Goal: Task Accomplishment & Management: Manage account settings

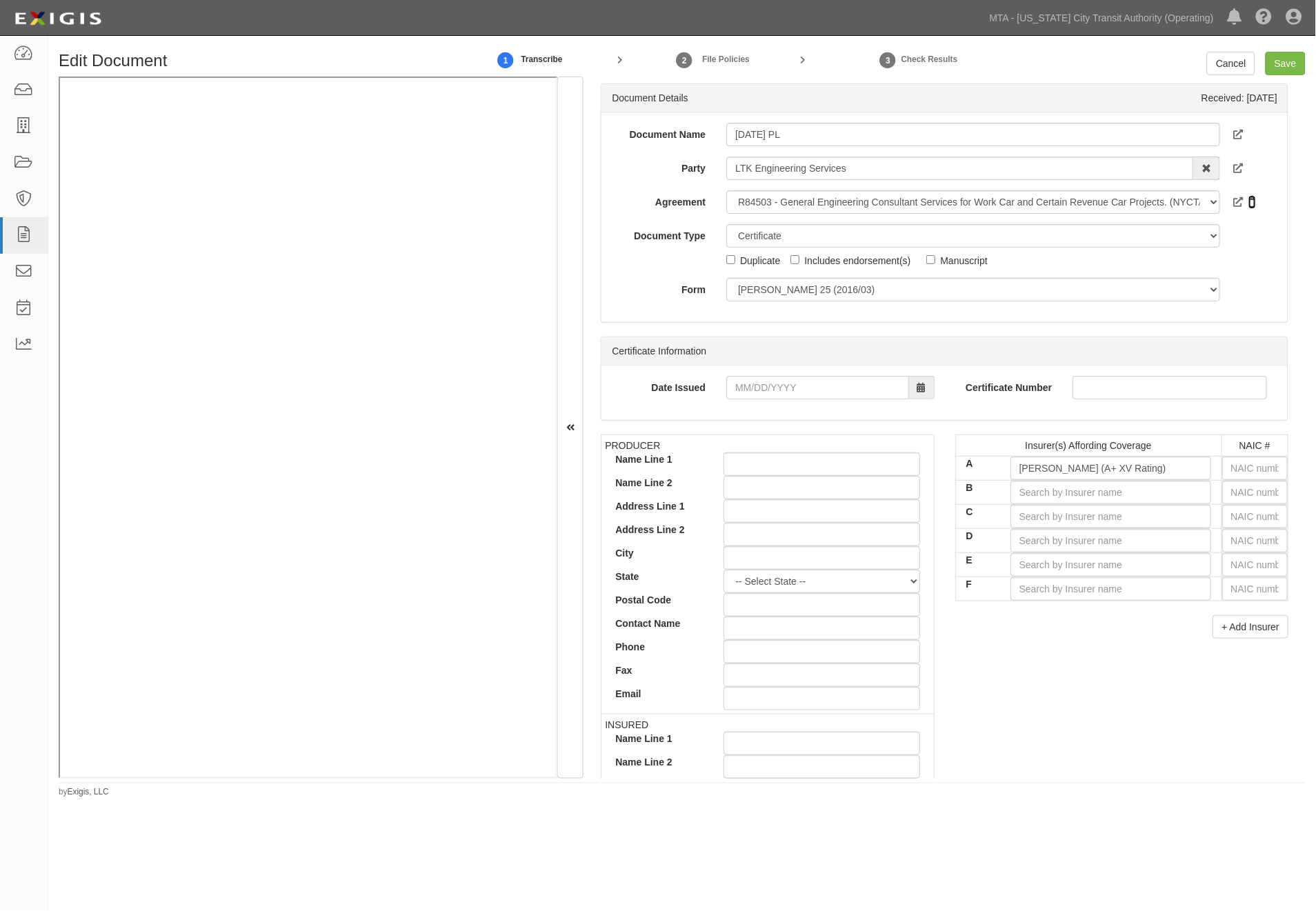
click at [1249, 198] on icon at bounding box center [1252, 202] width 7 height 9
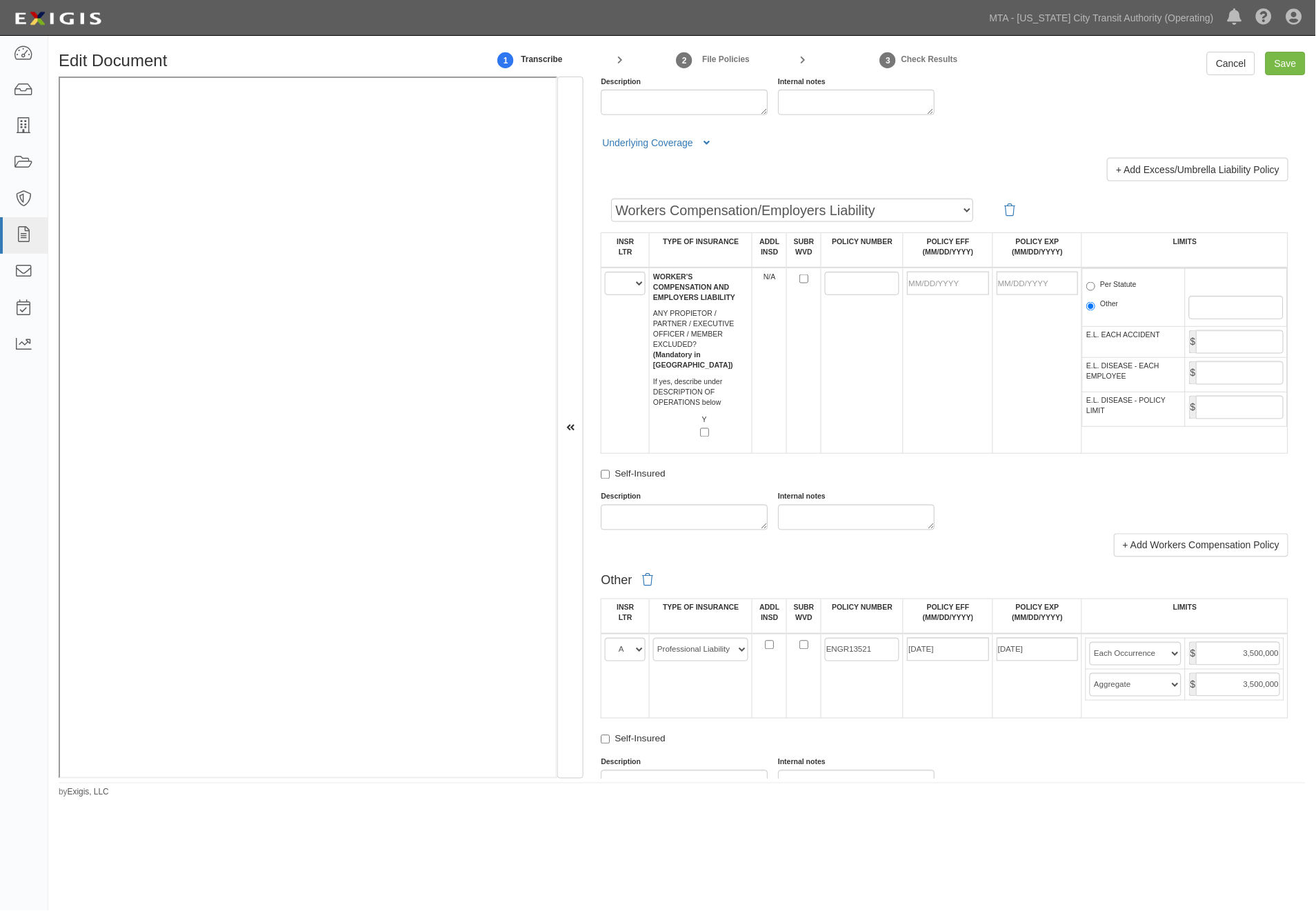
scroll to position [2375, 0]
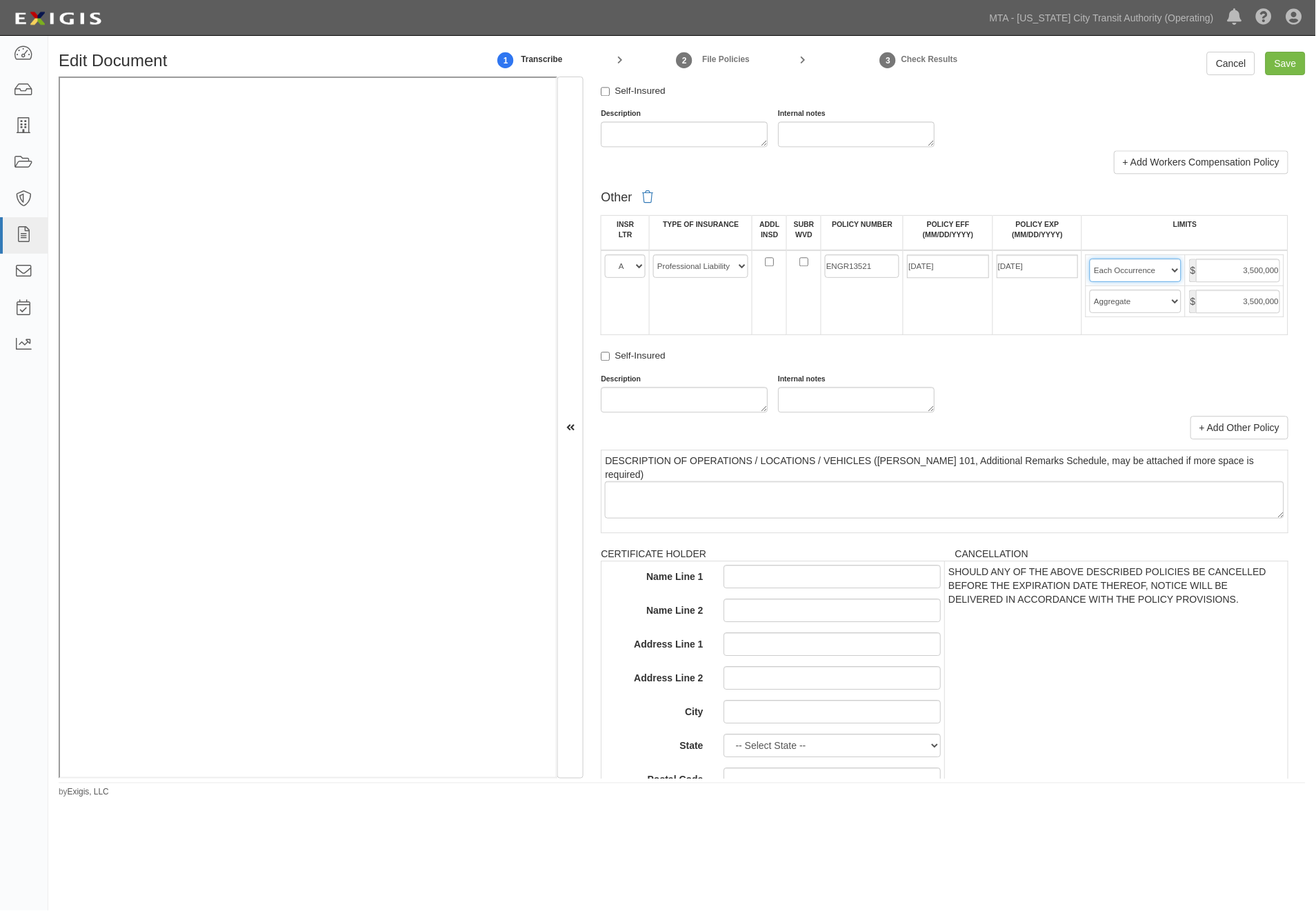
click at [1157, 282] on select "Limit Each Occurrence Each Claim Aggregate Deductible Self-Insured Retention Pe…" at bounding box center [1136, 270] width 91 height 23
select select "Each Claim"
click at [1090, 282] on select "Limit Each Occurrence Each Claim Aggregate Deductible Self-Insured Retention Pe…" at bounding box center [1136, 270] width 91 height 23
click at [1283, 67] on input "Save" at bounding box center [1286, 63] width 40 height 23
type input "3500000"
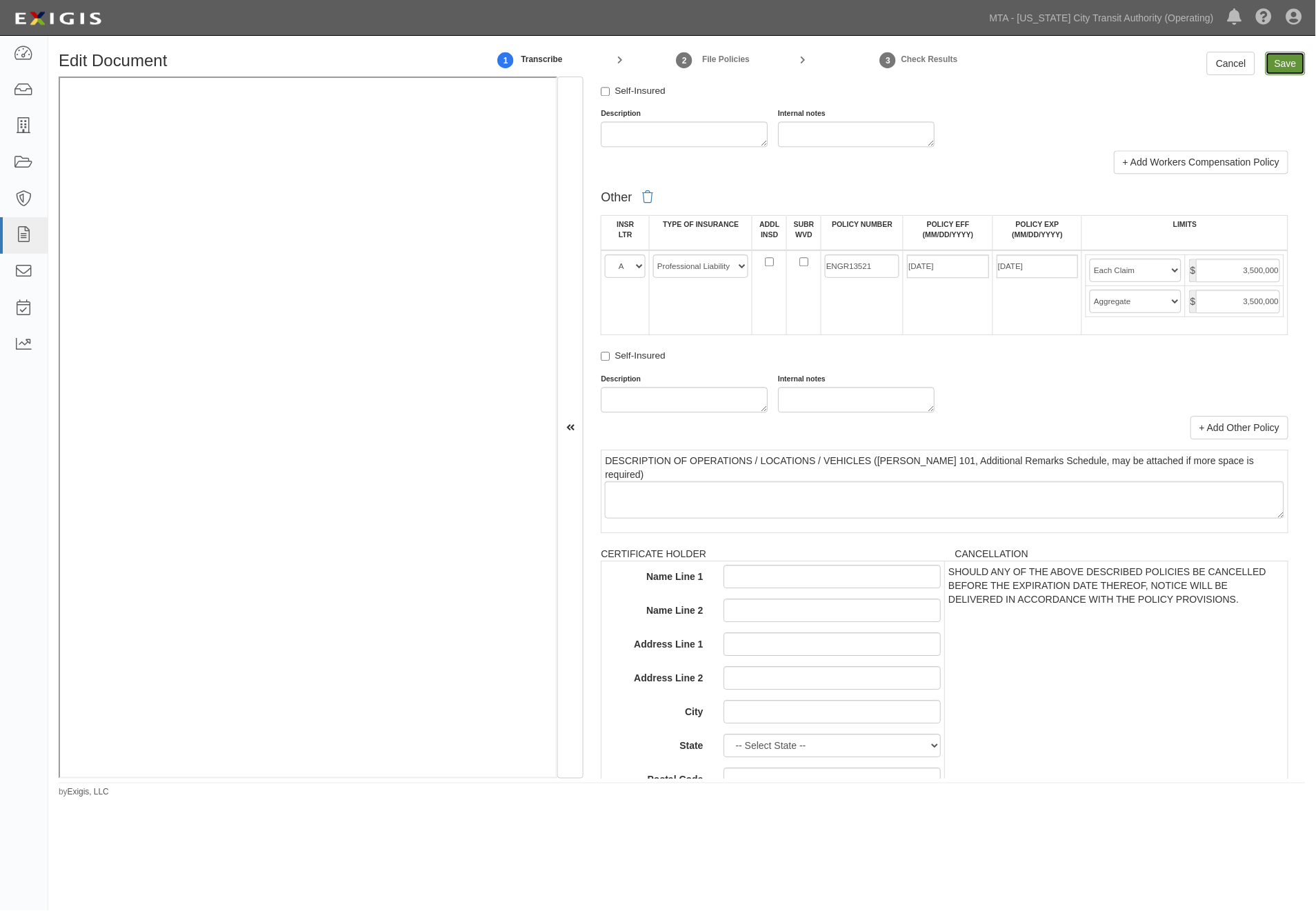
type input "3500000"
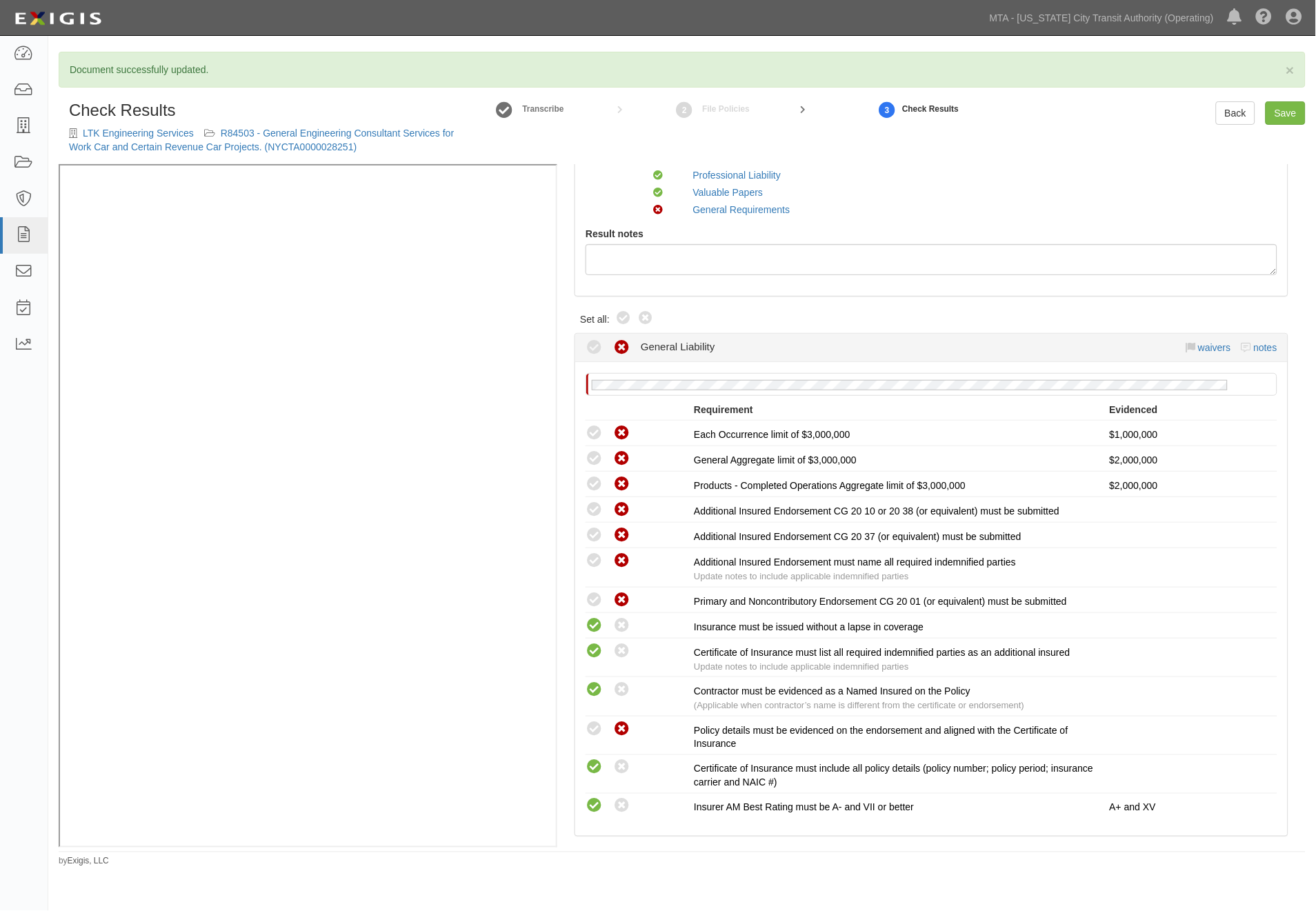
scroll to position [153, 0]
click at [621, 314] on icon at bounding box center [623, 317] width 17 height 17
radio input "true"
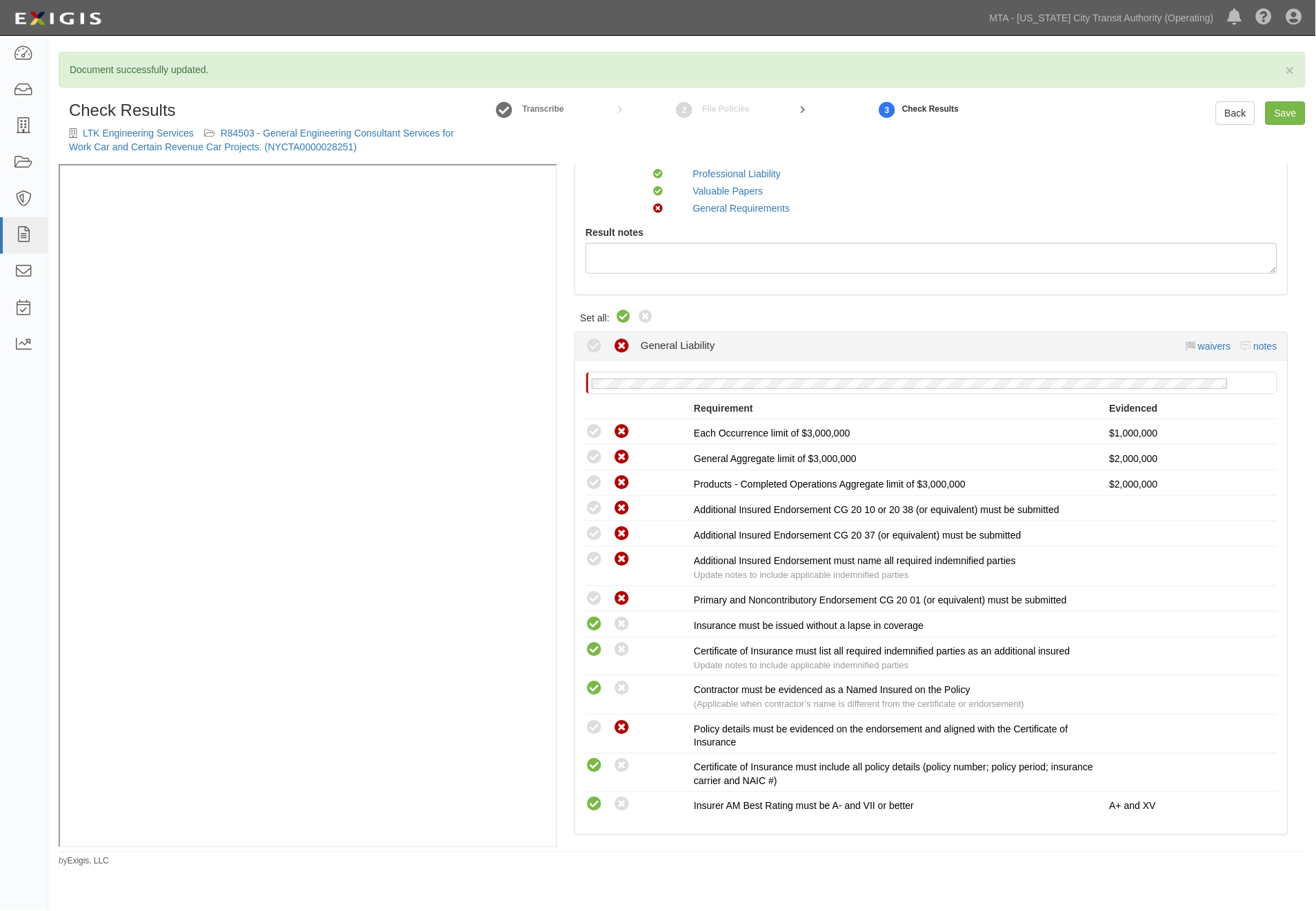
radio input "true"
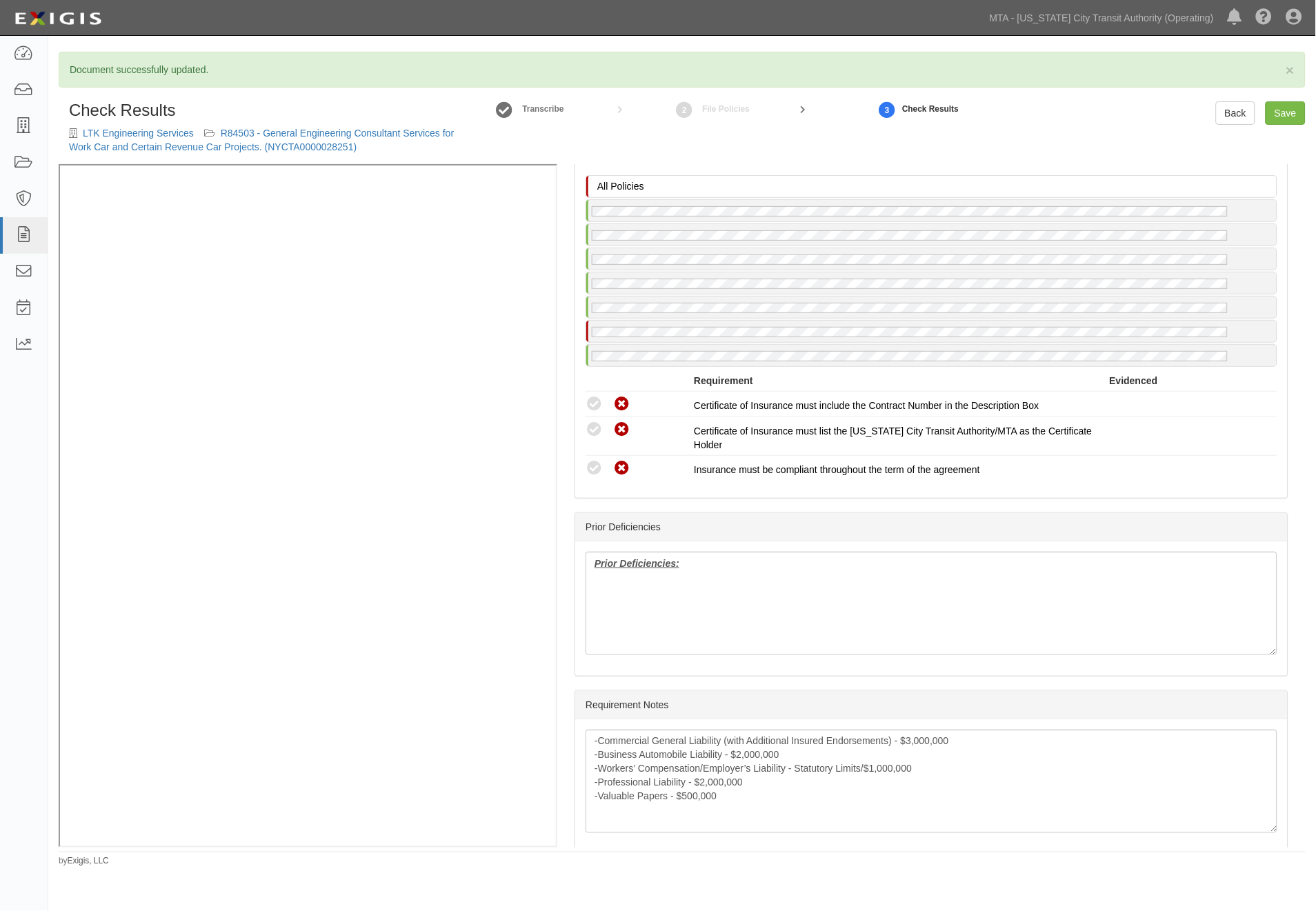
scroll to position [2188, 0]
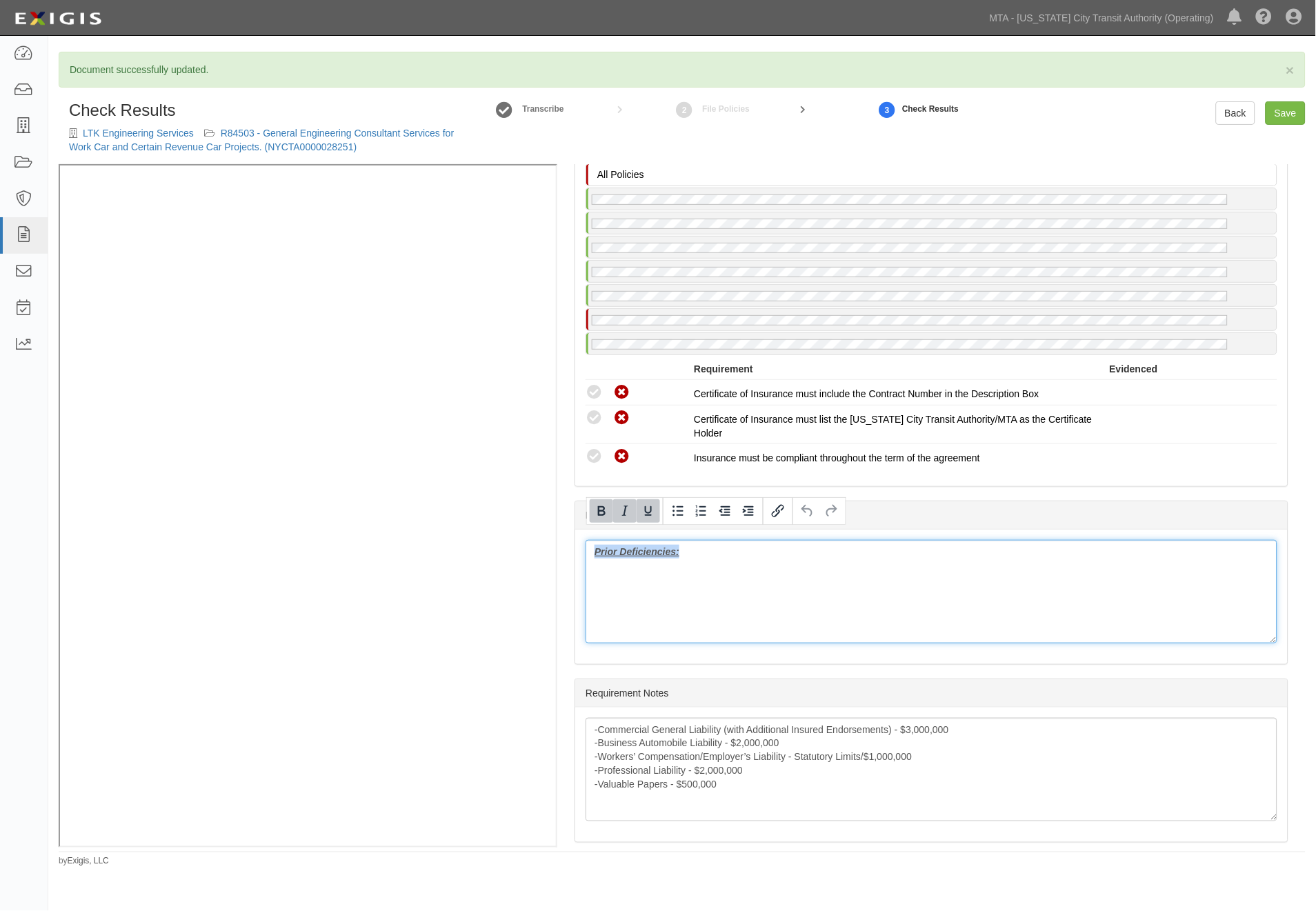
drag, startPoint x: 690, startPoint y: 545, endPoint x: 553, endPoint y: 542, distance: 137.0
click at [480, 333] on div "(PL) Certificate; 6/9/2025; 6.30.26 PL (GL, AL, WC/EL) Certificate; 2/20/2025; …" at bounding box center [682, 506] width 1247 height 684
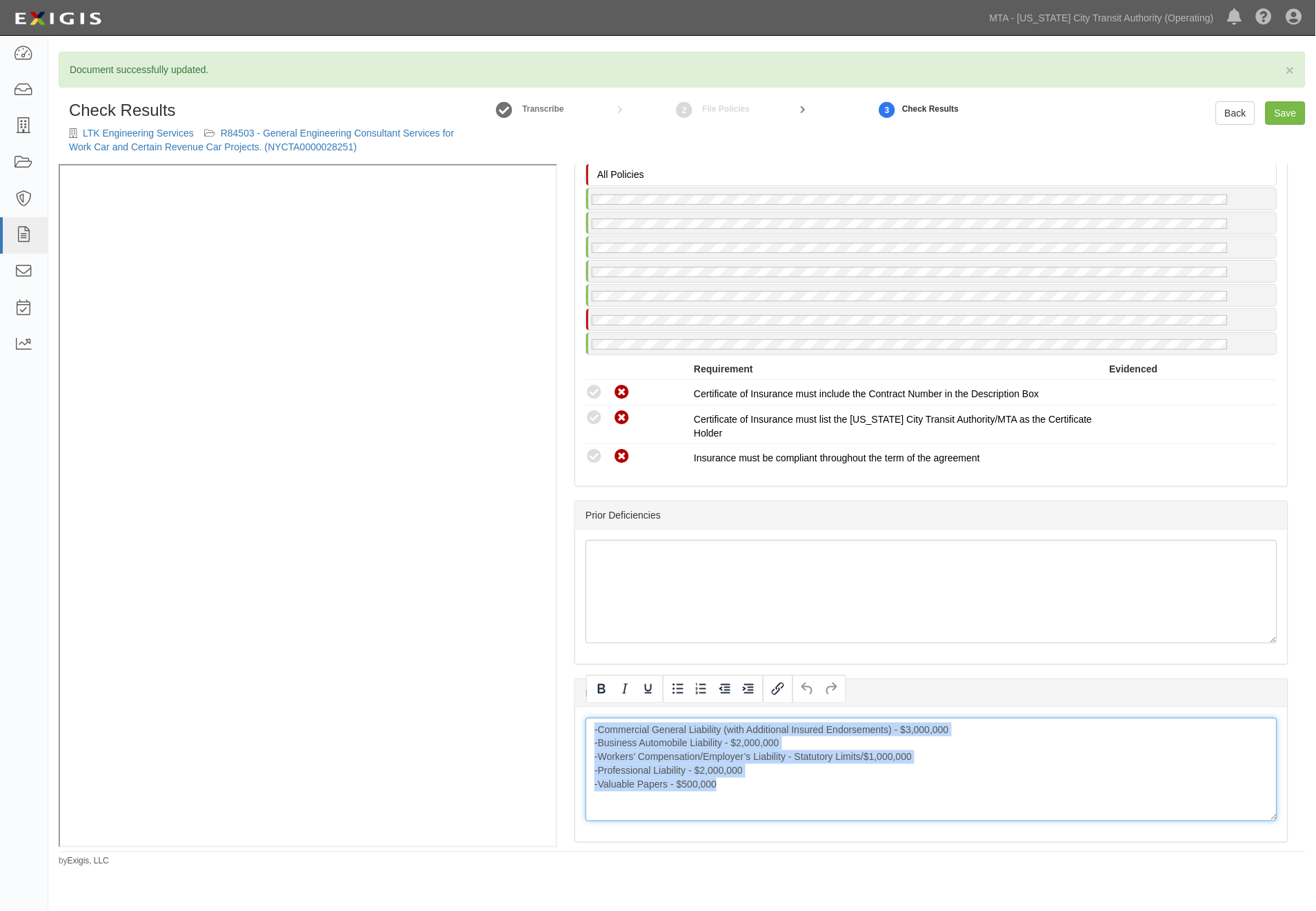
drag, startPoint x: 784, startPoint y: 792, endPoint x: 582, endPoint y: 713, distance: 216.9
click at [582, 713] on div "-Commercial General Liability (with Additional Insured Endorsements) - $3,000,0…" at bounding box center [931, 775] width 713 height 135
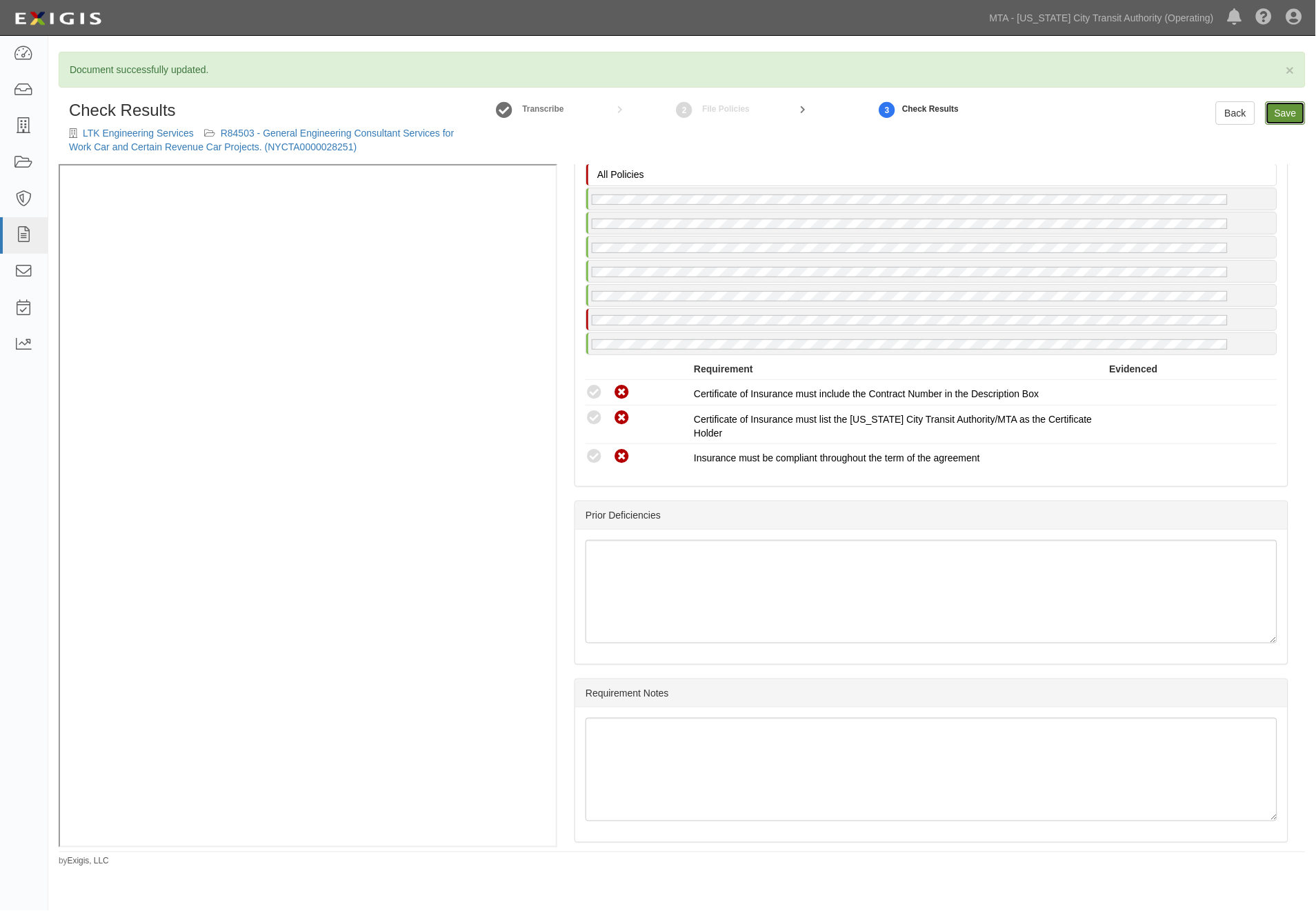
click at [1274, 114] on link "Save" at bounding box center [1286, 113] width 40 height 23
radio input "true"
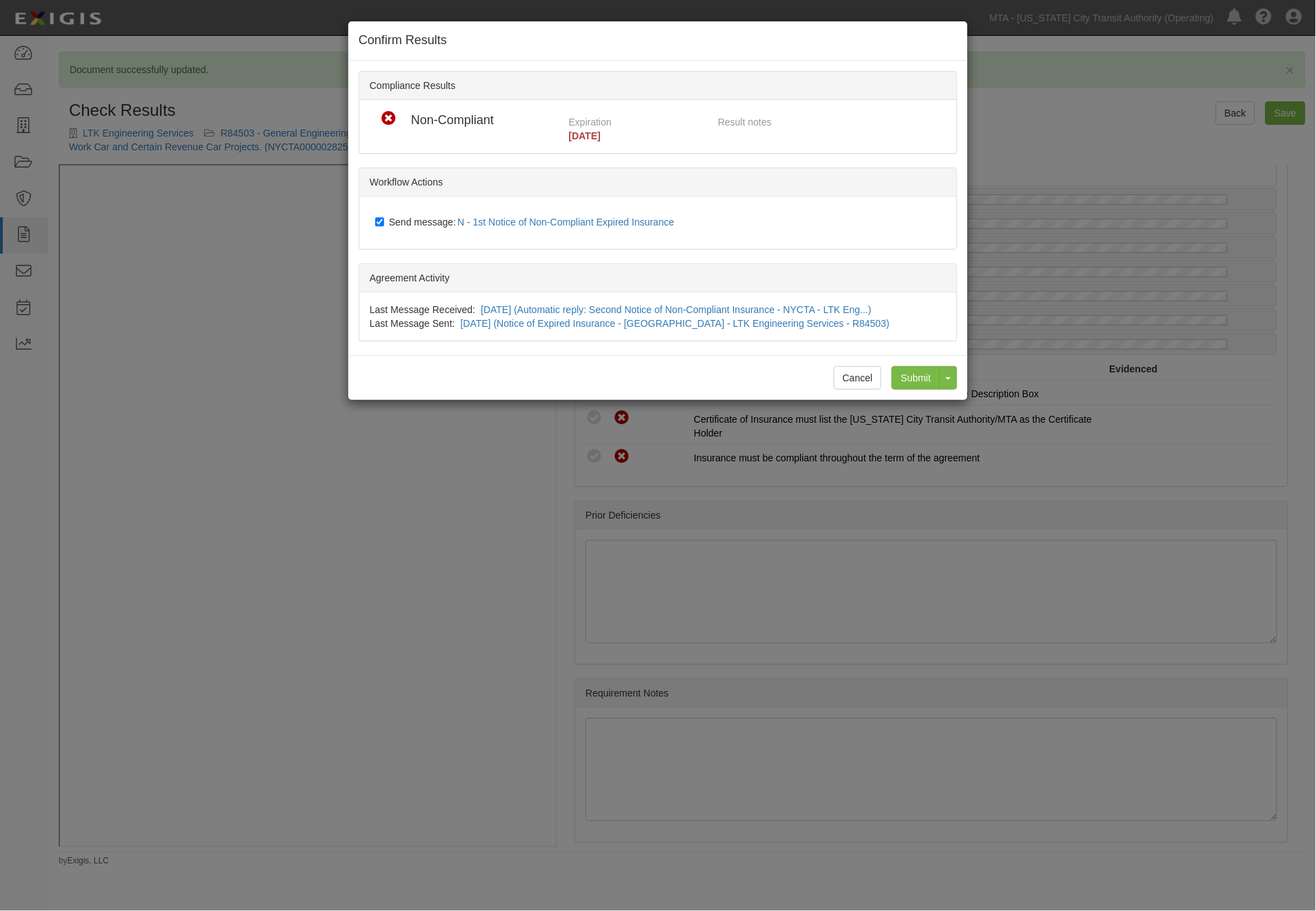
click at [429, 222] on span "Send message: N - 1st Notice of Non-Compliant Expired Insurance" at bounding box center [535, 222] width 291 height 11
click at [384, 222] on input "Send message: N - 1st Notice of Non-Compliant Expired Insurance" at bounding box center [380, 222] width 9 height 11
checkbox input "false"
click at [915, 374] on input "Submit" at bounding box center [915, 378] width 49 height 23
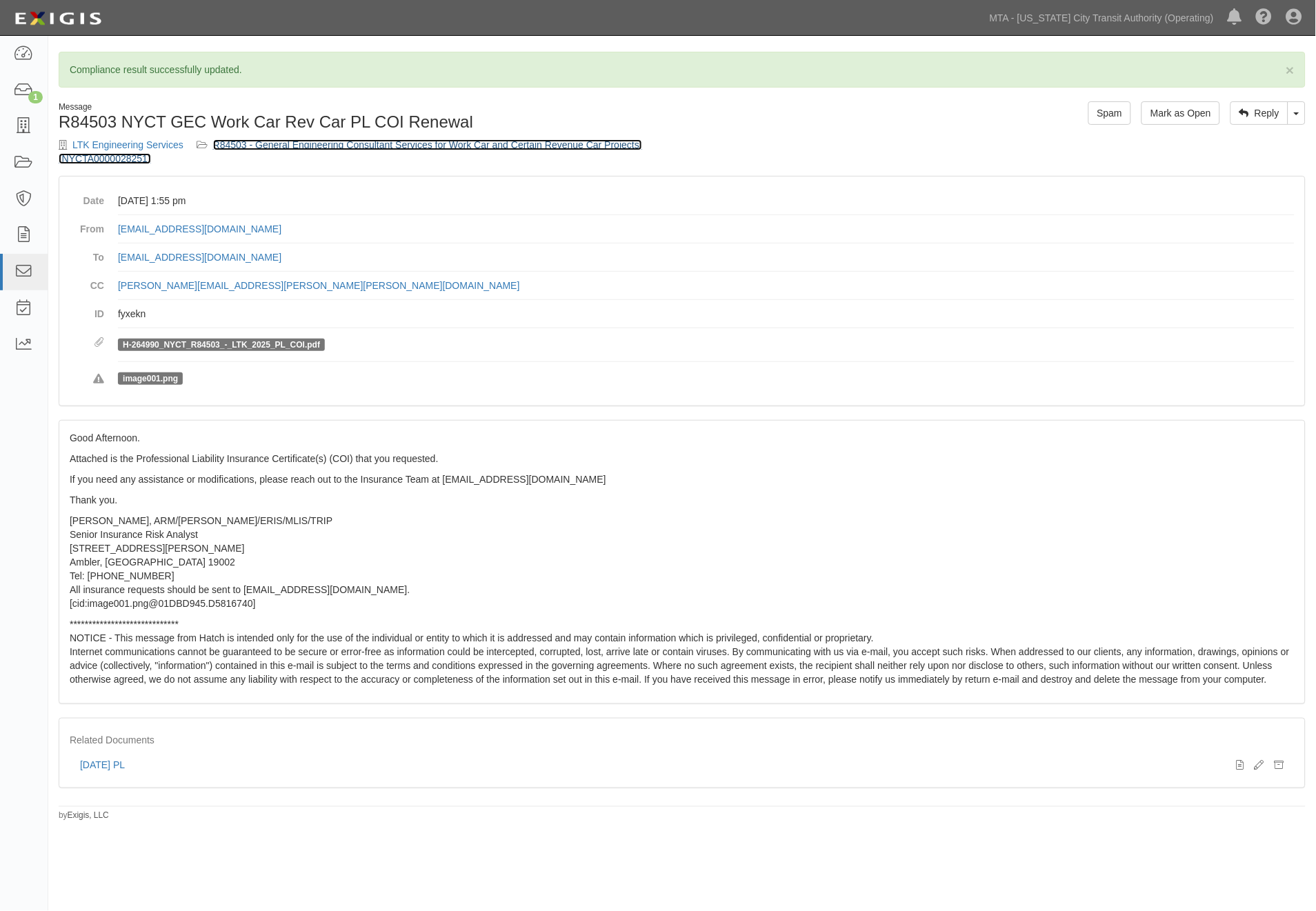
click at [340, 145] on link "R84503 - General Engineering Consultant Services for Work Car and Certain Reven…" at bounding box center [351, 151] width 584 height 25
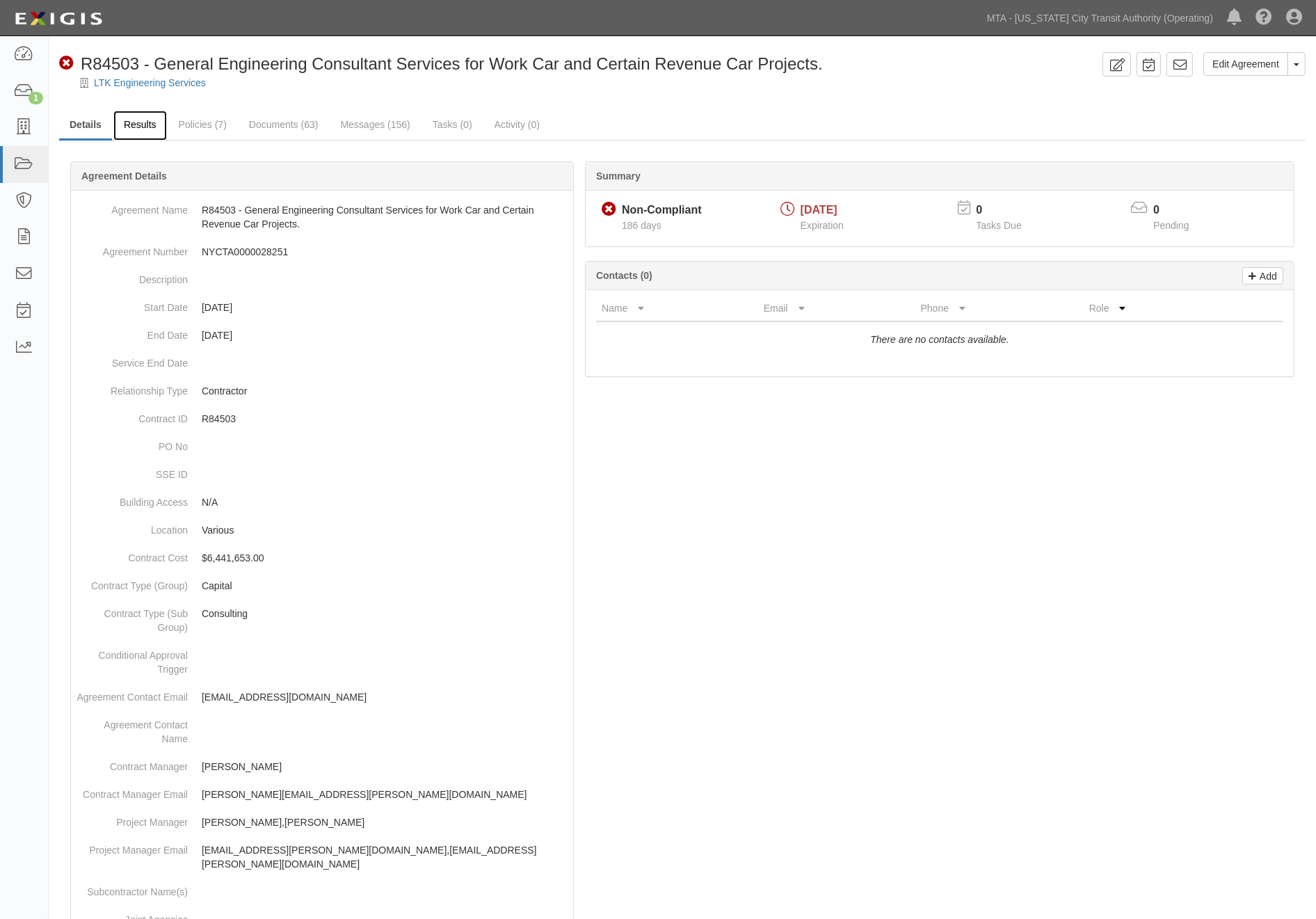
click at [162, 124] on link "Results" at bounding box center [139, 125] width 53 height 30
click at [237, 117] on link "Policies (7)" at bounding box center [202, 125] width 69 height 30
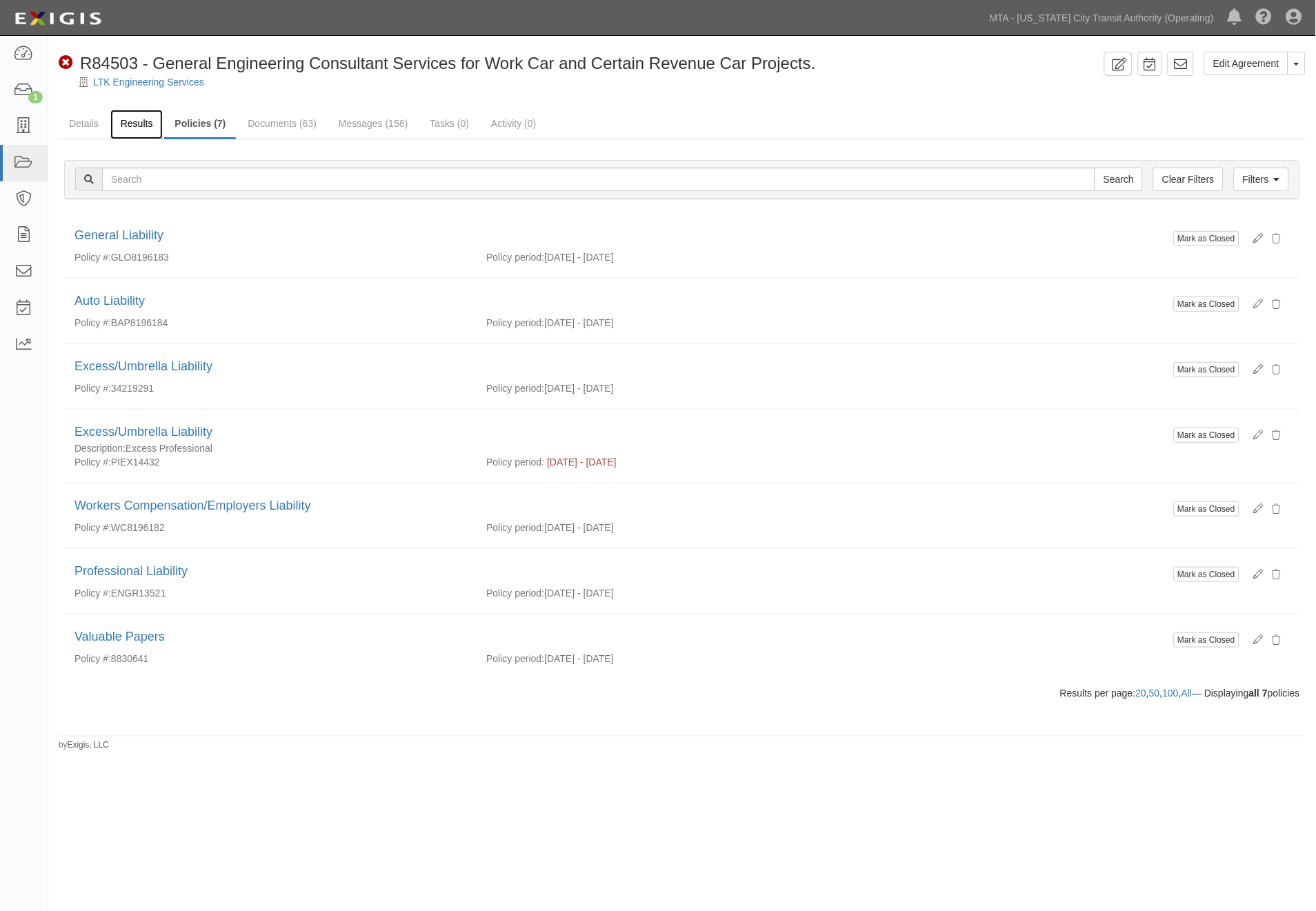
click at [133, 123] on link "Results" at bounding box center [136, 124] width 53 height 30
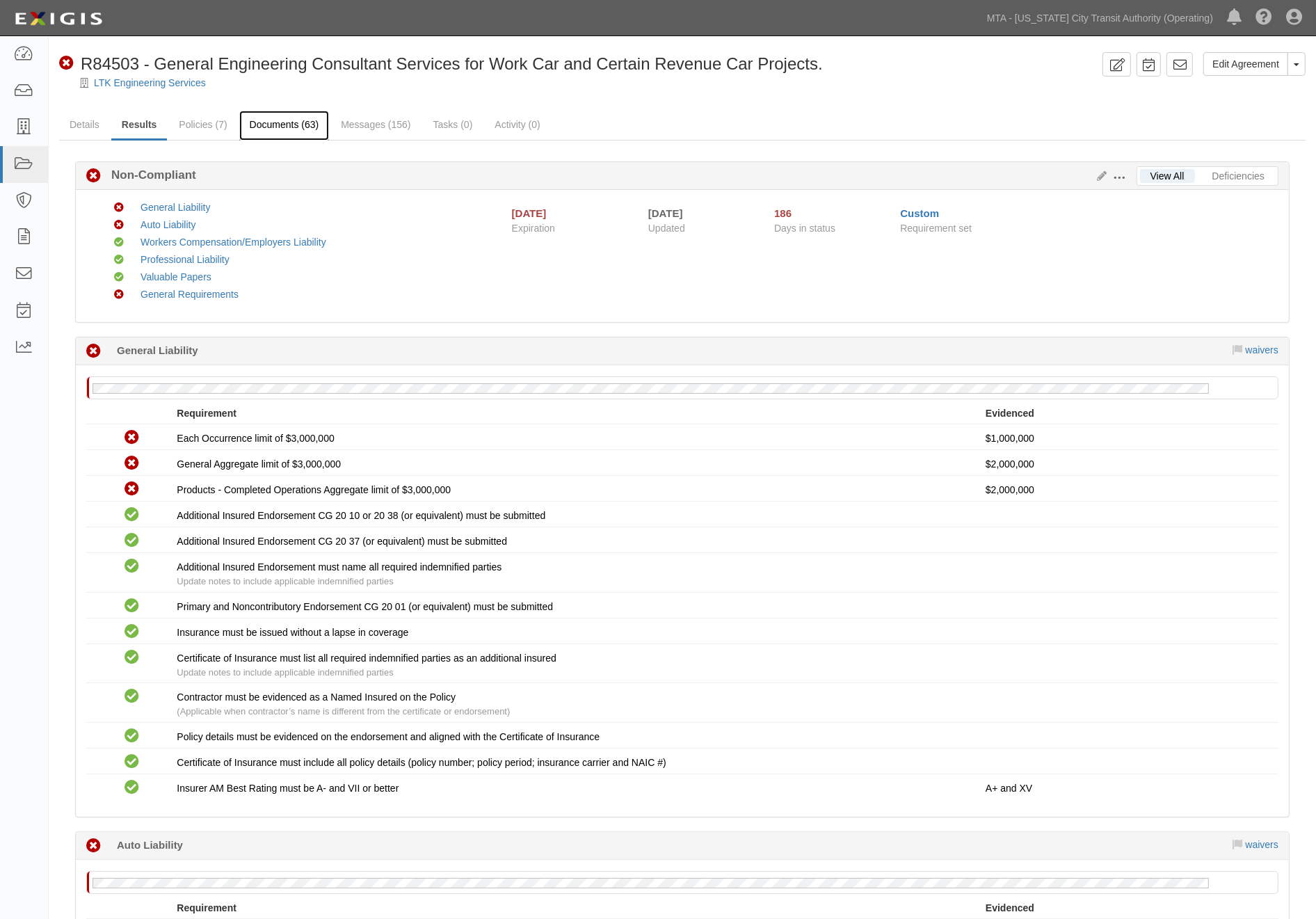
click at [280, 124] on link "Documents (63)" at bounding box center [285, 125] width 91 height 30
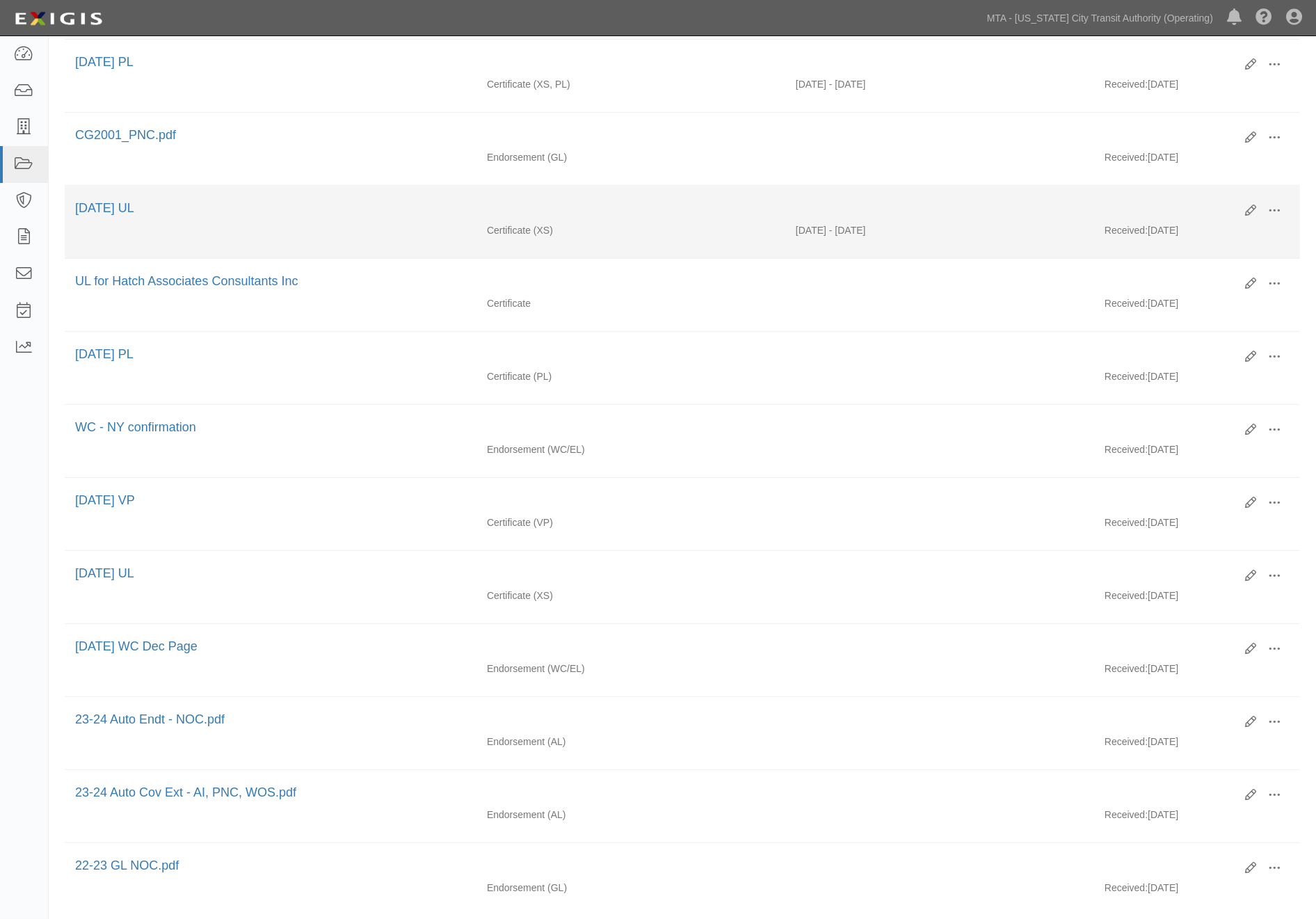
scroll to position [1000, 0]
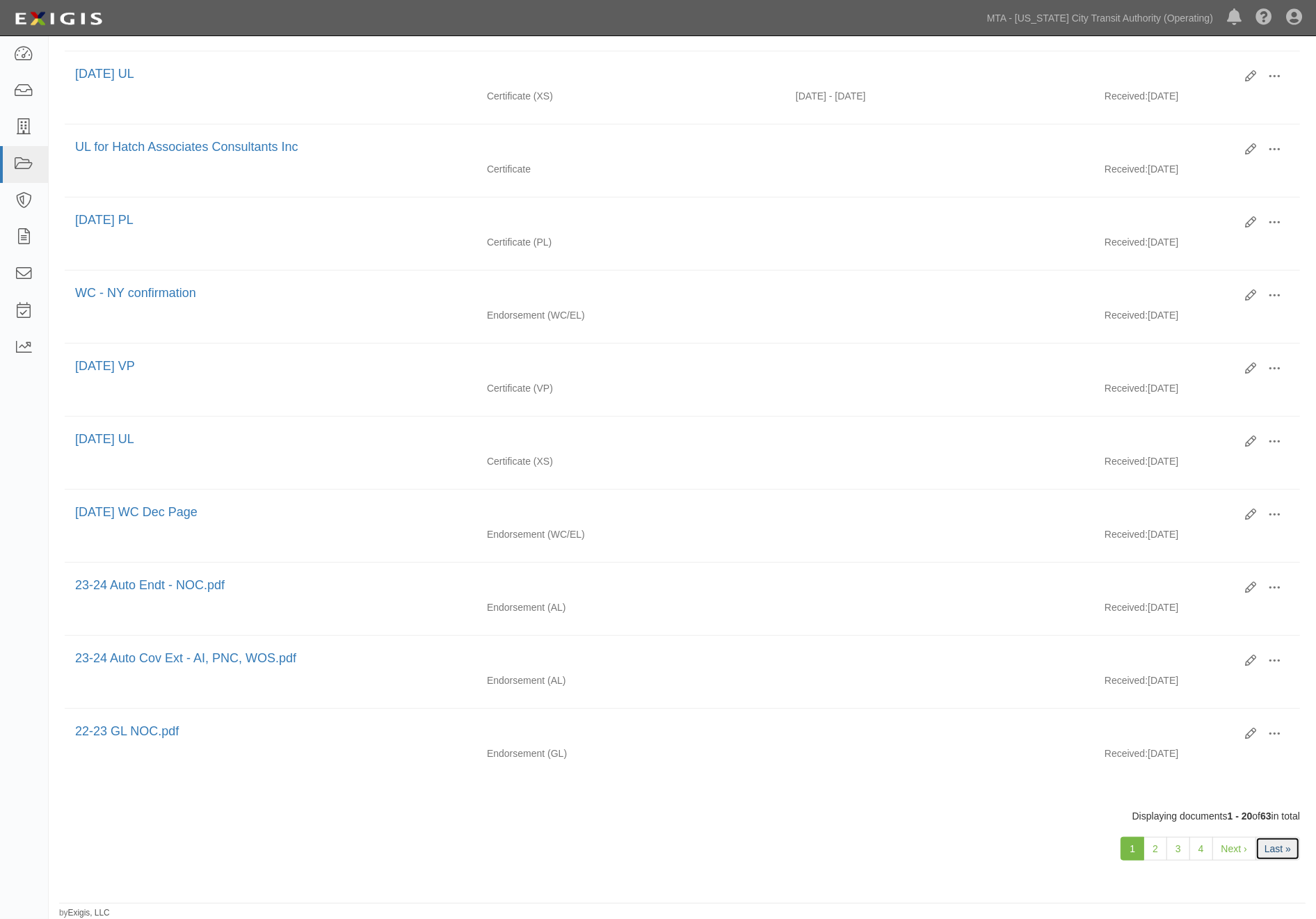
click at [1285, 840] on link "Last »" at bounding box center [1277, 849] width 45 height 23
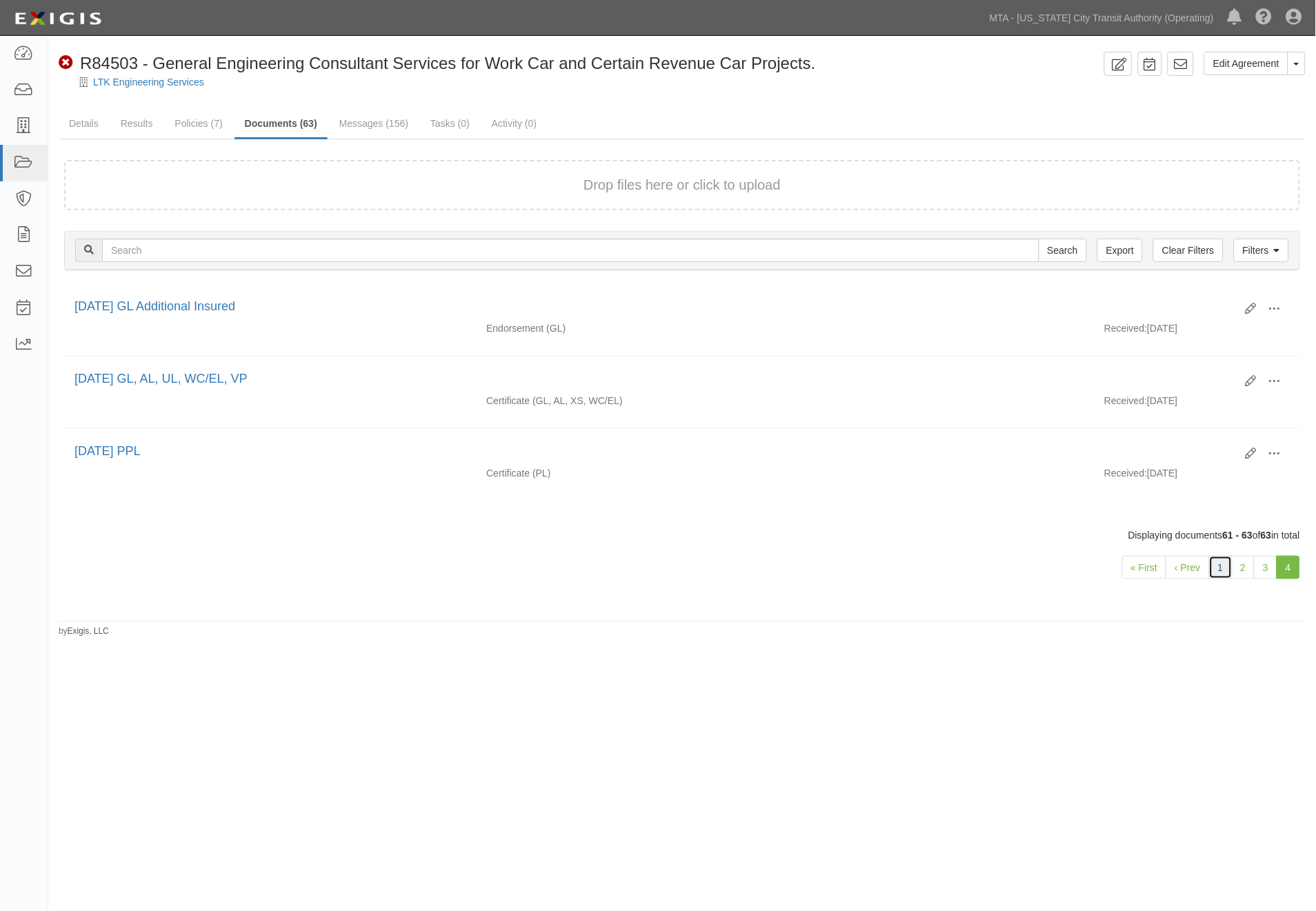
click at [1210, 570] on link "1" at bounding box center [1220, 568] width 23 height 23
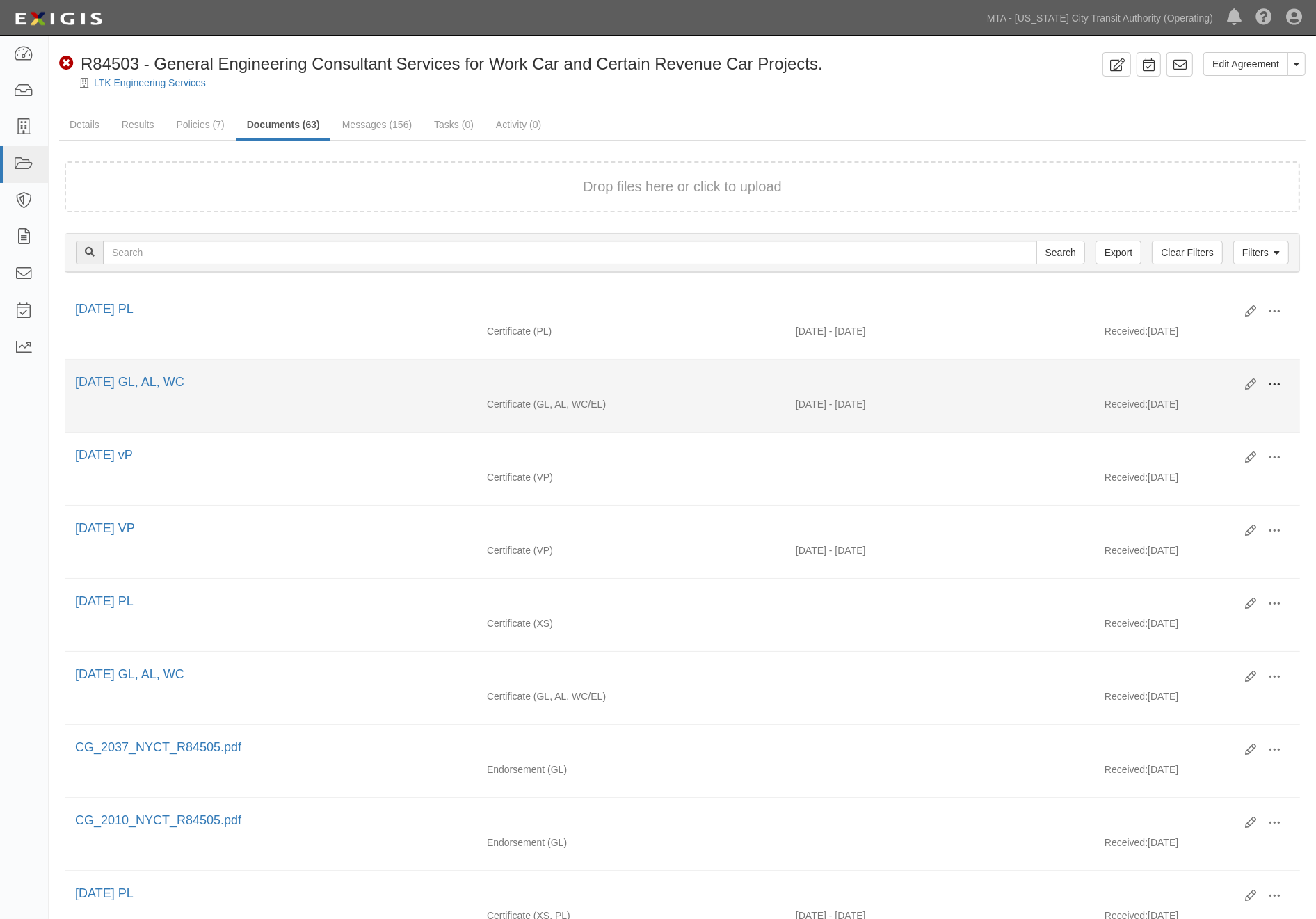
click at [1279, 380] on button at bounding box center [1274, 385] width 31 height 23
click at [1174, 377] on link "Edit" at bounding box center [1206, 379] width 110 height 25
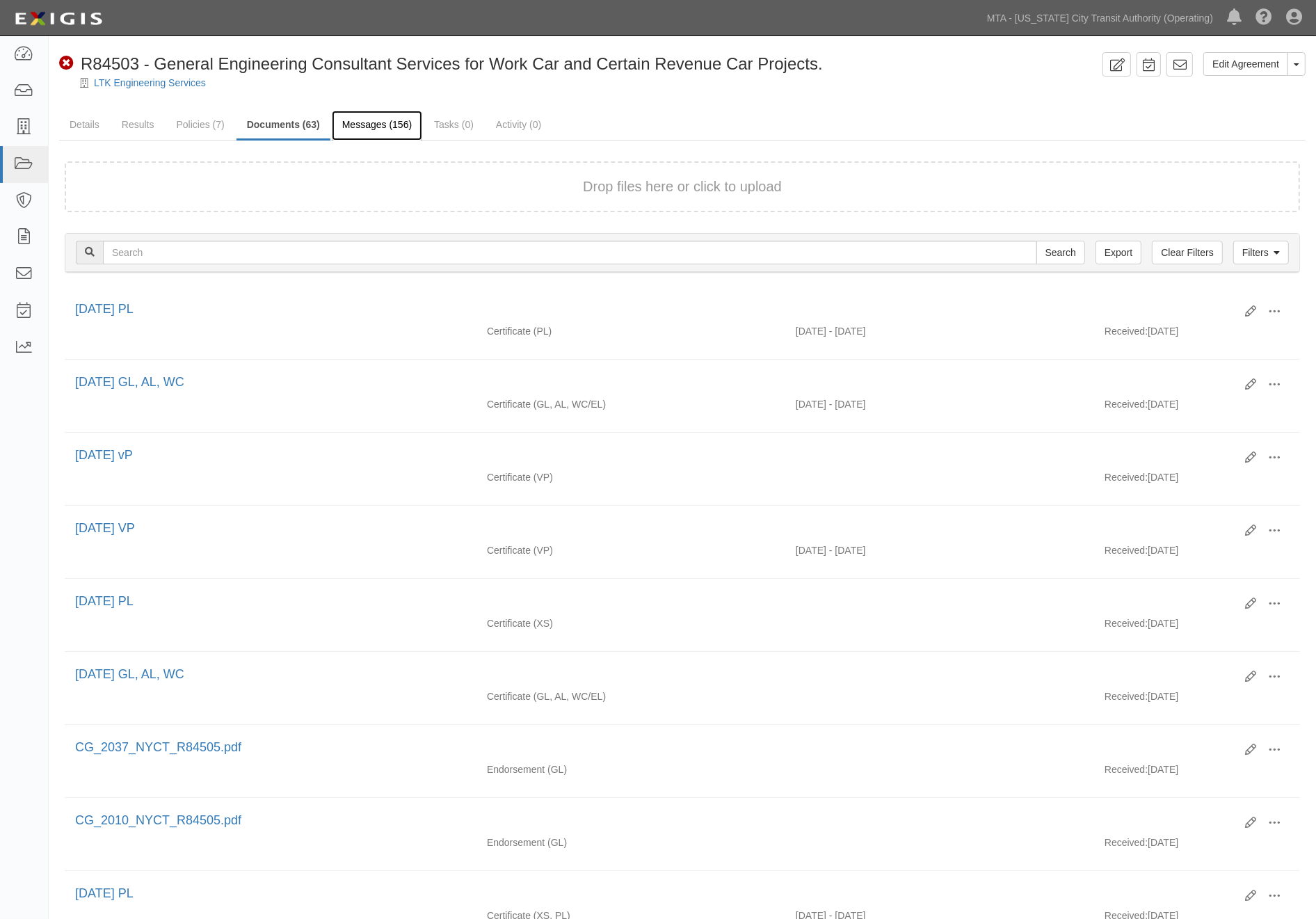
click at [380, 118] on link "Messages (156)" at bounding box center [377, 125] width 91 height 30
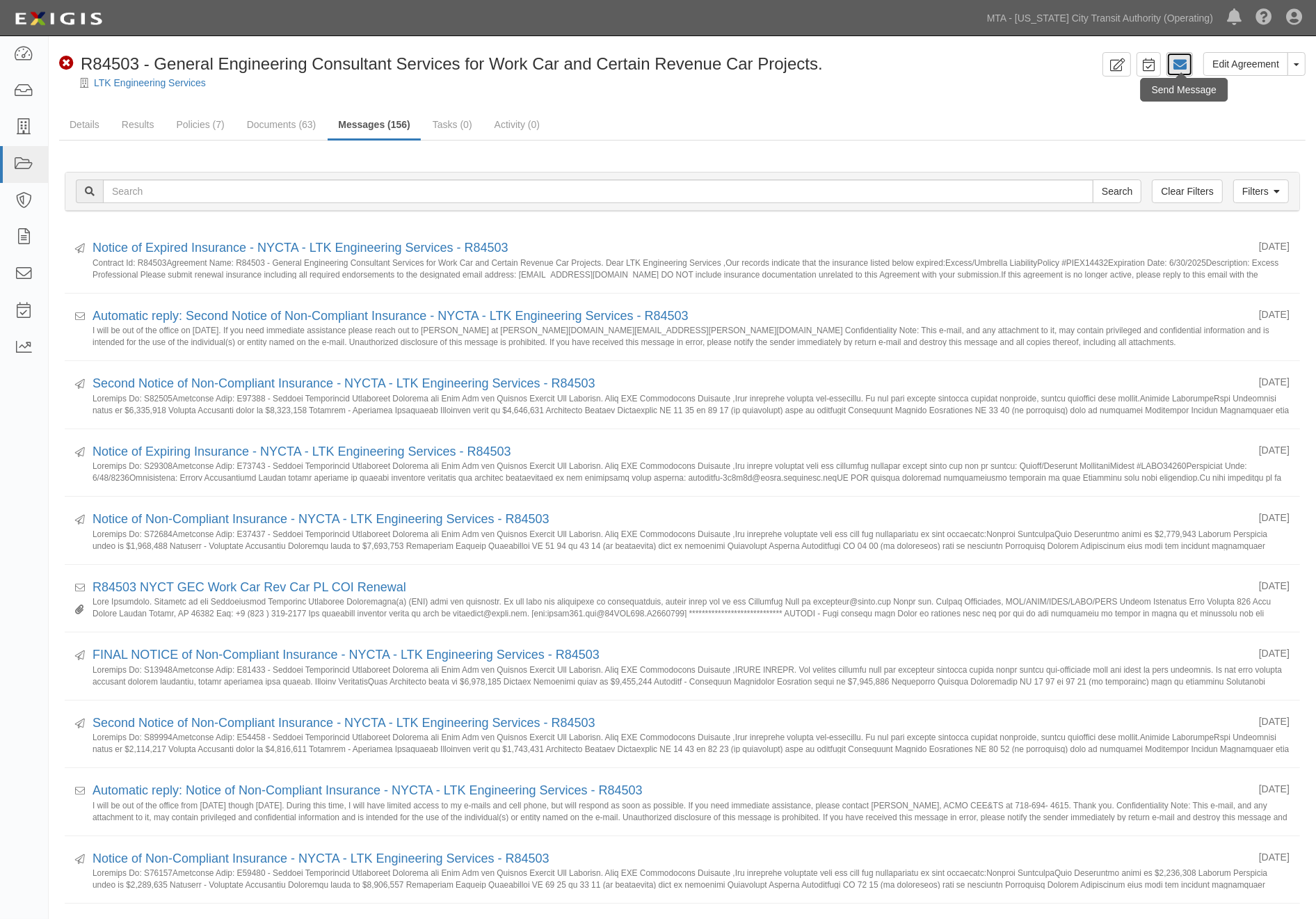
click at [1185, 59] on icon at bounding box center [1179, 64] width 14 height 14
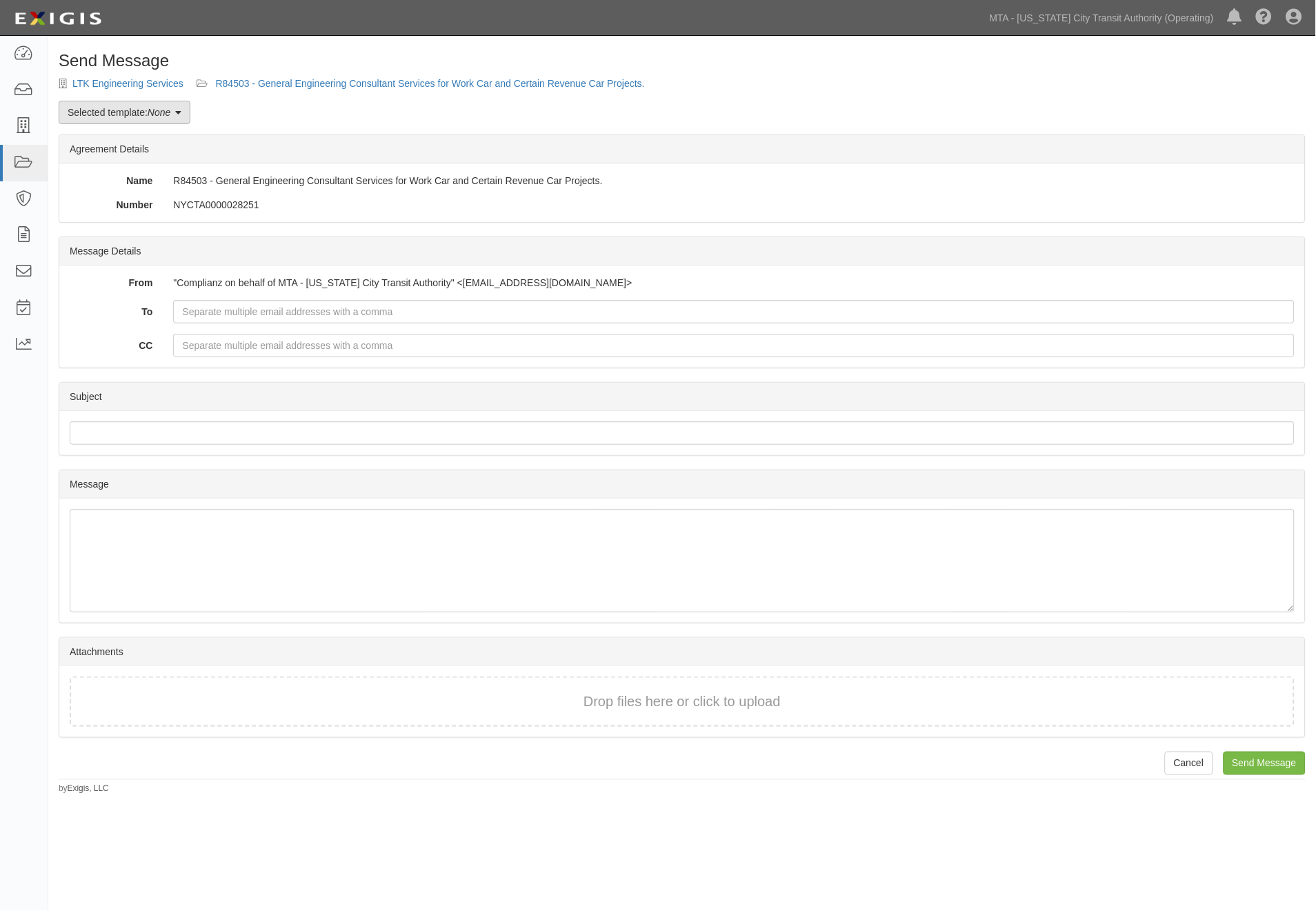
click at [148, 116] on link "Selected template: None" at bounding box center [125, 112] width 132 height 23
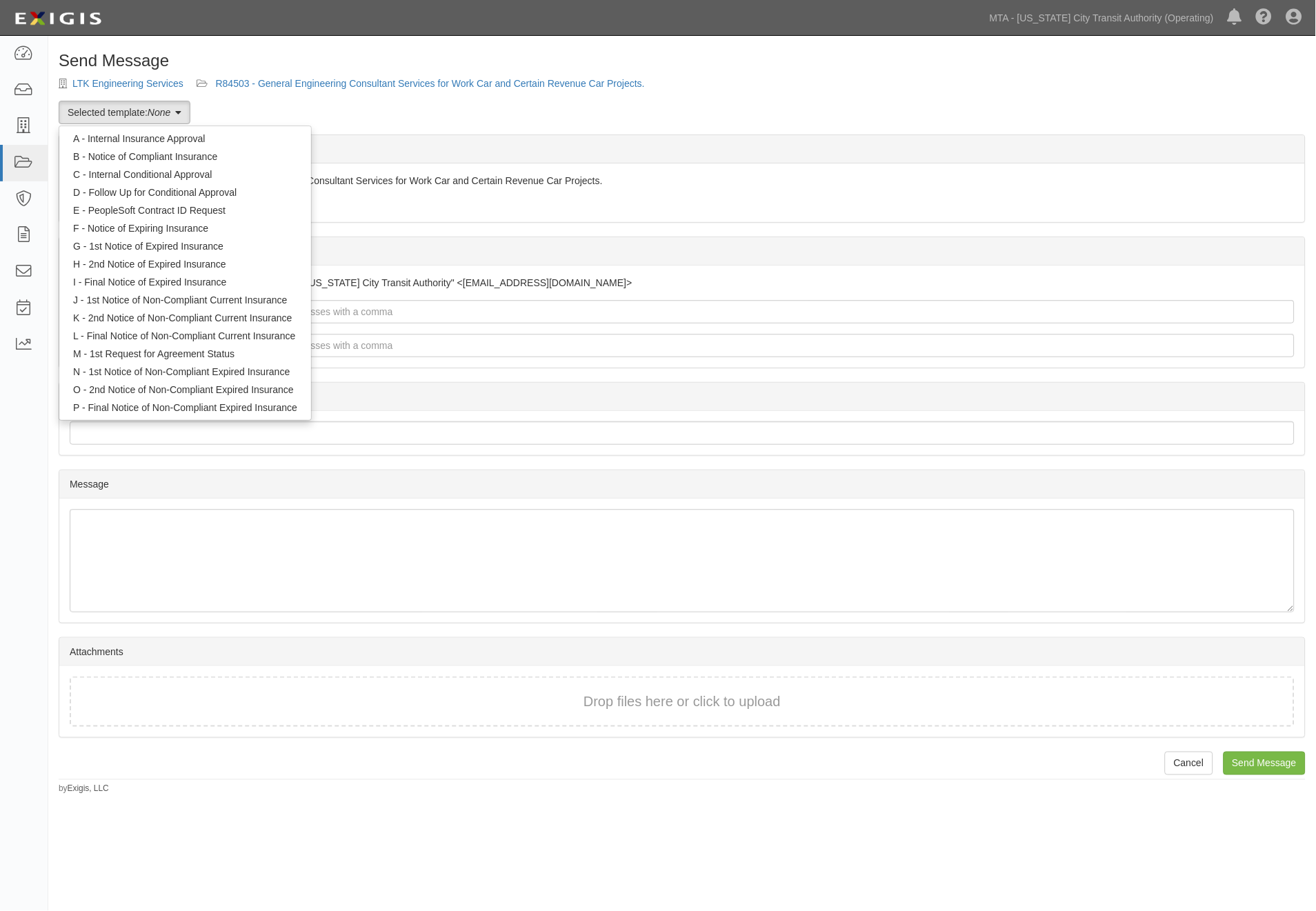
click at [645, 132] on div "Send Message LTK Engineering Services R84503 - General Engineering Consultant S…" at bounding box center [682, 423] width 1267 height 744
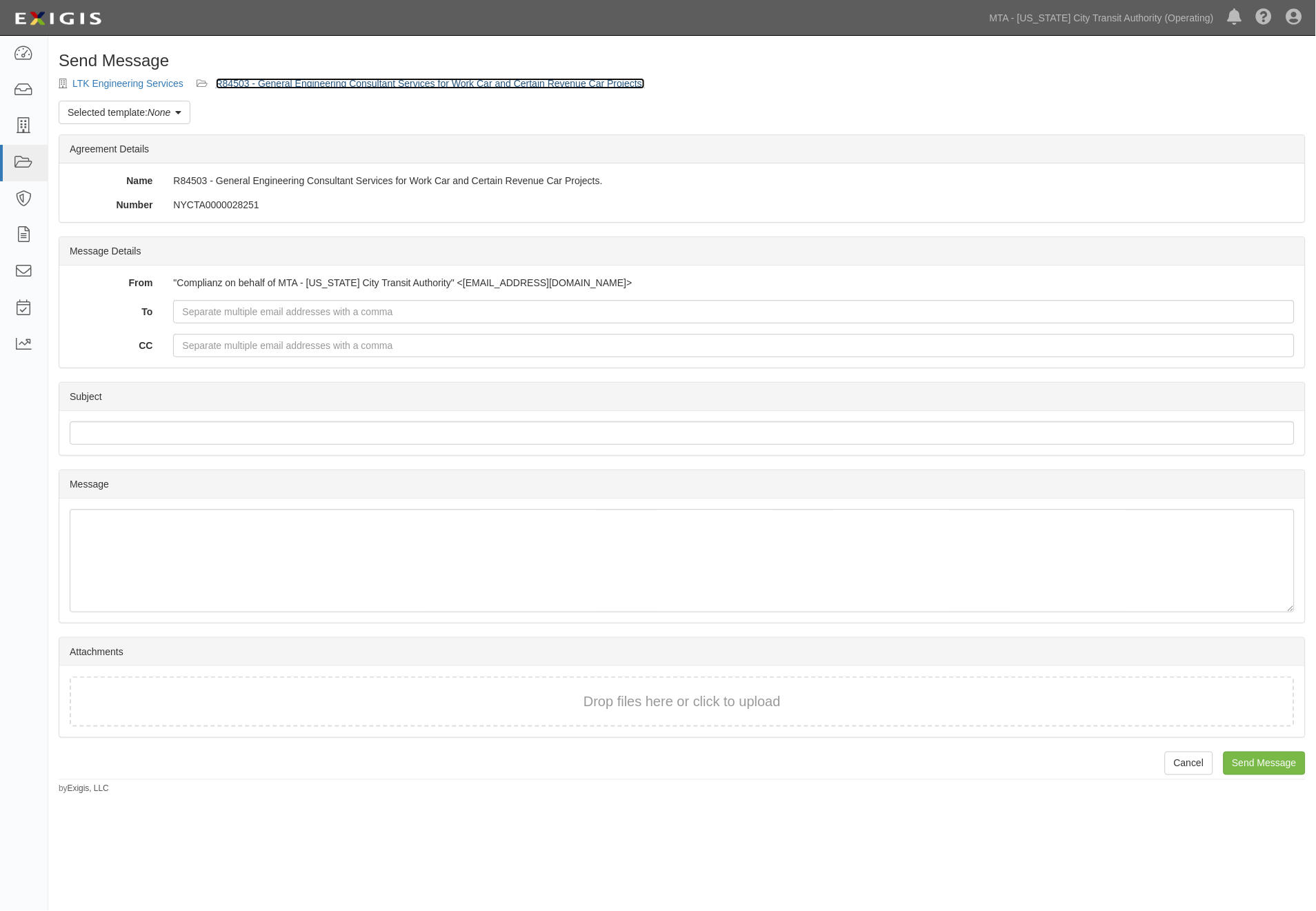
click at [306, 84] on link "R84503 - General Engineering Consultant Services for Work Car and Certain Reven…" at bounding box center [430, 83] width 429 height 11
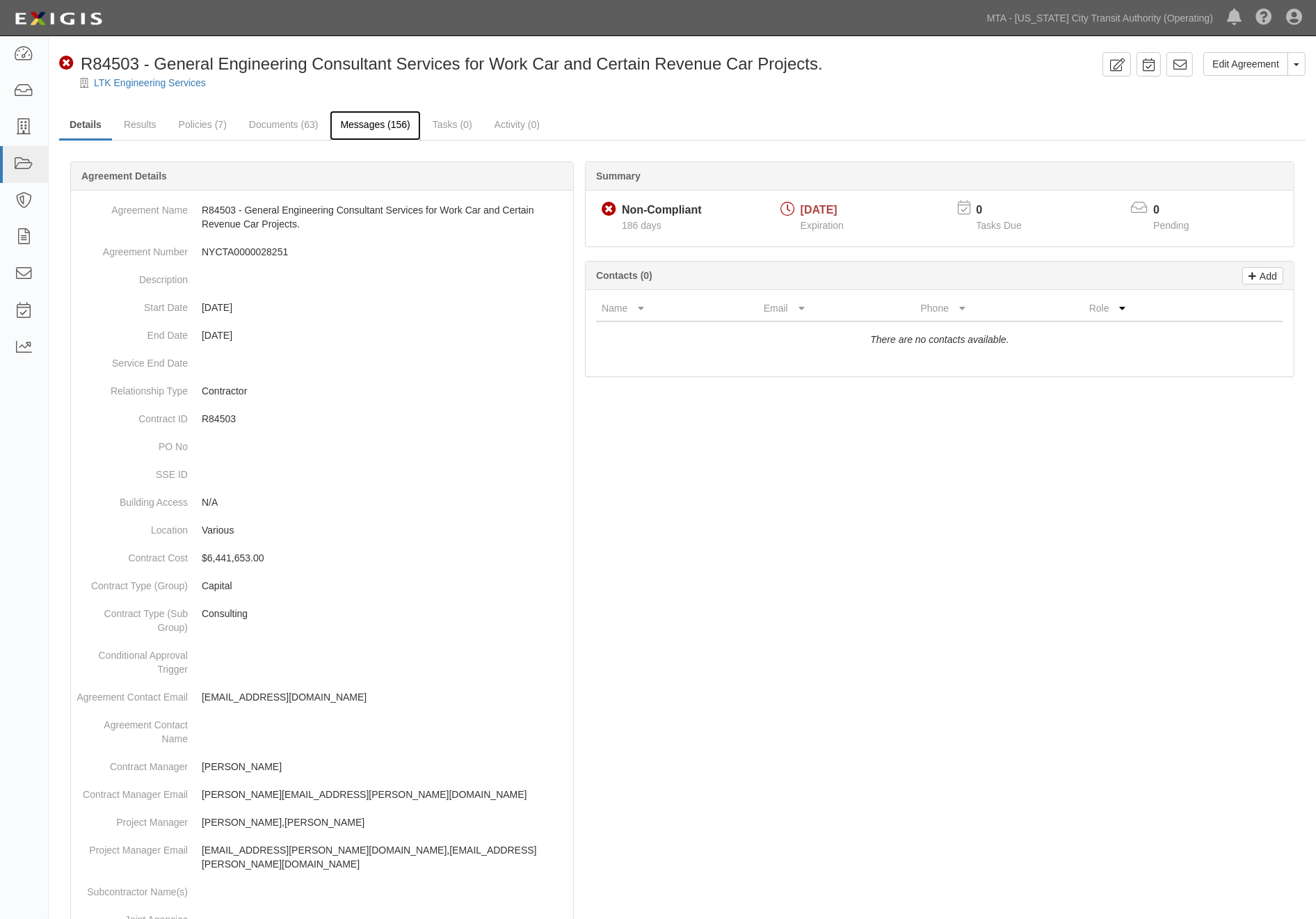
click at [349, 124] on link "Messages (156)" at bounding box center [375, 125] width 91 height 30
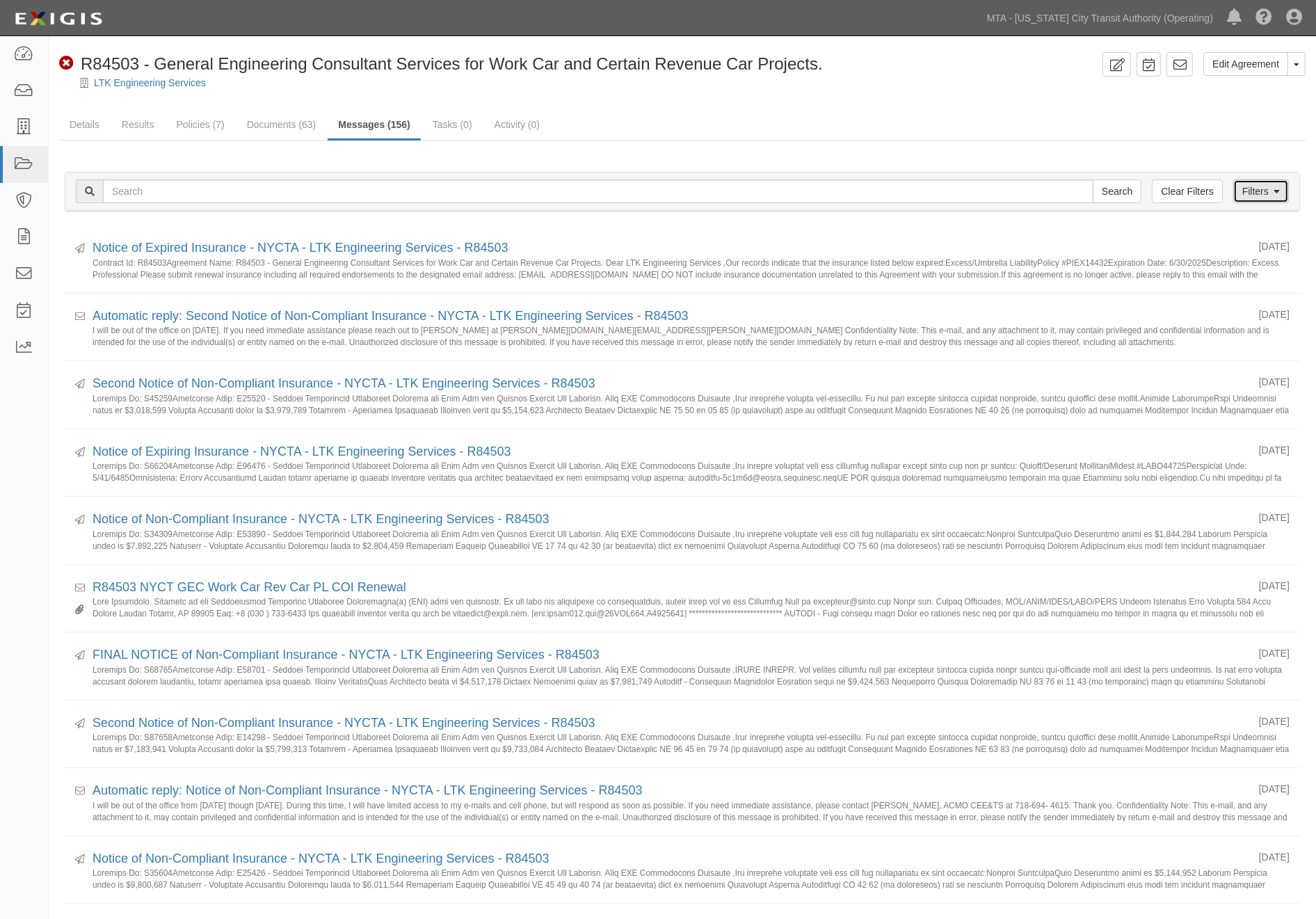
click at [1244, 196] on link "Filters" at bounding box center [1261, 191] width 56 height 23
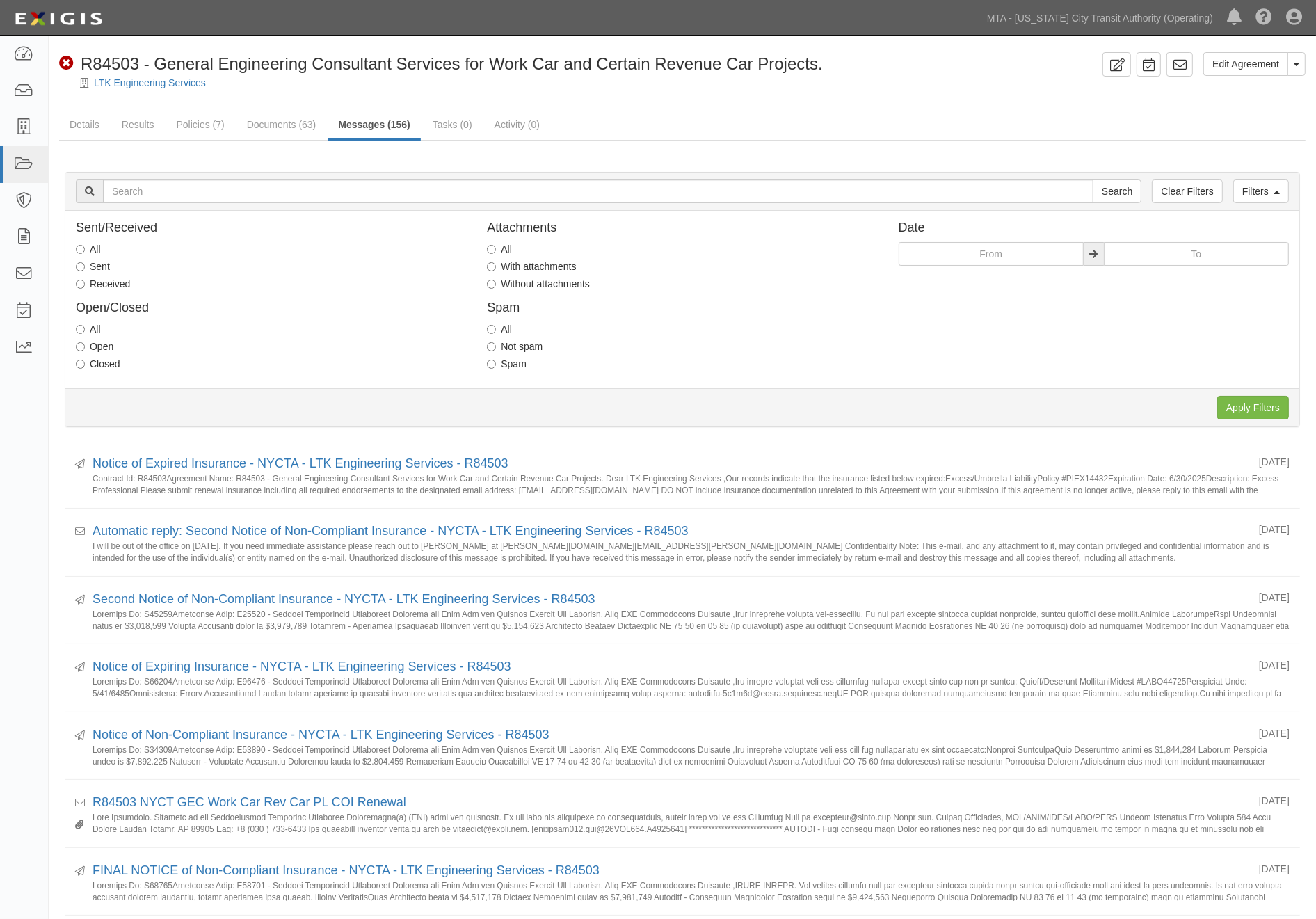
click at [104, 280] on label "Received" at bounding box center [103, 283] width 54 height 14
click at [85, 280] on input "Received" at bounding box center [80, 284] width 9 height 9
radio input "true"
click at [569, 263] on label "With attachments" at bounding box center [532, 266] width 89 height 14
click at [533, 267] on label "With attachments" at bounding box center [532, 266] width 89 height 14
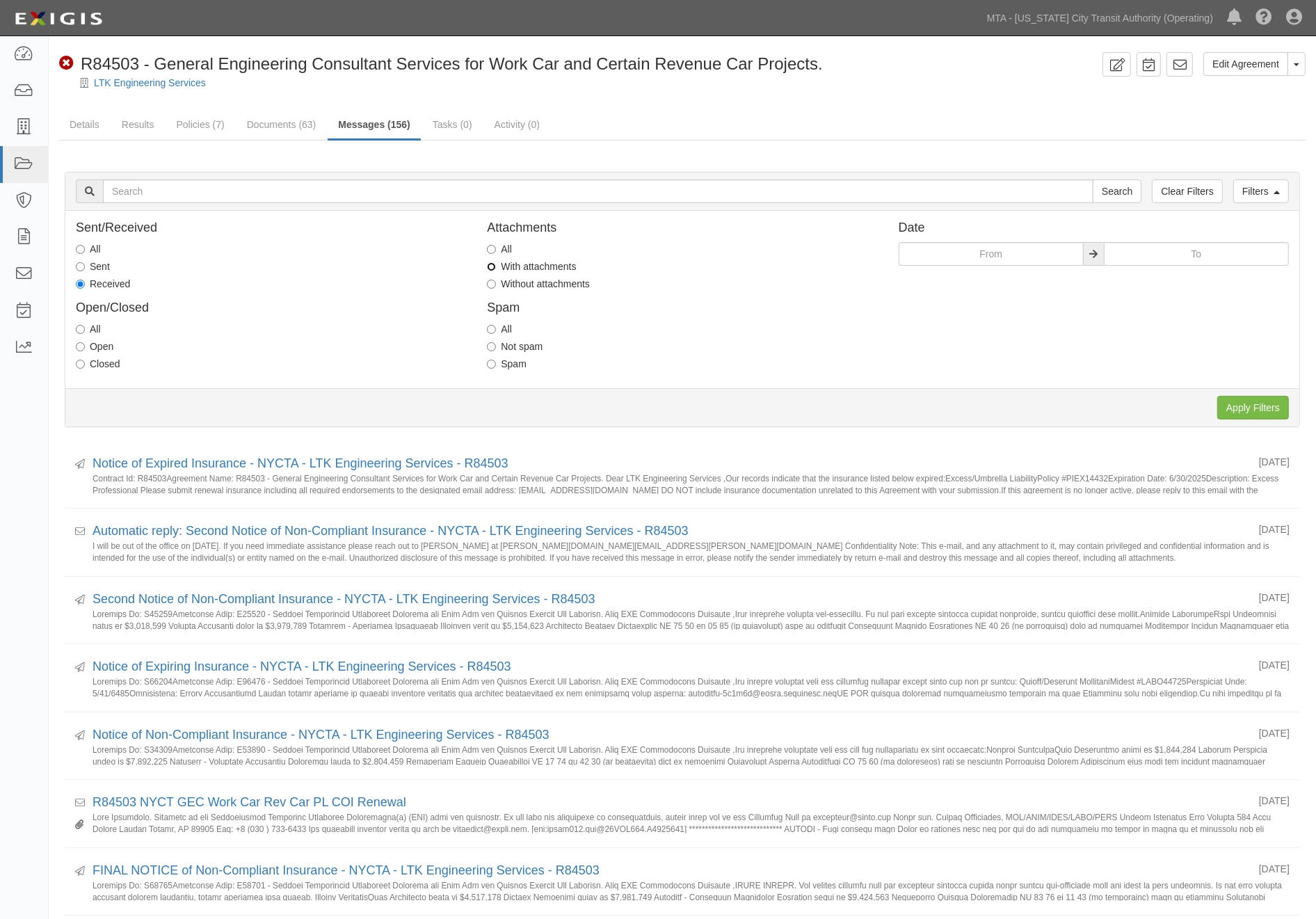
click at [496, 267] on input "With attachments" at bounding box center [491, 267] width 9 height 9
radio input "true"
click at [1239, 400] on input "Apply Filters" at bounding box center [1253, 408] width 72 height 23
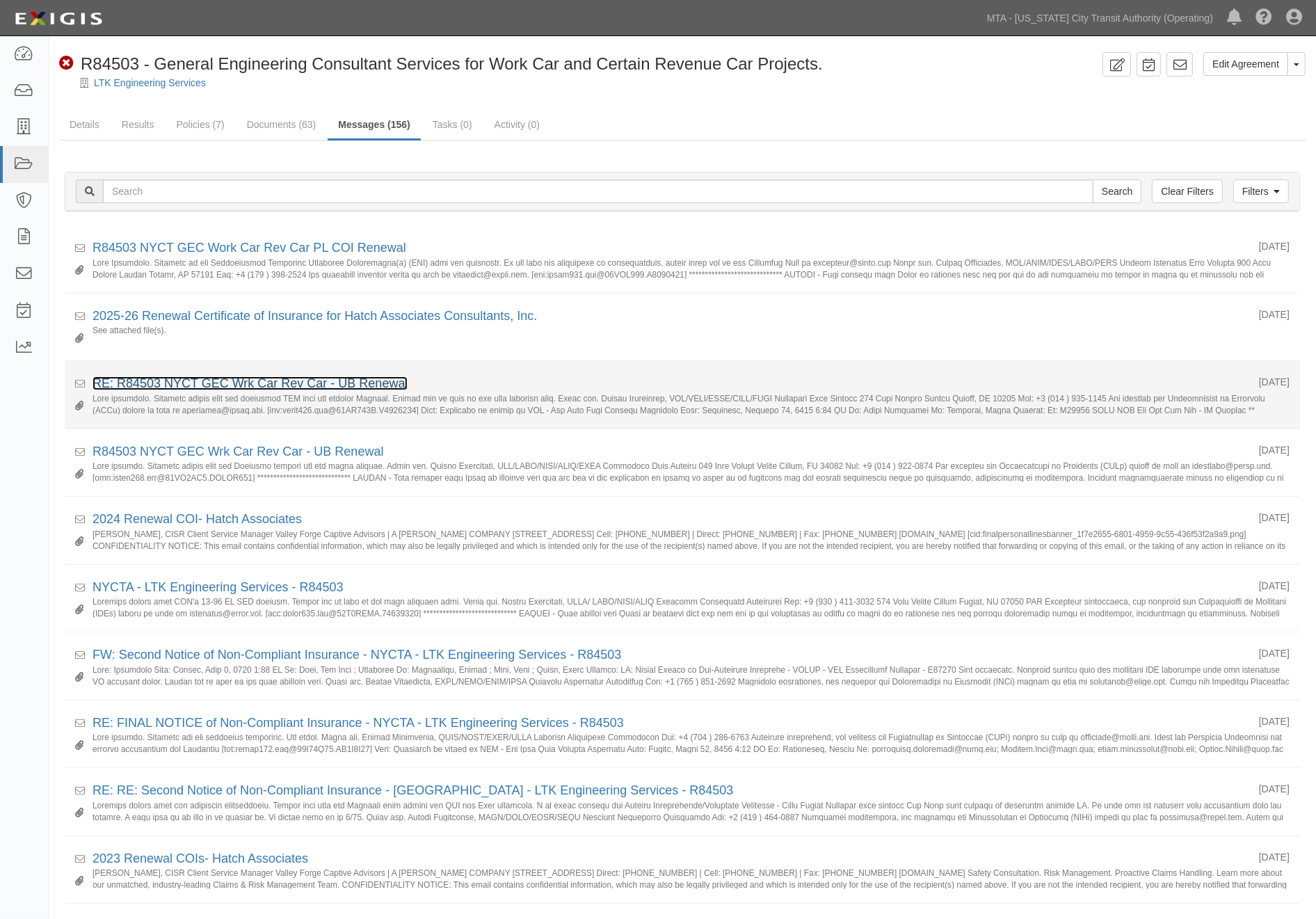
click at [302, 381] on link "RE: R84503 NYCT GEC Wrk Car Rev Car - UB Renewal" at bounding box center [250, 383] width 315 height 14
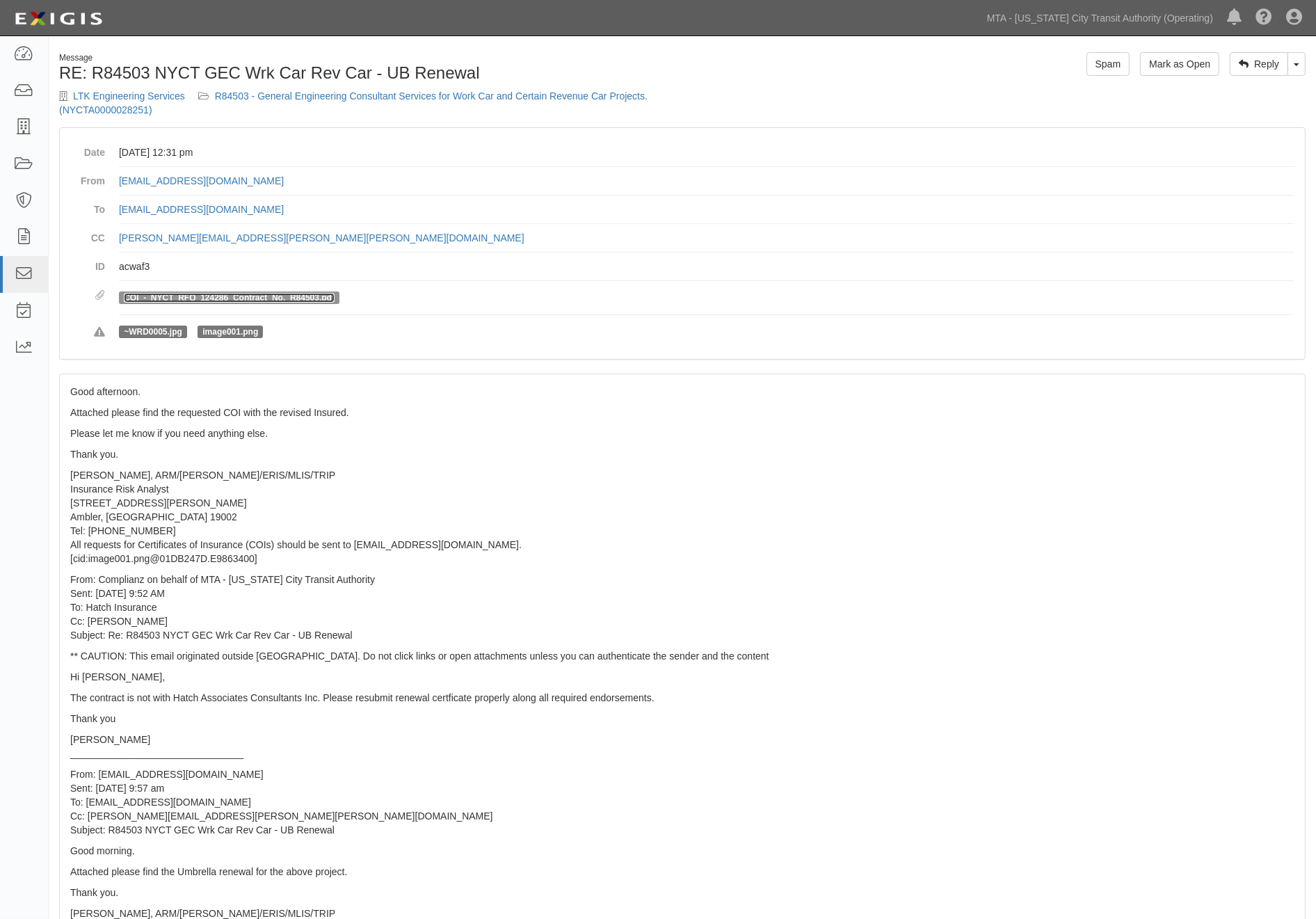
click at [218, 297] on link "COI_-_NYCT_RFQ_124286_Contract_No._R84503.pdf" at bounding box center [229, 297] width 211 height 9
click at [1052, 641] on p "From: Complianz on behalf of MTA - New York City Transit Authority Sent: Wednes…" at bounding box center [682, 607] width 1224 height 69
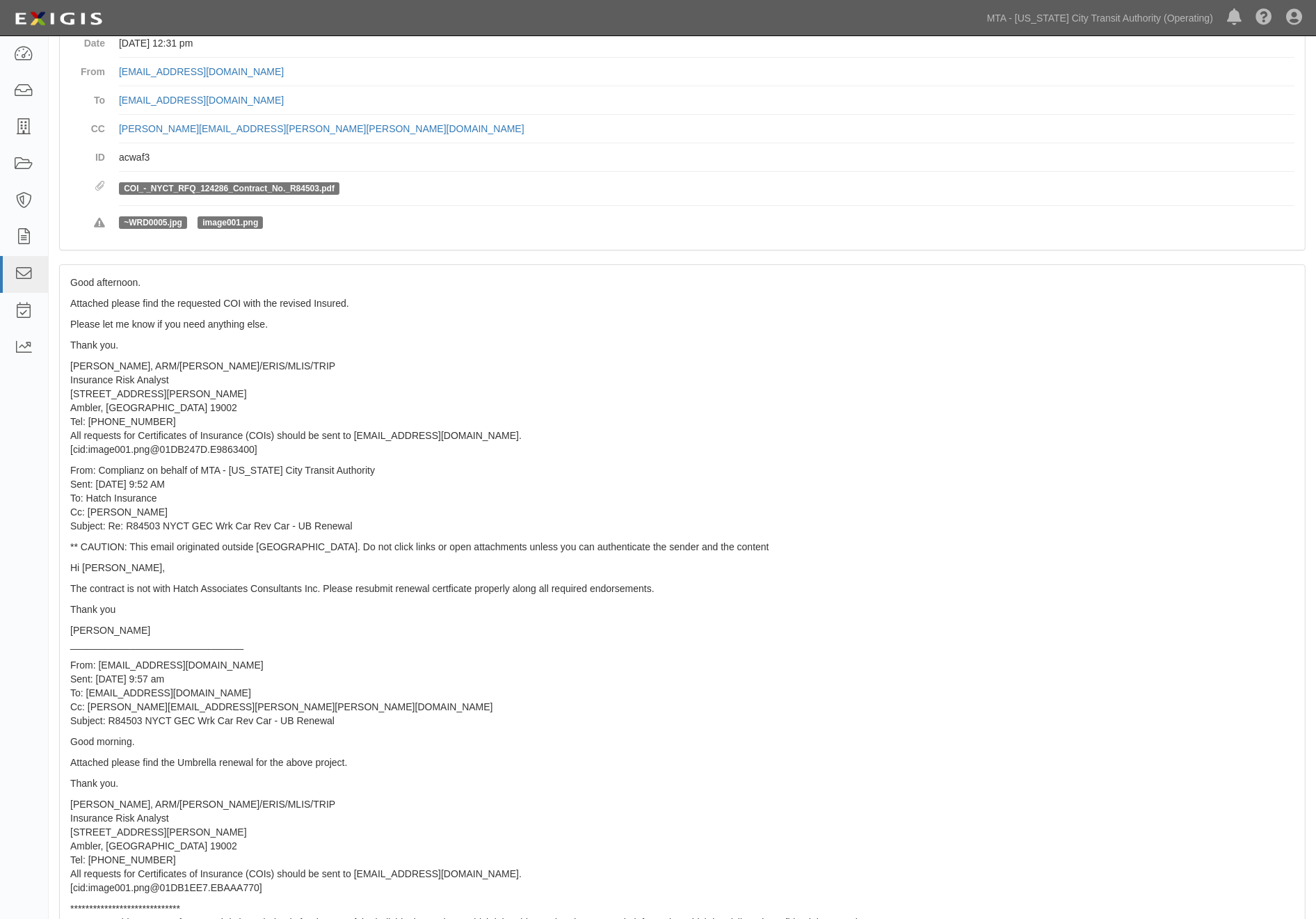
scroll to position [381, 0]
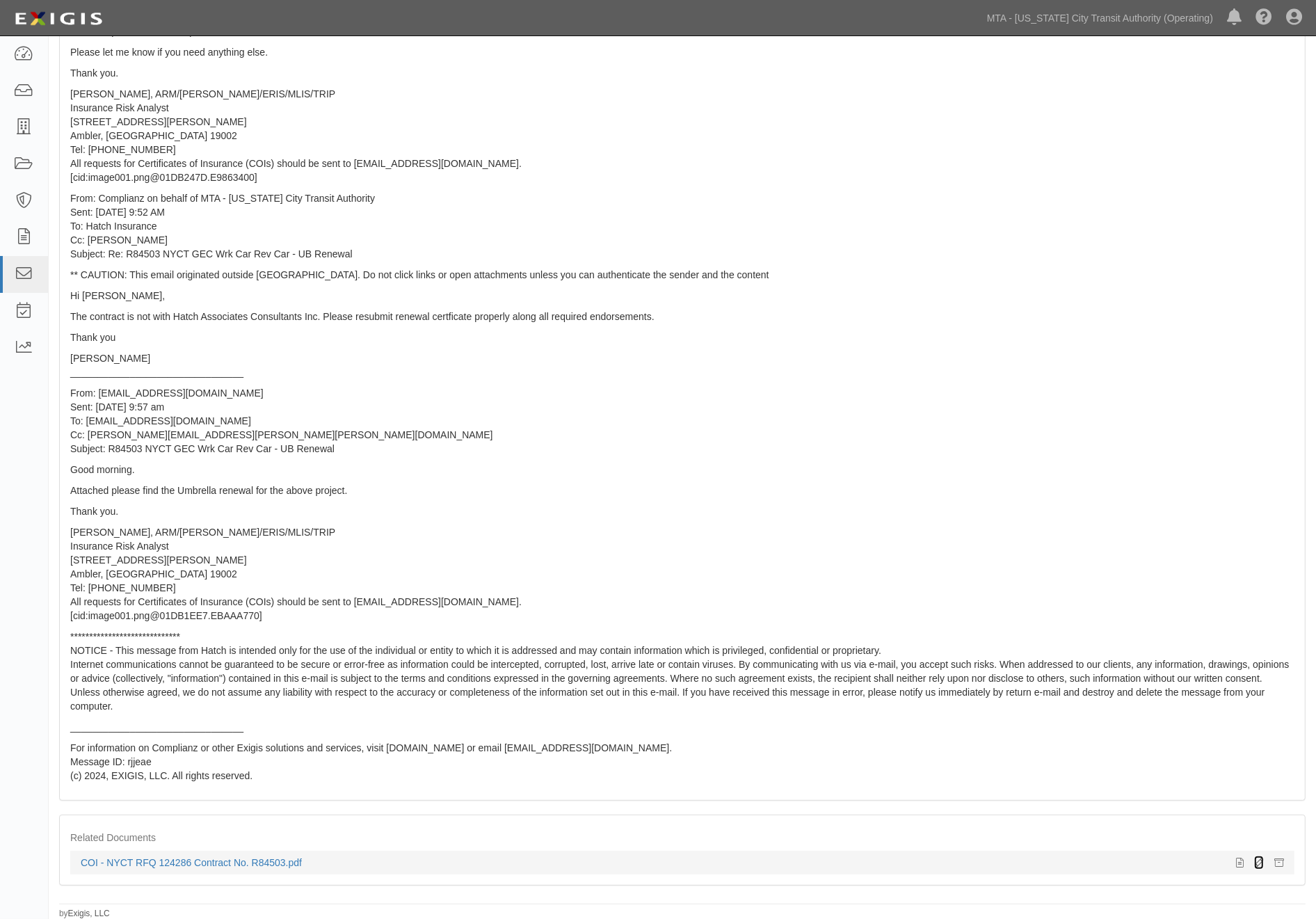
click at [1255, 858] on icon at bounding box center [1258, 863] width 9 height 9
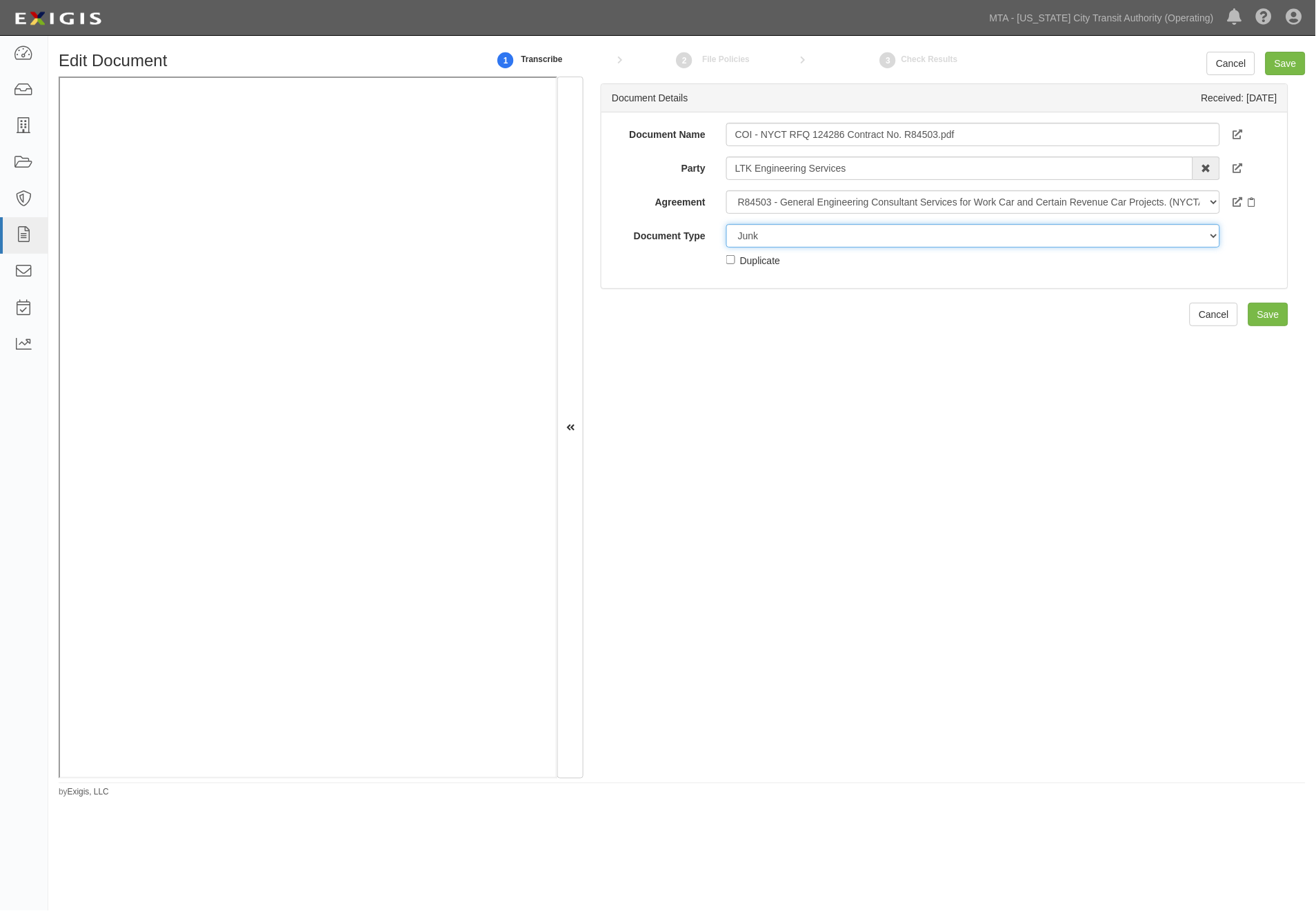
click at [782, 236] on select "Unassigned Binder Cancellation Notice Certificate Contract Endorsement Insuranc…" at bounding box center [973, 236] width 494 height 23
click at [726, 224] on select "Unassigned Binder Cancellation Notice Certificate Contract Endorsement Insuranc…" at bounding box center [973, 236] width 494 height 23
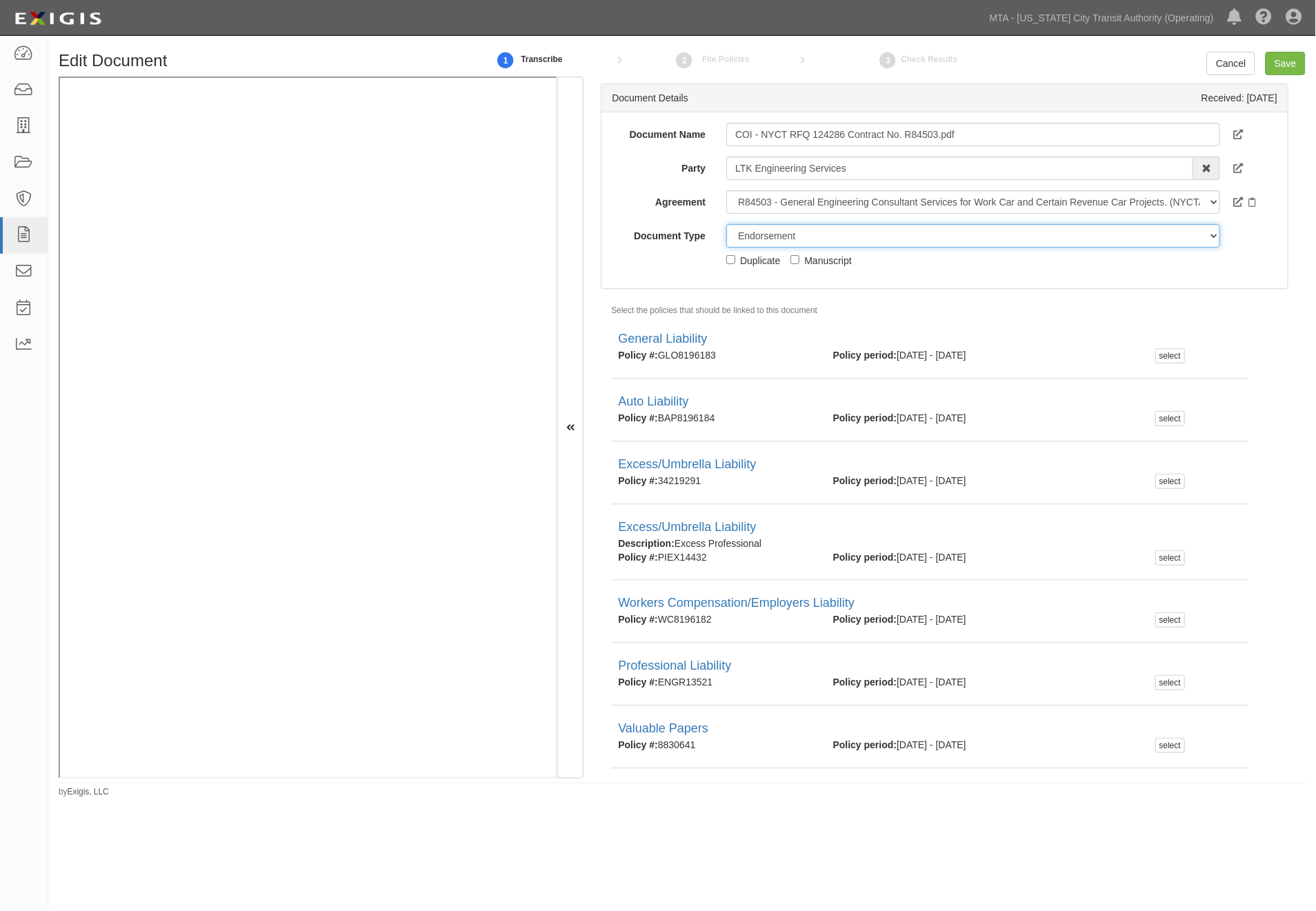
click at [796, 235] on select "Unassigned Binder Cancellation Notice Certificate Contract Endorsement Insuranc…" at bounding box center [973, 236] width 494 height 23
select select "CertificateDetail"
click at [726, 224] on select "Unassigned Binder Cancellation Notice Certificate Contract Endorsement Insuranc…" at bounding box center [973, 236] width 494 height 23
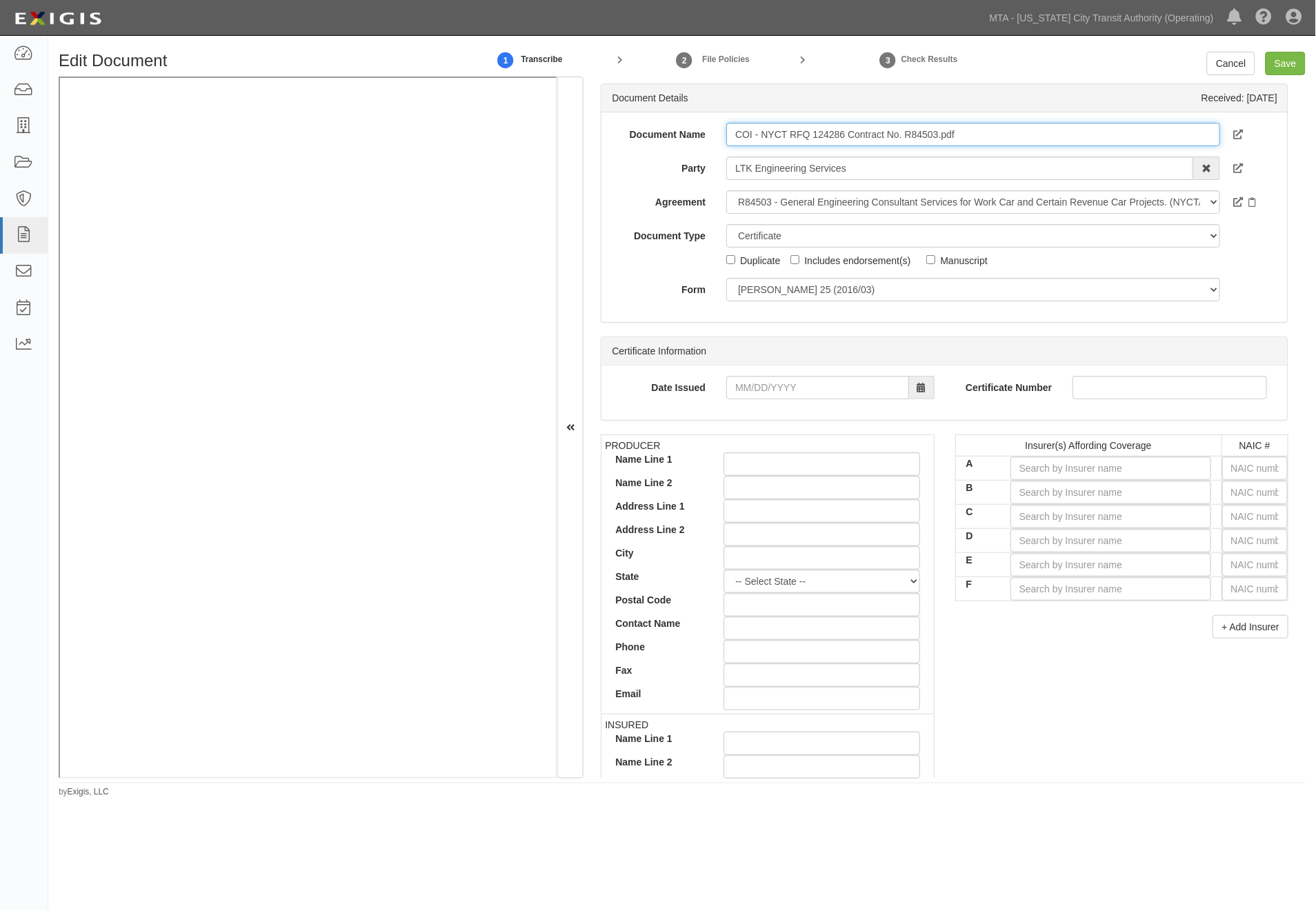
click at [746, 134] on input "COI - NYCT RFQ 124286 Contract No. R84503.pdf" at bounding box center [973, 135] width 494 height 23
paste input "34219291"
click at [823, 146] on input "34219291" at bounding box center [973, 135] width 494 height 23
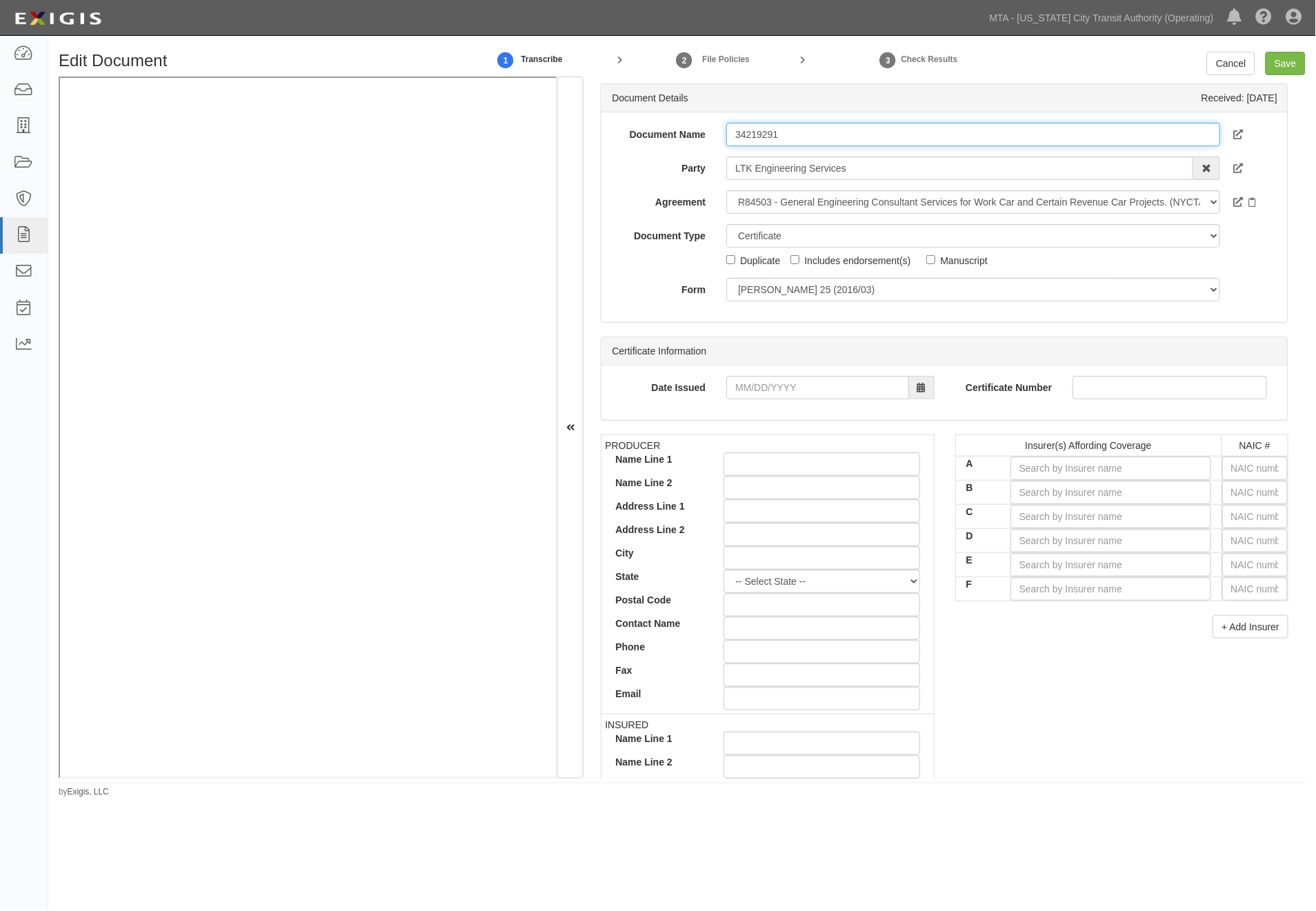
paste input "10/01/2025"
type input "34219291 10/01/2025"
click at [1256, 469] on input "text" at bounding box center [1255, 468] width 65 height 23
click at [1050, 466] on input "A" at bounding box center [1110, 468] width 201 height 23
type input "a"
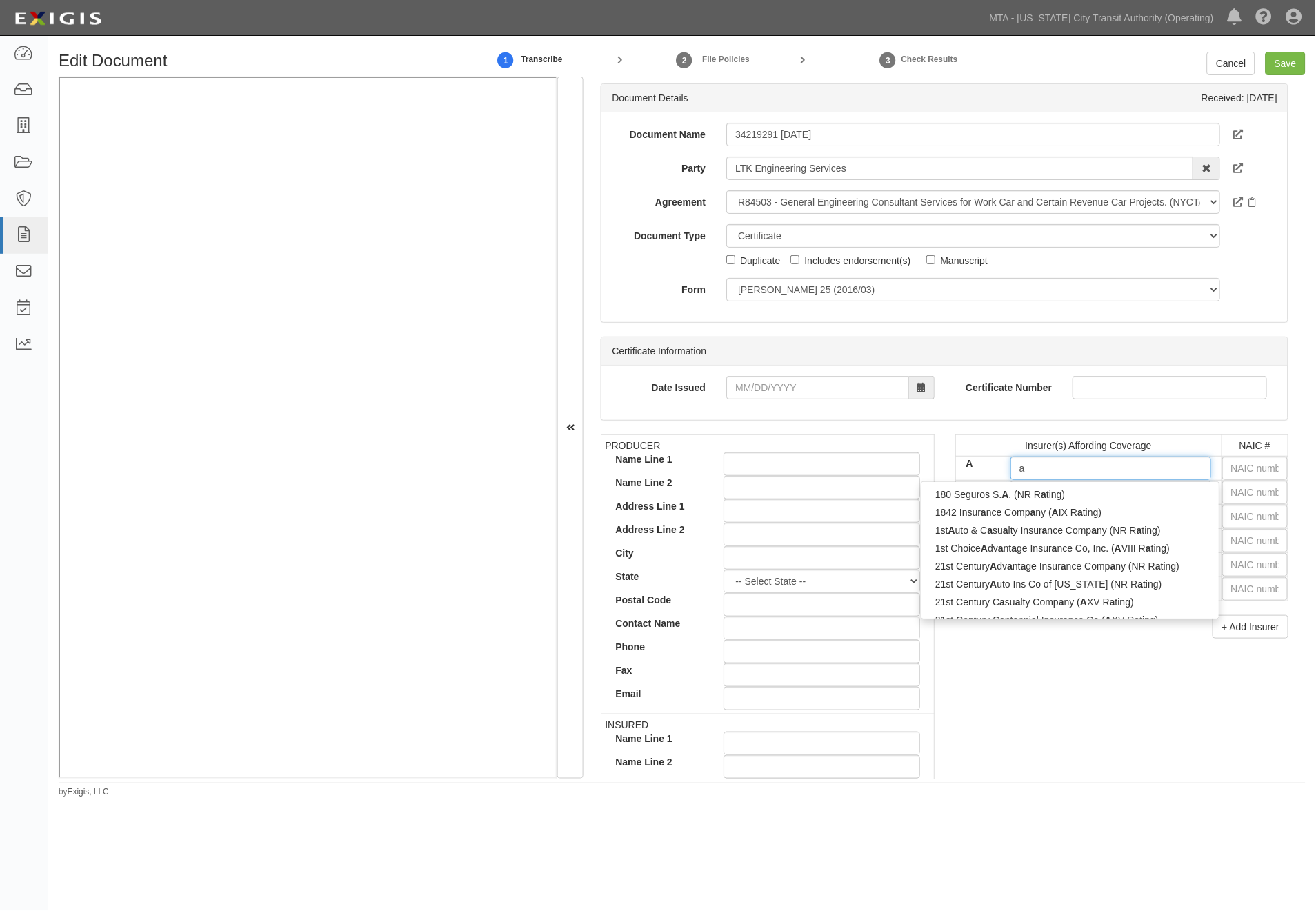
type input "aiA General Berhad (NR Rating)"
type input "ai"
type input "aig Asia Pacific Insurance Pte. Ltd. (A XV Rating)"
type input "aig"
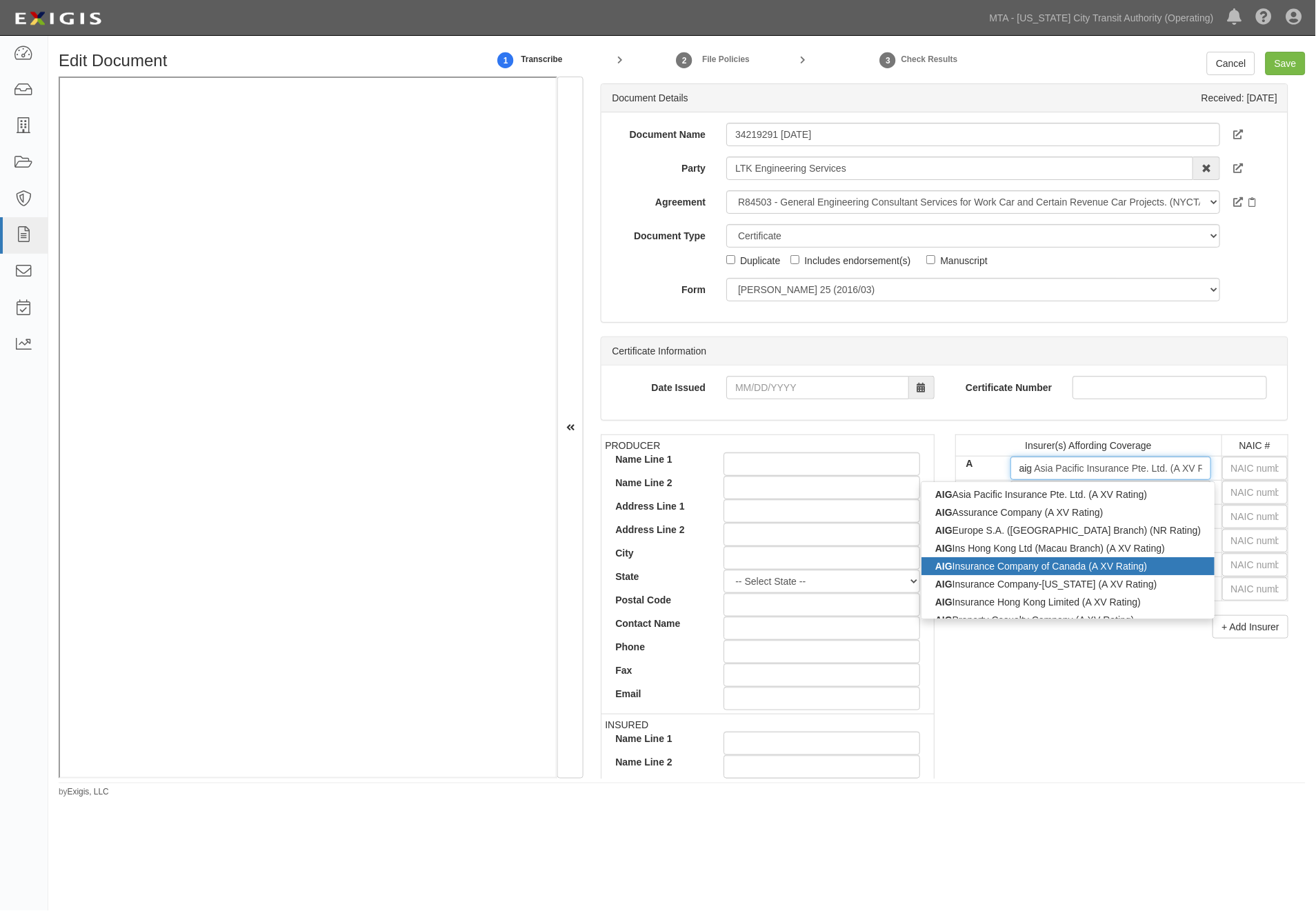
click at [990, 571] on div "AIG Insurance Company of Canada (A XV Rating)" at bounding box center [1068, 566] width 293 height 18
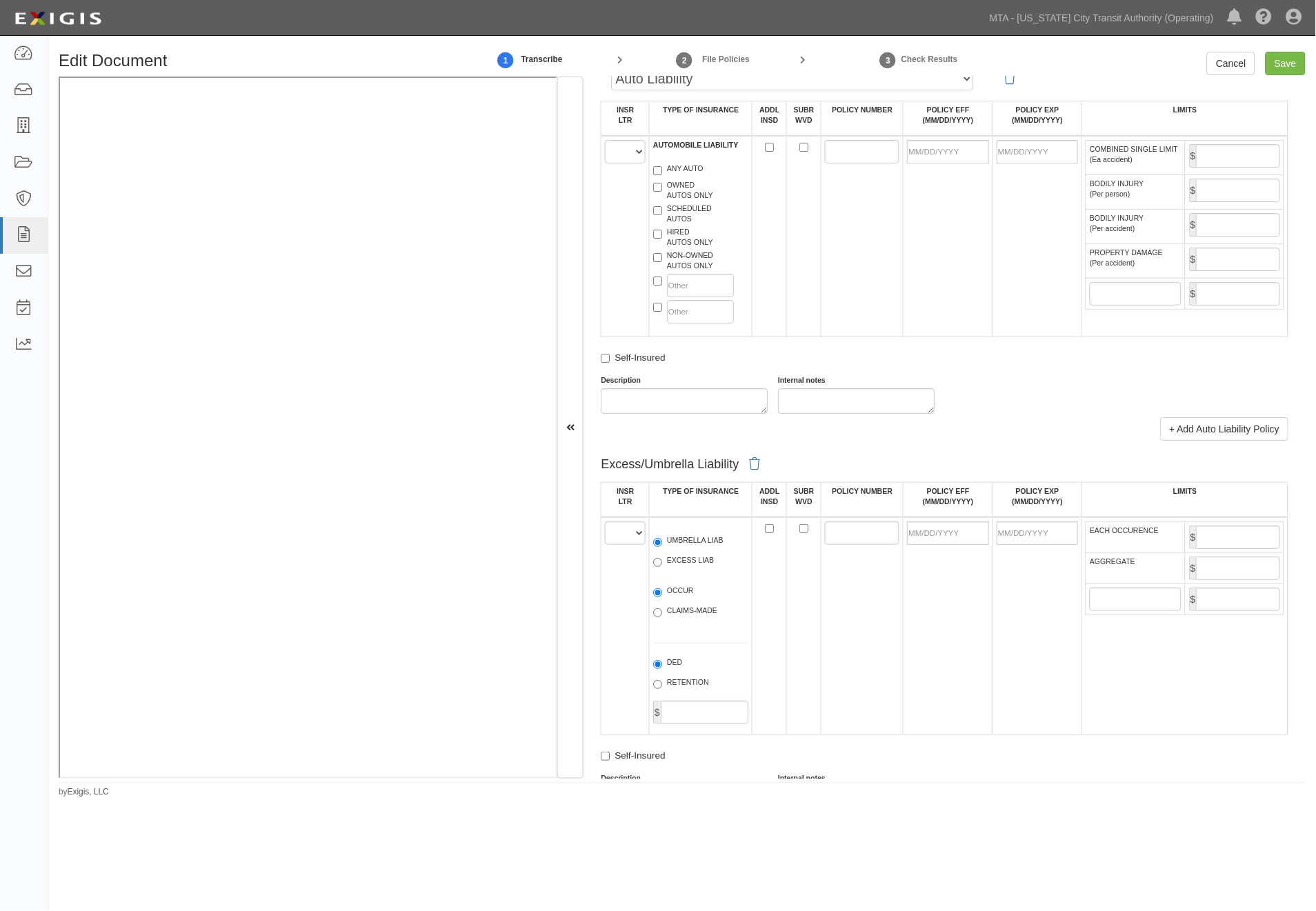
scroll to position [1302, 0]
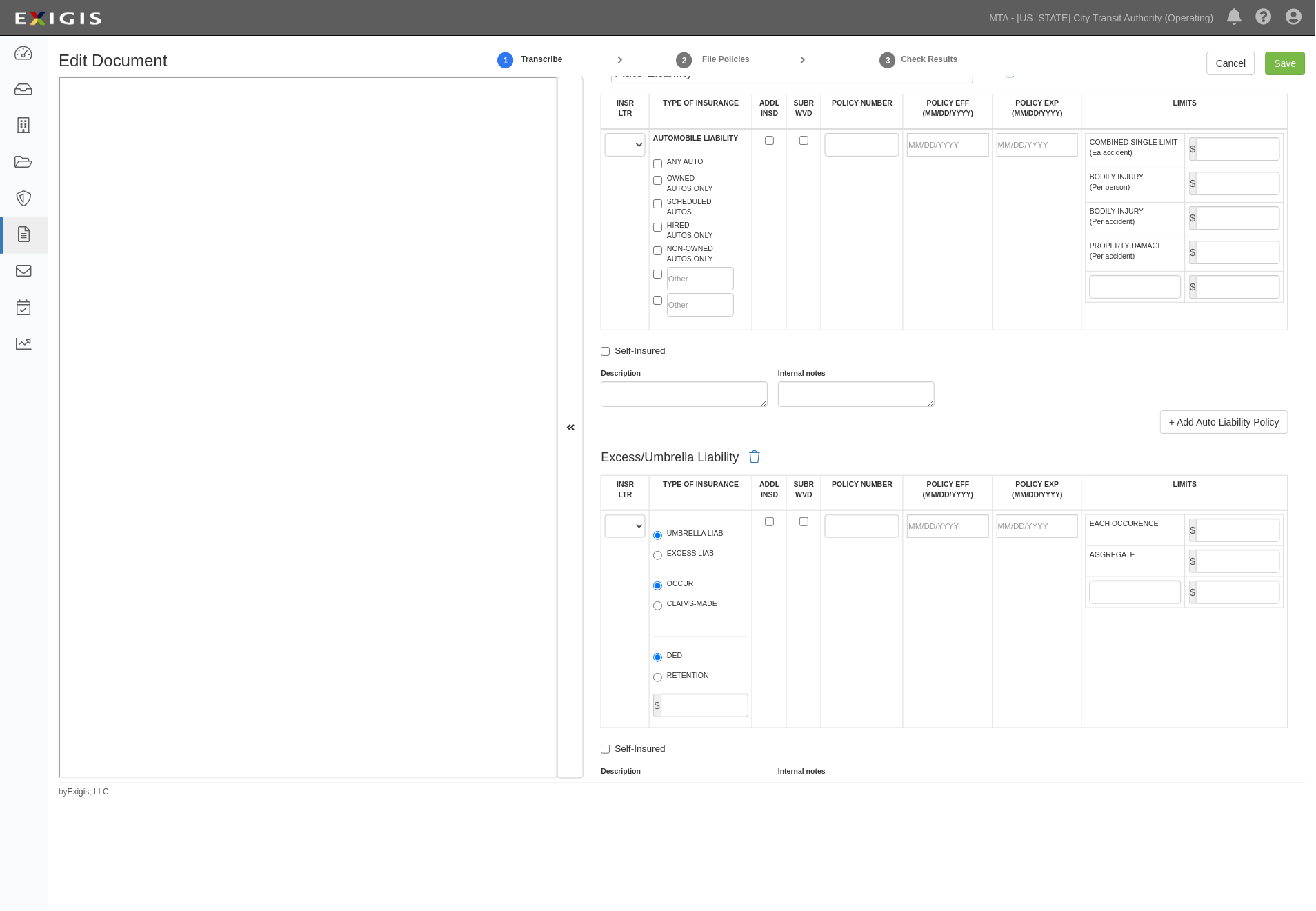
type input "AIG Insurance Company of Canada (A XV Rating)"
click at [616, 538] on select "A B C D E F" at bounding box center [625, 526] width 41 height 23
select select "A"
click at [605, 538] on select "A B C D E F" at bounding box center [625, 526] width 41 height 23
click at [687, 542] on label "UMBRELLA LIAB" at bounding box center [688, 535] width 70 height 14
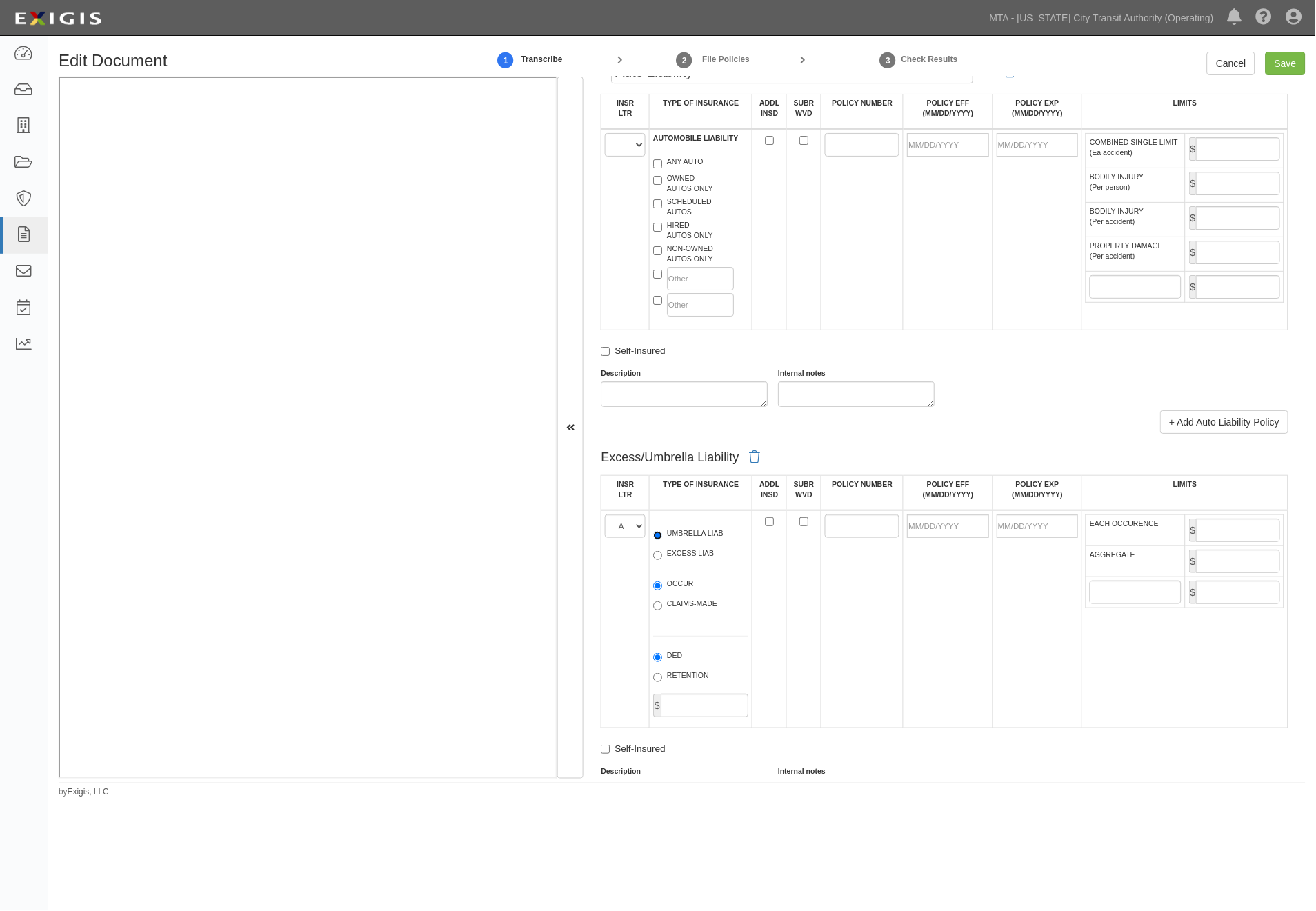
click at [662, 540] on input "UMBRELLA LIAB" at bounding box center [658, 535] width 9 height 9
radio input "true"
click at [670, 592] on label "OCCUR" at bounding box center [674, 585] width 41 height 14
click at [662, 590] on input "OCCUR" at bounding box center [658, 586] width 9 height 9
radio input "true"
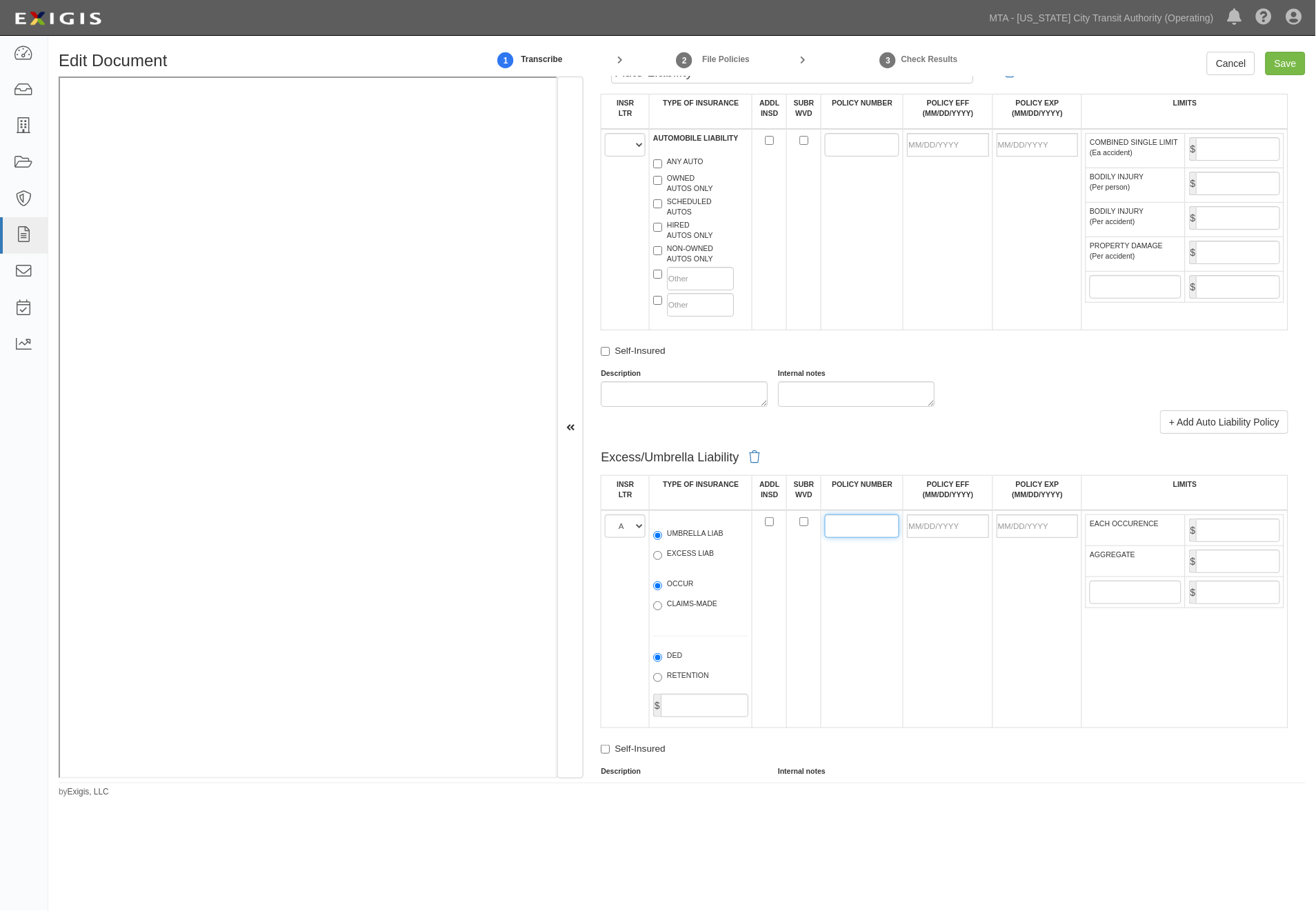
paste input "10/01/2025"
click at [825, 538] on input "10/01/2025" at bounding box center [862, 526] width 75 height 23
click at [826, 538] on input "10/01/2025" at bounding box center [862, 526] width 75 height 23
click at [843, 538] on input "[DATE]" at bounding box center [862, 526] width 75 height 23
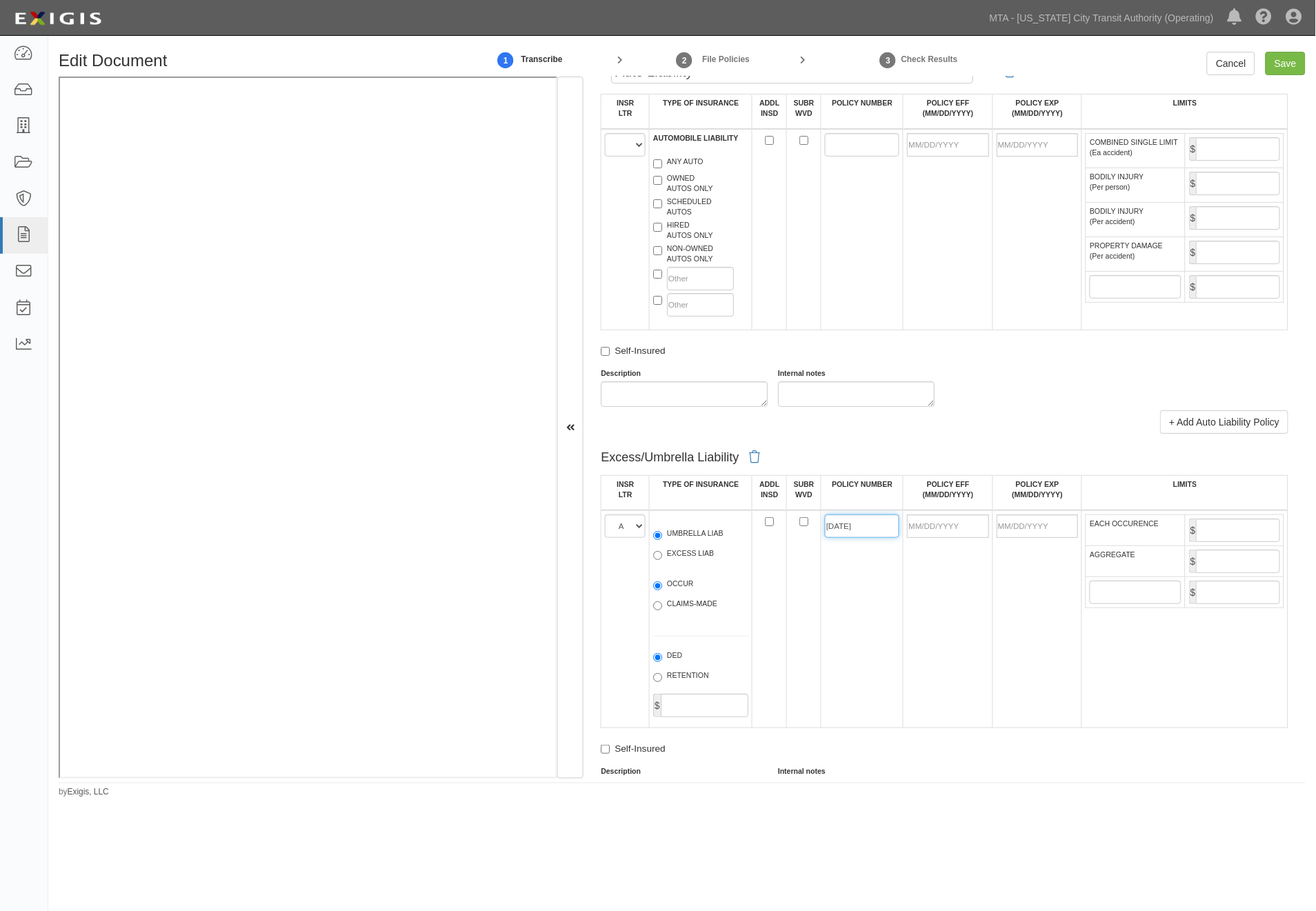
click at [843, 538] on input "[DATE]" at bounding box center [862, 526] width 75 height 23
paste input "34219291"
type input "34219291"
click at [929, 538] on input "POLICY EFF (MM/DD/YYYY)" at bounding box center [947, 526] width 81 height 23
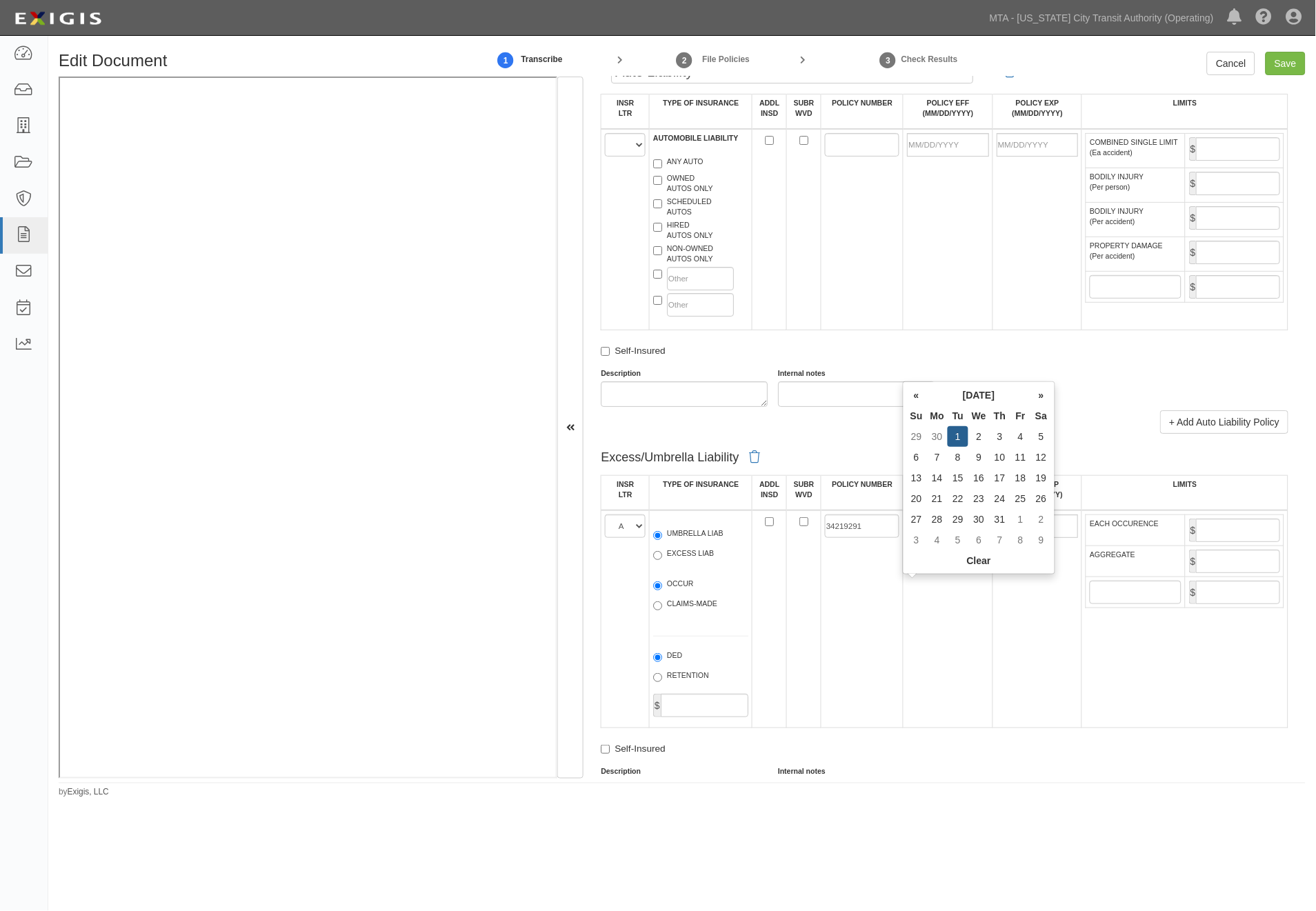
type input "[DATE]"
click at [940, 648] on td "[DATE]" at bounding box center [948, 619] width 89 height 218
click at [1208, 542] on input "EACH OCCURENCE" at bounding box center [1238, 530] width 84 height 23
type input "9,000,000"
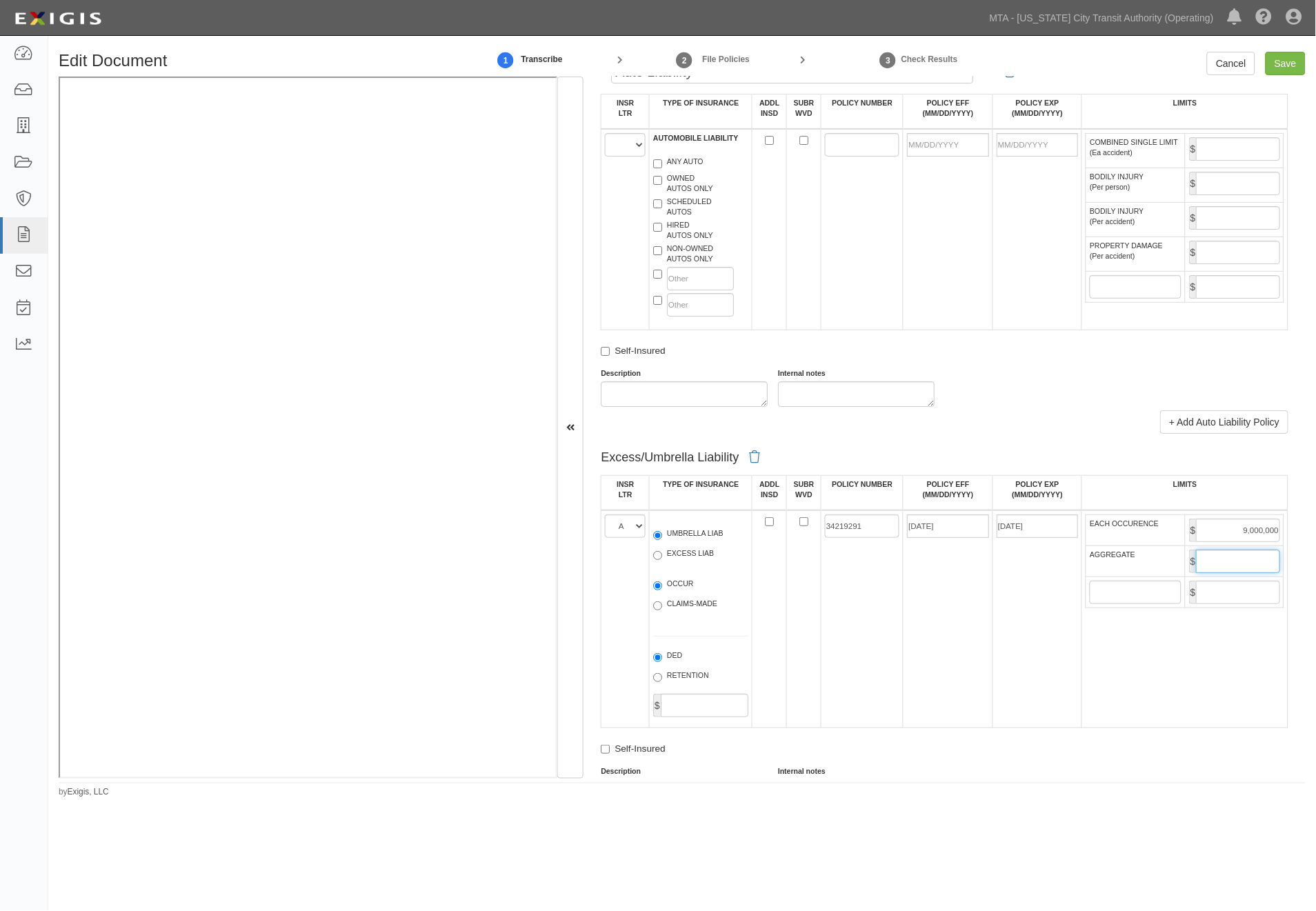
click at [1224, 573] on input "AGGREGATE" at bounding box center [1238, 561] width 84 height 23
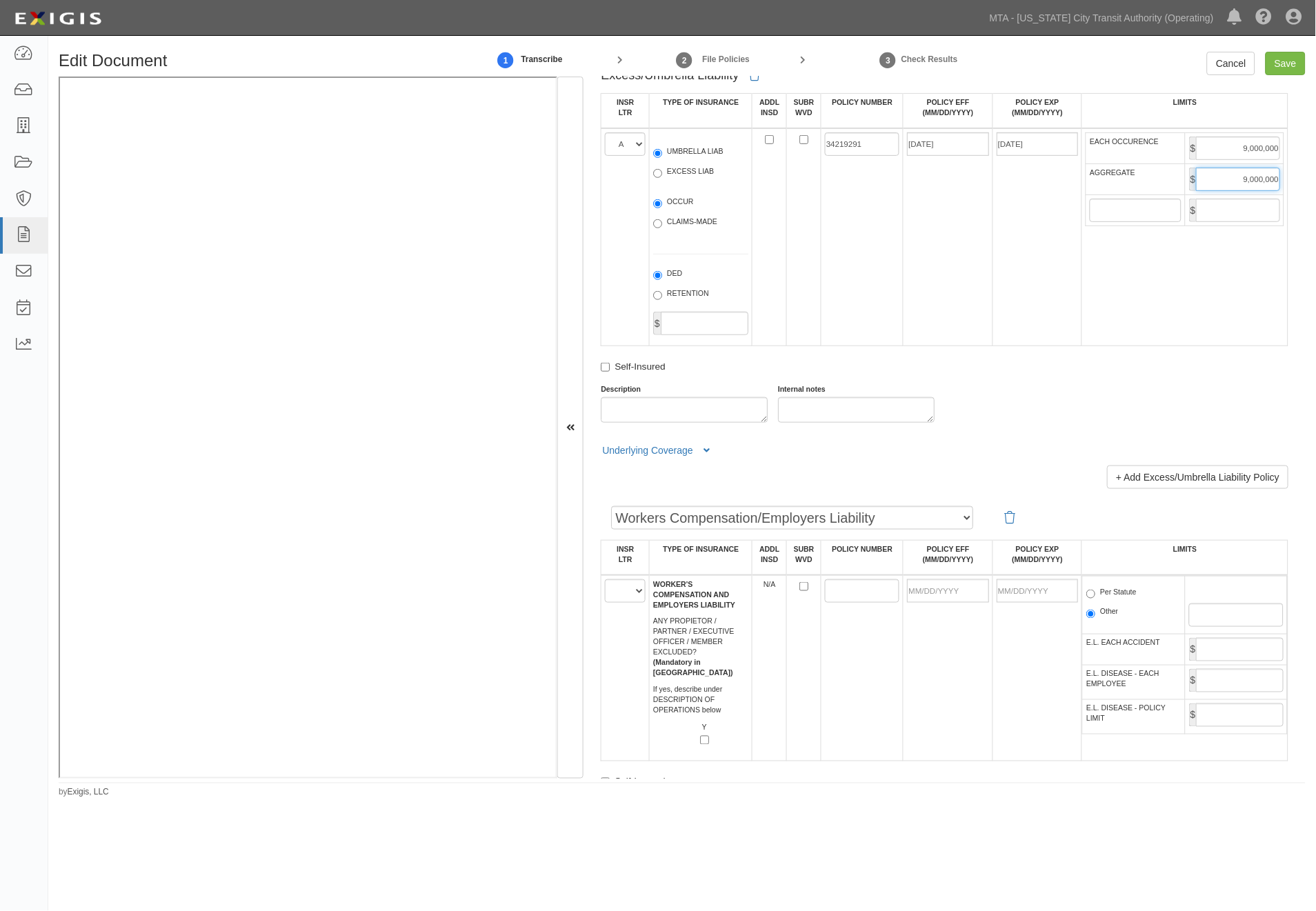
scroll to position [1686, 0]
type input "9,000,000"
click at [709, 456] on button "Underlying Coverage" at bounding box center [658, 449] width 114 height 14
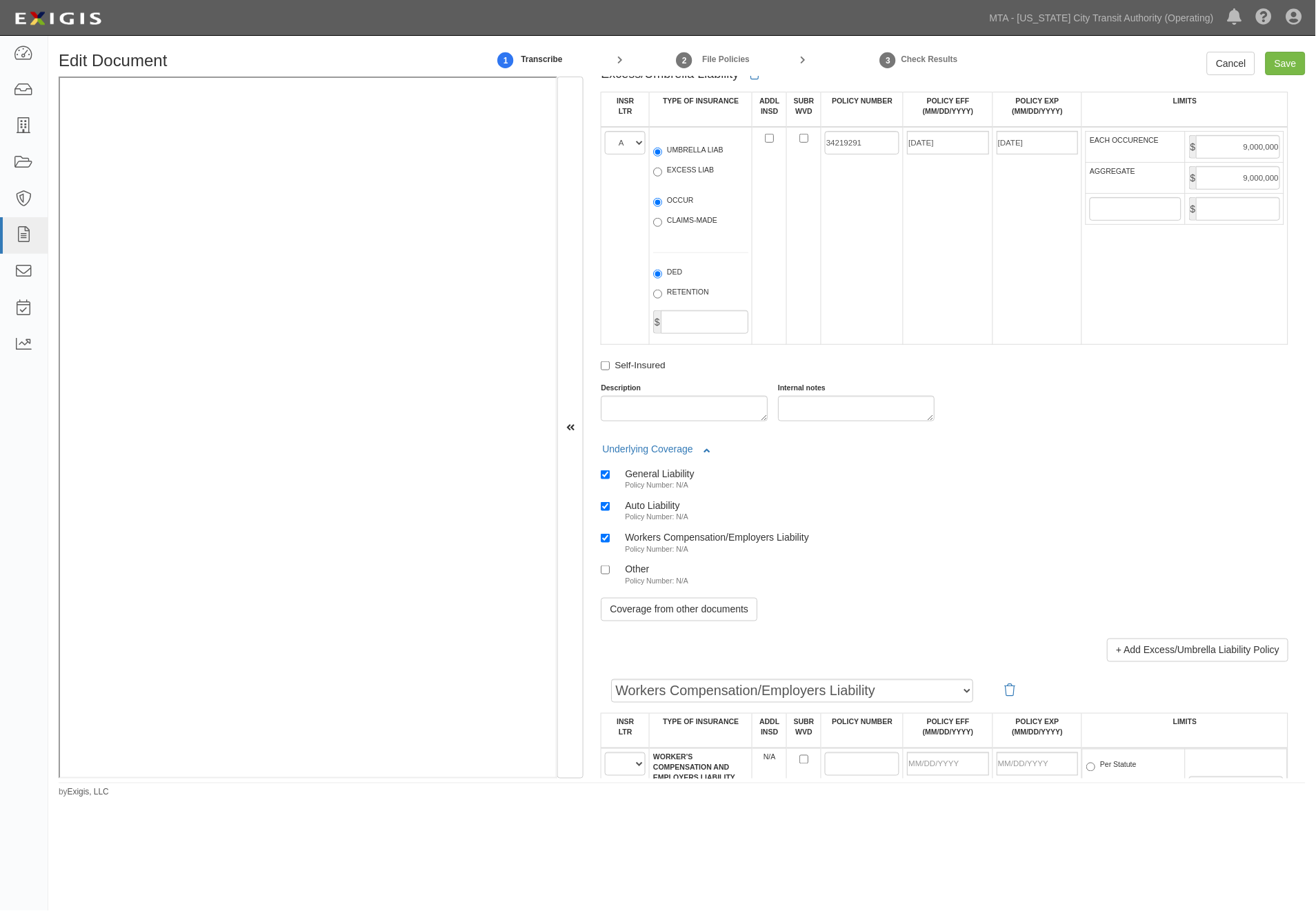
click at [667, 479] on div "General Liability" at bounding box center [659, 474] width 69 height 12
click at [610, 479] on input "General Liability Policy Number: N/A" at bounding box center [605, 475] width 9 height 9
checkbox input "false"
click at [655, 511] on div "Auto Liability" at bounding box center [657, 505] width 64 height 12
click at [610, 511] on input "Auto Liability Policy Number: N/A" at bounding box center [605, 506] width 9 height 9
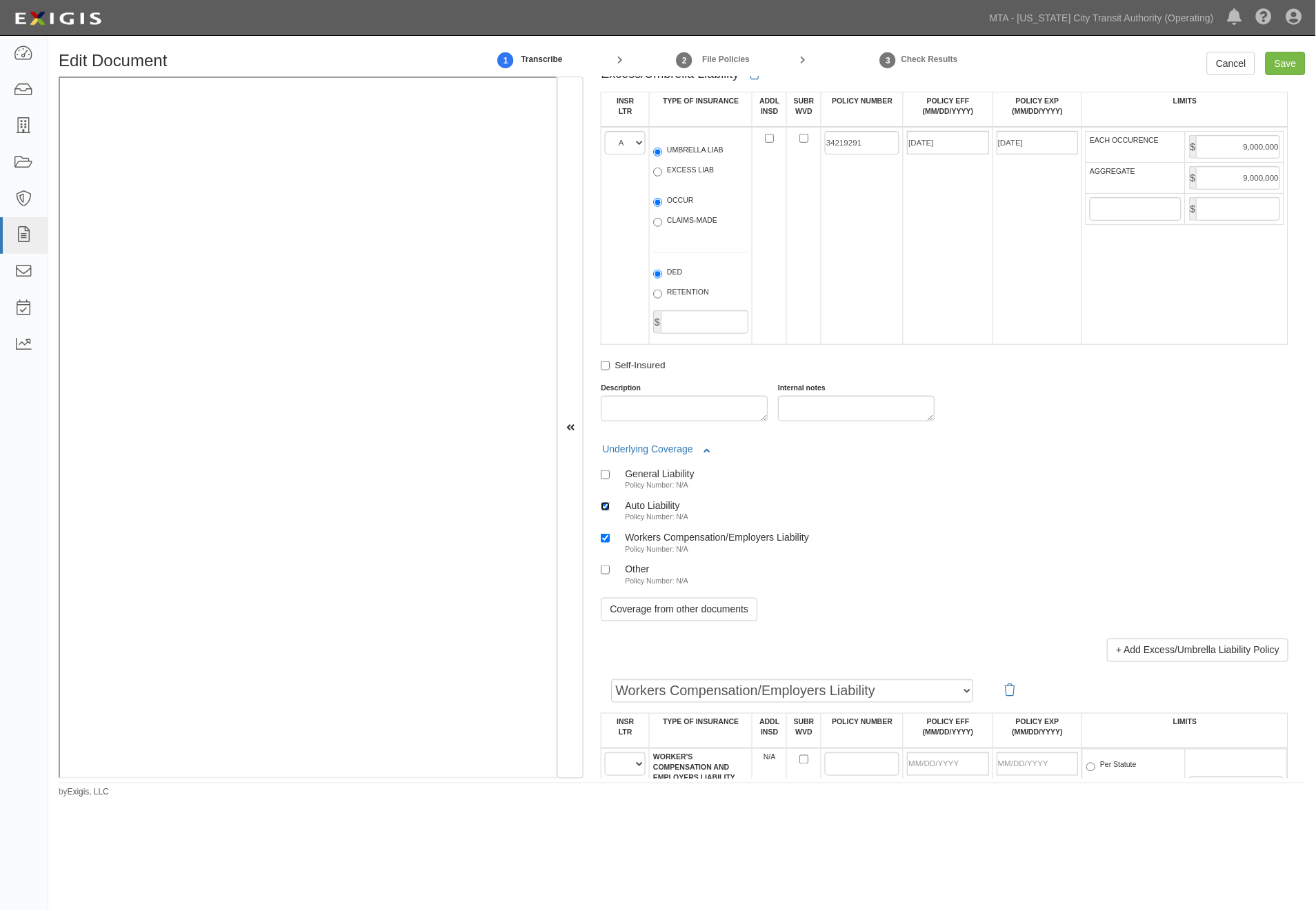
checkbox input "false"
drag, startPoint x: 656, startPoint y: 614, endPoint x: 653, endPoint y: 644, distance: 30.1
click at [656, 553] on small "Policy Number: N/A" at bounding box center [657, 548] width 64 height 8
click at [610, 543] on input "Workers Compensation/Employers Liability Policy Number: N/A" at bounding box center [605, 538] width 9 height 9
checkbox input "false"
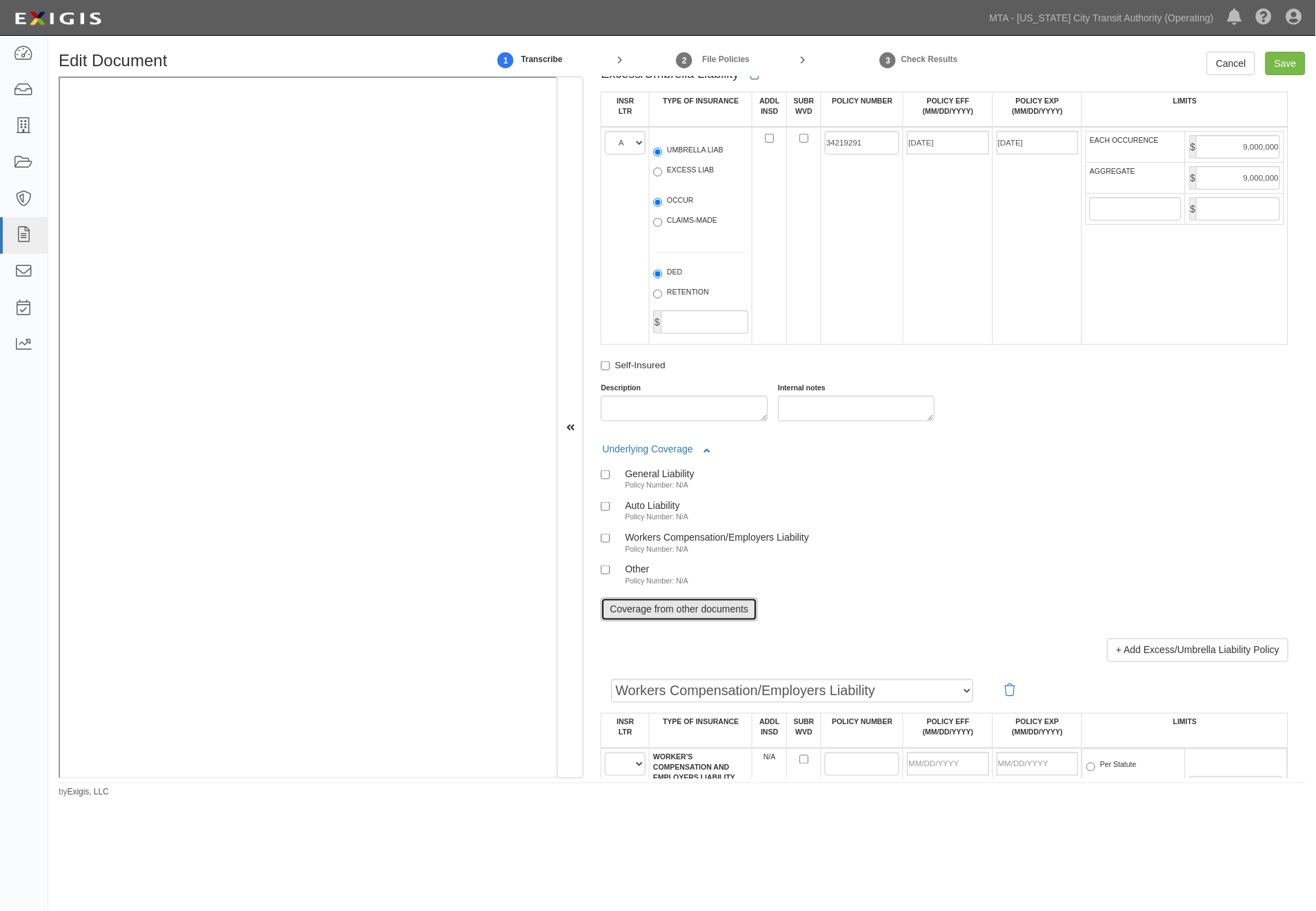
click at [642, 621] on link "Coverage from other documents" at bounding box center [679, 610] width 156 height 23
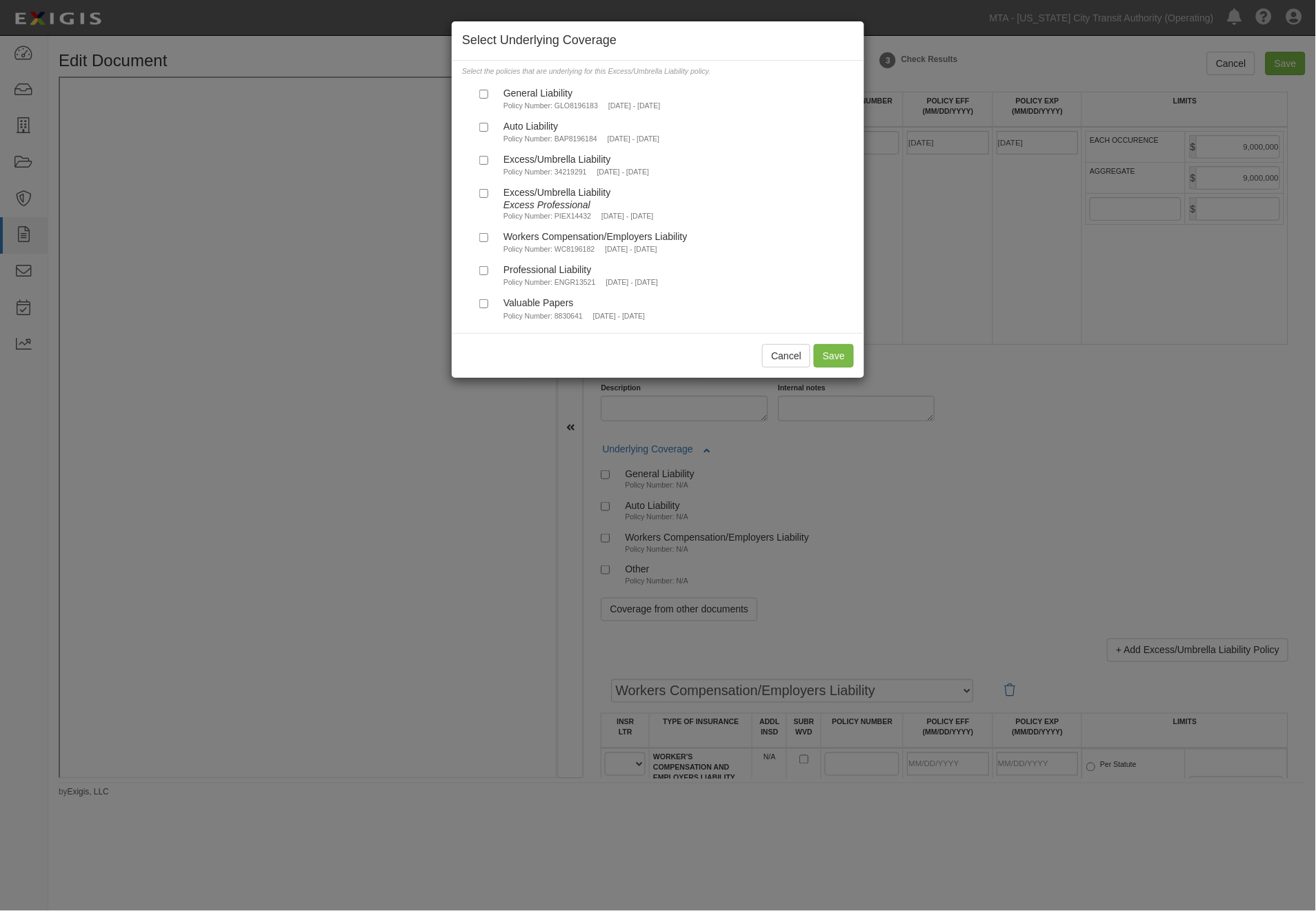
click at [527, 97] on div "General Liability" at bounding box center [582, 93] width 157 height 12
click at [488, 97] on input "General Liability Policy Number: GLO8196183 3/1/2025 - 3/1/2026" at bounding box center [484, 94] width 9 height 9
checkbox input "true"
click at [556, 132] on div "Auto Liability" at bounding box center [581, 126] width 156 height 12
click at [488, 132] on input "Auto Liability Policy Number: BAP8196184 3/1/2025 - 3/1/2026" at bounding box center [484, 127] width 9 height 9
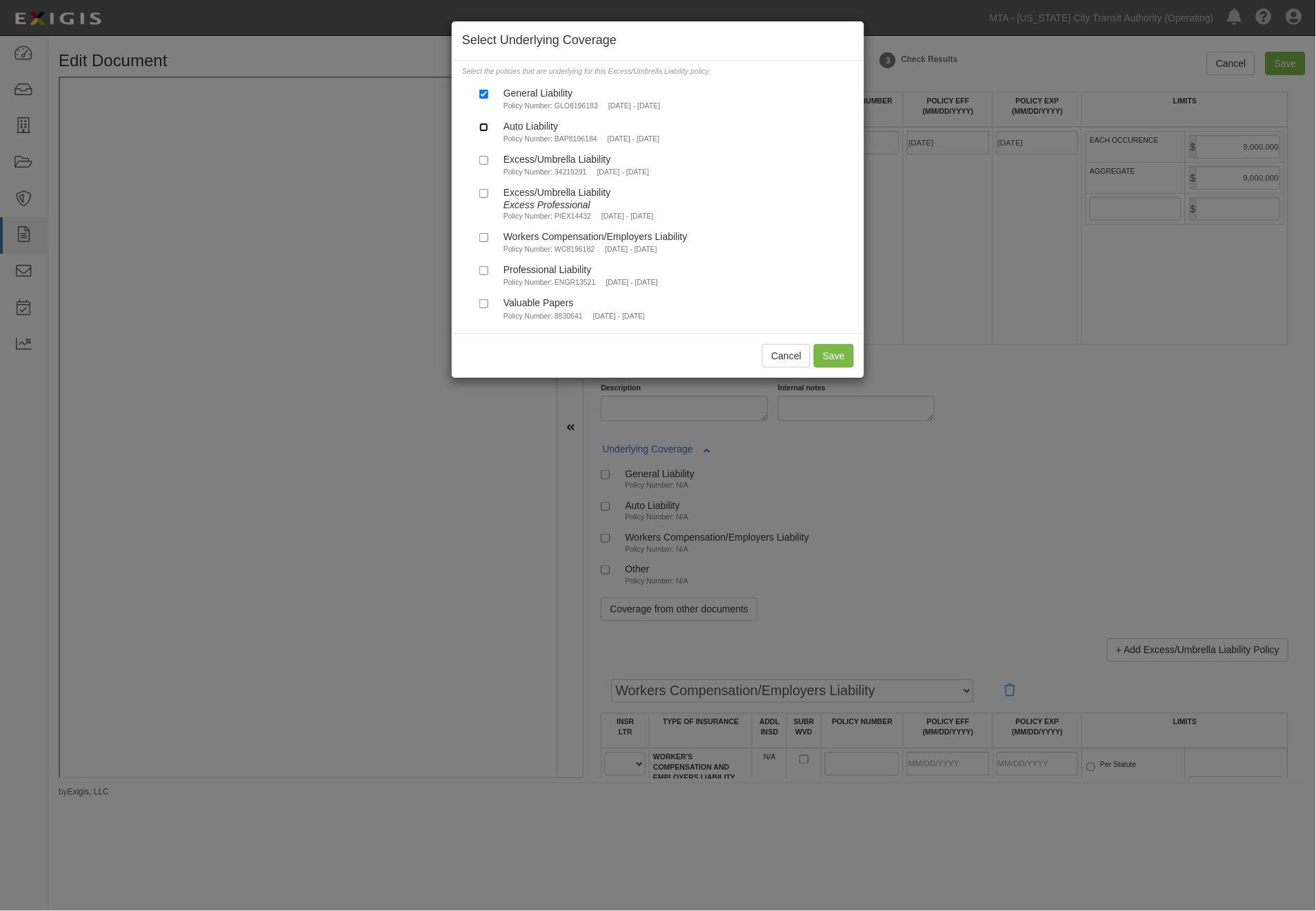
checkbox input "true"
click at [543, 275] on div "Professional Liability" at bounding box center [580, 269] width 154 height 12
click at [488, 275] on input "Professional Liability Policy Number: ENGR13521 6/30/2025 - 6/30/2026" at bounding box center [484, 271] width 9 height 9
checkbox input "true"
click at [834, 368] on button "Save" at bounding box center [834, 356] width 40 height 23
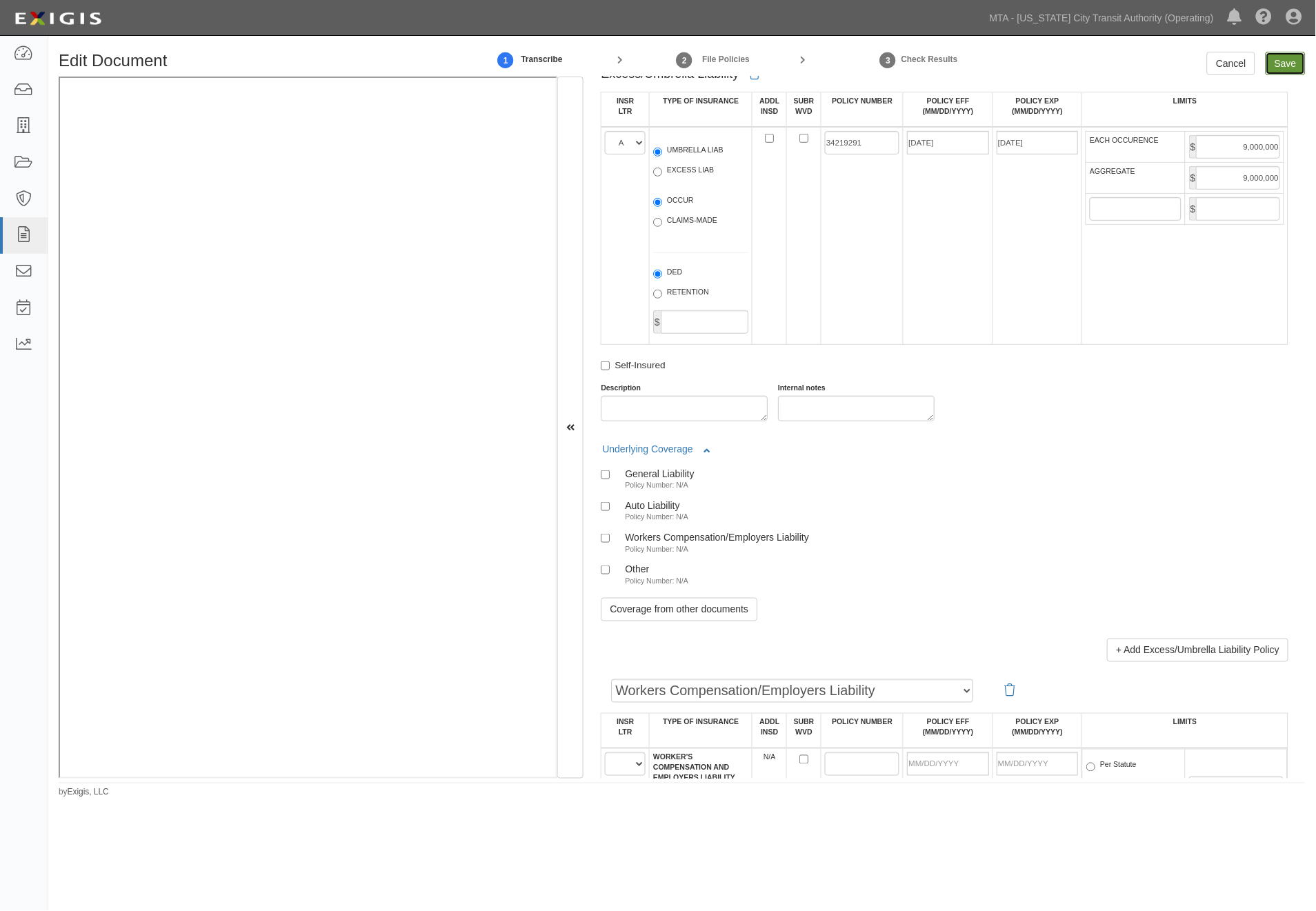
click at [1278, 64] on input "Save" at bounding box center [1286, 63] width 40 height 23
type input "9000000"
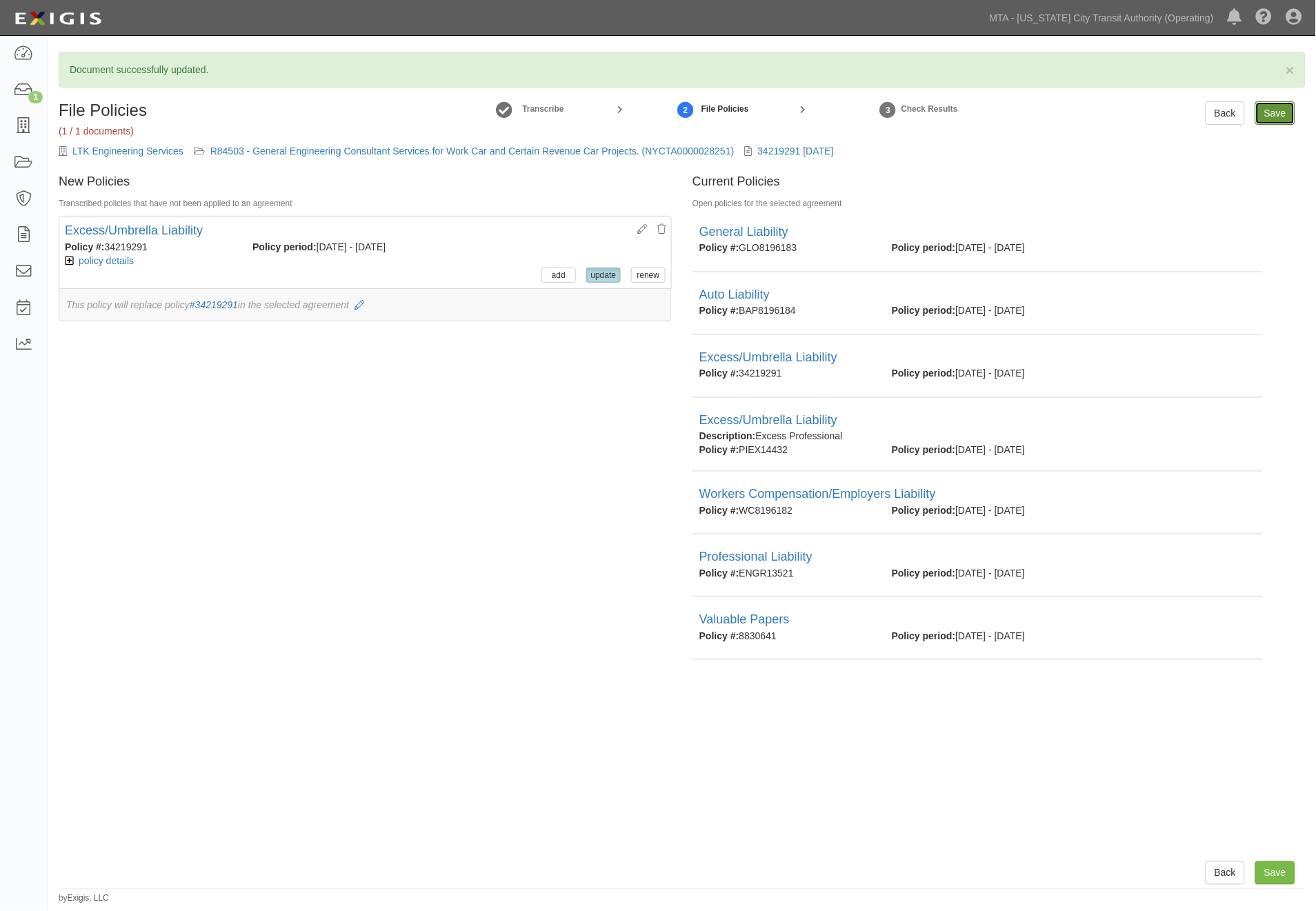
click at [1274, 110] on input "Save" at bounding box center [1275, 113] width 40 height 23
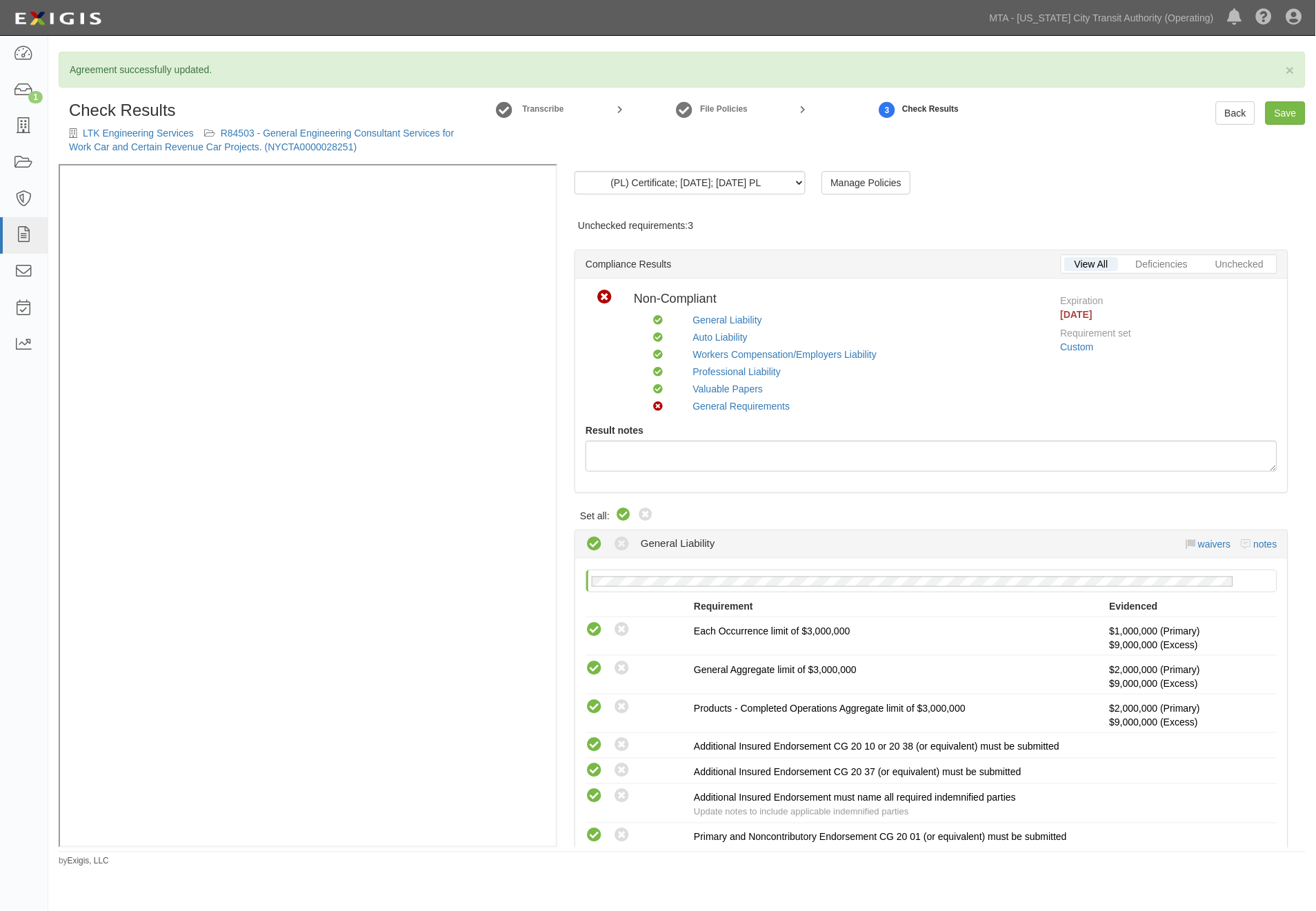
click at [629, 515] on icon at bounding box center [623, 515] width 17 height 17
radio input "true"
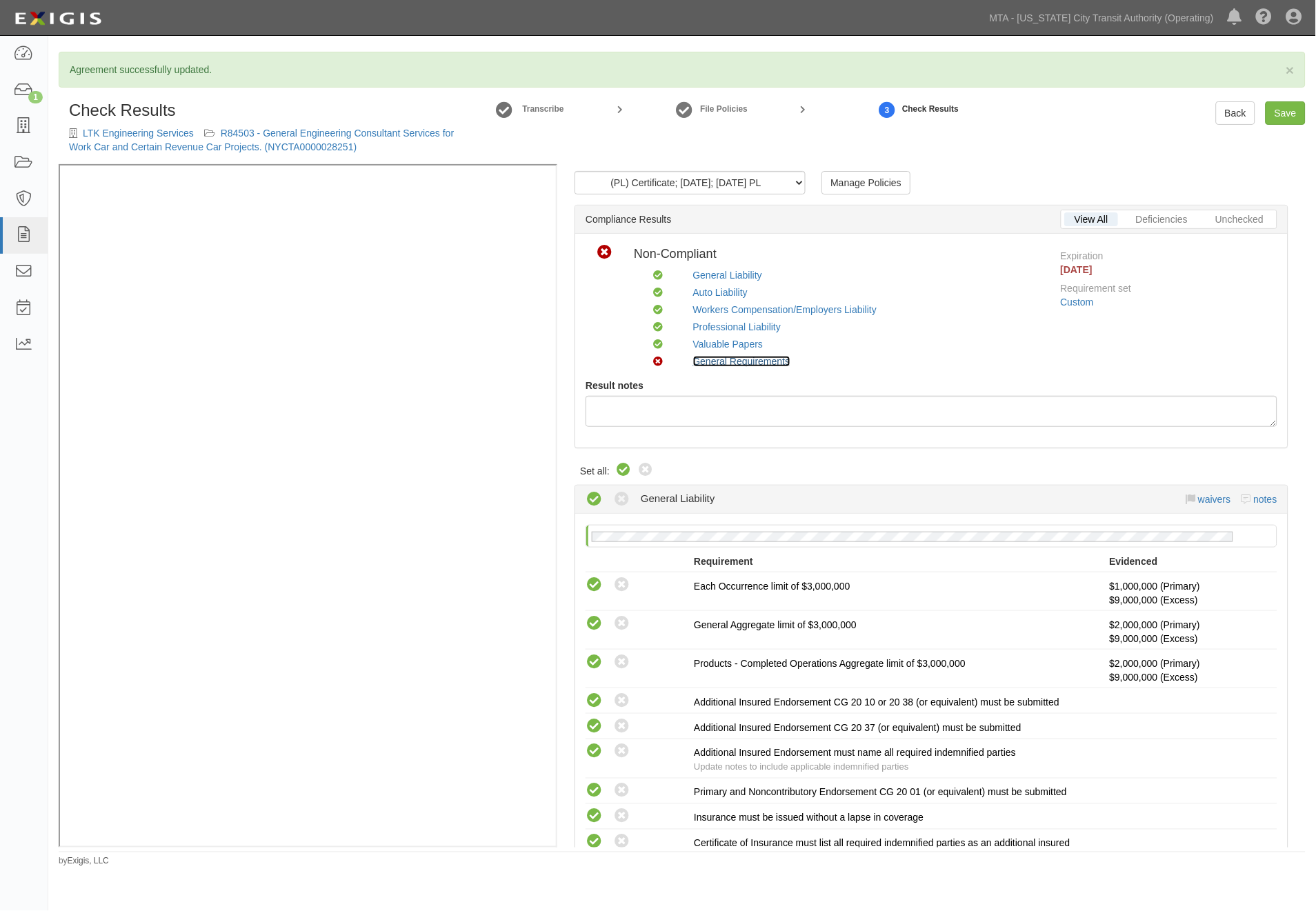
click at [722, 364] on link "General Requirements" at bounding box center [742, 361] width 97 height 11
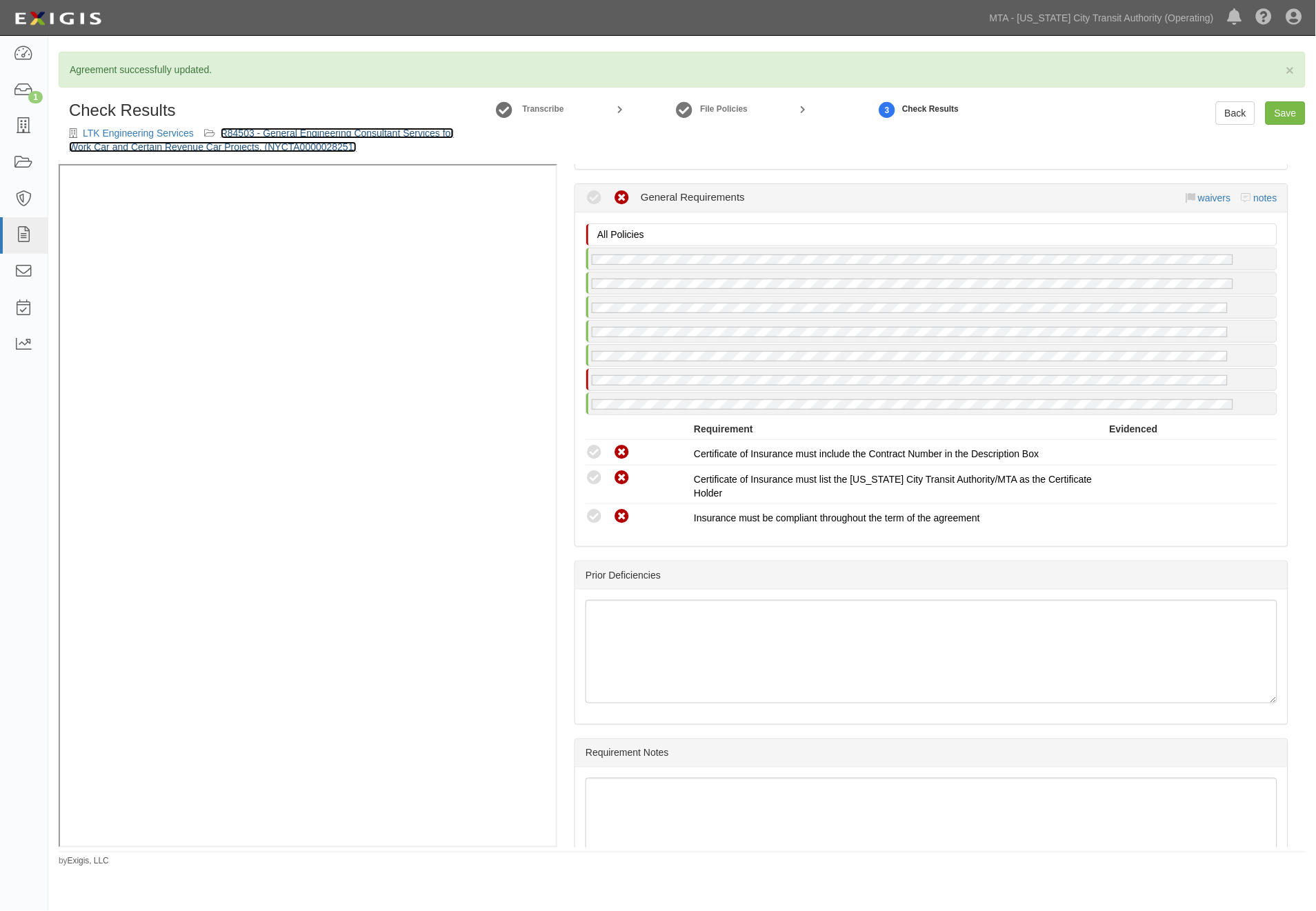
click at [378, 133] on link "R84503 - General Engineering Consultant Services for Work Car and Certain Reven…" at bounding box center [261, 140] width 385 height 25
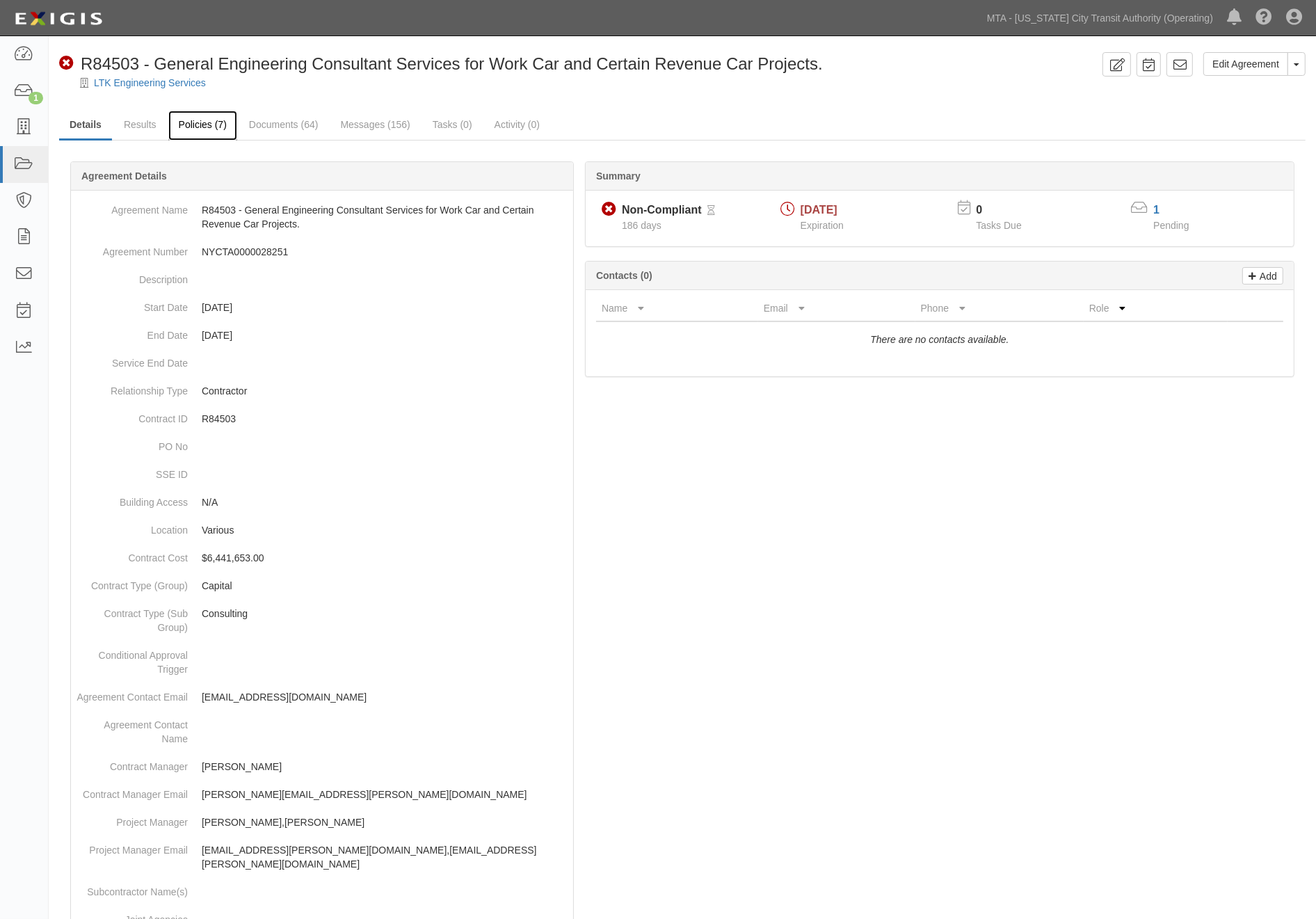
click at [199, 123] on link "Policies (7)" at bounding box center [202, 125] width 69 height 30
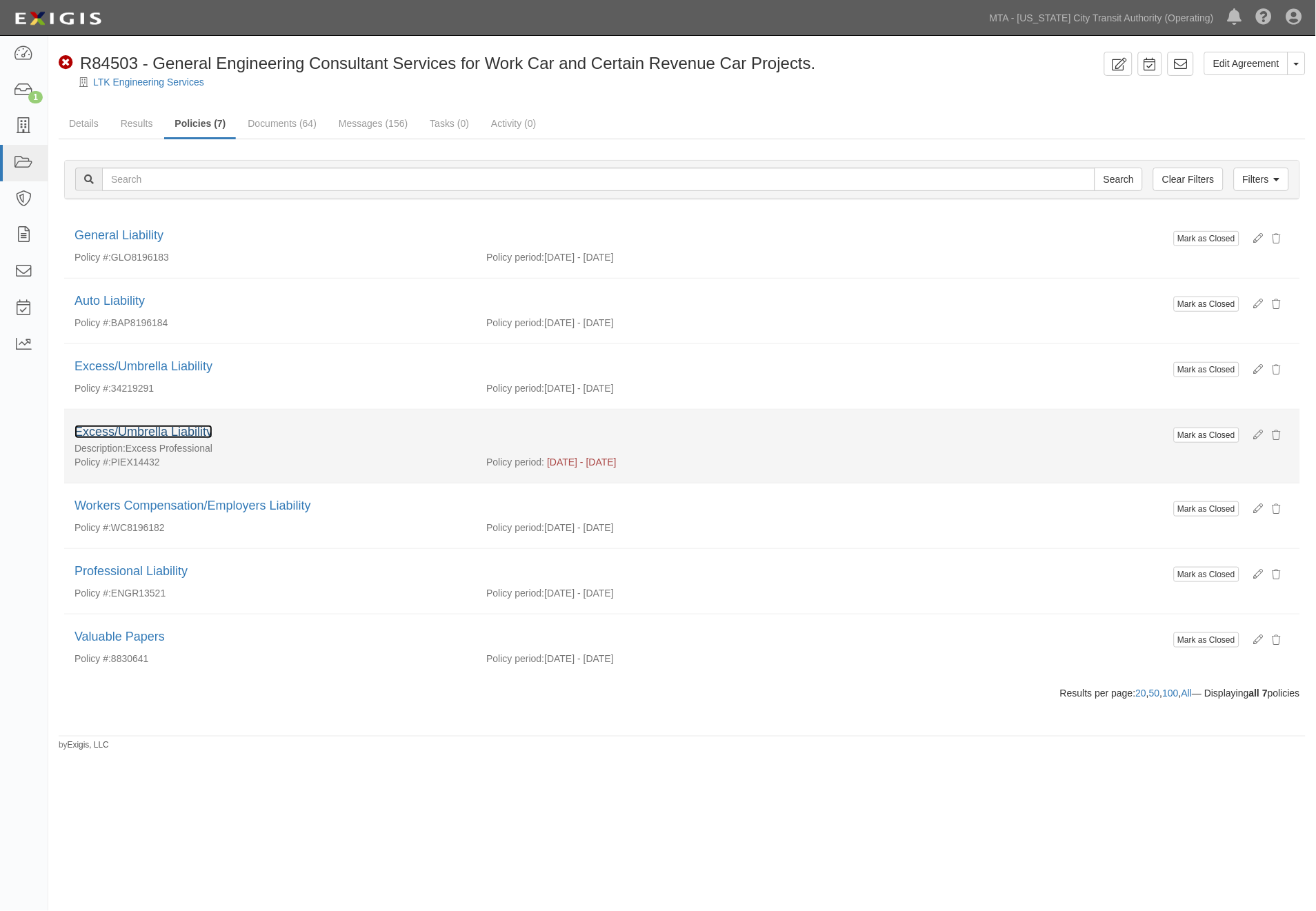
click at [183, 432] on link "Excess/Umbrella Liability" at bounding box center [143, 432] width 138 height 14
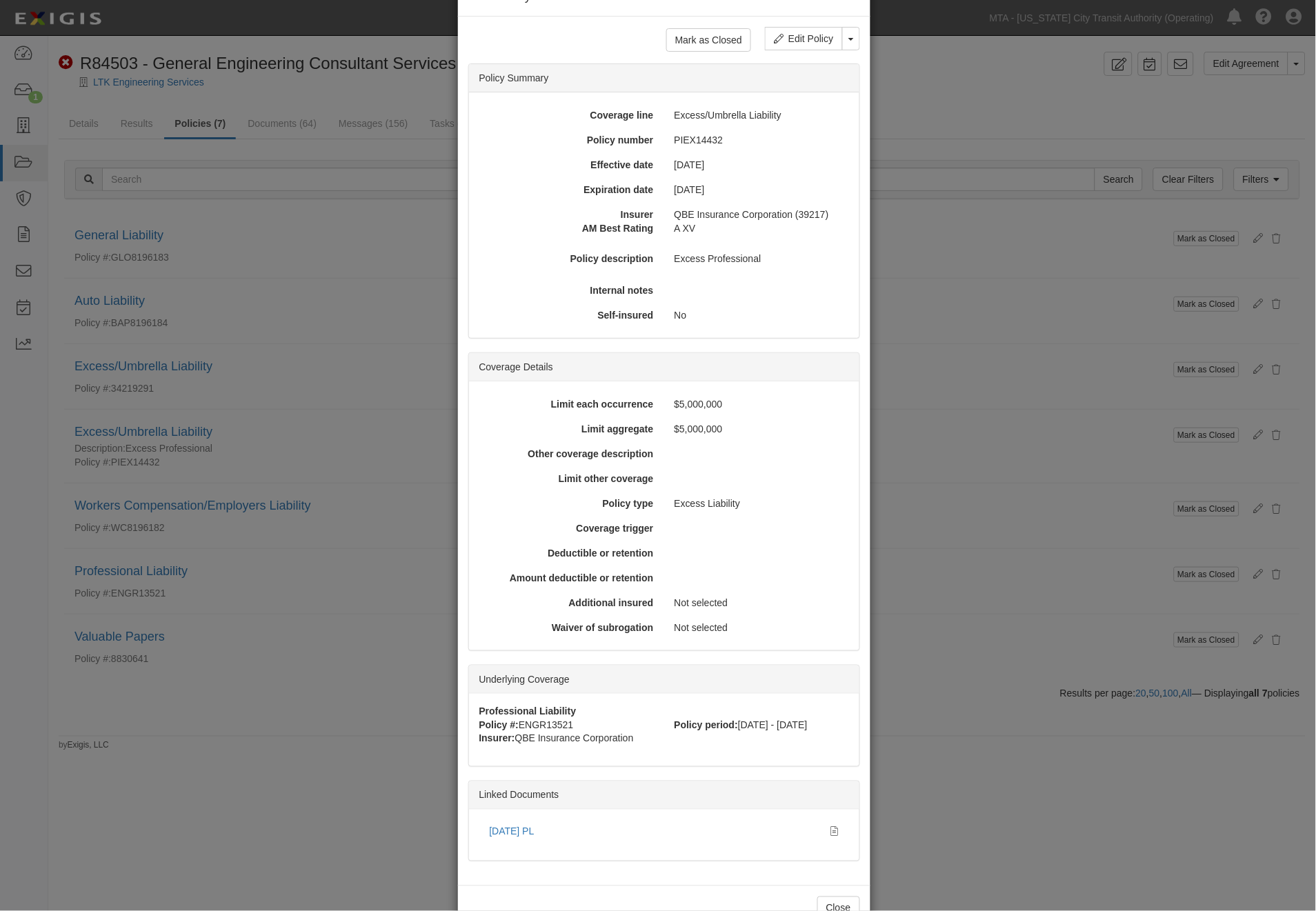
scroll to position [85, 0]
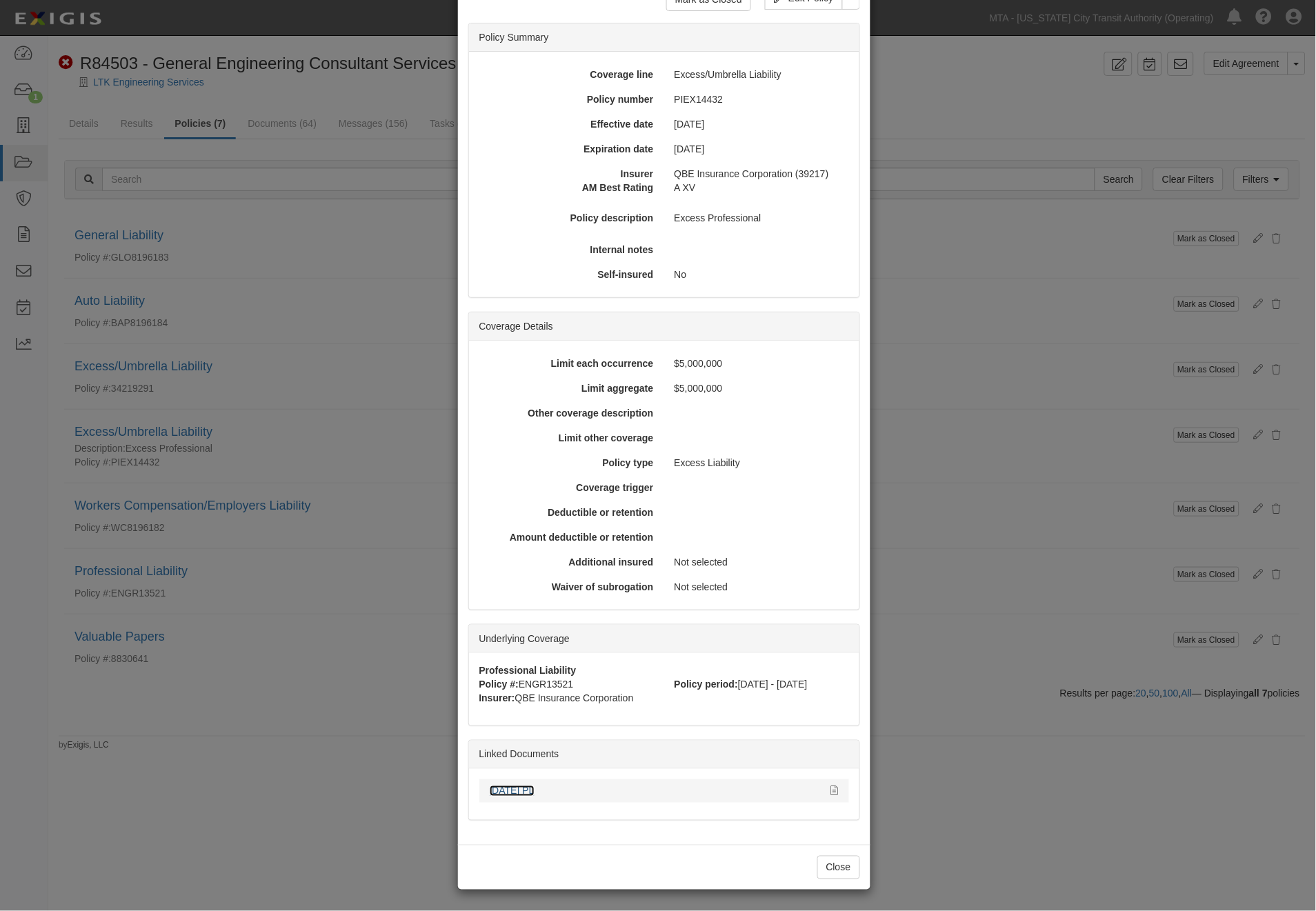
click at [506, 789] on link "[DATE] PL" at bounding box center [512, 791] width 45 height 11
click at [835, 863] on button "Close" at bounding box center [839, 868] width 43 height 23
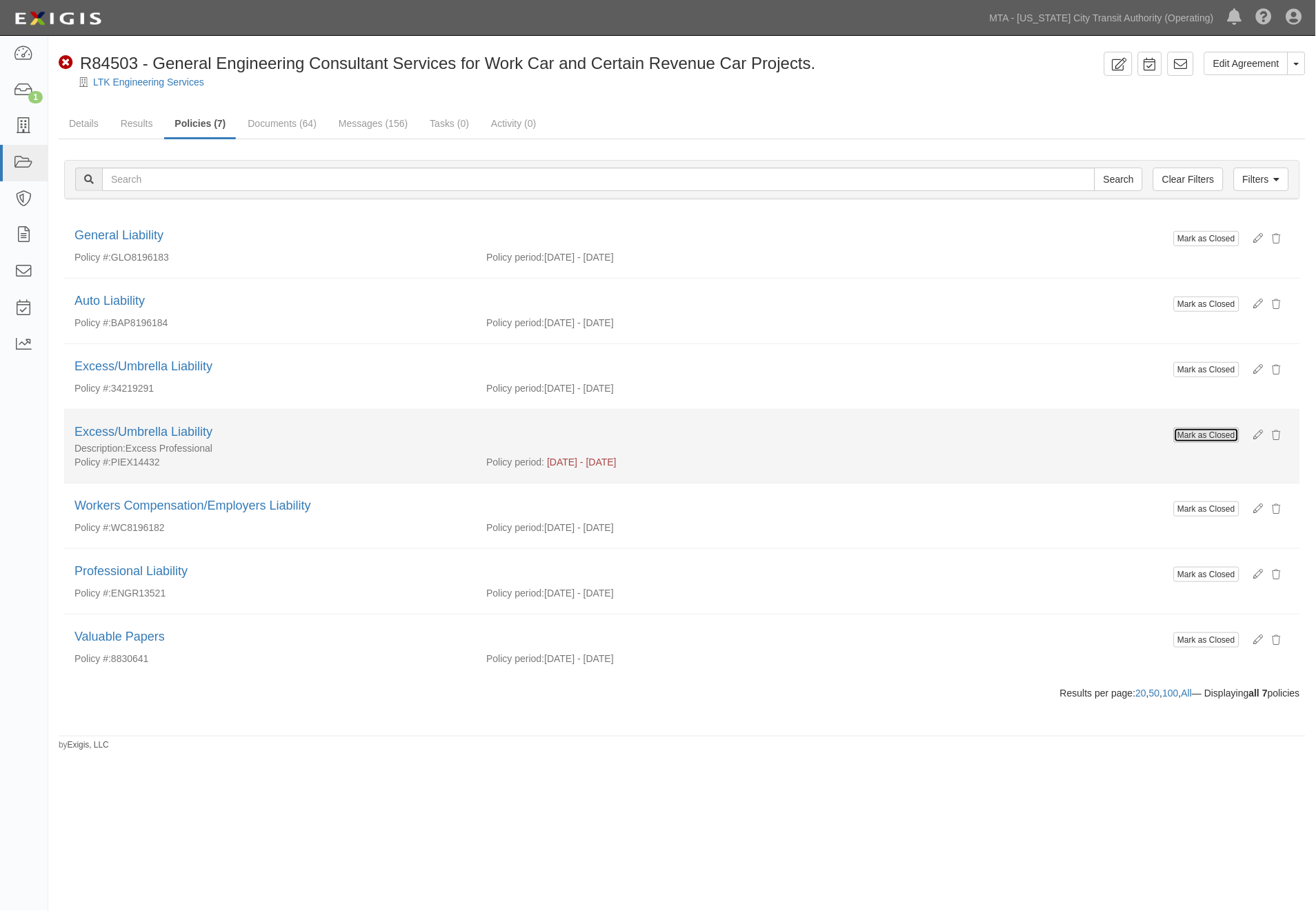
click at [1191, 436] on input "Mark as Closed" at bounding box center [1207, 434] width 65 height 15
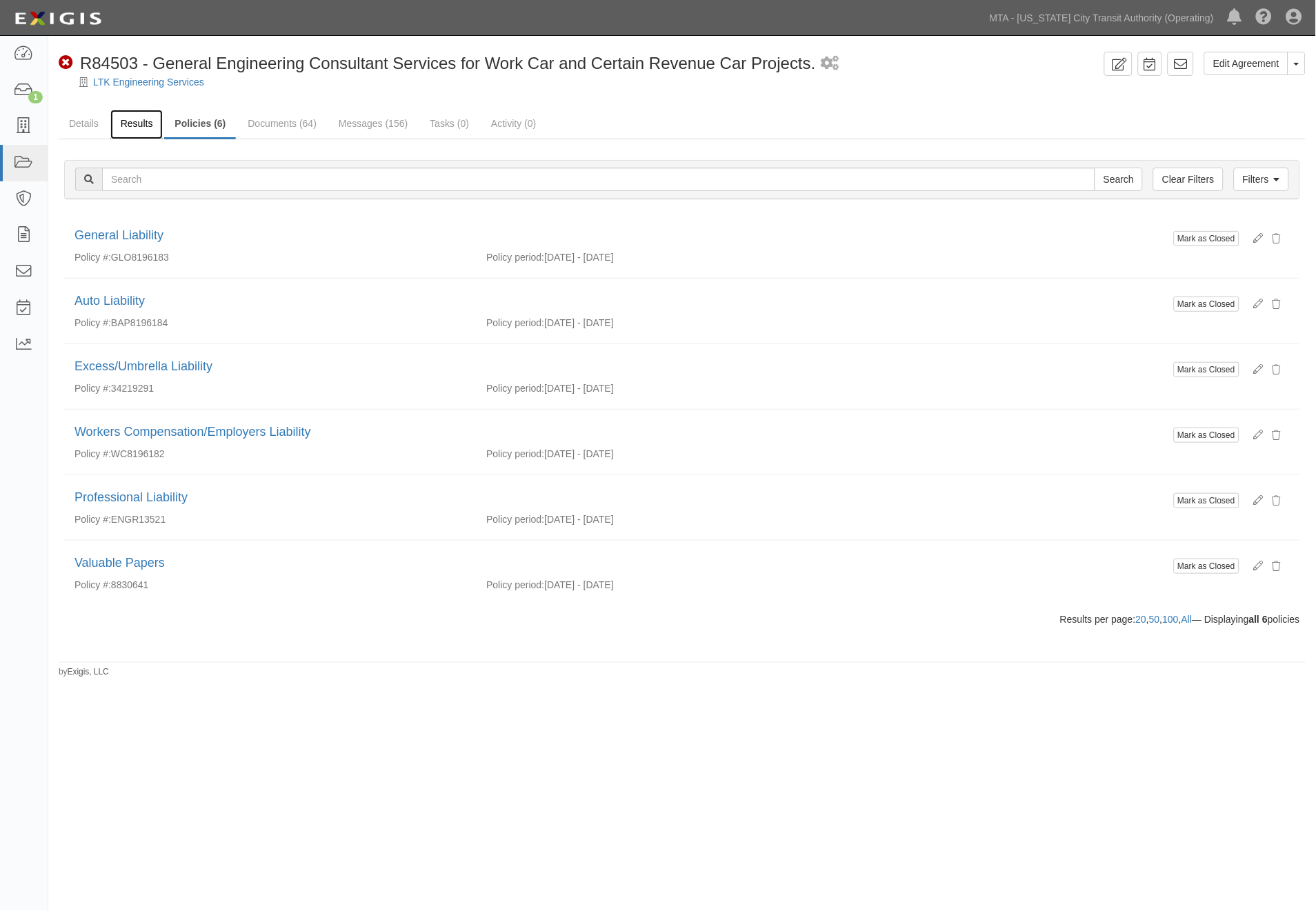
click at [133, 122] on link "Results" at bounding box center [136, 124] width 53 height 30
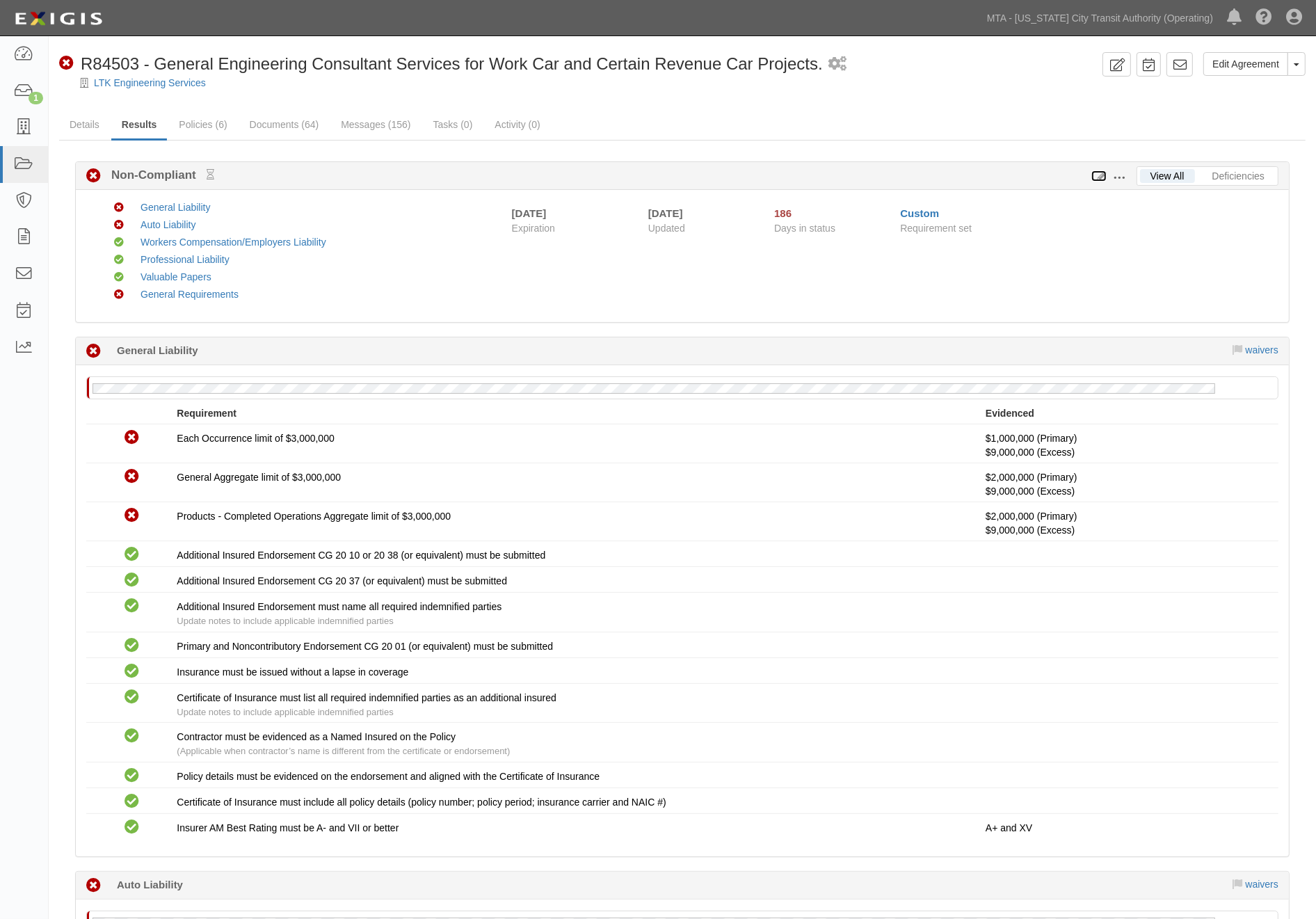
click at [1101, 172] on icon at bounding box center [1098, 176] width 15 height 9
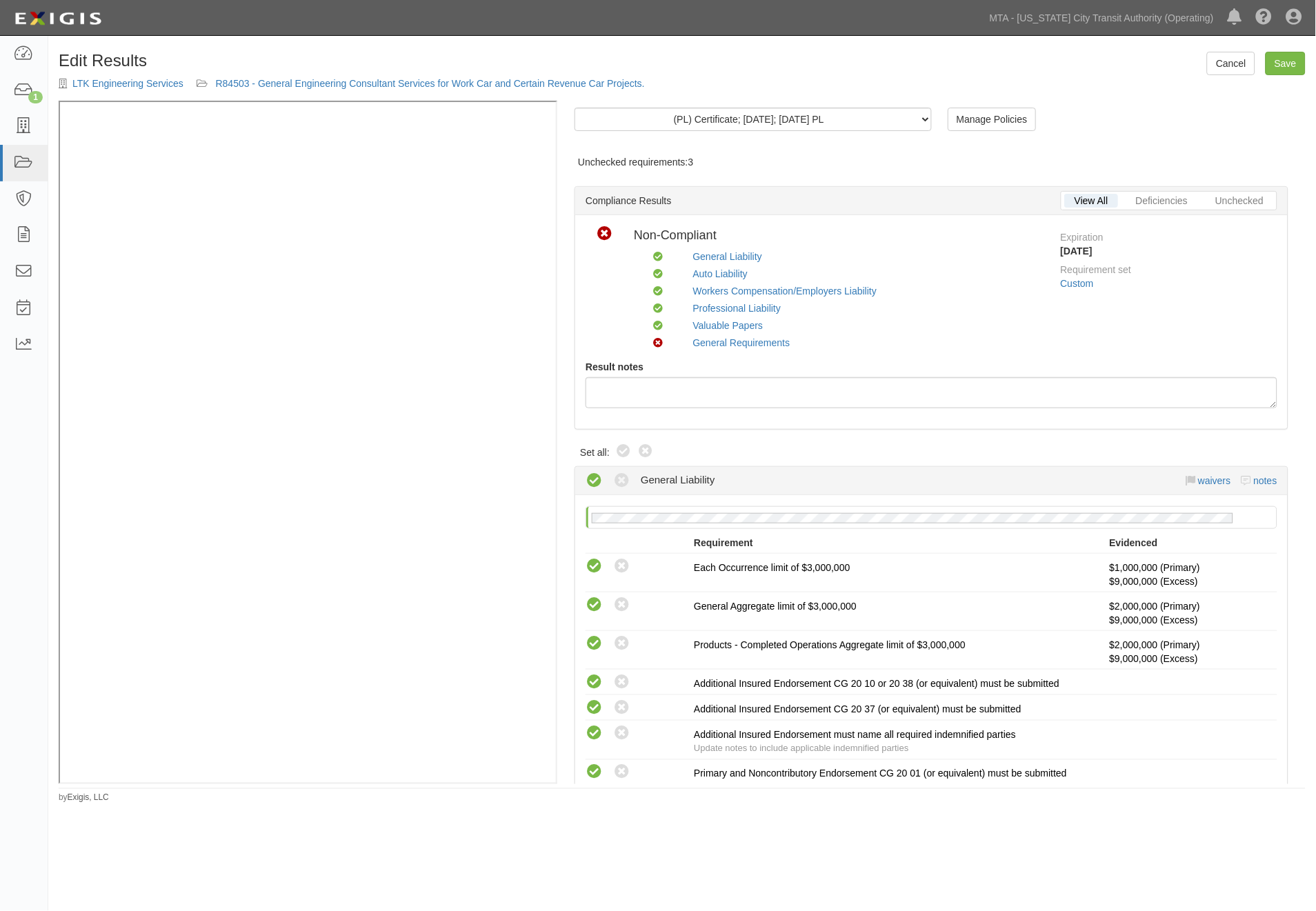
click at [630, 451] on div "Compliant Non-compliant" at bounding box center [632, 453] width 44 height 20
click at [619, 450] on icon at bounding box center [623, 451] width 17 height 17
radio input "true"
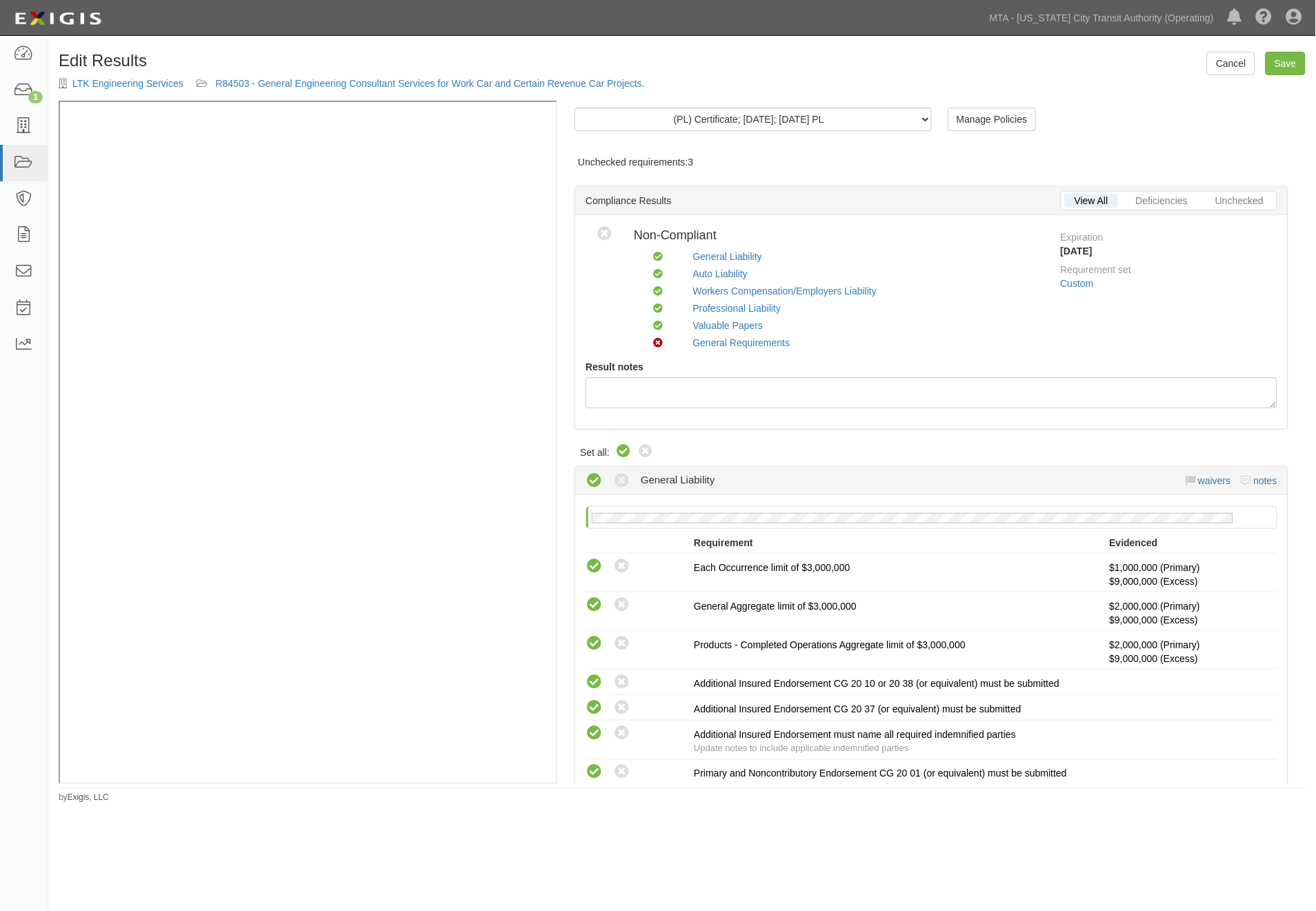
radio input "true"
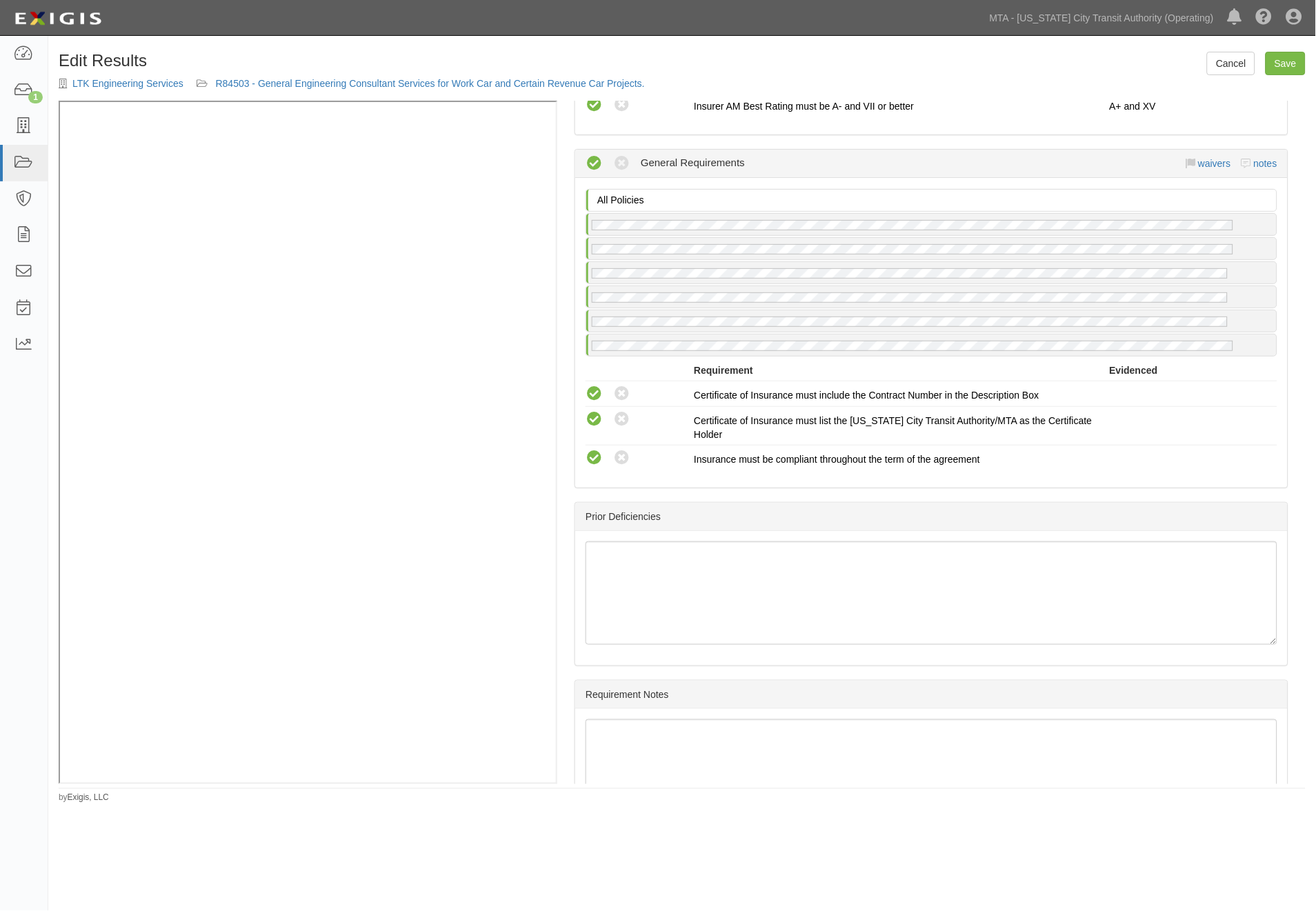
scroll to position [2222, 0]
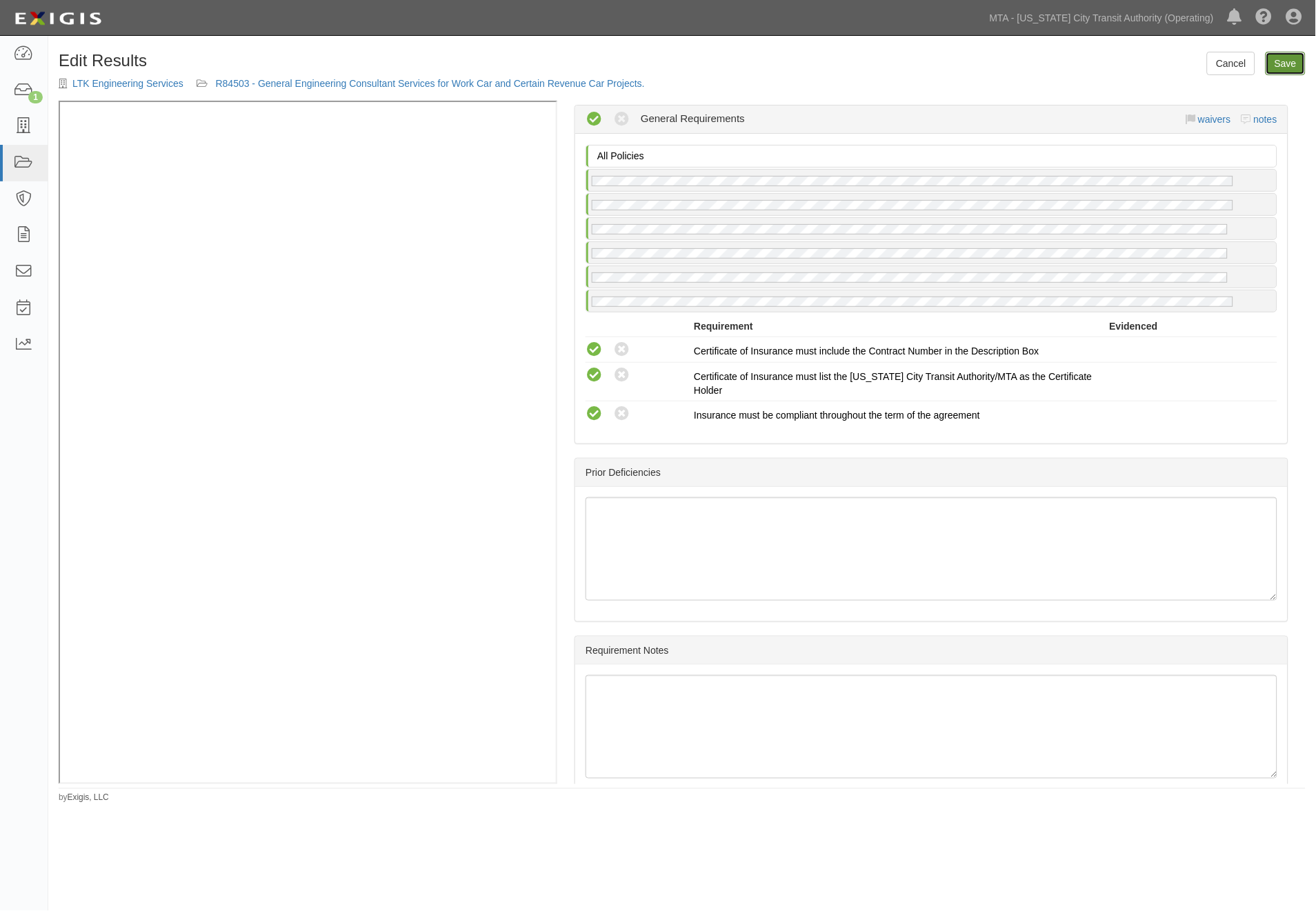
click at [1286, 65] on link "Save" at bounding box center [1286, 63] width 40 height 23
radio input "true"
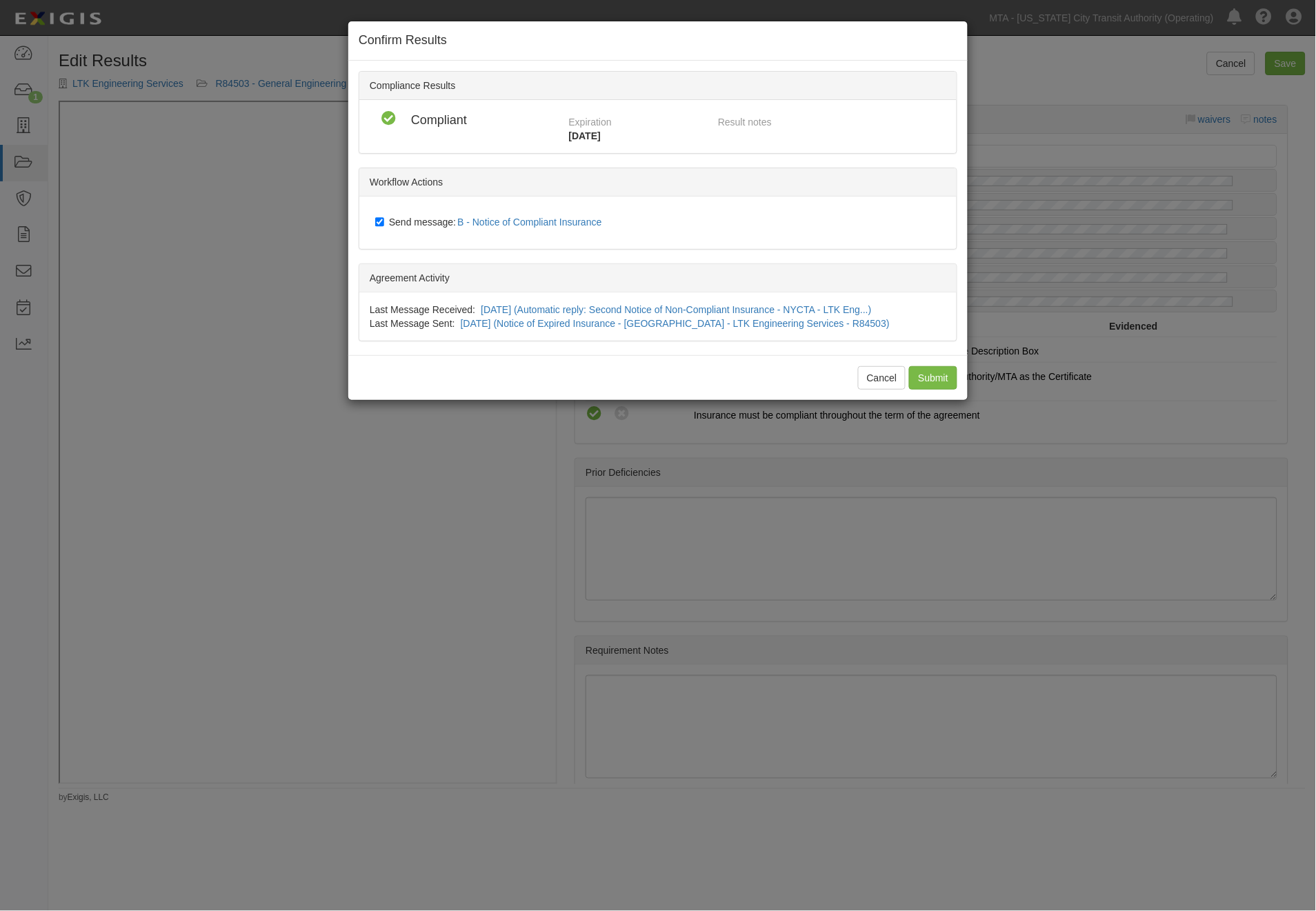
click at [401, 224] on span "Send message: B - Notice of Compliant Insurance" at bounding box center [498, 222] width 219 height 11
click at [384, 224] on input "Send message: B - Notice of Compliant Insurance" at bounding box center [380, 222] width 9 height 11
checkbox input "false"
click at [926, 385] on input "Submit" at bounding box center [933, 378] width 49 height 23
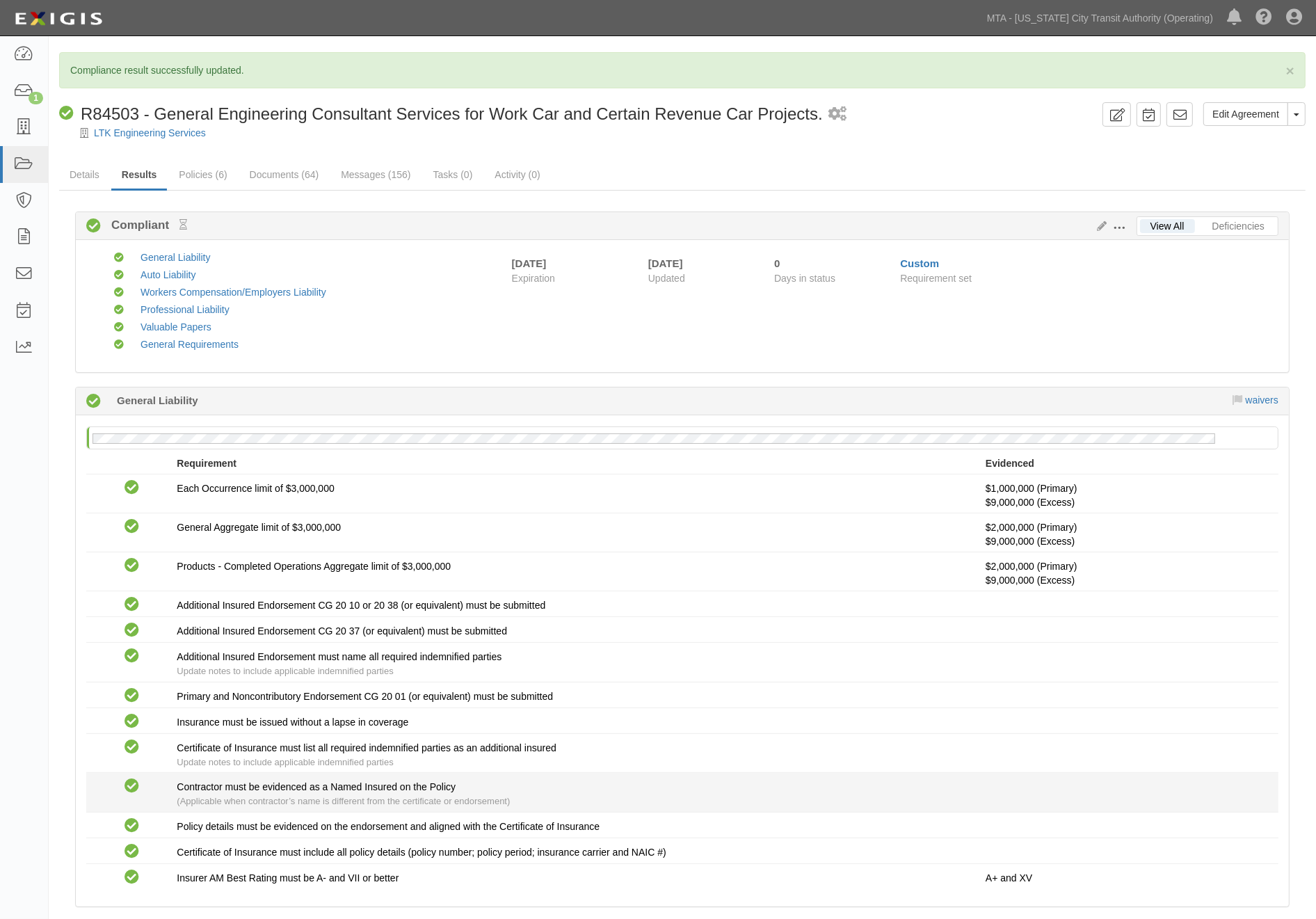
click at [850, 786] on div "Contractor must be evidenced as a Named Insured on the Policy (Applicable when …" at bounding box center [581, 794] width 809 height 28
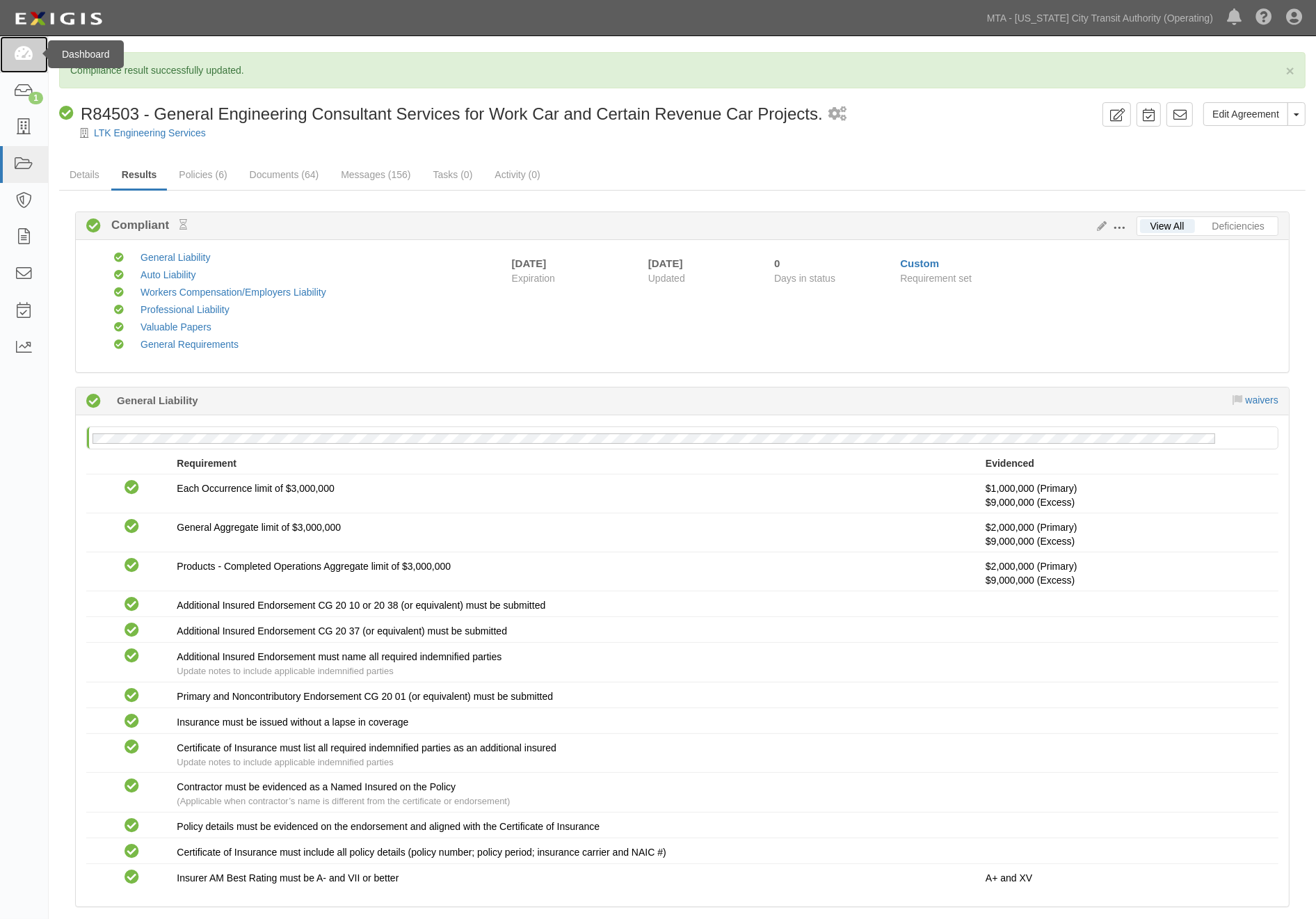
click at [22, 51] on icon at bounding box center [23, 55] width 20 height 16
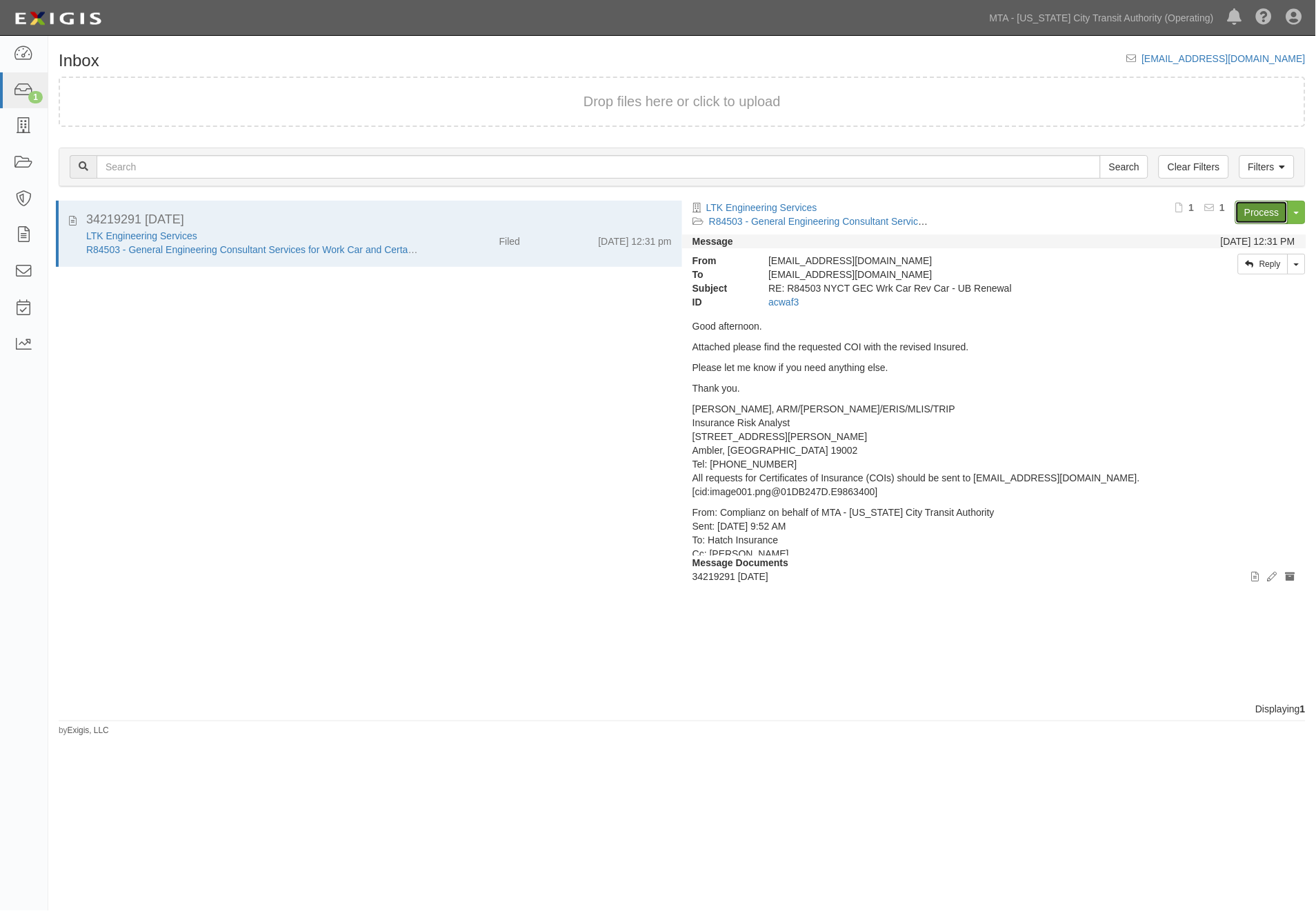
click at [1255, 205] on link "Process" at bounding box center [1262, 212] width 53 height 23
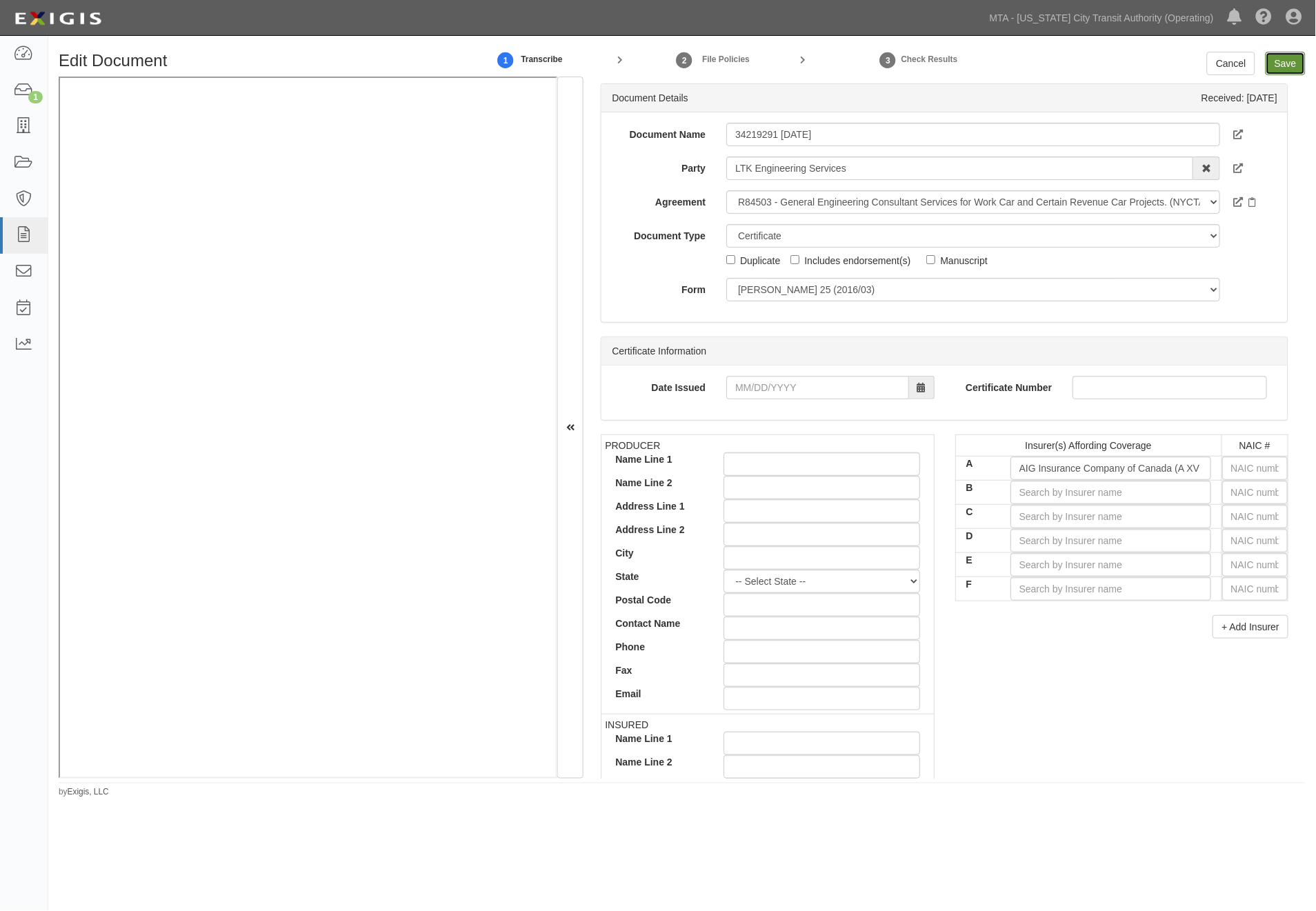
click at [1281, 62] on input "Save" at bounding box center [1286, 63] width 40 height 23
type input "9000000"
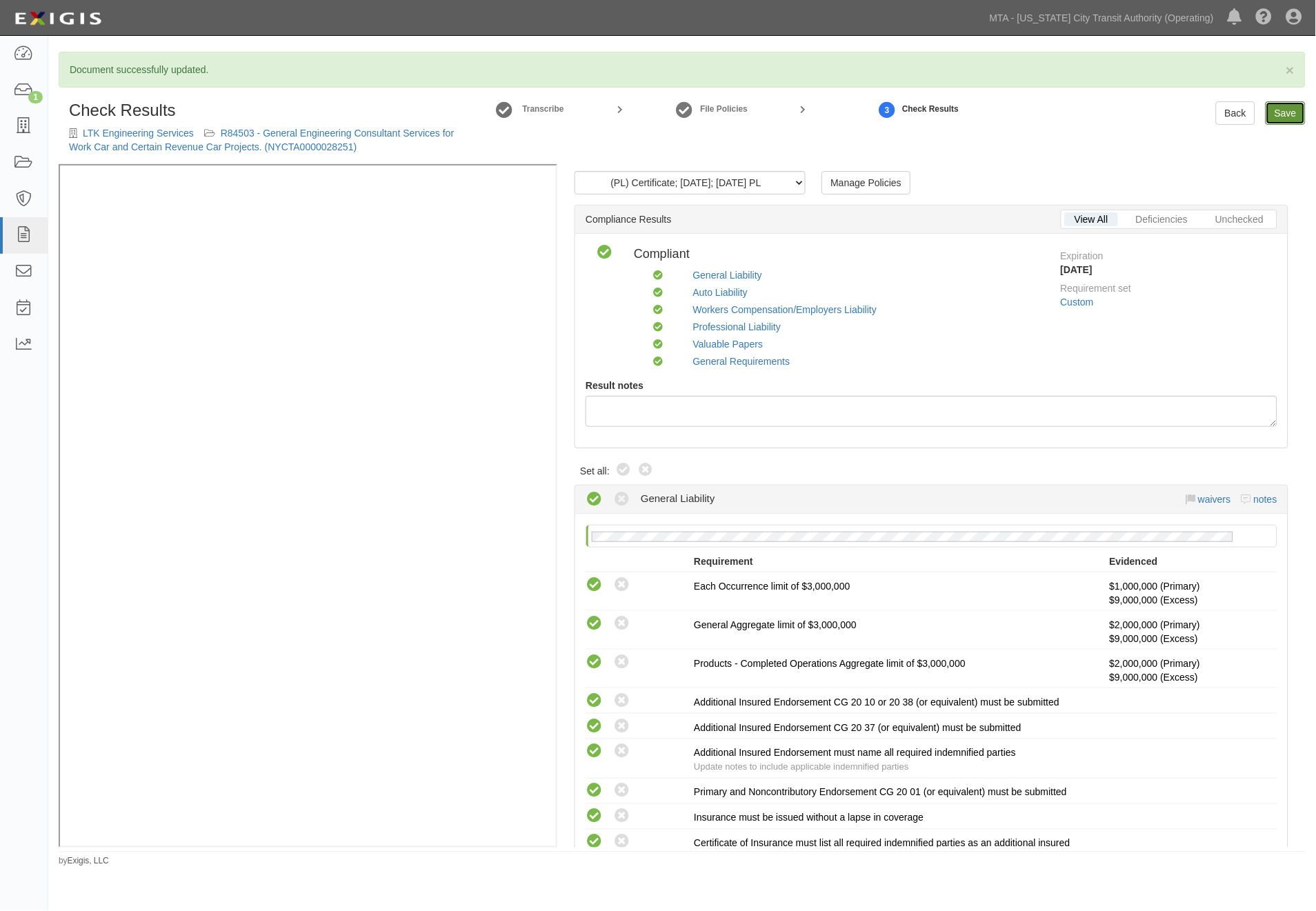
click at [1292, 113] on link "Save" at bounding box center [1286, 113] width 40 height 23
radio input "true"
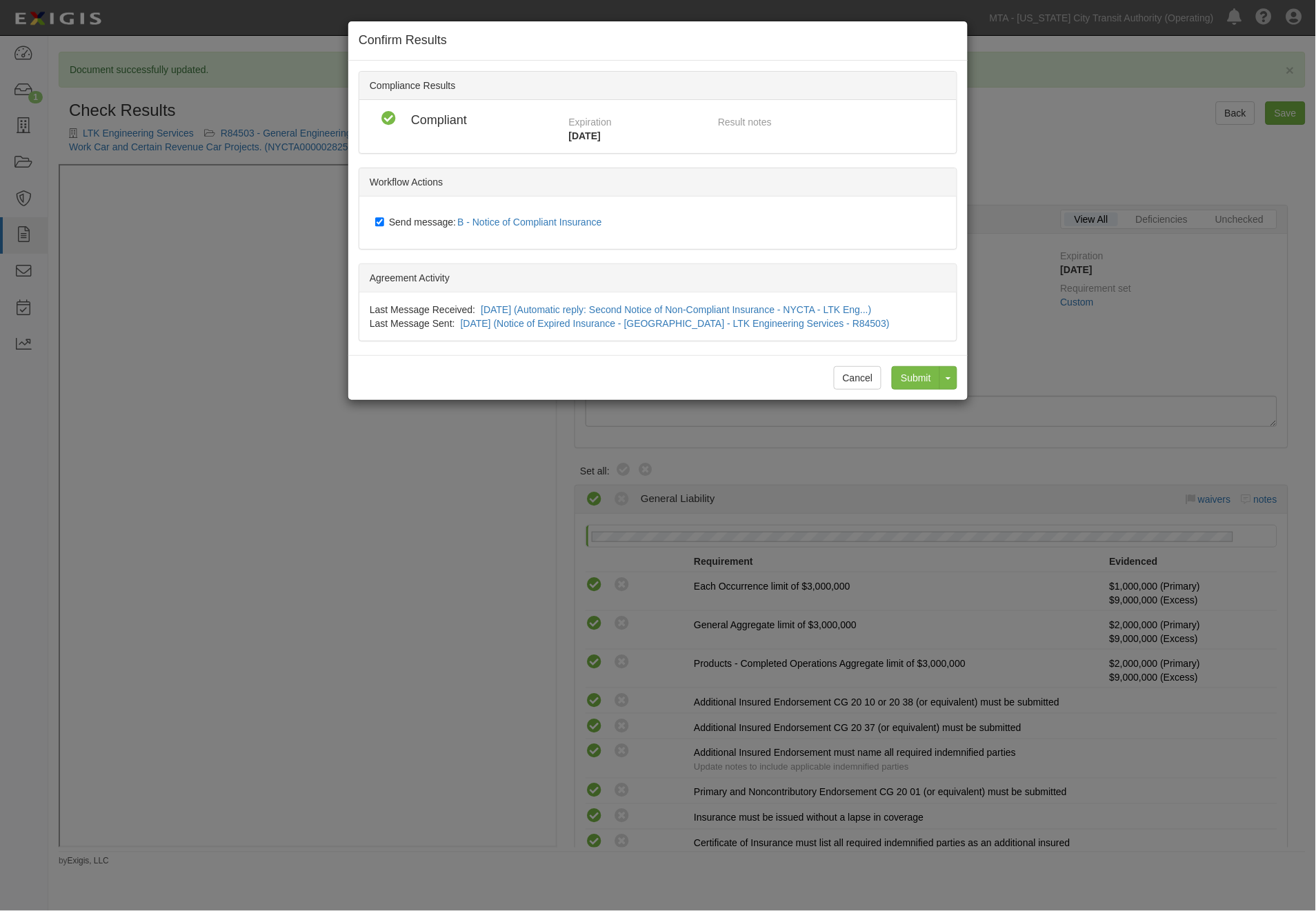
click at [398, 218] on span "Send message: B - Notice of Compliant Insurance" at bounding box center [498, 222] width 219 height 11
click at [384, 218] on input "Send message: B - Notice of Compliant Insurance" at bounding box center [380, 222] width 9 height 11
checkbox input "false"
click at [933, 377] on input "Submit" at bounding box center [915, 378] width 49 height 23
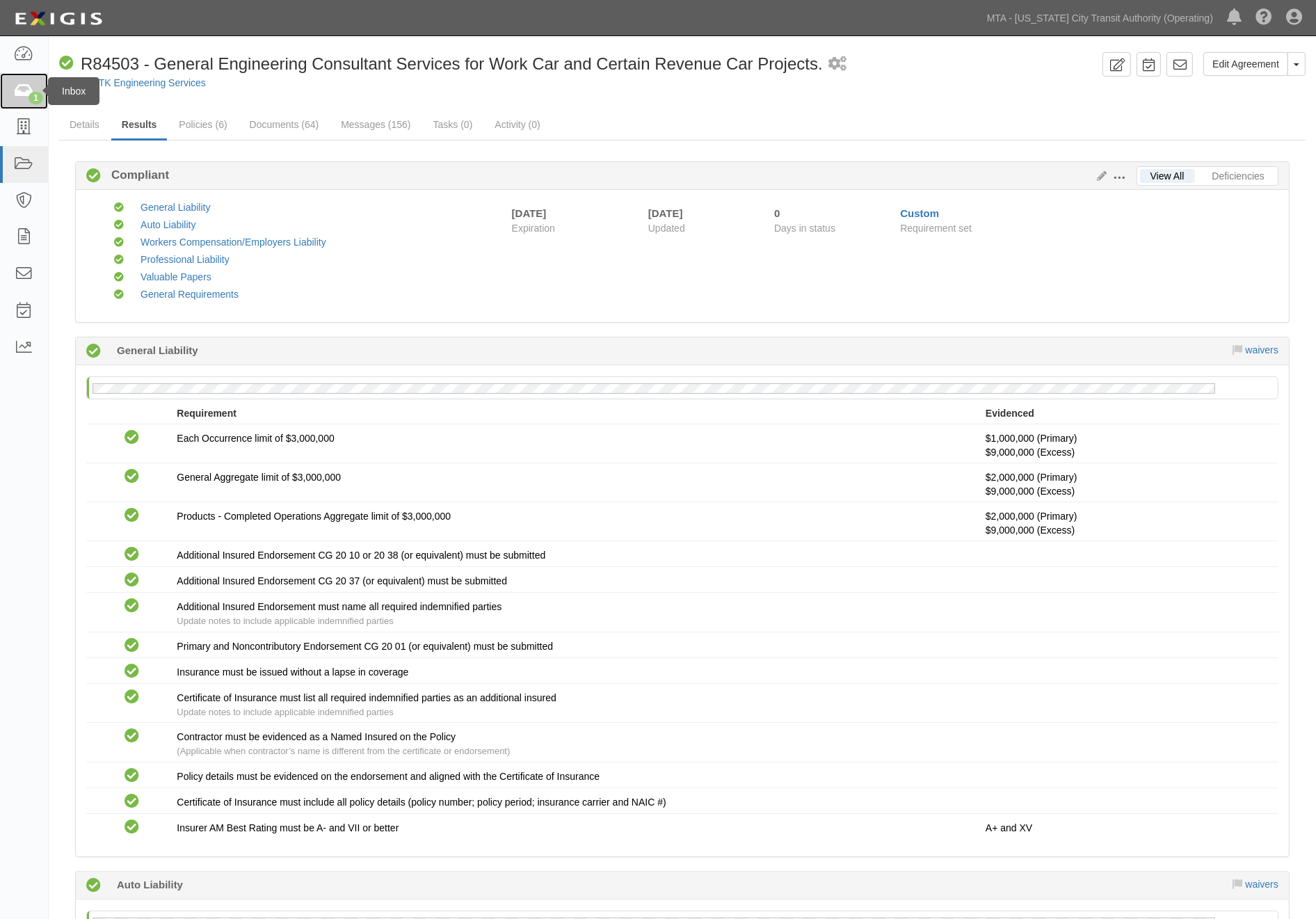
click at [12, 92] on link "1" at bounding box center [24, 91] width 48 height 37
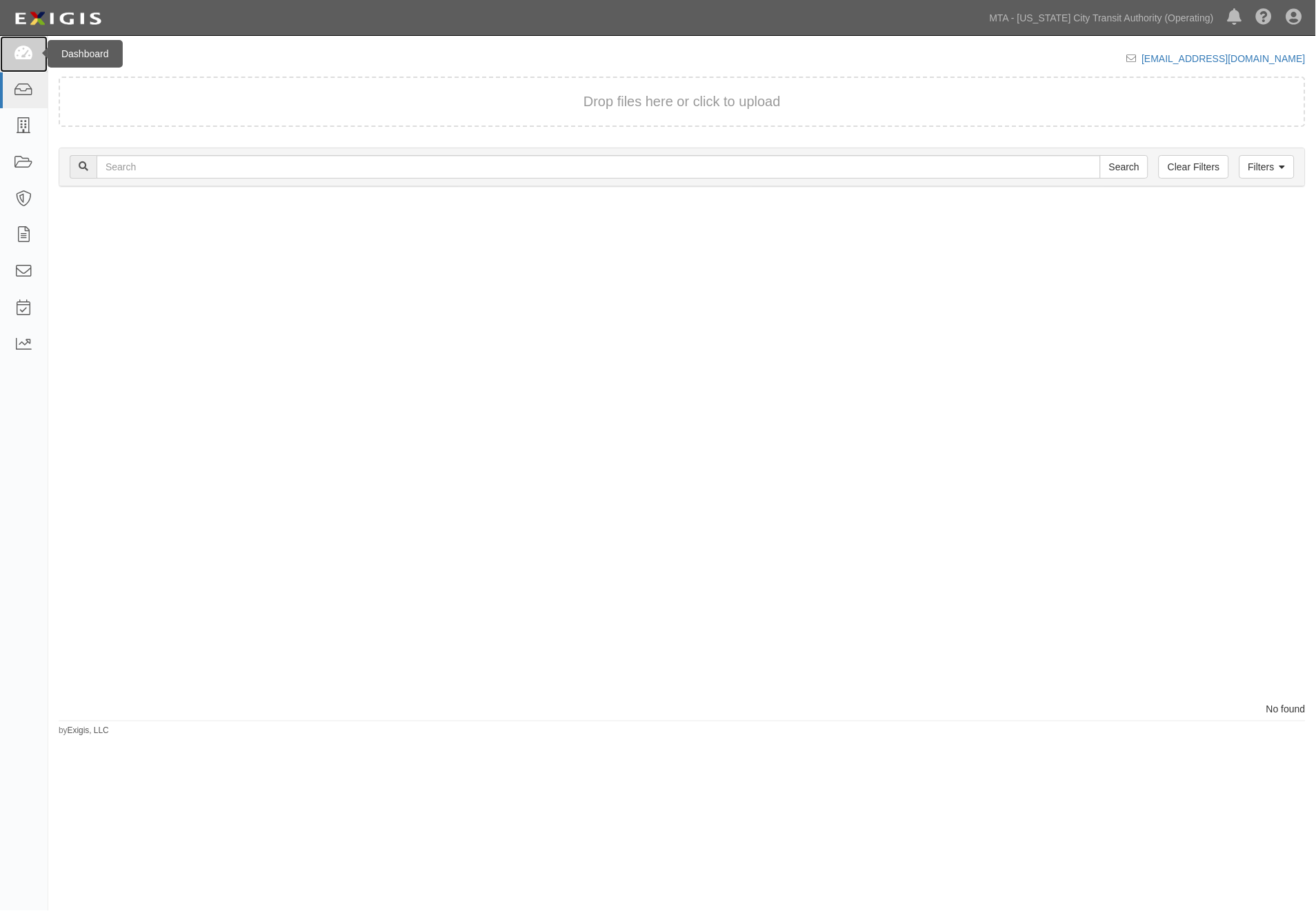
click at [28, 53] on icon at bounding box center [23, 54] width 20 height 16
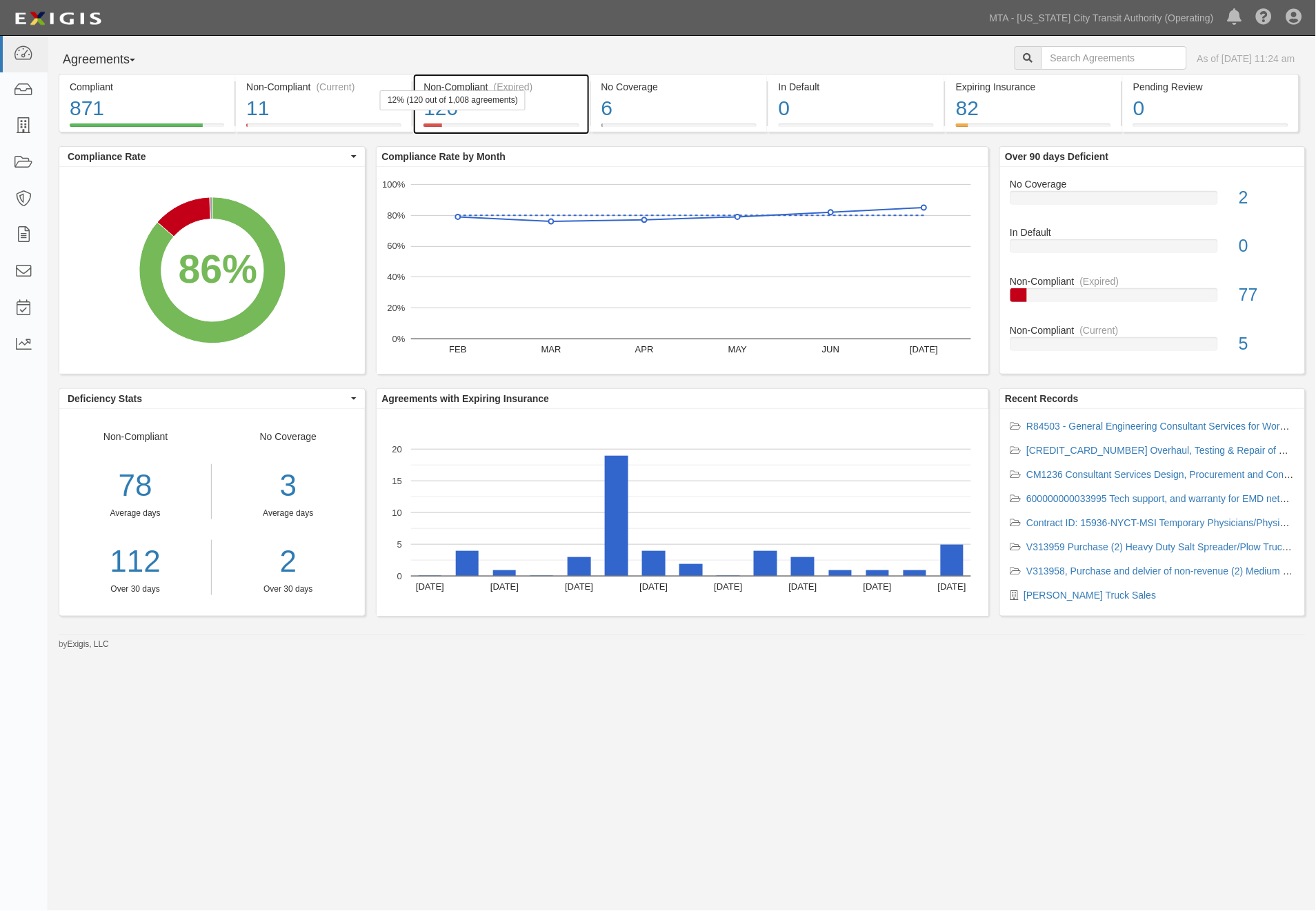
click at [540, 112] on div "120" at bounding box center [501, 109] width 155 height 30
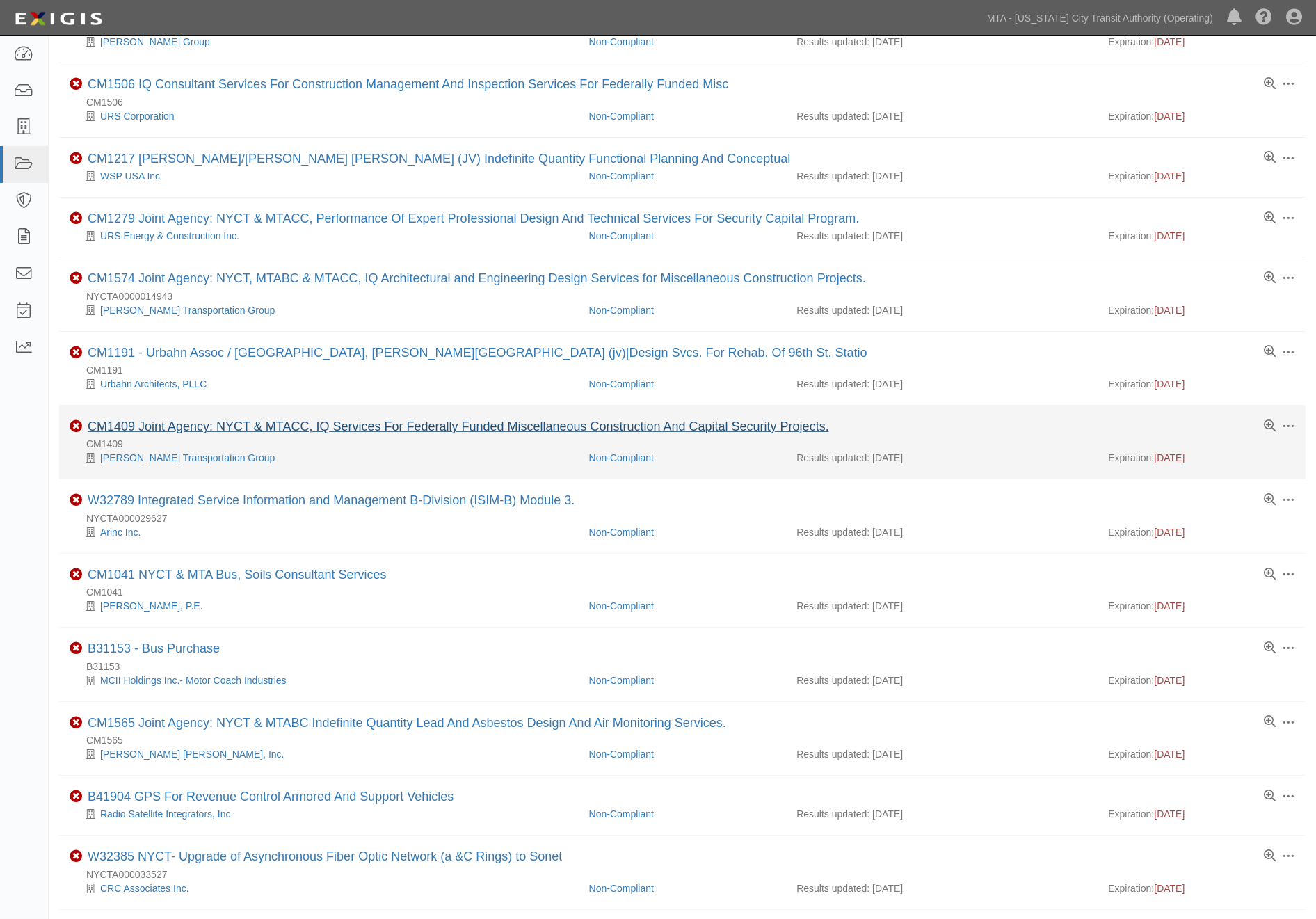
scroll to position [777, 0]
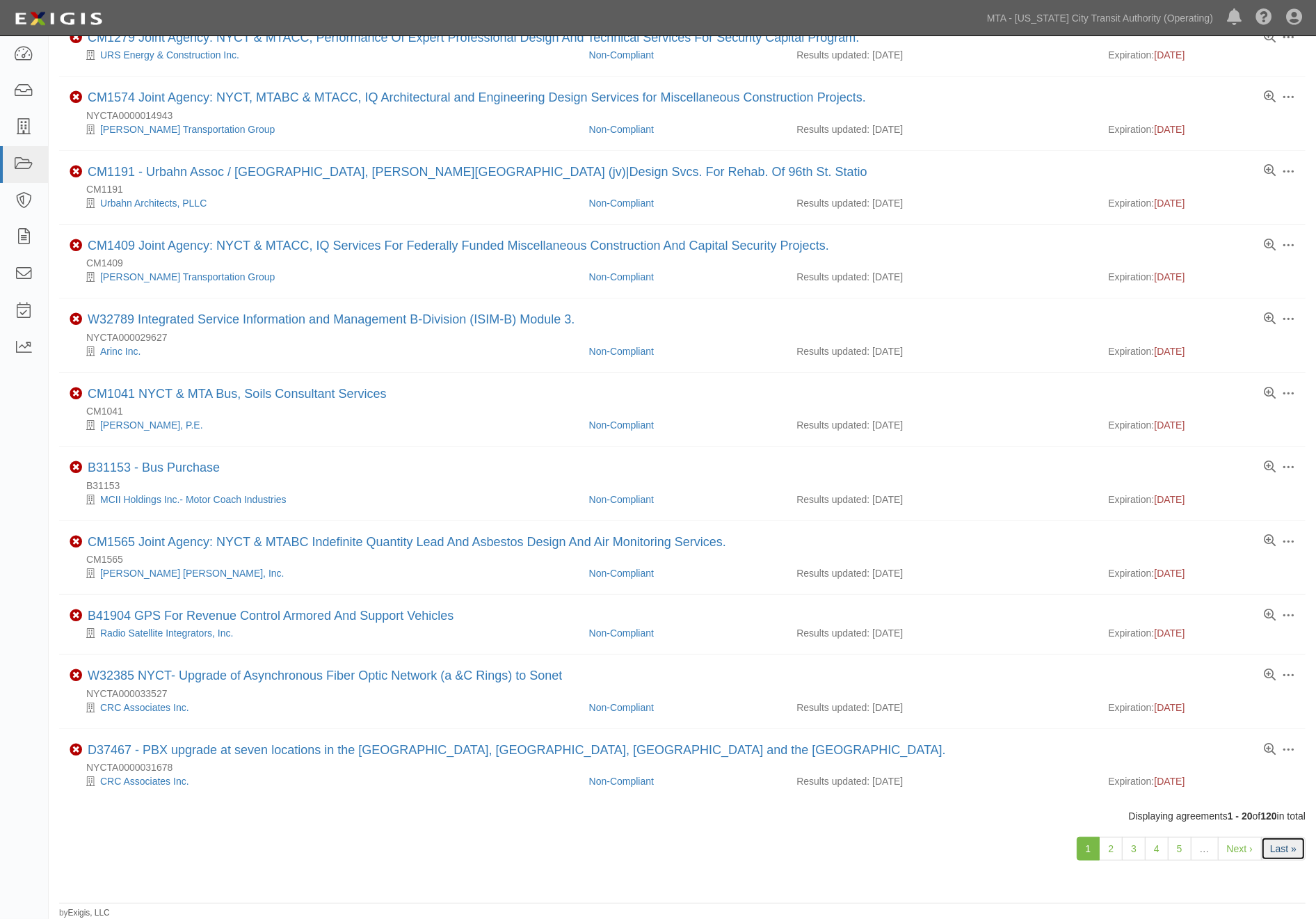
click at [1270, 847] on link "Last »" at bounding box center [1283, 849] width 45 height 23
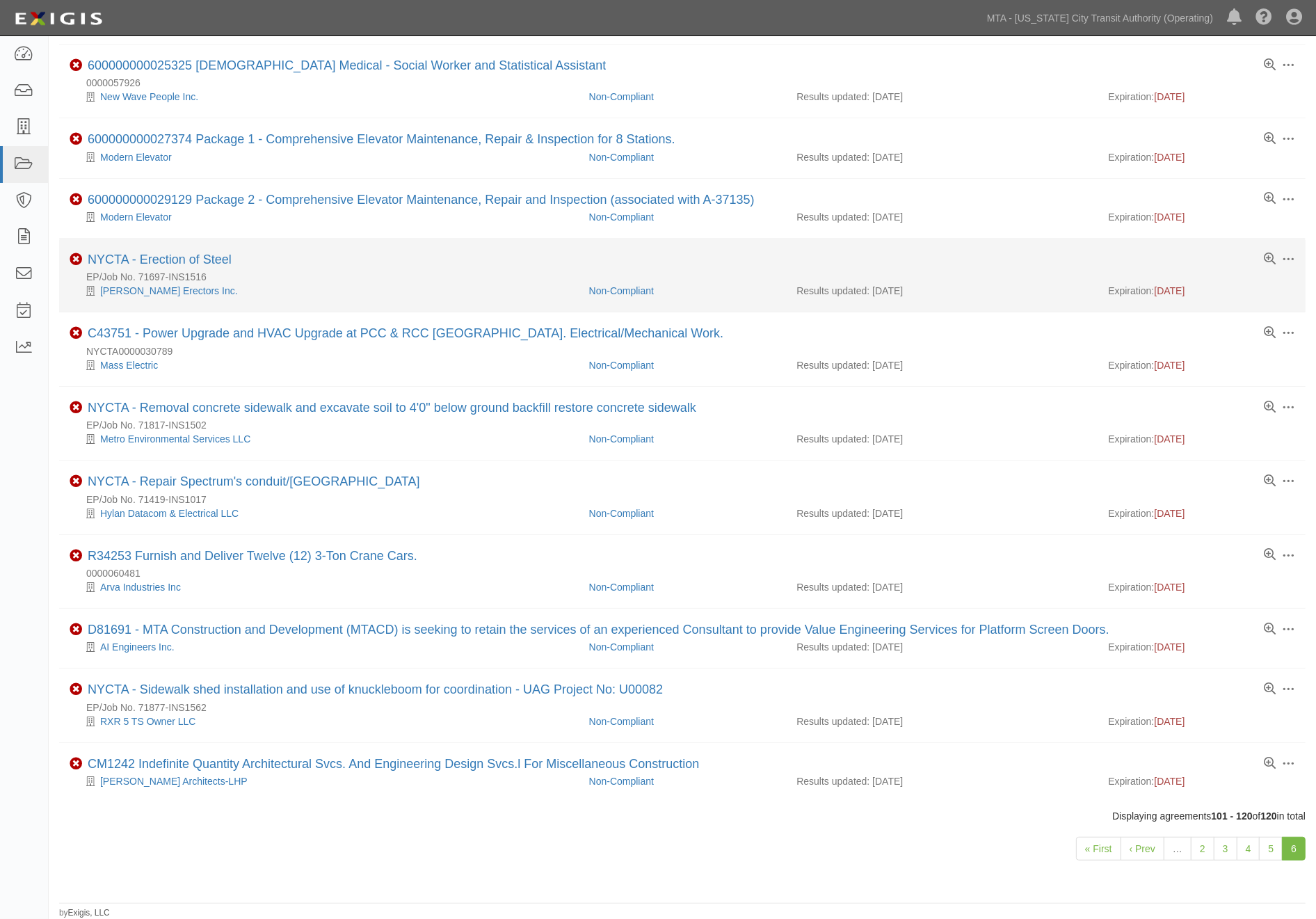
scroll to position [735, 0]
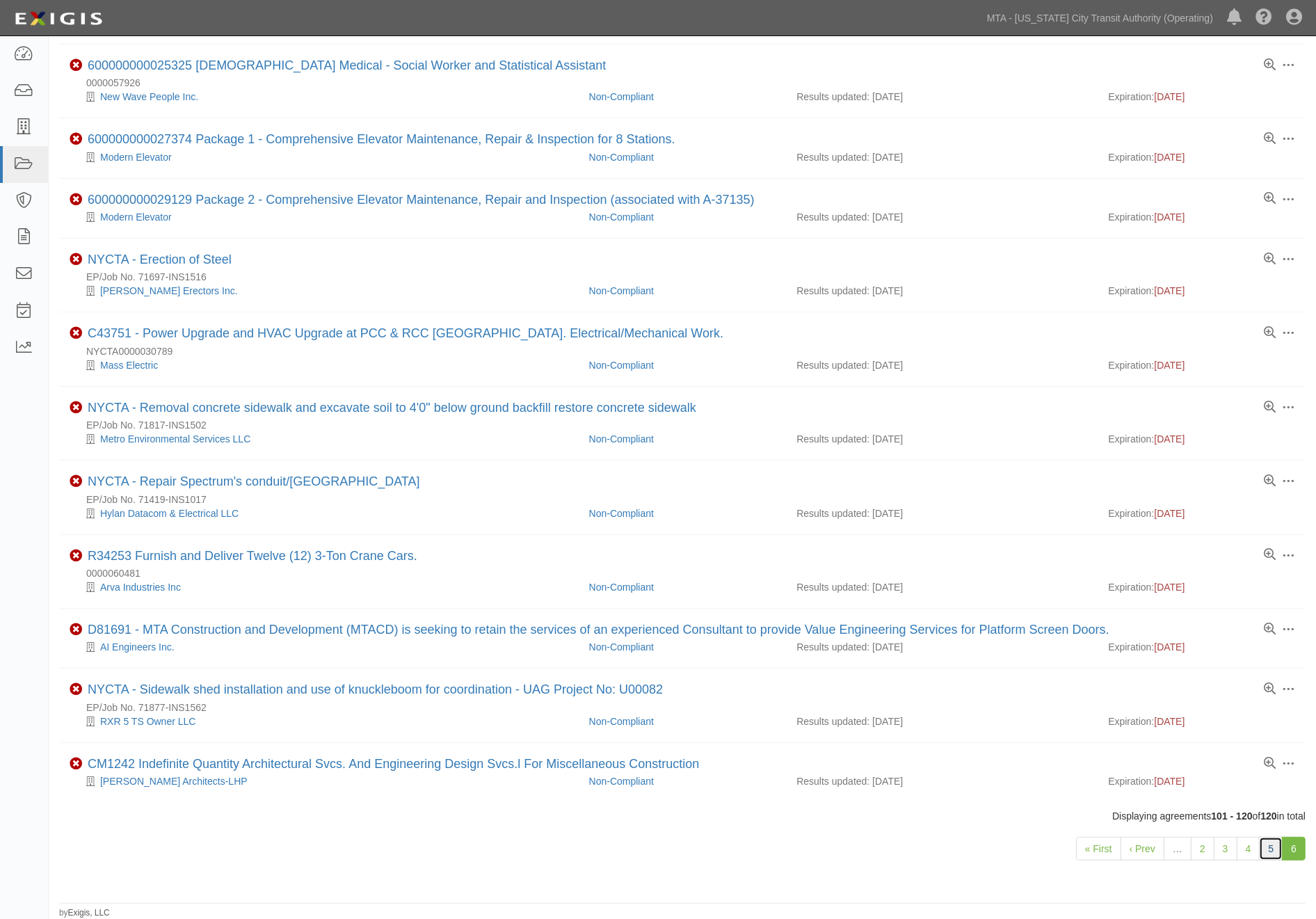
click at [1271, 847] on link "5" at bounding box center [1271, 849] width 23 height 23
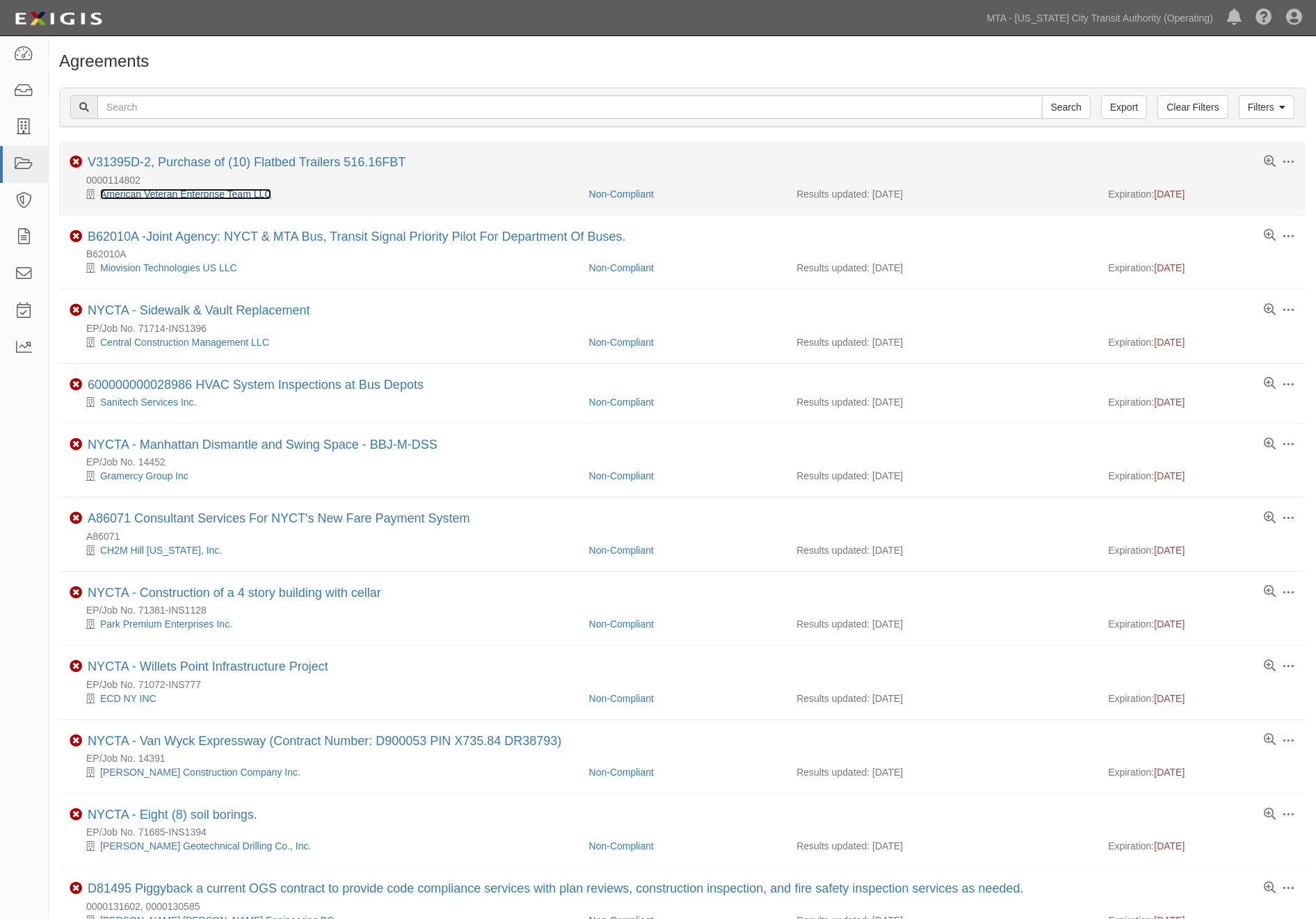
click at [240, 195] on link "American Veteran Enterprise Team LLC" at bounding box center [185, 194] width 171 height 11
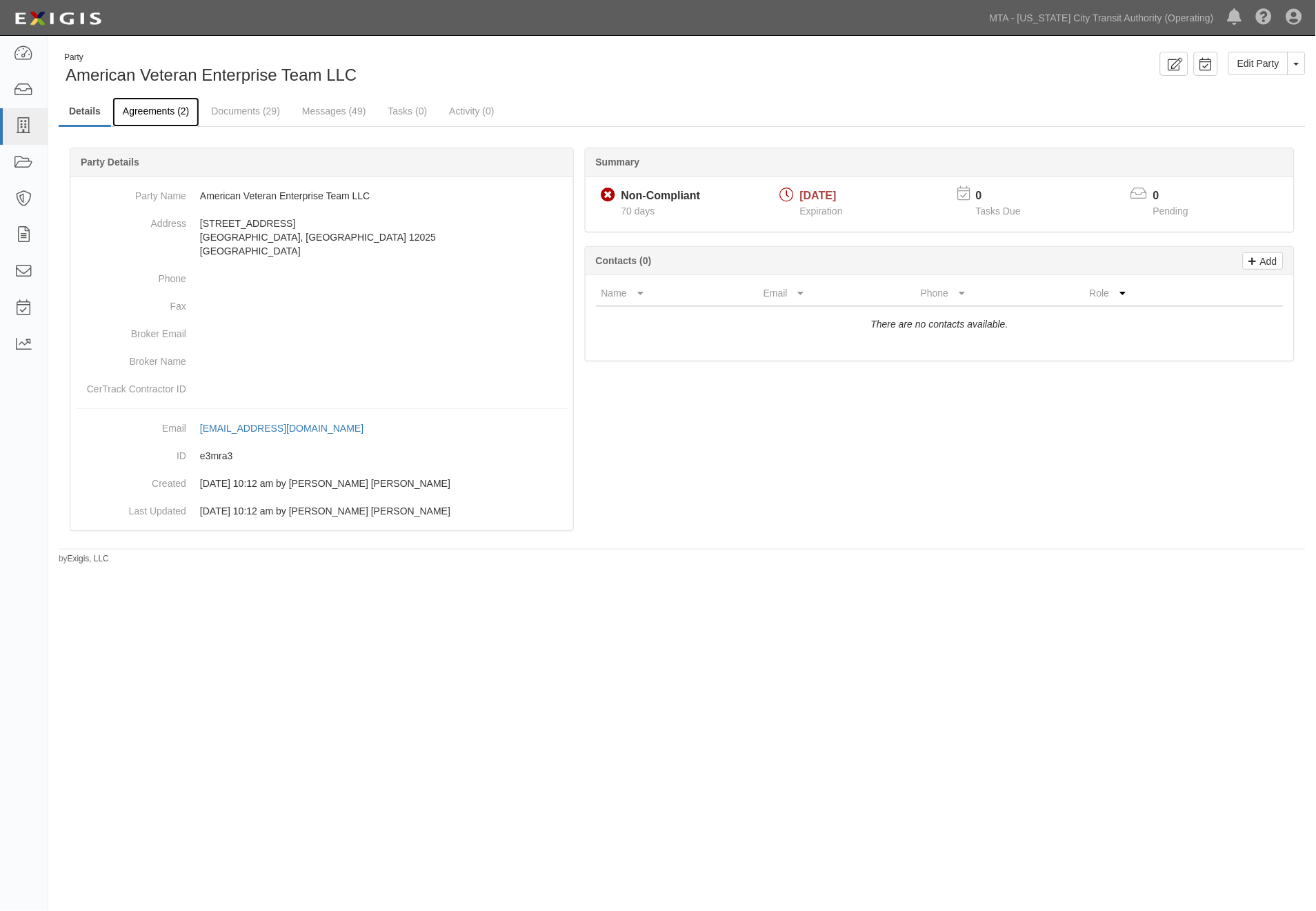
click at [147, 109] on link "Agreements (2)" at bounding box center [156, 112] width 87 height 30
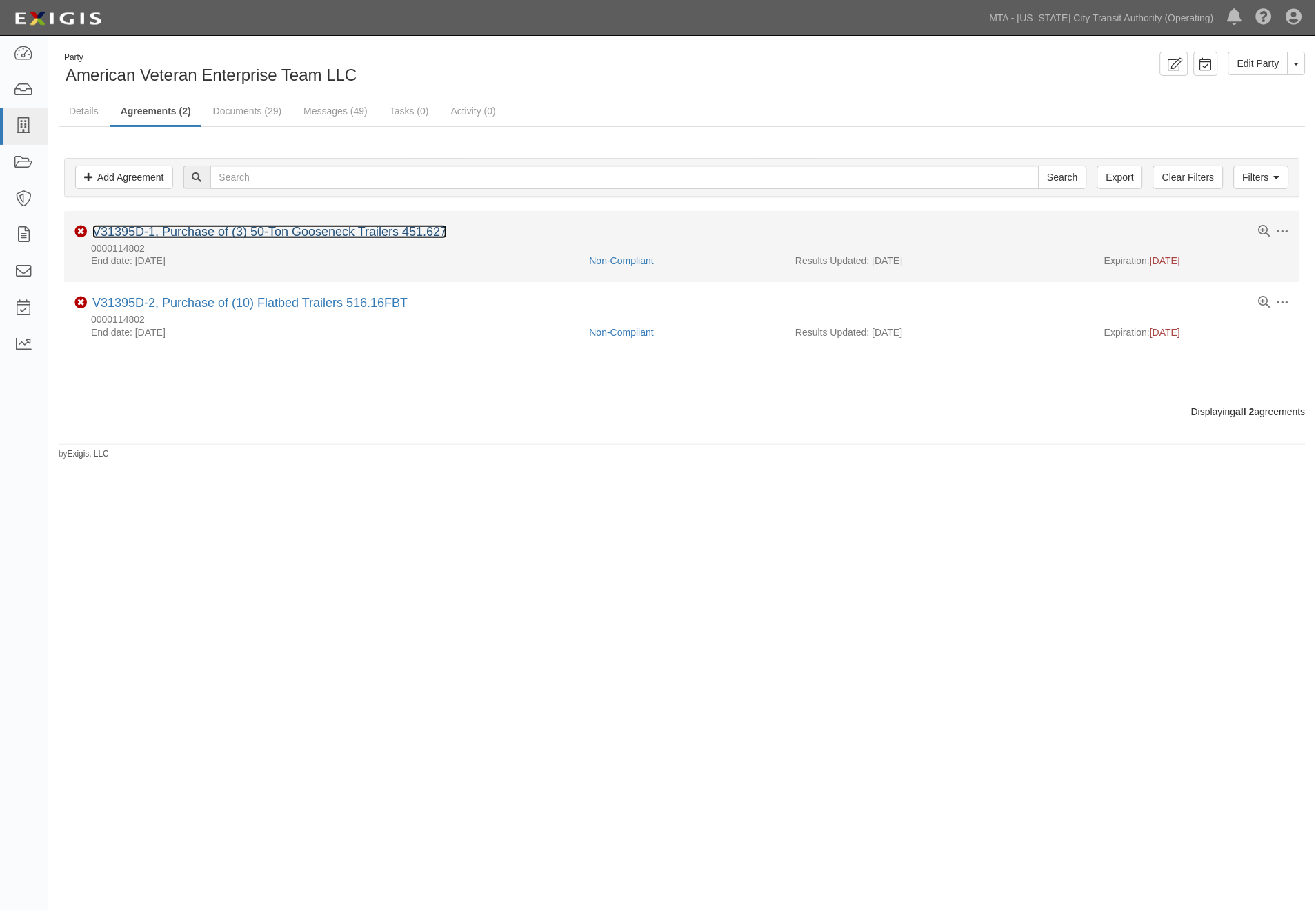
click at [223, 227] on link "V31395D-1, Purchase of (3) 50-Ton Gooseneck Trailers 451.627" at bounding box center [270, 231] width 355 height 14
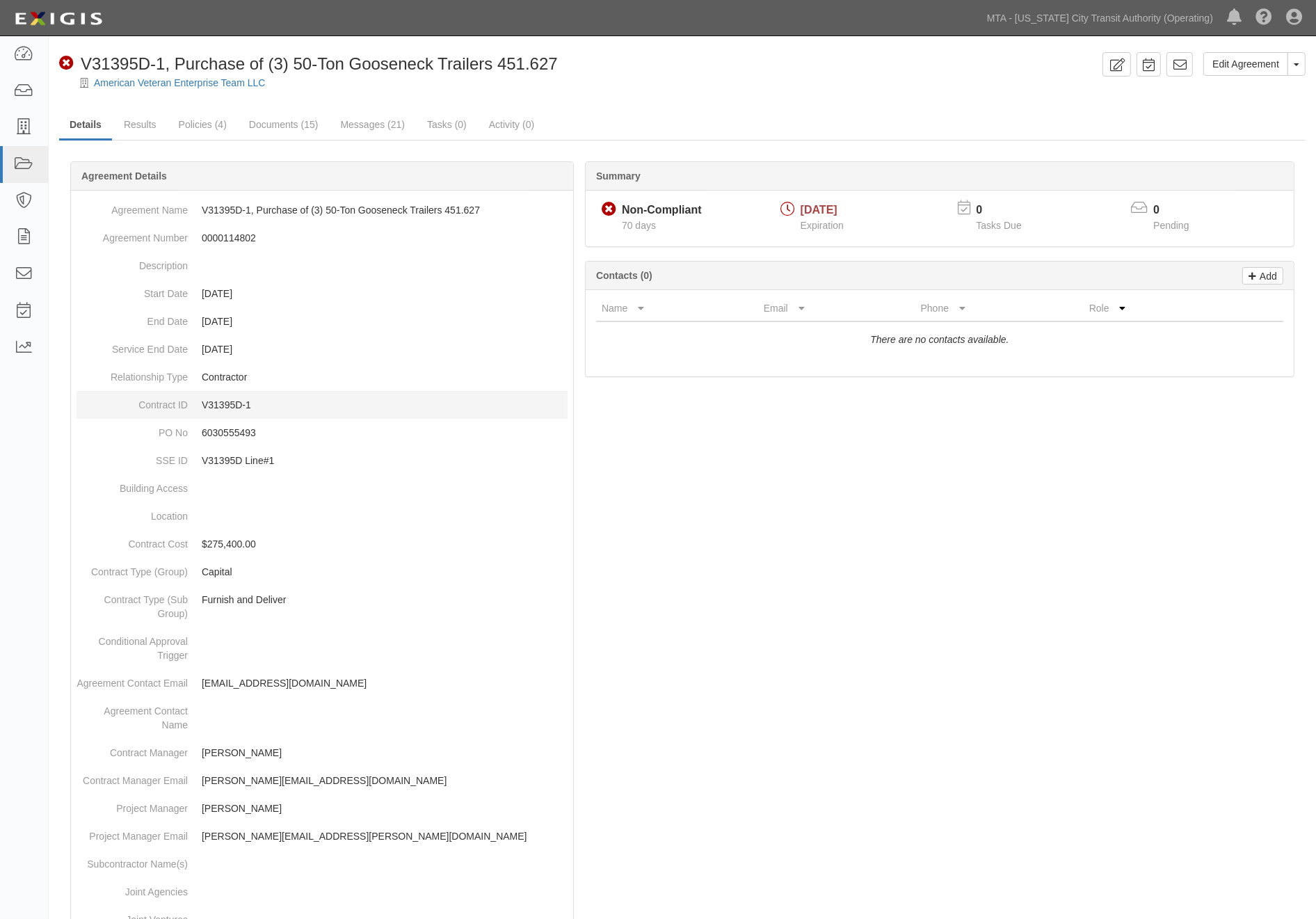
click at [212, 402] on p "V31395D-1" at bounding box center [384, 405] width 366 height 14
drag, startPoint x: 259, startPoint y: 404, endPoint x: 198, endPoint y: 404, distance: 61.0
click at [198, 404] on dd "V31395D-1" at bounding box center [322, 405] width 491 height 28
copy p "V31395D-1"
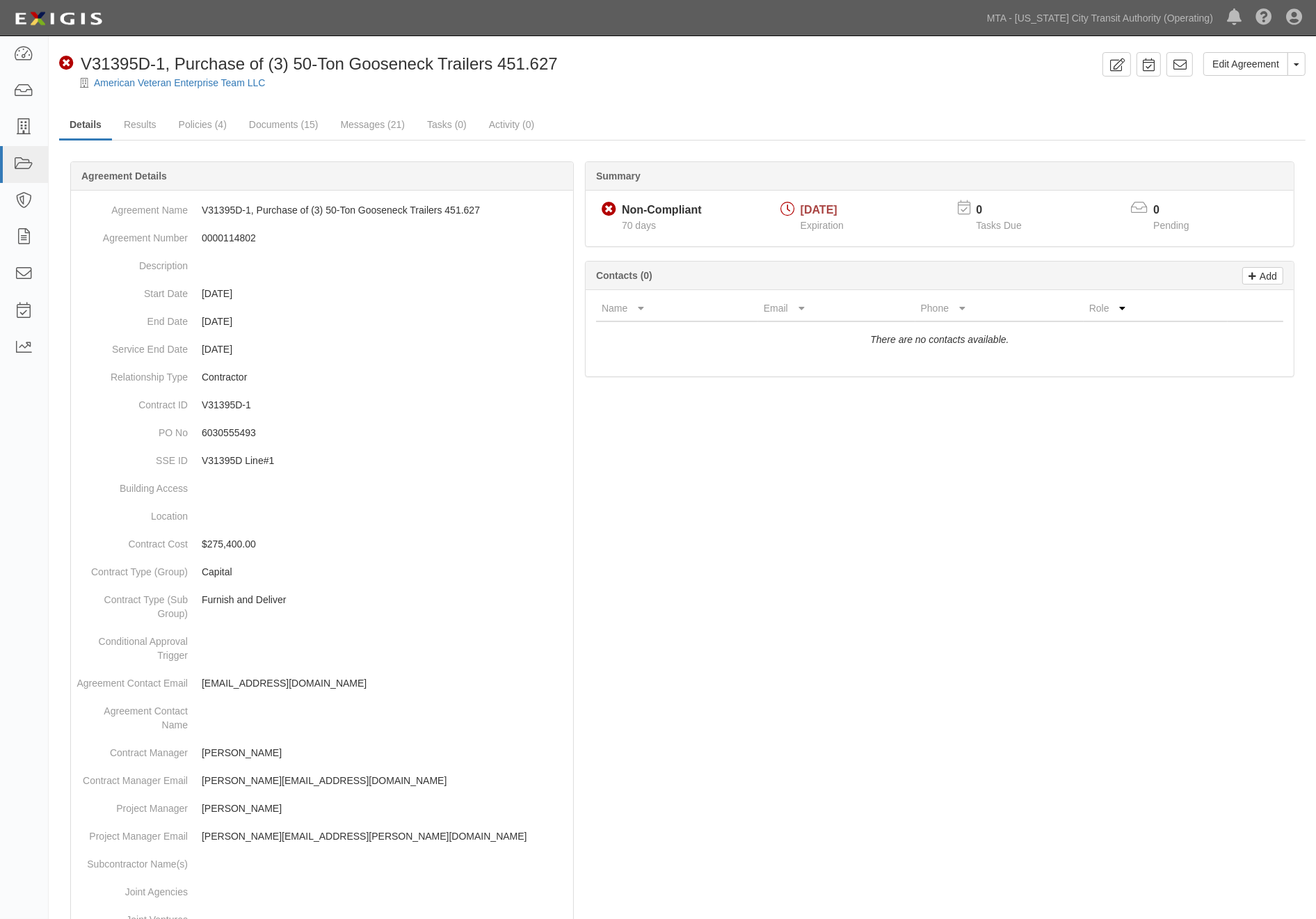
click at [687, 580] on div at bounding box center [682, 755] width 1247 height 1145
click at [1248, 64] on link "Edit Agreement" at bounding box center [1246, 64] width 85 height 23
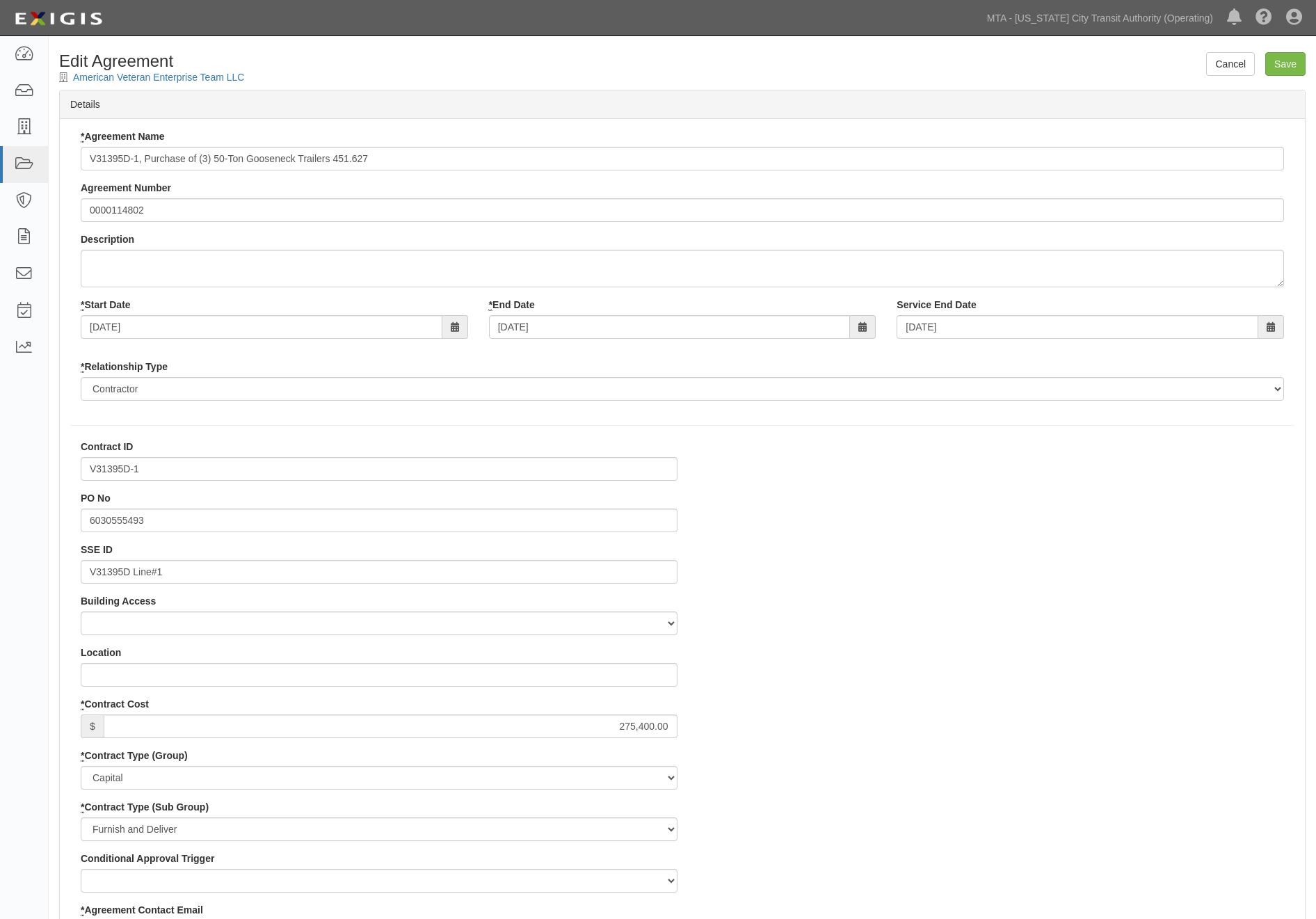
select select
drag, startPoint x: 561, startPoint y: 329, endPoint x: 435, endPoint y: 329, distance: 126.0
click at [440, 329] on div "* Start Date 02/05/2024 * End Date 08/01/2024 Service End Date 08/01/2024" at bounding box center [682, 324] width 1224 height 51
type input "0"
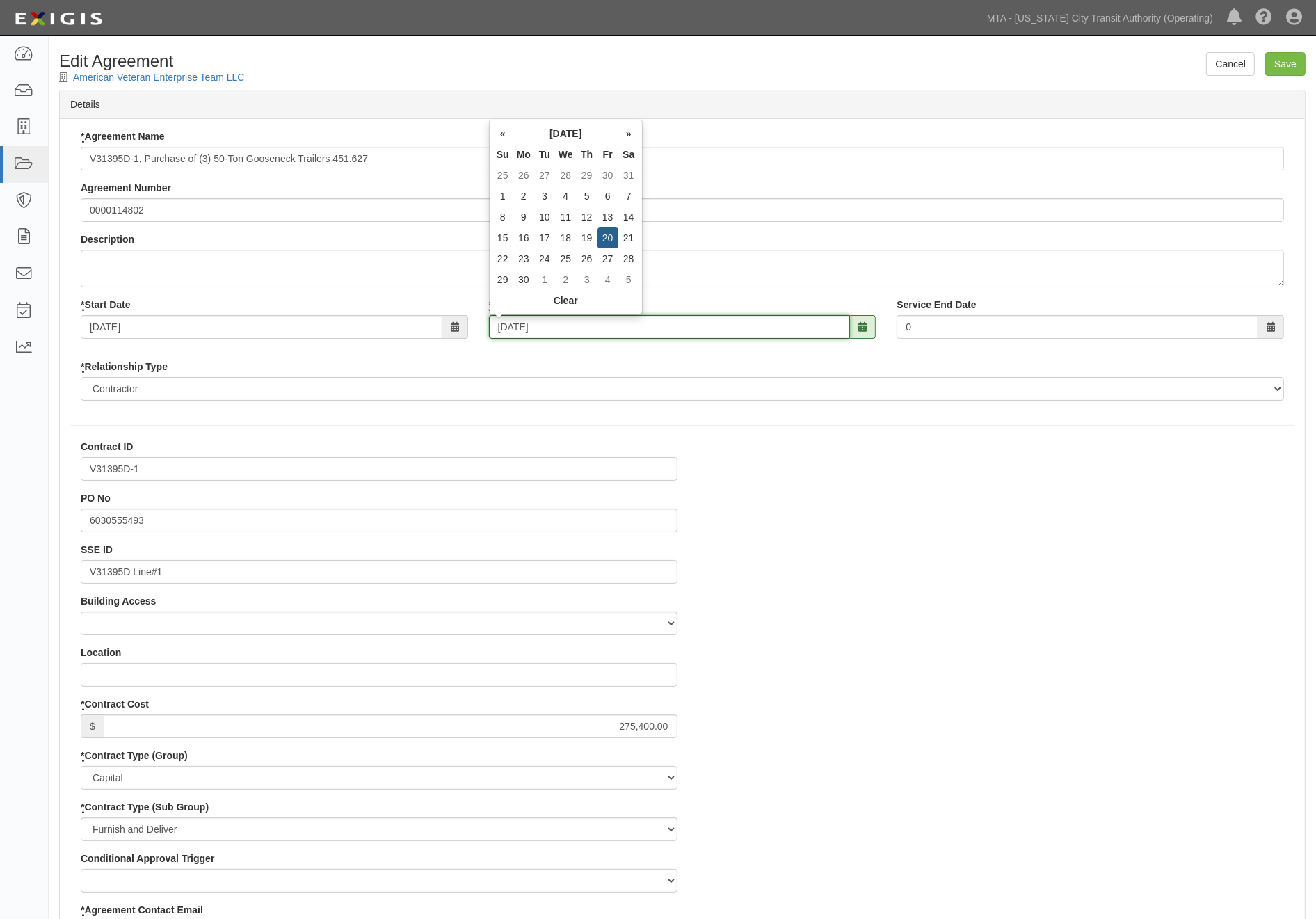
type input "09/20/2024"
click at [1289, 57] on input "Save" at bounding box center [1285, 64] width 40 height 23
type input "275400.00"
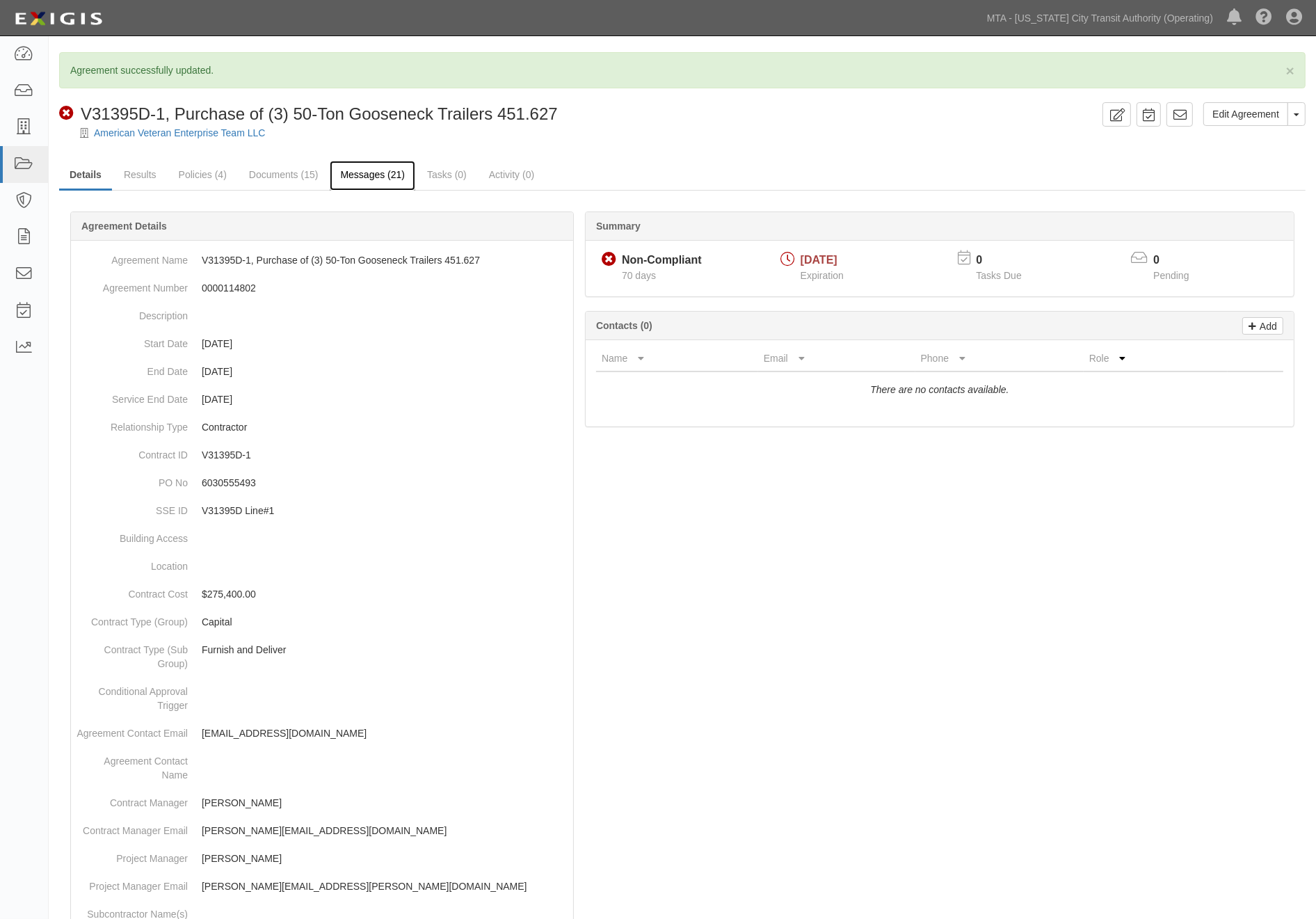
click at [370, 178] on link "Messages (21)" at bounding box center [372, 175] width 85 height 30
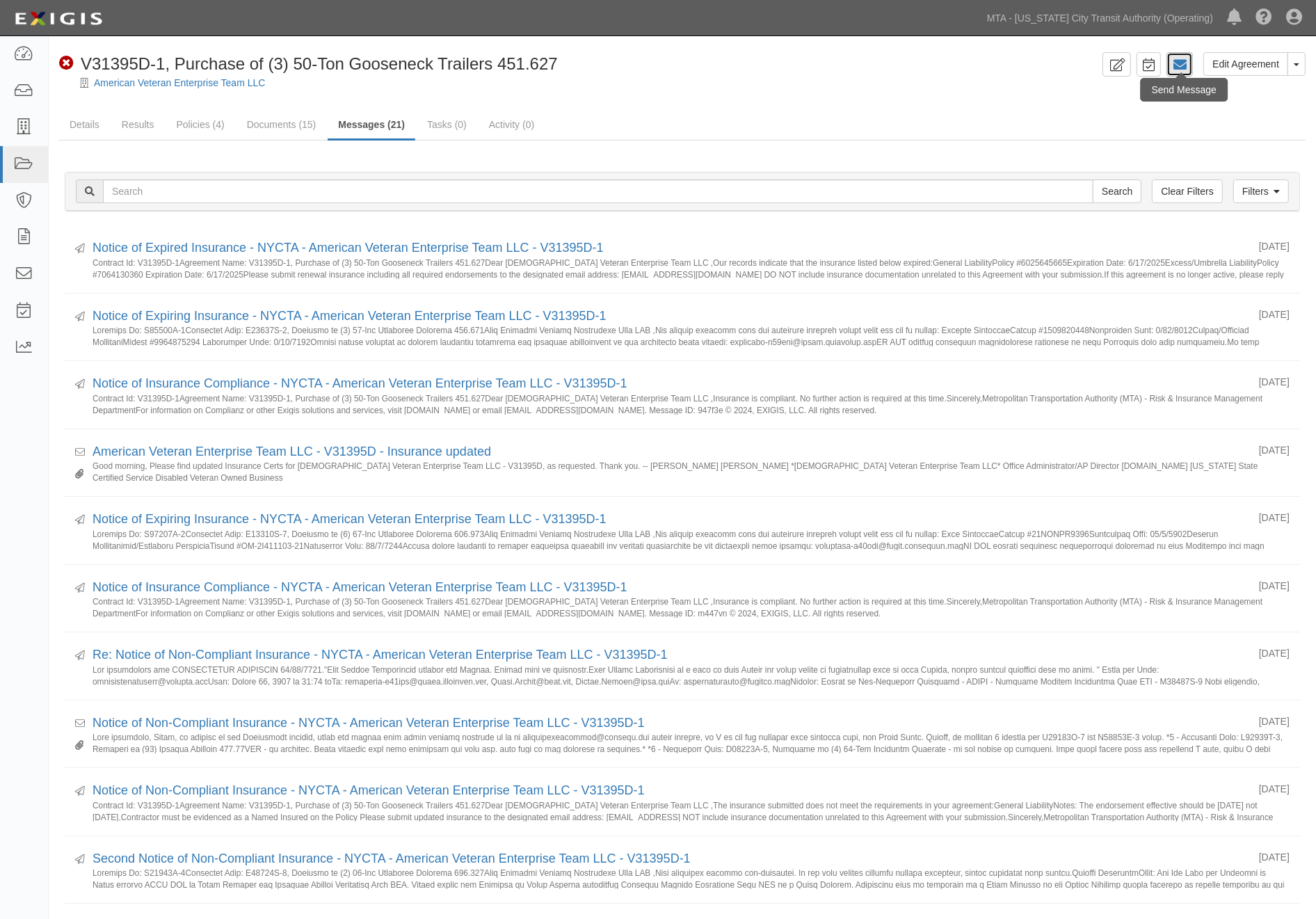
click at [1182, 64] on icon at bounding box center [1179, 64] width 14 height 14
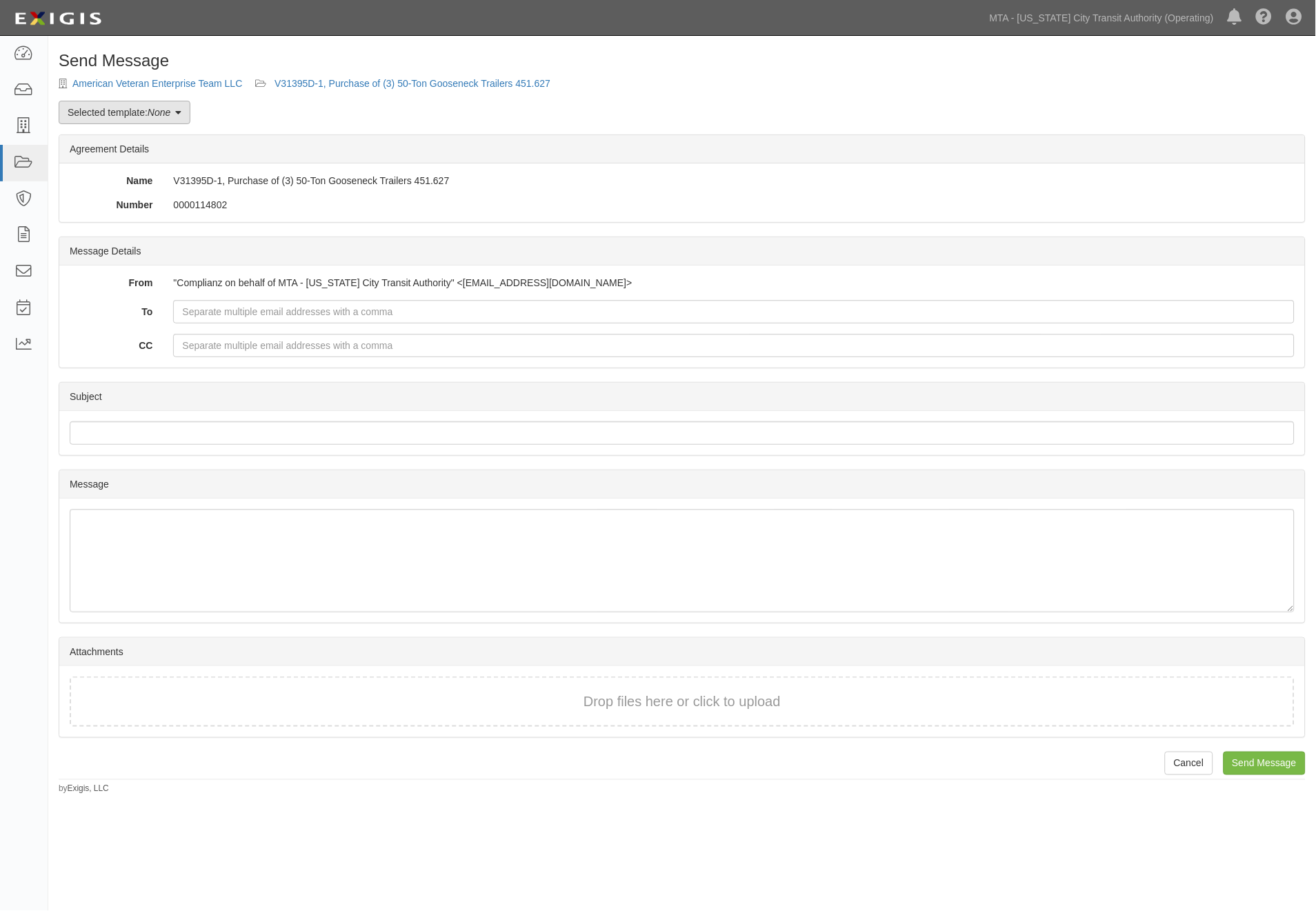
click at [127, 112] on link "Selected template: None" at bounding box center [125, 112] width 132 height 23
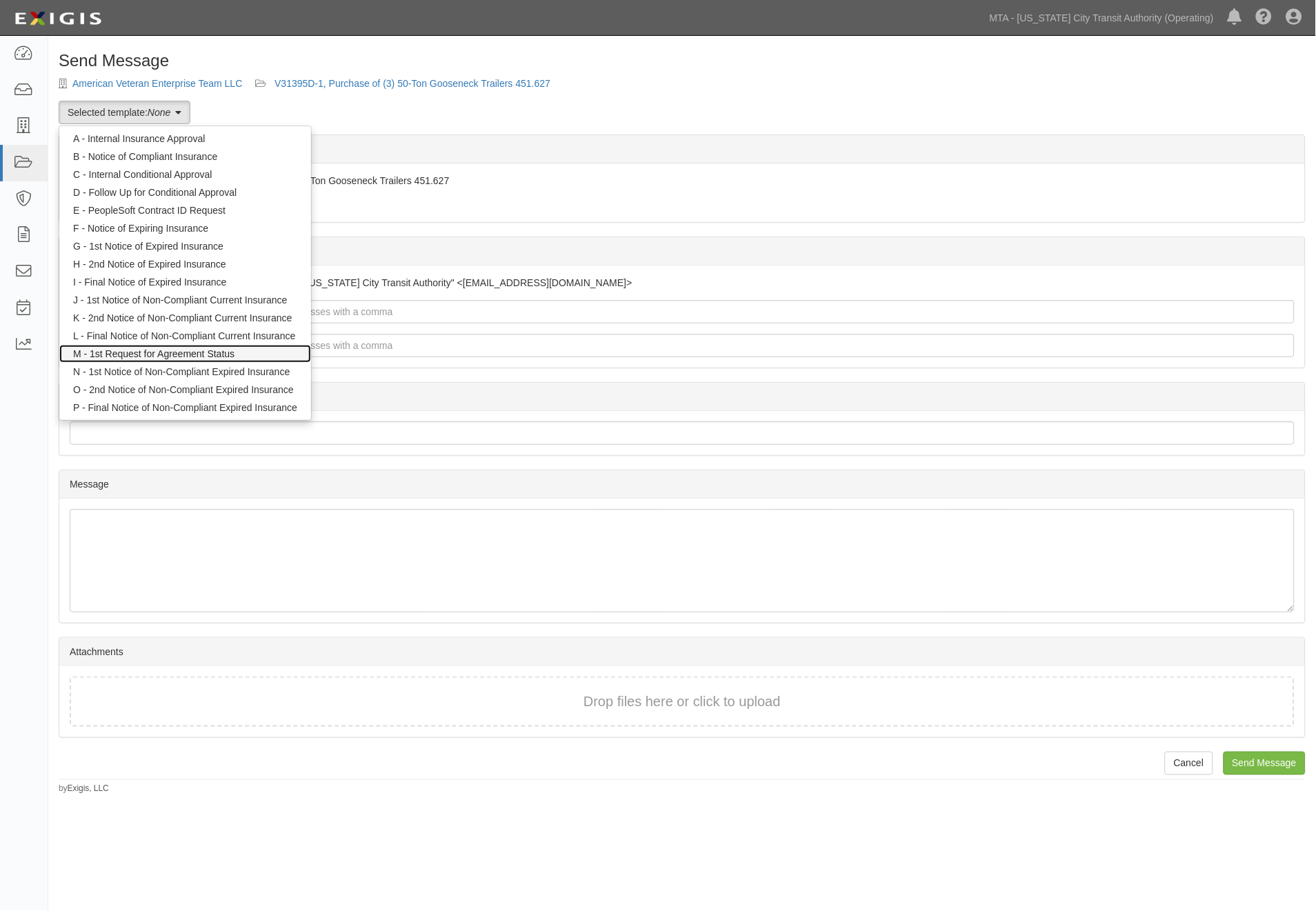
click at [138, 350] on link "M - 1st Request for Agreement Status" at bounding box center [185, 353] width 252 height 18
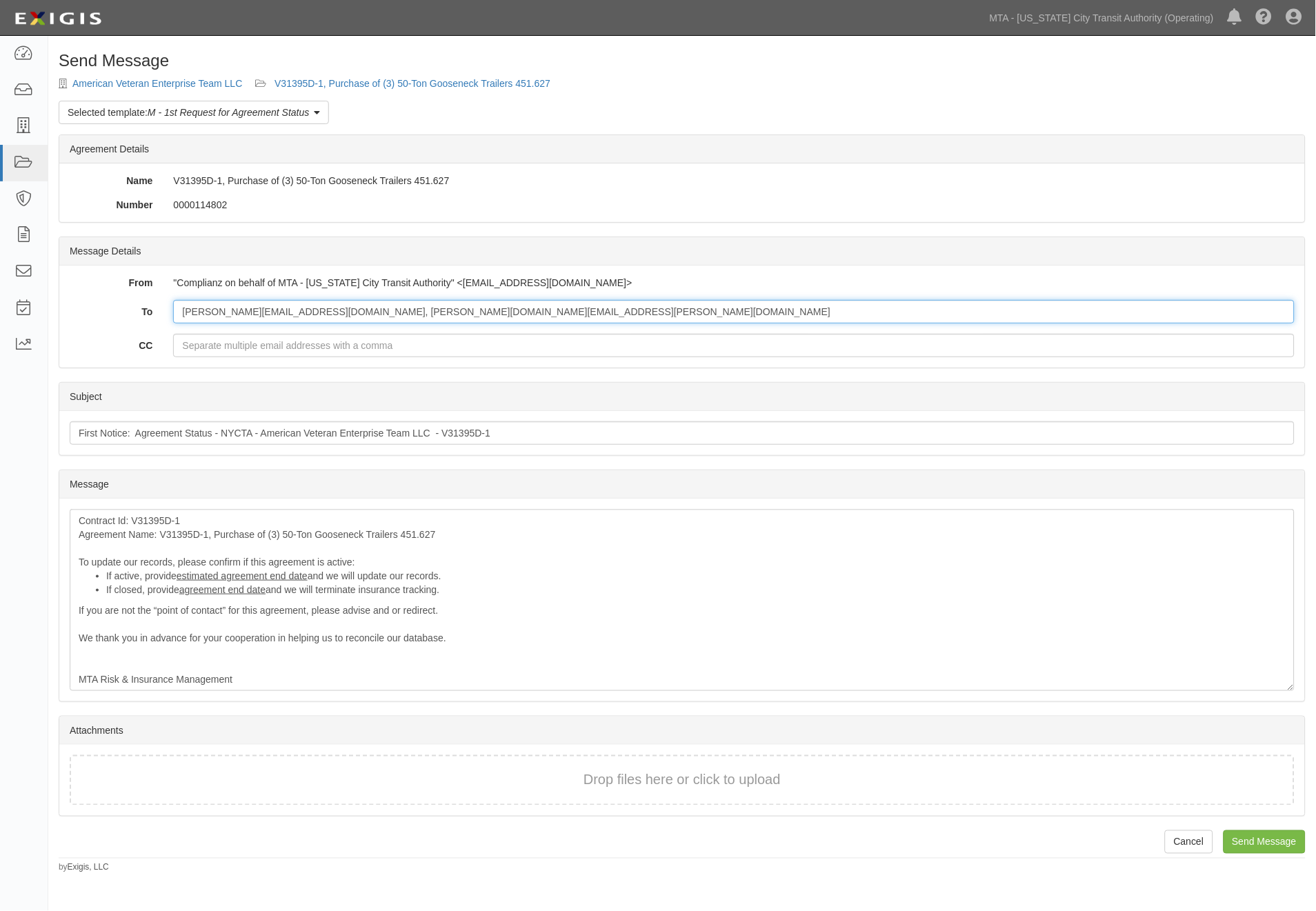
click at [435, 308] on input "scott.fields@nyct.com, joseph.cuevas@nyct.com" at bounding box center [734, 311] width 1122 height 23
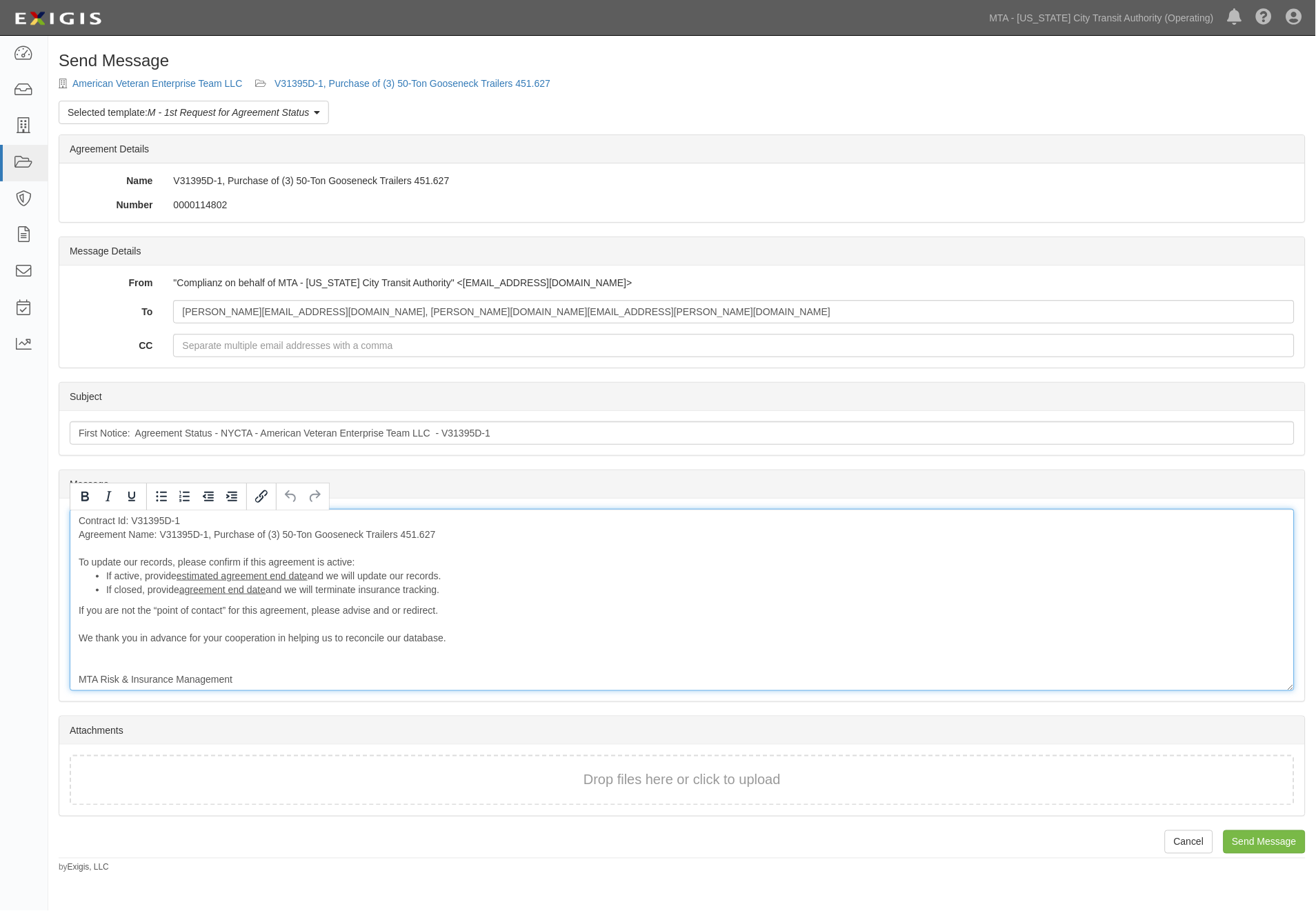
click at [73, 529] on div "Contract Id: V31395D-1 Agreement Name: V31395D-1, Purchase of (3) 50-Ton Goosen…" at bounding box center [682, 600] width 1225 height 182
paste div
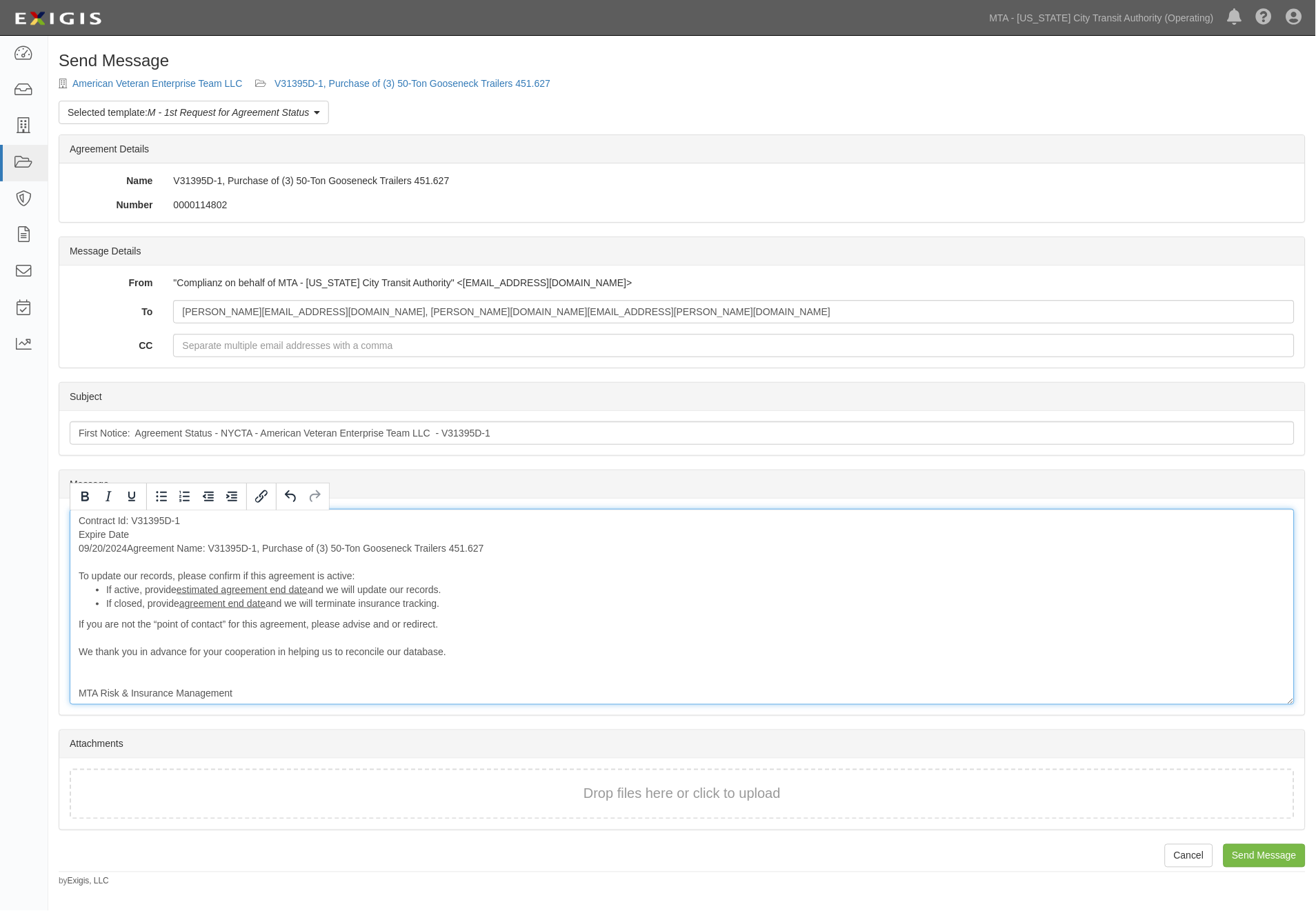
click at [133, 532] on div "Contract Id: V31395D-1 Expire Date 09/20/2024Agreement Name: V31395D-1, Purchas…" at bounding box center [682, 607] width 1225 height 196
click at [77, 543] on div "Contract Id: V31395D-1 Expire Date: 09/20/2024Agreement Name: V31395D-1, Purcha…" at bounding box center [682, 607] width 1225 height 196
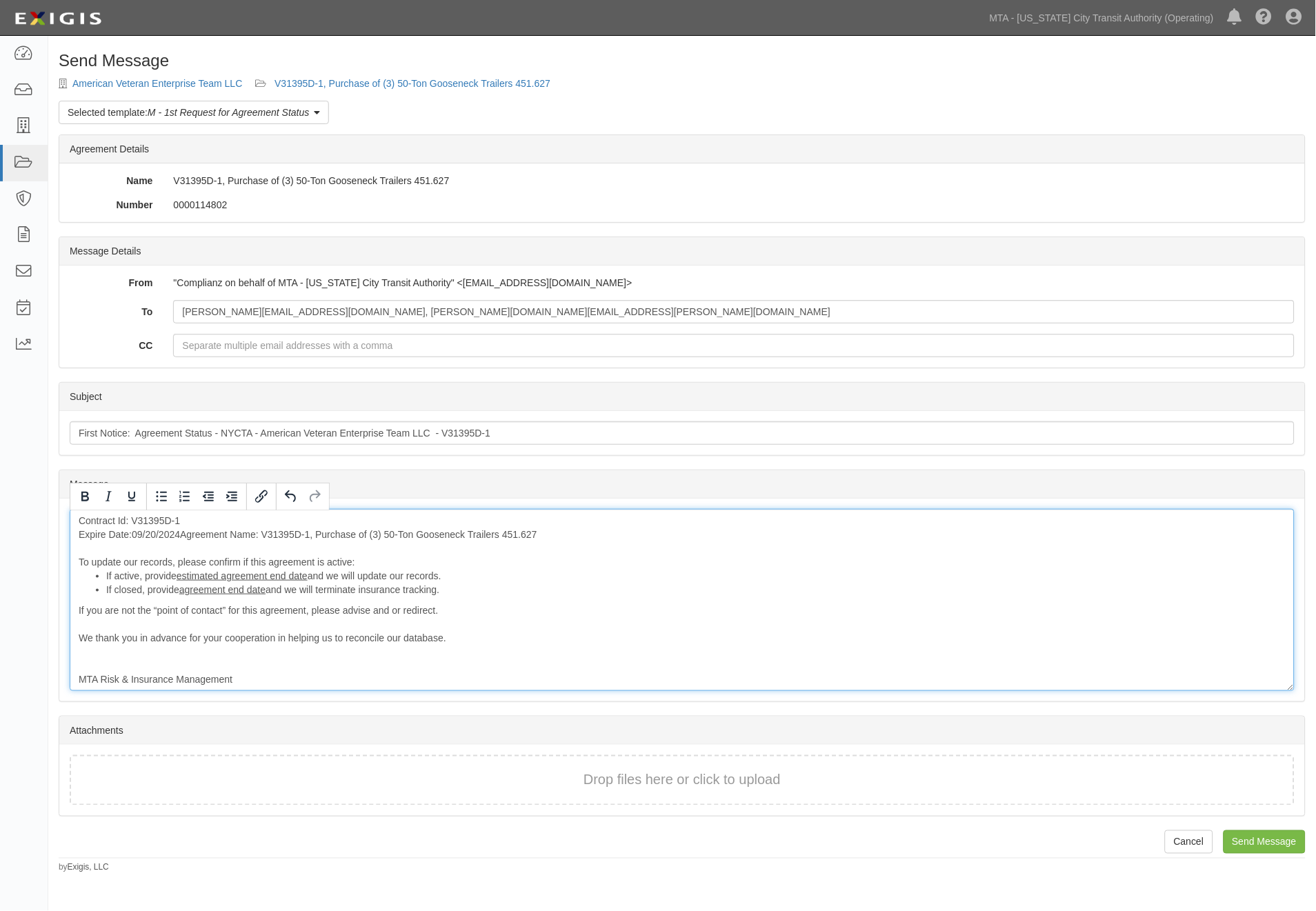
click at [177, 535] on div "Contract Id: V31395D-1 Expire Date: 09/20/2024Agreement Name: V31395D-1, Purcha…" at bounding box center [682, 600] width 1225 height 182
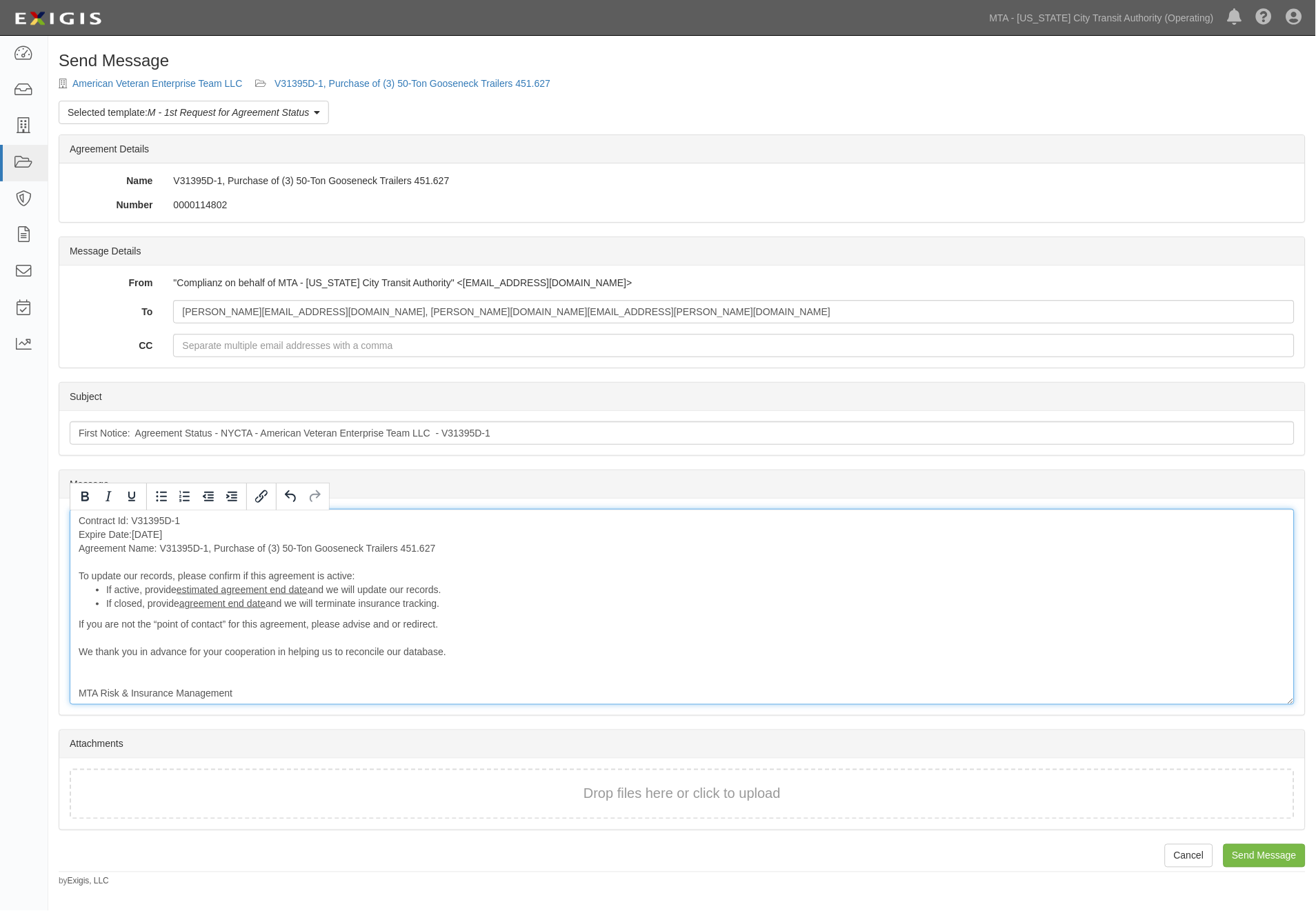
drag, startPoint x: 186, startPoint y: 534, endPoint x: 66, endPoint y: 536, distance: 120.0
click at [66, 536] on div "Message Contract Id: V31395D-1 Expire Date: 09/20/2024 Agreement Name: V31395D-…" at bounding box center [682, 607] width 1246 height 217
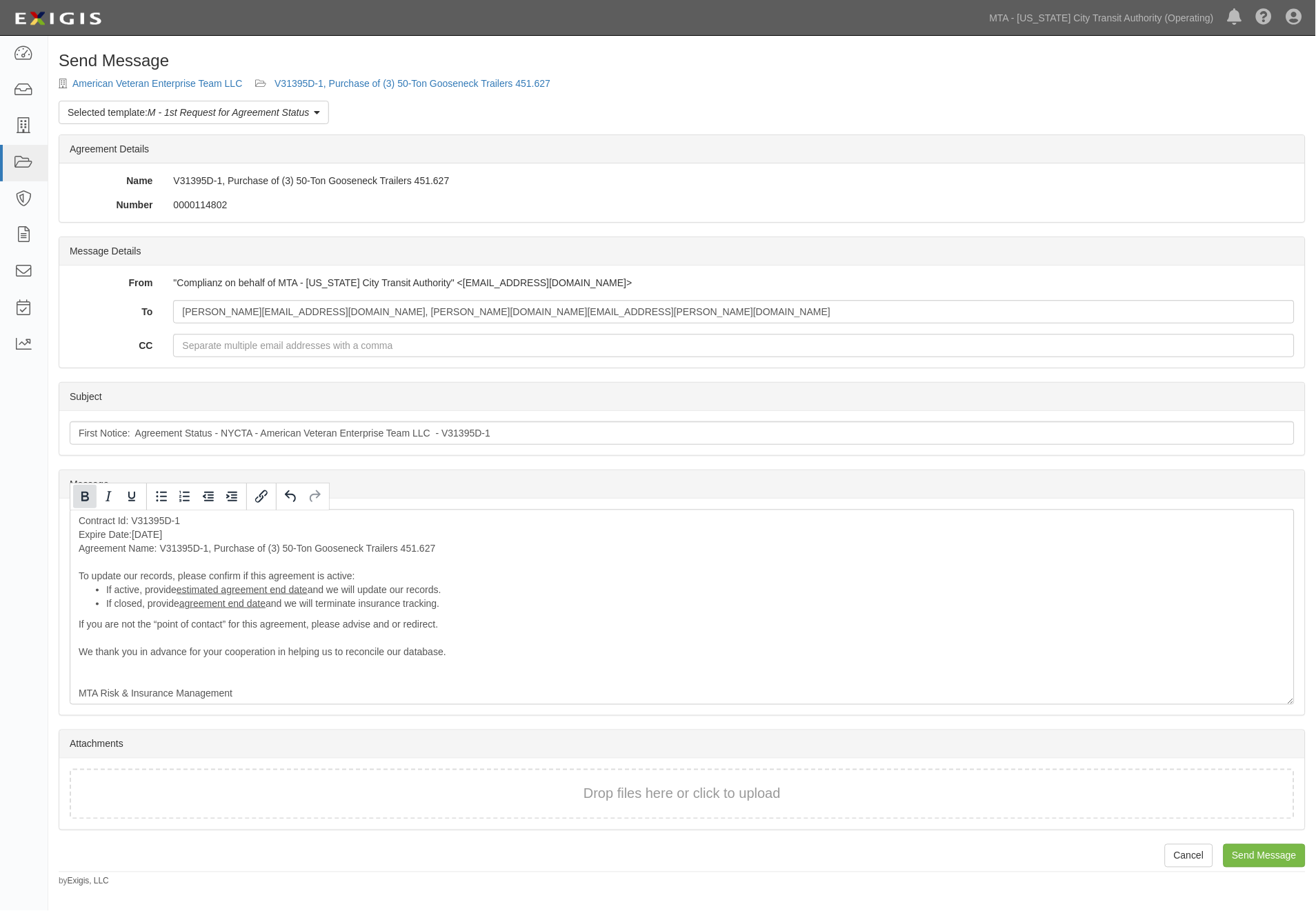
click at [80, 500] on icon "Bold" at bounding box center [85, 496] width 17 height 17
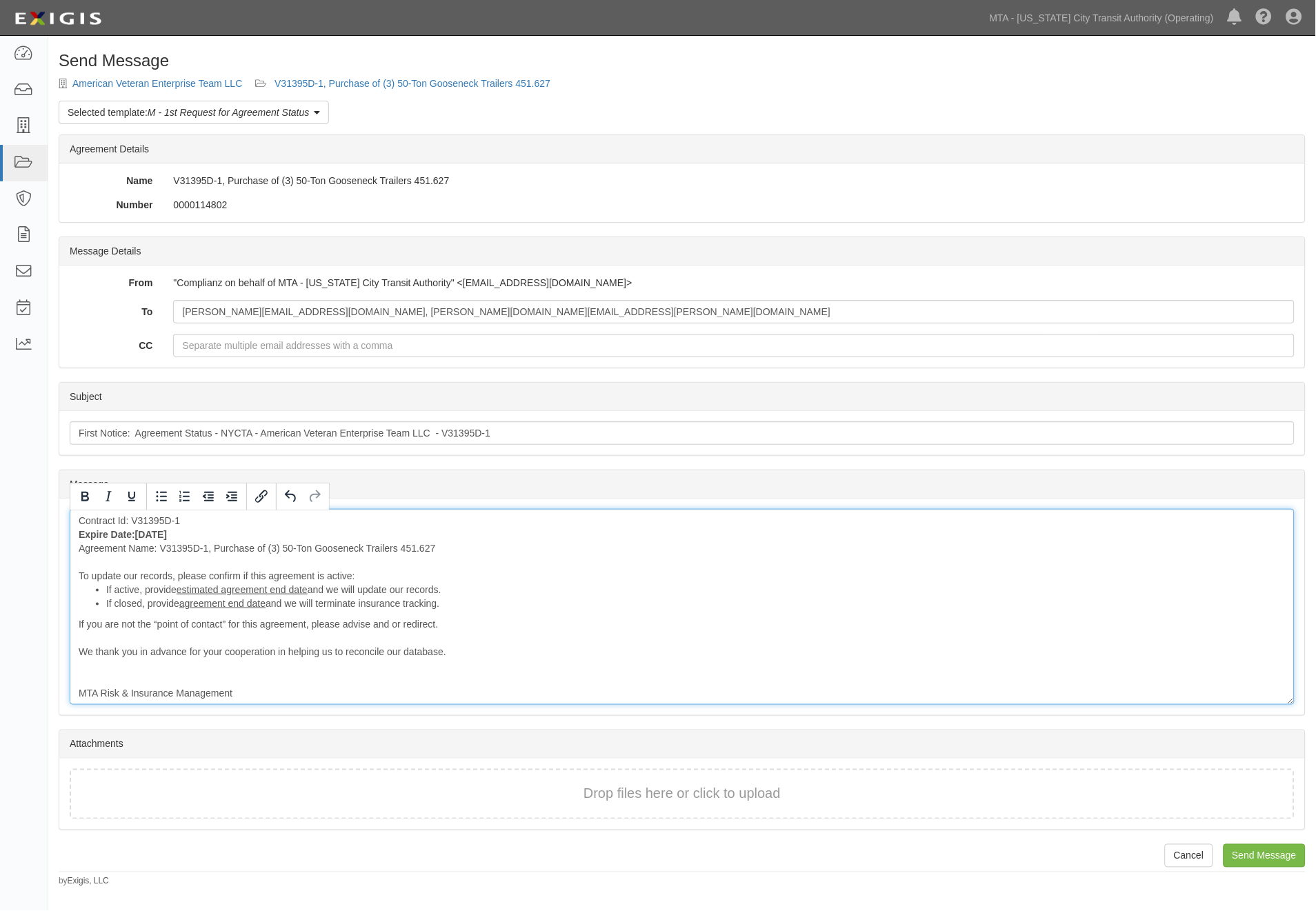
click at [543, 637] on div "Contract Id: V31395D-1 Expire Date: 09/20/2024 Agreement Name: V31395D-1, Purch…" at bounding box center [682, 607] width 1225 height 196
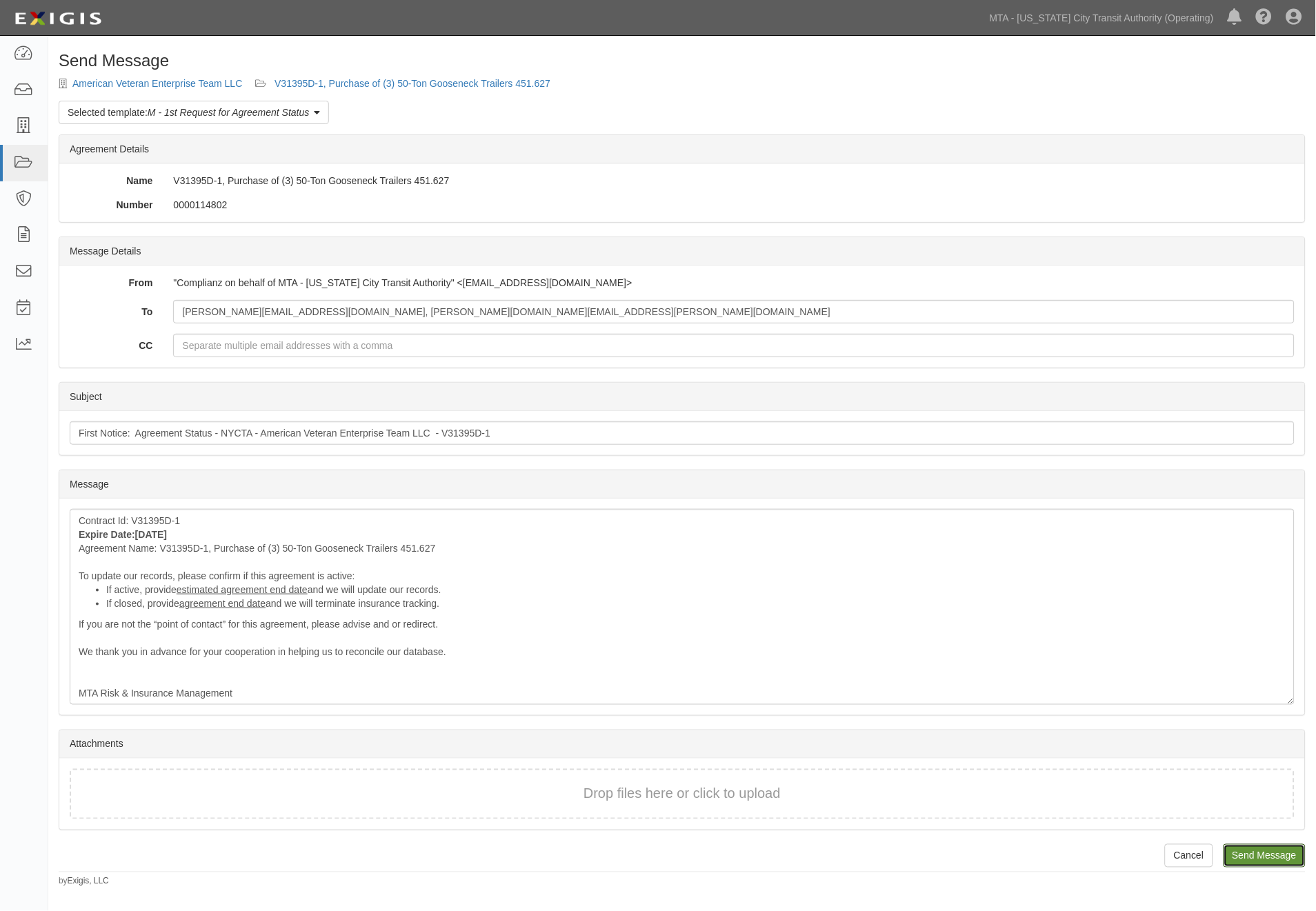
drag, startPoint x: 1245, startPoint y: 853, endPoint x: 734, endPoint y: 56, distance: 946.7
click at [1245, 854] on input "Send Message" at bounding box center [1264, 856] width 82 height 23
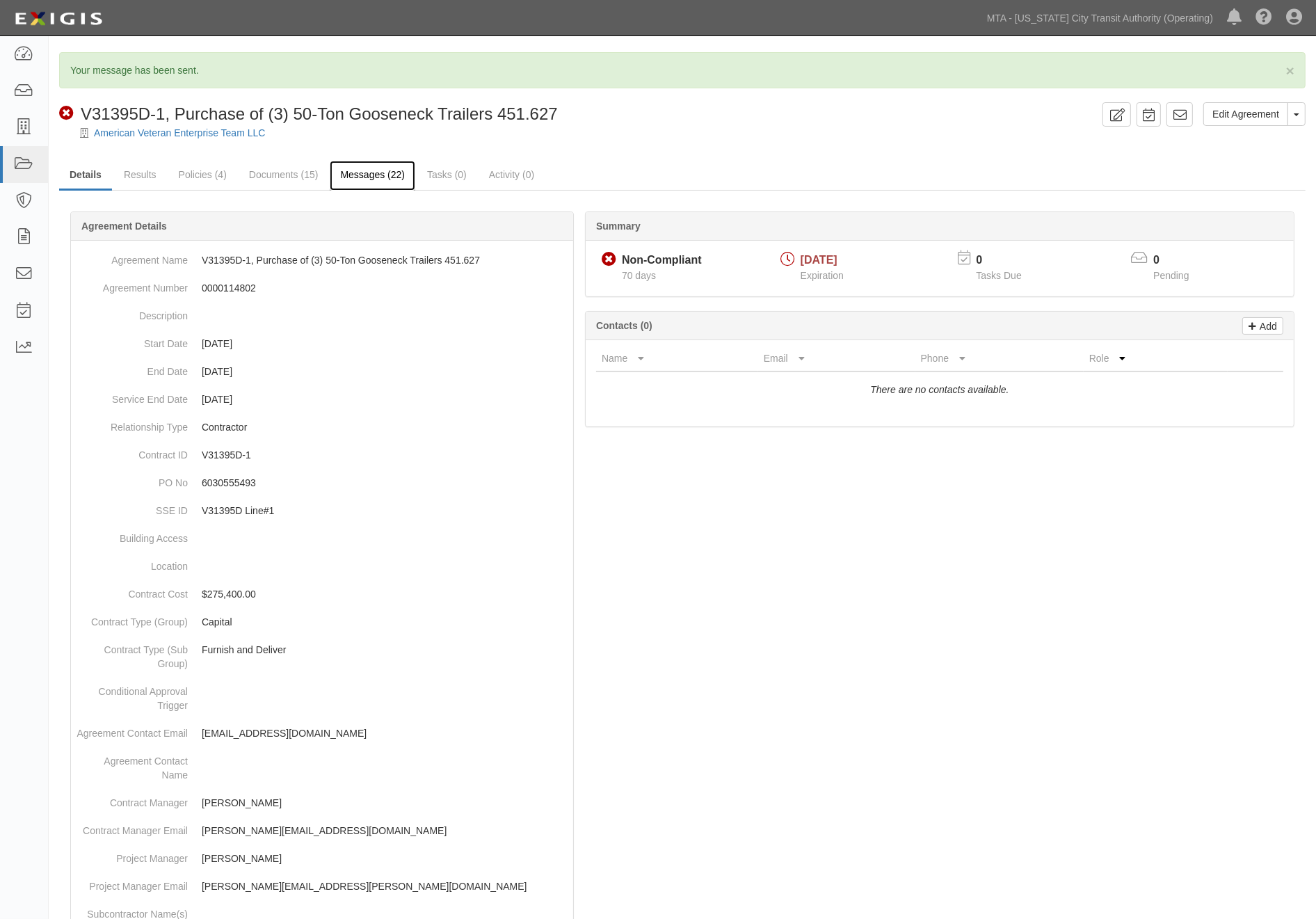
click at [389, 175] on link "Messages (22)" at bounding box center [372, 175] width 85 height 30
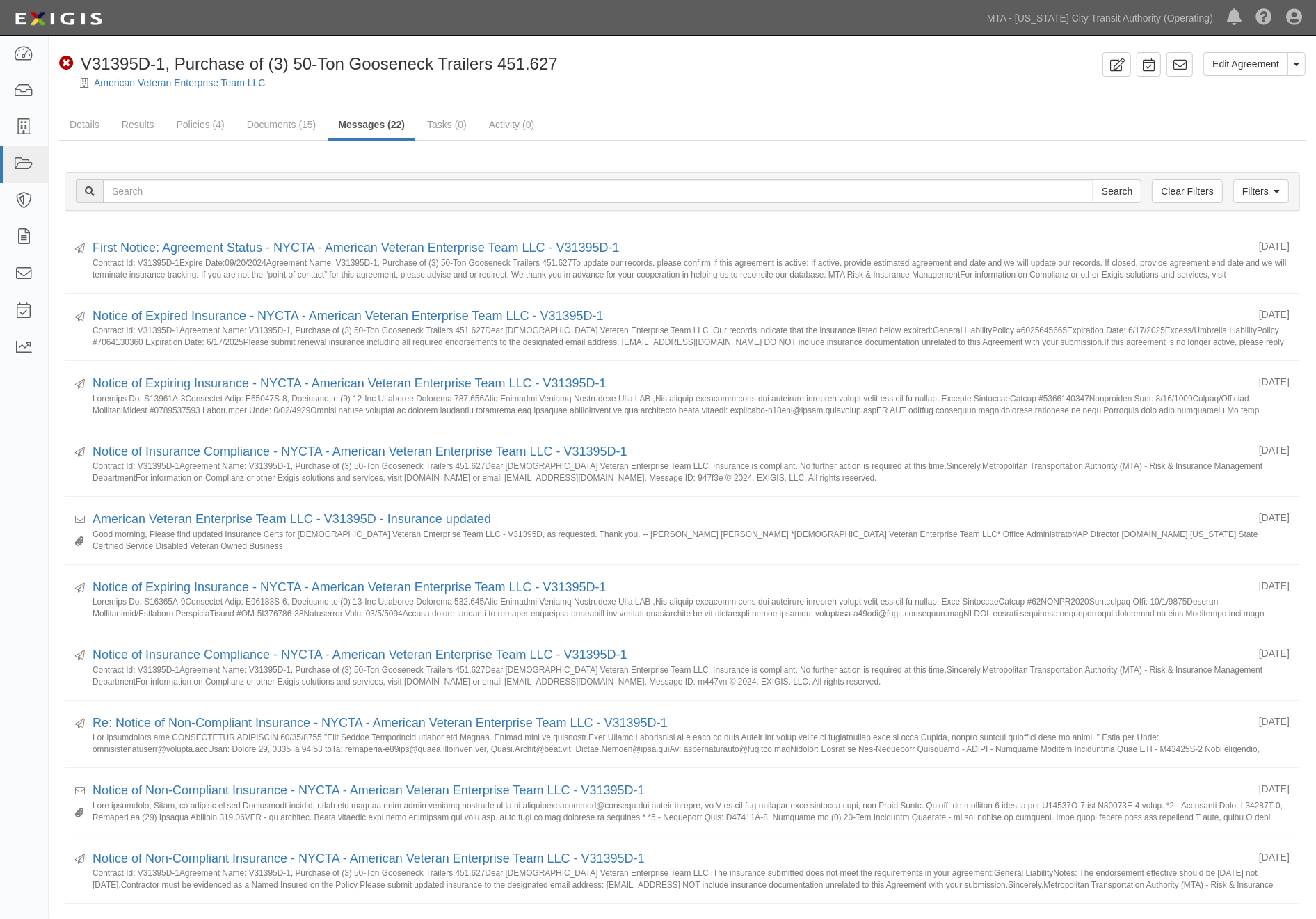
click at [144, 76] on div "American Veteran Enterprise Team LLC" at bounding box center [692, 83] width 1247 height 14
click at [144, 81] on link "American Veteran Enterprise Team LLC" at bounding box center [180, 83] width 171 height 11
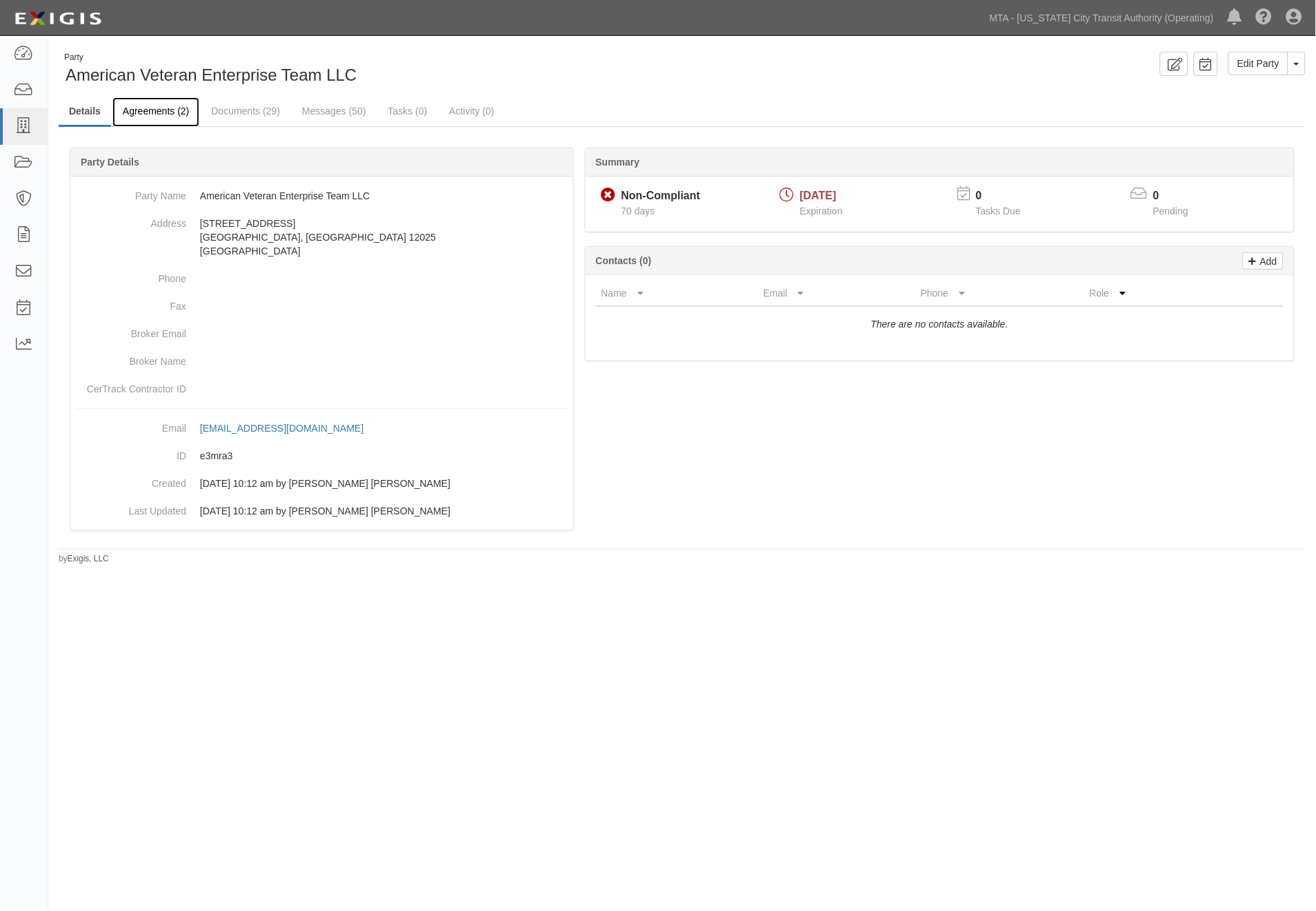
click at [125, 116] on link "Agreements (2)" at bounding box center [156, 112] width 87 height 30
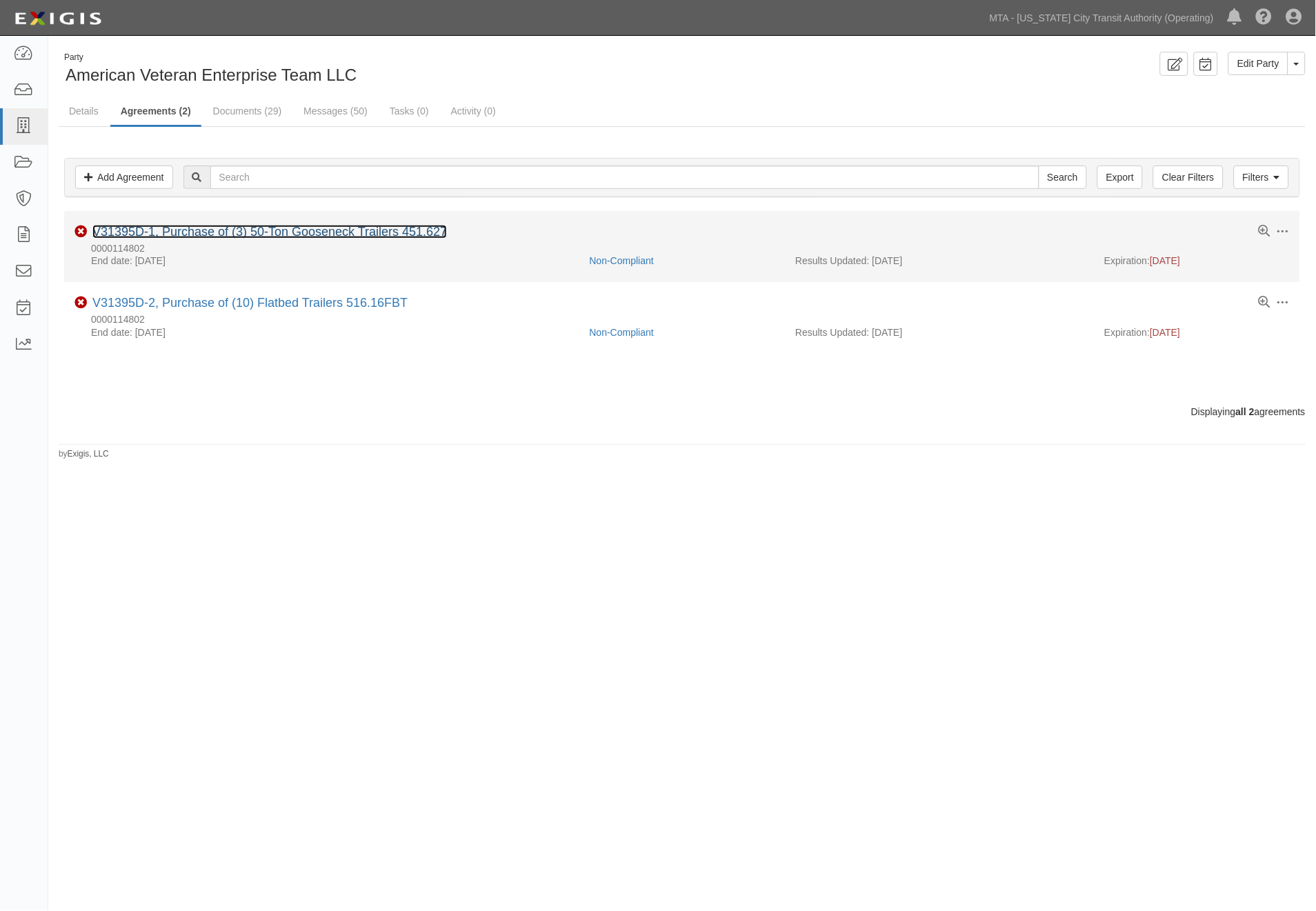
click at [214, 233] on link "V31395D-1, Purchase of (3) 50-Ton Gooseneck Trailers 451.627" at bounding box center [270, 231] width 355 height 14
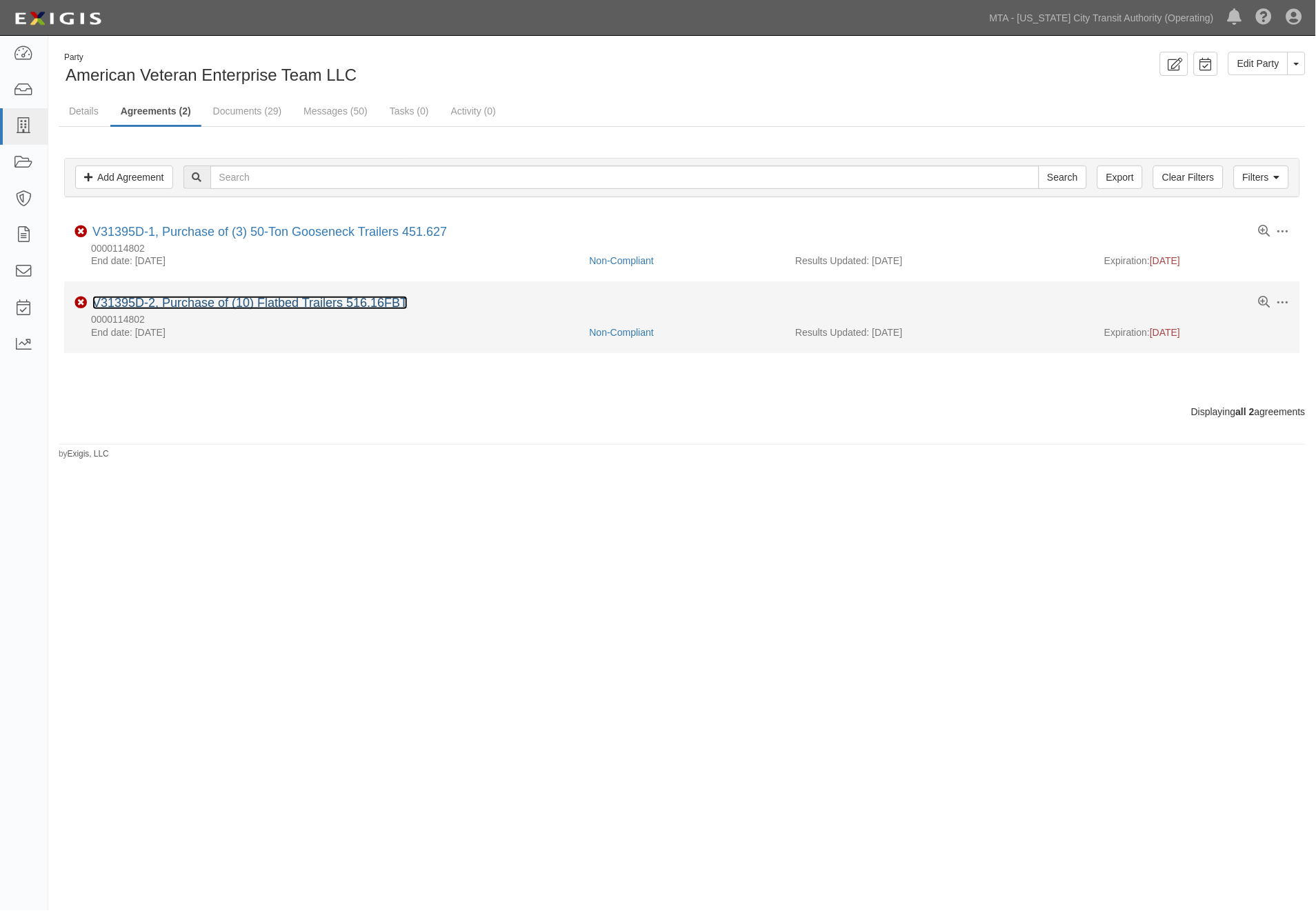
click at [150, 298] on link "V31395D-2, Purchase of (10) Flatbed Trailers 516.16FBT" at bounding box center [250, 303] width 315 height 14
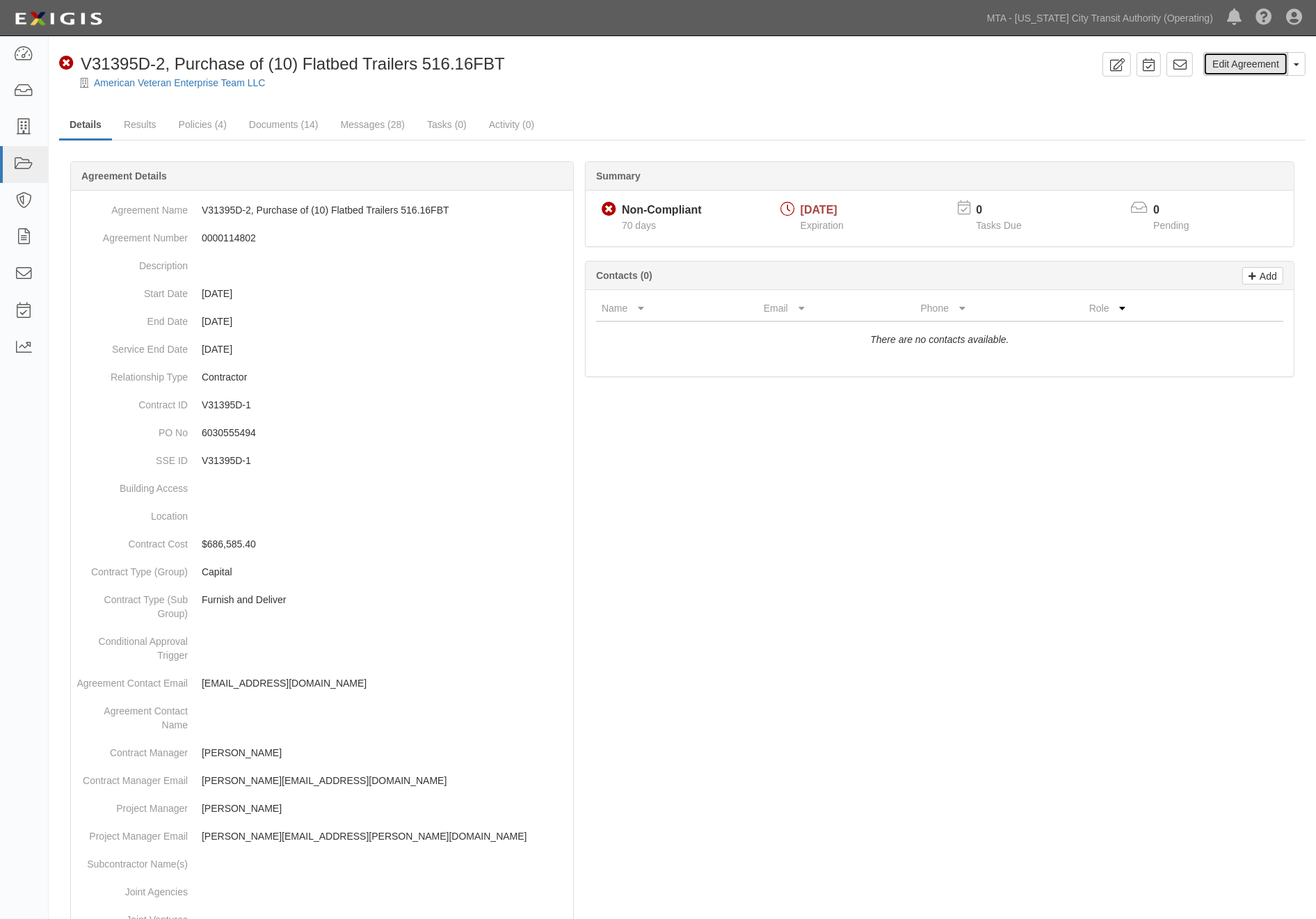
click at [1223, 64] on link "Edit Agreement" at bounding box center [1246, 64] width 85 height 23
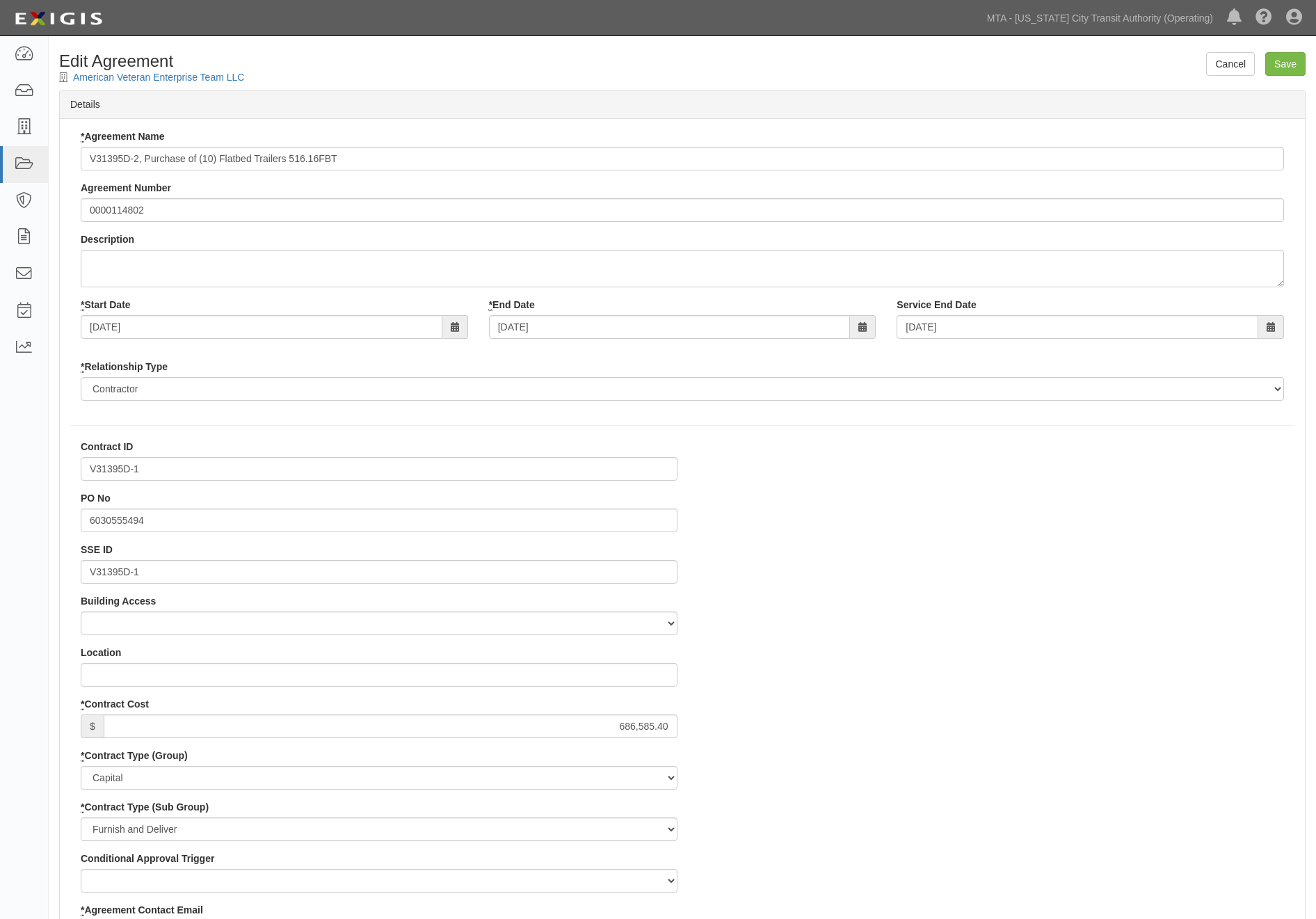
select select
click at [178, 468] on input "V31395D-1" at bounding box center [378, 469] width 597 height 23
type input "V31395D-2"
drag, startPoint x: 130, startPoint y: 576, endPoint x: 58, endPoint y: 525, distance: 88.2
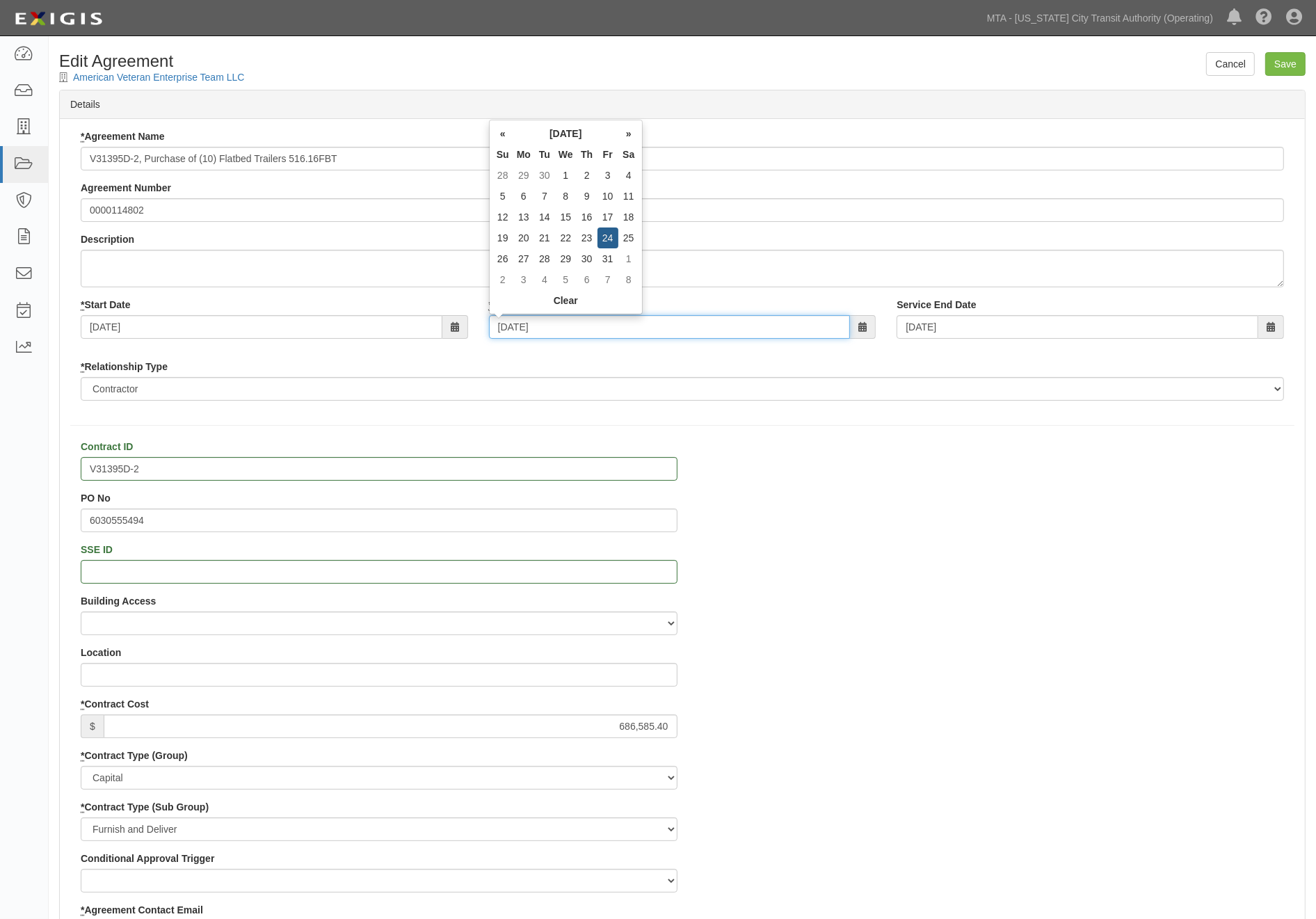
drag, startPoint x: 560, startPoint y: 329, endPoint x: 442, endPoint y: 327, distance: 118.0
click at [443, 329] on div "* Start Date 02/05/2024 * End Date 05/24/2024 Service End Date 05/24/2024" at bounding box center [682, 324] width 1224 height 51
type input "0"
type input "07/22/2024"
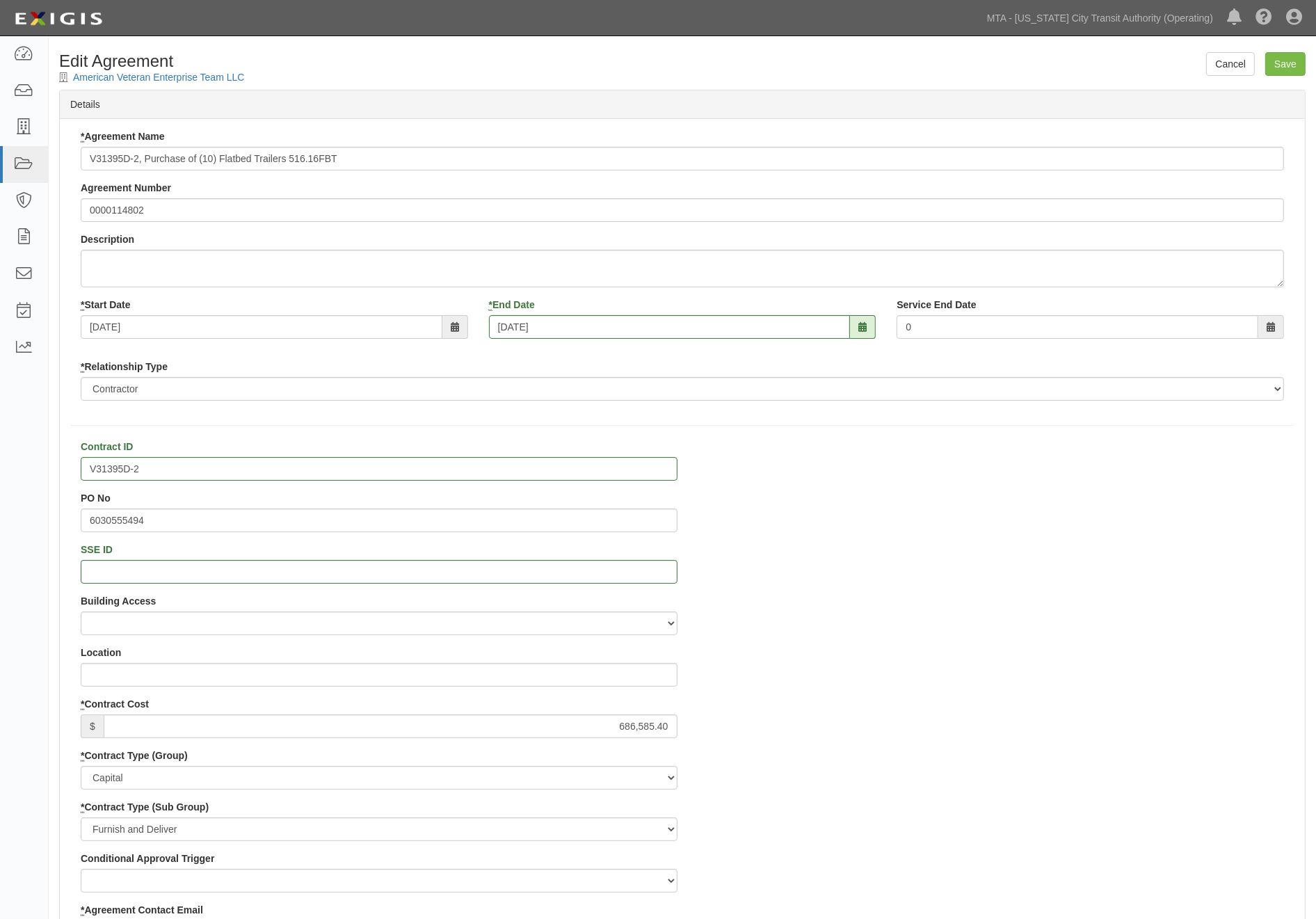
type input "07/22/2024"
click at [1280, 66] on input "Save" at bounding box center [1285, 64] width 40 height 23
type input "686585.40"
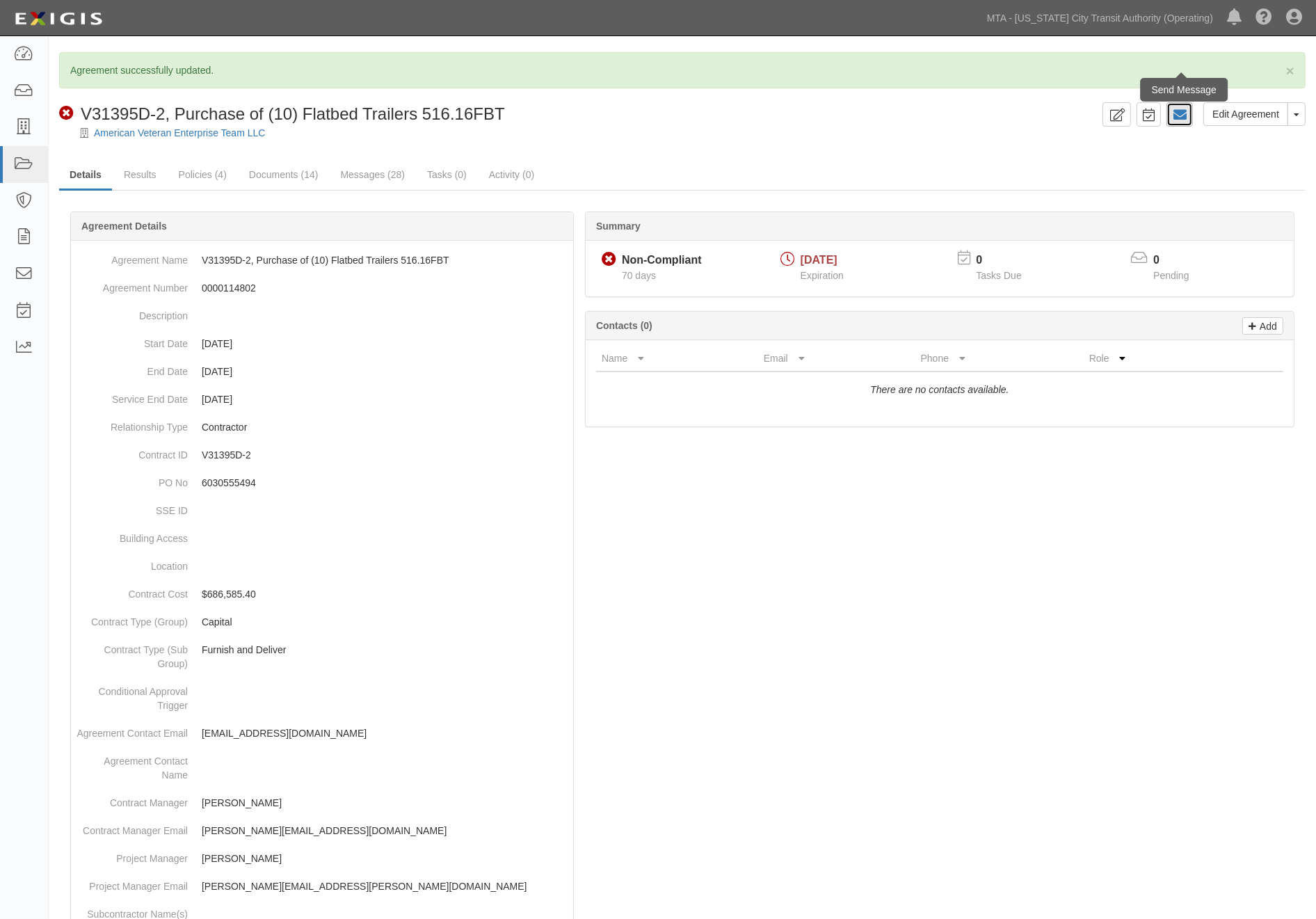
click at [1184, 115] on icon at bounding box center [1179, 115] width 14 height 14
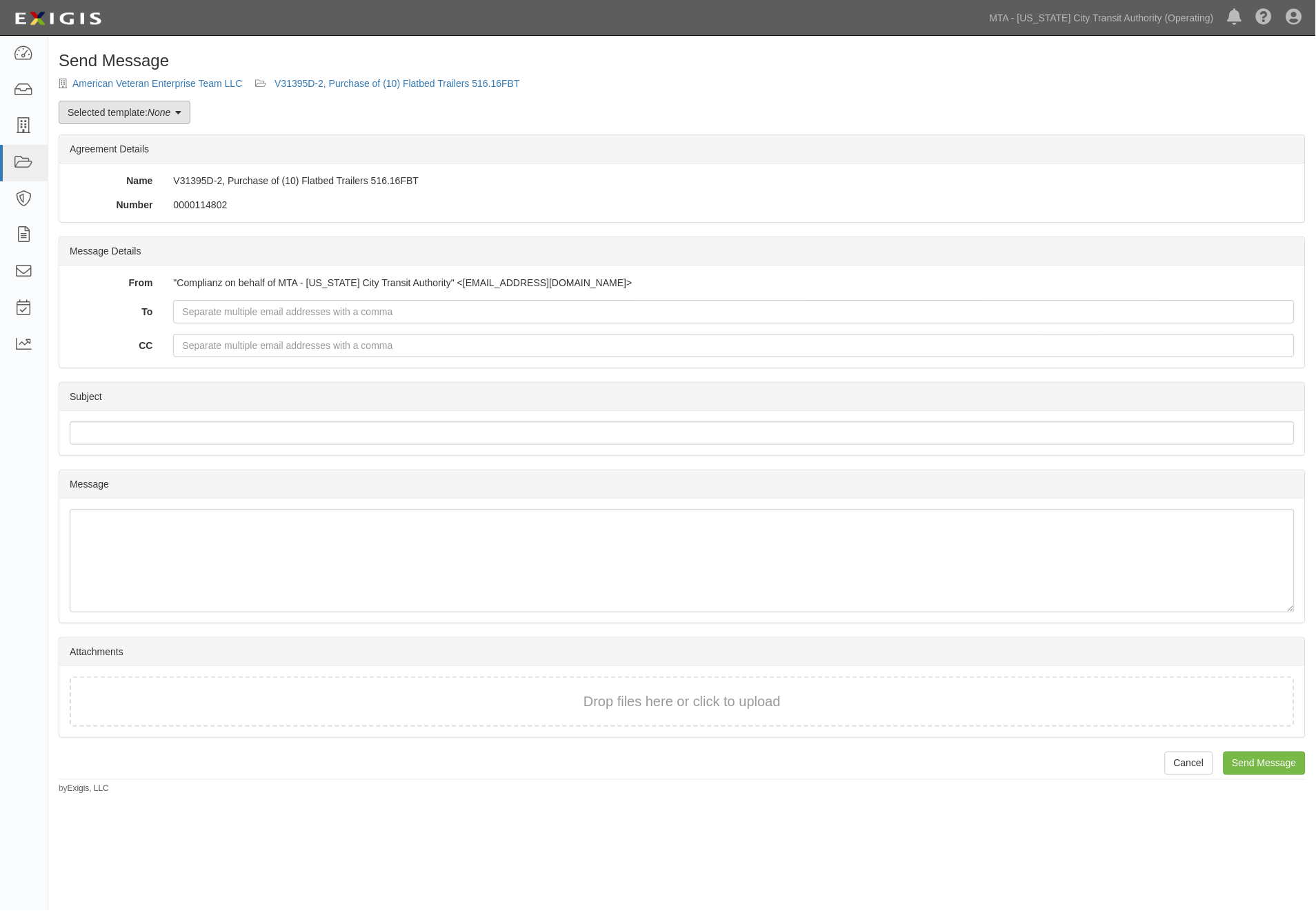
click at [171, 118] on link "Selected template: None" at bounding box center [125, 112] width 132 height 23
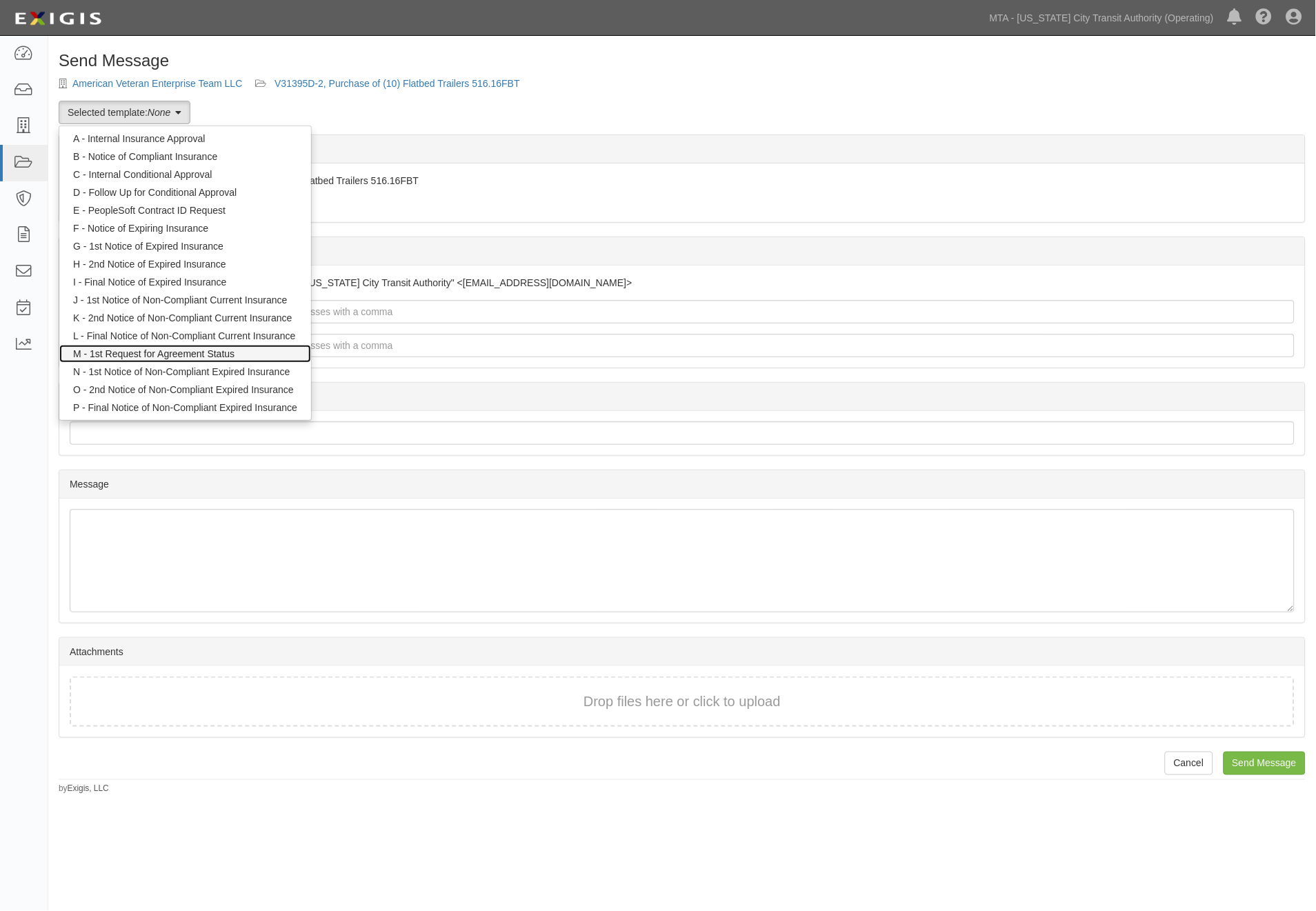
click at [168, 355] on link "M - 1st Request for Agreement Status" at bounding box center [185, 353] width 252 height 18
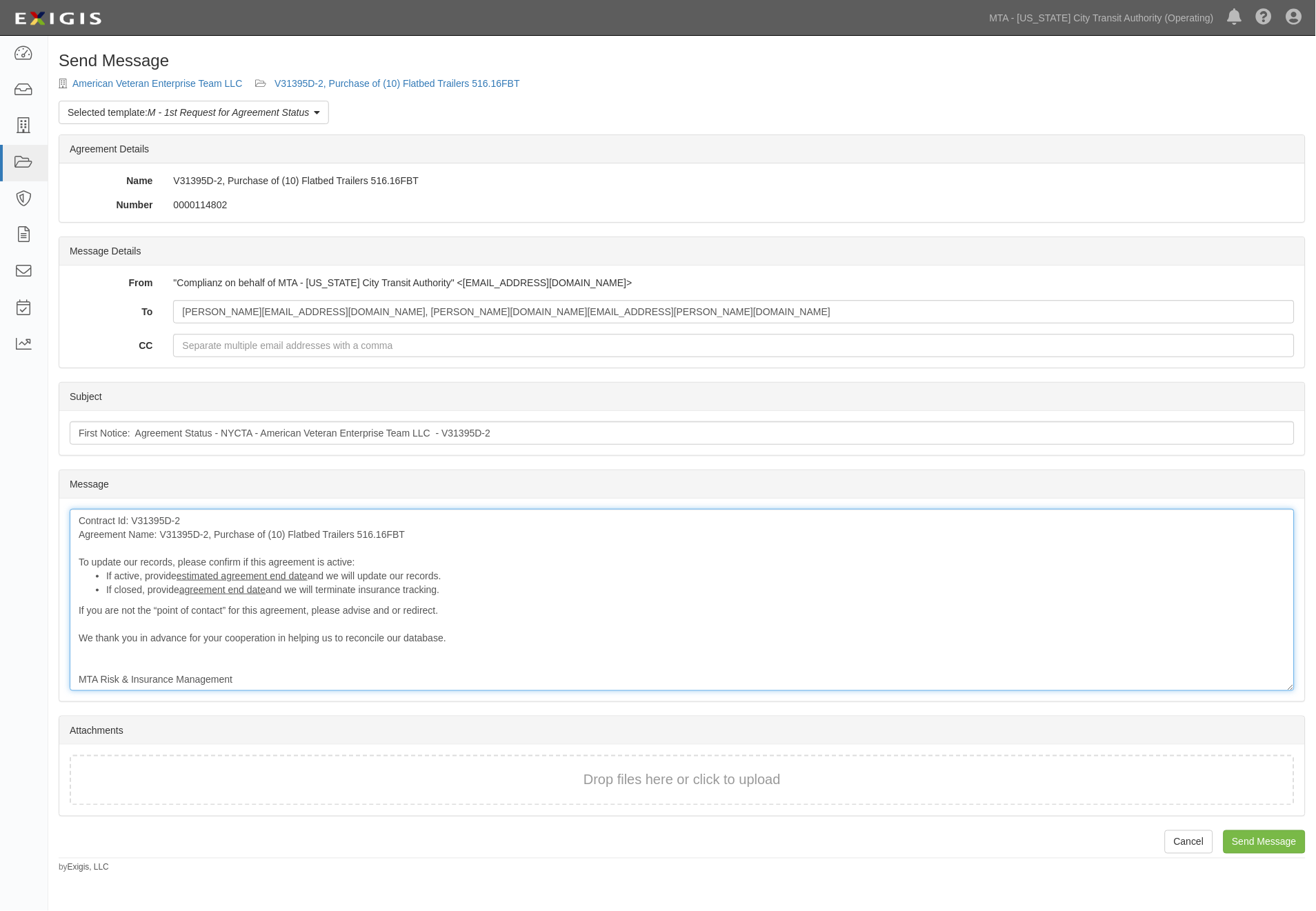
click at [74, 537] on div "Contract Id: V31395D-2 Agreement Name: V31395D-2, Purchase of (10) Flatbed Trai…" at bounding box center [682, 600] width 1225 height 182
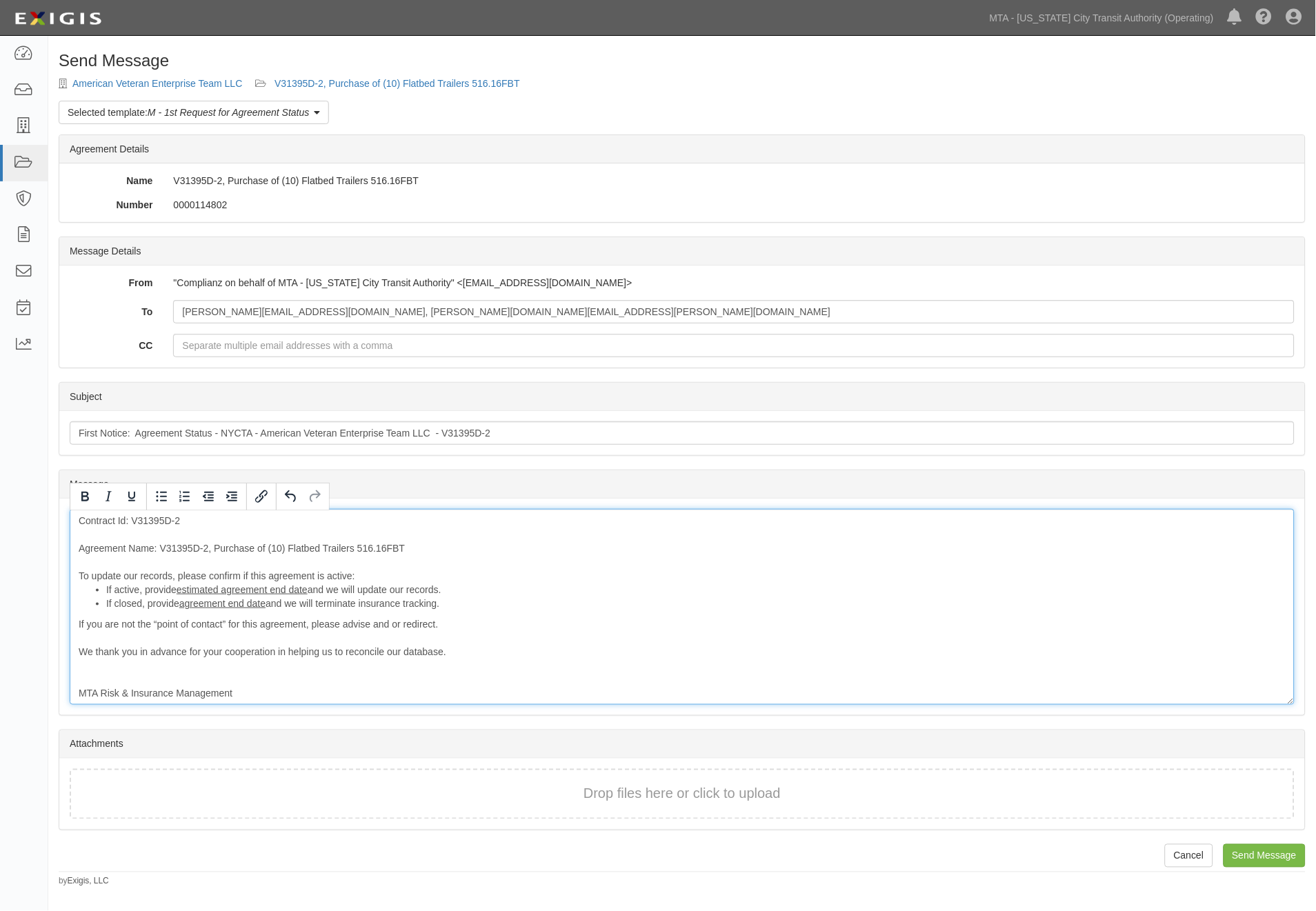
click at [85, 532] on div "Contract Id: V31395D-2 Agreement Name: V31395D-2, Purchase of (10) Flatbed Trai…" at bounding box center [682, 607] width 1225 height 196
paste div
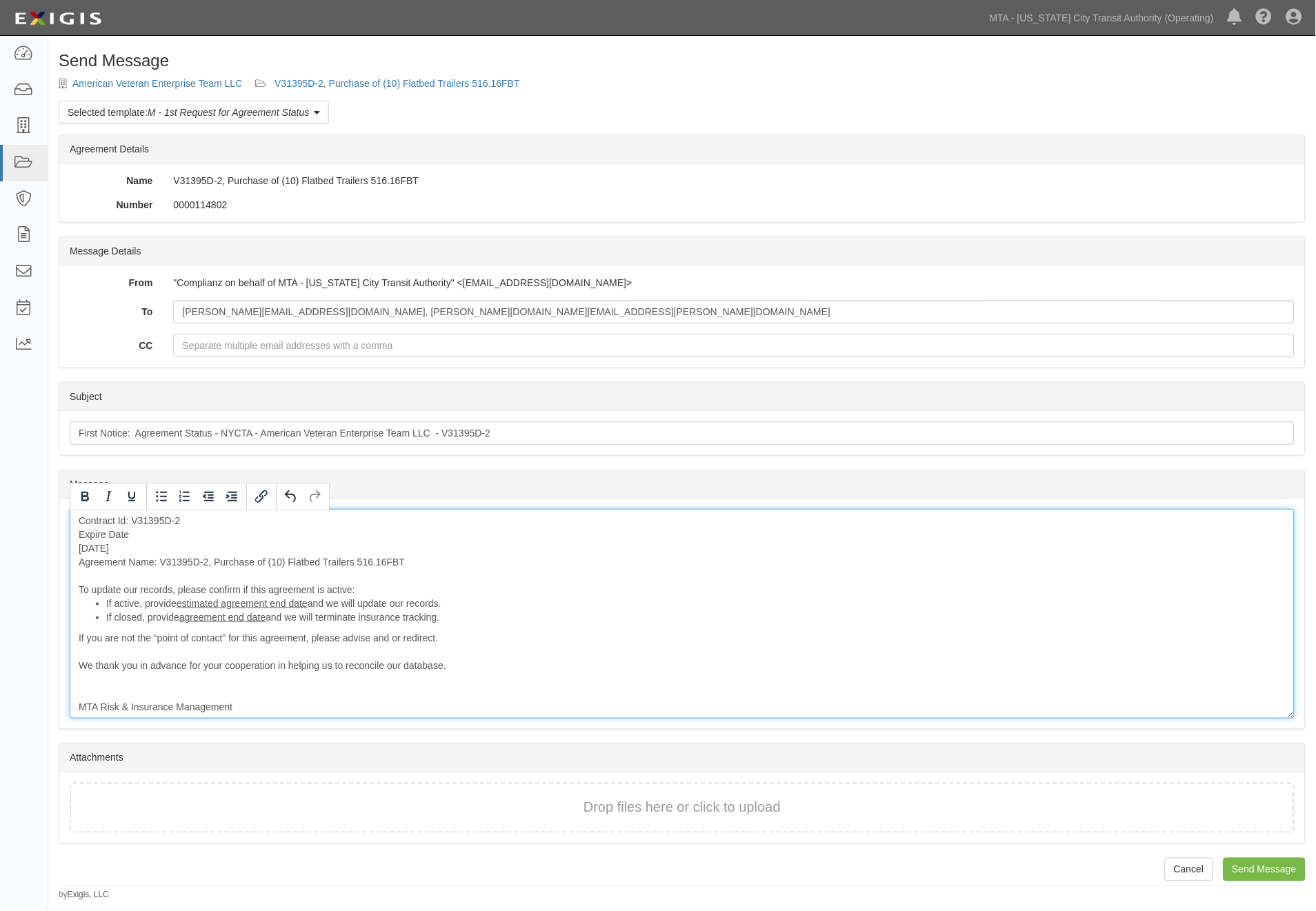
click at [79, 550] on div "Contract Id: V31395D-2 Expire Date 07/22/2024 Agreement Name: V31395D-2, Purcha…" at bounding box center [682, 614] width 1225 height 210
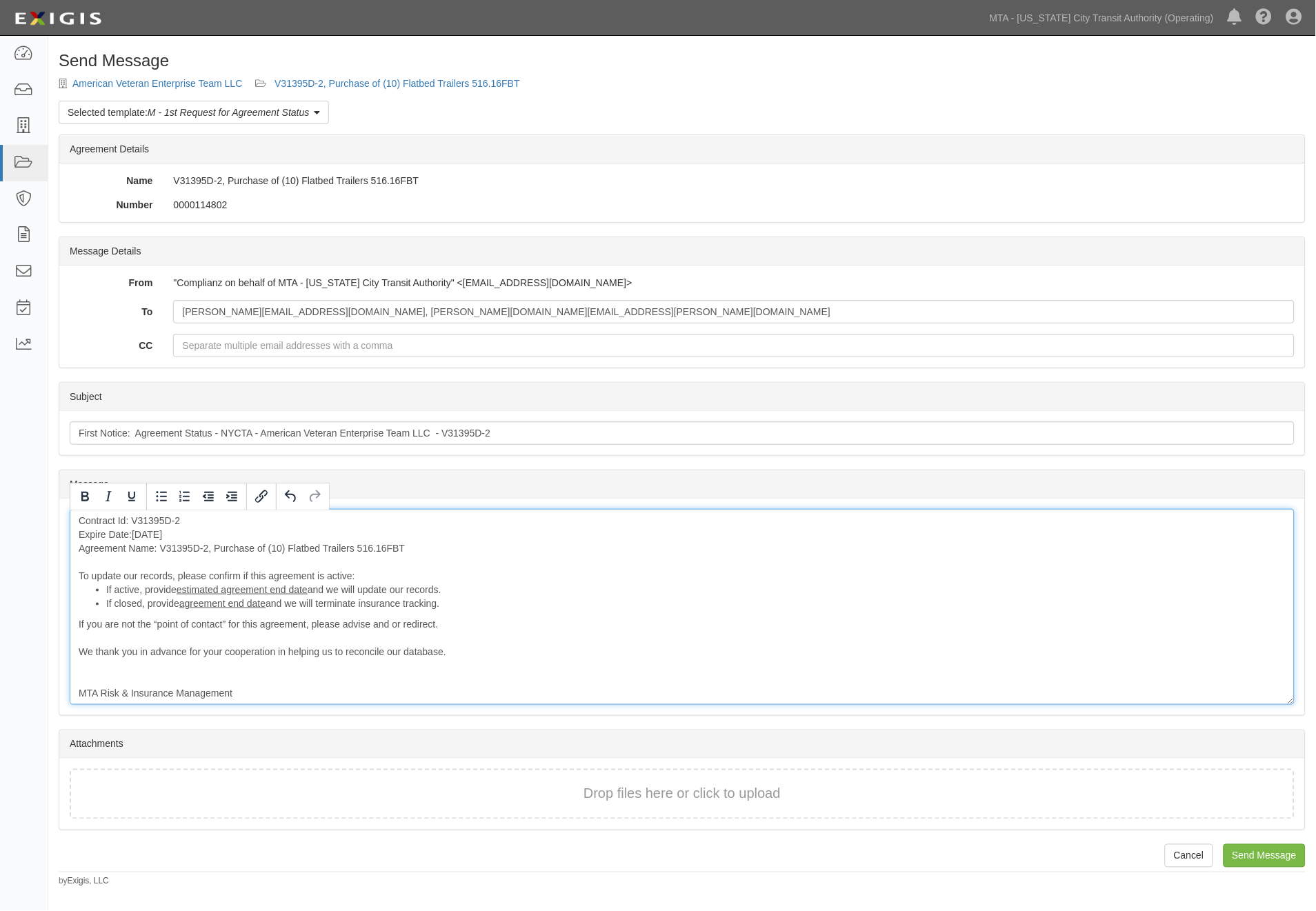
drag, startPoint x: 211, startPoint y: 532, endPoint x: 77, endPoint y: 532, distance: 134.0
click at [77, 532] on div "Contract Id: V31395D-2 Expire Date: 07/22/2024 Agreement Name: V31395D-2, Purch…" at bounding box center [682, 607] width 1225 height 196
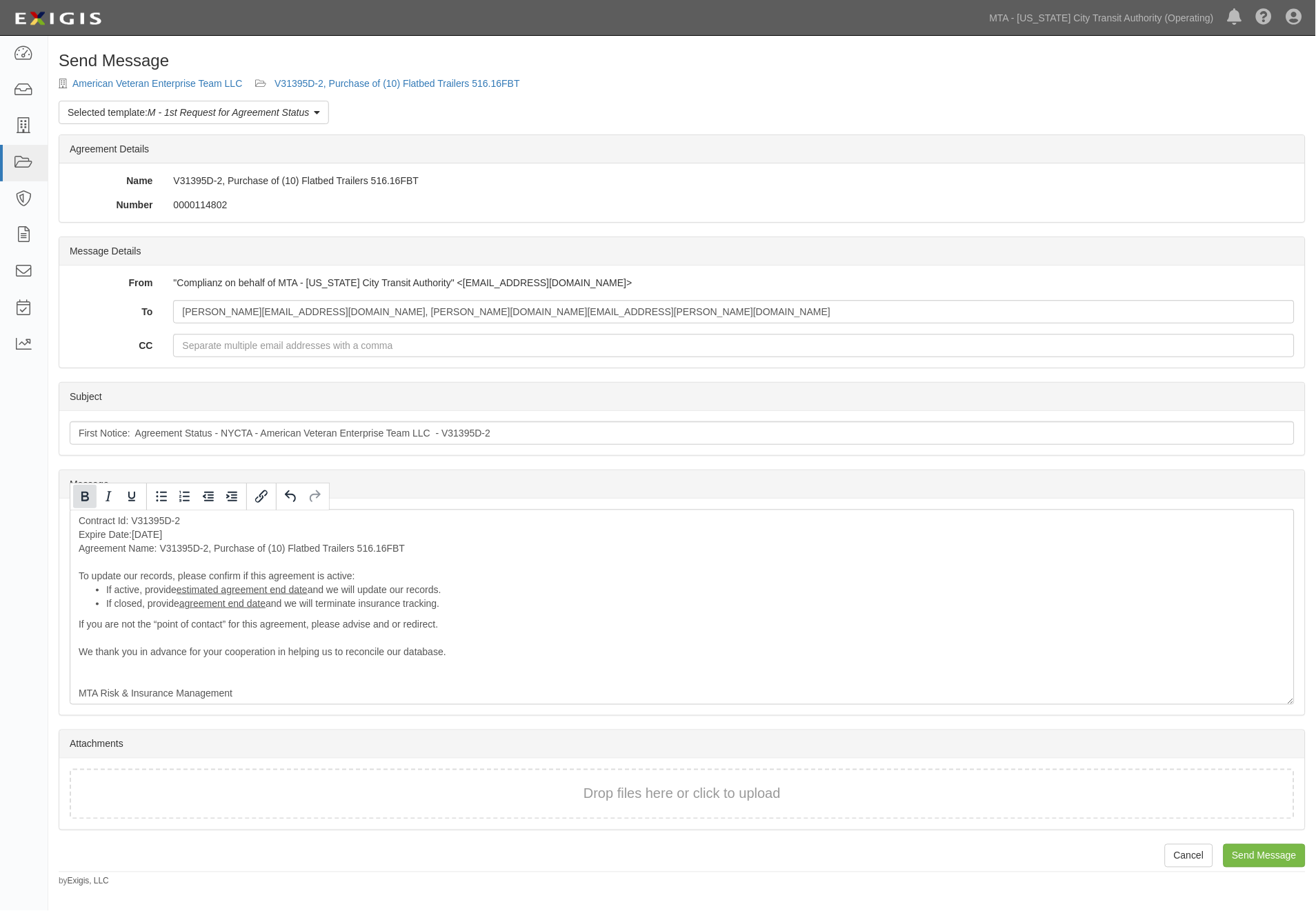
click at [80, 490] on icon "Bold" at bounding box center [85, 496] width 17 height 17
click at [1239, 848] on input "Send Message" at bounding box center [1264, 856] width 82 height 23
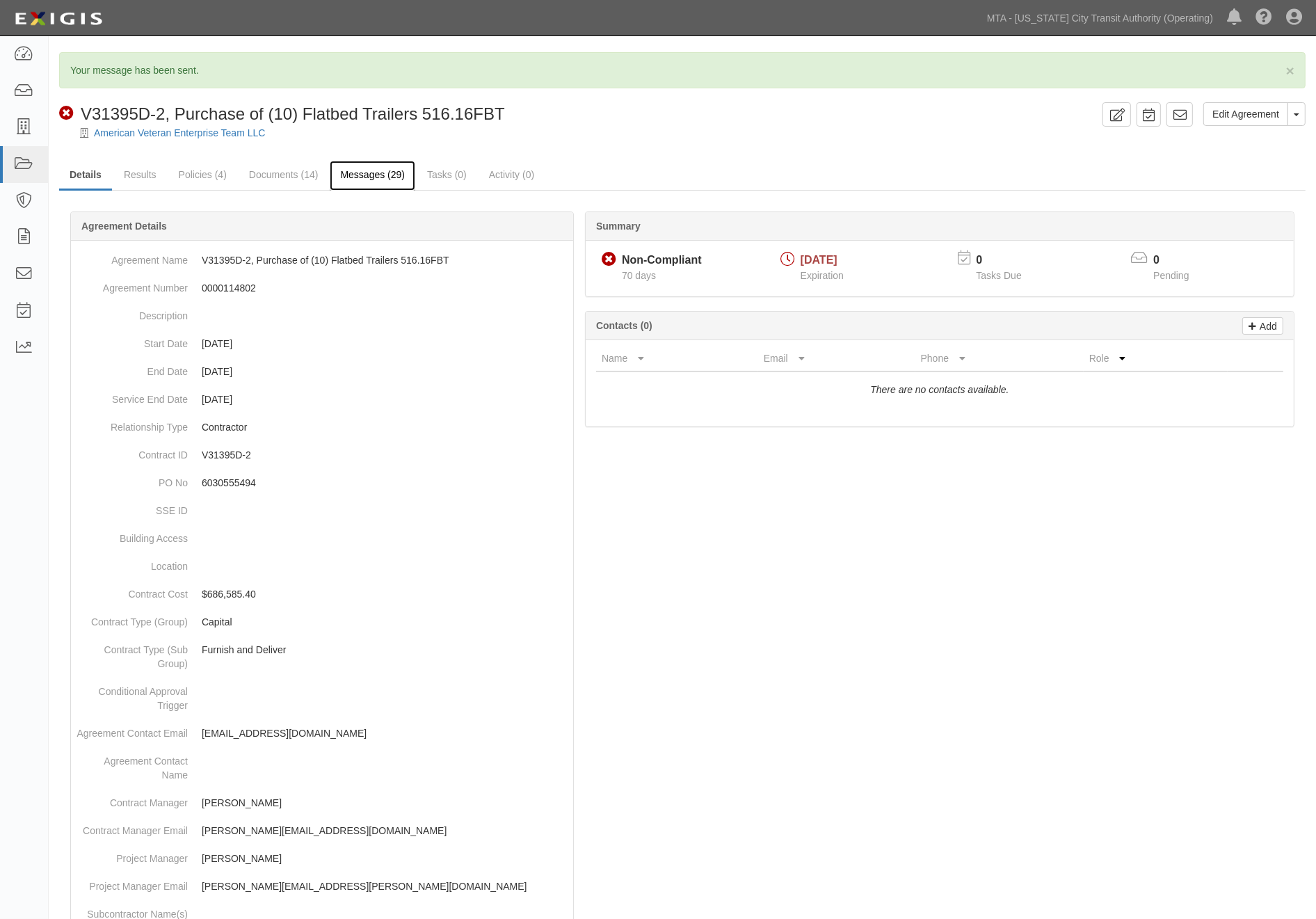
click at [383, 171] on link "Messages (29)" at bounding box center [372, 175] width 85 height 30
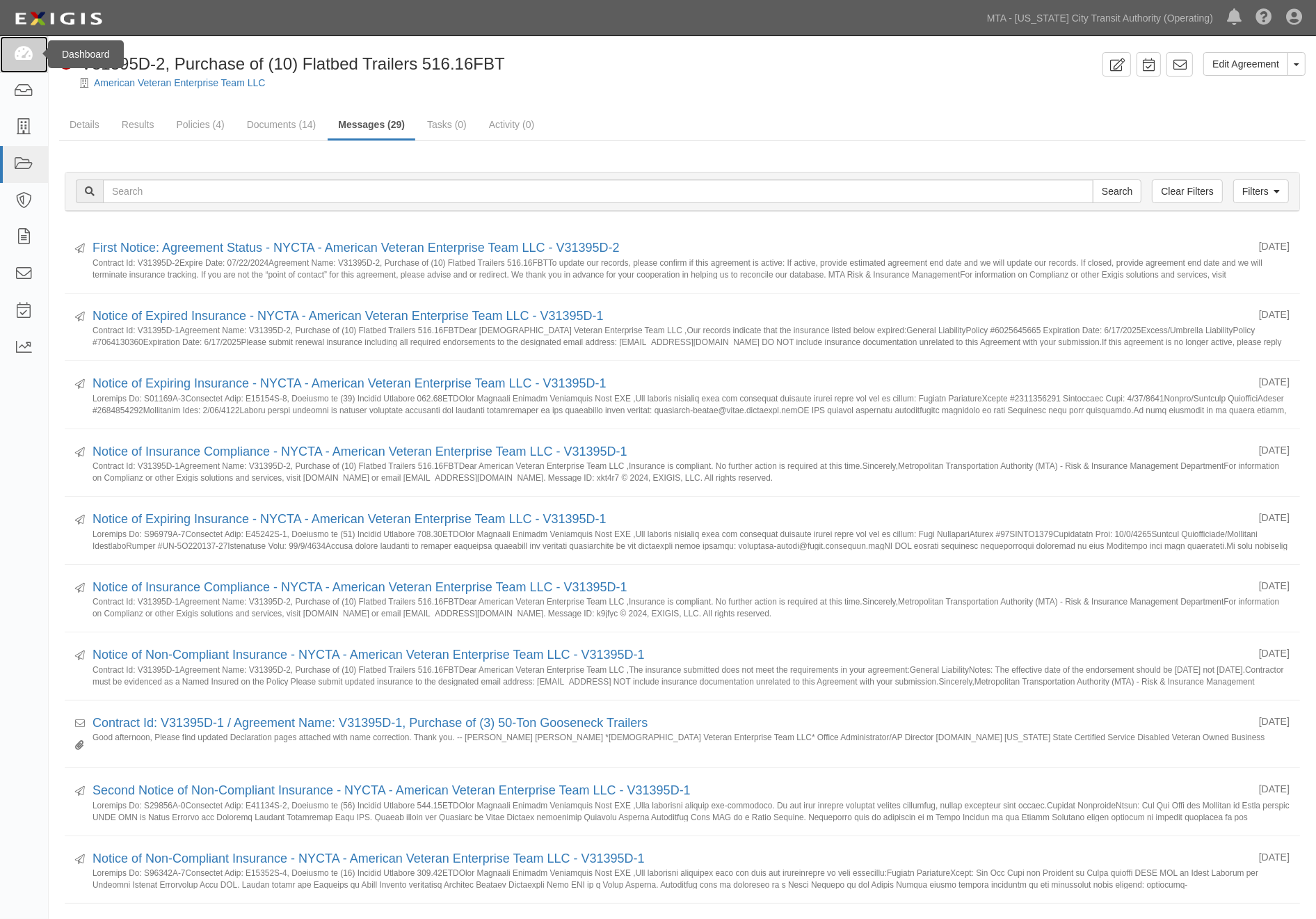
click at [18, 47] on icon at bounding box center [23, 55] width 20 height 16
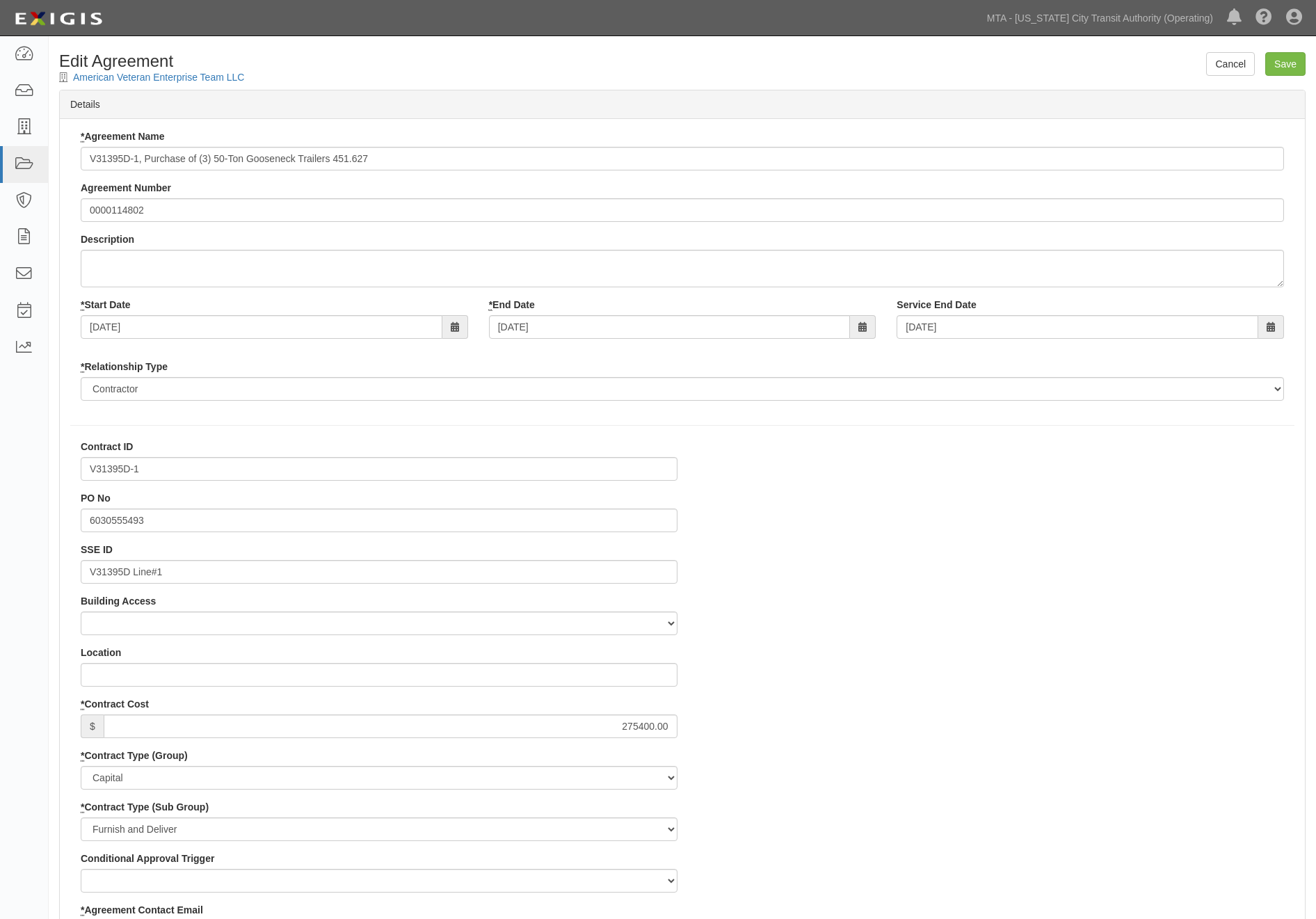
select select
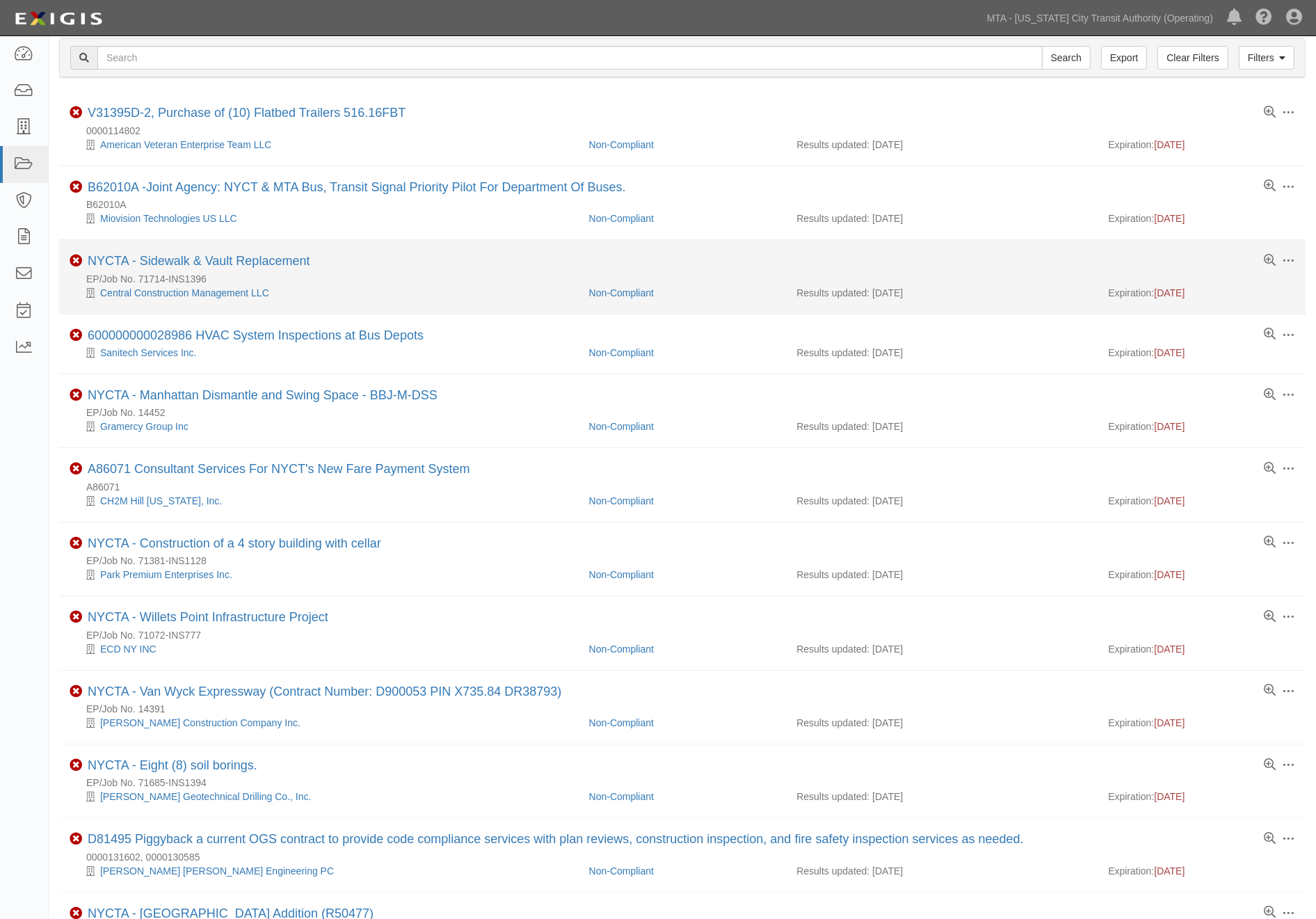
scroll to position [77, 0]
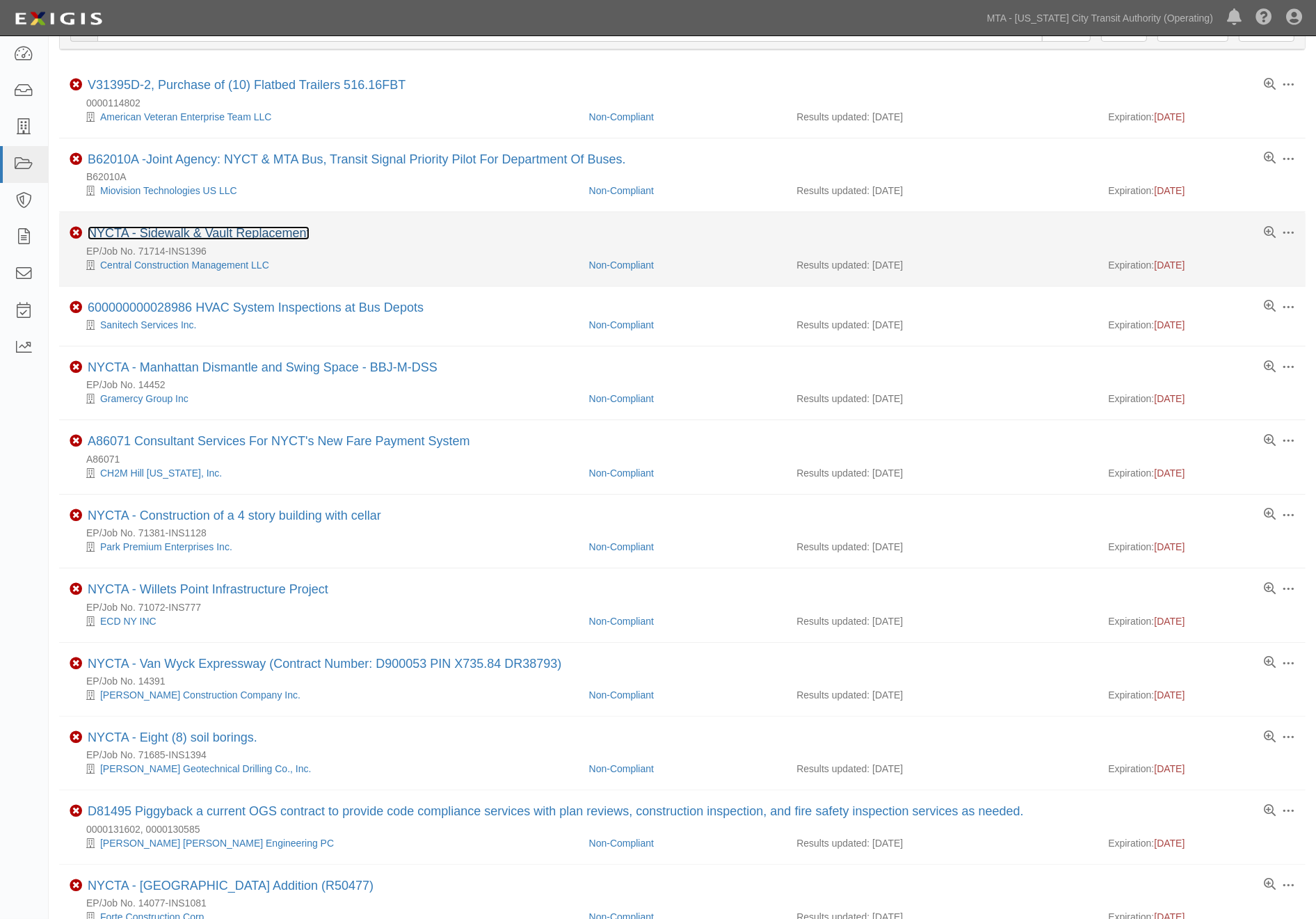
click at [269, 237] on link "NYCTA - Sidewalk & Vault Replacement" at bounding box center [199, 233] width 222 height 14
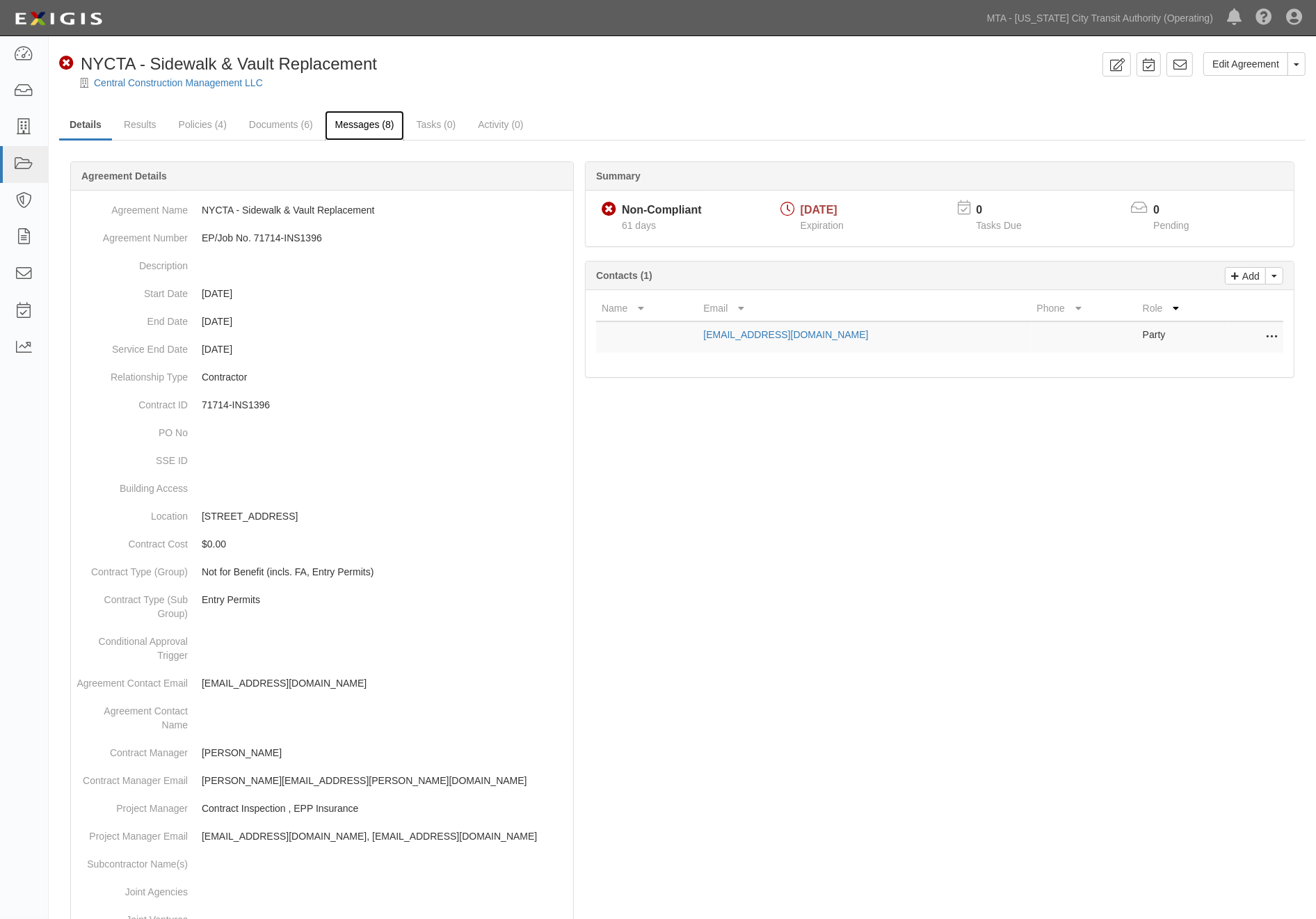
click at [340, 129] on link "Messages (8)" at bounding box center [365, 125] width 80 height 30
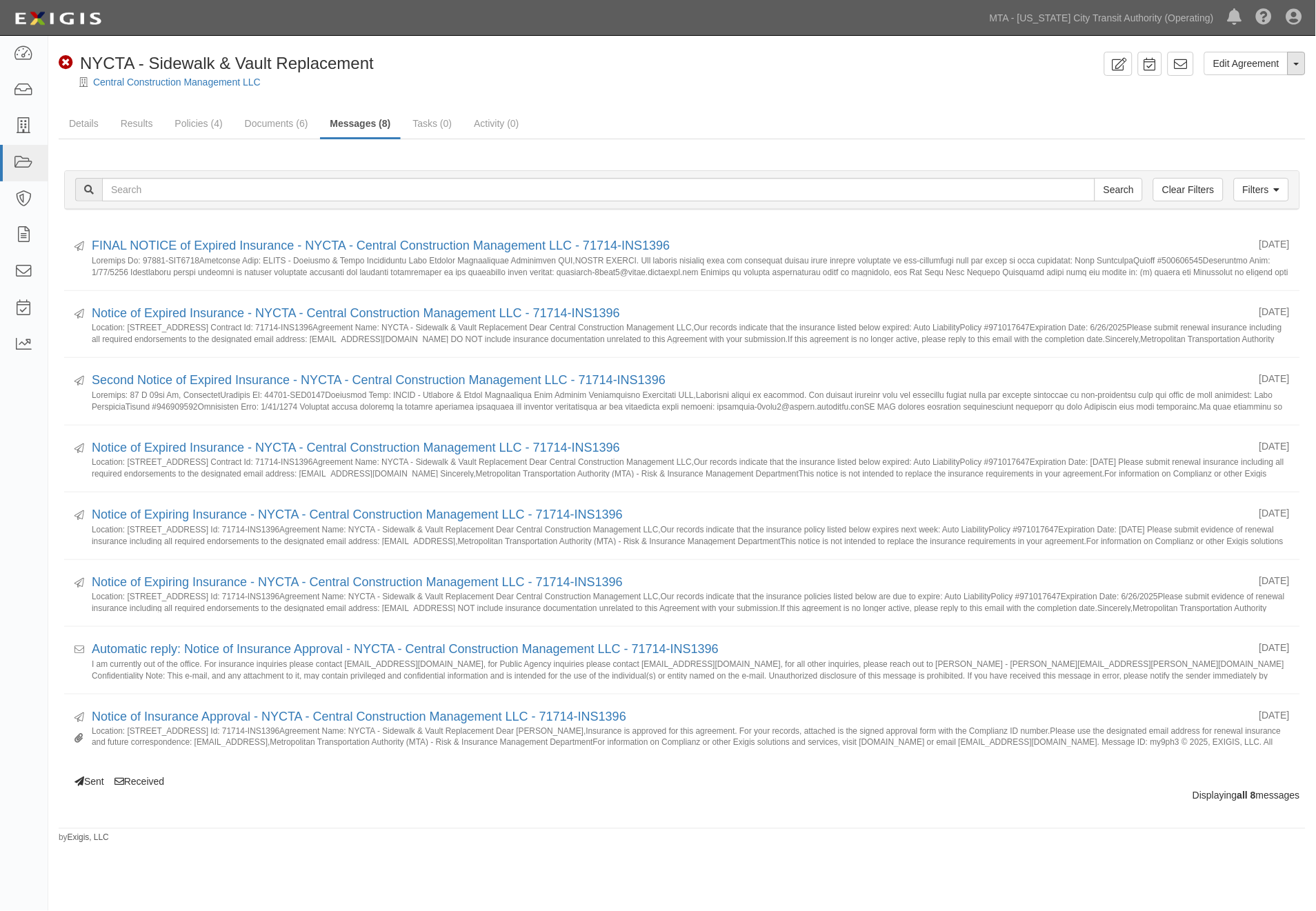
click at [1296, 65] on button "Toggle Agreement Dropdown" at bounding box center [1296, 63] width 18 height 23
click at [1264, 104] on link "Archive Agreement" at bounding box center [1250, 107] width 109 height 18
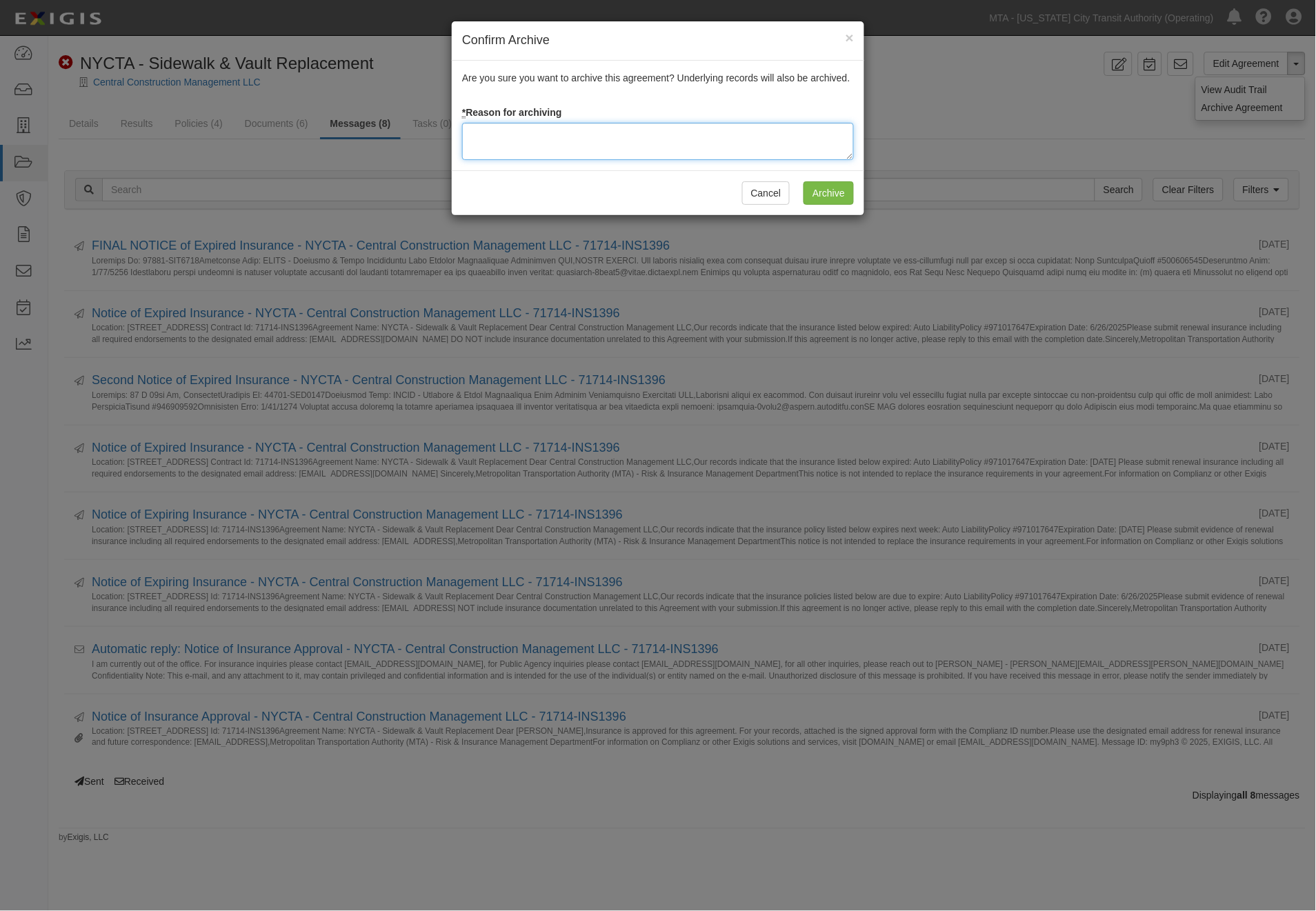
click at [541, 139] on textarea at bounding box center [658, 141] width 392 height 37
type textarea "Completed"
click at [853, 191] on input "Archive" at bounding box center [829, 193] width 51 height 23
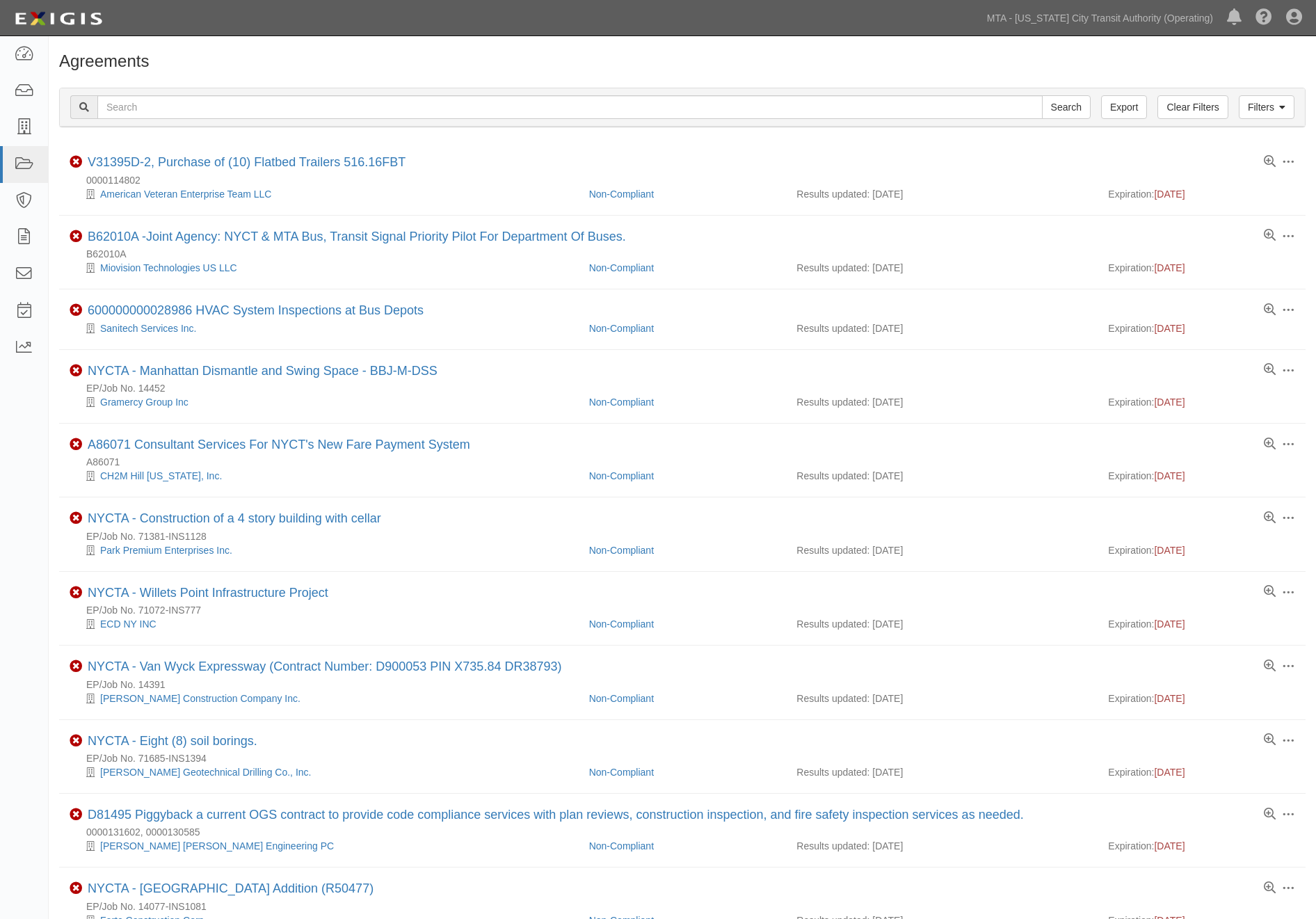
scroll to position [77, 0]
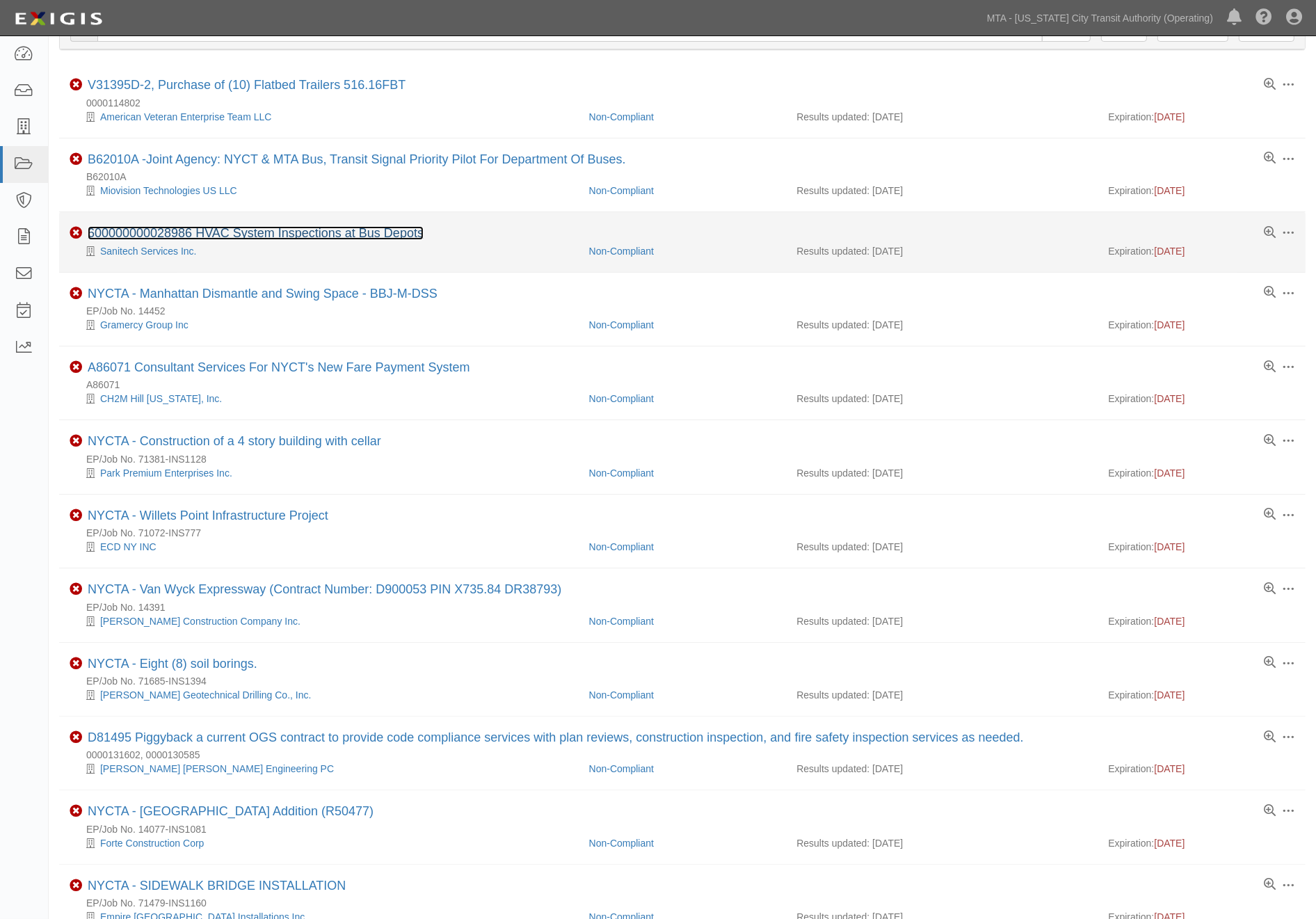
click at [297, 234] on link "600000000028986 HVAC System Inspections at Bus Depots" at bounding box center [256, 233] width 336 height 14
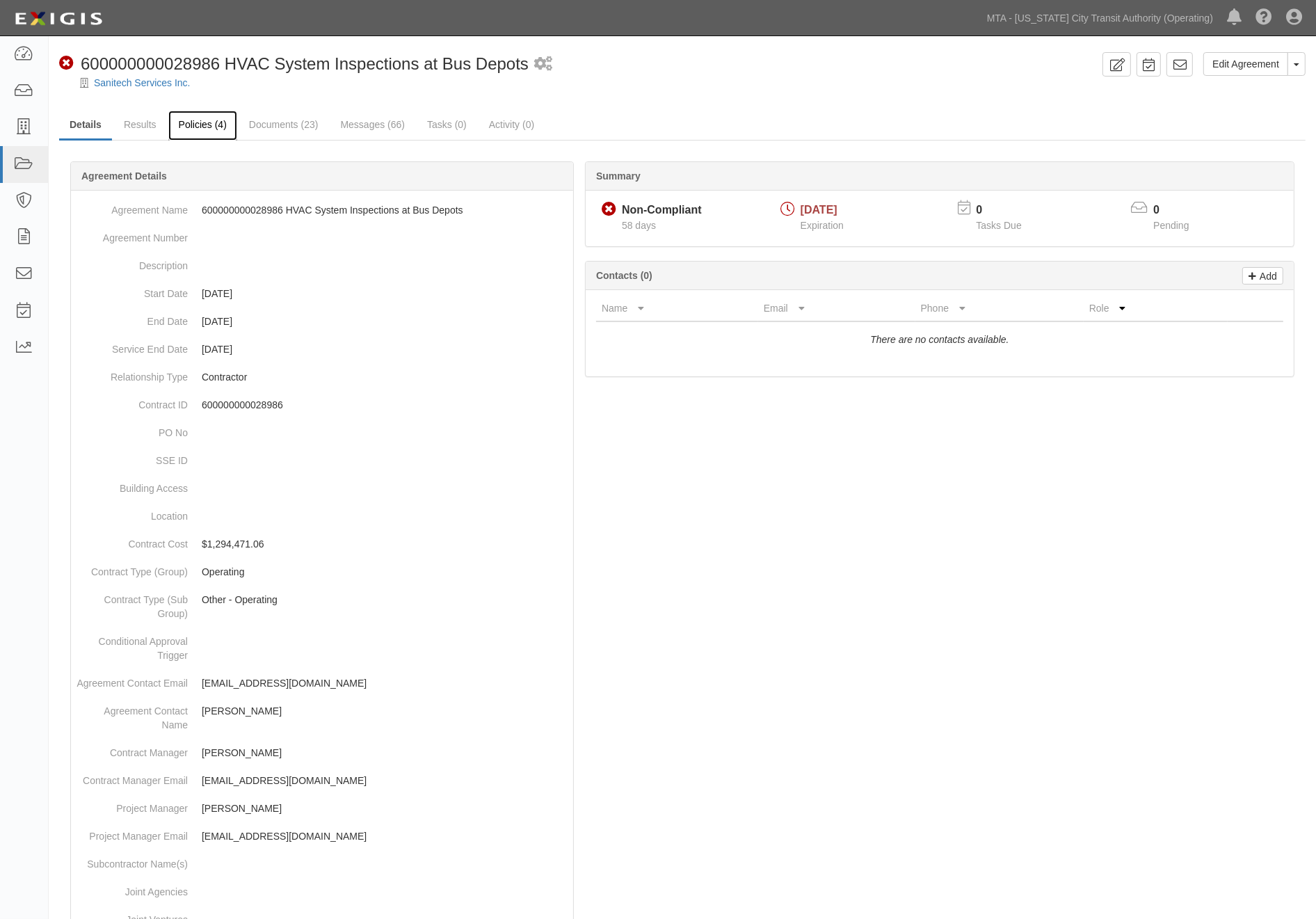
click at [204, 119] on link "Policies (4)" at bounding box center [202, 125] width 69 height 30
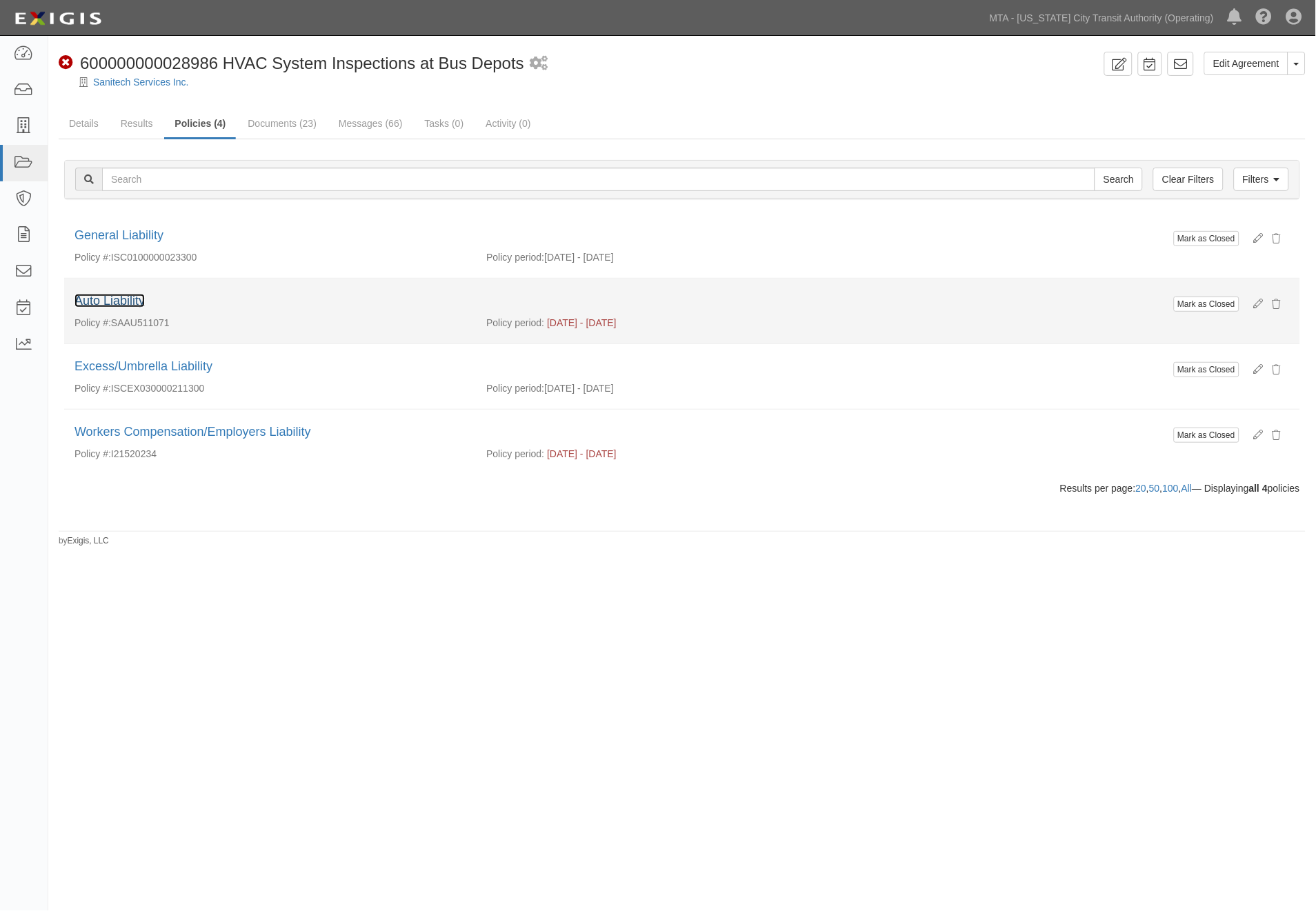
click at [124, 301] on link "Auto Liability" at bounding box center [109, 301] width 70 height 14
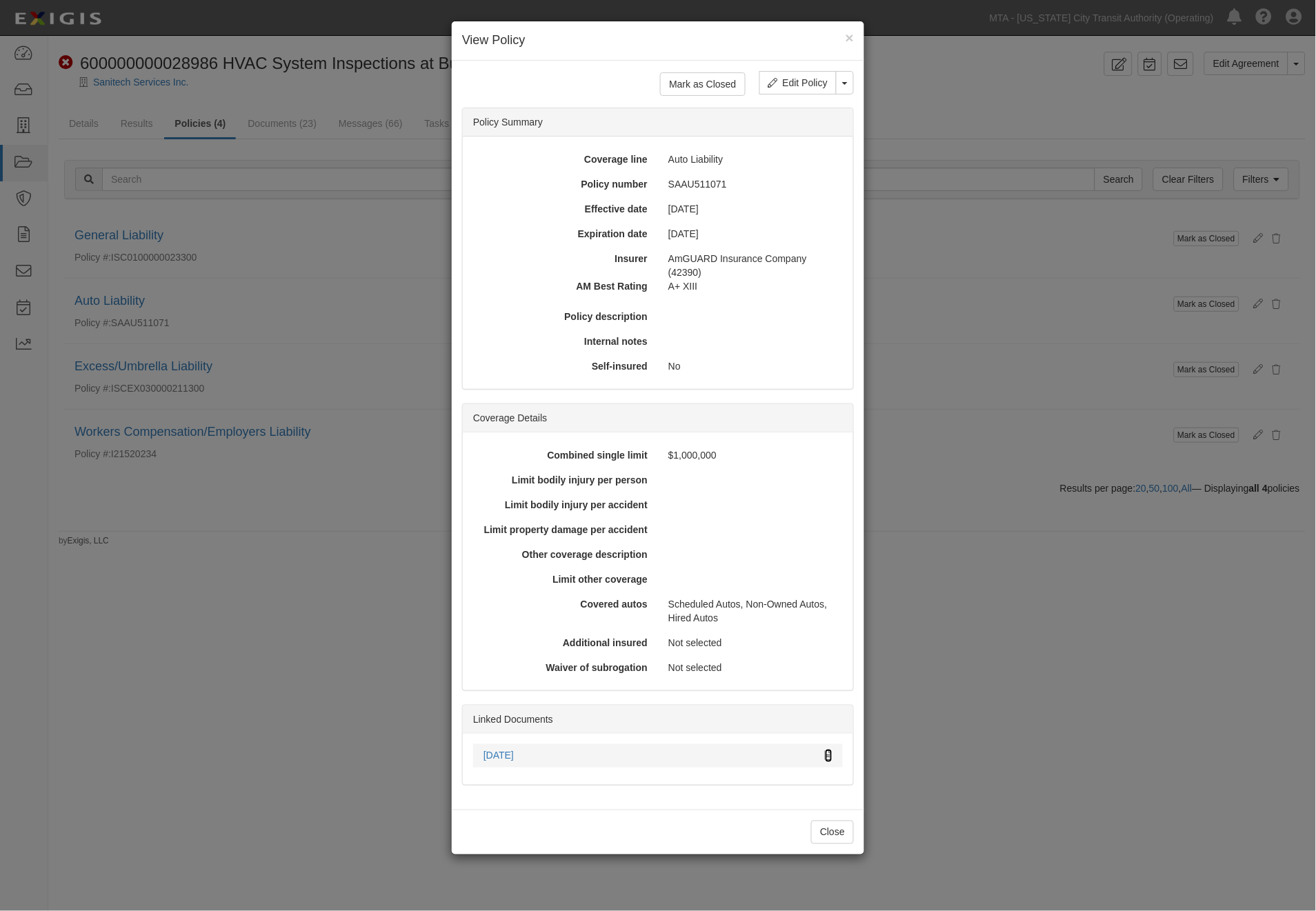
click at [828, 756] on icon at bounding box center [829, 756] width 7 height 9
click at [890, 724] on div "× View Policy Mark as Closed Edit Policy Toggle Dropdown Delete Policy Policy S…" at bounding box center [658, 456] width 1316 height 911
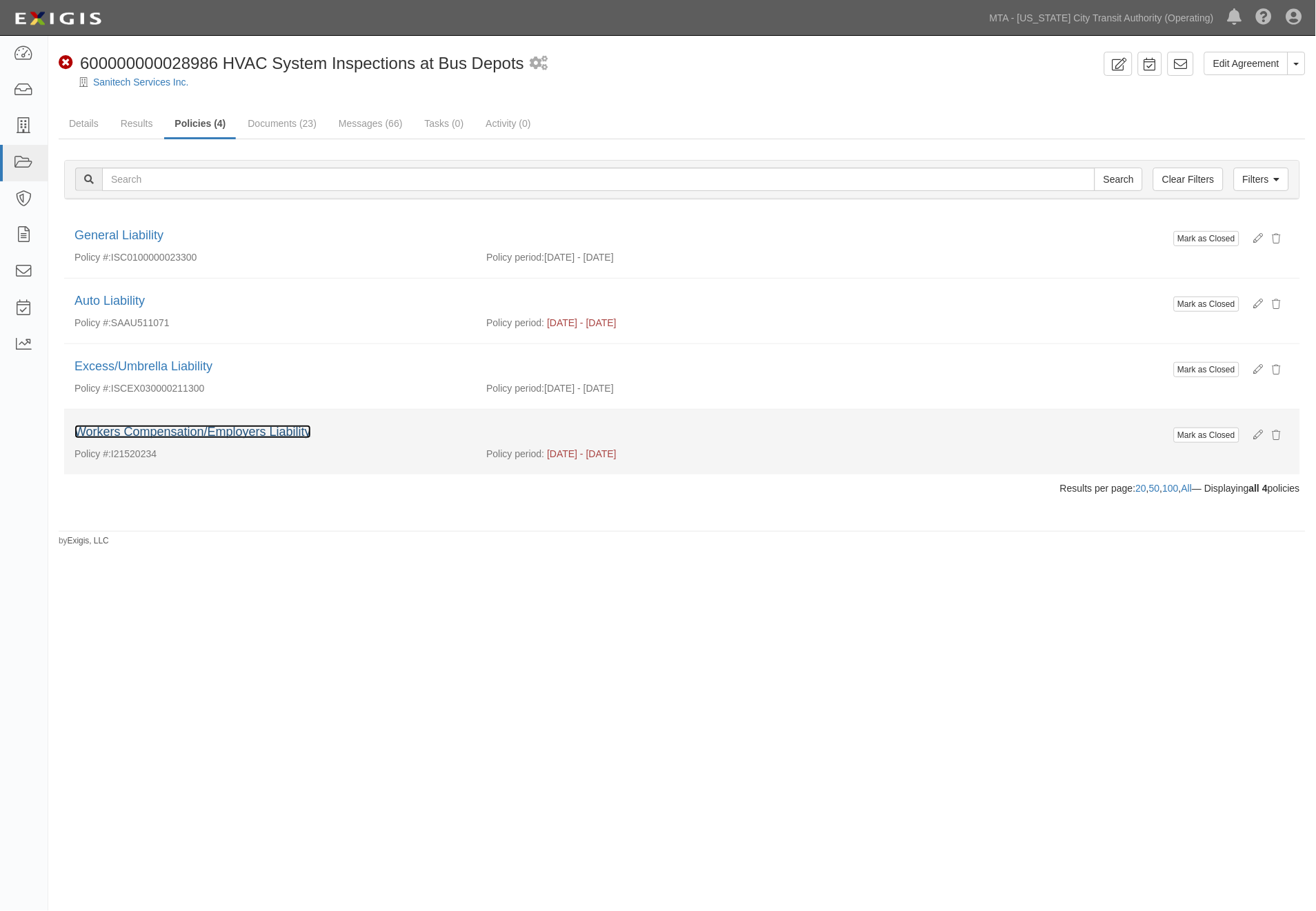
click at [284, 429] on link "Workers Compensation/Employers Liability" at bounding box center [193, 432] width 237 height 14
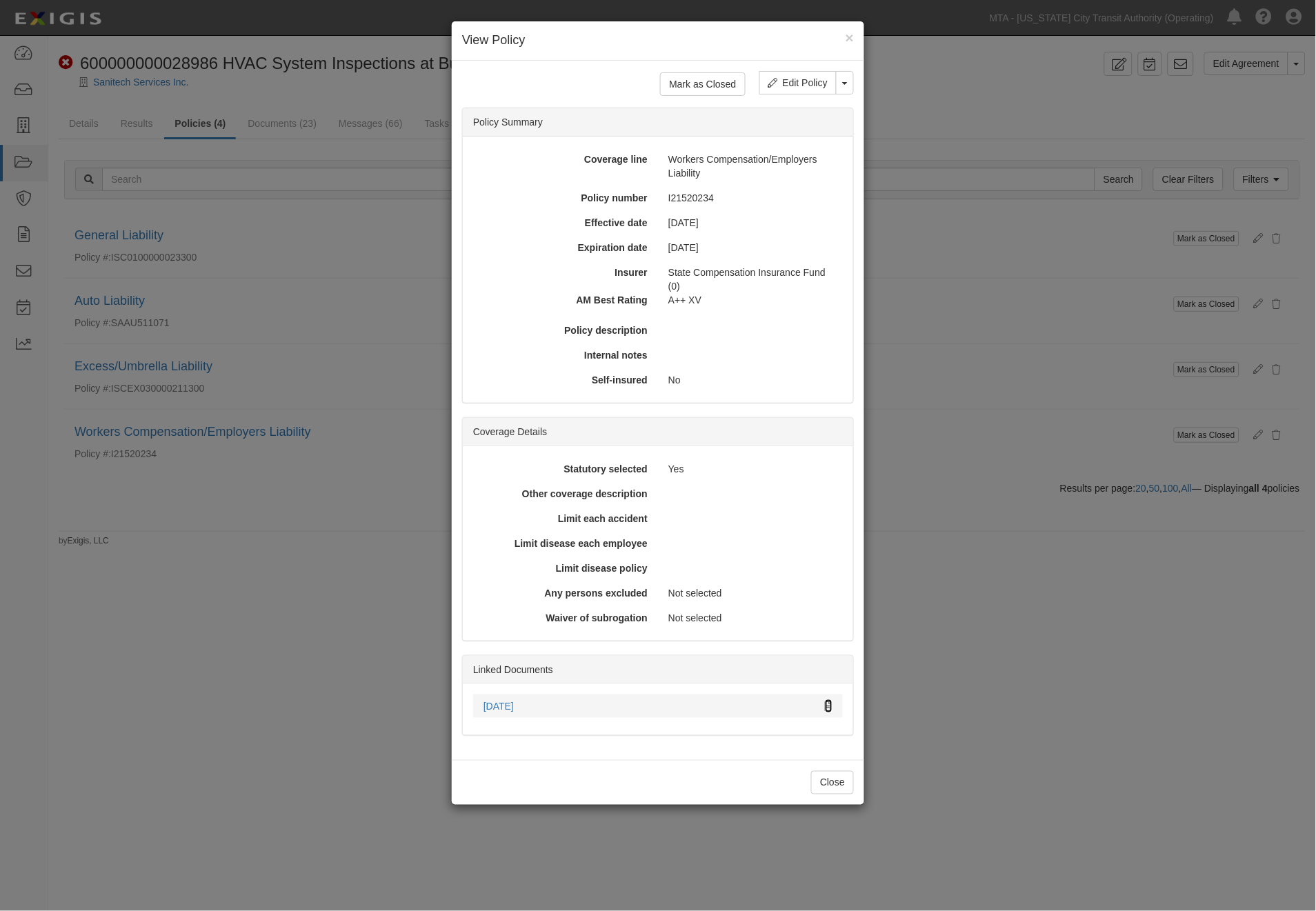
click at [830, 705] on icon at bounding box center [829, 706] width 7 height 9
click at [952, 597] on div "× View Policy Mark as Closed Edit Policy Toggle Dropdown Delete Policy Policy S…" at bounding box center [658, 456] width 1316 height 911
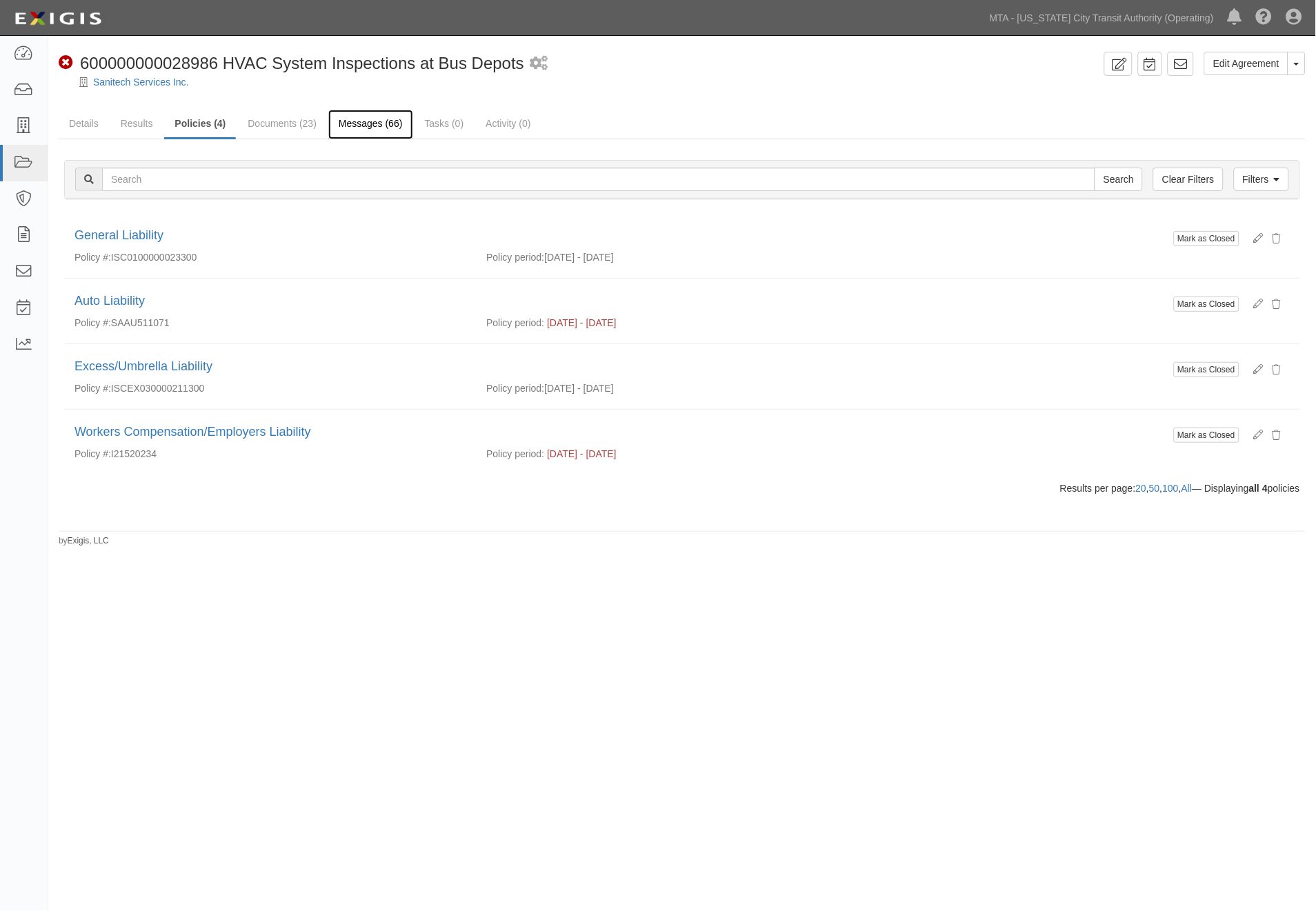
click at [359, 127] on link "Messages (66)" at bounding box center [370, 124] width 85 height 30
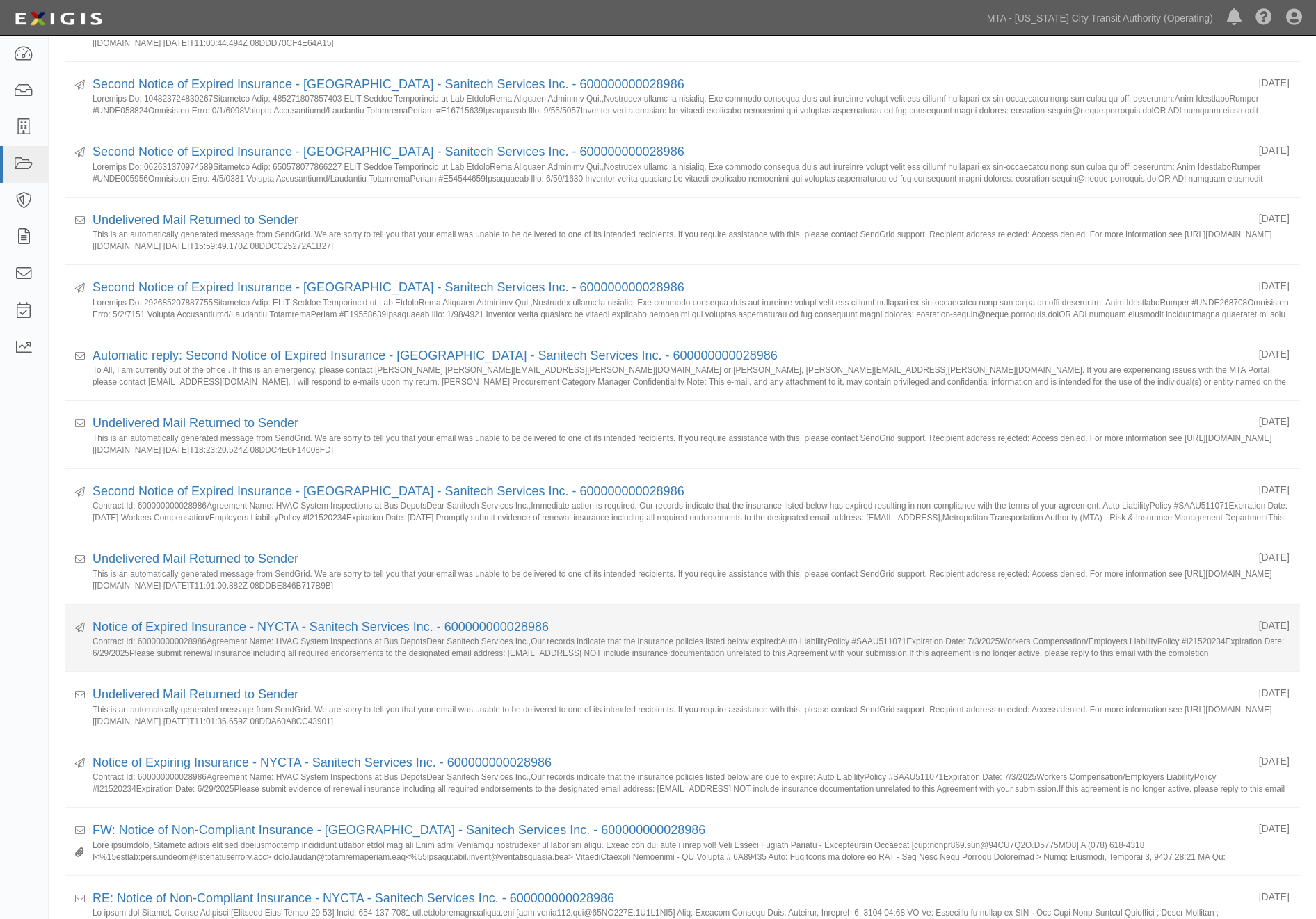
scroll to position [309, 0]
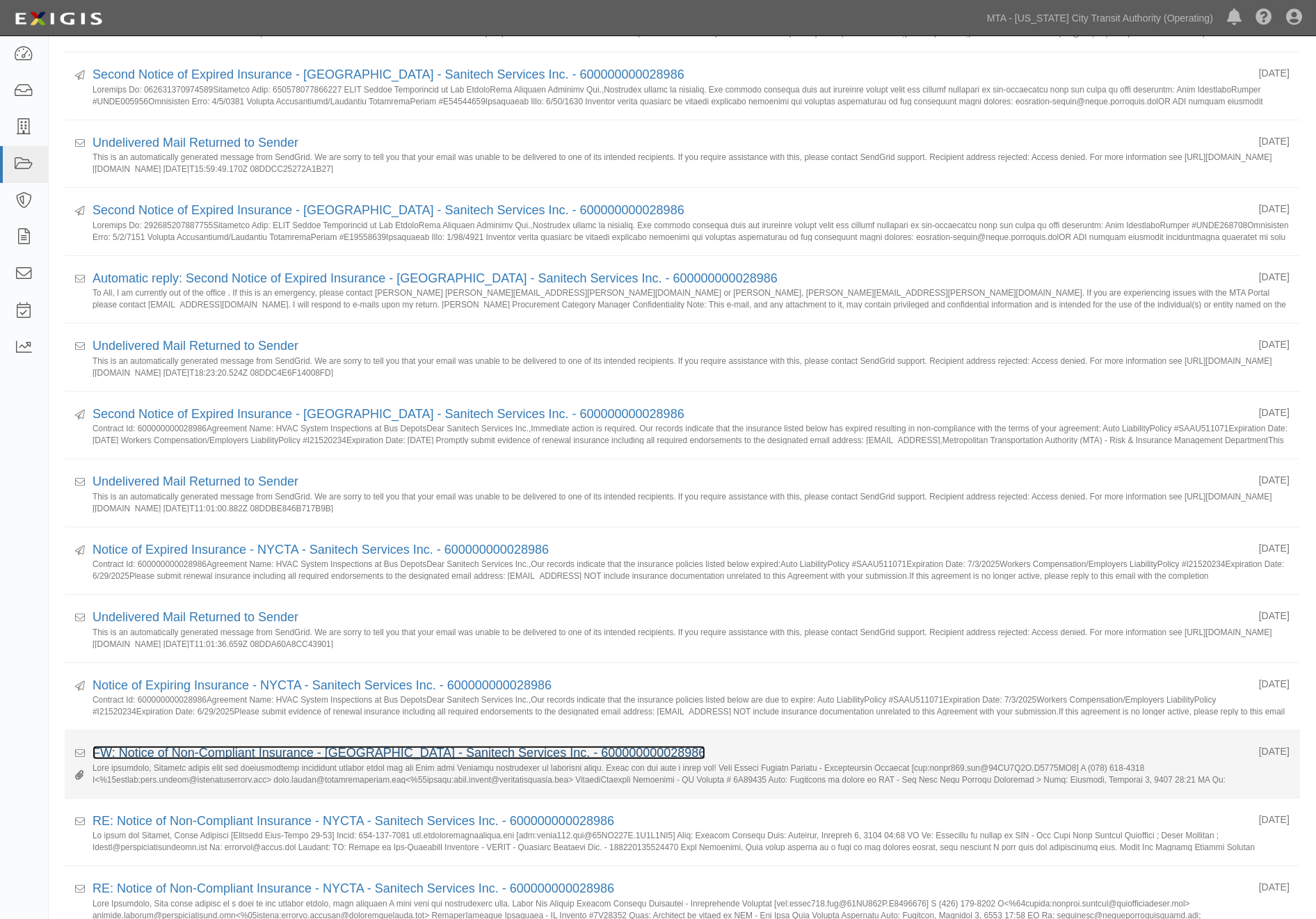
click at [270, 752] on link "FW: Notice of Non-Compliant Insurance - [GEOGRAPHIC_DATA] - Sanitech Services I…" at bounding box center [399, 752] width 613 height 14
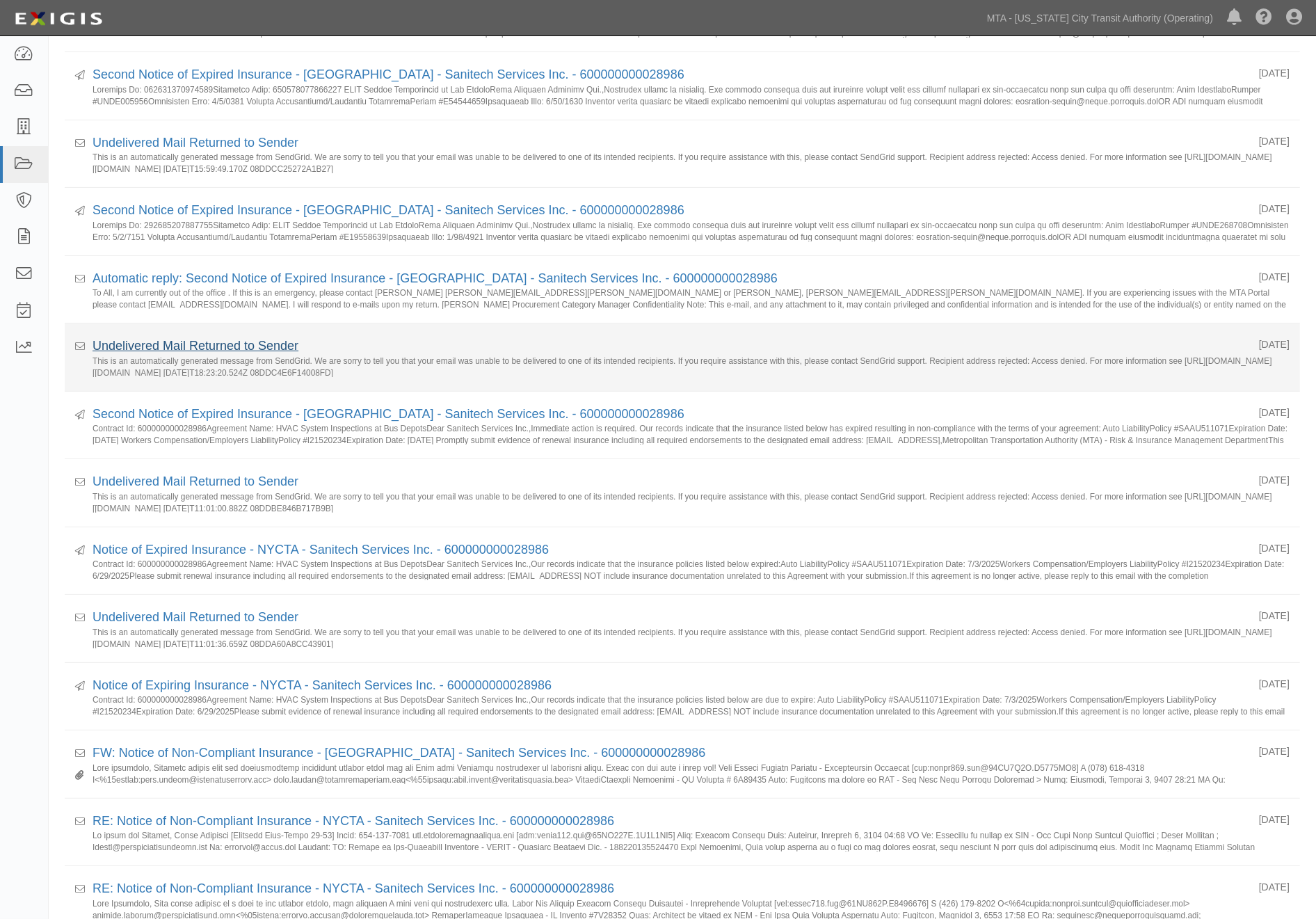
scroll to position [0, 0]
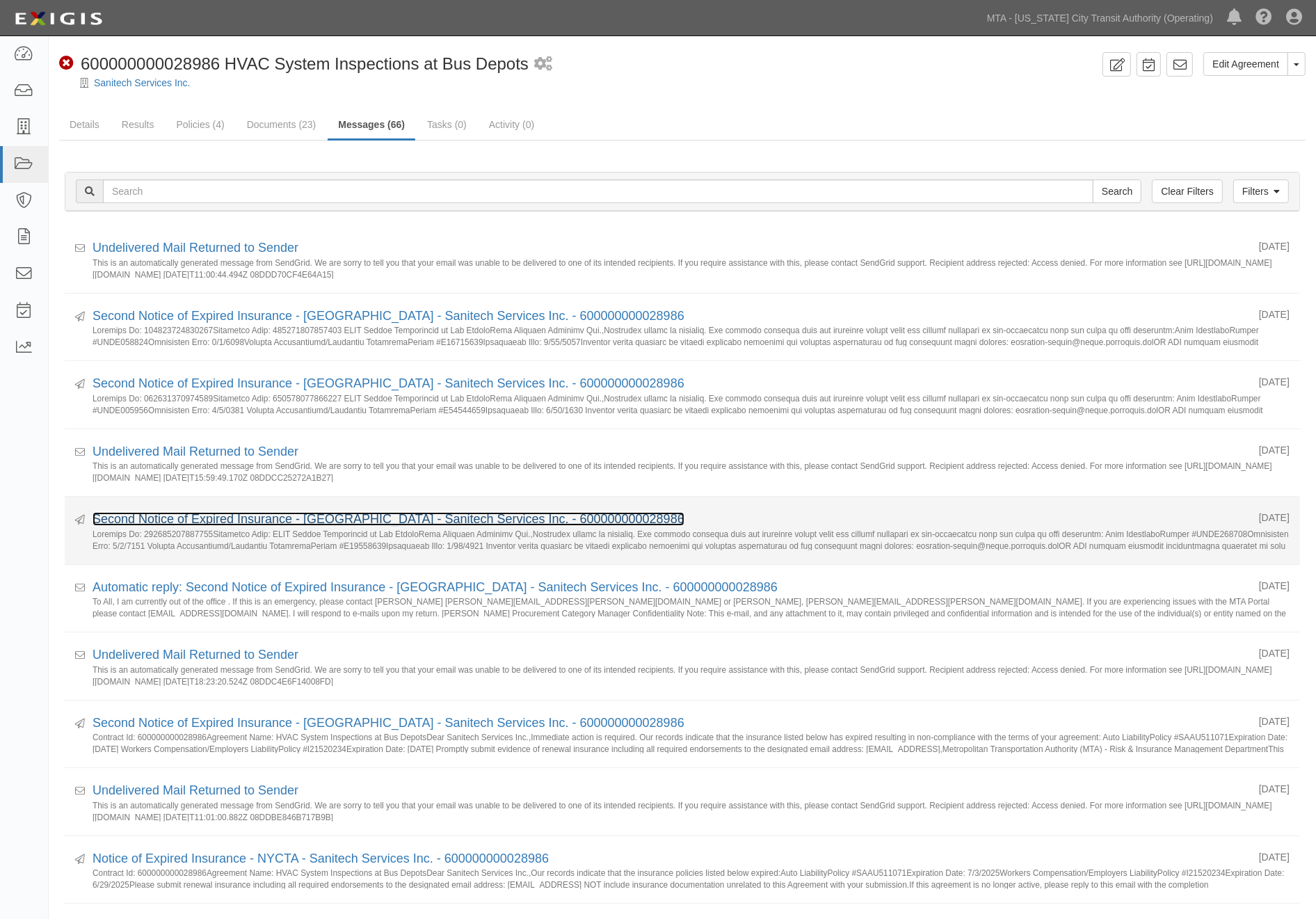
click at [229, 519] on link "Second Notice of Expired Insurance - NYCTA - Sanitech Services Inc. - 600000000…" at bounding box center [389, 519] width 592 height 14
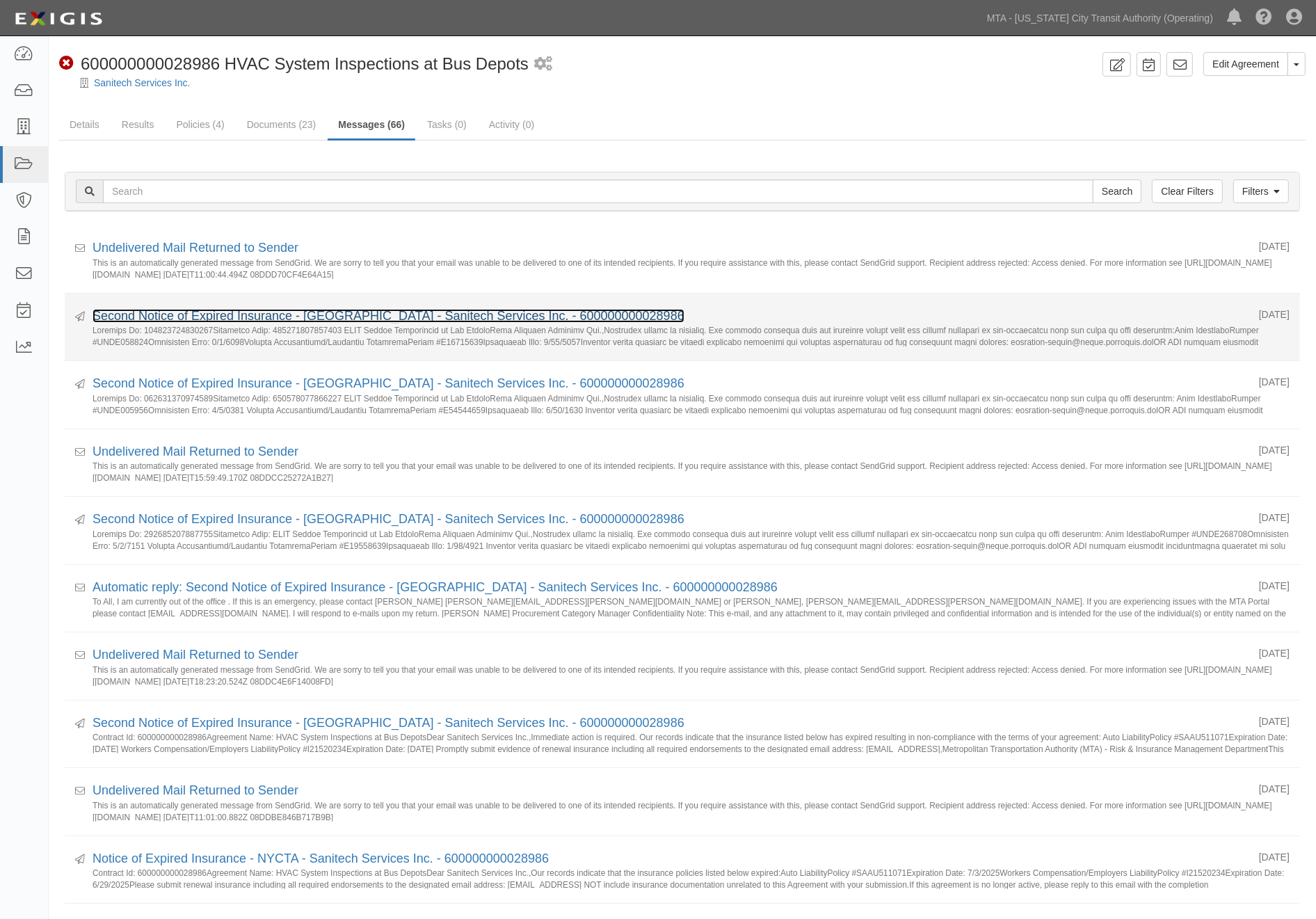
click at [115, 314] on link "Second Notice of Expired Insurance - NYCTA - Sanitech Services Inc. - 600000000…" at bounding box center [389, 316] width 592 height 14
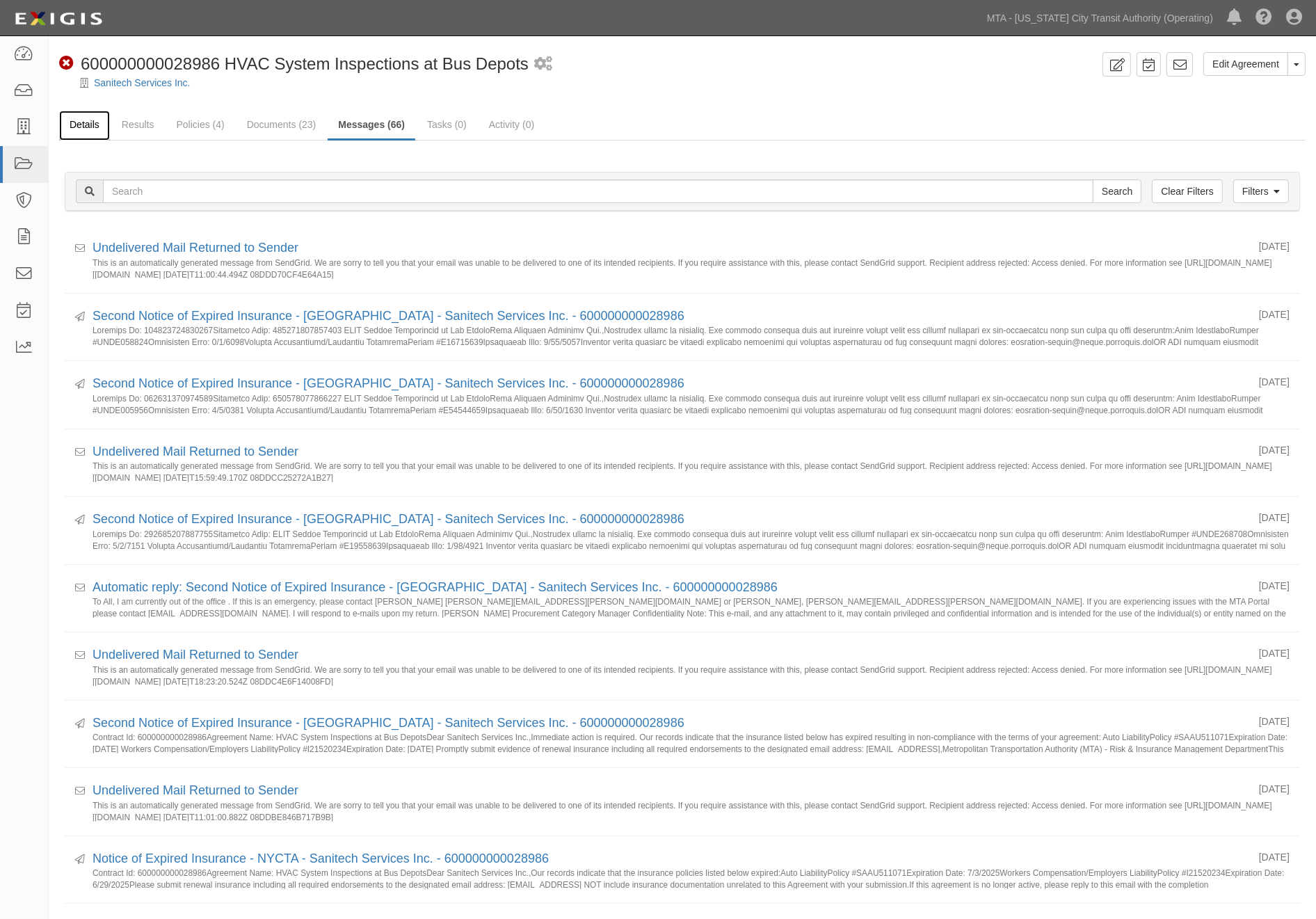
click at [85, 121] on link "Details" at bounding box center [85, 125] width 51 height 30
click at [1179, 66] on icon at bounding box center [1179, 64] width 14 height 14
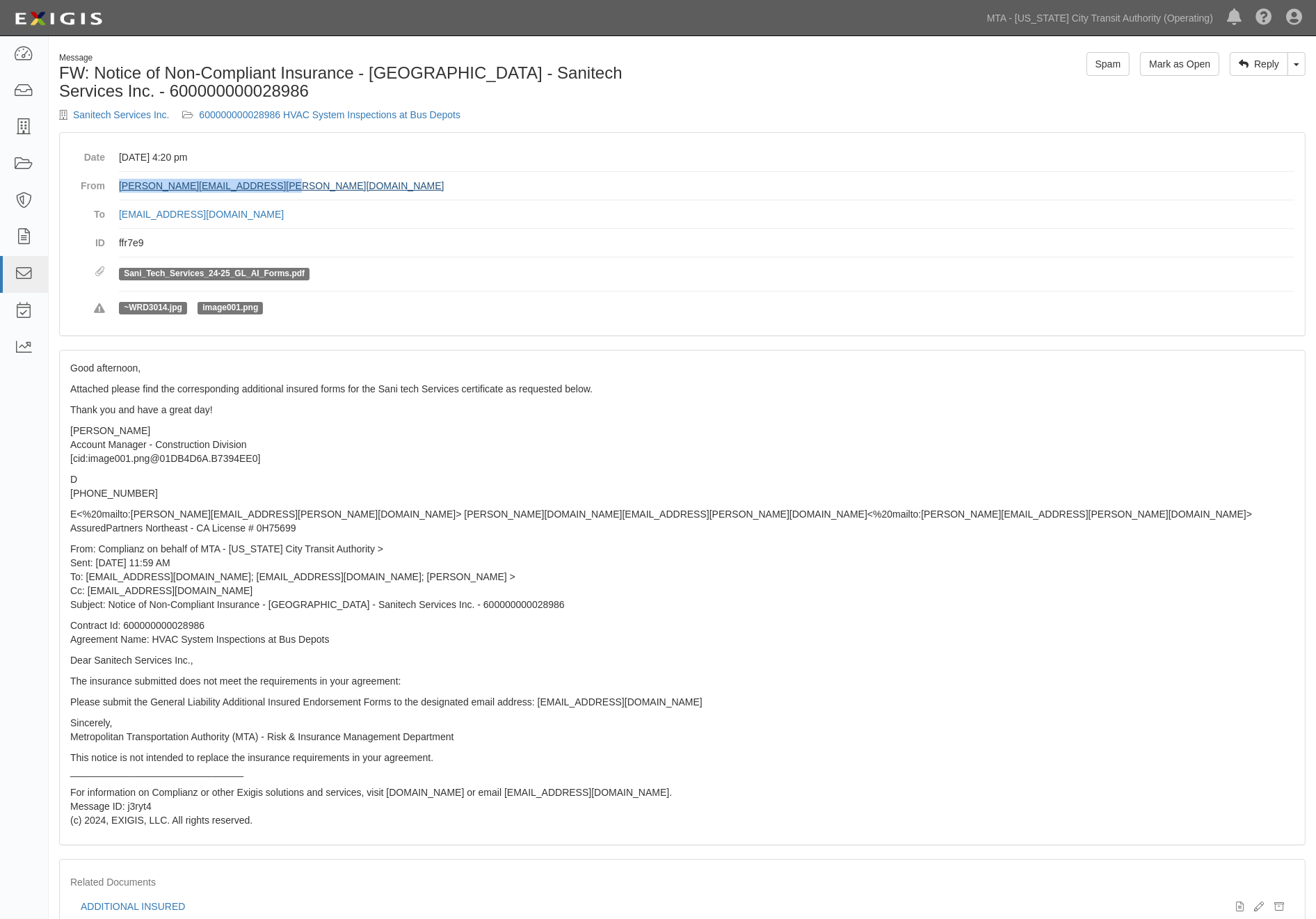
drag, startPoint x: 334, startPoint y: 182, endPoint x: 120, endPoint y: 188, distance: 214.1
click at [120, 188] on dd "[PERSON_NAME][EMAIL_ADDRESS][PERSON_NAME][DOMAIN_NAME]" at bounding box center [706, 186] width 1175 height 28
copy link "[PERSON_NAME][EMAIL_ADDRESS][PERSON_NAME][DOMAIN_NAME]"
drag, startPoint x: 474, startPoint y: 114, endPoint x: 196, endPoint y: 110, distance: 278.0
click at [196, 110] on div "Sanitech Services Inc. 600000000028986 HVAC System Inspections at Bus Depots" at bounding box center [365, 115] width 613 height 14
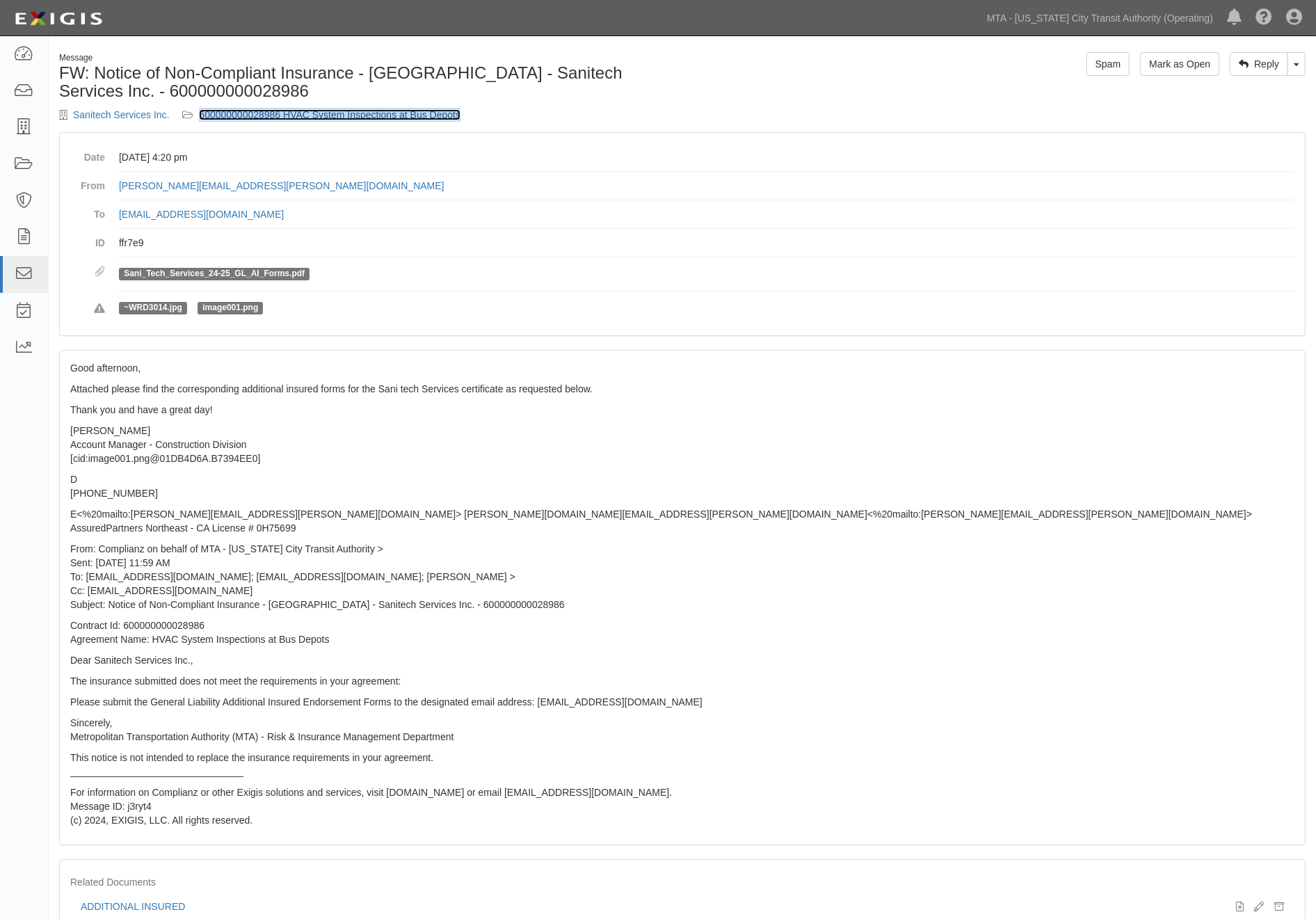
copy div "600000000028986 HVAC System Inspections at Bus Depots"
click at [691, 465] on p "Kyle Harris Account Manager - Construction Division [cid:image001.png@01DB4D6A.…" at bounding box center [682, 444] width 1224 height 42
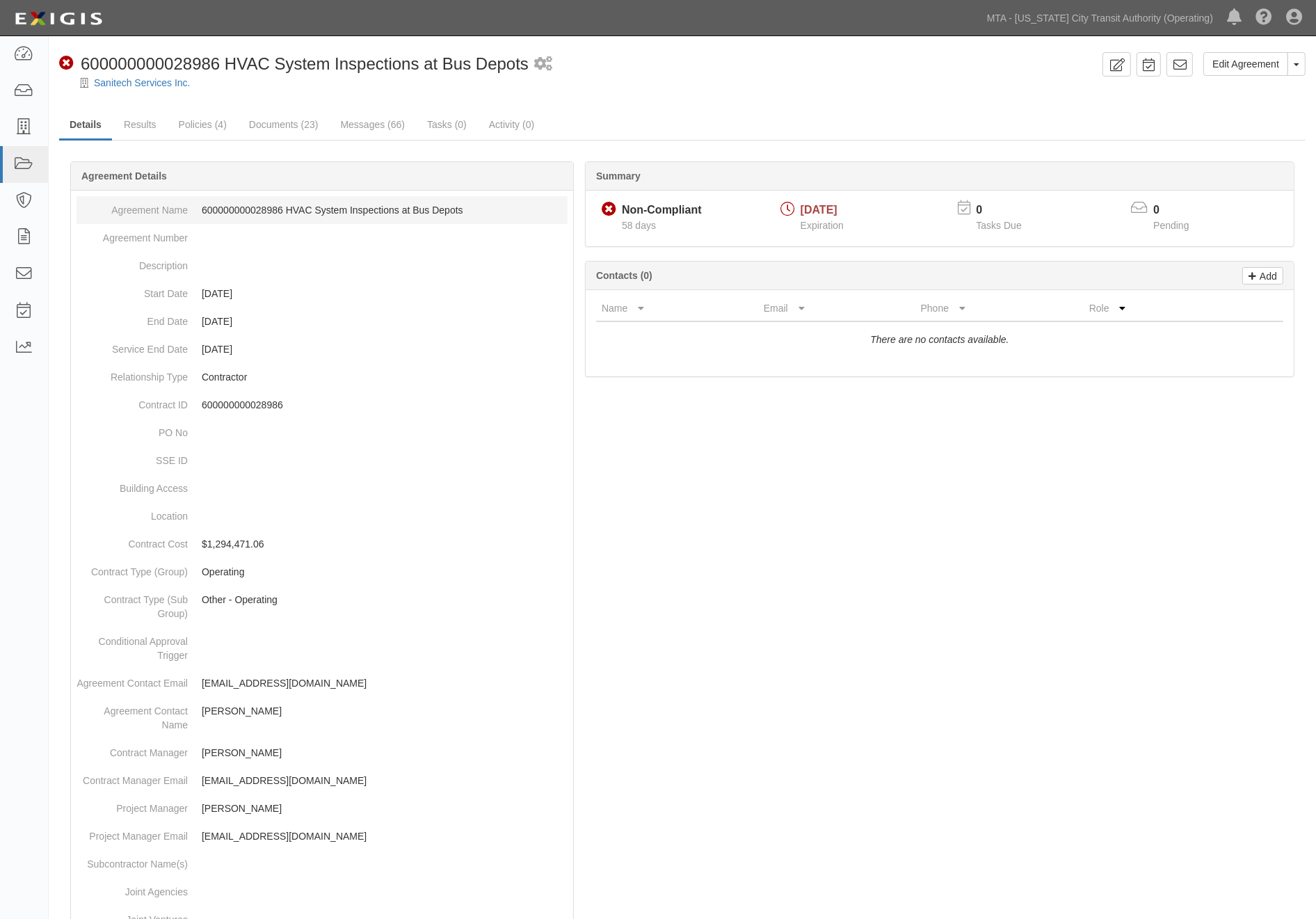
click at [243, 210] on dd "600000000028986 HVAC System Inspections at Bus Depots" at bounding box center [322, 210] width 491 height 28
copy dd "600000000028986"
click at [399, 117] on link "Messages (66)" at bounding box center [372, 125] width 85 height 30
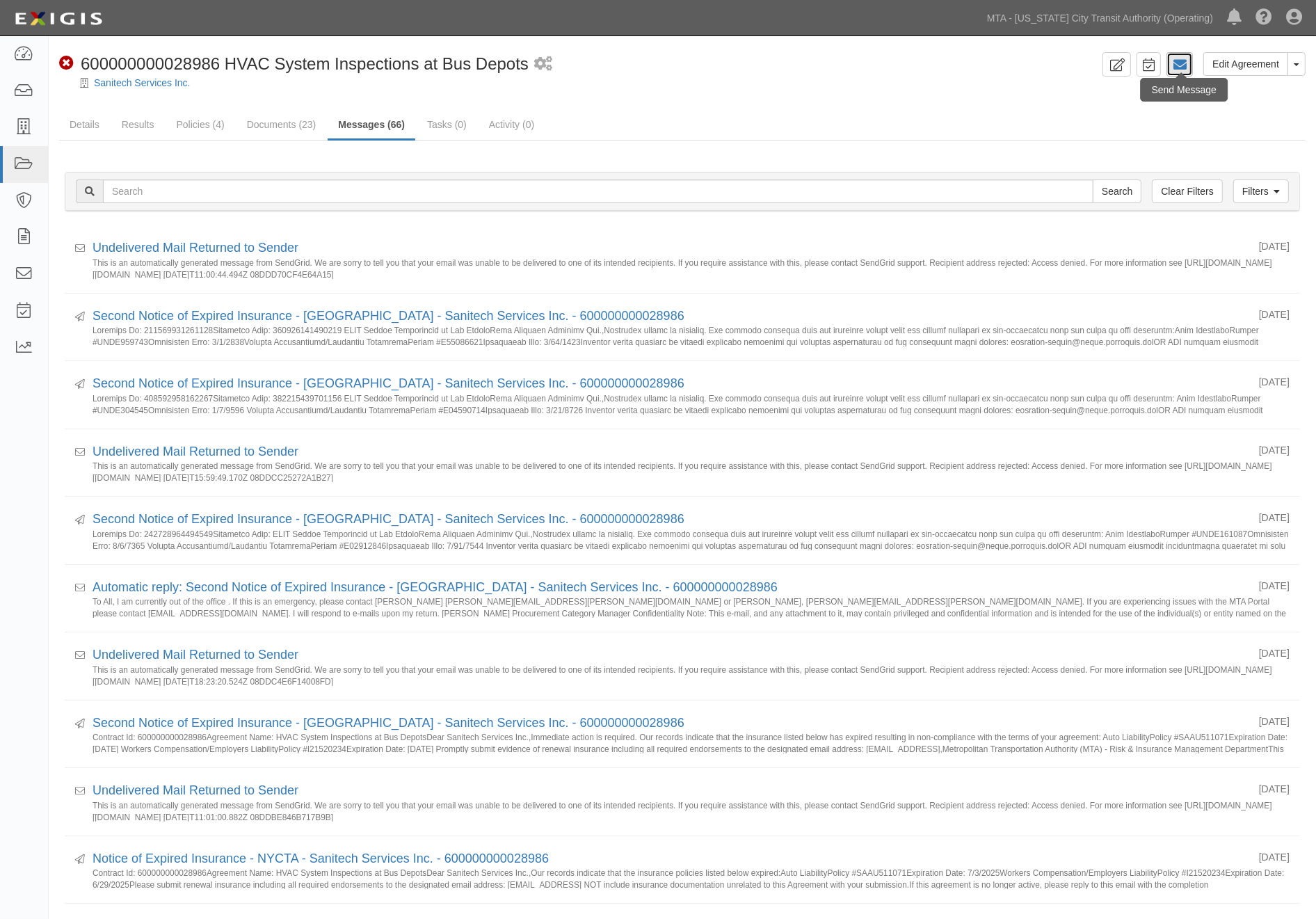
click at [1184, 64] on icon at bounding box center [1179, 64] width 14 height 14
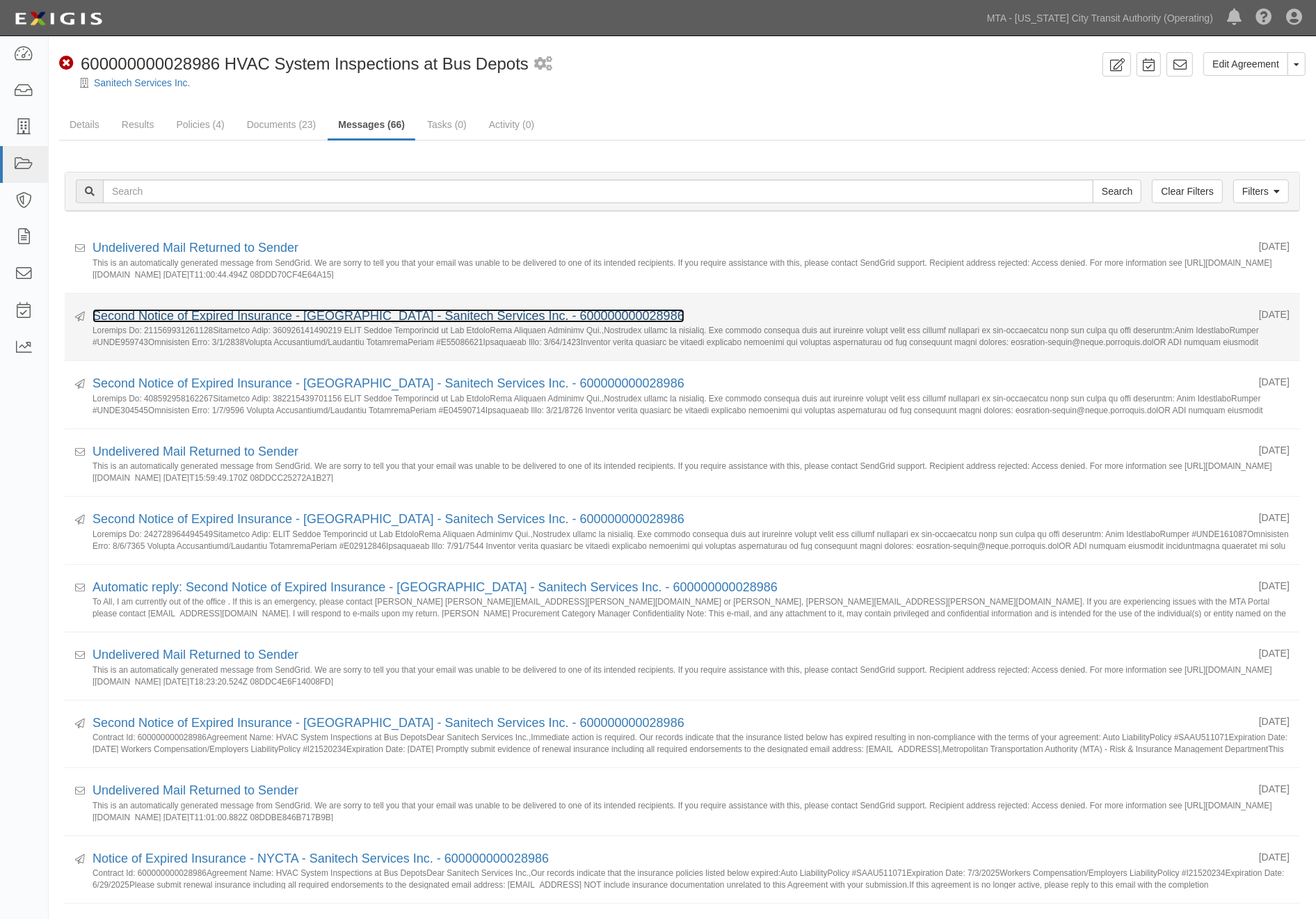
click at [184, 314] on link "Second Notice of Expired Insurance - NYCTA - Sanitech Services Inc. - 600000000…" at bounding box center [389, 316] width 592 height 14
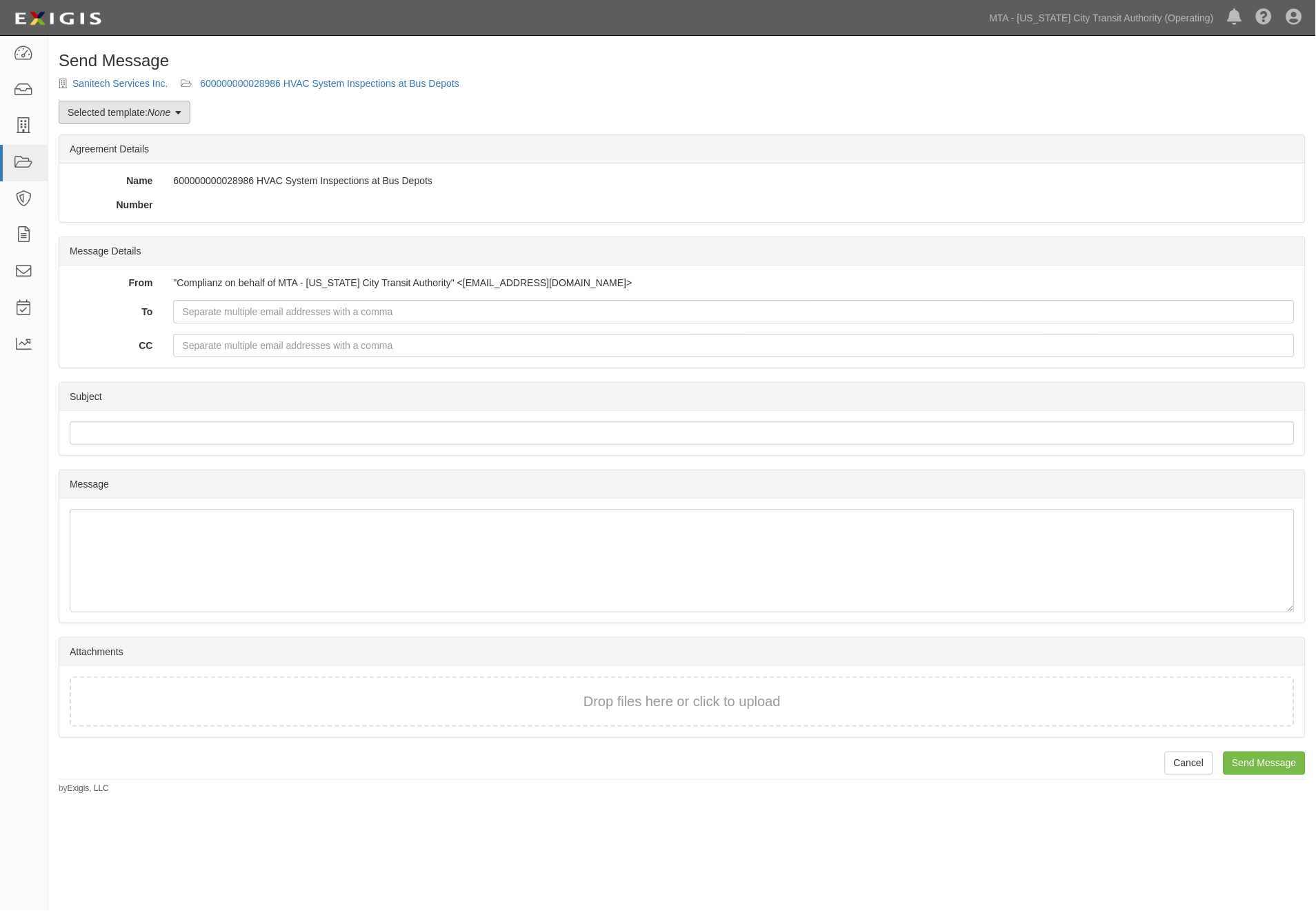
click at [129, 107] on link "Selected template: None" at bounding box center [125, 112] width 132 height 23
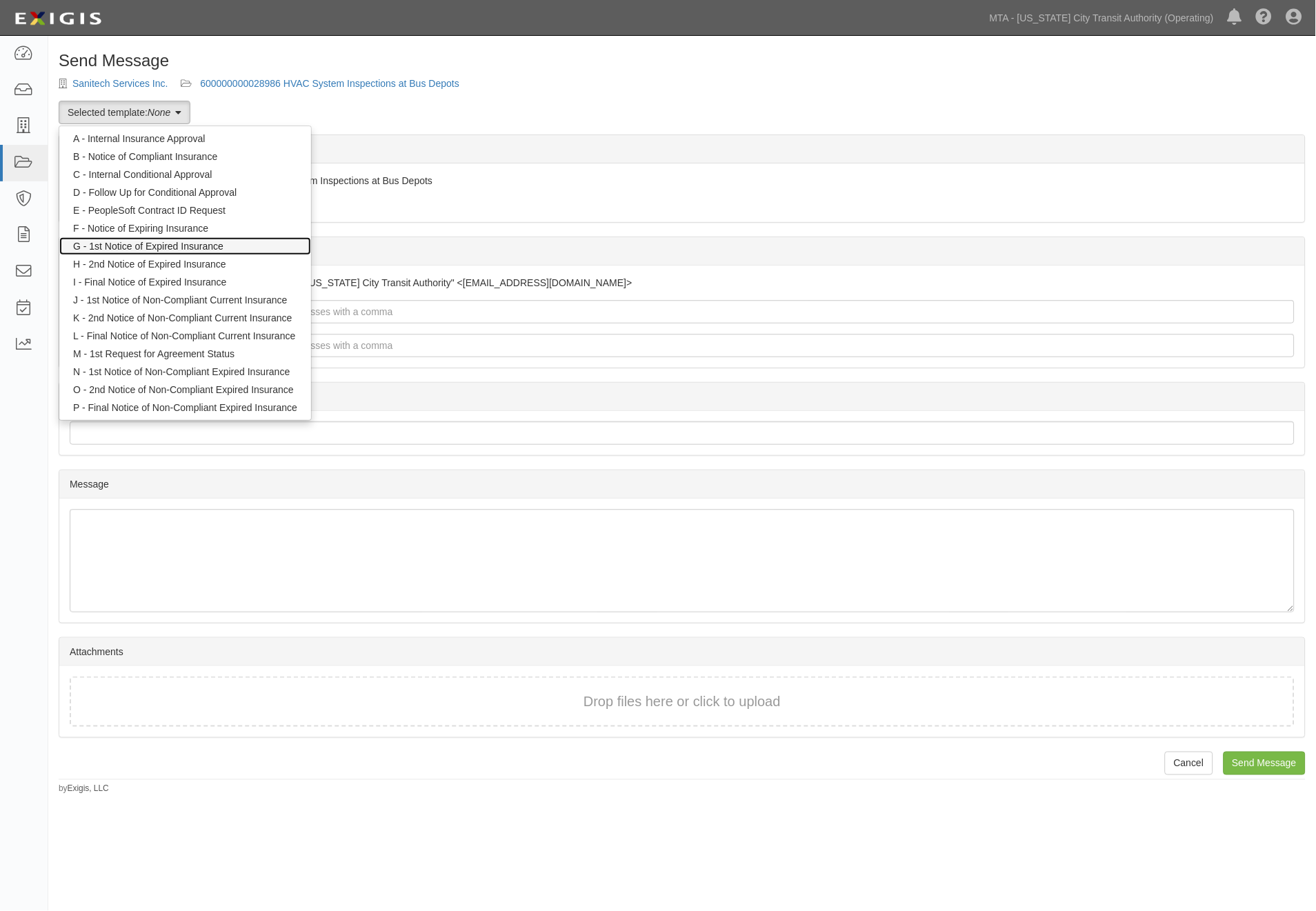
click at [156, 252] on link "G - 1st Notice of Expired Insurance" at bounding box center [185, 246] width 252 height 18
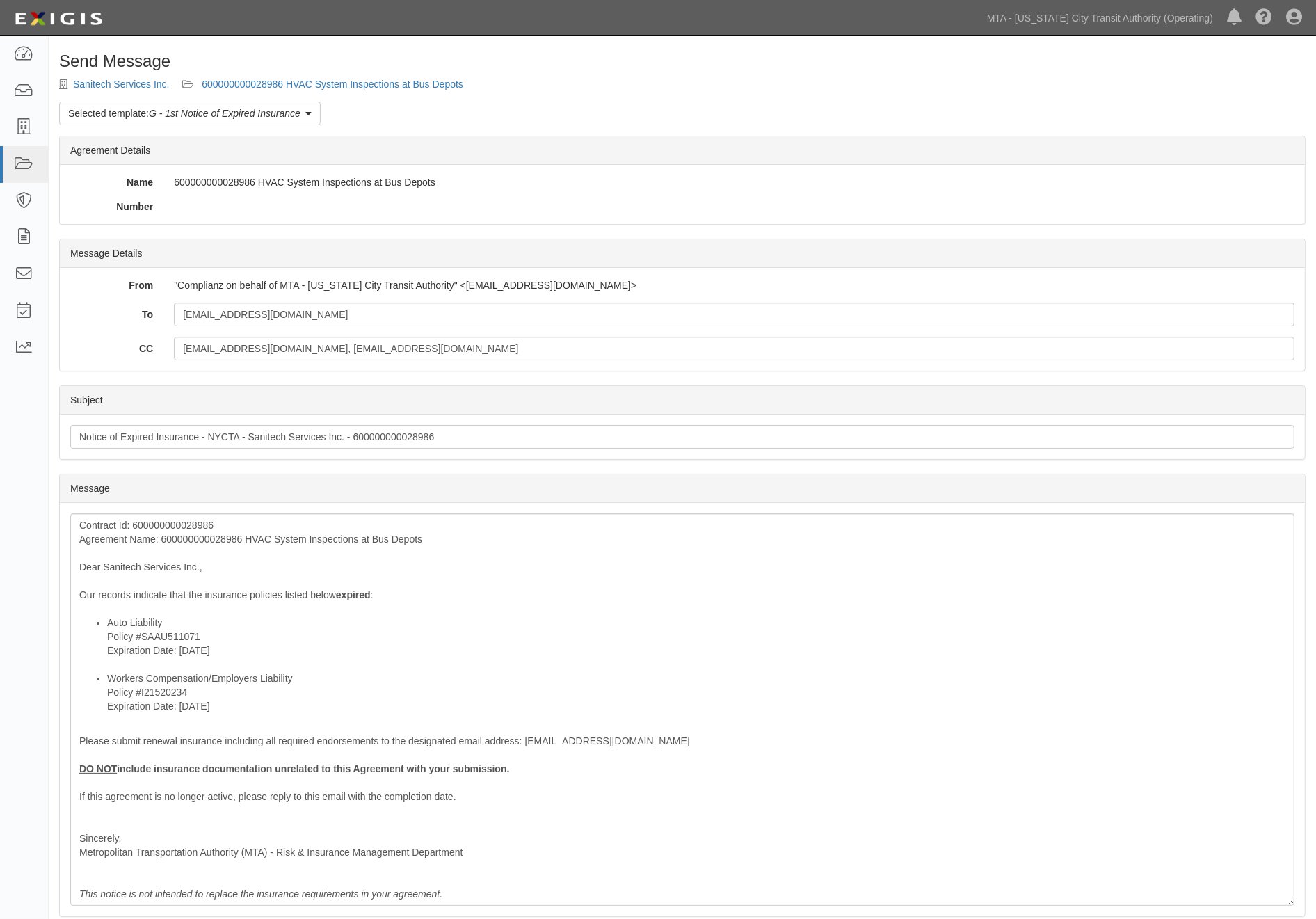
scroll to position [77, 0]
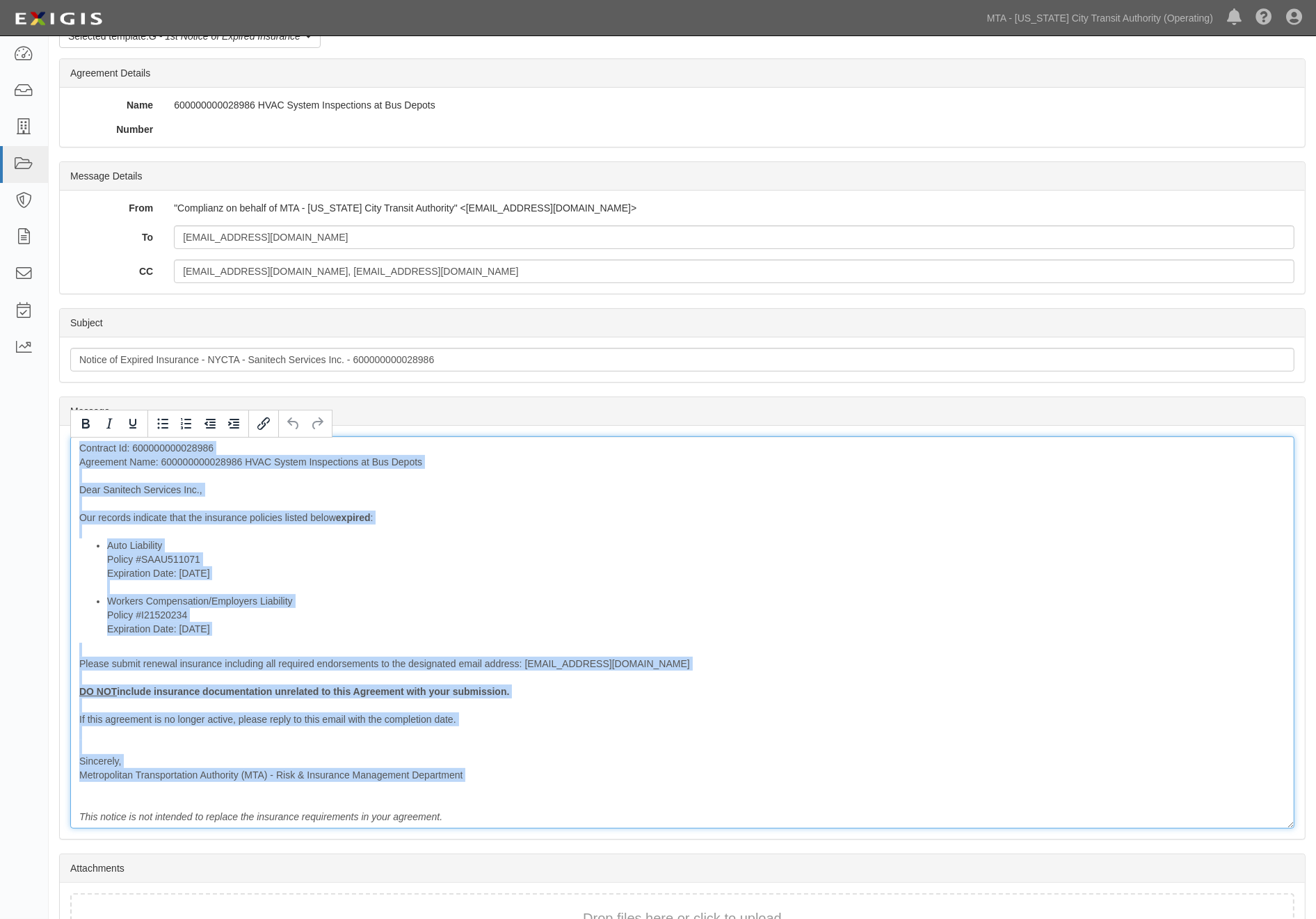
drag, startPoint x: 71, startPoint y: 448, endPoint x: 456, endPoint y: 788, distance: 513.6
click at [456, 788] on div "Contract Id: 600000000028986 Agreement Name: 600000000028986 HVAC System Inspec…" at bounding box center [682, 632] width 1224 height 392
paste div
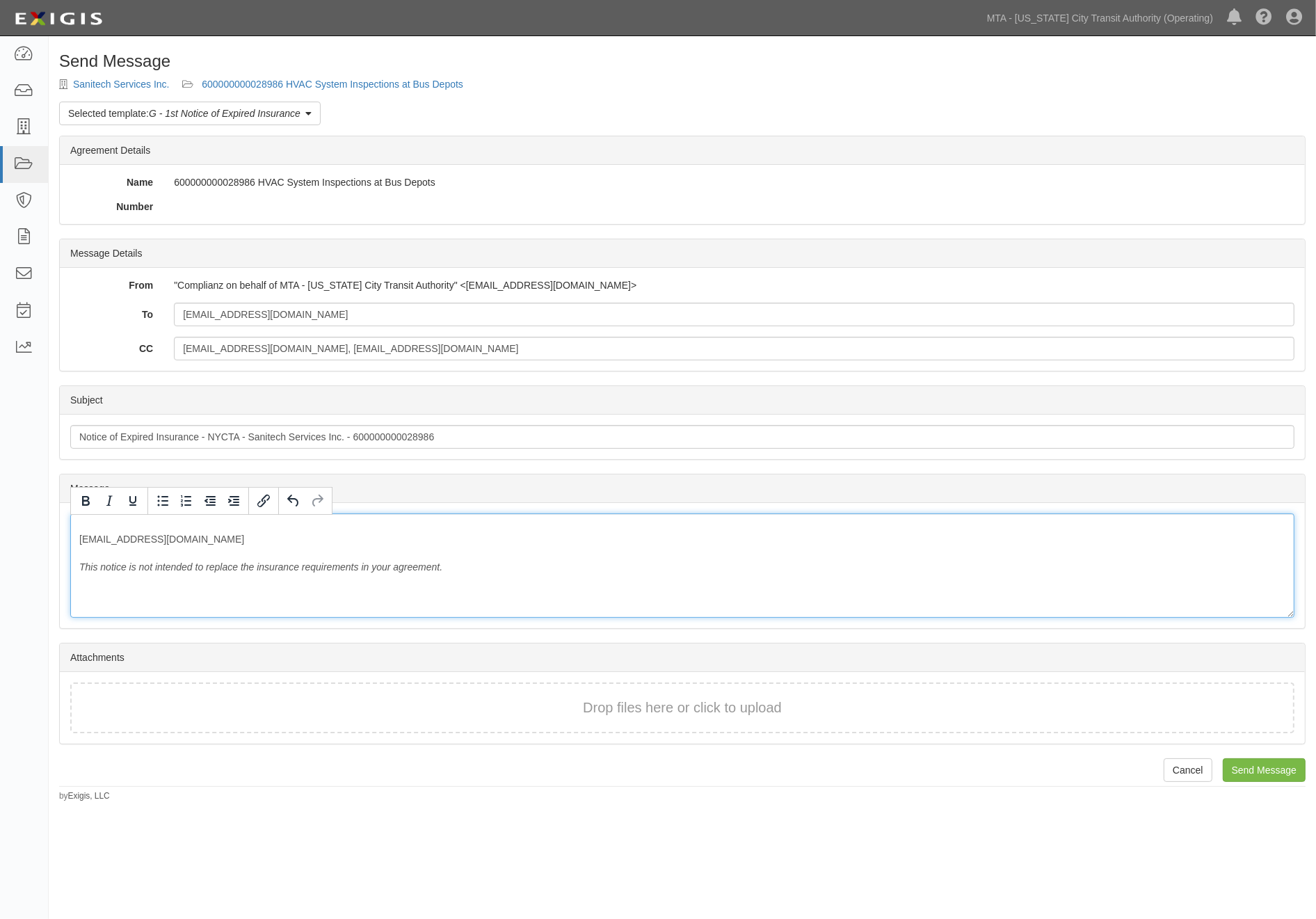
scroll to position [0, 0]
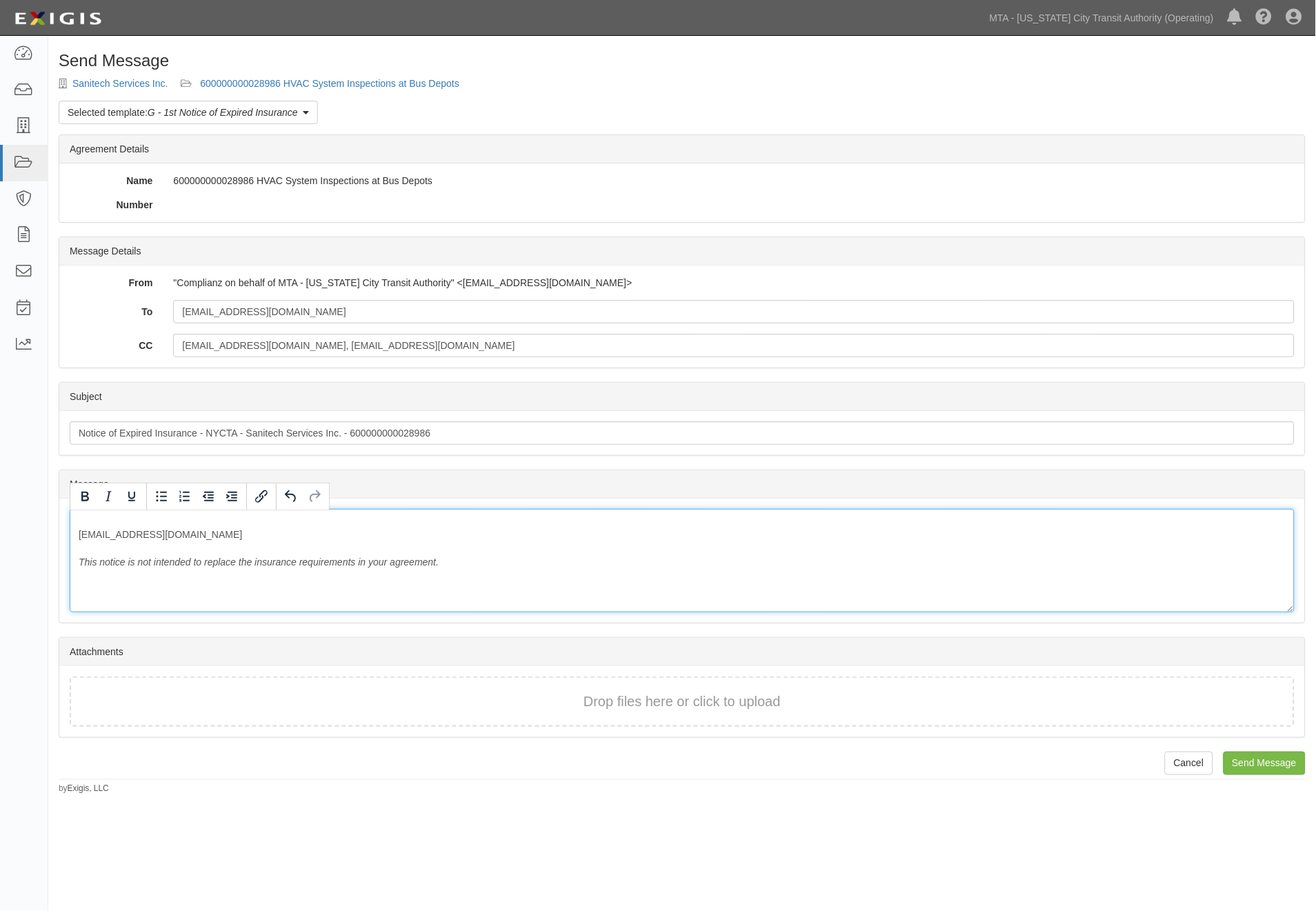
click at [390, 543] on div "SCLARK@SANITECHSERVICESINC.COM This notice is not intended to replace the insur…" at bounding box center [682, 561] width 1225 height 104
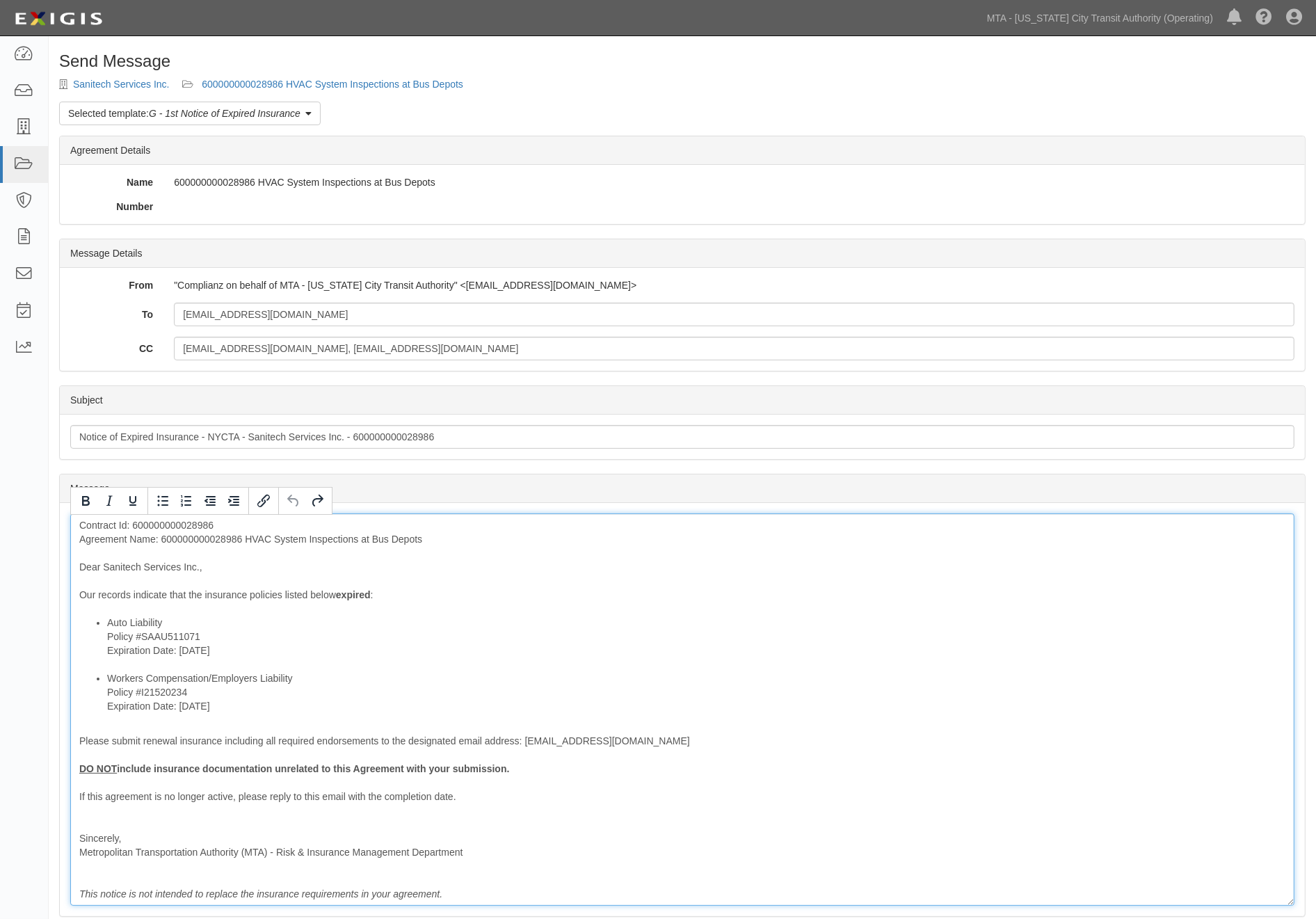
click at [714, 619] on li "Auto Liability Policy #SAAU511071 Expiration Date: 7/3/2025" at bounding box center [696, 644] width 1178 height 56
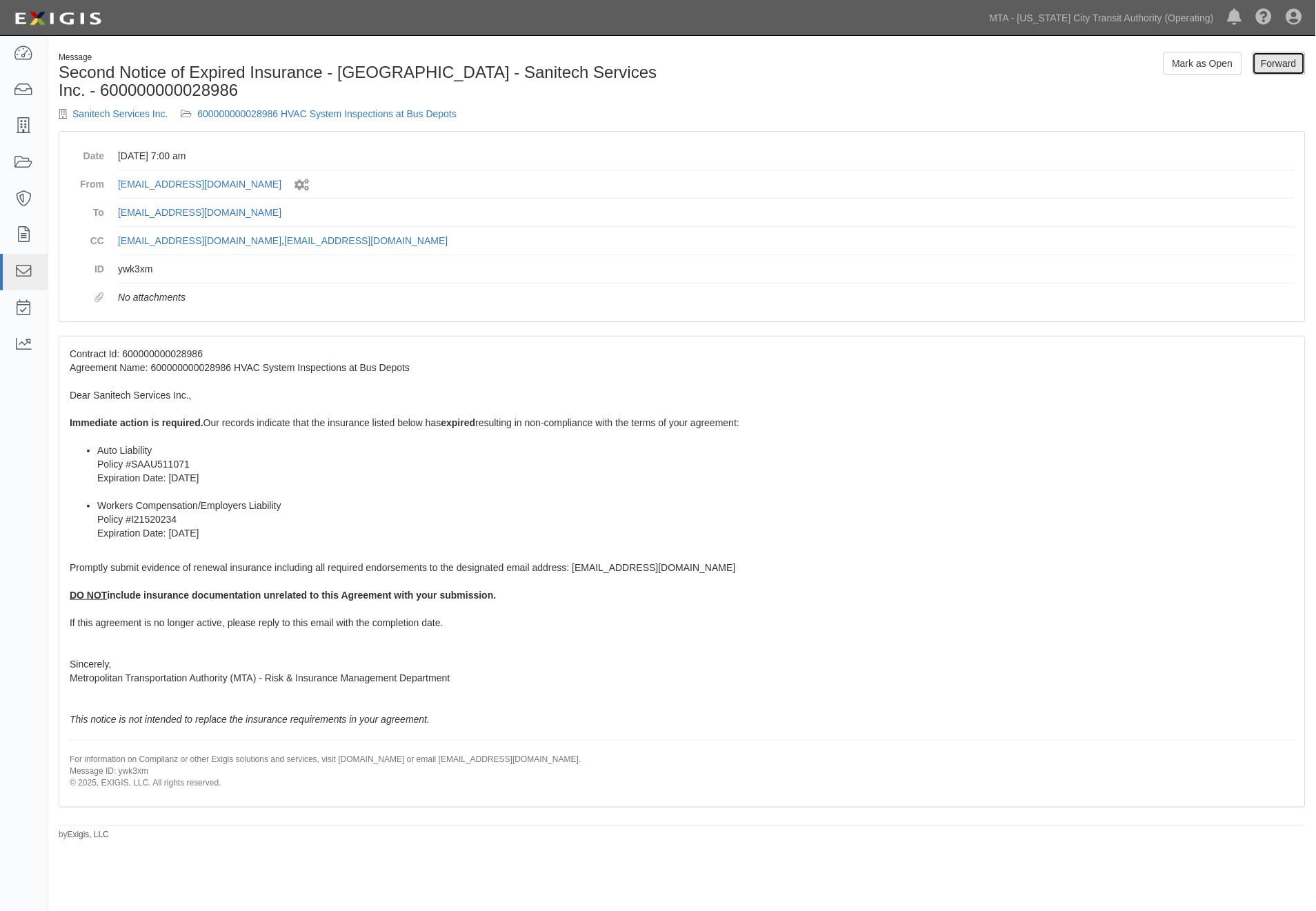
click at [1296, 61] on link "Forward" at bounding box center [1278, 63] width 53 height 23
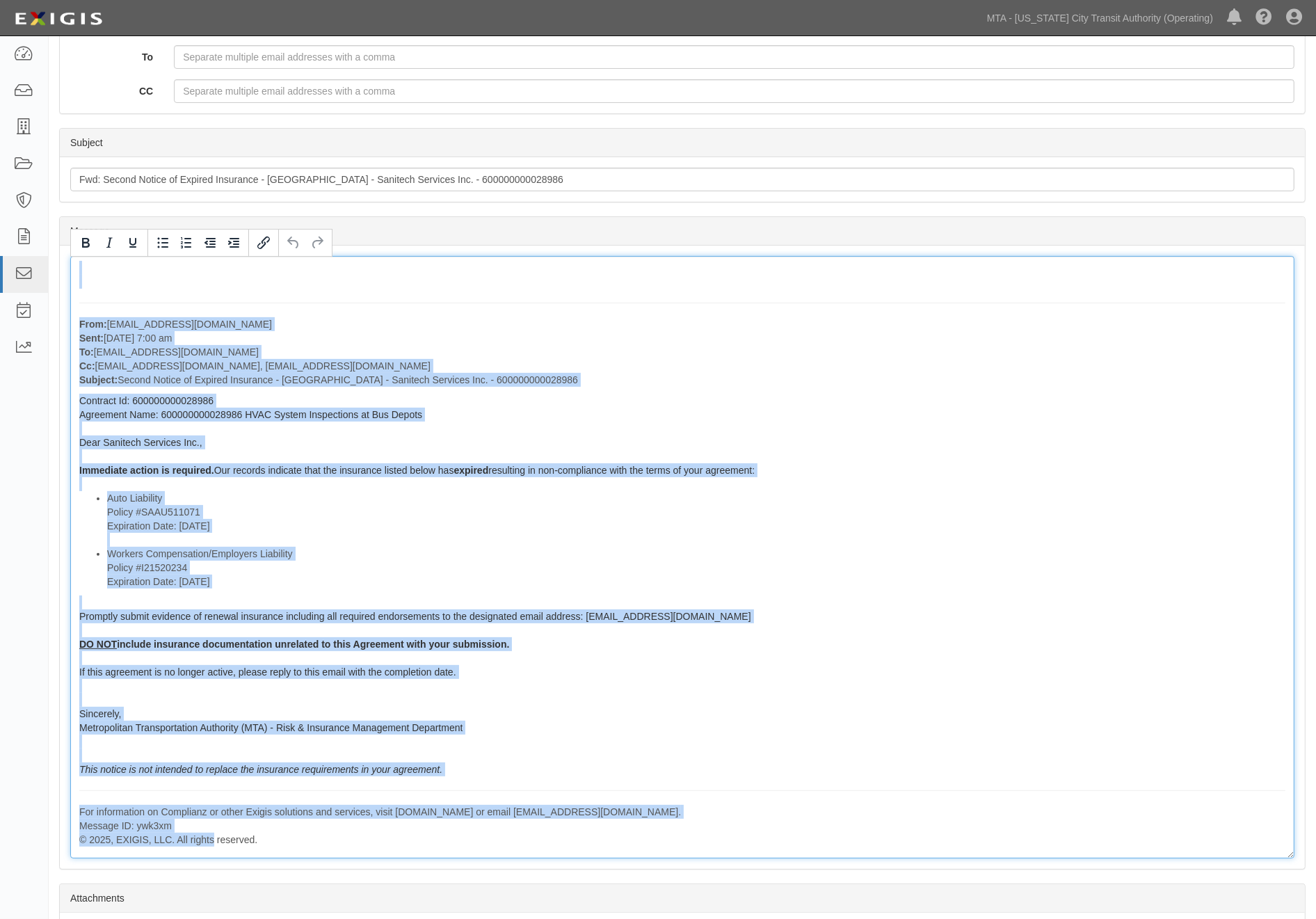
scroll to position [346, 0]
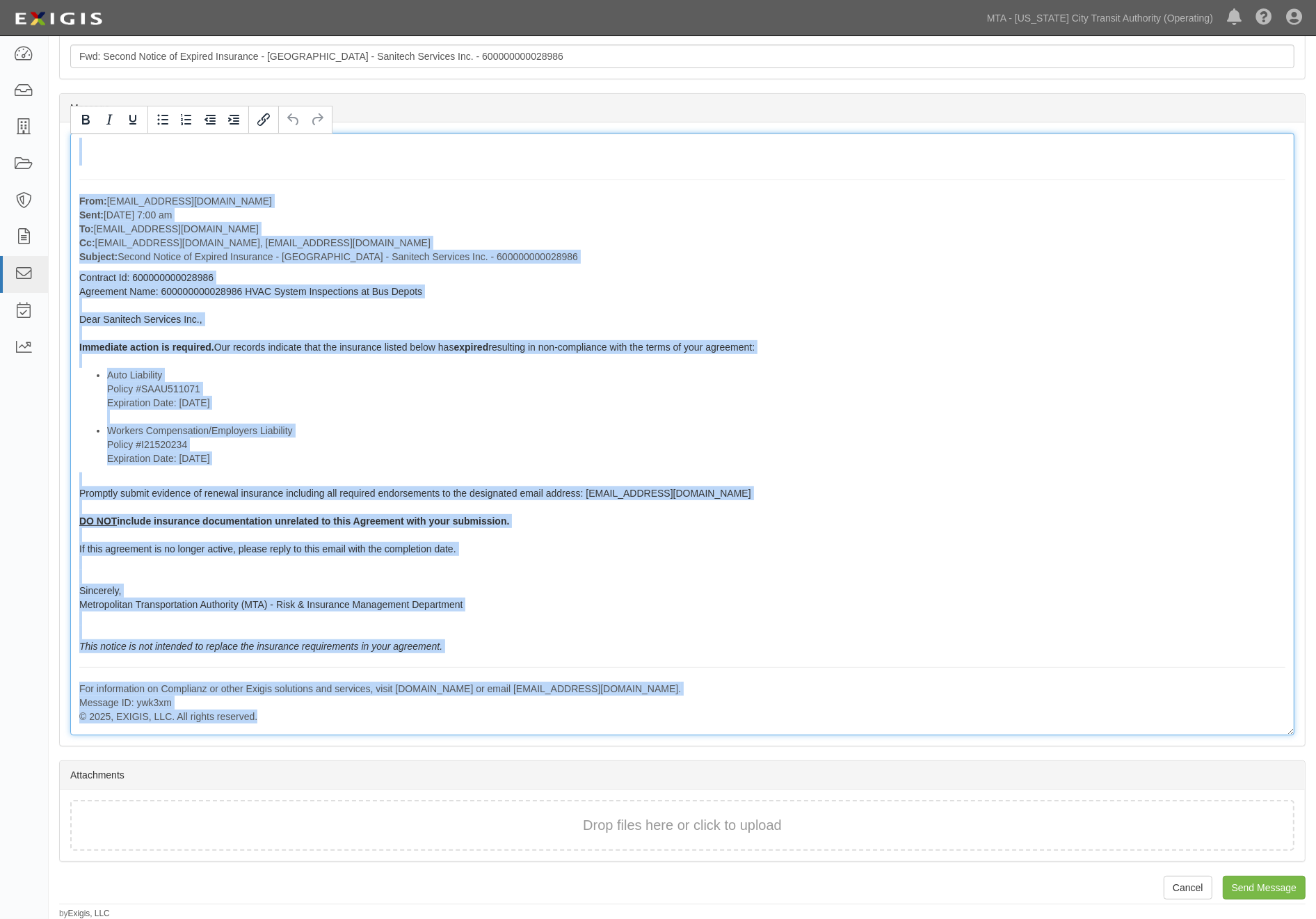
drag, startPoint x: 86, startPoint y: 513, endPoint x: 666, endPoint y: 719, distance: 615.5
click at [665, 719] on div "From: agreement-wepvjc@mtato.complianz.com Sent: August 10, 2025 at 7:00 am To:…" at bounding box center [682, 434] width 1224 height 603
click at [462, 295] on div "From: agreement-wepvjc@mtato.complianz.com Sent: August 10, 2025 at 7:00 am To:…" at bounding box center [682, 434] width 1224 height 603
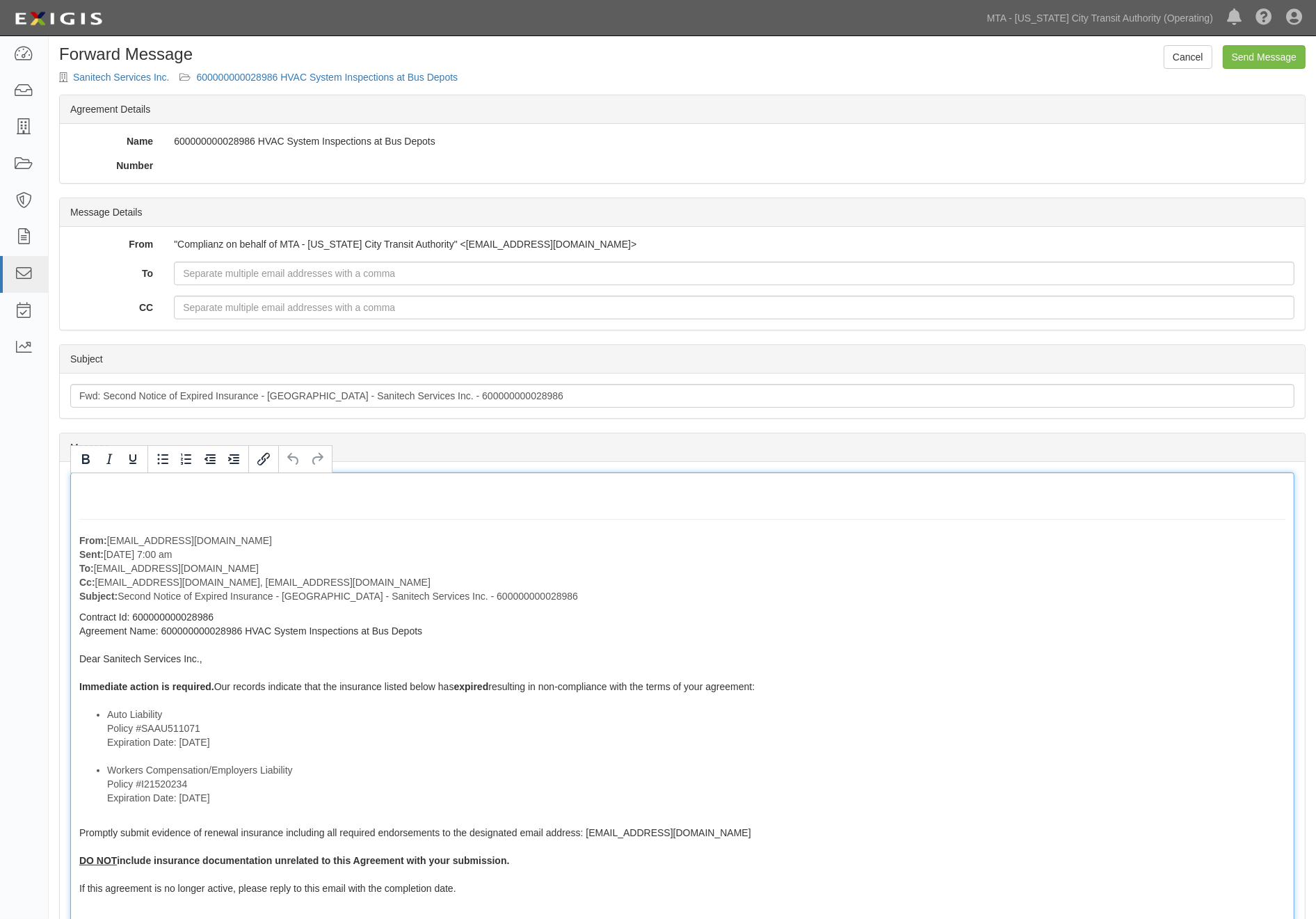
scroll to position [0, 0]
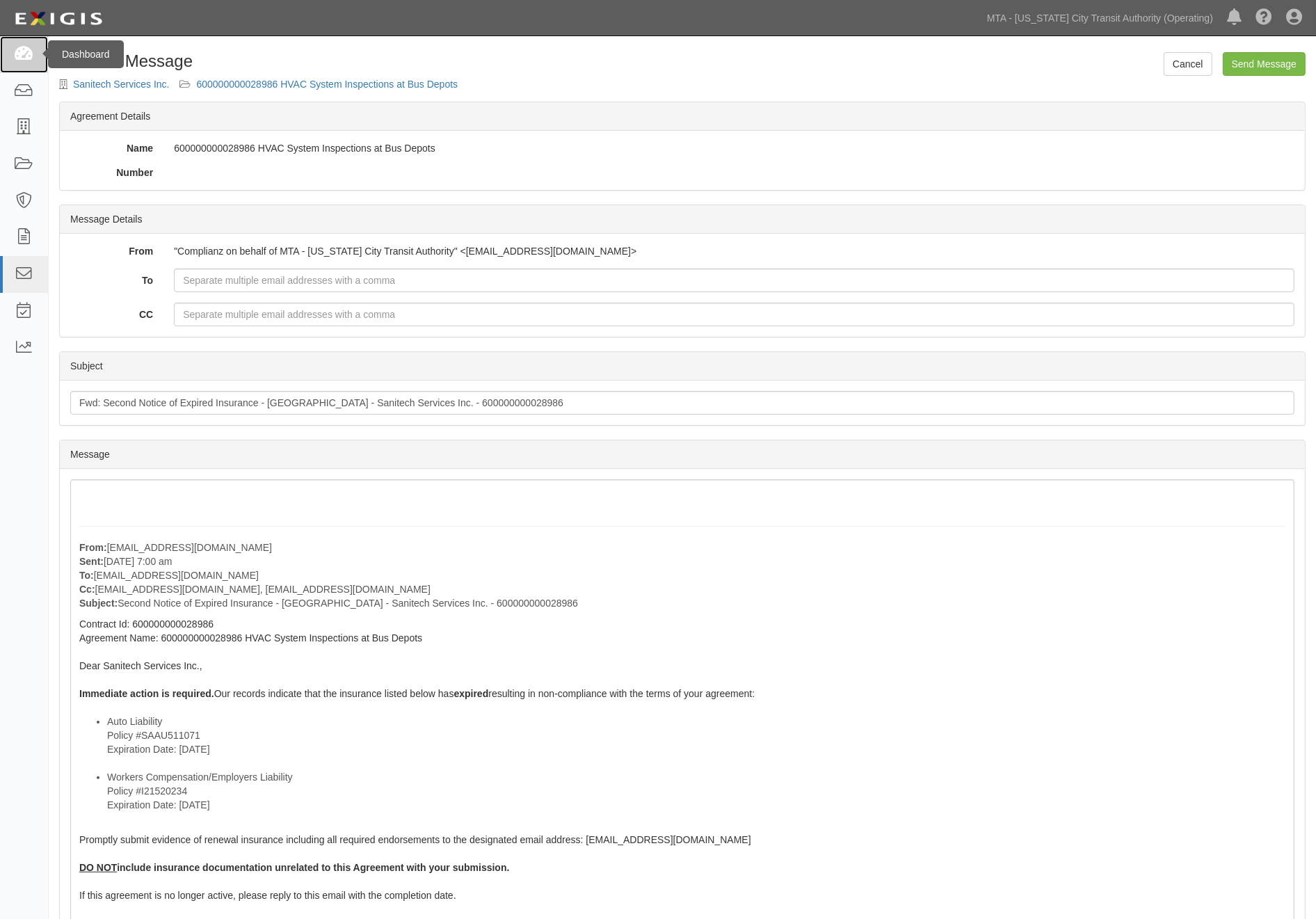
click at [37, 56] on link at bounding box center [24, 55] width 48 height 37
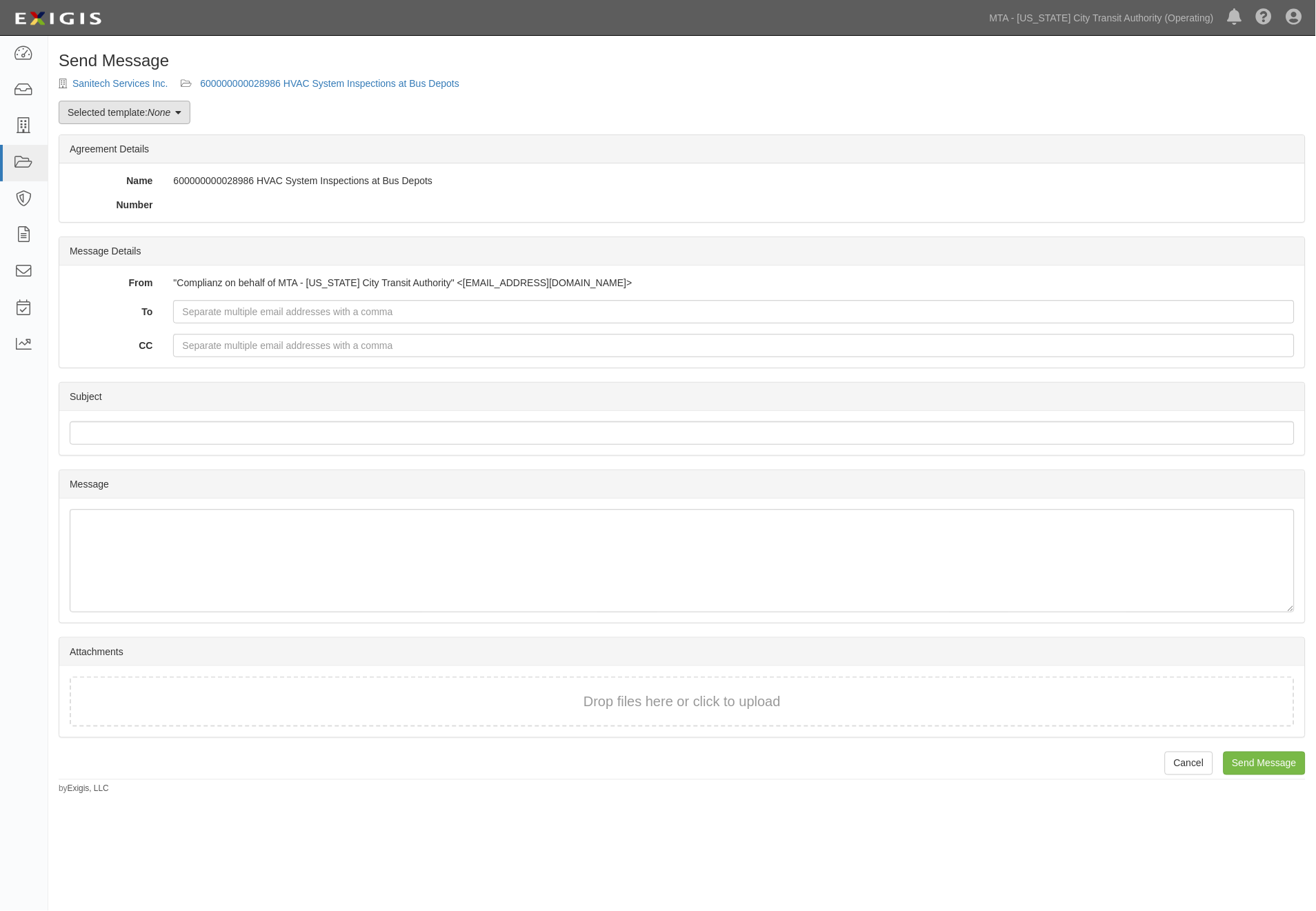
click at [167, 114] on em "None" at bounding box center [159, 112] width 22 height 11
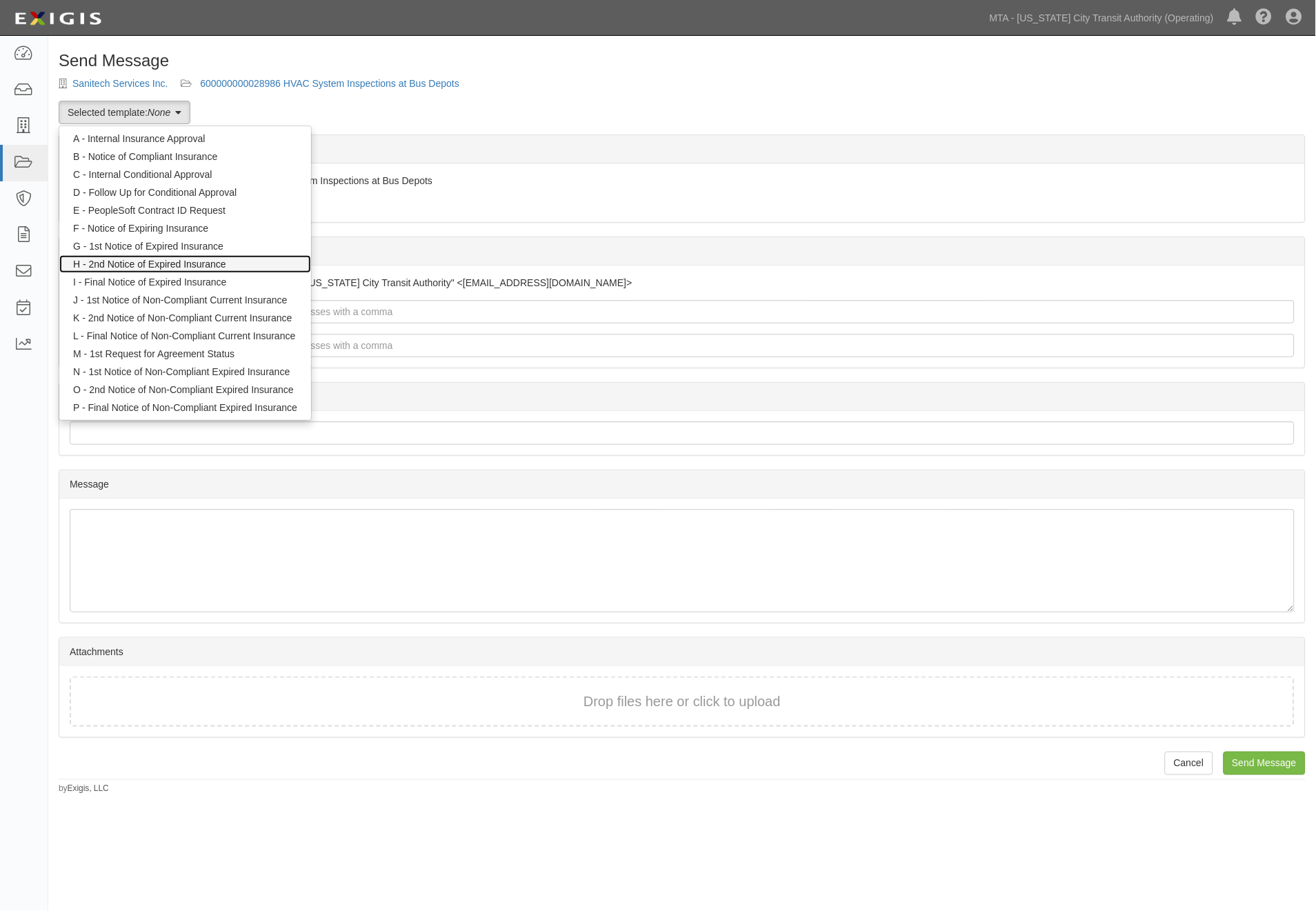
click at [164, 262] on link "H - 2nd Notice of Expired Insurance" at bounding box center [185, 264] width 252 height 18
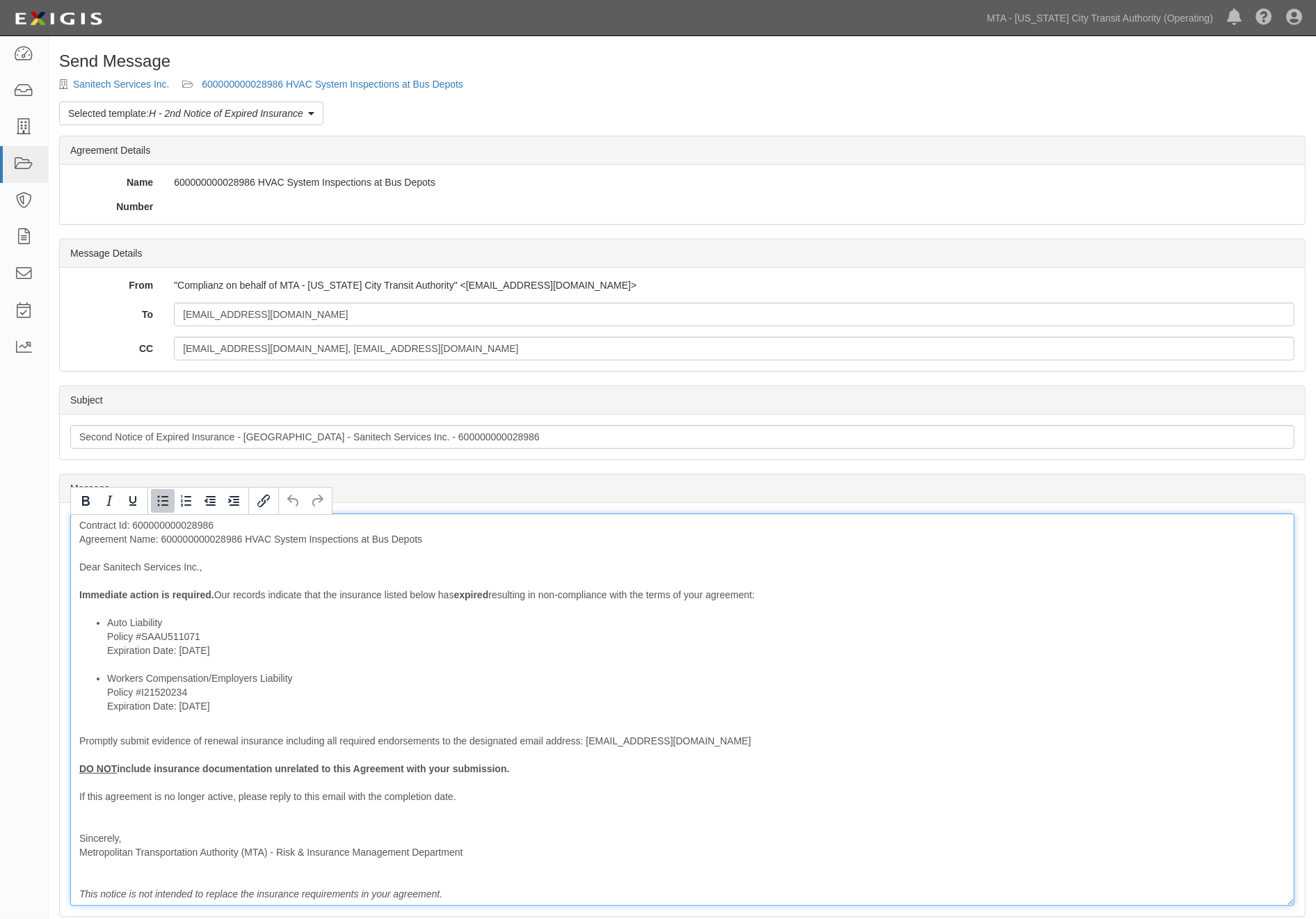
drag, startPoint x: 202, startPoint y: 654, endPoint x: 108, endPoint y: 654, distance: 94.0
click at [108, 654] on li "Auto Liability Policy #SAAU511071 Expiration Date: [DATE]" at bounding box center [696, 644] width 1178 height 56
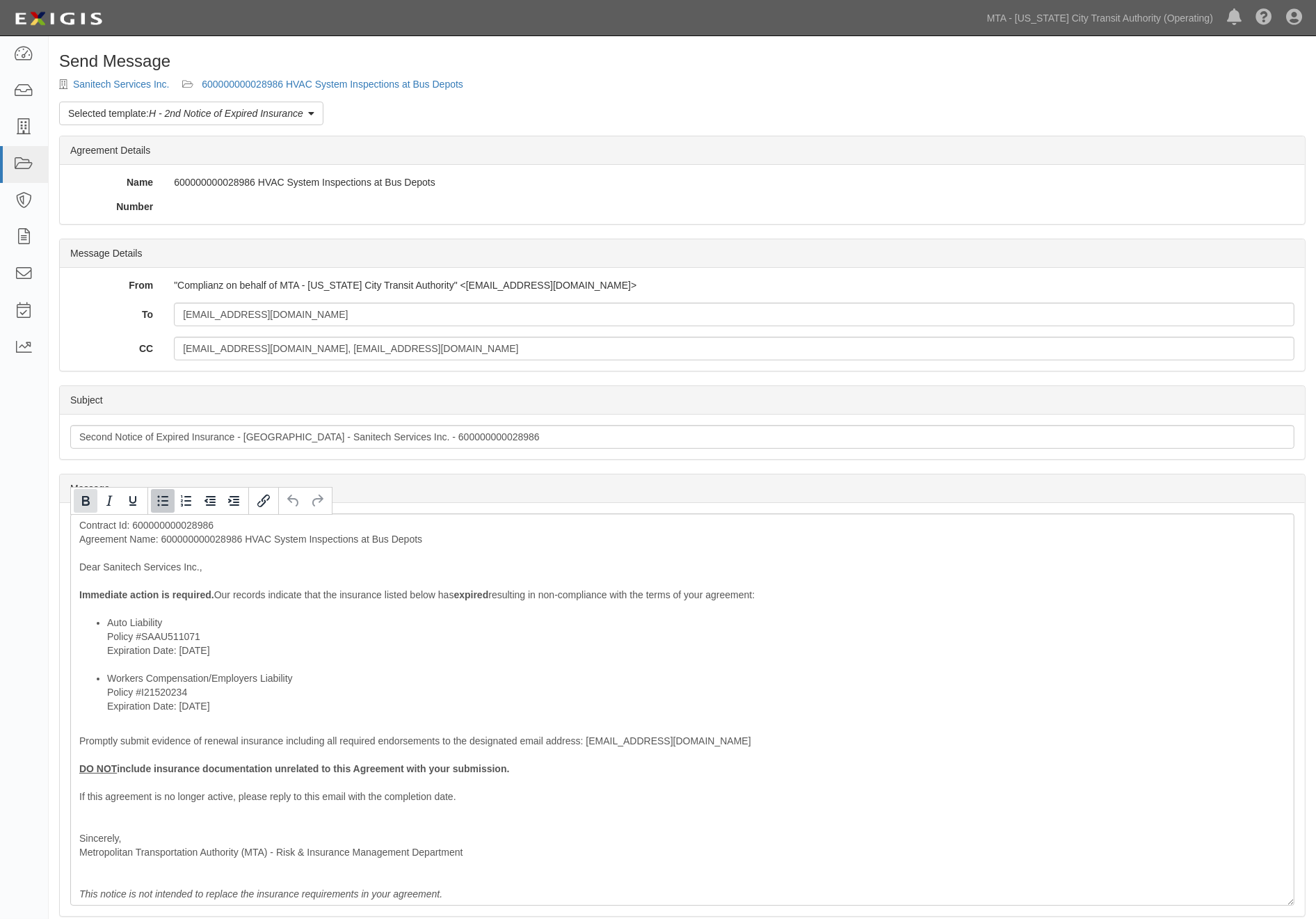
click at [79, 503] on icon "Bold" at bounding box center [85, 500] width 17 height 17
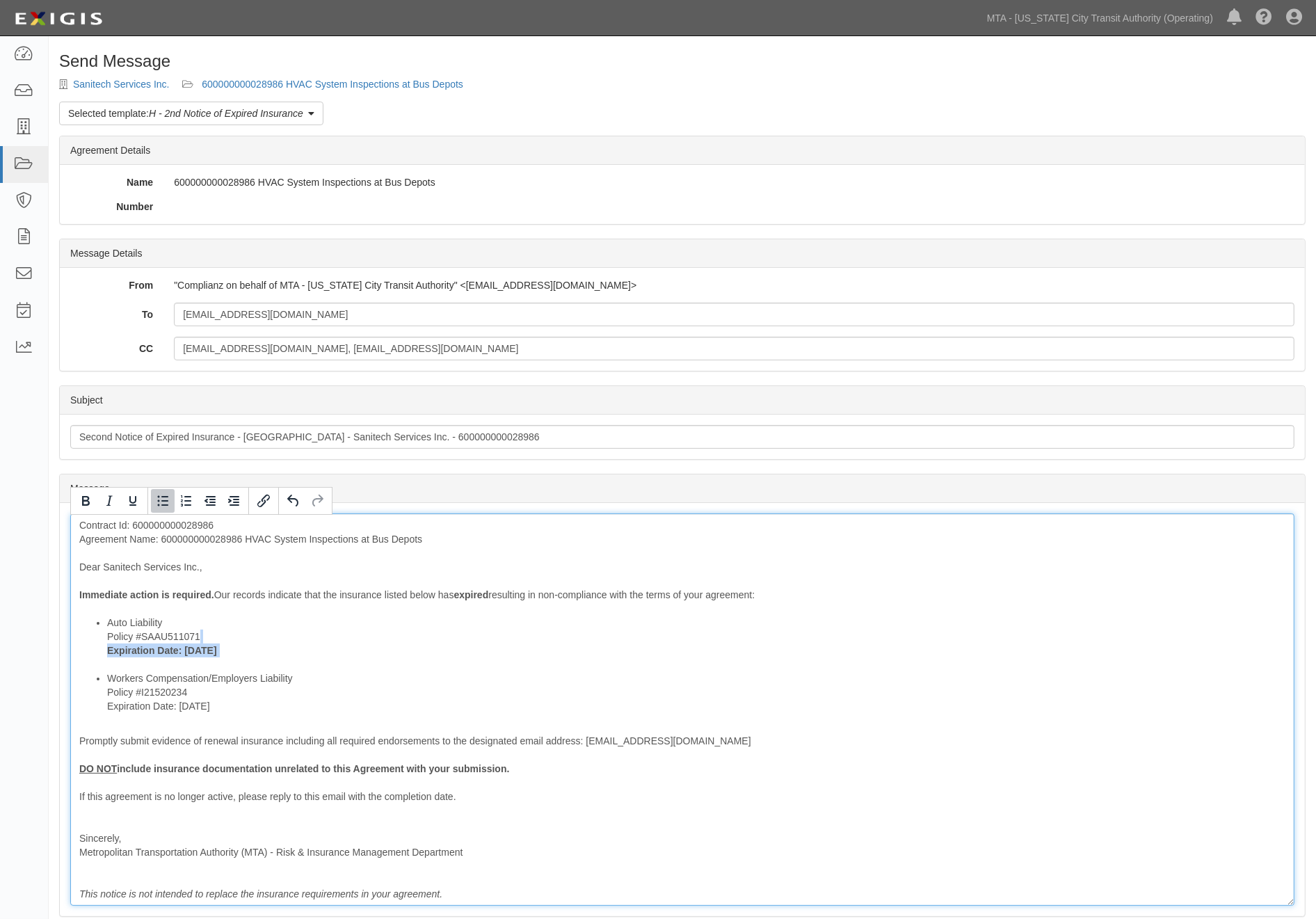
drag, startPoint x: 237, startPoint y: 710, endPoint x: 105, endPoint y: 711, distance: 132.0
click at [105, 711] on ul "Auto Liability Policy #SAAU511071 Expiration Date: [DATE] Workers Compensation/…" at bounding box center [682, 664] width 1206 height 97
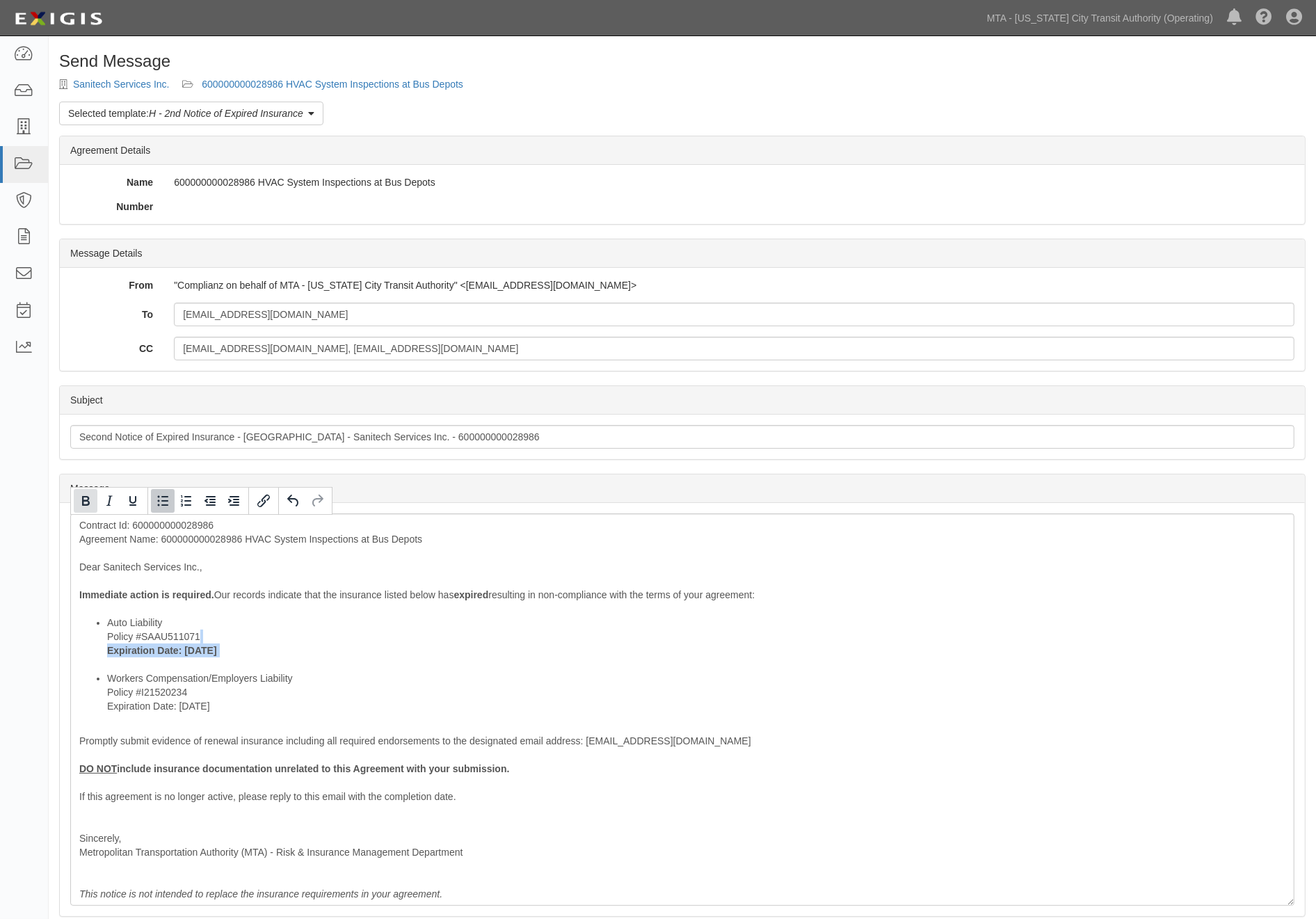
drag, startPoint x: 85, startPoint y: 499, endPoint x: 88, endPoint y: 506, distance: 7.6
click at [85, 499] on icon "Bold" at bounding box center [85, 500] width 17 height 17
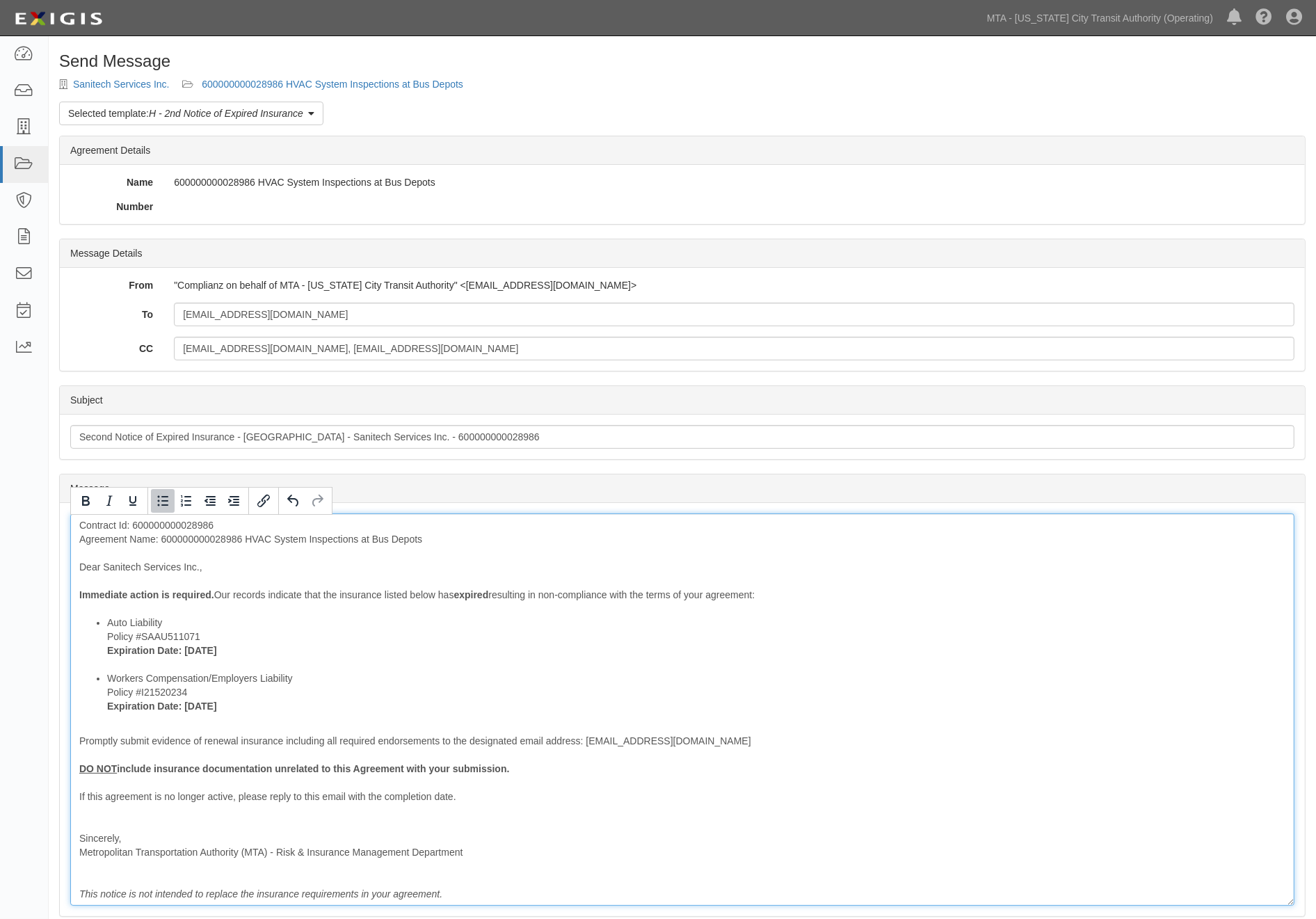
click at [317, 671] on li "Auto Liability Policy #SAAU511071 Expiration Date: [DATE]" at bounding box center [696, 644] width 1178 height 56
click at [215, 538] on div "Contract Id: 600000000028986 Agreement Name: 600000000028986 HVAC System Inspec…" at bounding box center [682, 709] width 1224 height 392
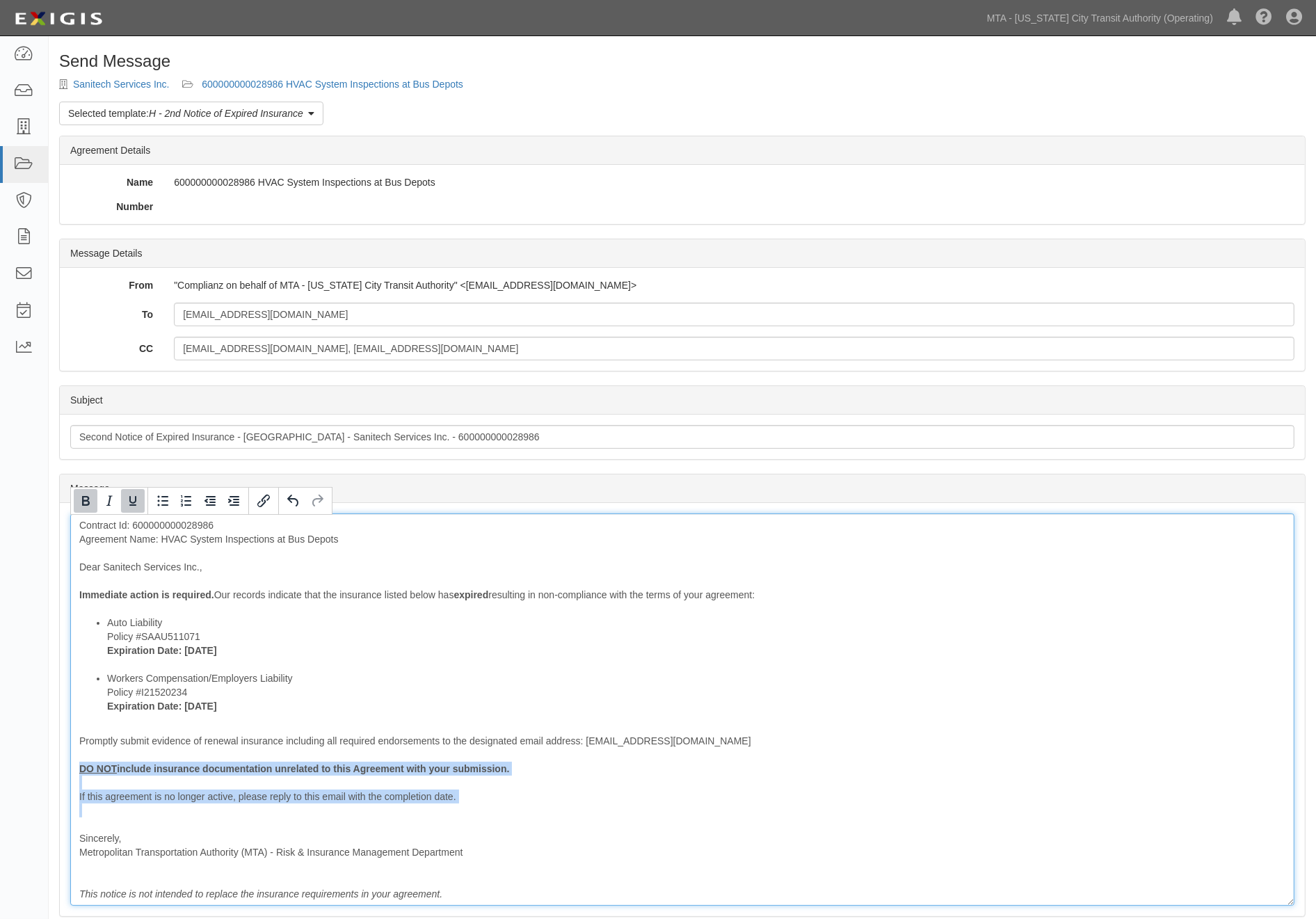
drag, startPoint x: 166, startPoint y: 819, endPoint x: 61, endPoint y: 766, distance: 117.6
click at [61, 766] on div "Message Contract Id: 600000000028986 Agreement Name: HVAC System Inspections at…" at bounding box center [682, 710] width 1245 height 413
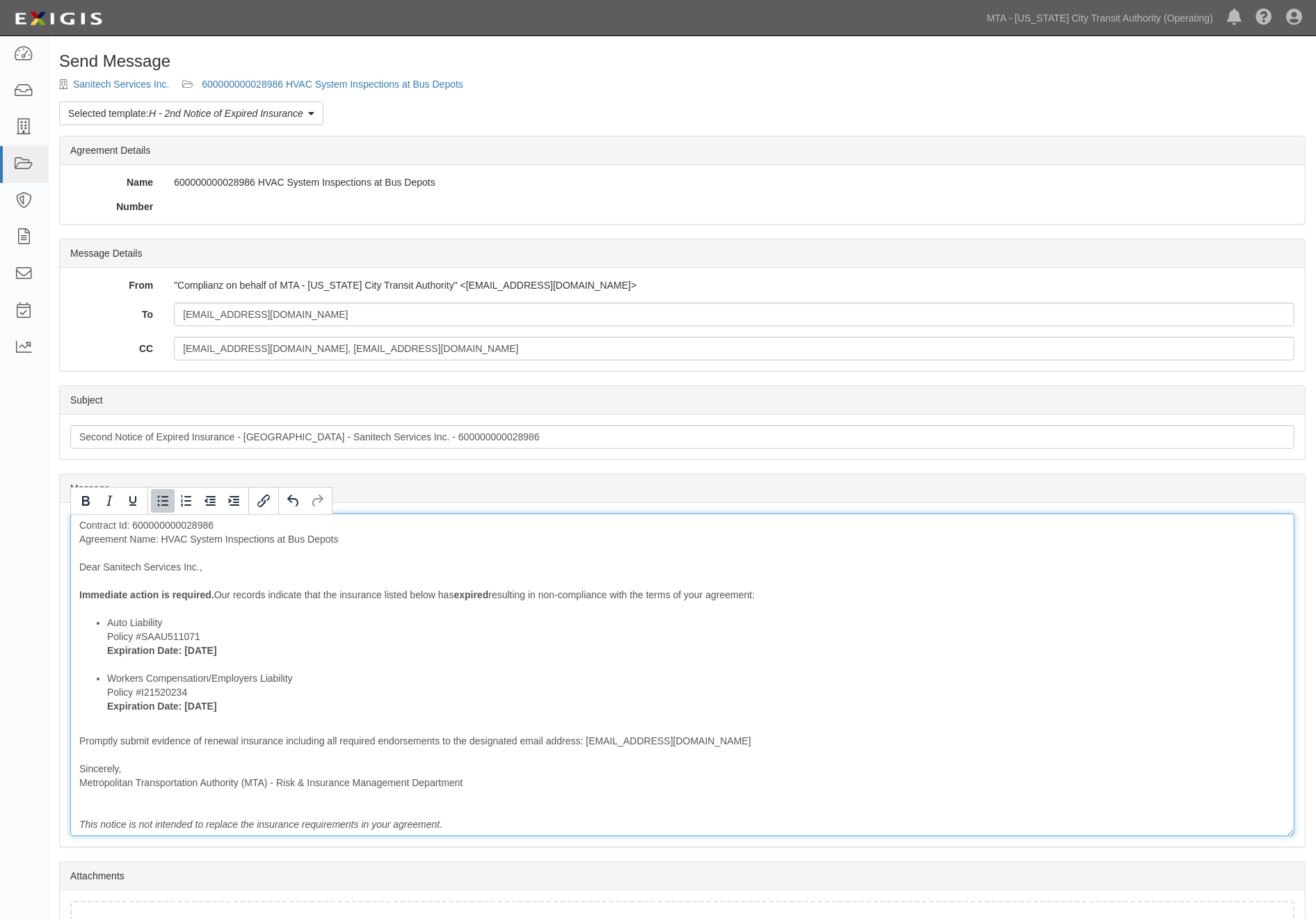
click at [871, 671] on li "Auto Liability Policy #SAAU511071 Expiration Date: 7/3/2025" at bounding box center [696, 644] width 1178 height 56
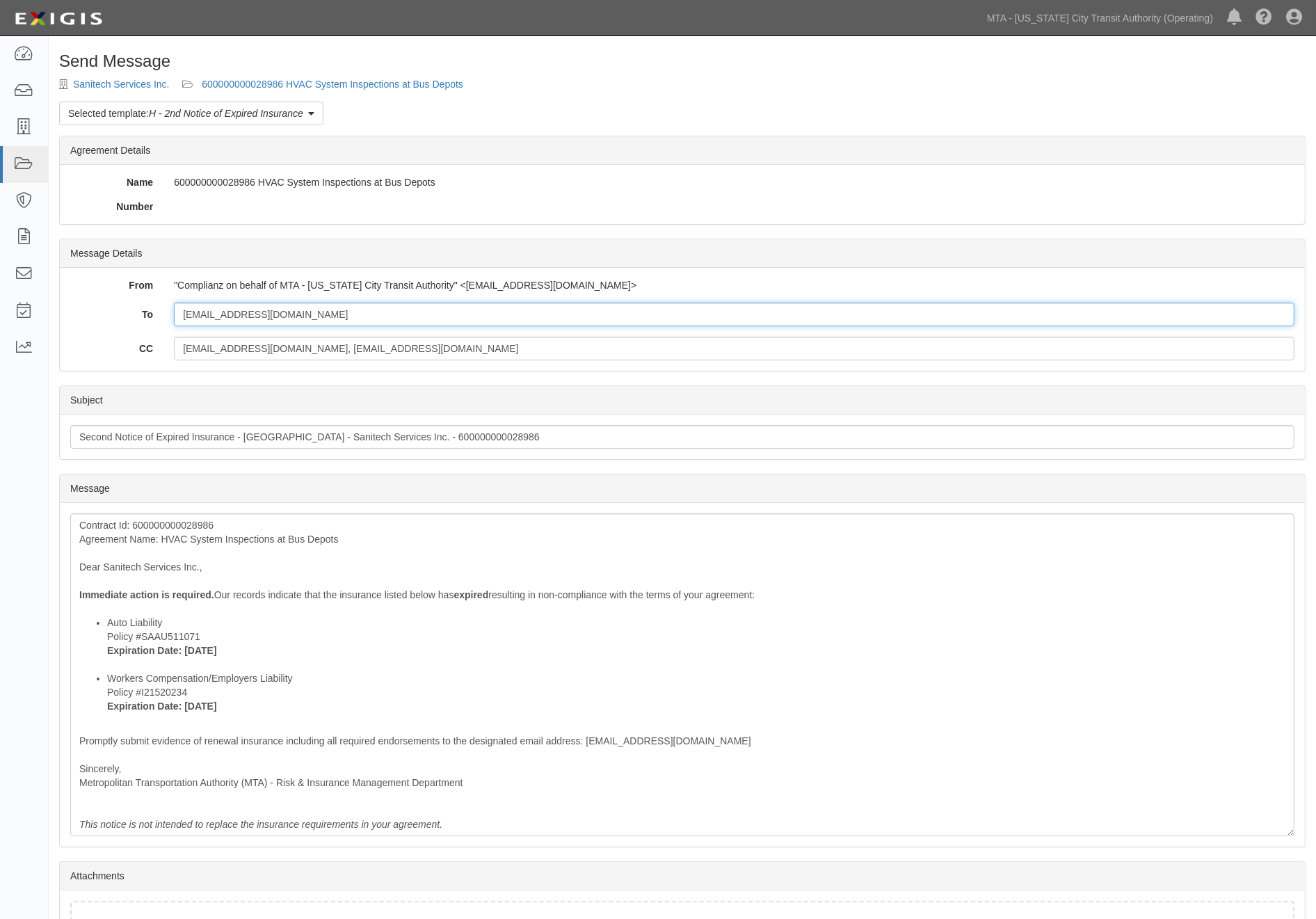
drag, startPoint x: 393, startPoint y: 316, endPoint x: 120, endPoint y: 316, distance: 273.0
click at [120, 316] on div "To SCLARK@SANITECHSERVICESINC.COM" at bounding box center [682, 314] width 1245 height 23
paste input "fsemprini@tceins.com"
click at [809, 366] on div "From "Complianz on behalf of MTA - New York City Transit Authority" <agreement-…" at bounding box center [682, 319] width 1245 height 103
click at [370, 309] on input "fsemprini@tceins.com" at bounding box center [734, 314] width 1120 height 23
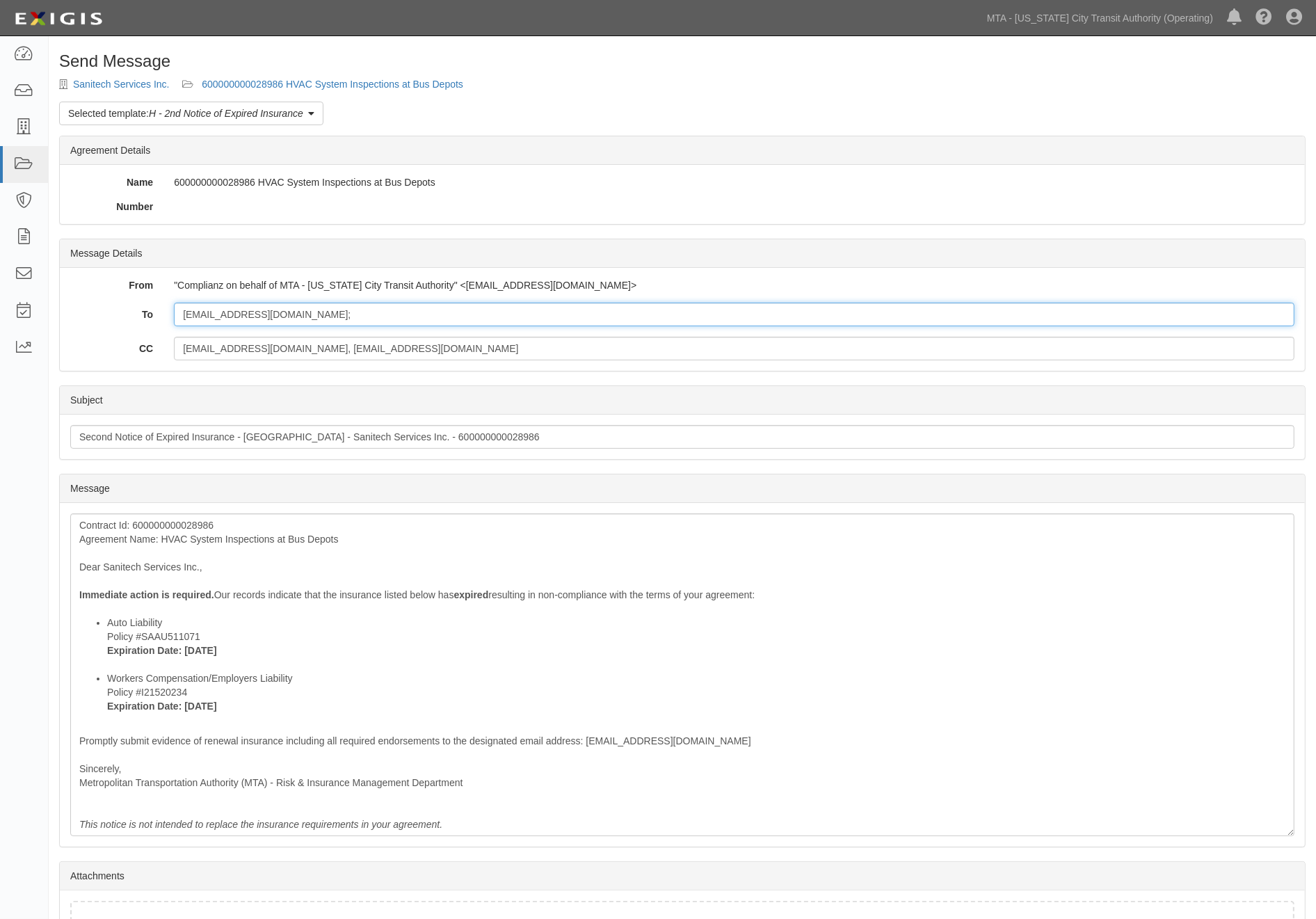
paste input "KMadarasz@sanitechservicesinc.com"
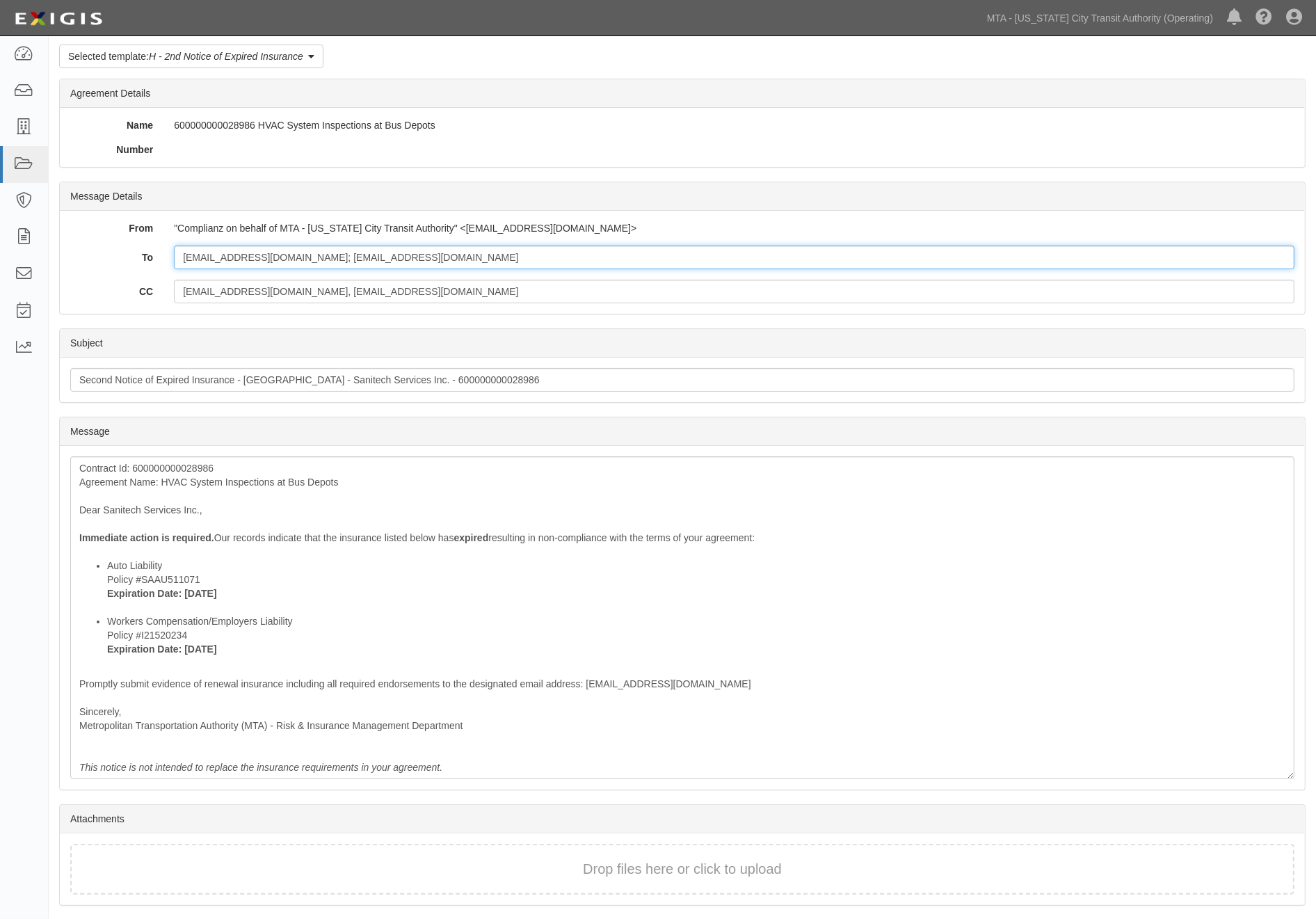
scroll to position [101, 0]
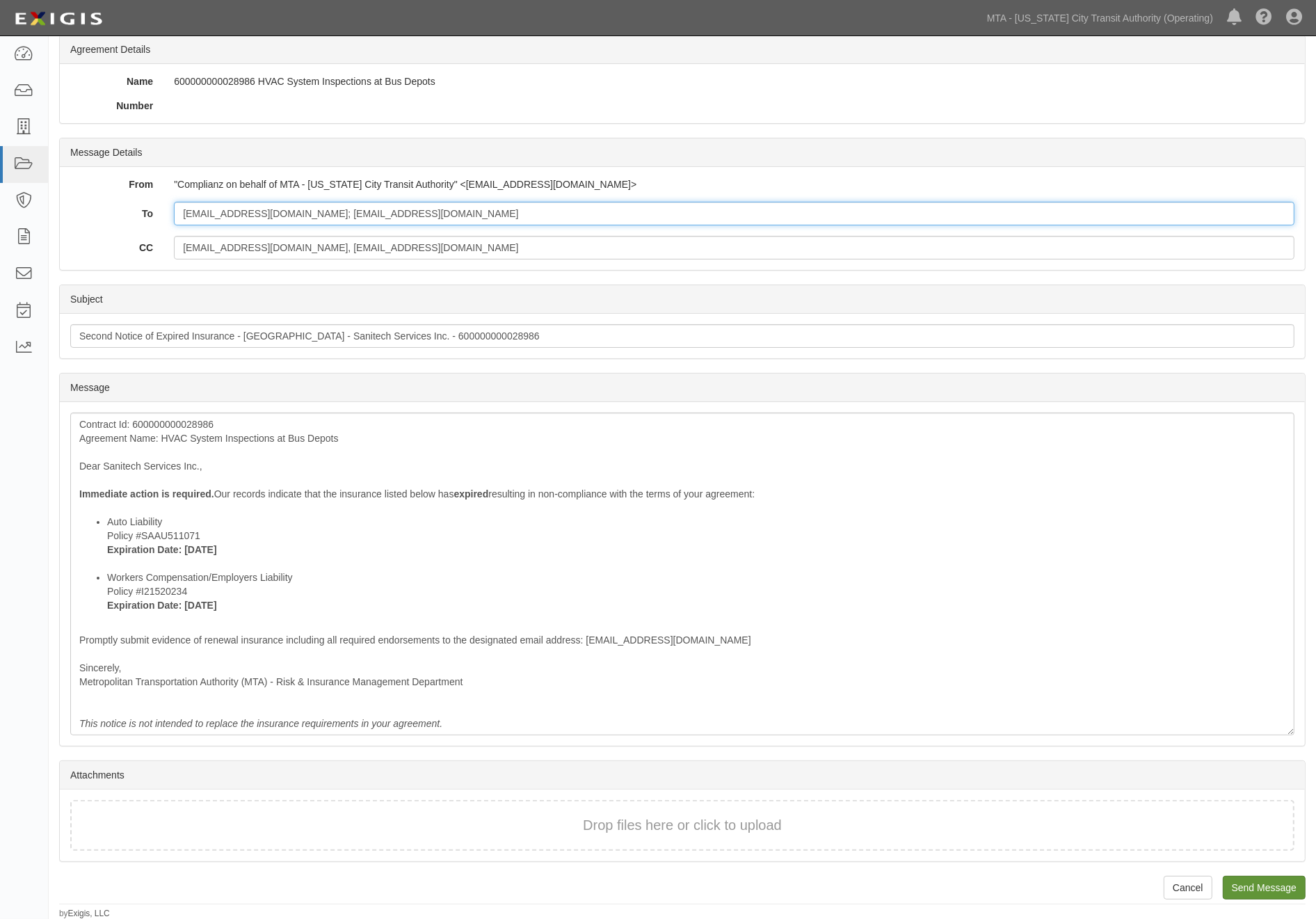
type input "fsemprini@tceins.com; KMadarasz@sanitechservicesinc.com"
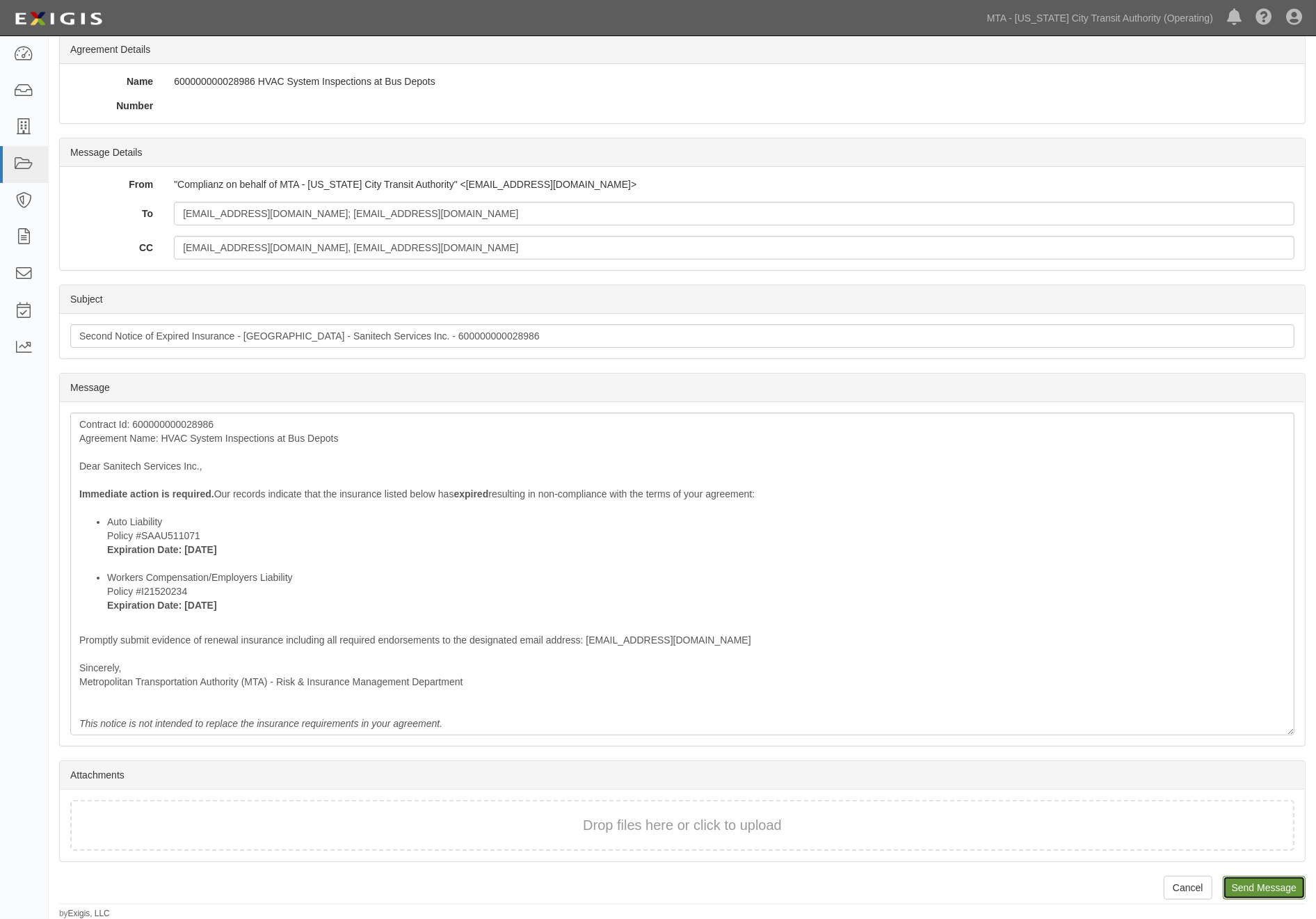
click at [1247, 884] on input "Send Message" at bounding box center [1263, 888] width 83 height 23
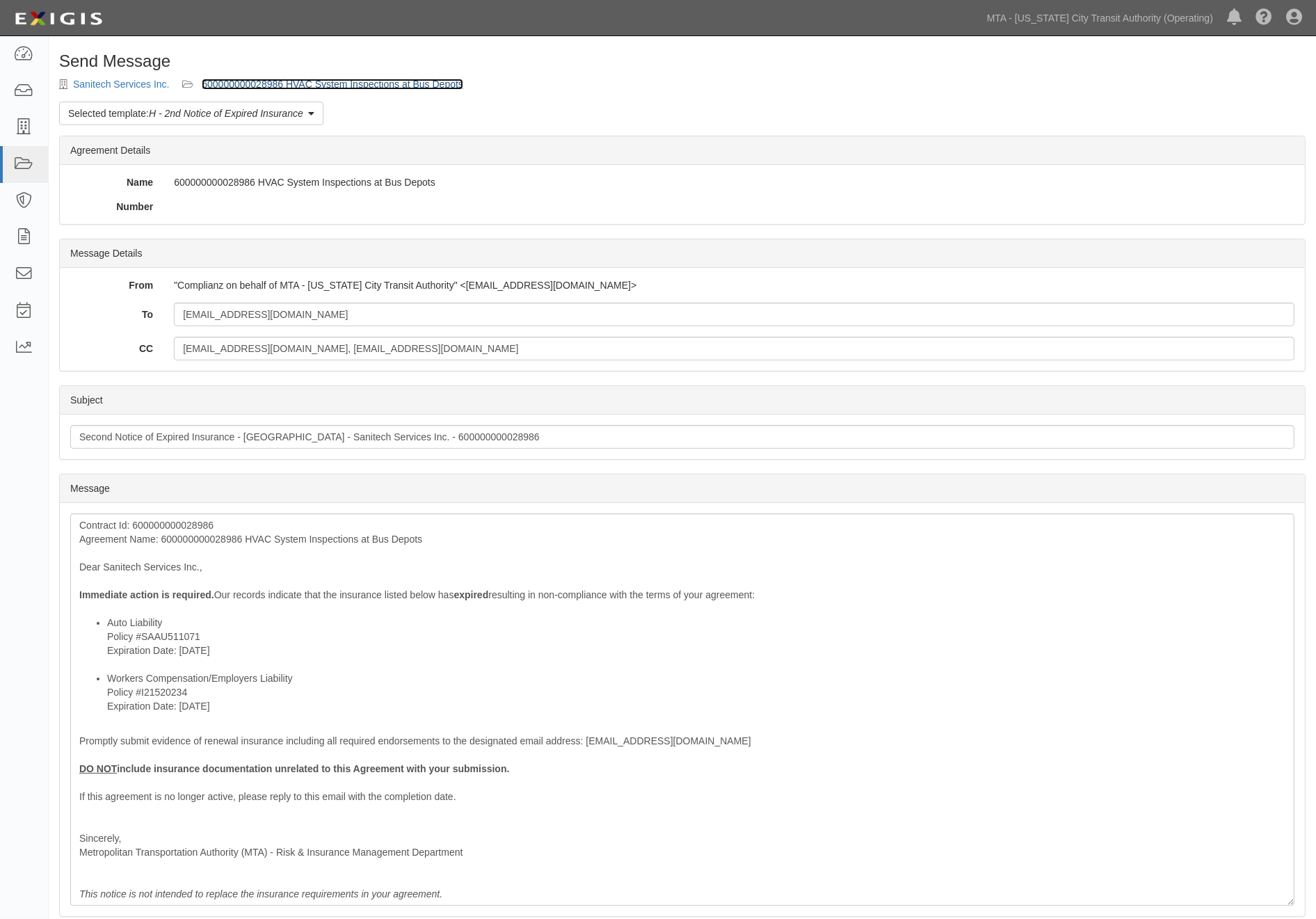
click at [421, 82] on link "600000000028986 HVAC System Inspections at Bus Depots" at bounding box center [332, 84] width 261 height 11
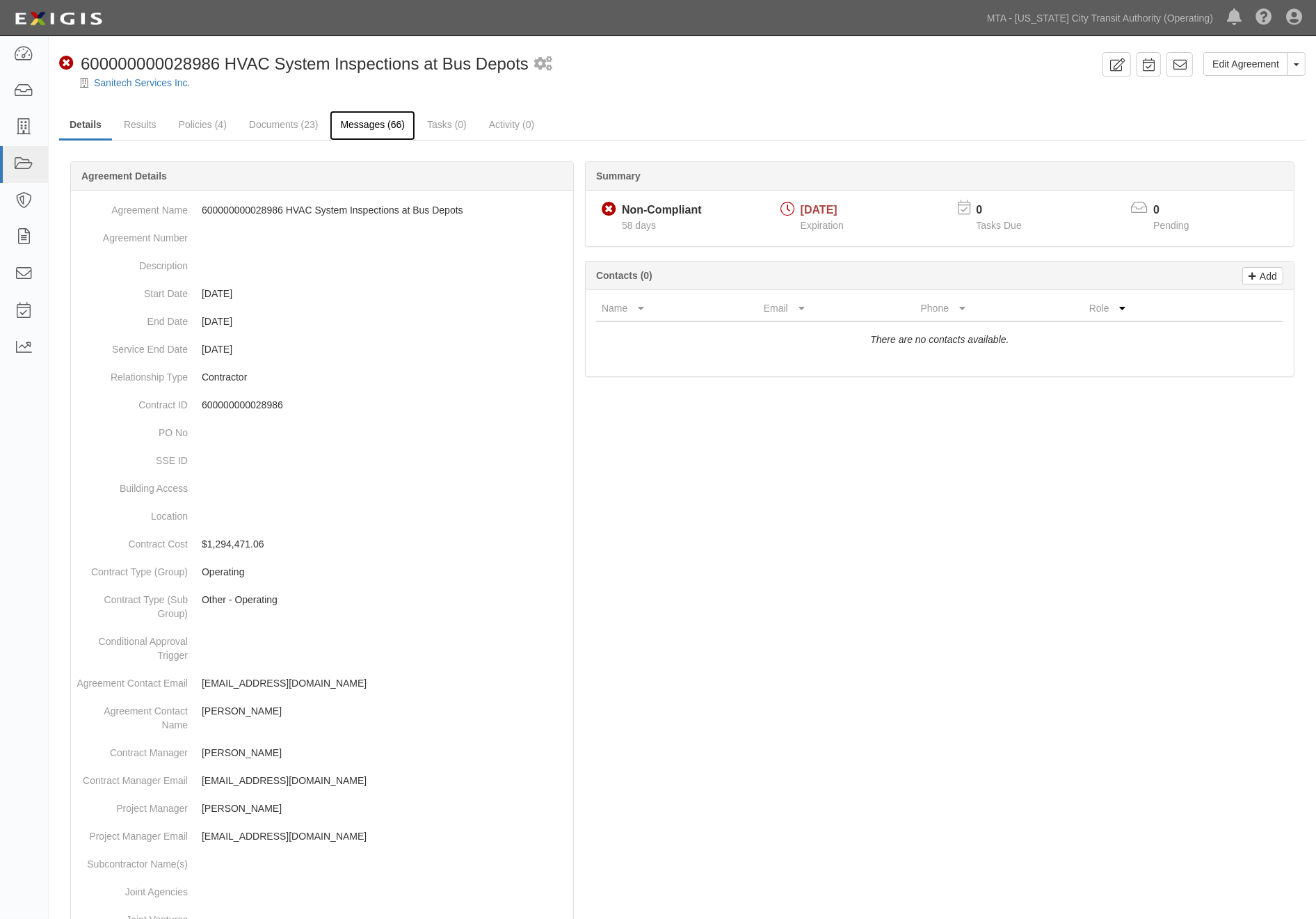
click at [383, 123] on link "Messages (66)" at bounding box center [372, 125] width 85 height 30
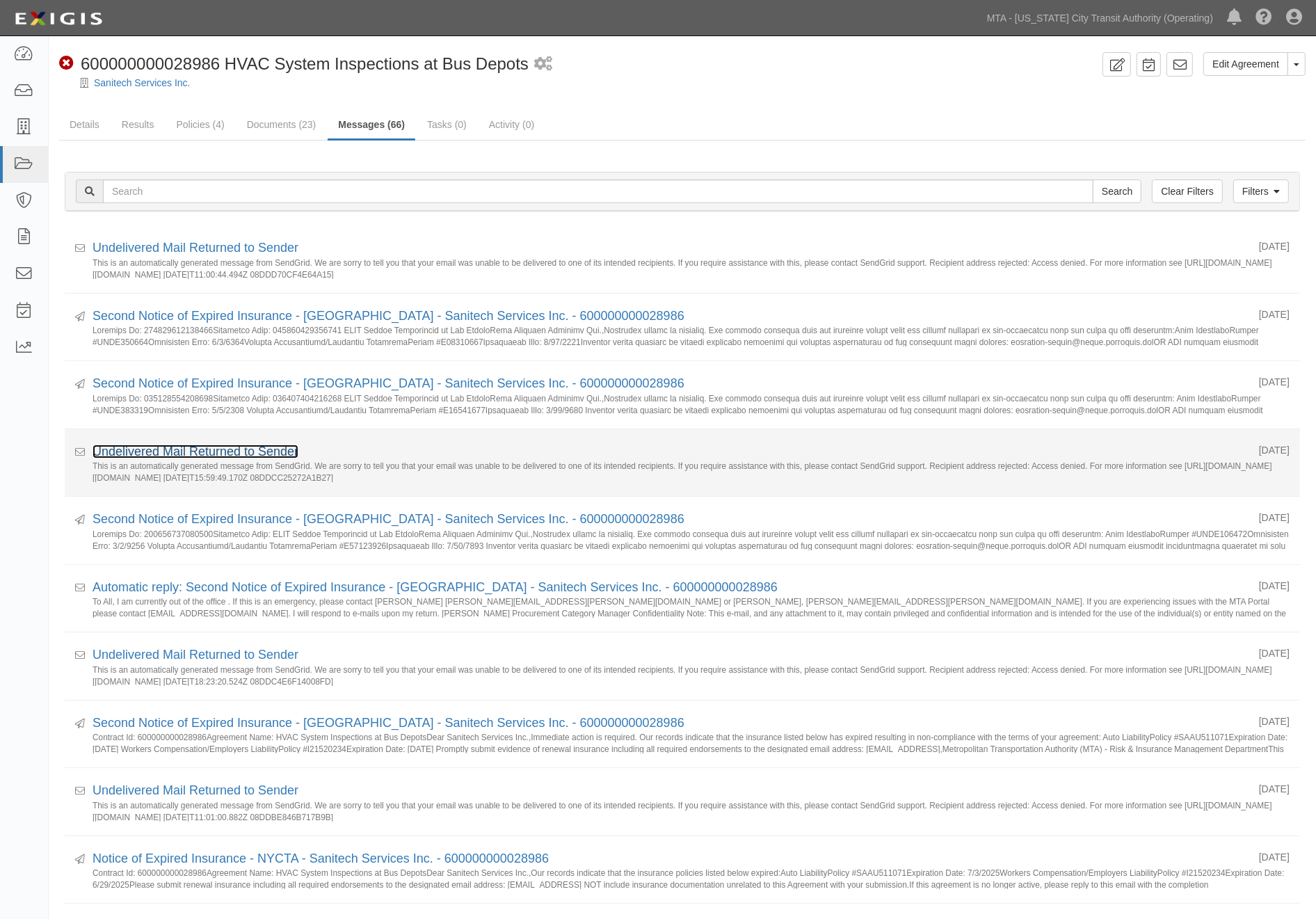
click at [250, 454] on link "Undelivered Mail Returned to Sender" at bounding box center [196, 451] width 206 height 14
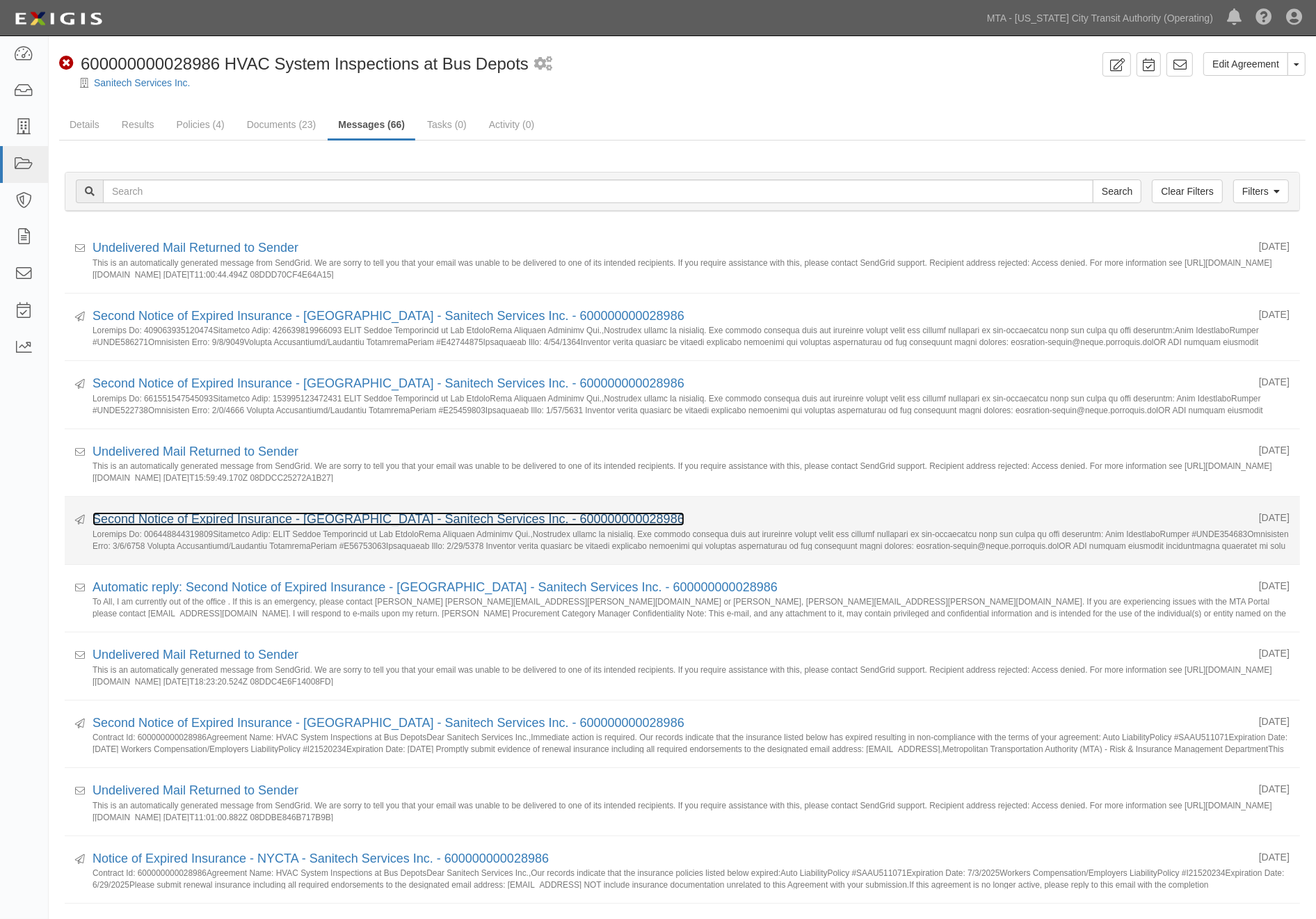
click at [183, 523] on link "Second Notice of Expired Insurance - [GEOGRAPHIC_DATA] - Sanitech Services Inc.…" at bounding box center [389, 519] width 592 height 14
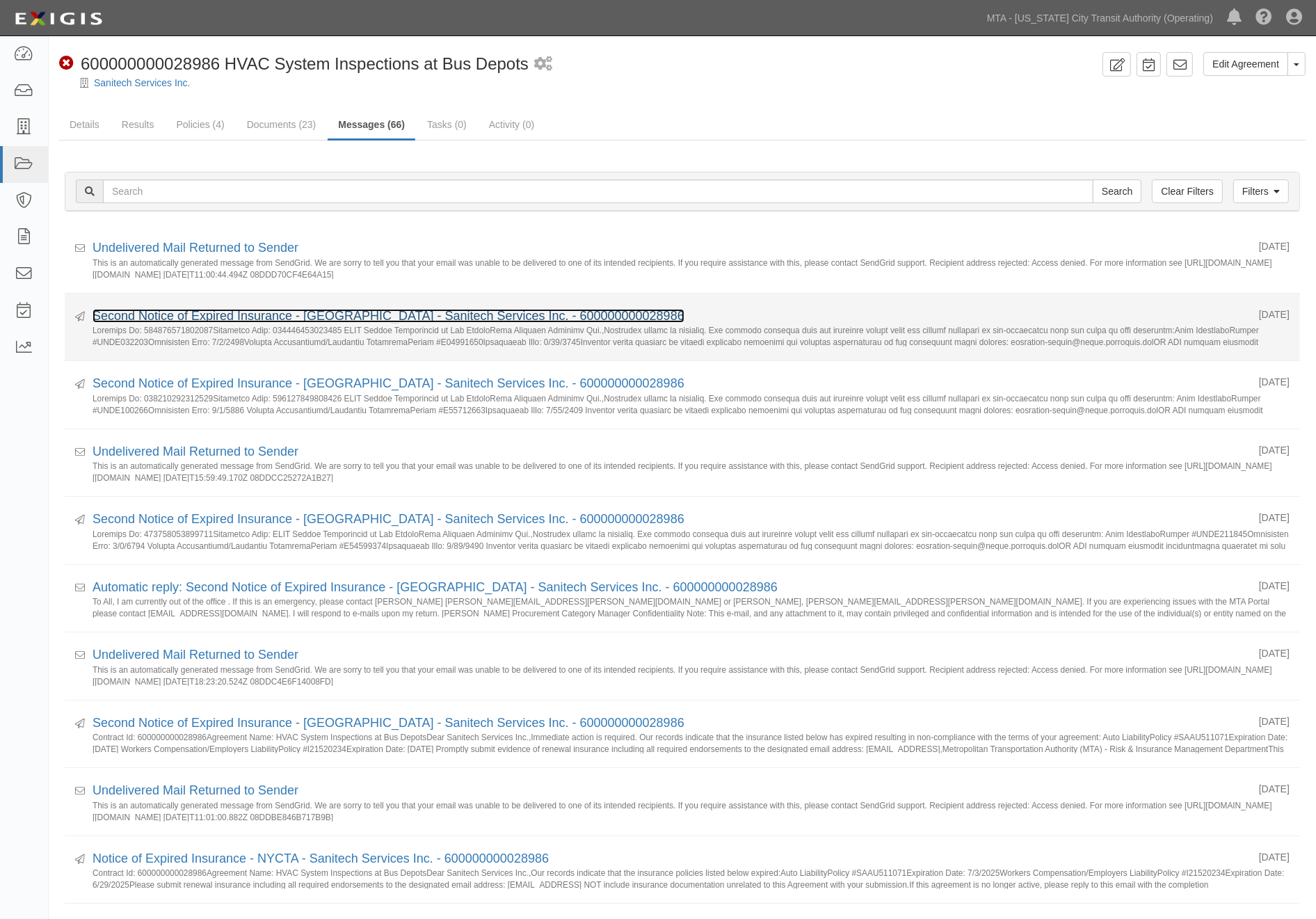
click at [142, 313] on link "Second Notice of Expired Insurance - [GEOGRAPHIC_DATA] - Sanitech Services Inc.…" at bounding box center [389, 316] width 592 height 14
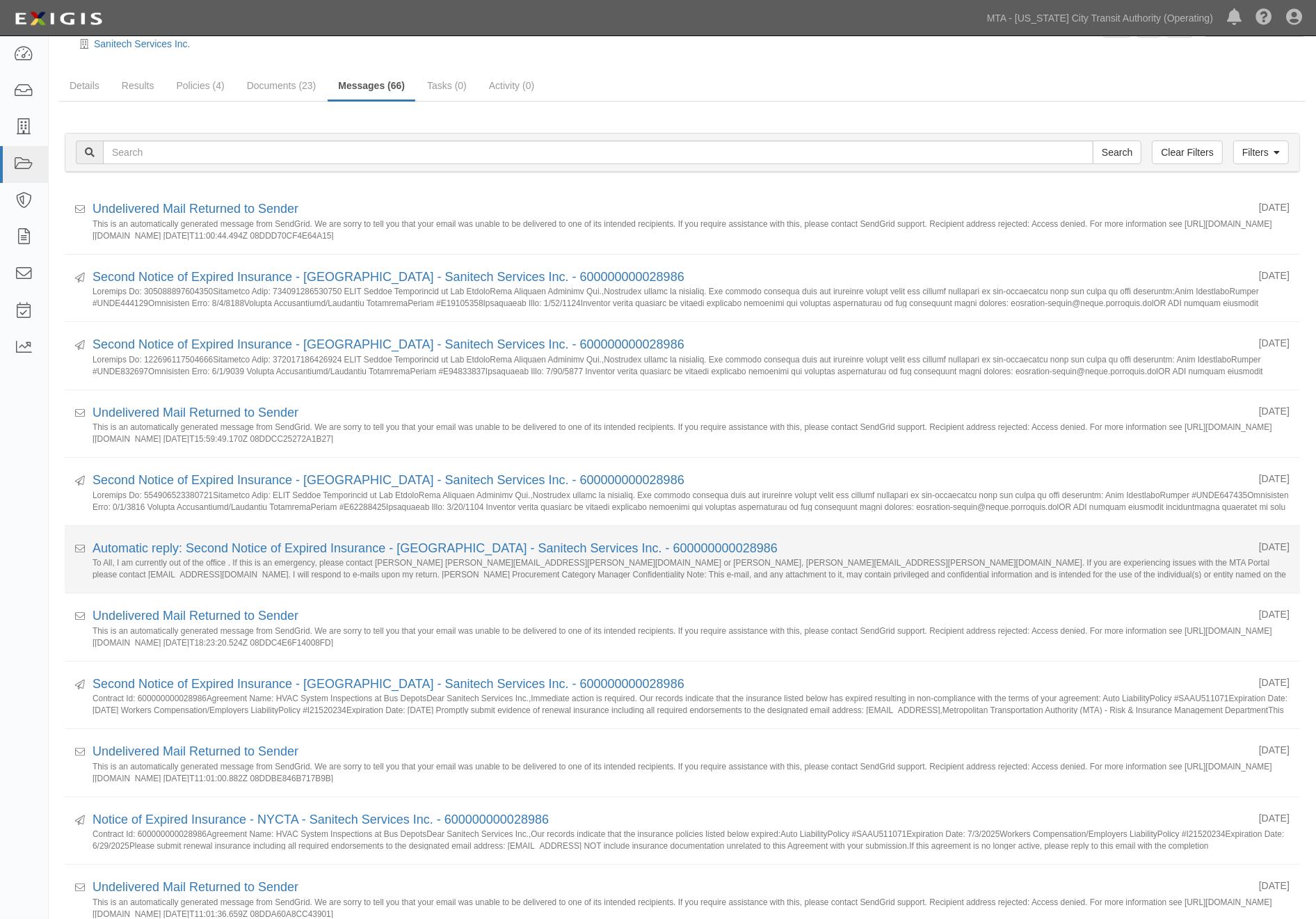
scroll to position [77, 0]
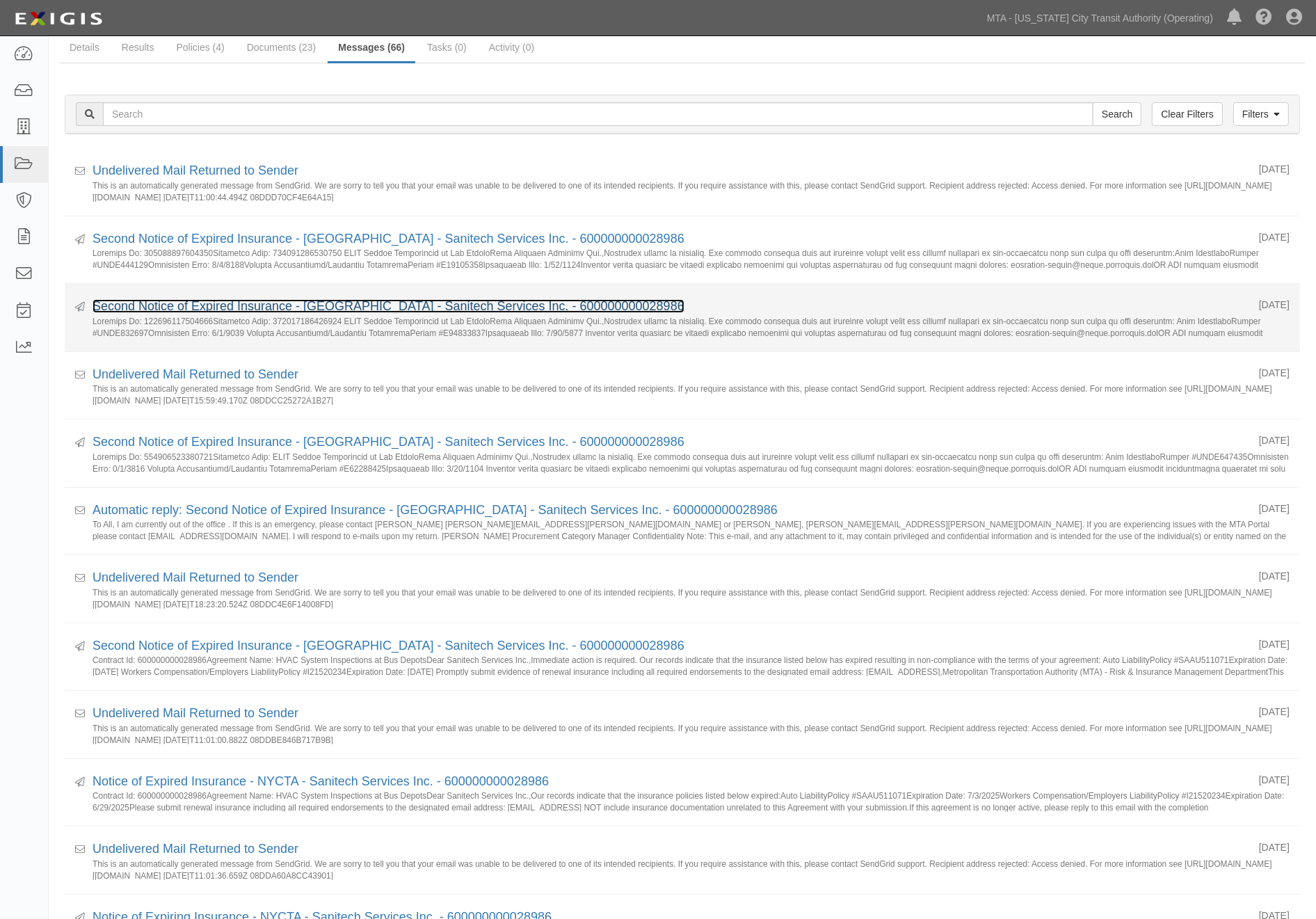
click at [199, 303] on link "Second Notice of Expired Insurance - [GEOGRAPHIC_DATA] - Sanitech Services Inc.…" at bounding box center [389, 306] width 592 height 14
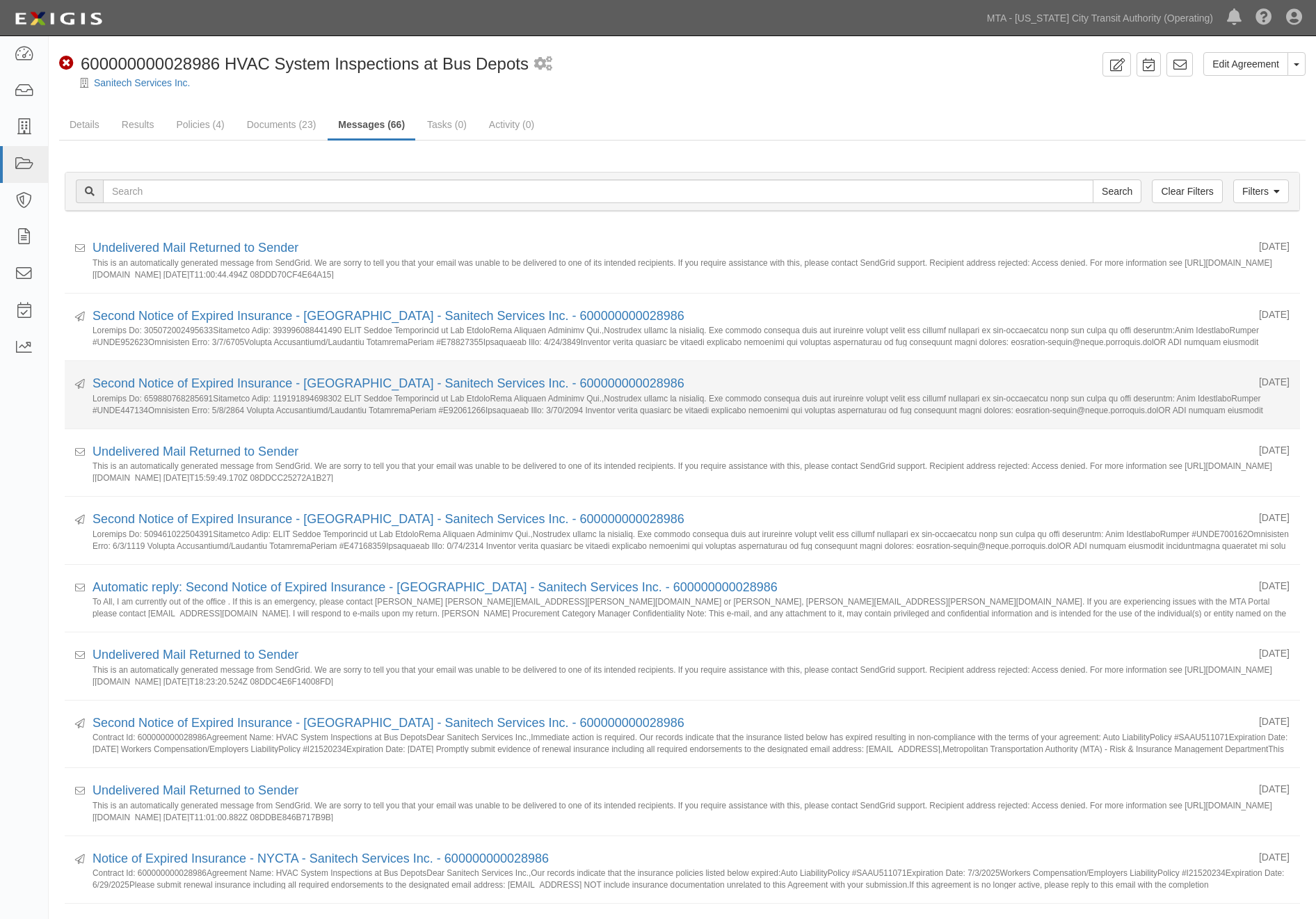
scroll to position [77, 0]
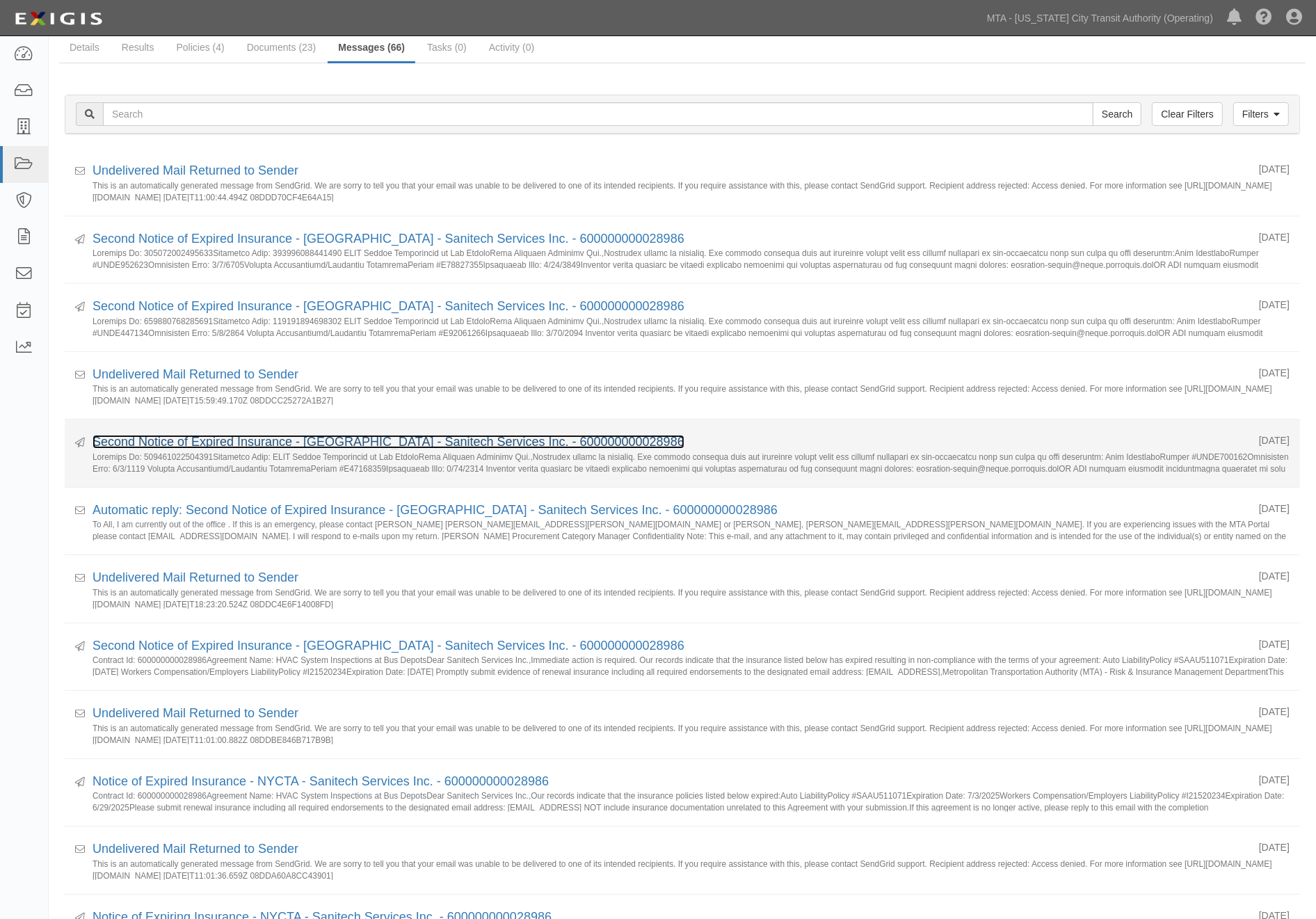
click at [242, 443] on link "Second Notice of Expired Insurance - NYCTA - Sanitech Services Inc. - 600000000…" at bounding box center [389, 441] width 592 height 14
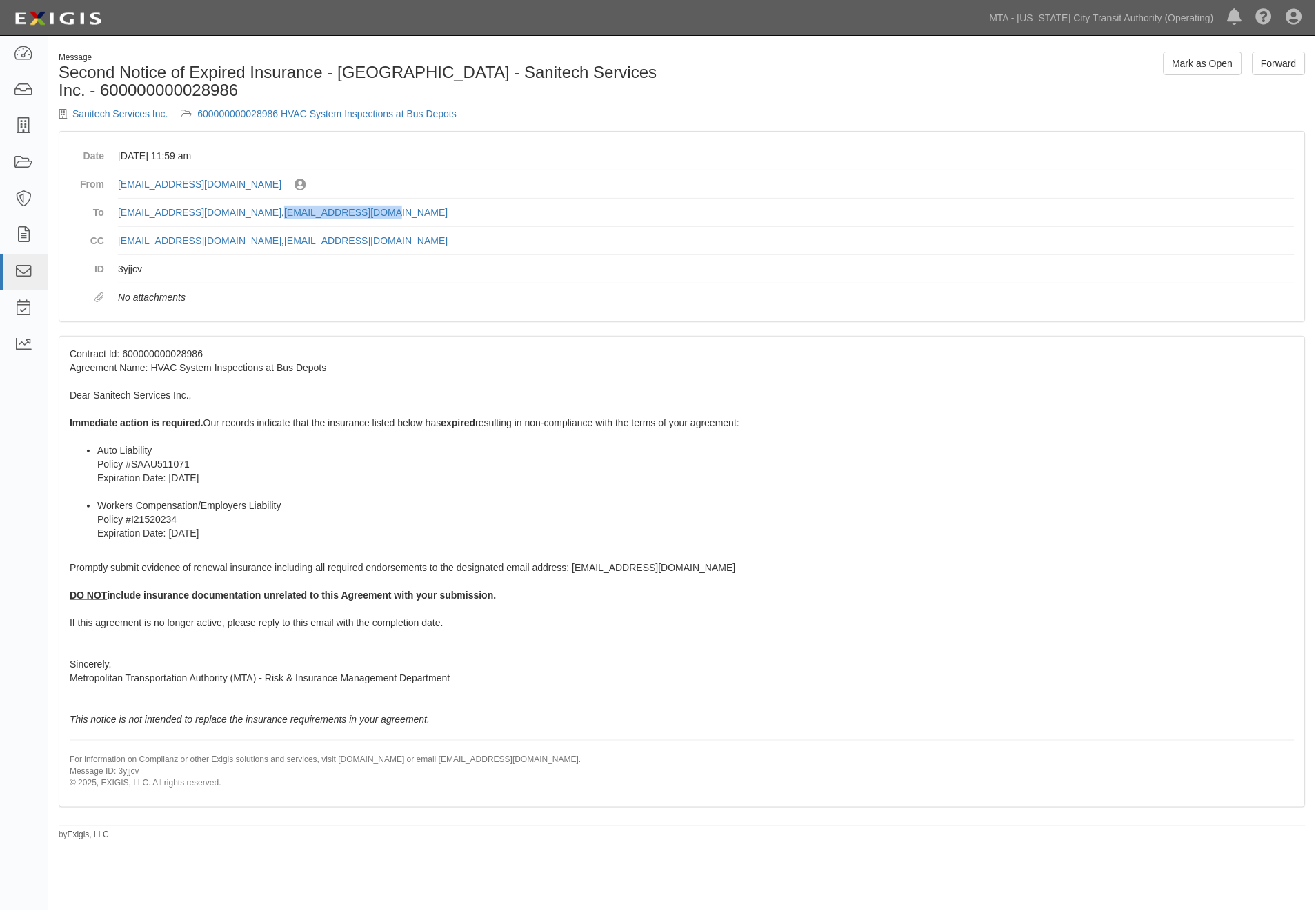
drag, startPoint x: 437, startPoint y: 215, endPoint x: 309, endPoint y: 214, distance: 128.0
click at [309, 214] on dd "SCLARK@SANITECHSERVICESINC.COM , fsemprini@tceins.com" at bounding box center [706, 212] width 1177 height 28
copy dd "fsemprini@tceins.com"
click at [394, 473] on li "Auto Liability Policy #SAAU511071 Expiration Date: 7/3/2025" at bounding box center [695, 471] width 1197 height 55
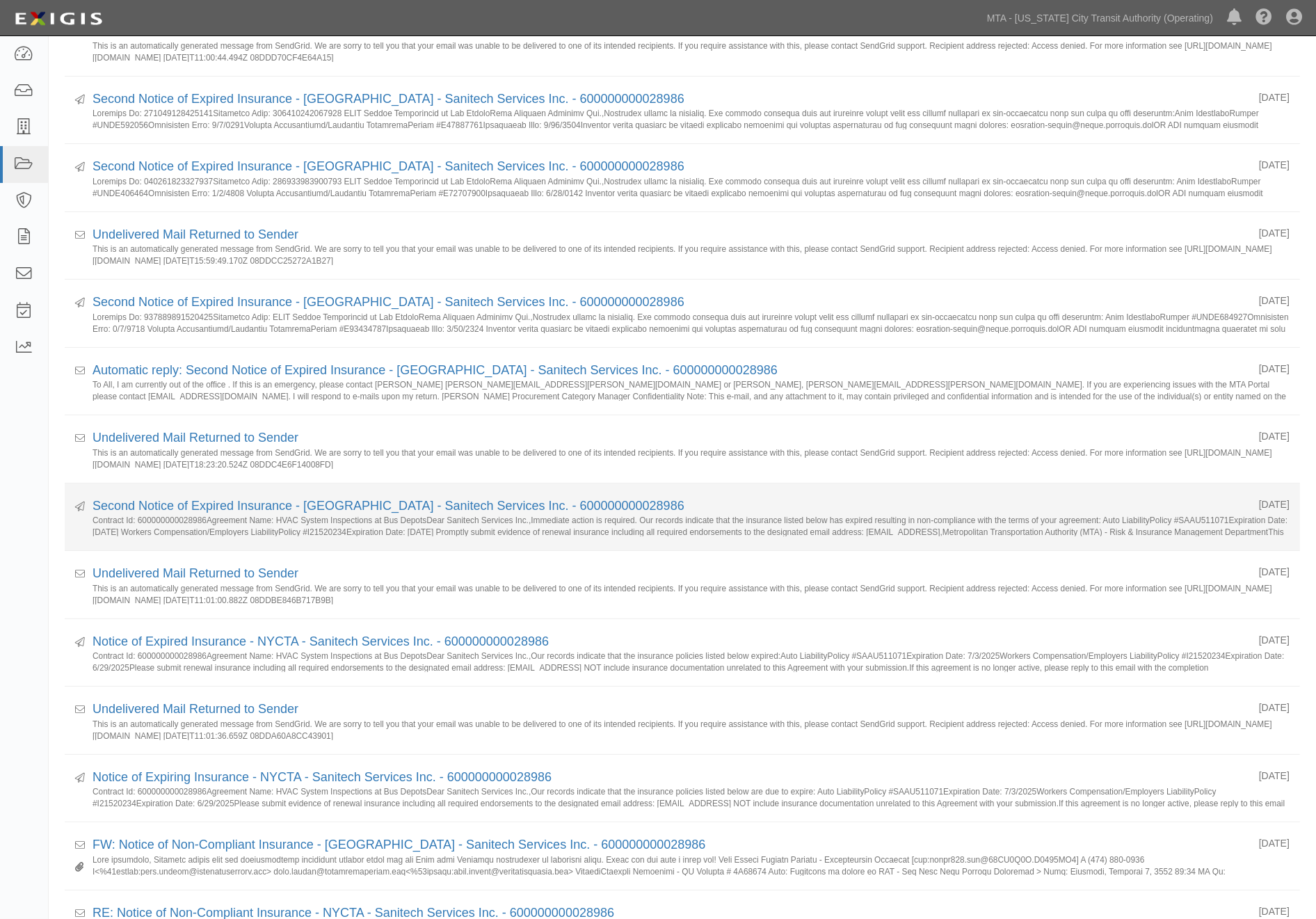
scroll to position [386, 0]
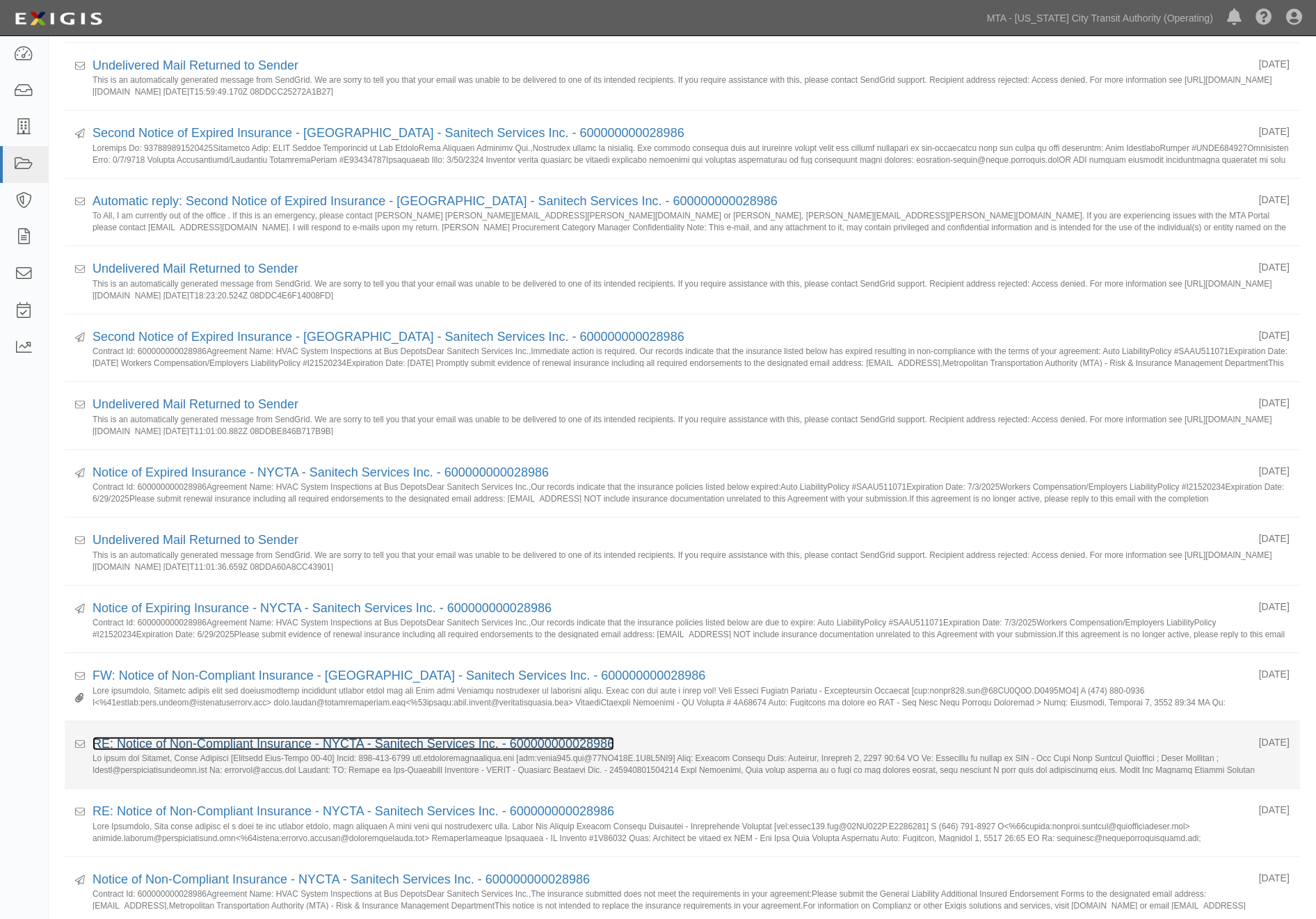
click at [422, 742] on link "RE: Notice of Non-Compliant Insurance - NYCTA - Sanitech Services Inc. - 600000…" at bounding box center [353, 744] width 521 height 14
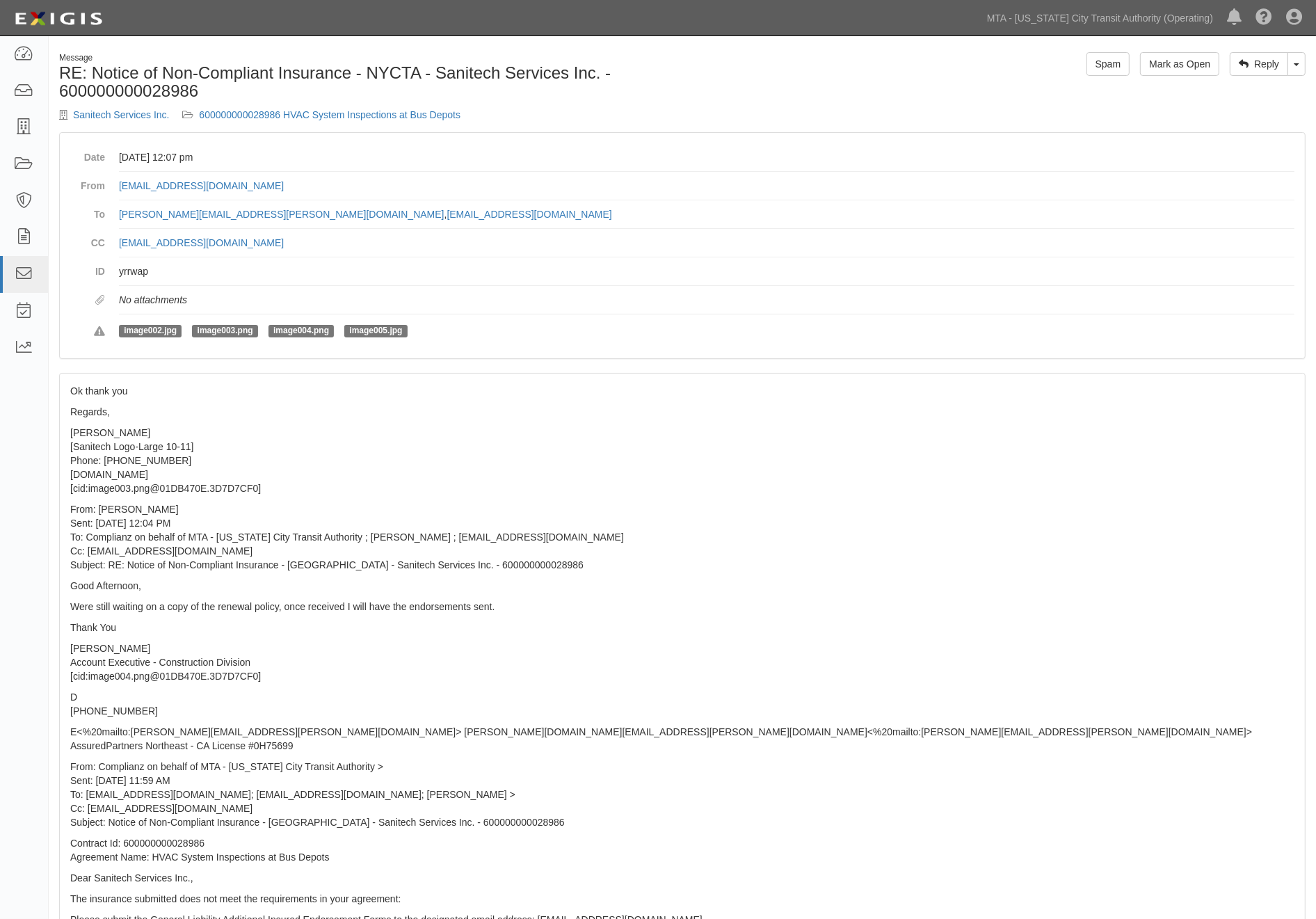
drag, startPoint x: 301, startPoint y: 186, endPoint x: 118, endPoint y: 174, distance: 183.4
click at [118, 174] on dl "Date December 05, 2024 at 12:07 pm From KMadarasz@sanitechservicesinc.com To mi…" at bounding box center [682, 245] width 1224 height 205
copy link "[EMAIL_ADDRESS][DOMAIN_NAME]"
click at [571, 172] on dd "KMadarasz@sanitechservicesinc.com" at bounding box center [706, 186] width 1175 height 28
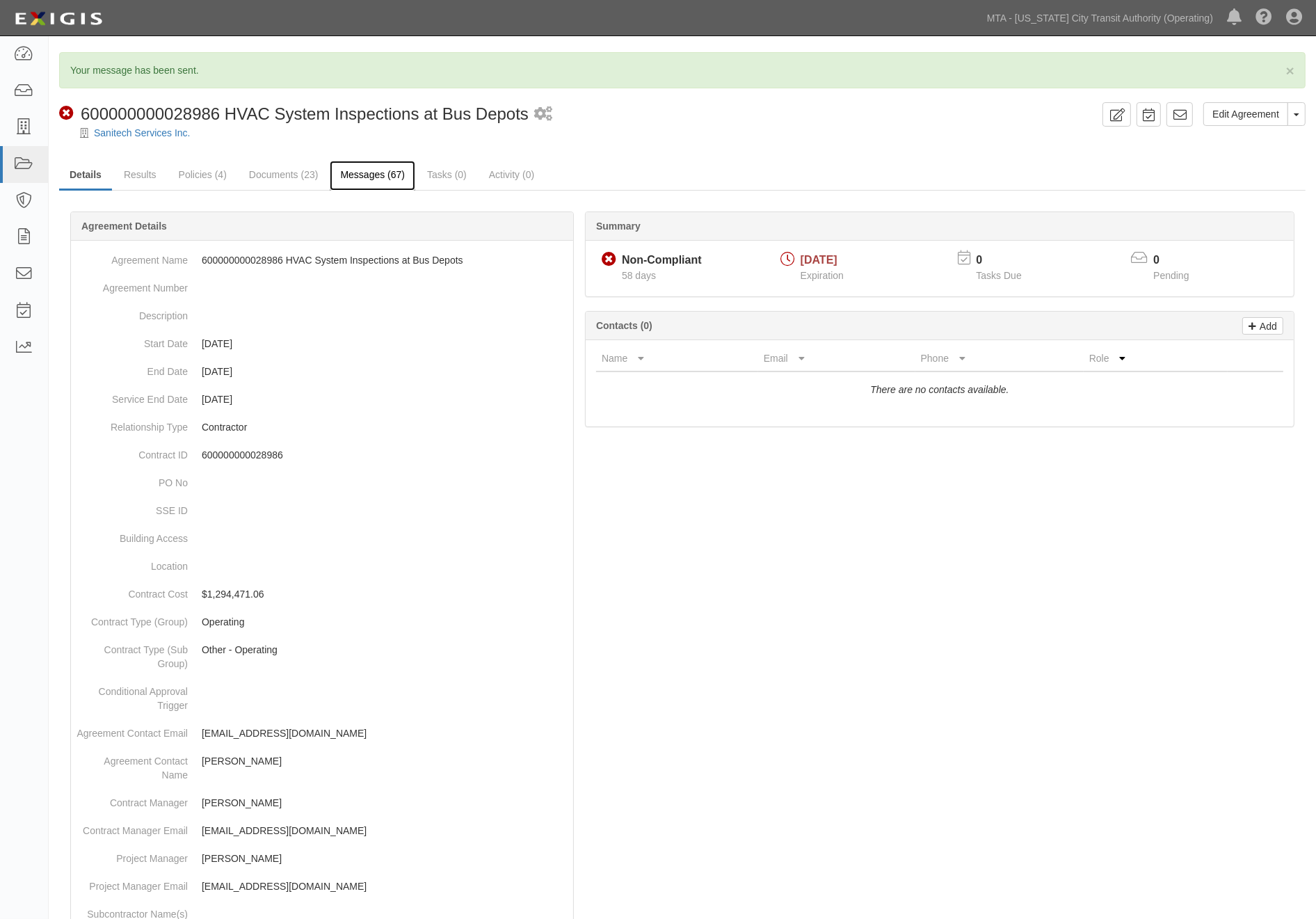
click at [386, 172] on link "Messages (67)" at bounding box center [372, 175] width 85 height 30
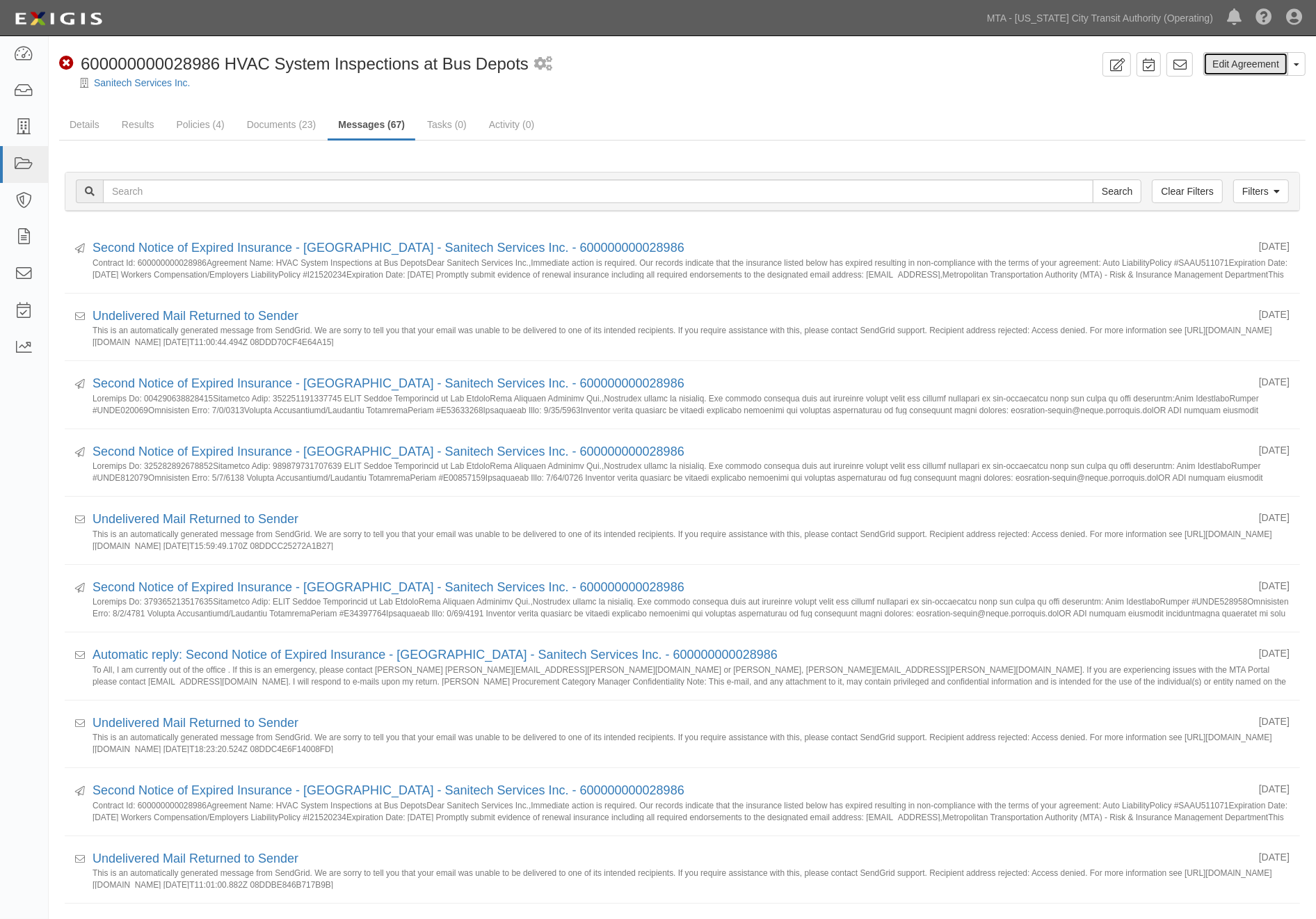
click at [1232, 70] on link "Edit Agreement" at bounding box center [1246, 64] width 85 height 23
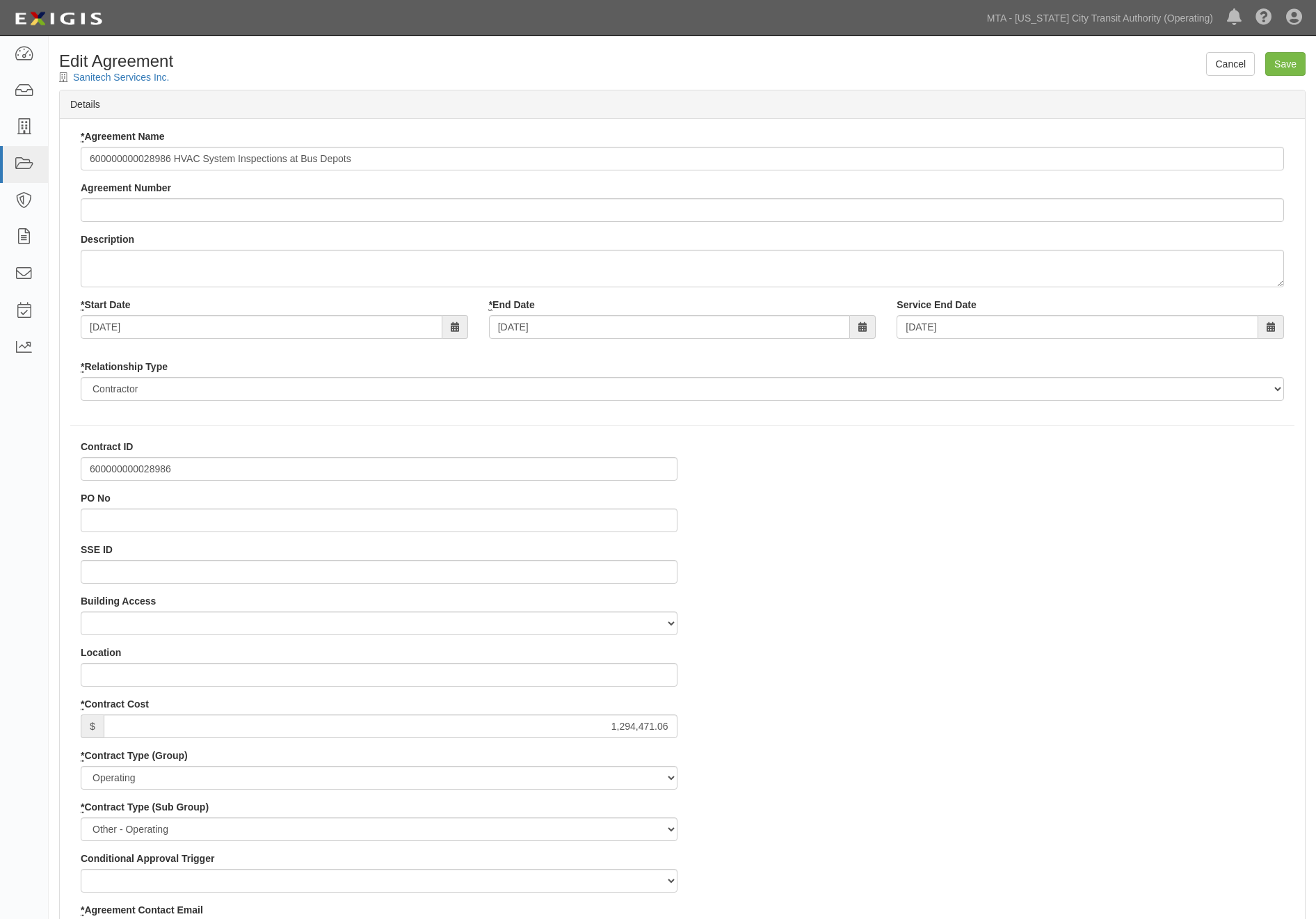
select select
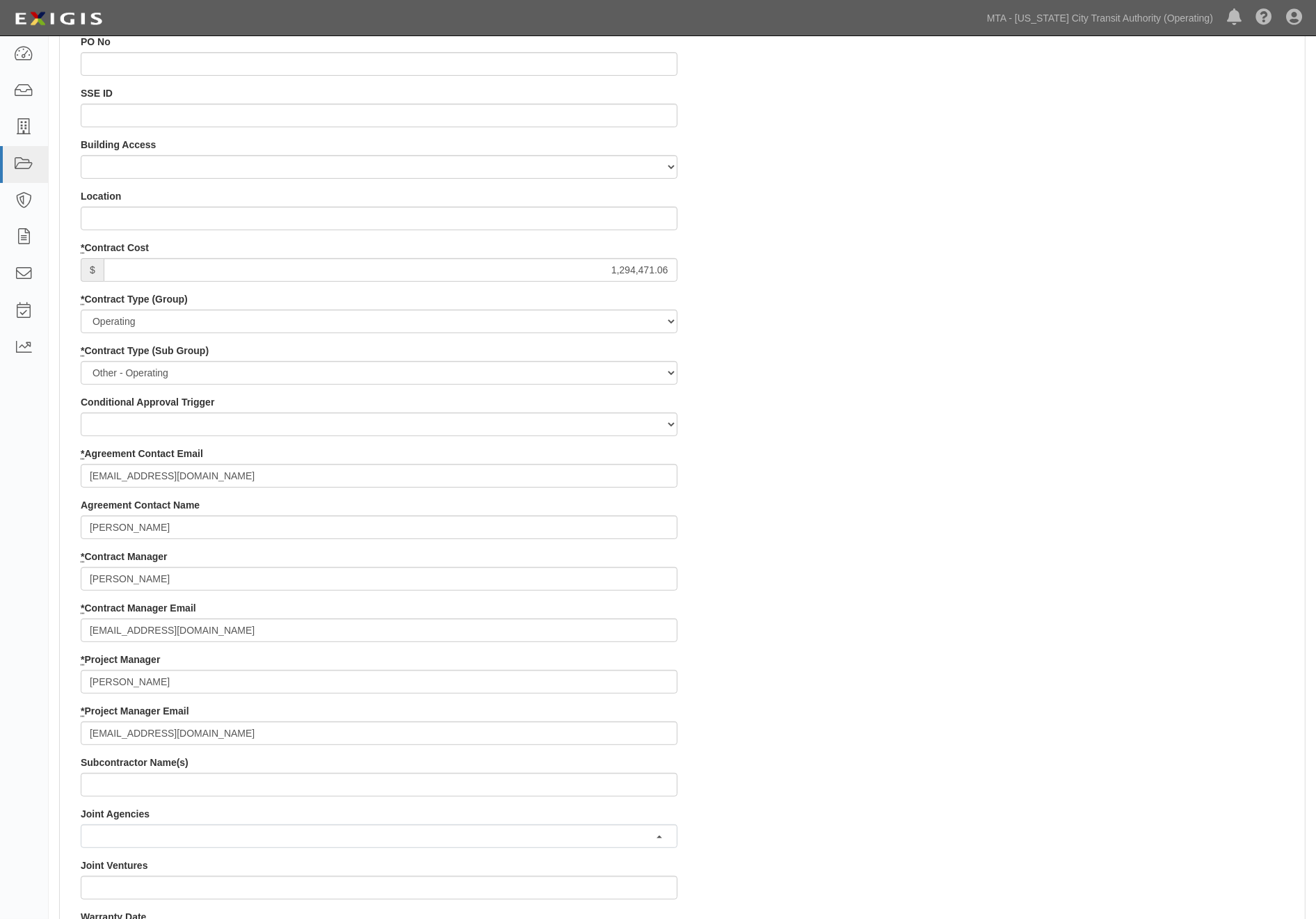
scroll to position [463, 0]
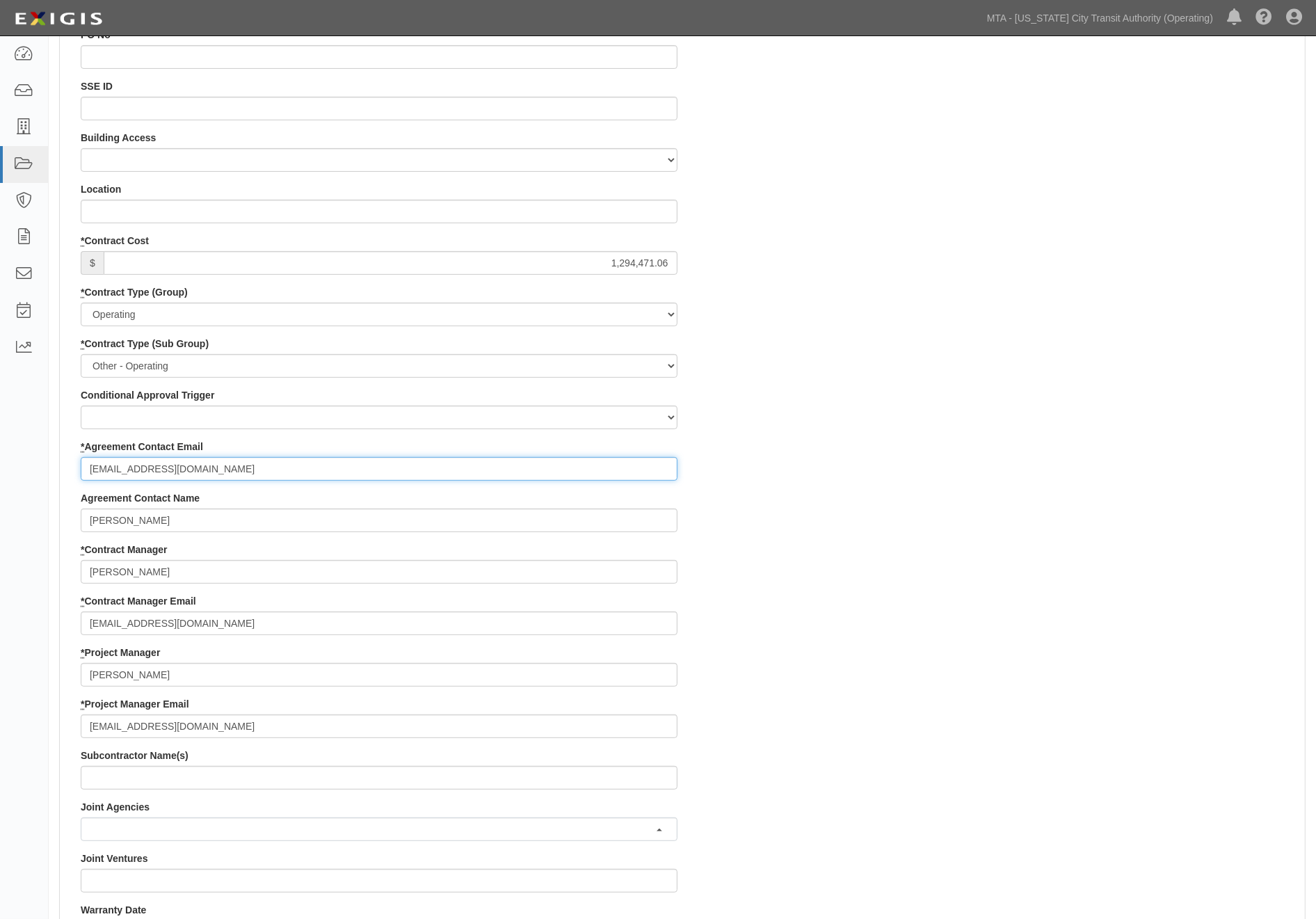
drag, startPoint x: 207, startPoint y: 474, endPoint x: 65, endPoint y: 465, distance: 142.3
click at [65, 465] on div "Contract ID 600000000028986 PO No SSE ID Building Access 2 Broadway 341/345/347…" at bounding box center [682, 671] width 1245 height 1390
paste input "KMadarasz@sanitechservicesinc.com"
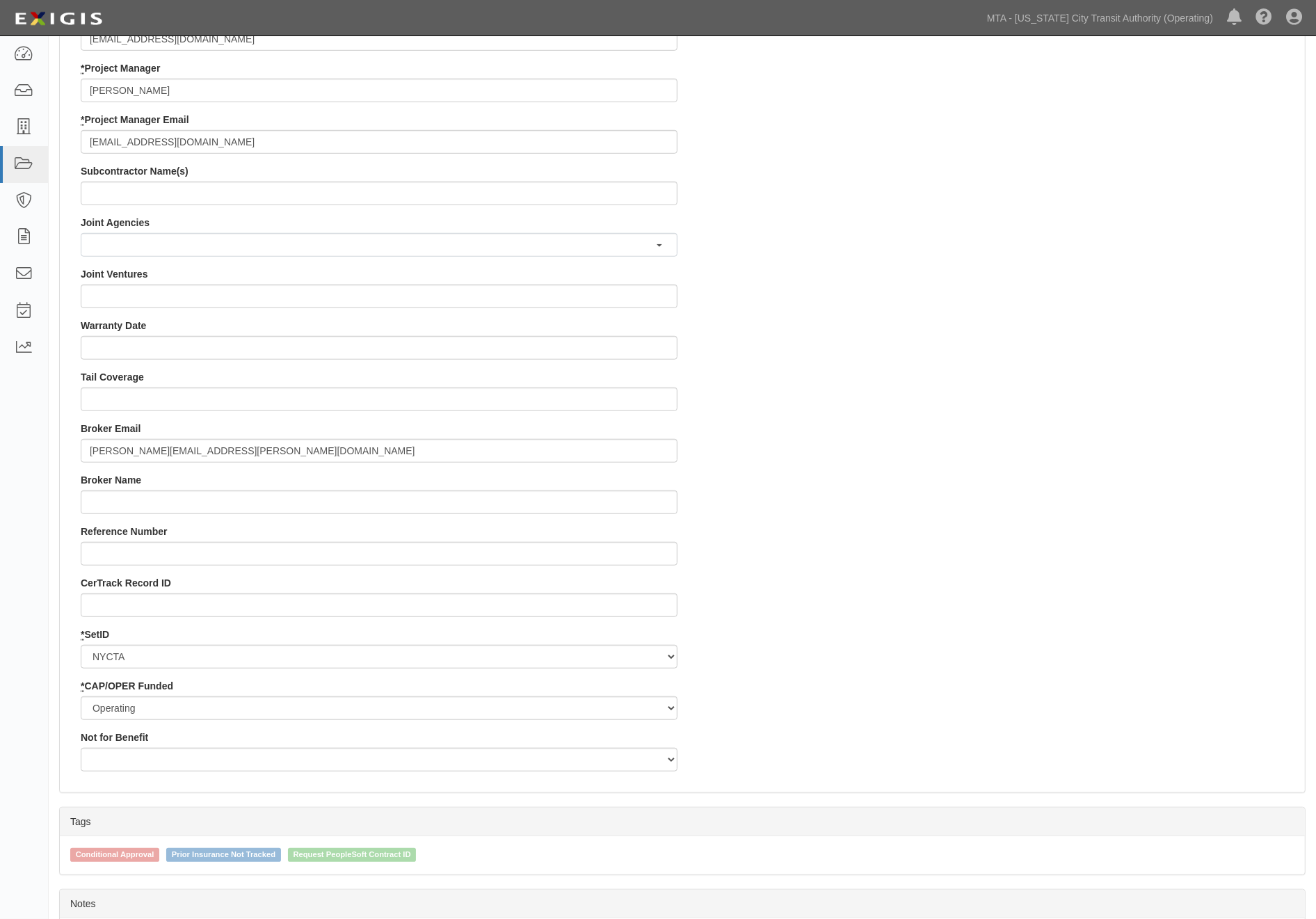
scroll to position [1159, 0]
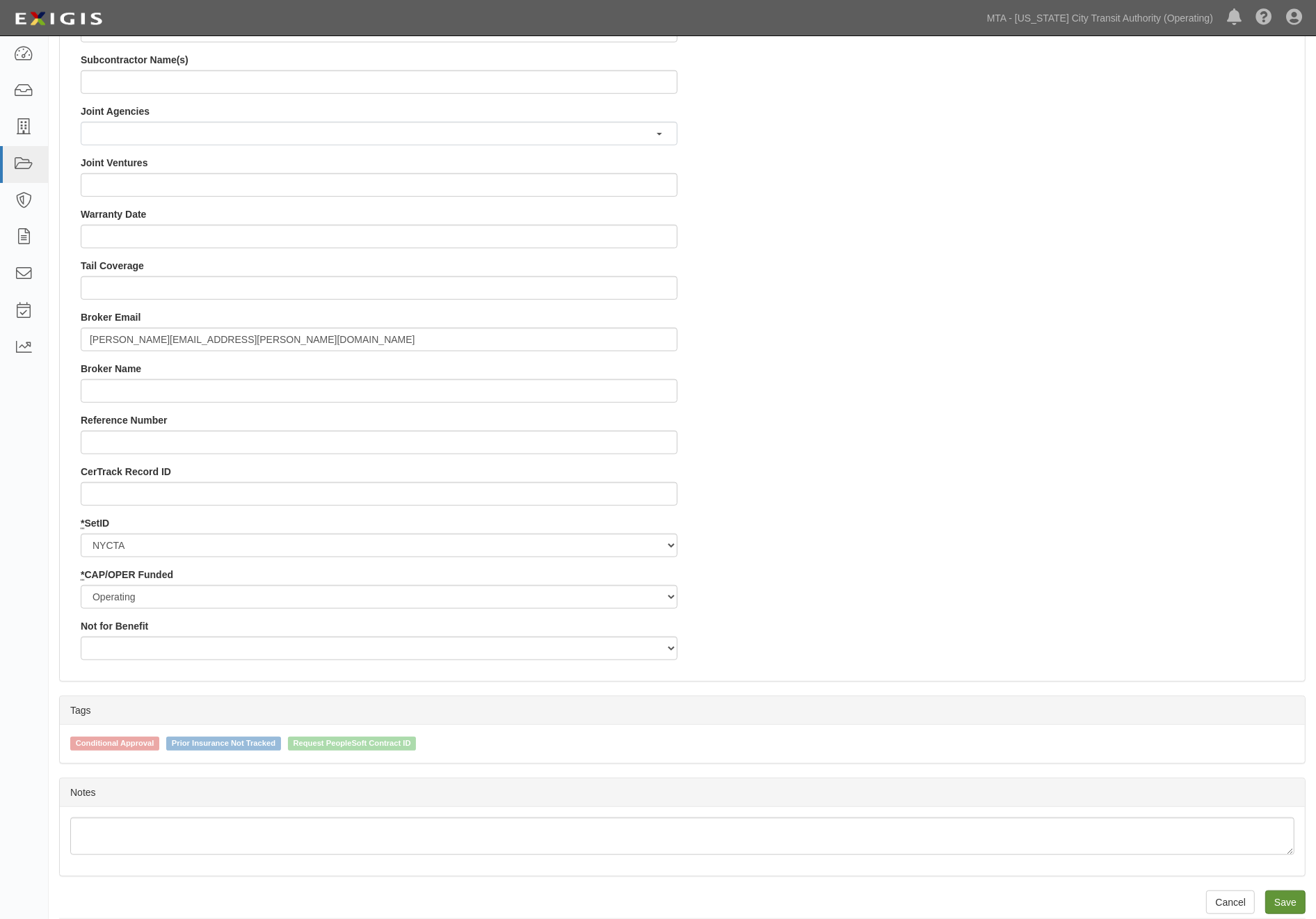
type input "KMadarasz@sanitechservicesinc.com"
click at [1301, 899] on input "Save" at bounding box center [1285, 902] width 40 height 23
type input "1294471.06"
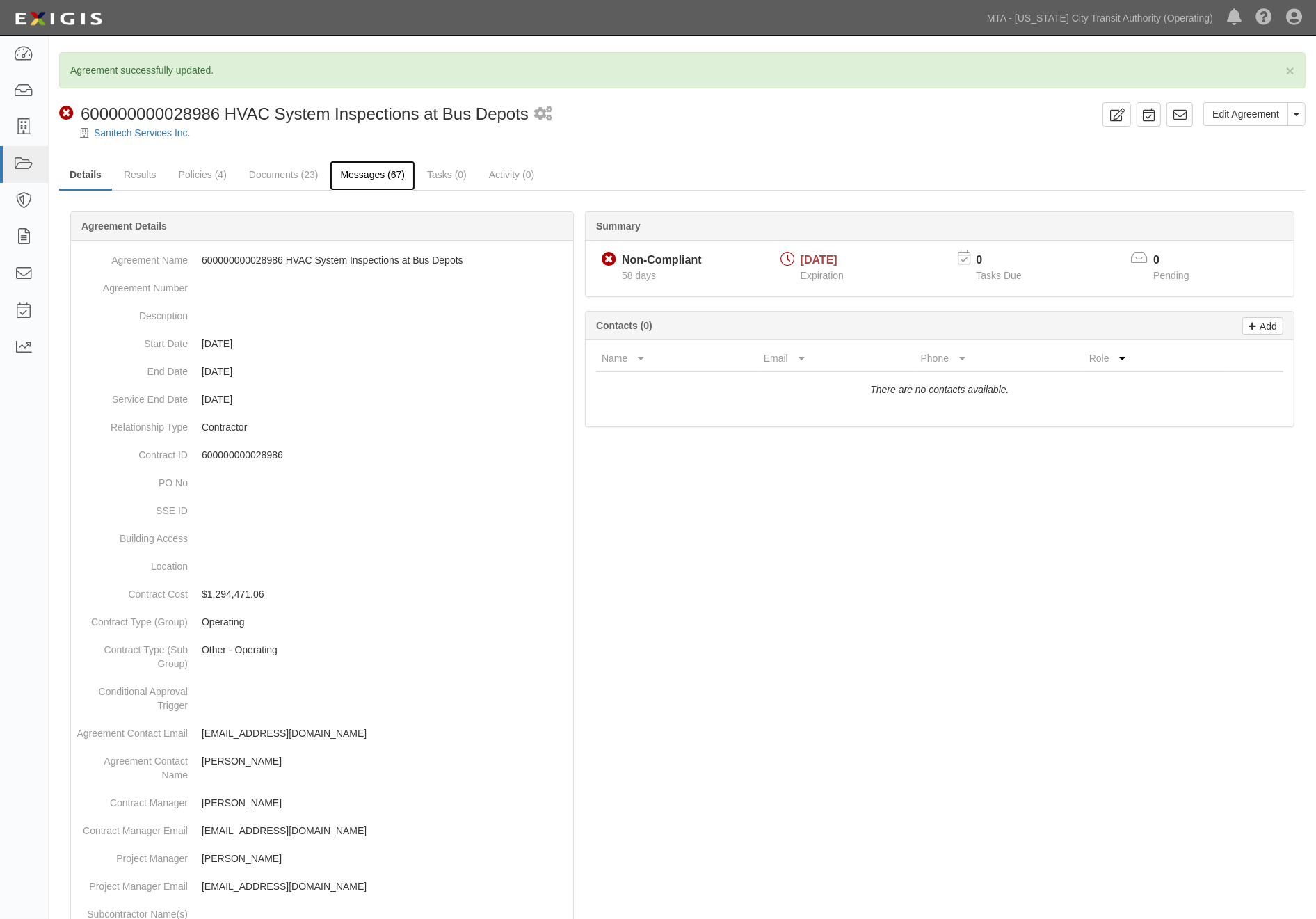
click at [370, 168] on link "Messages (67)" at bounding box center [372, 175] width 85 height 30
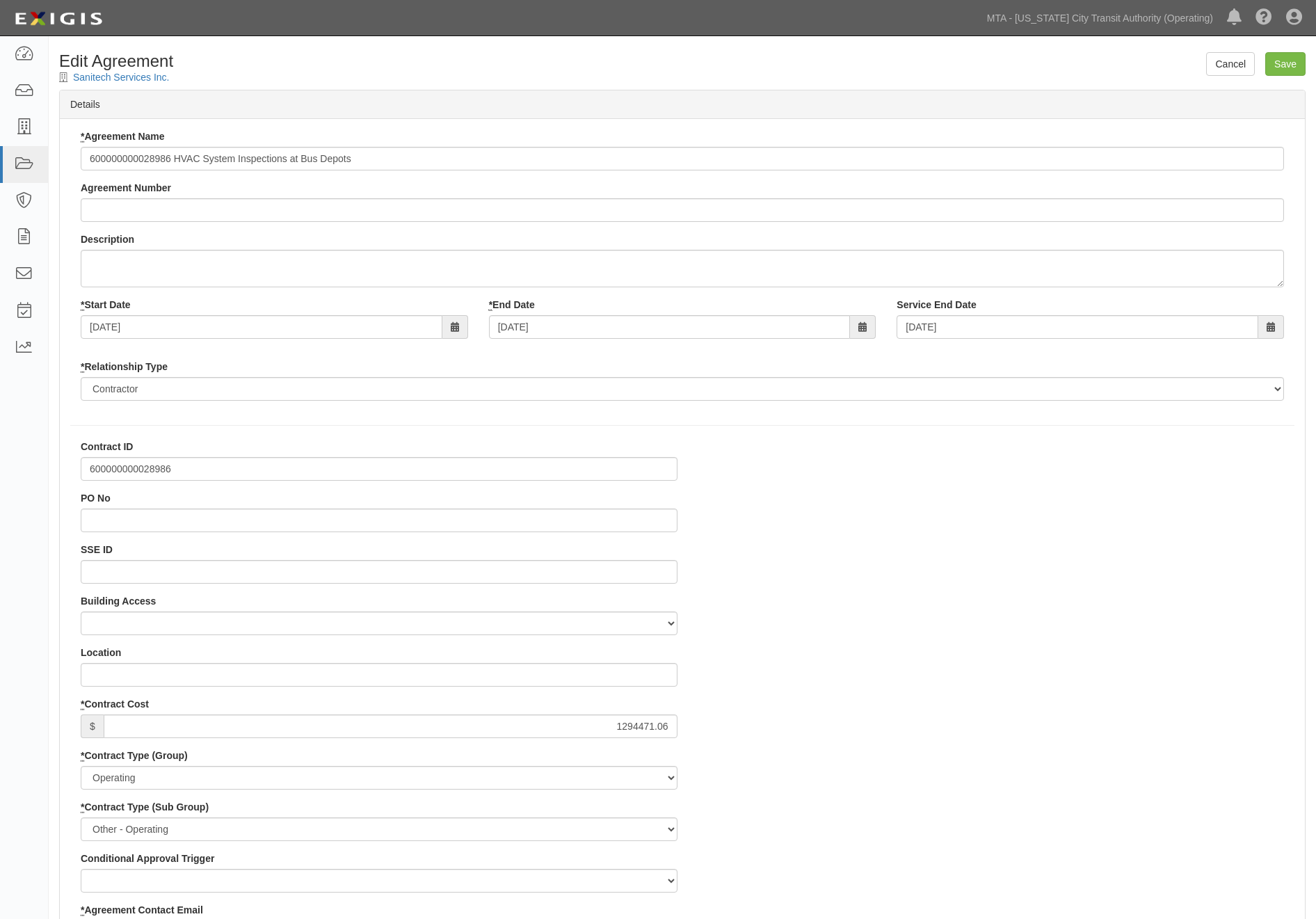
select select
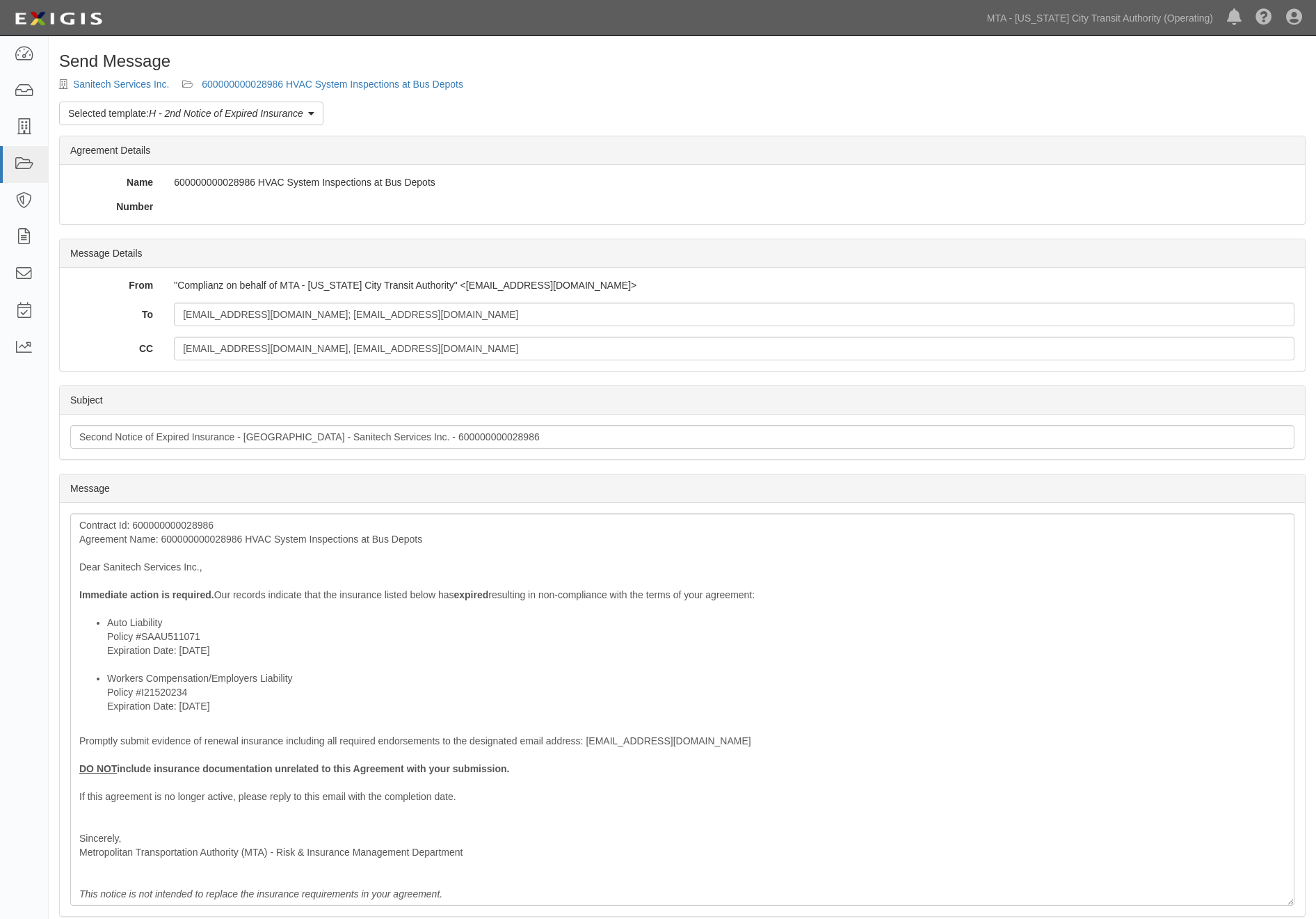
scroll to position [101, 0]
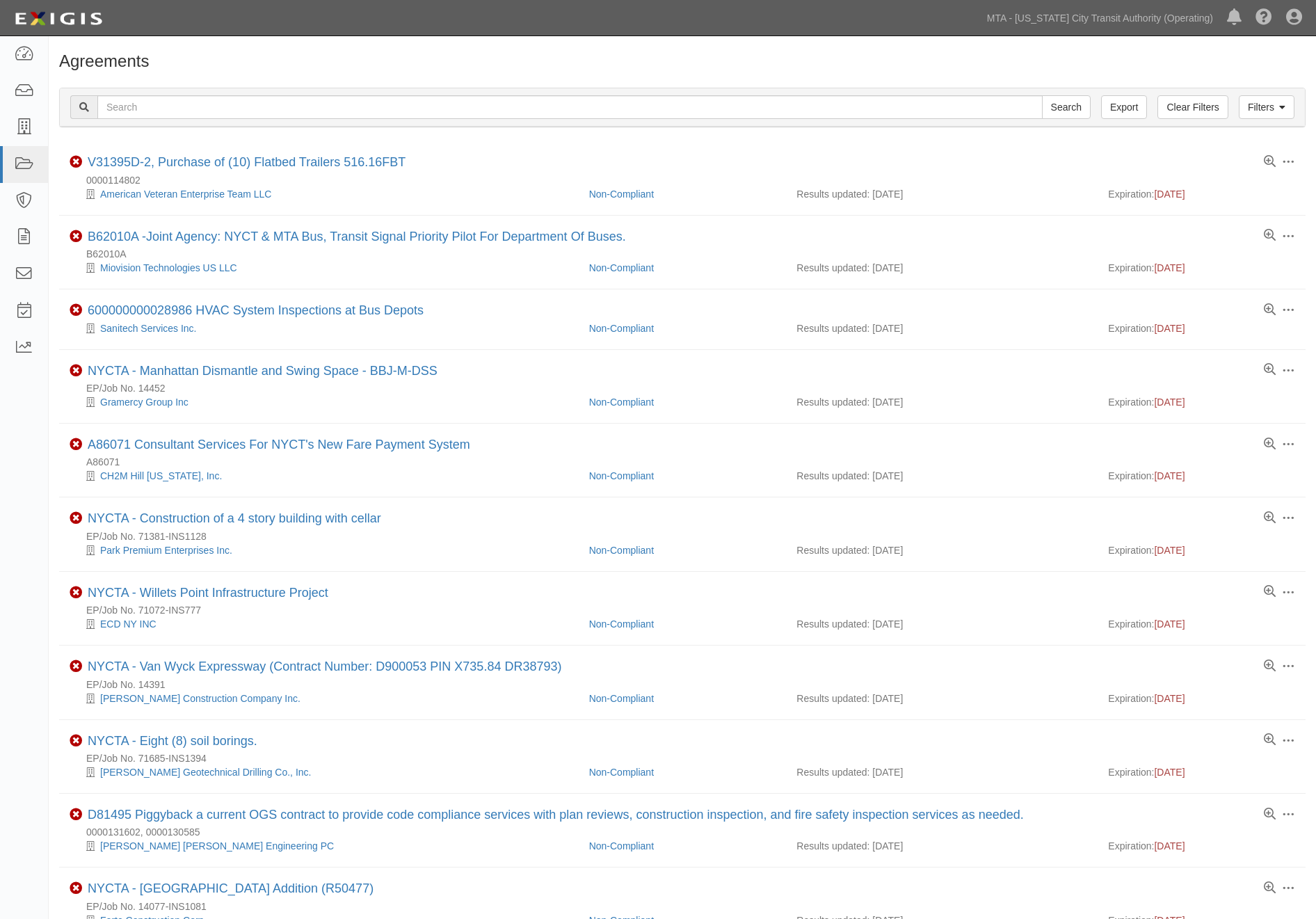
scroll to position [77, 0]
click at [24, 267] on icon at bounding box center [23, 275] width 20 height 16
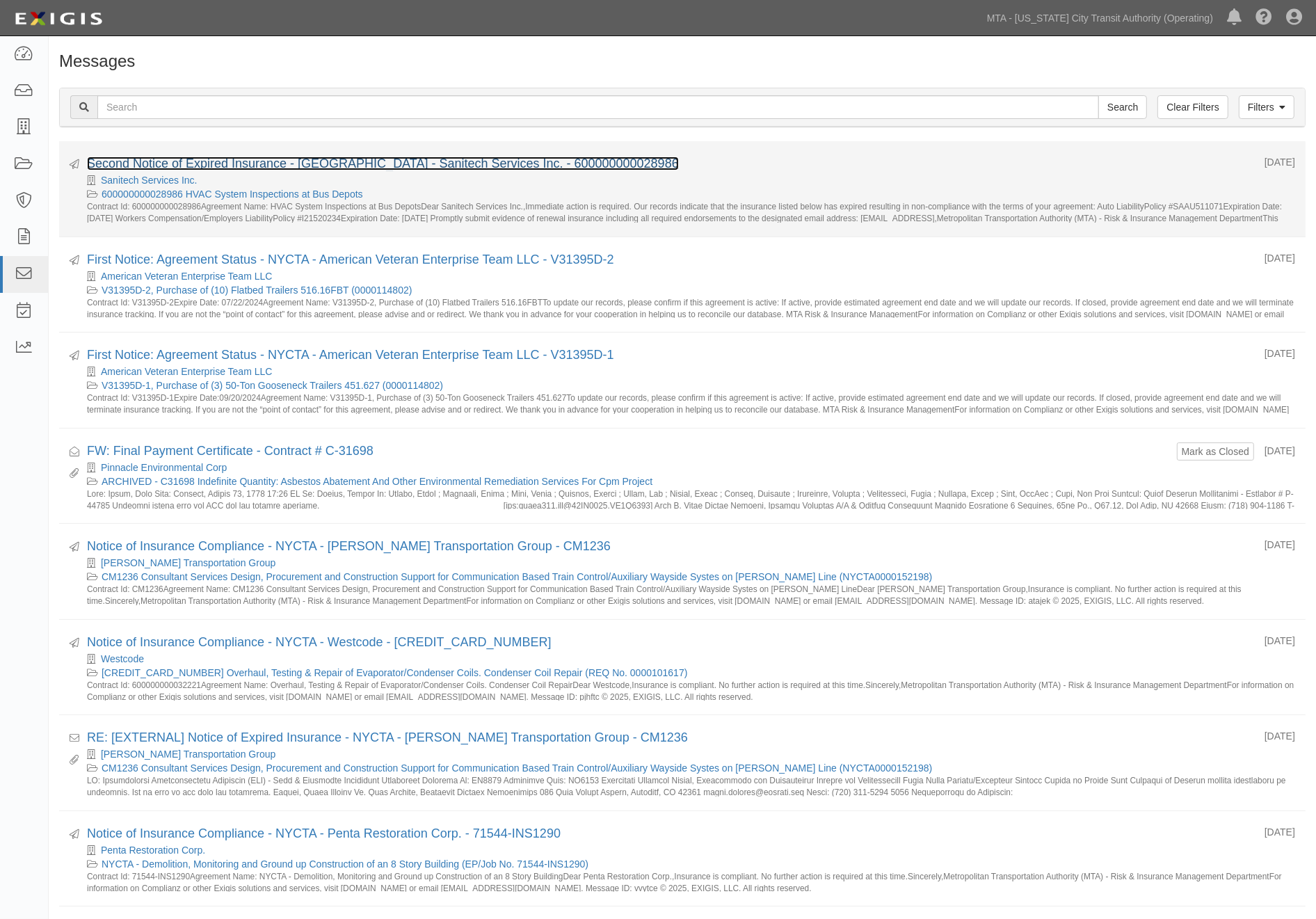
click at [253, 160] on link "Second Notice of Expired Insurance - [GEOGRAPHIC_DATA] - Sanitech Services Inc.…" at bounding box center [383, 163] width 592 height 14
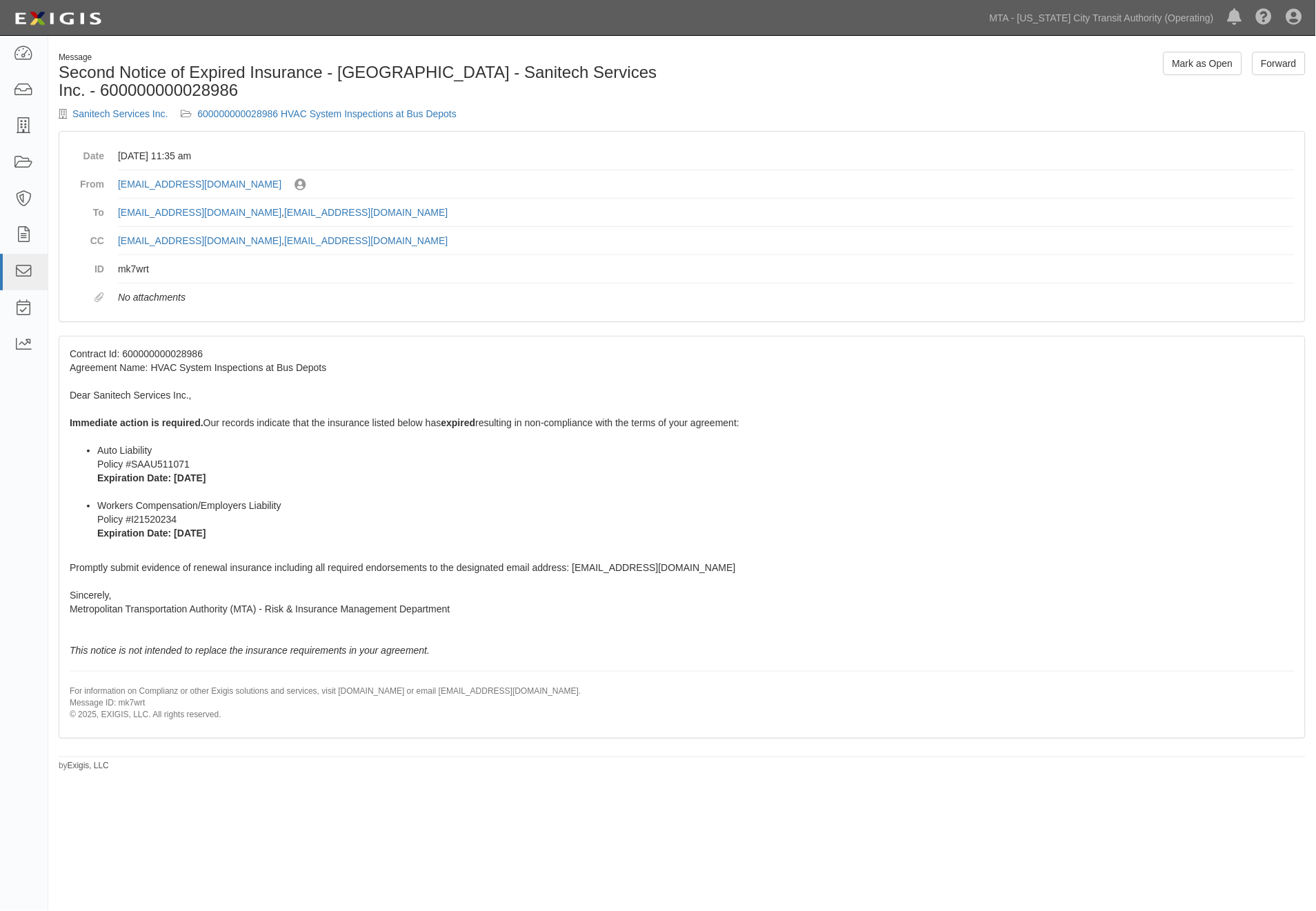
drag, startPoint x: 437, startPoint y: 217, endPoint x: 222, endPoint y: 221, distance: 215.0
click at [222, 221] on dd "[EMAIL_ADDRESS][DOMAIN_NAME] , [EMAIL_ADDRESS][DOMAIN_NAME]" at bounding box center [706, 212] width 1177 height 28
copy link "[EMAIL_ADDRESS][DOMAIN_NAME]"
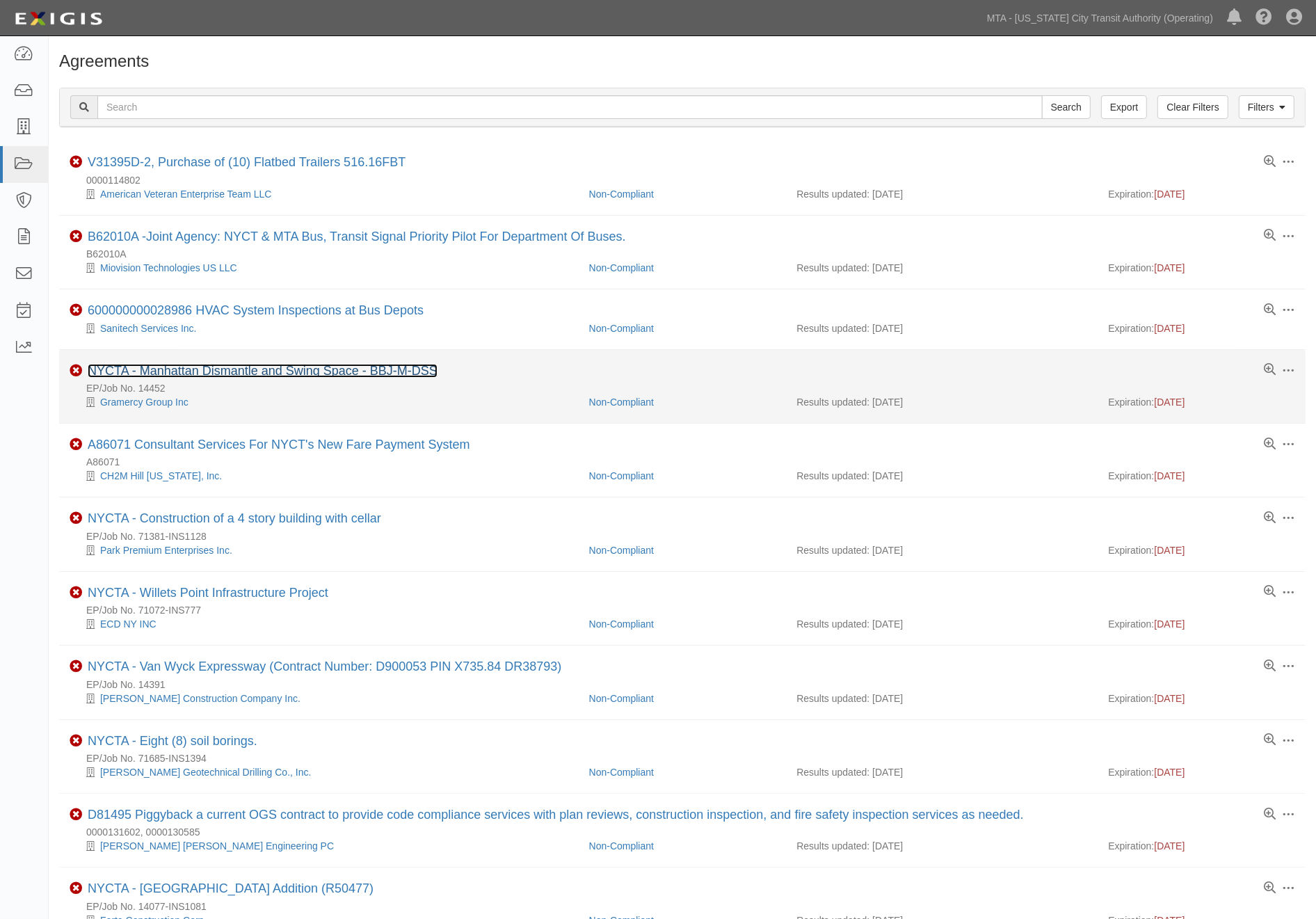
click at [307, 376] on link "NYCTA - Manhattan Dismantle and Swing Space - BBJ-M-DSS" at bounding box center [262, 370] width 350 height 14
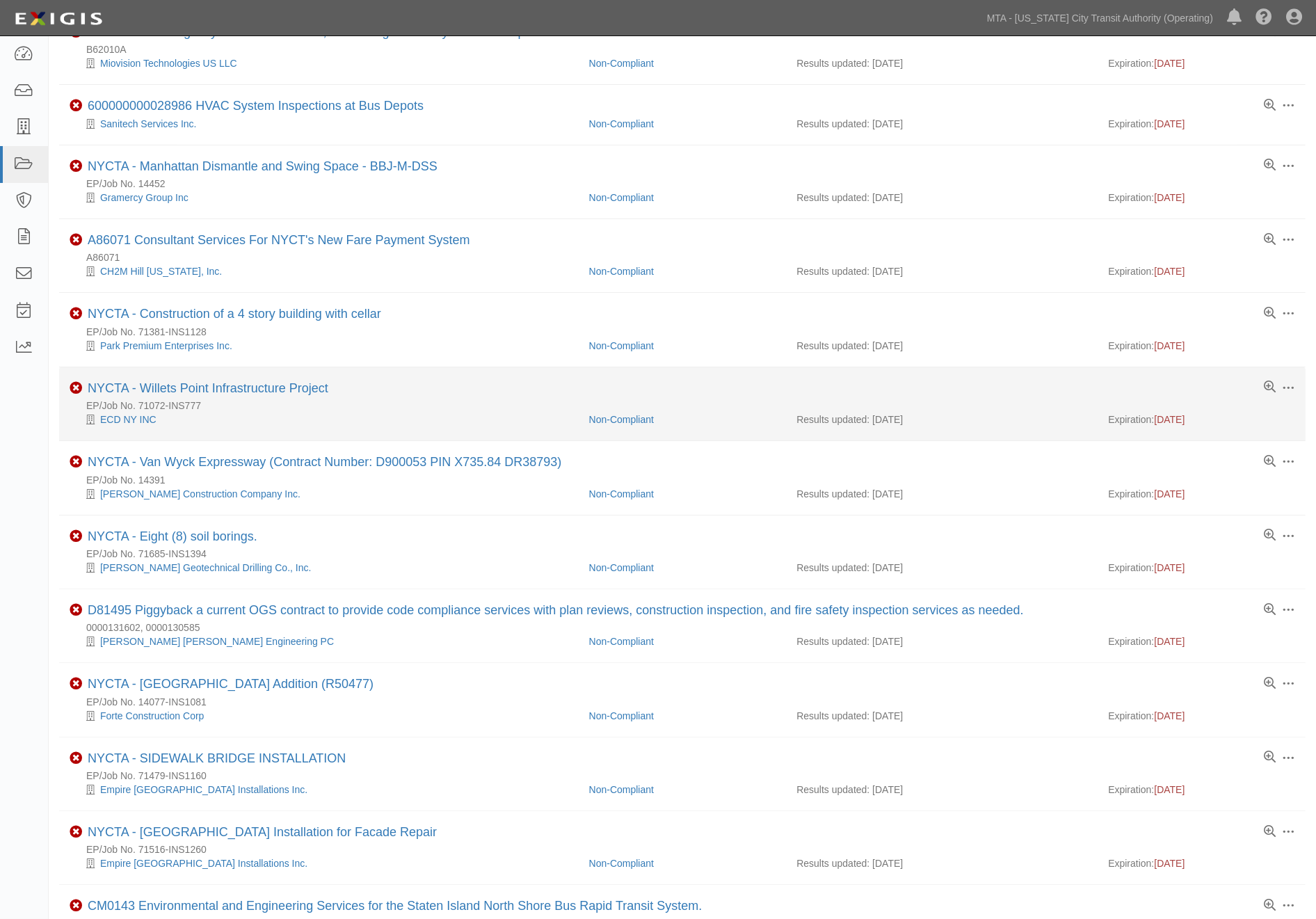
scroll to position [232, 0]
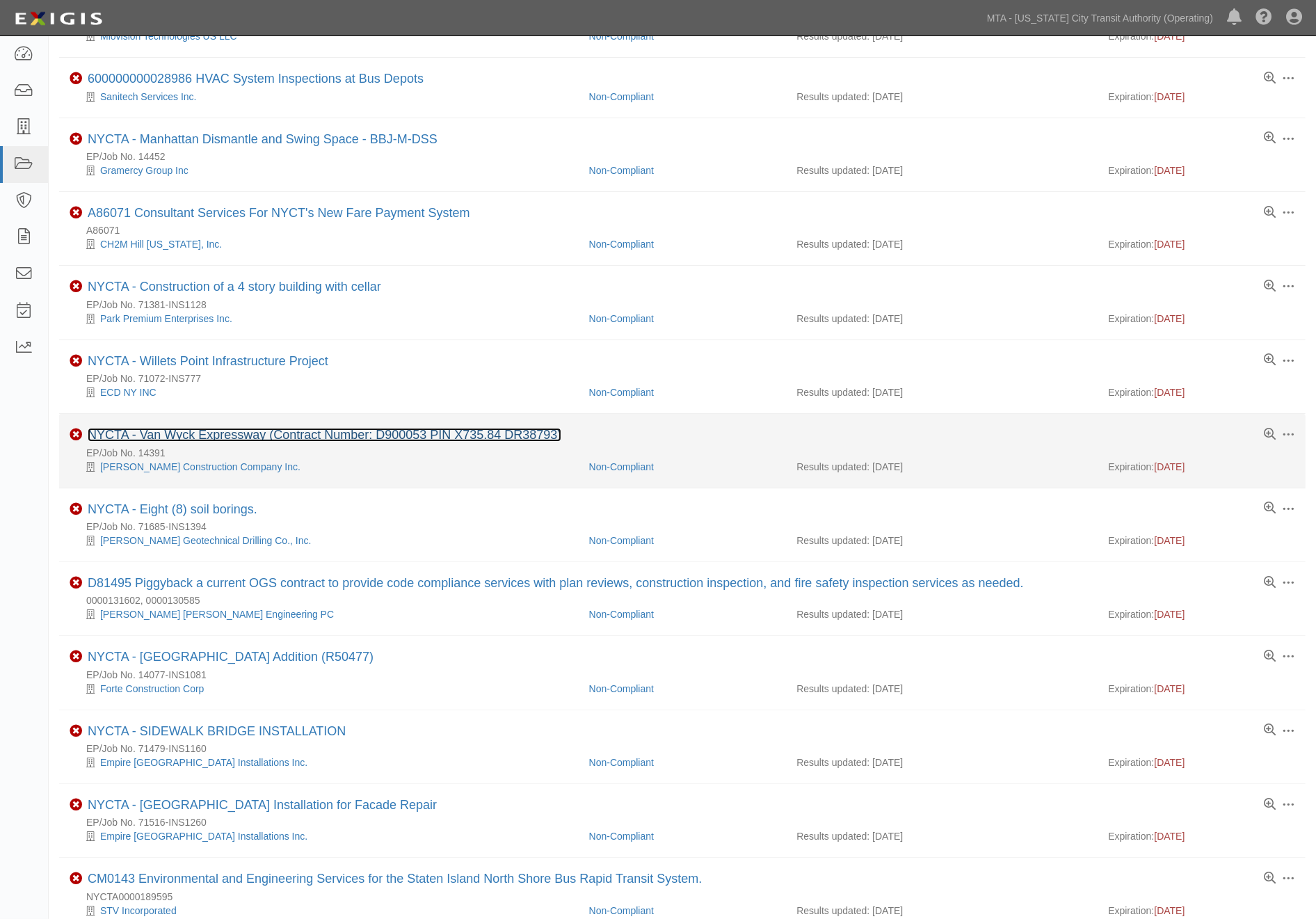
click at [372, 442] on link "NYCTA - Van Wyck Expressway (Contract Number: D900053 PIN X735.84 DR38793)" at bounding box center [324, 435] width 474 height 14
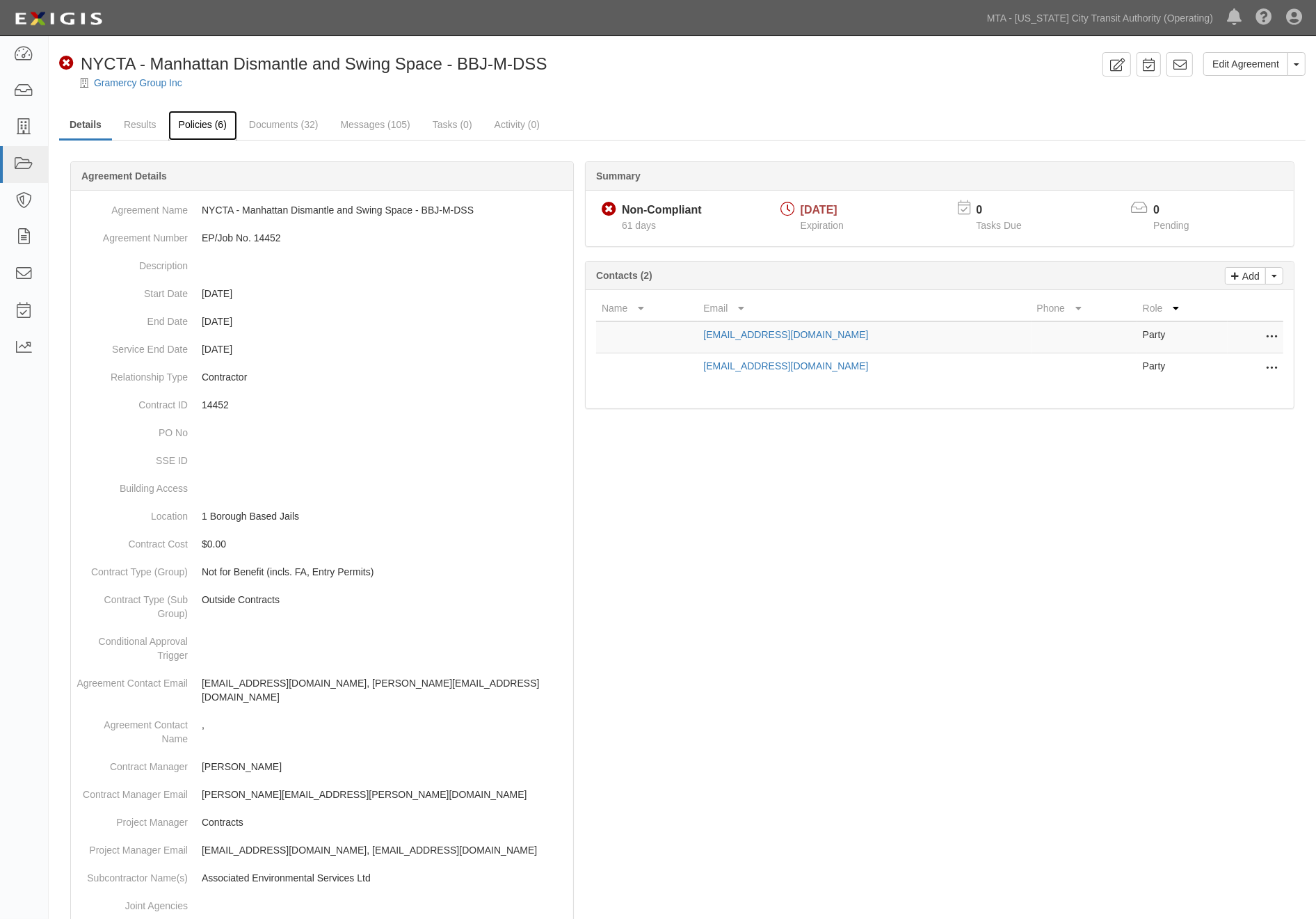
click at [196, 119] on link "Policies (6)" at bounding box center [202, 125] width 69 height 30
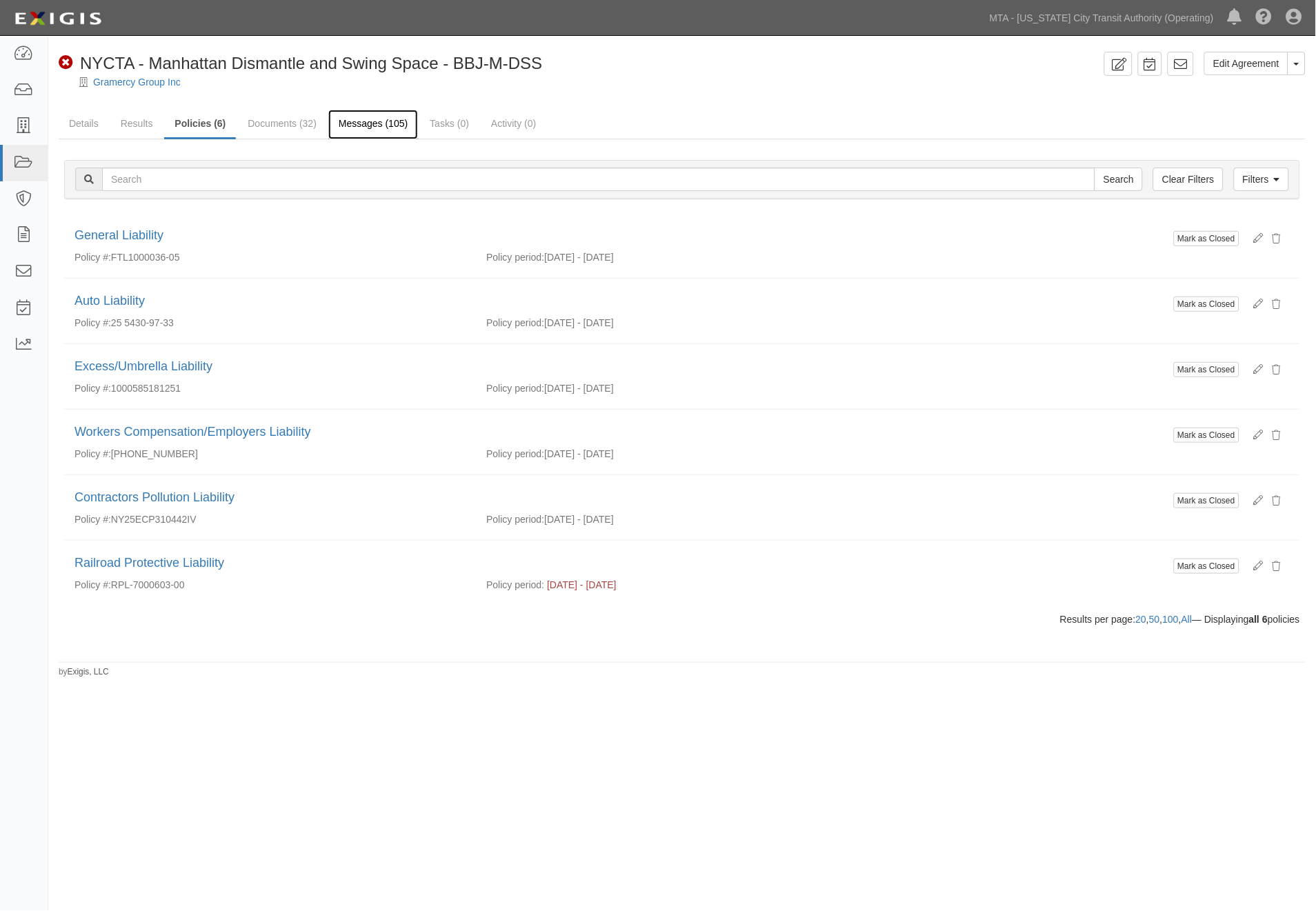
click at [349, 132] on link "Messages (105)" at bounding box center [373, 124] width 90 height 30
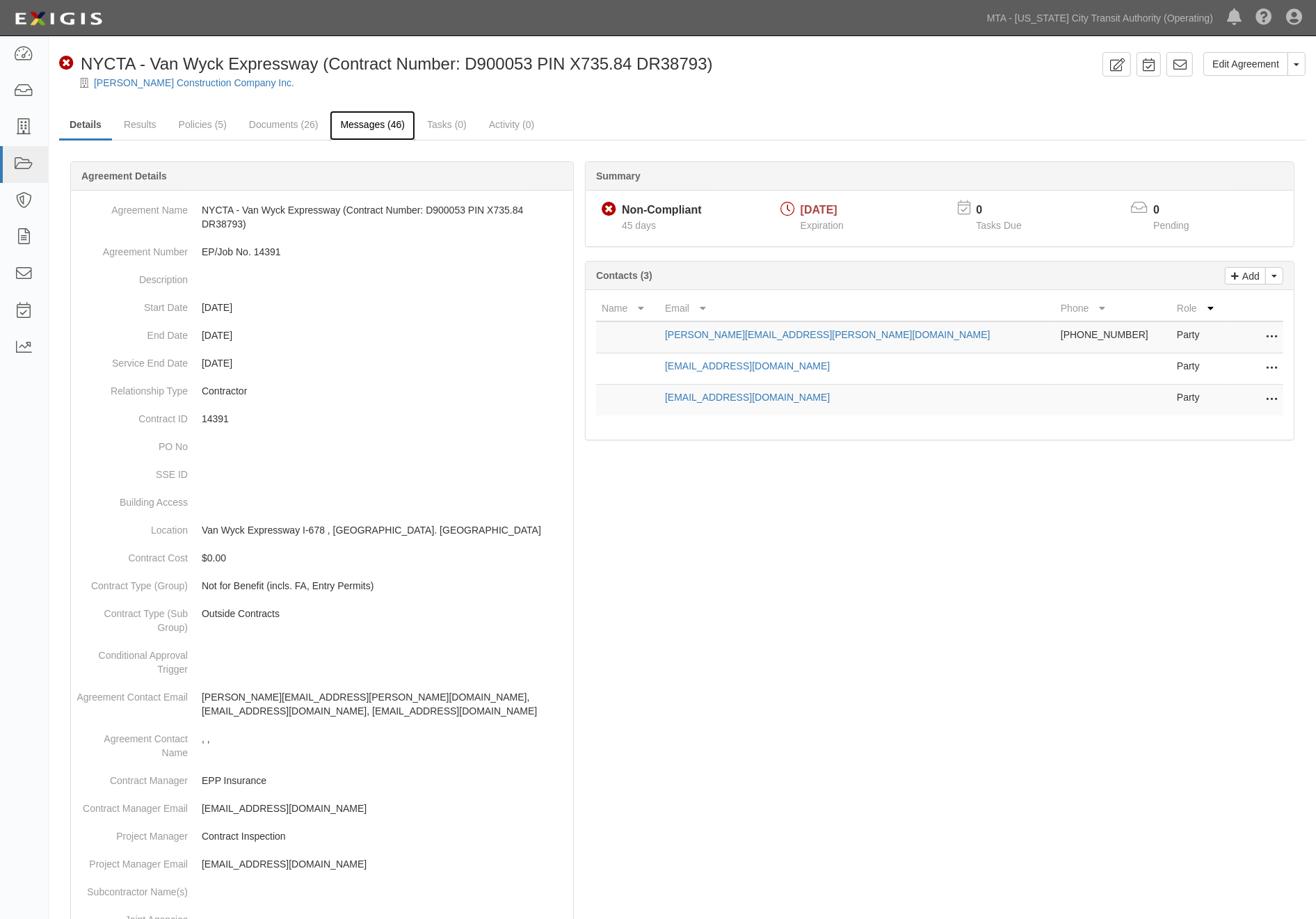
click at [362, 124] on link "Messages (46)" at bounding box center [372, 125] width 85 height 30
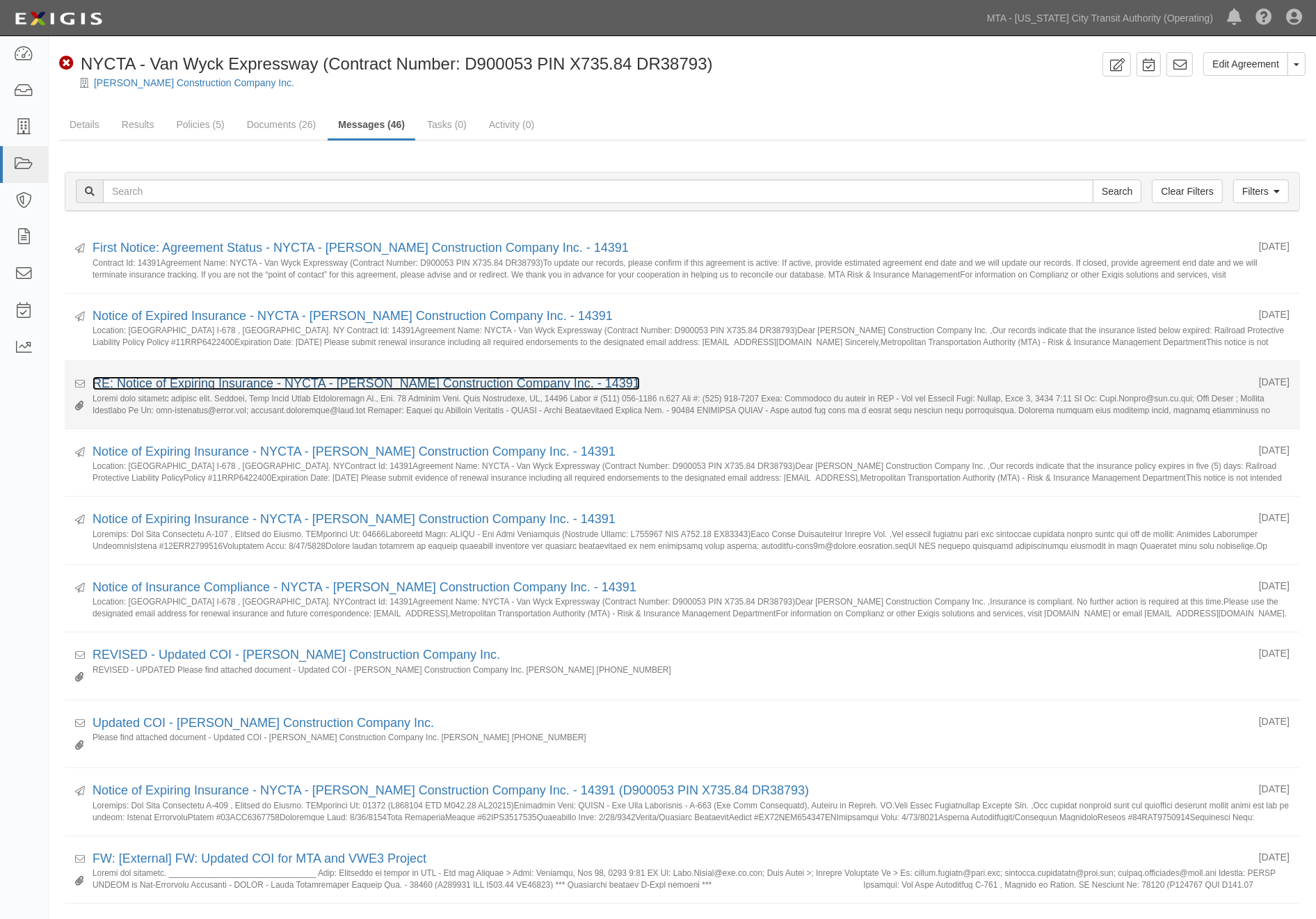
click at [259, 381] on link "RE: Notice of Expiring Insurance - NYCTA - Tully Construction Company Inc. - 14…" at bounding box center [367, 383] width 548 height 14
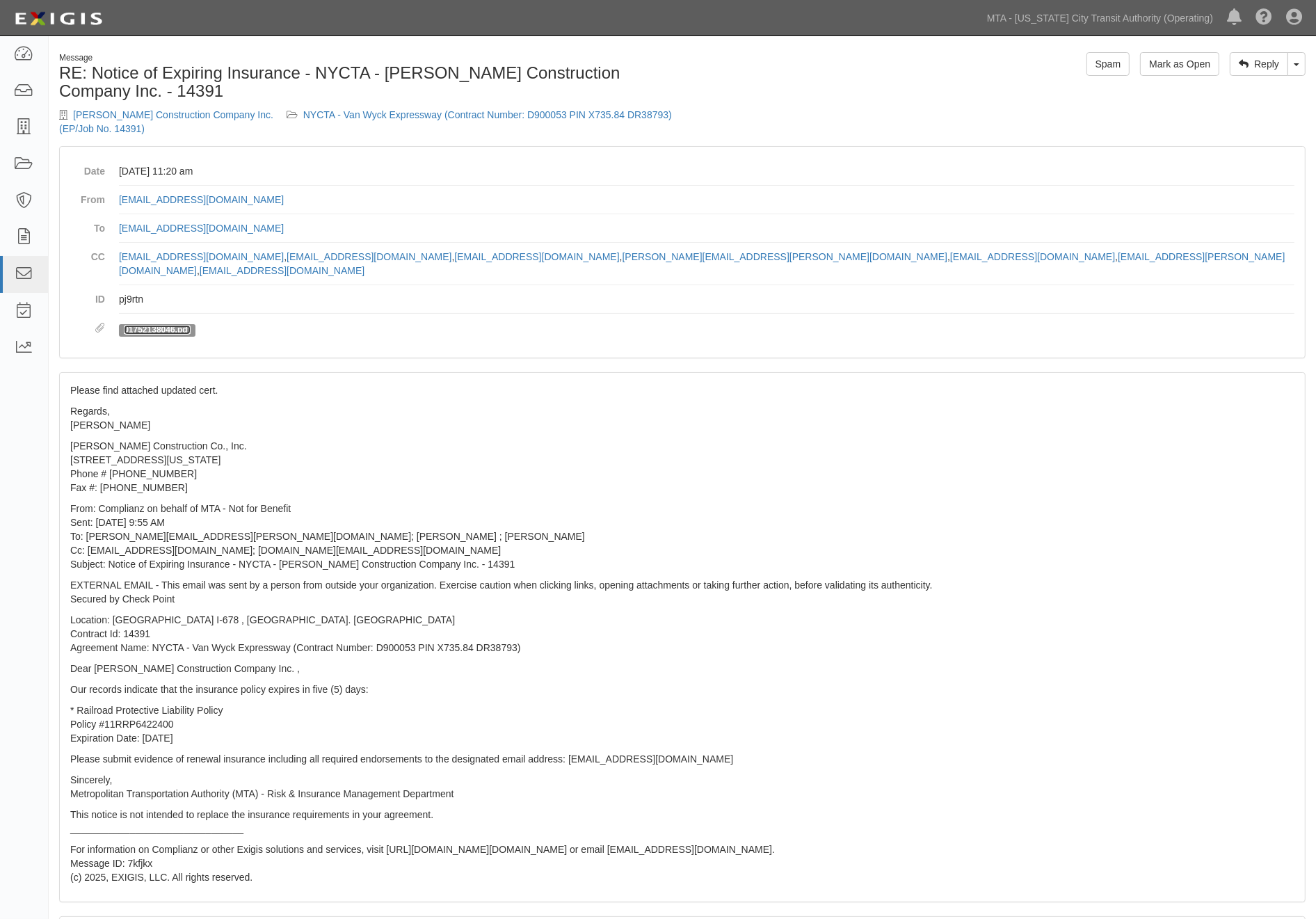
click at [177, 325] on link "01752138046.pdf" at bounding box center [157, 329] width 66 height 9
click at [705, 407] on p "Regards, Sean Tully" at bounding box center [682, 418] width 1224 height 28
click at [391, 111] on link "NYCTA - Van Wyck Expressway (Contract Number: D900053 PIN X735.84 DR38793) (EP/…" at bounding box center [365, 122] width 613 height 25
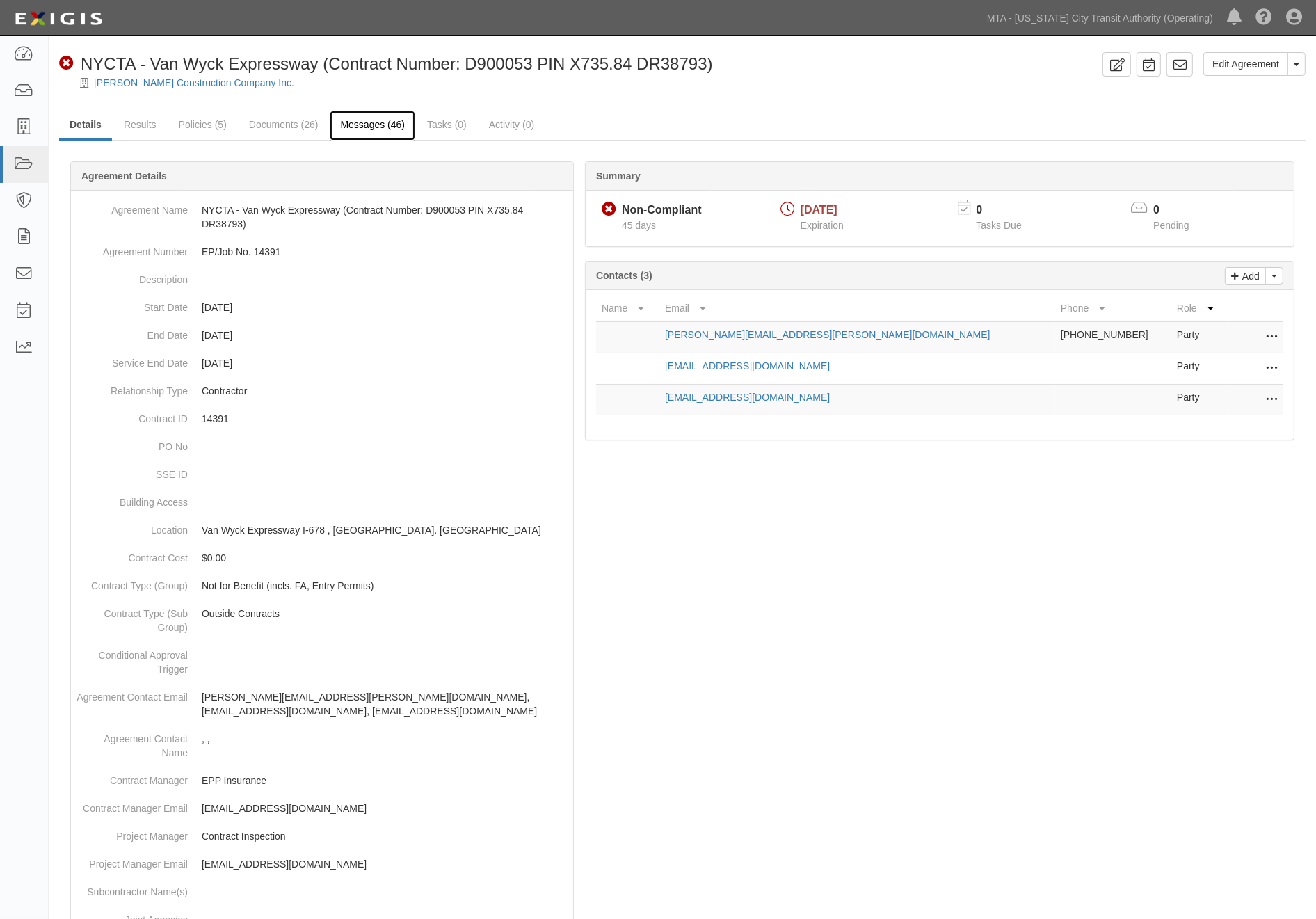
click at [372, 131] on link "Messages (46)" at bounding box center [372, 125] width 85 height 30
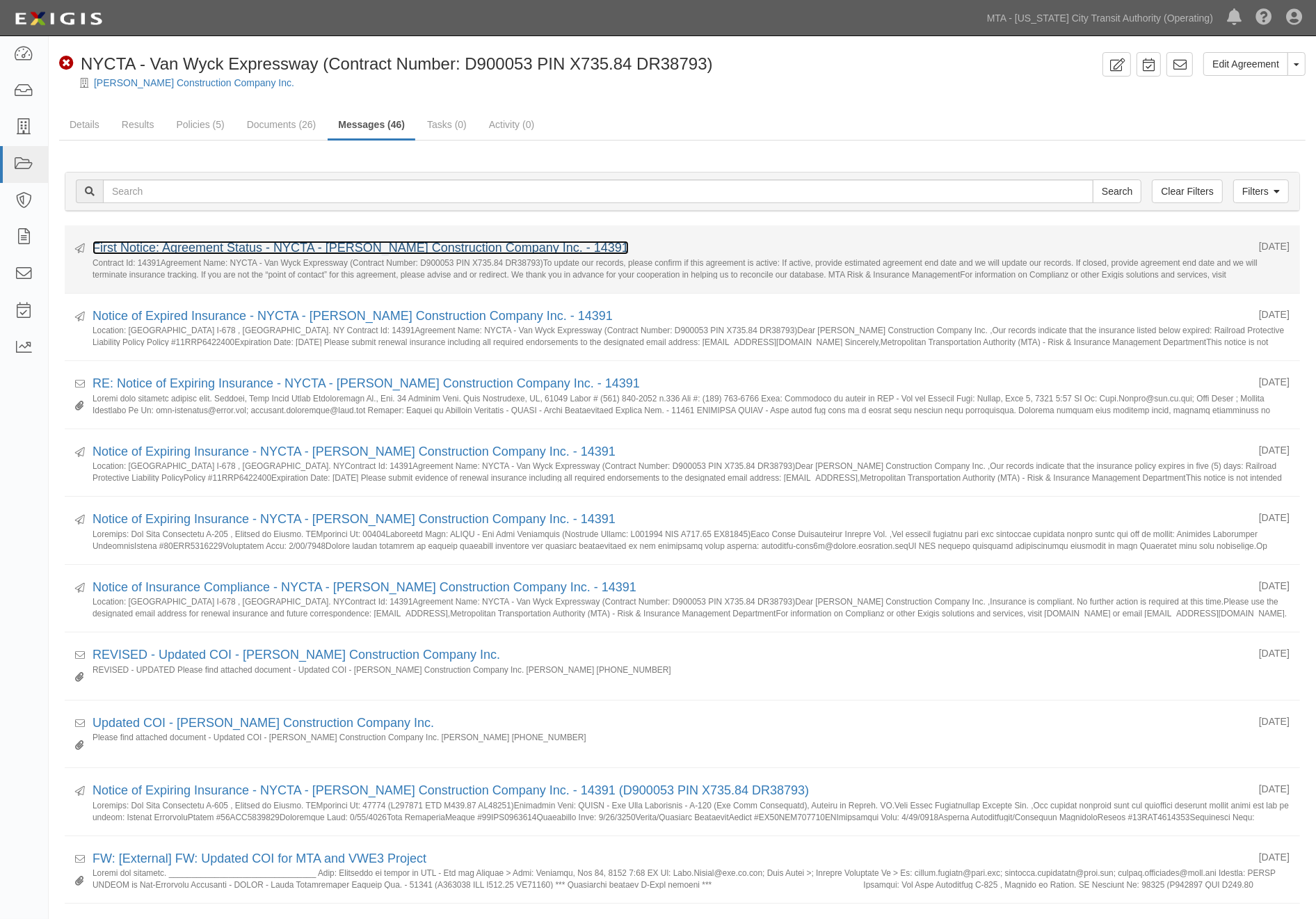
click at [379, 248] on link "First Notice: Agreement Status - NYCTA - Tully Construction Company Inc. - 14391" at bounding box center [361, 248] width 536 height 14
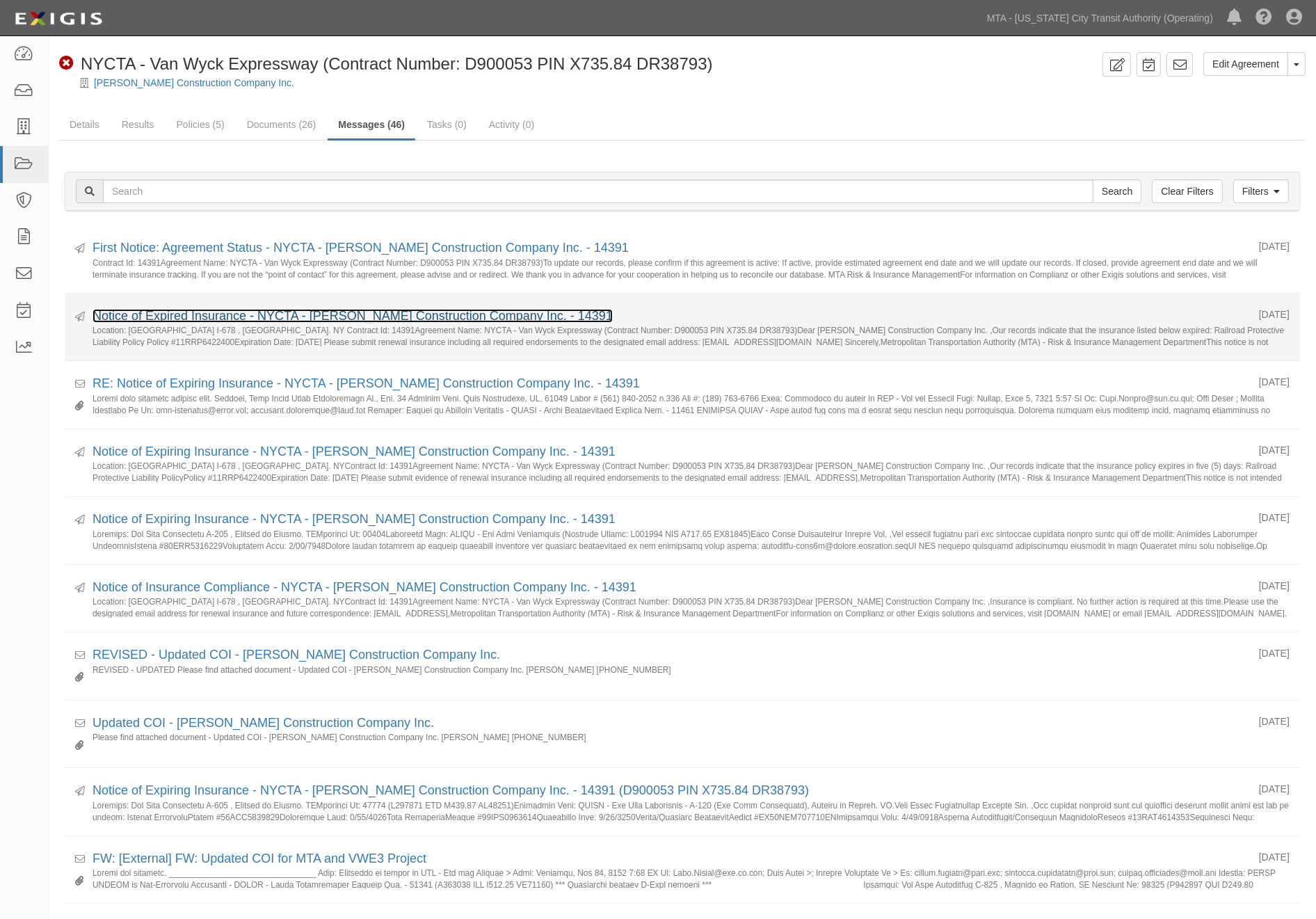
click at [162, 315] on link "Notice of Expired Insurance - NYCTA - Tully Construction Company Inc. - 14391" at bounding box center [353, 316] width 520 height 14
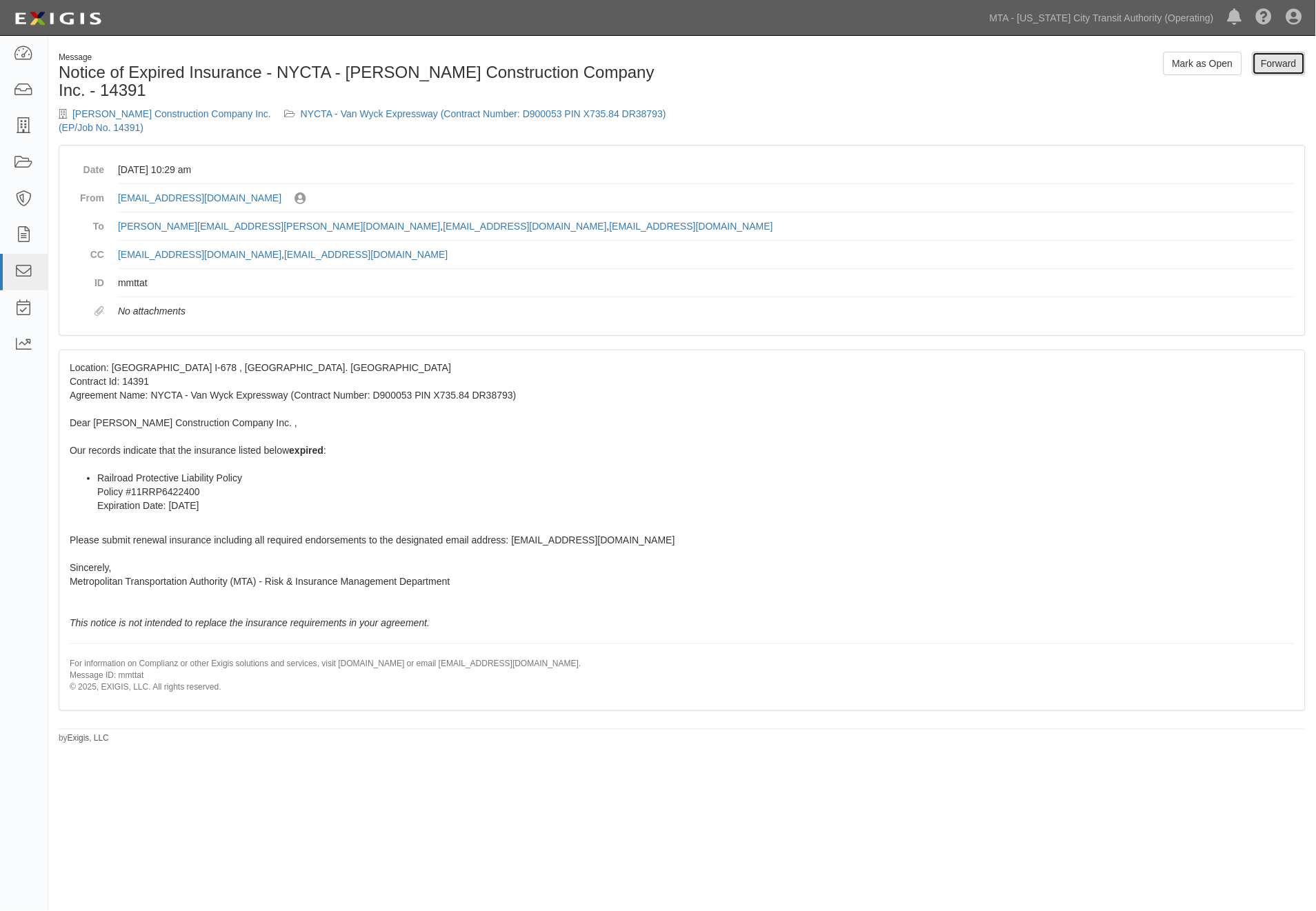
click at [1273, 65] on link "Forward" at bounding box center [1278, 63] width 53 height 23
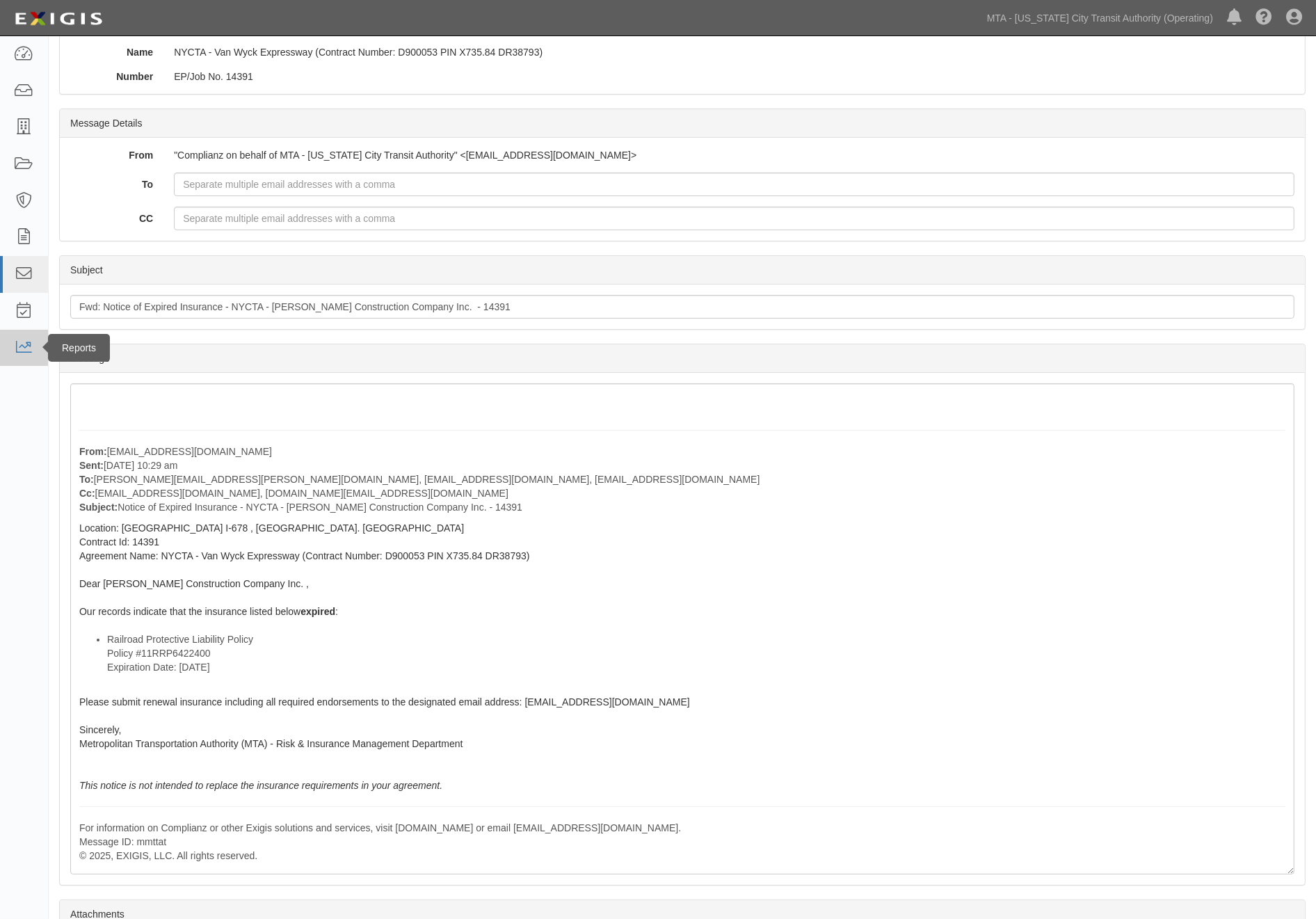
scroll to position [116, 0]
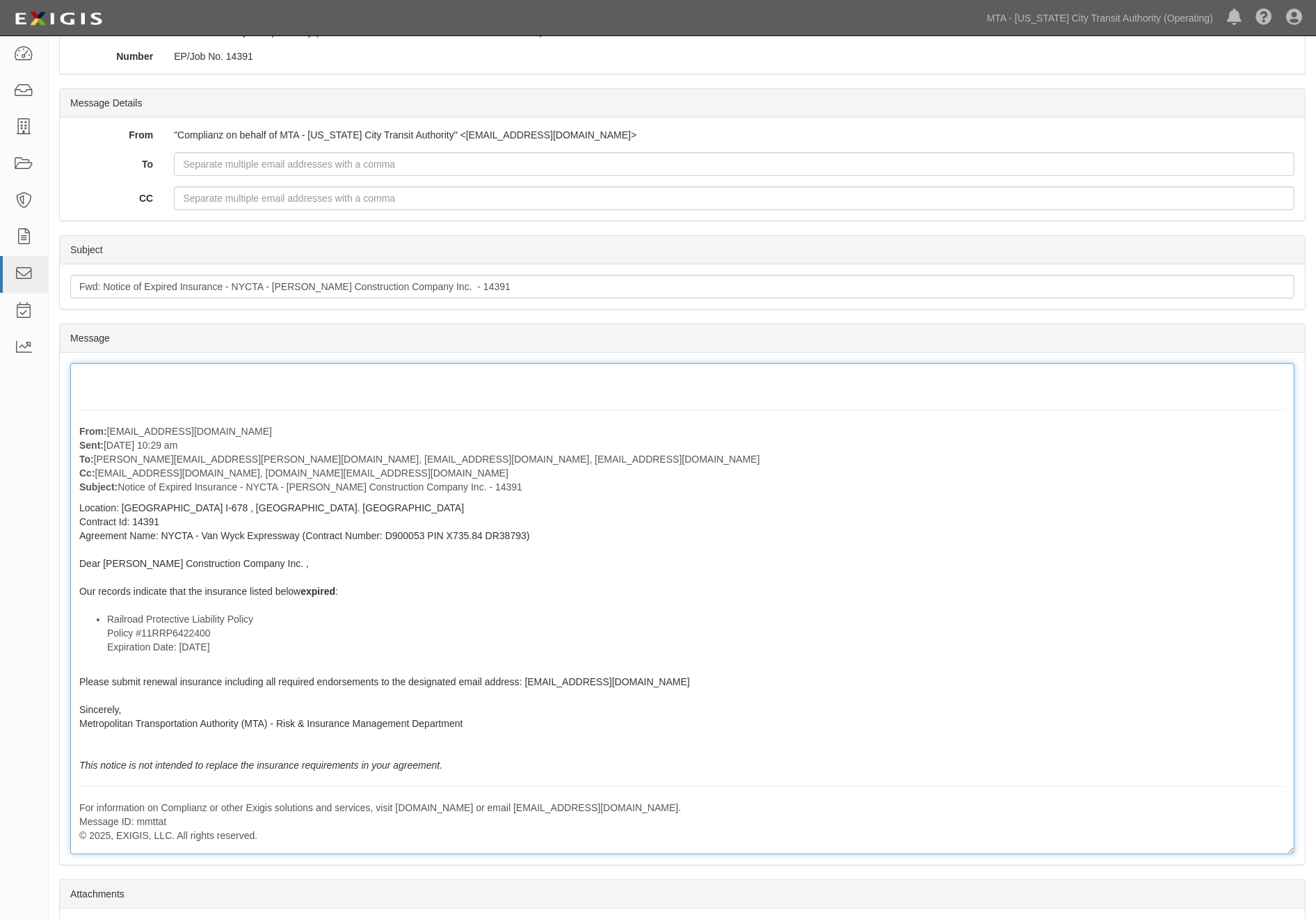
click at [846, 678] on div "From: agreement-ckhc4t@mtanfb.complianz.com Sent: July 14, 2025 at 10:29 am To:…" at bounding box center [682, 609] width 1224 height 491
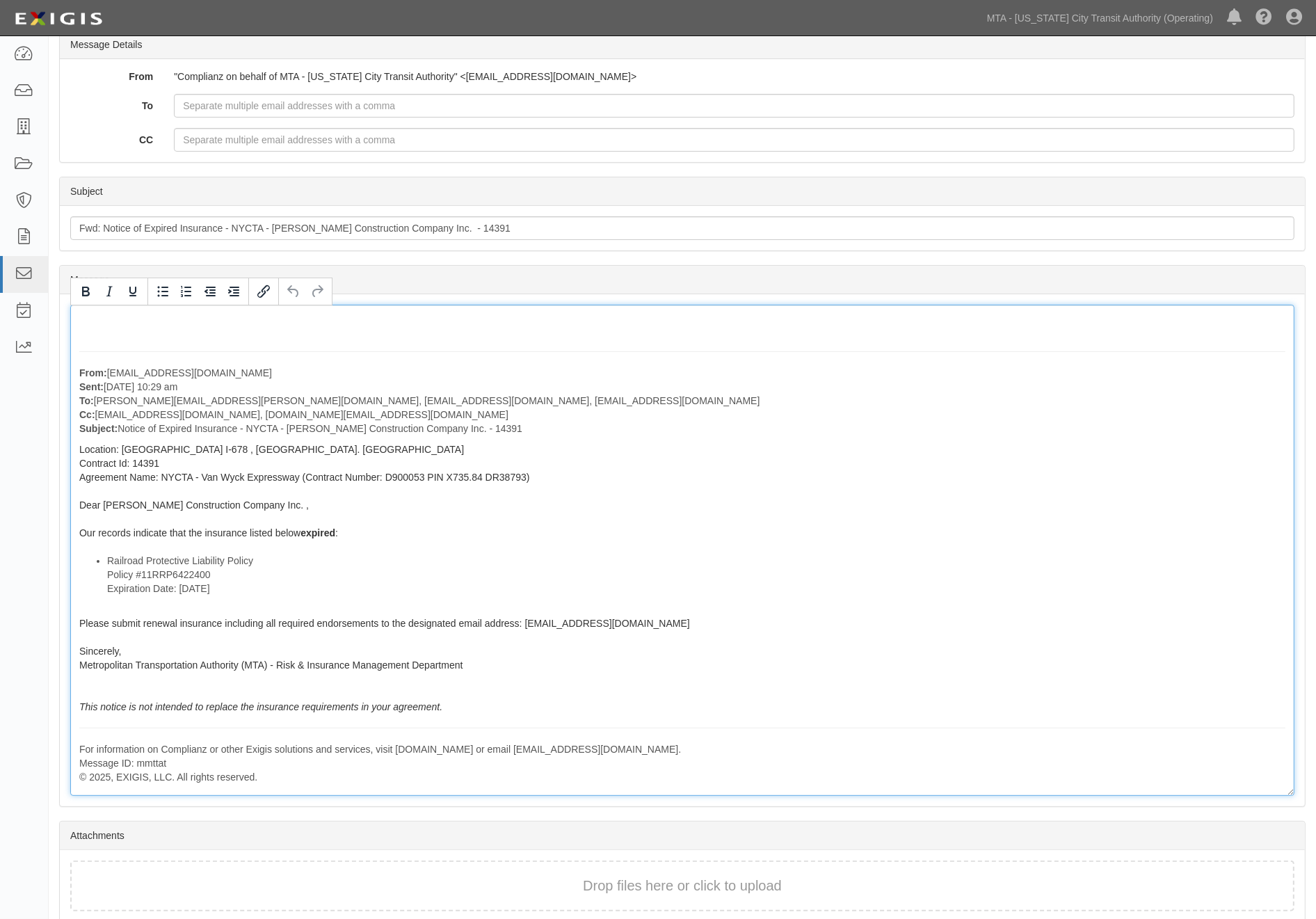
scroll to position [235, 0]
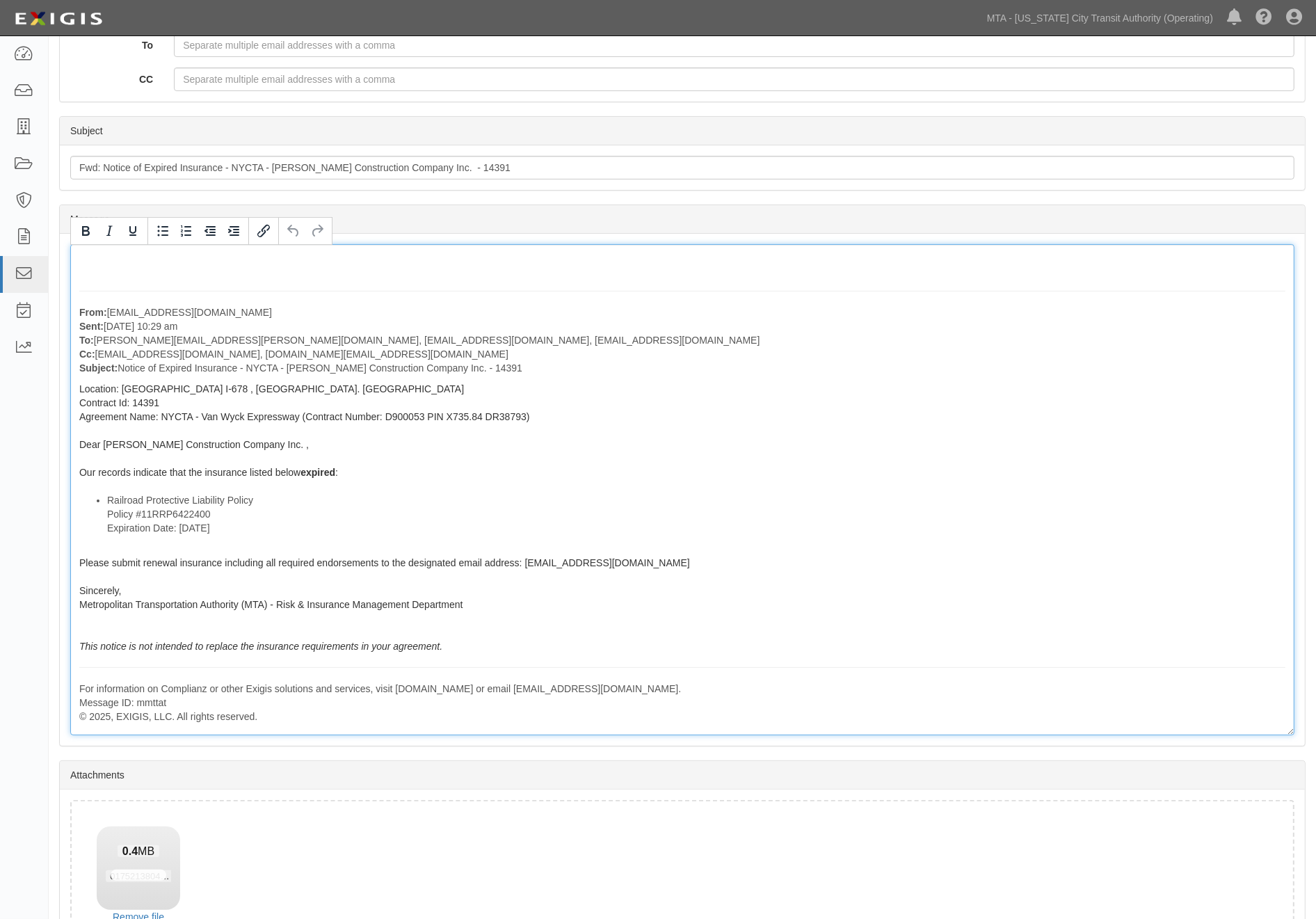
click at [267, 257] on div "From: agreement-ckhc4t@mtanfb.complianz.com Sent: July 14, 2025 at 10:29 am To:…" at bounding box center [682, 489] width 1224 height 491
drag, startPoint x: 226, startPoint y: 326, endPoint x: 80, endPoint y: 328, distance: 146.0
click at [80, 328] on p "From: agreement-ckhc4t@mtanfb.complianz.com Sent: July 14, 2025 at 10:29 am To:…" at bounding box center [682, 340] width 1206 height 69
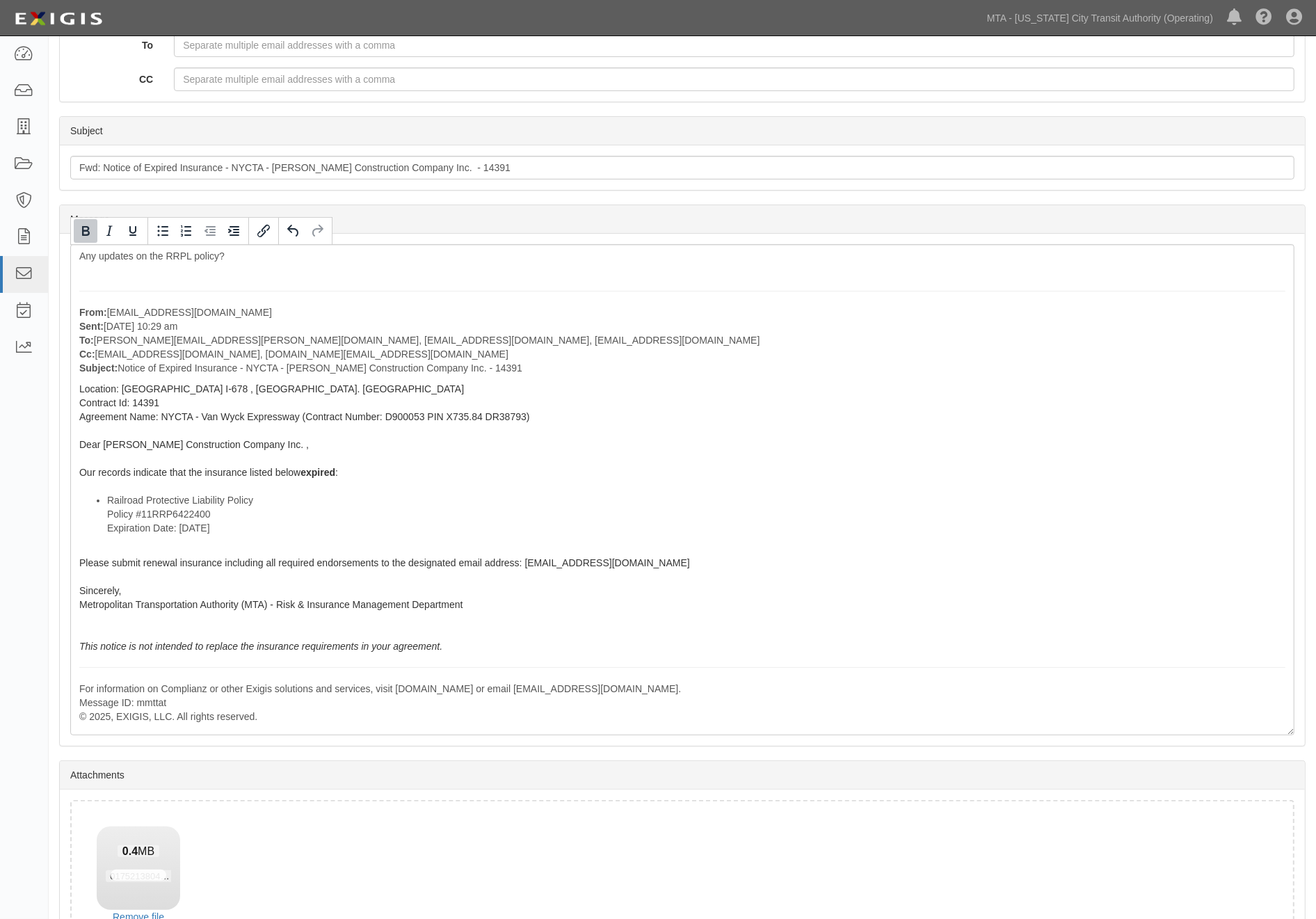
click at [78, 223] on icon "Bold" at bounding box center [85, 231] width 17 height 17
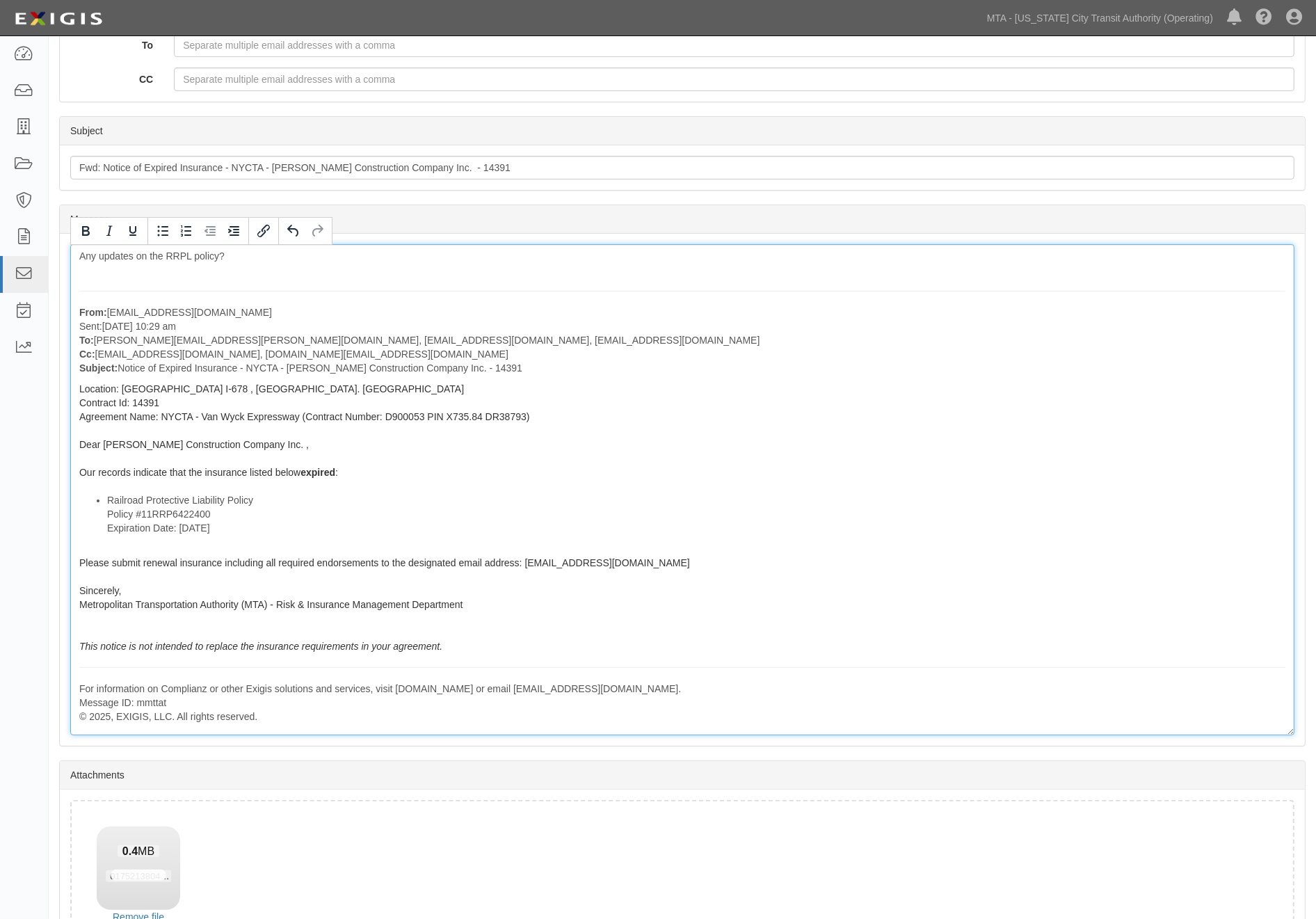
click at [735, 617] on div "Any updates on the RRPL policy? From: agreement-ckhc4t@mtanfb.complianz.com Sen…" at bounding box center [682, 489] width 1224 height 491
drag, startPoint x: 243, startPoint y: 332, endPoint x: 39, endPoint y: 332, distance: 204.0
click at [39, 332] on body "Toggle navigation Dashboard Inbox Parties Agreements Coverages Documents Messag…" at bounding box center [658, 392] width 1316 height 1254
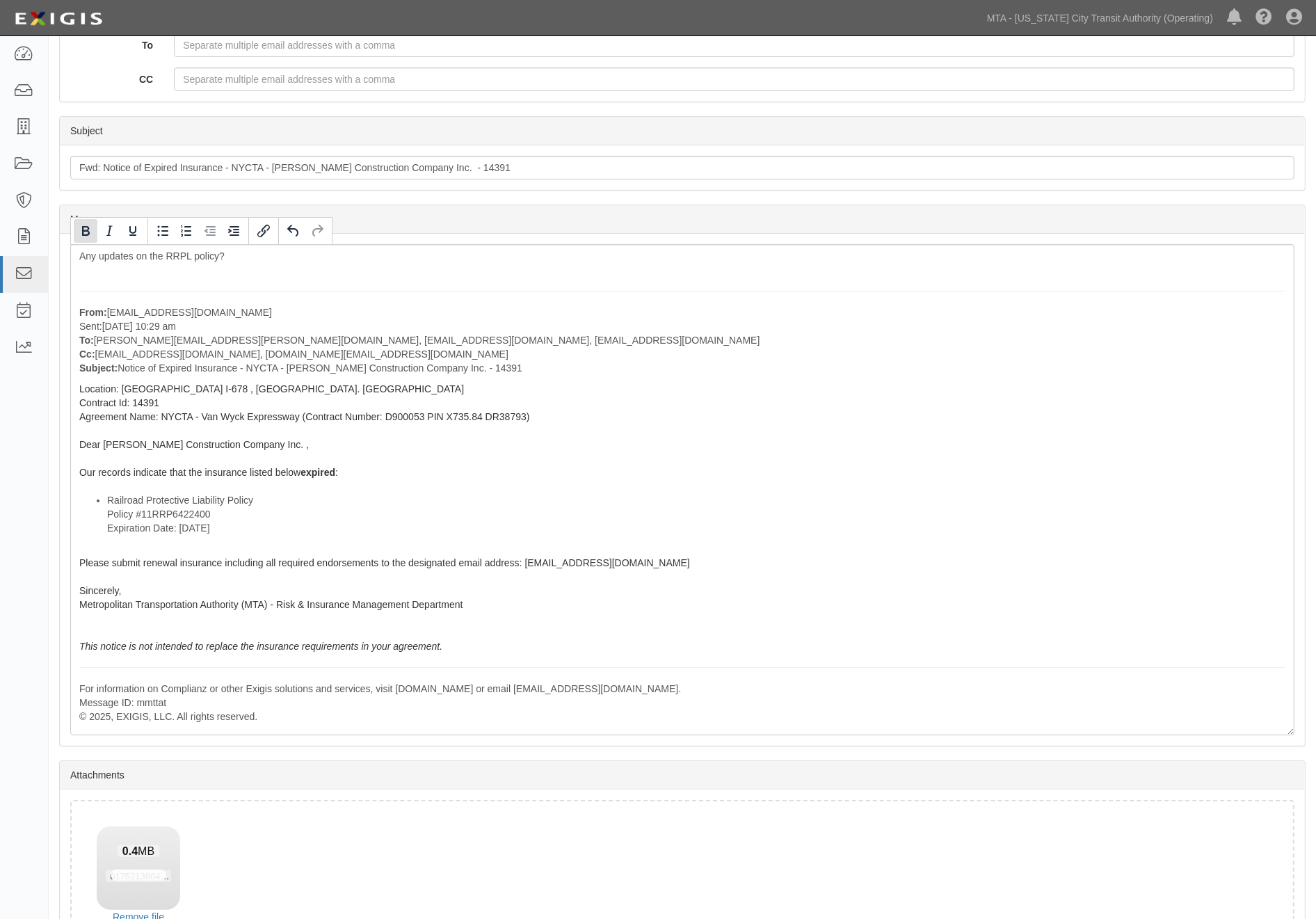
click at [85, 235] on icon "Bold" at bounding box center [85, 231] width 17 height 17
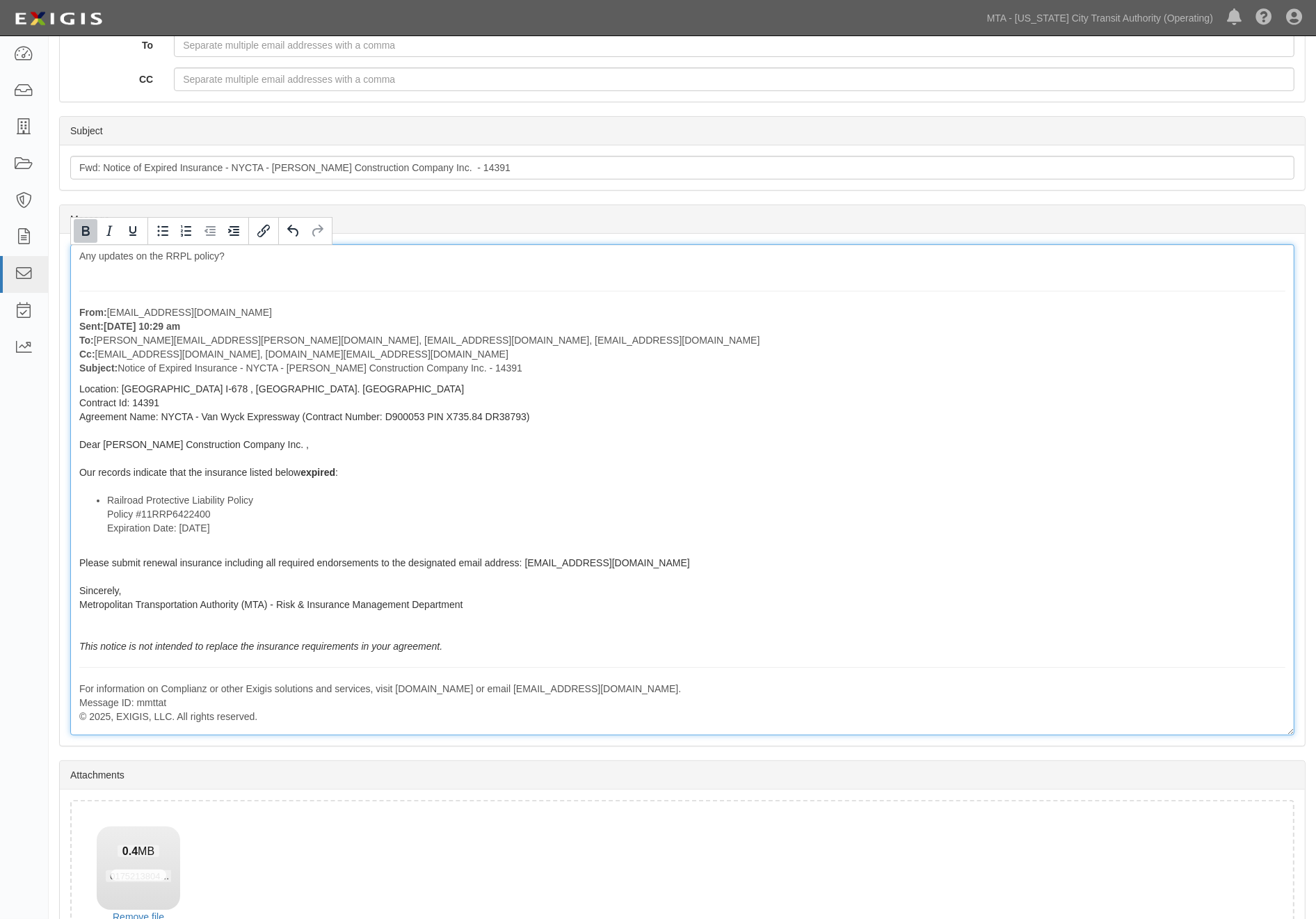
click at [455, 441] on div "Any updates on the RRPL policy? From: agreement-ckhc4t@mtanfb.complianz.com Sen…" at bounding box center [682, 489] width 1224 height 491
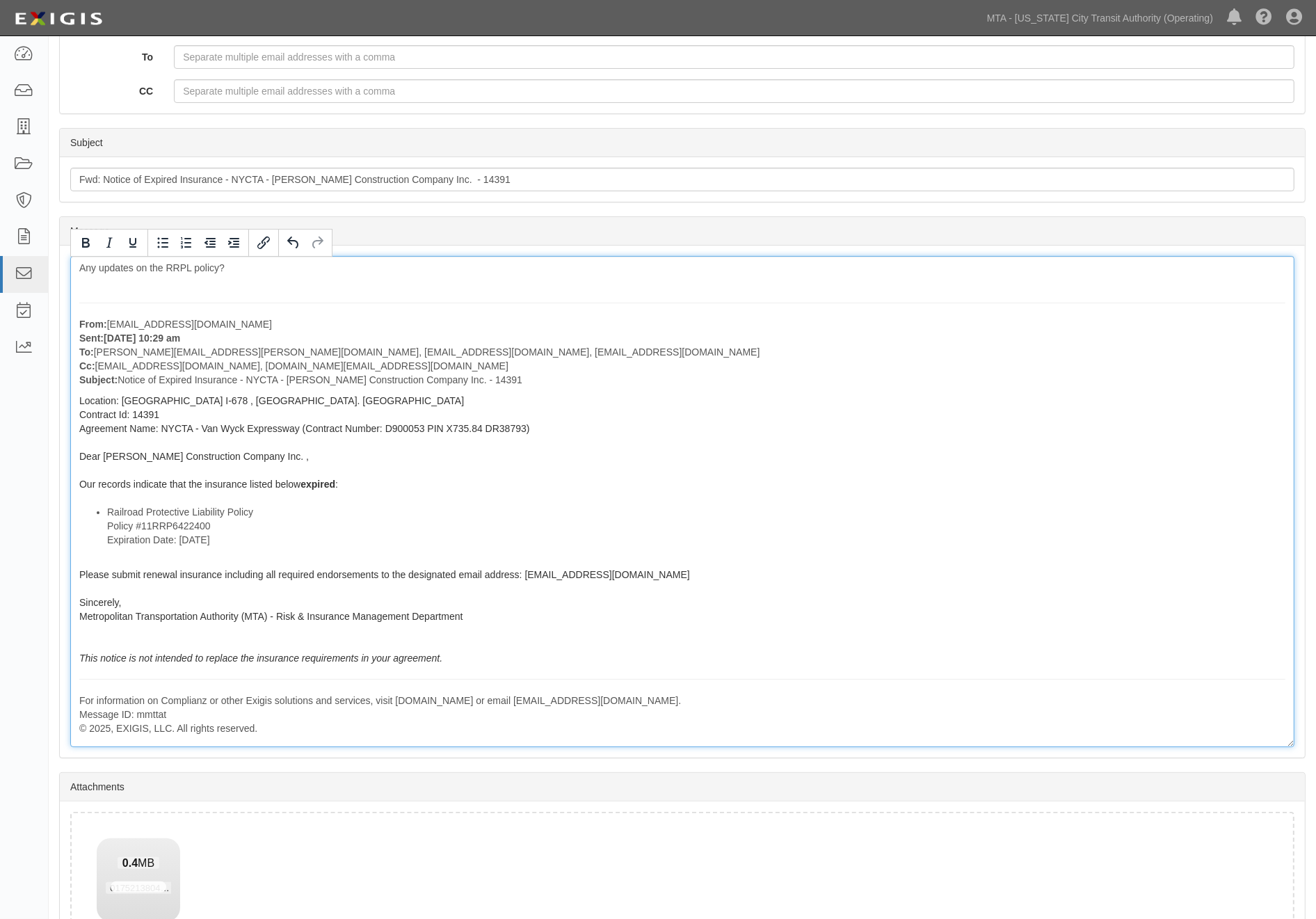
scroll to position [0, 0]
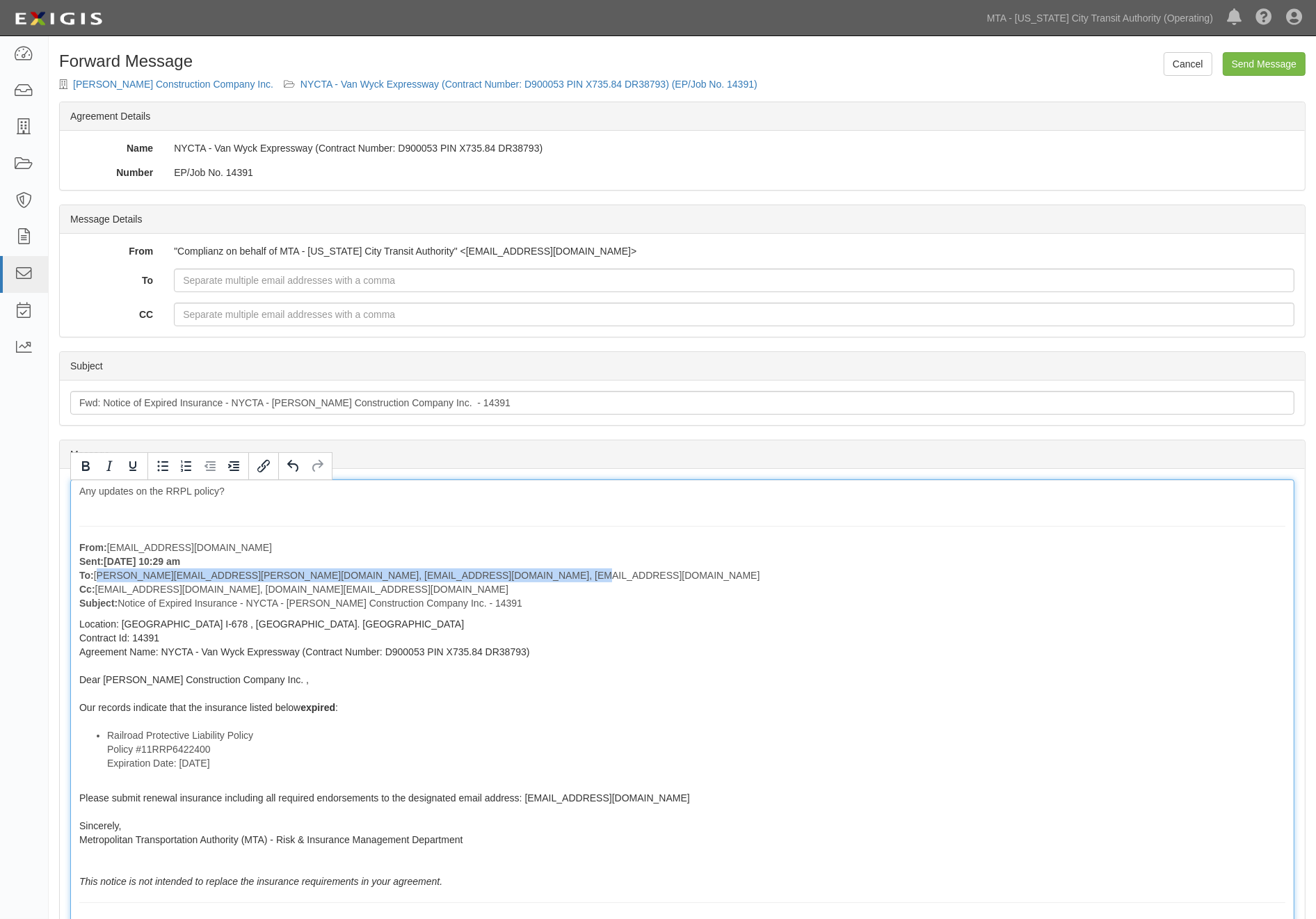
drag, startPoint x: 511, startPoint y: 579, endPoint x: 98, endPoint y: 575, distance: 413.0
click at [98, 575] on p "From: agreement-ckhc4t@mtanfb.complianz.com Sent: July 14, 2025 at 10:29 am To:…" at bounding box center [682, 575] width 1206 height 69
copy p "[PERSON_NAME][EMAIL_ADDRESS][PERSON_NAME][DOMAIN_NAME], [EMAIL_ADDRESS][DOMAIN_…"
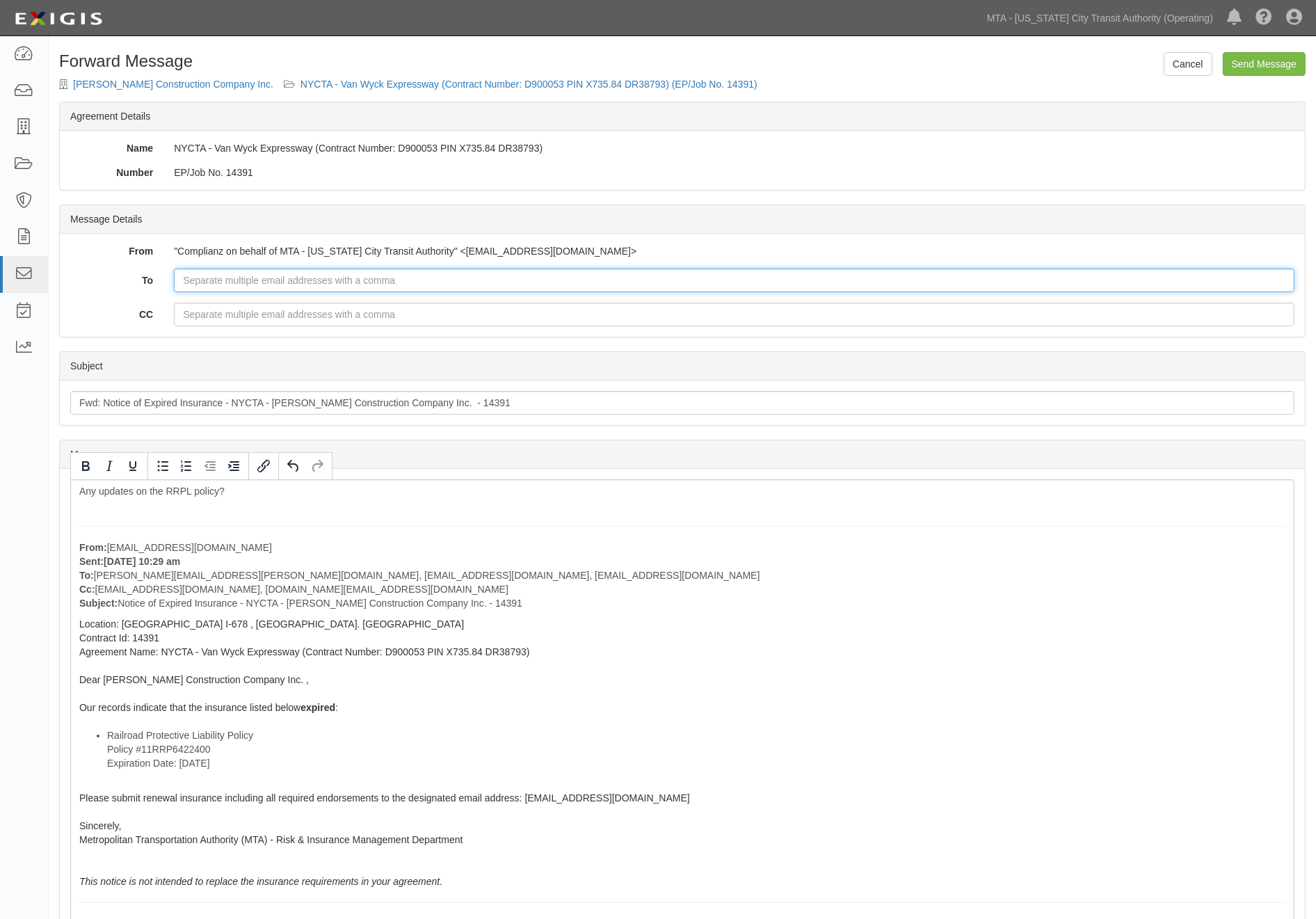
click at [204, 283] on input "To" at bounding box center [734, 281] width 1120 height 23
paste input "Luis.Aristy@dot.ny.gov, STully@tullyconstruction.com, WGroesbeckJr@tullyconstru…"
type input "Luis.Aristy@dot.ny.gov, STully@tullyconstruction.com, WGroesbeckJr@tullyconstru…"
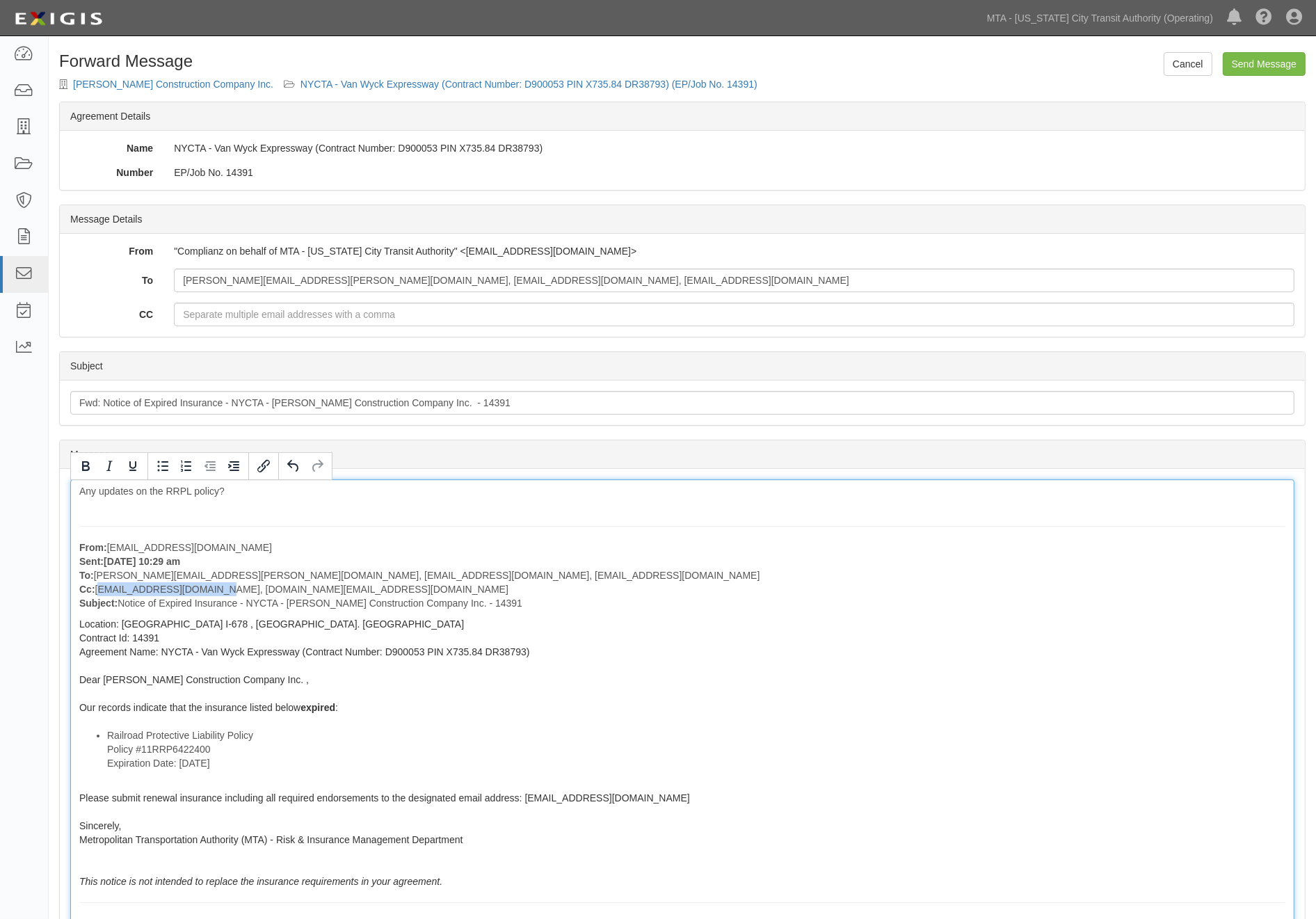
drag, startPoint x: 99, startPoint y: 590, endPoint x: 212, endPoint y: 594, distance: 113.1
click at [212, 594] on p "From: agreement-ckhc4t@mtanfb.complianz.com Sent: July 14, 2025 at 10:29 am To:…" at bounding box center [682, 575] width 1206 height 69
copy p "epp-insurance@mtacd.org"
click at [282, 316] on input "CC" at bounding box center [734, 314] width 1120 height 23
paste input "epp-insurance@mtacd.org"
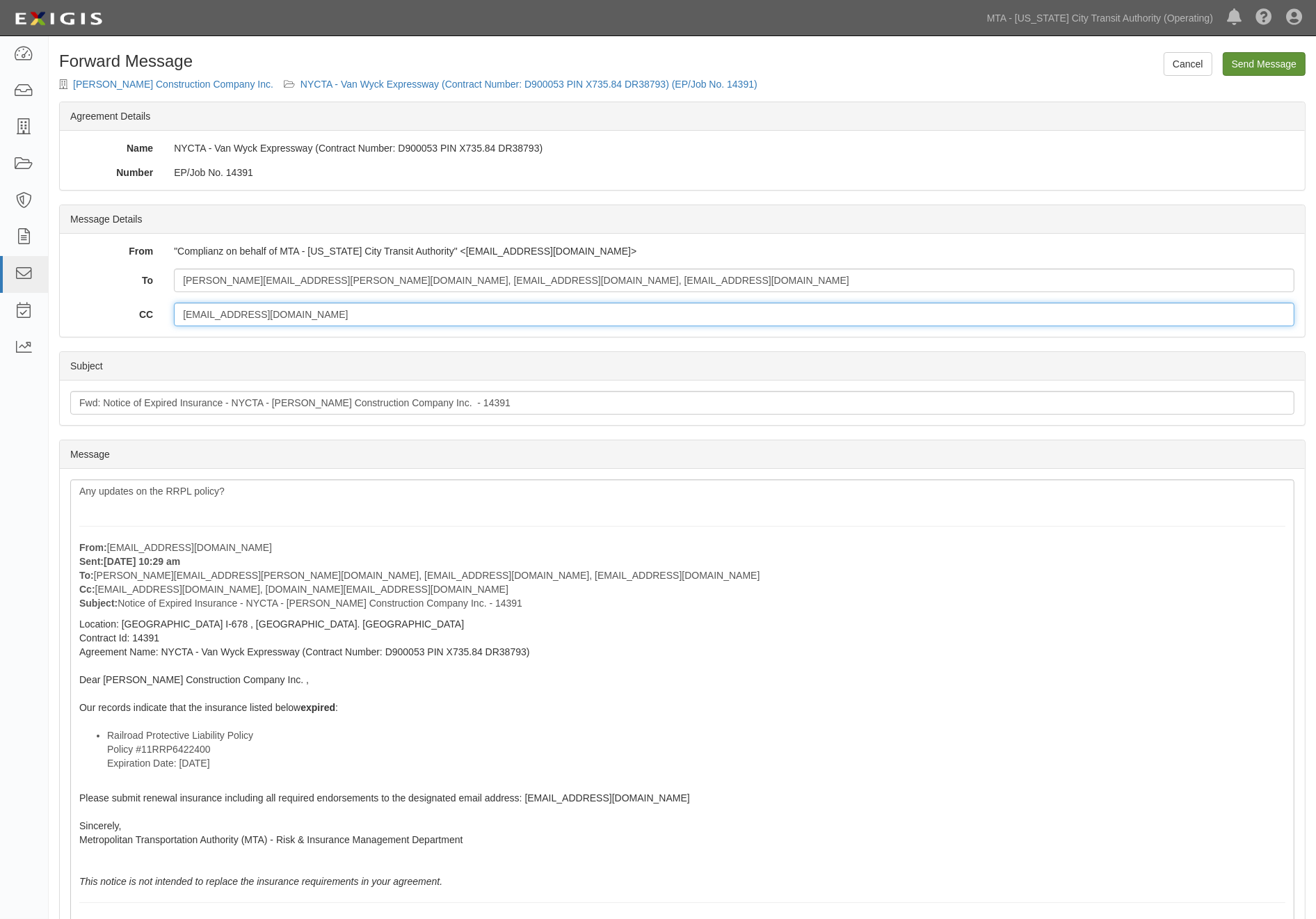
type input "epp-insurance@mtacd.org"
click at [1269, 64] on input "Send Message" at bounding box center [1263, 64] width 83 height 23
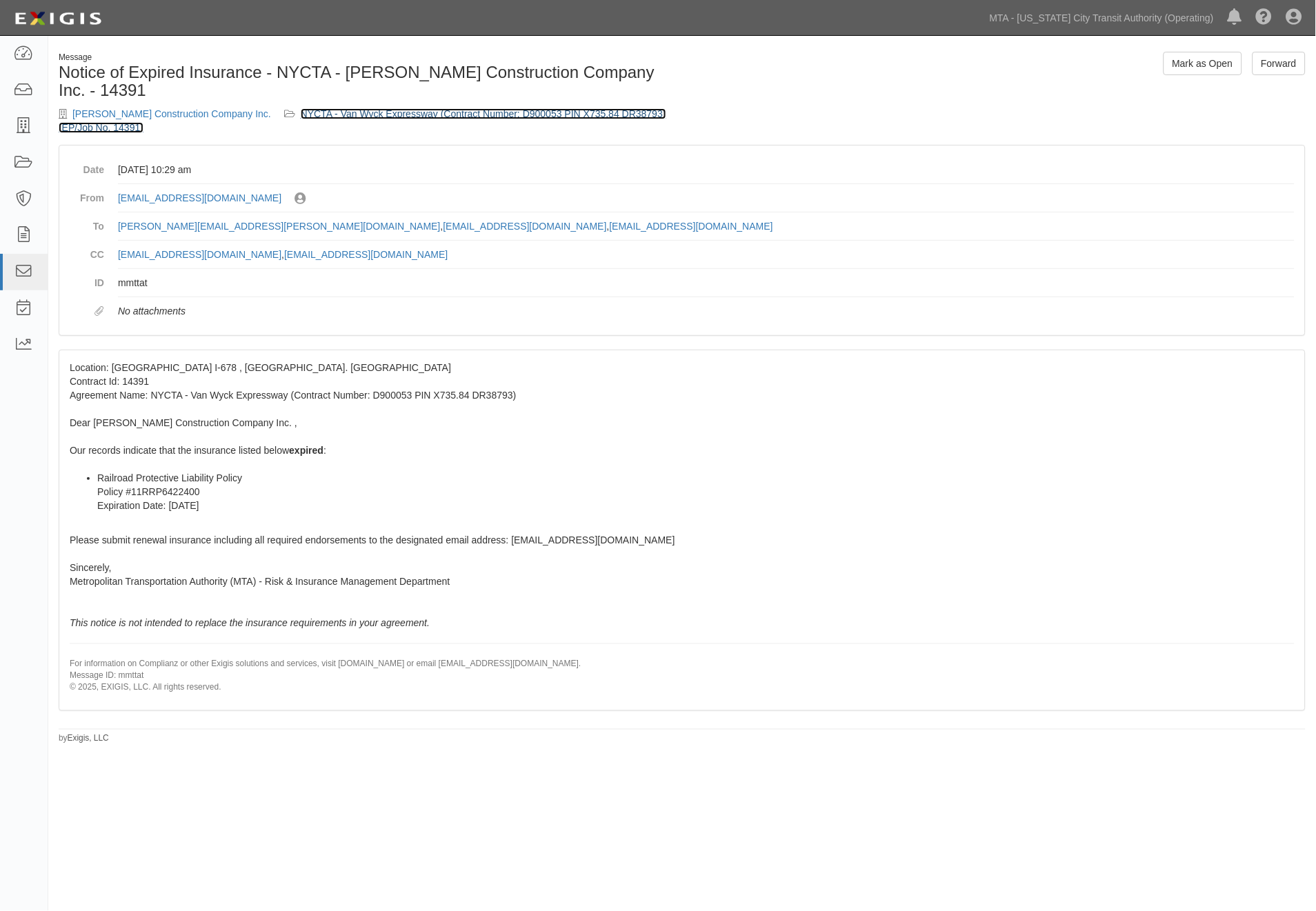
click at [482, 109] on link "NYCTA - Van Wyck Expressway (Contract Number: D900053 PIN X735.84 DR38793) (EP/…" at bounding box center [362, 121] width 608 height 25
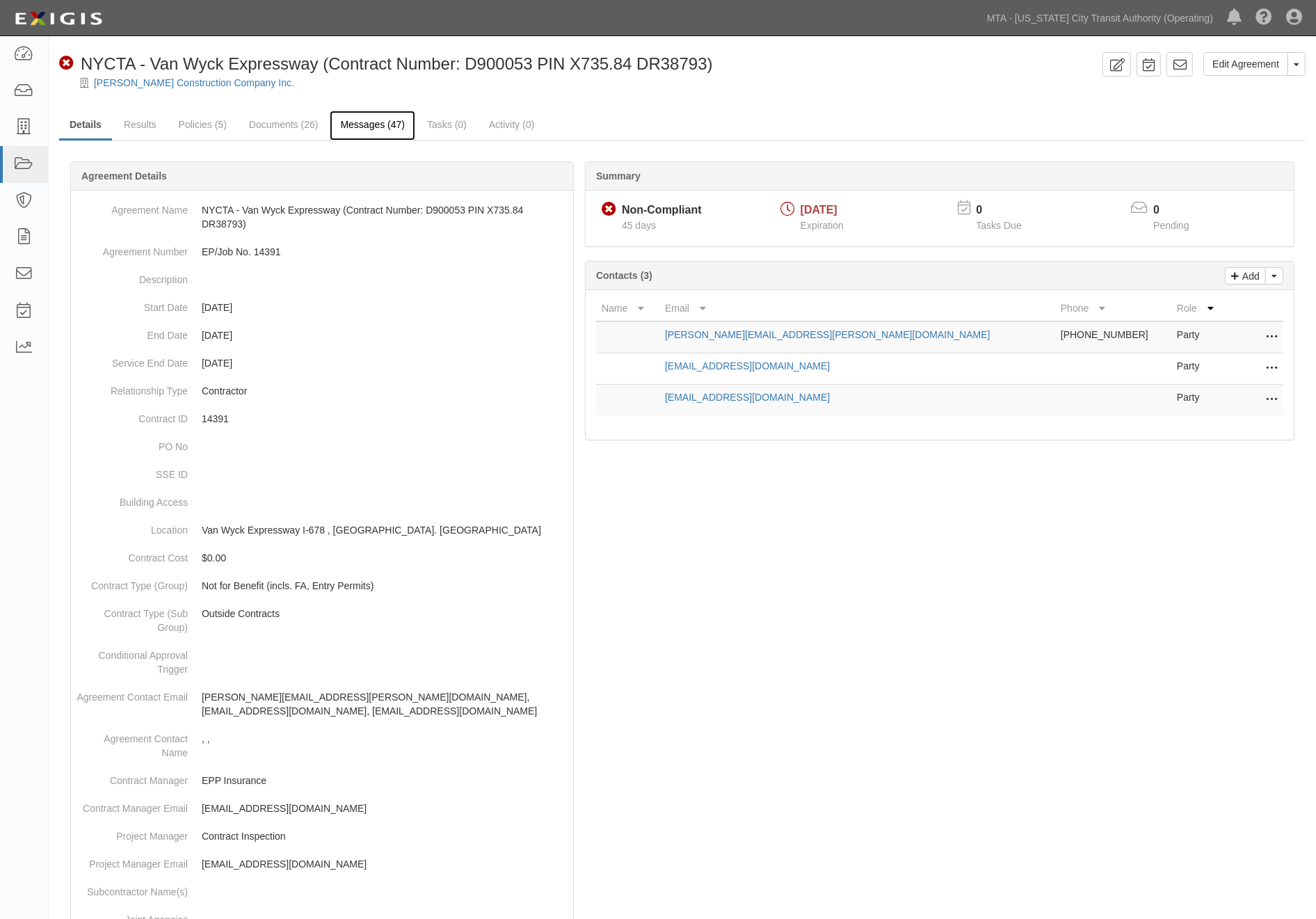
click at [374, 122] on link "Messages (47)" at bounding box center [372, 125] width 85 height 30
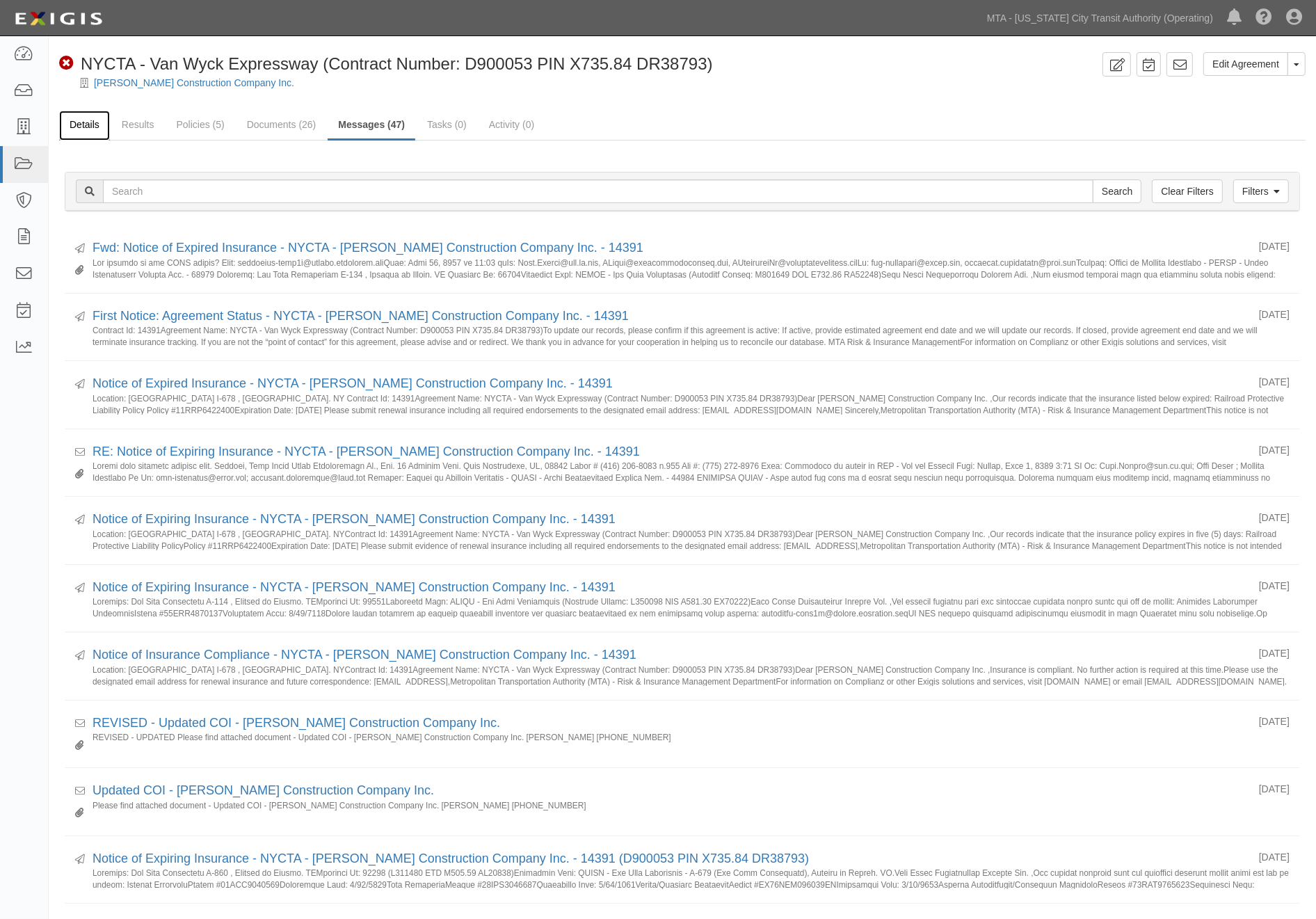
click at [95, 129] on link "Details" at bounding box center [85, 125] width 51 height 30
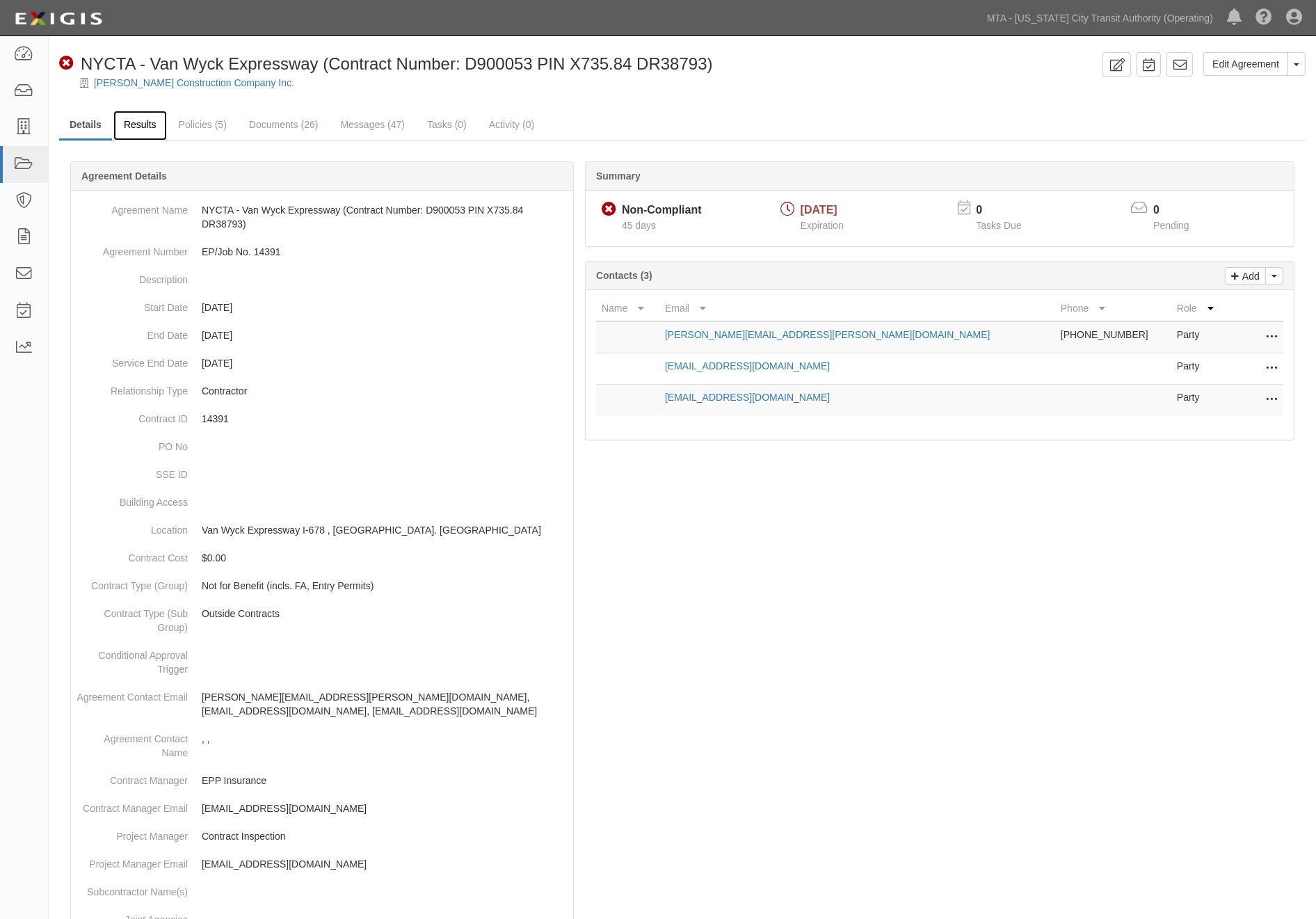
click at [129, 124] on link "Results" at bounding box center [139, 125] width 53 height 30
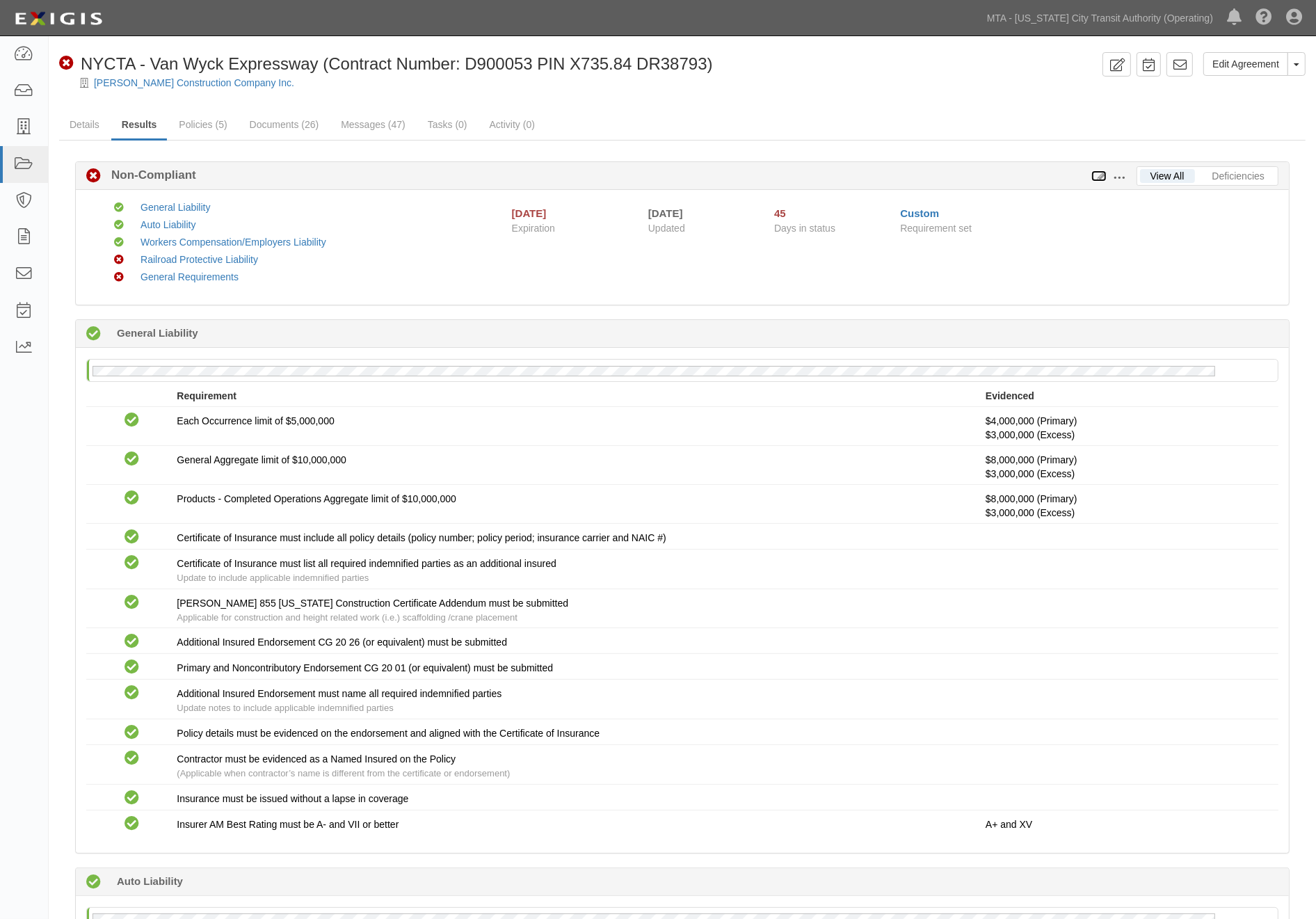
click at [1101, 172] on icon at bounding box center [1098, 176] width 15 height 9
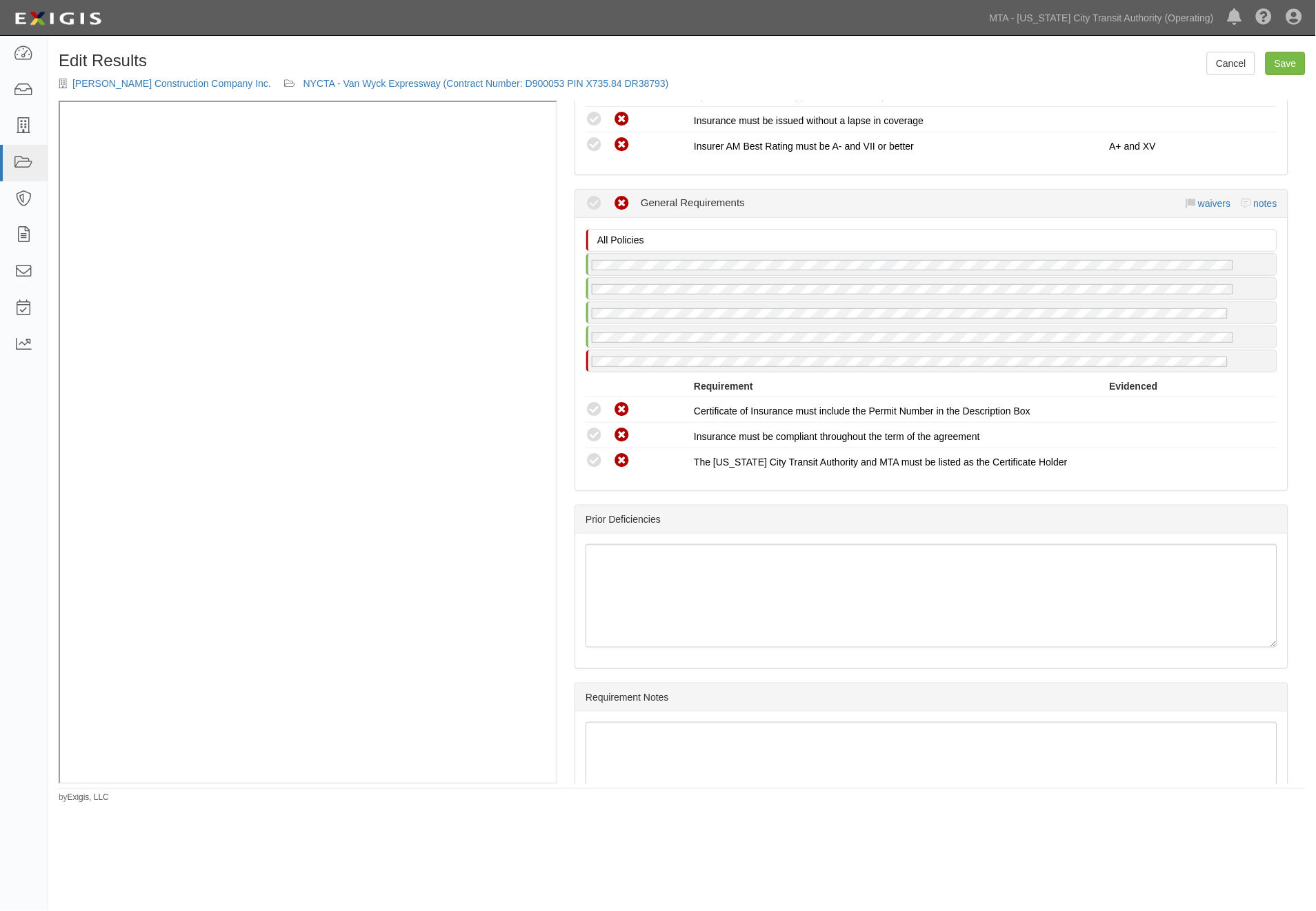
scroll to position [1708, 0]
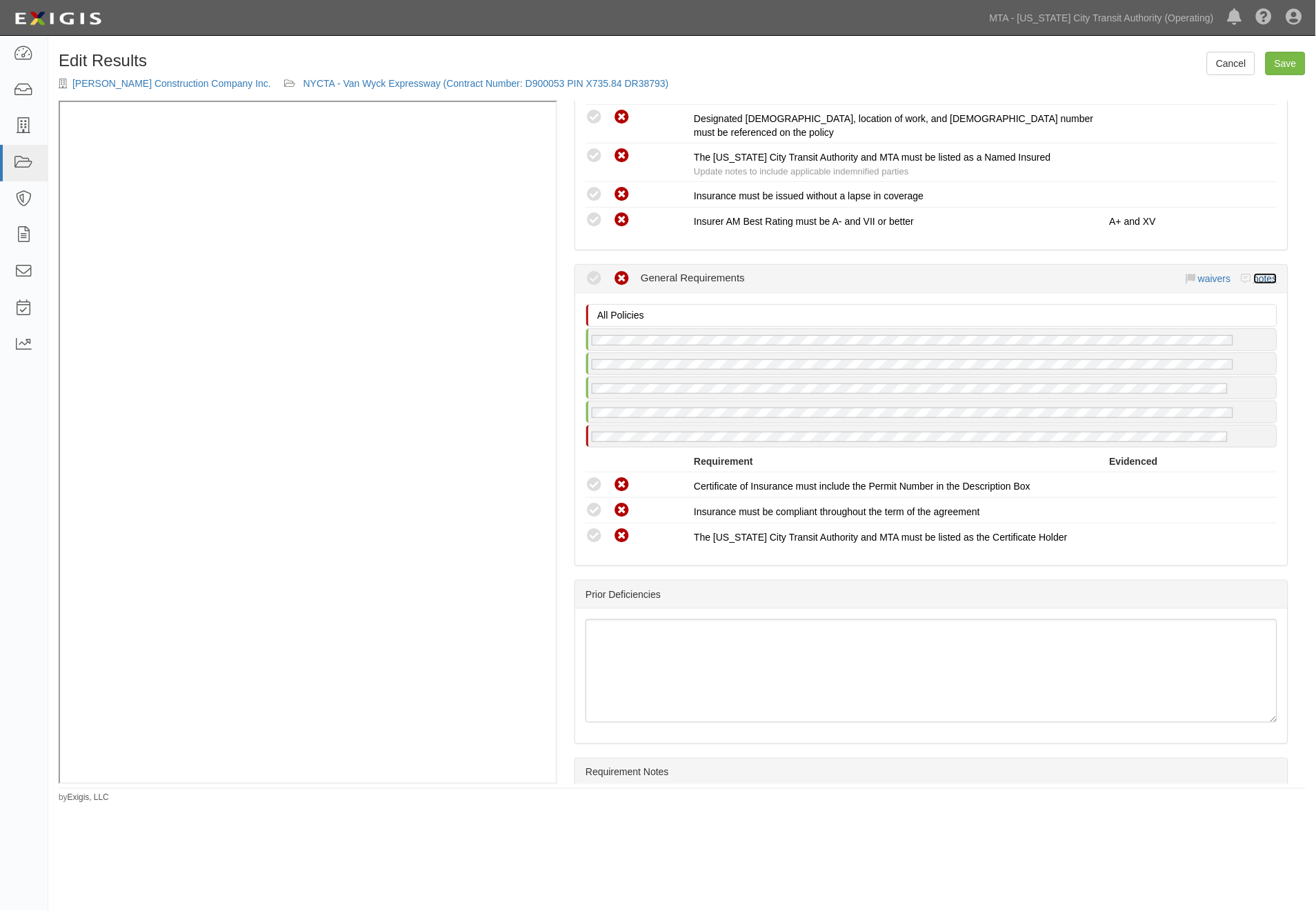
click at [1256, 273] on link "notes" at bounding box center [1265, 278] width 23 height 11
radio input "true"
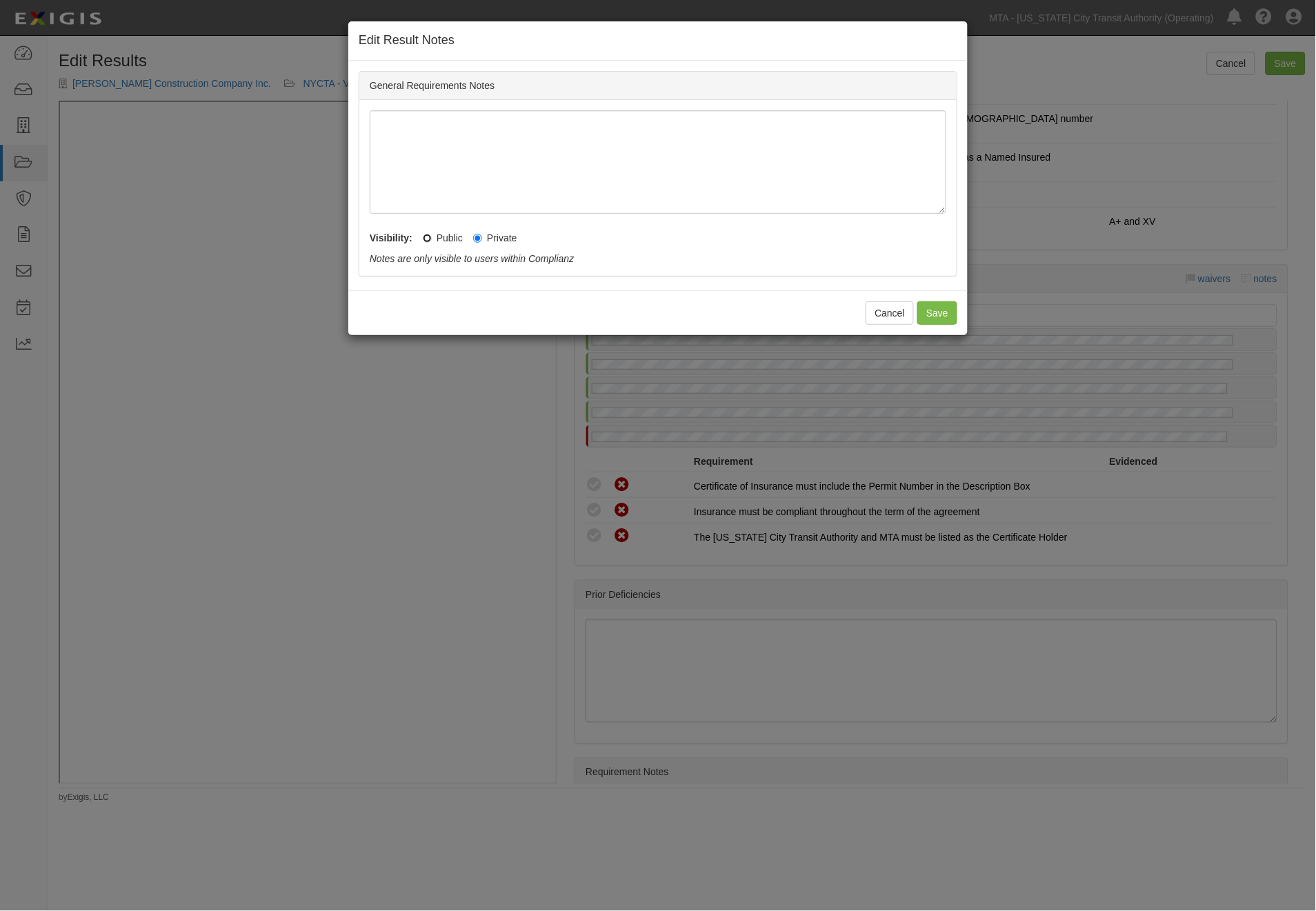
click at [426, 237] on input "Public" at bounding box center [427, 238] width 9 height 9
radio input "true"
click at [928, 305] on button "Save" at bounding box center [937, 313] width 40 height 23
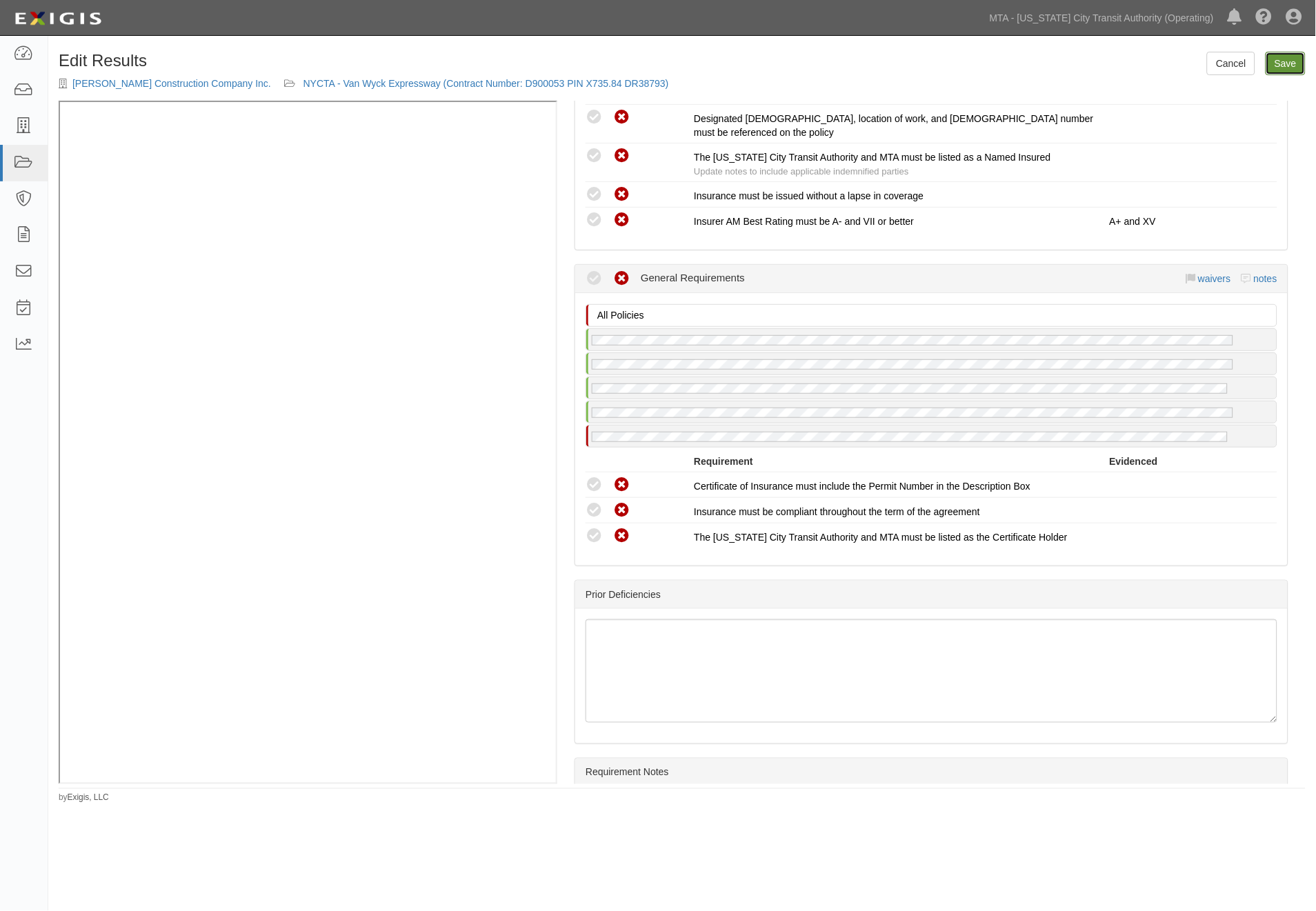
click at [1296, 65] on link "Save" at bounding box center [1286, 63] width 40 height 23
radio input "true"
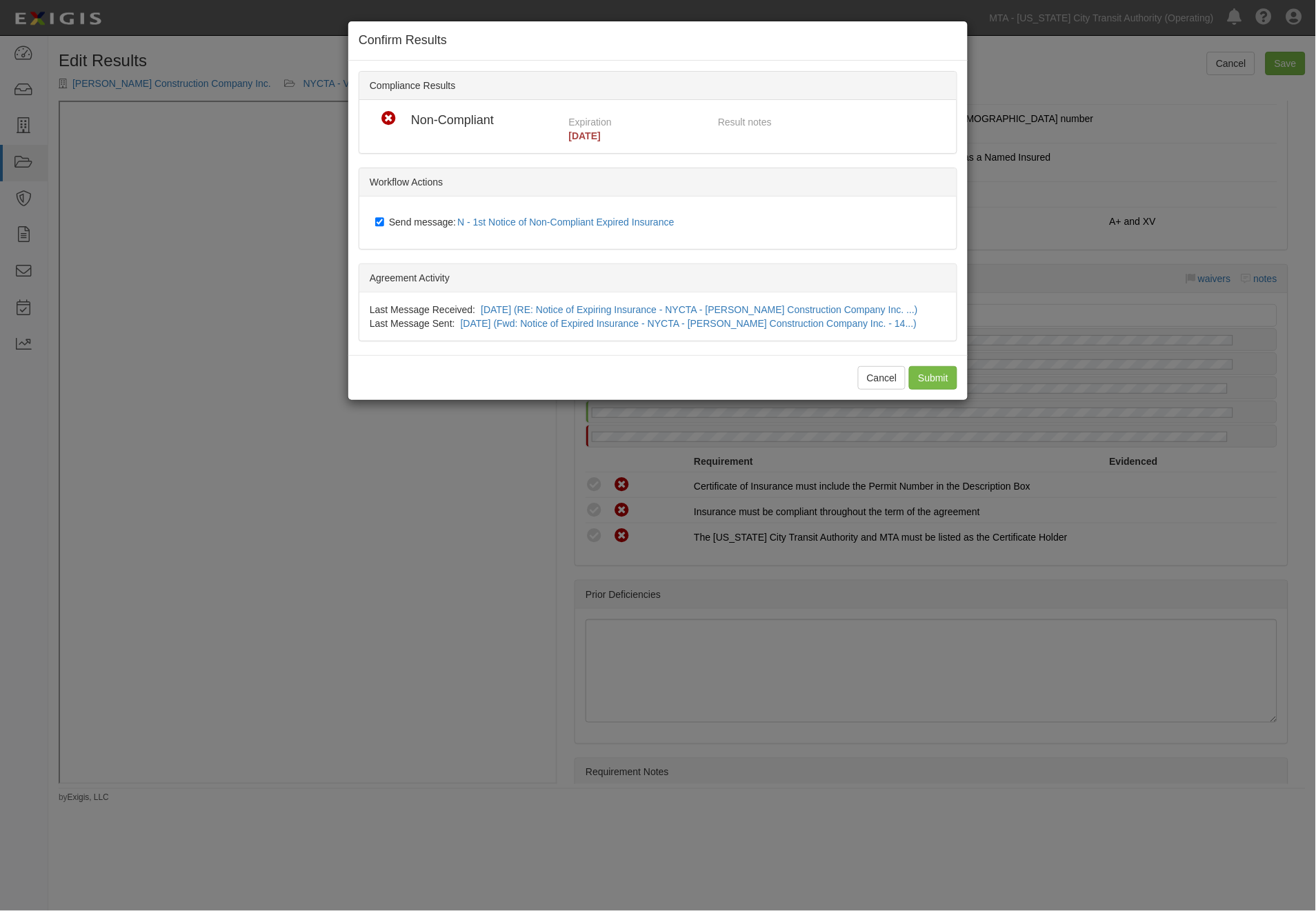
click at [438, 221] on span "Send message: N - 1st Notice of Non-Compliant Expired Insurance" at bounding box center [535, 222] width 291 height 11
click at [384, 221] on input "Send message: N - 1st Notice of Non-Compliant Expired Insurance" at bounding box center [380, 222] width 9 height 11
checkbox input "false"
drag, startPoint x: 921, startPoint y: 371, endPoint x: 813, endPoint y: 357, distance: 108.9
click at [921, 372] on input "Submit" at bounding box center [933, 378] width 49 height 23
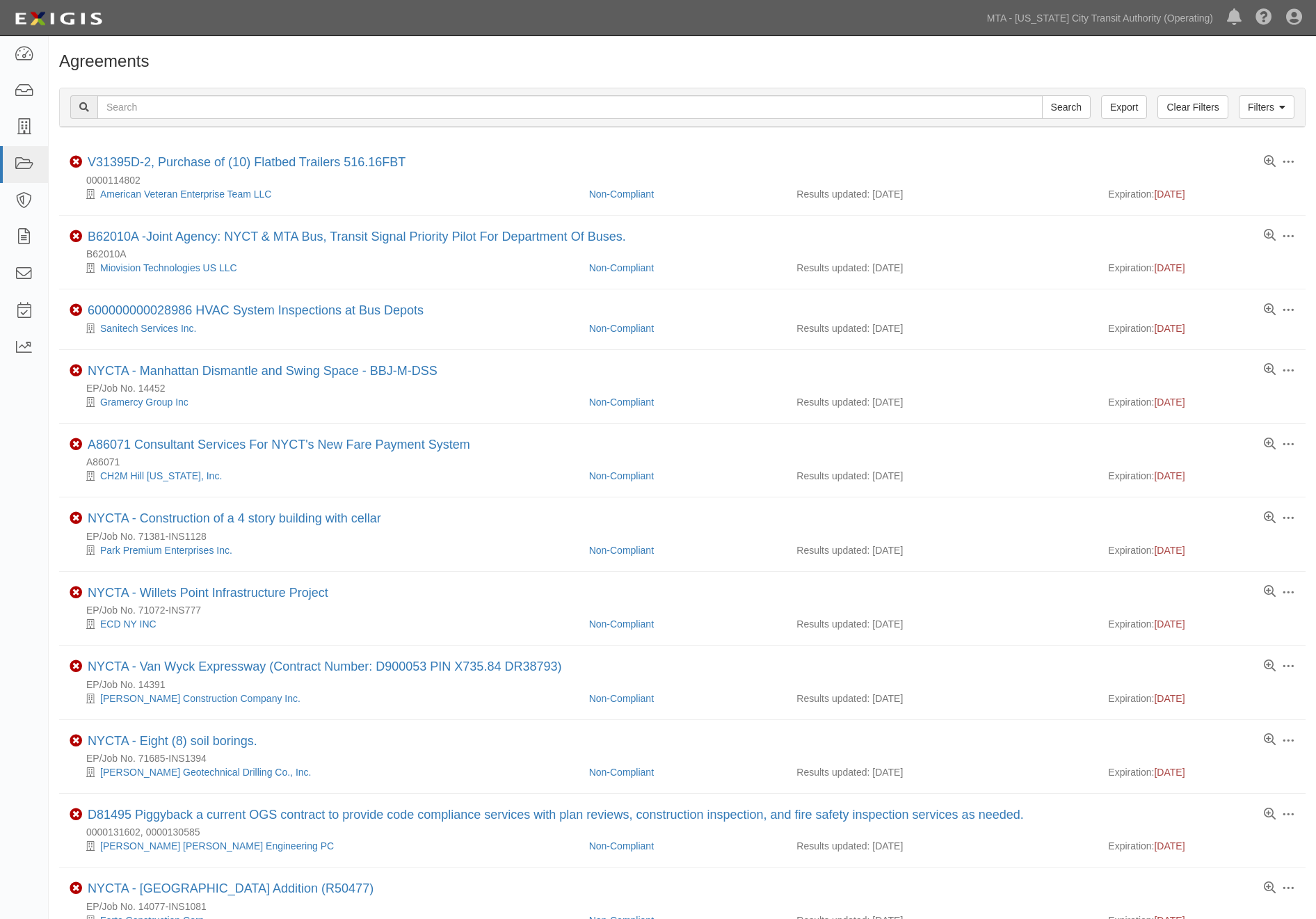
scroll to position [232, 0]
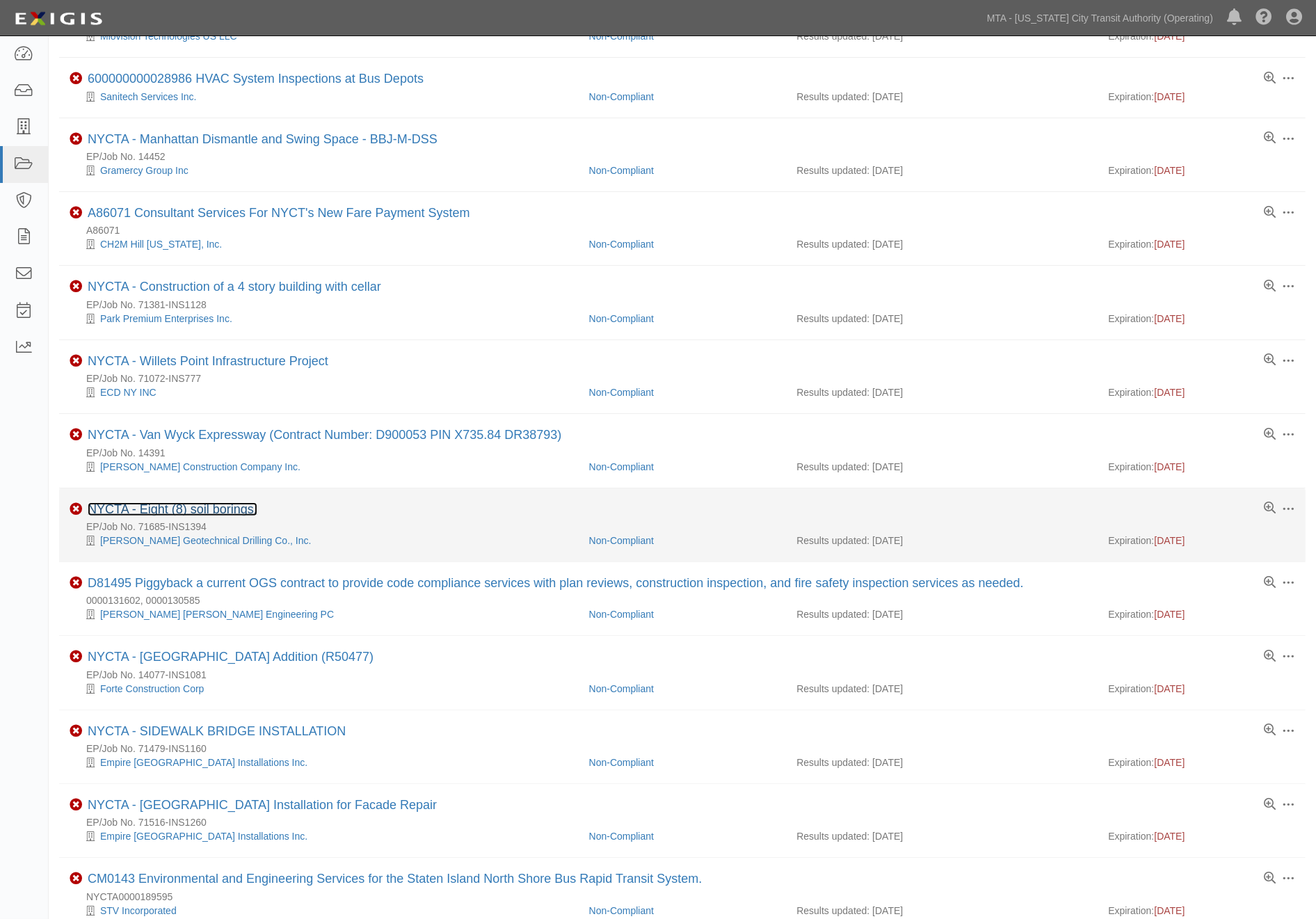
click at [244, 515] on link "NYCTA - Eight (8) soil borings." at bounding box center [172, 509] width 169 height 14
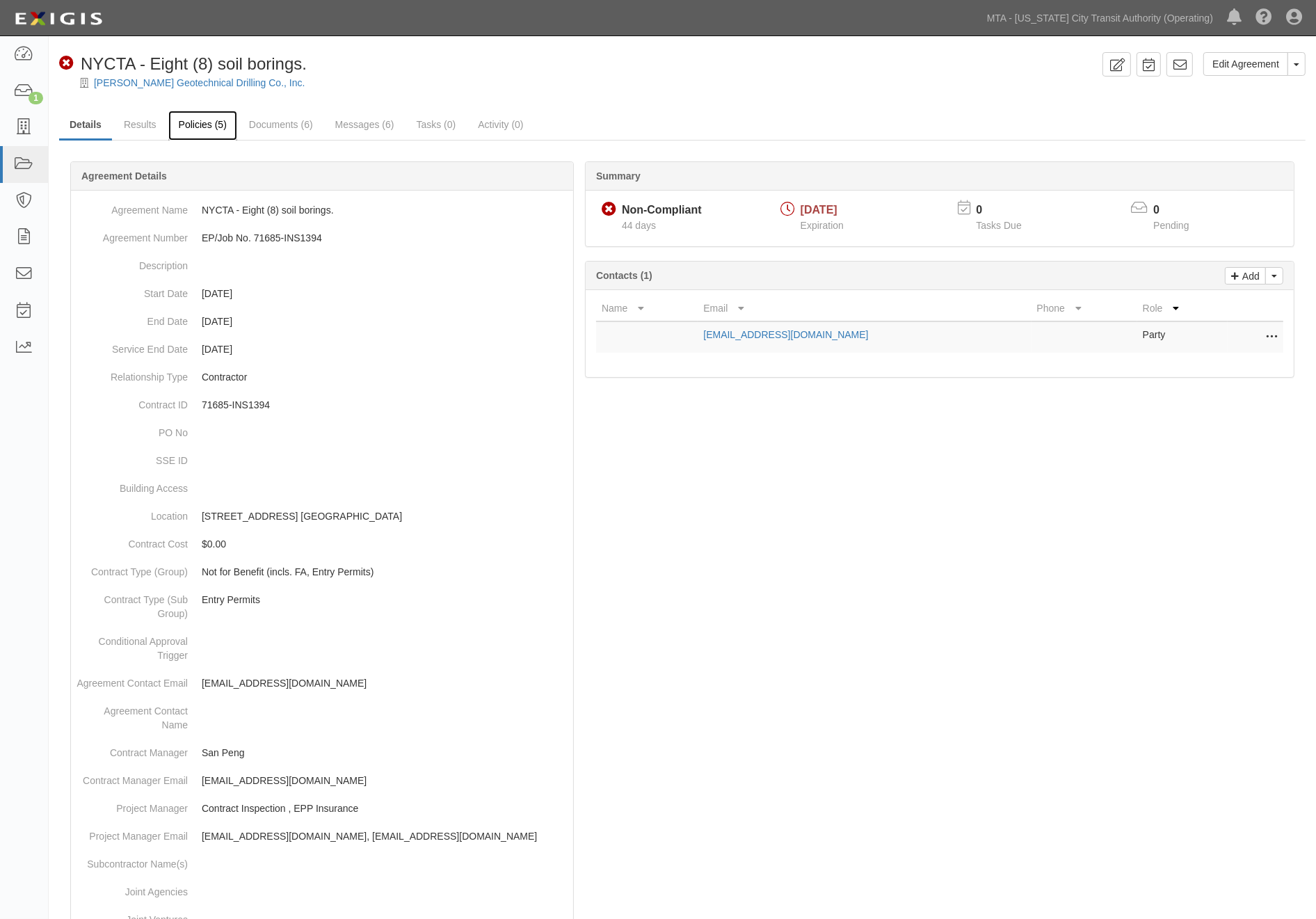
click at [193, 122] on link "Policies (5)" at bounding box center [202, 125] width 69 height 30
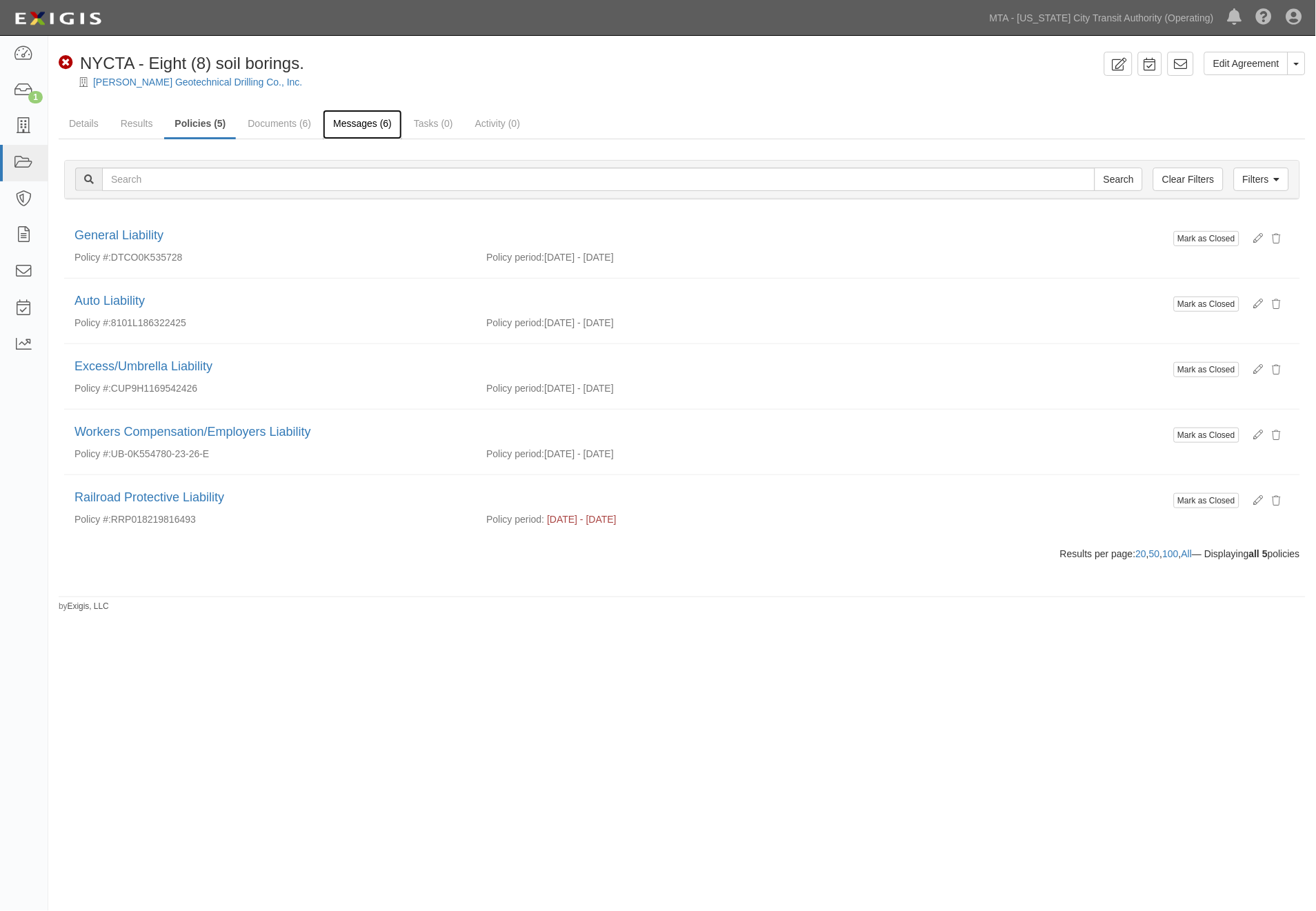
click at [357, 122] on link "Messages (6)" at bounding box center [363, 124] width 80 height 30
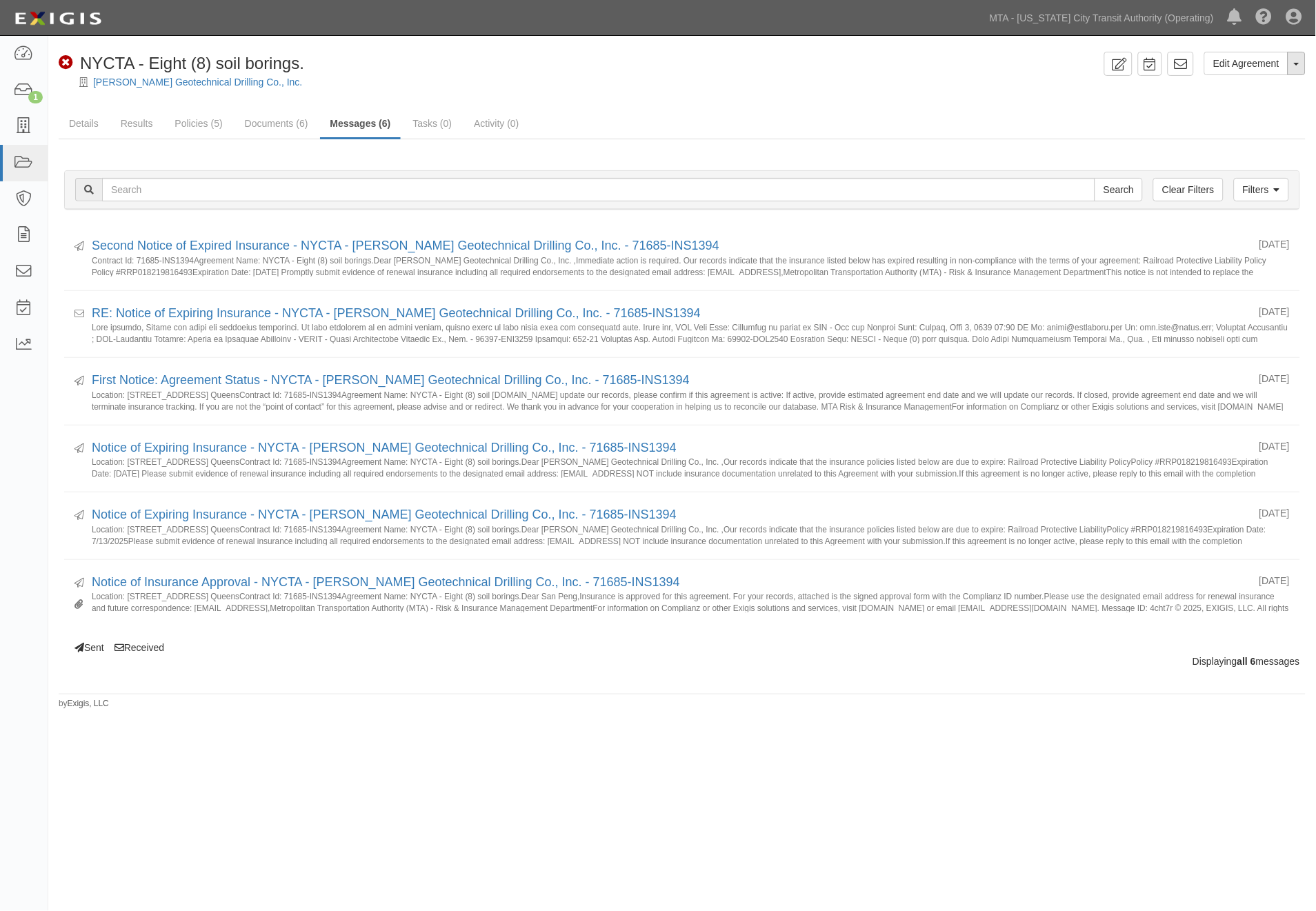
click at [1300, 65] on button "Toggle Agreement Dropdown" at bounding box center [1296, 63] width 18 height 23
click at [1252, 111] on link "Archive Agreement" at bounding box center [1250, 107] width 109 height 18
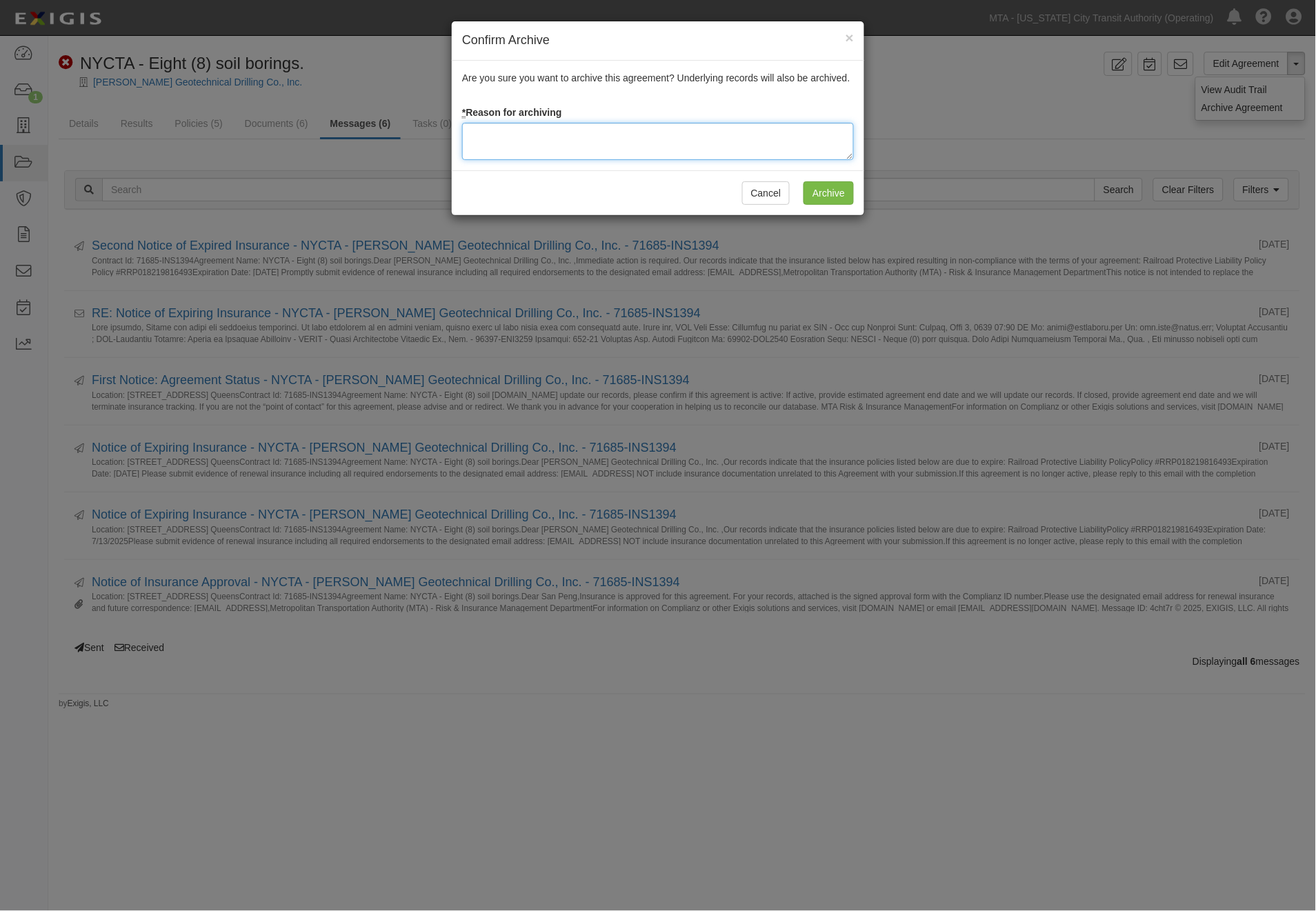
click at [673, 138] on textarea at bounding box center [658, 141] width 392 height 37
type textarea "Completed"
click at [833, 189] on input "Archive" at bounding box center [829, 193] width 51 height 23
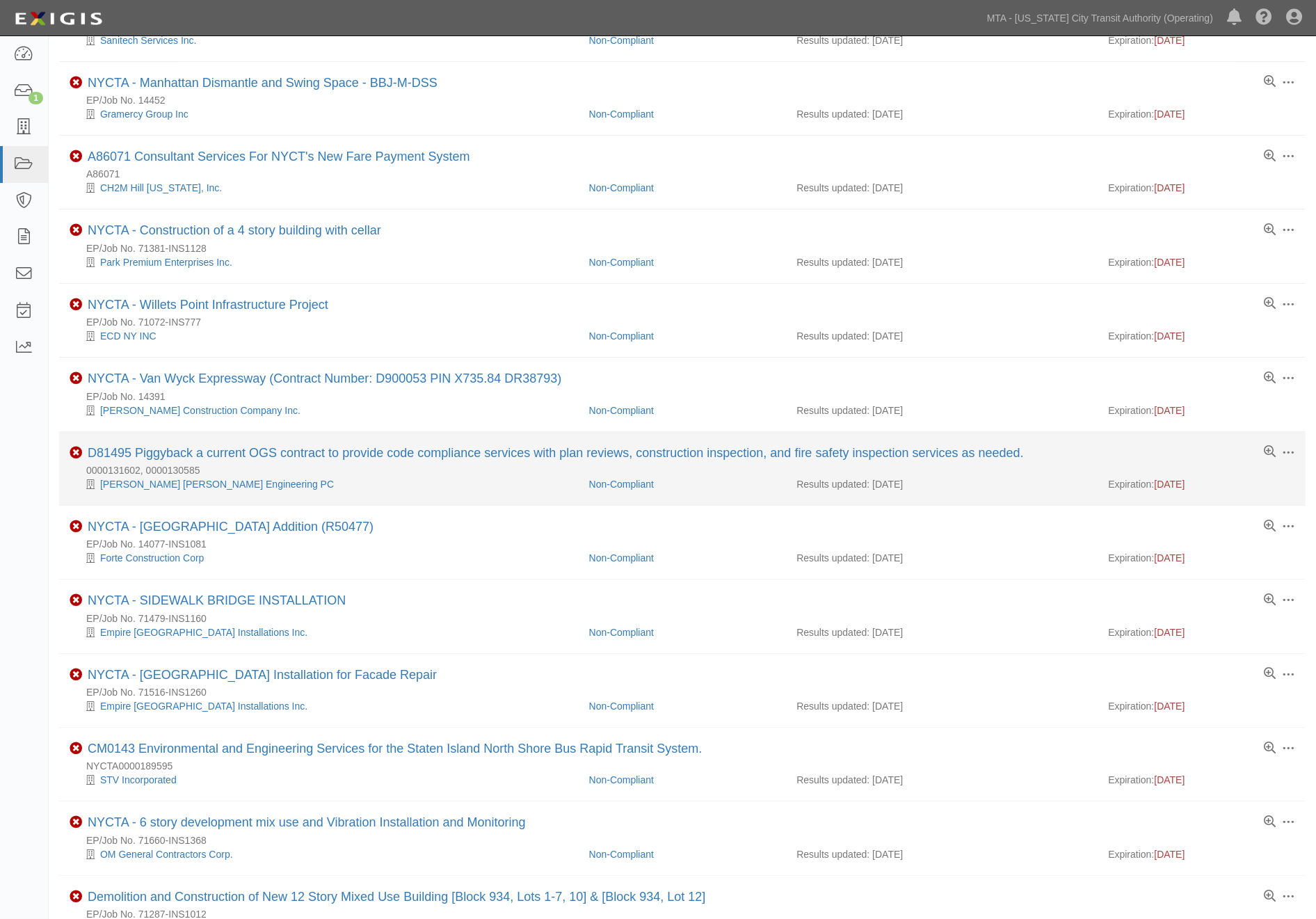
scroll to position [309, 0]
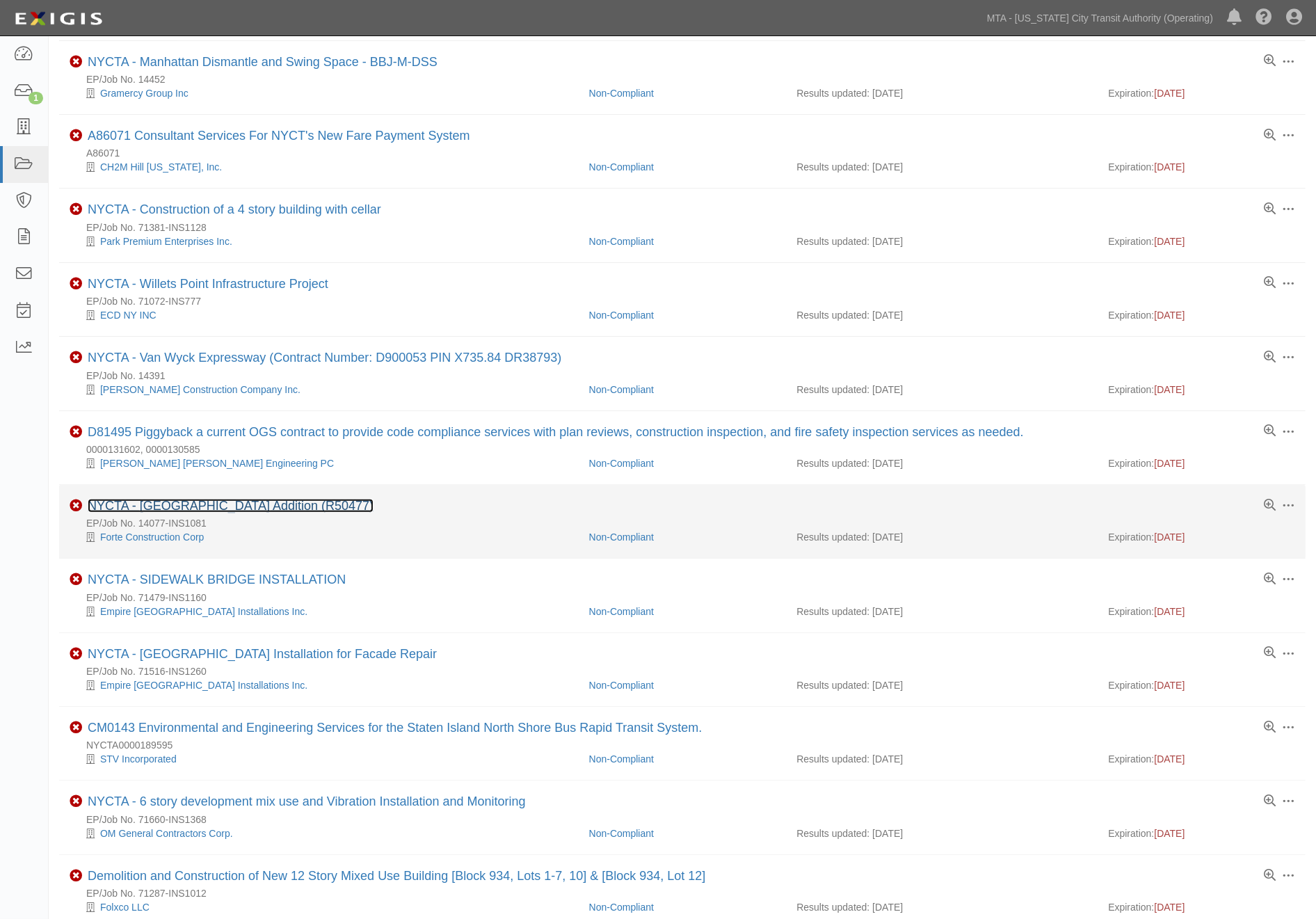
click at [325, 508] on link "NYCTA - [GEOGRAPHIC_DATA] Addition (R50477)" at bounding box center [230, 506] width 286 height 14
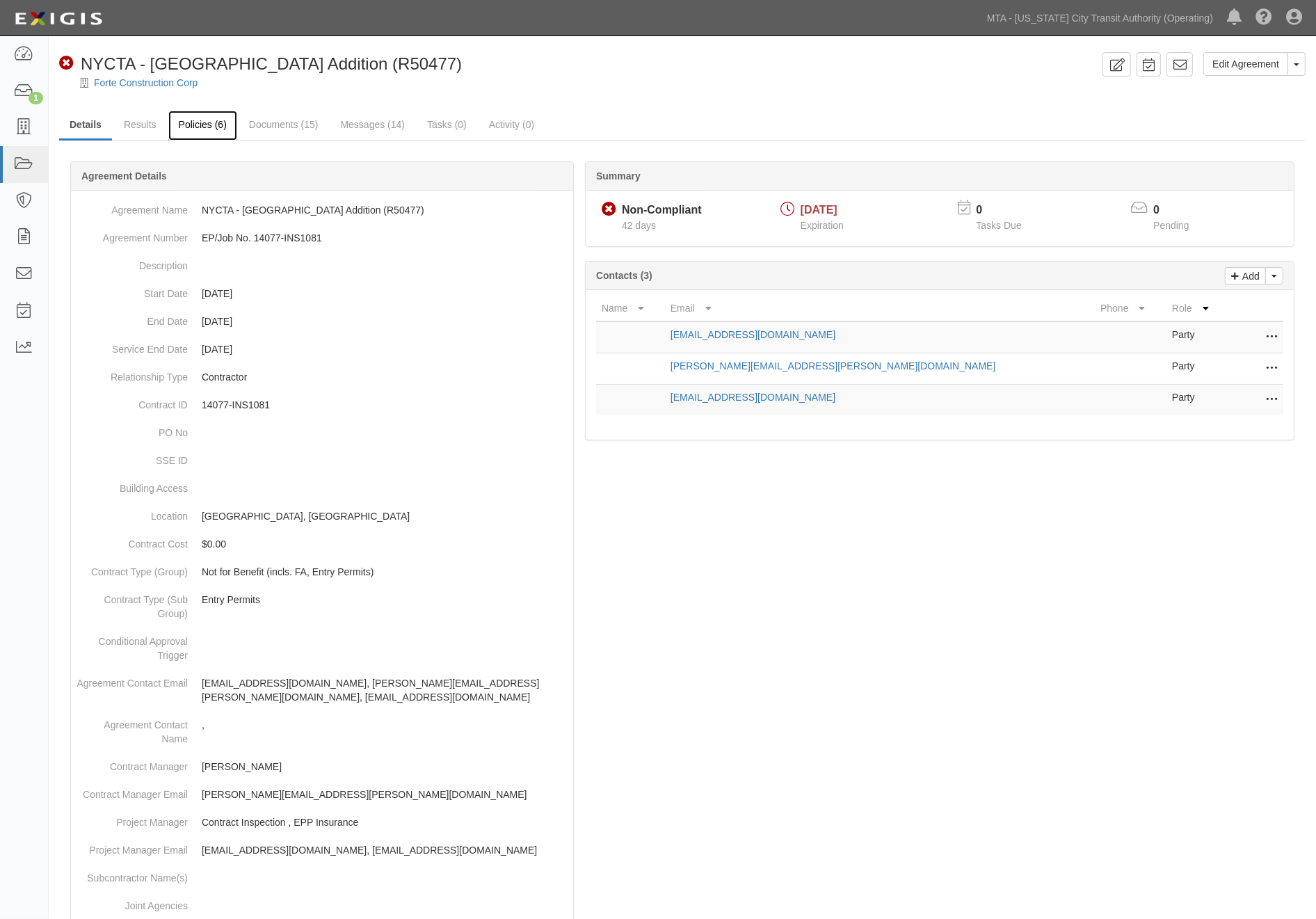
click at [196, 127] on link "Policies (6)" at bounding box center [202, 125] width 69 height 30
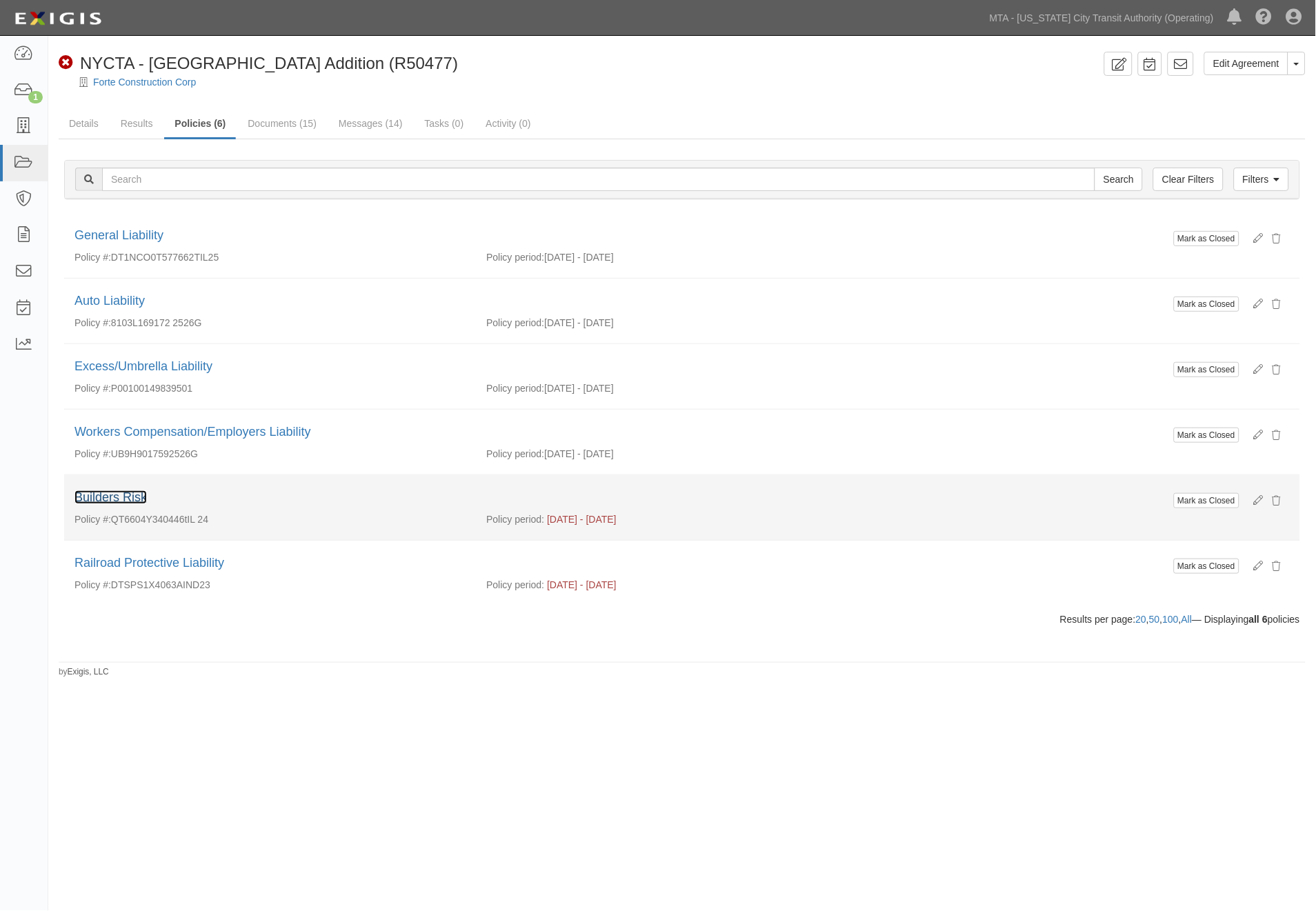
click at [116, 499] on link "Builders Risk" at bounding box center [111, 497] width 72 height 14
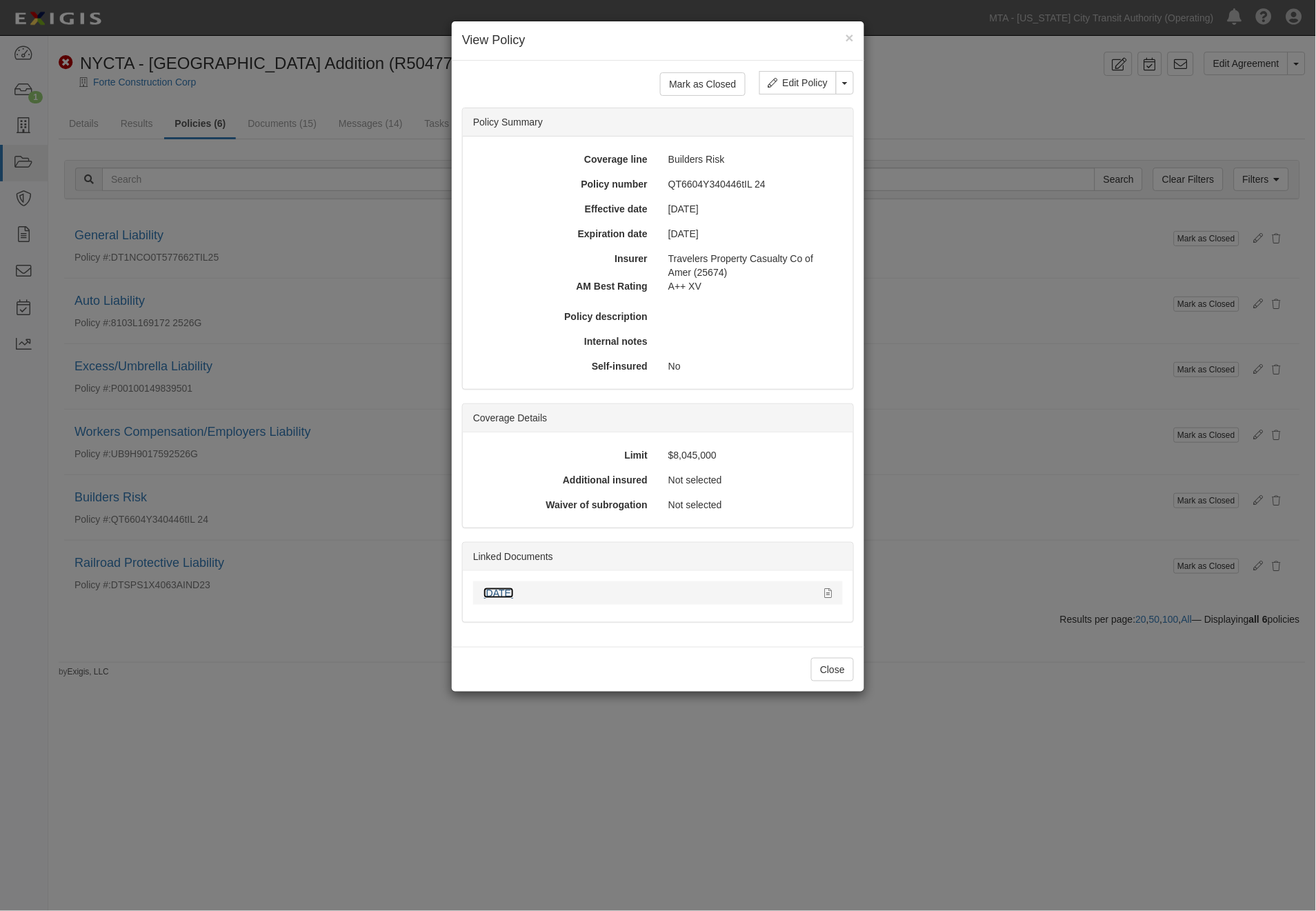
click at [493, 588] on link "[DATE]" at bounding box center [499, 592] width 30 height 11
click at [948, 774] on div "× View Policy Mark as Closed Edit Policy Toggle Dropdown Delete Policy Policy S…" at bounding box center [658, 456] width 1316 height 911
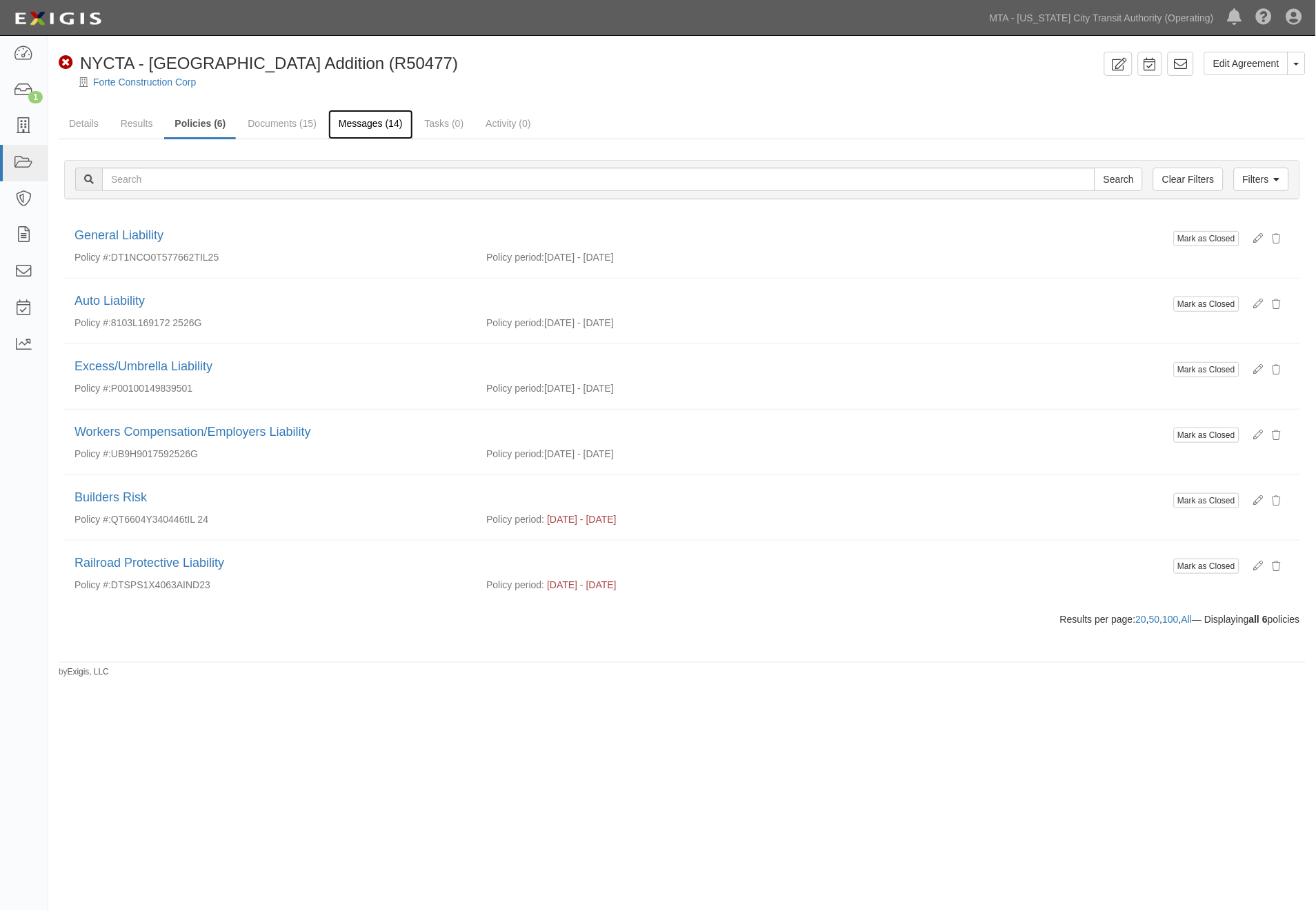
click at [366, 114] on link "Messages (14)" at bounding box center [370, 124] width 85 height 30
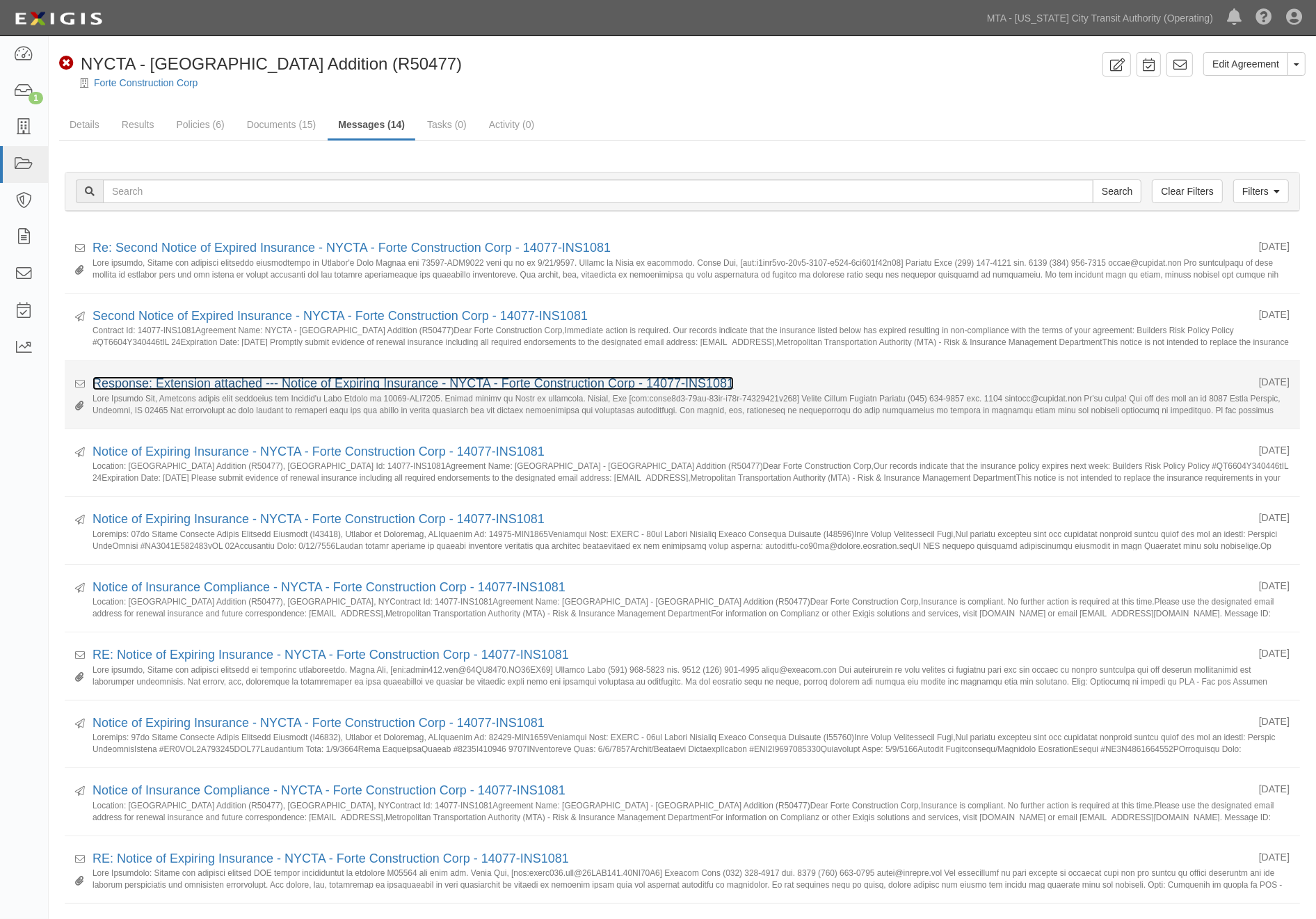
click at [152, 381] on link "Response: Extension attached --- Notice of Expiring Insurance - NYCTA - Forte C…" at bounding box center [413, 383] width 641 height 14
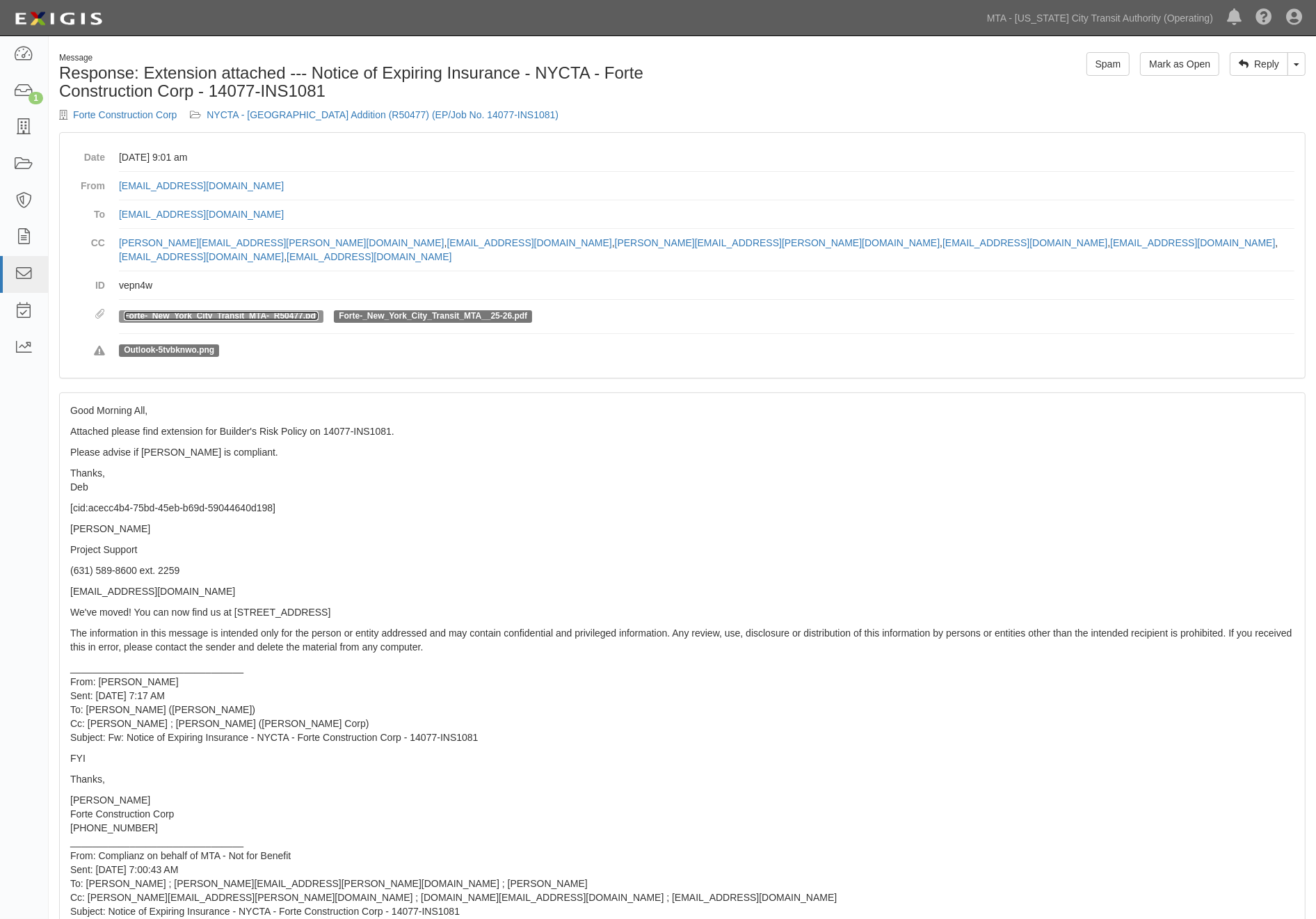
click at [270, 311] on link "Forte-_New_York_City_Transit_MTA-_R50477.pdf" at bounding box center [221, 316] width 195 height 9
click at [908, 701] on p "________________________________ From: Chintan Vora Sent: Tuesday, July 1, 2025…" at bounding box center [682, 703] width 1224 height 83
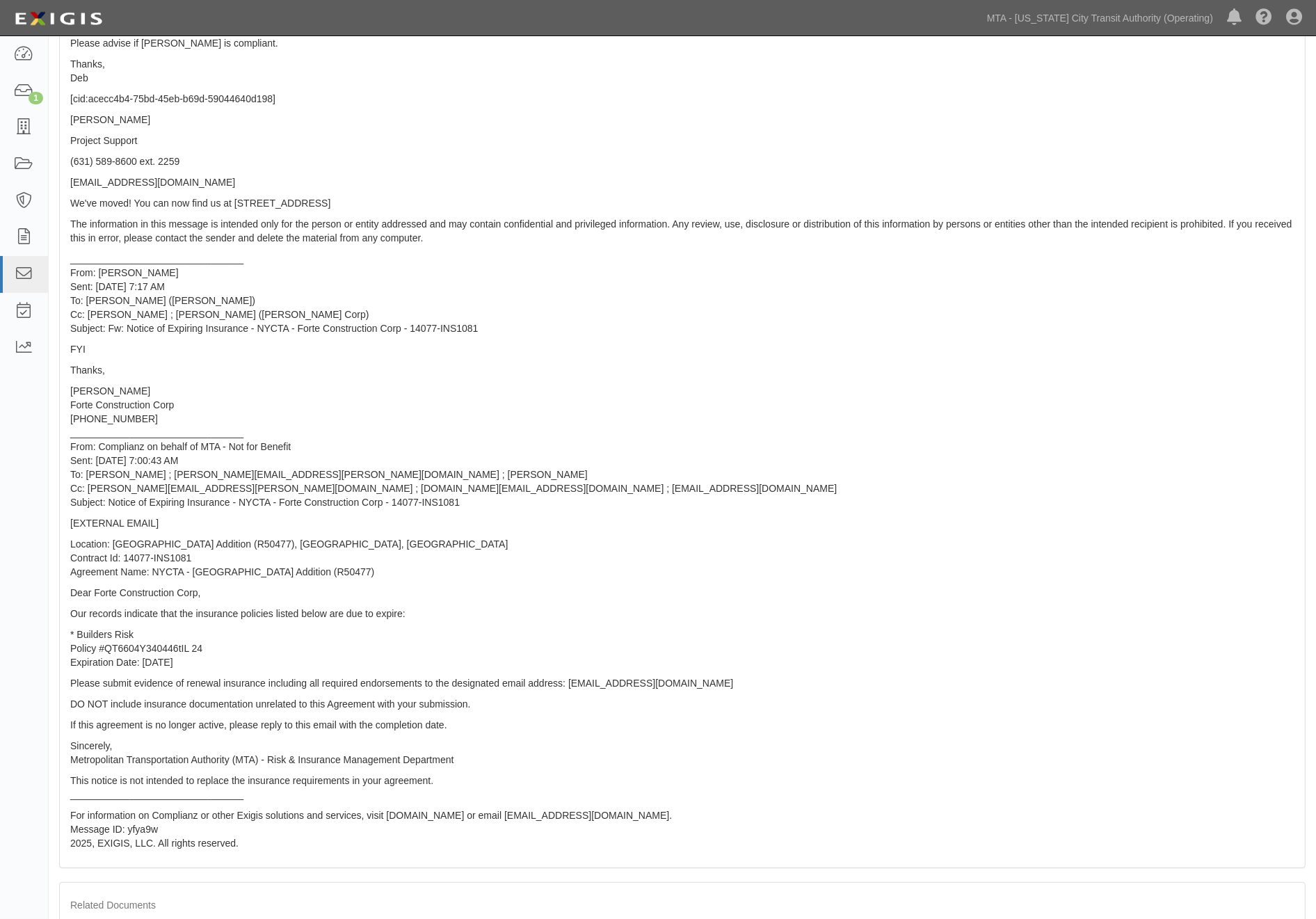
scroll to position [488, 0]
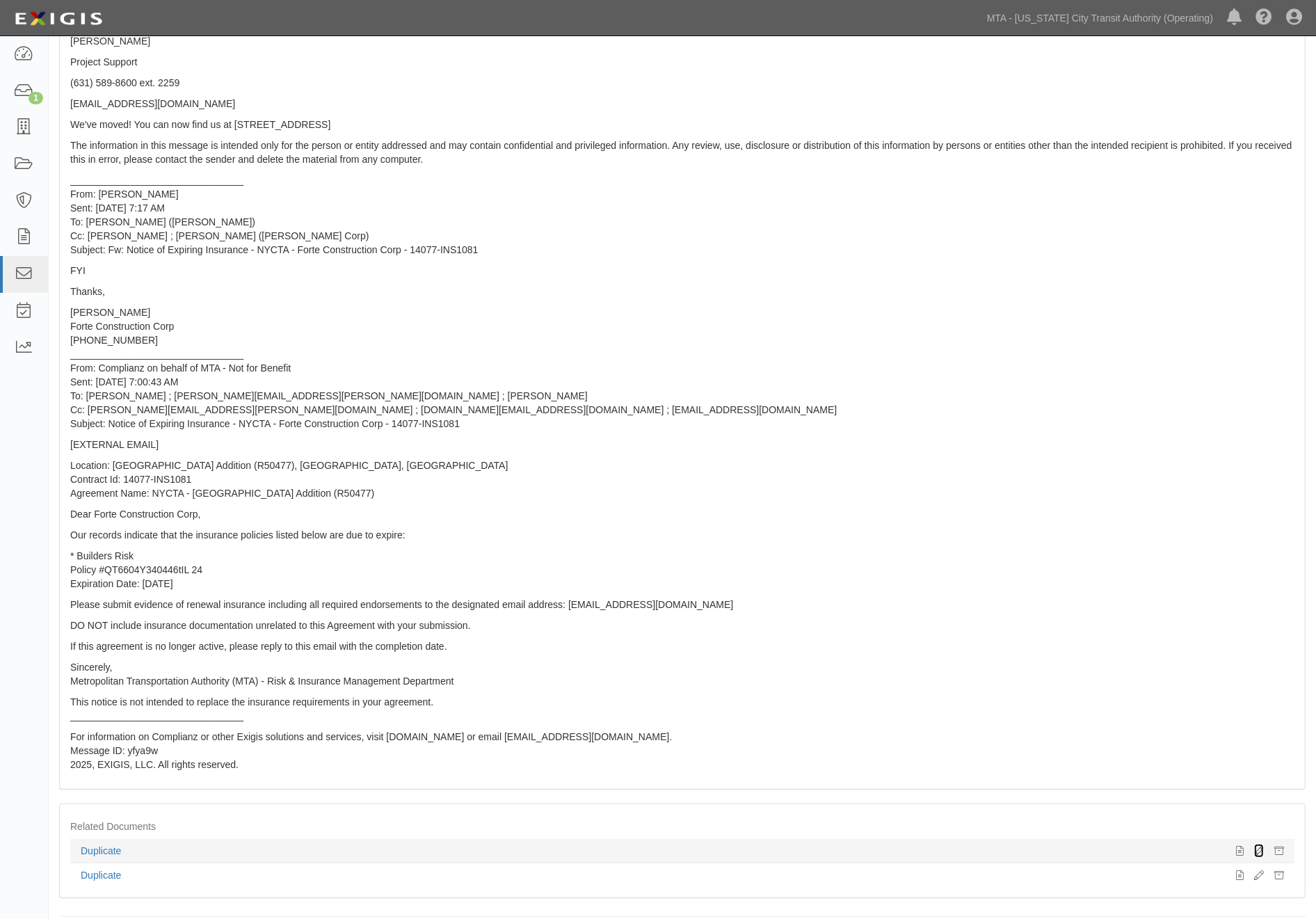
click at [1260, 847] on icon at bounding box center [1258, 851] width 9 height 9
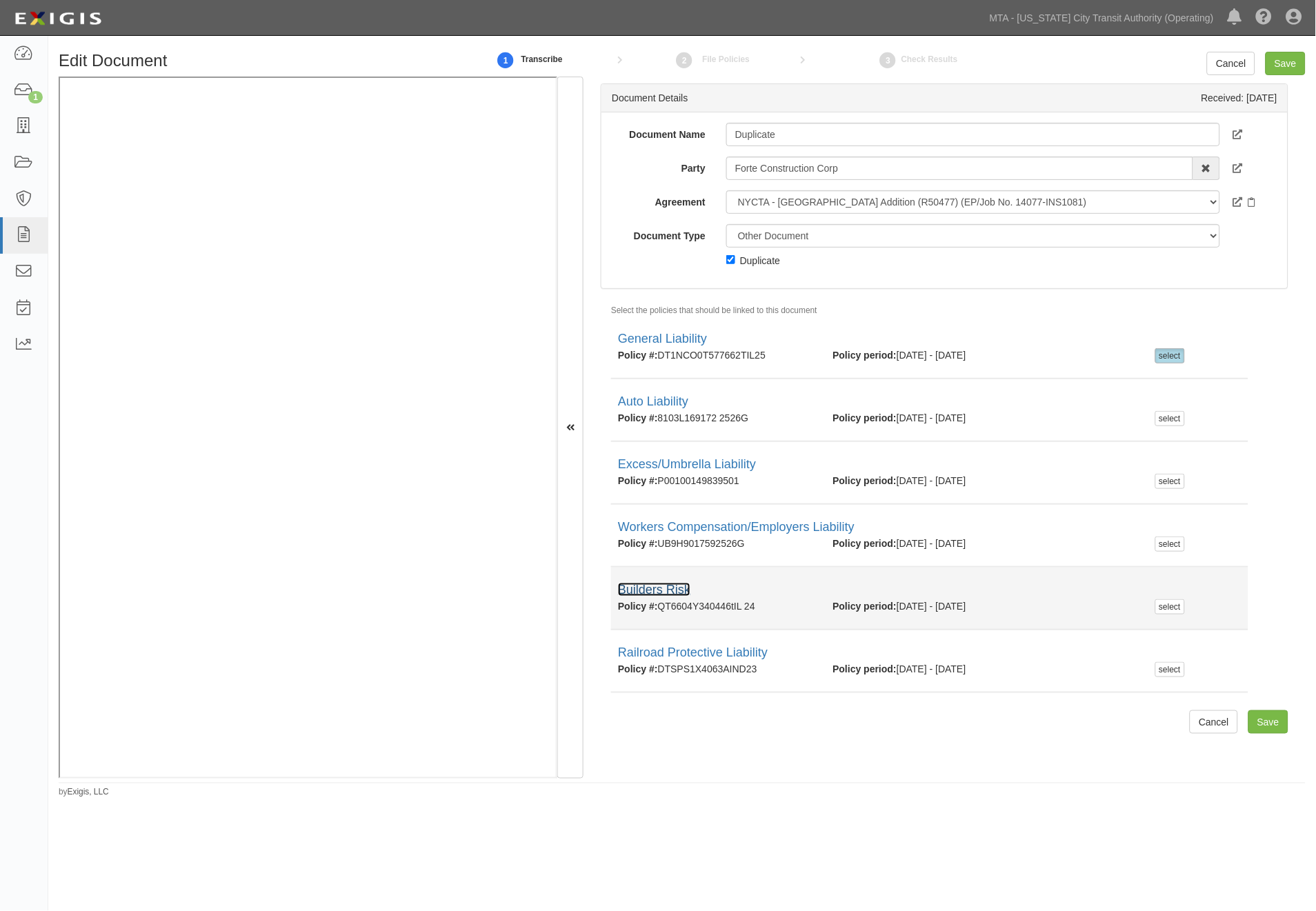
click at [655, 587] on link "Builders Risk" at bounding box center [654, 589] width 72 height 14
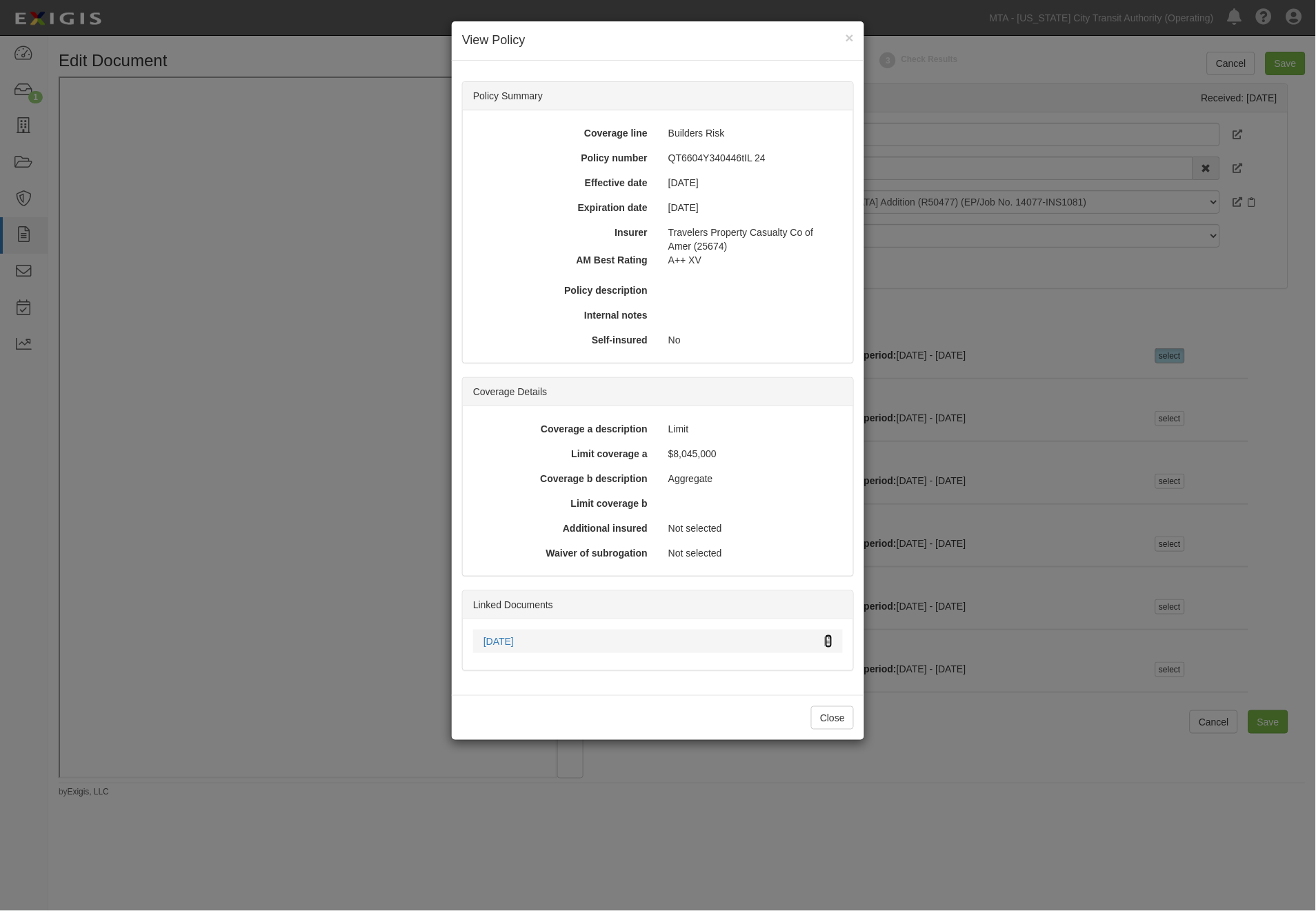
click at [828, 642] on icon at bounding box center [829, 642] width 7 height 9
click at [932, 789] on div "× View Policy Policy Summary Coverage line Builders Risk Policy number QT6604Y3…" at bounding box center [658, 456] width 1316 height 911
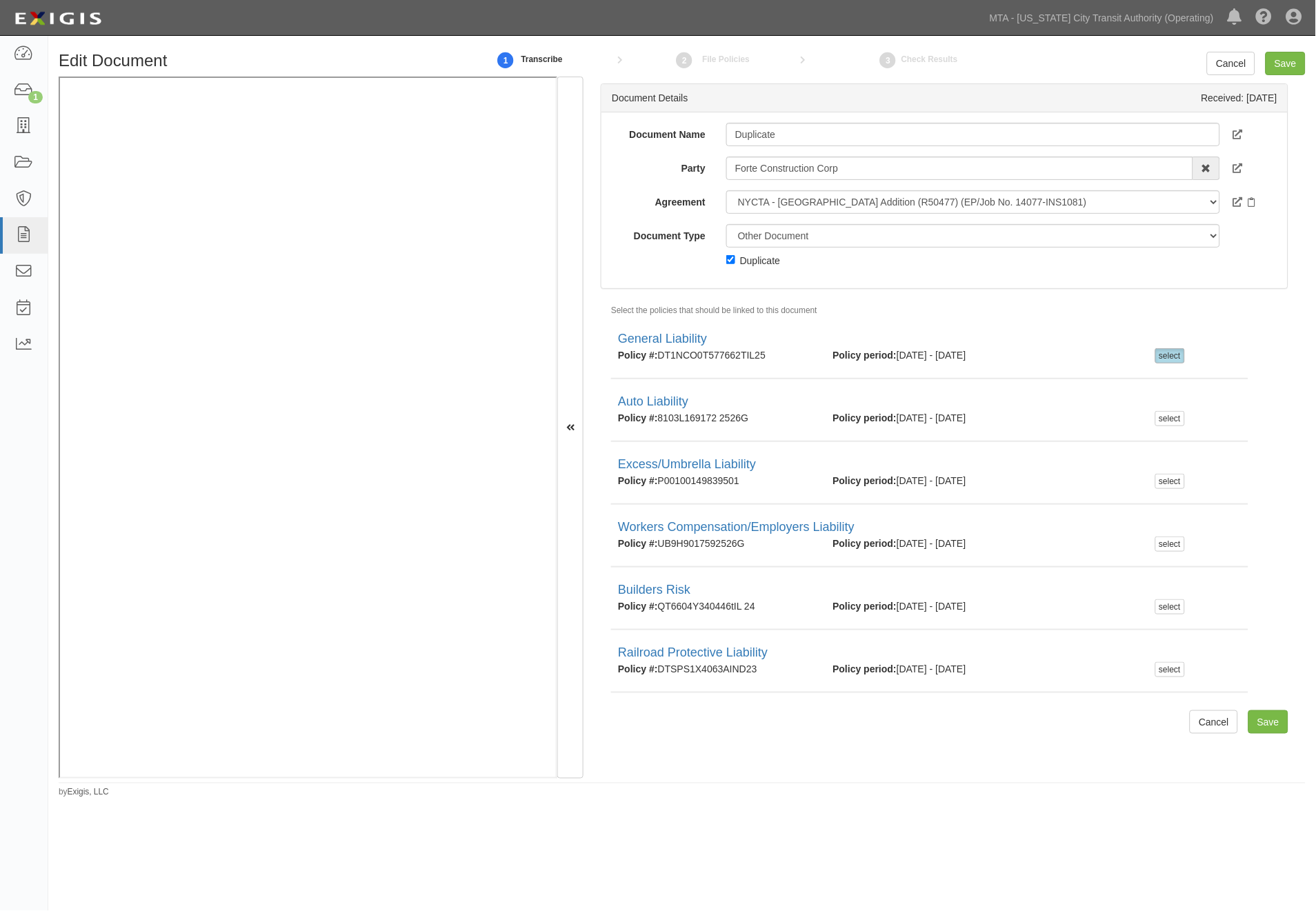
click at [760, 256] on div "Duplicate" at bounding box center [760, 260] width 40 height 15
click at [735, 256] on input "Duplicate" at bounding box center [731, 259] width 9 height 9
checkbox input "false"
drag, startPoint x: 802, startPoint y: 138, endPoint x: 712, endPoint y: 138, distance: 90.0
click at [712, 138] on div "Document Name Duplicate" at bounding box center [944, 135] width 687 height 23
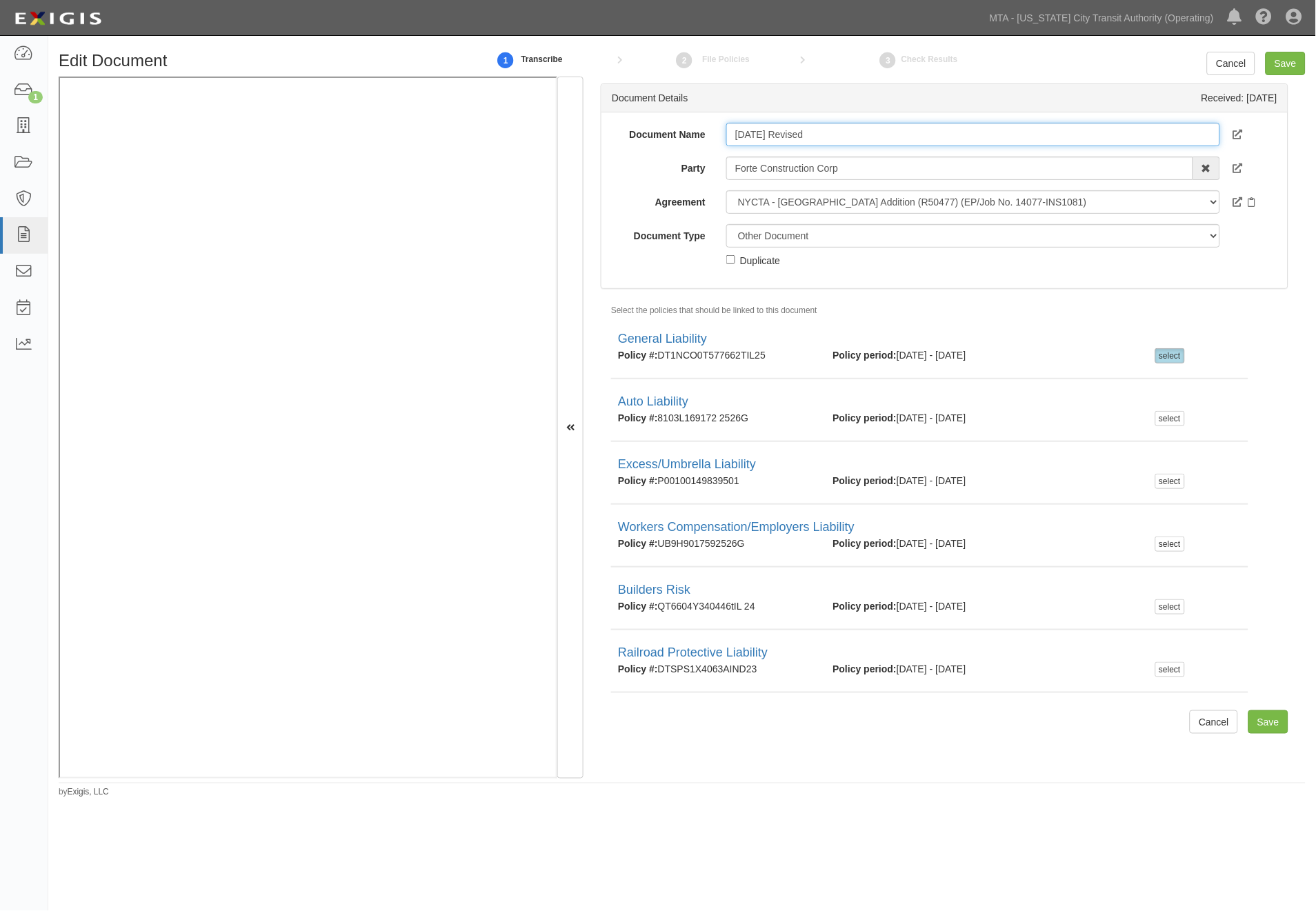
type input "12.31.2025 Revised"
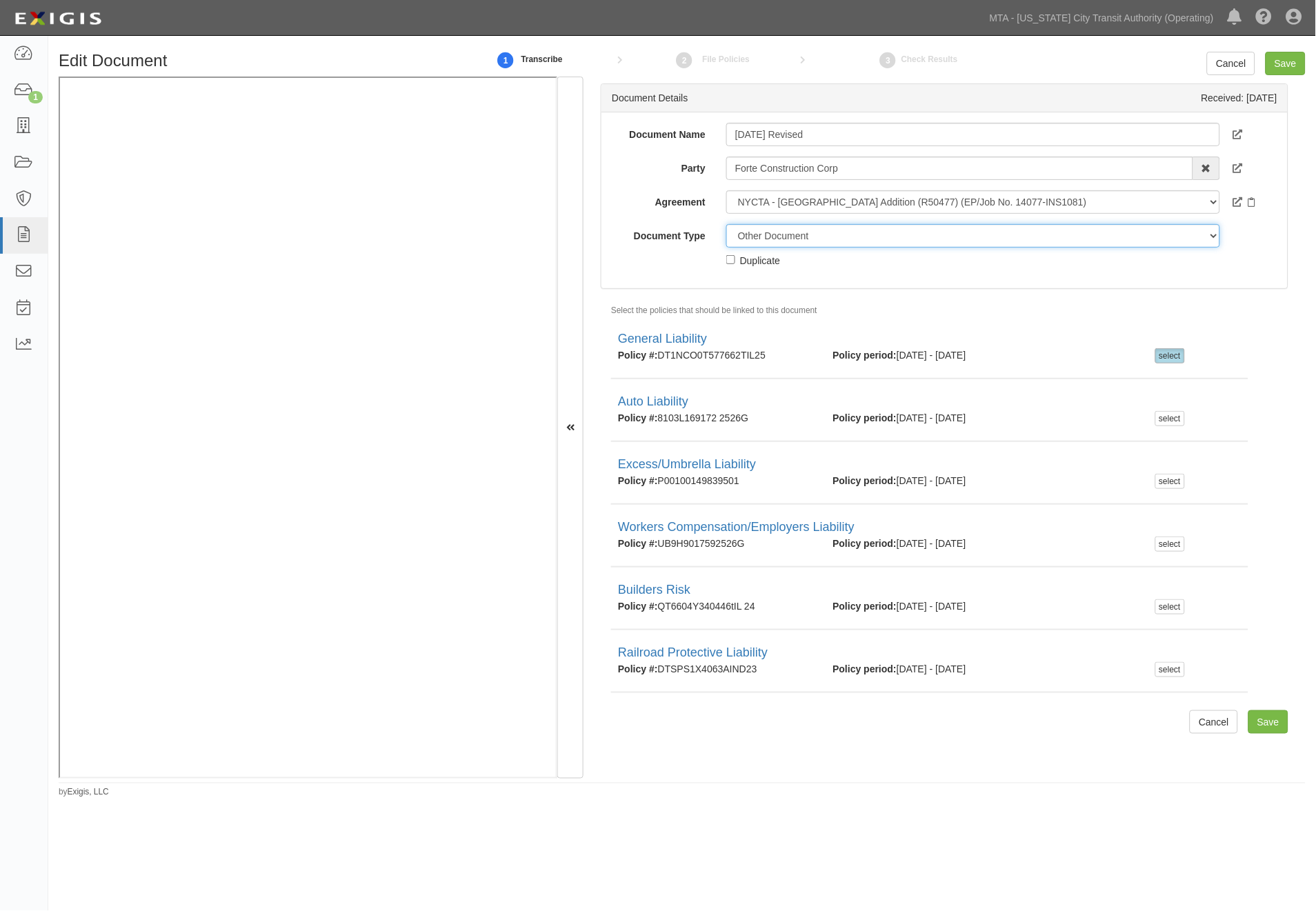
click at [818, 235] on select "Unassigned Binder Cancellation Notice Certificate Contract Endorsement Insuranc…" at bounding box center [973, 236] width 494 height 23
select select "CertificateDetail"
click at [726, 224] on select "Unassigned Binder Cancellation Notice Certificate Contract Endorsement Insuranc…" at bounding box center [973, 236] width 494 height 23
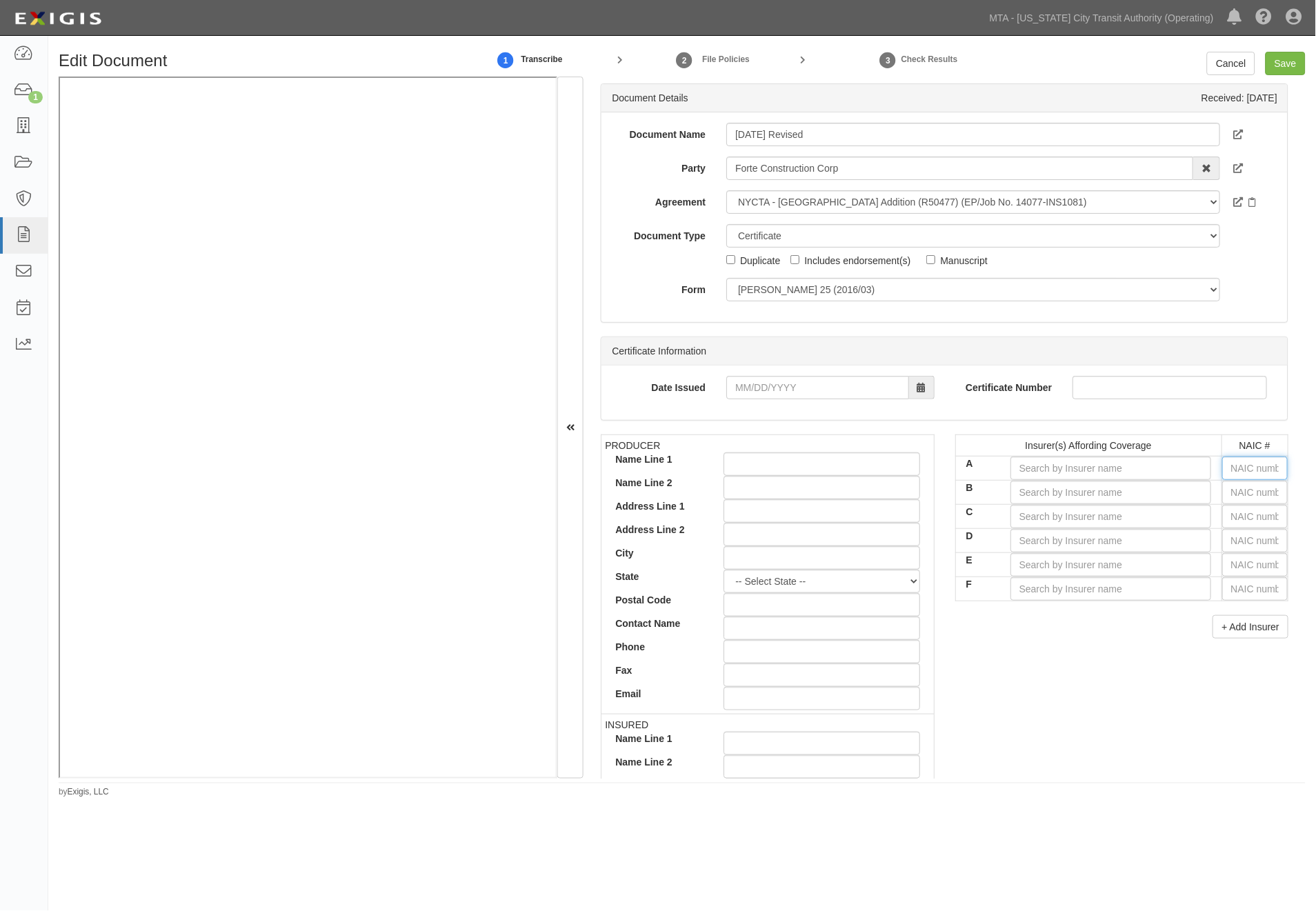
click at [1244, 471] on input "text" at bounding box center [1255, 468] width 65 height 23
type input "25232"
type input "25"
type input "25615"
type input "256"
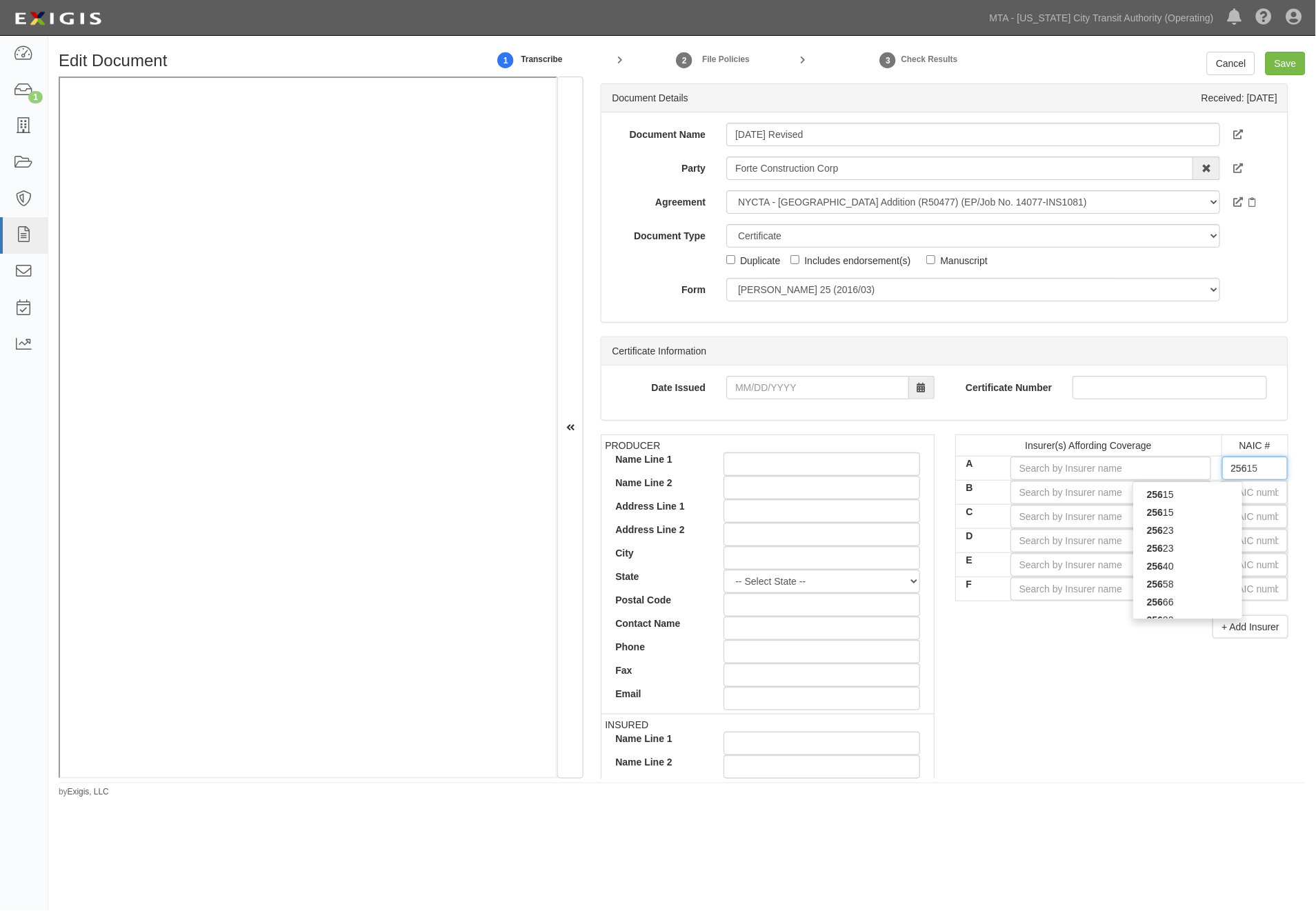
type input "25674"
type input "2567"
type input "25674"
click at [1211, 493] on div "25674" at bounding box center [1188, 494] width 109 height 18
type input "Travelers Property Casualty Co of Amer (A++ XV Rating)"
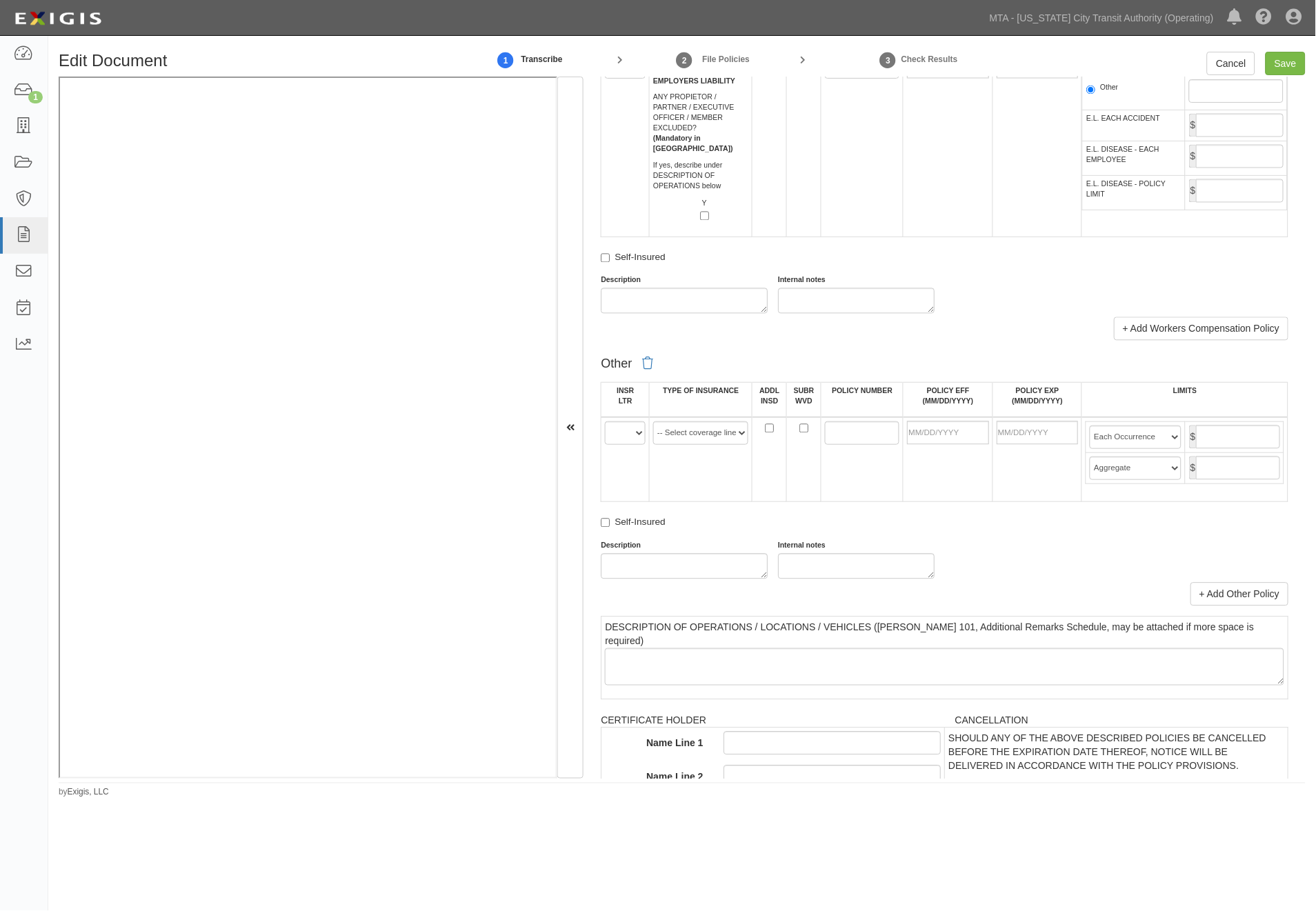
scroll to position [2222, 0]
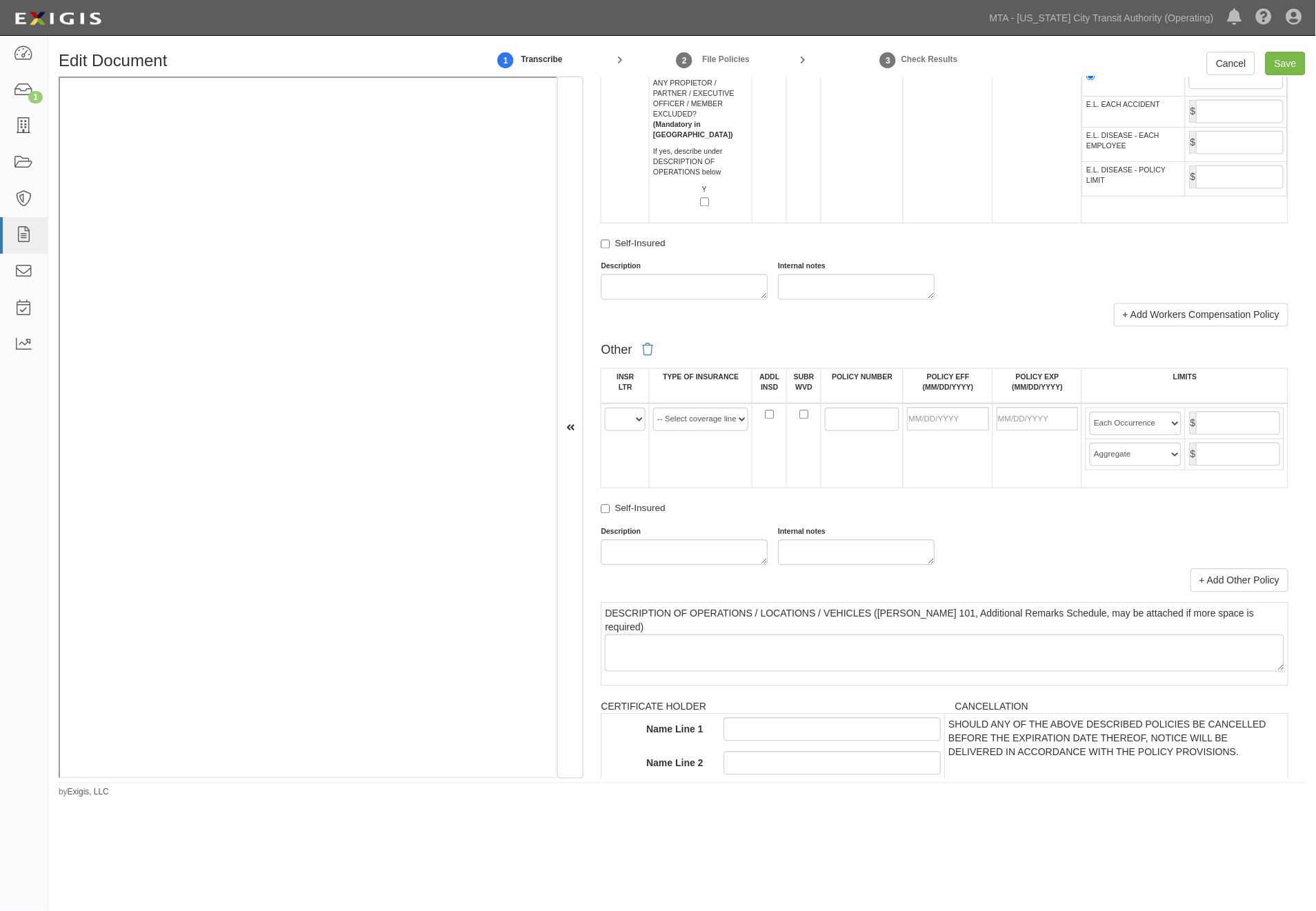
type input "25674"
click at [631, 431] on select "A B C D E F" at bounding box center [625, 419] width 41 height 23
select select "A"
click at [605, 431] on select "A B C D E F" at bounding box center [625, 419] width 41 height 23
click at [673, 431] on select "-- Select coverage line -- Asbestos Abatement Auto Physical Damage Aviation Lia…" at bounding box center [700, 419] width 95 height 23
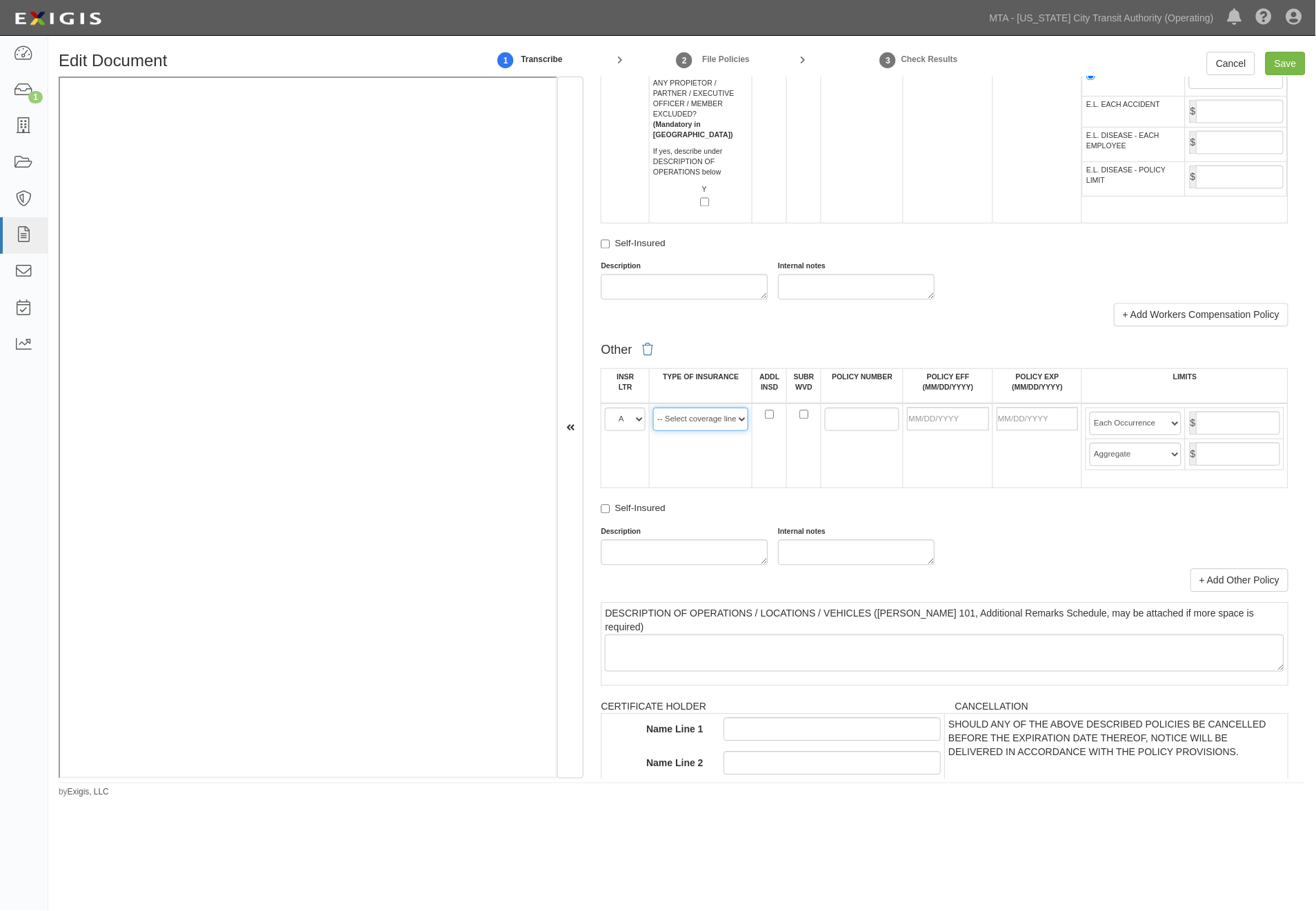
select select "6"
click at [653, 431] on select "-- Select coverage line -- Asbestos Abatement Auto Physical Damage Aviation Lia…" at bounding box center [700, 419] width 95 height 23
paste input "QT-660-4Y340446-TIL-24"
type input "QT-660-4Y340446-TIL-24"
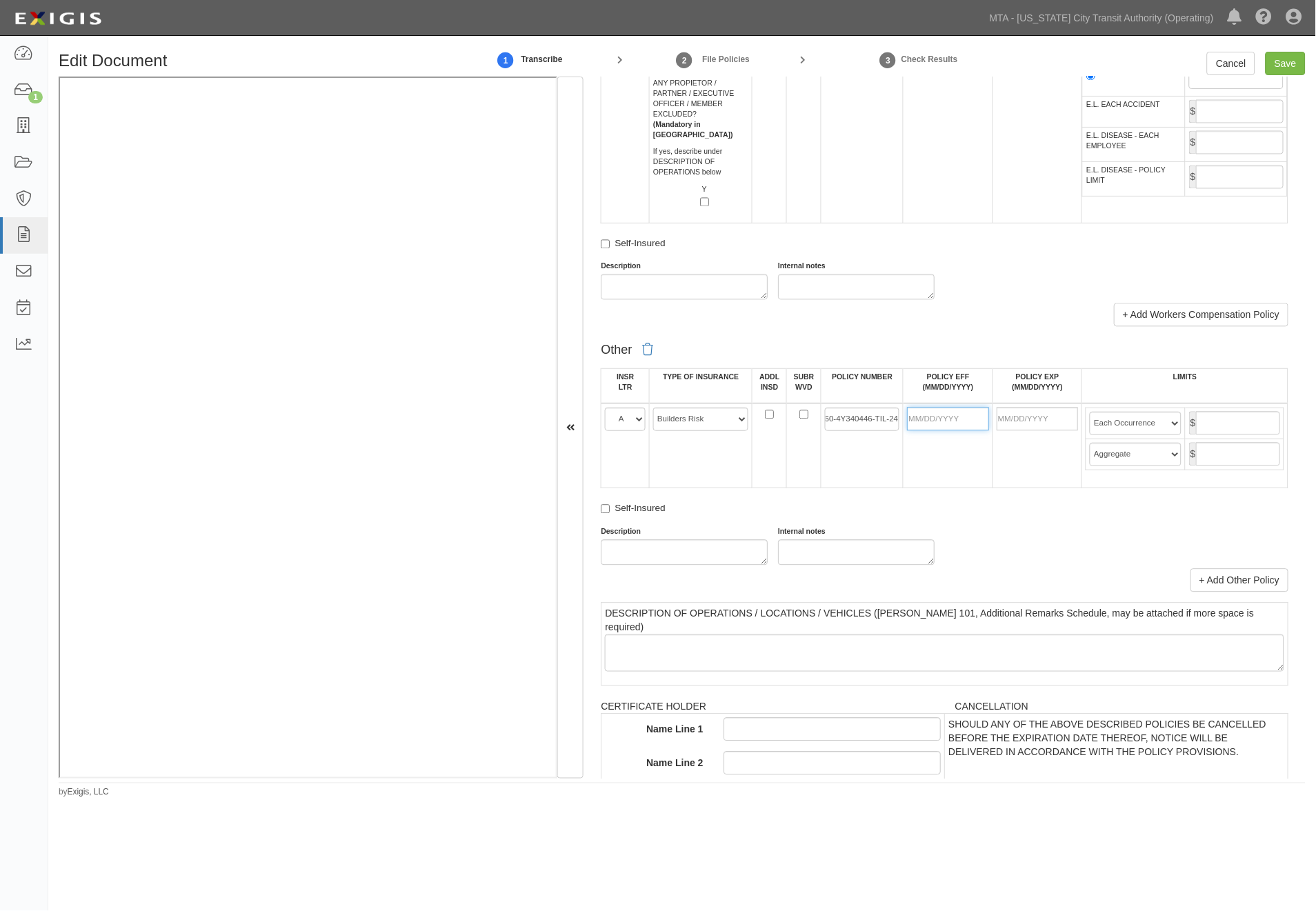
click at [923, 431] on input "POLICY EFF (MM/DD/YYYY)" at bounding box center [947, 419] width 81 height 23
type input "05/21/2024"
click at [1049, 431] on input "05/21/2025" at bounding box center [1037, 419] width 81 height 23
drag, startPoint x: 1049, startPoint y: 514, endPoint x: 978, endPoint y: 520, distance: 71.3
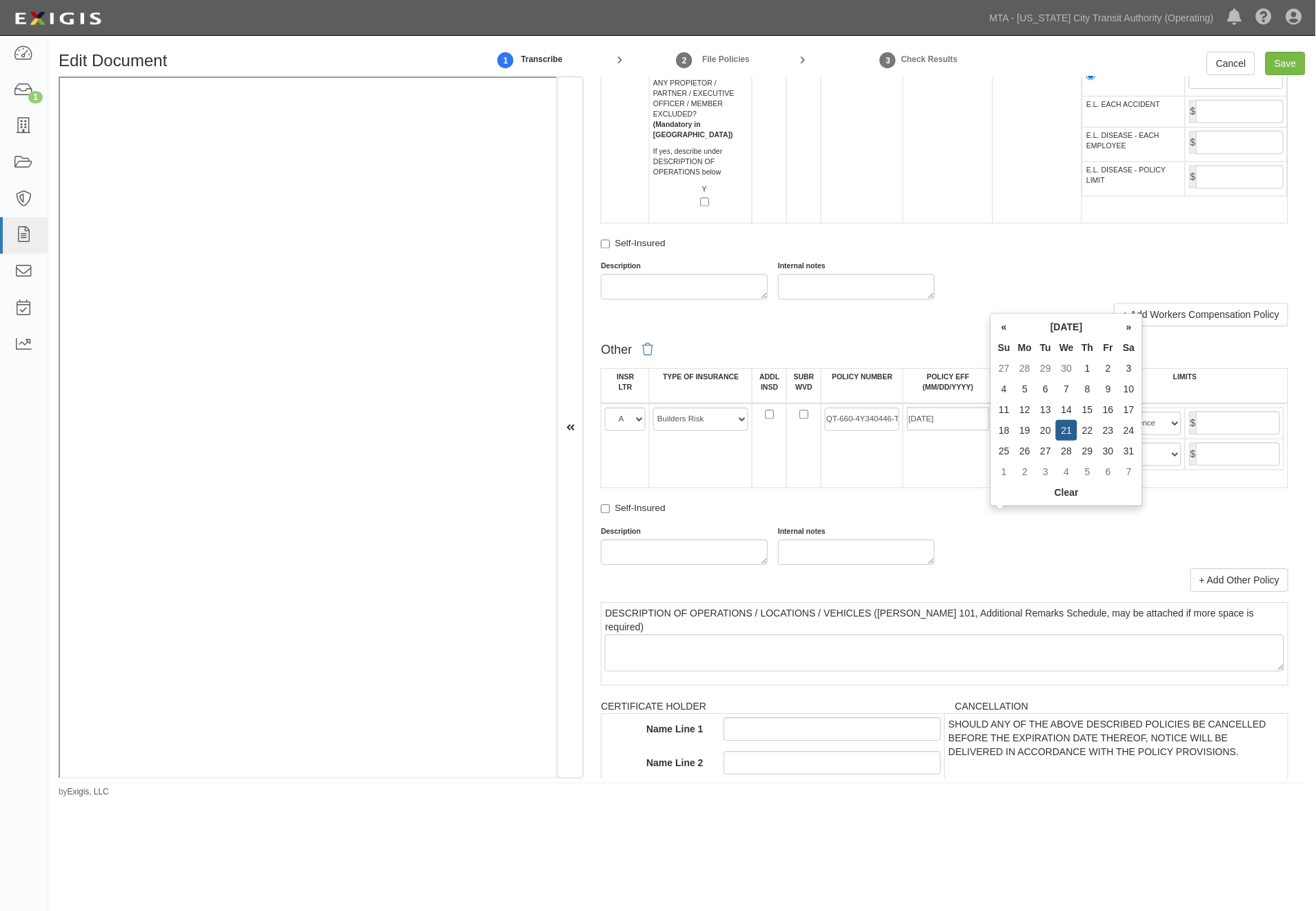
click at [978, 488] on tr "A B C D E F -- Select coverage line -- Asbestos Abatement Auto Physical Damage …" at bounding box center [944, 445] width 687 height 85
type input "10/31/2025"
click at [998, 566] on div "Description Internal notes" at bounding box center [944, 546] width 708 height 38
drag, startPoint x: 1166, startPoint y: 521, endPoint x: 1156, endPoint y: 529, distance: 12.8
click at [1166, 435] on select "Limit Each Occurrence Each Claim Aggregate Deductible Self-Insured Retention Pe…" at bounding box center [1136, 424] width 91 height 23
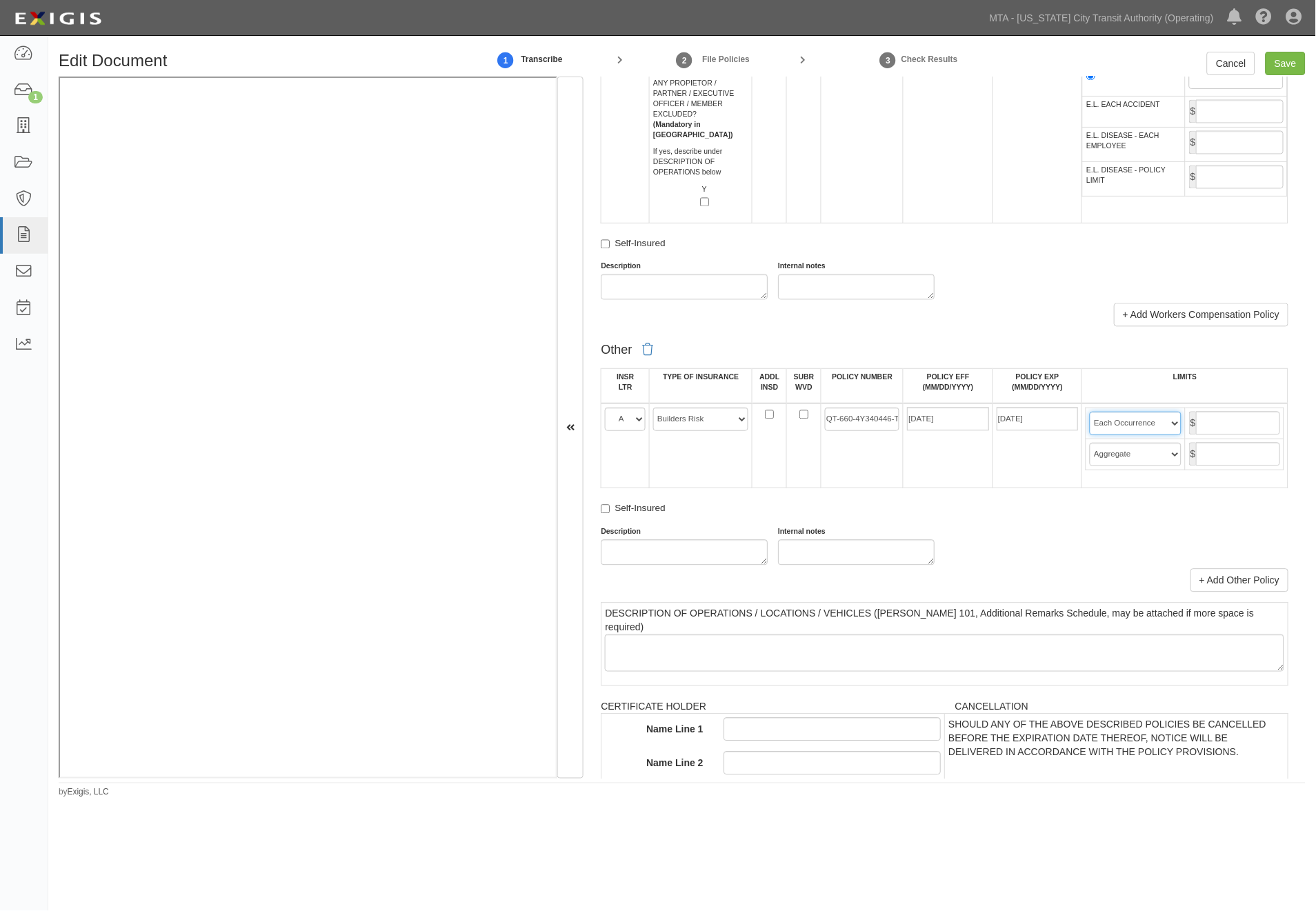
select select "Limit"
click at [1090, 435] on select "Limit Each Occurrence Each Claim Aggregate Deductible Self-Insured Retention Pe…" at bounding box center [1136, 424] width 91 height 23
click at [1196, 435] on input "text" at bounding box center [1238, 424] width 84 height 23
type input "8,045,000"
click at [1209, 520] on div "Self-Insured" at bounding box center [944, 511] width 687 height 18
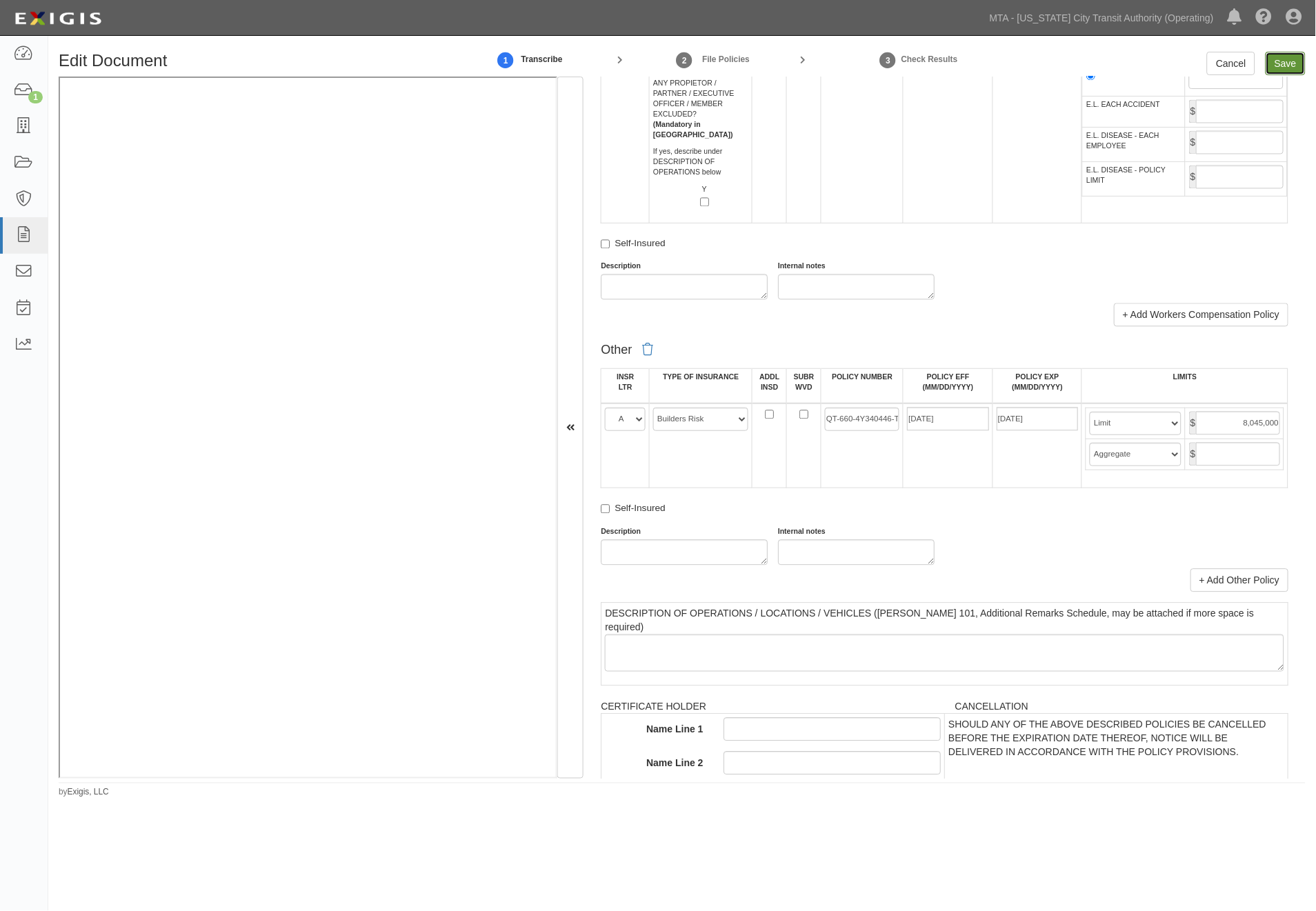
click at [1283, 65] on input "Save" at bounding box center [1286, 63] width 40 height 23
type input "2000000"
type input "4000000"
type input "8045000"
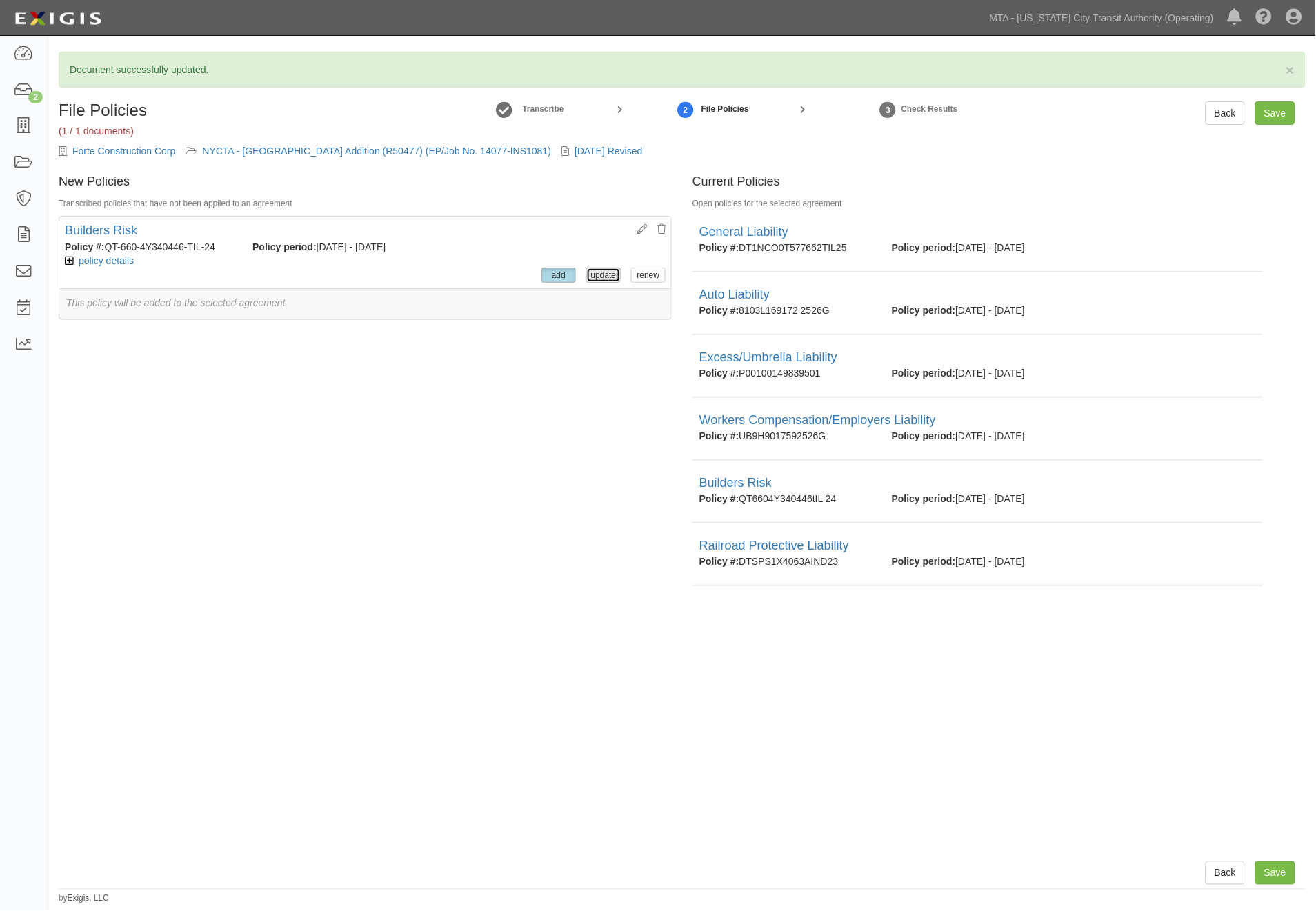
click at [597, 277] on button "update" at bounding box center [604, 275] width 35 height 15
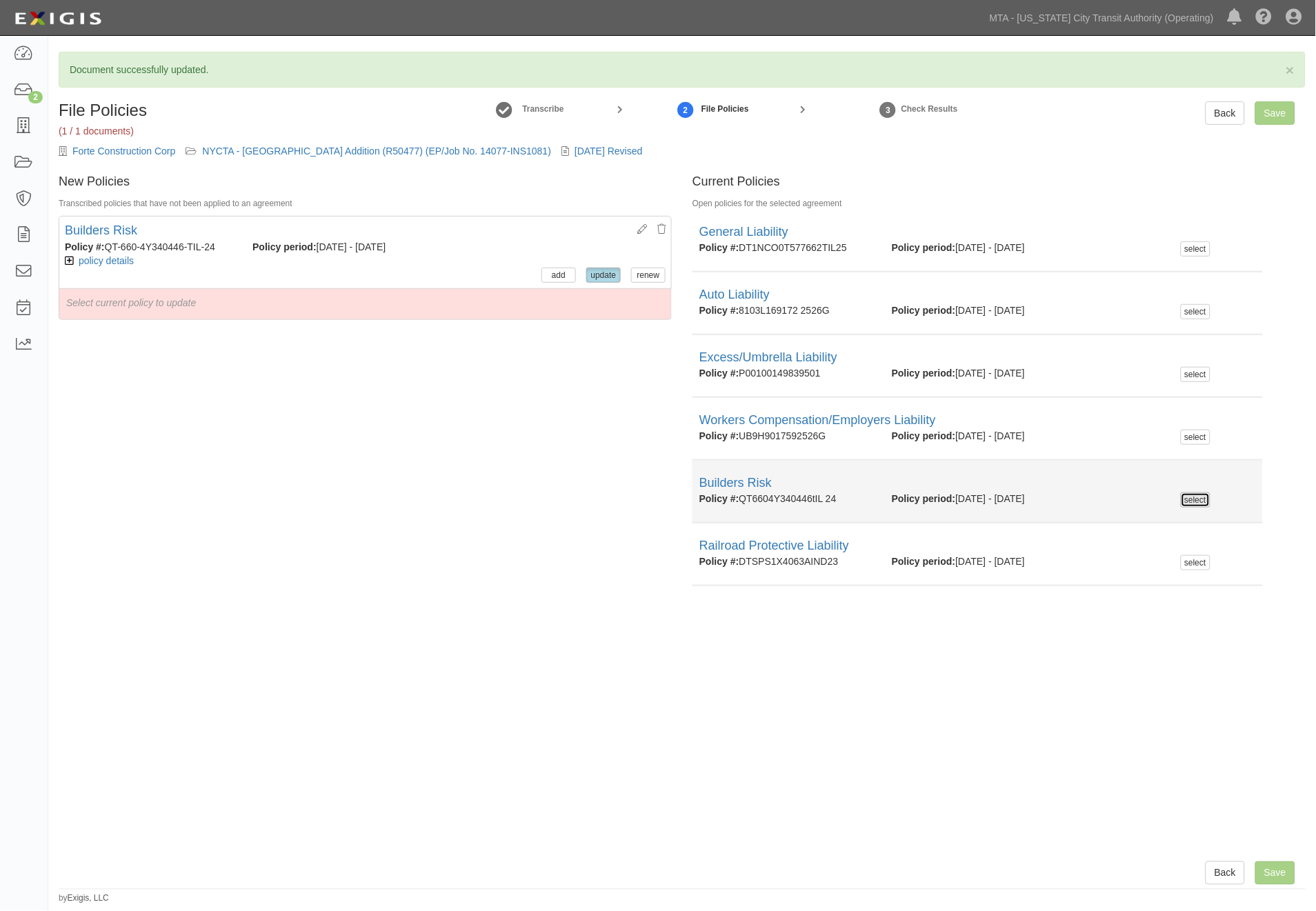
click at [1191, 502] on button "select" at bounding box center [1195, 500] width 30 height 15
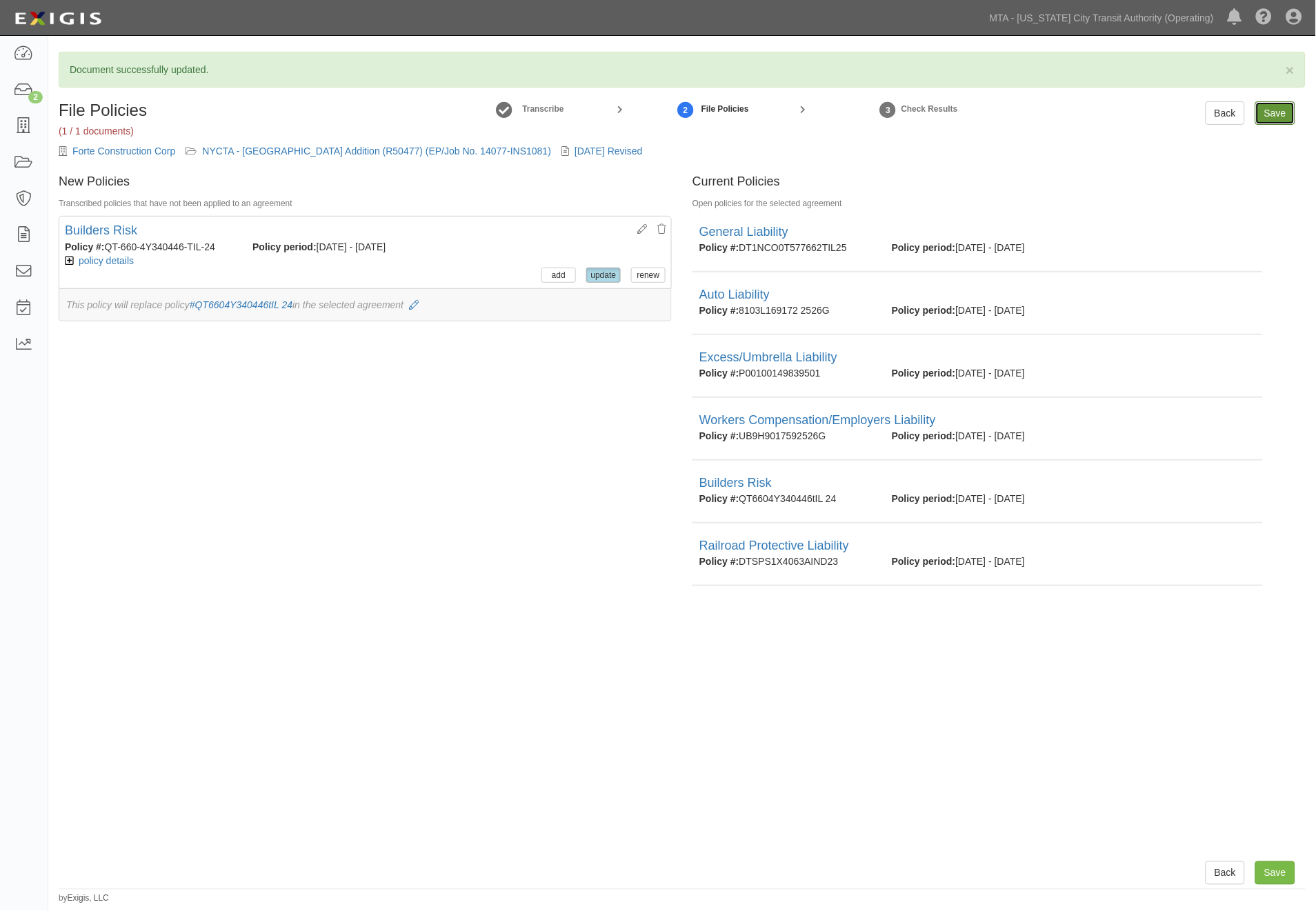
click at [1271, 114] on input "Save" at bounding box center [1275, 113] width 40 height 23
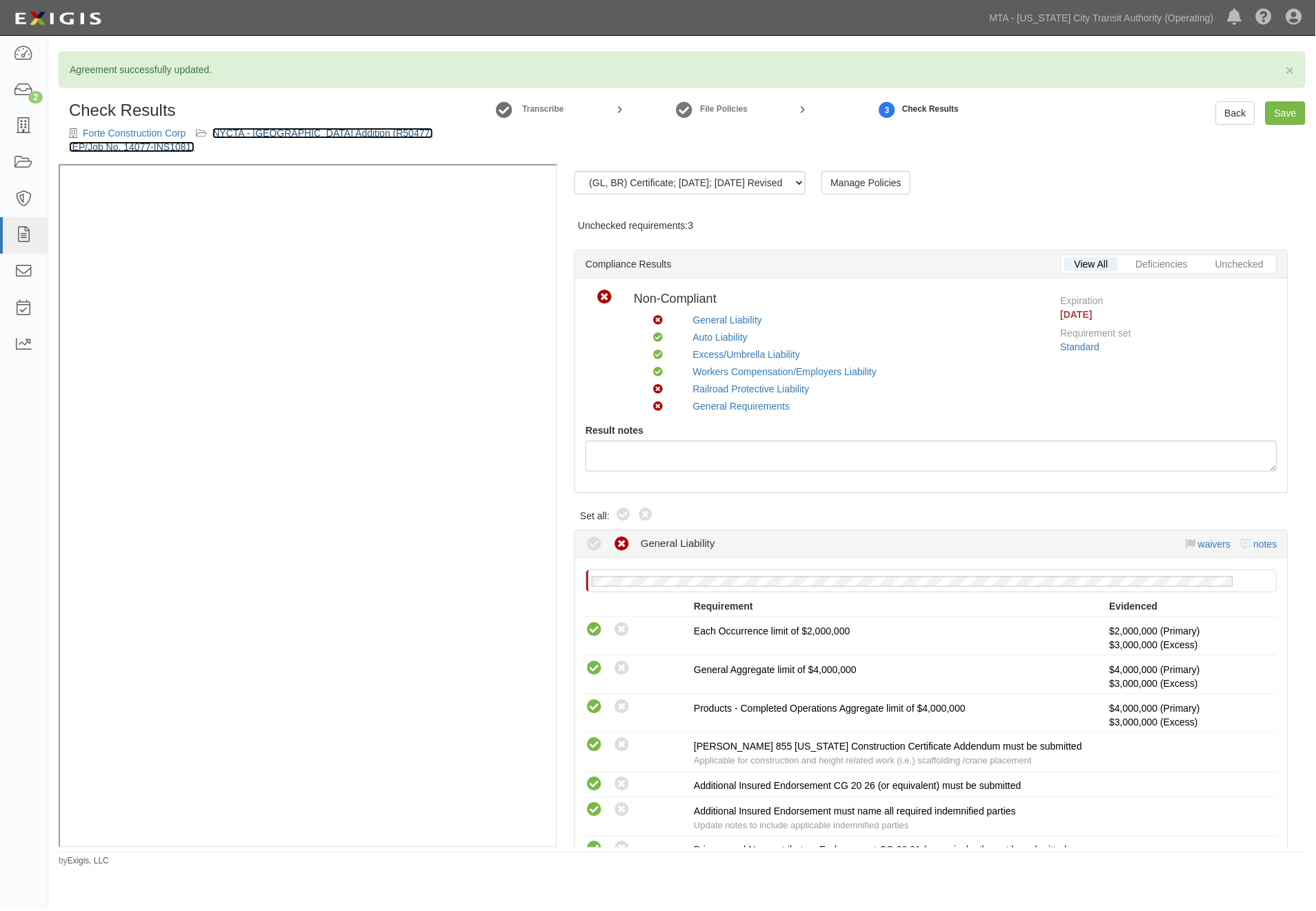
click at [353, 133] on link "NYCTA - [GEOGRAPHIC_DATA] Addition (R50477) (EP/Job No. 14077-INS1081)" at bounding box center [251, 140] width 364 height 25
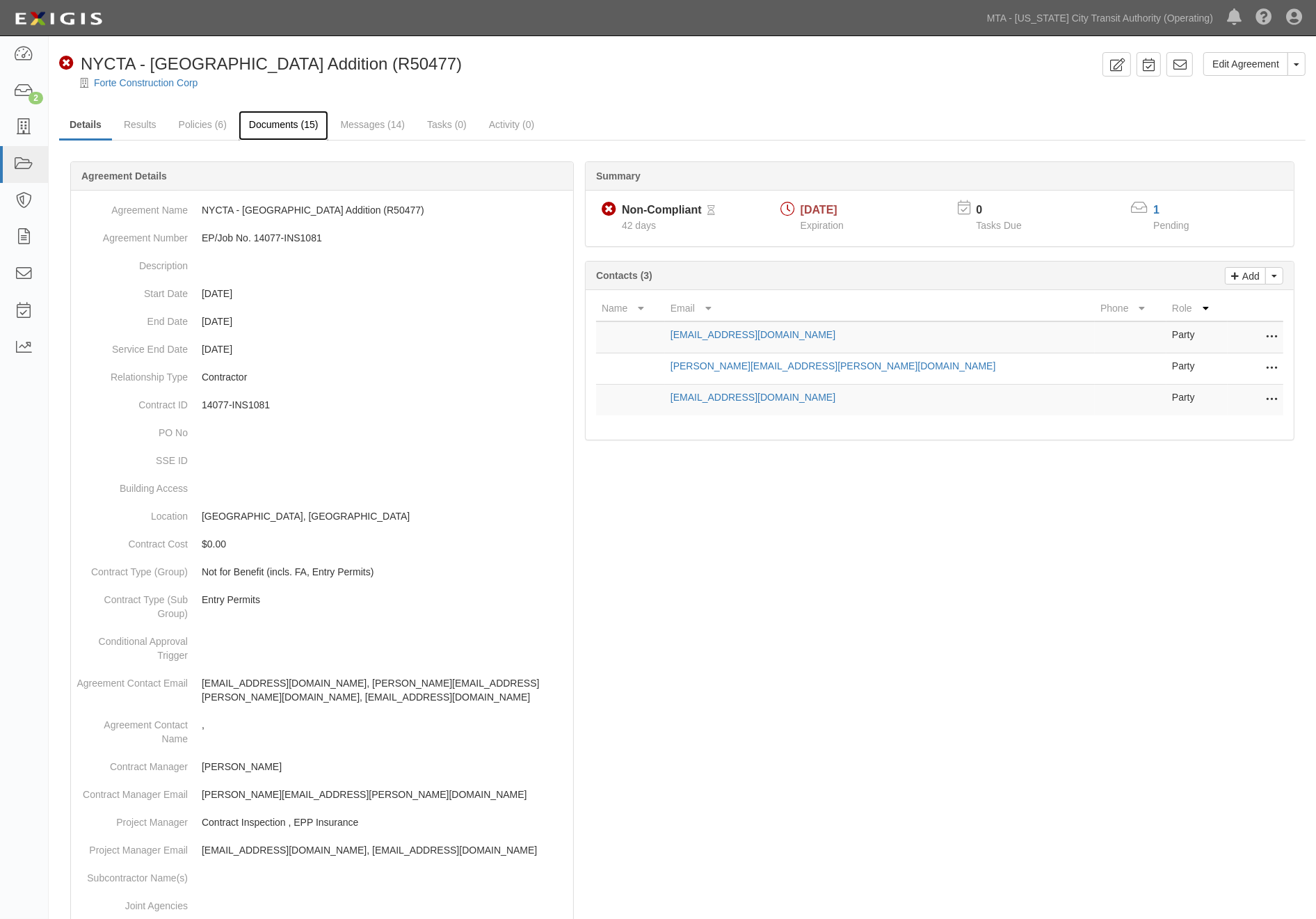
click at [296, 127] on link "Documents (15)" at bounding box center [284, 125] width 91 height 30
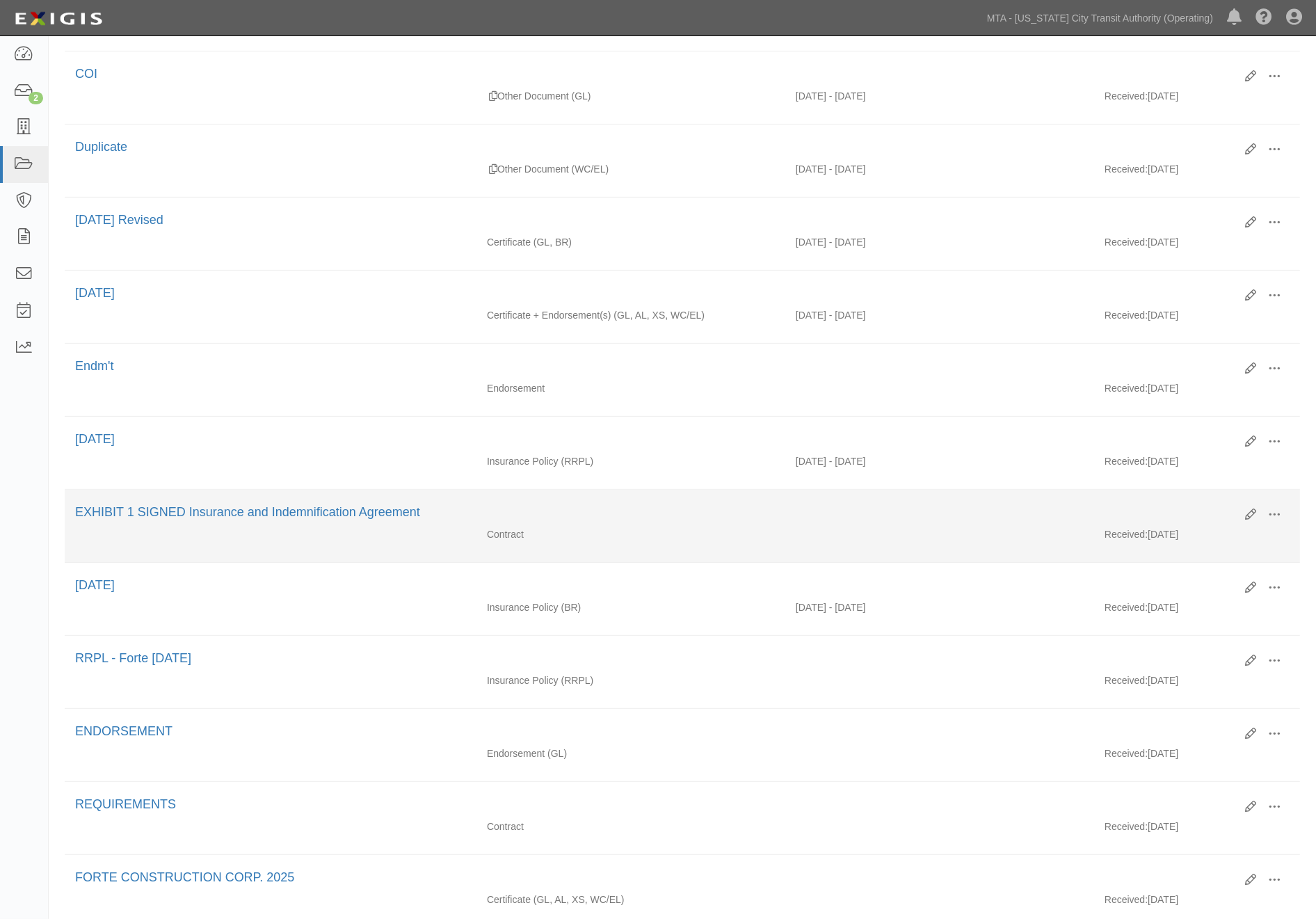
scroll to position [463, 0]
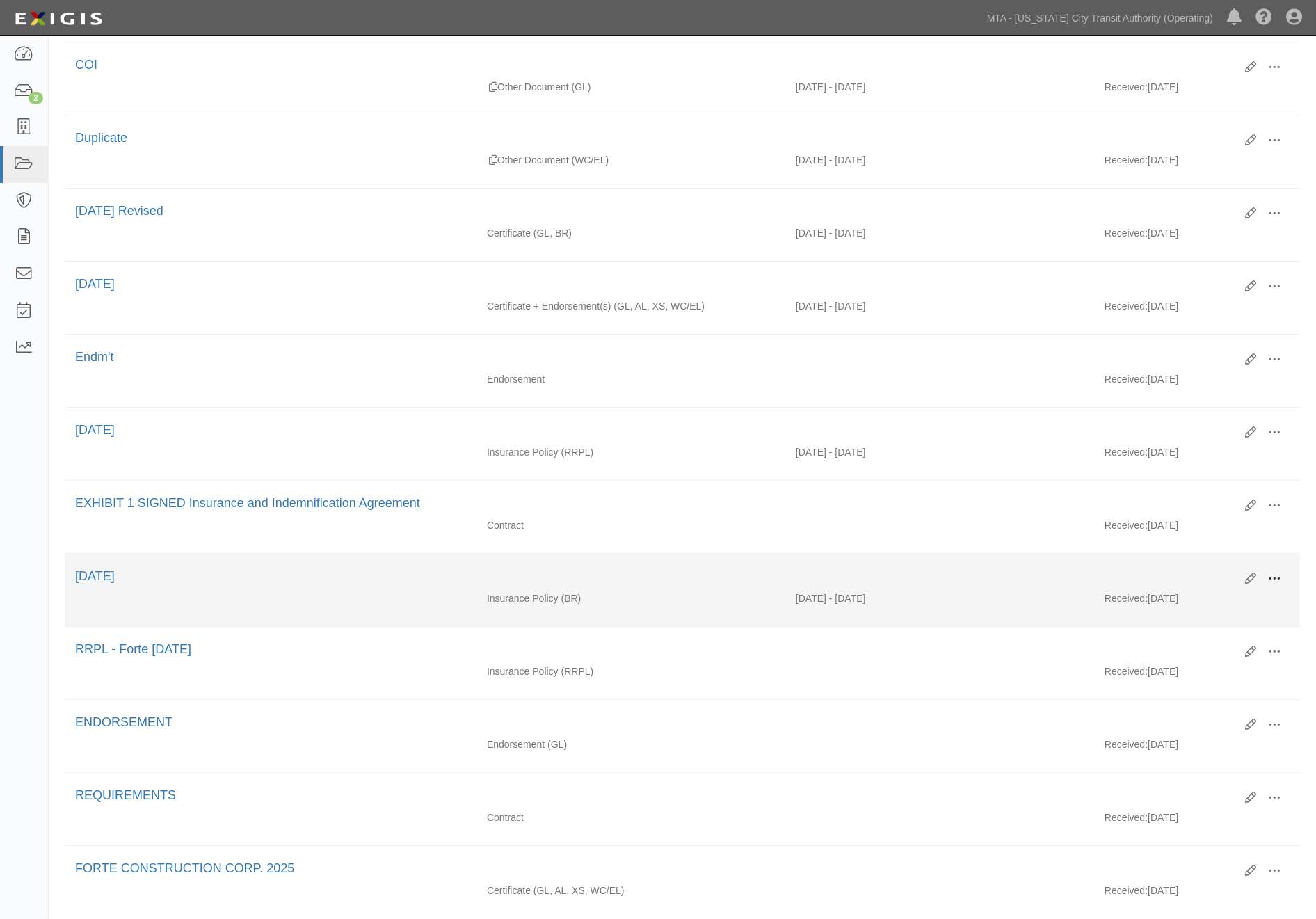
click at [1275, 585] on span at bounding box center [1274, 579] width 12 height 12
click at [1170, 586] on link "Edit" at bounding box center [1206, 573] width 110 height 25
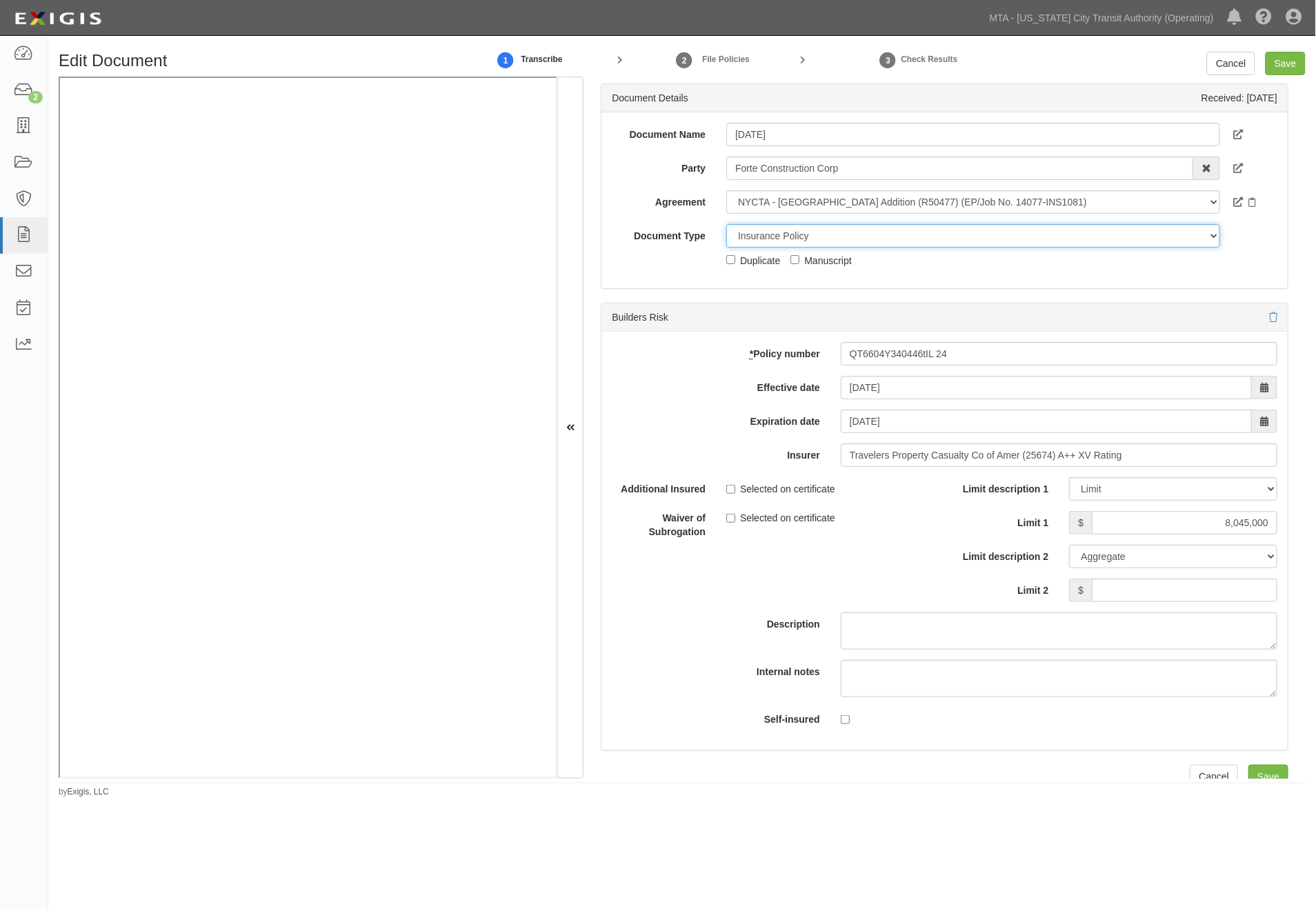
click at [804, 229] on select "Unassigned Binder Cancellation Notice Certificate Contract Endorsement Insuranc…" at bounding box center [973, 236] width 494 height 23
select select "EndorsementDetail"
click at [726, 224] on select "Unassigned Binder Cancellation Notice Certificate Contract Endorsement Insuranc…" at bounding box center [973, 236] width 494 height 23
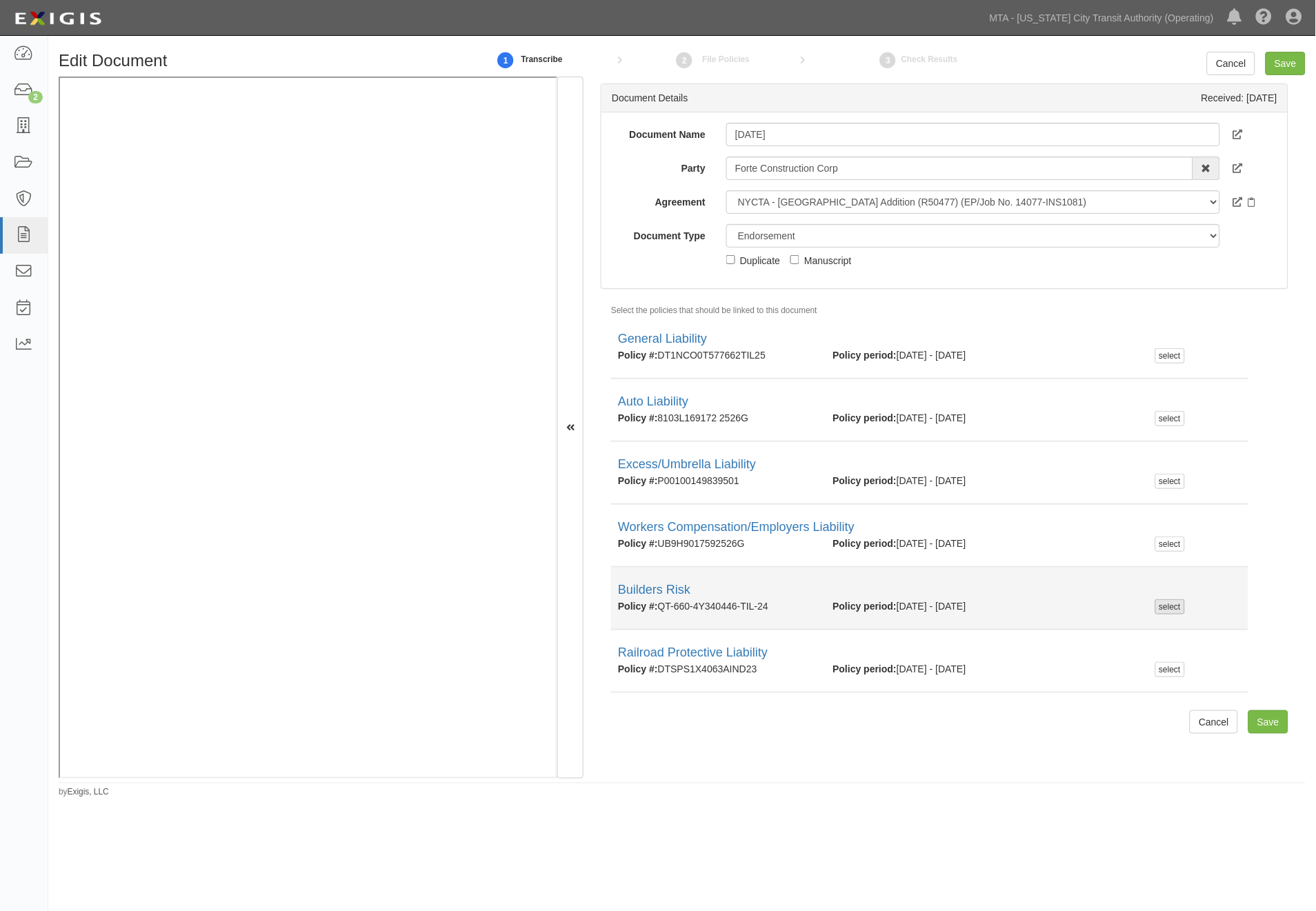
click at [1162, 607] on div "select" at bounding box center [1170, 607] width 30 height 15
checkbox input "true"
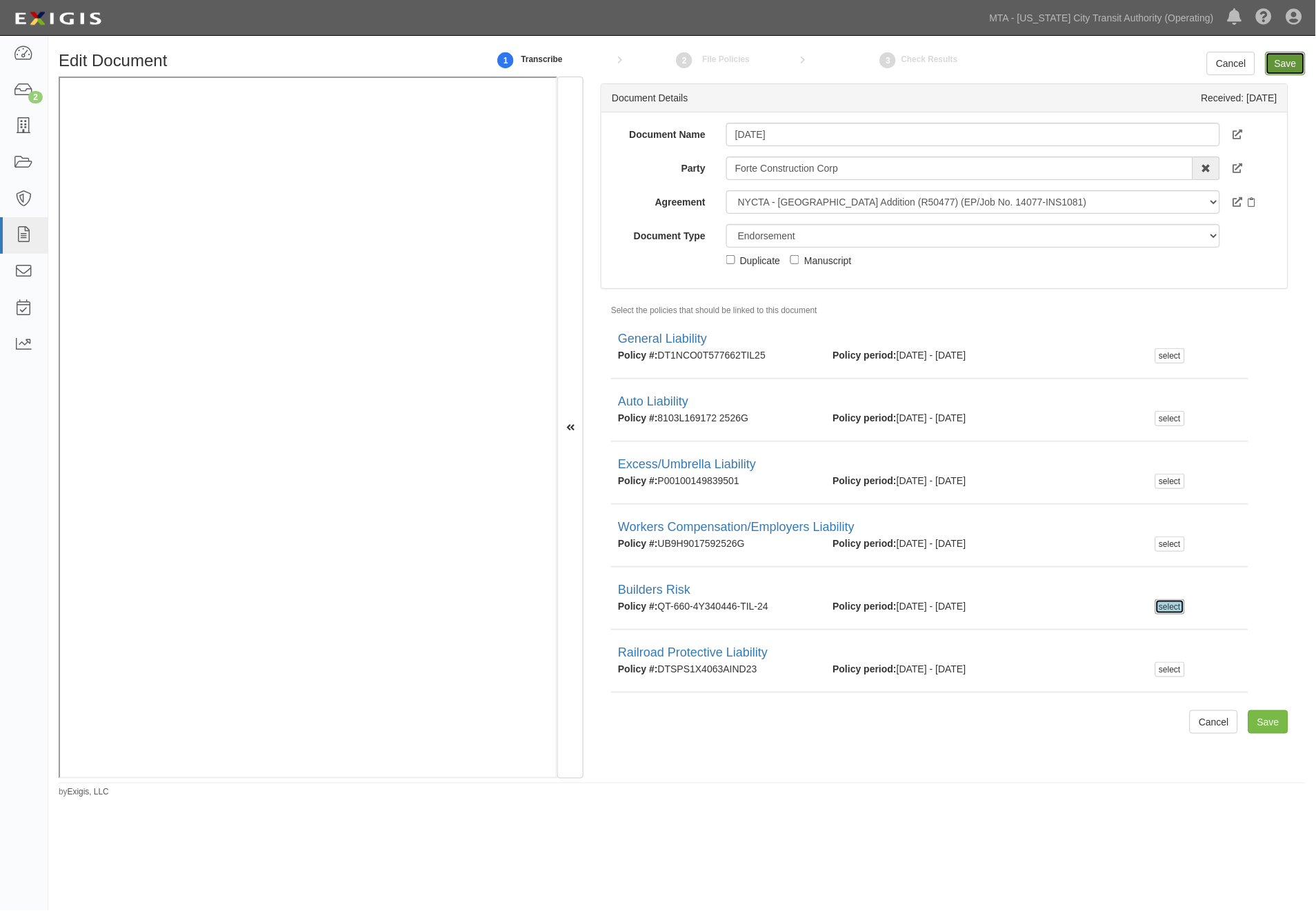
click at [1288, 56] on input "Save" at bounding box center [1286, 63] width 40 height 23
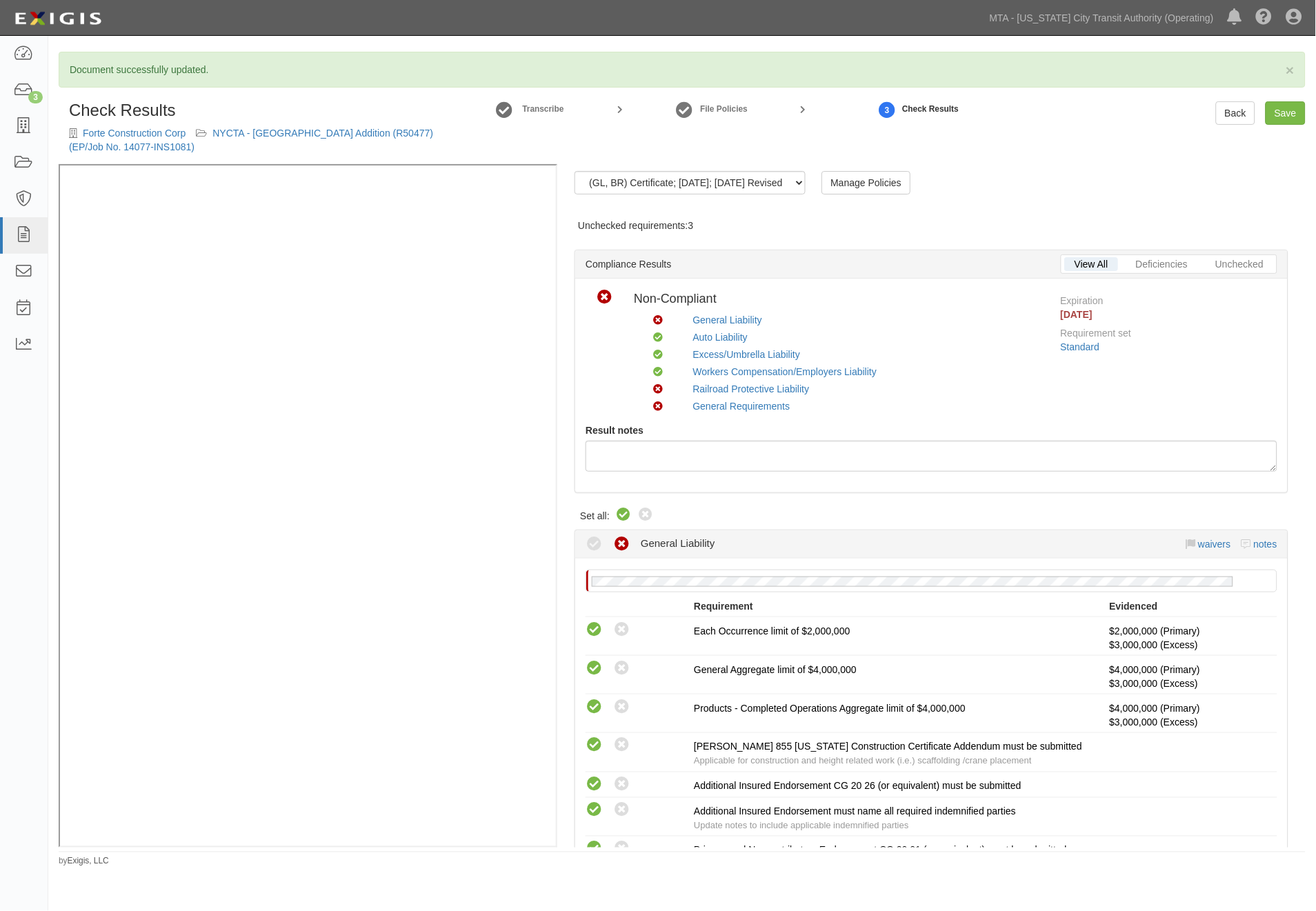
click at [618, 513] on icon at bounding box center [623, 515] width 17 height 17
radio input "true"
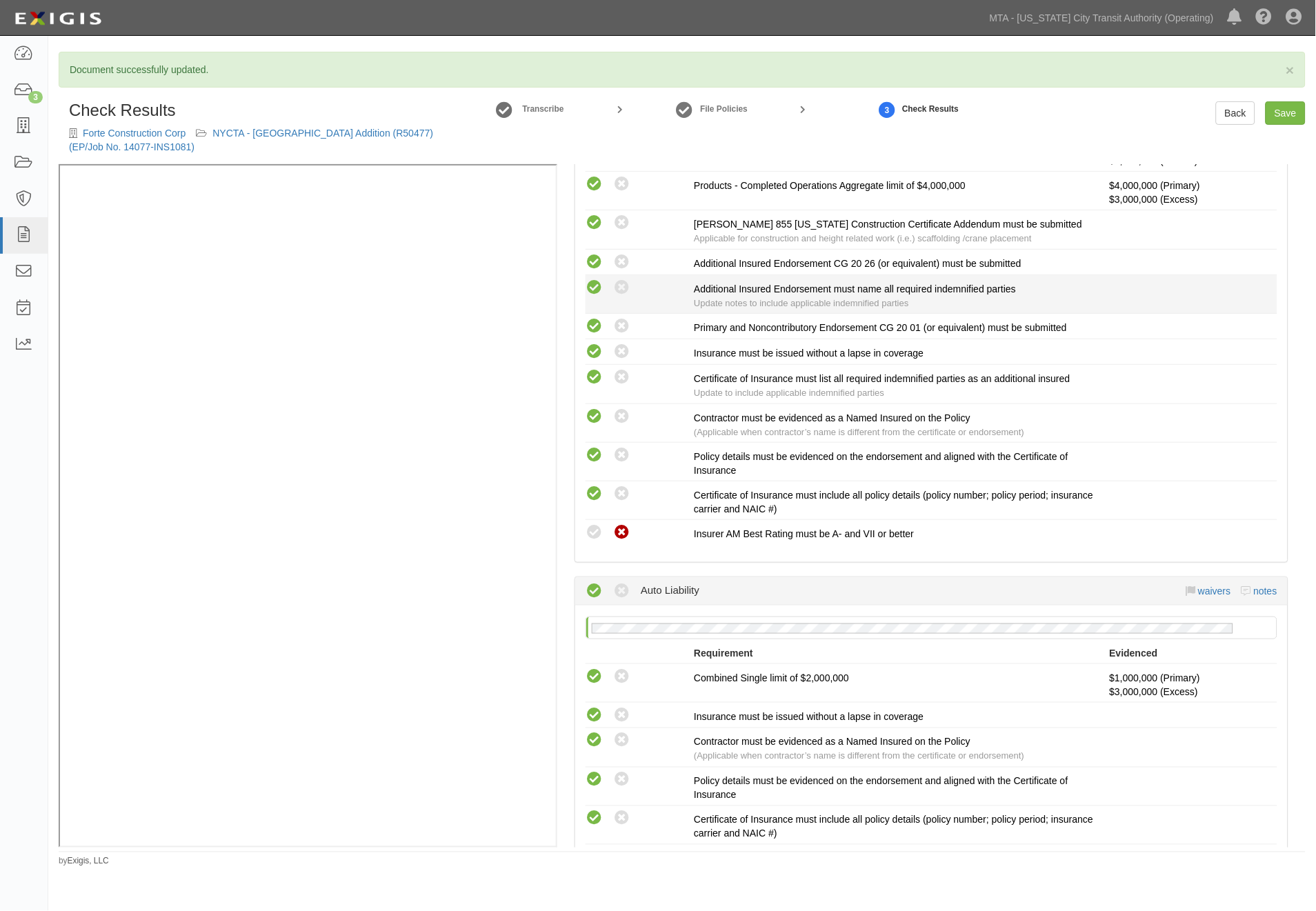
scroll to position [536, 0]
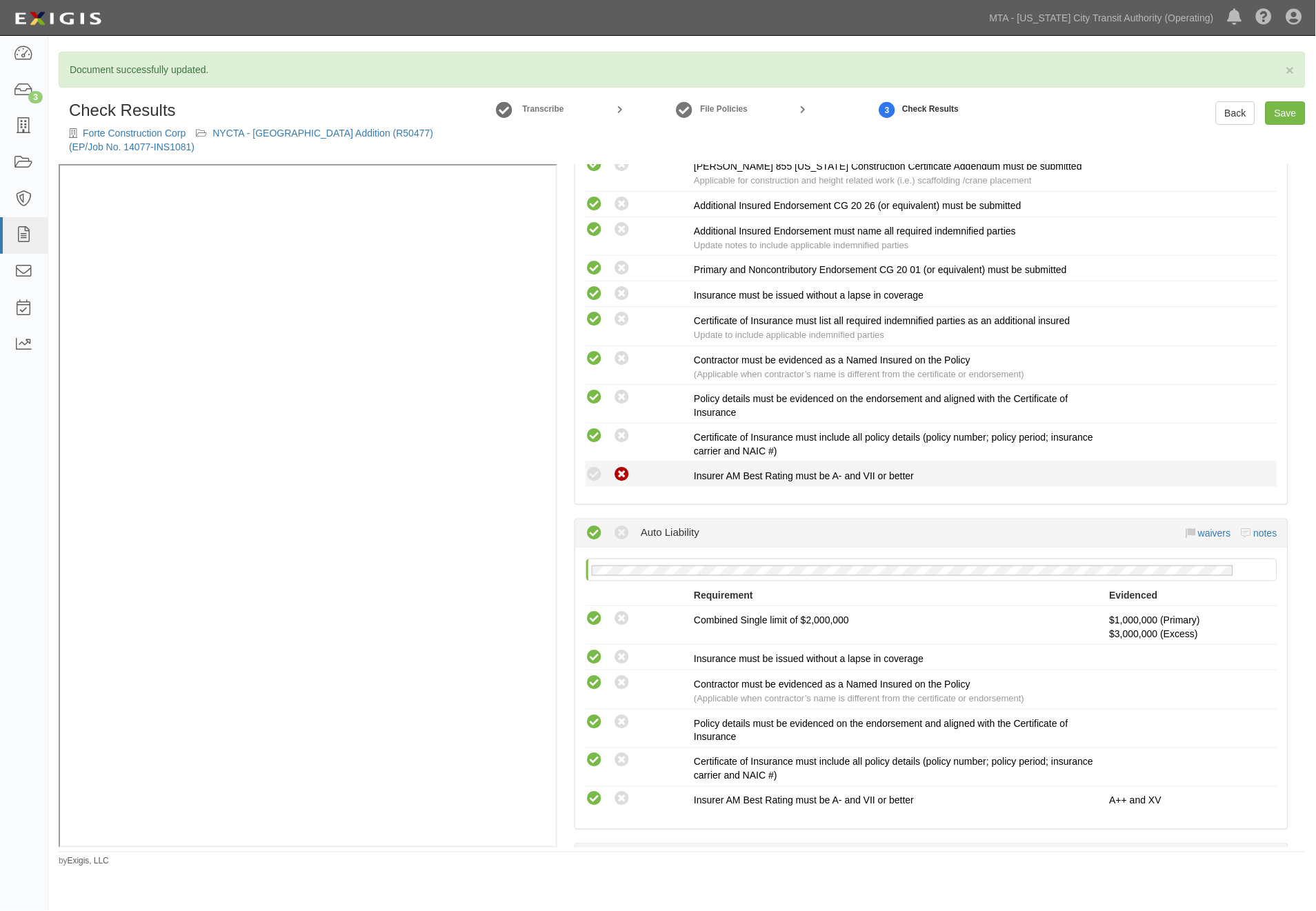
click at [595, 477] on icon at bounding box center [595, 475] width 17 height 17
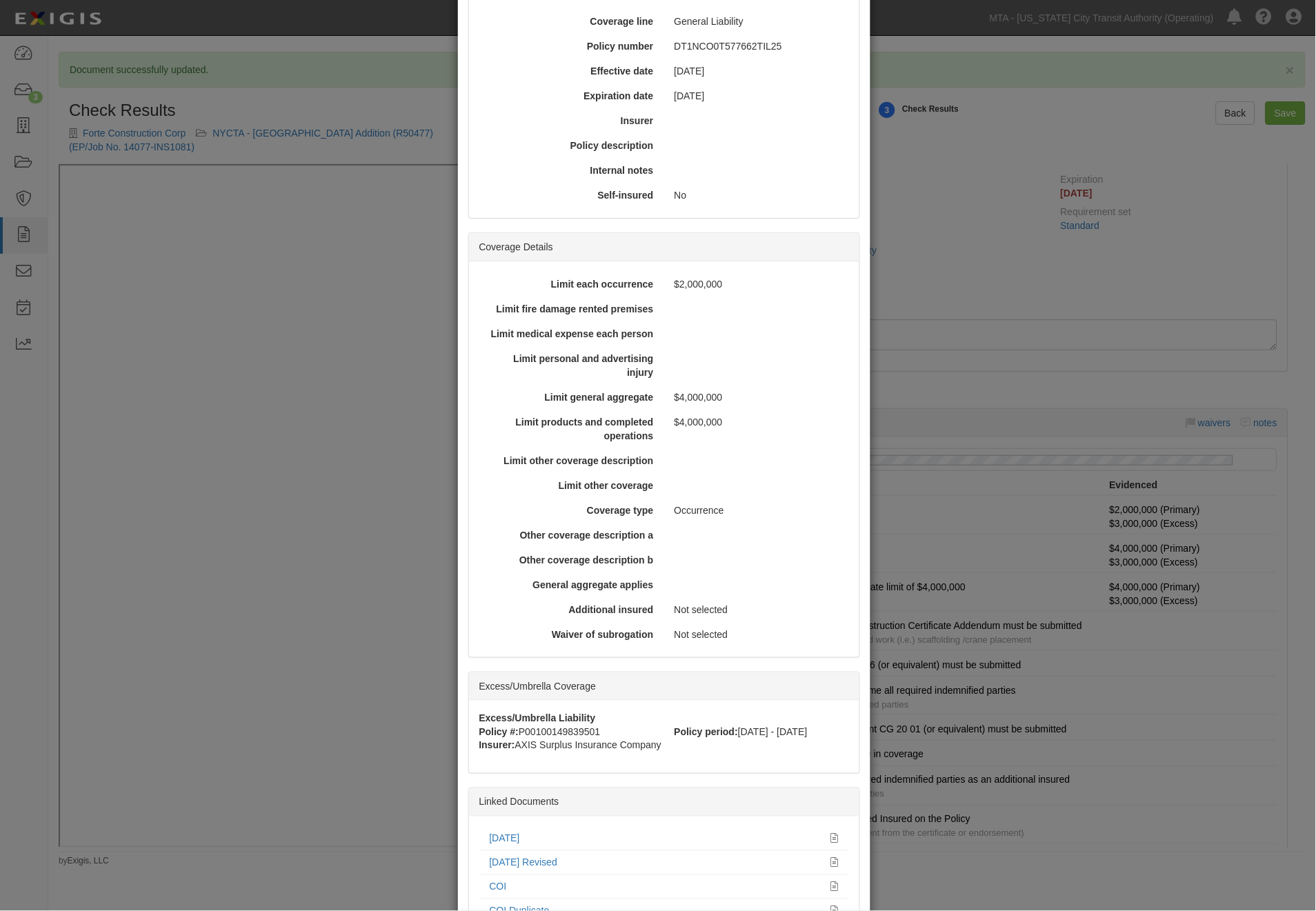
scroll to position [232, 0]
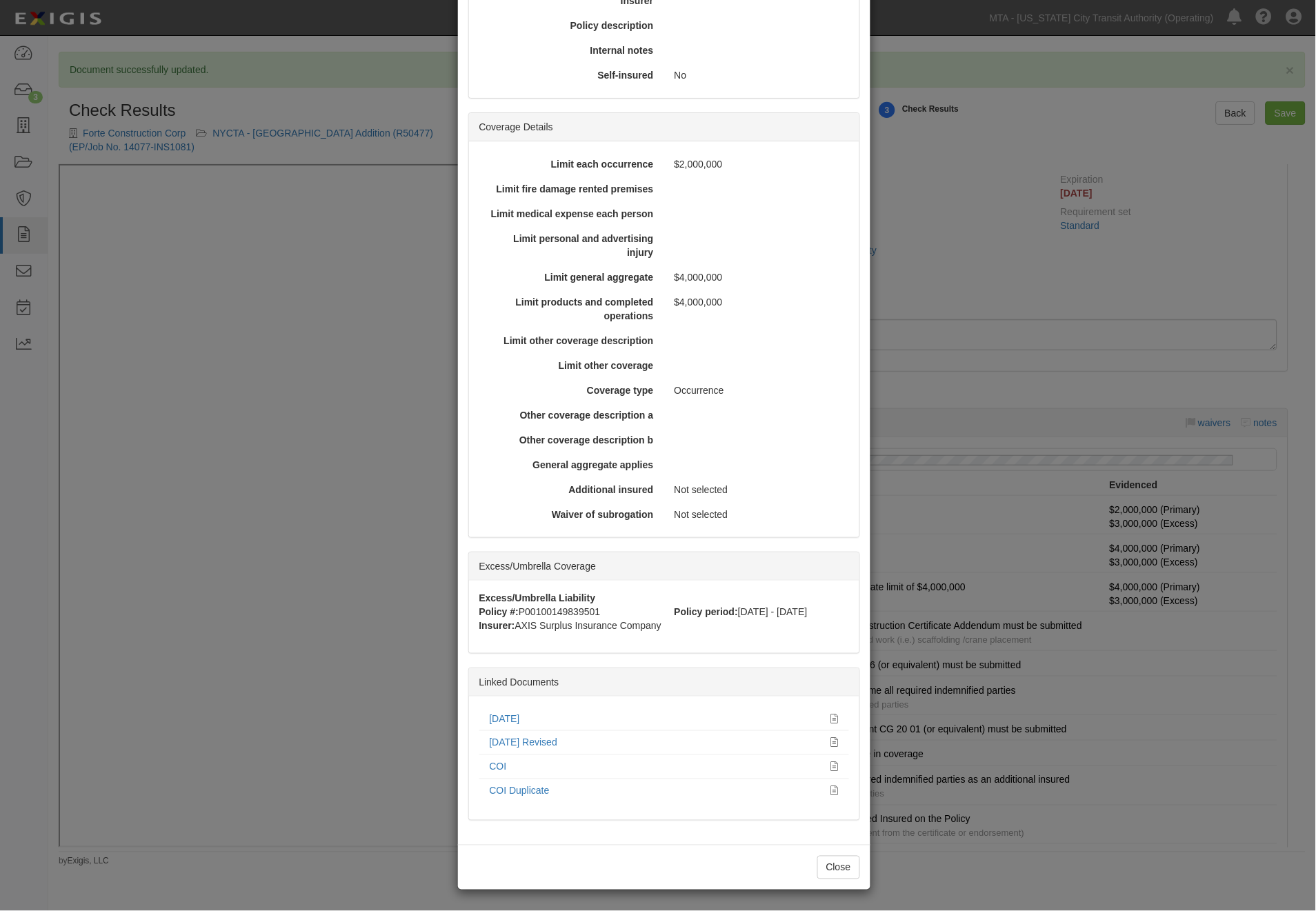
click at [1078, 589] on div "× View Policy Policy Summary Coverage line General Liability Policy number DT1N…" at bounding box center [658, 456] width 1316 height 911
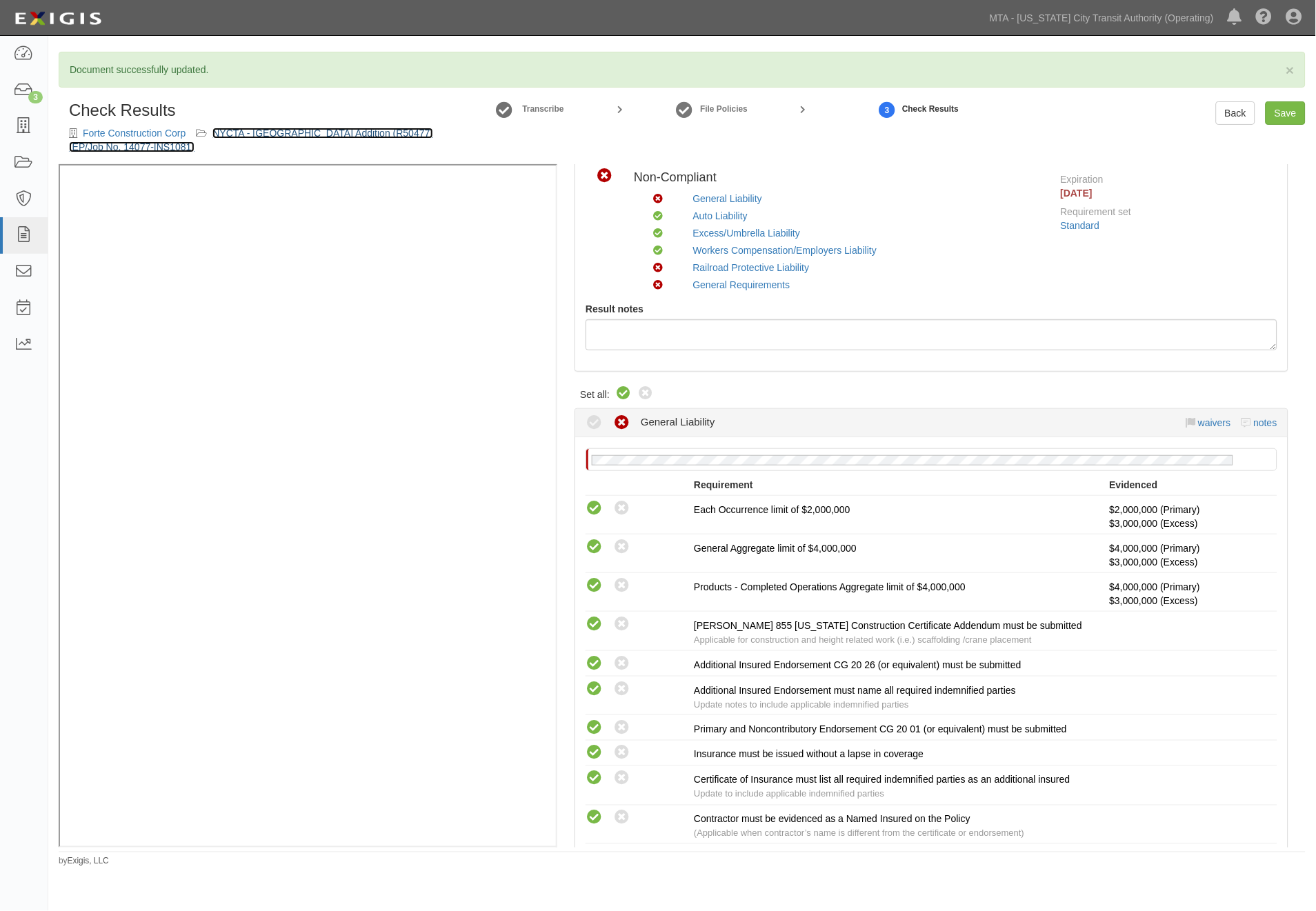
click at [329, 134] on link "NYCTA - [GEOGRAPHIC_DATA] Addition (R50477) (EP/Job No. 14077-INS1081)" at bounding box center [251, 140] width 364 height 25
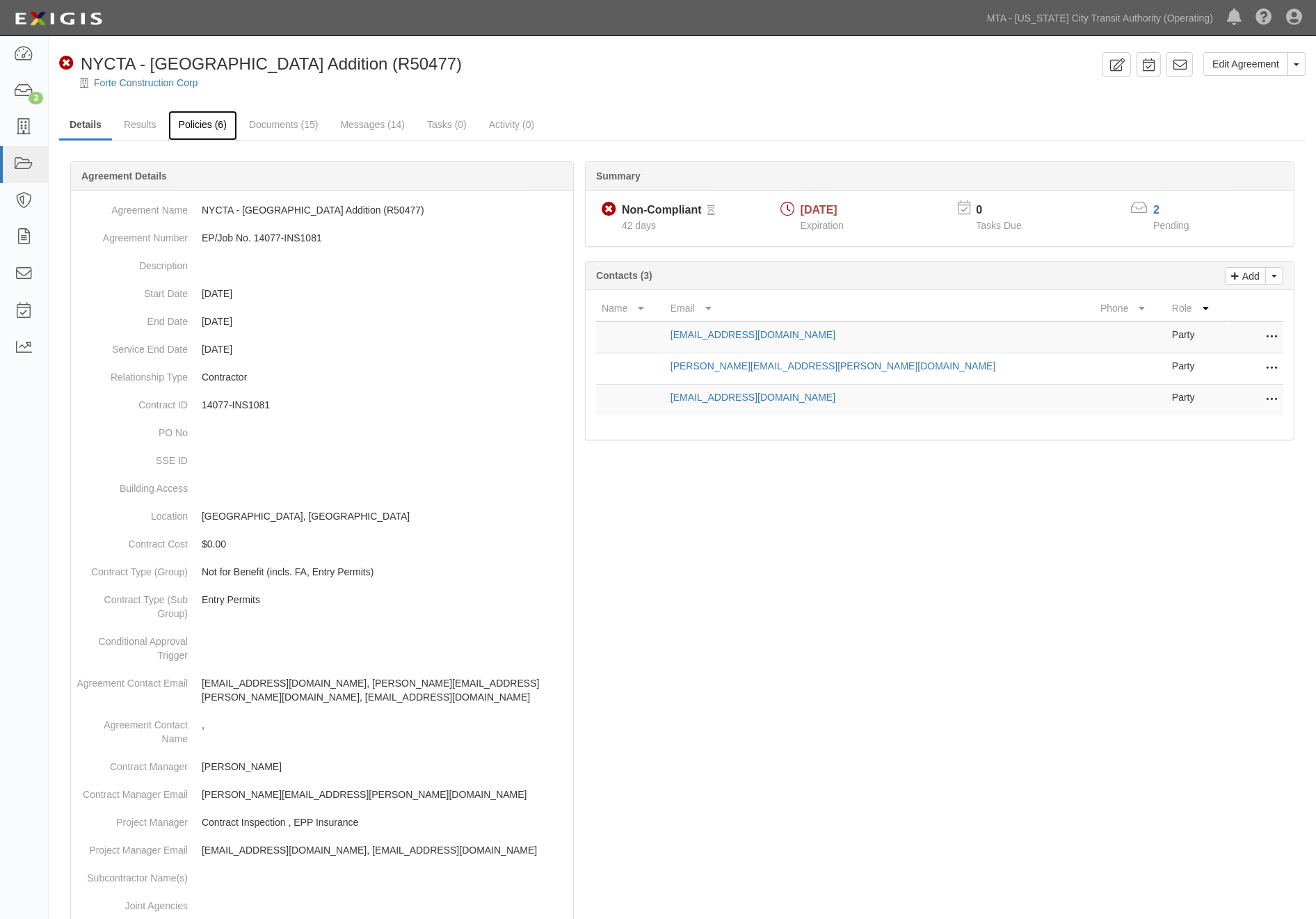
click at [188, 123] on link "Policies (6)" at bounding box center [202, 125] width 69 height 30
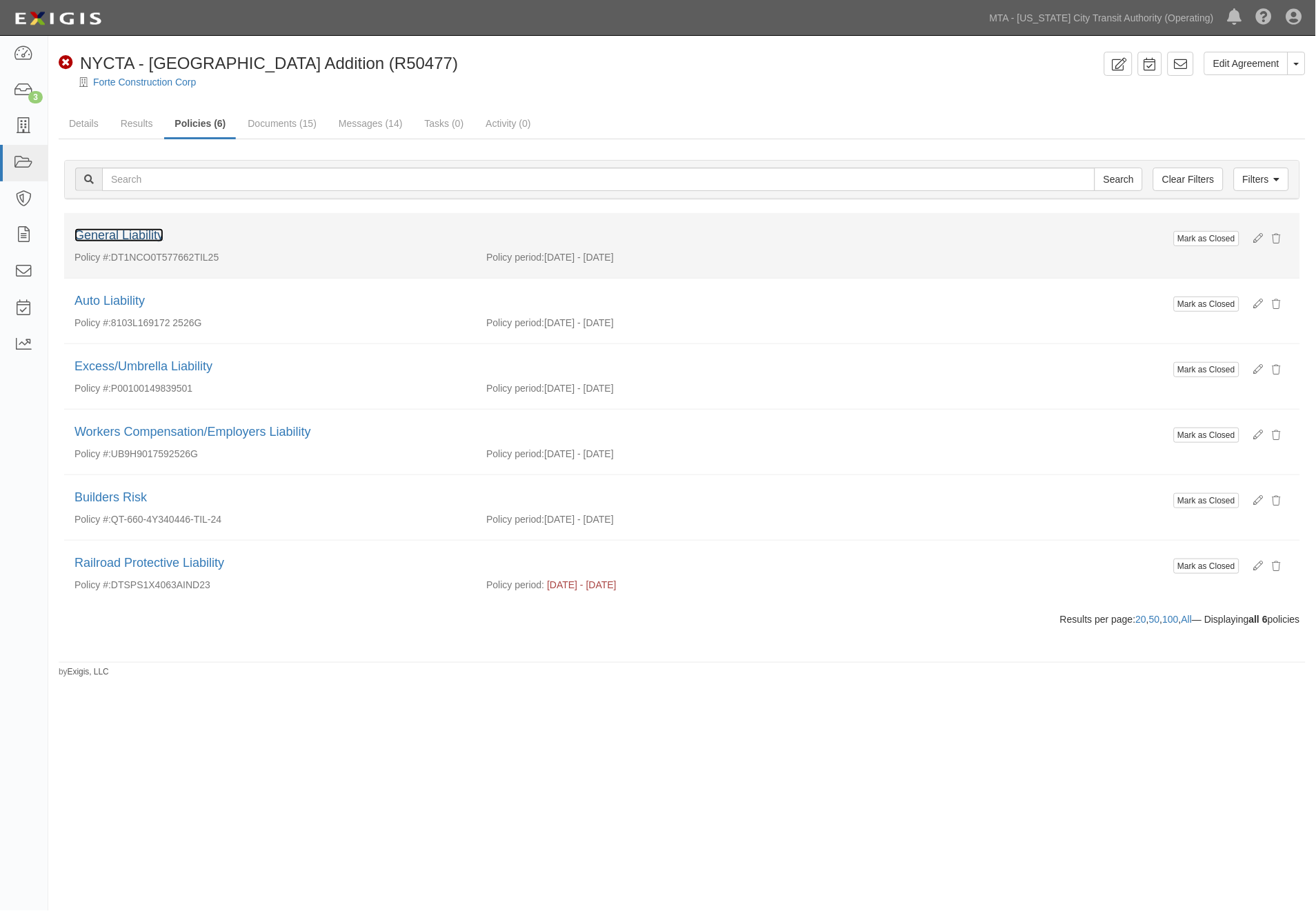
click at [142, 236] on link "General Liability" at bounding box center [119, 235] width 89 height 14
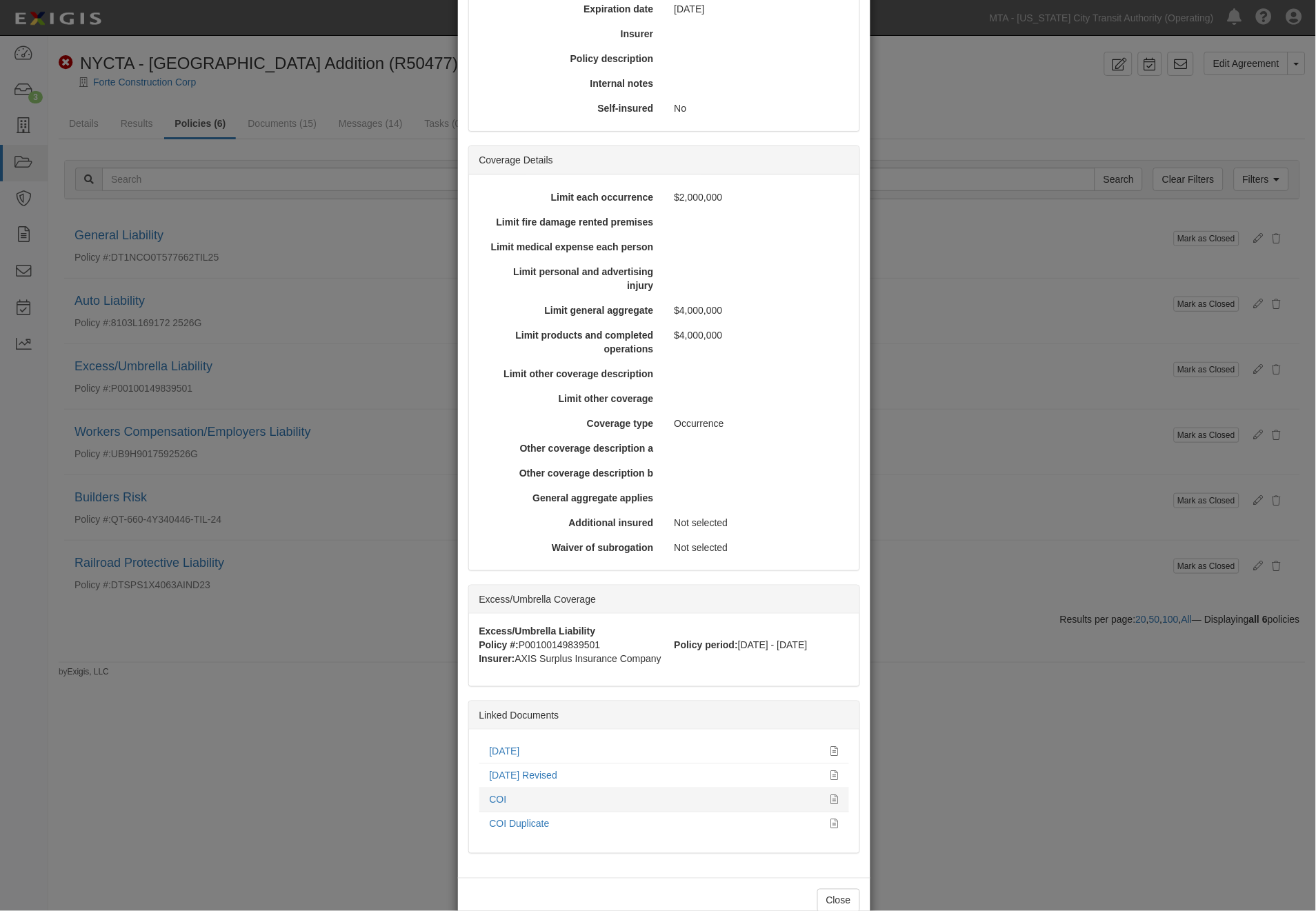
scroll to position [230, 0]
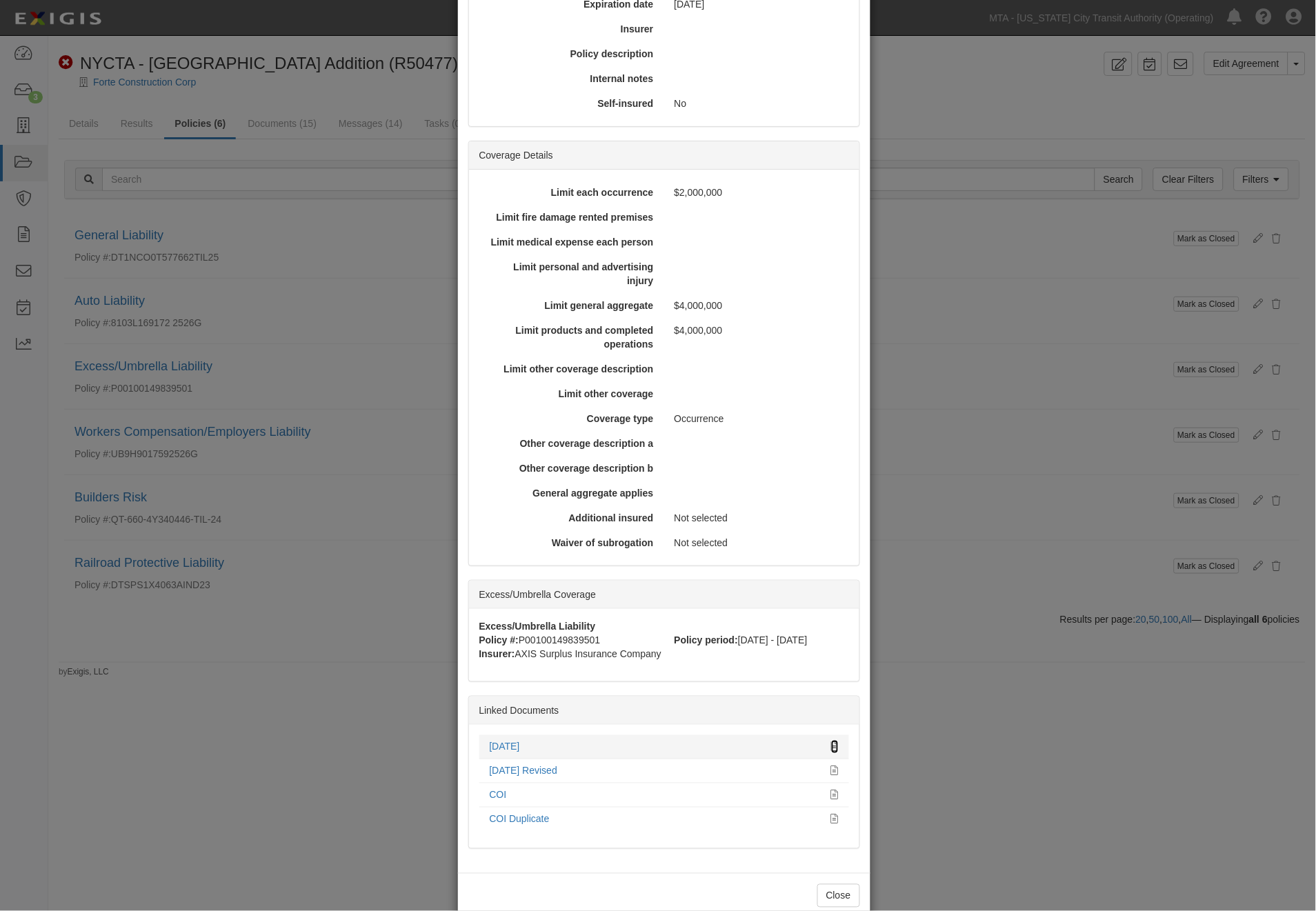
click at [831, 744] on icon at bounding box center [835, 747] width 7 height 9
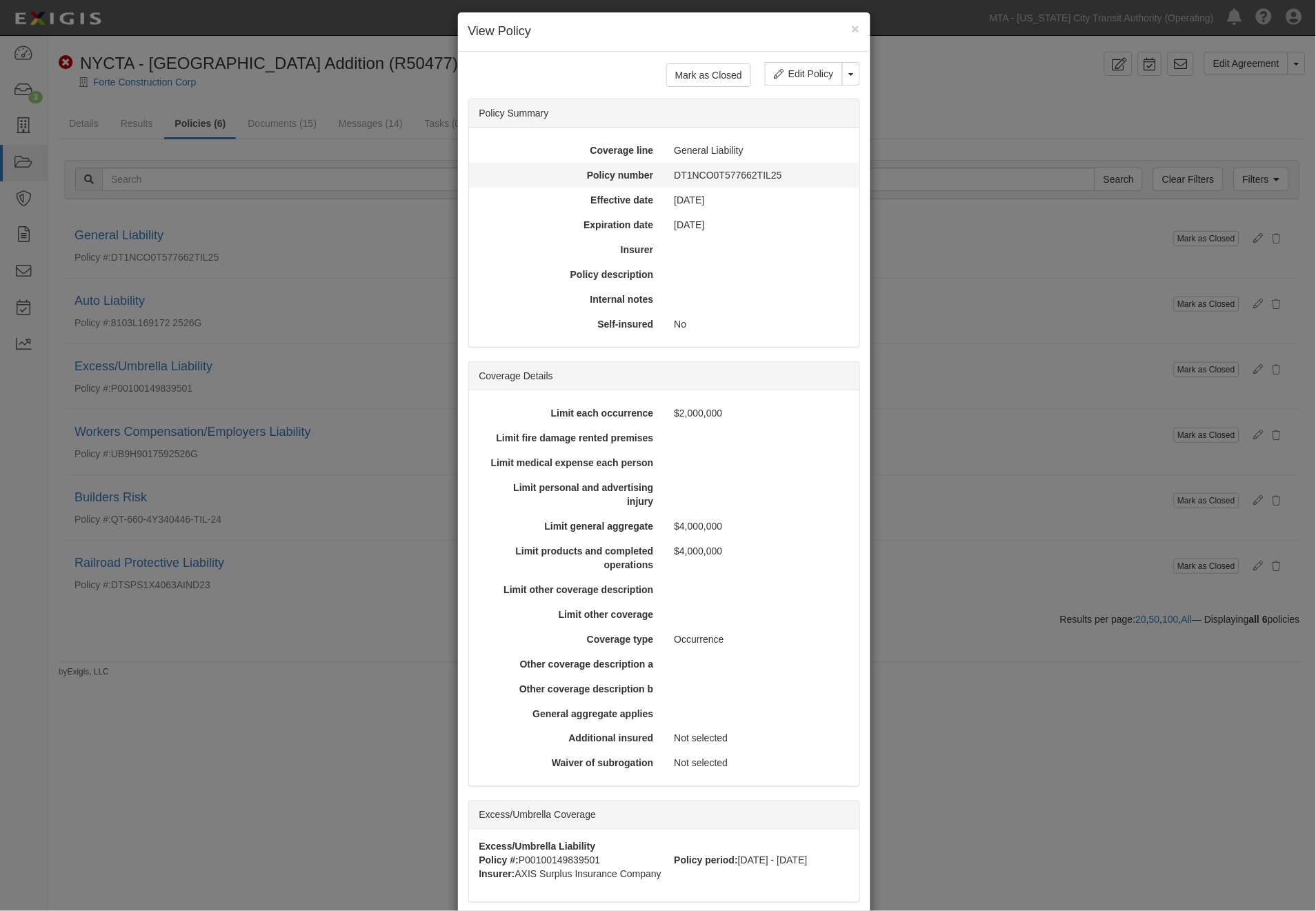
scroll to position [0, 0]
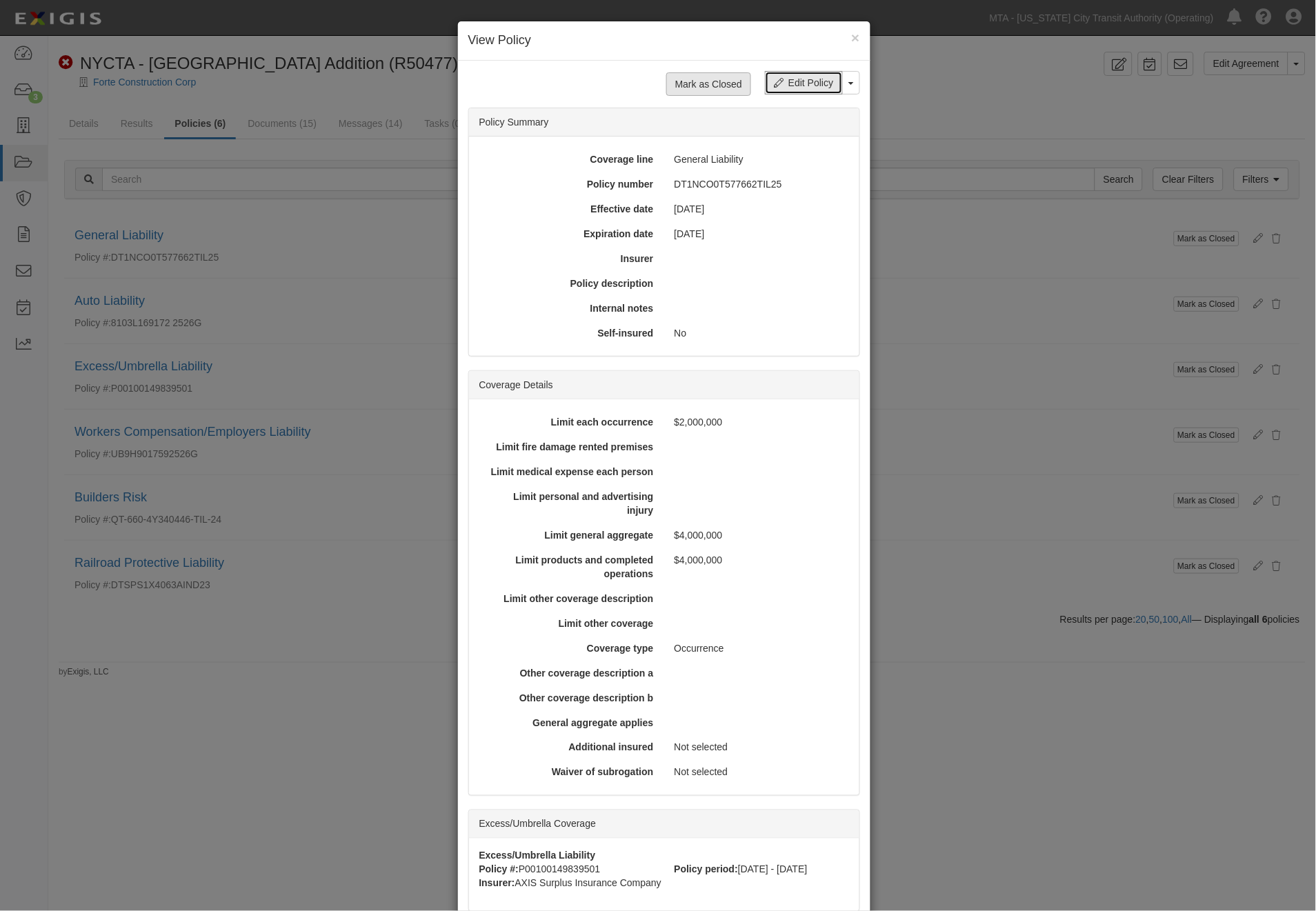
drag, startPoint x: 778, startPoint y: 84, endPoint x: 724, endPoint y: 86, distance: 54.0
click at [778, 84] on link "Edit Policy" at bounding box center [803, 83] width 77 height 23
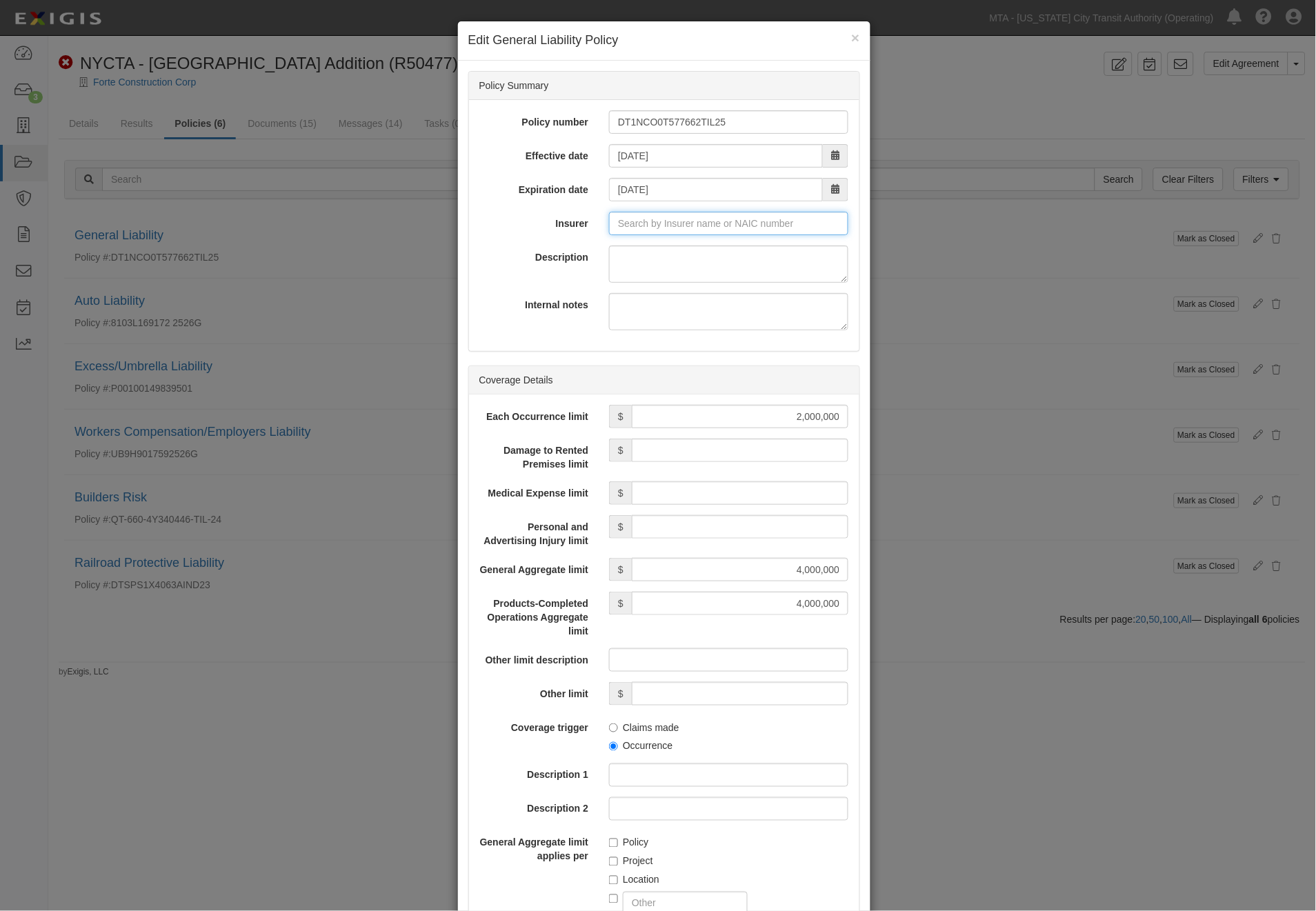
click at [672, 224] on input "Insurer" at bounding box center [729, 223] width 239 height 23
type input "21st Century Advantage Insurance Company (25232) NR Rating"
type input "2"
click at [668, 245] on div "Travelers Indemnity Co of America ( 25666 ) A++ XV Rating" at bounding box center [679, 249] width 317 height 18
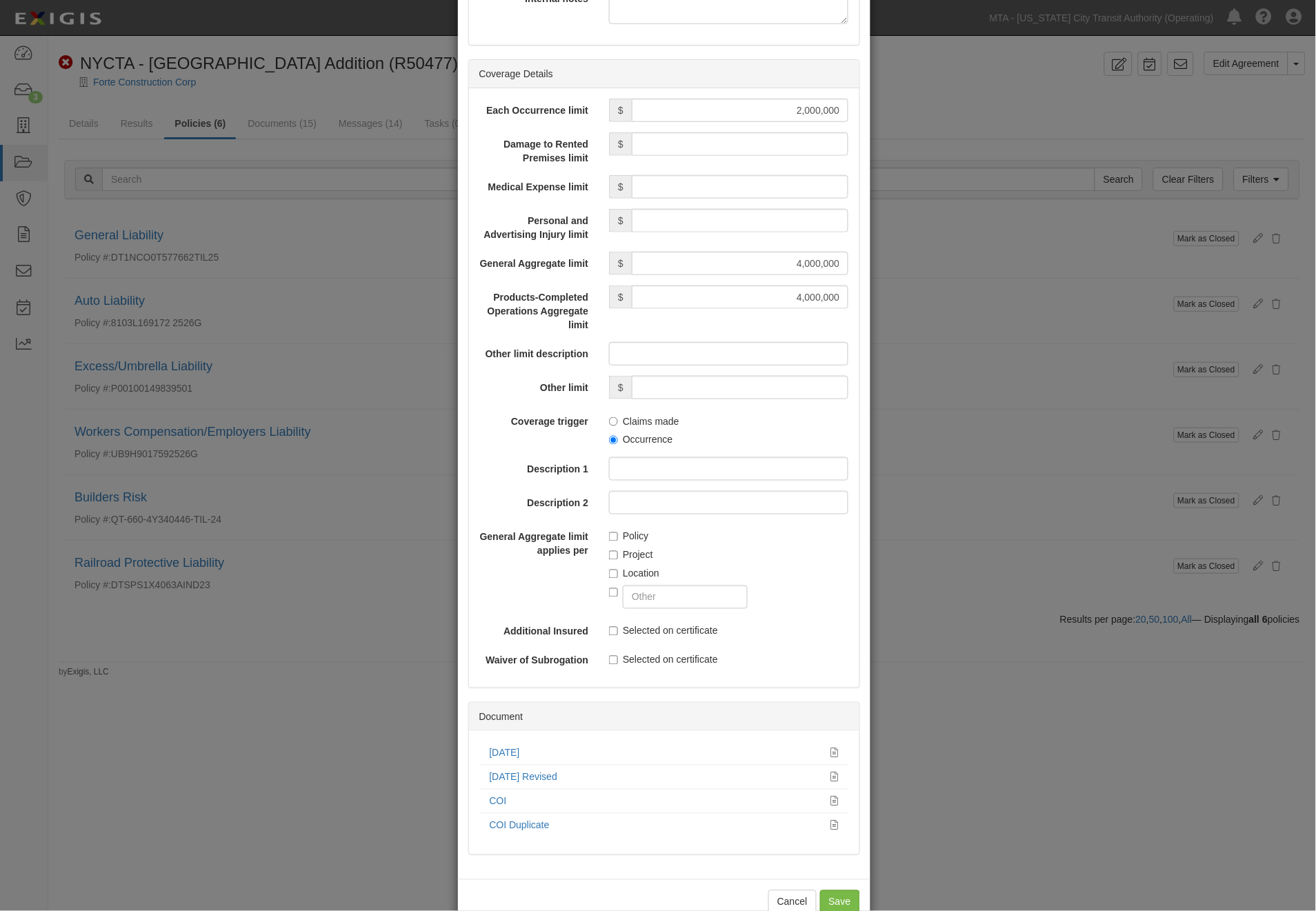
scroll to position [341, 0]
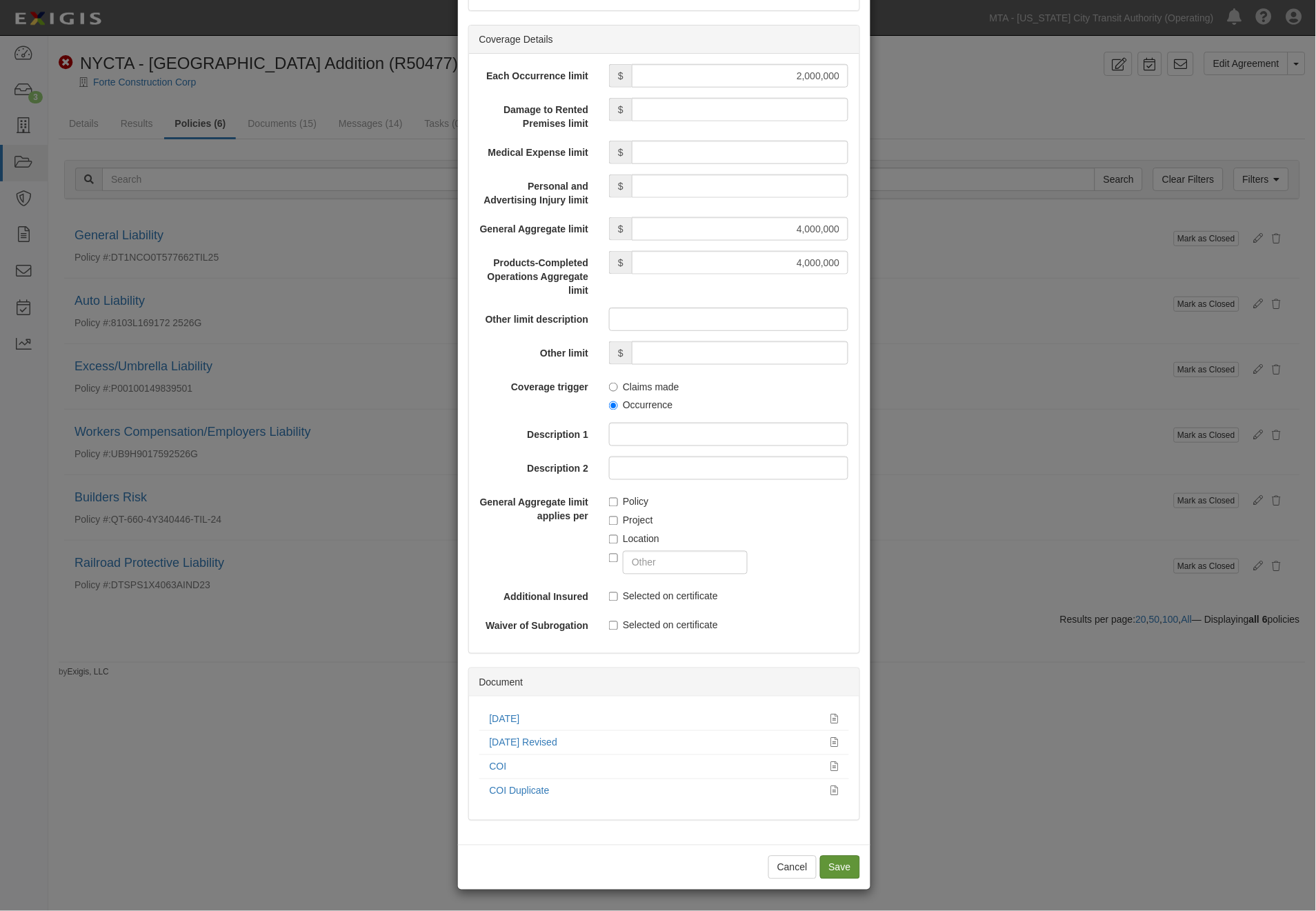
type input "Travelers Indemnity Co of America (25666) A++ XV Rating"
click at [840, 856] on input "Save" at bounding box center [839, 868] width 40 height 23
type input "2000000"
type input "4000000"
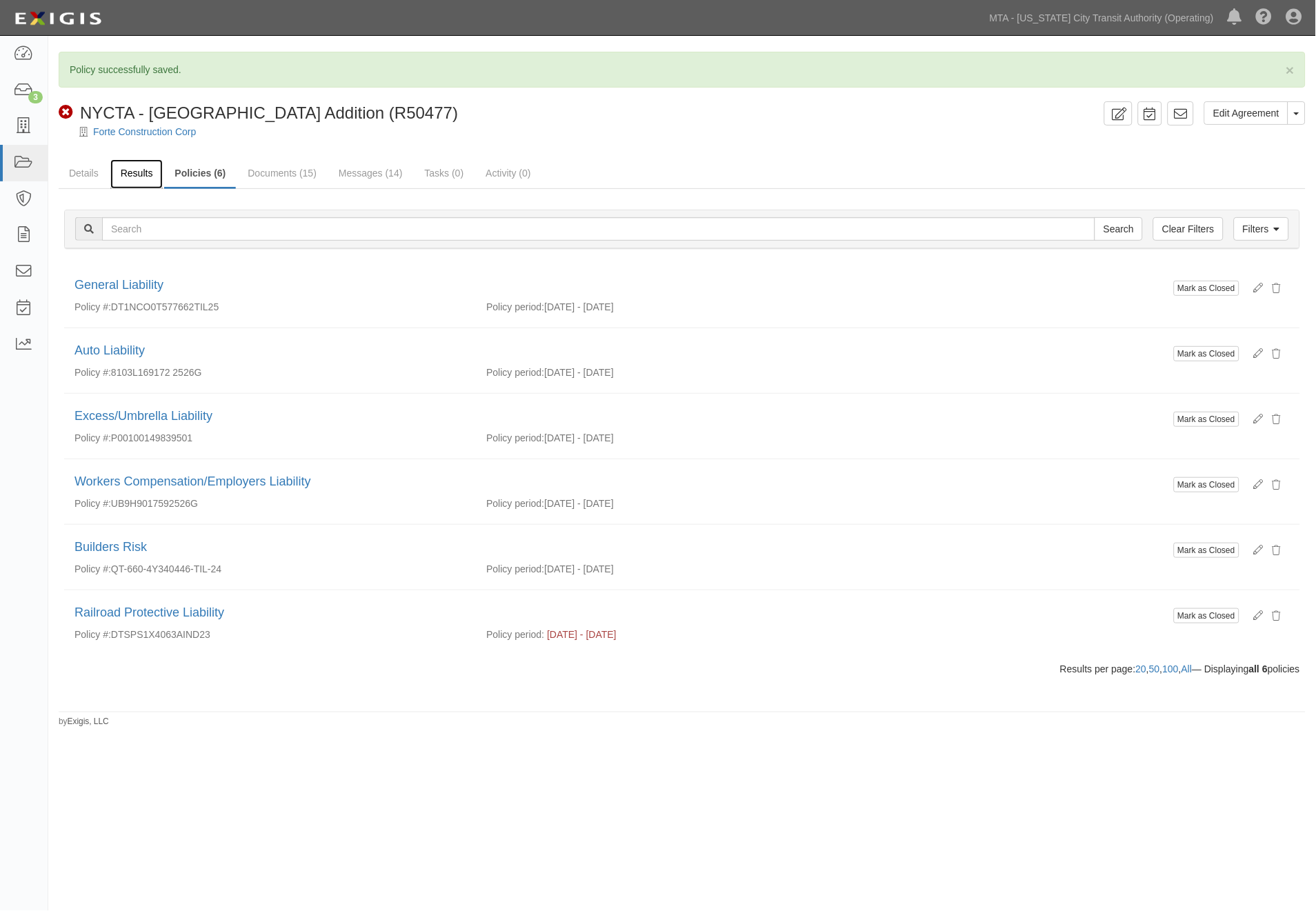
click at [116, 172] on link "Results" at bounding box center [136, 174] width 53 height 30
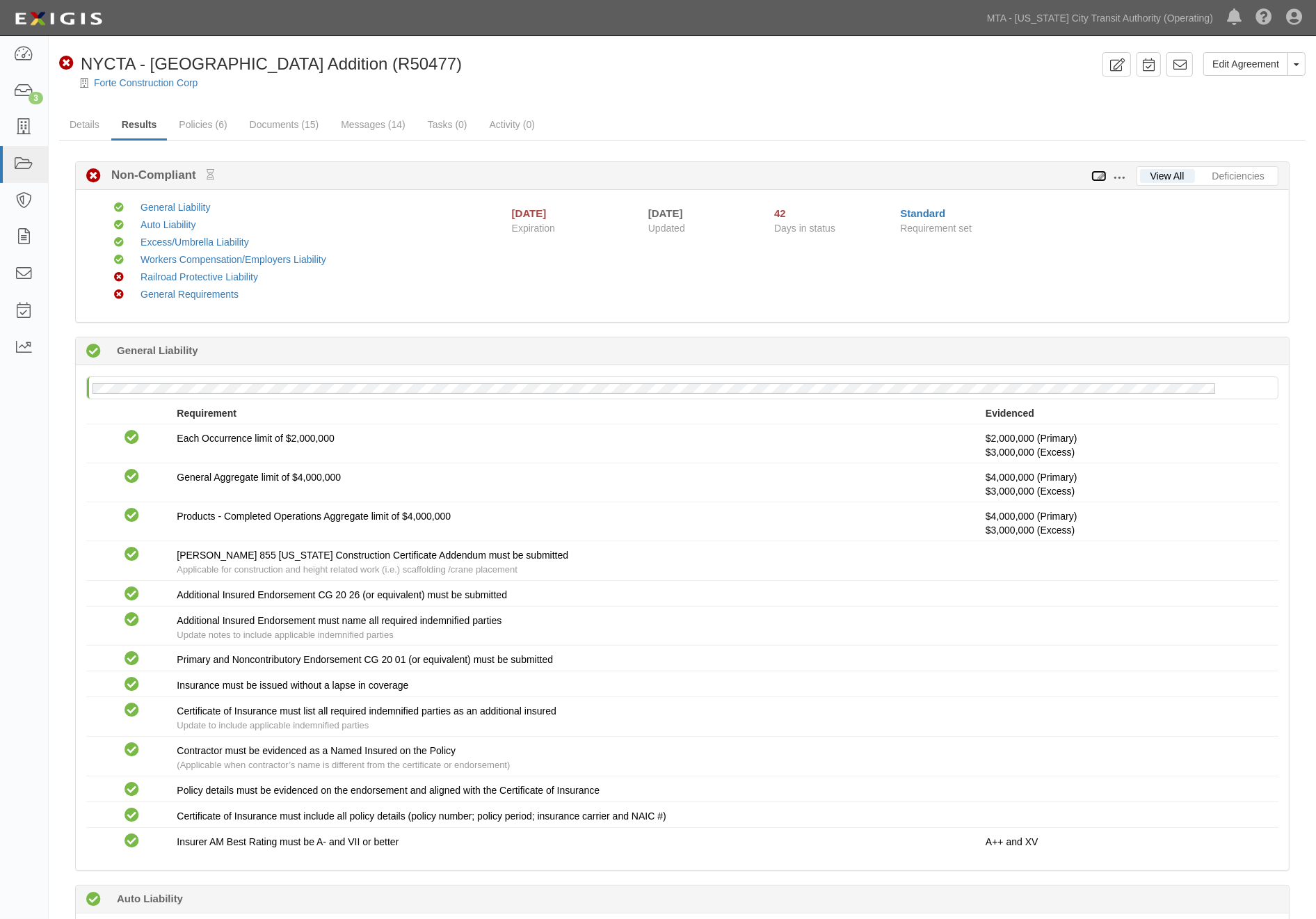
click at [1099, 176] on icon at bounding box center [1098, 176] width 15 height 9
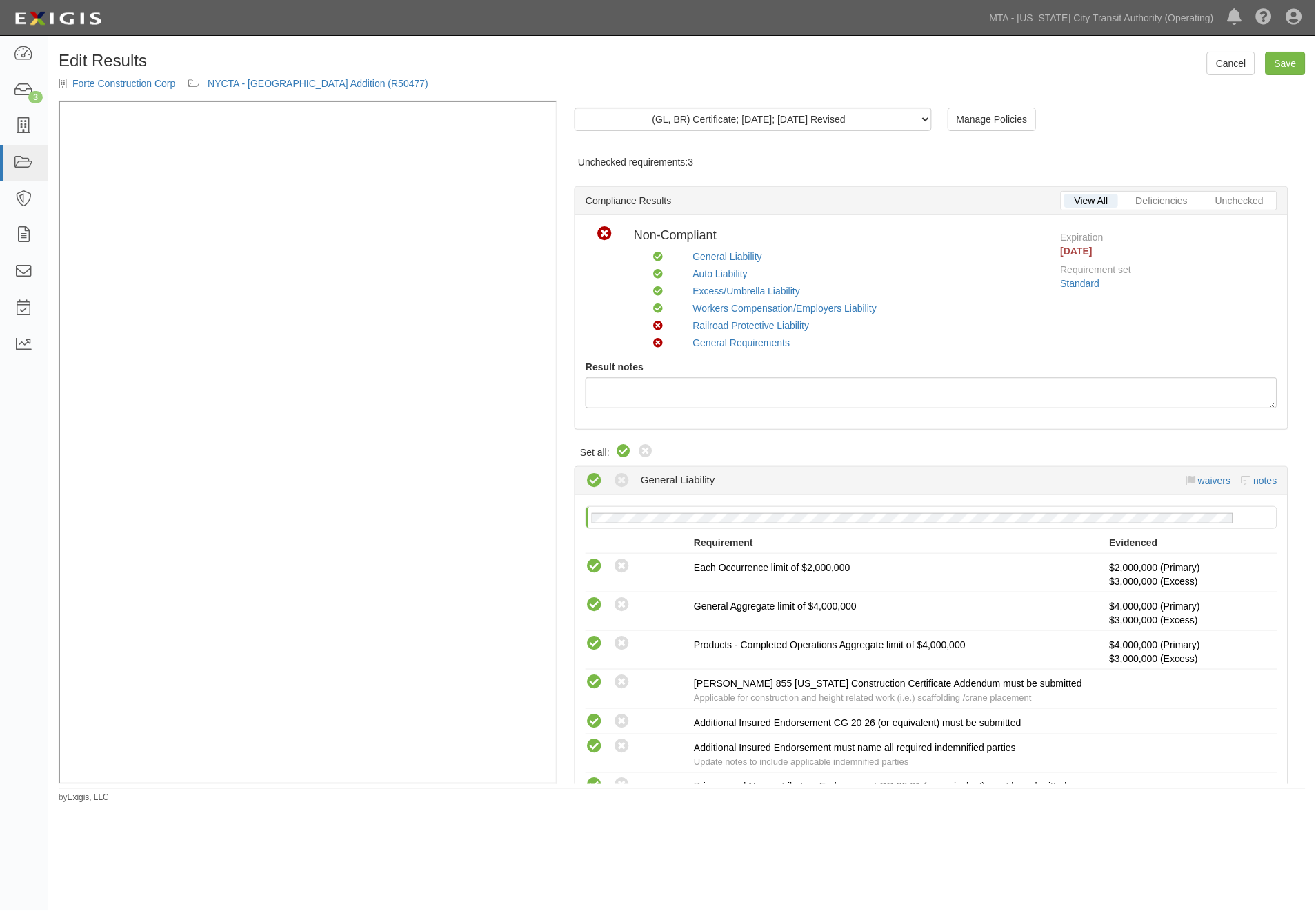
click at [624, 449] on icon at bounding box center [623, 451] width 17 height 17
radio input "true"
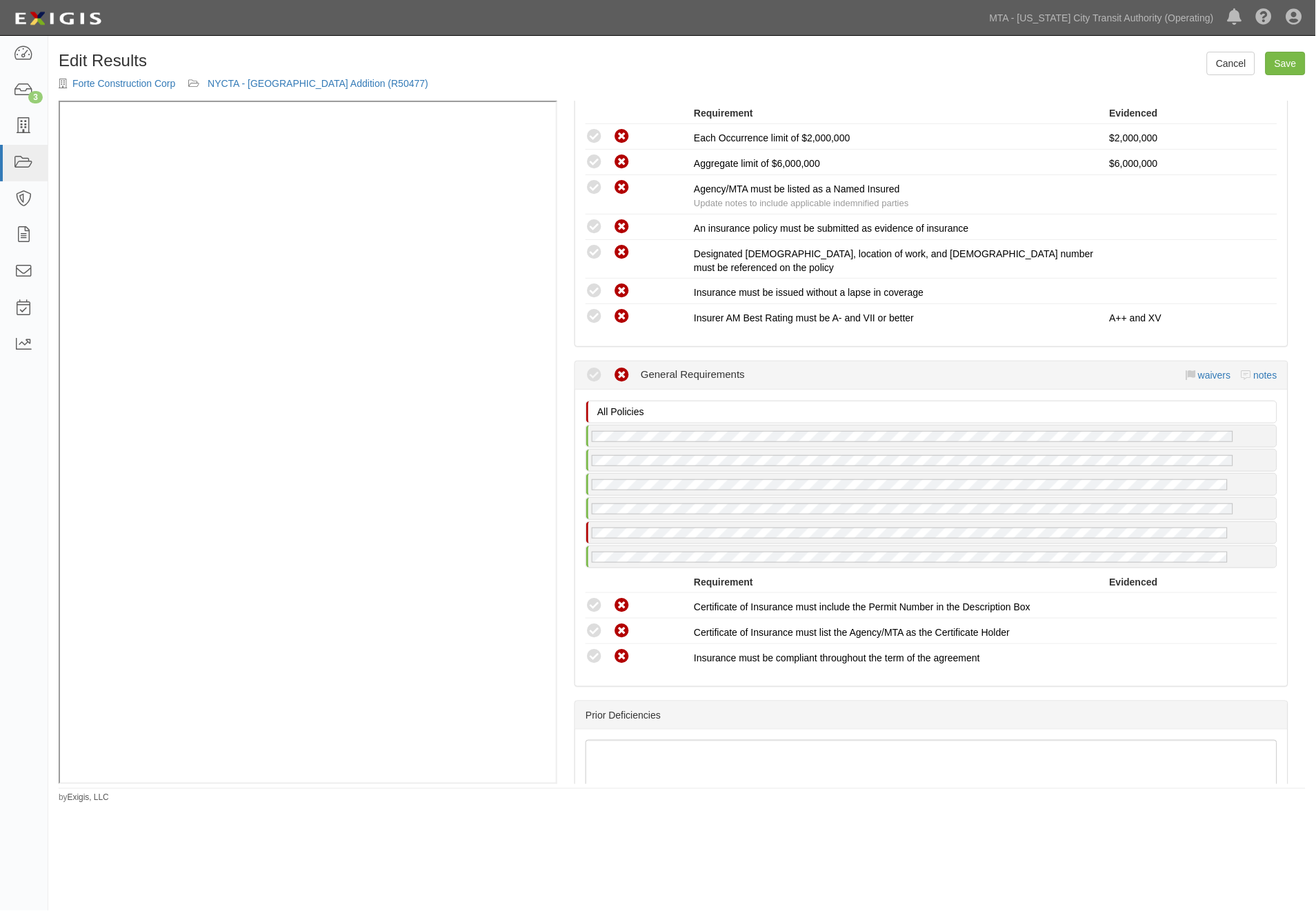
scroll to position [2267, 0]
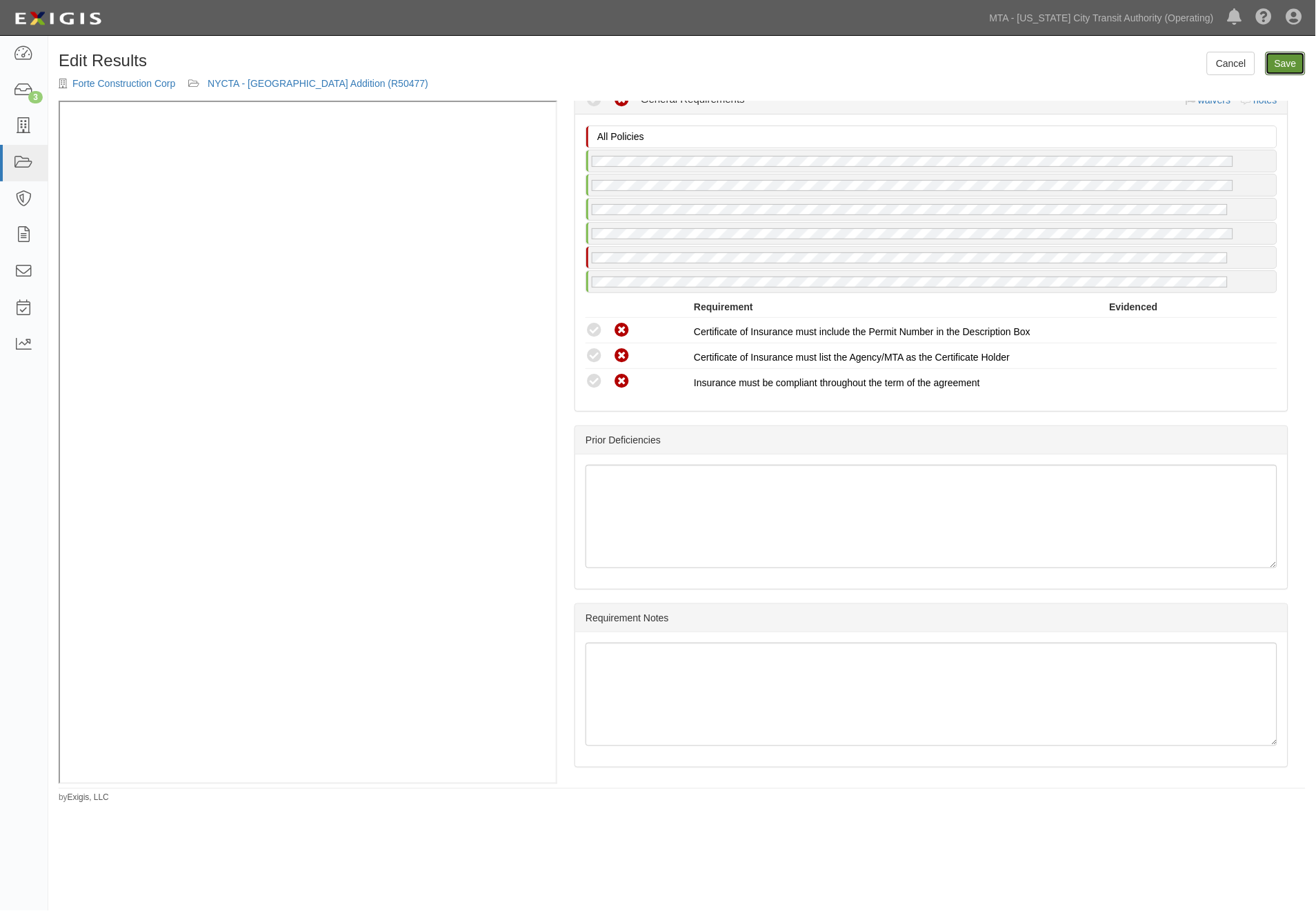
click at [1295, 66] on link "Save" at bounding box center [1286, 63] width 40 height 23
radio input "true"
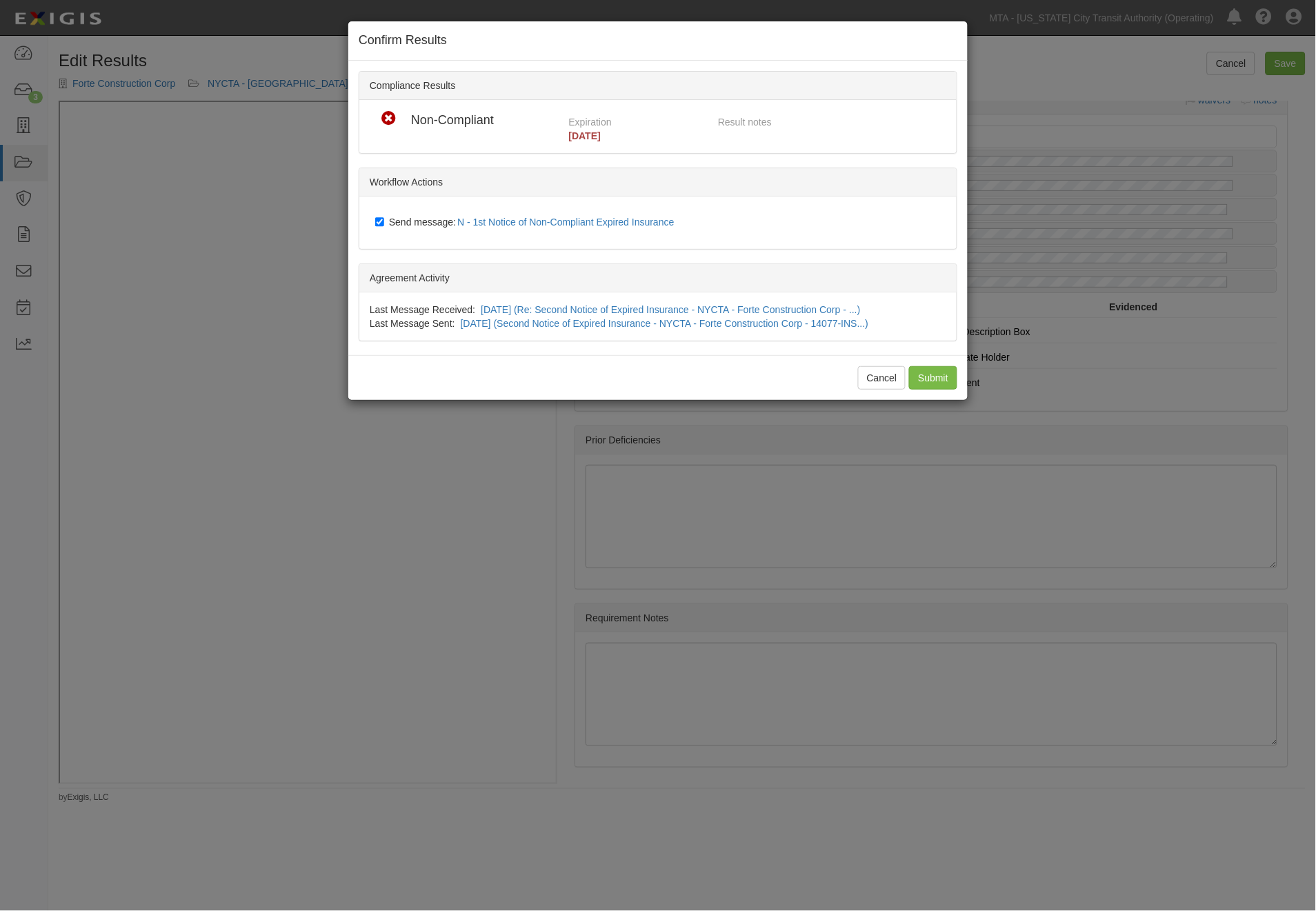
click at [398, 217] on span "Send message: N - 1st Notice of Non-Compliant Expired Insurance" at bounding box center [535, 222] width 291 height 11
click at [384, 217] on input "Send message: N - 1st Notice of Non-Compliant Expired Insurance" at bounding box center [380, 222] width 9 height 11
checkbox input "false"
click at [929, 375] on input "Submit" at bounding box center [933, 378] width 49 height 23
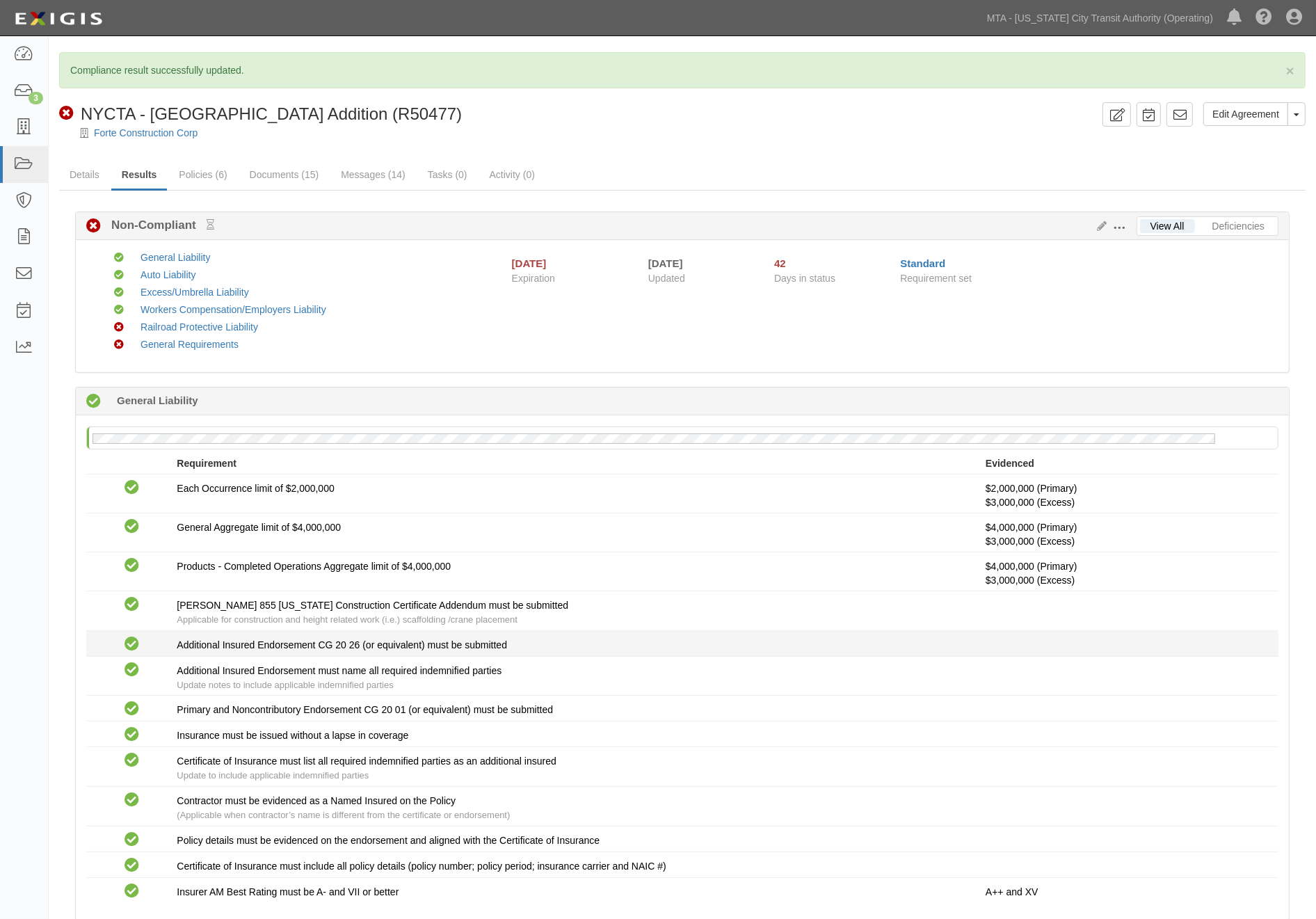
click at [942, 631] on li "Compliant Additional Insured Endorsement CG 20 26 (or equivalent) must be submi…" at bounding box center [682, 644] width 1192 height 26
click at [196, 326] on link "Railroad Protective Liability" at bounding box center [199, 327] width 118 height 11
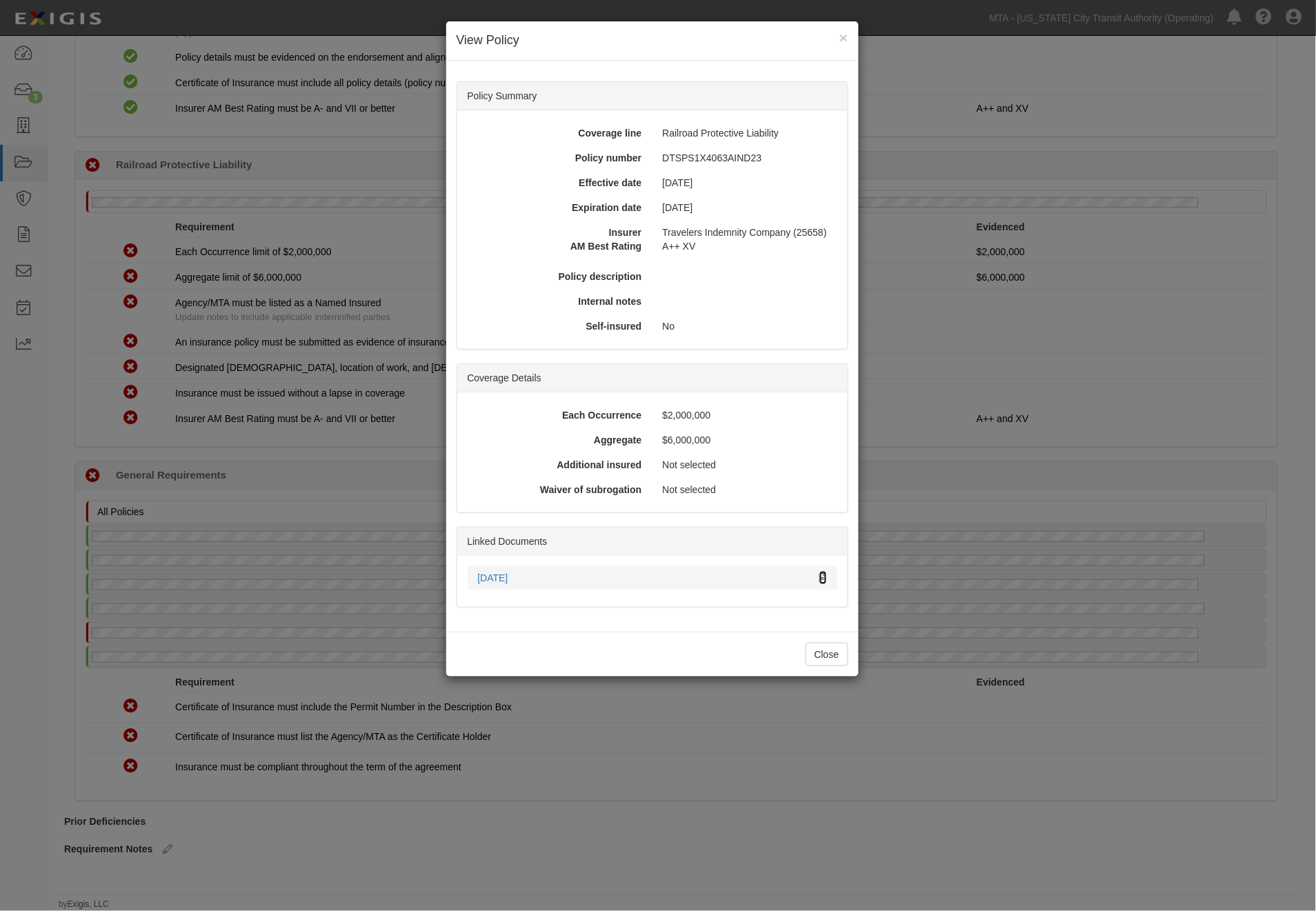
click at [821, 574] on icon at bounding box center [823, 578] width 7 height 9
click at [1129, 516] on div "× View Policy Policy Summary Coverage line Railroad Protective Liability Policy…" at bounding box center [658, 456] width 1316 height 911
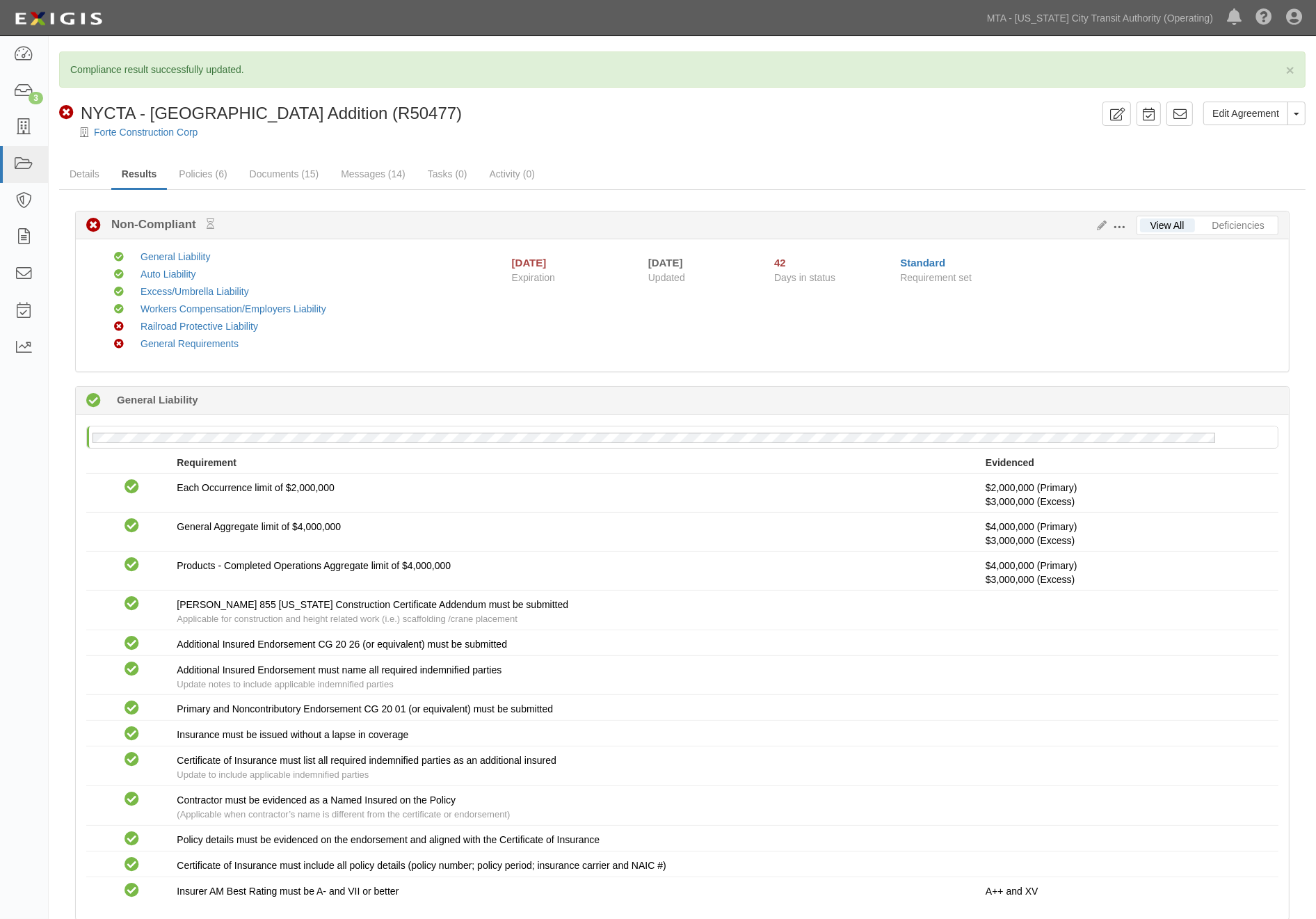
scroll to position [0, 0]
click at [369, 178] on link "Messages (14)" at bounding box center [372, 175] width 85 height 30
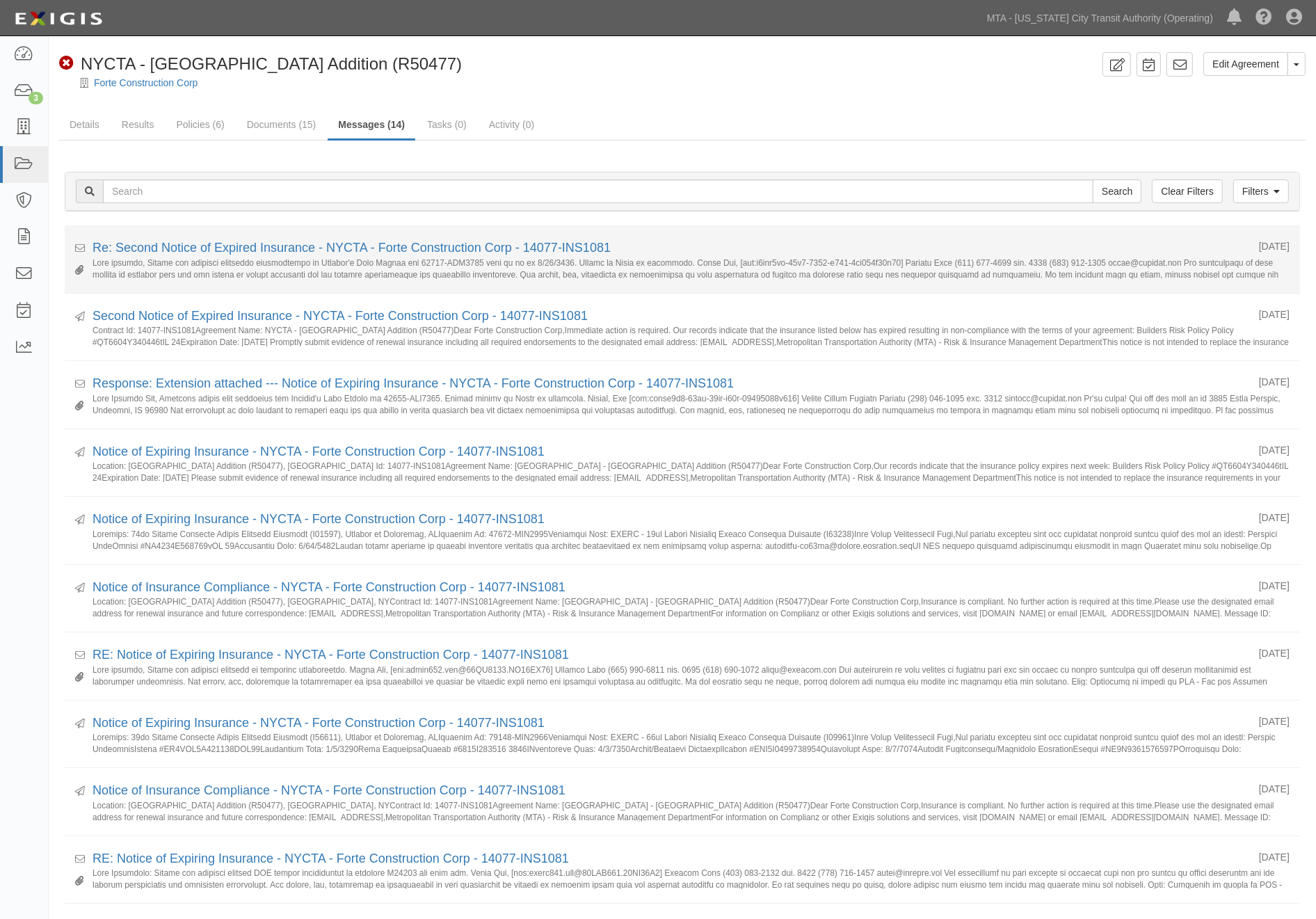
click at [1066, 266] on small at bounding box center [691, 268] width 1197 height 22
click at [515, 251] on link "Re: Second Notice of Expired Insurance - NYCTA - Forte Construction Corp - 1407…" at bounding box center [352, 248] width 519 height 14
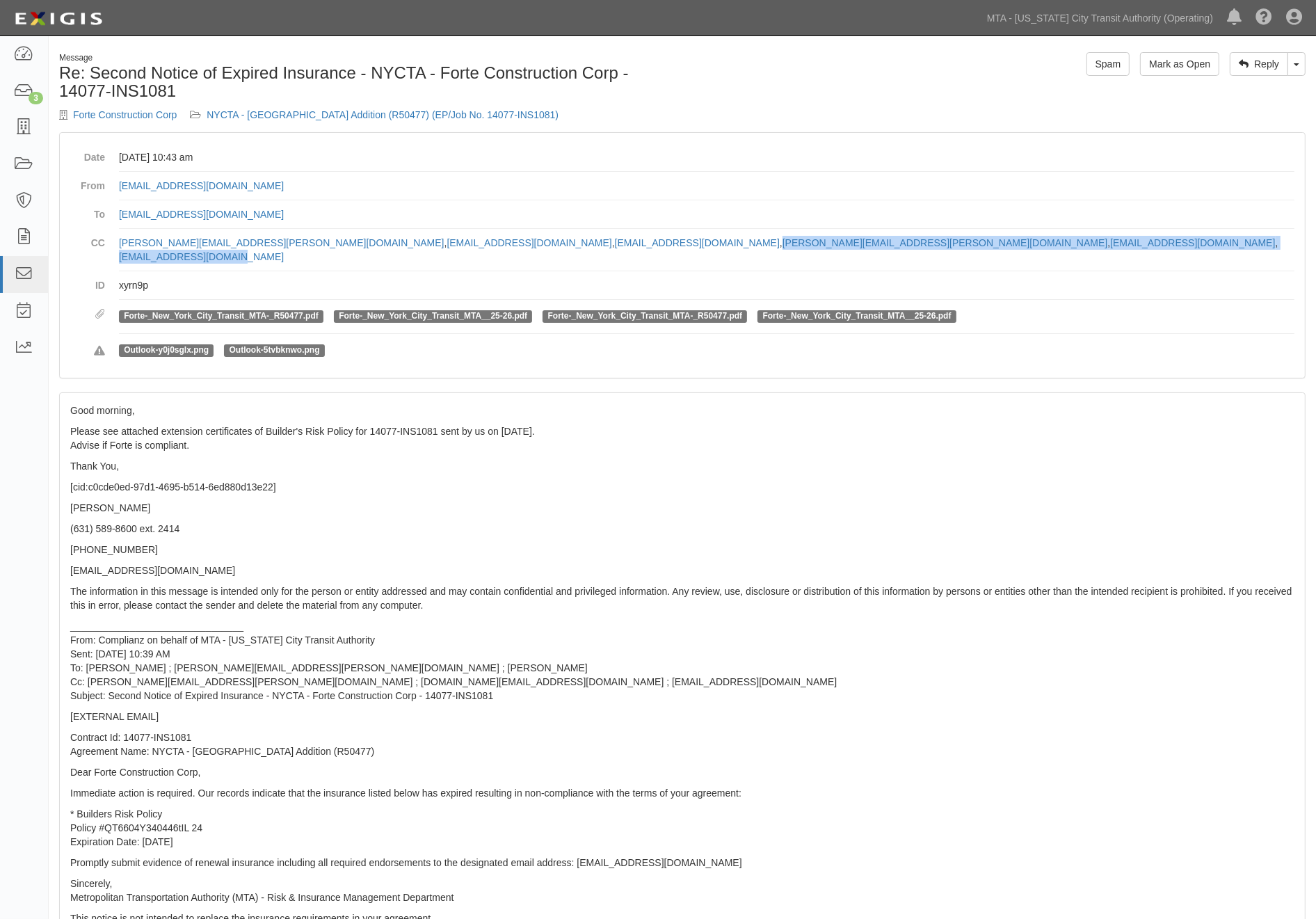
drag, startPoint x: 833, startPoint y: 240, endPoint x: 471, endPoint y: 251, distance: 362.2
click at [471, 251] on dd "[PERSON_NAME][EMAIL_ADDRESS][PERSON_NAME][DOMAIN_NAME] , [DOMAIN_NAME][EMAIL_AD…" at bounding box center [706, 250] width 1175 height 42
copy dd "[PERSON_NAME][EMAIL_ADDRESS][PERSON_NAME][DOMAIN_NAME] , [EMAIL_ADDRESS][DOMAIN…"
click at [418, 115] on link "NYCTA - [GEOGRAPHIC_DATA] Addition (R50477) (EP/Job No. 14077-INS1081)" at bounding box center [383, 115] width 352 height 11
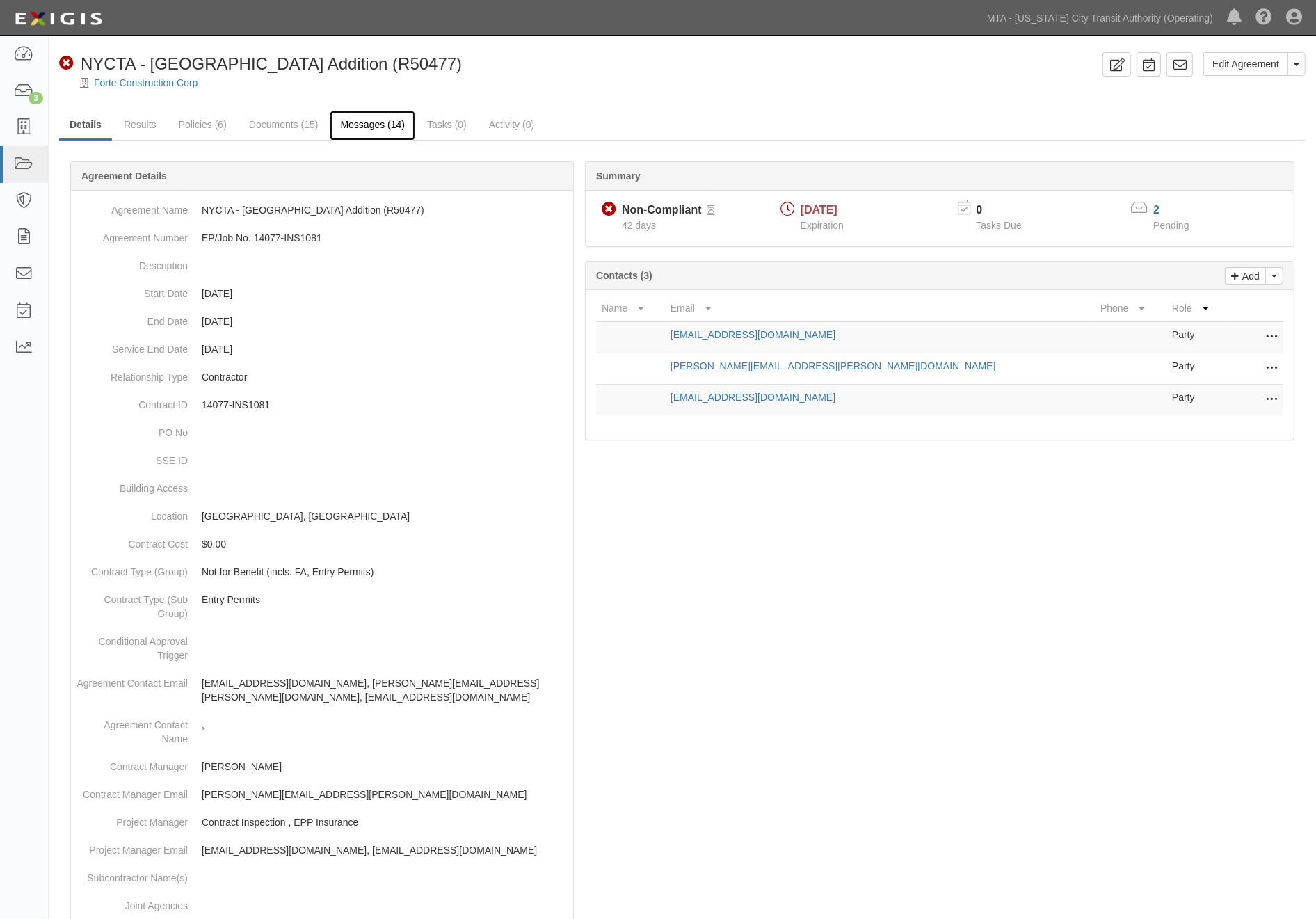
click at [364, 123] on link "Messages (14)" at bounding box center [372, 125] width 85 height 30
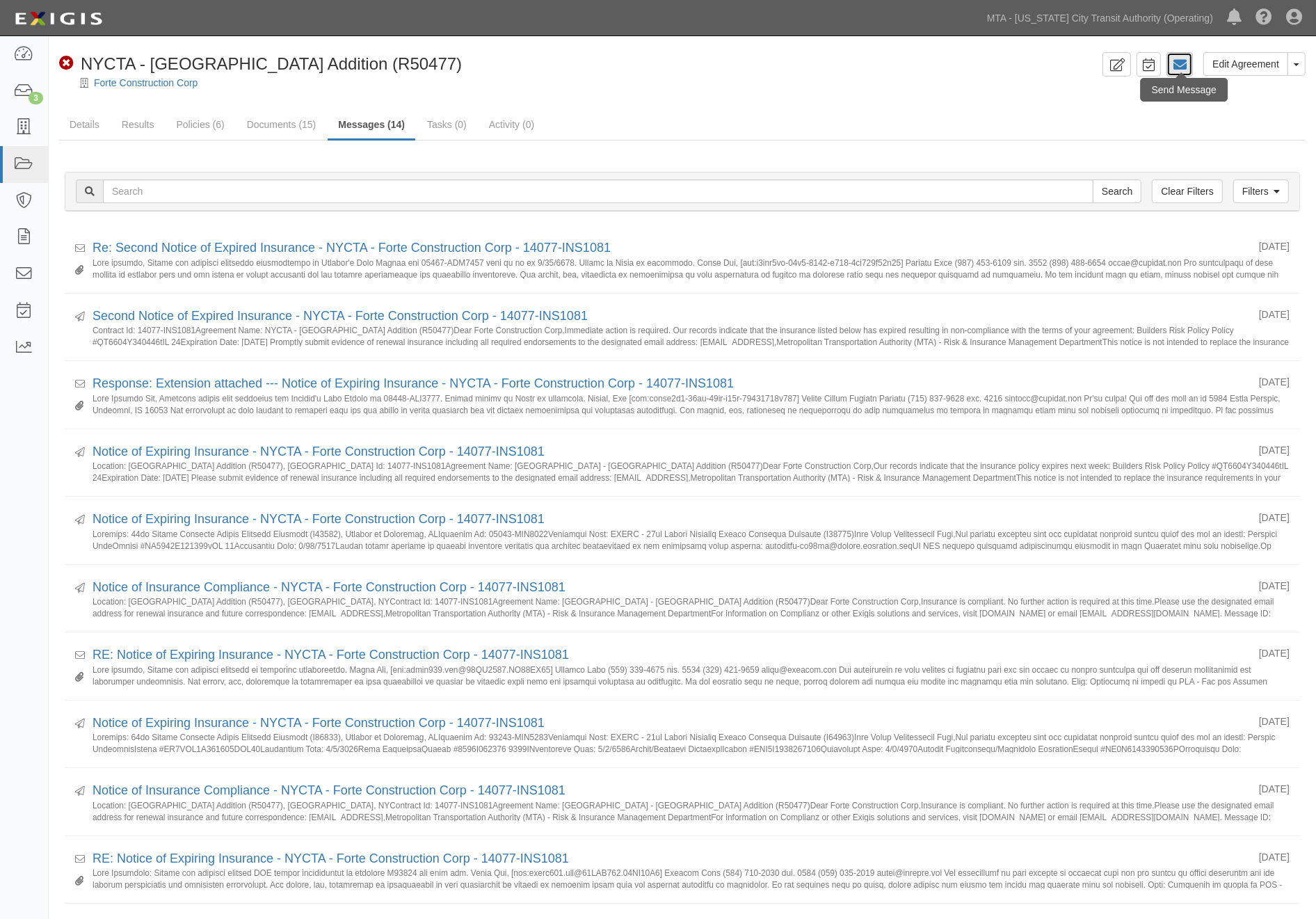
click at [1185, 65] on icon at bounding box center [1179, 64] width 14 height 14
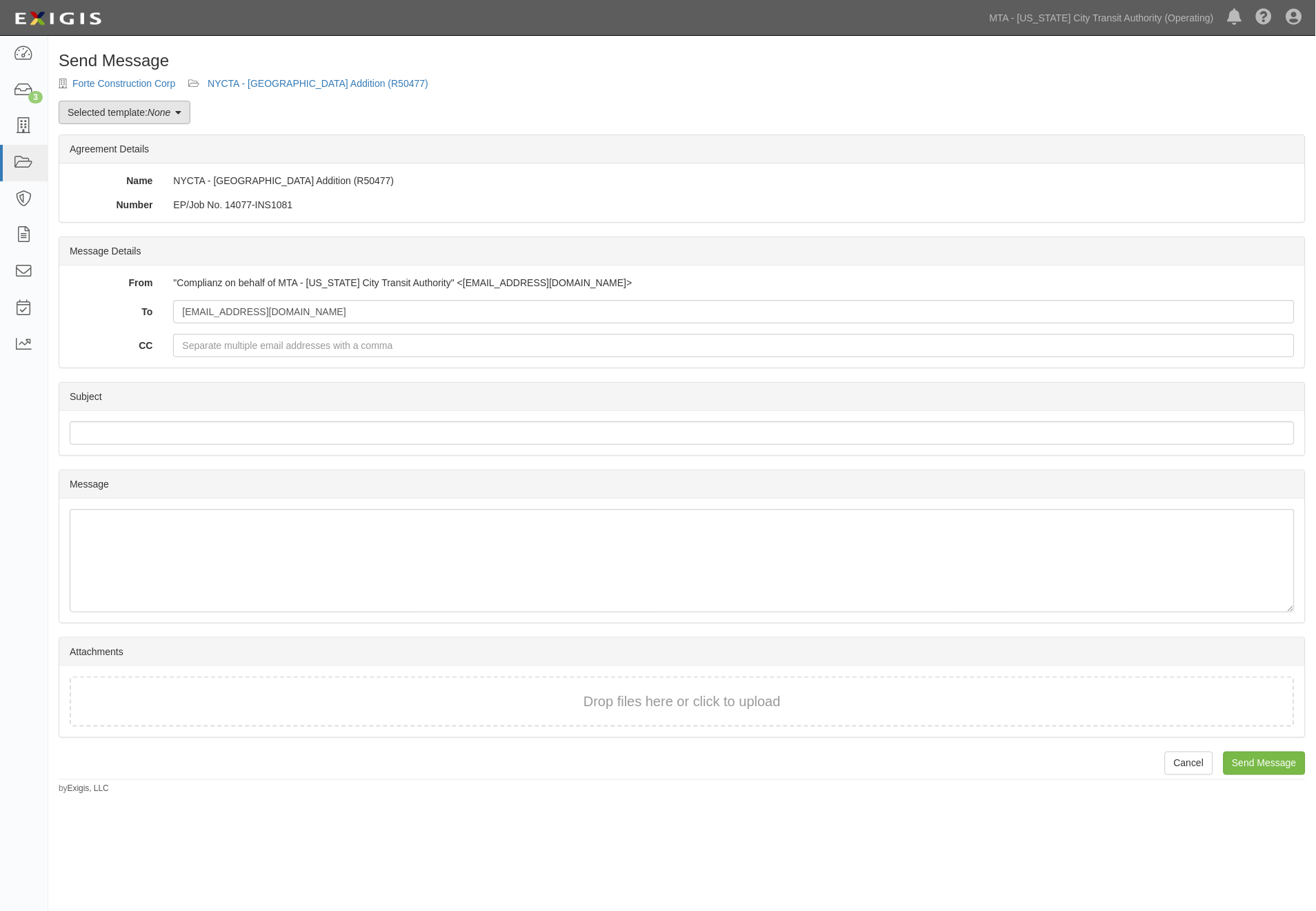
click at [164, 115] on em "None" at bounding box center [159, 112] width 22 height 11
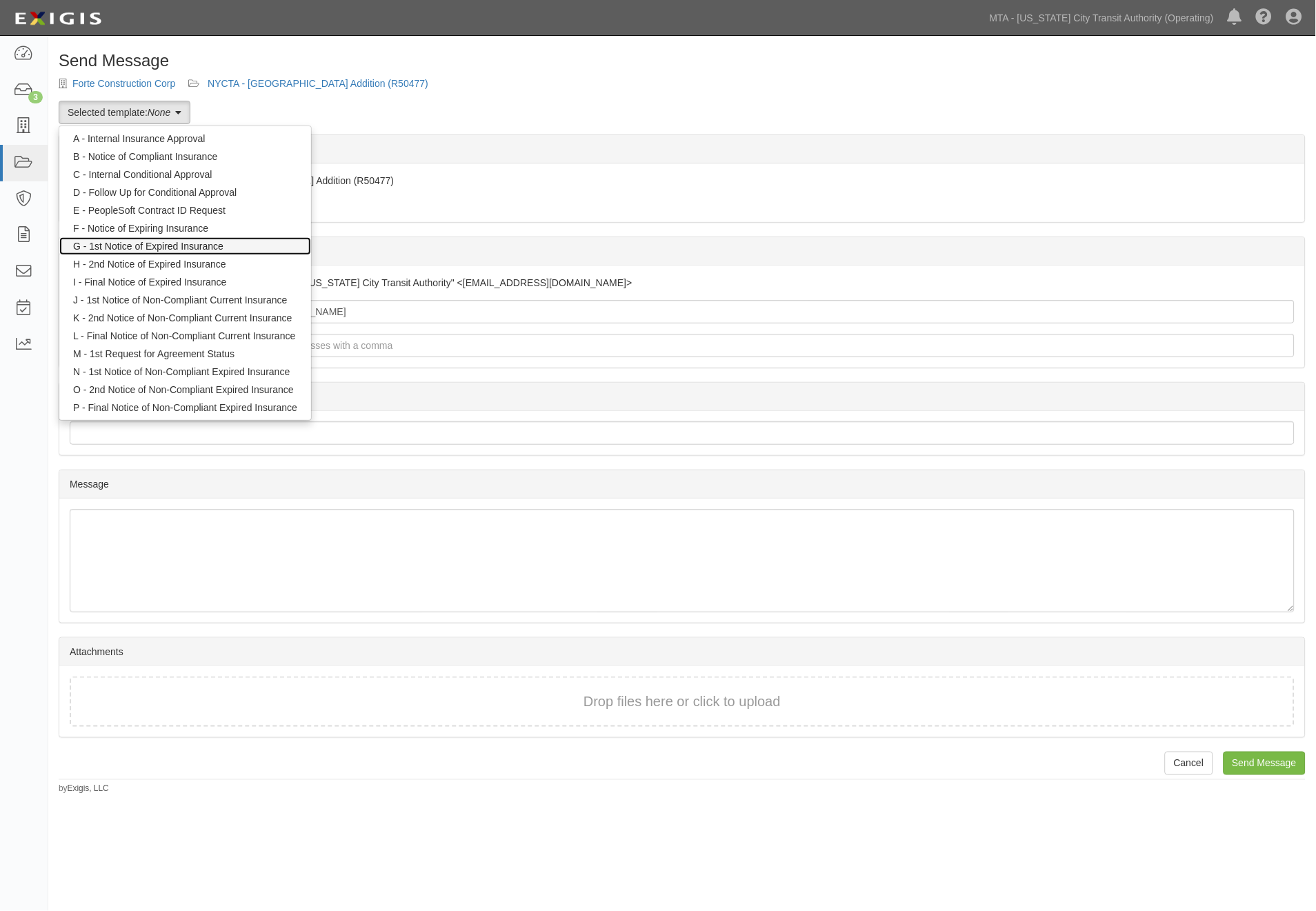
click at [176, 247] on link "G - 1st Notice of Expired Insurance" at bounding box center [185, 246] width 252 height 18
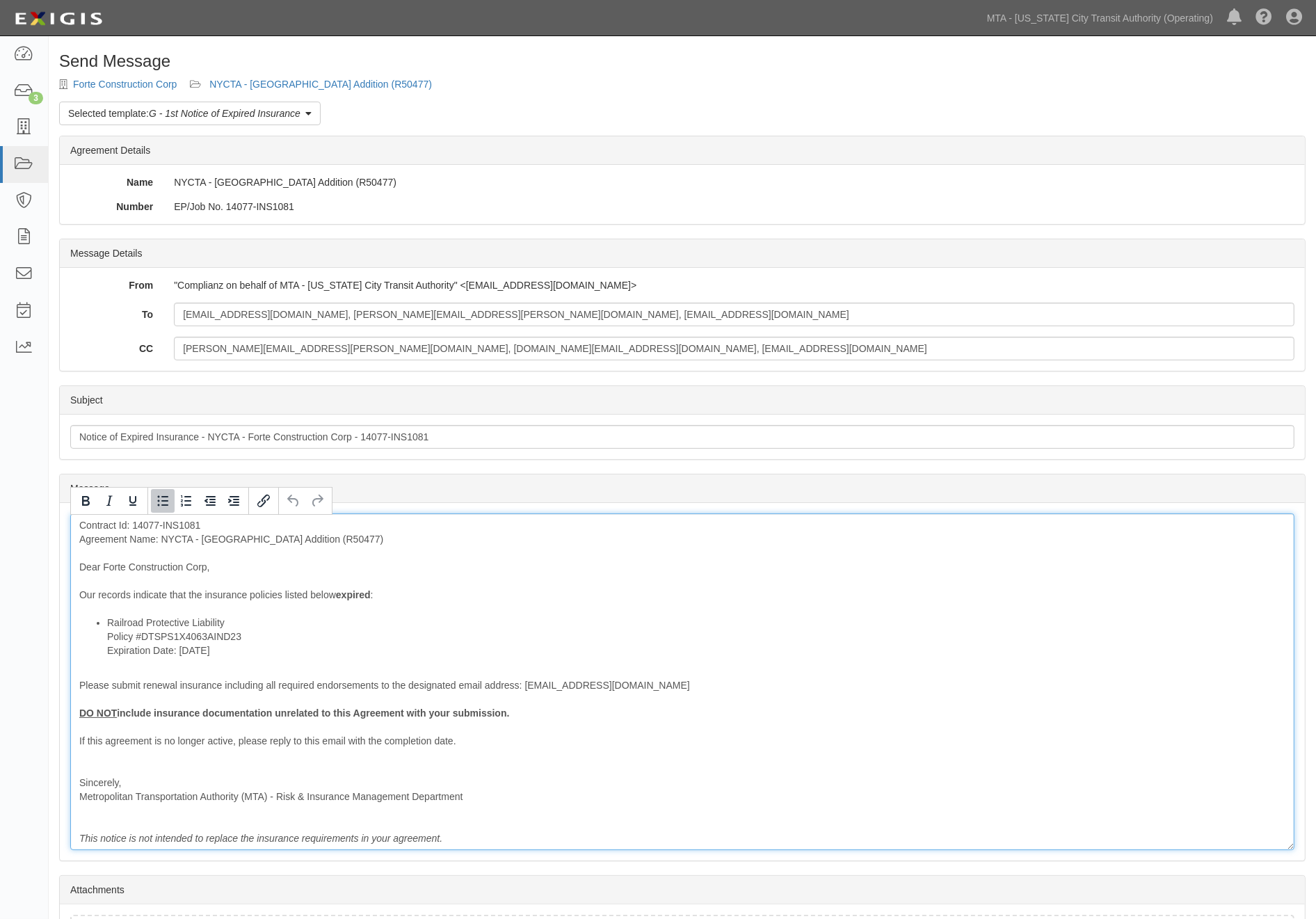
drag, startPoint x: 228, startPoint y: 652, endPoint x: 92, endPoint y: 654, distance: 136.0
click at [92, 654] on ul "Railroad Protective Liability Policy #DTSPS1X4063AIND23 Expiration Date: 8/22/2…" at bounding box center [682, 636] width 1206 height 42
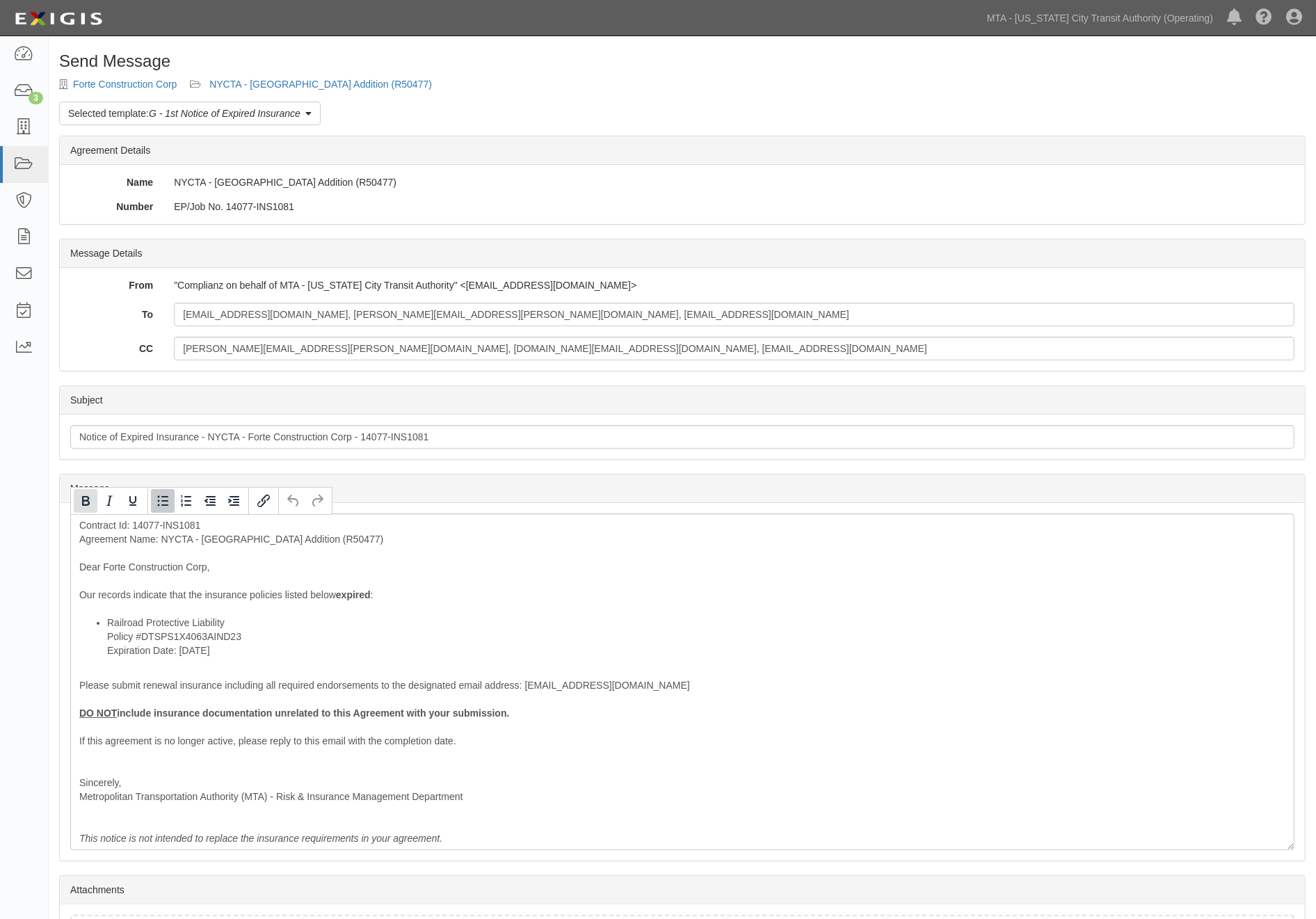
click at [84, 498] on icon "Bold" at bounding box center [85, 500] width 17 height 17
click at [504, 316] on input "abhatt@fortecorp.biz, Peter.allen@gh-mgmt.com, cvora@fortecc.com" at bounding box center [734, 314] width 1120 height 23
paste input "Peter.allen@gh-mgmt.com, daustin@fortecc.com, ssferrazza@fortecc.com"
click at [492, 319] on input "abhatt@fortecorp.biz, Peter.allen@gh-mgmt.com, cvora@fortecc.com; Peter.allen@g…" at bounding box center [734, 314] width 1120 height 23
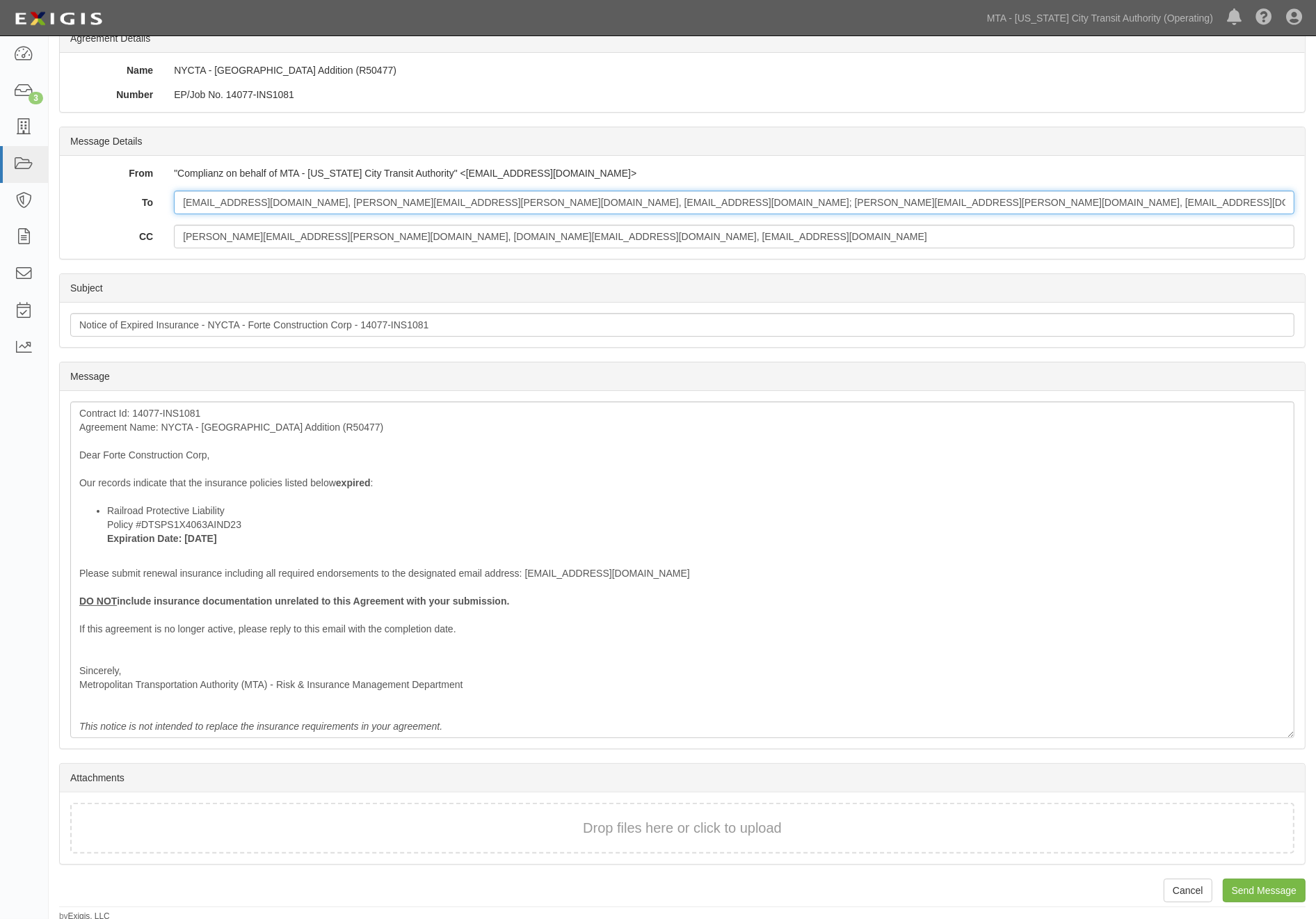
scroll to position [115, 0]
type input "abhatt@fortecorp.biz, Peter.allen@gh-mgmt.com, cvora@fortecc.com; Peter.allen@g…"
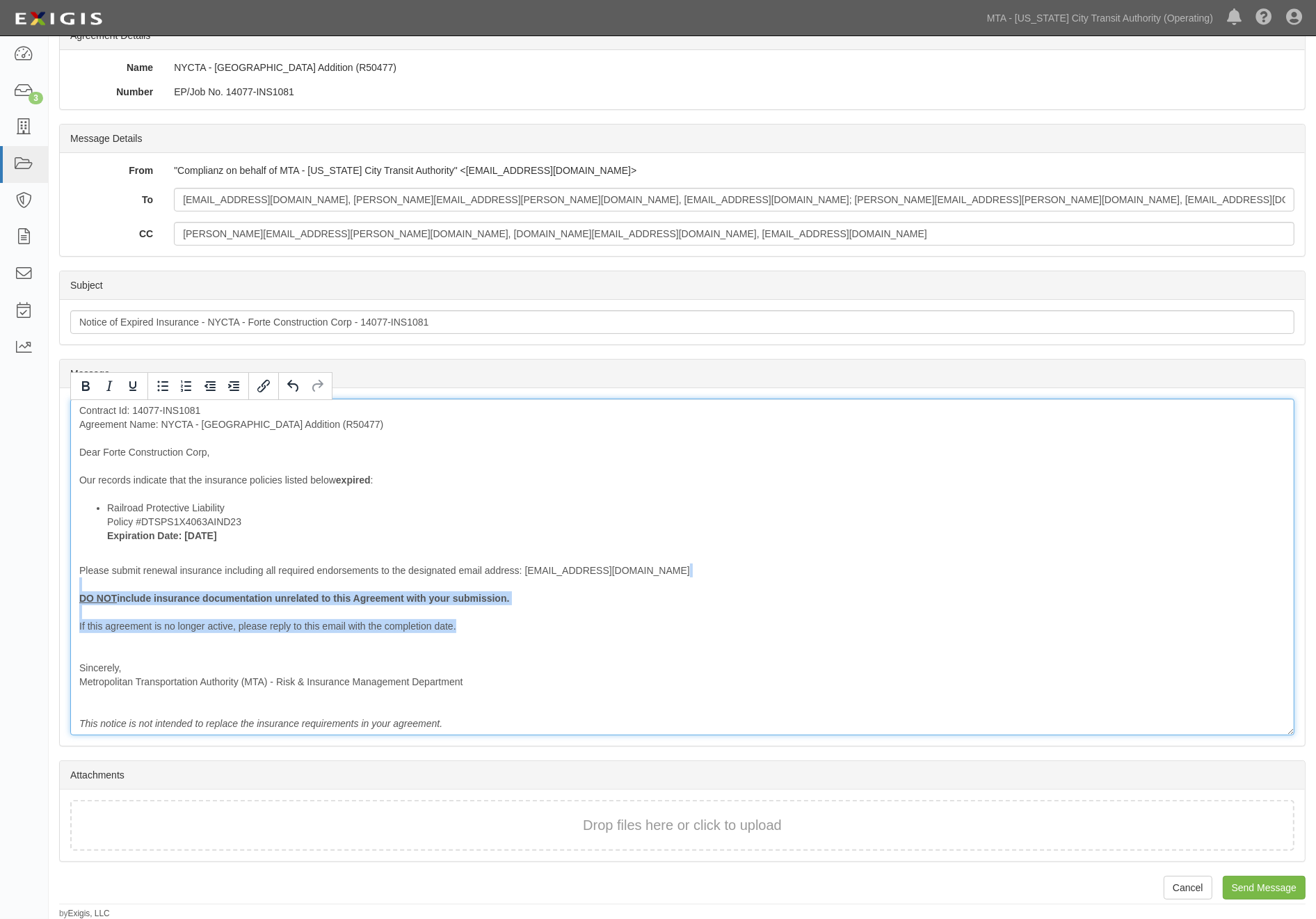
drag, startPoint x: 267, startPoint y: 610, endPoint x: 53, endPoint y: 587, distance: 215.2
click at [53, 587] on div "Send Message Forte Construction Corp NYCTA - 59th Street Columbus Circle Elevat…" at bounding box center [682, 428] width 1267 height 983
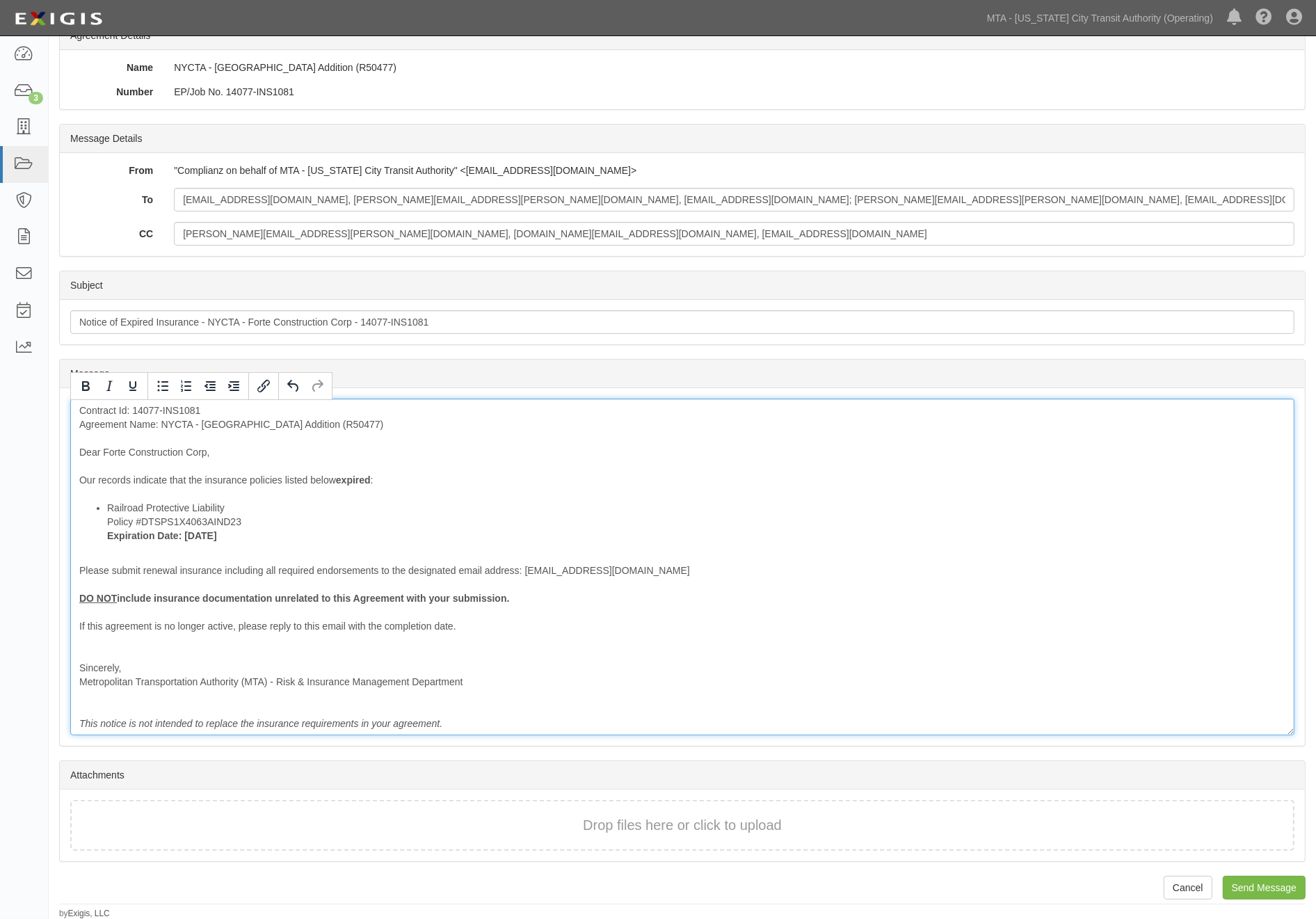
scroll to position [73, 0]
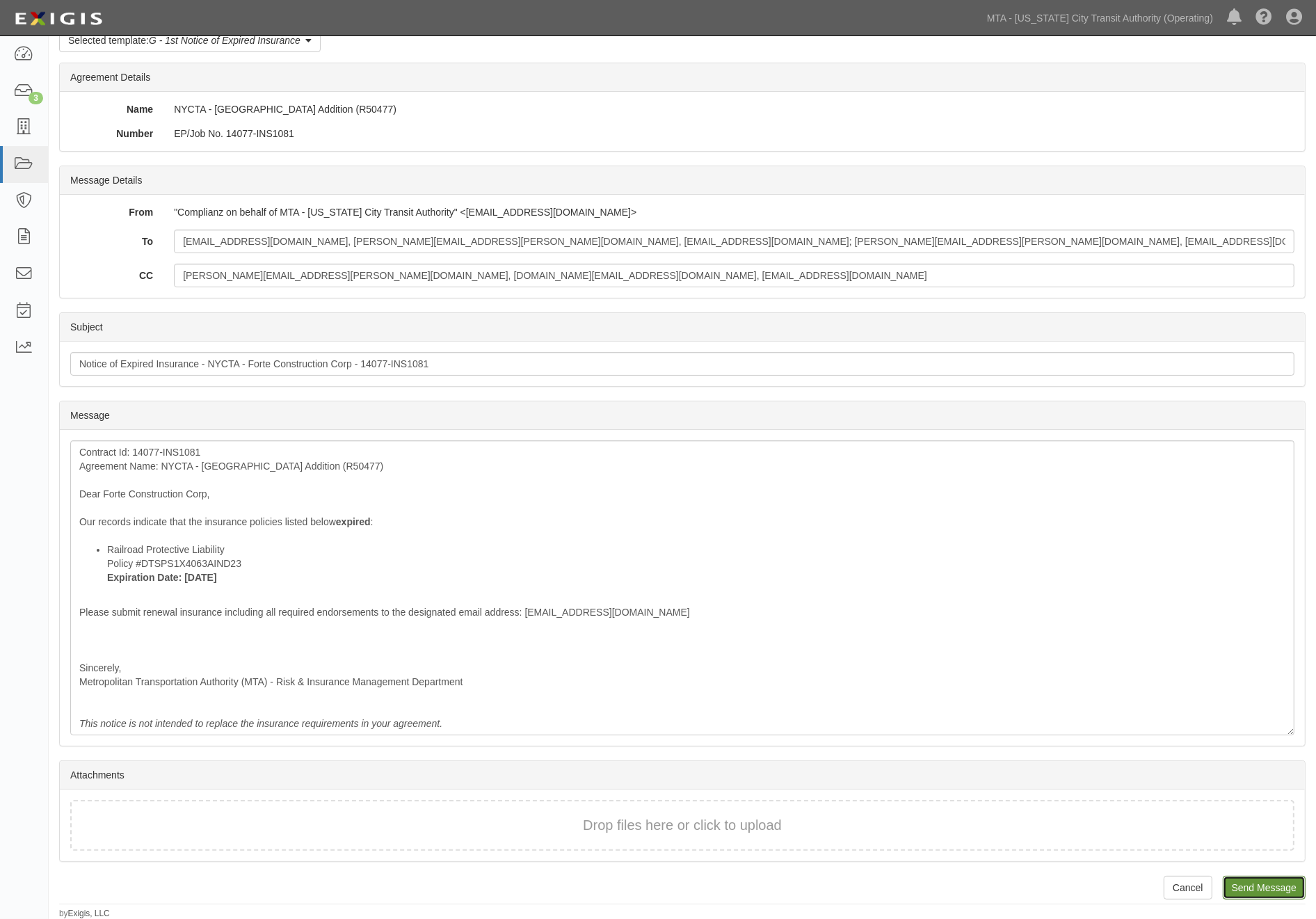
click at [1236, 879] on input "Send Message" at bounding box center [1263, 888] width 83 height 23
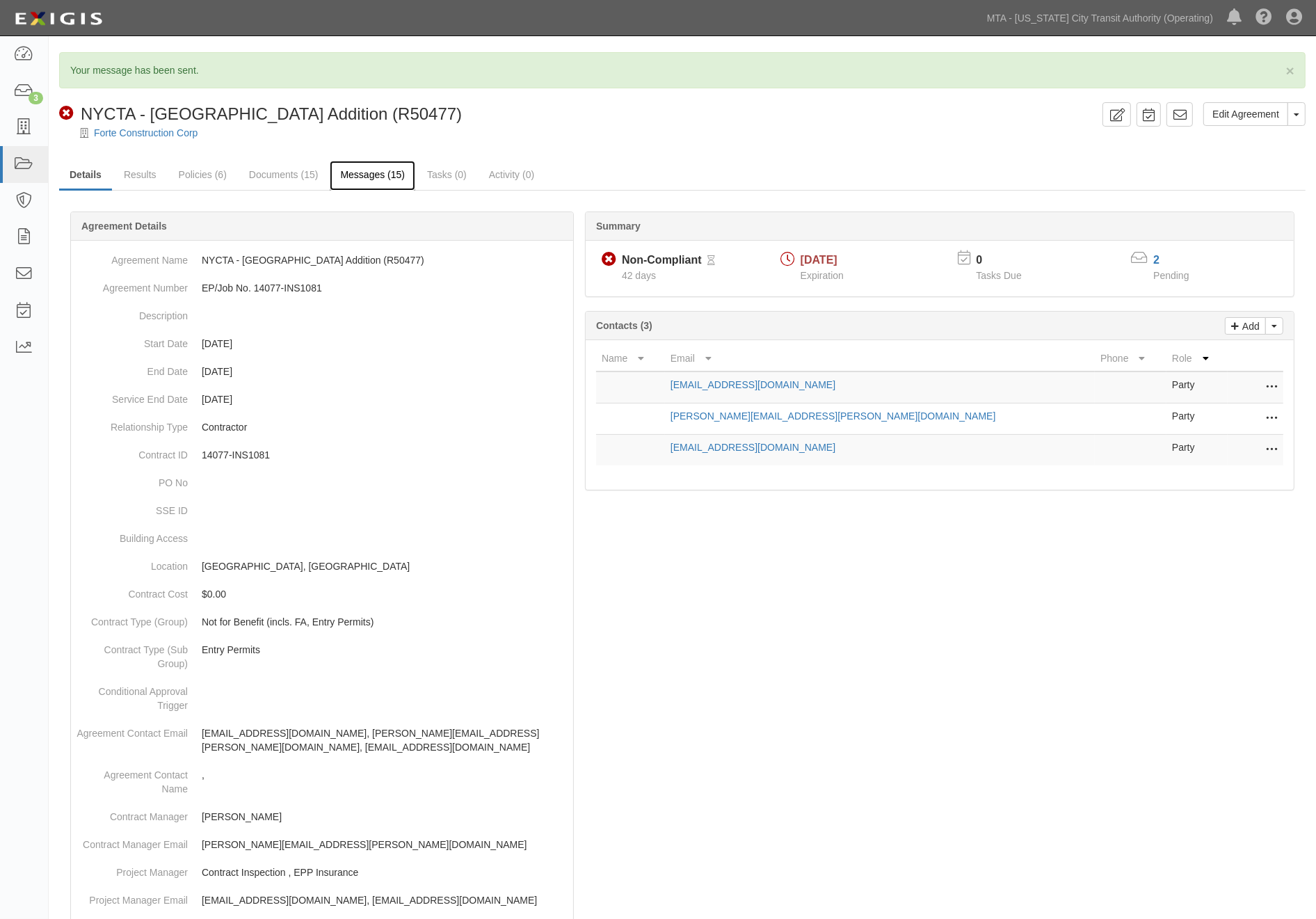
click at [383, 169] on link "Messages (15)" at bounding box center [372, 175] width 85 height 30
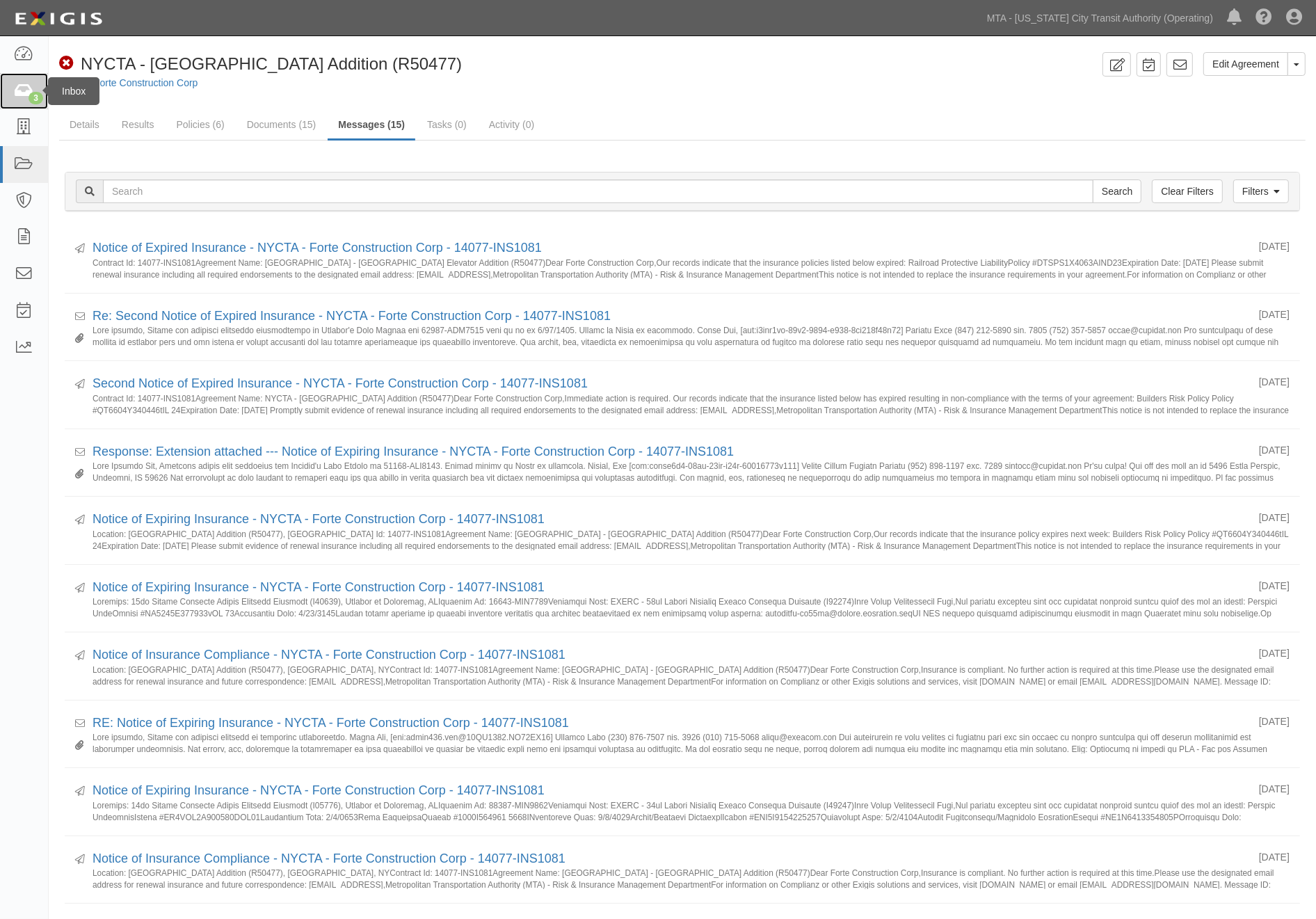
click at [23, 94] on icon at bounding box center [23, 91] width 20 height 16
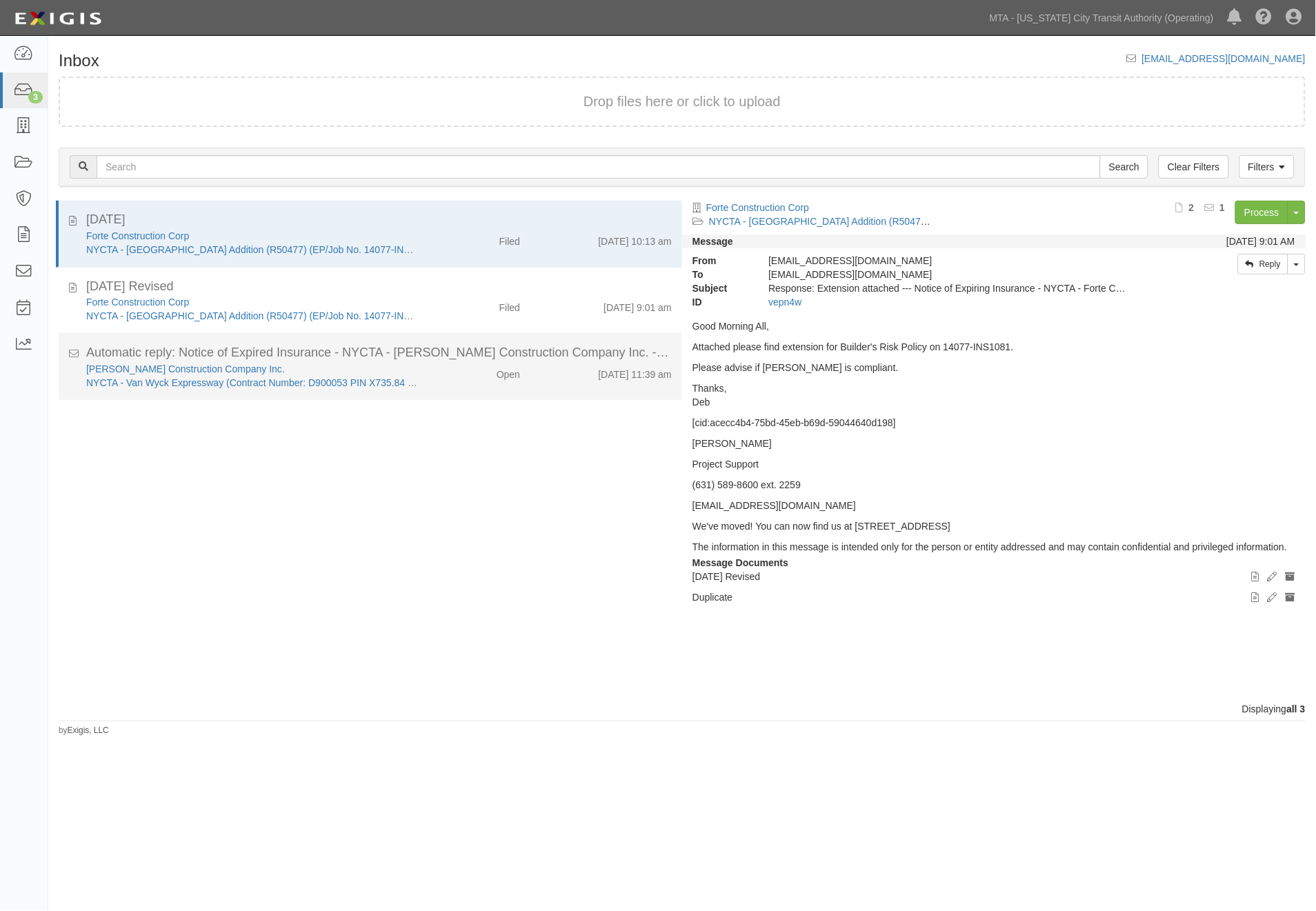
click at [456, 377] on div "Open" at bounding box center [479, 371] width 101 height 20
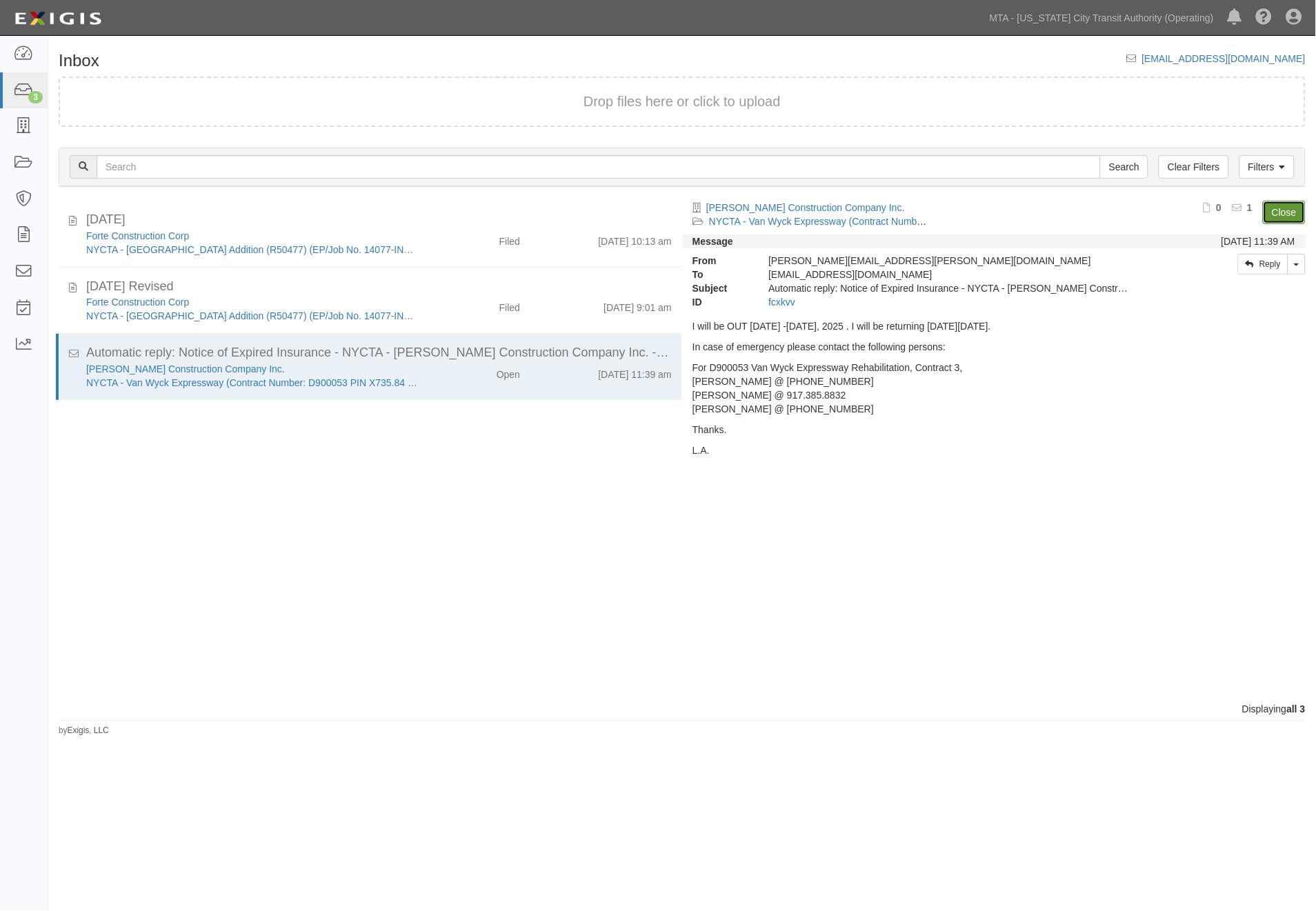
click at [1299, 211] on link "Close" at bounding box center [1284, 212] width 43 height 23
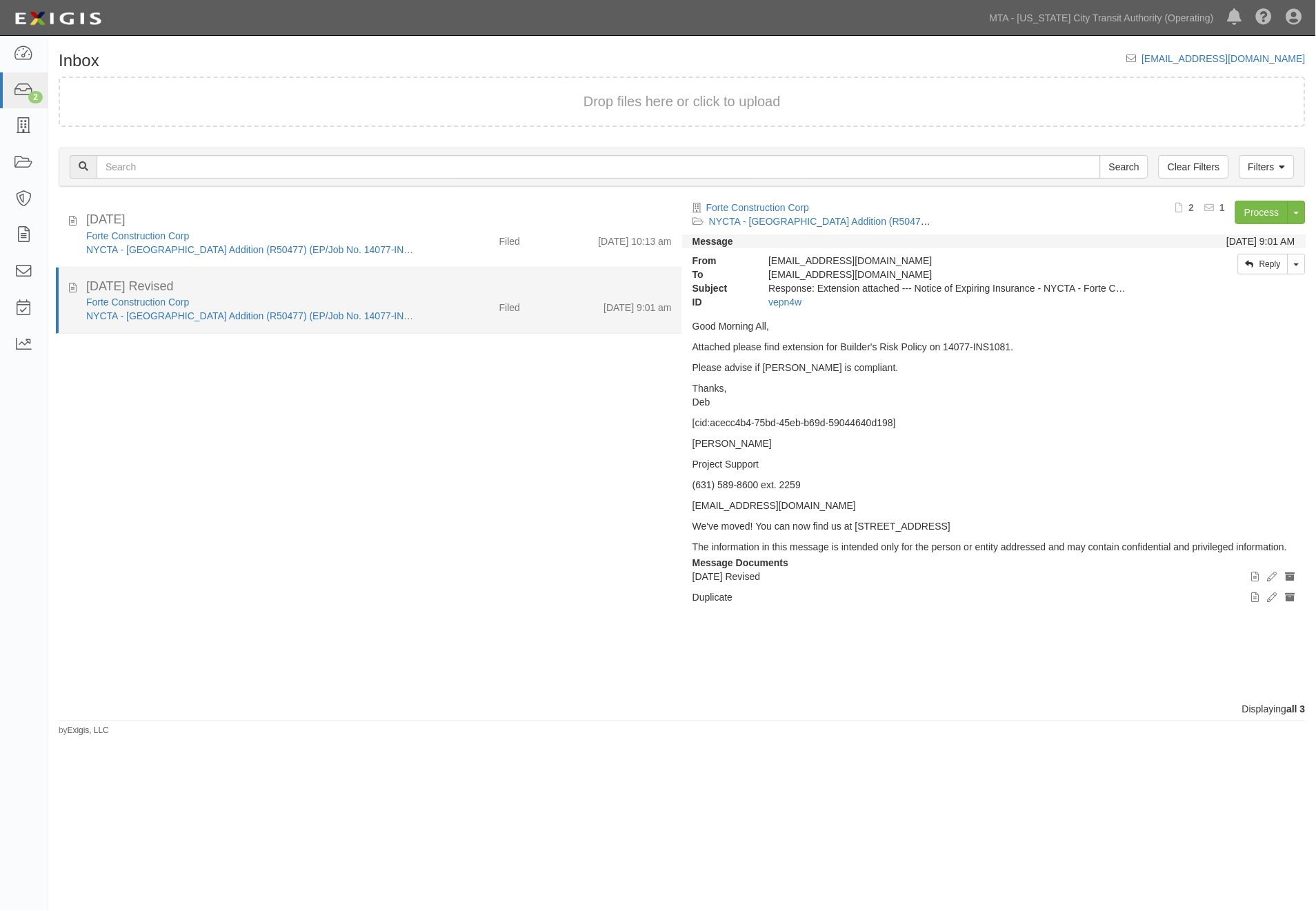
click at [463, 305] on div "Filed" at bounding box center [479, 305] width 101 height 20
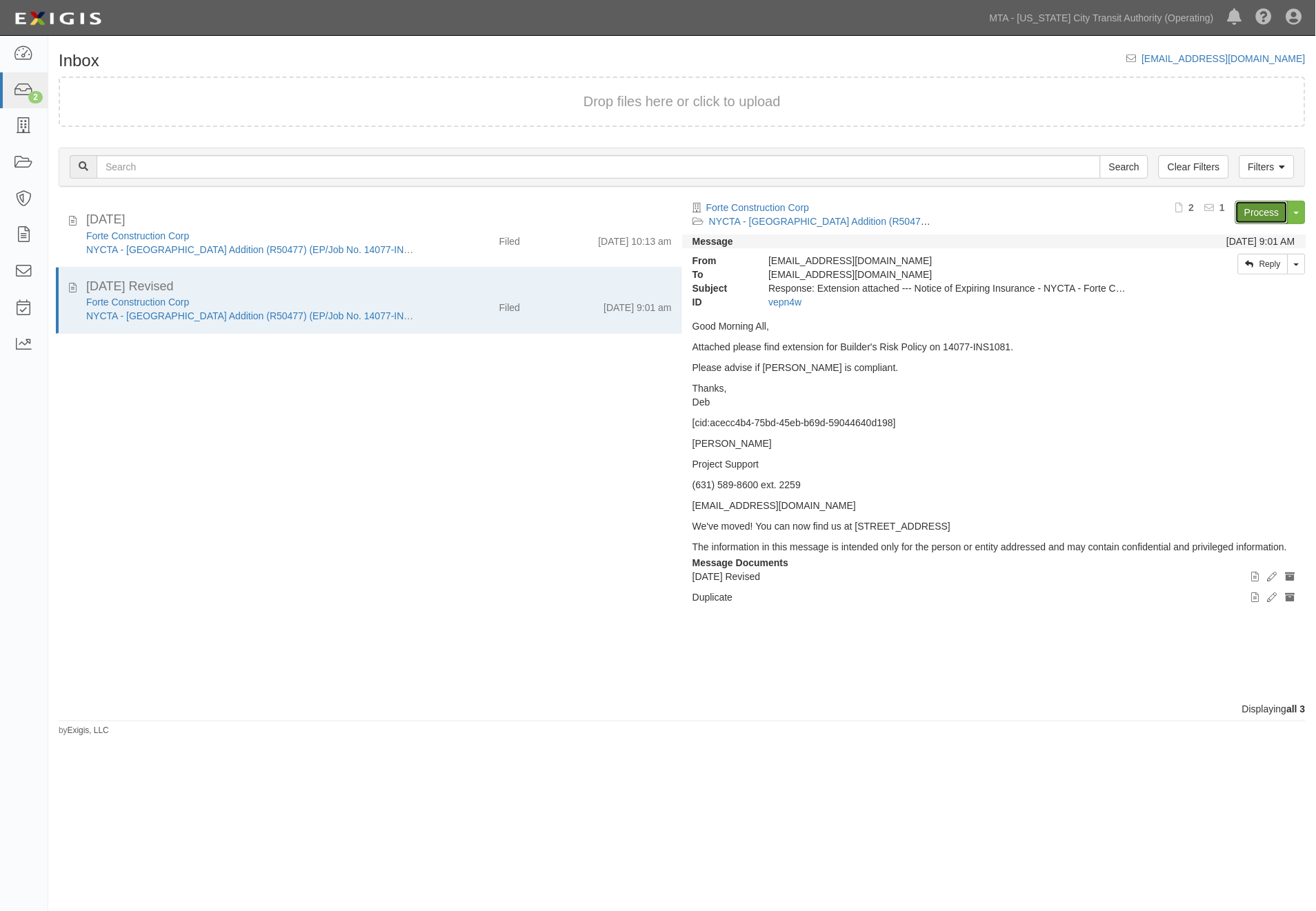
click at [1270, 209] on link "Process" at bounding box center [1262, 212] width 53 height 23
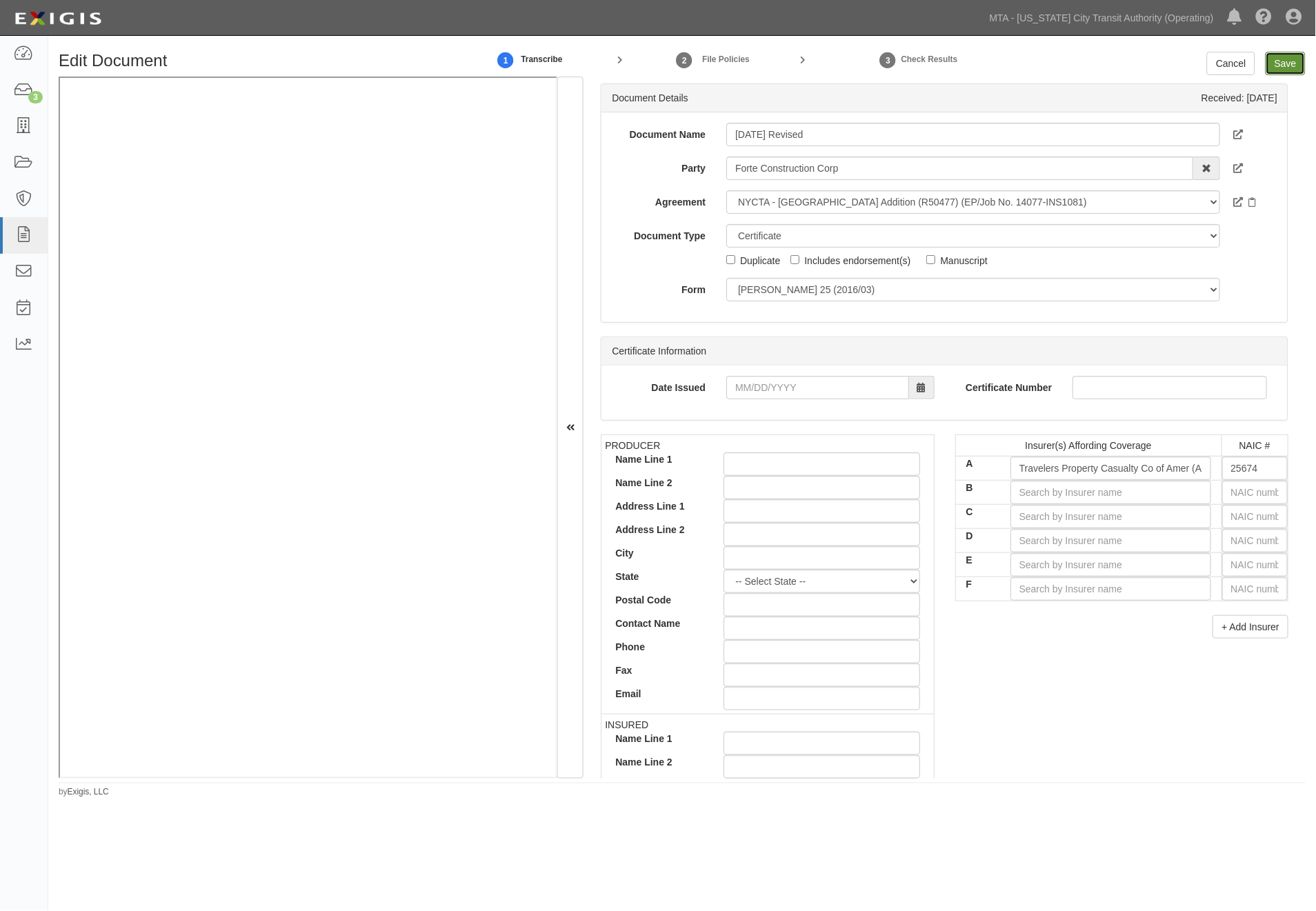
click at [1285, 66] on input "Save" at bounding box center [1286, 63] width 40 height 23
type input "2000000"
type input "4000000"
type input "8045000"
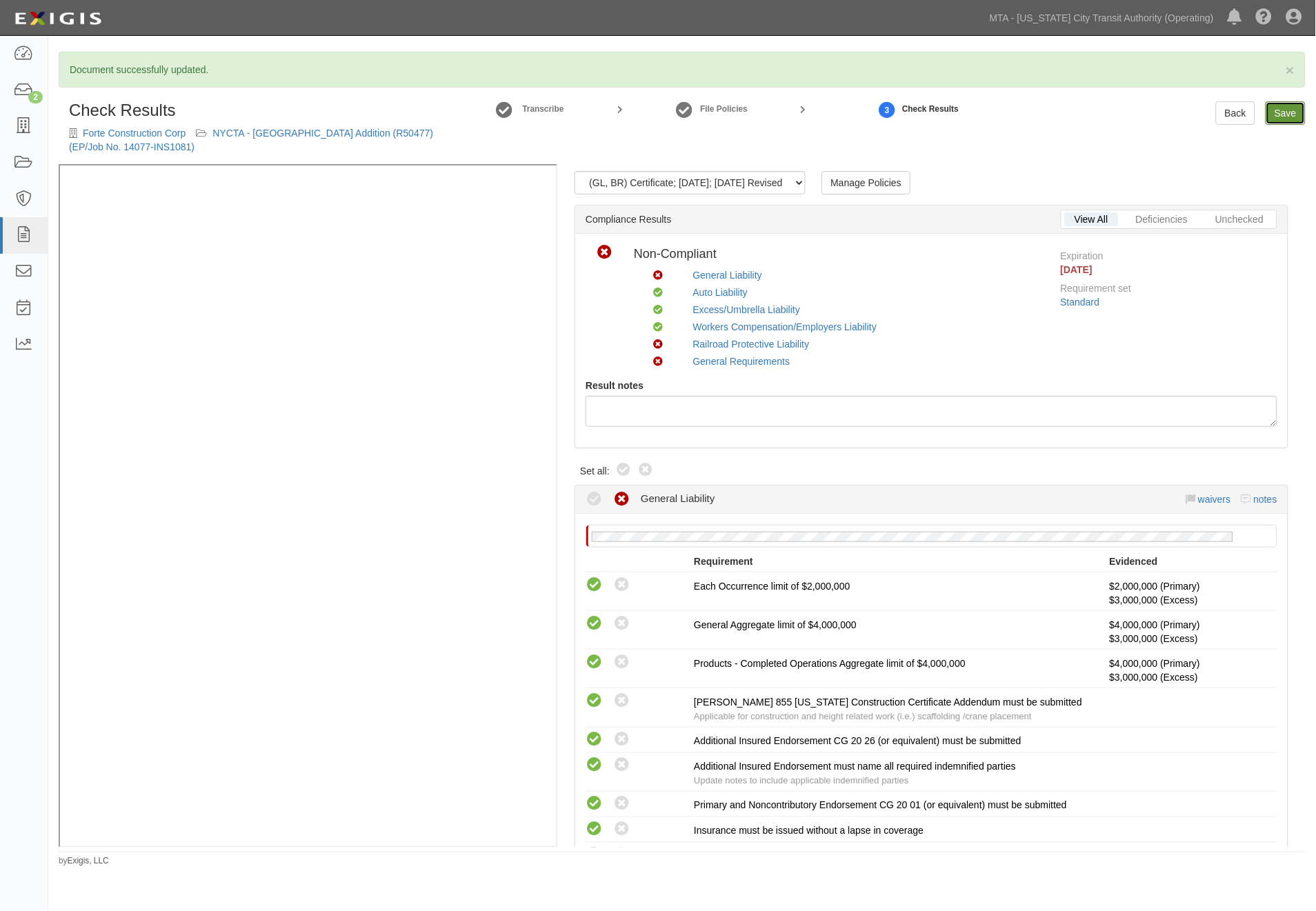
click at [1281, 112] on link "Save" at bounding box center [1286, 113] width 40 height 23
radio input "true"
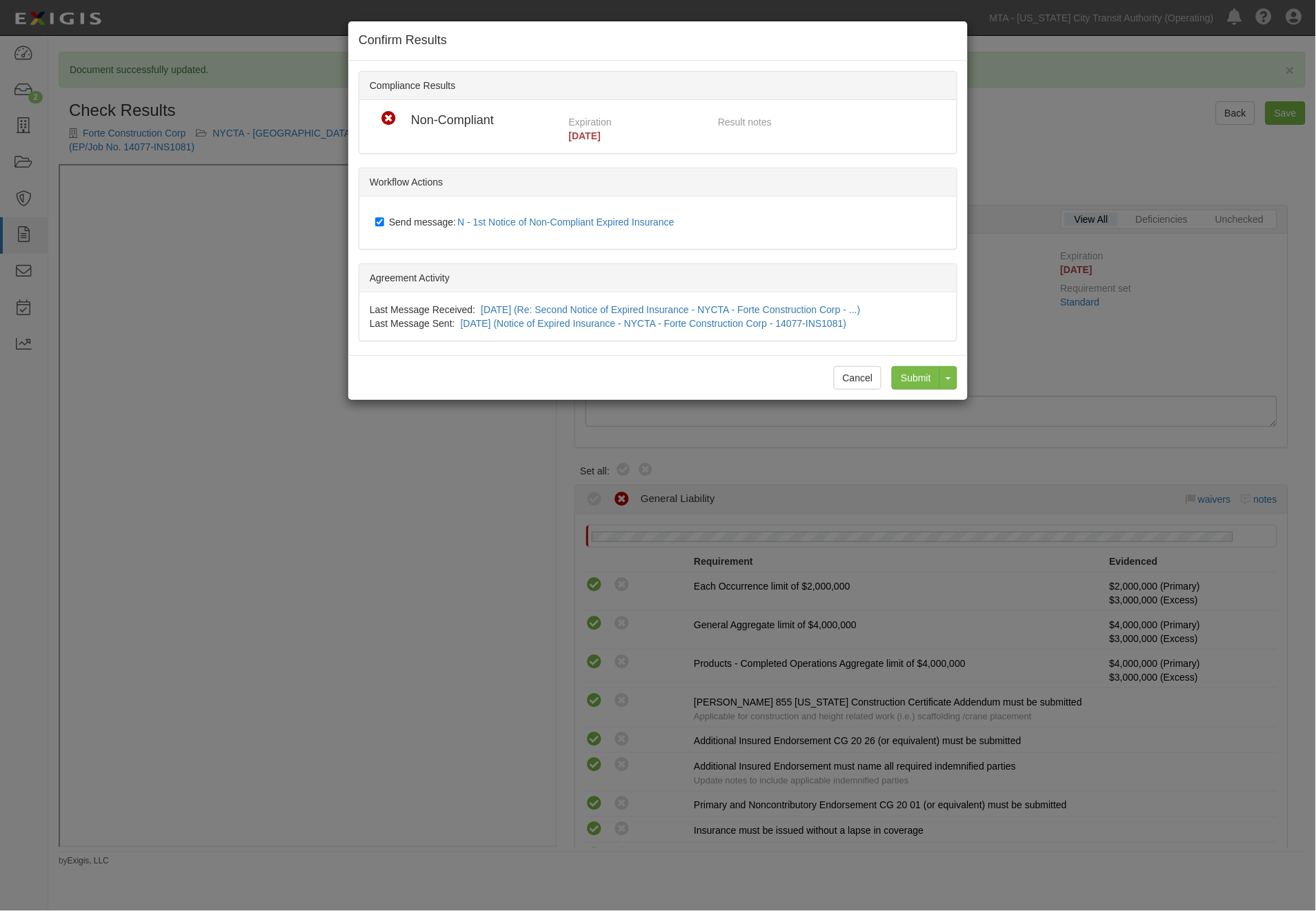
click at [432, 224] on span "Send message: N - 1st Notice of Non-Compliant Expired Insurance" at bounding box center [535, 222] width 291 height 11
click at [384, 224] on input "Send message: N - 1st Notice of Non-Compliant Expired Insurance" at bounding box center [380, 222] width 9 height 11
checkbox input "false"
click at [898, 382] on input "Submit" at bounding box center [915, 378] width 49 height 23
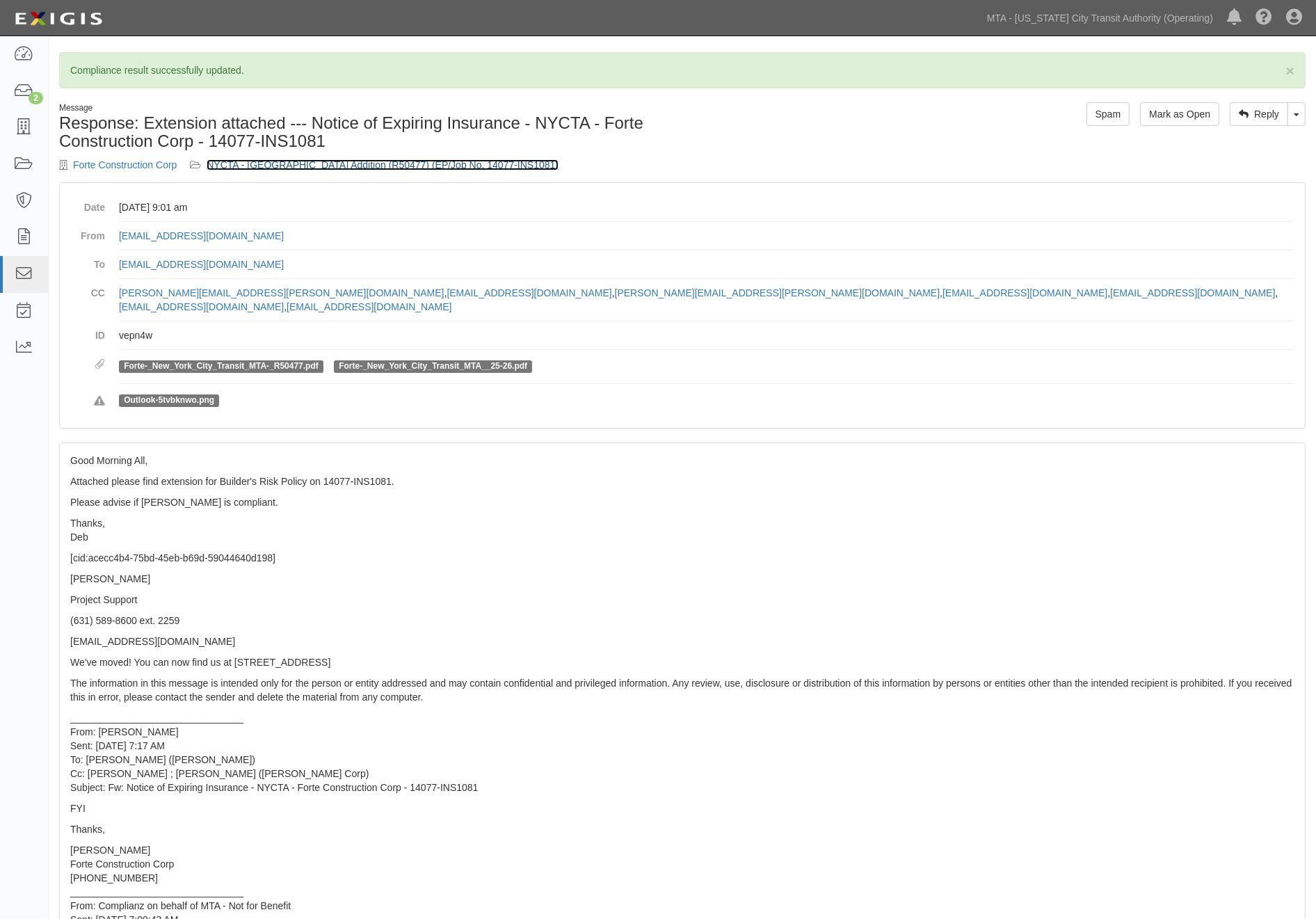
click at [329, 164] on link "NYCTA - [GEOGRAPHIC_DATA] Addition (R50477) (EP/Job No. 14077-INS1081)" at bounding box center [383, 164] width 352 height 11
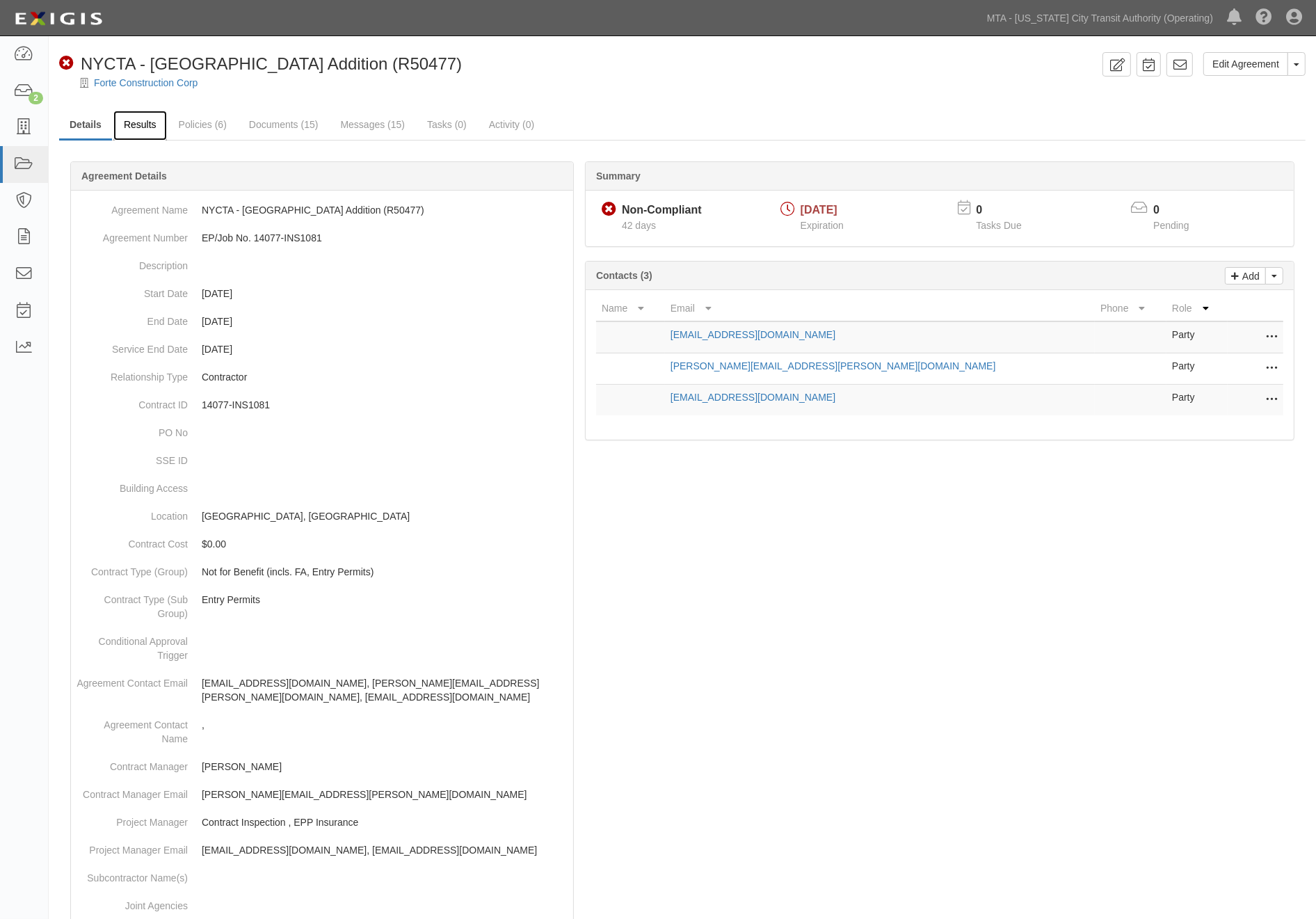
click at [150, 127] on link "Results" at bounding box center [139, 125] width 53 height 30
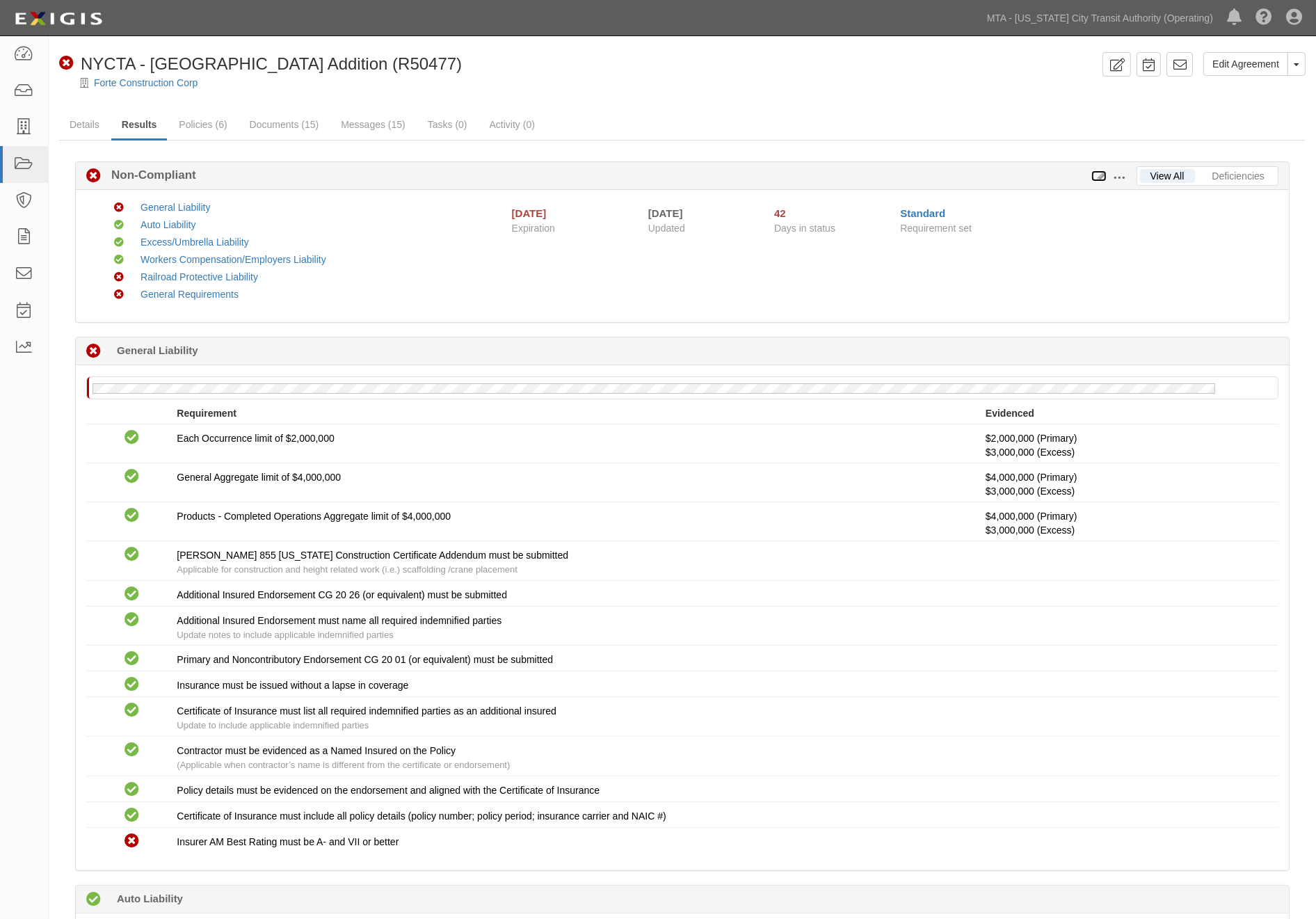
click at [1096, 176] on icon at bounding box center [1098, 176] width 15 height 9
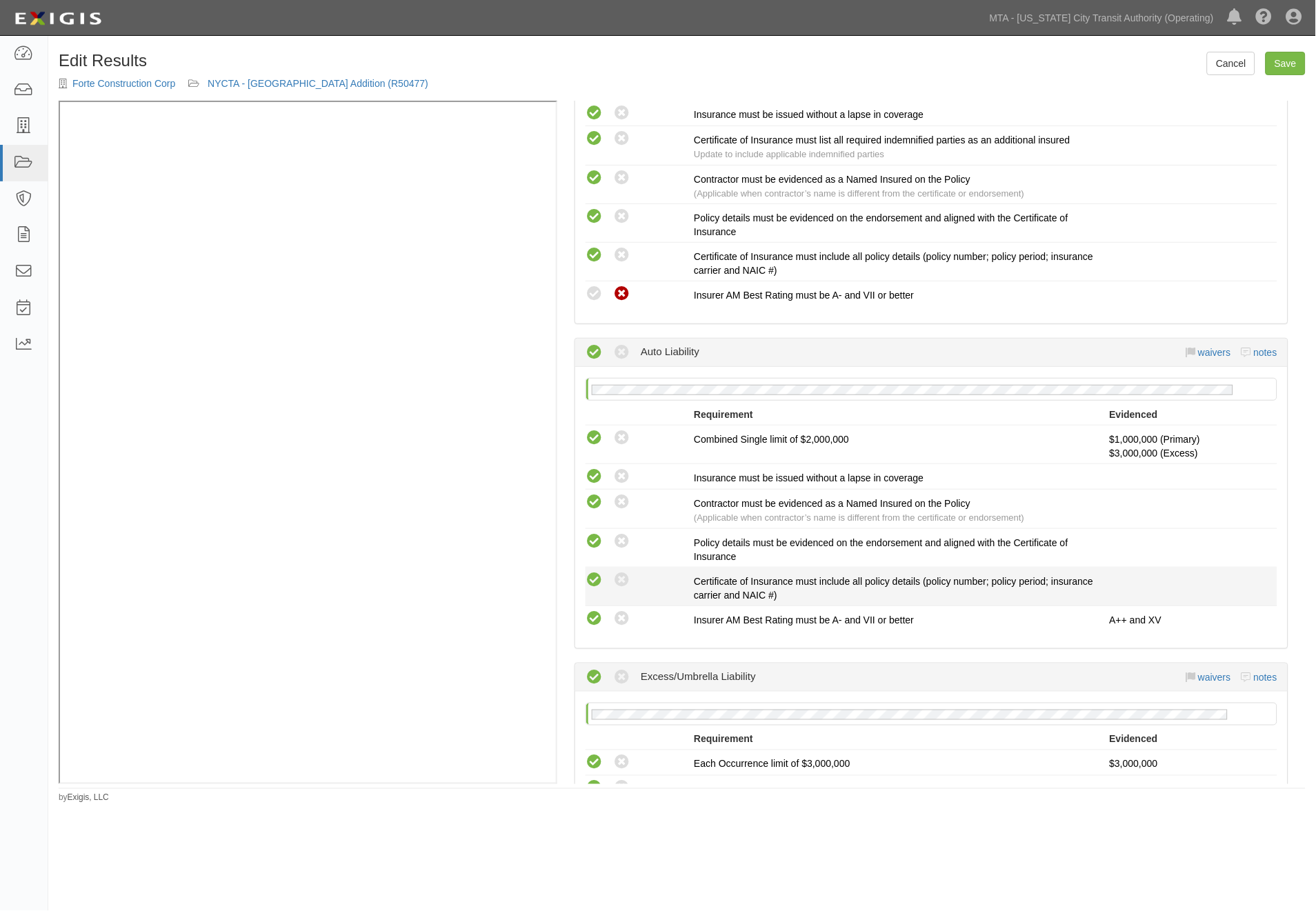
scroll to position [689, 0]
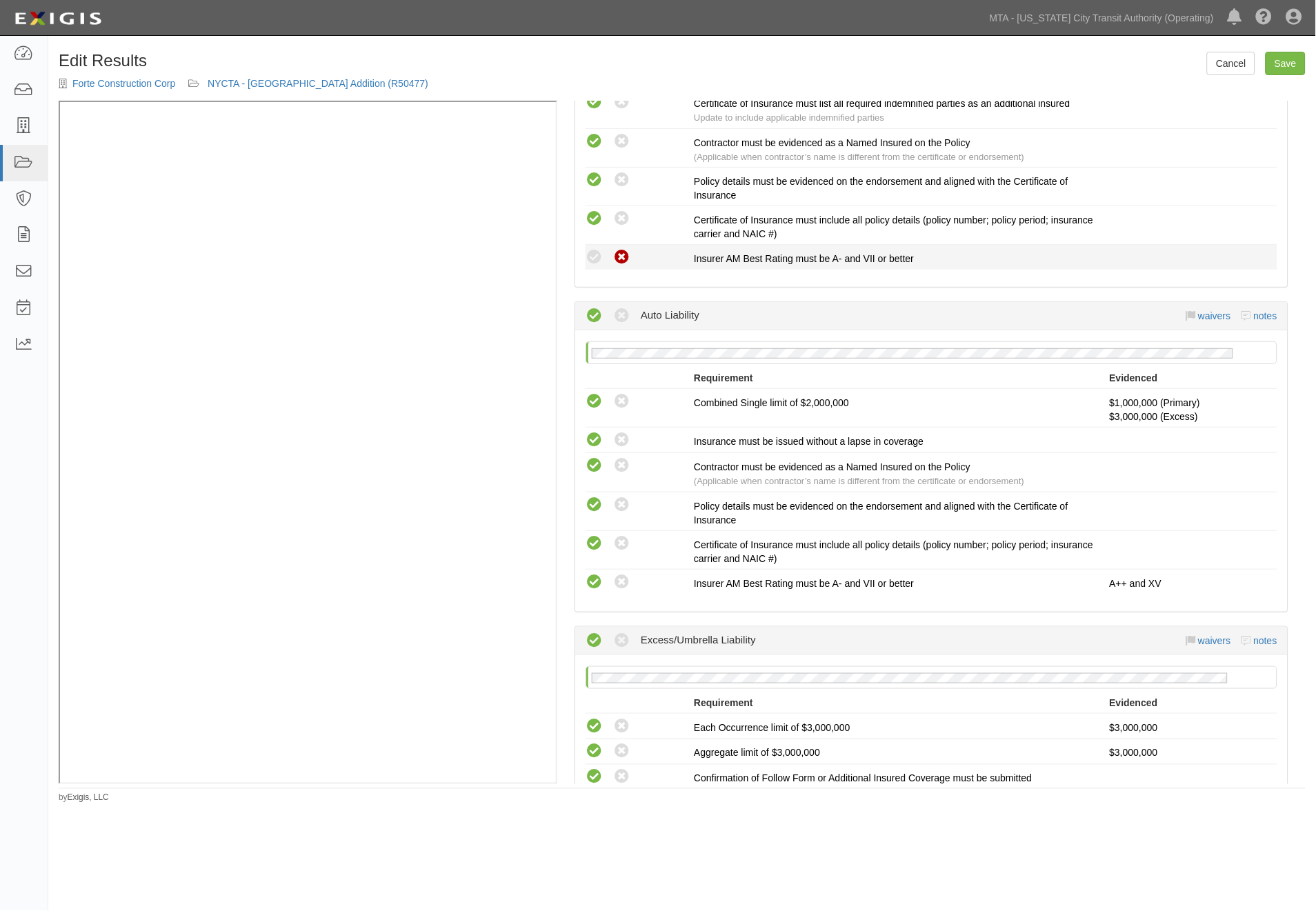
click at [598, 259] on icon at bounding box center [595, 258] width 17 height 17
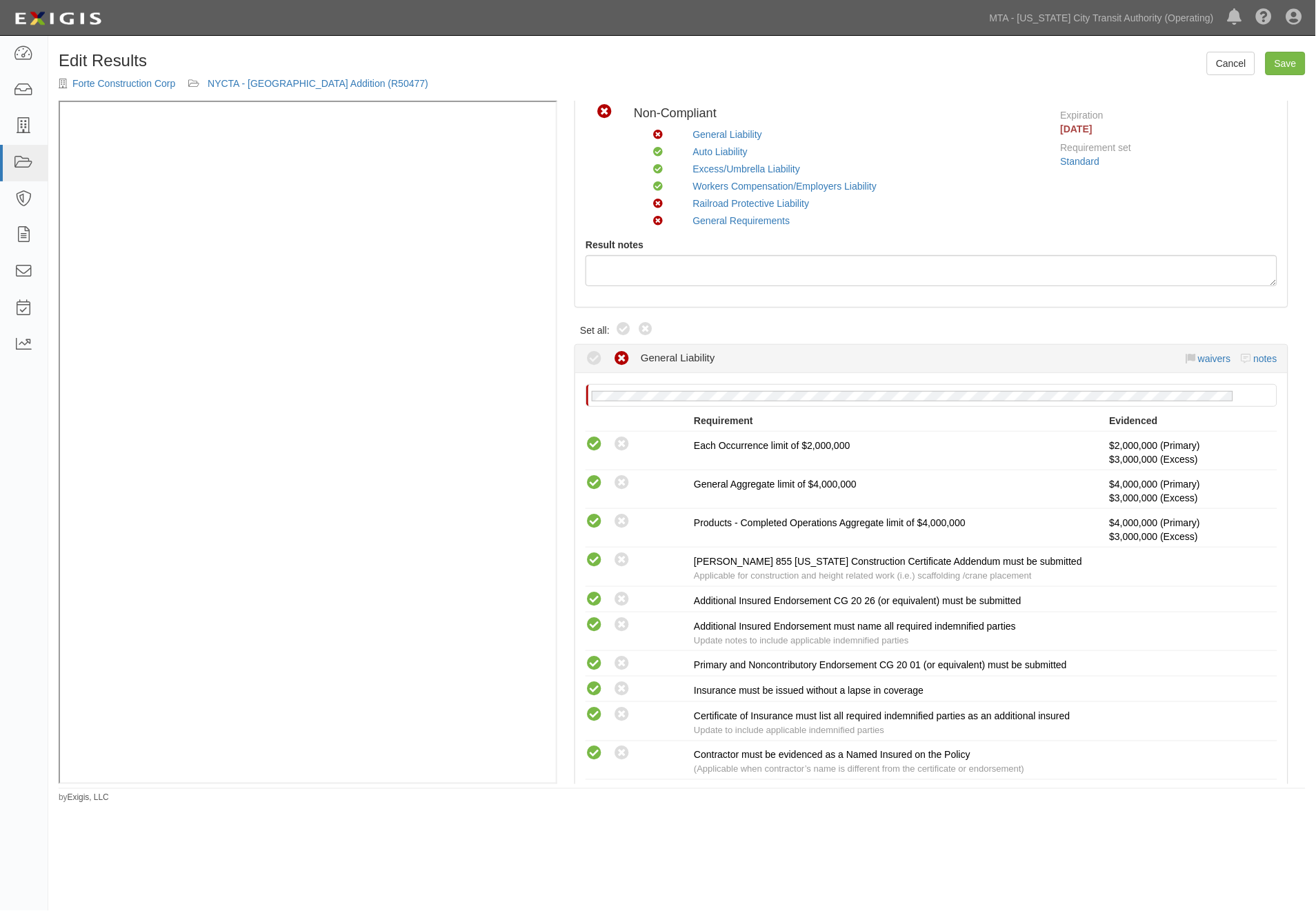
scroll to position [0, 0]
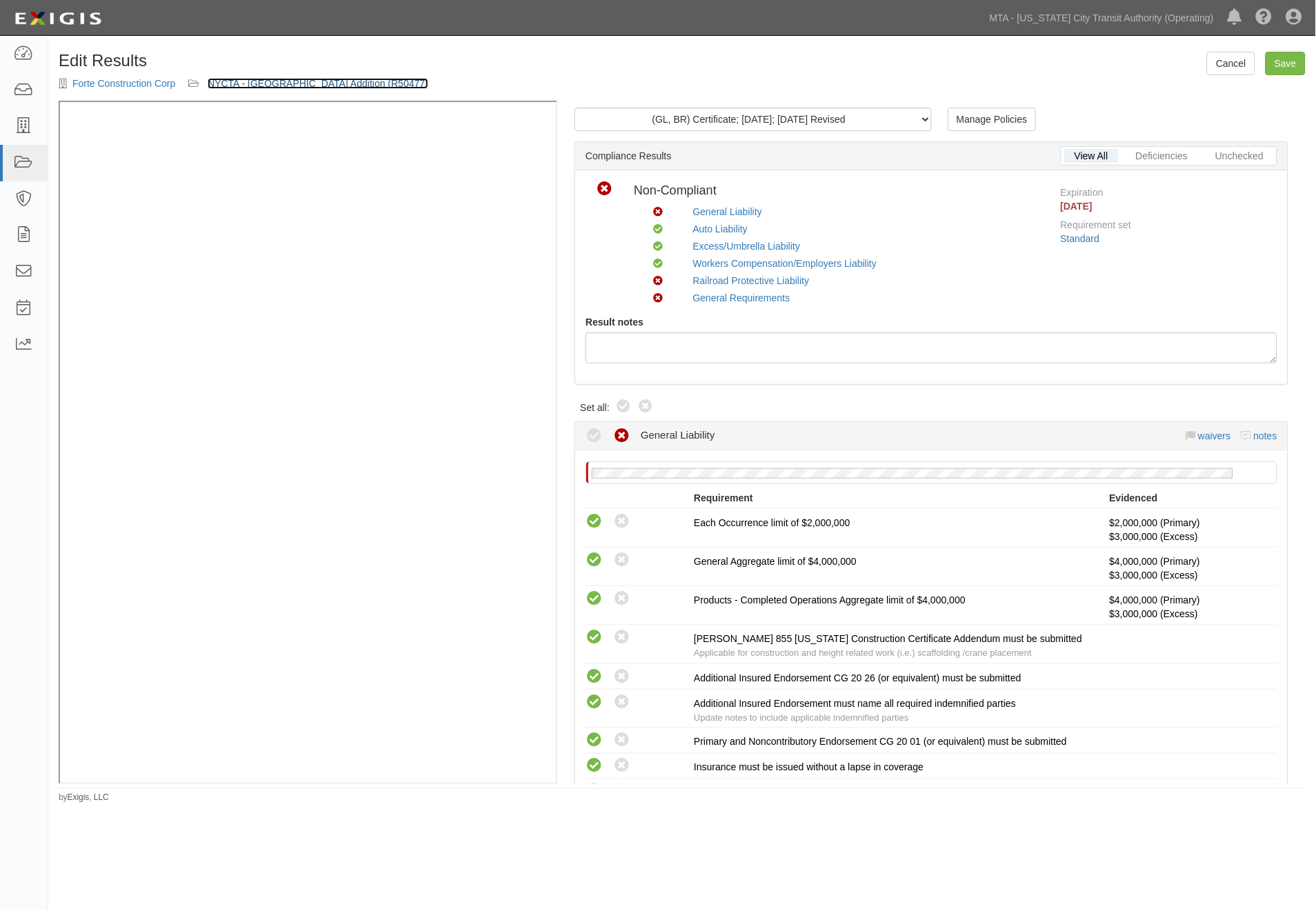
click at [322, 86] on link "NYCTA - [GEOGRAPHIC_DATA] Addition (R50477)" at bounding box center [318, 83] width 221 height 11
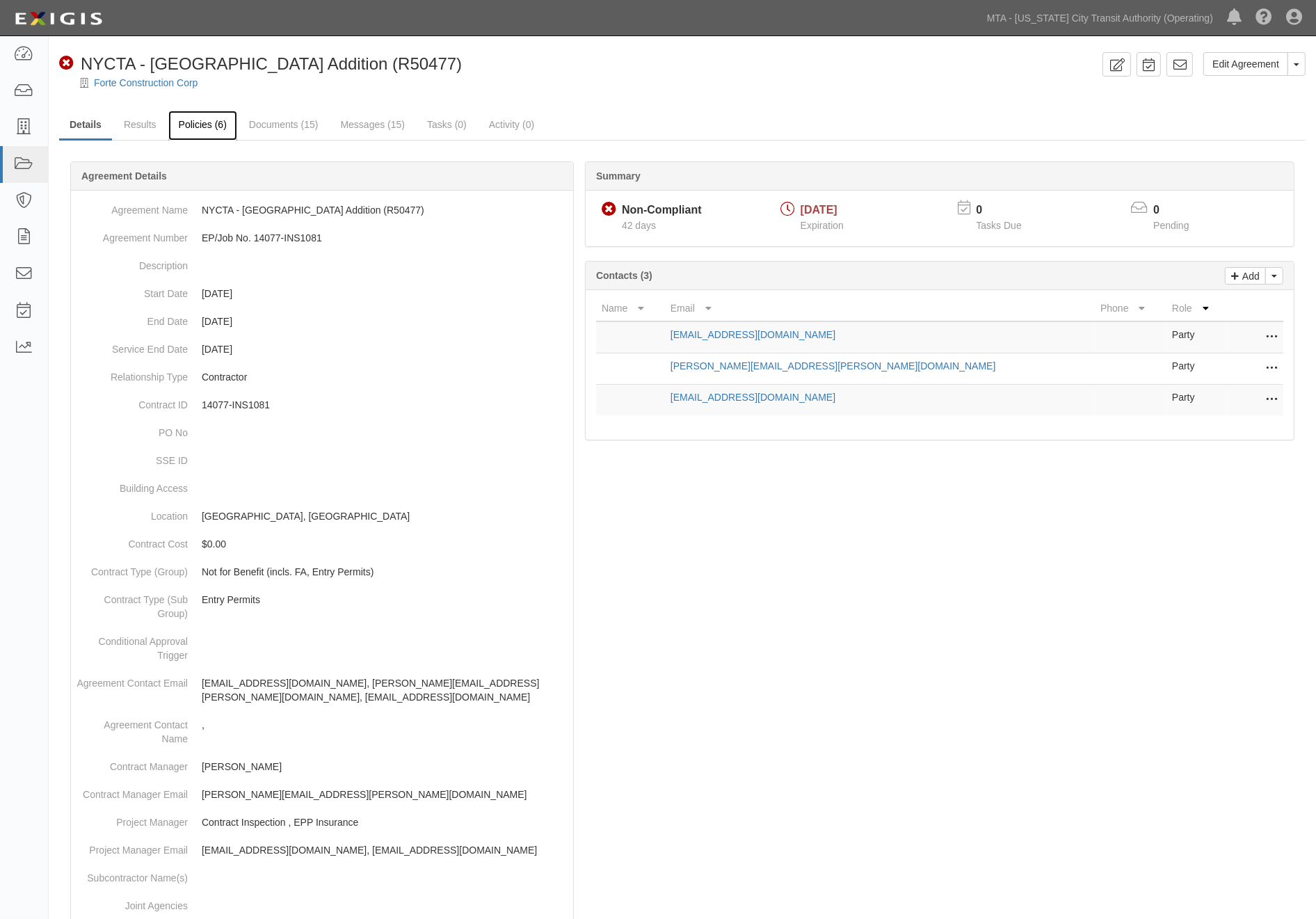
click at [204, 126] on link "Policies (6)" at bounding box center [202, 125] width 69 height 30
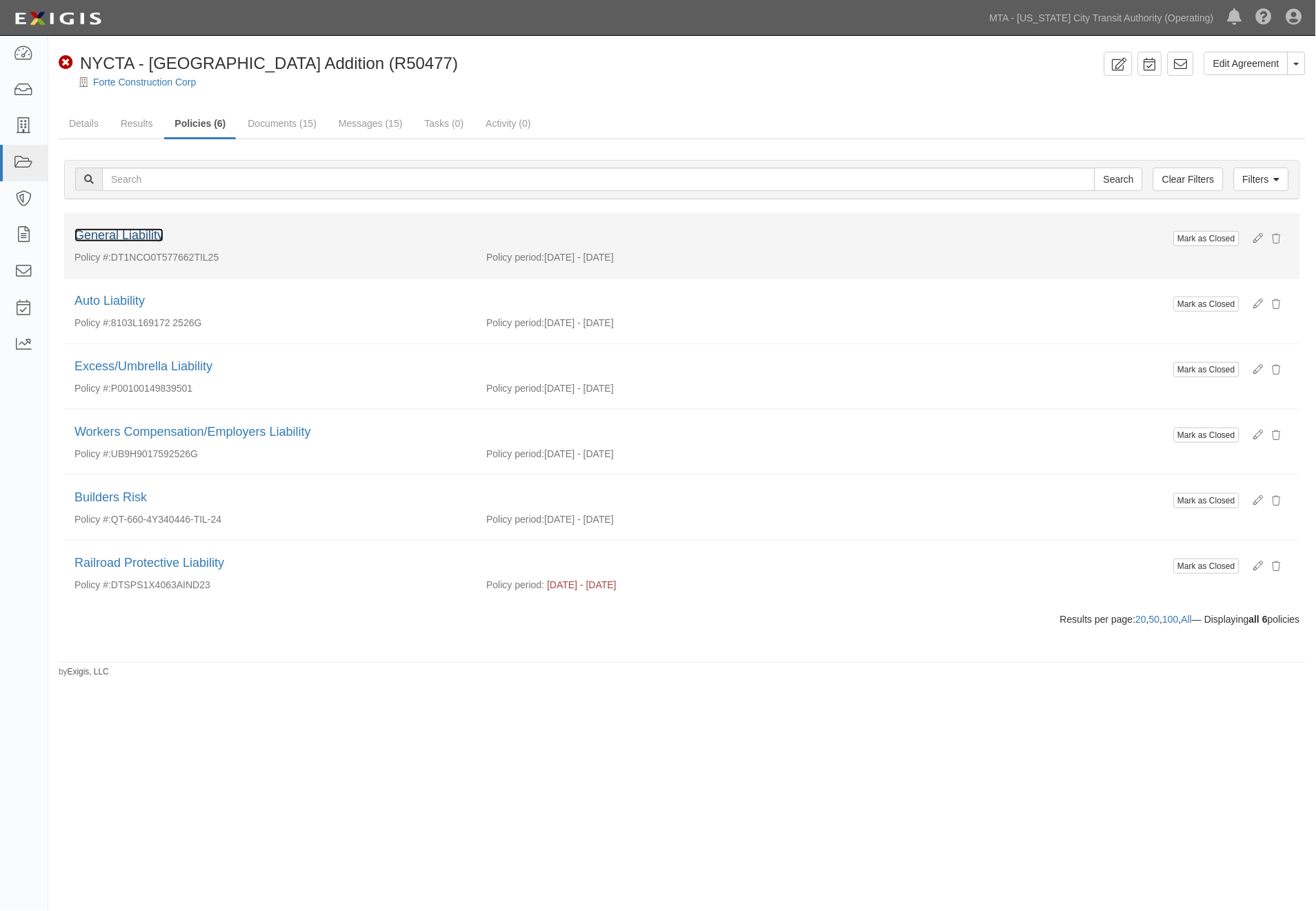
click at [157, 233] on link "General Liability" at bounding box center [119, 235] width 89 height 14
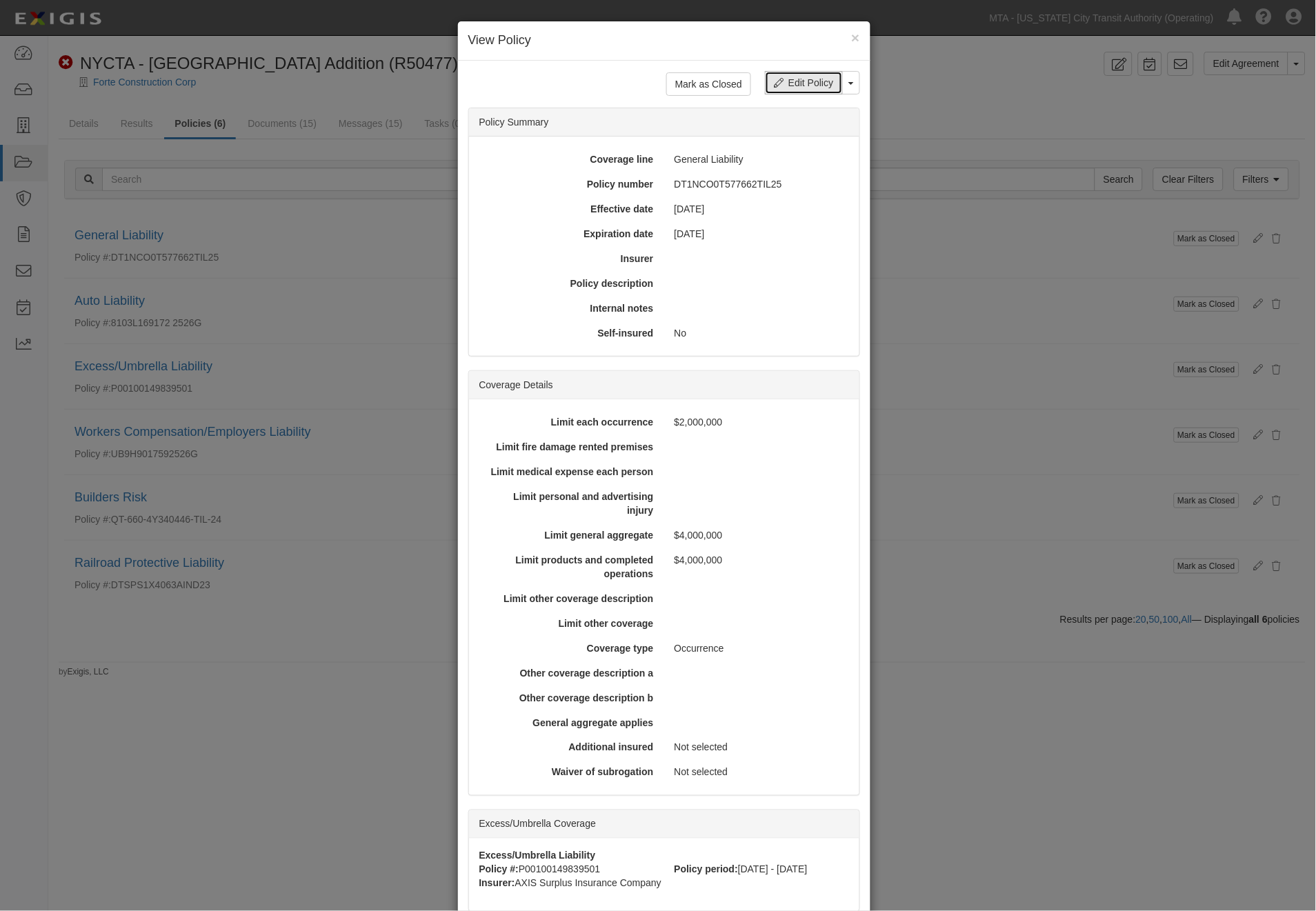
click at [788, 76] on link "Edit Policy" at bounding box center [803, 83] width 77 height 23
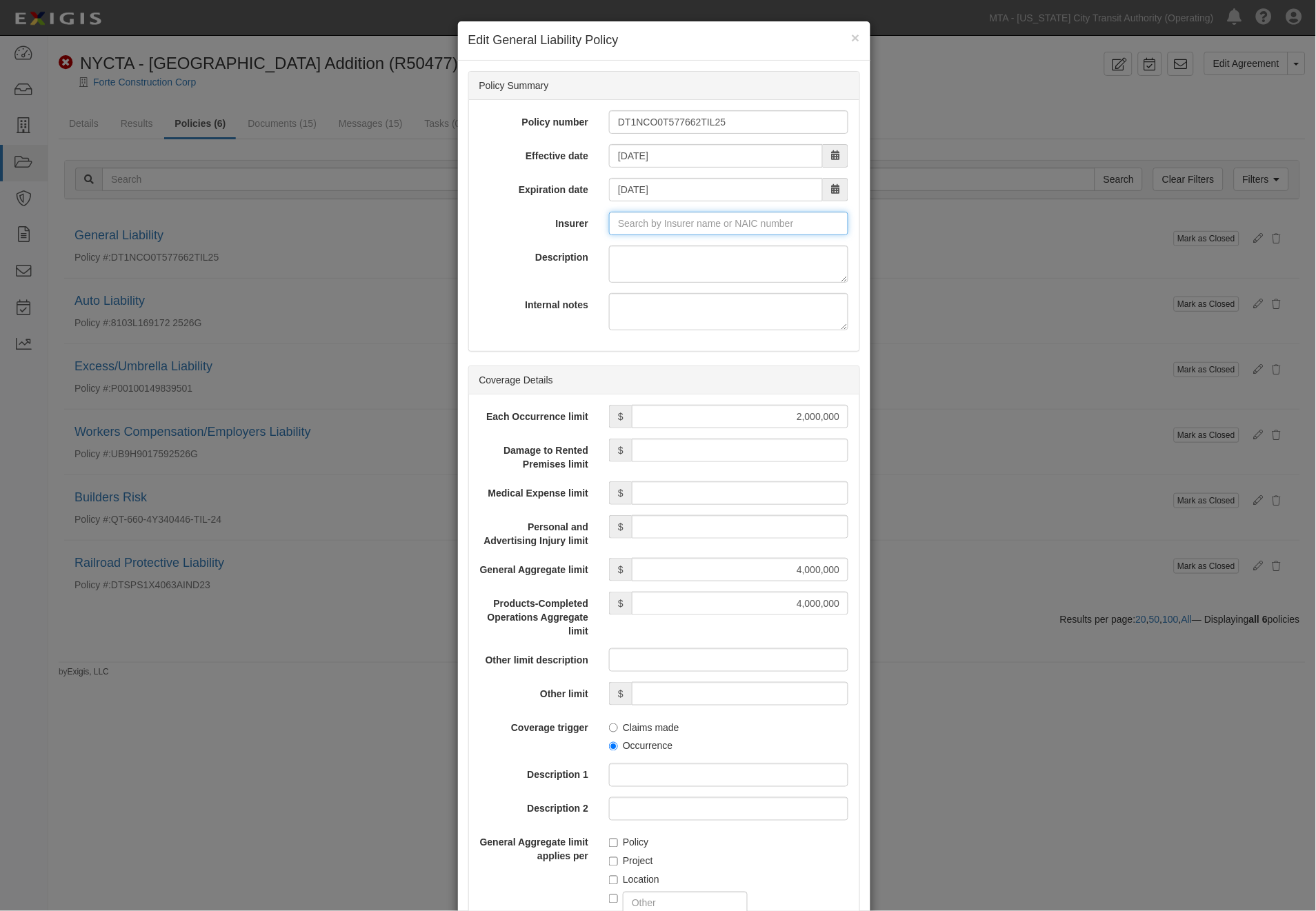
click at [653, 215] on input "Insurer" at bounding box center [729, 223] width 239 height 23
type input "21st Century Advantage Insurance Company (25232) NR Rating"
type input "2"
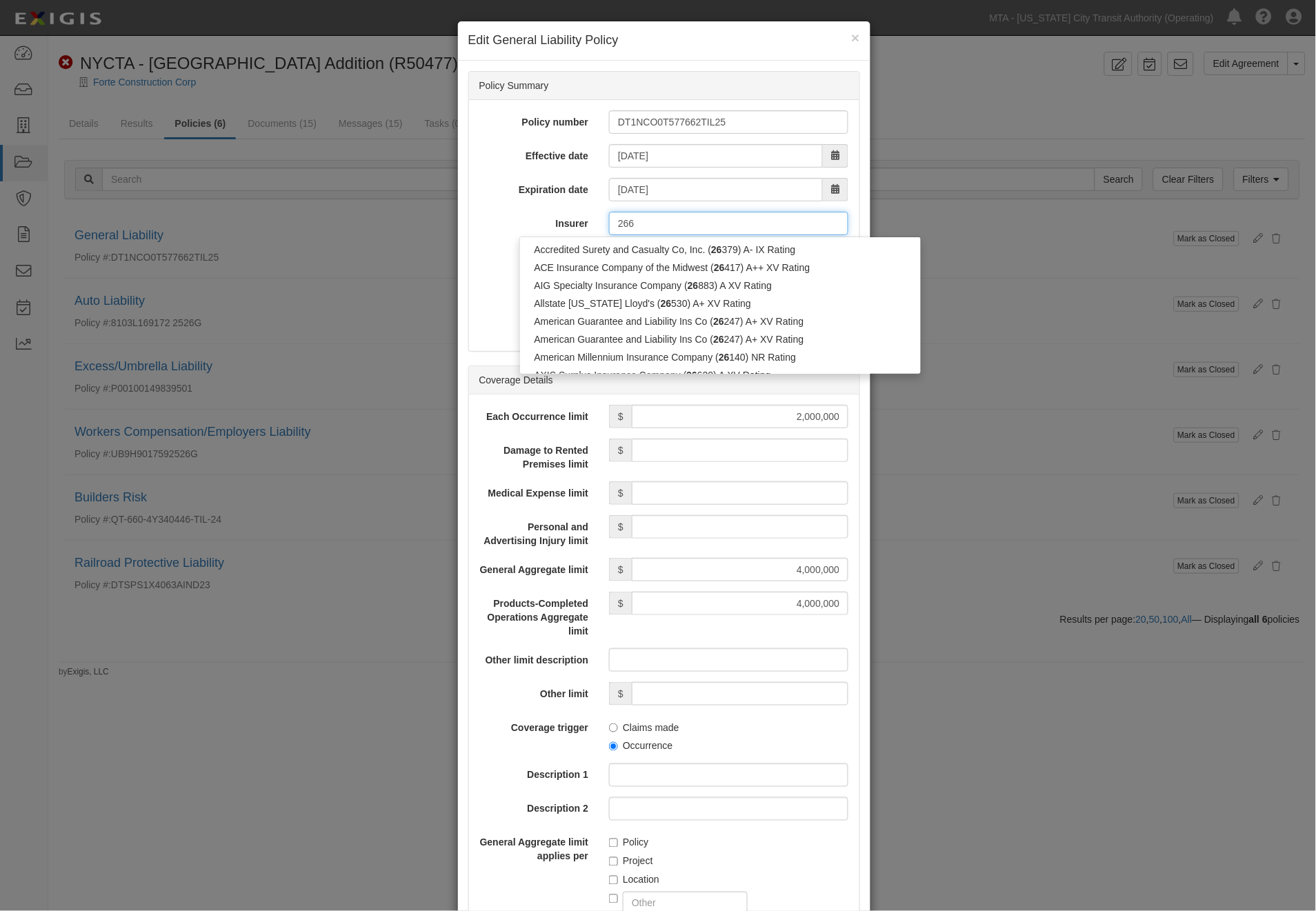
type input "26"
type input "21st Century Advantage Insurance Company (25232) NR Rating"
type input "2"
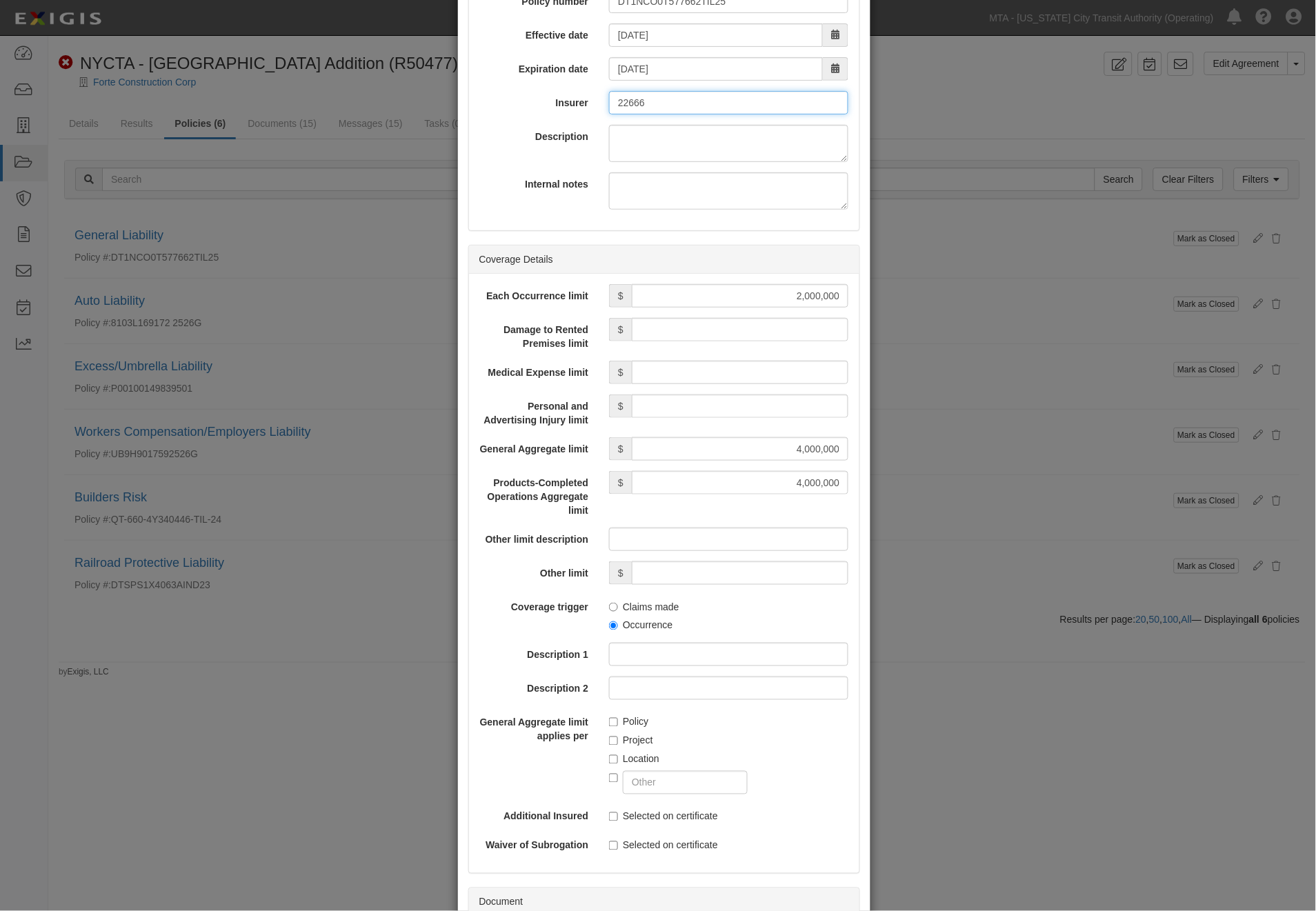
scroll to position [341, 0]
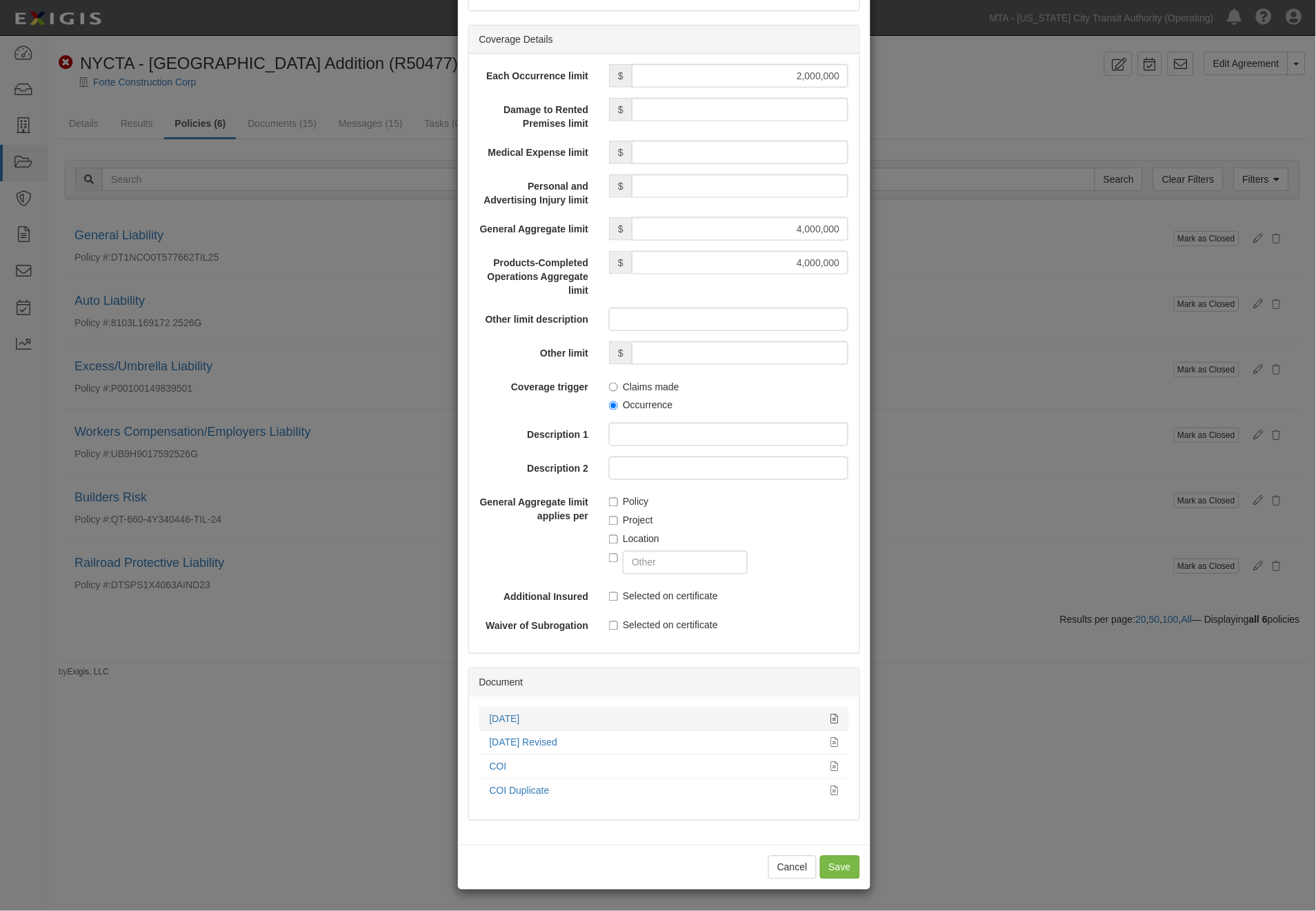
type input "22666"
click at [832, 716] on icon at bounding box center [835, 719] width 7 height 9
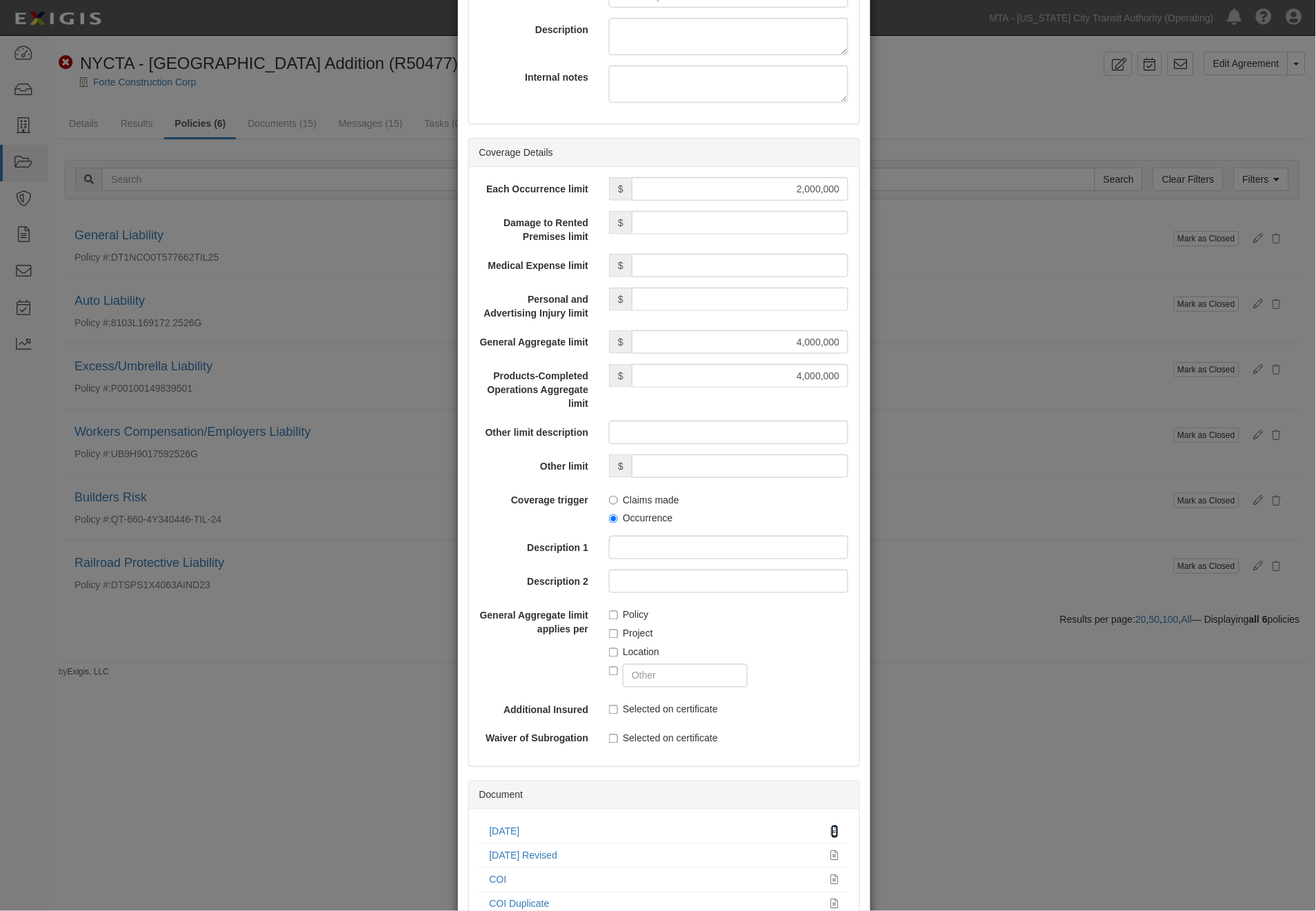
scroll to position [0, 0]
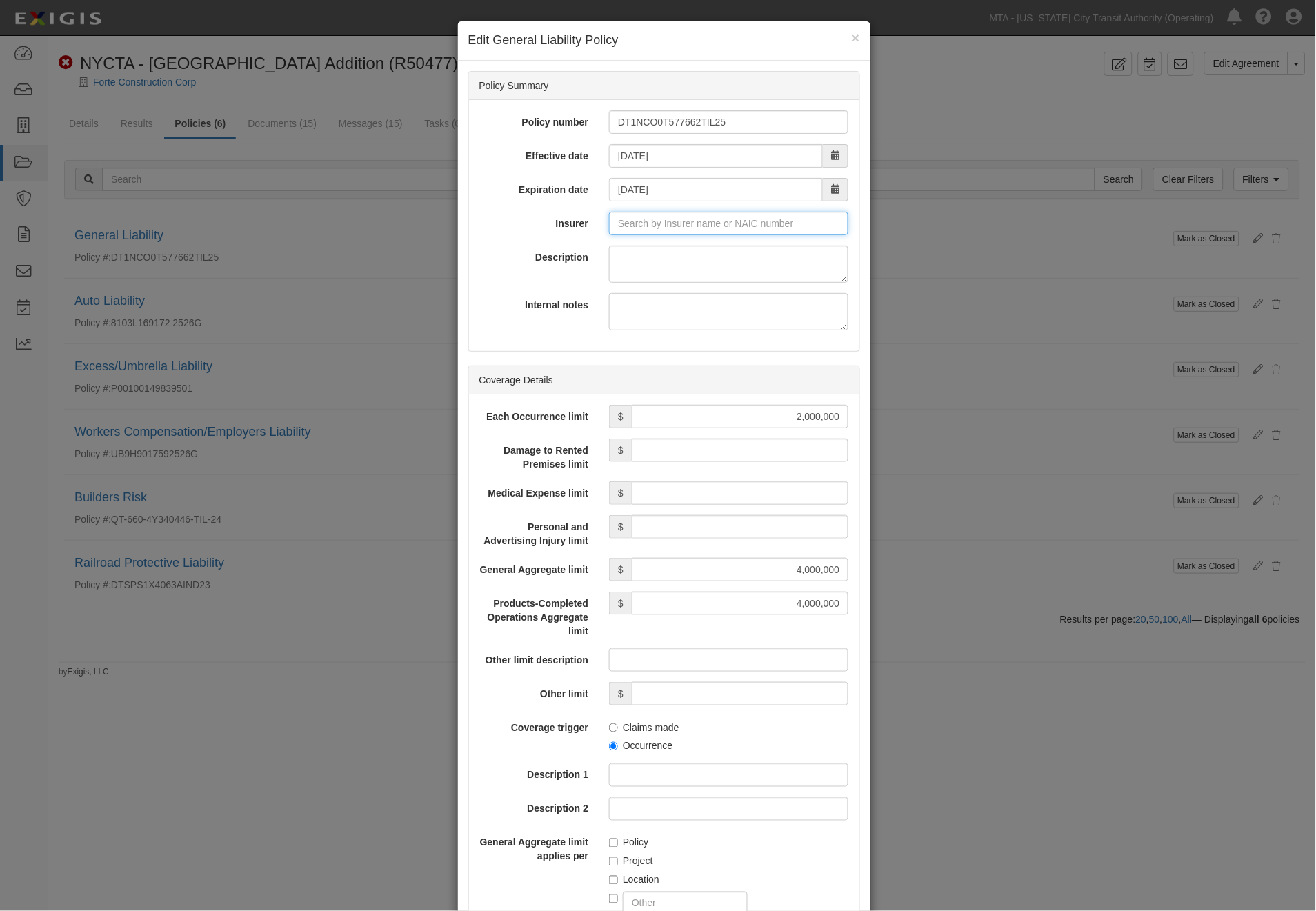
click at [684, 226] on input "Insurer" at bounding box center [729, 223] width 239 height 23
type input "21st Century Advantage Insurance Company (25232) NR Rating"
type input "2"
click at [685, 256] on div "Travelers Indemnity Co of America ( 25666 ) A++ XV Rating" at bounding box center [679, 249] width 317 height 18
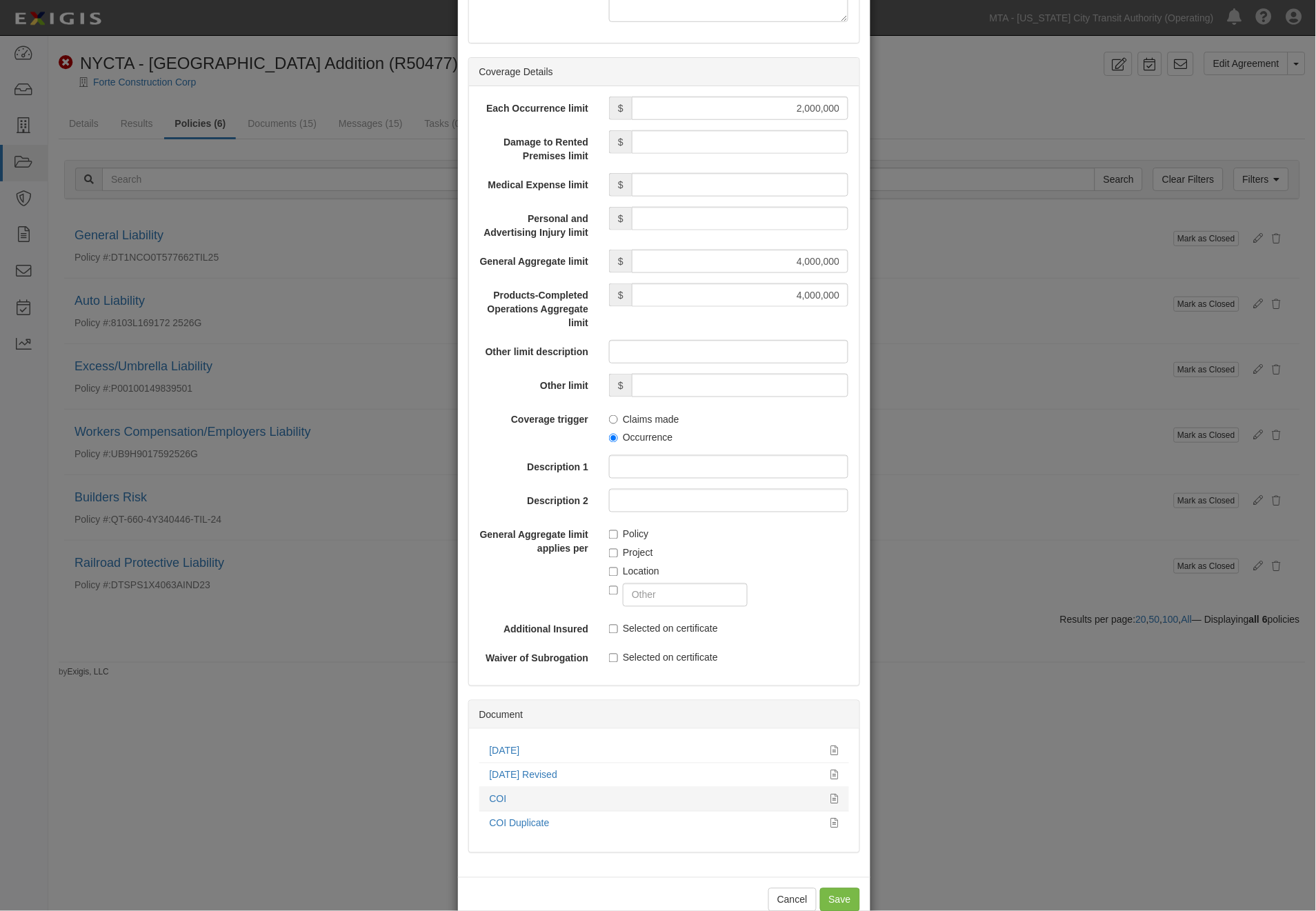
scroll to position [341, 0]
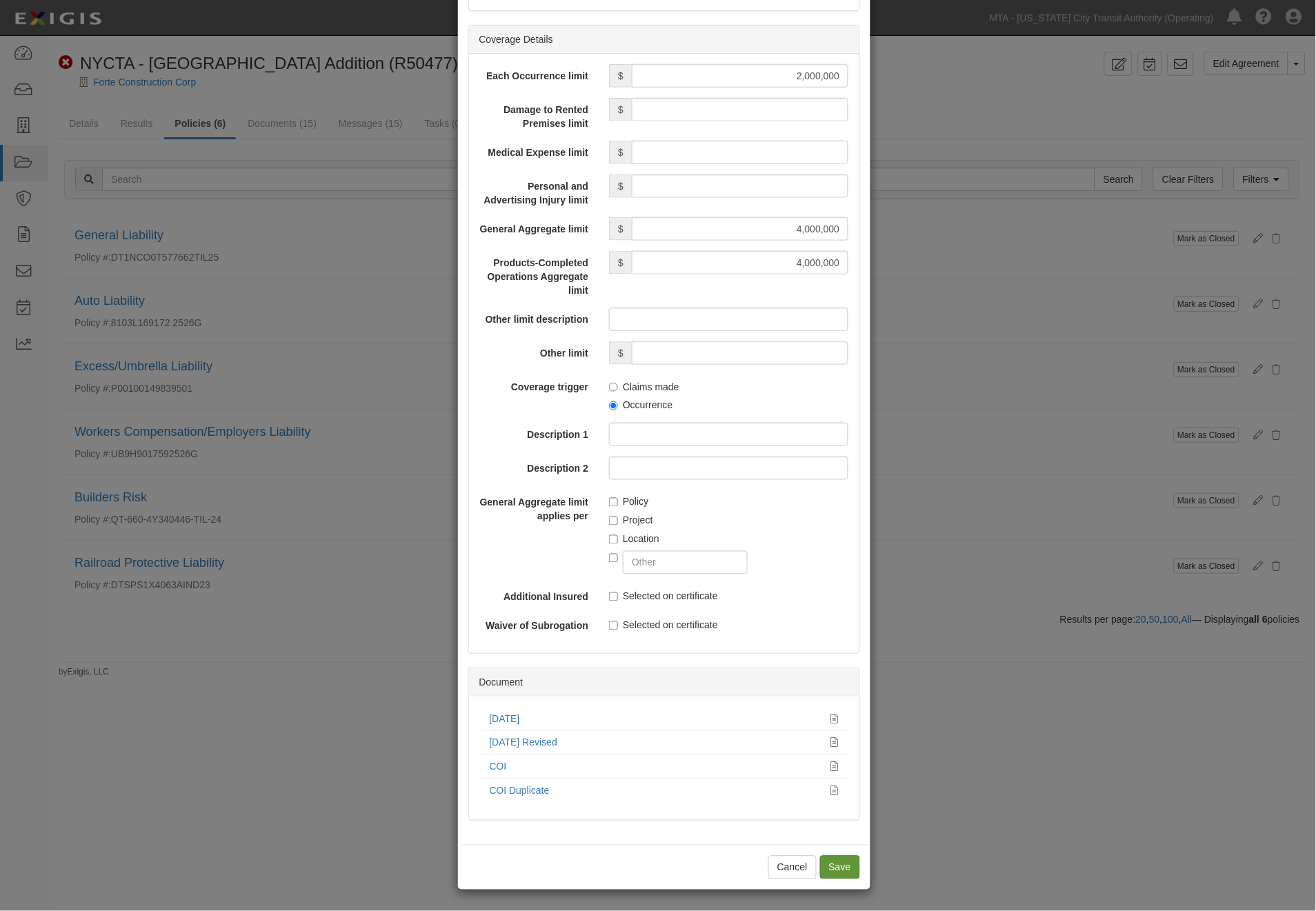
type input "Travelers Indemnity Co of America (25666) A++ XV Rating"
click at [829, 862] on input "Save" at bounding box center [839, 868] width 40 height 23
type input "2000000"
type input "4000000"
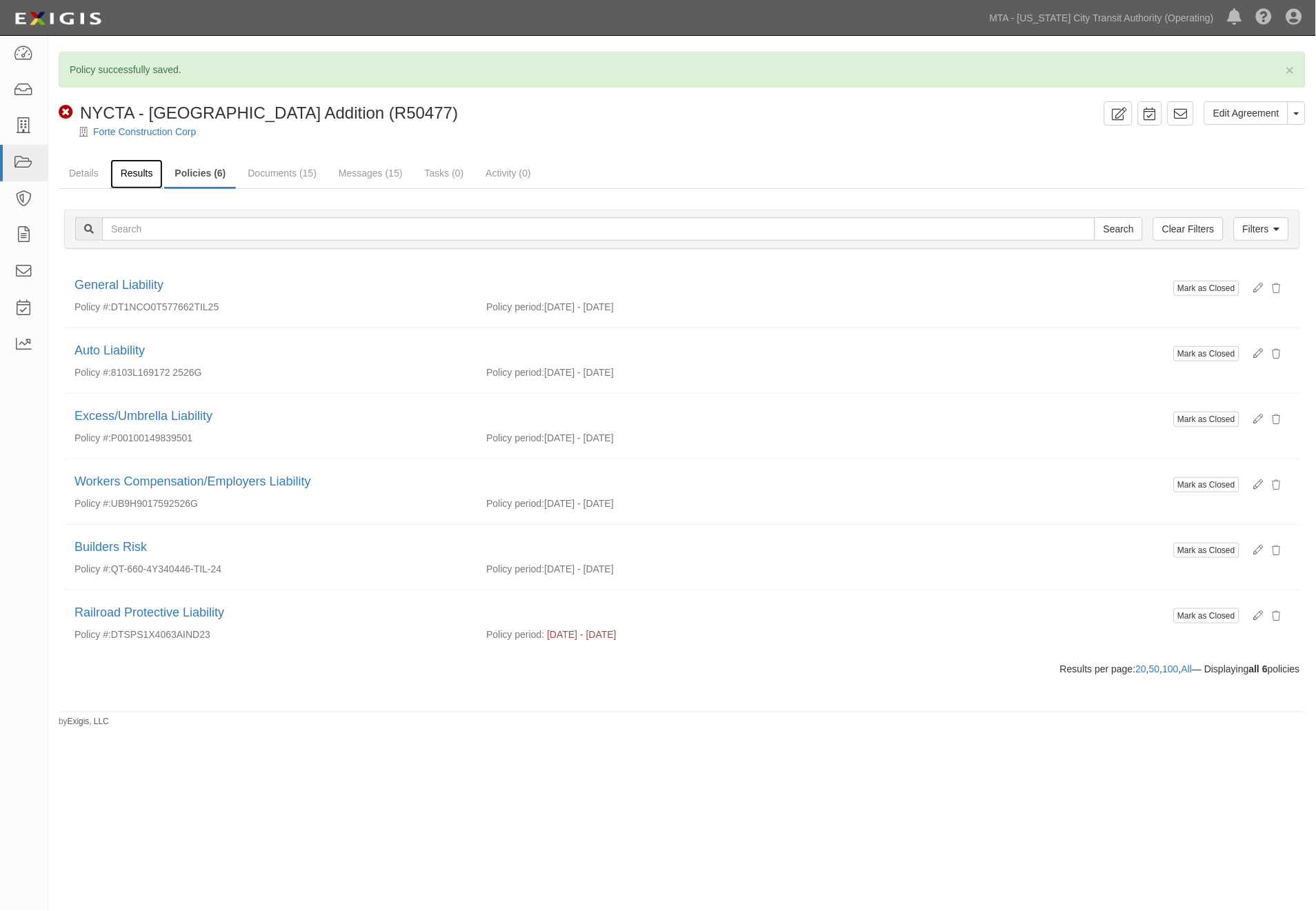
click at [133, 167] on link "Results" at bounding box center [136, 174] width 53 height 30
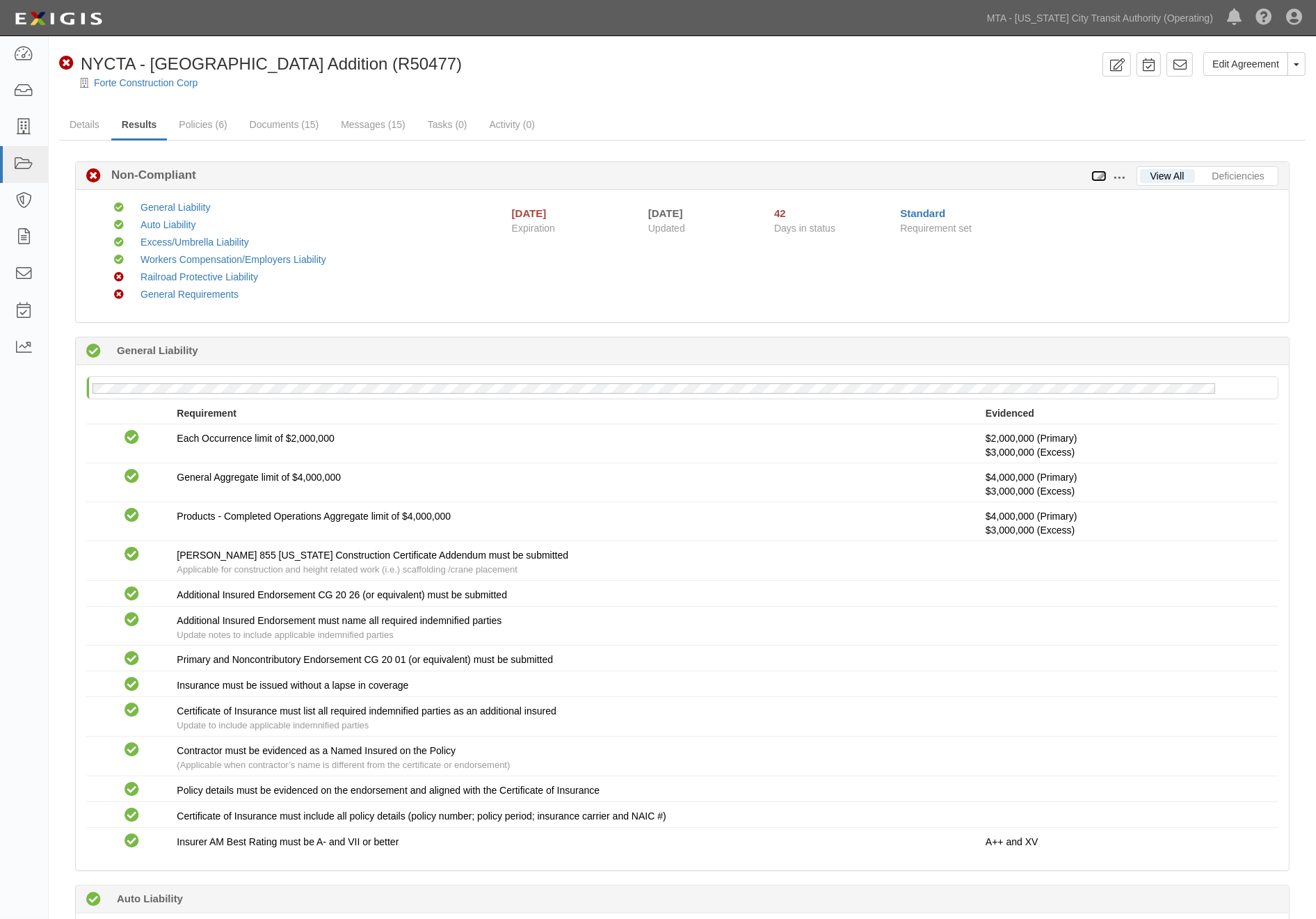
click at [1101, 175] on icon at bounding box center [1098, 176] width 15 height 9
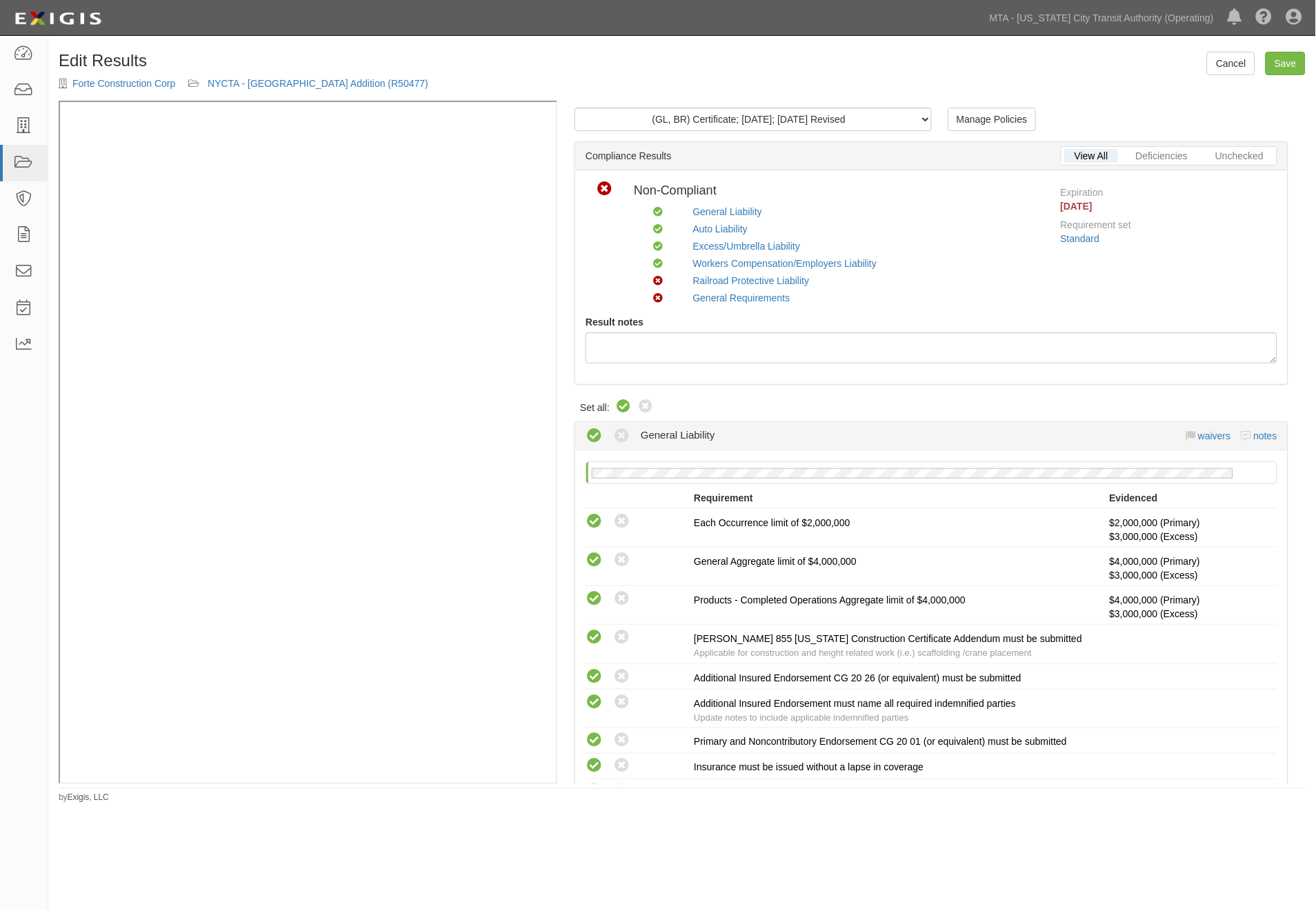
click at [622, 404] on icon at bounding box center [623, 406] width 17 height 17
radio input "true"
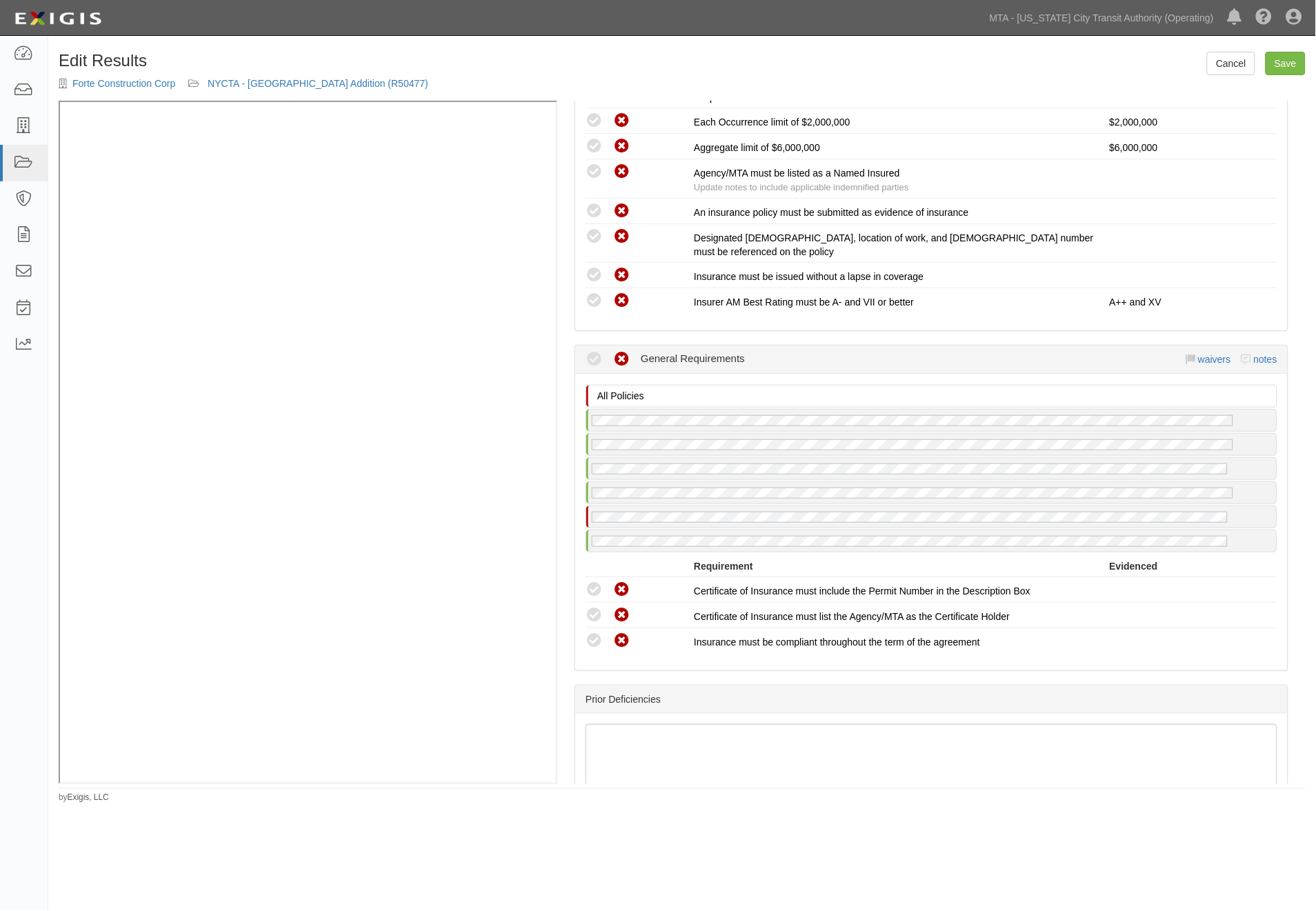
scroll to position [2146, 0]
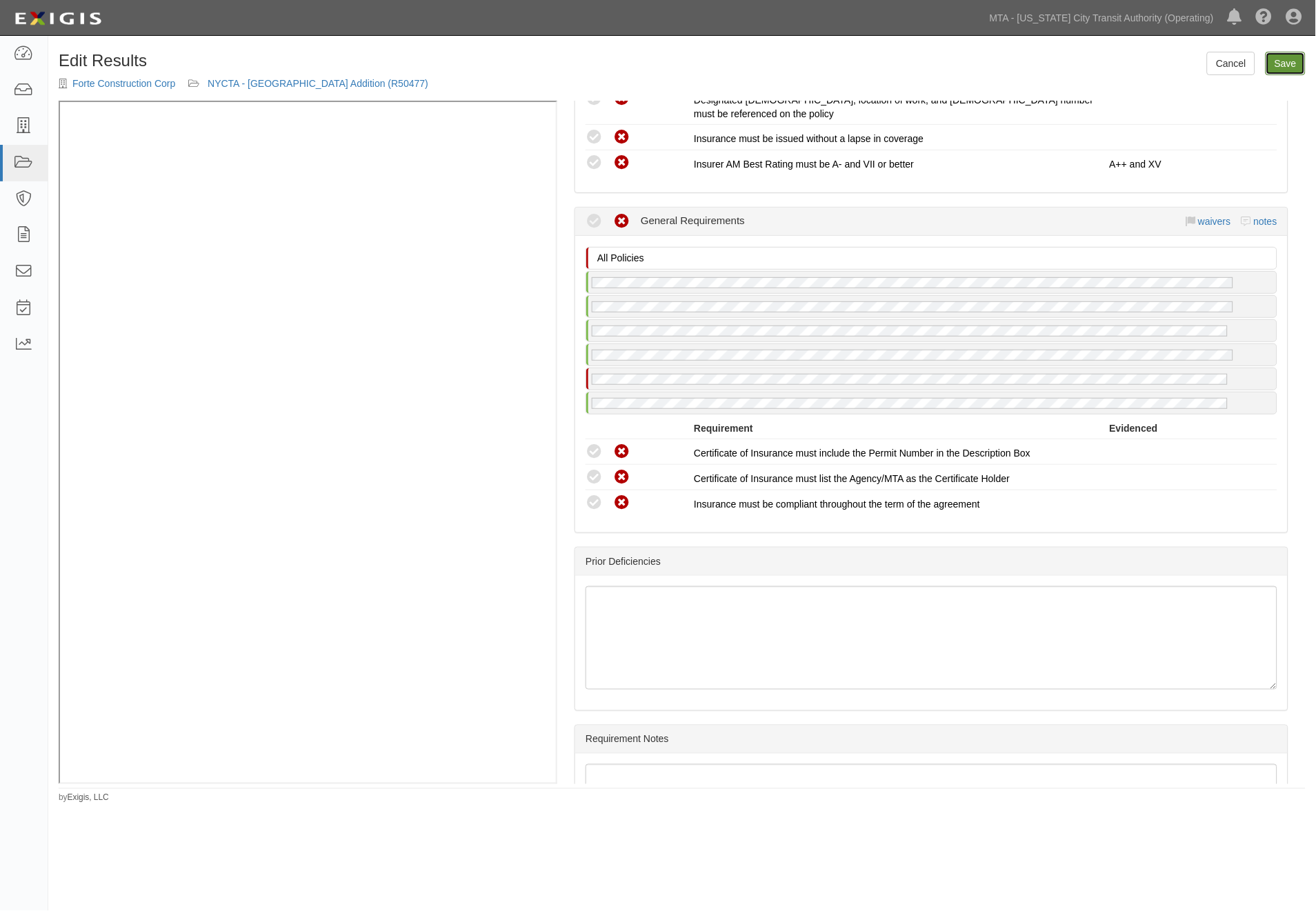
click at [1277, 61] on link "Save" at bounding box center [1286, 63] width 40 height 23
radio input "true"
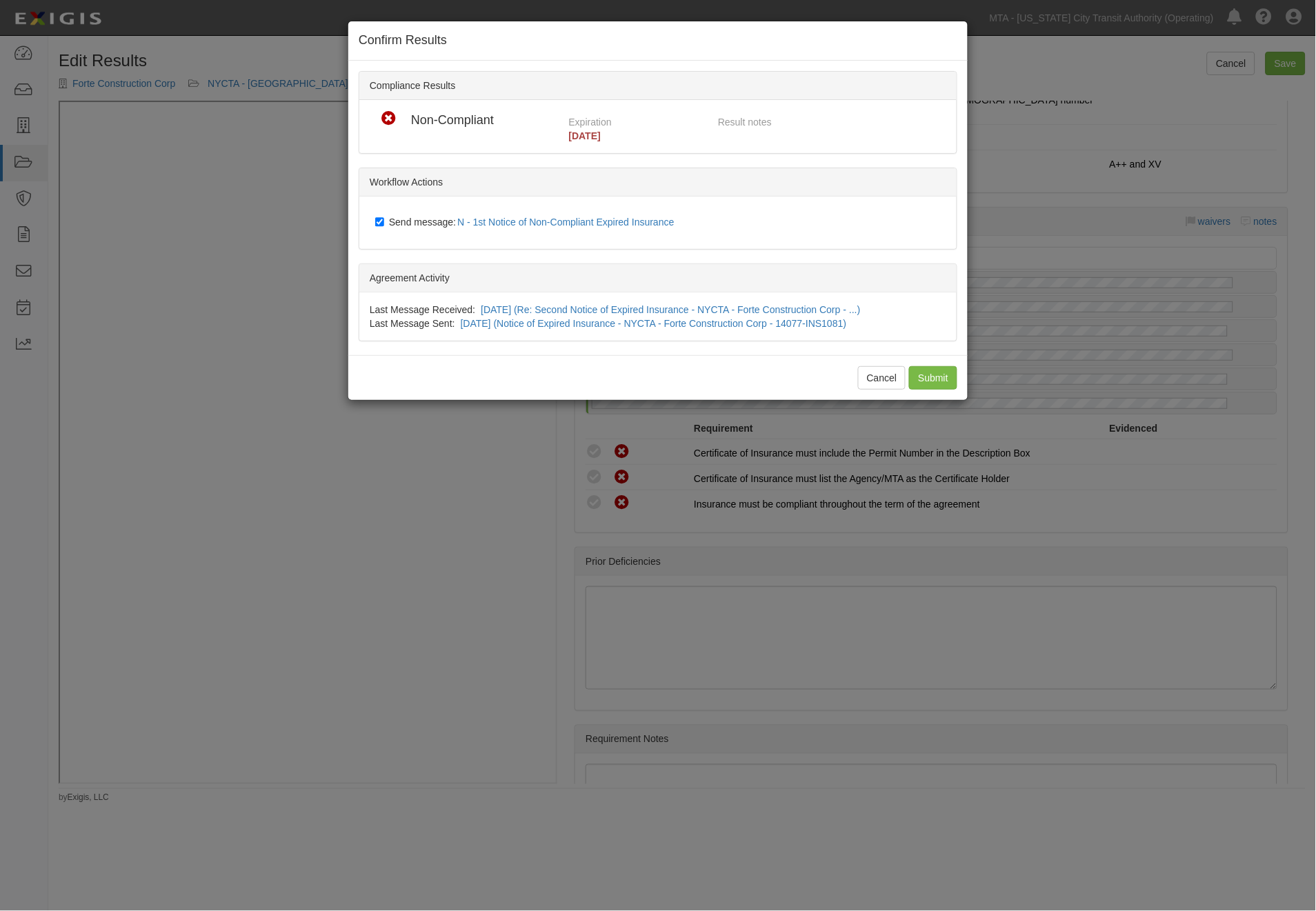
click at [397, 223] on span "Send message: N - 1st Notice of Non-Compliant Expired Insurance" at bounding box center [535, 222] width 291 height 11
click at [384, 223] on input "Send message: N - 1st Notice of Non-Compliant Expired Insurance" at bounding box center [380, 222] width 9 height 11
checkbox input "false"
click at [934, 378] on input "Submit" at bounding box center [933, 378] width 49 height 23
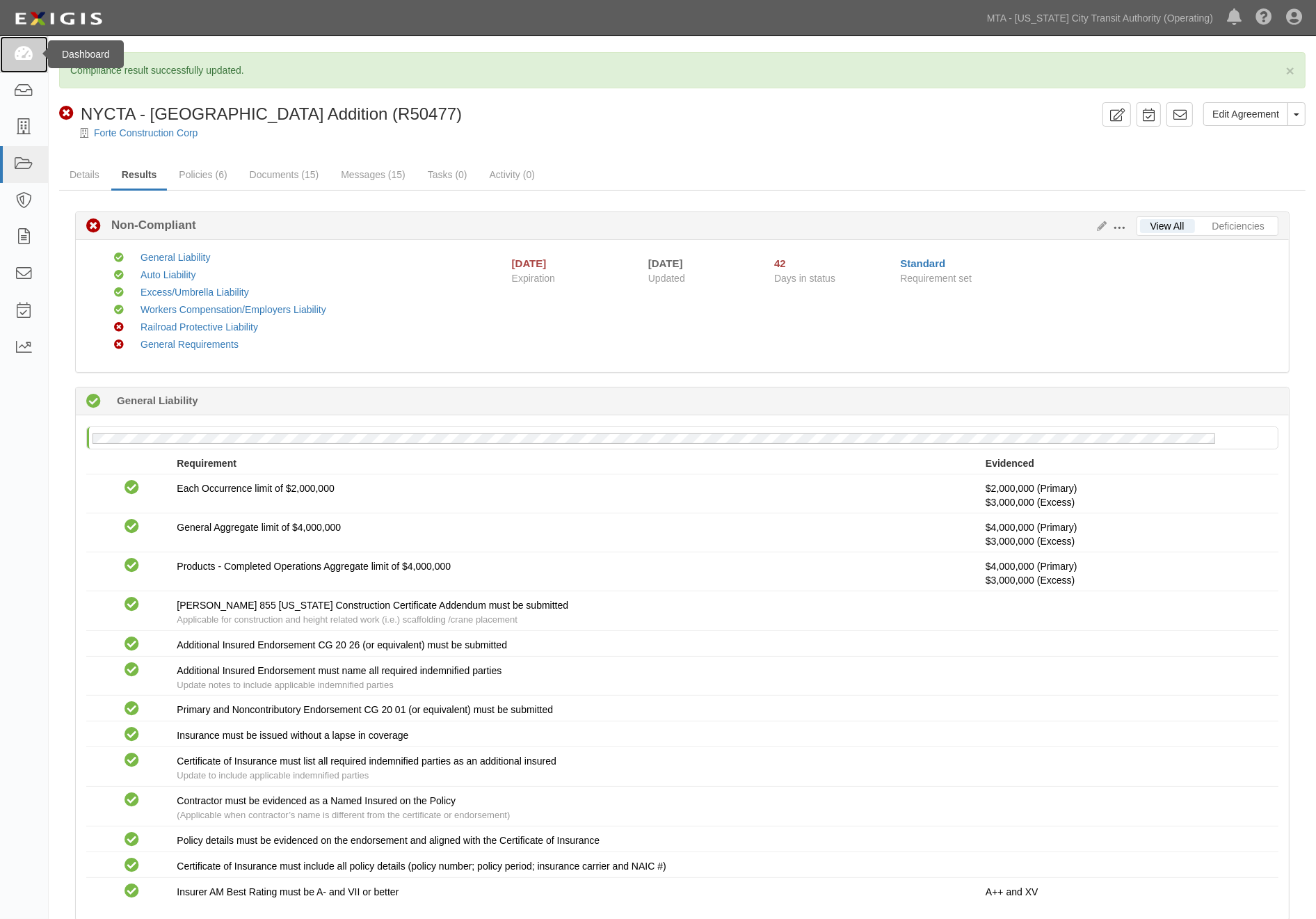
click at [24, 53] on icon at bounding box center [23, 55] width 20 height 16
click at [358, 175] on link "Messages (15)" at bounding box center [372, 175] width 85 height 30
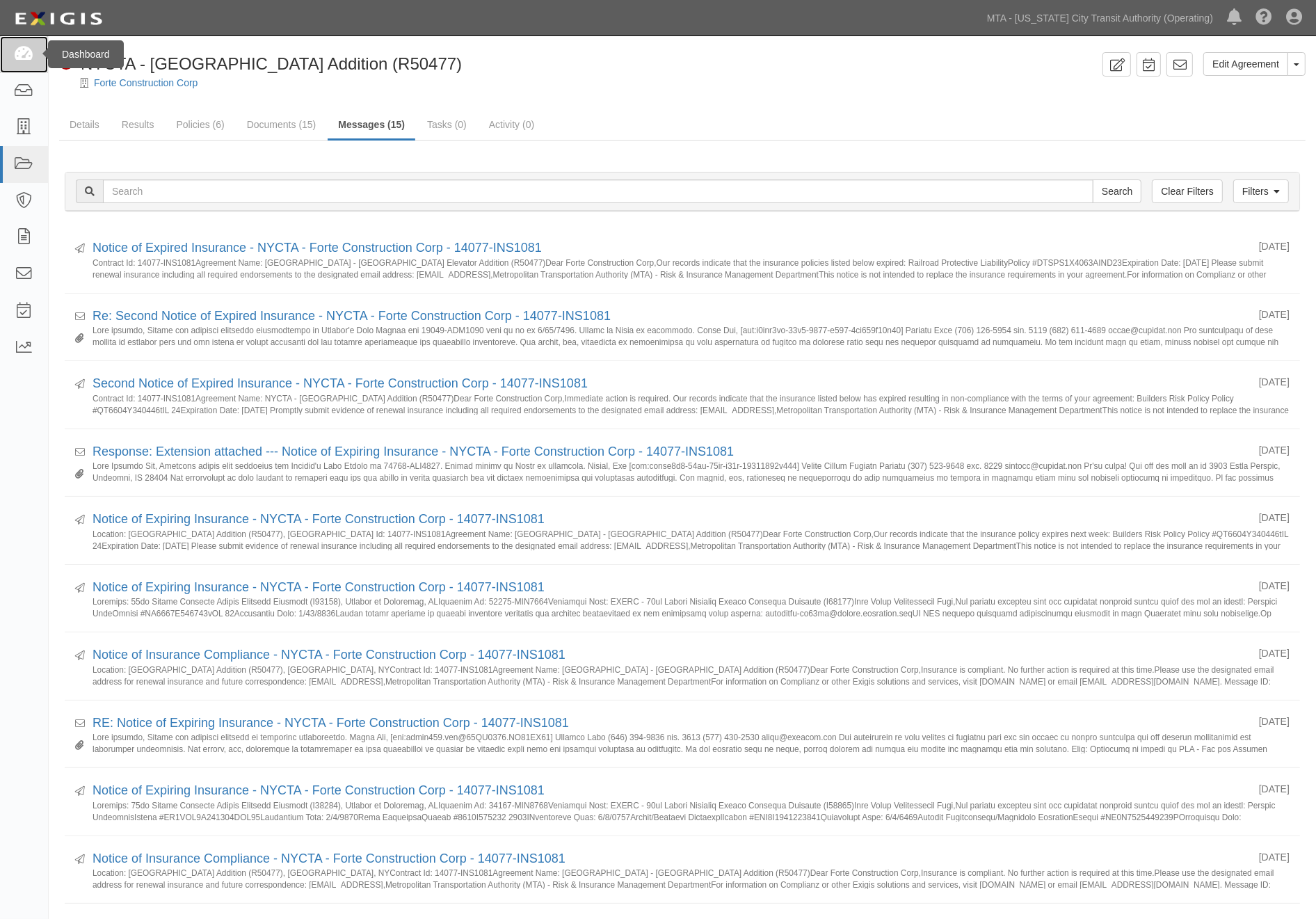
click at [21, 54] on icon at bounding box center [23, 55] width 20 height 16
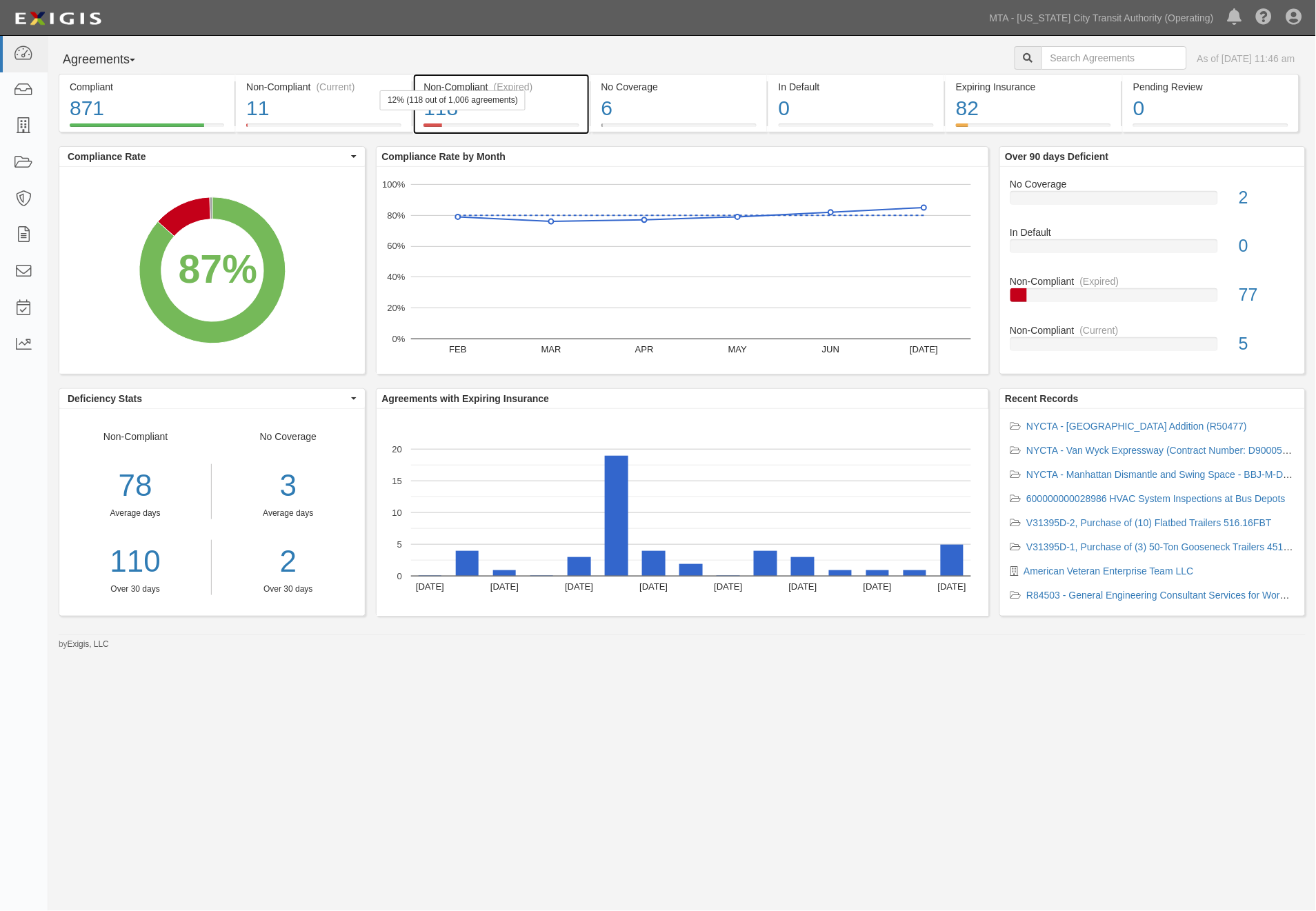
click at [540, 101] on div "118" at bounding box center [501, 109] width 155 height 30
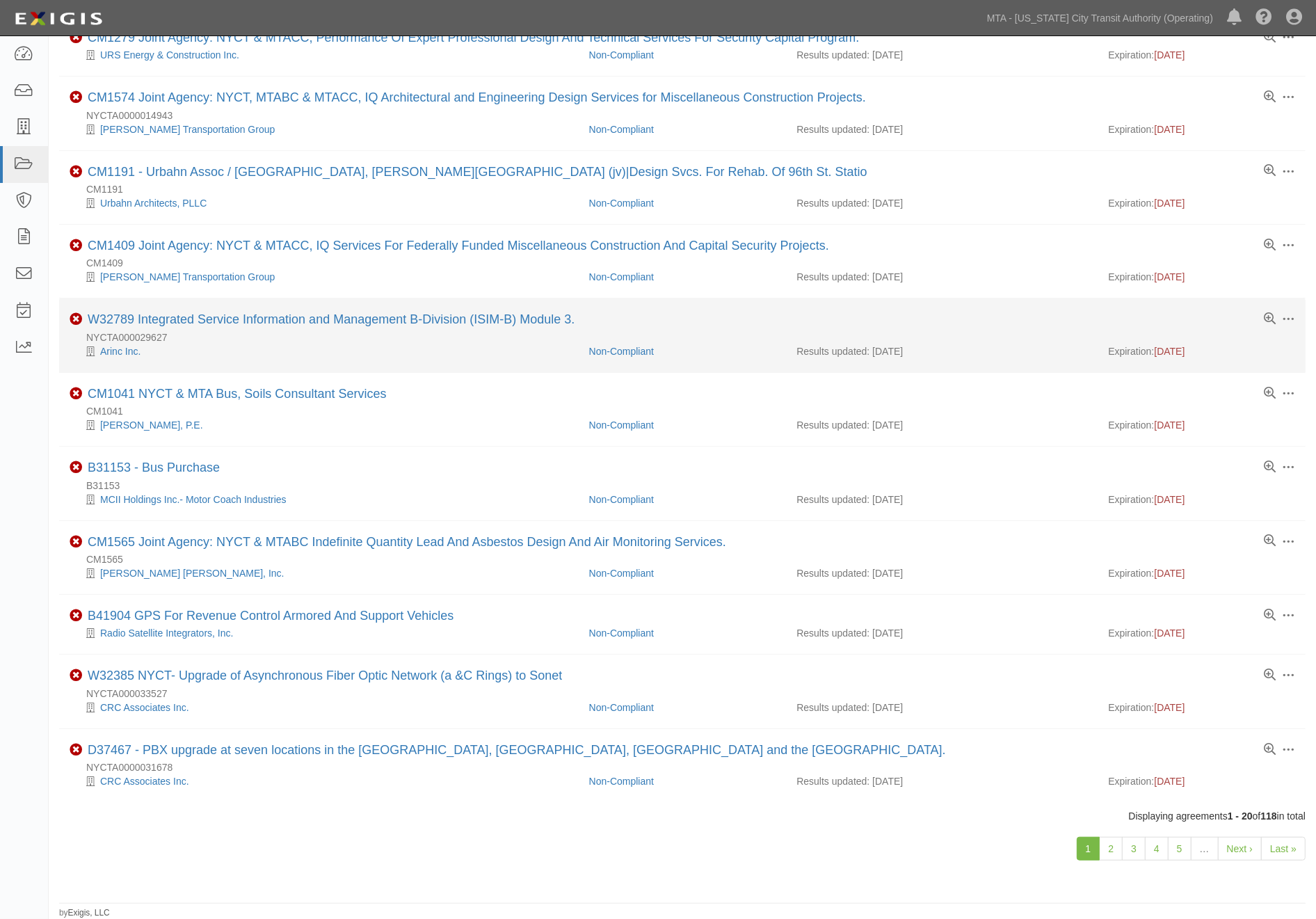
scroll to position [777, 0]
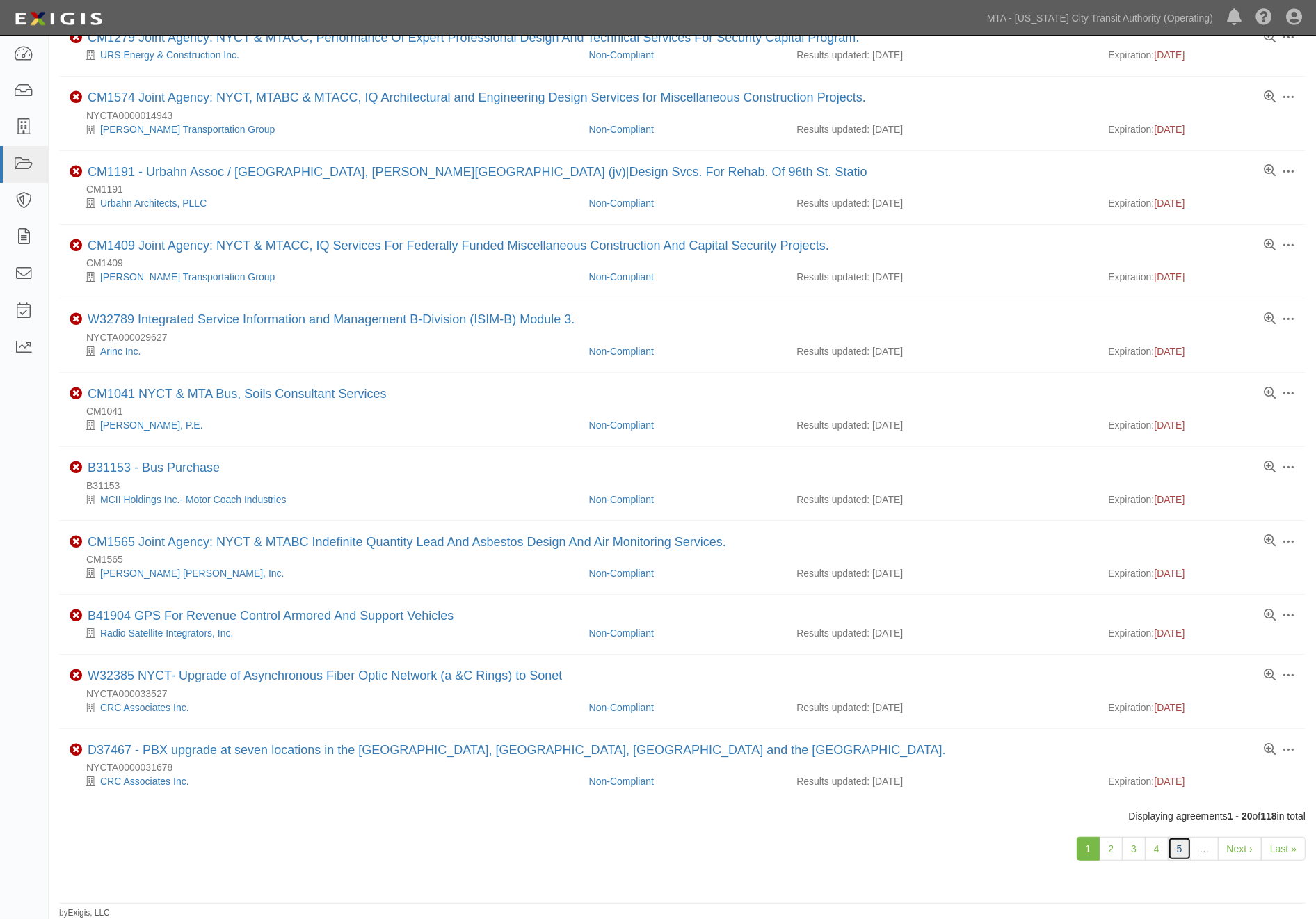
click at [1177, 845] on link "5" at bounding box center [1179, 849] width 23 height 23
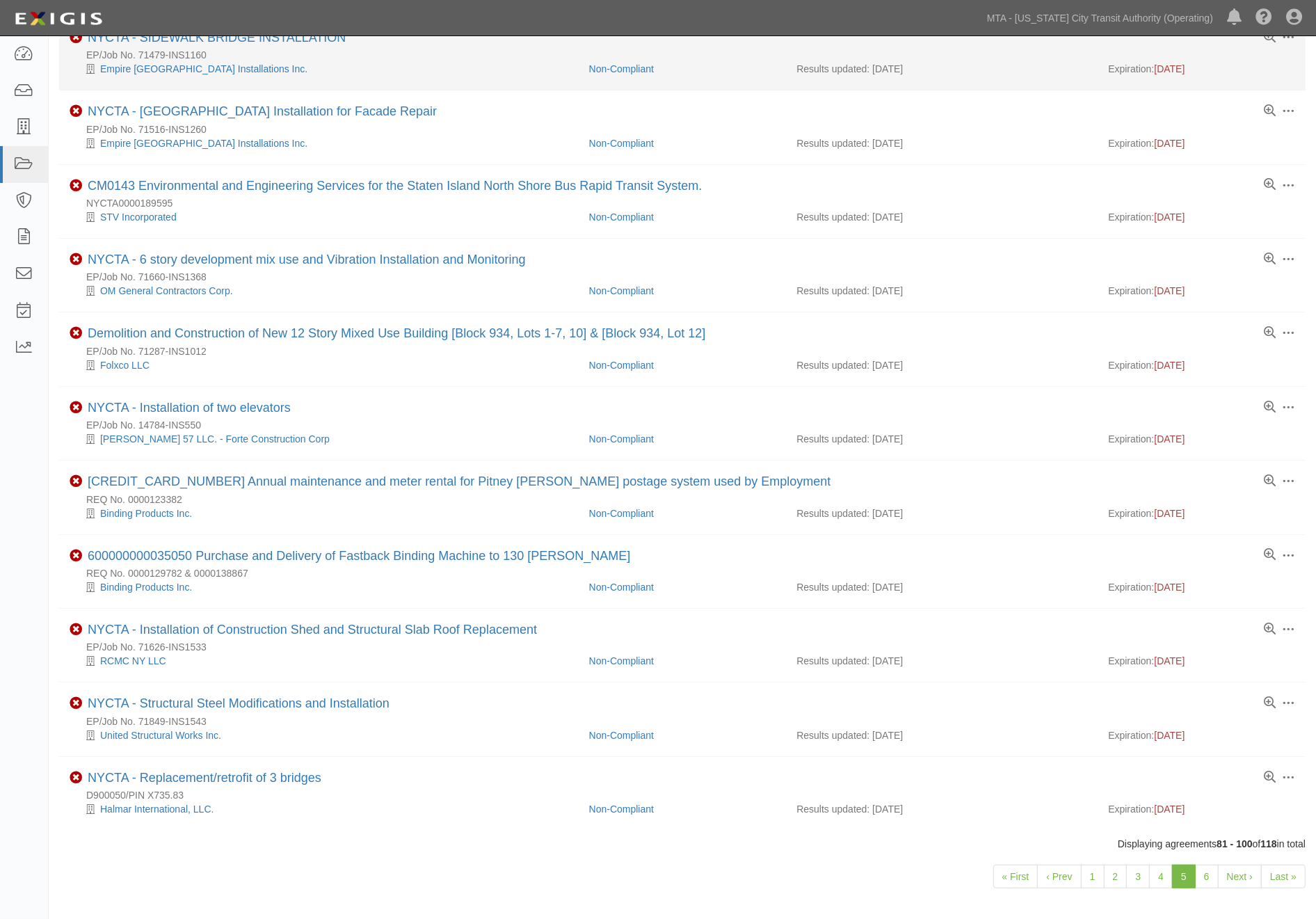
scroll to position [818, 0]
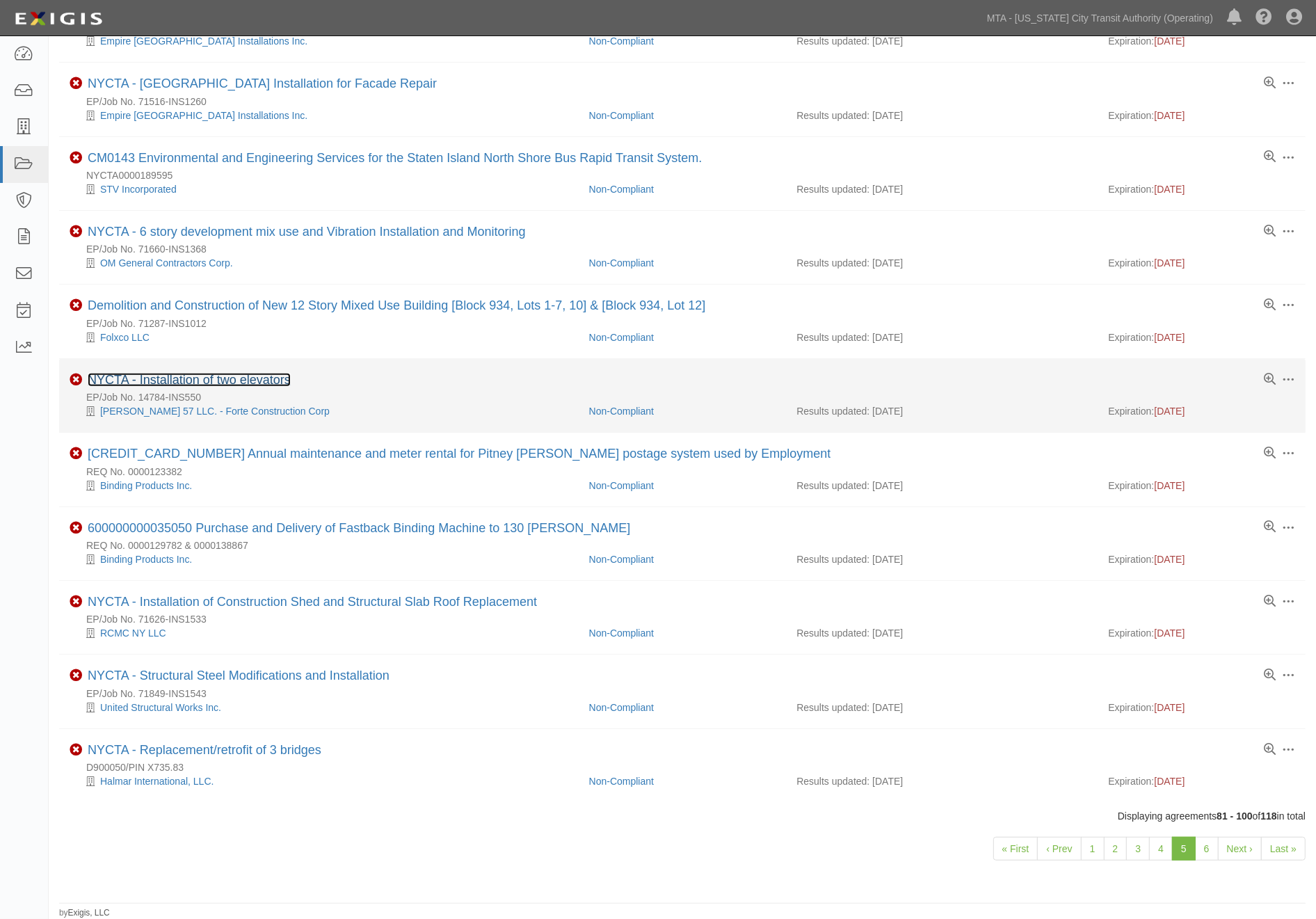
click at [261, 378] on link "NYCTA - Installation of two elevators" at bounding box center [189, 379] width 203 height 14
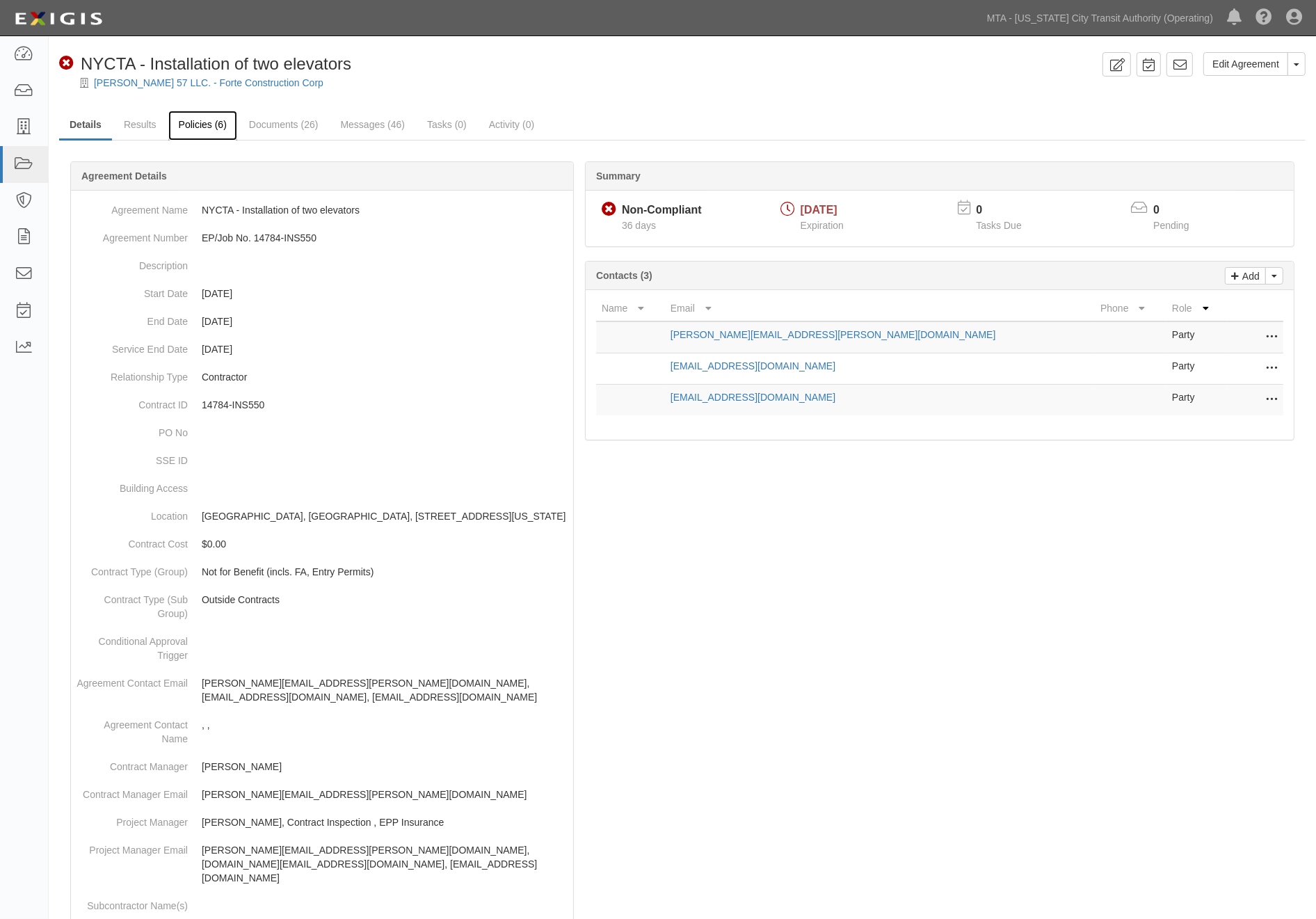
click at [202, 123] on link "Policies (6)" at bounding box center [202, 125] width 69 height 30
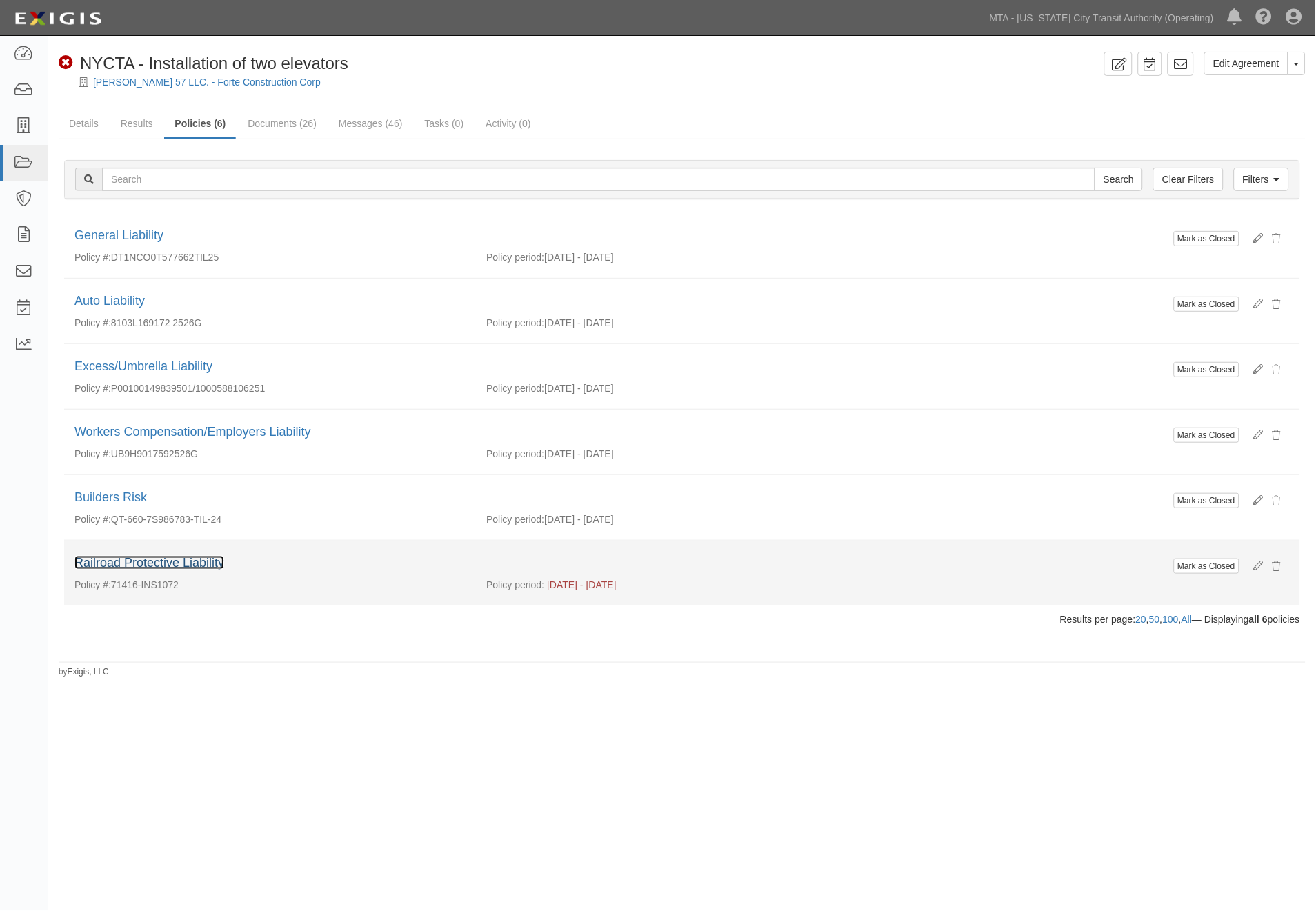
click at [196, 567] on link "Railroad Protective Liability" at bounding box center [149, 563] width 150 height 14
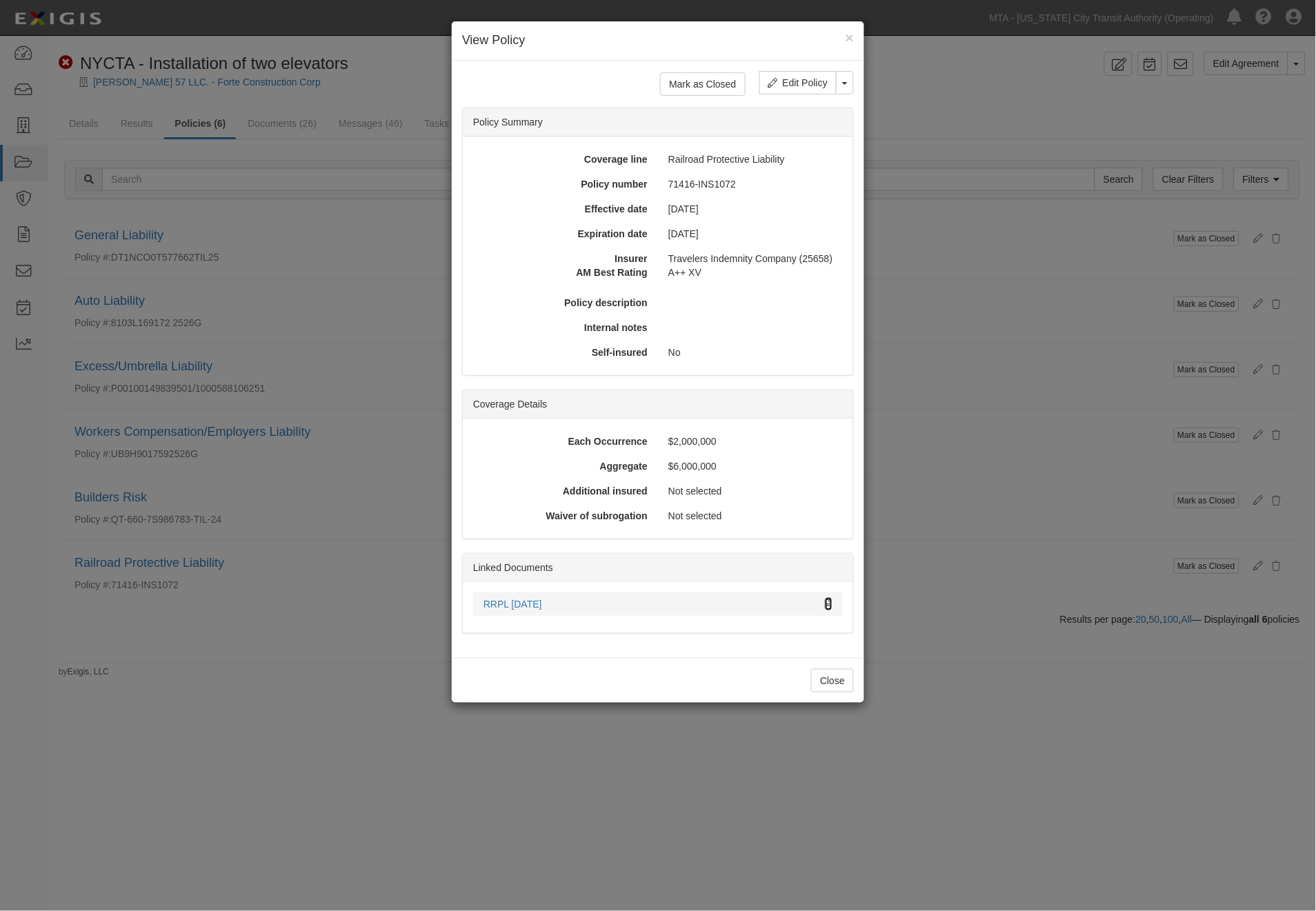
click at [825, 603] on icon at bounding box center [829, 605] width 7 height 9
click at [335, 759] on div "× View Policy Mark as Closed Edit Policy Toggle Dropdown Delete Policy Policy S…" at bounding box center [658, 456] width 1316 height 911
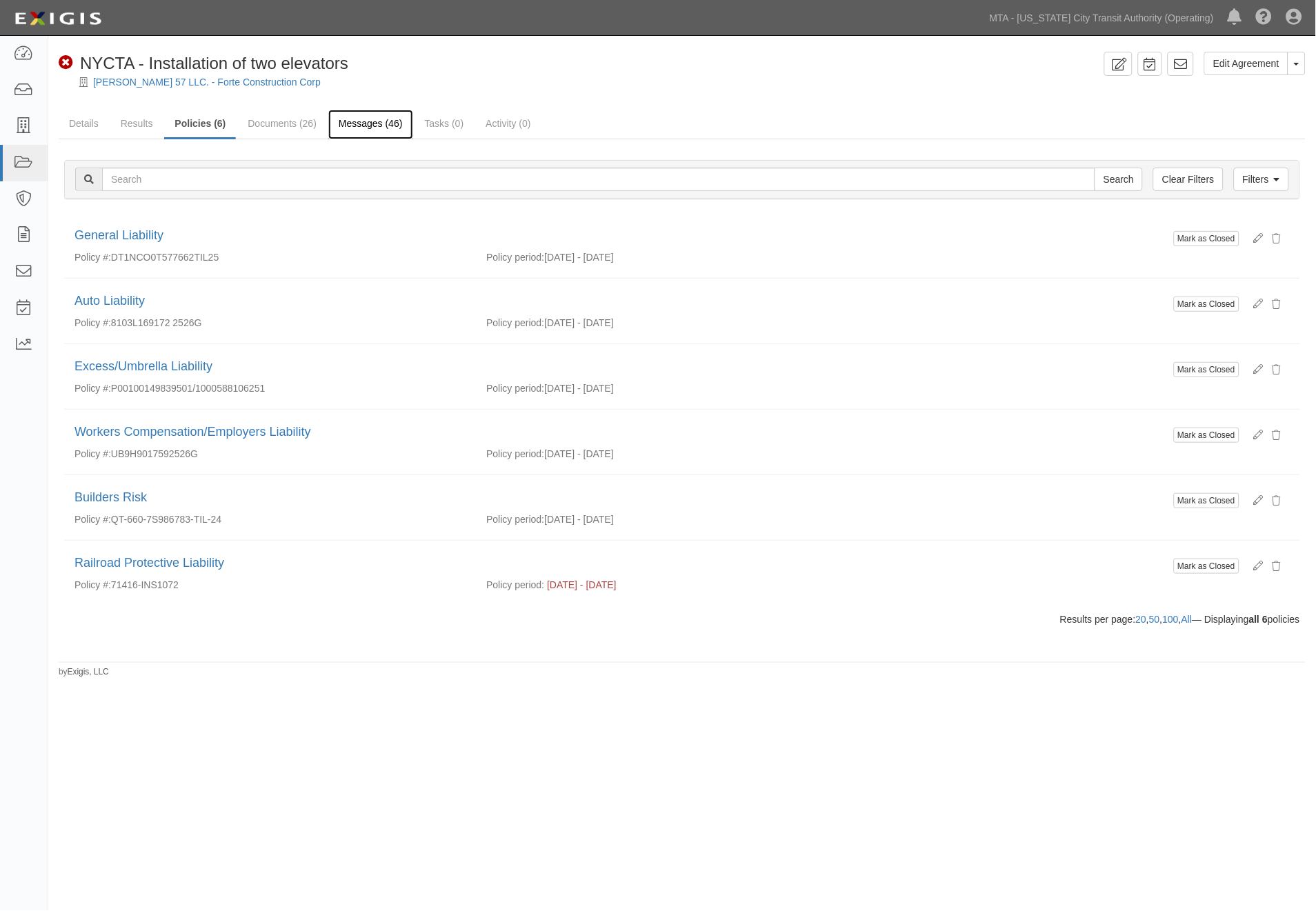
click at [353, 127] on link "Messages (46)" at bounding box center [370, 124] width 85 height 30
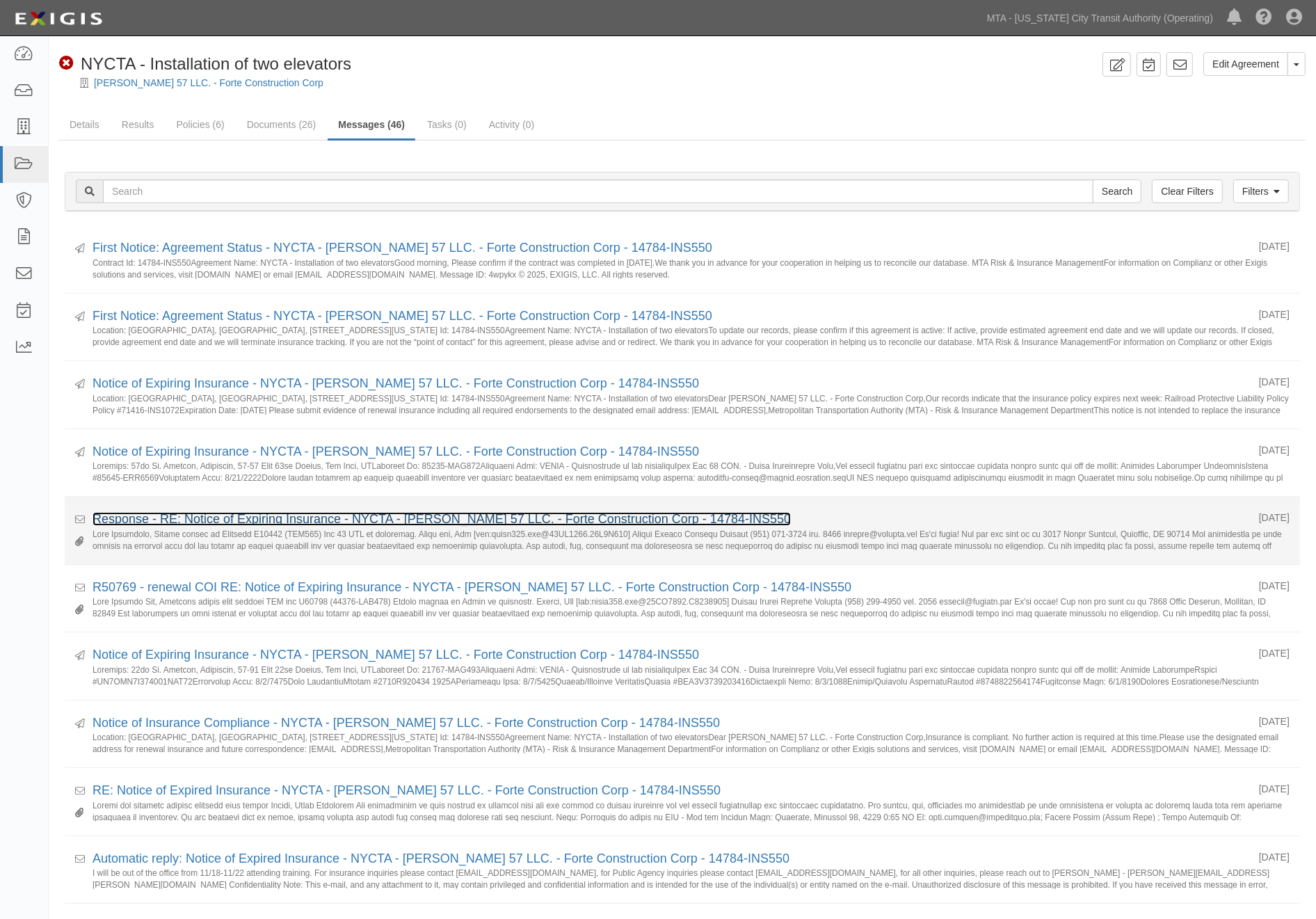
click at [280, 522] on link "Response - RE: Notice of Expiring Insurance - NYCTA - [PERSON_NAME] 57 LLC. - F…" at bounding box center [442, 519] width 698 height 14
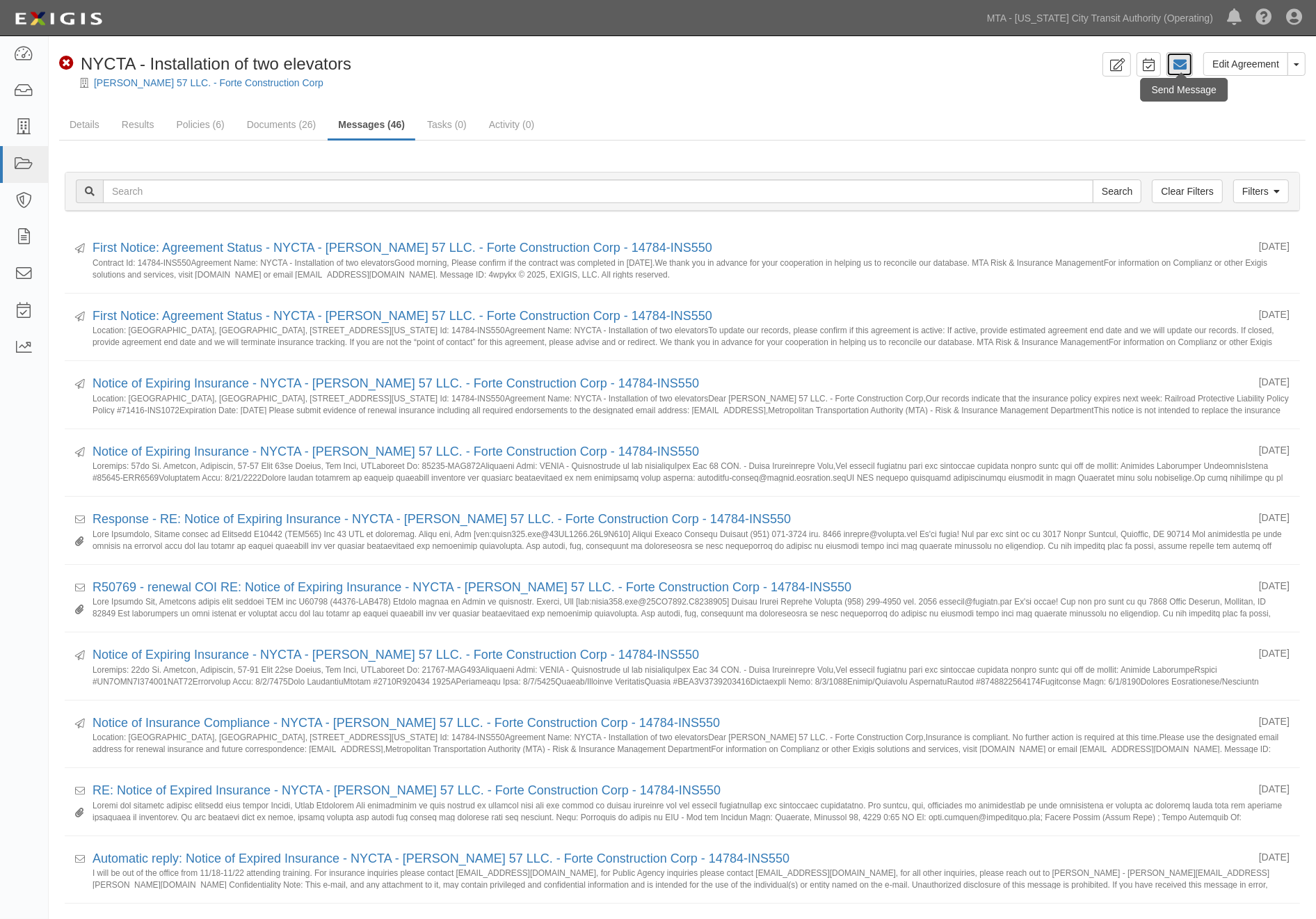
click at [1176, 70] on icon at bounding box center [1179, 64] width 14 height 14
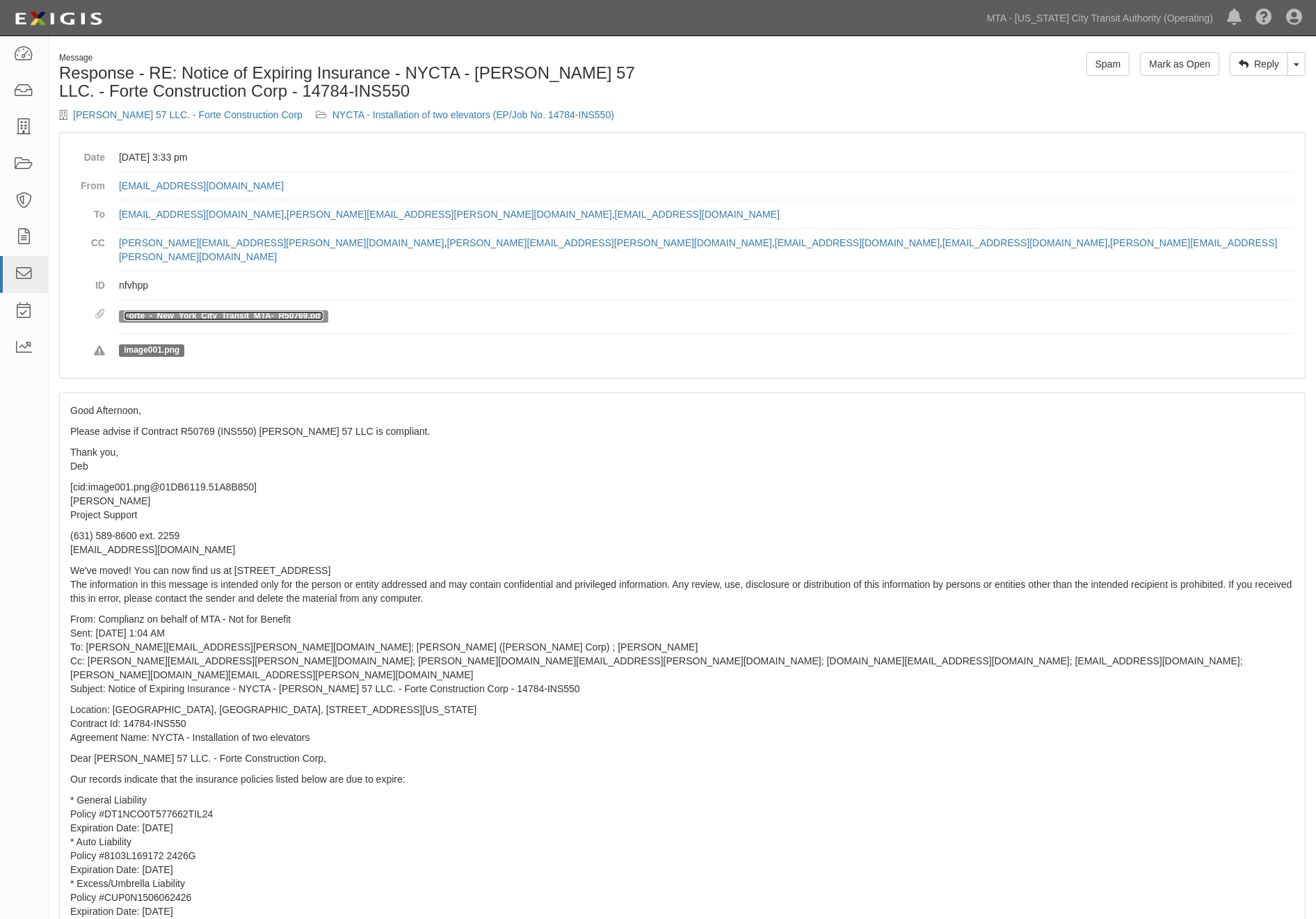
click at [253, 311] on link "Forte_-_New_York_City_Transit_MTA-_R50769.pdf" at bounding box center [223, 316] width 199 height 9
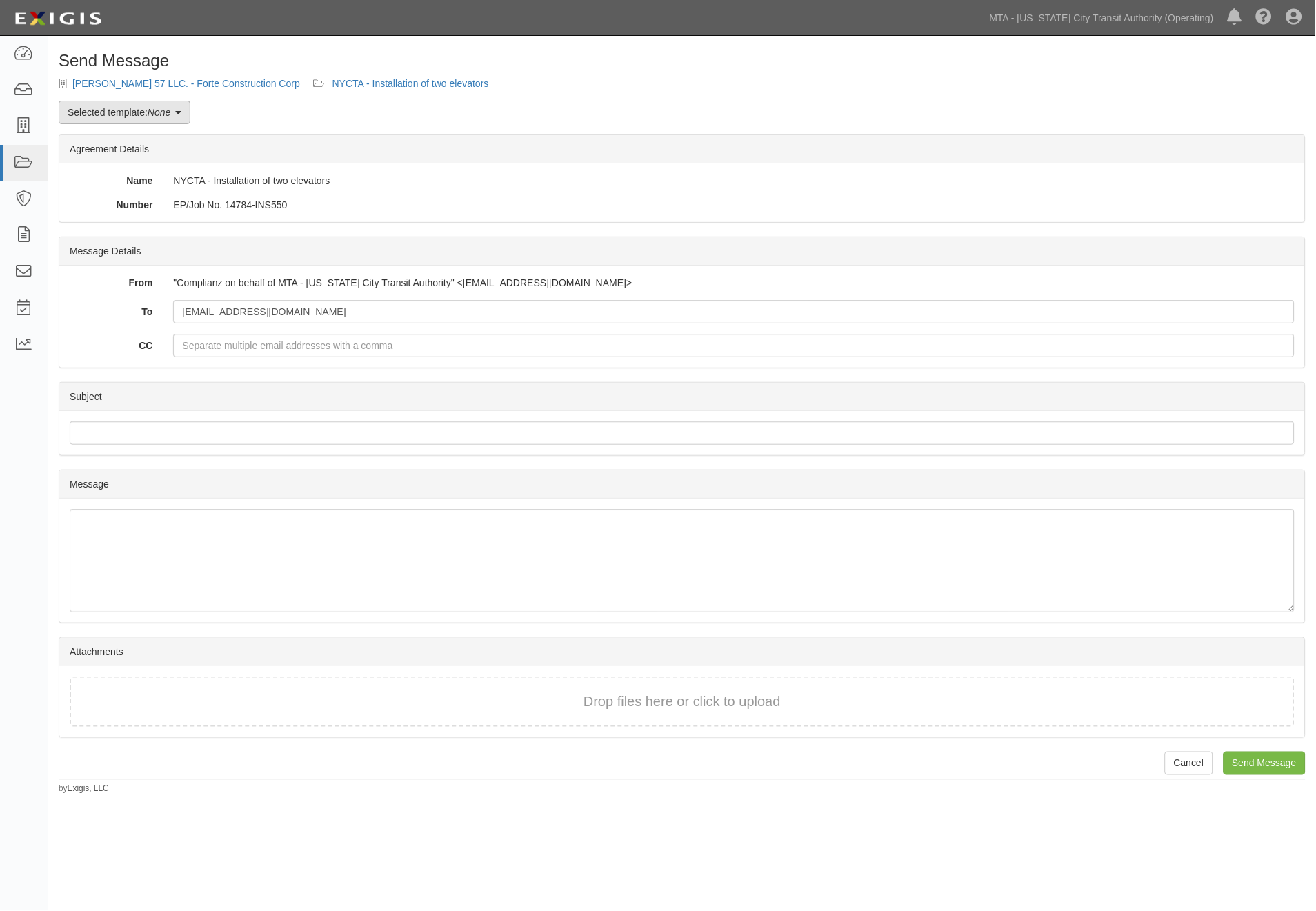
click at [127, 110] on link "Selected template: None" at bounding box center [125, 112] width 132 height 23
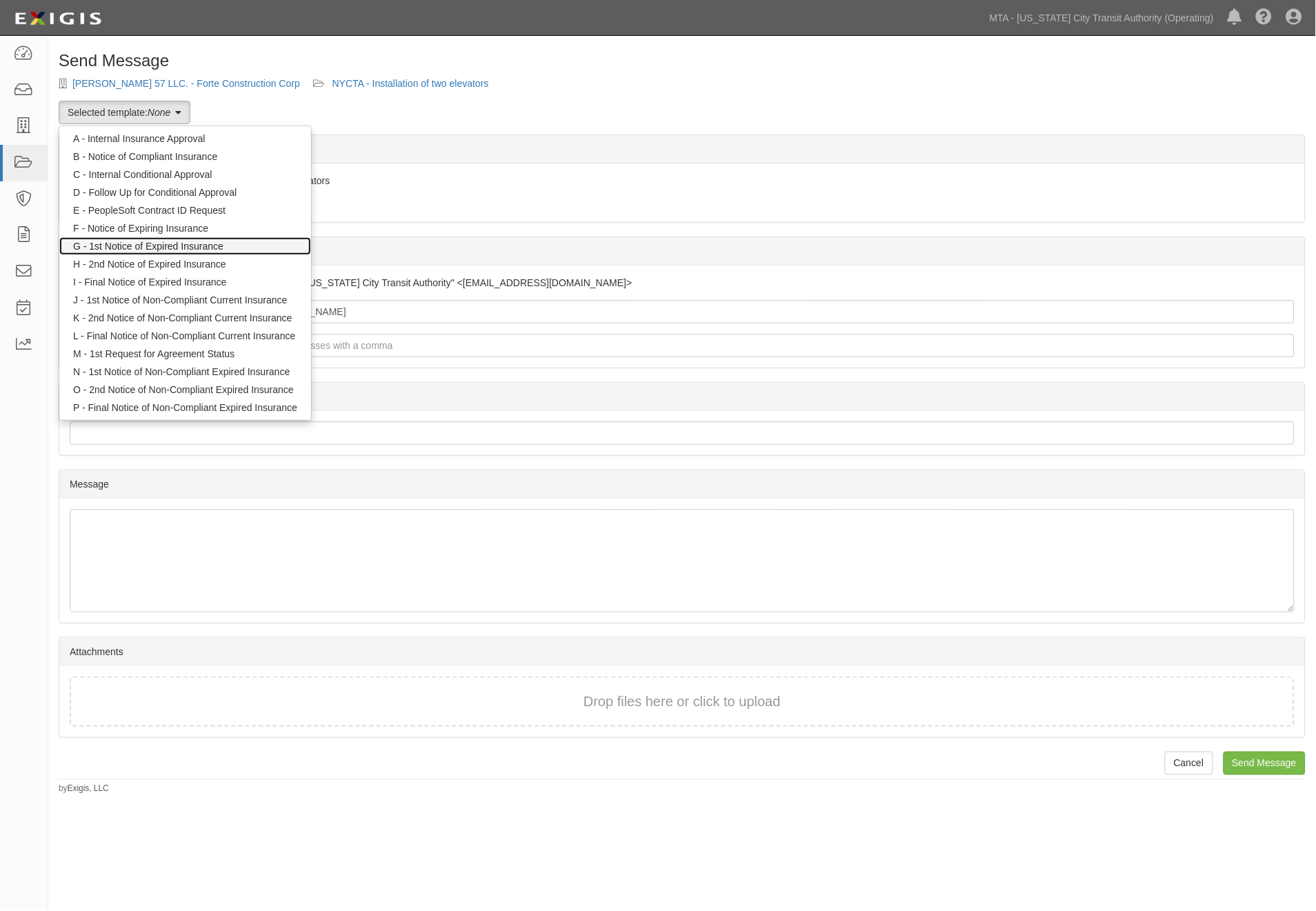
click at [141, 242] on link "G - 1st Notice of Expired Insurance" at bounding box center [185, 246] width 252 height 18
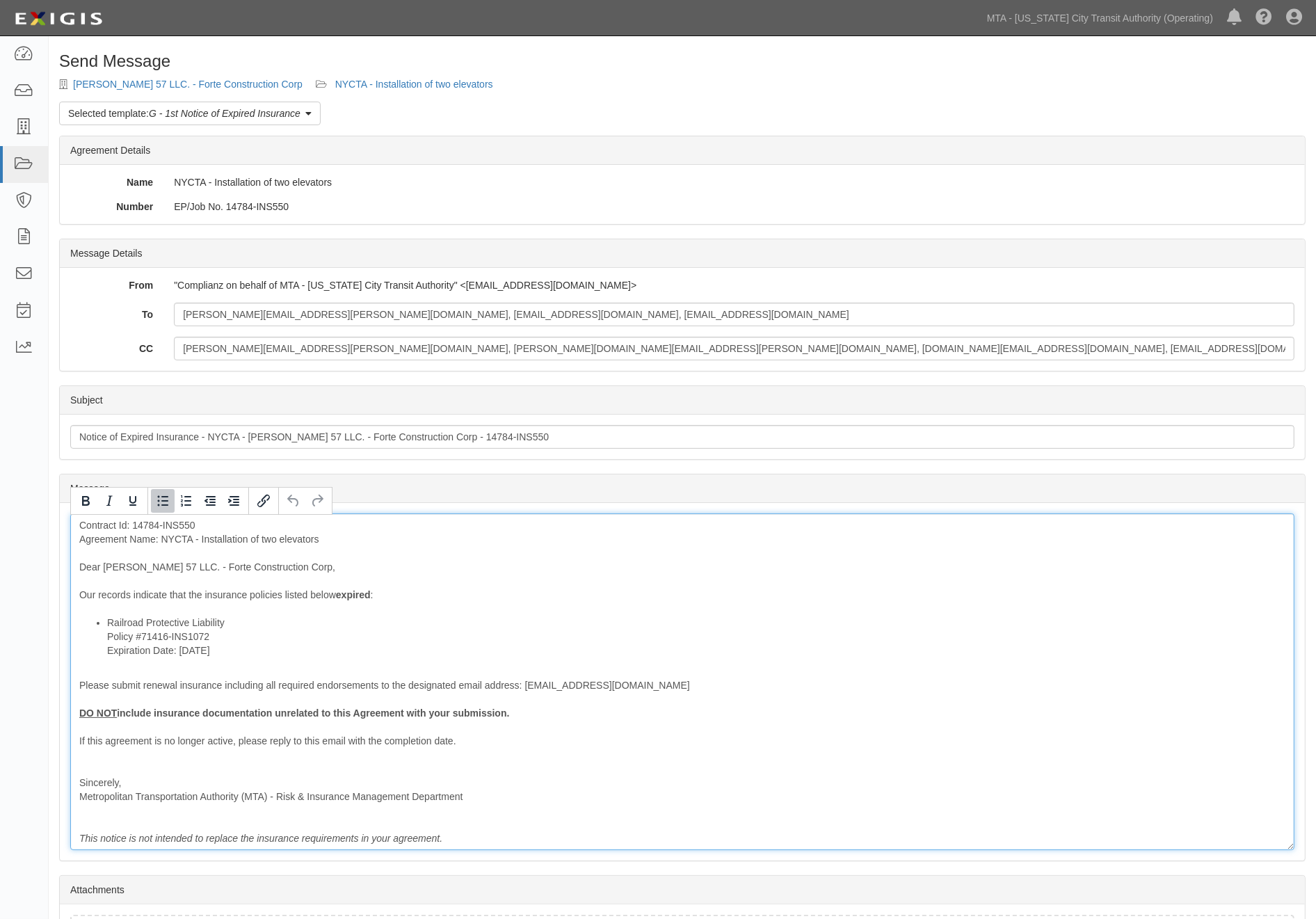
click at [241, 628] on li "Railroad Protective Liability Policy #71416-INS1072 Expiration Date: 7/21/2025" at bounding box center [696, 636] width 1178 height 42
drag, startPoint x: 226, startPoint y: 649, endPoint x: 109, endPoint y: 650, distance: 117.0
click at [109, 650] on li "Railroad Protective Liability Policy Policy #71416-INS1072 Expiration Date: 7/2…" at bounding box center [696, 636] width 1178 height 42
drag, startPoint x: 105, startPoint y: 652, endPoint x: 225, endPoint y: 664, distance: 120.6
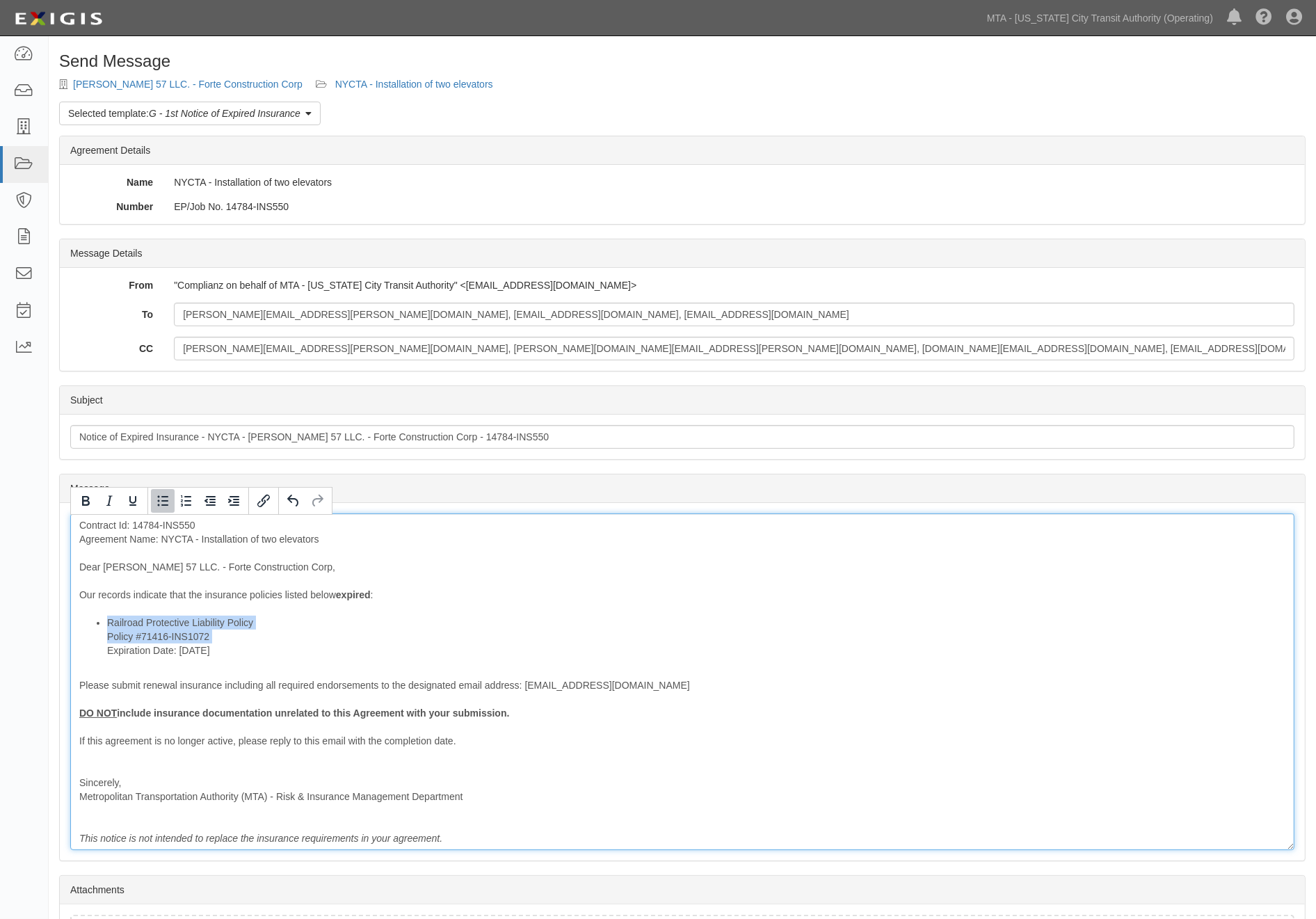
click at [225, 664] on div "Contract Id: 14784-INS550 Agreement Name: NYCTA - Installation of two elevators…" at bounding box center [682, 682] width 1224 height 337
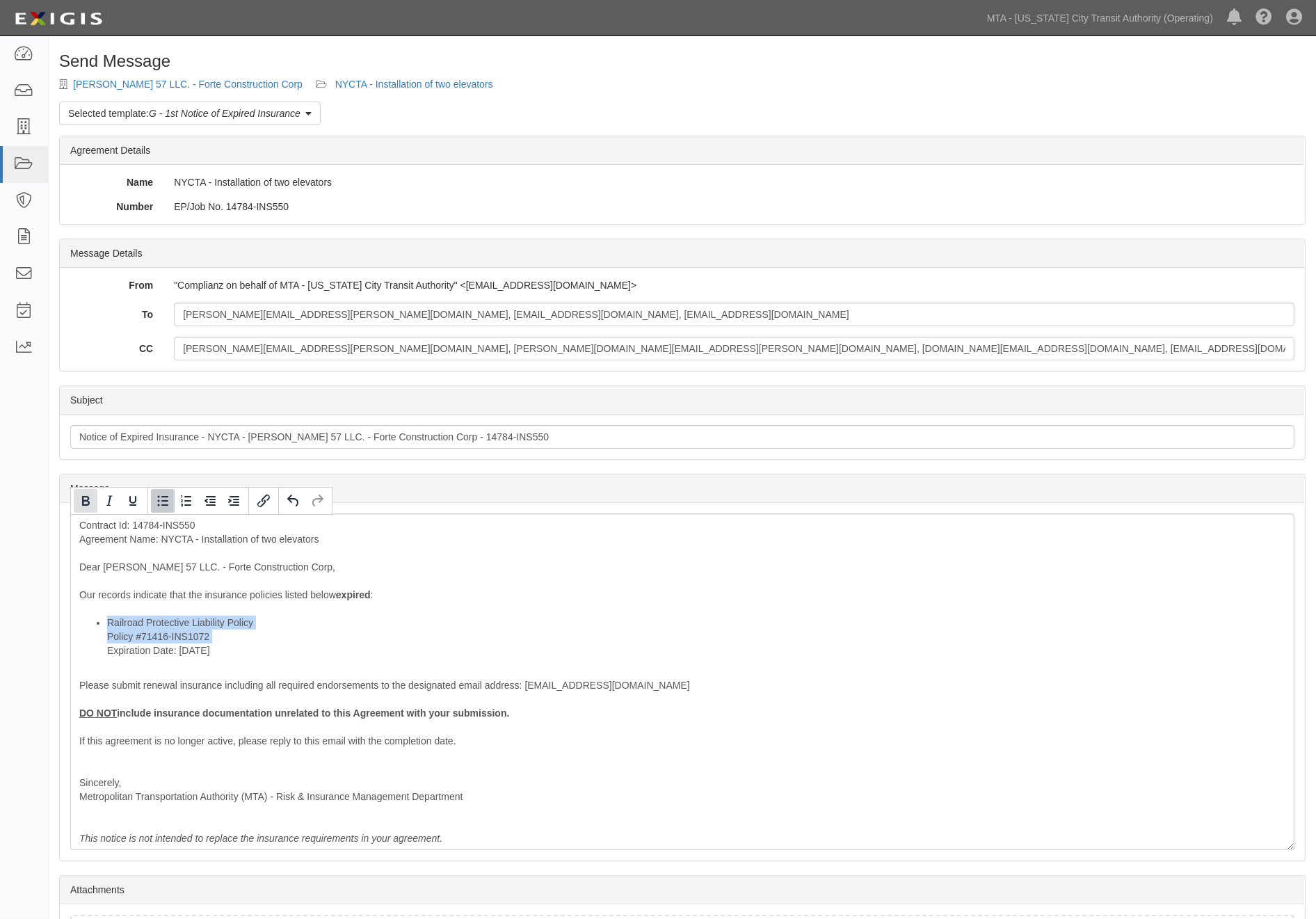
click at [80, 504] on icon "Bold" at bounding box center [85, 500] width 17 height 17
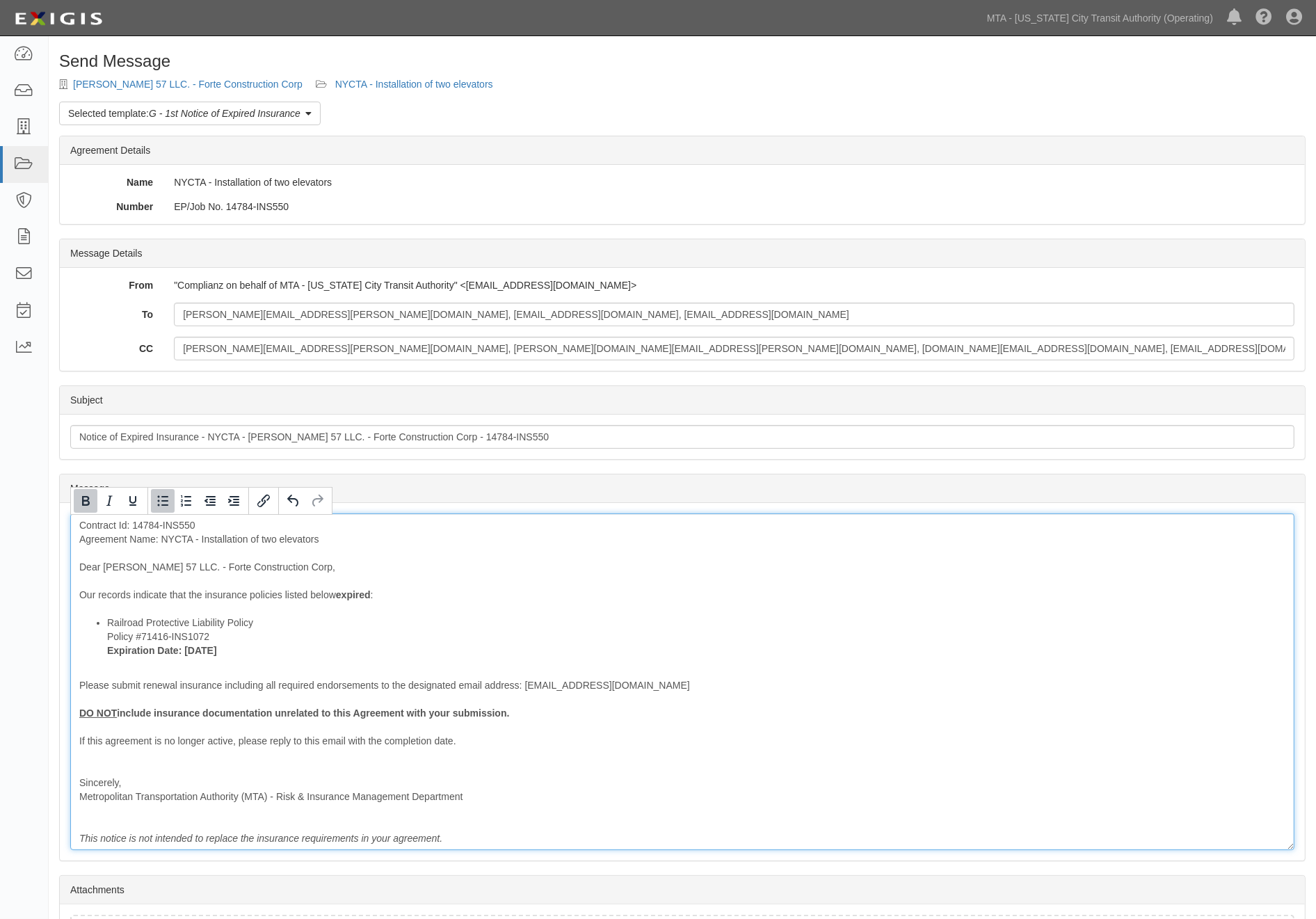
click at [384, 642] on li "Railroad Protective Liability Policy Policy #71416-INS1072 Expiration Date: 7/2…" at bounding box center [696, 636] width 1178 height 42
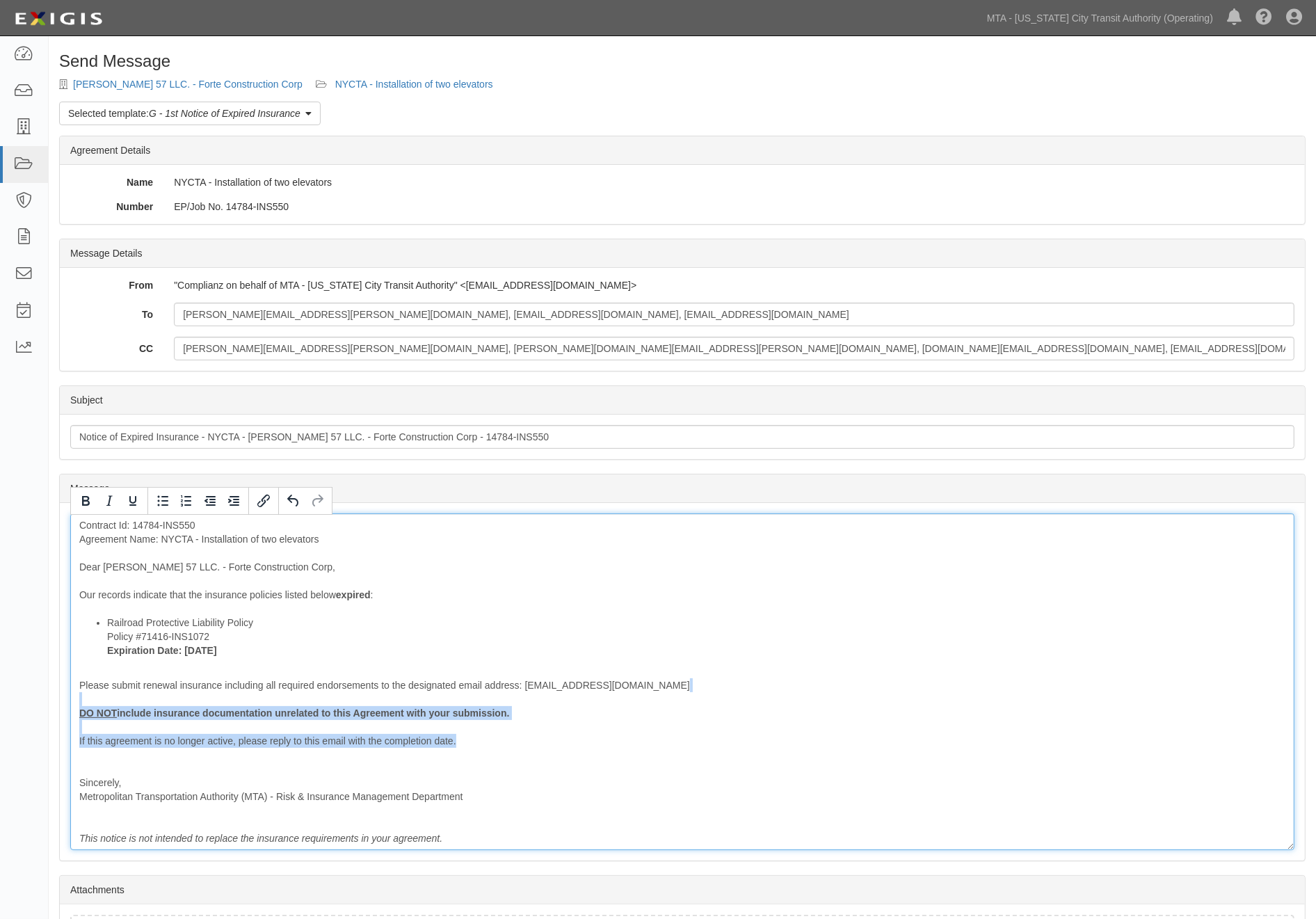
drag, startPoint x: 469, startPoint y: 747, endPoint x: 24, endPoint y: 703, distance: 447.2
click at [24, 703] on body "Toggle navigation Dashboard Inbox Parties Agreements Coverages Documents Messag…" at bounding box center [658, 517] width 1316 height 1034
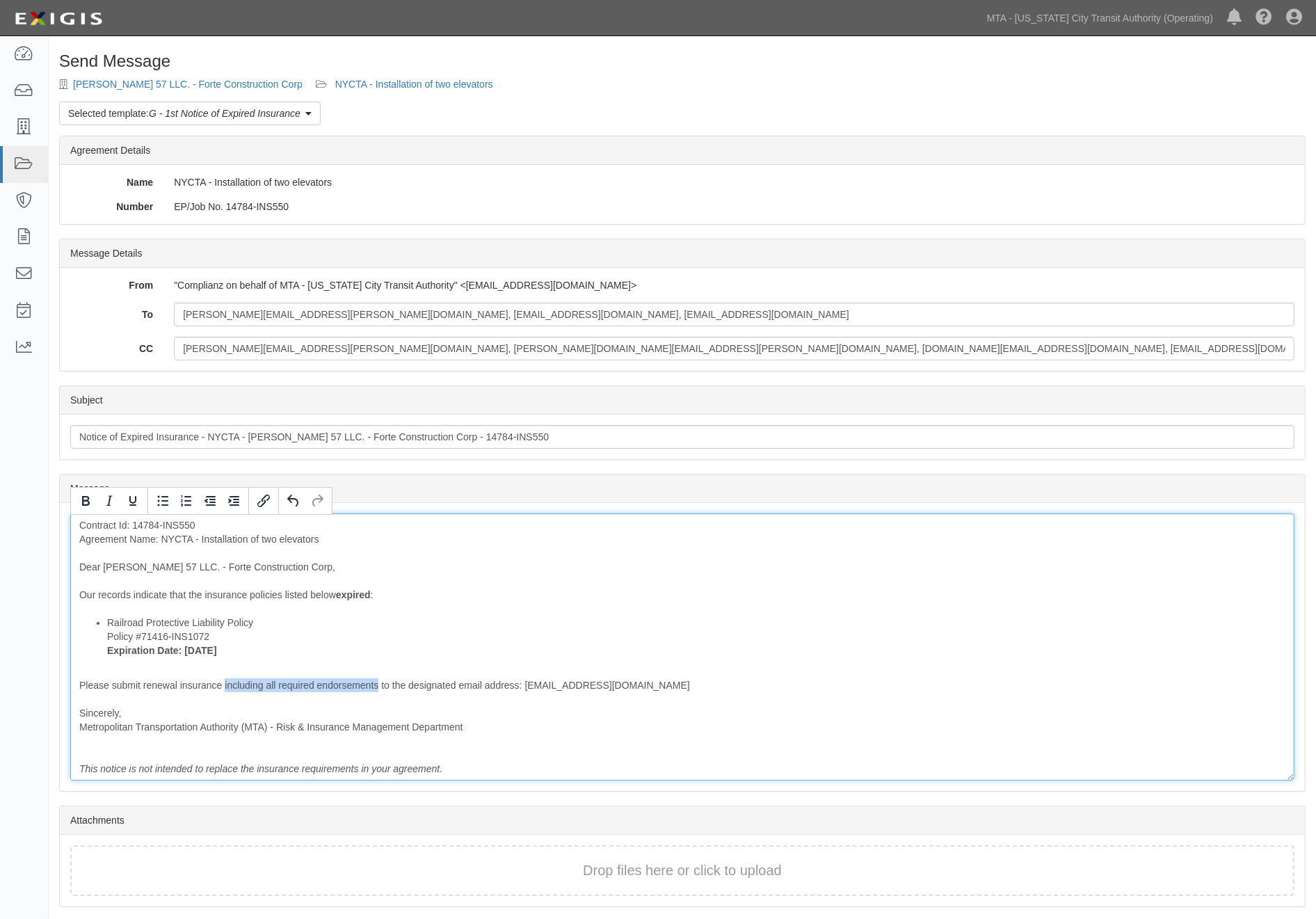
drag, startPoint x: 378, startPoint y: 685, endPoint x: 226, endPoint y: 686, distance: 152.0
click at [226, 686] on div "Contract Id: 14784-INS550 Agreement Name: NYCTA - Installation of two elevators…" at bounding box center [682, 647] width 1224 height 267
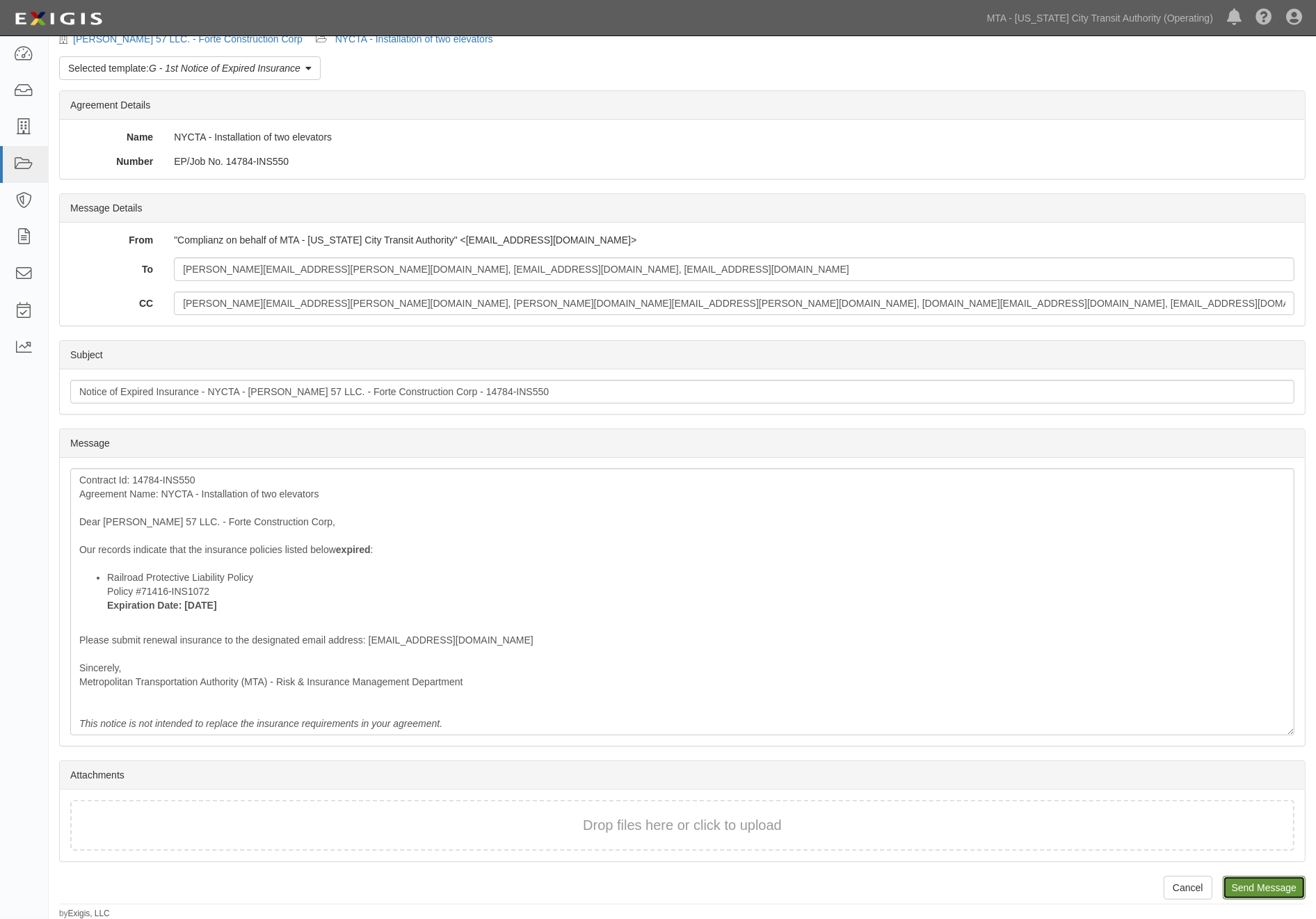
click at [1277, 883] on input "Send Message" at bounding box center [1263, 888] width 83 height 23
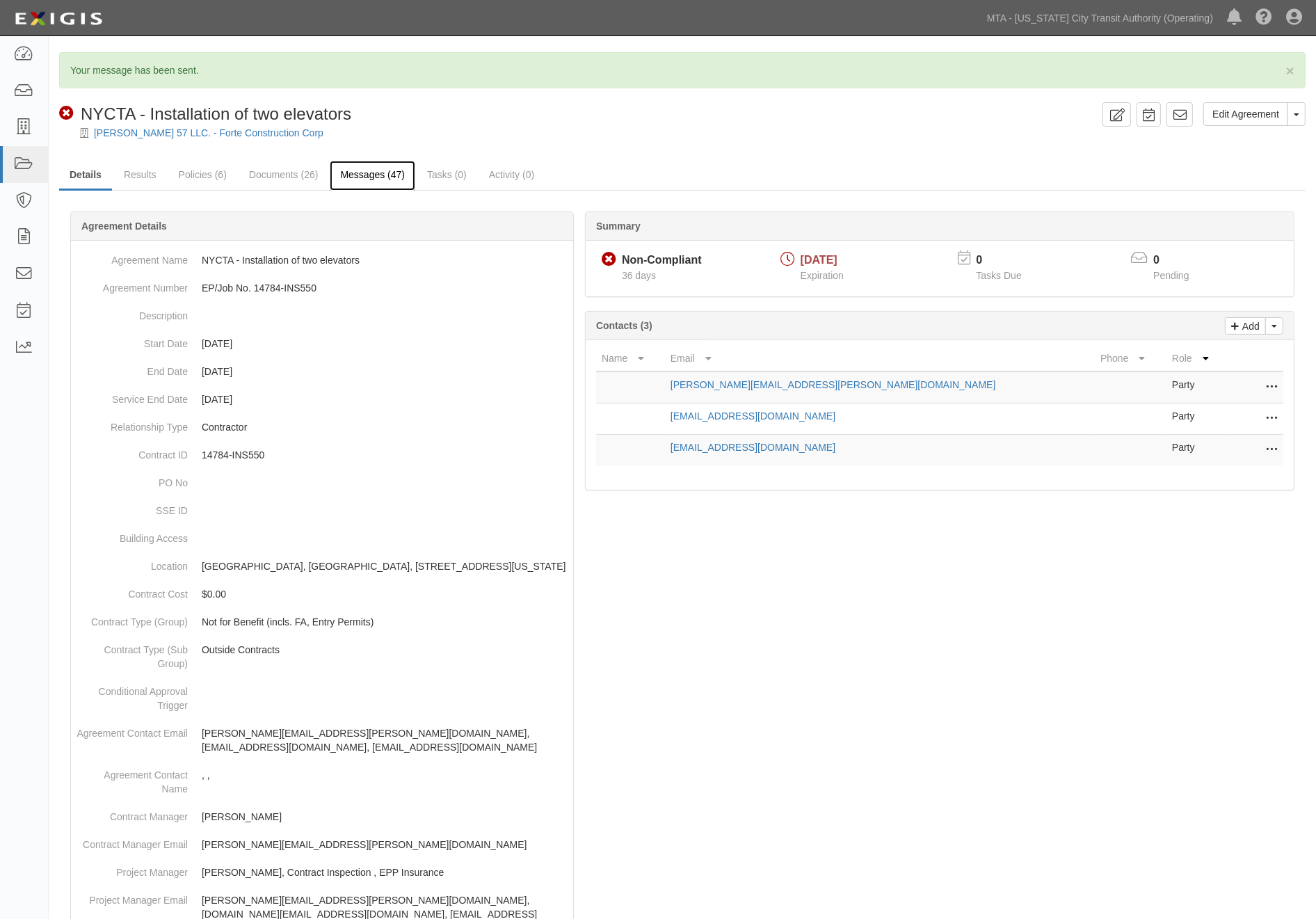
click at [404, 175] on link "Messages (47)" at bounding box center [372, 175] width 85 height 30
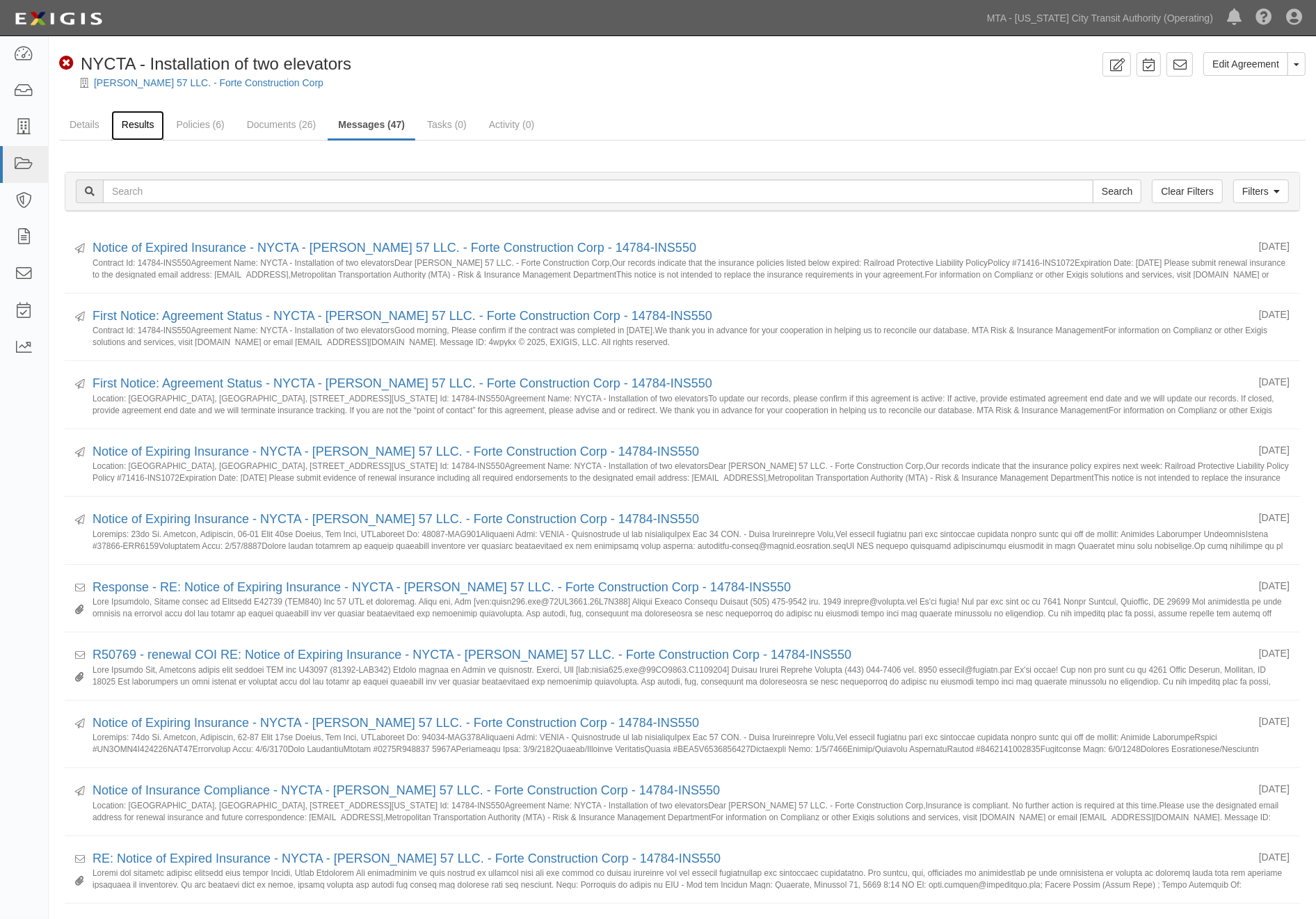
click at [137, 119] on link "Results" at bounding box center [137, 125] width 53 height 30
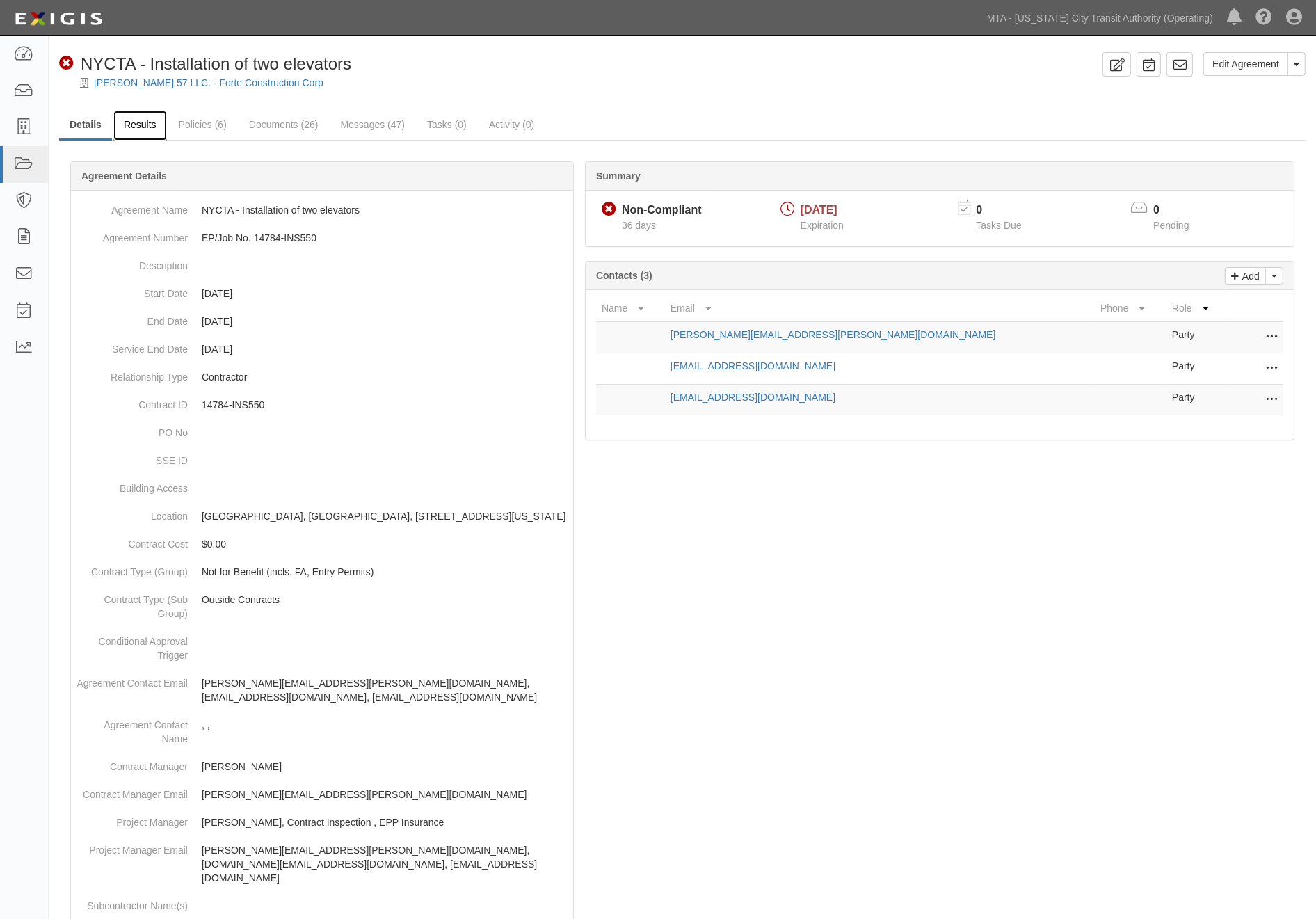
click at [123, 119] on link "Results" at bounding box center [139, 125] width 53 height 30
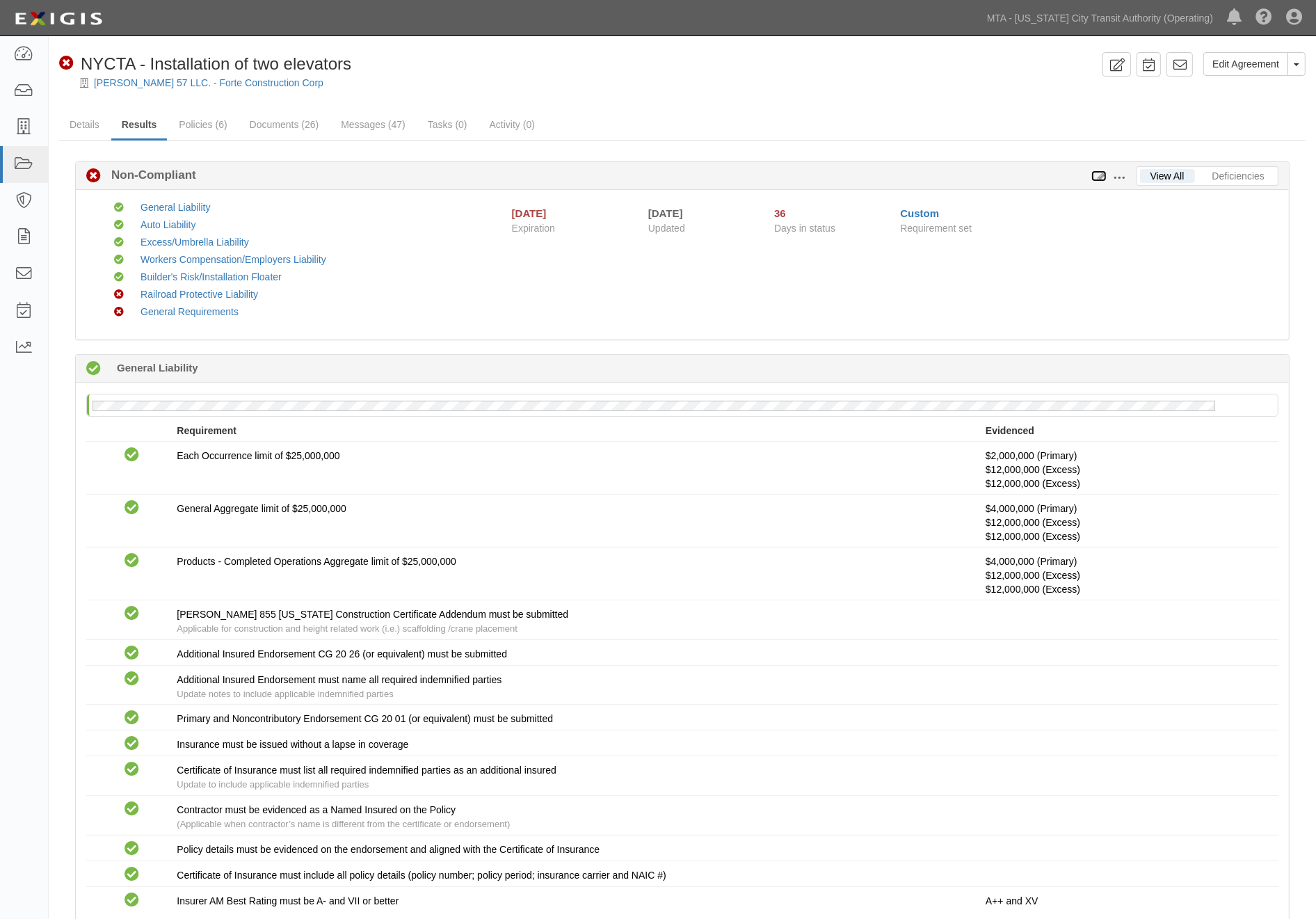
click at [1100, 172] on icon at bounding box center [1098, 176] width 15 height 9
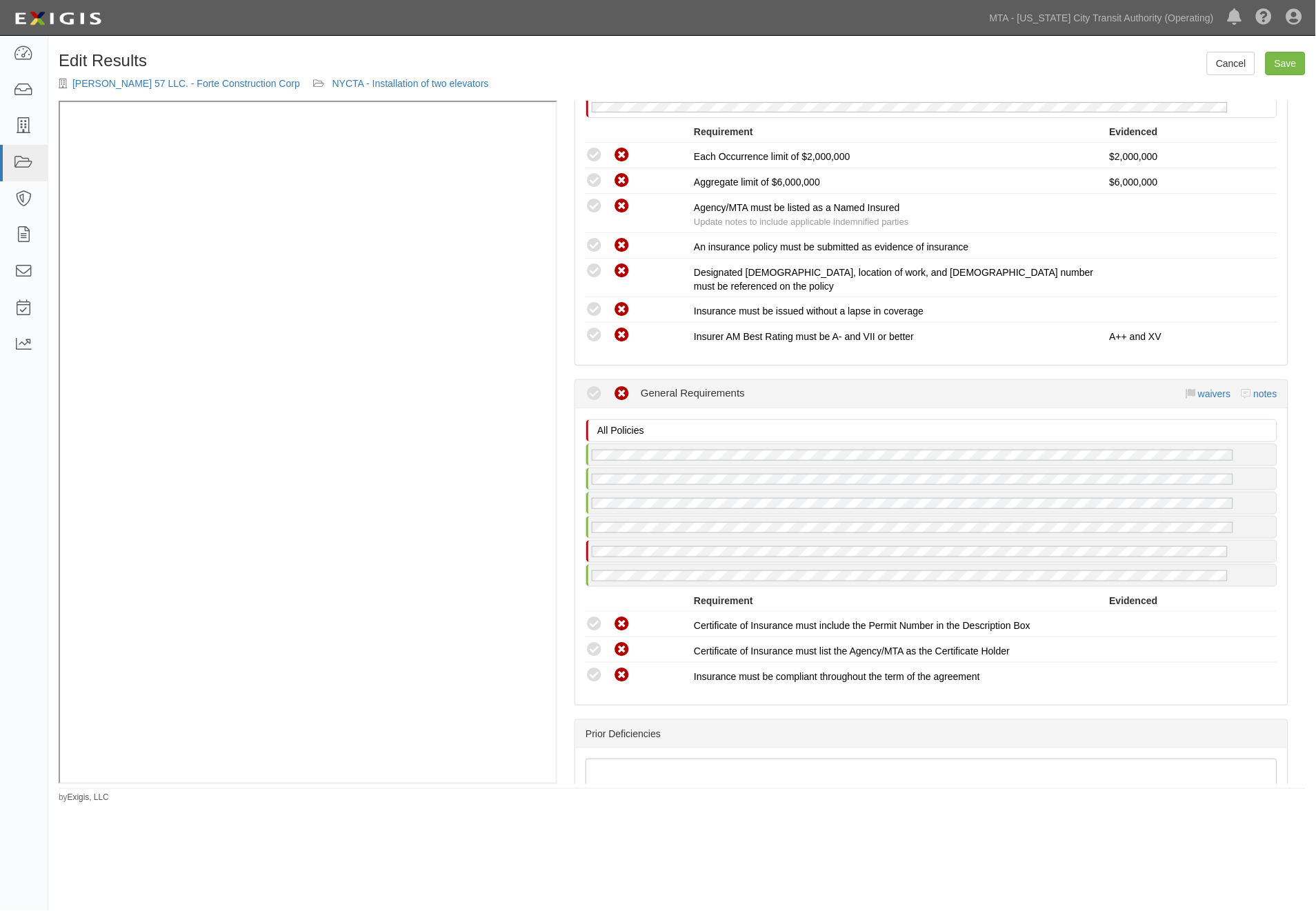
scroll to position [2713, 0]
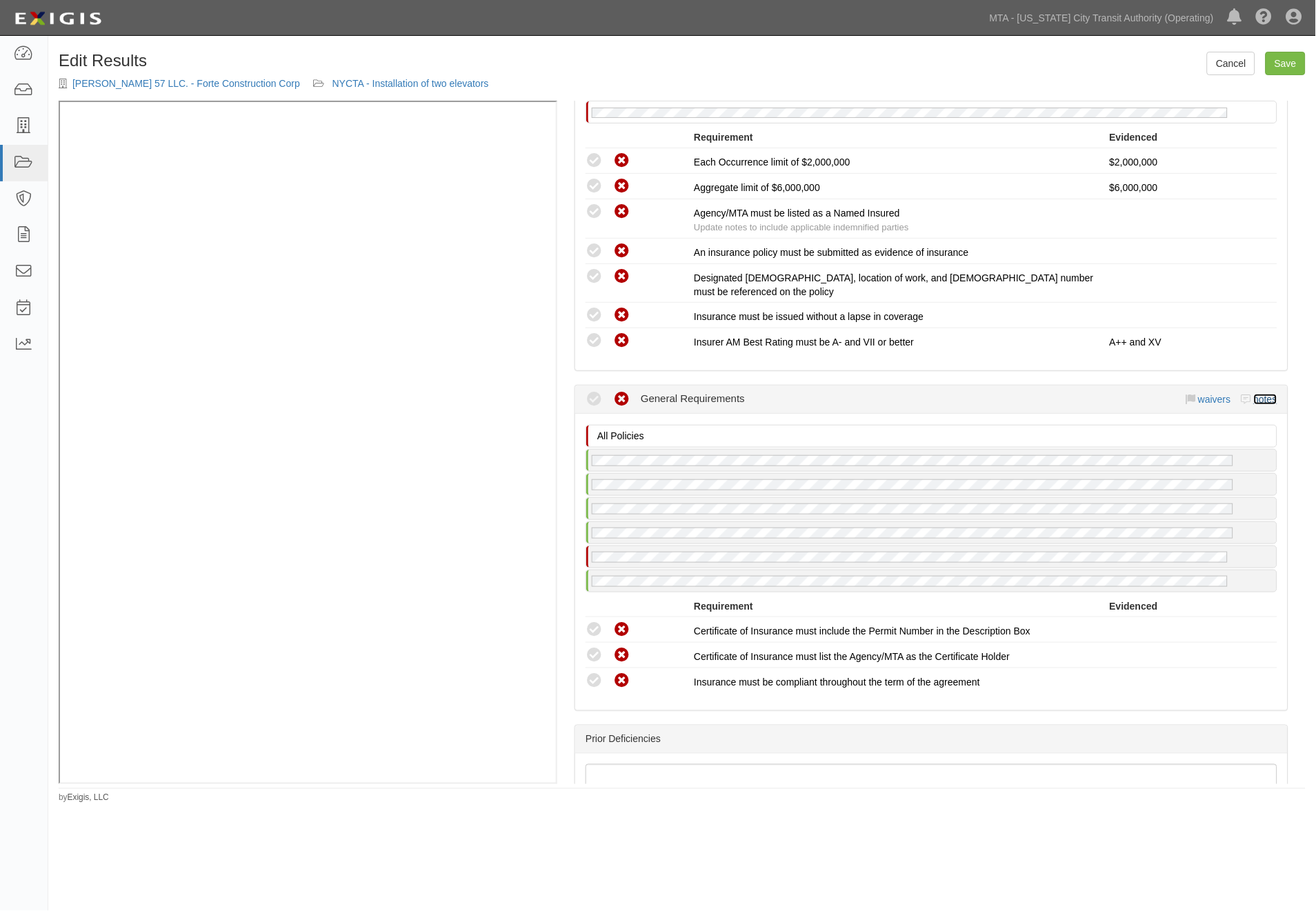
click at [1254, 398] on link "notes" at bounding box center [1265, 399] width 23 height 11
radio input "true"
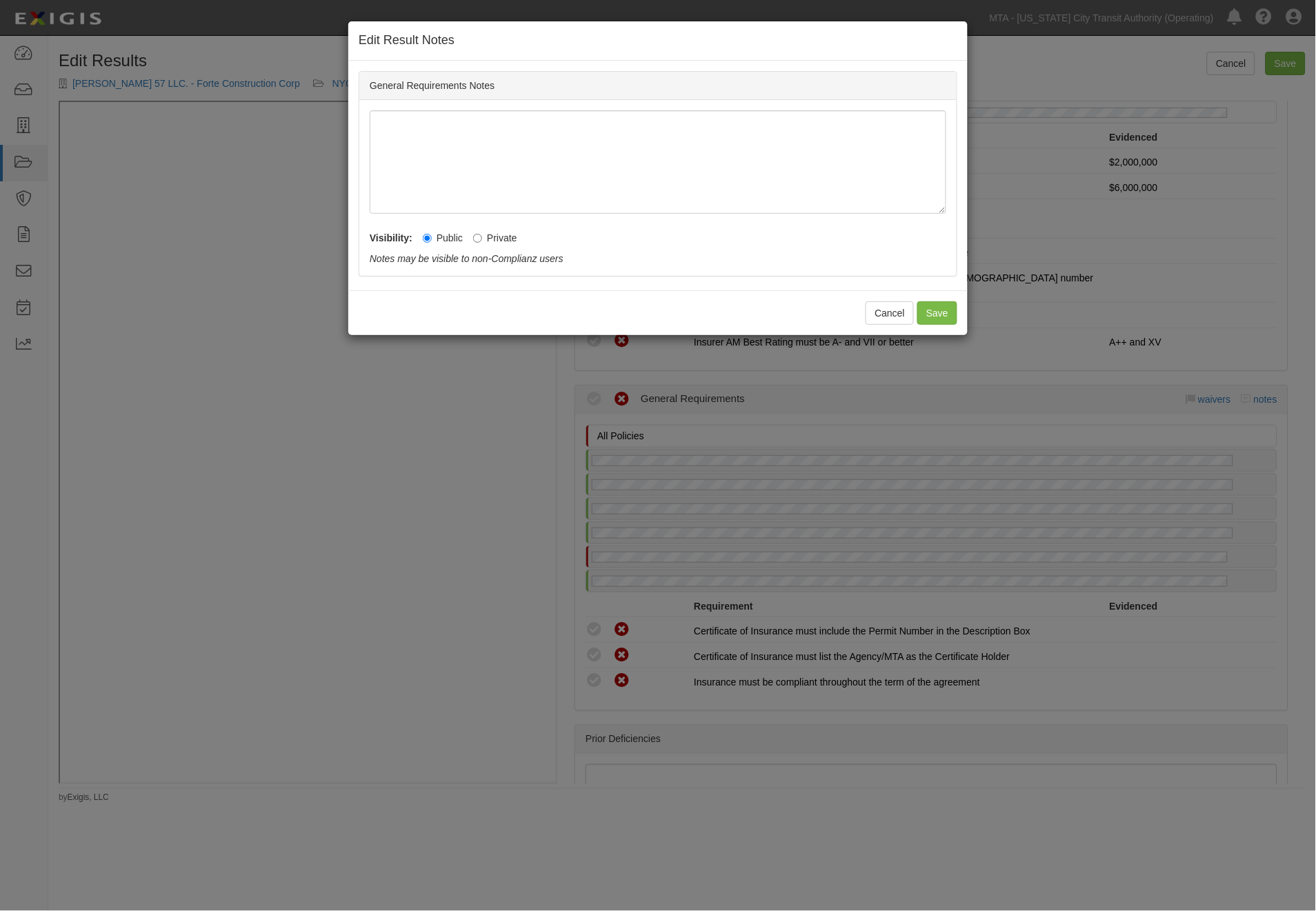
click at [493, 239] on label "Private" at bounding box center [495, 238] width 44 height 14
click at [482, 239] on input "Private" at bounding box center [477, 238] width 9 height 9
radio input "true"
click at [926, 309] on button "Save" at bounding box center [937, 313] width 40 height 23
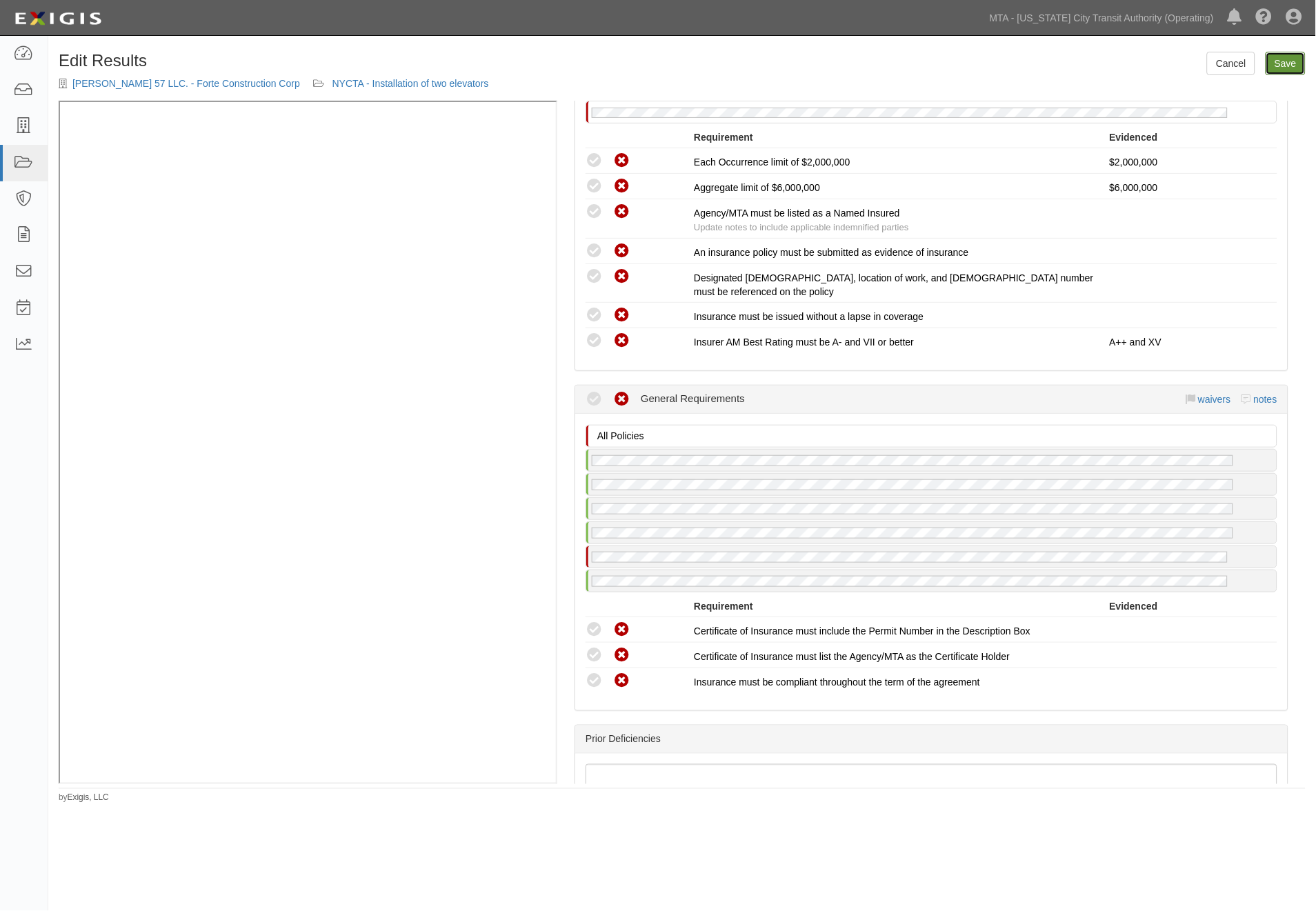
click at [1267, 62] on link "Save" at bounding box center [1286, 63] width 40 height 23
radio input "true"
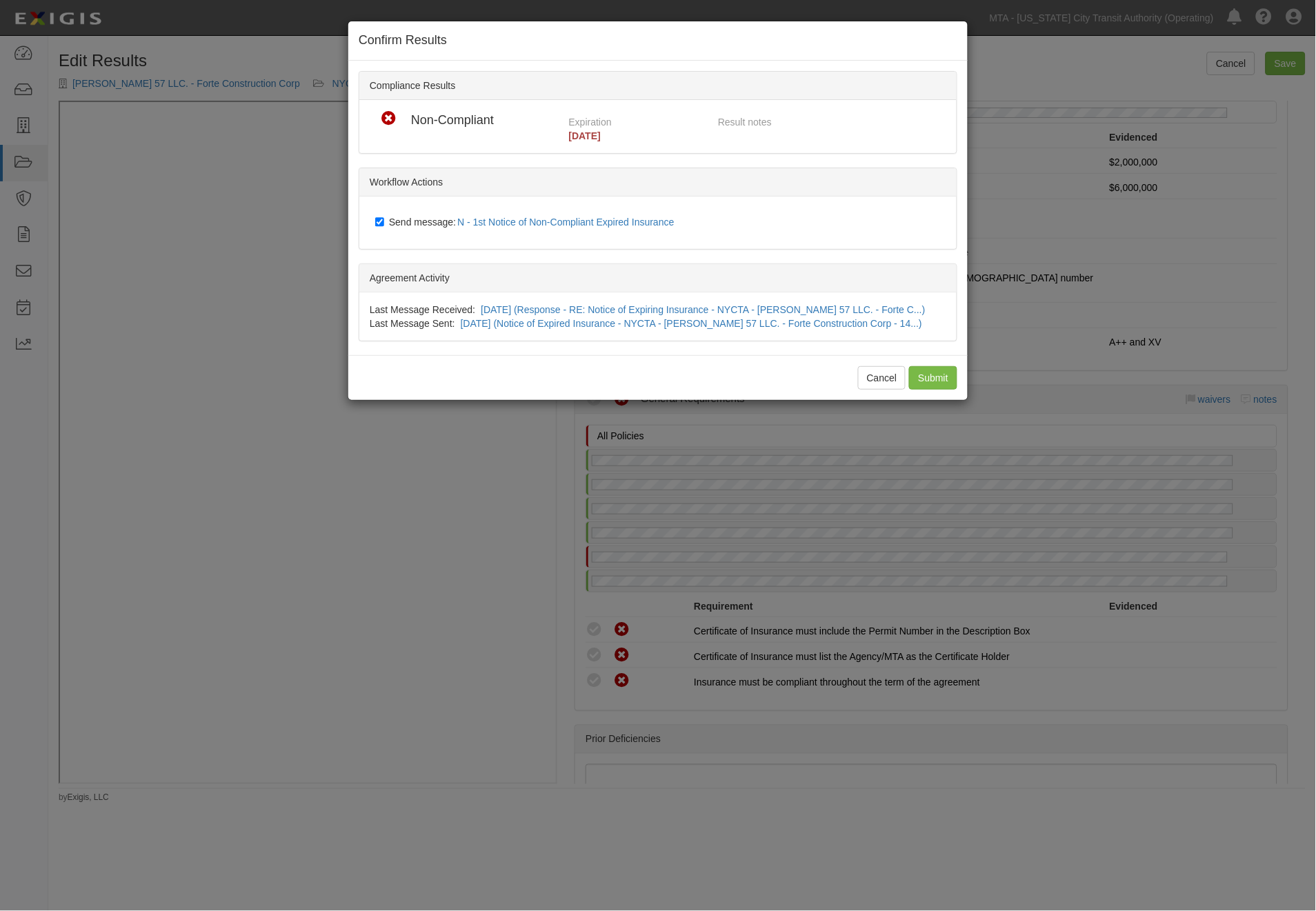
click at [422, 224] on span "Send message: N - 1st Notice of Non-Compliant Expired Insurance" at bounding box center [535, 222] width 291 height 11
click at [384, 224] on input "Send message: N - 1st Notice of Non-Compliant Expired Insurance" at bounding box center [380, 222] width 9 height 11
checkbox input "false"
click at [939, 374] on input "Submit" at bounding box center [933, 378] width 49 height 23
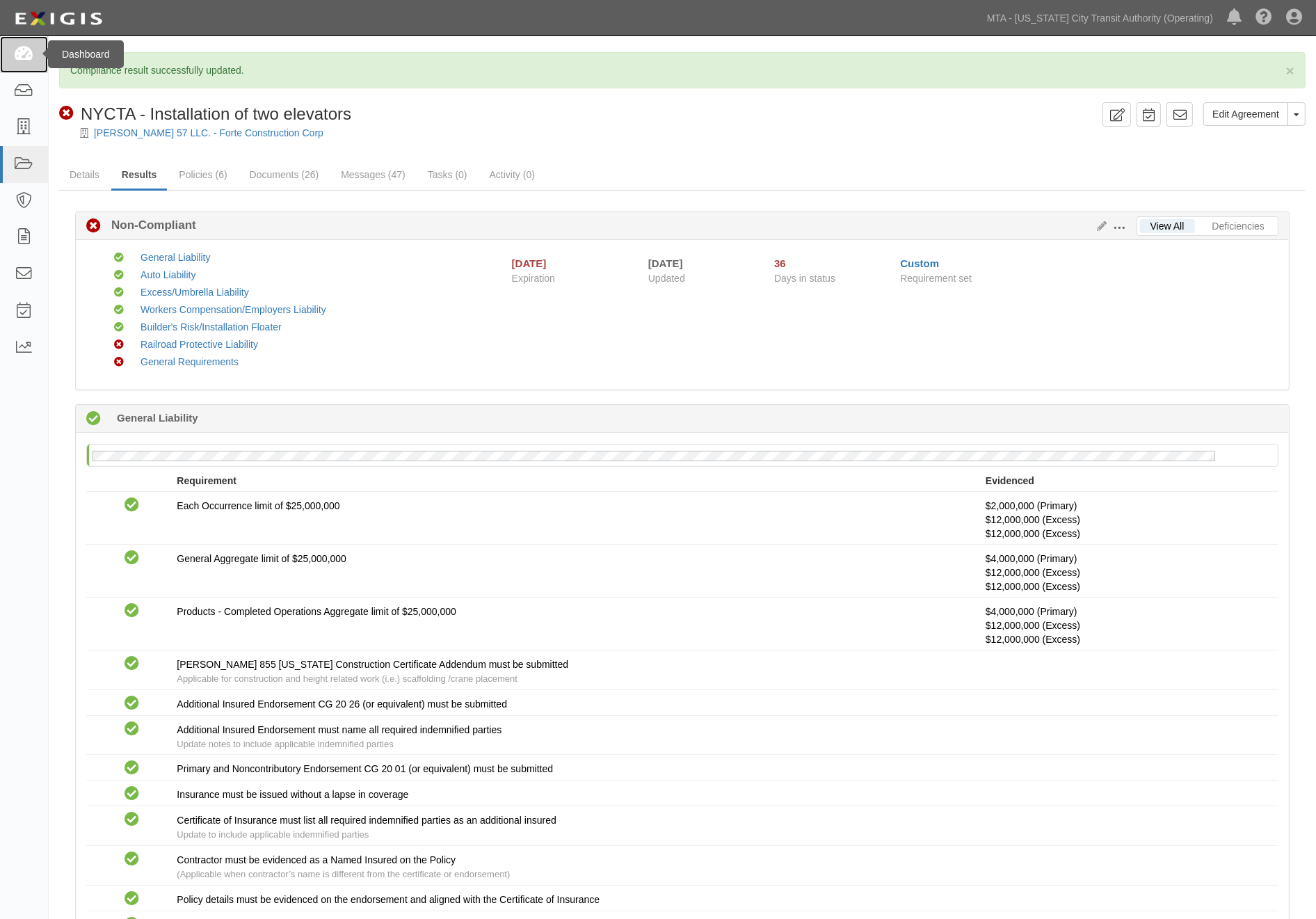
click at [26, 58] on icon at bounding box center [23, 55] width 20 height 16
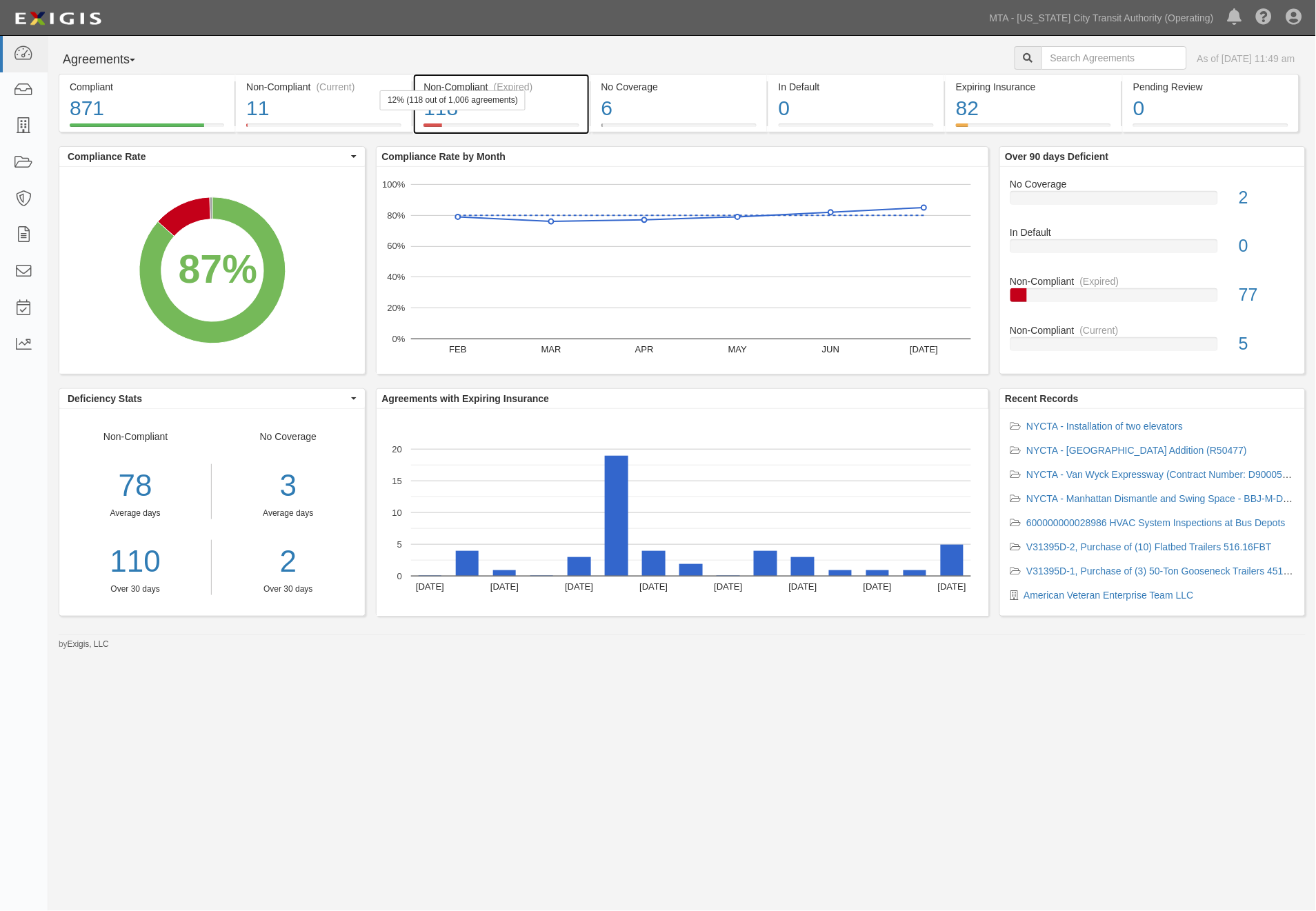
click at [582, 118] on div "Non-Compliant (Expired) 118 12% (118 out of 1,006 agreements)" at bounding box center [500, 103] width 176 height 59
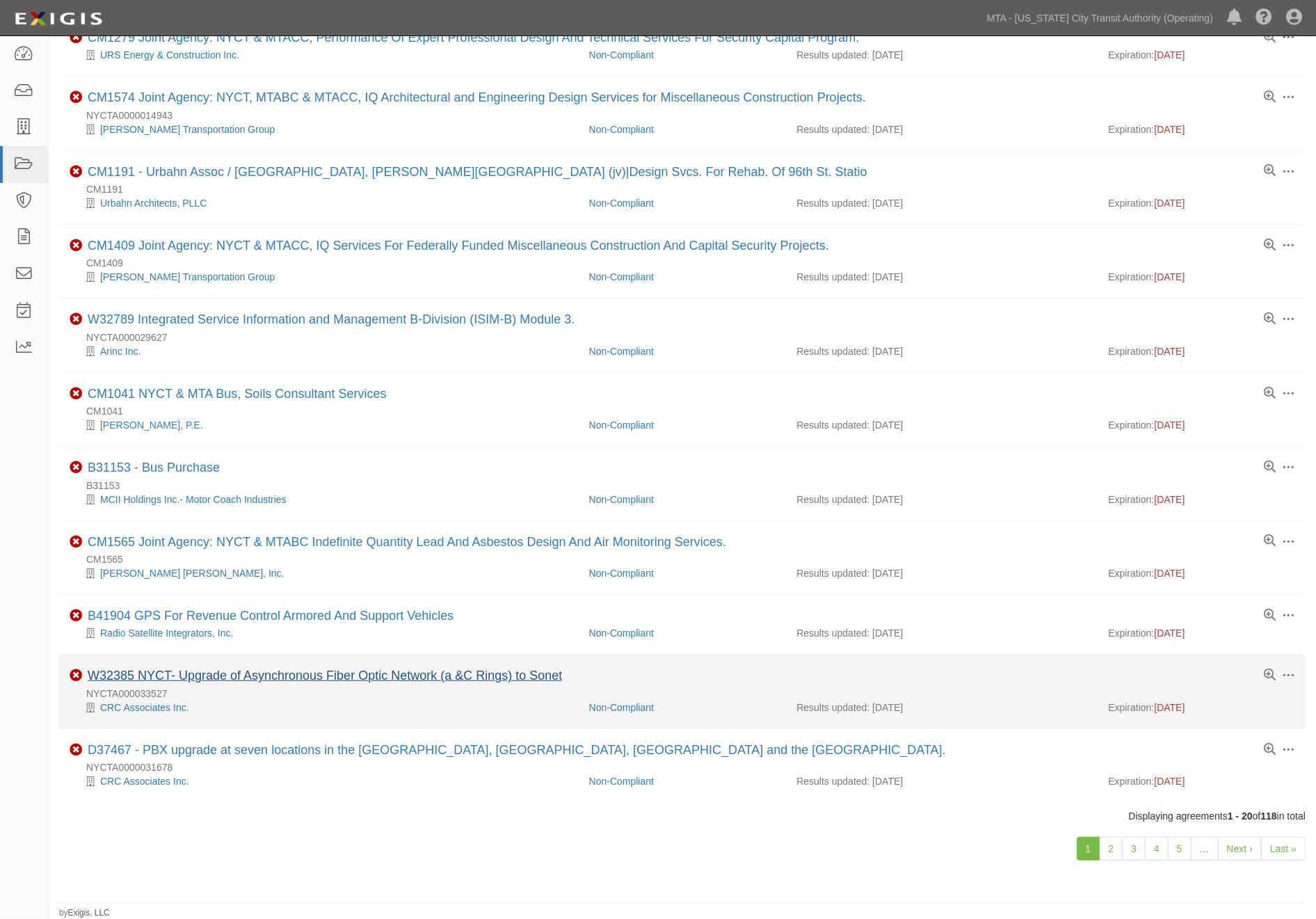
scroll to position [777, 0]
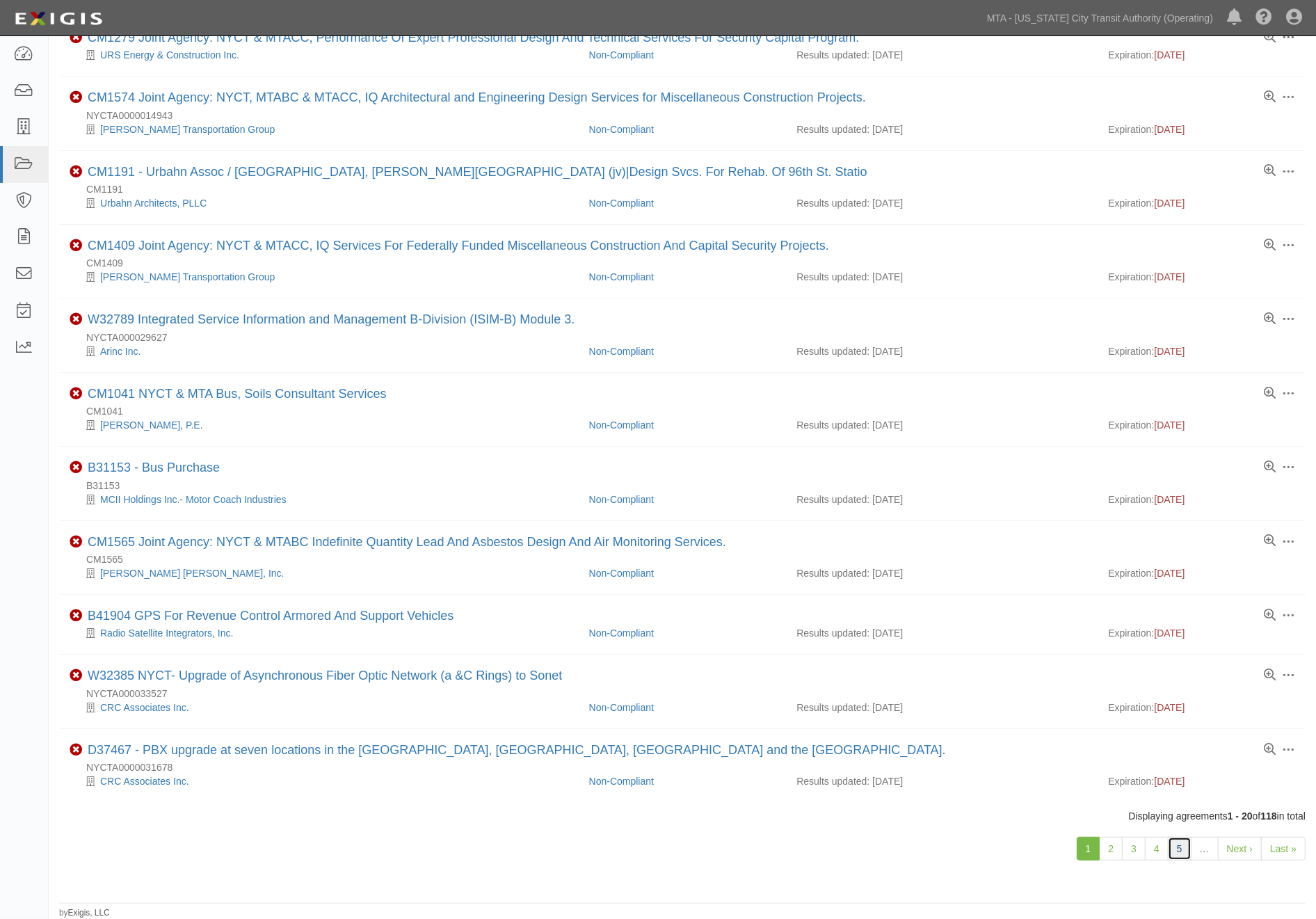
click at [1187, 854] on link "5" at bounding box center [1179, 849] width 23 height 23
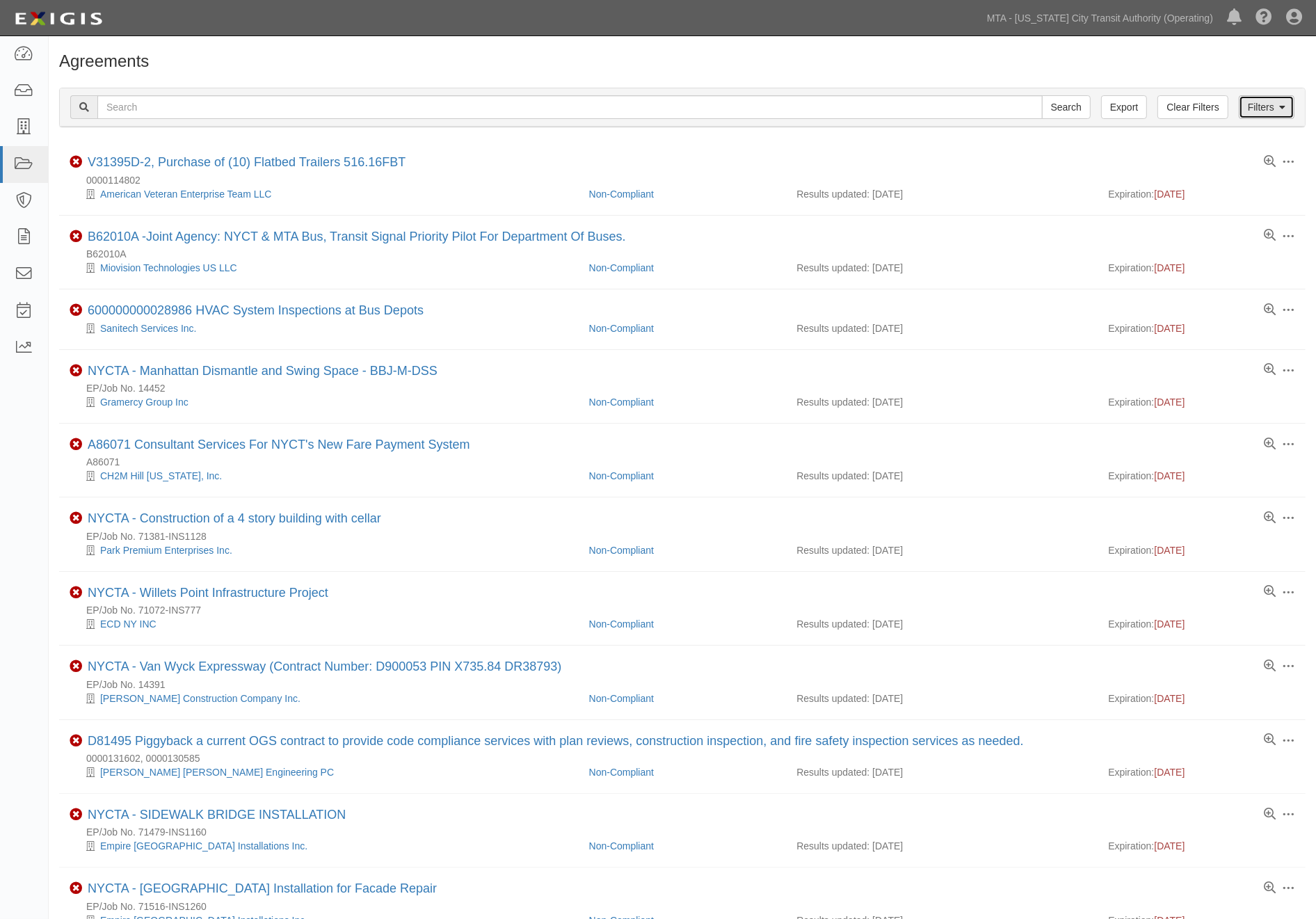
click at [1252, 104] on link "Filters" at bounding box center [1266, 107] width 56 height 23
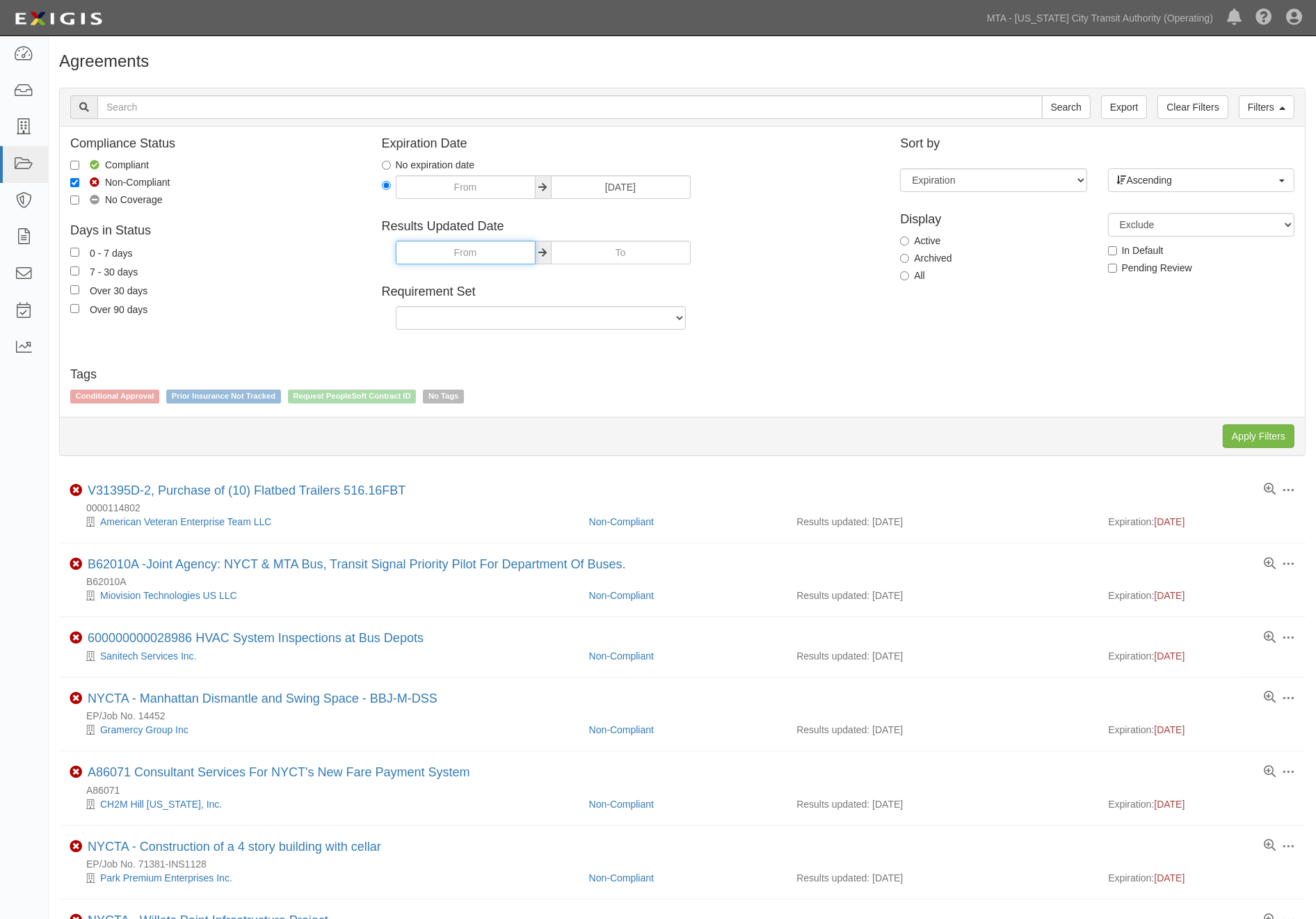
click at [463, 258] on input "text" at bounding box center [465, 253] width 139 height 23
type input "07/01/2025"
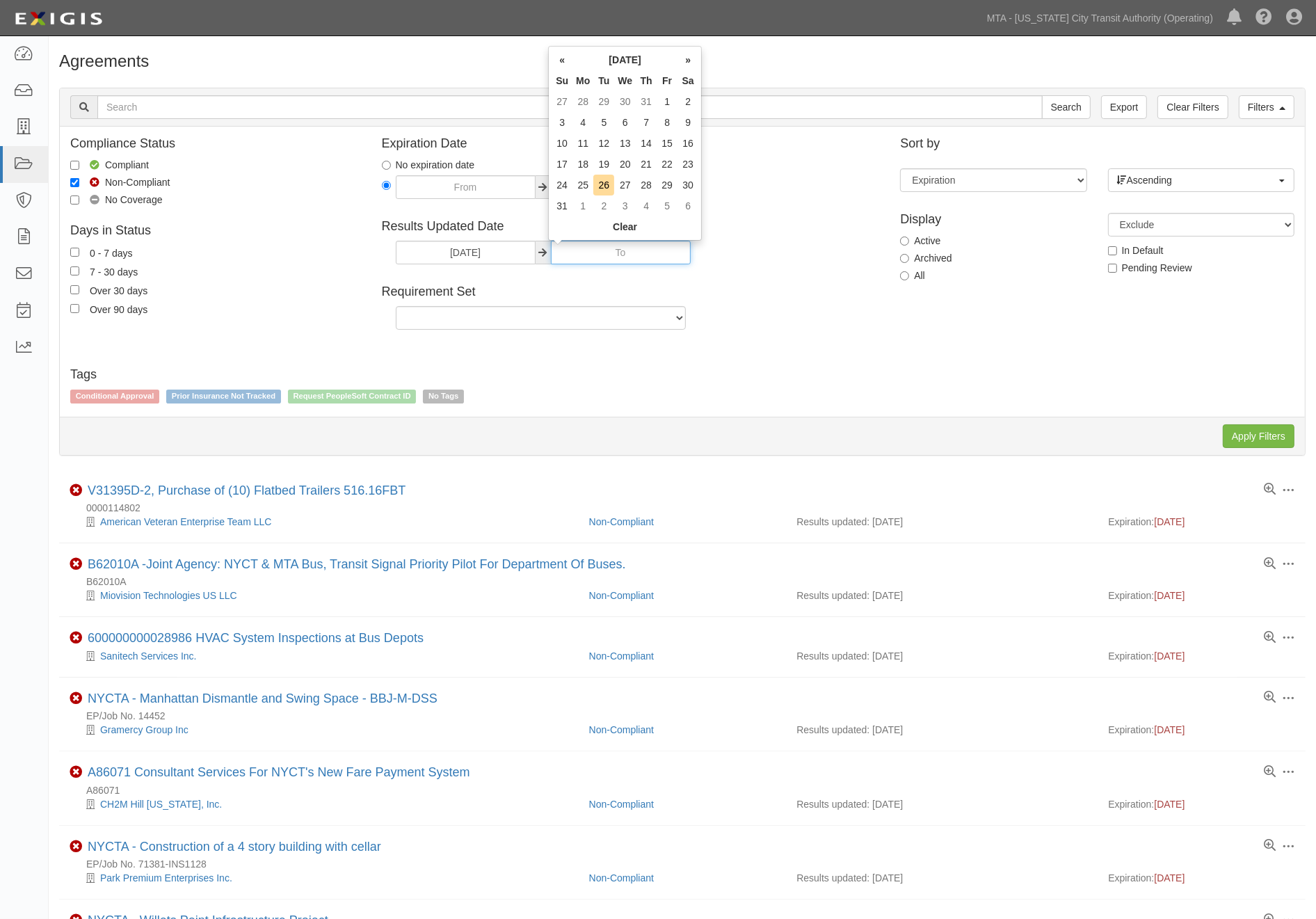
click at [592, 258] on input "07/01/2025" at bounding box center [620, 253] width 139 height 23
type input "07/30/2025"
click at [792, 352] on div "Tags Conditional Approval Prior Insurance Not Tracked Request PeopleSoft Contra…" at bounding box center [682, 376] width 1245 height 59
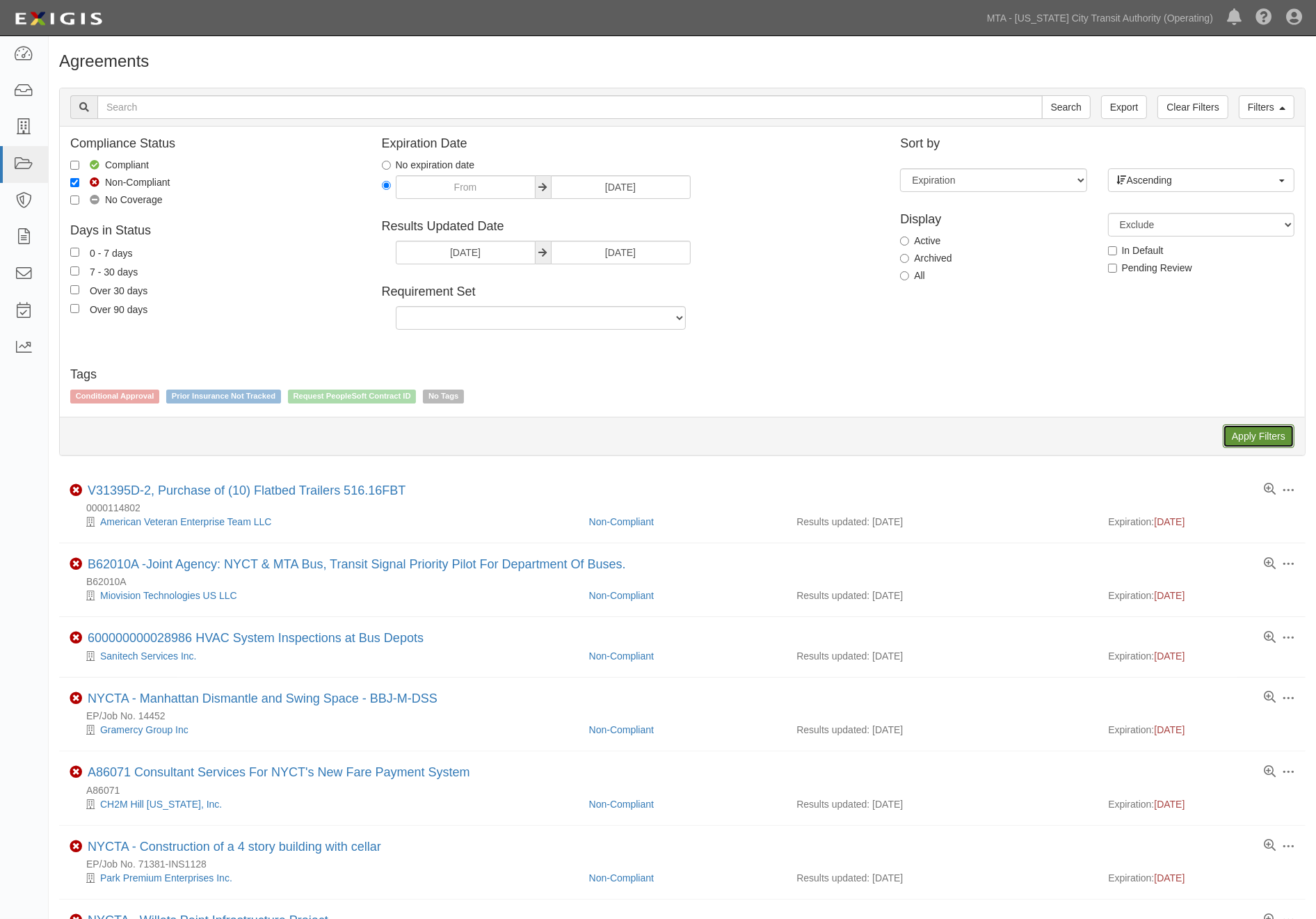
click at [1241, 441] on input "Apply Filters" at bounding box center [1258, 436] width 72 height 23
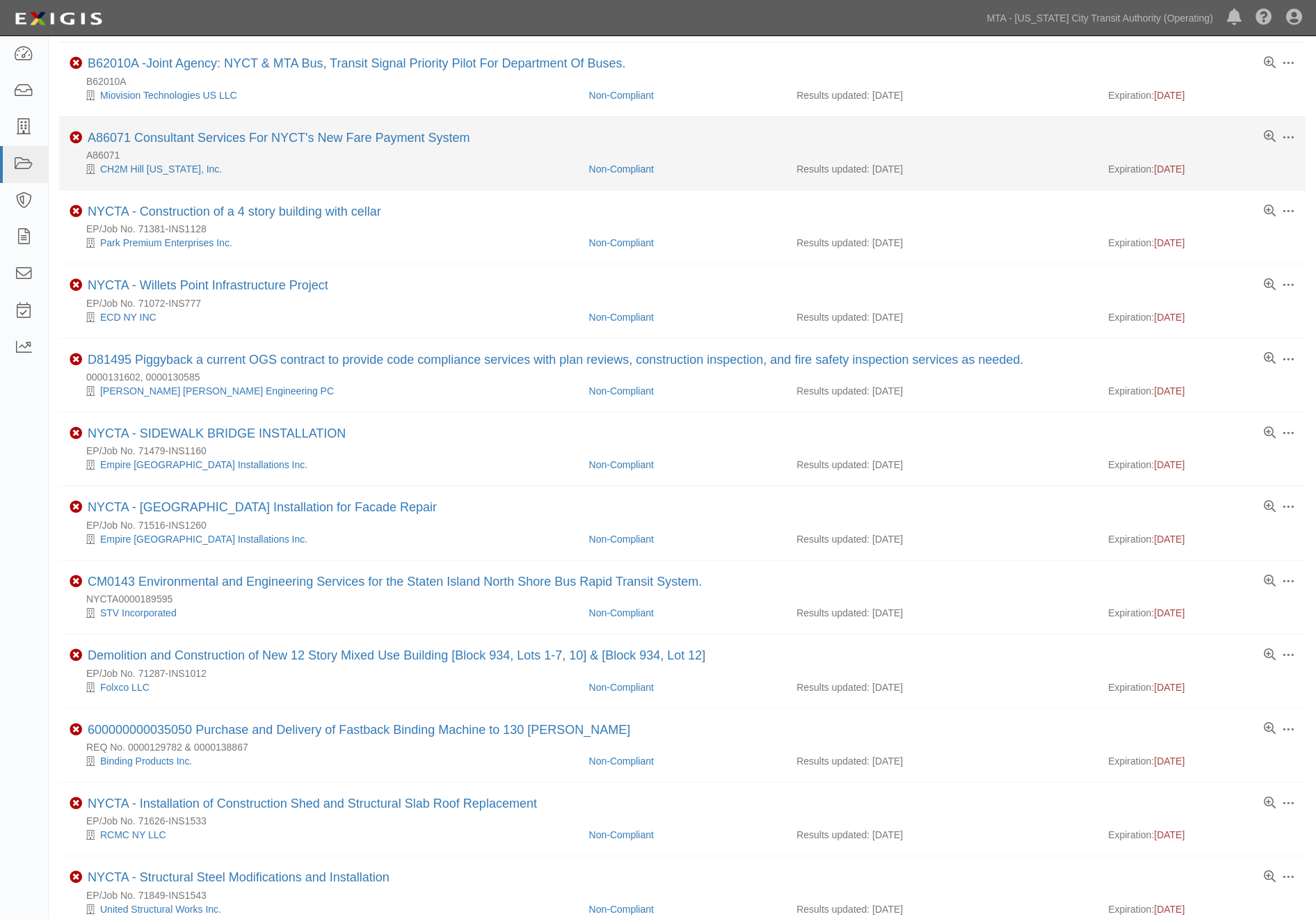
scroll to position [689, 0]
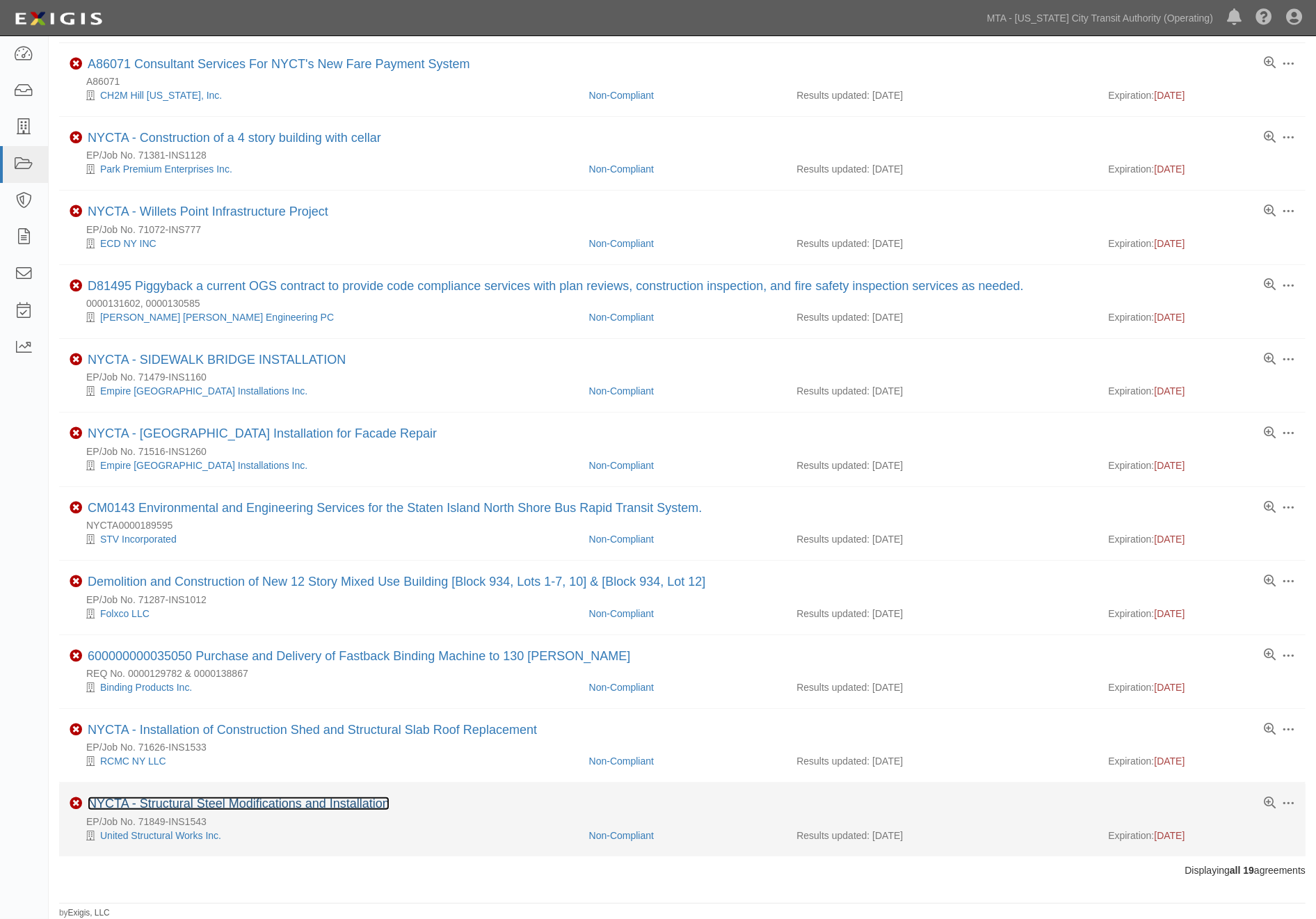
click at [329, 805] on link "NYCTA - Structural Steel Modifications and Installation" at bounding box center [238, 803] width 302 height 14
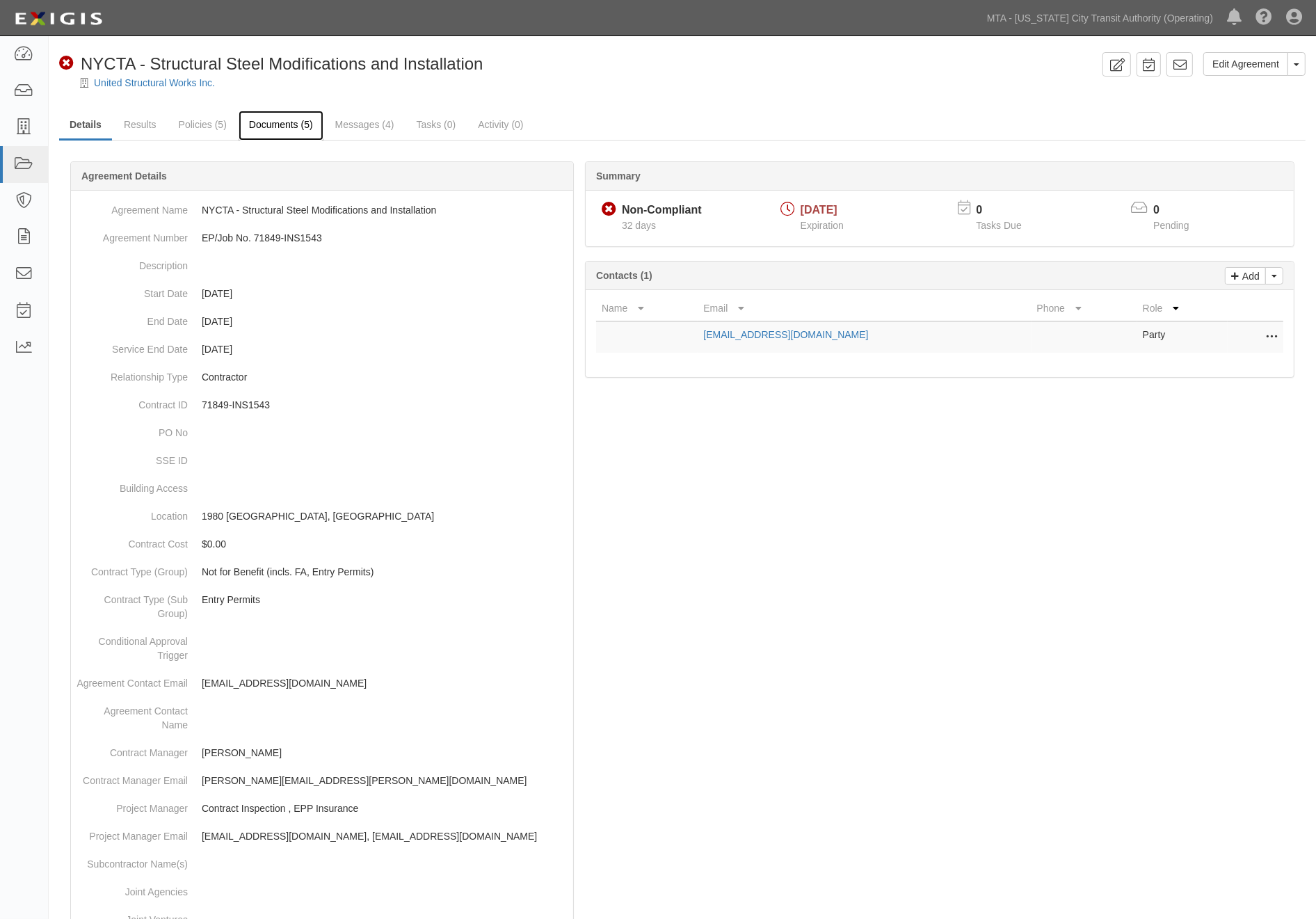
click at [275, 118] on link "Documents (5)" at bounding box center [281, 125] width 85 height 30
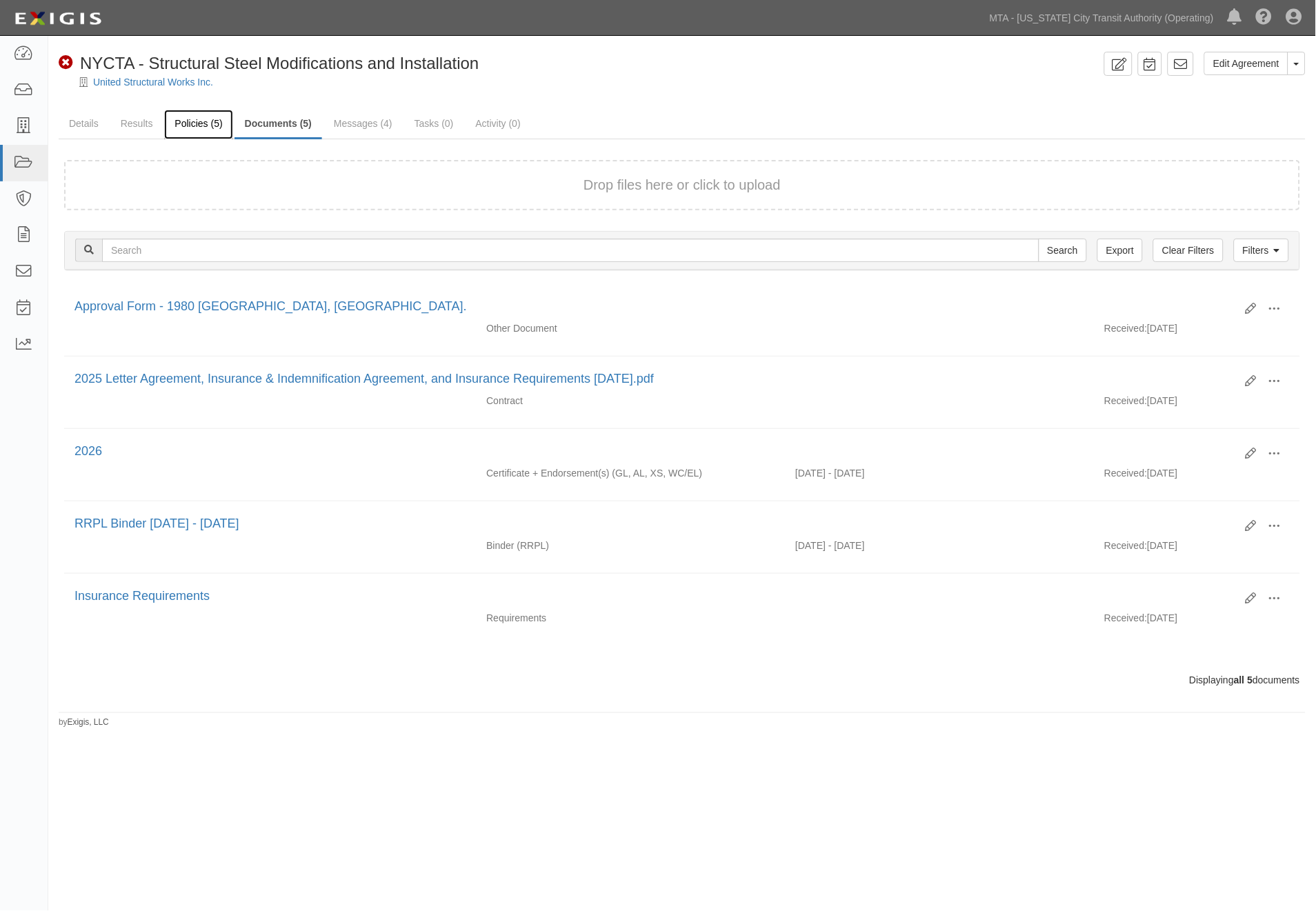
click at [191, 119] on link "Policies (5)" at bounding box center [198, 124] width 68 height 30
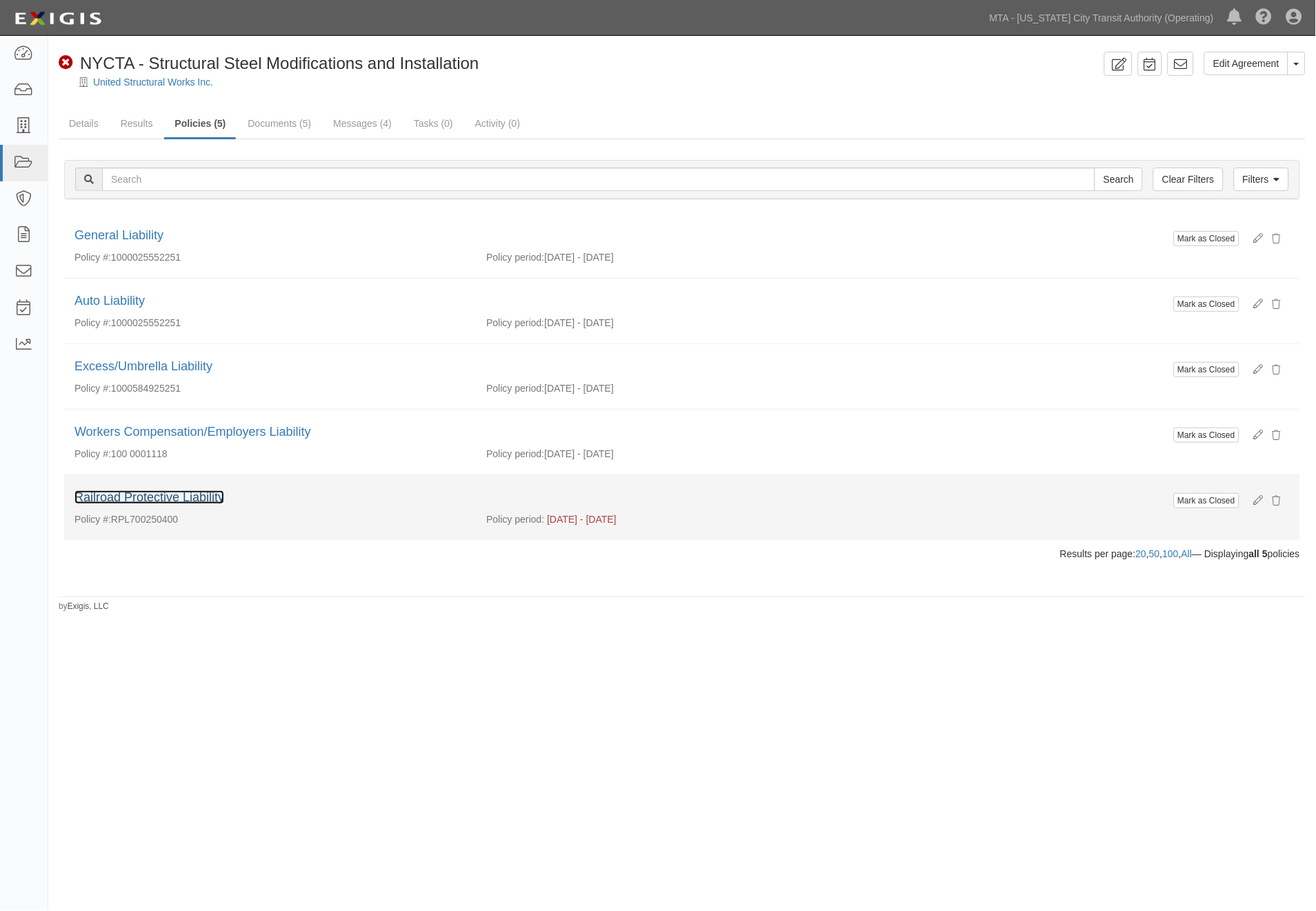
click at [188, 498] on link "Railroad Protective Liability" at bounding box center [149, 497] width 150 height 14
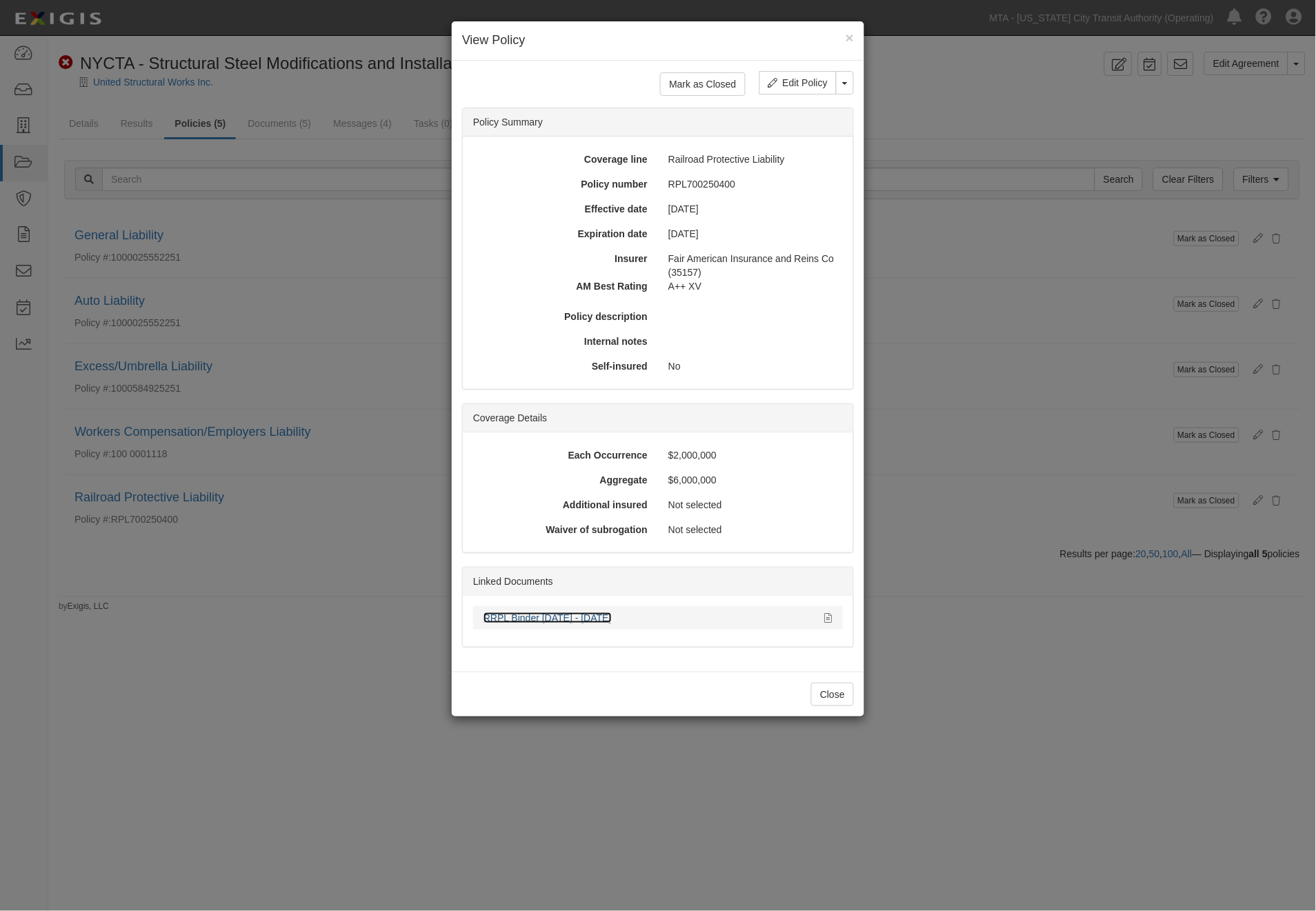
click at [561, 615] on link "RRPL Binder [DATE] - [DATE]" at bounding box center [548, 618] width 128 height 11
drag, startPoint x: 1049, startPoint y: 706, endPoint x: 929, endPoint y: 635, distance: 139.4
click at [1044, 708] on div "× View Policy Mark as Closed Edit Policy Toggle Dropdown Delete Policy Policy S…" at bounding box center [658, 456] width 1316 height 911
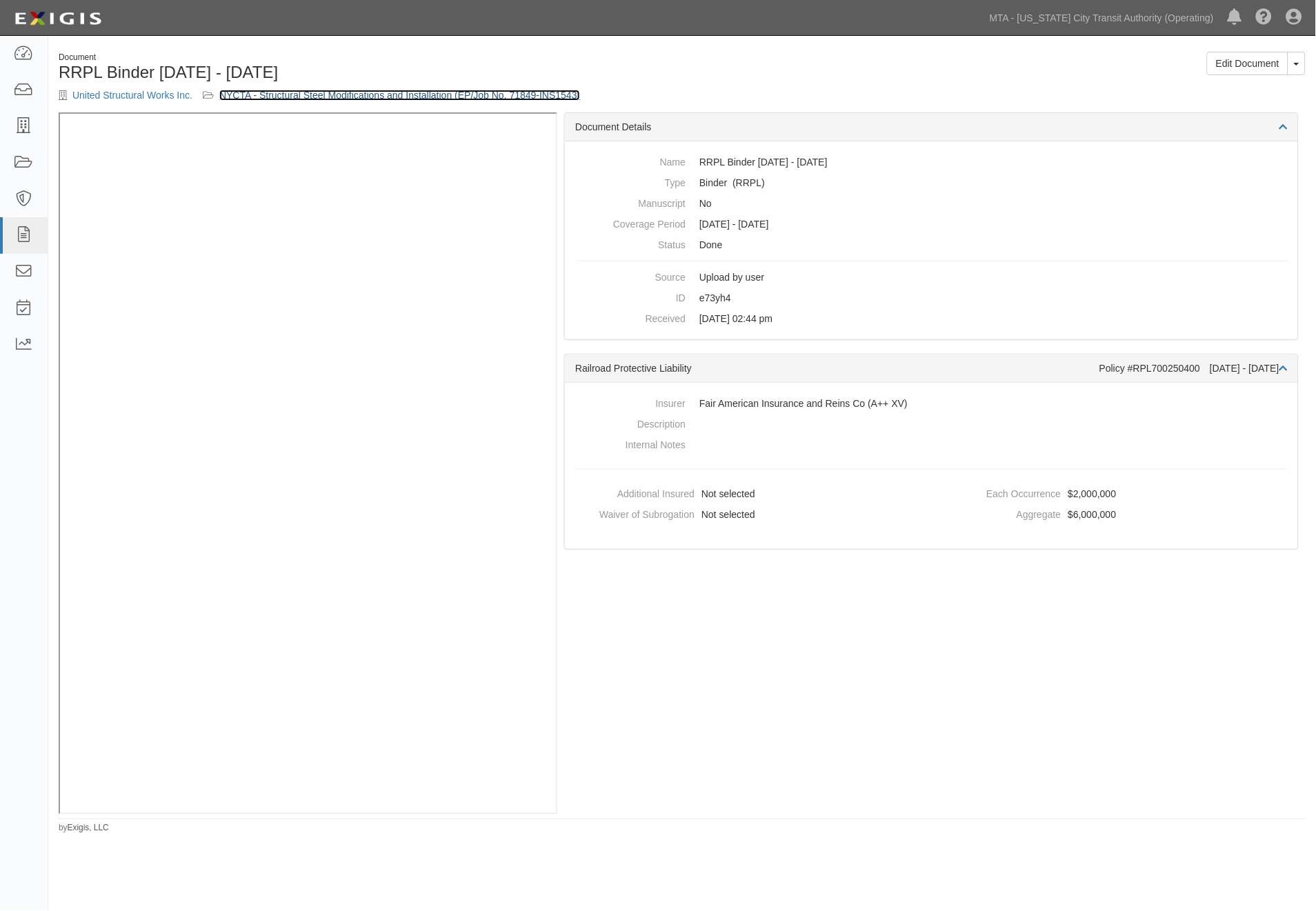
click at [439, 94] on link "NYCTA - Structural Steel Modifications and Installation (EP/Job No. 71849-INS15…" at bounding box center [400, 95] width 361 height 11
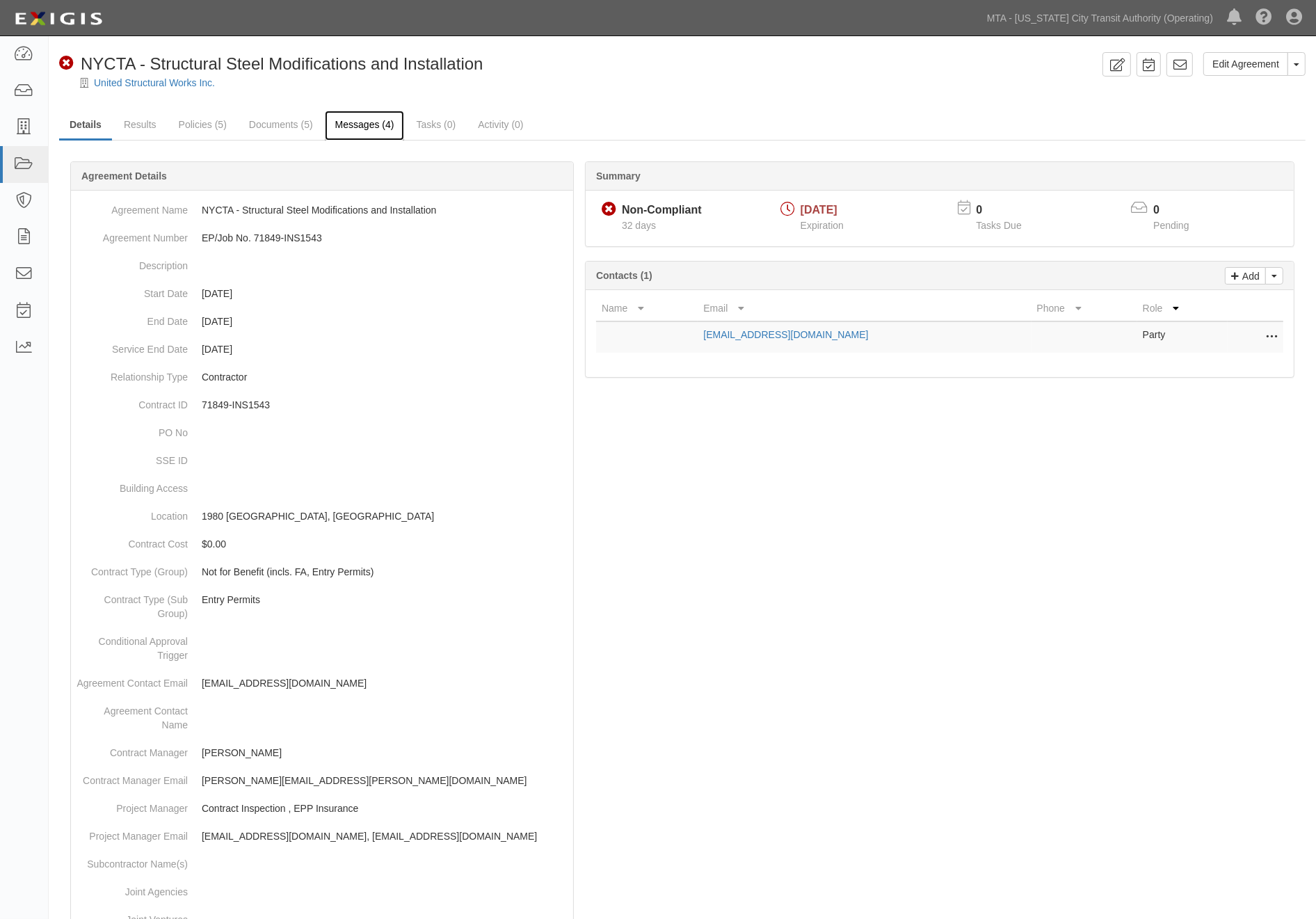
click at [359, 128] on link "Messages (4)" at bounding box center [365, 125] width 80 height 30
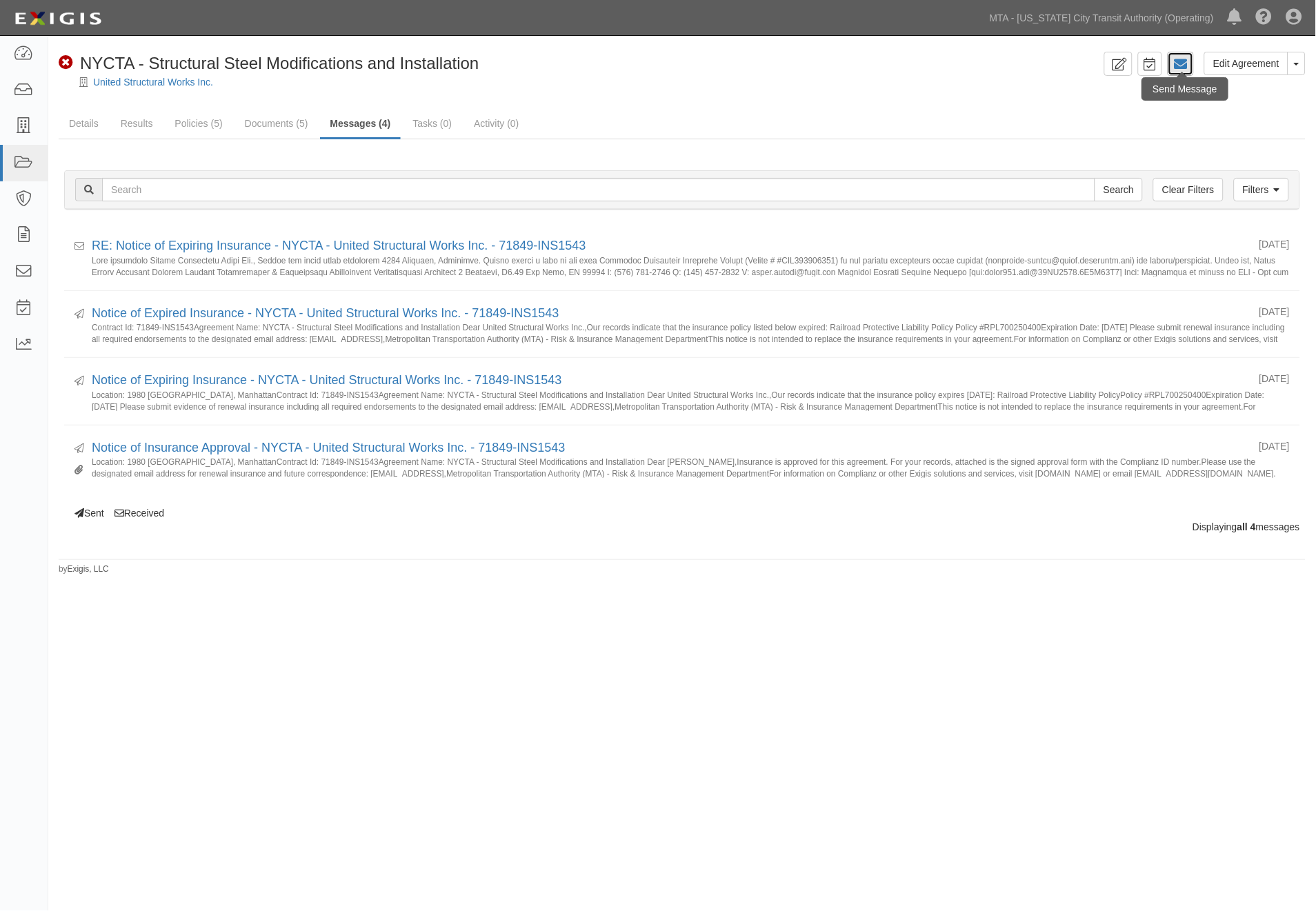
click at [1182, 64] on icon at bounding box center [1181, 64] width 14 height 14
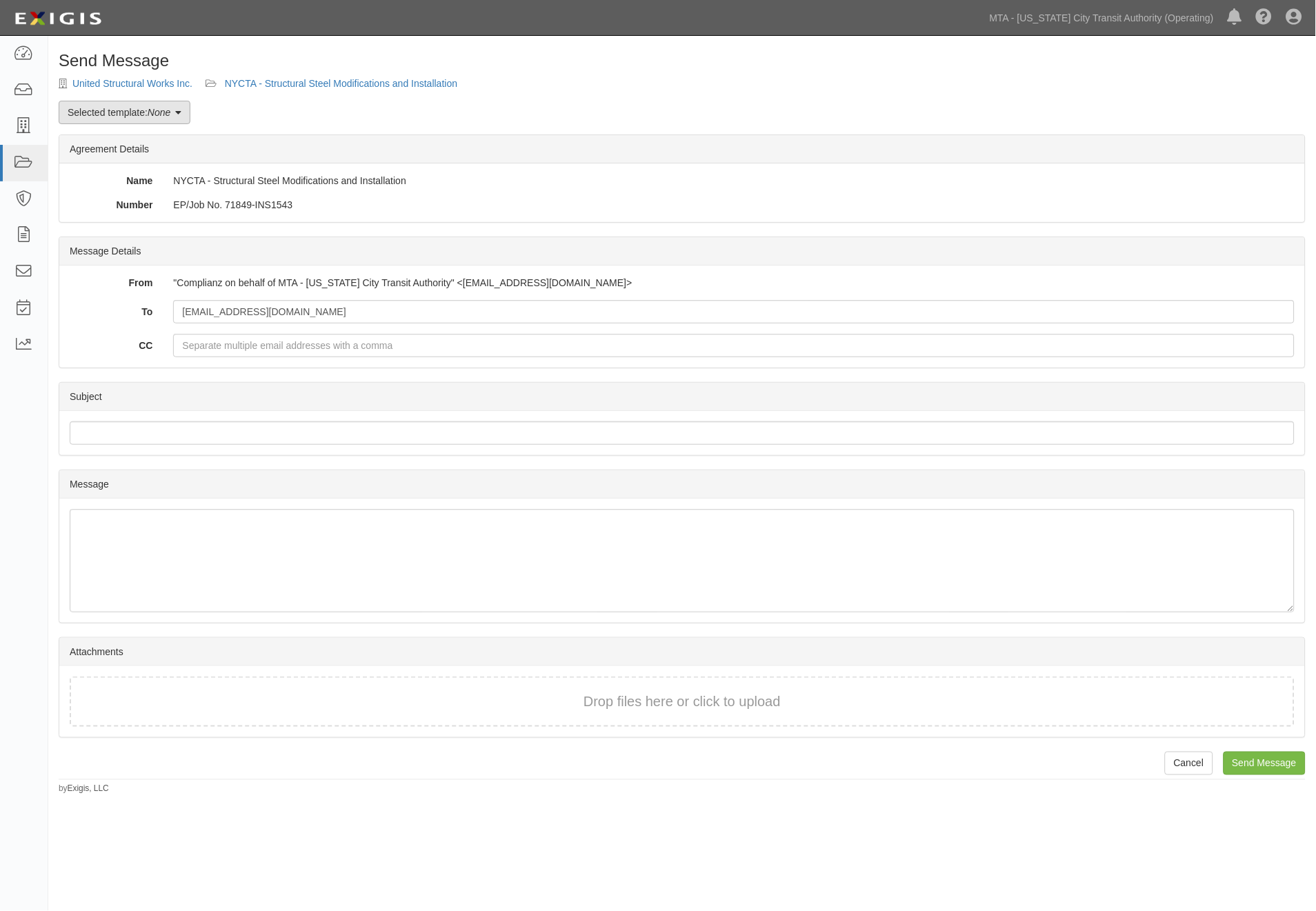
click at [143, 124] on link "Selected template: None" at bounding box center [125, 112] width 132 height 23
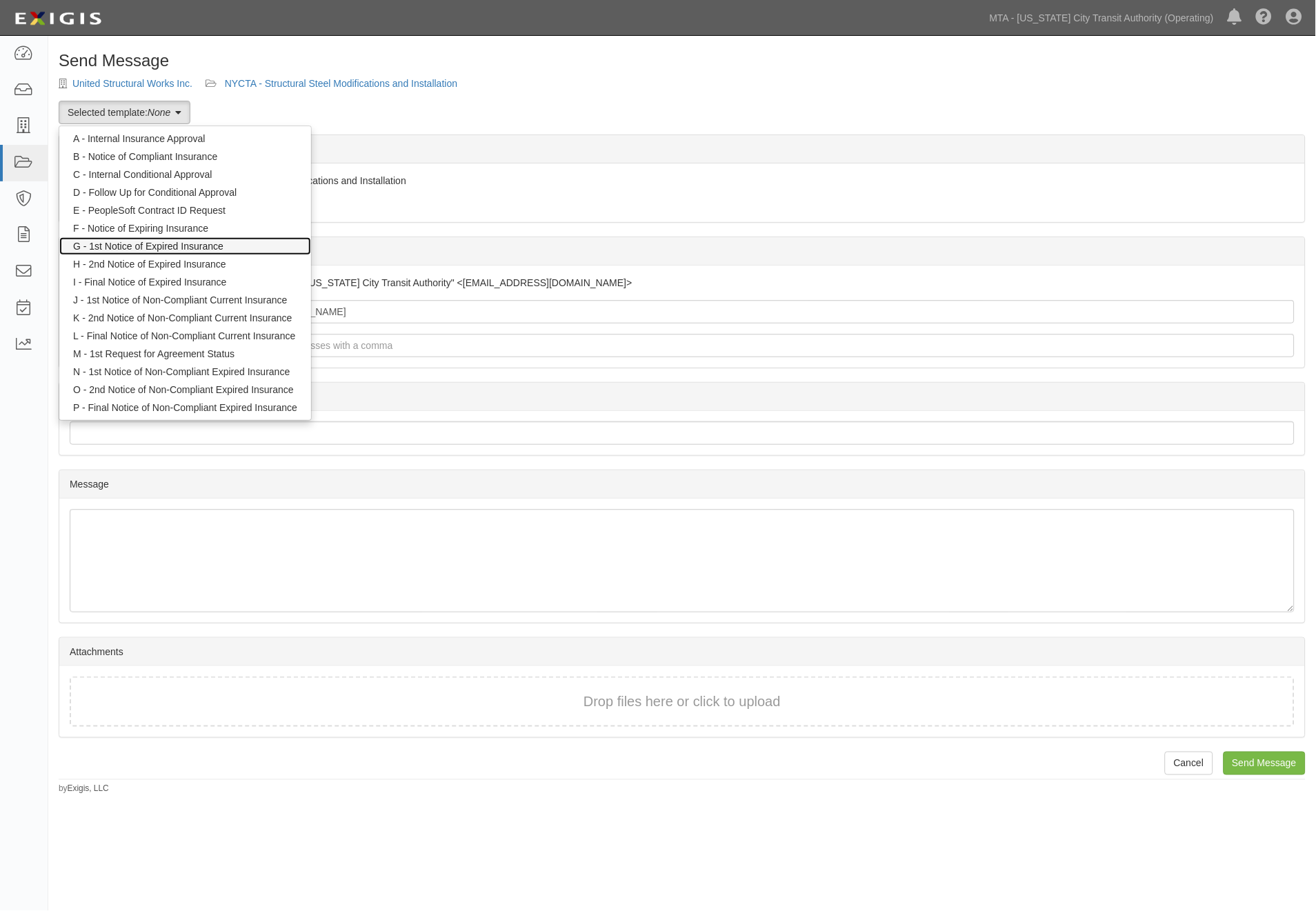
click at [152, 245] on link "G - 1st Notice of Expired Insurance" at bounding box center [185, 246] width 252 height 18
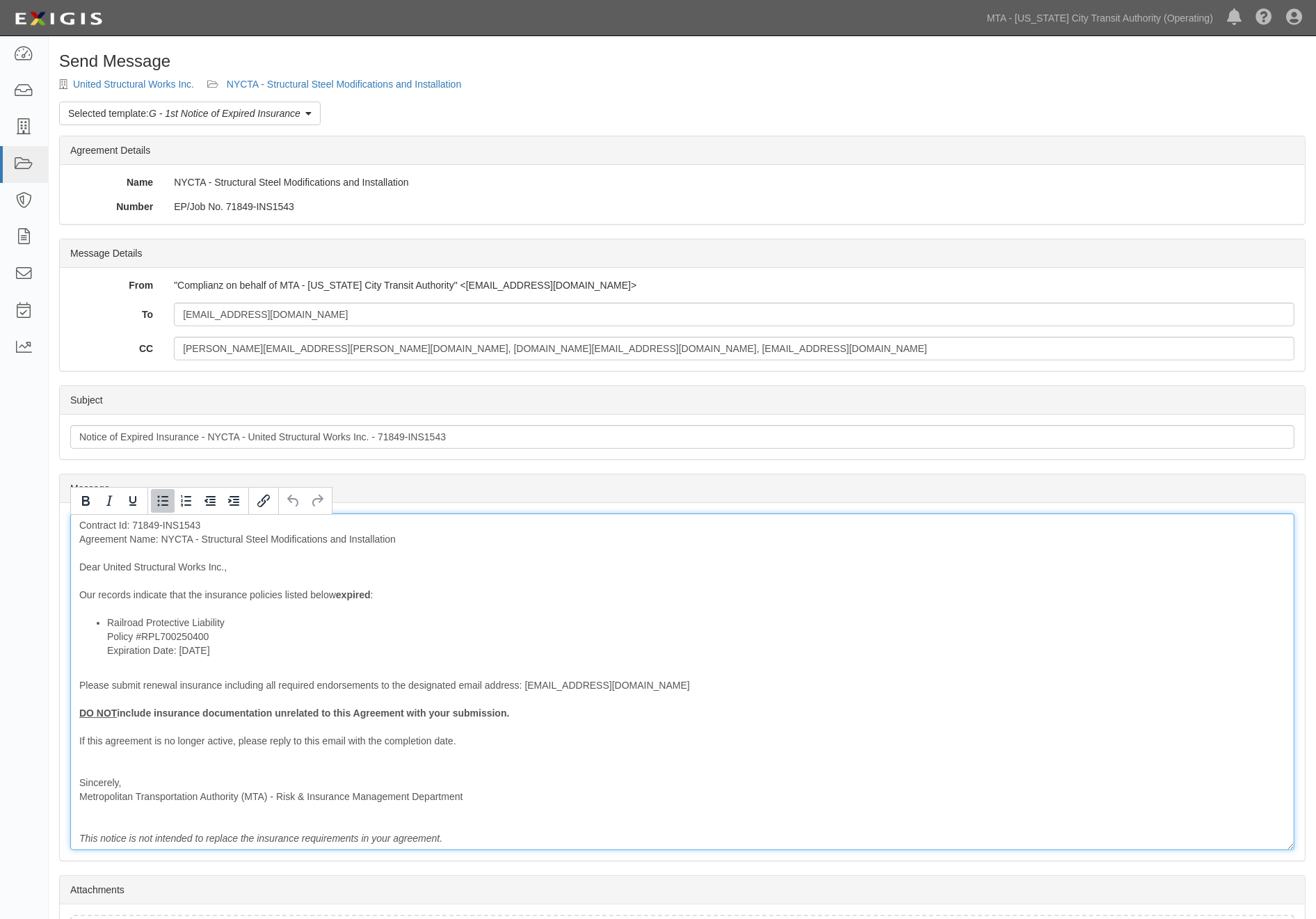
click at [241, 621] on li "Railroad Protective Liability Policy #RPL700250400 Expiration Date: [DATE]" at bounding box center [696, 636] width 1178 height 42
drag, startPoint x: 235, startPoint y: 652, endPoint x: 104, endPoint y: 649, distance: 131.0
click at [104, 649] on ul "Railroad Protective Liability Binder Policy #RPL700250400 Expiration Date: [DAT…" at bounding box center [682, 636] width 1206 height 42
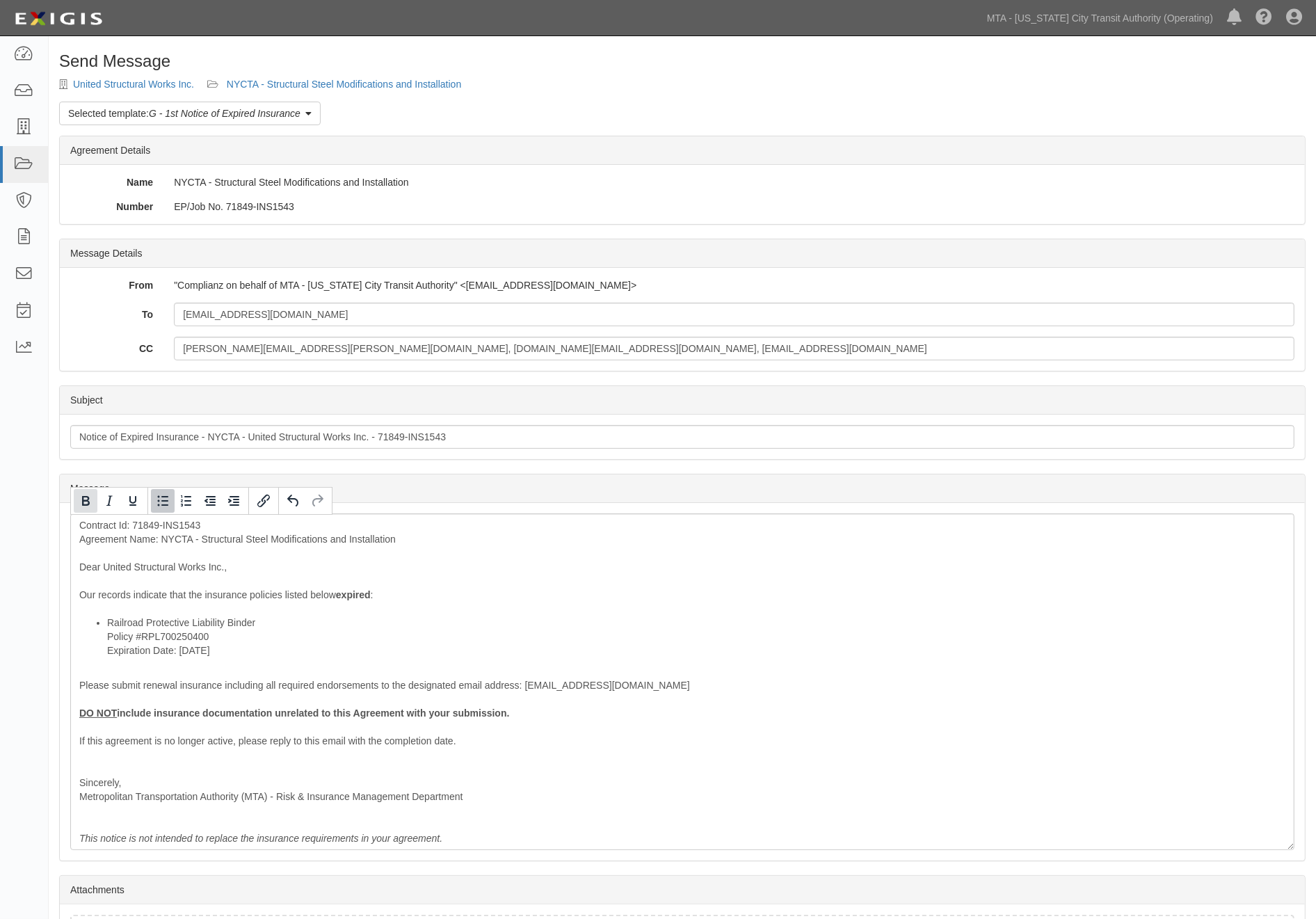
click at [93, 497] on icon "Bold" at bounding box center [85, 500] width 17 height 17
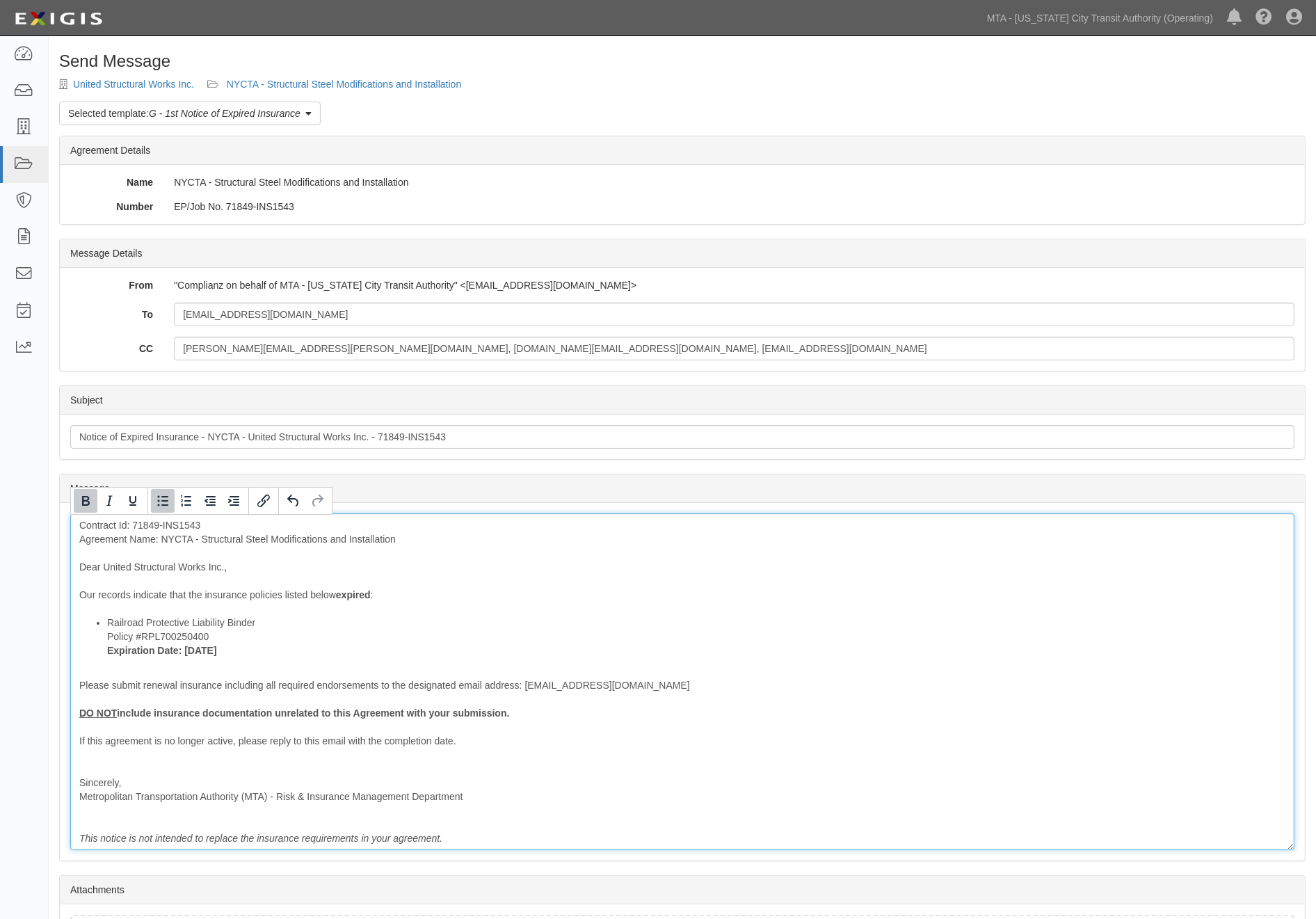
click at [246, 633] on li "Railroad Protective Liability Binder Policy #RPL700250400 Expiration Date: 7/25…" at bounding box center [696, 636] width 1178 height 42
drag, startPoint x: 142, startPoint y: 685, endPoint x: 381, endPoint y: 690, distance: 239.1
click at [381, 690] on div "Contract Id: 71849-INS1543 Agreement Name: NYCTA - Structural Steel Modificatio…" at bounding box center [682, 682] width 1224 height 337
drag, startPoint x: 144, startPoint y: 687, endPoint x: 289, endPoint y: 686, distance: 145.0
click at [289, 686] on div "Contract Id: 71849-INS1543 Agreement Name: NYCTA - Structural Steel Modificatio…" at bounding box center [682, 682] width 1224 height 337
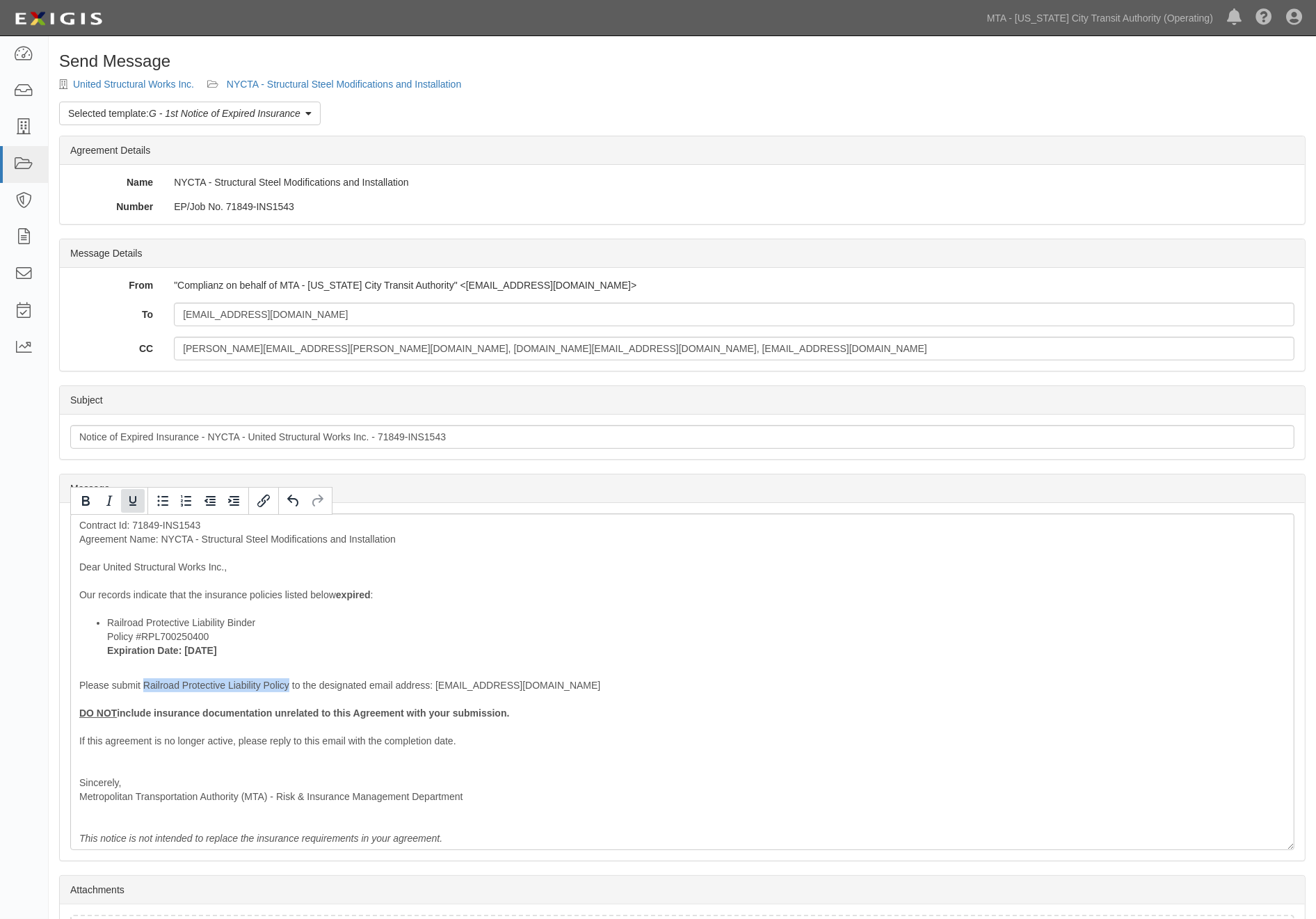
click at [129, 505] on icon "Underline" at bounding box center [133, 500] width 7 height 9
click at [83, 497] on icon "Bold" at bounding box center [85, 500] width 7 height 9
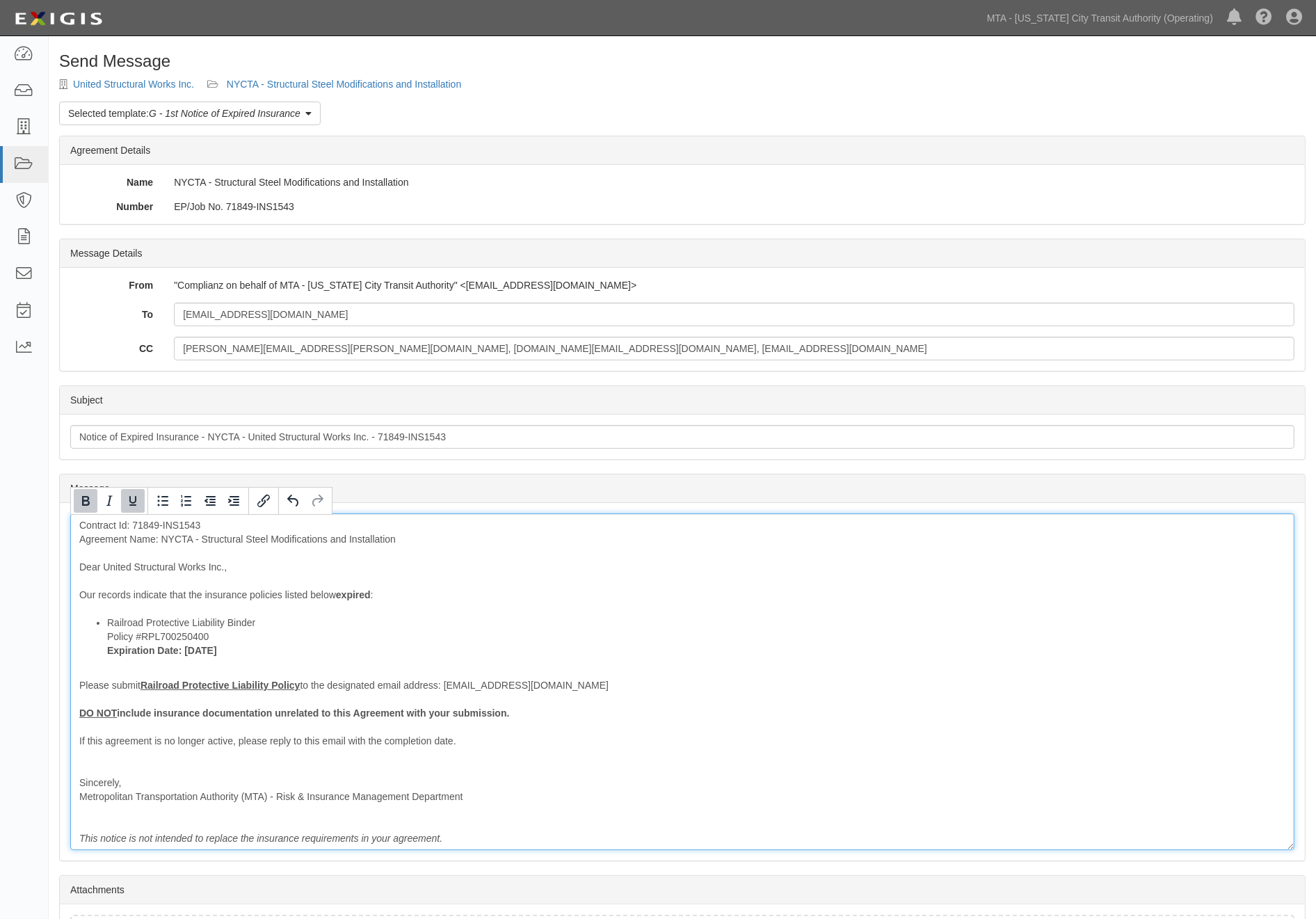
click at [664, 642] on li "Railroad Protective Liability Binder Policy #RPL700250400 Expiration Date: 7/25…" at bounding box center [696, 636] width 1178 height 42
drag, startPoint x: 533, startPoint y: 720, endPoint x: 58, endPoint y: 713, distance: 475.1
click at [58, 713] on div "Send Message United Structural Works Inc. NYCTA - Structural Steel Modification…" at bounding box center [682, 543] width 1267 height 983
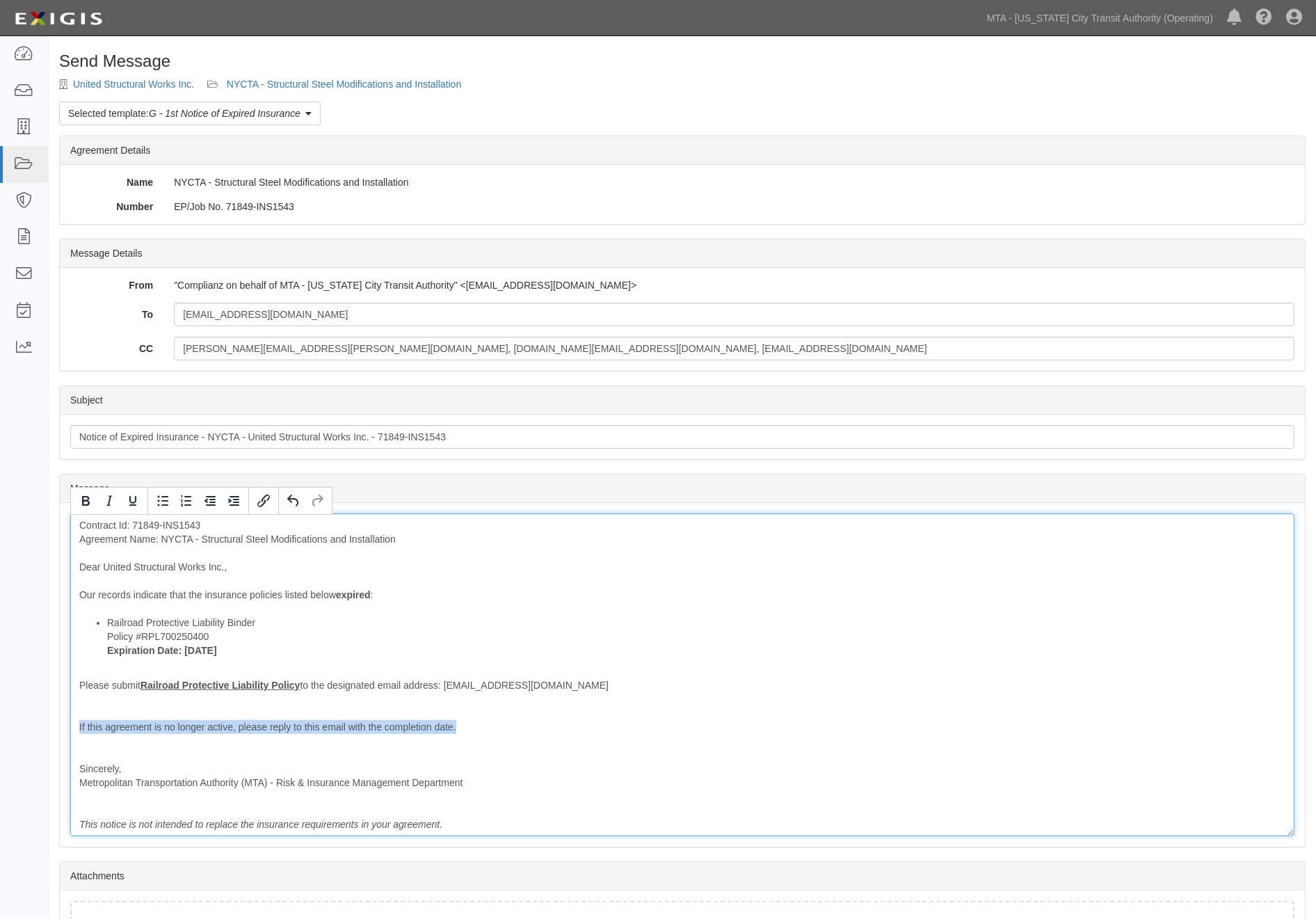
drag, startPoint x: 481, startPoint y: 733, endPoint x: 60, endPoint y: 733, distance: 421.0
click at [60, 733] on div "Message Contract Id: 71849-INS1543 Agreement Name: NYCTA - Structural Steel Mod…" at bounding box center [682, 675] width 1245 height 343
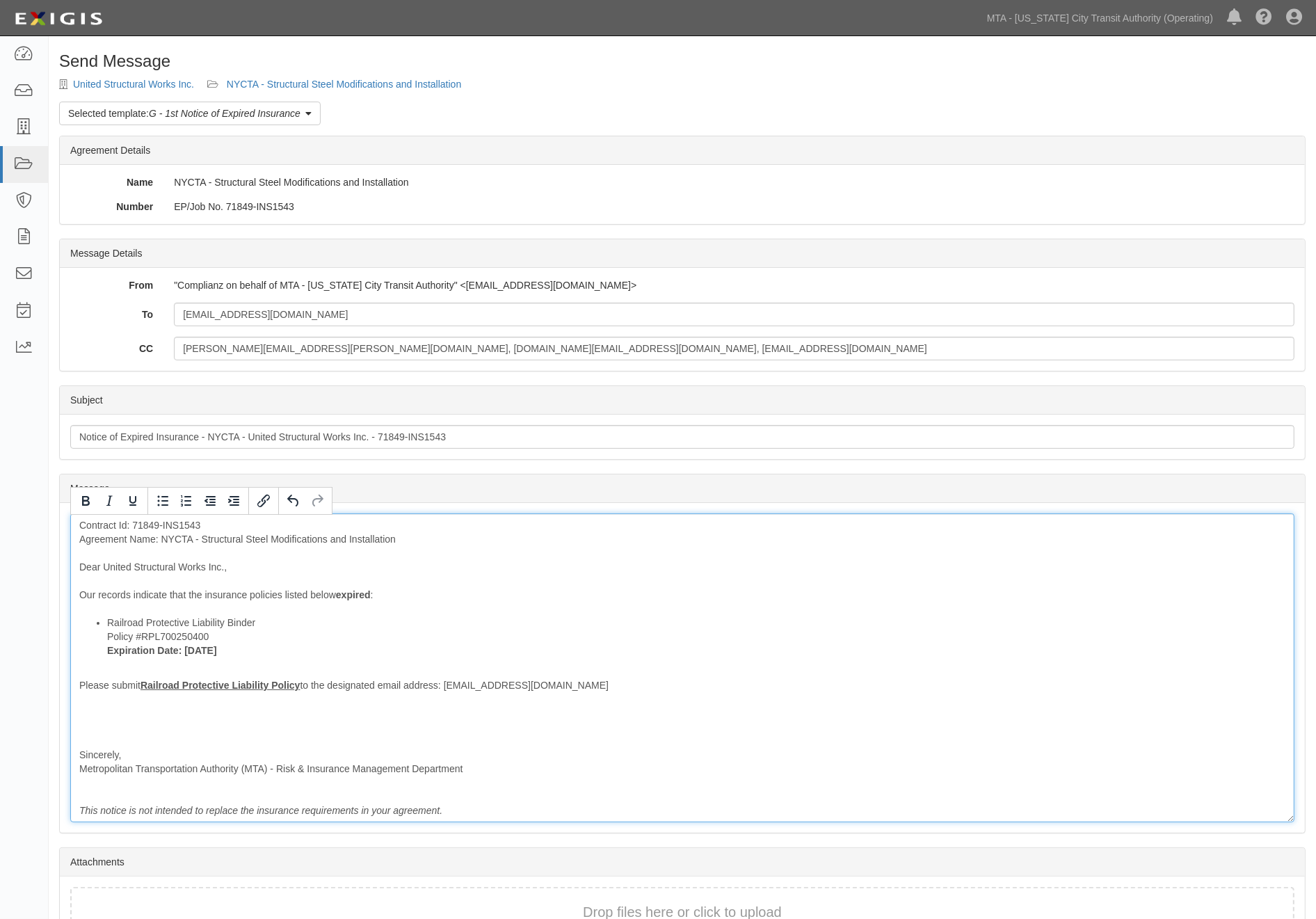
click at [88, 736] on div "Contract Id: 71849-INS1543 Agreement Name: NYCTA - Structural Steel Modificatio…" at bounding box center [682, 668] width 1224 height 309
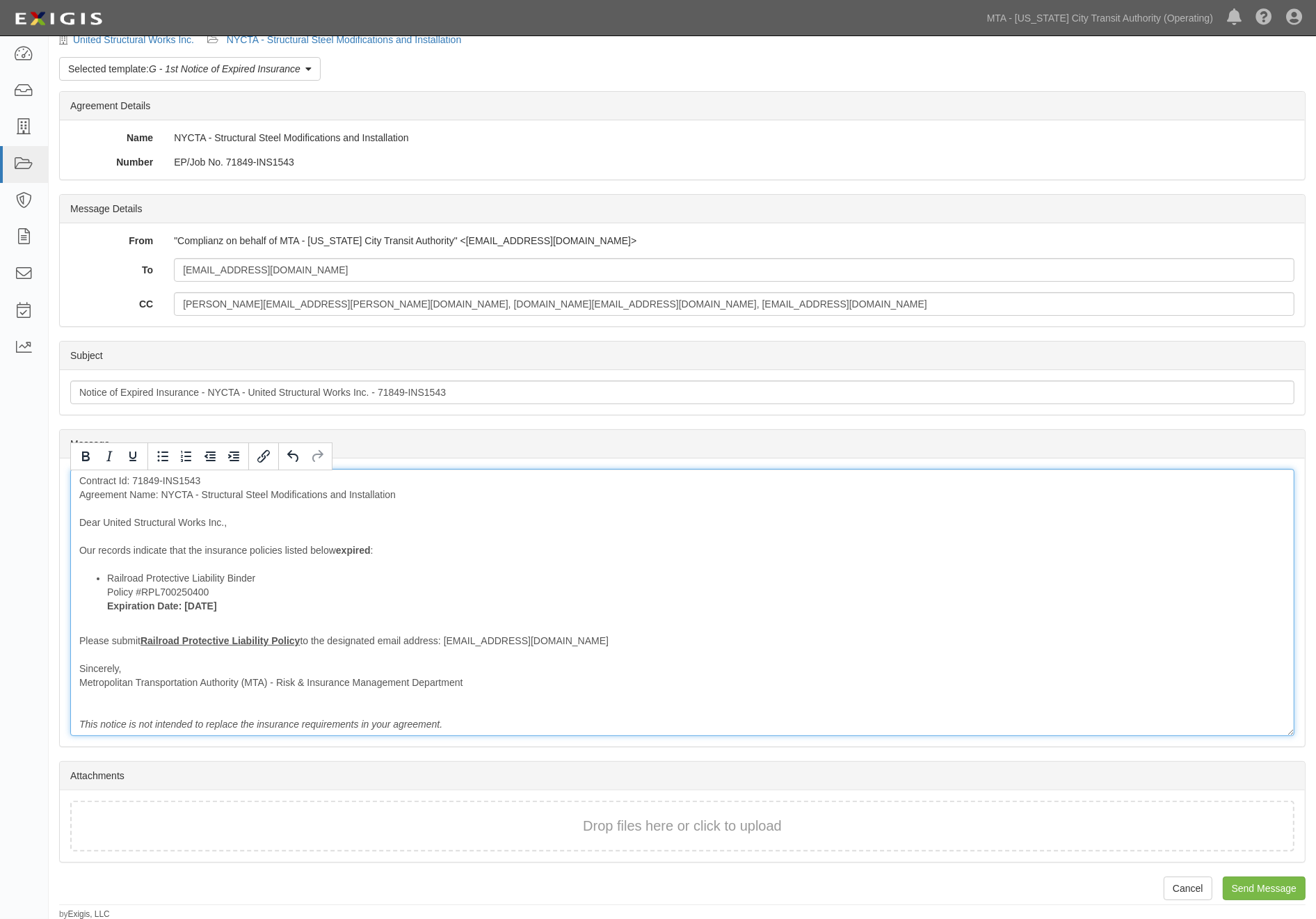
scroll to position [45, 0]
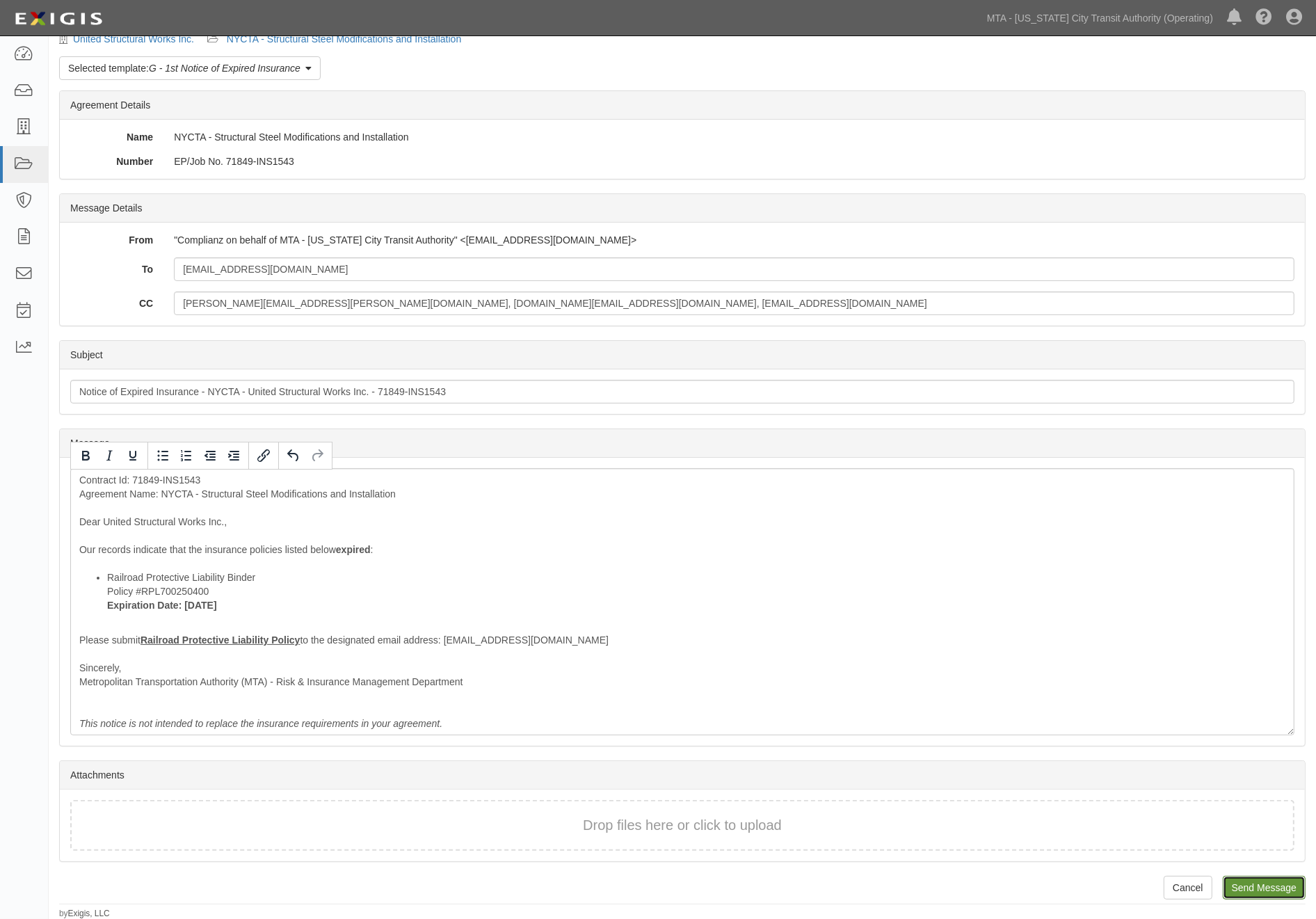
click at [1280, 884] on input "Send Message" at bounding box center [1263, 888] width 83 height 23
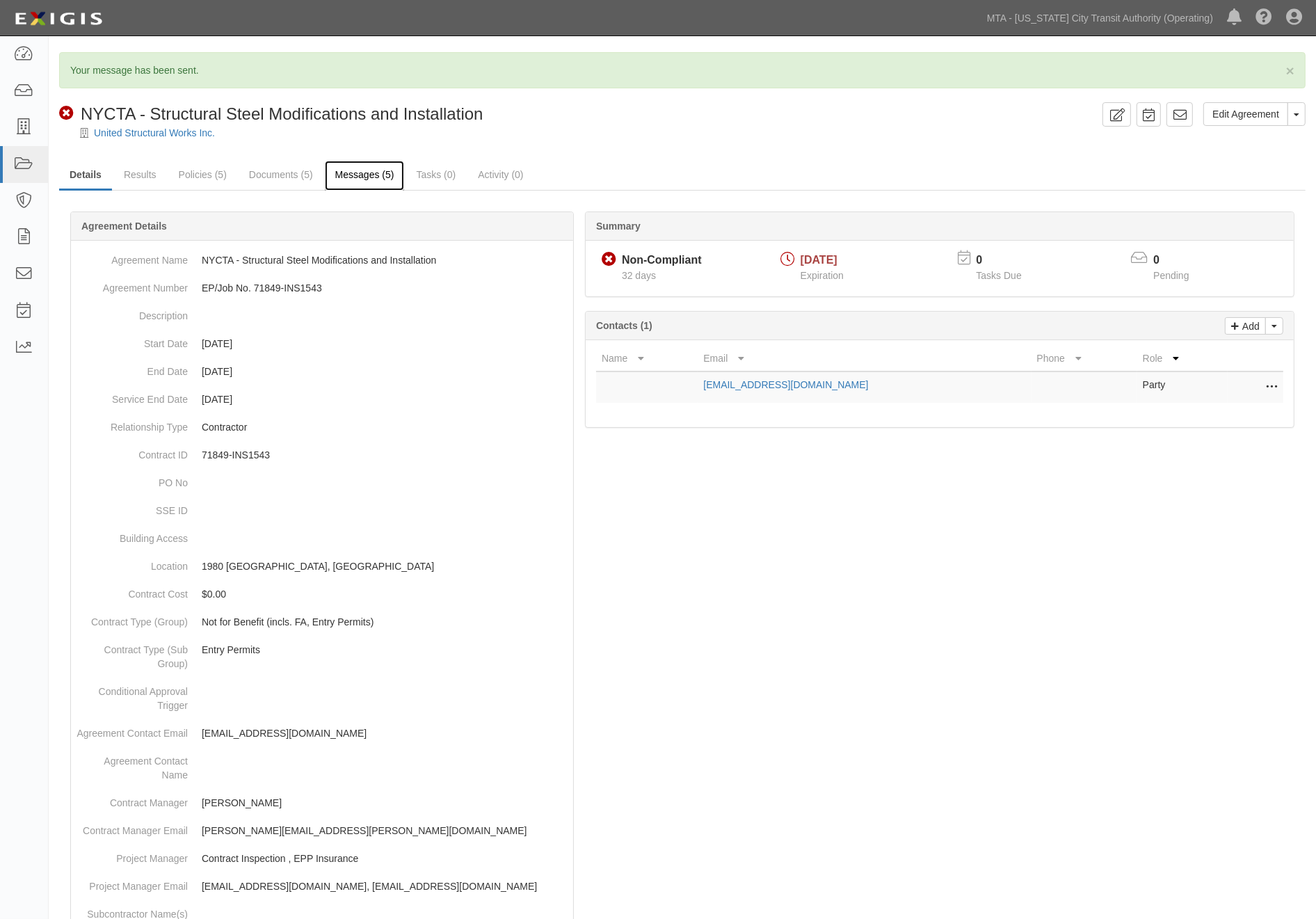
click at [369, 175] on link "Messages (5)" at bounding box center [365, 175] width 80 height 30
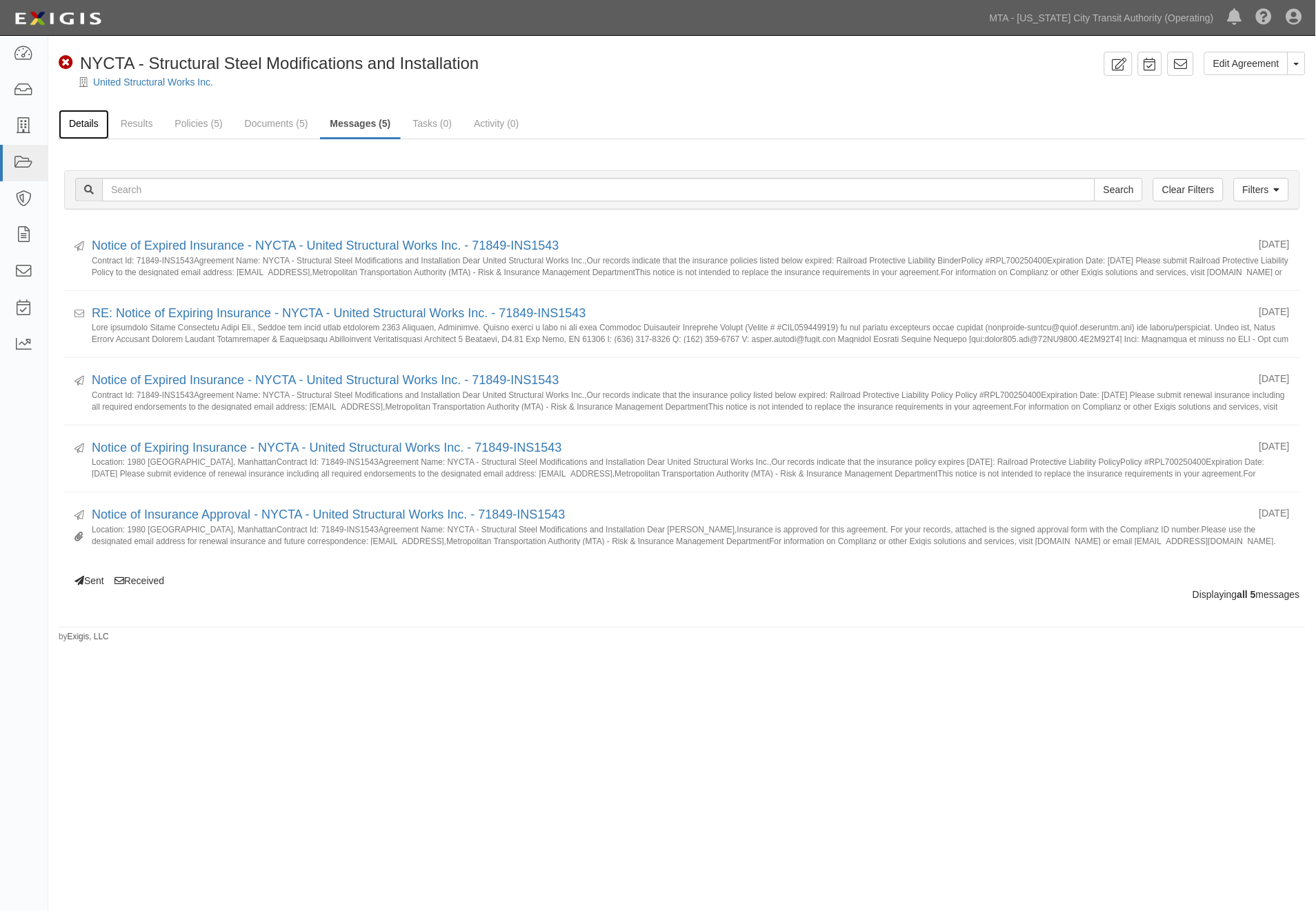
click at [88, 124] on link "Details" at bounding box center [84, 124] width 51 height 30
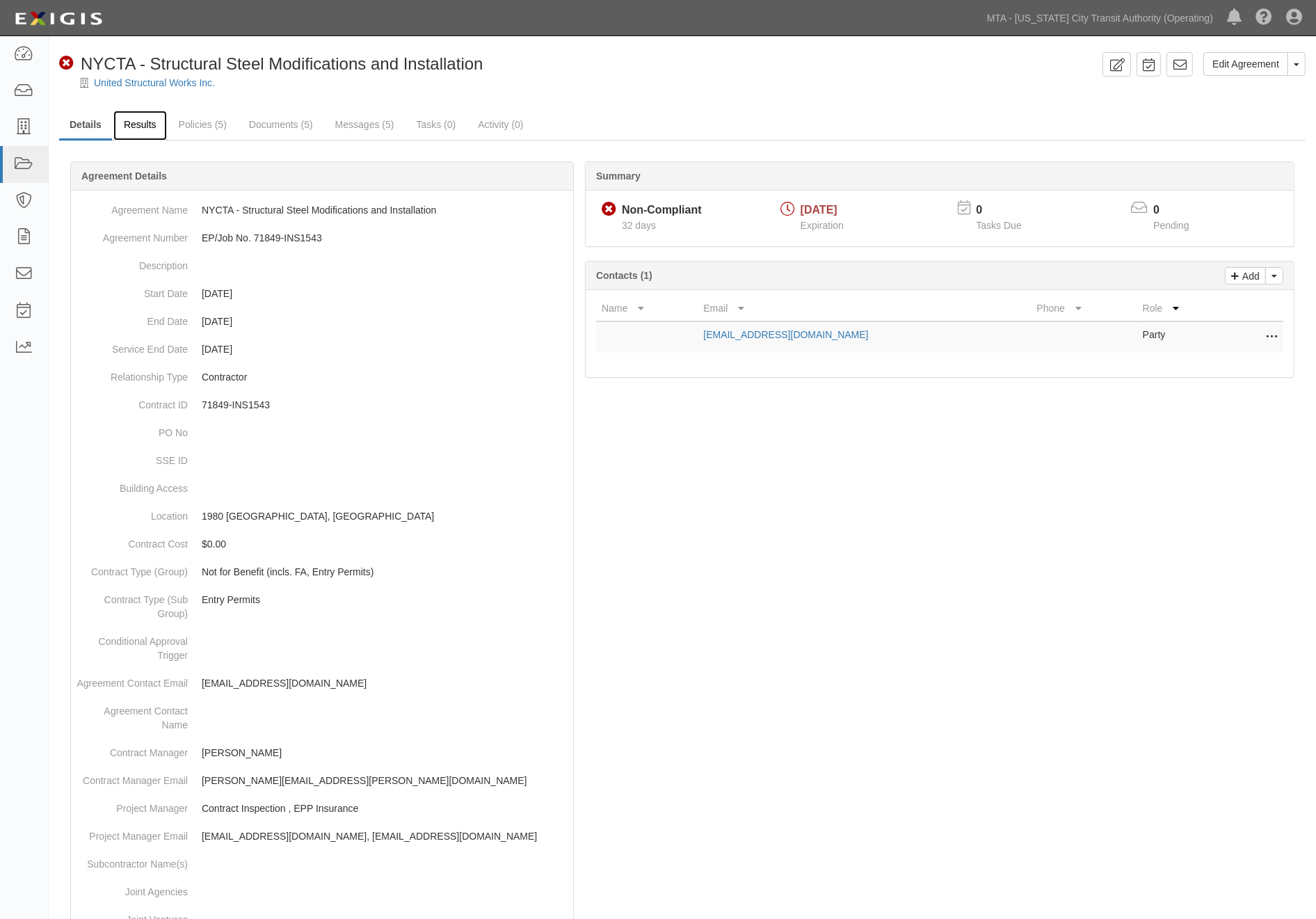
click at [139, 118] on link "Results" at bounding box center [139, 125] width 53 height 30
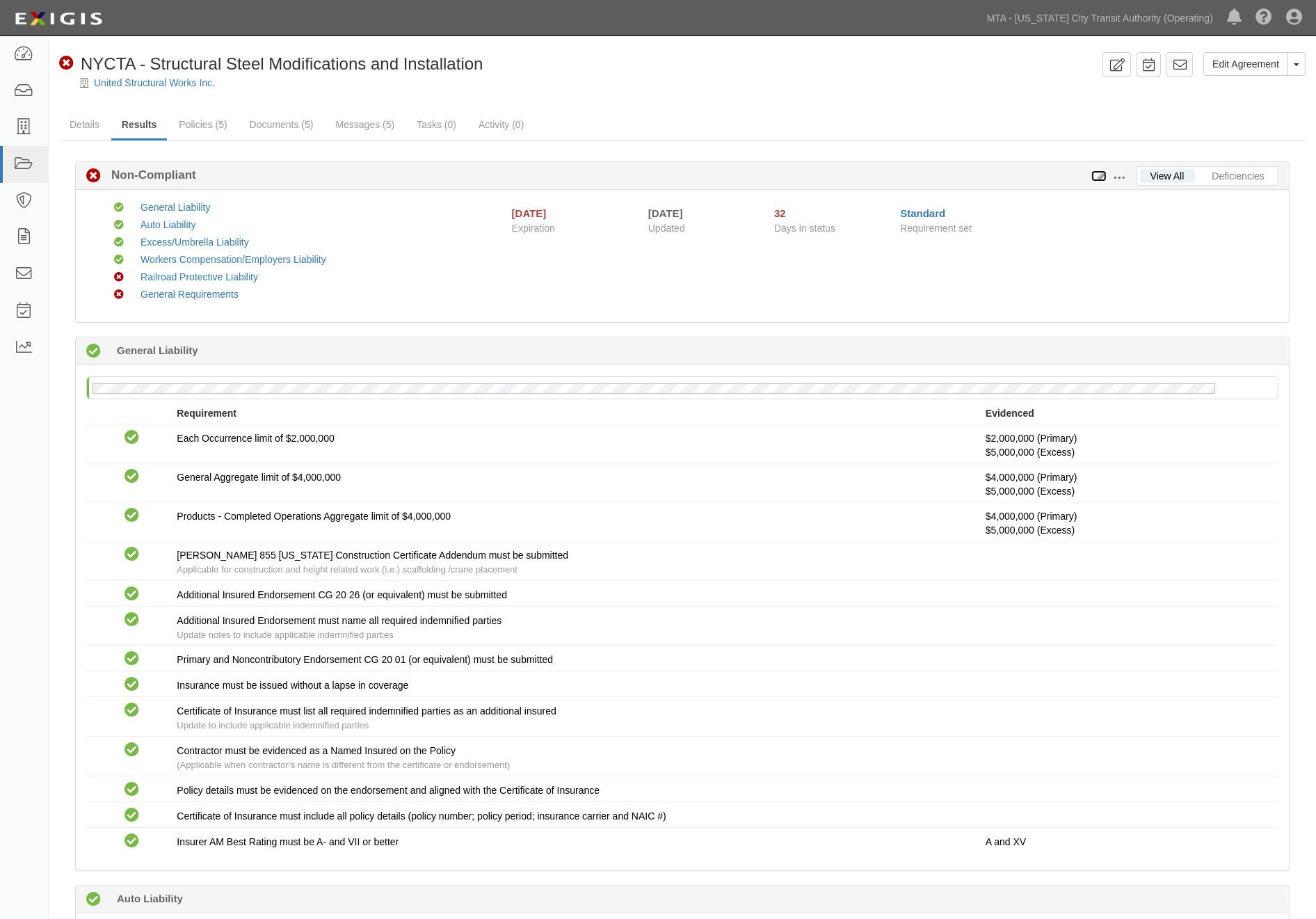
click at [1101, 172] on icon at bounding box center [1098, 176] width 15 height 9
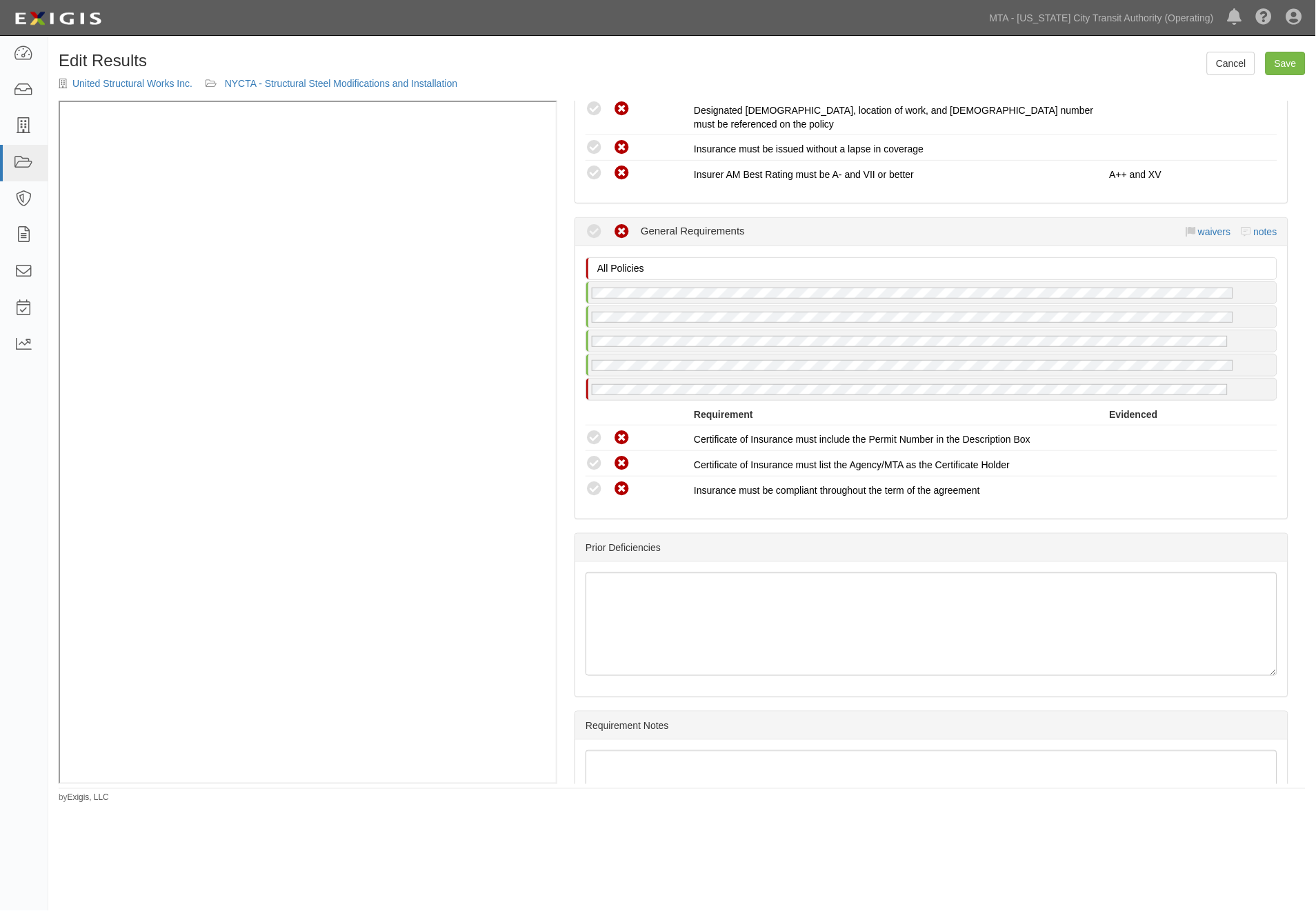
scroll to position [2146, 0]
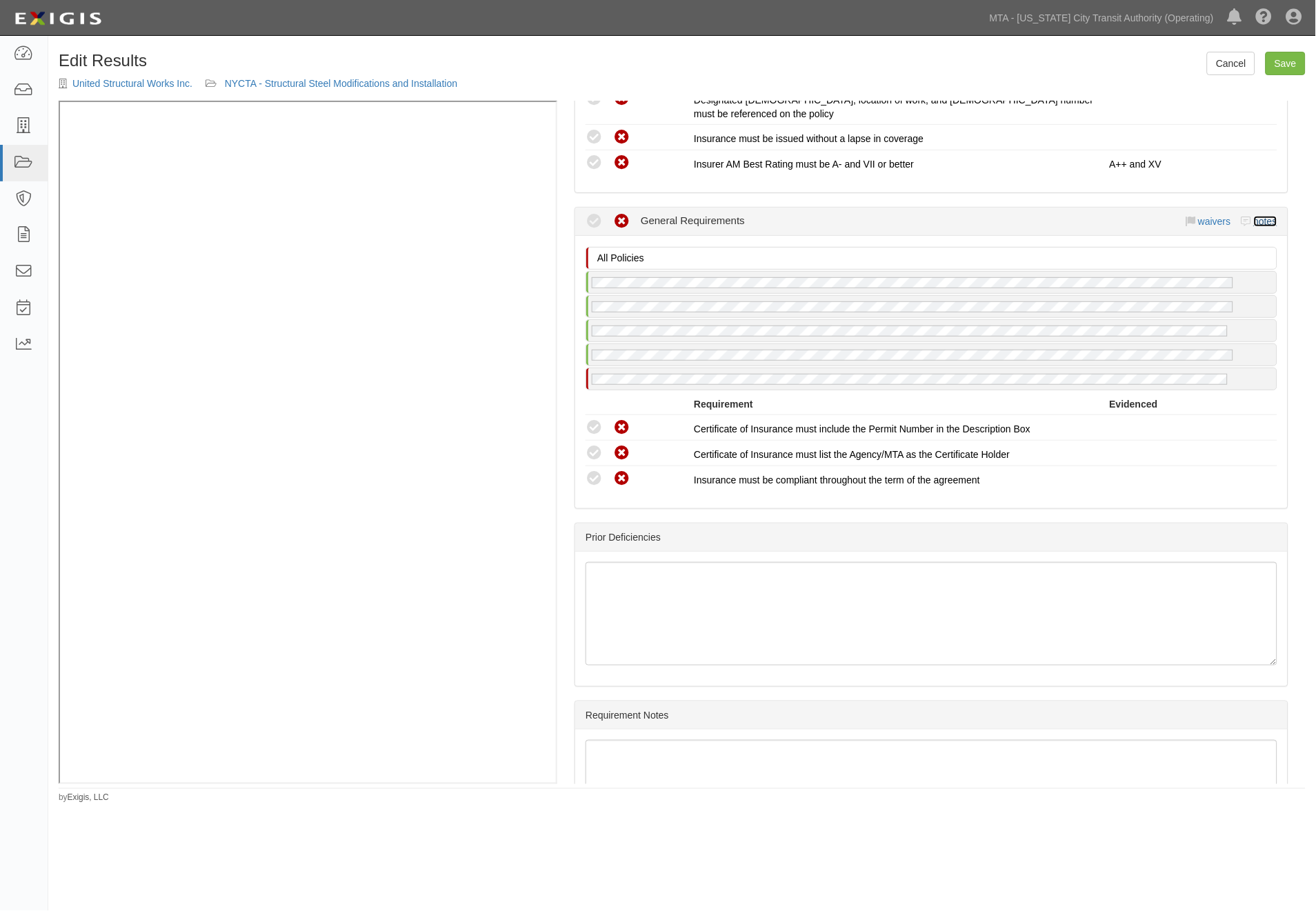
click at [1254, 216] on link "notes" at bounding box center [1265, 221] width 23 height 11
radio input "true"
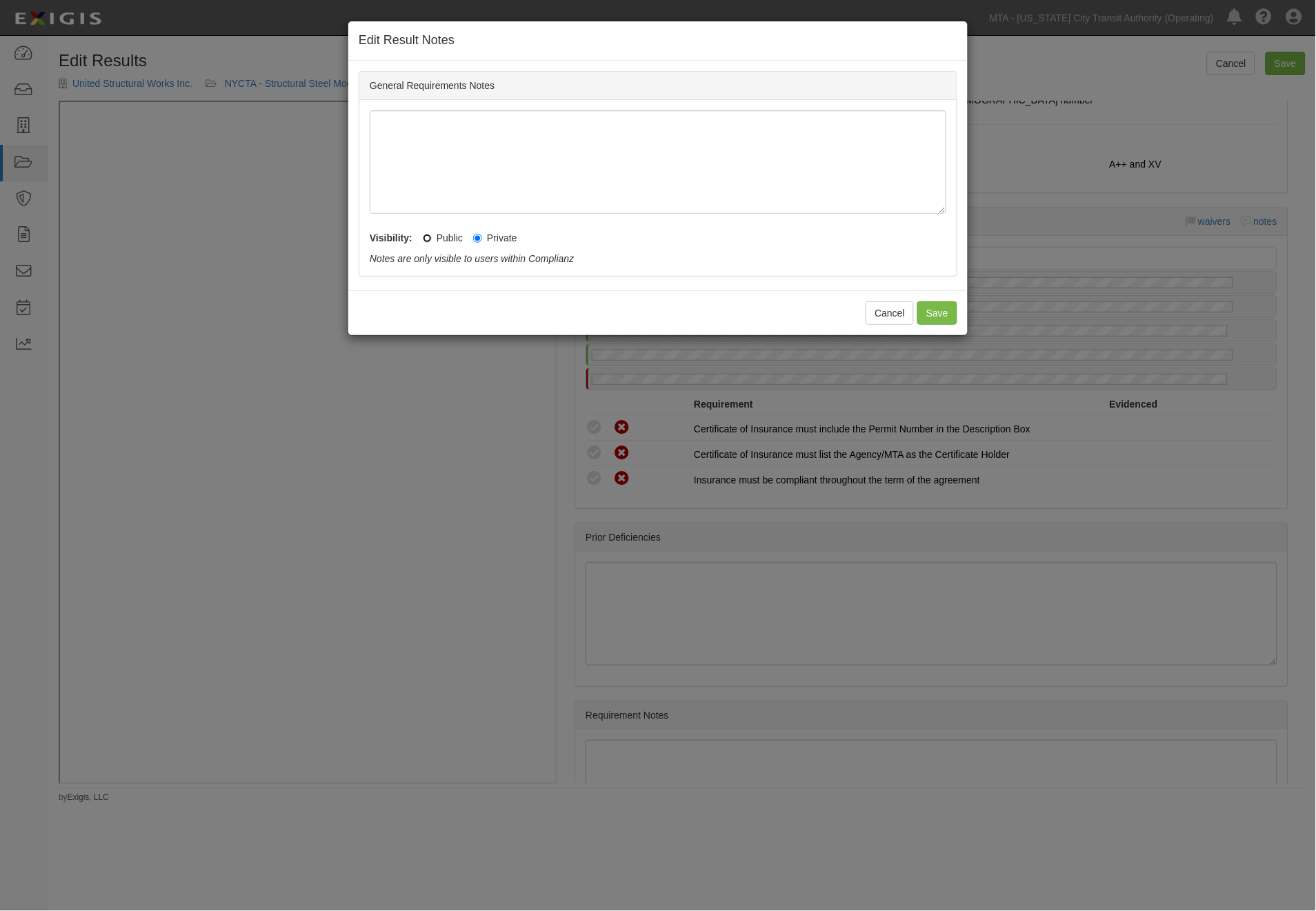
click at [423, 238] on input "Public" at bounding box center [427, 238] width 9 height 9
radio input "true"
click at [942, 318] on button "Save" at bounding box center [937, 313] width 40 height 23
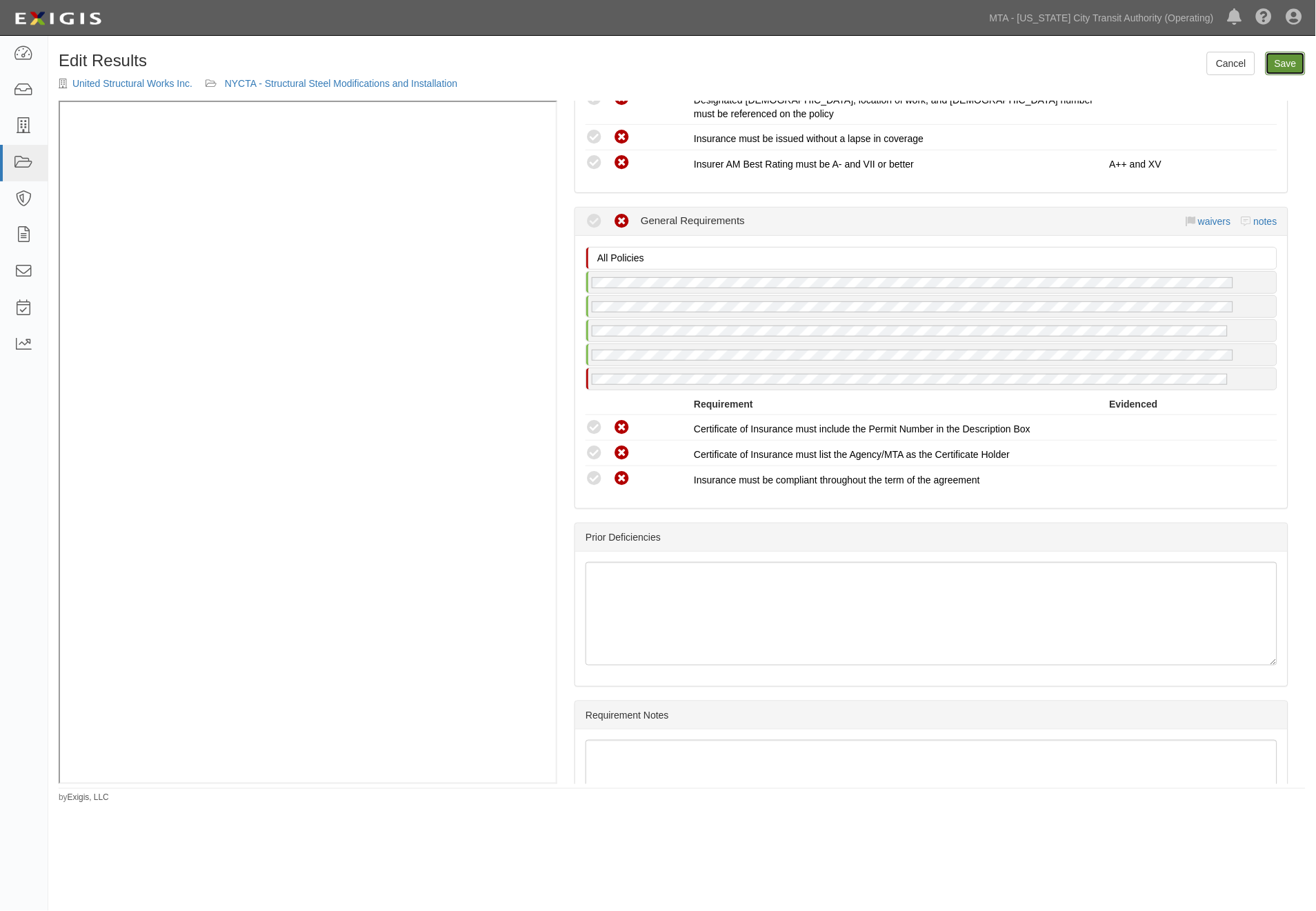
click at [1281, 67] on link "Save" at bounding box center [1286, 63] width 40 height 23
radio input "true"
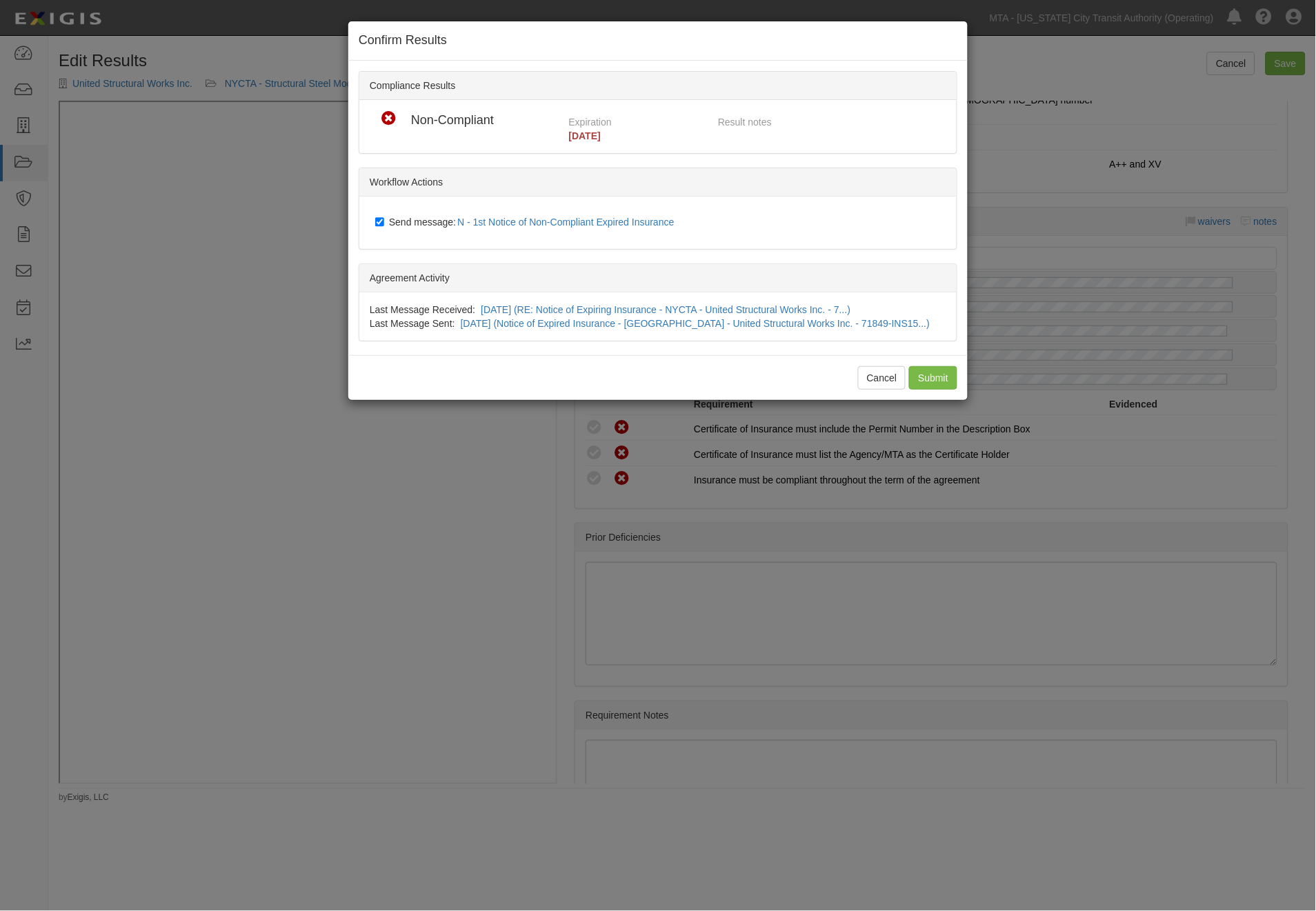
click at [437, 222] on span "Send message: N - 1st Notice of Non-Compliant Expired Insurance" at bounding box center [535, 222] width 291 height 11
click at [384, 222] on input "Send message: N - 1st Notice of Non-Compliant Expired Insurance" at bounding box center [380, 222] width 9 height 11
checkbox input "false"
click at [939, 387] on input "Submit" at bounding box center [933, 378] width 49 height 23
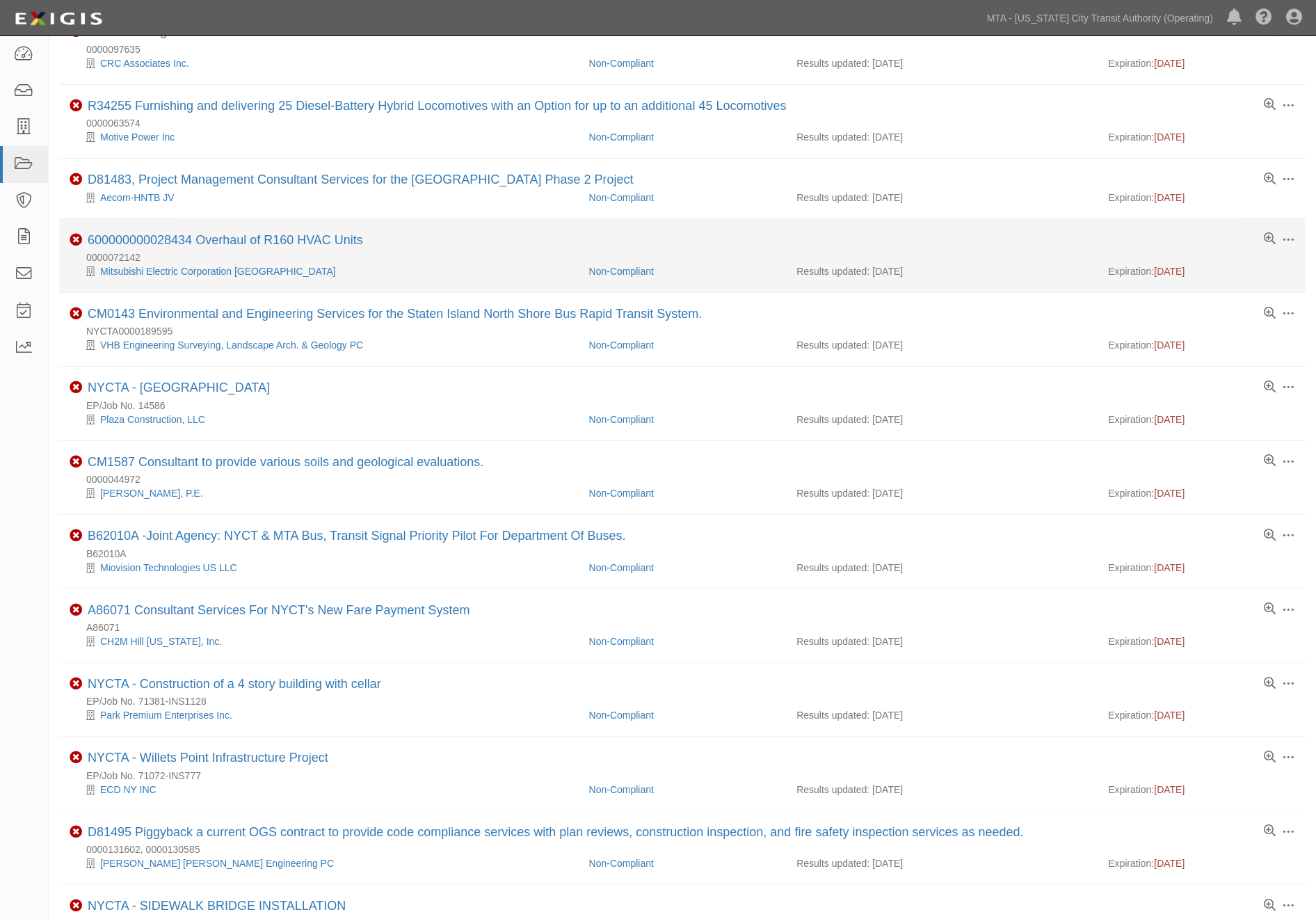
scroll to position [309, 0]
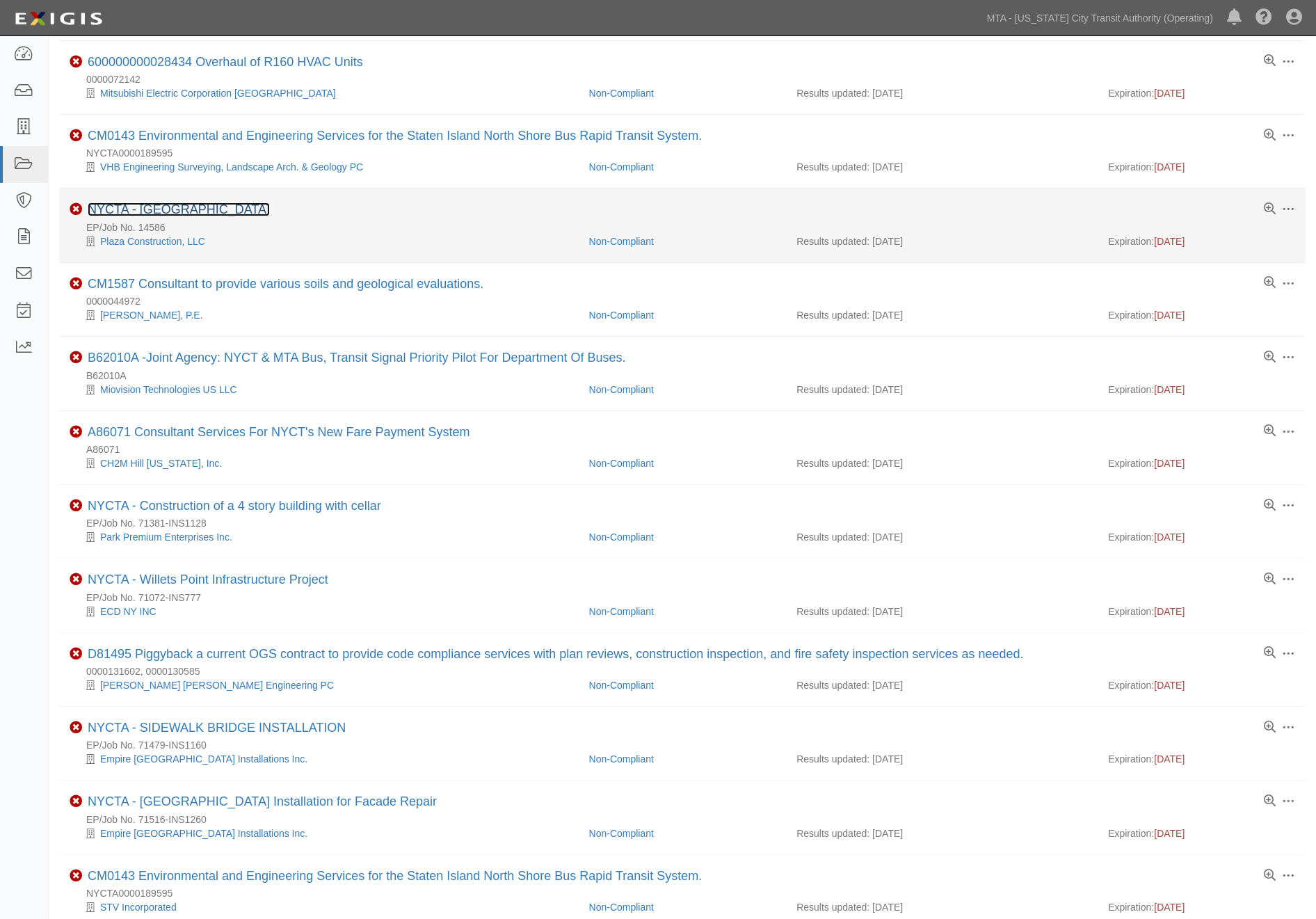
click at [203, 211] on link "NYCTA - [GEOGRAPHIC_DATA]" at bounding box center [179, 209] width 183 height 14
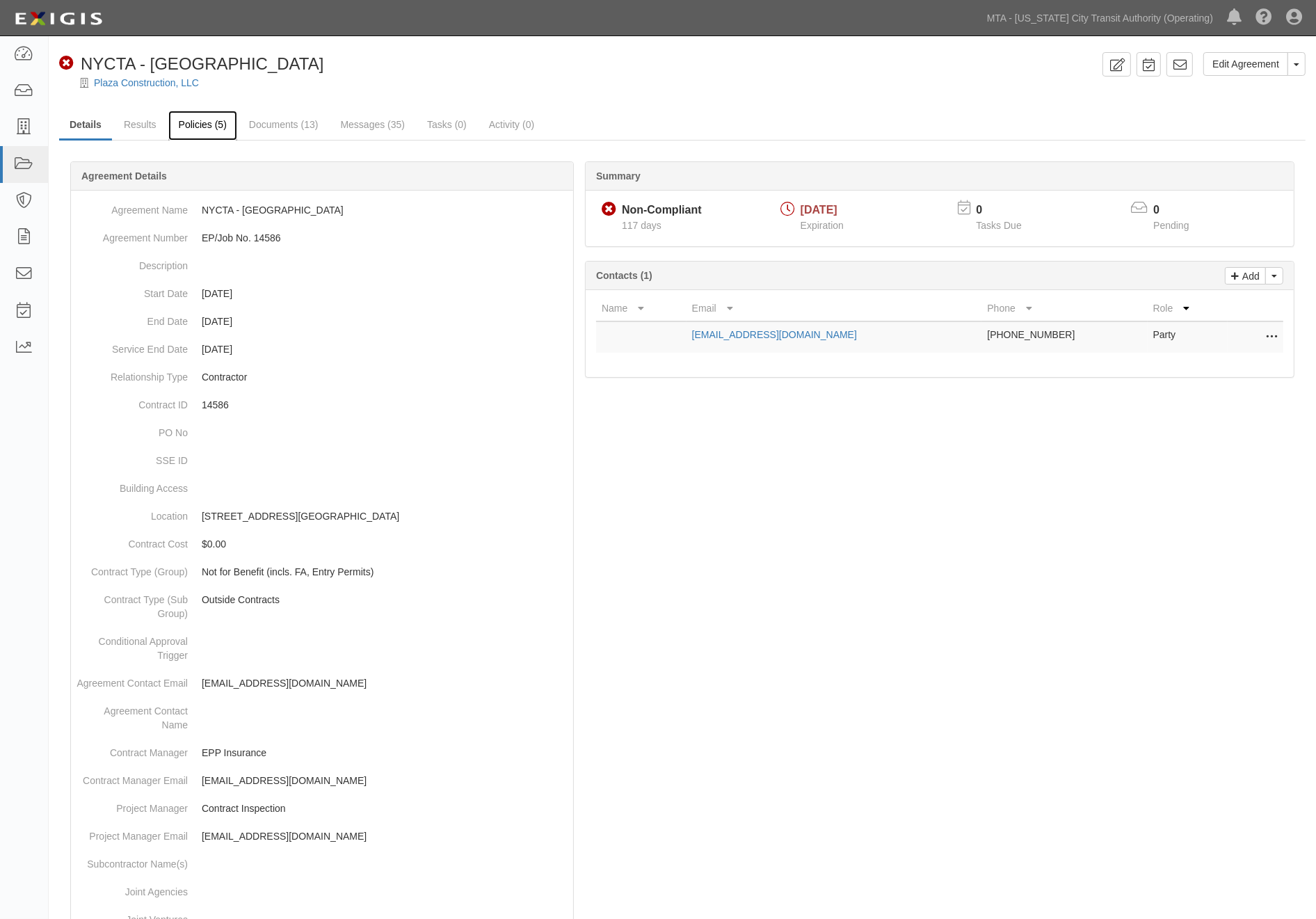
click at [188, 124] on link "Policies (5)" at bounding box center [202, 125] width 69 height 30
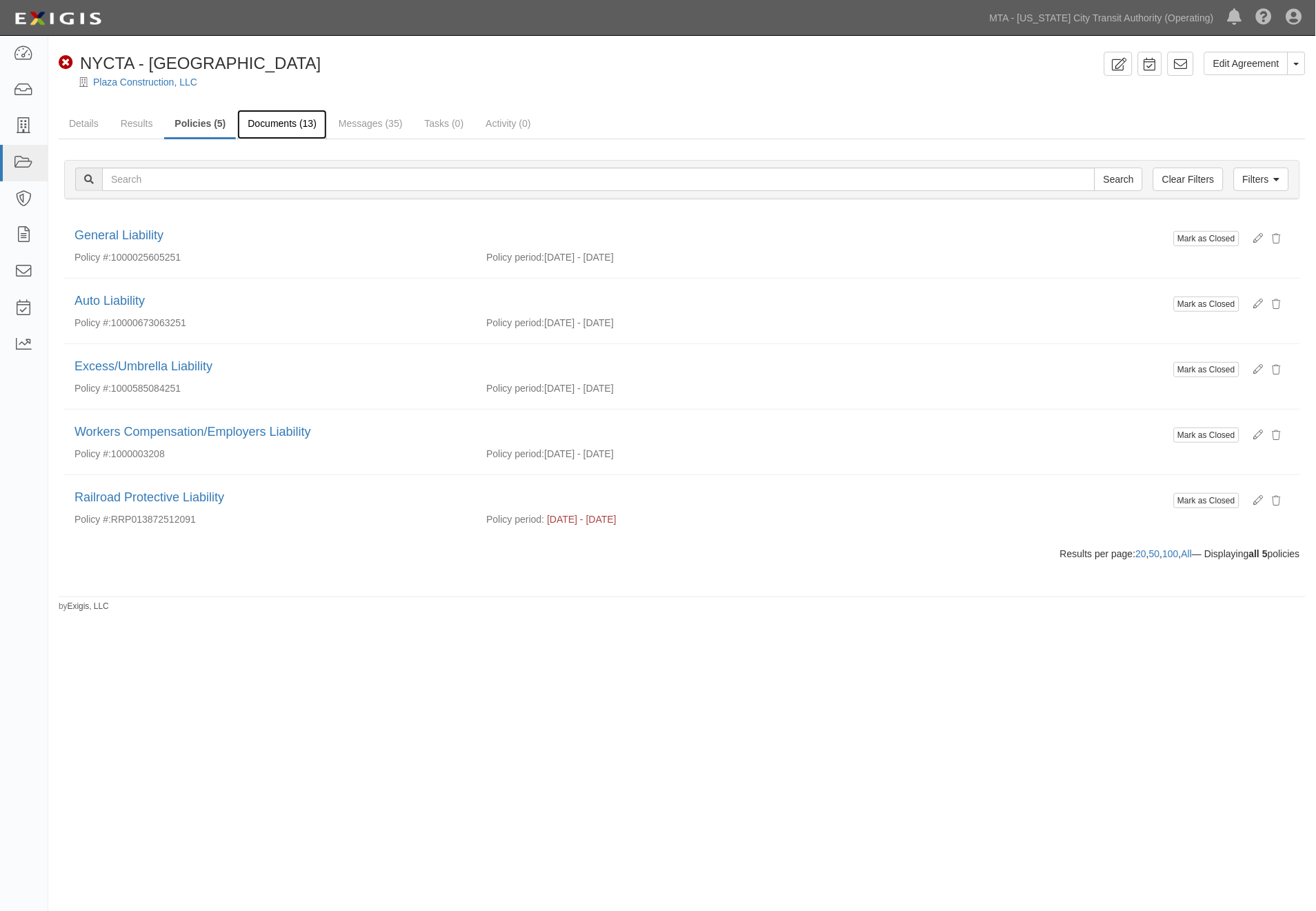
click at [271, 124] on link "Documents (13)" at bounding box center [282, 124] width 90 height 30
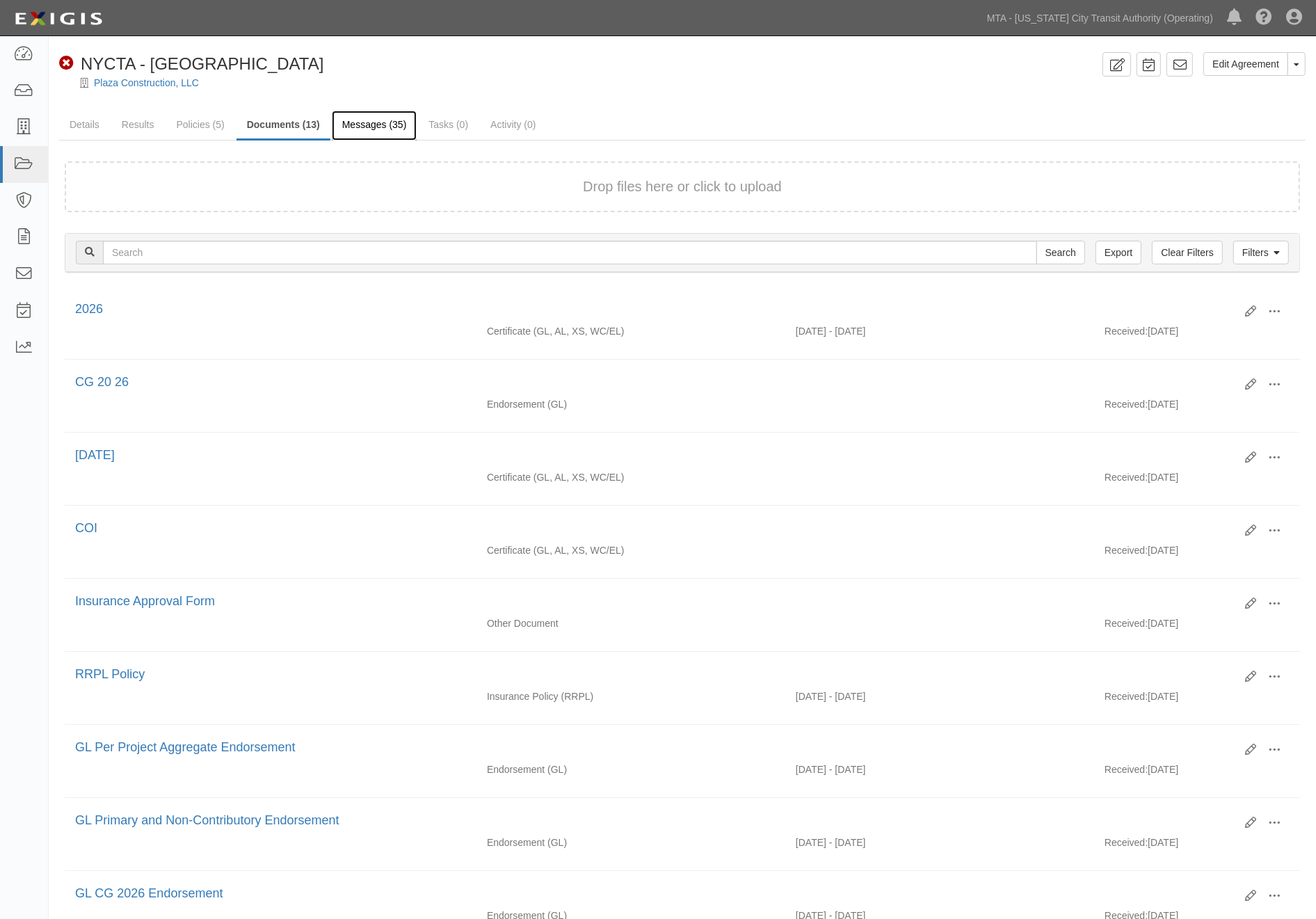
click at [372, 119] on link "Messages (35)" at bounding box center [374, 125] width 85 height 30
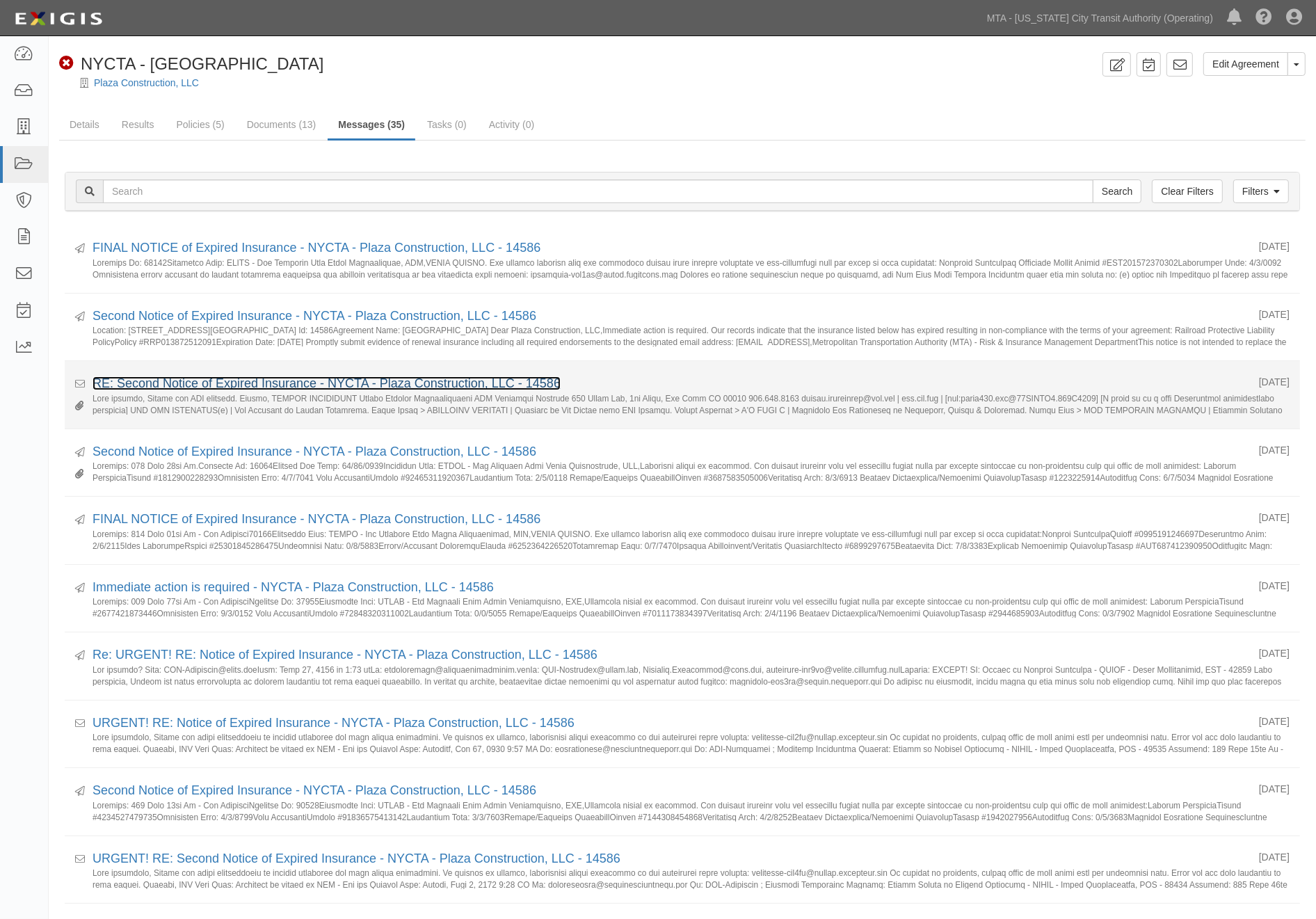
click at [419, 384] on link "RE: Second Notice of Expired Insurance - NYCTA - Plaza Construction, LLC - 14586" at bounding box center [326, 383] width 468 height 14
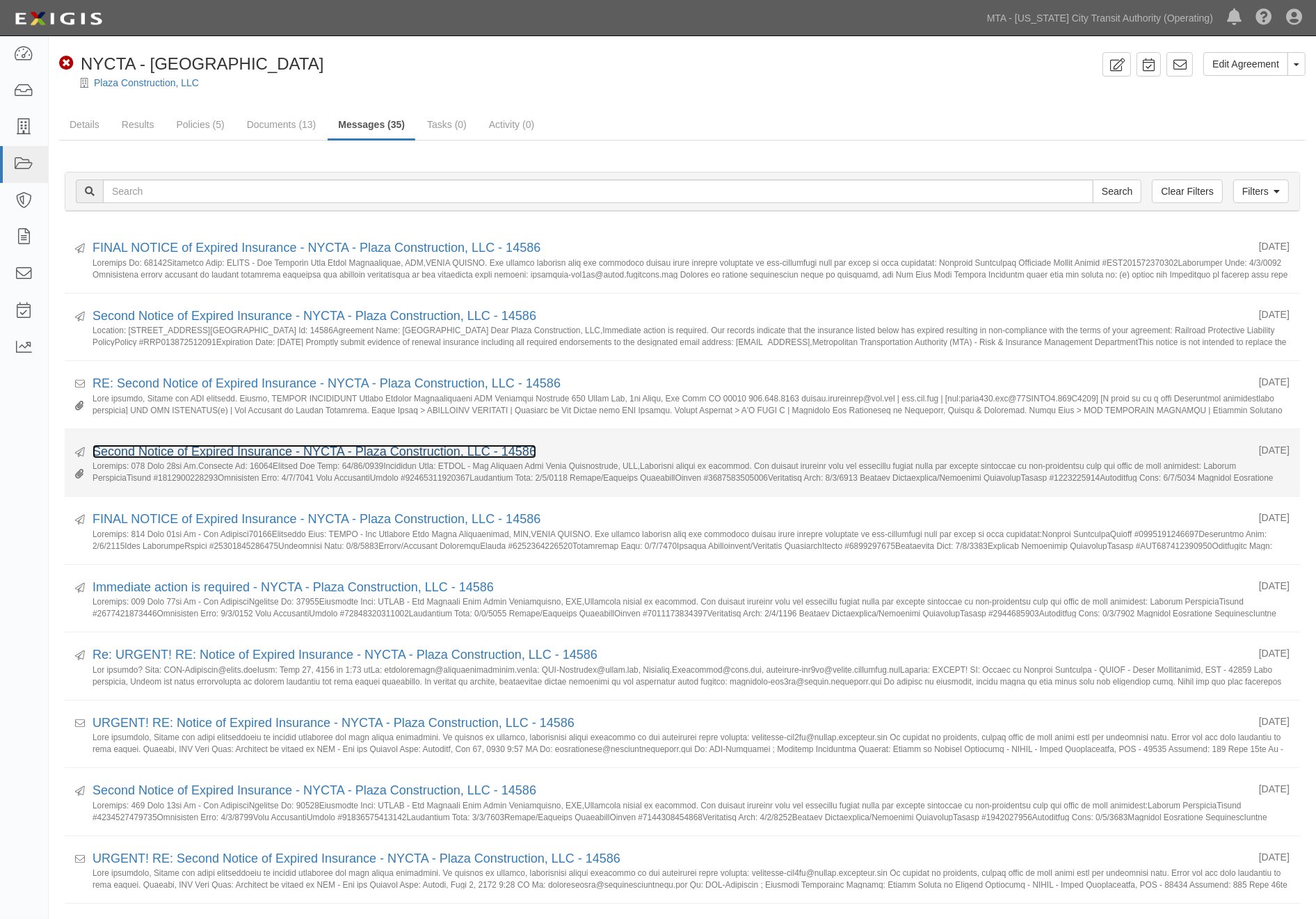
click at [240, 446] on link "Second Notice of Expired Insurance - NYCTA - Plaza Construction, LLC - 14586" at bounding box center [315, 451] width 444 height 14
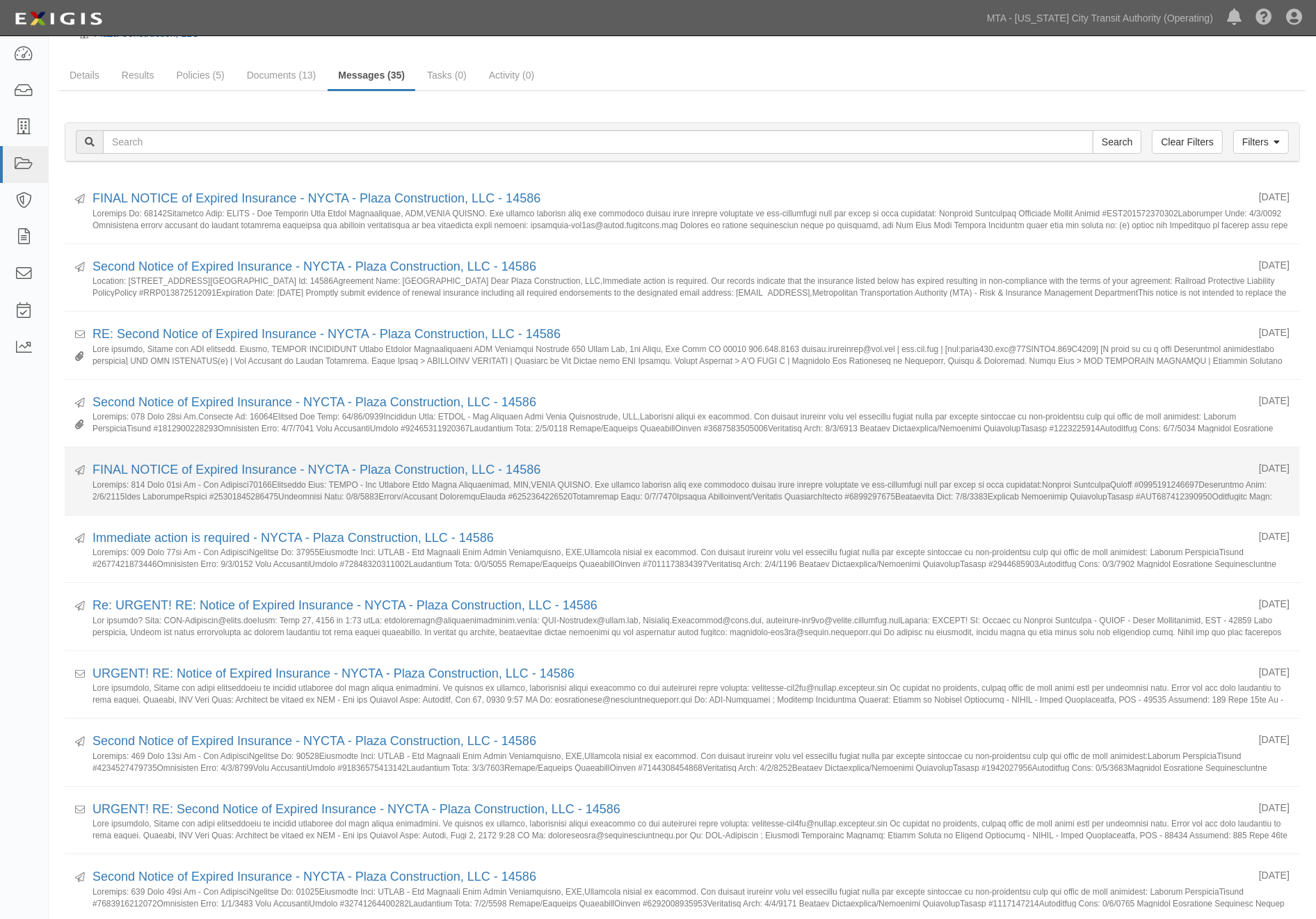
scroll to position [77, 0]
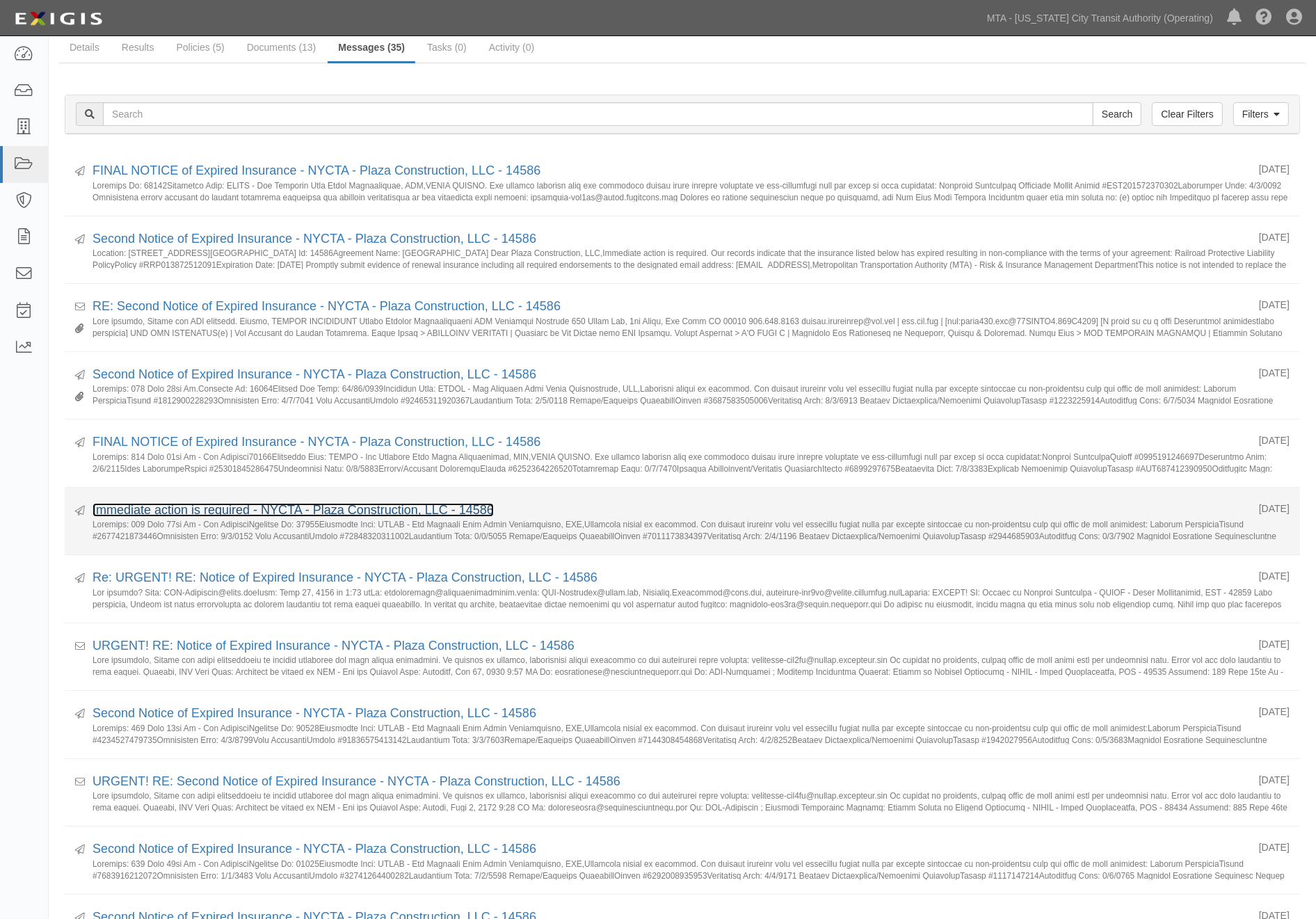
click at [403, 513] on link "Immediate action is required - NYCTA - Plaza Construction, LLC - 14586" at bounding box center [294, 510] width 402 height 14
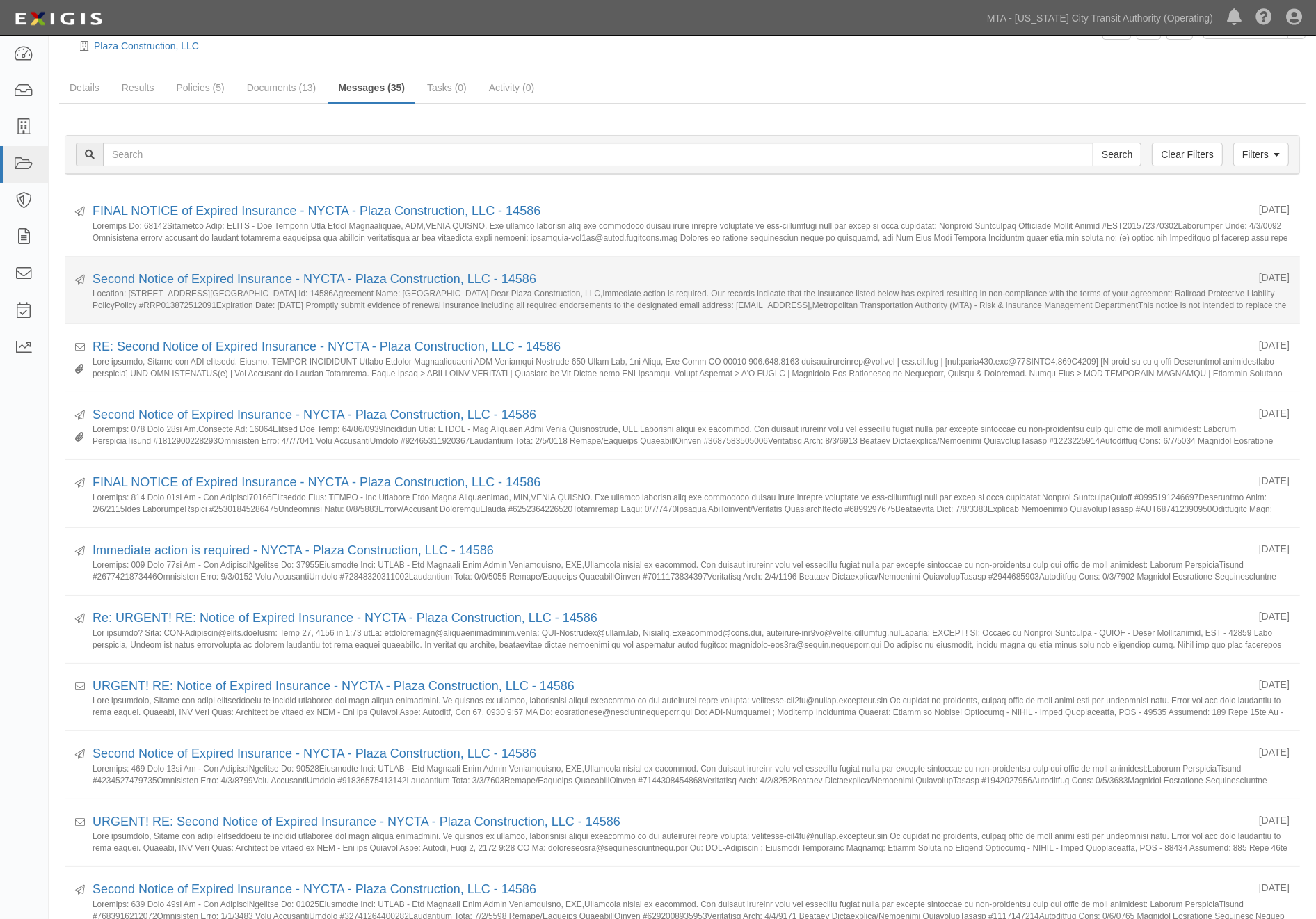
scroll to position [0, 0]
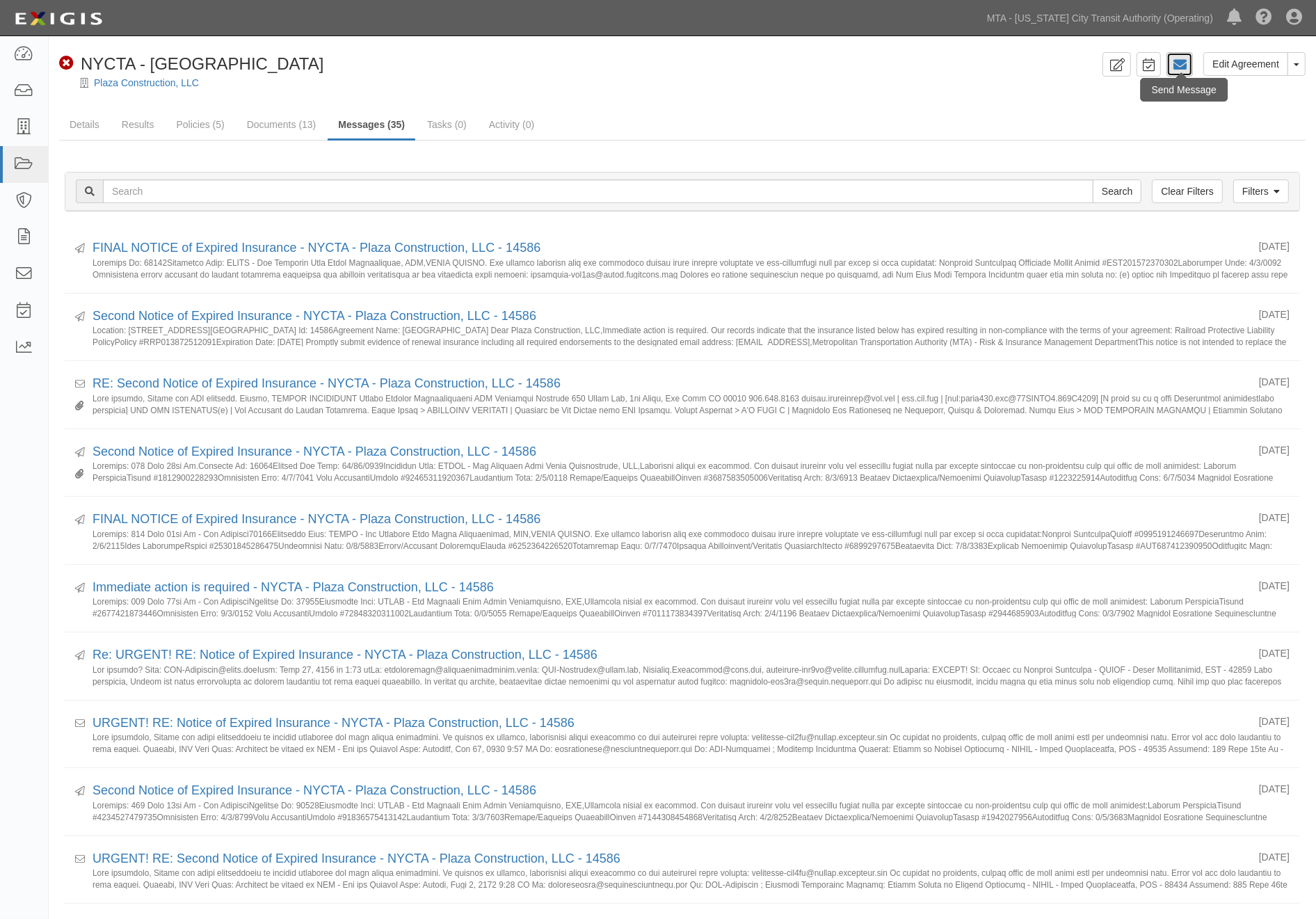
click at [1178, 65] on icon at bounding box center [1179, 64] width 14 height 14
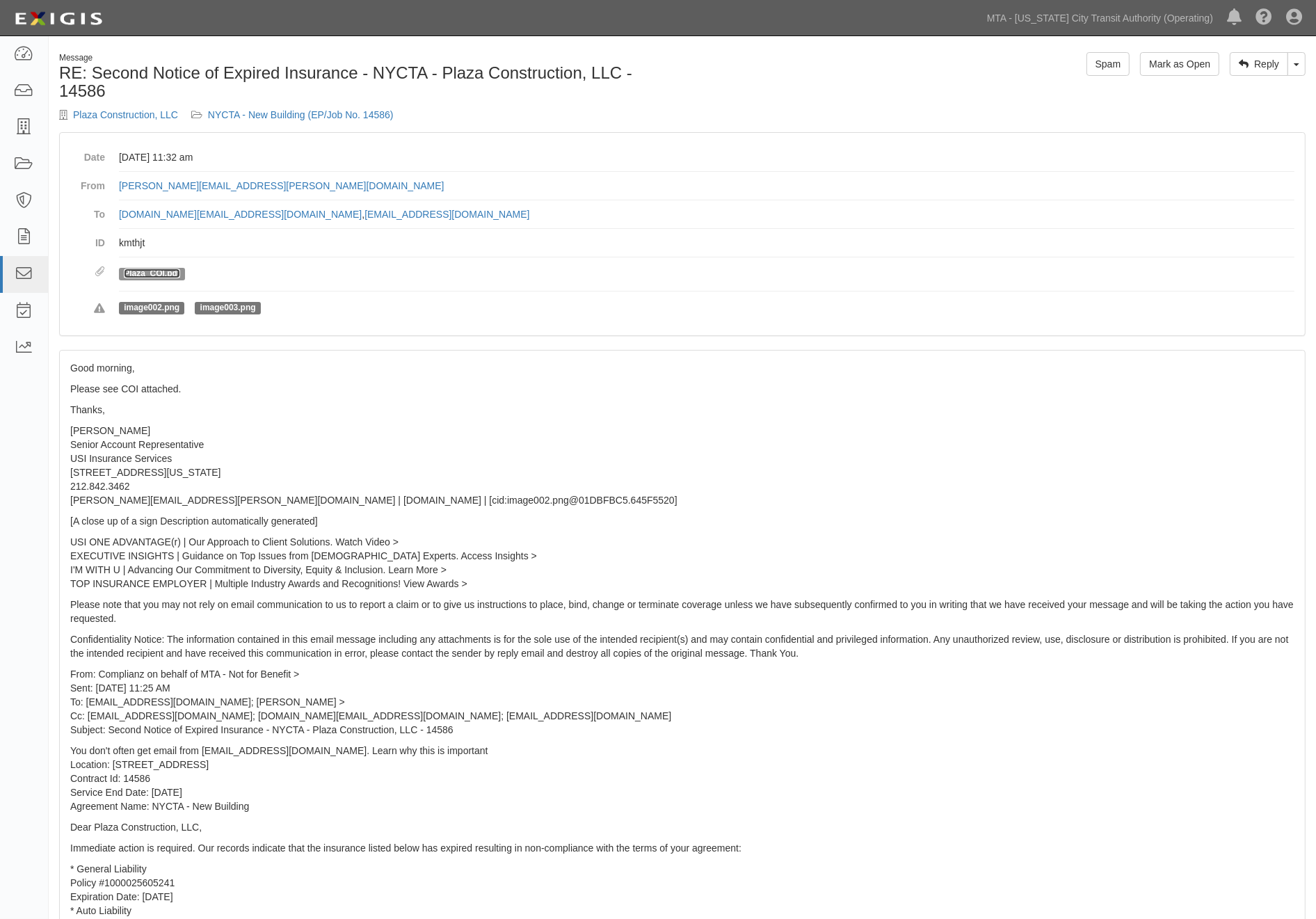
click at [161, 275] on link "Plaza_COI.pdf" at bounding box center [152, 273] width 56 height 9
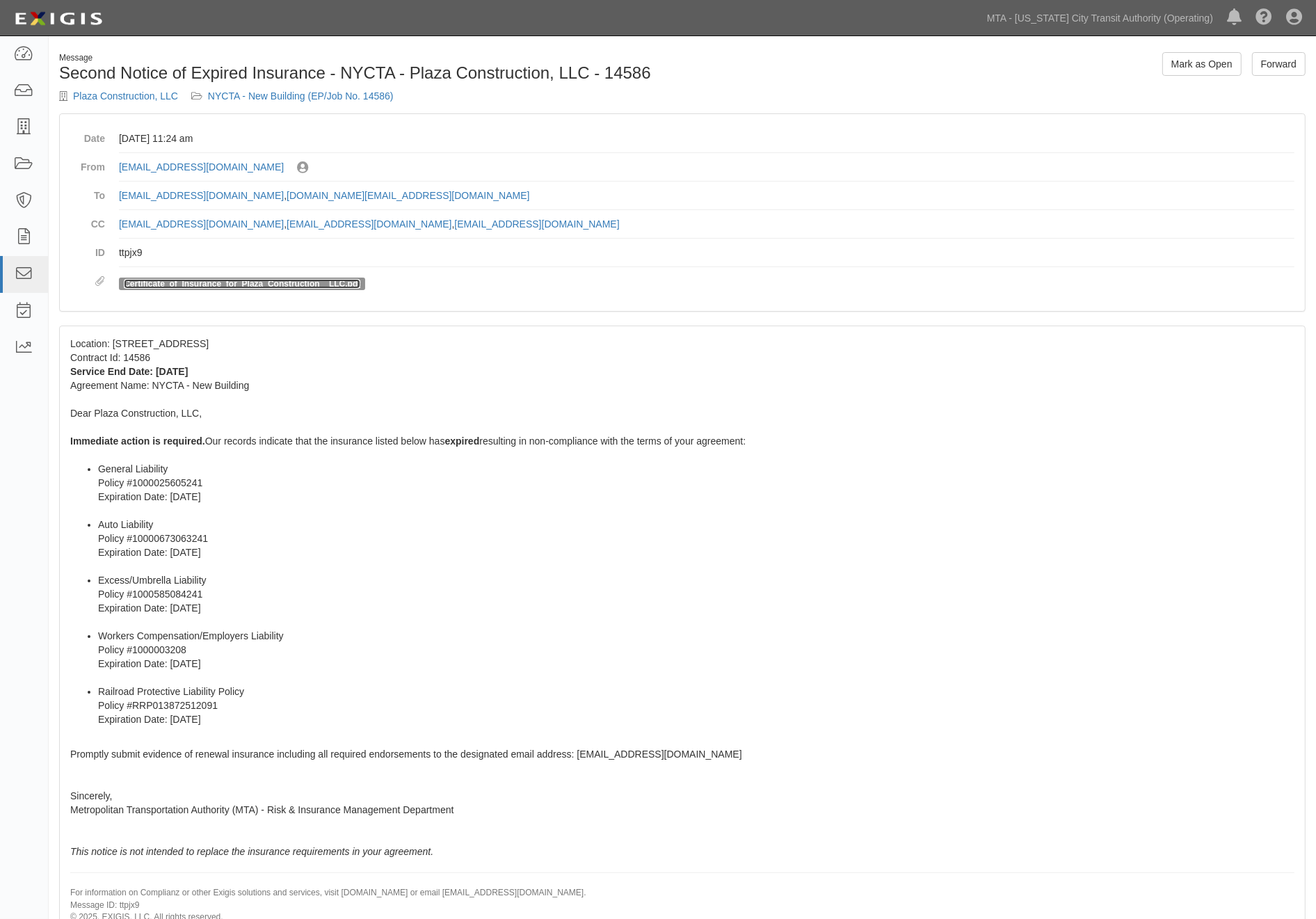
click at [233, 280] on link "Certificate_of_Insurance_for_Plaza_Construction__LLC.pdf" at bounding box center [242, 283] width 237 height 9
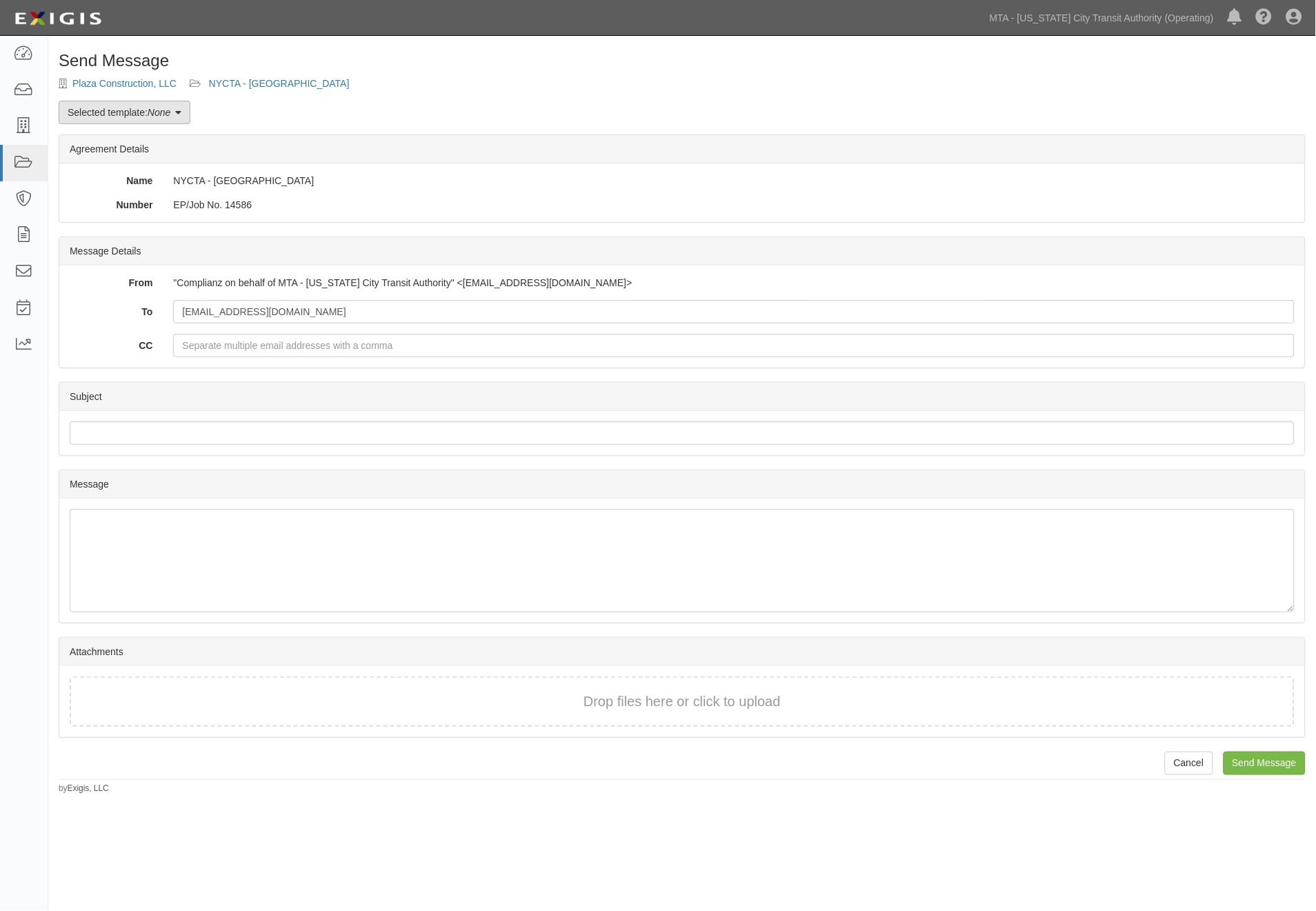
click at [164, 112] on em "None" at bounding box center [159, 112] width 22 height 11
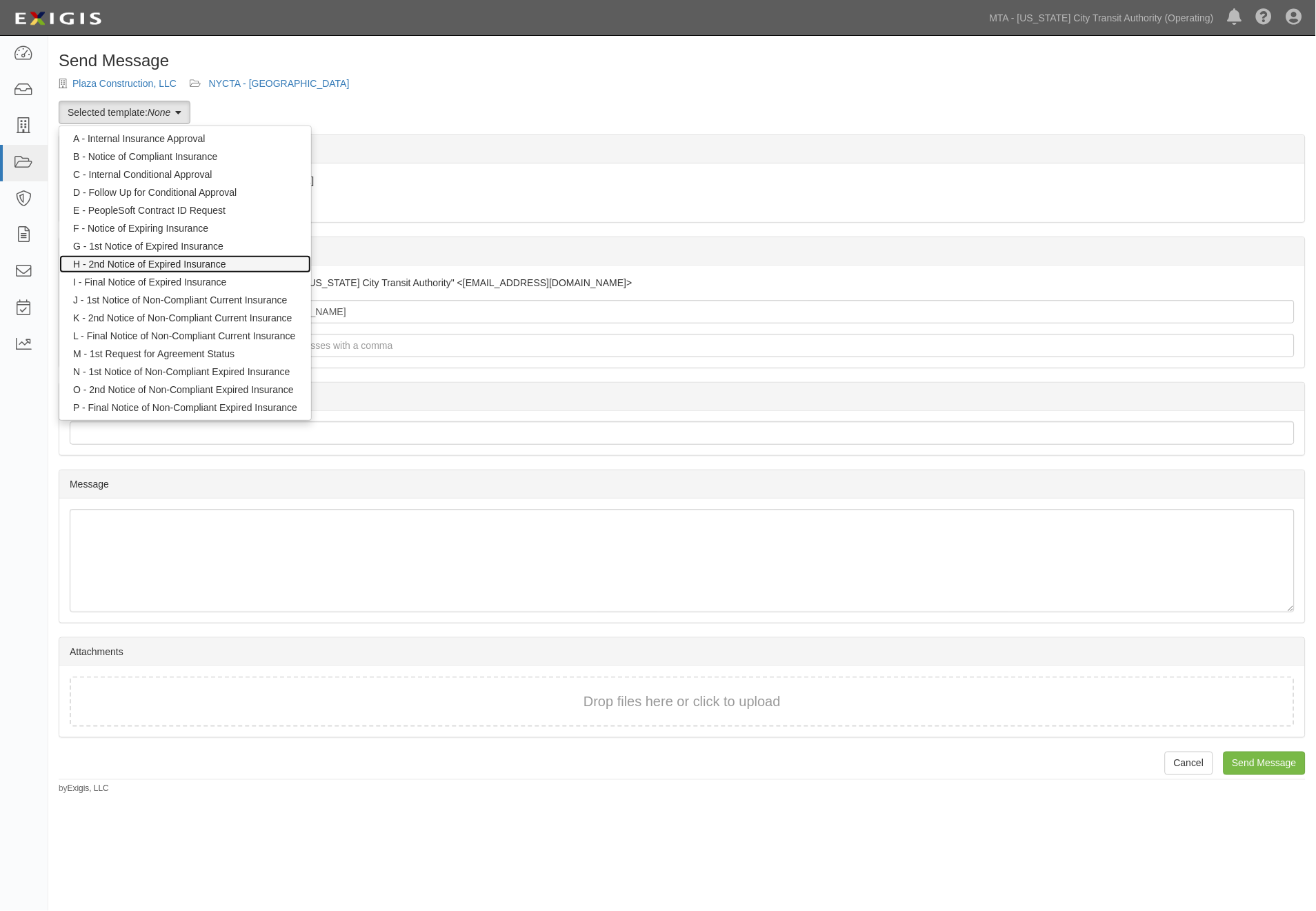
click at [171, 257] on link "H - 2nd Notice of Expired Insurance" at bounding box center [185, 264] width 252 height 18
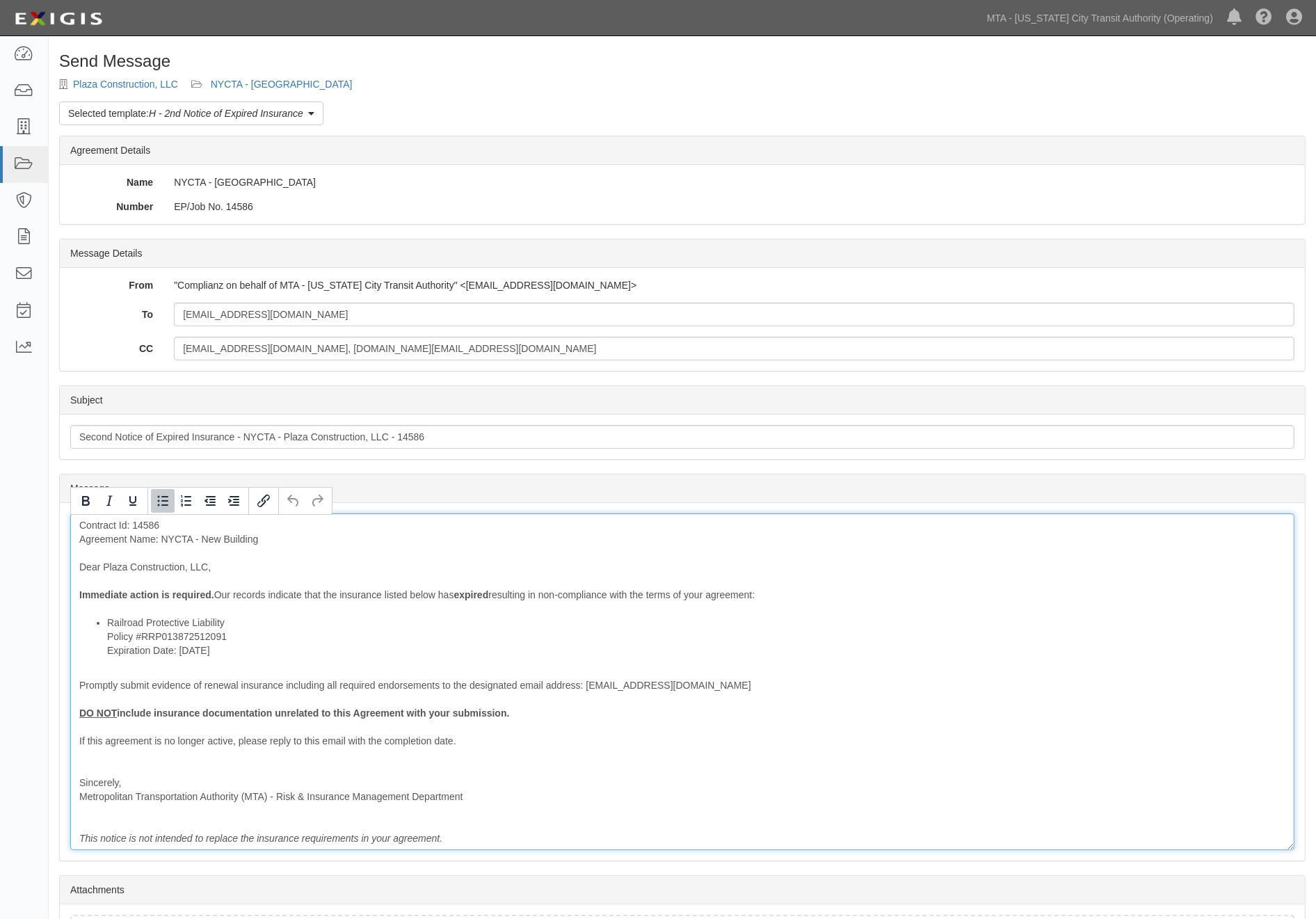
drag, startPoint x: 258, startPoint y: 655, endPoint x: 100, endPoint y: 652, distance: 158.0
click at [100, 652] on ul "Railroad Protective Liability Policy #RRP013872512091 Expiration Date: [DATE]" at bounding box center [682, 636] width 1206 height 42
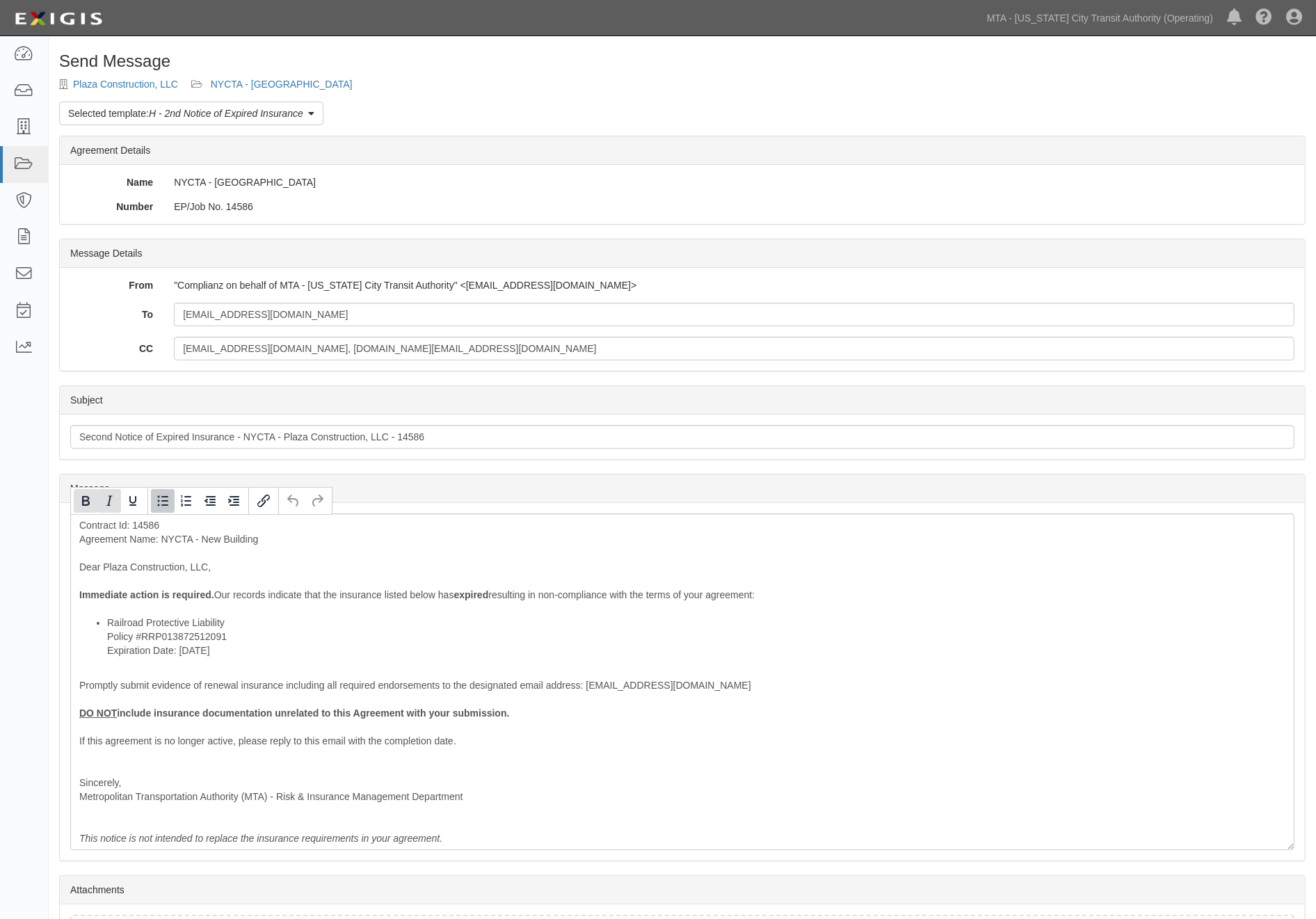
drag, startPoint x: 89, startPoint y: 500, endPoint x: 110, endPoint y: 500, distance: 21.0
click at [88, 500] on icon "Bold" at bounding box center [85, 500] width 17 height 17
click at [128, 498] on icon "Underline" at bounding box center [132, 500] width 17 height 17
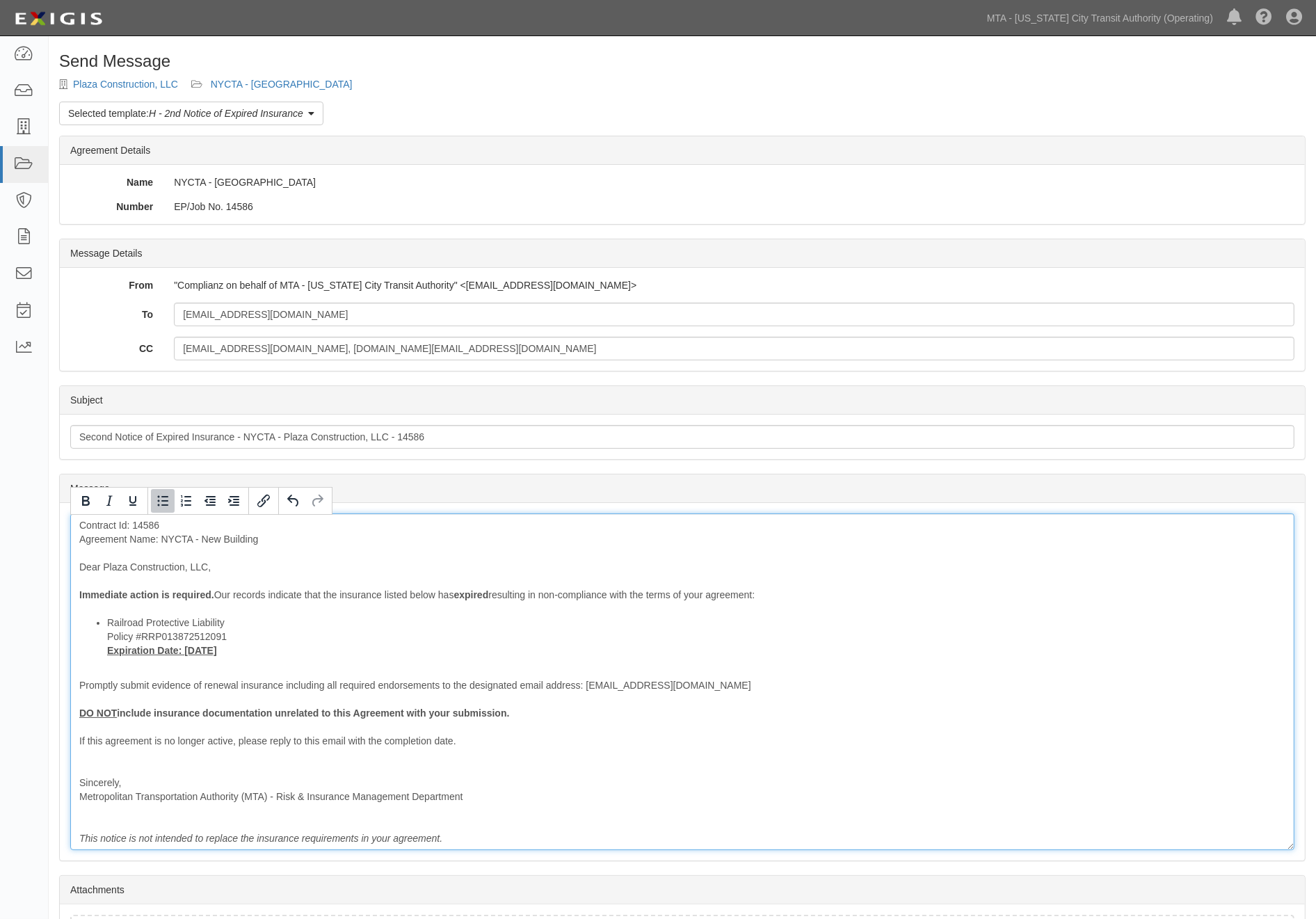
click at [296, 626] on li "Railroad Protective Liability Policy #RRP013872512091 Expiration Date: 6/1/2025" at bounding box center [696, 636] width 1178 height 42
drag, startPoint x: 194, startPoint y: 686, endPoint x: 441, endPoint y: 687, distance: 247.0
click at [441, 687] on div "Contract Id: 14586 Agreement Name: NYCTA - New Building Dear Plaza Construction…" at bounding box center [682, 682] width 1224 height 337
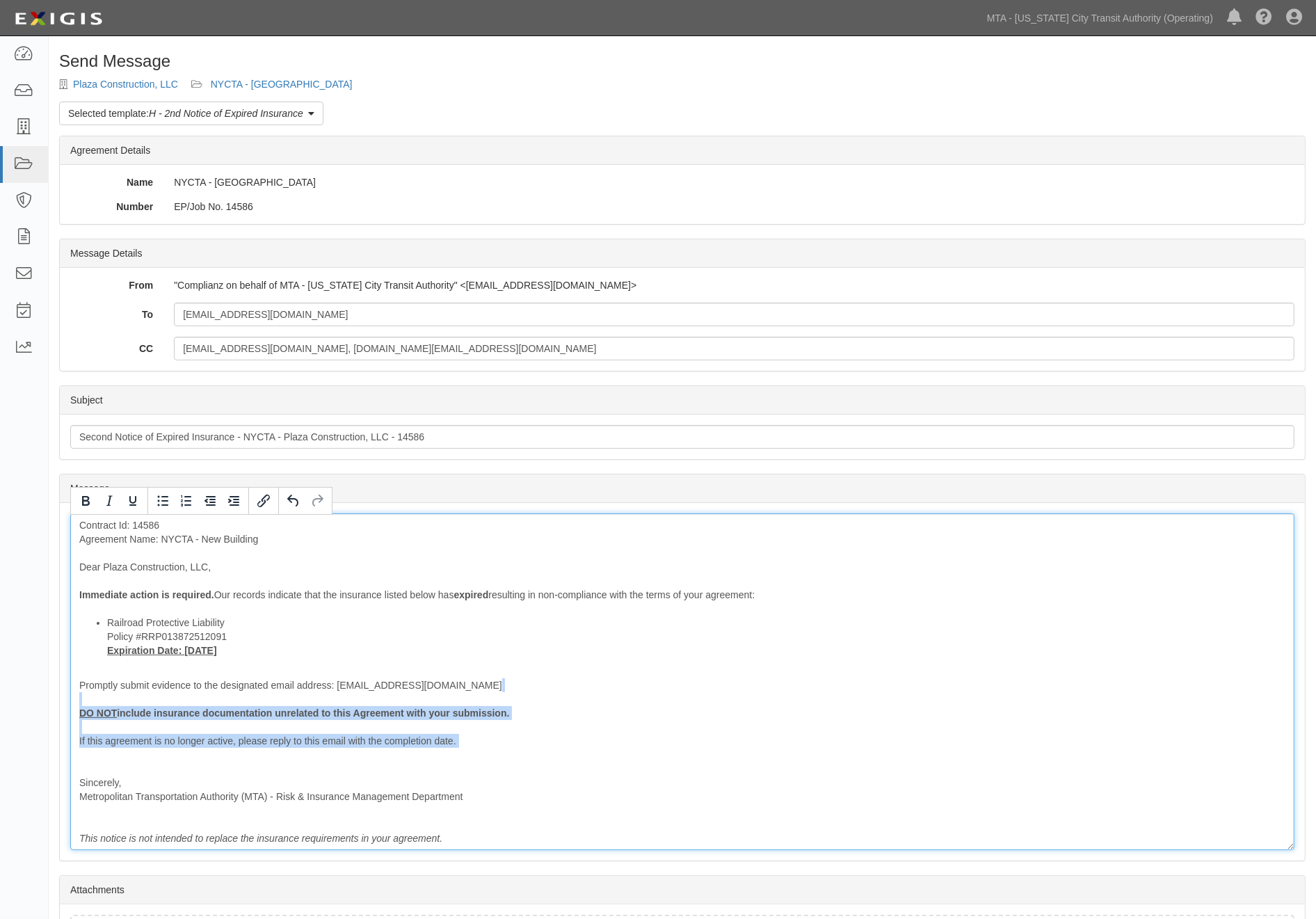
drag, startPoint x: 483, startPoint y: 752, endPoint x: 66, endPoint y: 706, distance: 419.5
click at [66, 706] on div "Message Contract Id: 14586 Agreement Name: NYCTA - New Building Dear Plaza Cons…" at bounding box center [682, 682] width 1245 height 358
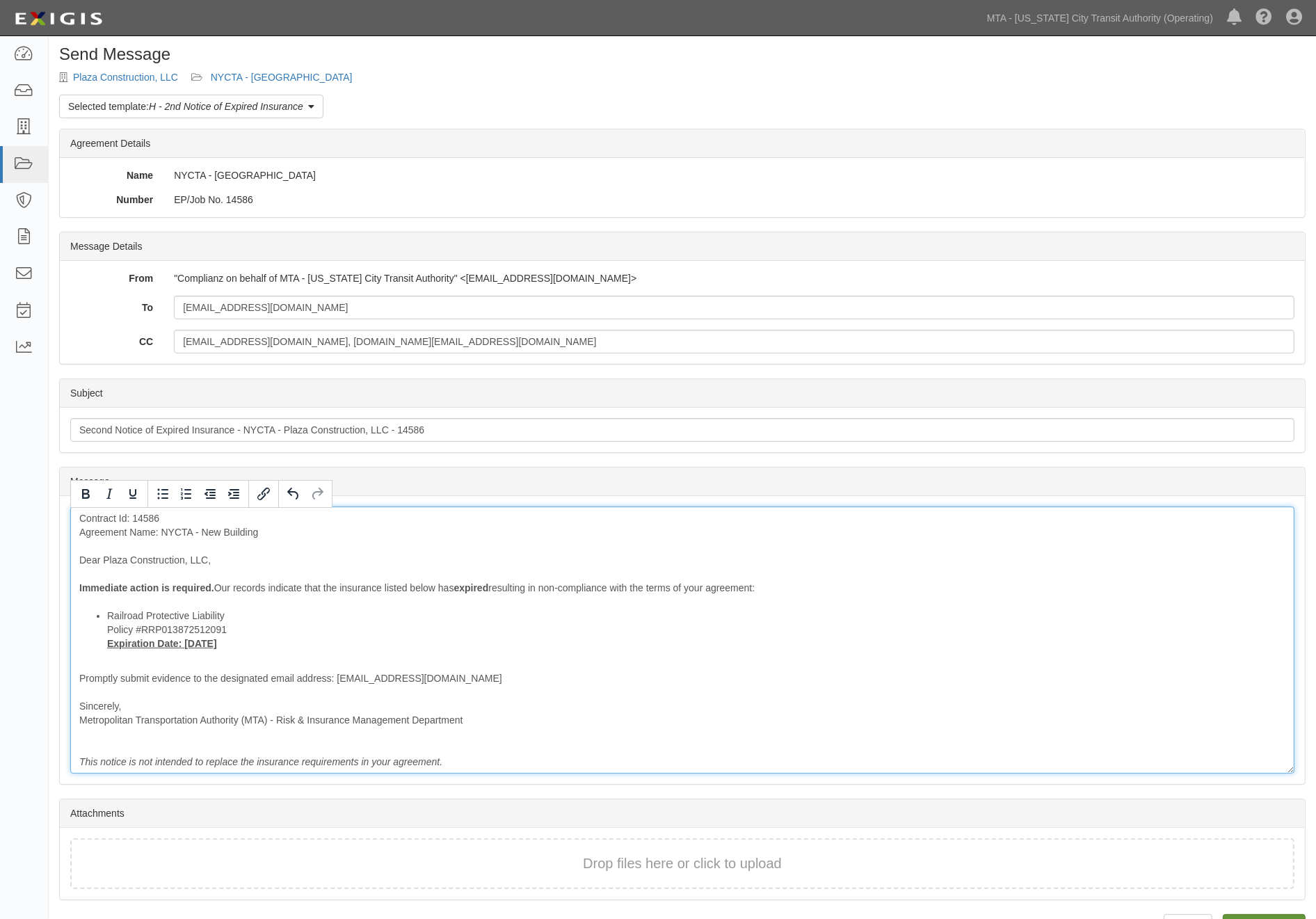
scroll to position [45, 0]
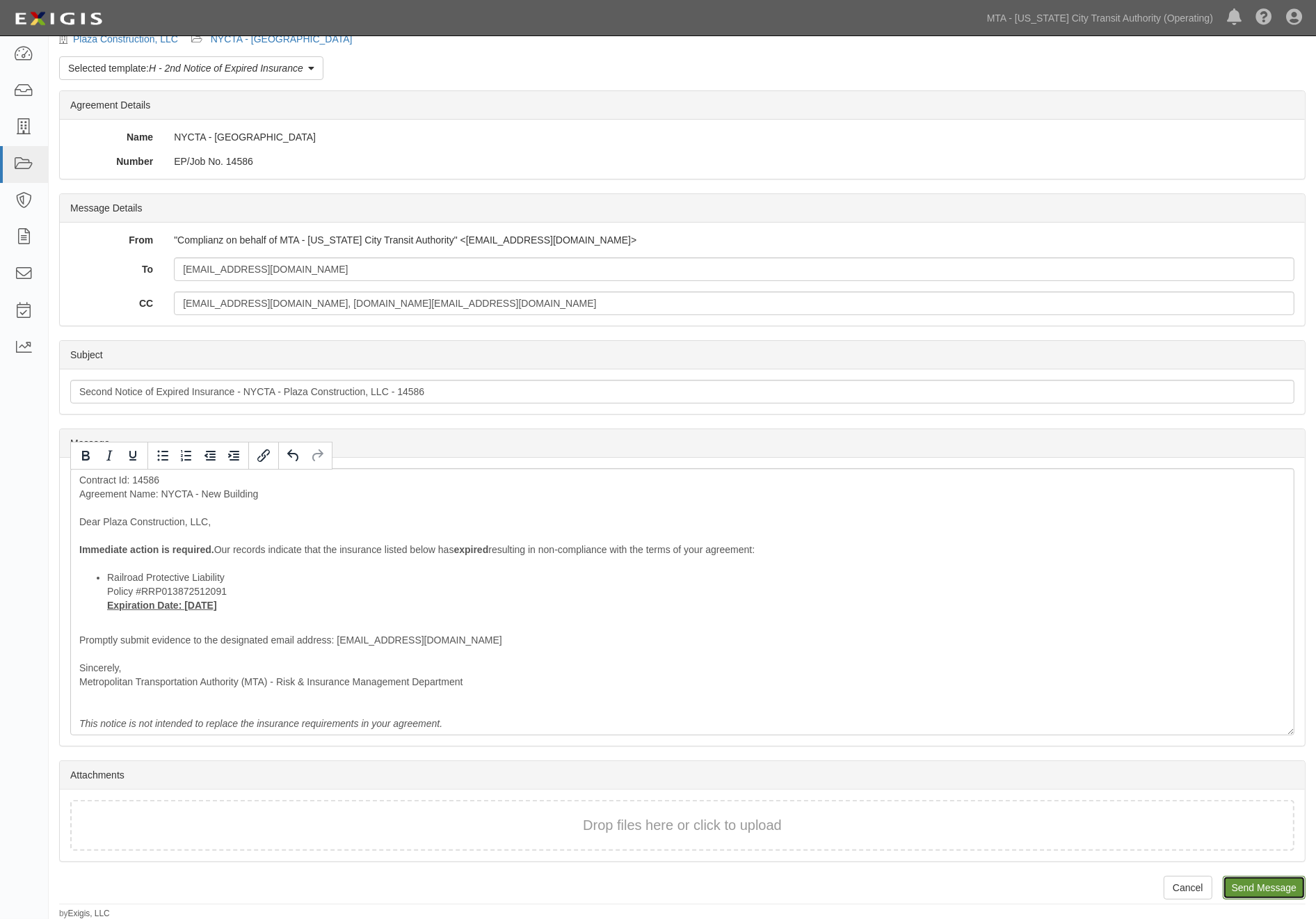
click at [1294, 889] on input "Send Message" at bounding box center [1263, 888] width 83 height 23
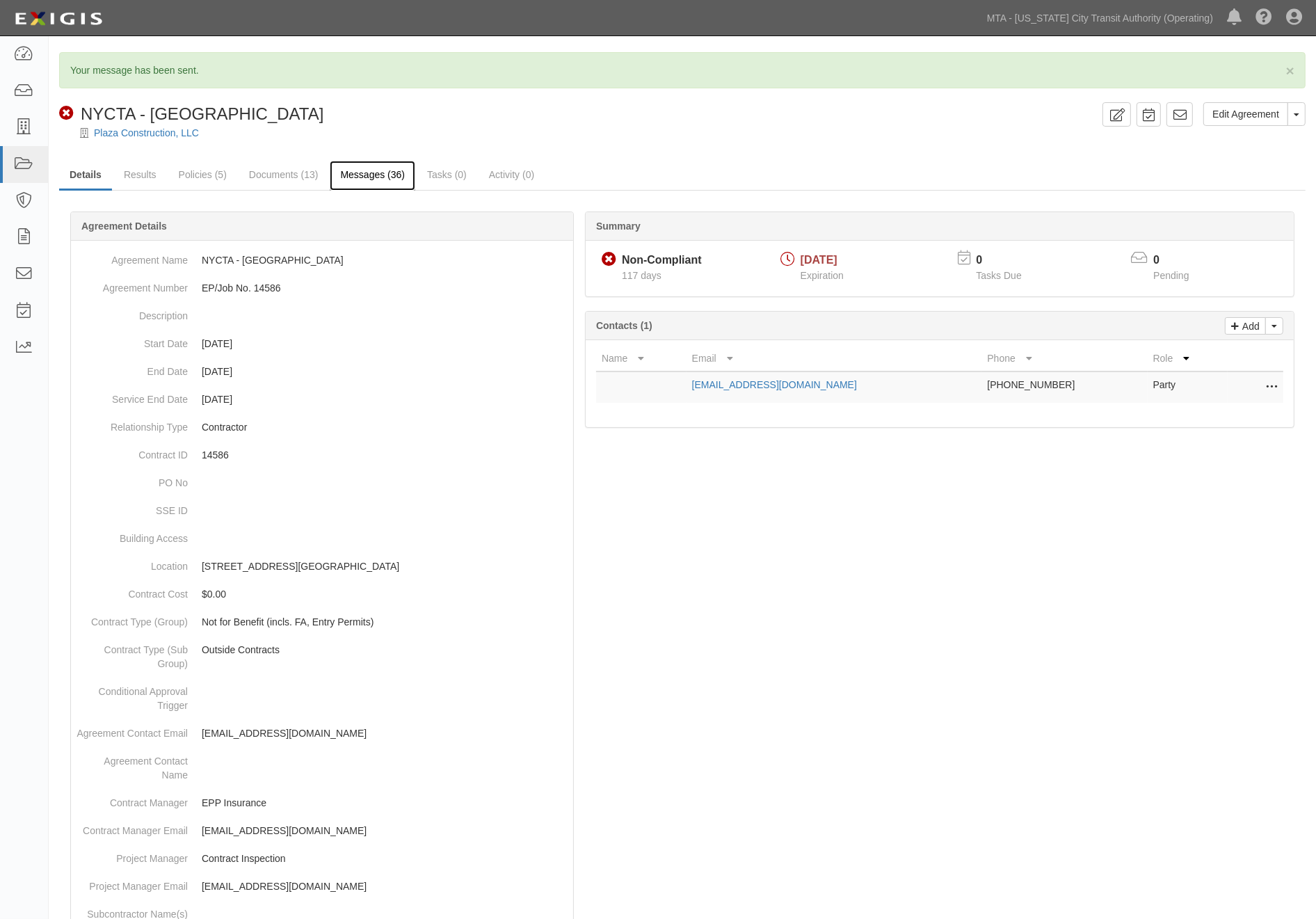
click at [384, 174] on link "Messages (36)" at bounding box center [372, 175] width 85 height 30
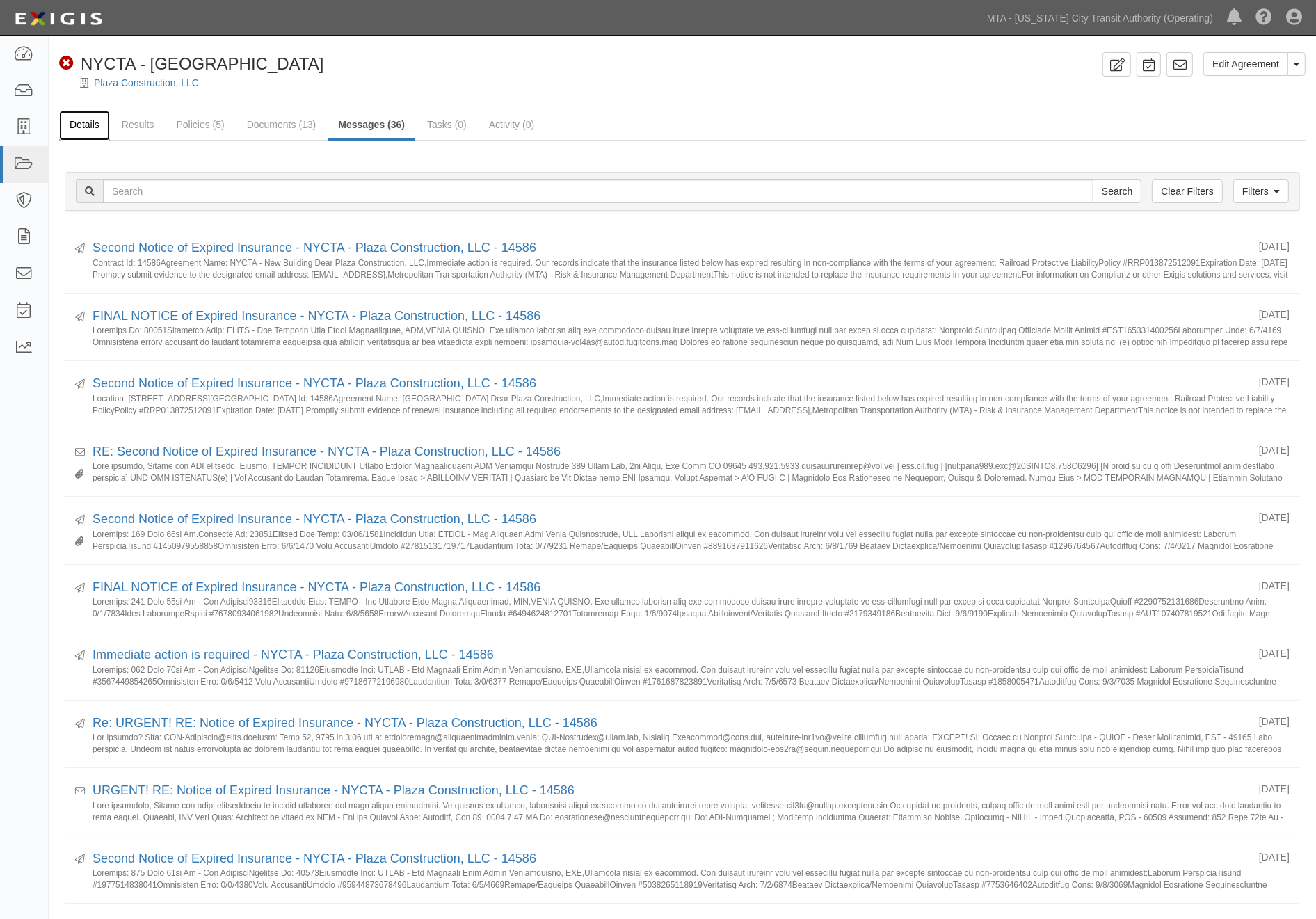
click at [83, 122] on link "Details" at bounding box center [85, 125] width 51 height 30
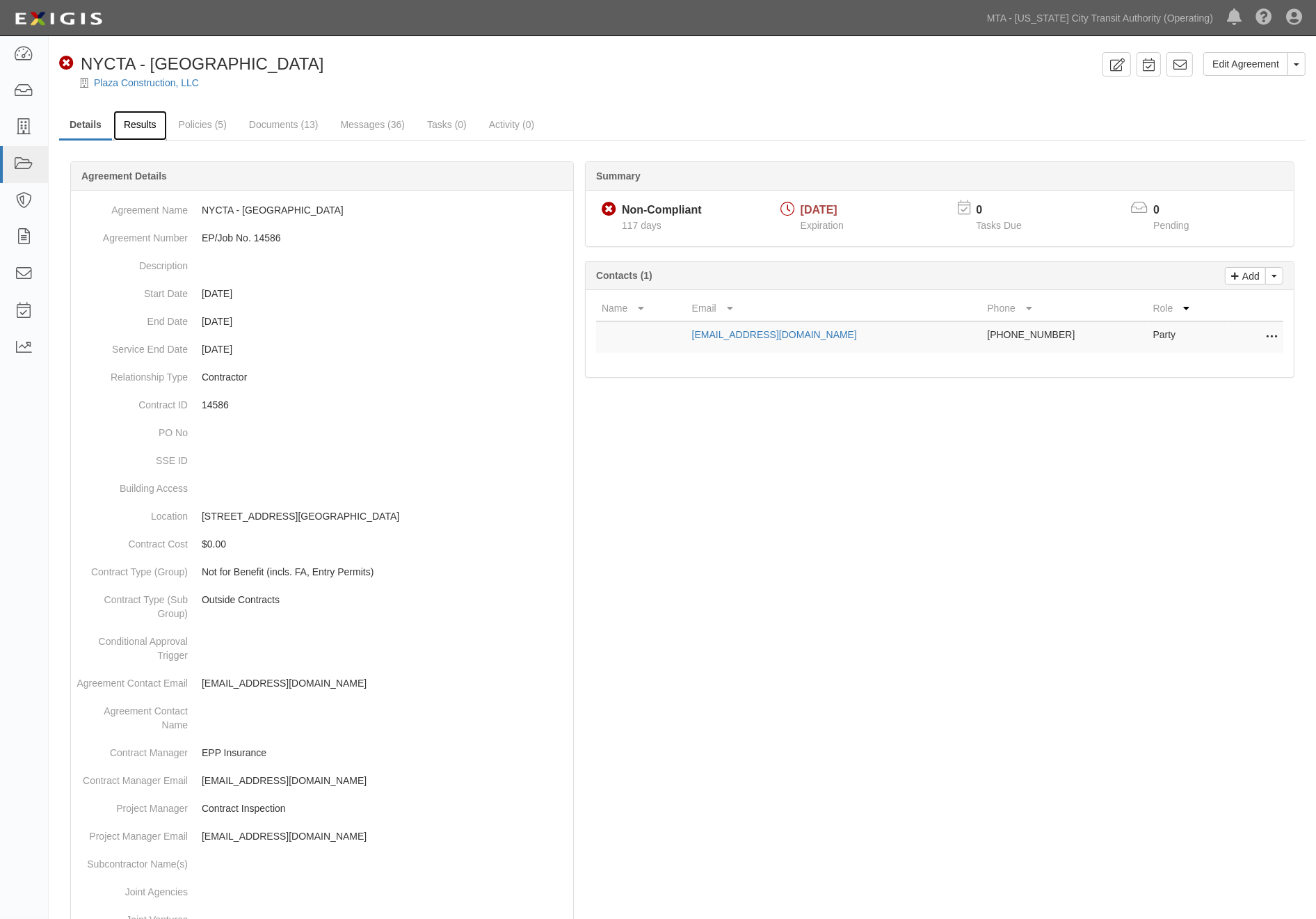
click at [129, 126] on link "Results" at bounding box center [139, 125] width 53 height 30
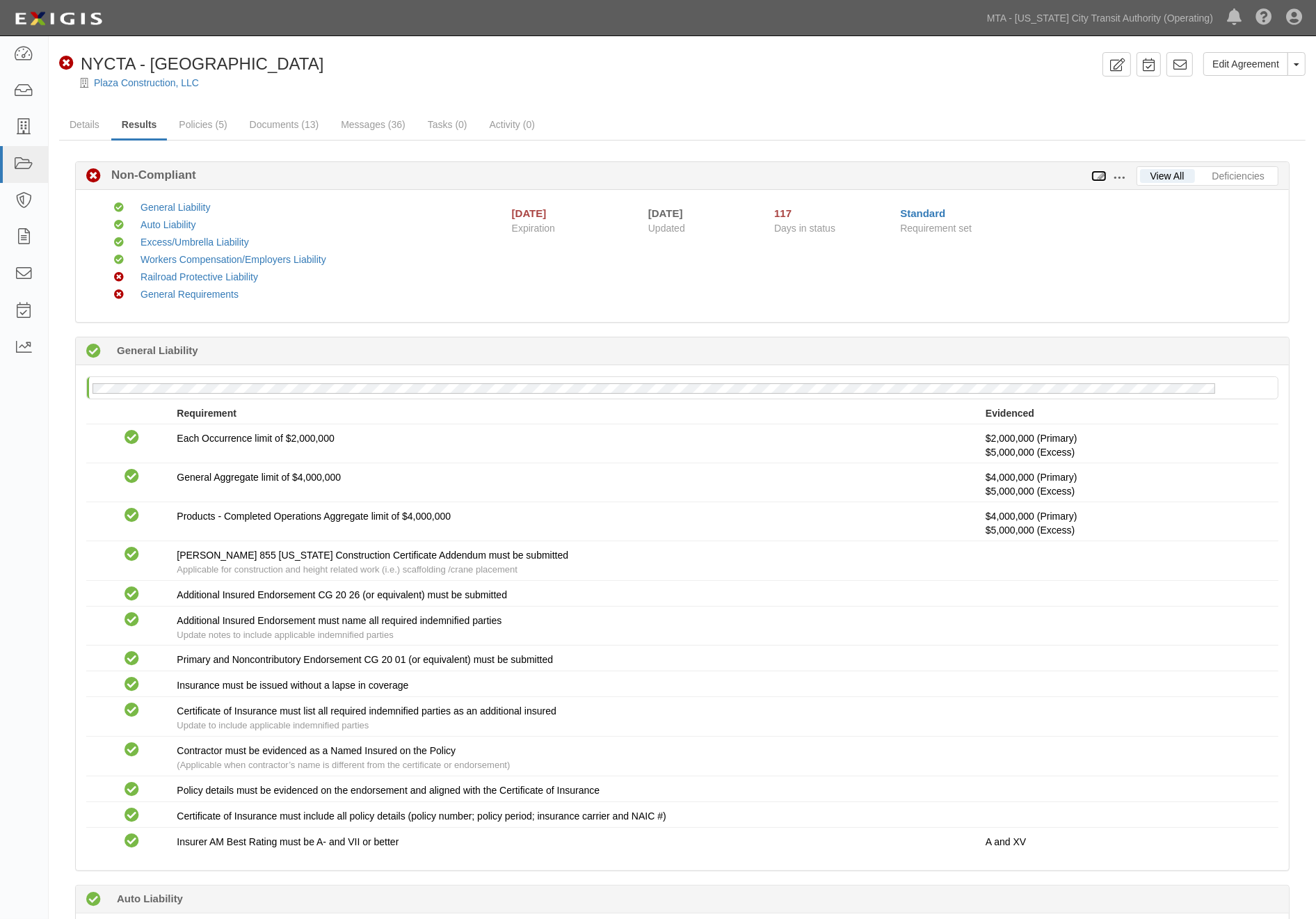
click at [1099, 174] on icon at bounding box center [1098, 176] width 15 height 9
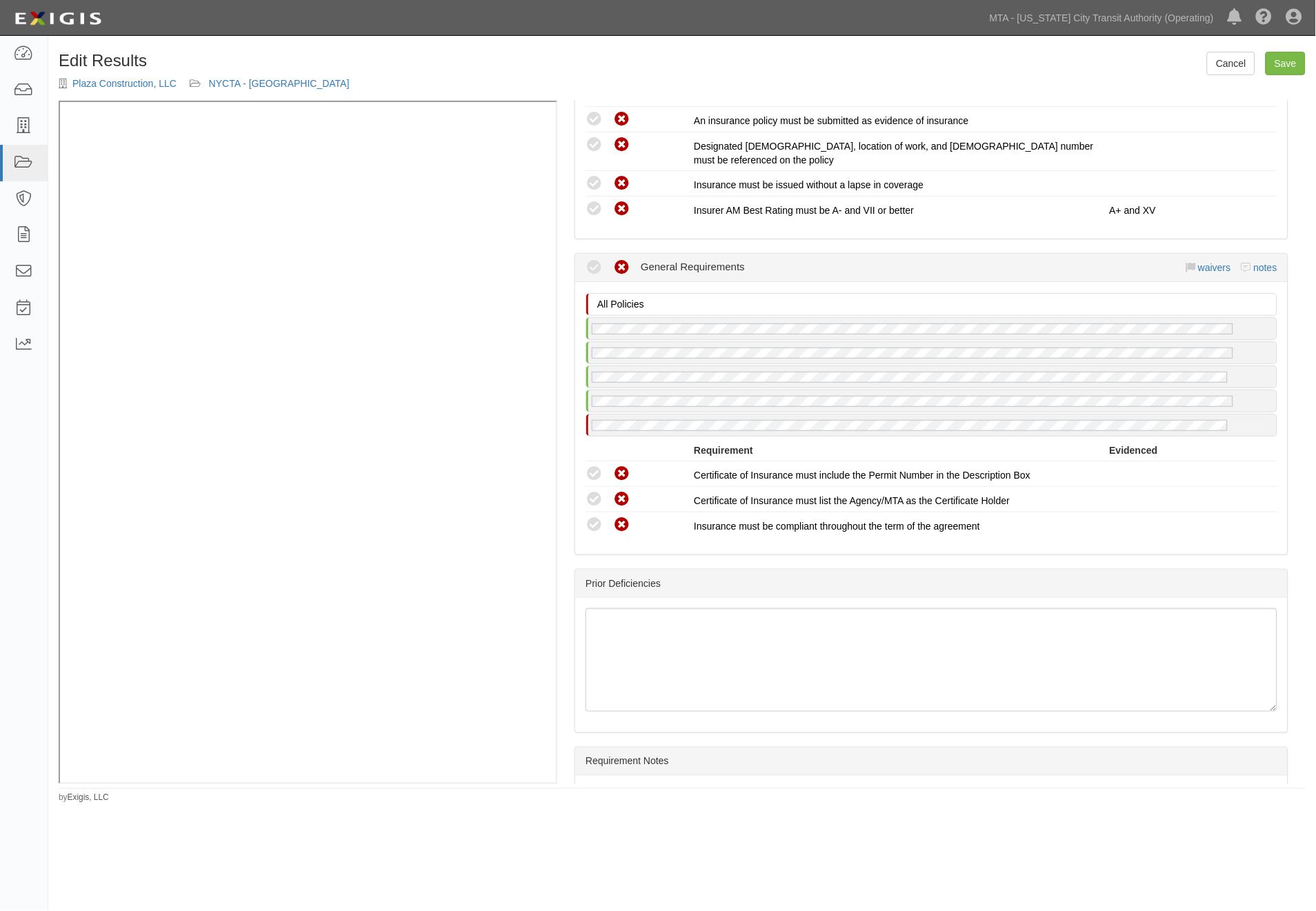
scroll to position [2091, 0]
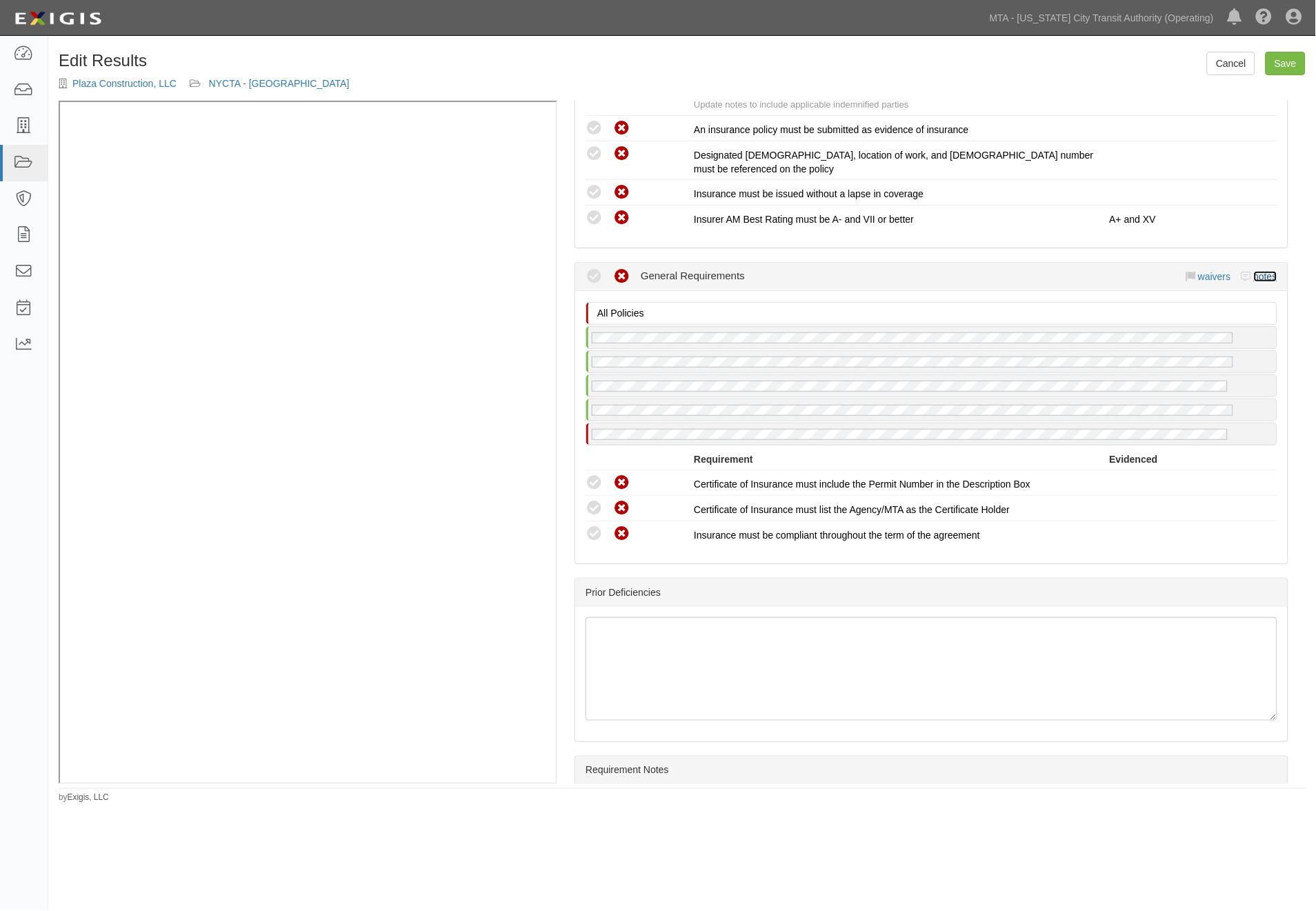
click at [1254, 272] on link "notes" at bounding box center [1265, 276] width 23 height 11
radio input "true"
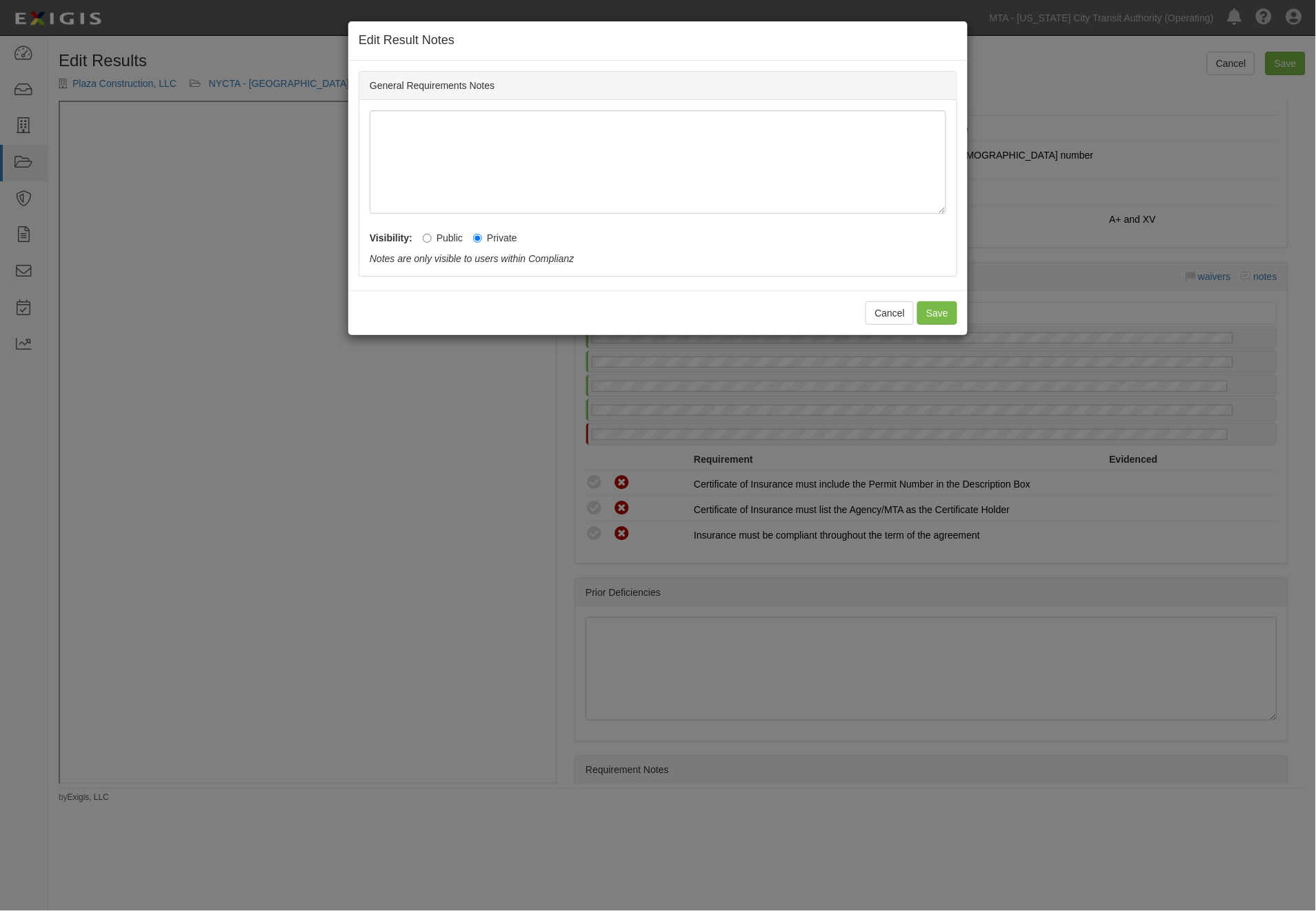
click at [456, 240] on label "Public" at bounding box center [443, 238] width 40 height 14
click at [432, 240] on input "Public" at bounding box center [427, 238] width 9 height 9
radio input "true"
click at [936, 319] on button "Save" at bounding box center [937, 313] width 40 height 23
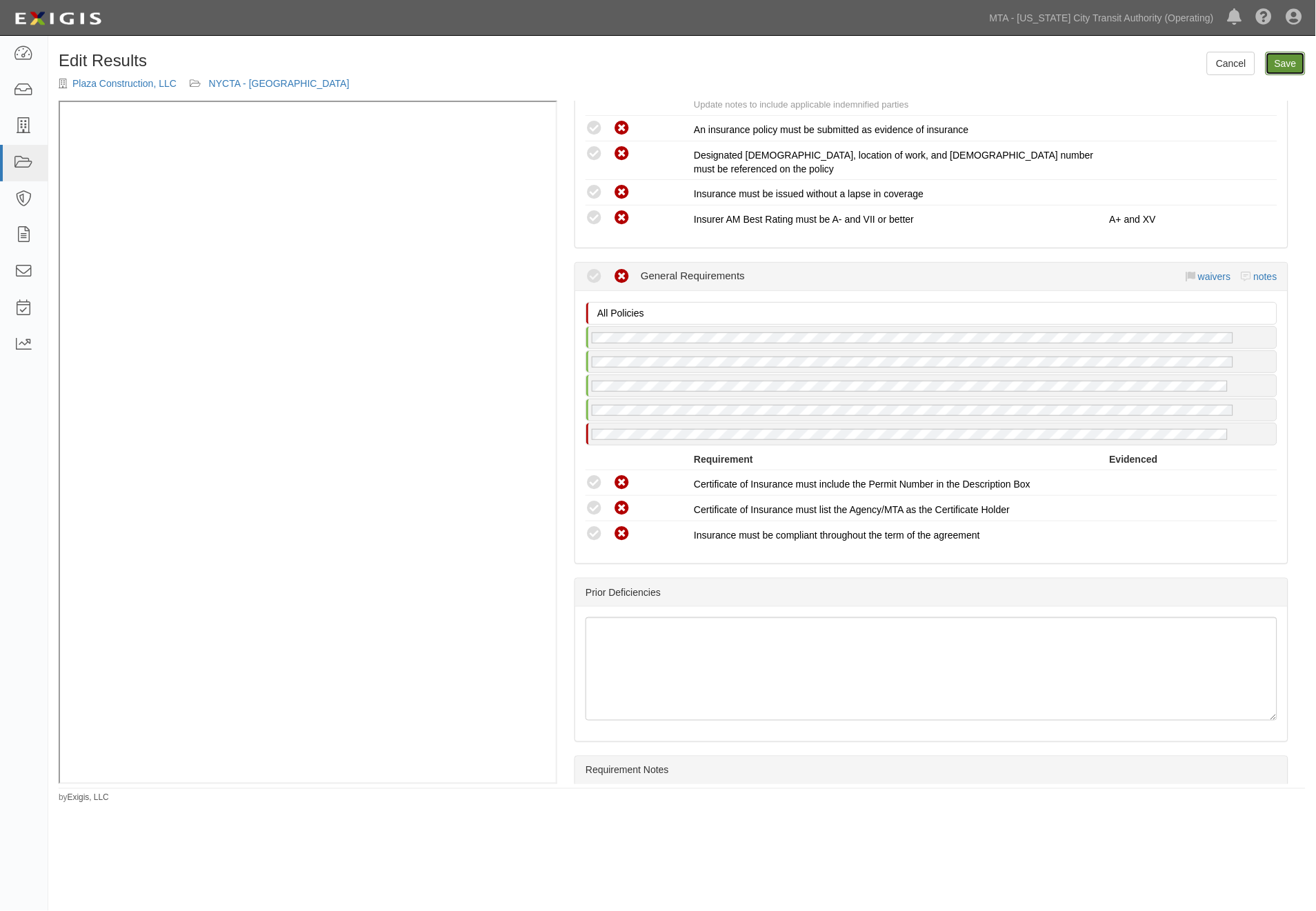
click at [1287, 63] on link "Save" at bounding box center [1286, 63] width 40 height 23
radio input "true"
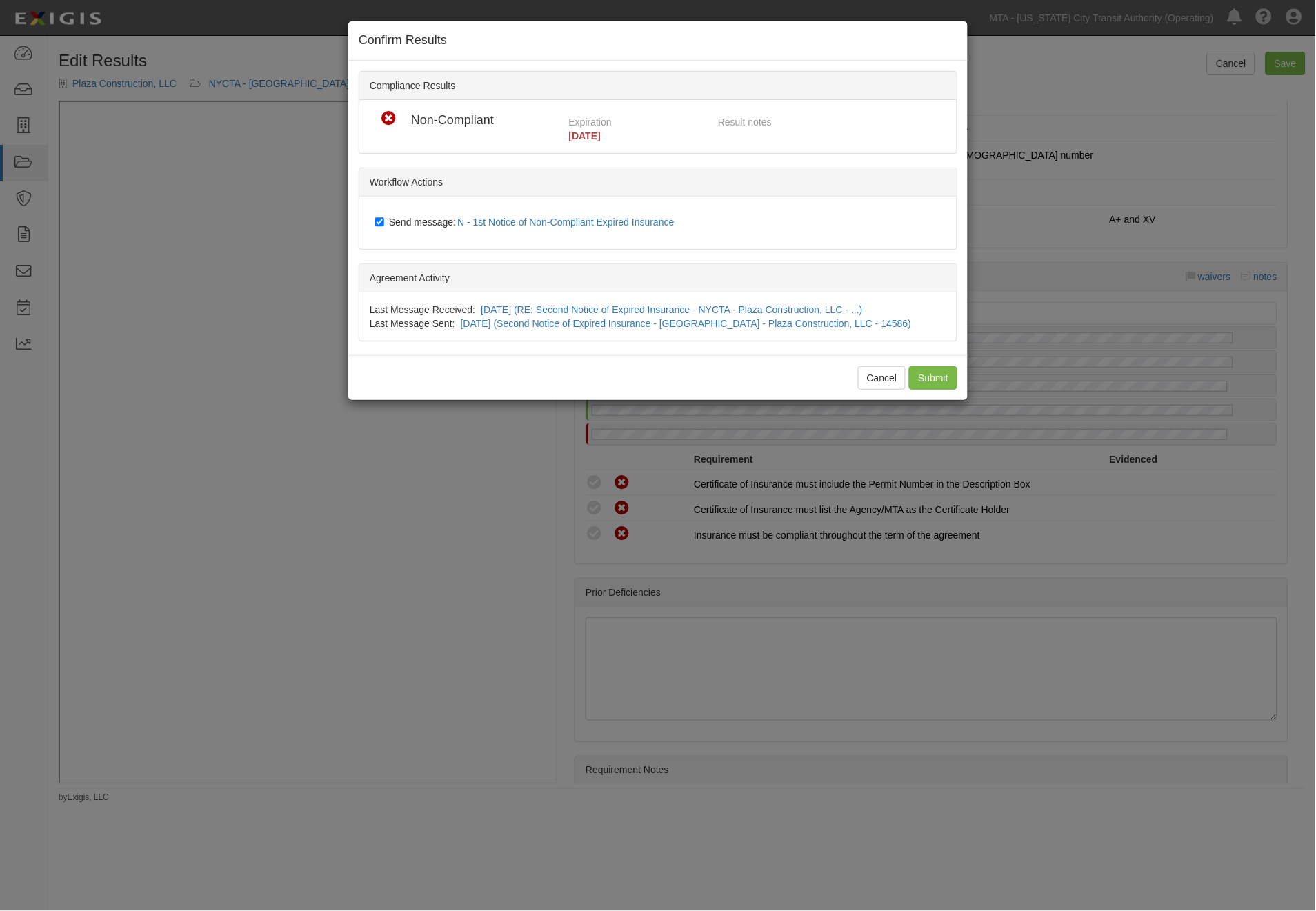
click at [406, 217] on span "Send message: N - 1st Notice of Non-Compliant Expired Insurance" at bounding box center [535, 222] width 291 height 11
click at [384, 217] on input "Send message: N - 1st Notice of Non-Compliant Expired Insurance" at bounding box center [380, 222] width 9 height 11
checkbox input "false"
click at [933, 371] on input "Submit" at bounding box center [933, 378] width 49 height 23
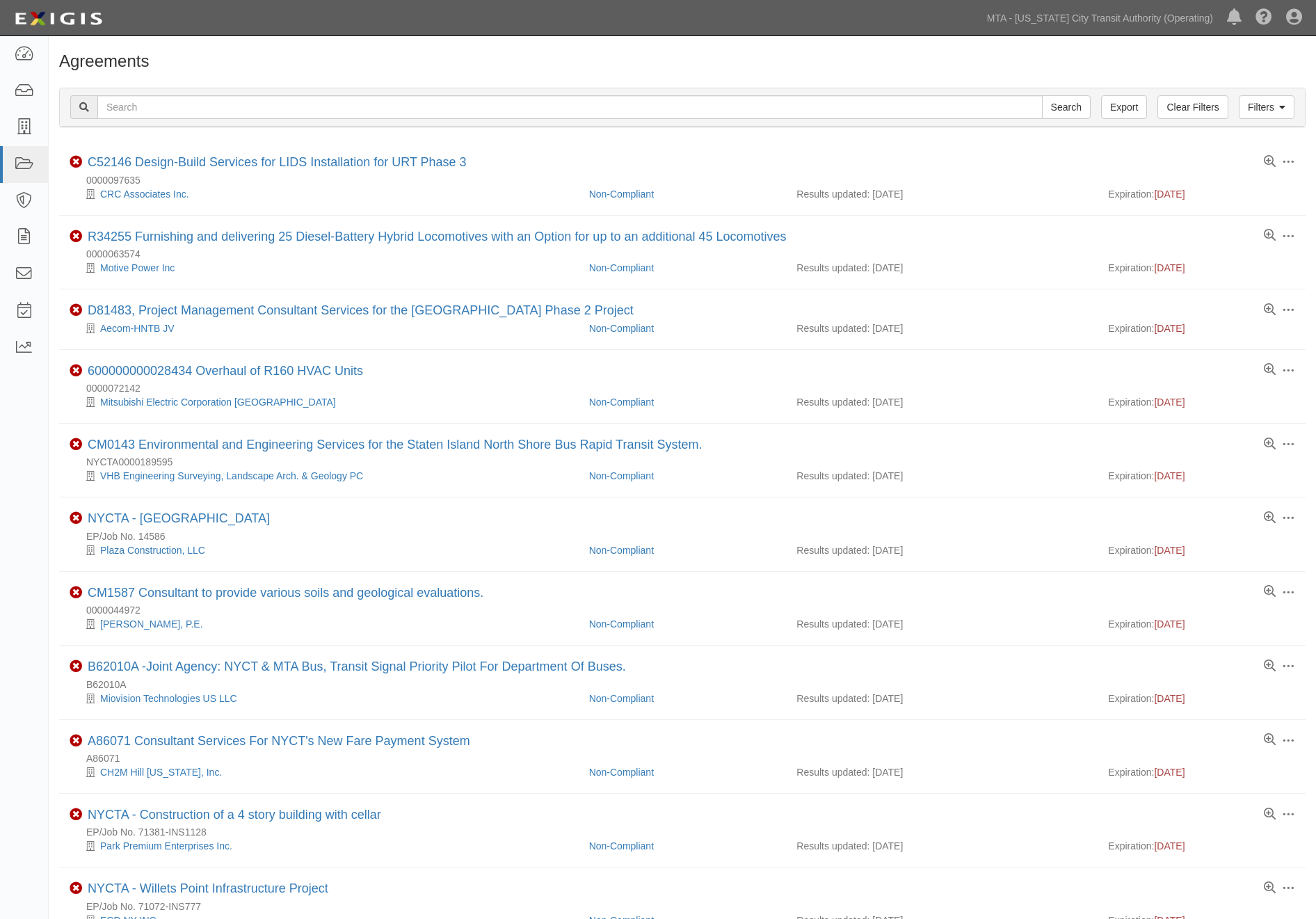
scroll to position [309, 0]
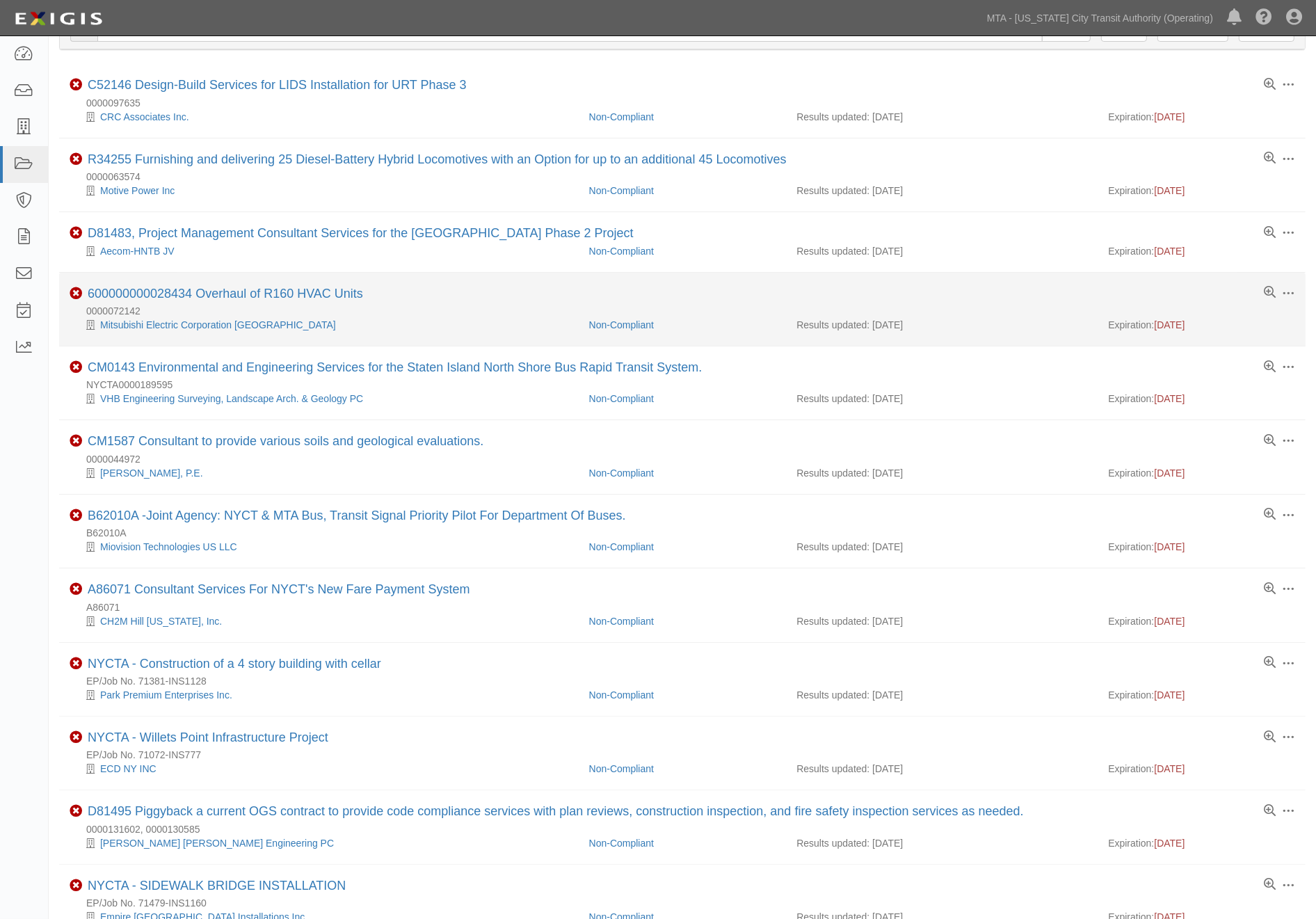
scroll to position [154, 0]
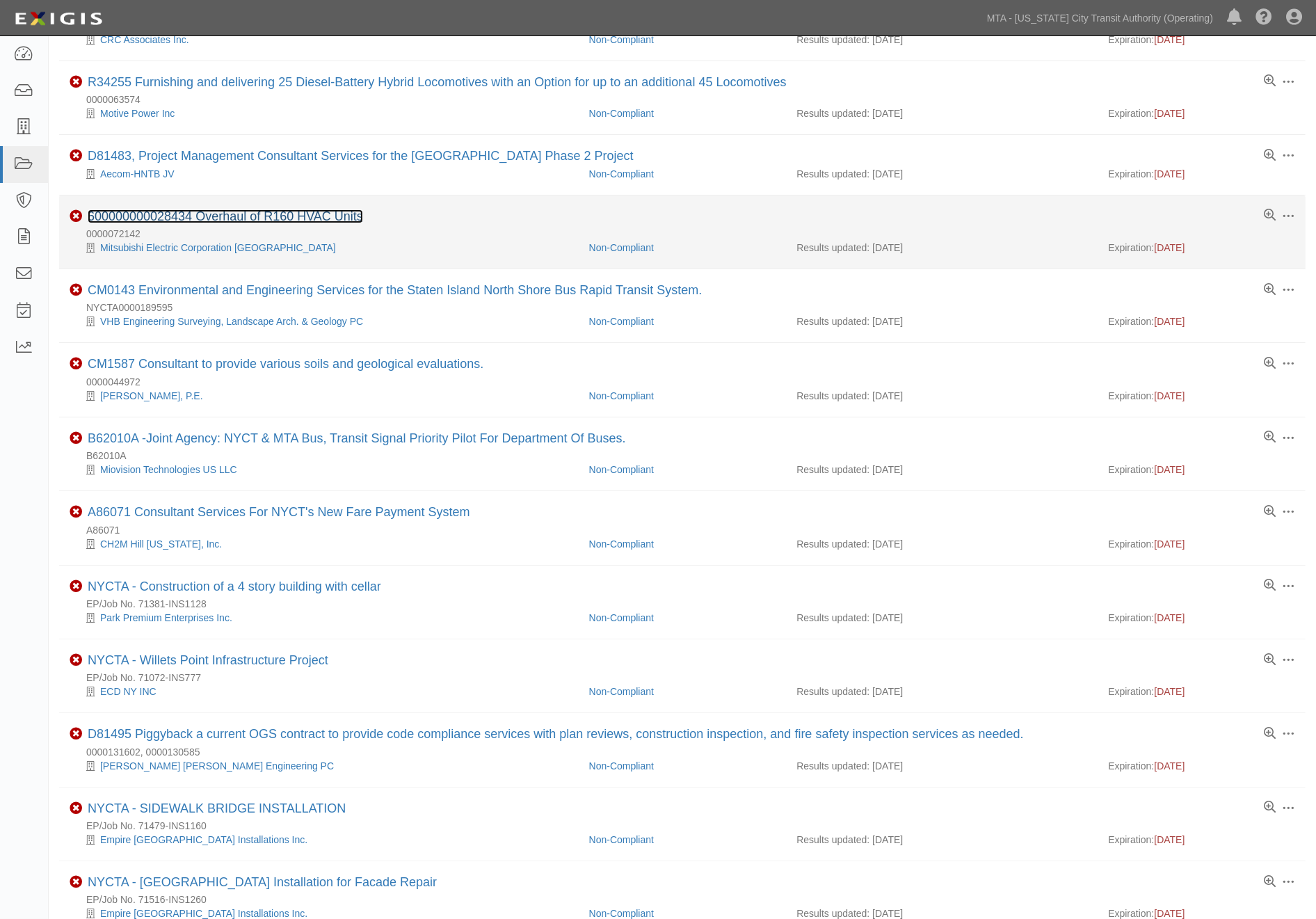
click at [344, 216] on link "600000000028434 Overhaul of R160 HVAC Units" at bounding box center [225, 216] width 275 height 14
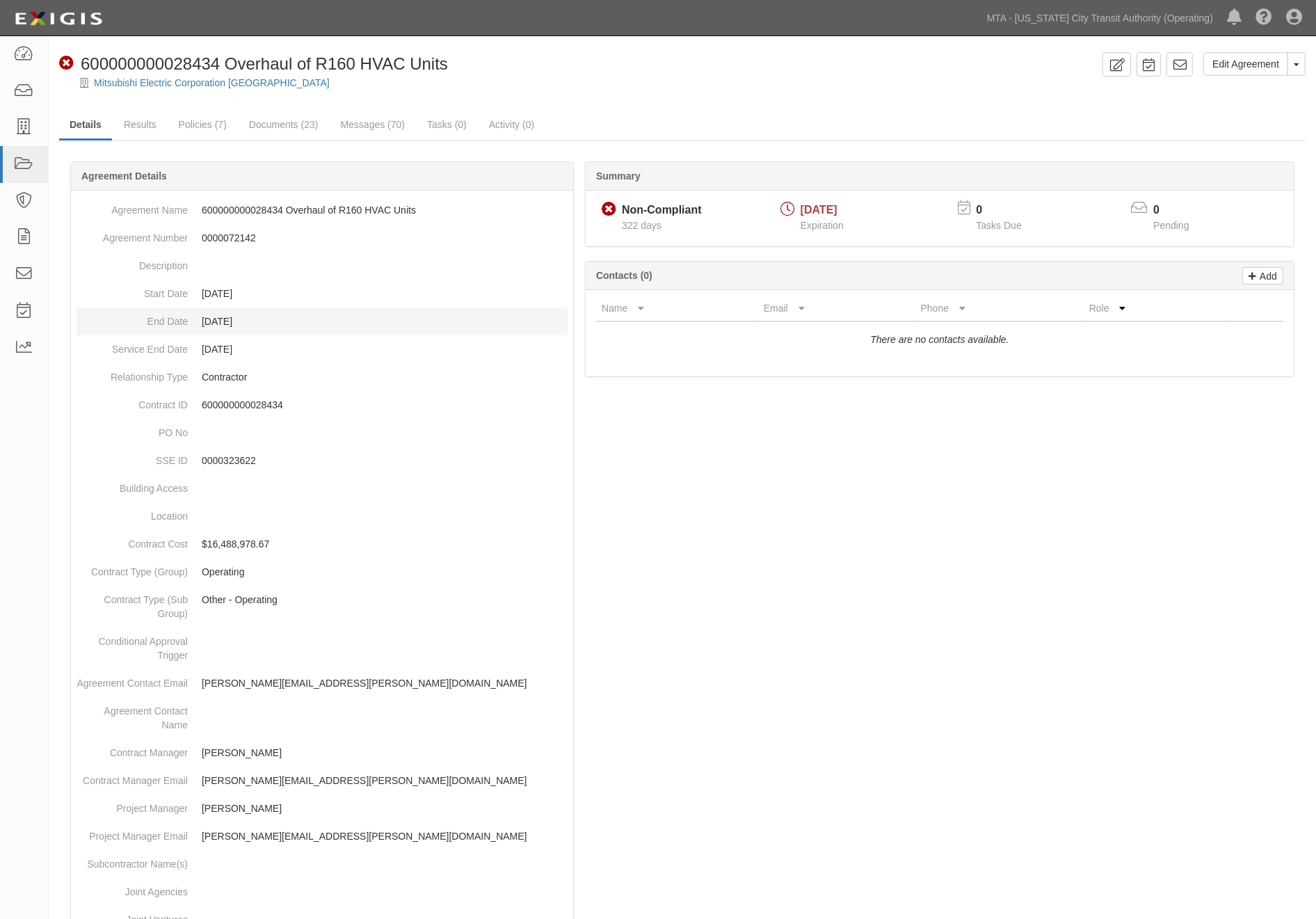
drag, startPoint x: 255, startPoint y: 324, endPoint x: 142, endPoint y: 324, distance: 113.0
click at [142, 324] on dl "Agreement Name 600000000028434 Overhaul of R160 HVAC Units Agreement Number 000…" at bounding box center [322, 690] width 491 height 988
drag, startPoint x: 109, startPoint y: 343, endPoint x: 257, endPoint y: 345, distance: 148.0
click at [257, 345] on dl "Agreement Name 600000000028434 Overhaul of R160 HVAC Units Agreement Number 000…" at bounding box center [322, 690] width 491 height 988
copy dl "Service End Date [DATE]"
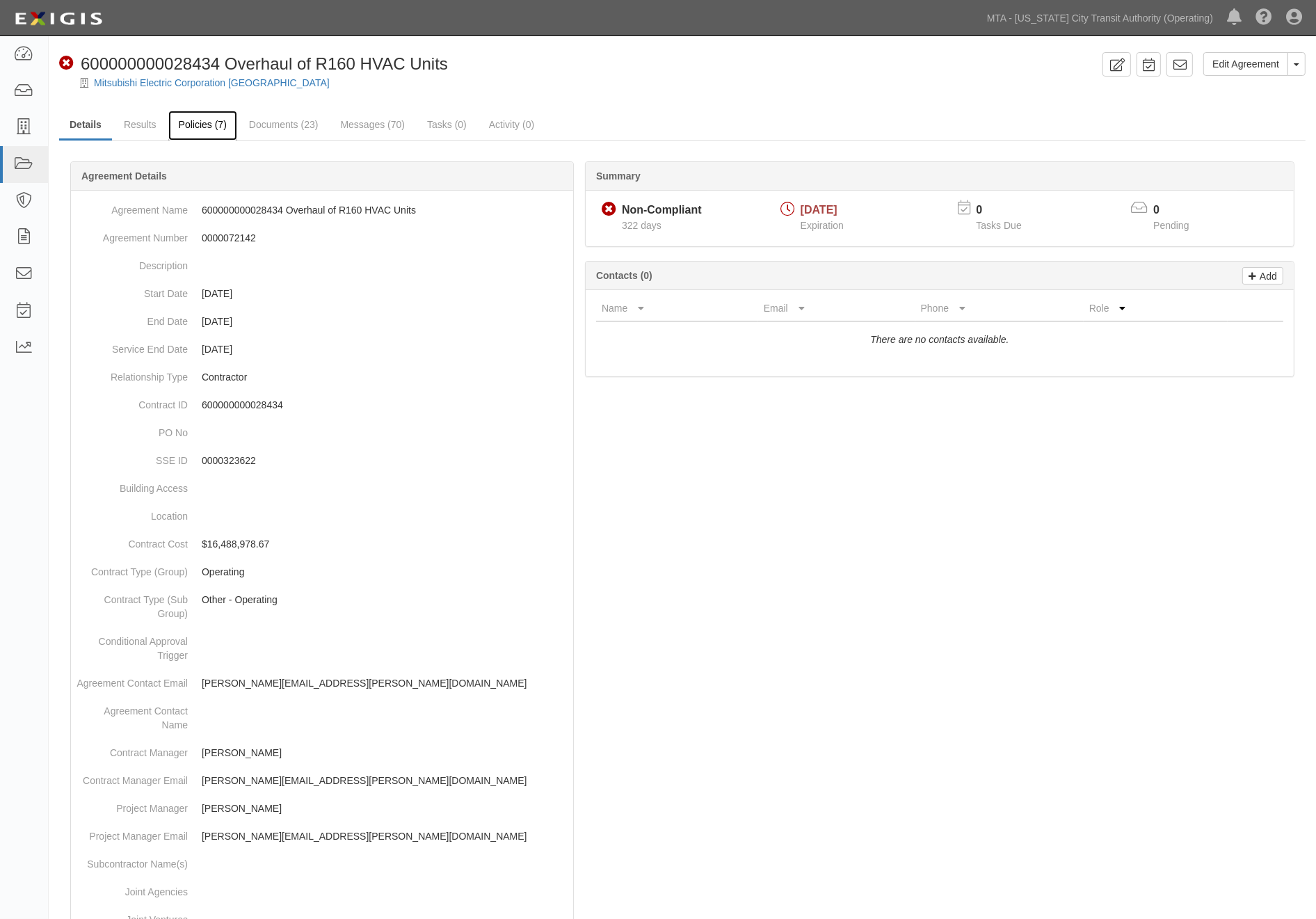
click at [216, 123] on link "Policies (7)" at bounding box center [202, 125] width 69 height 30
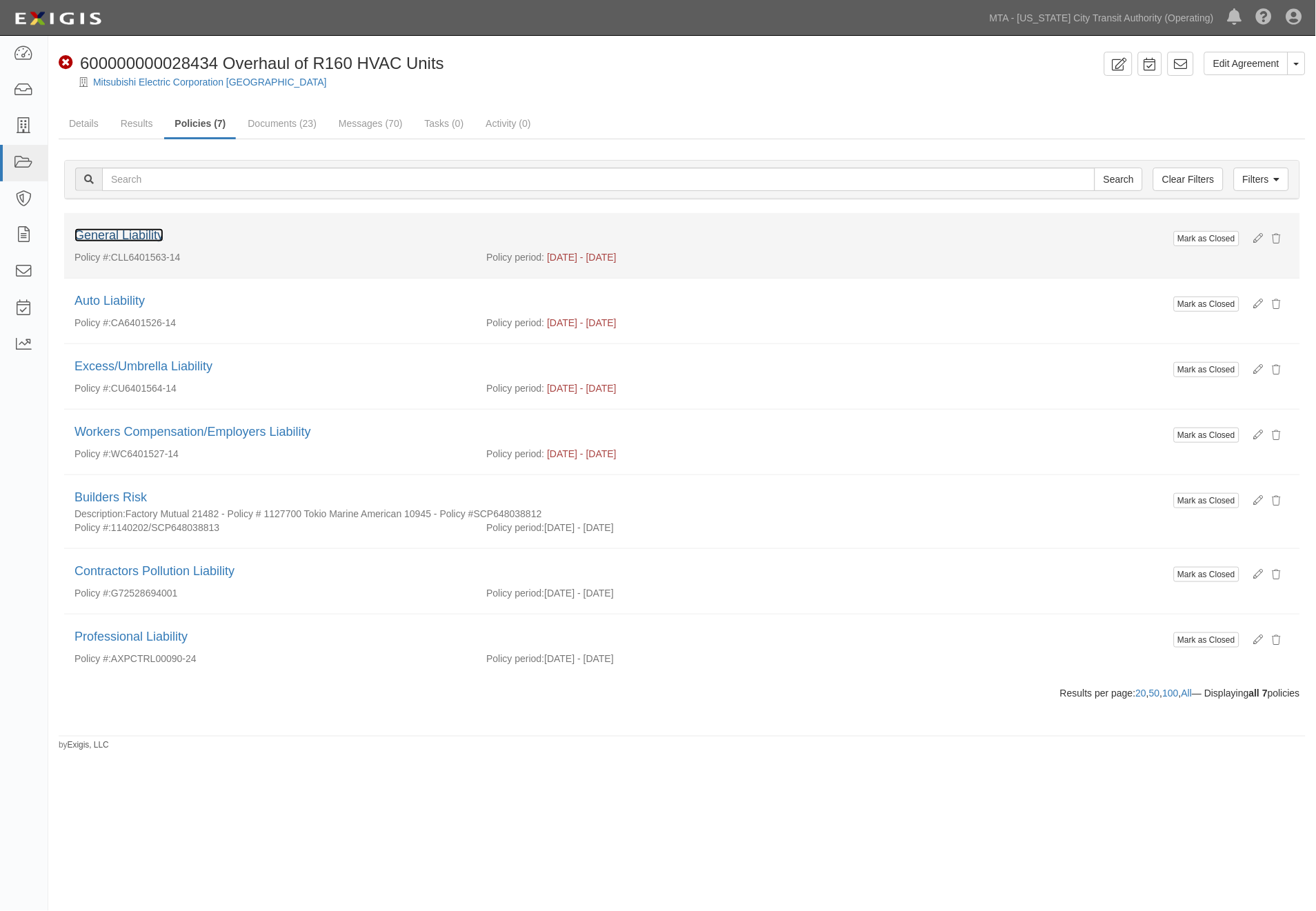
click at [104, 237] on link "General Liability" at bounding box center [119, 235] width 89 height 14
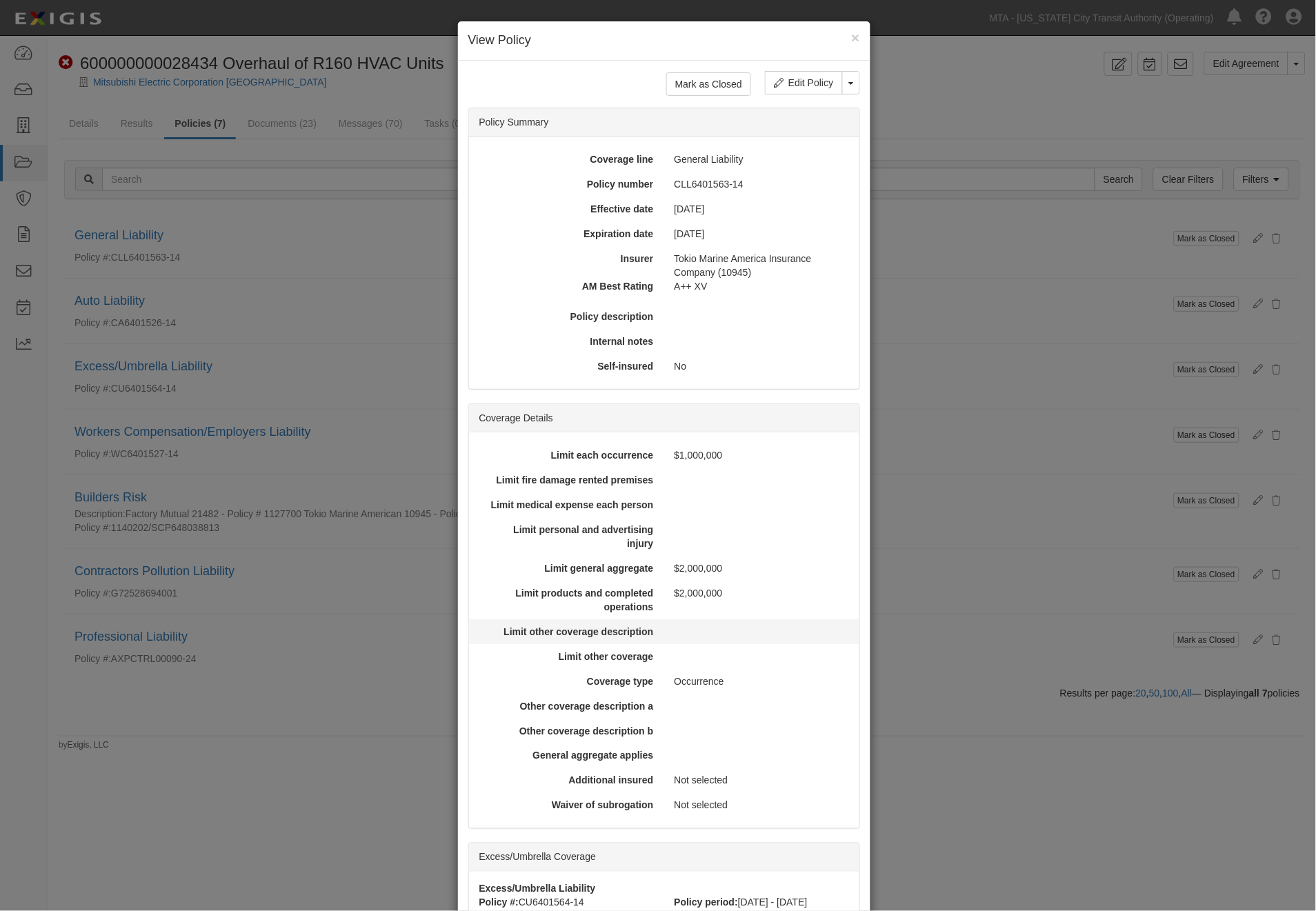
scroll to position [219, 0]
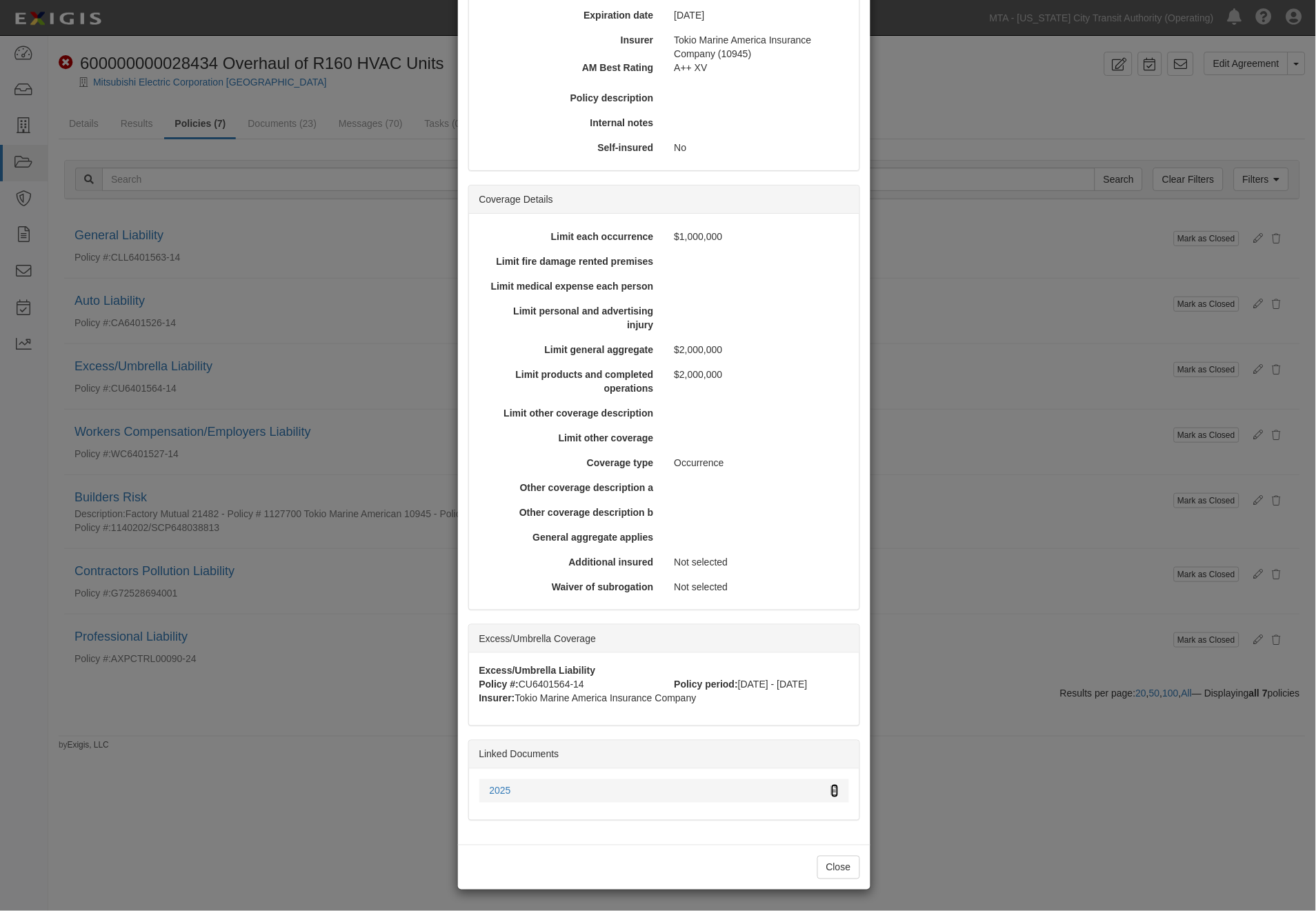
click at [831, 787] on icon at bounding box center [835, 792] width 7 height 9
click at [615, 477] on div "Other coverage description a" at bounding box center [664, 487] width 390 height 25
click at [377, 91] on div "× View Policy Mark as Closed Edit Policy Toggle Dropdown Delete Policy Policy S…" at bounding box center [658, 456] width 1316 height 911
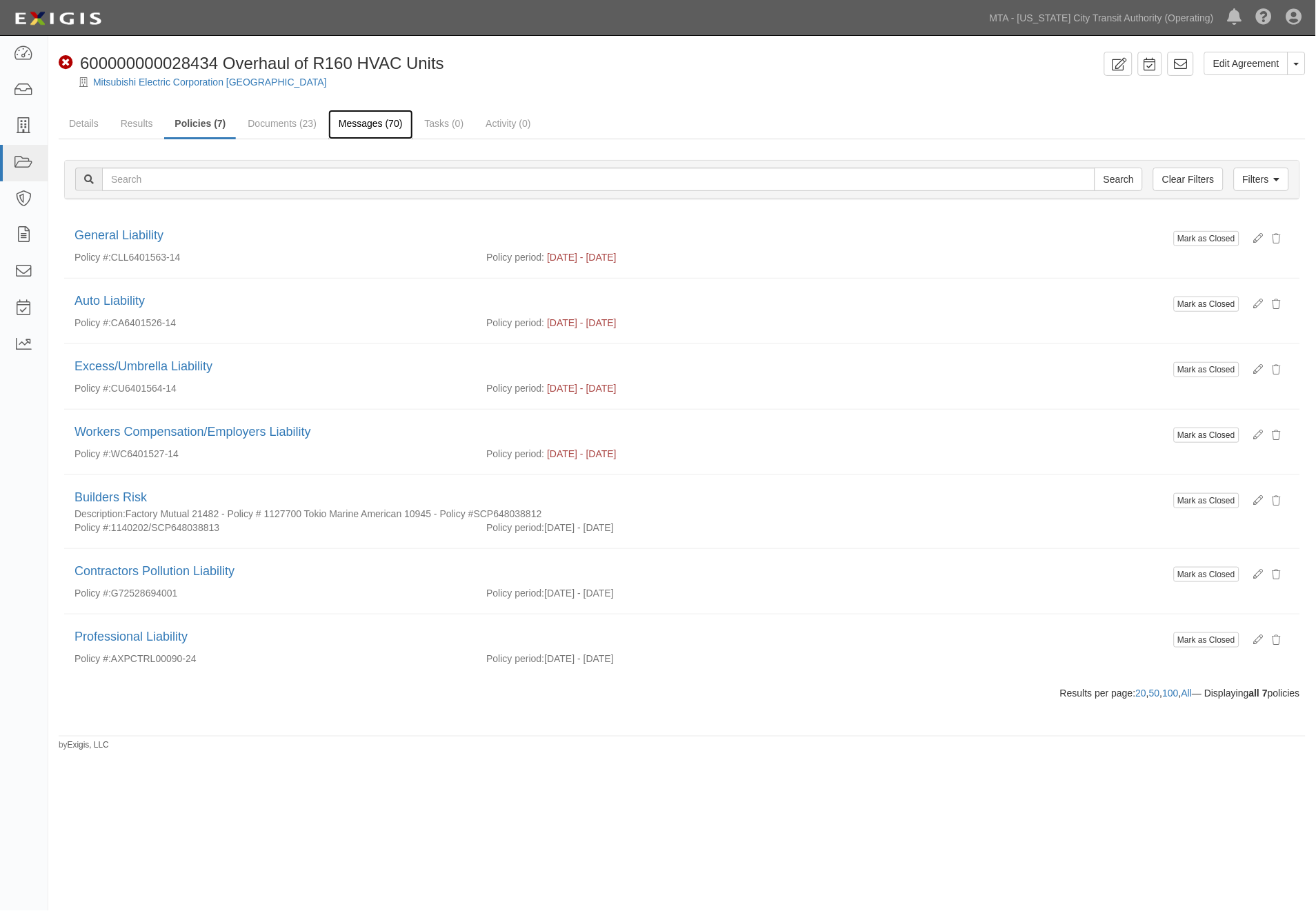
click at [372, 124] on link "Messages (70)" at bounding box center [370, 124] width 85 height 30
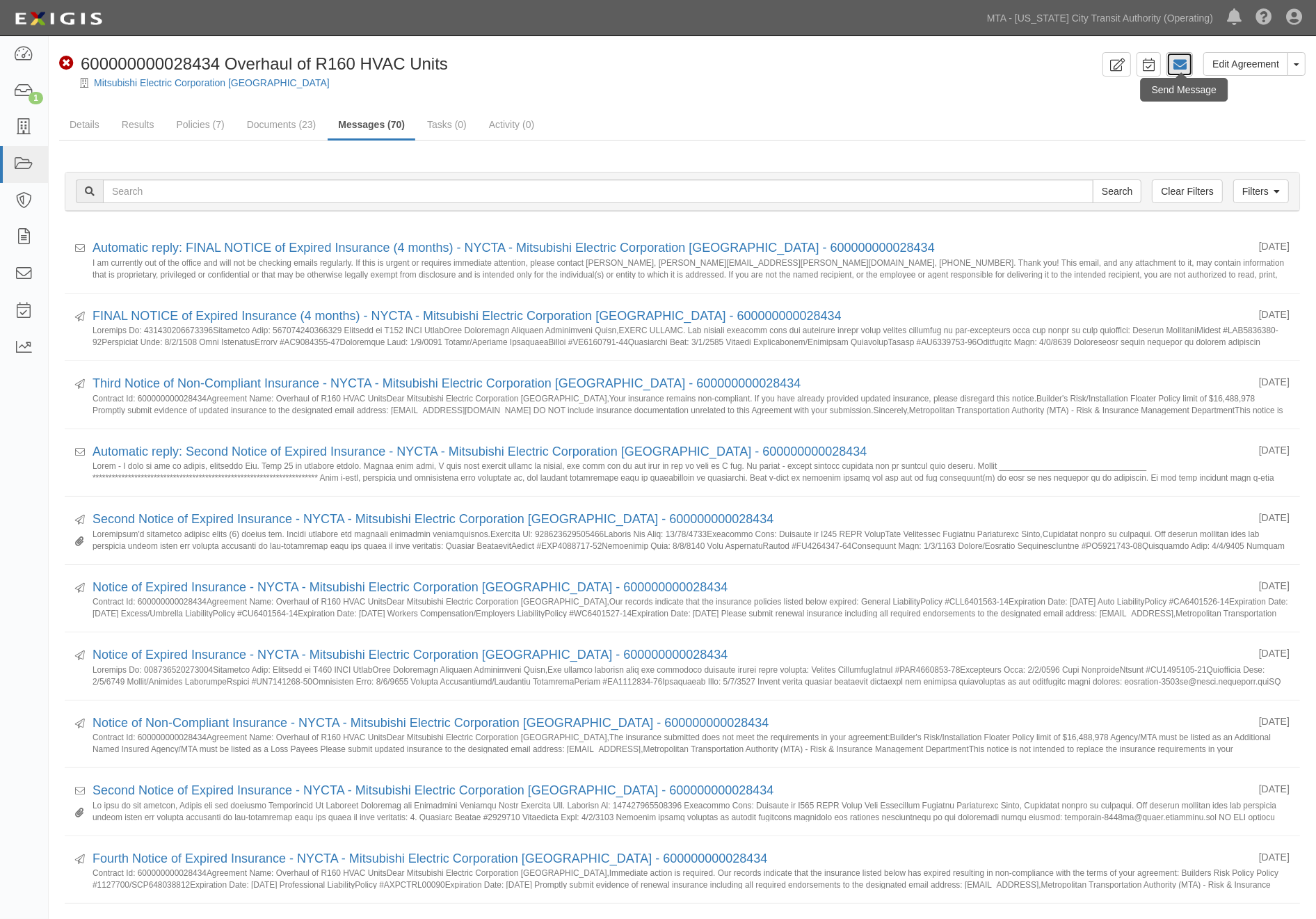
click at [1185, 66] on icon at bounding box center [1179, 64] width 14 height 14
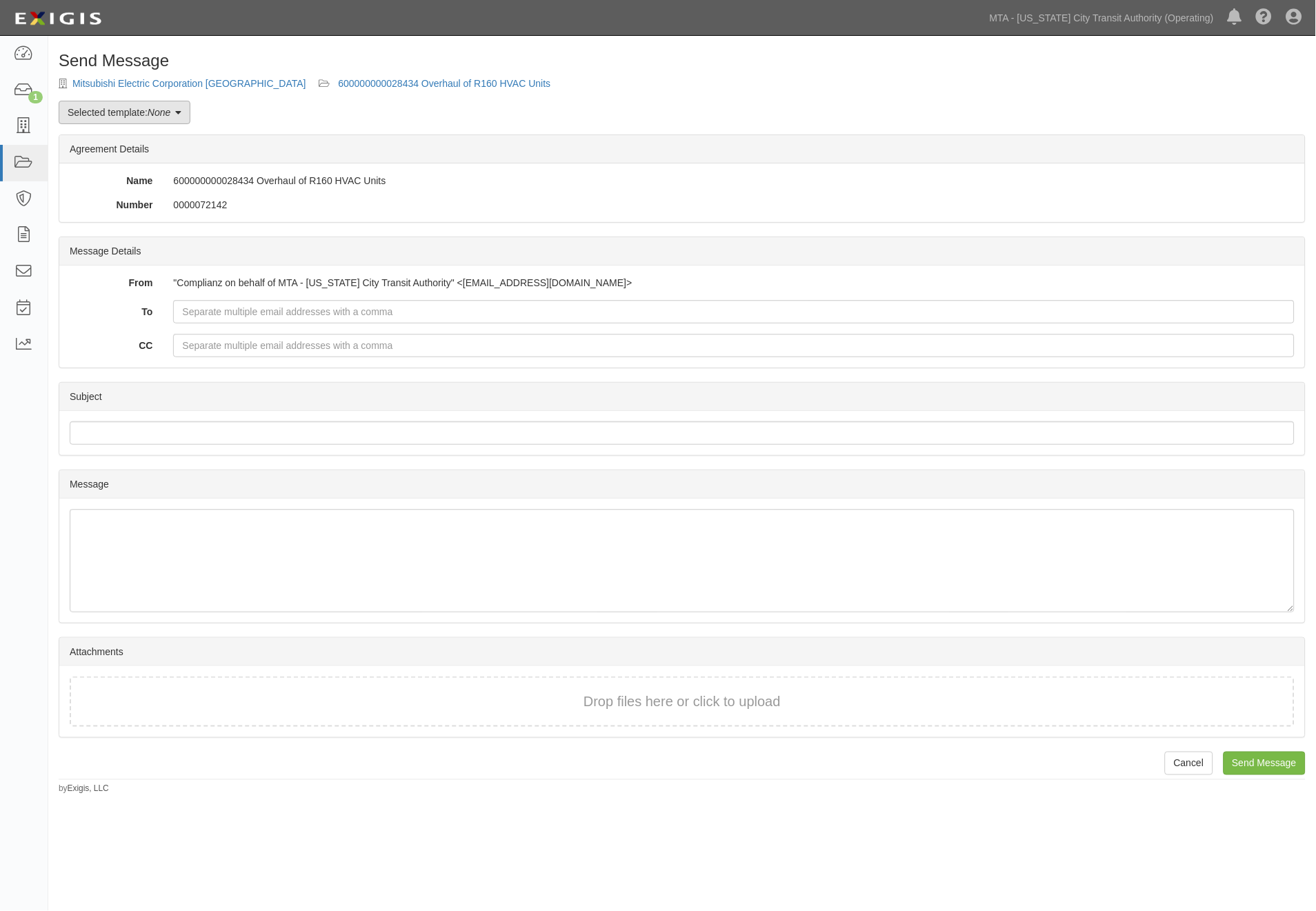
click at [157, 115] on em "None" at bounding box center [159, 112] width 22 height 11
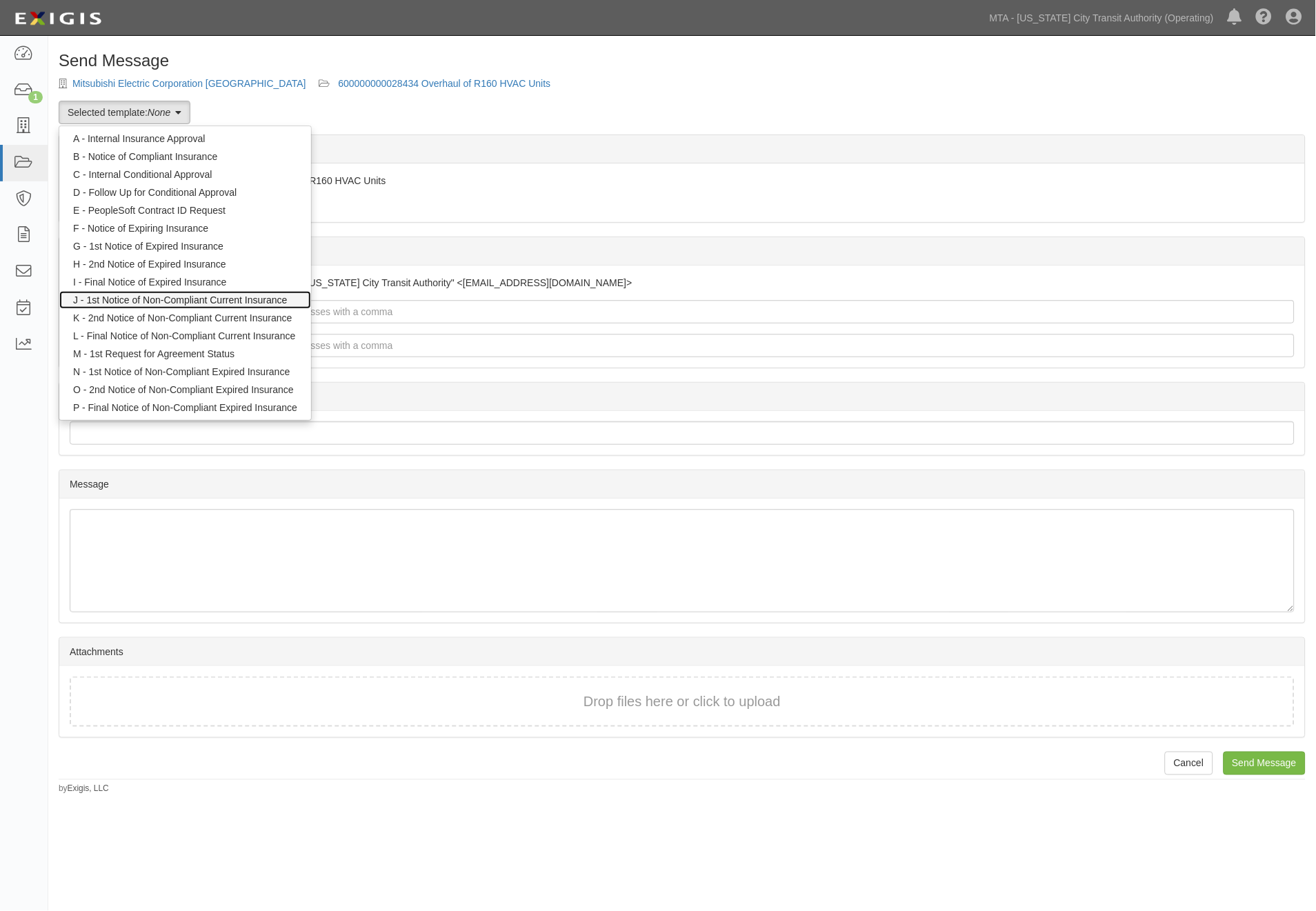
click at [204, 298] on link "J - 1st Notice of Non-Compliant Current Insurance" at bounding box center [185, 300] width 252 height 18
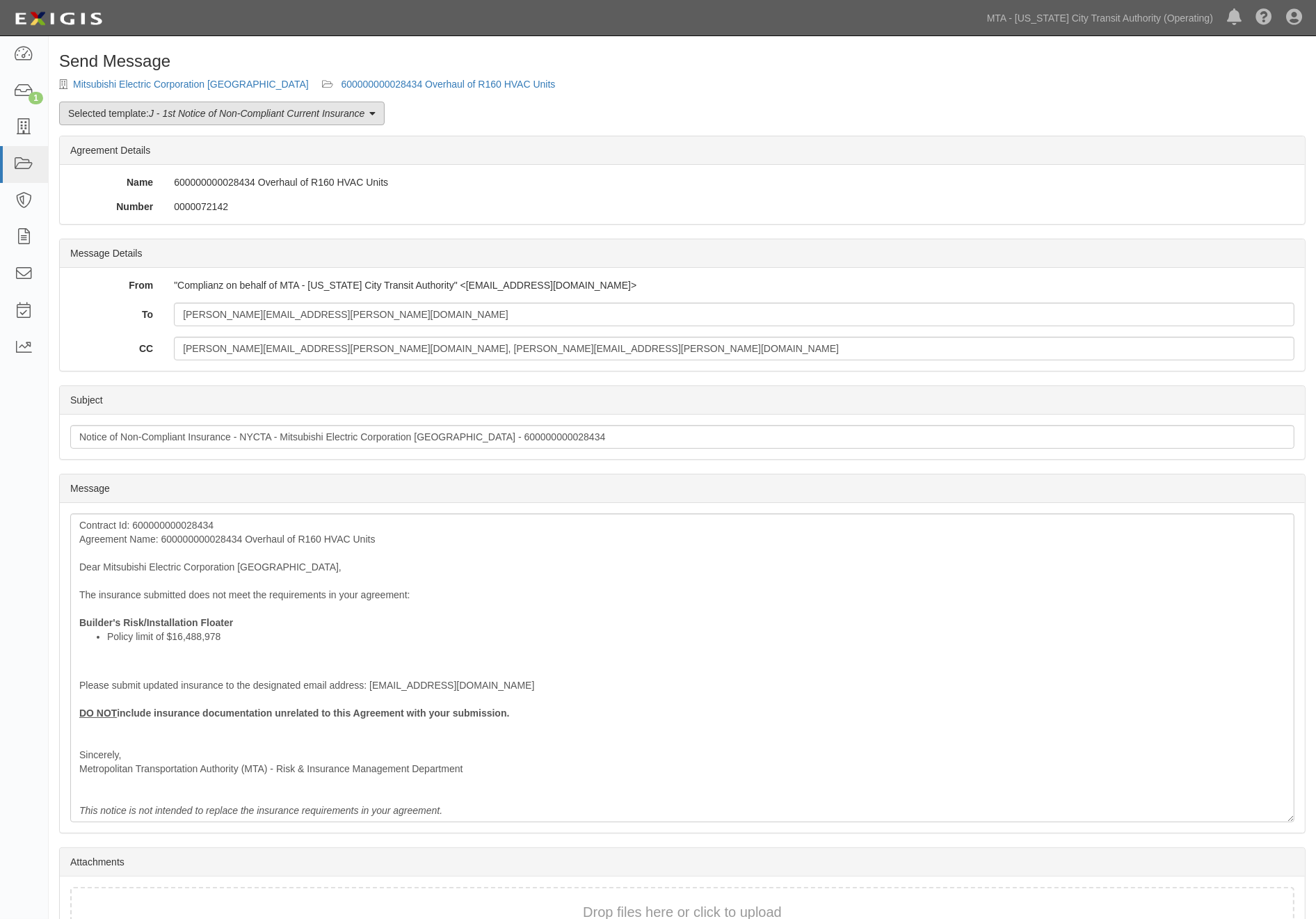
click at [245, 121] on link "Selected template: J - 1st Notice of Non-Compliant Current Insurance" at bounding box center [222, 113] width 326 height 23
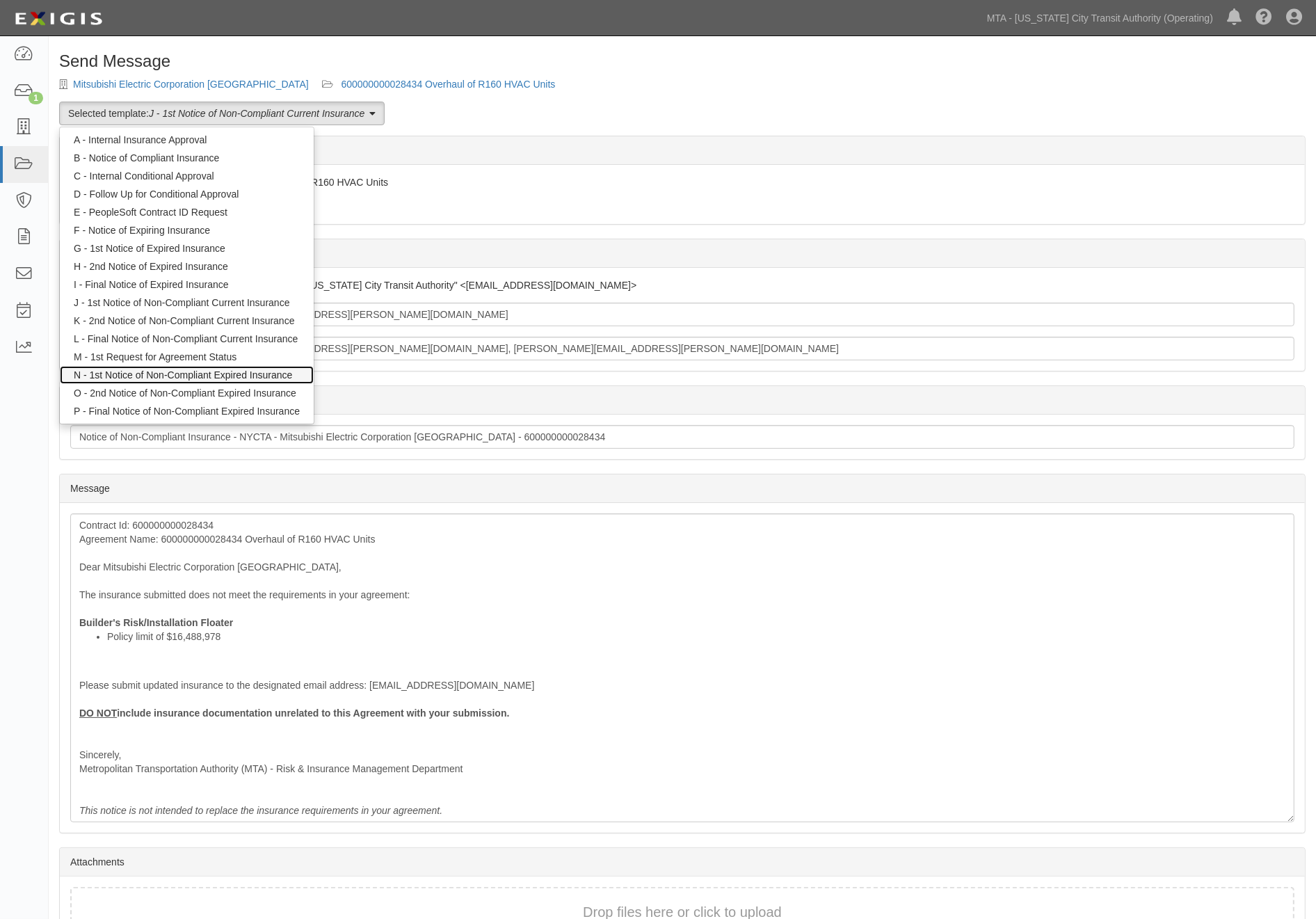
click at [215, 375] on link "N - 1st Notice of Non-Compliant Expired Insurance" at bounding box center [187, 375] width 254 height 18
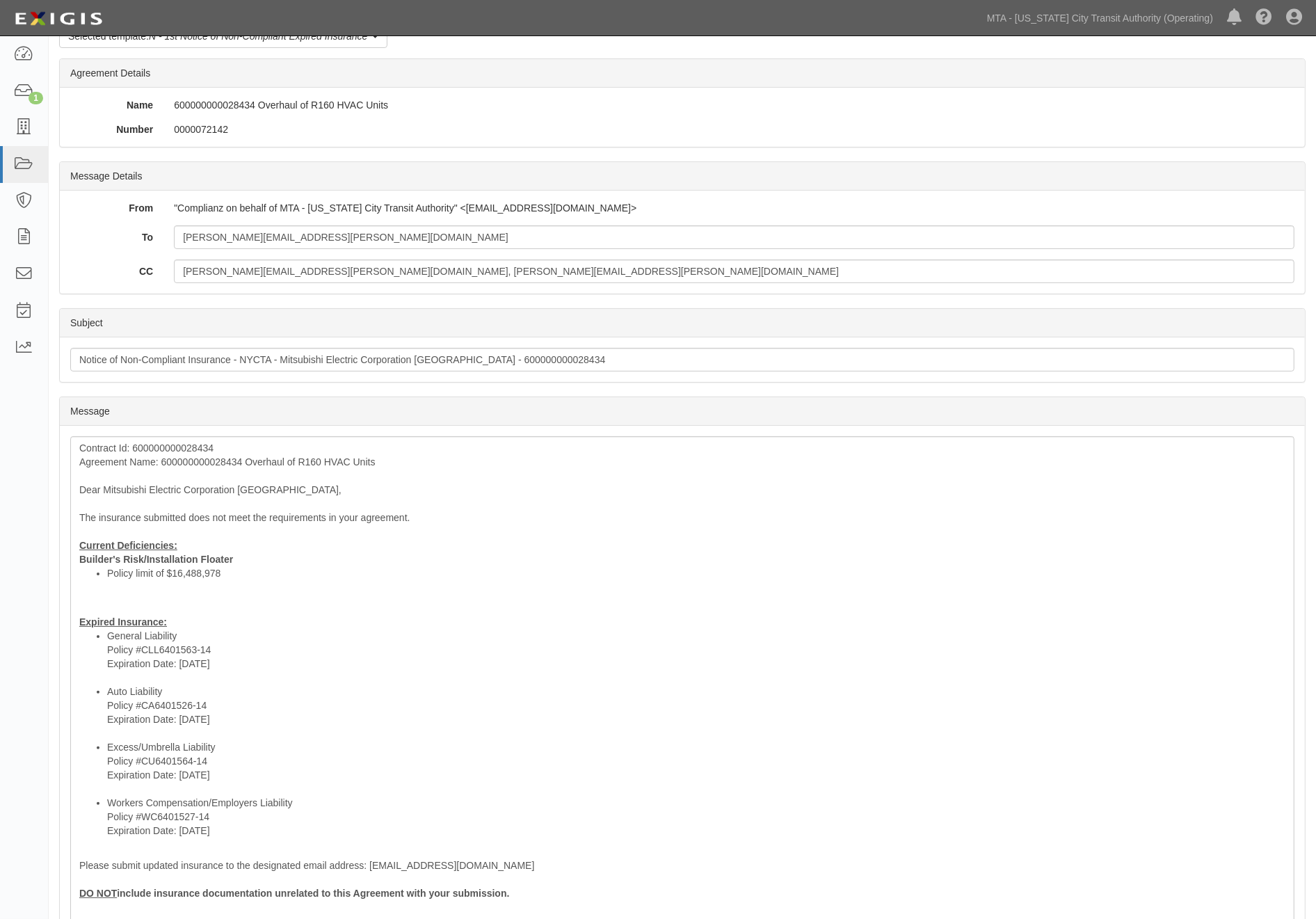
scroll to position [232, 0]
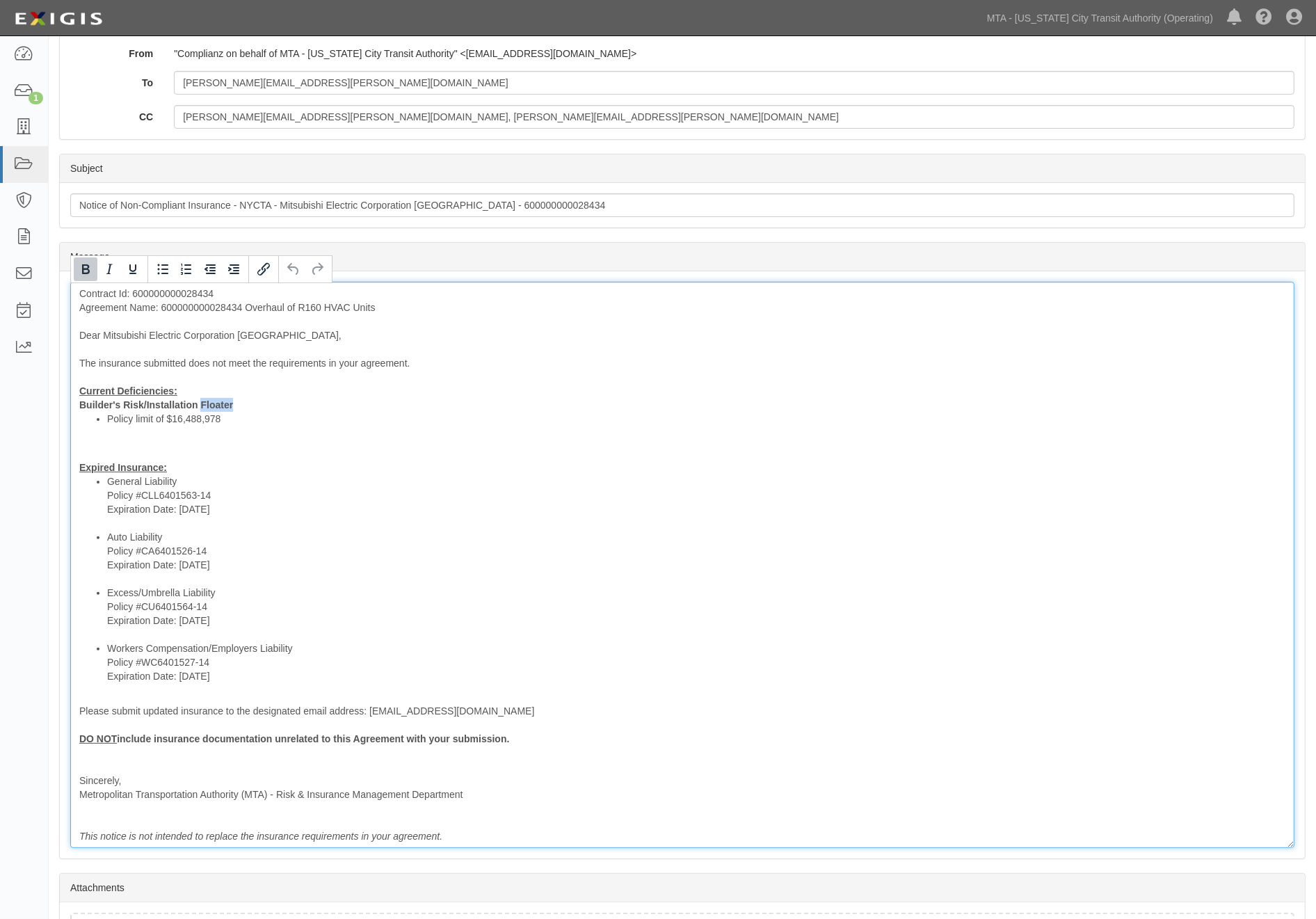
drag, startPoint x: 246, startPoint y: 408, endPoint x: 203, endPoint y: 408, distance: 43.0
click at [203, 408] on div "Contract Id: 600000000028434 Agreement Name: 600000000028434 Overhaul of R160 H…" at bounding box center [682, 565] width 1224 height 566
click at [269, 440] on div "Contract Id: 600000000028434 Agreement Name: 600000000028434 Overhaul of R160 H…" at bounding box center [682, 565] width 1224 height 566
click at [253, 408] on div "Contract Id: 600000000028434 Agreement Name: 600000000028434 Overhaul of R160 H…" at bounding box center [682, 565] width 1224 height 566
click at [78, 467] on div "Contract Id: 600000000028434 Agreement Name: 600000000028434 Overhaul of R160 H…" at bounding box center [682, 565] width 1224 height 566
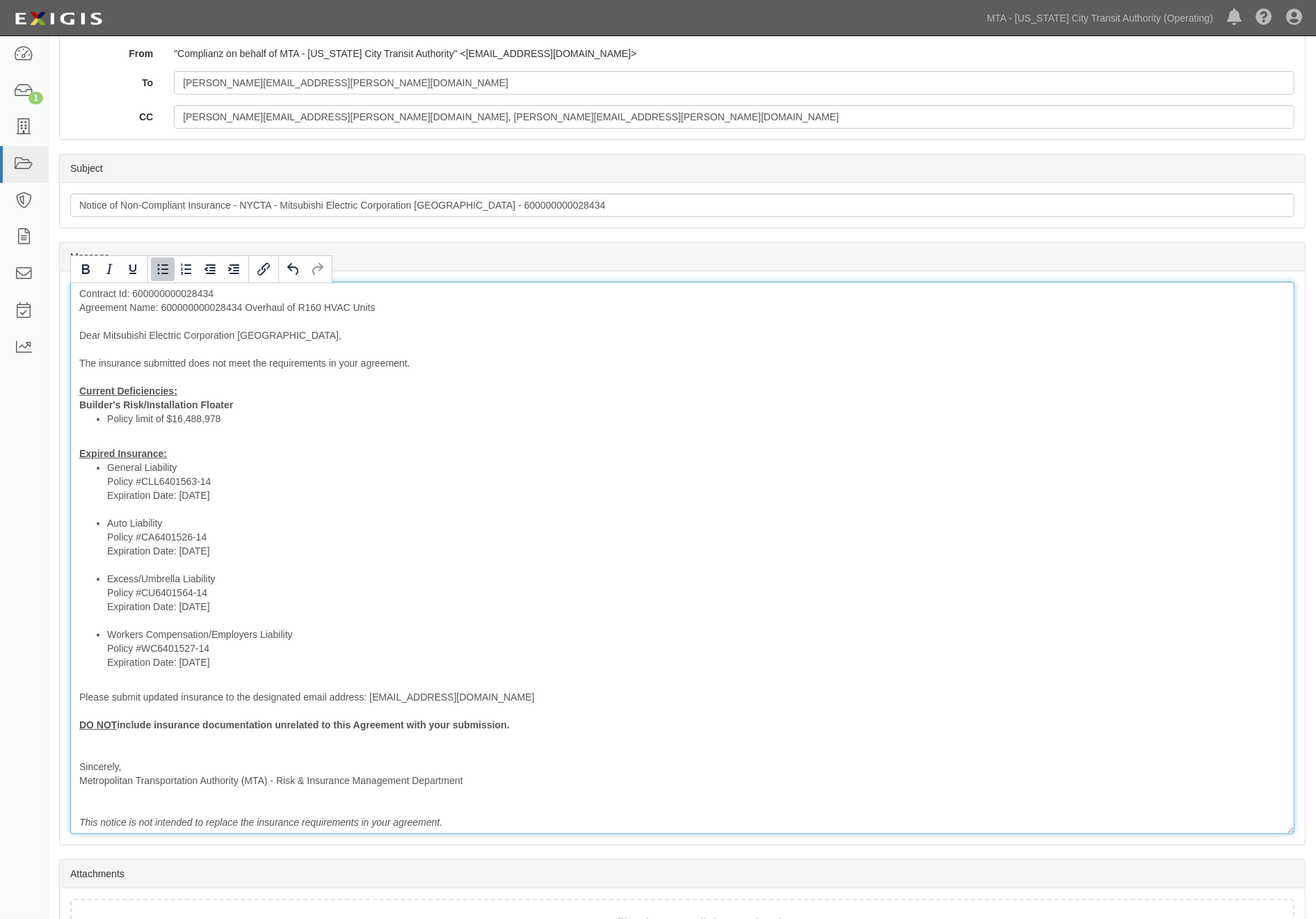
drag, startPoint x: 230, startPoint y: 497, endPoint x: 102, endPoint y: 495, distance: 128.0
click at [102, 495] on ul "General Liability Policy #CLL6401563-14 Expiration Date: [DATE] Auto Liability …" at bounding box center [682, 565] width 1206 height 209
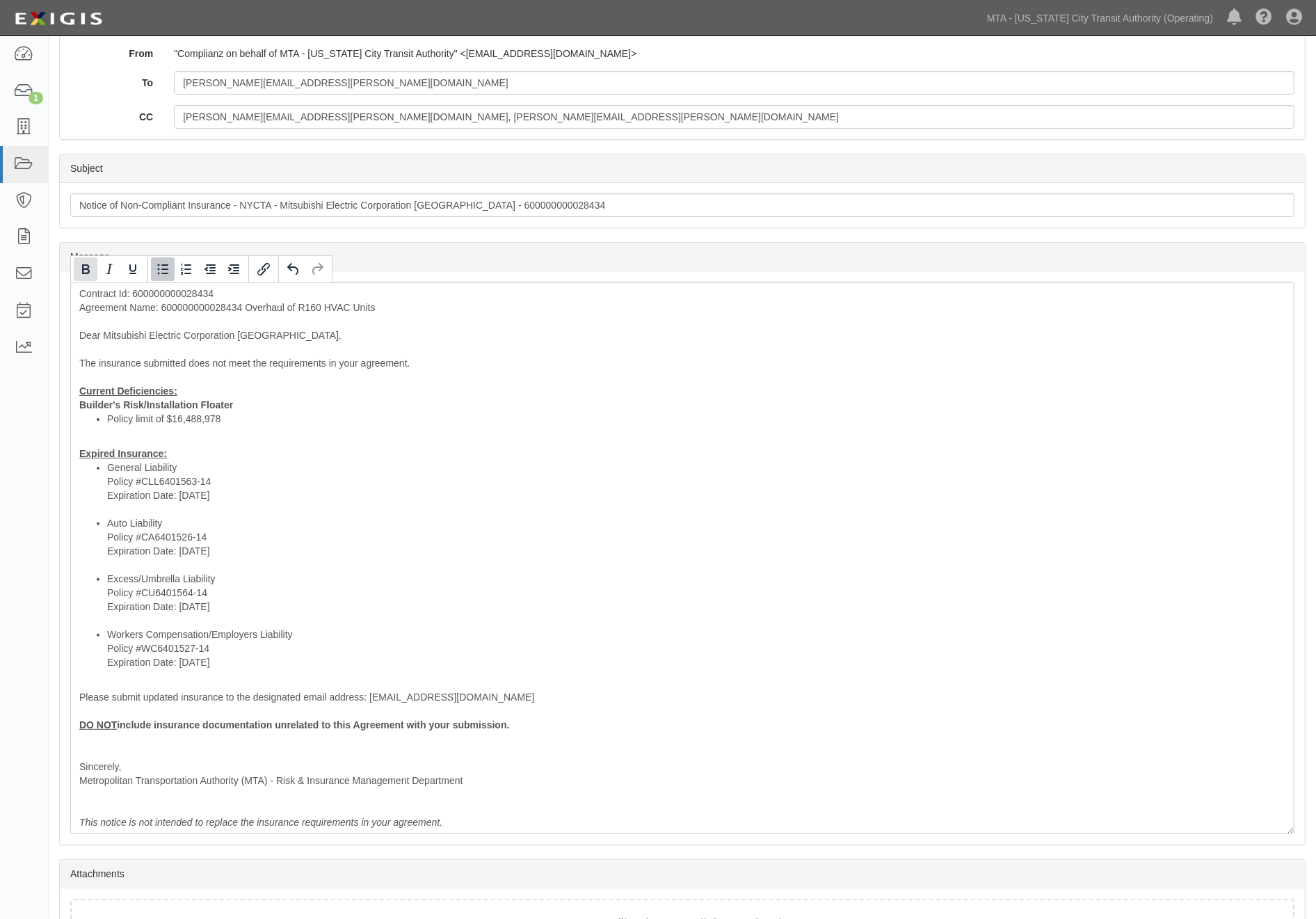
click at [75, 270] on button "Bold" at bounding box center [85, 269] width 23 height 23
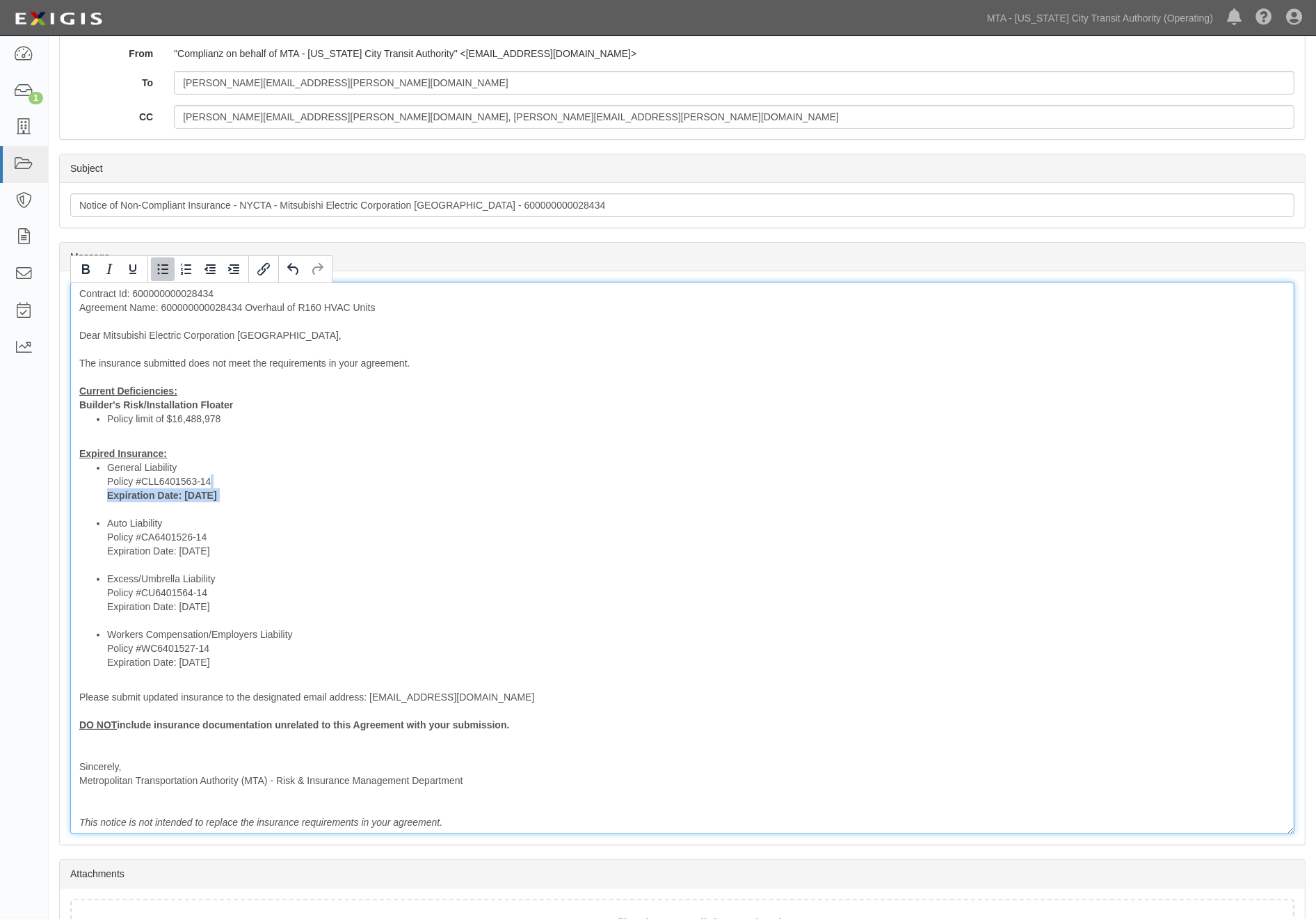
drag, startPoint x: 218, startPoint y: 554, endPoint x: 102, endPoint y: 557, distance: 116.0
click at [102, 557] on ul "General Liability Policy #CLL6401563-14 Expiration Date: 4/1/2025 Auto Liabilit…" at bounding box center [682, 565] width 1206 height 209
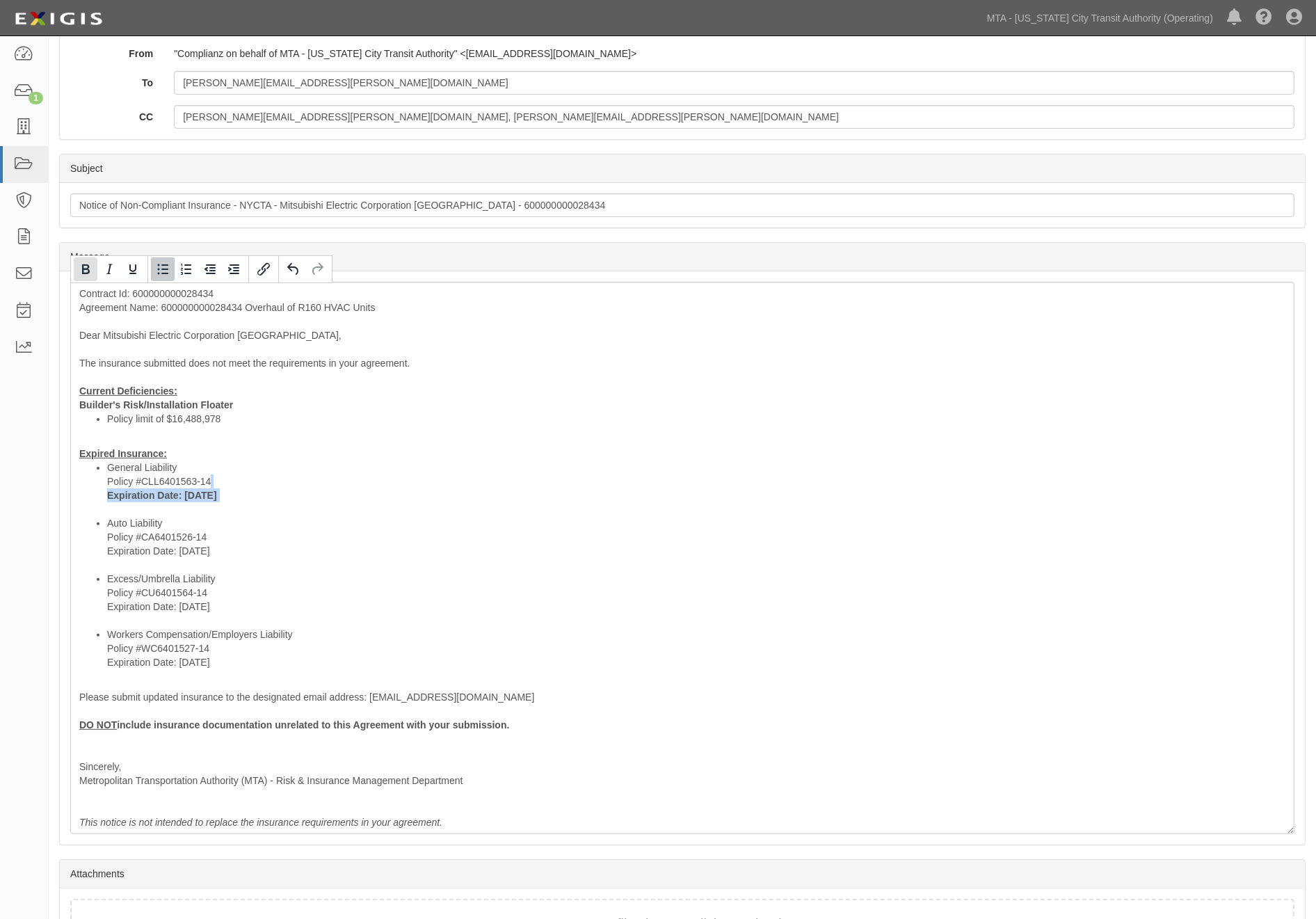
click at [93, 267] on icon "Bold" at bounding box center [85, 269] width 17 height 17
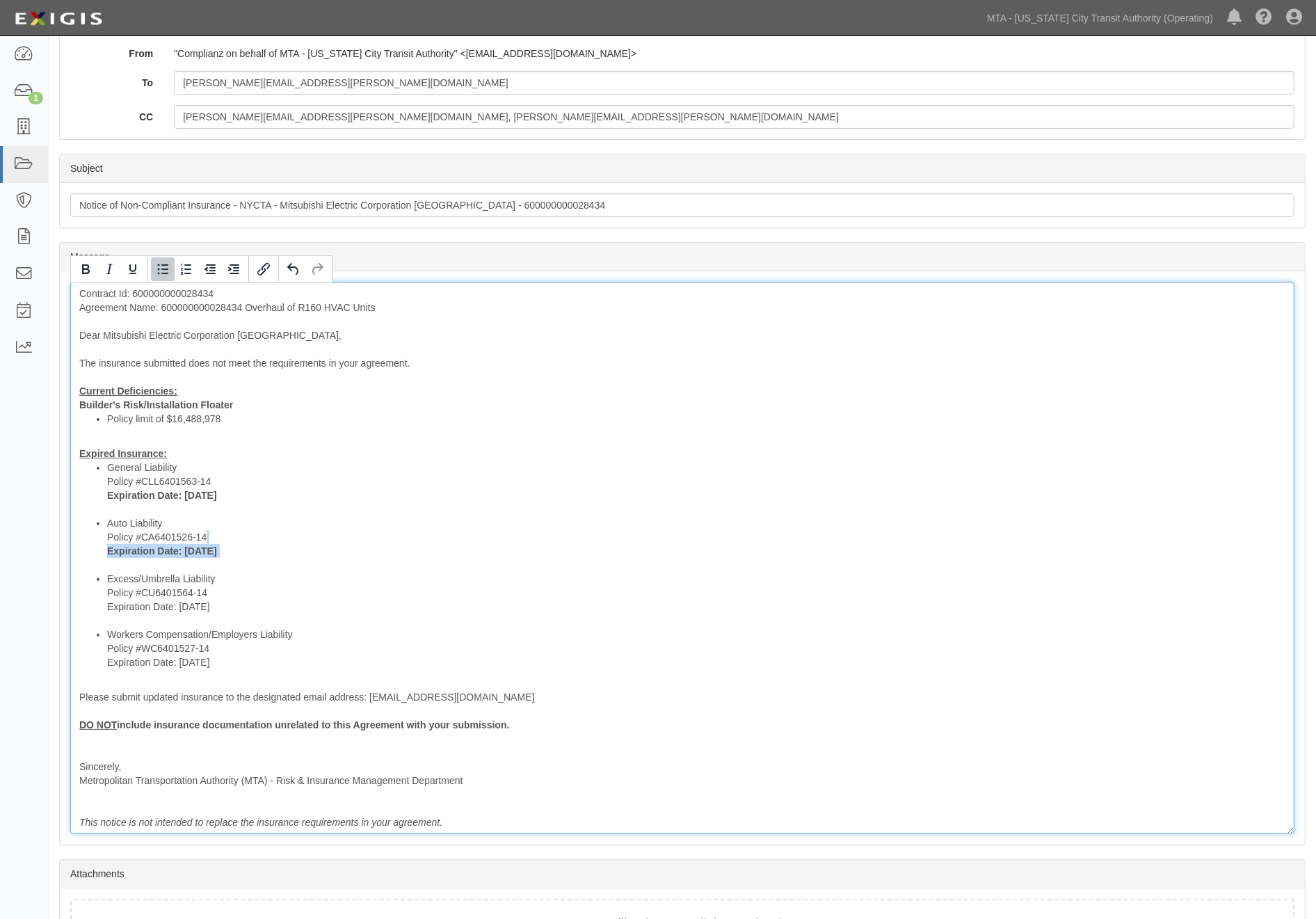
drag, startPoint x: 221, startPoint y: 606, endPoint x: 104, endPoint y: 609, distance: 117.0
click at [104, 609] on ul "General Liability Policy #CLL6401563-14 Expiration Date: 4/1/2025 Auto Liabilit…" at bounding box center [682, 565] width 1206 height 209
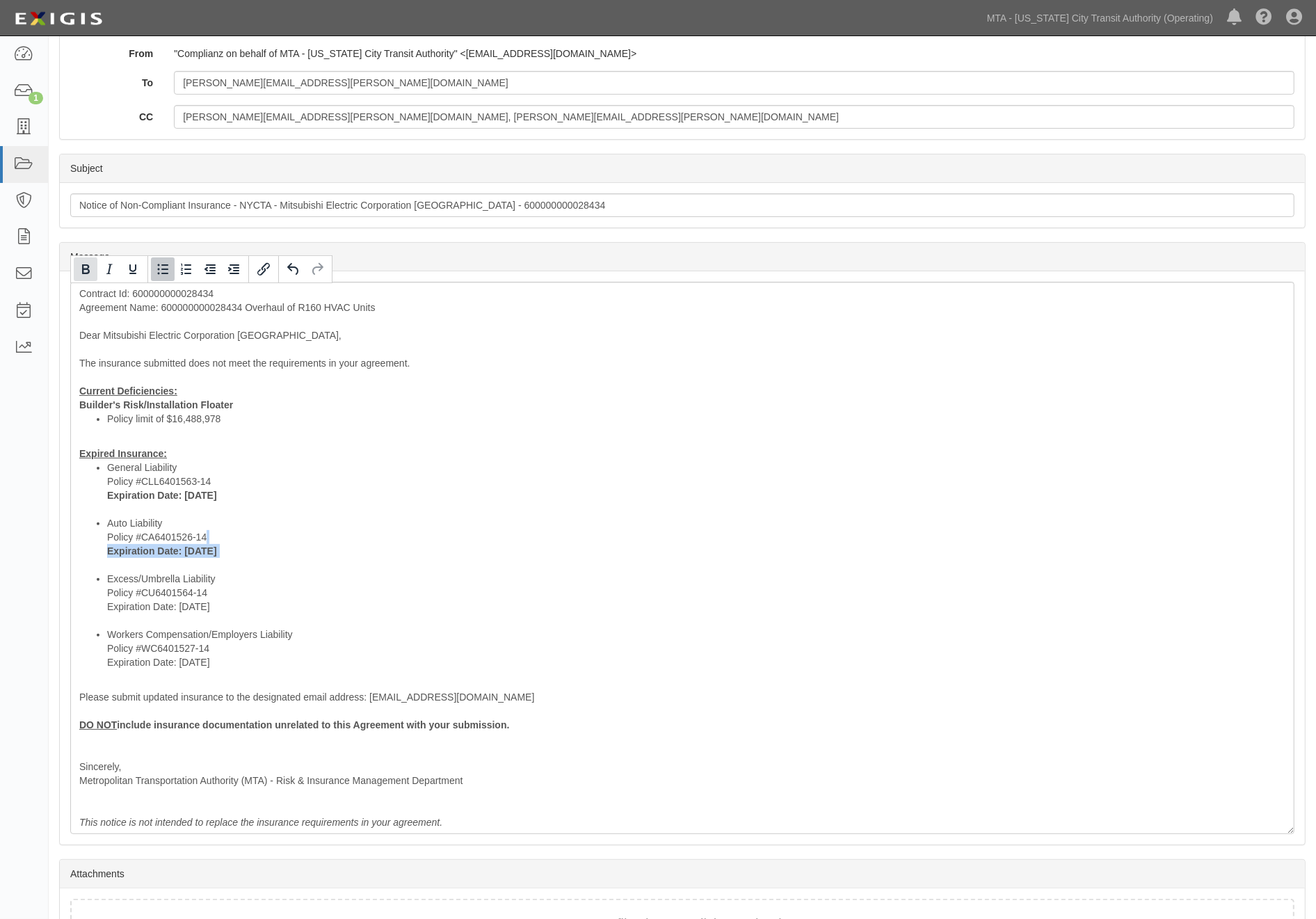
click at [91, 266] on icon "Bold" at bounding box center [85, 269] width 17 height 17
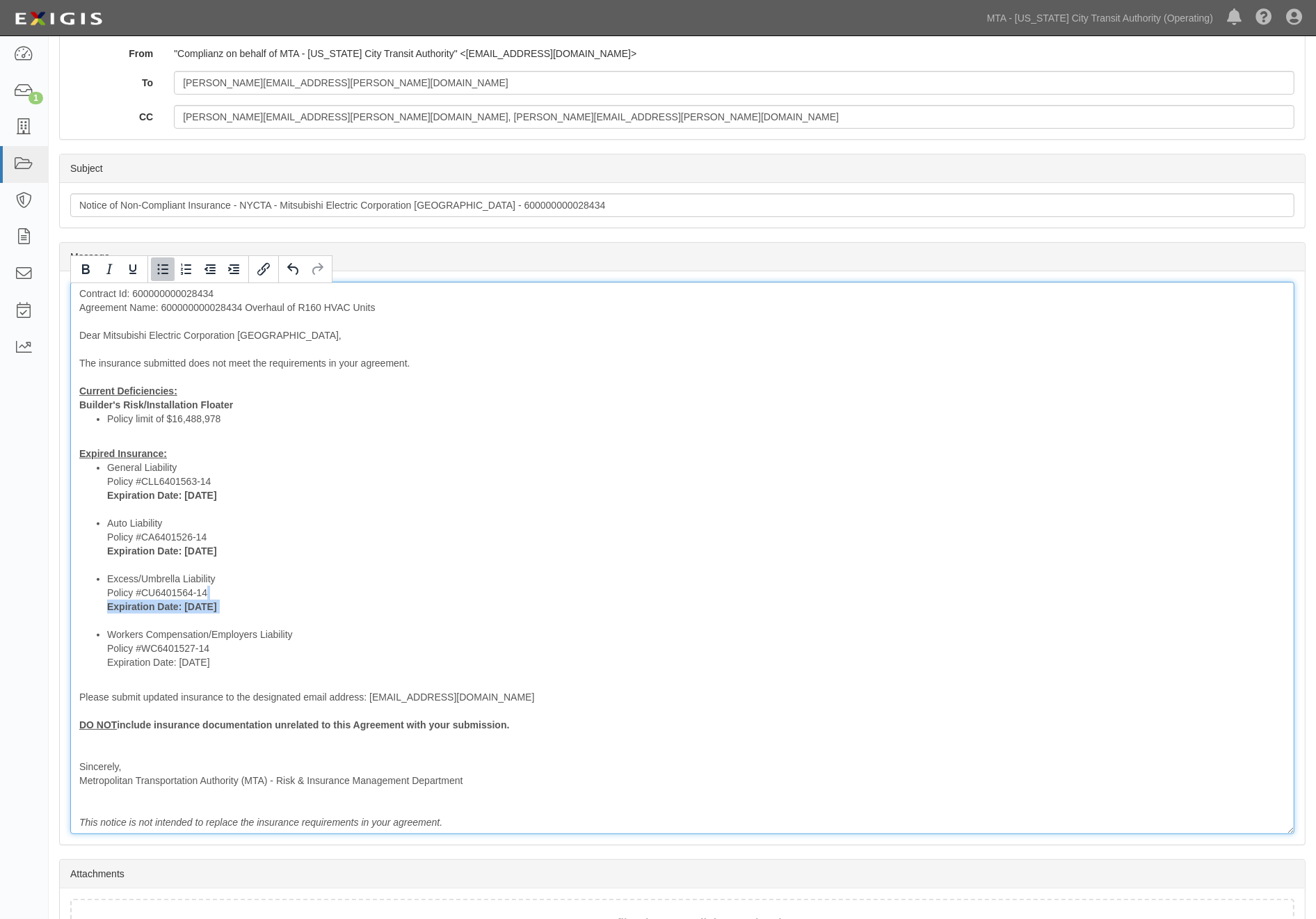
drag, startPoint x: 183, startPoint y: 672, endPoint x: 97, endPoint y: 669, distance: 86.1
click at [97, 669] on ul "General Liability Policy #CLL6401563-14 Expiration Date: 4/1/2025 Auto Liabilit…" at bounding box center [682, 565] width 1206 height 209
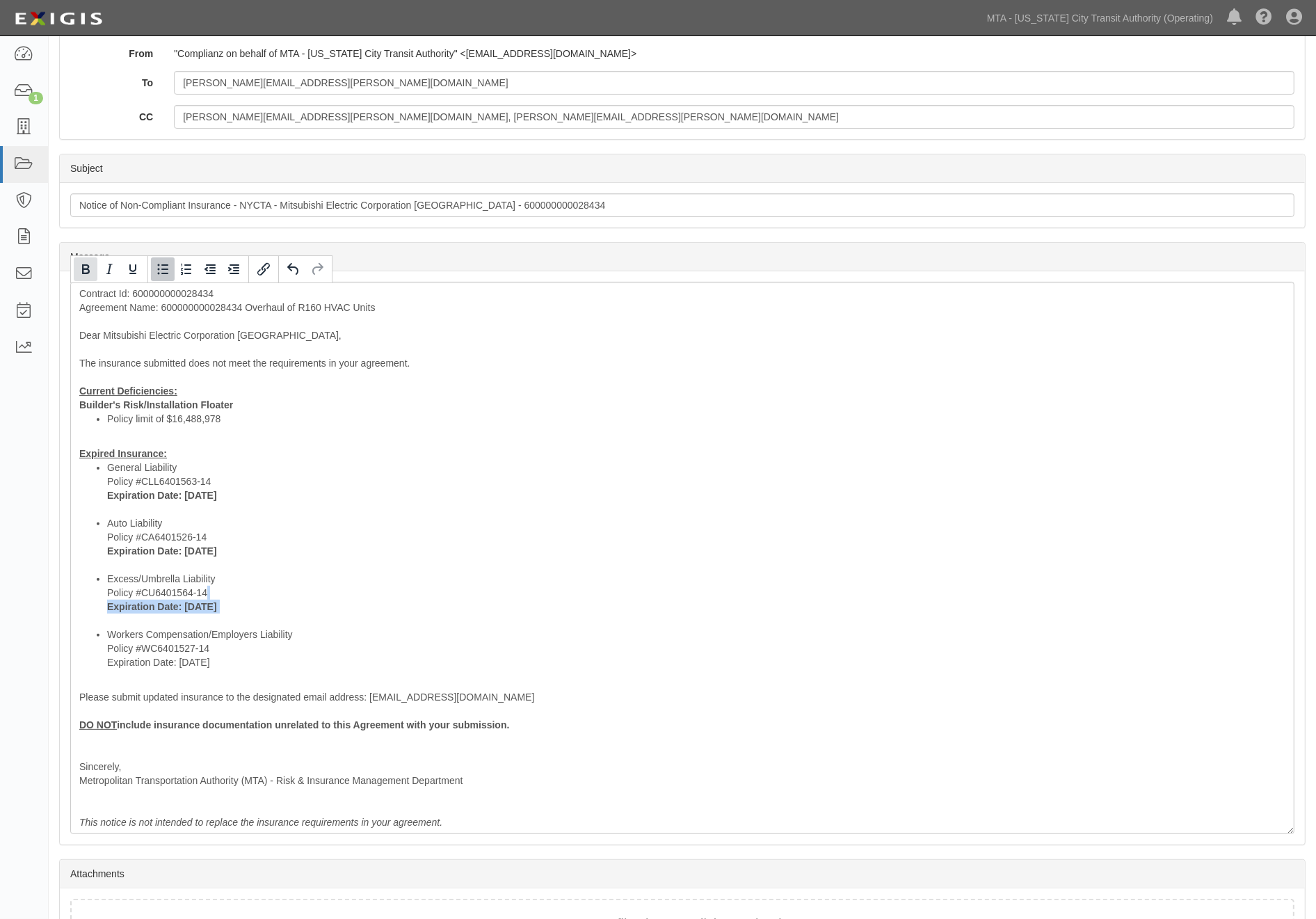
click at [88, 262] on icon "Bold" at bounding box center [85, 269] width 17 height 17
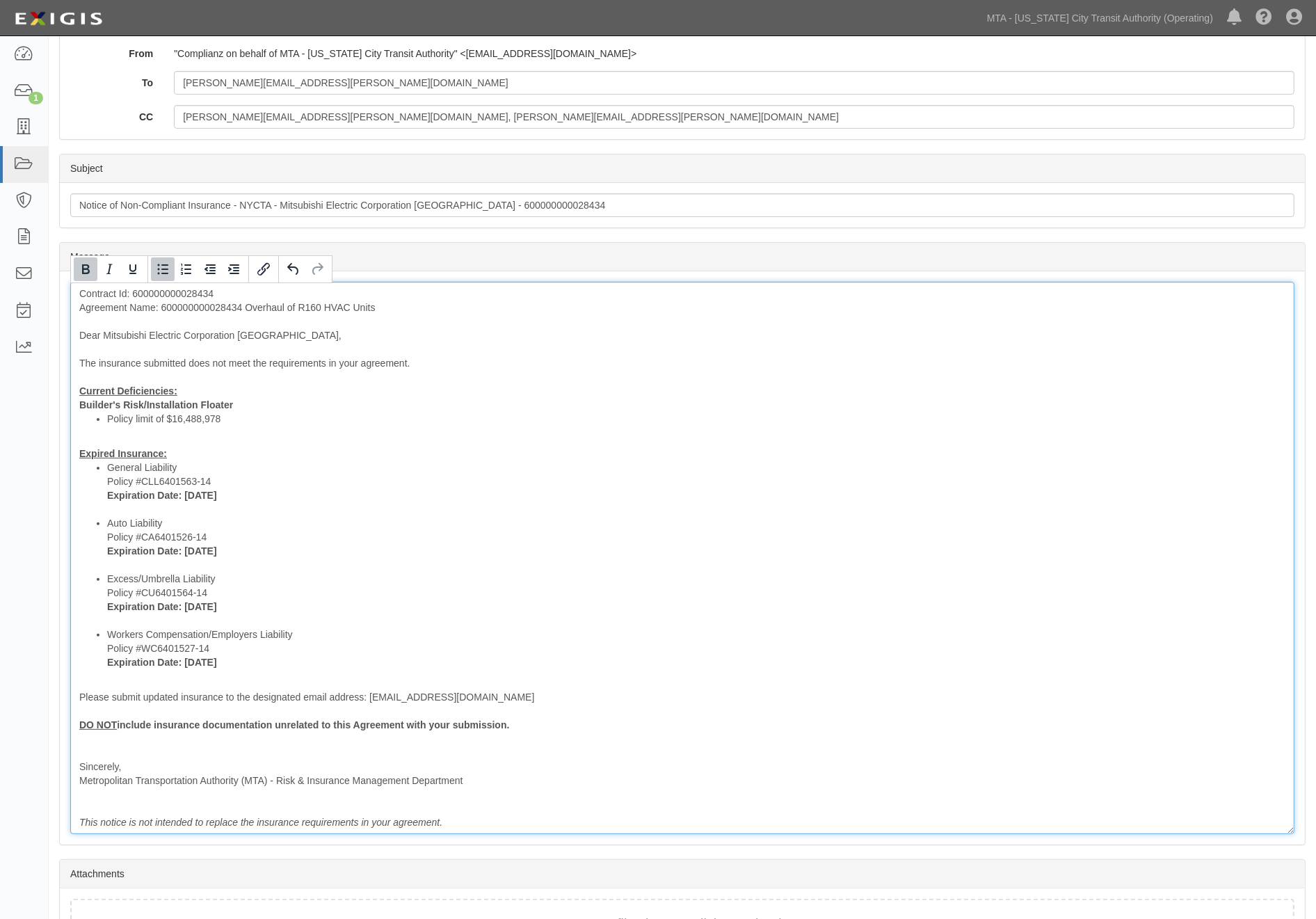
click at [527, 773] on div "Contract Id: 600000000028434 Agreement Name: 600000000028434 Overhaul of R160 H…" at bounding box center [682, 558] width 1224 height 552
drag, startPoint x: 112, startPoint y: 746, endPoint x: 80, endPoint y: 708, distance: 49.7
click at [77, 725] on div "Contract Id: 600000000028434 Agreement Name: 600000000028434 Overhaul of R160 H…" at bounding box center [682, 558] width 1224 height 552
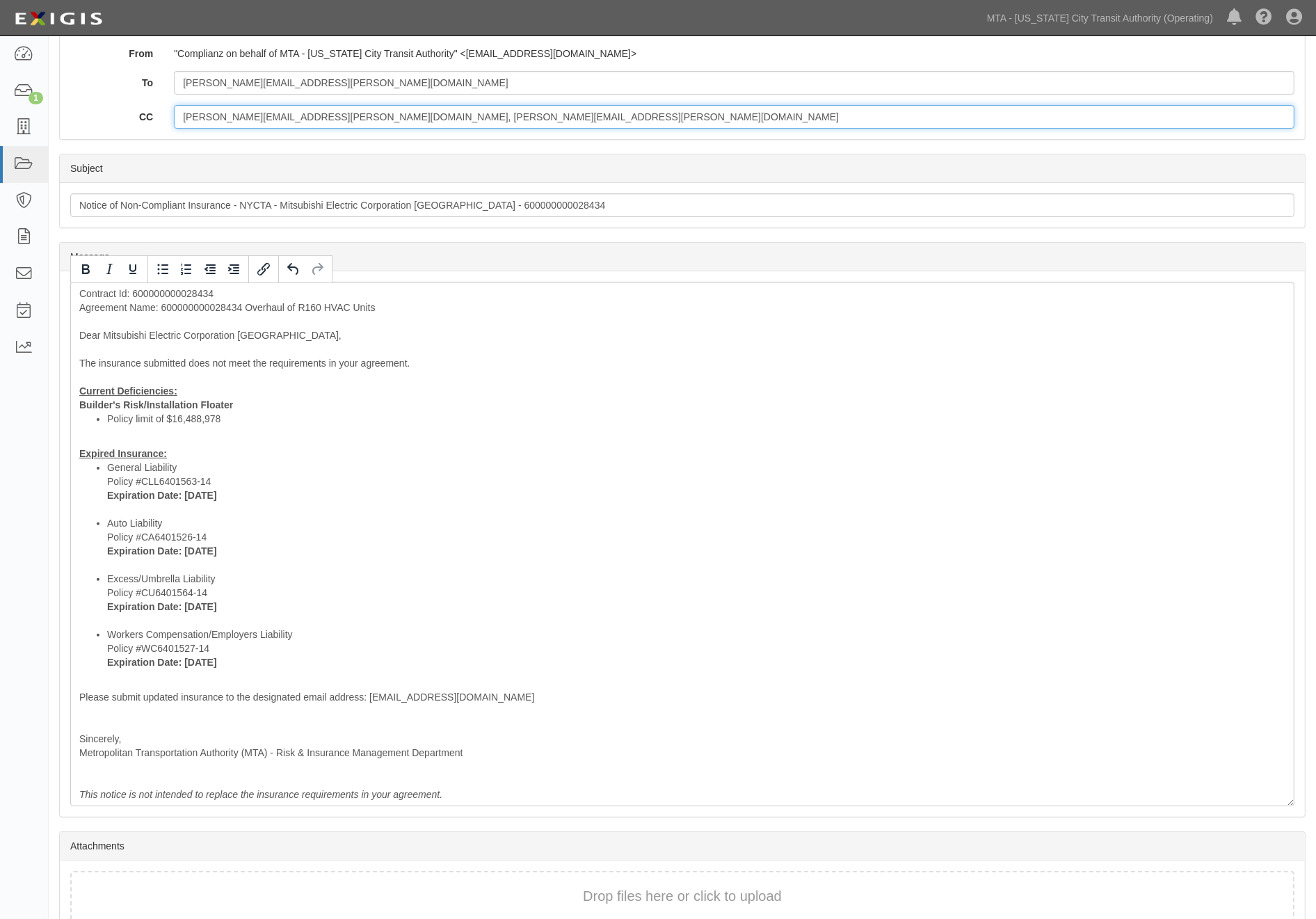
click at [475, 122] on input "carlos.cabrera@nyct.com, George.Thomas@nyct.com" at bounding box center [734, 117] width 1120 height 23
paste input "calvin.simon@marsh.com"
type input "carlos.cabrera@nyct.com, George.Thomas@nyct.com; calvin.simon@marsh.com"
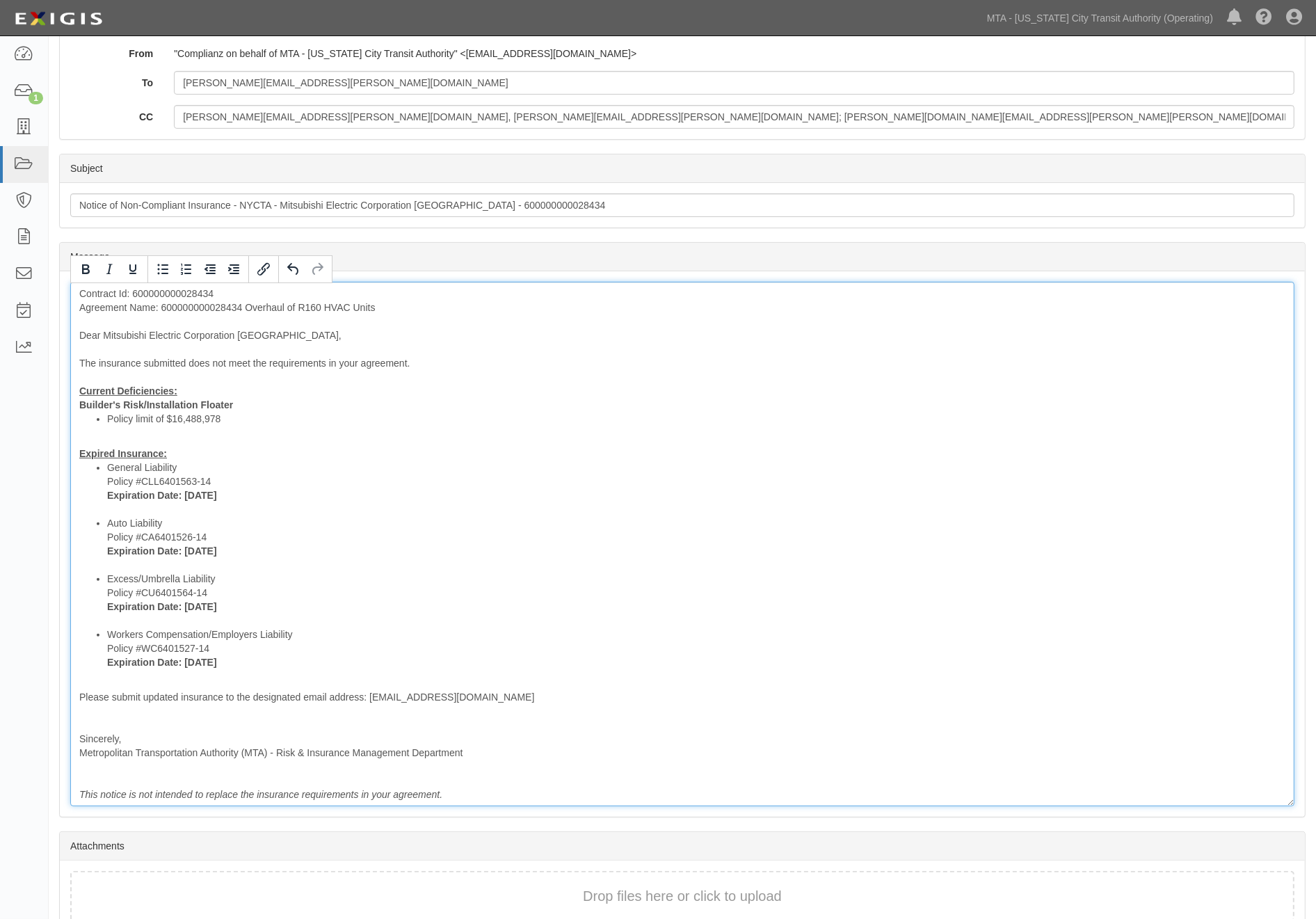
click at [212, 308] on div "Contract Id: 600000000028434 Agreement Name: 600000000028434 Overhaul of R160 H…" at bounding box center [682, 544] width 1224 height 525
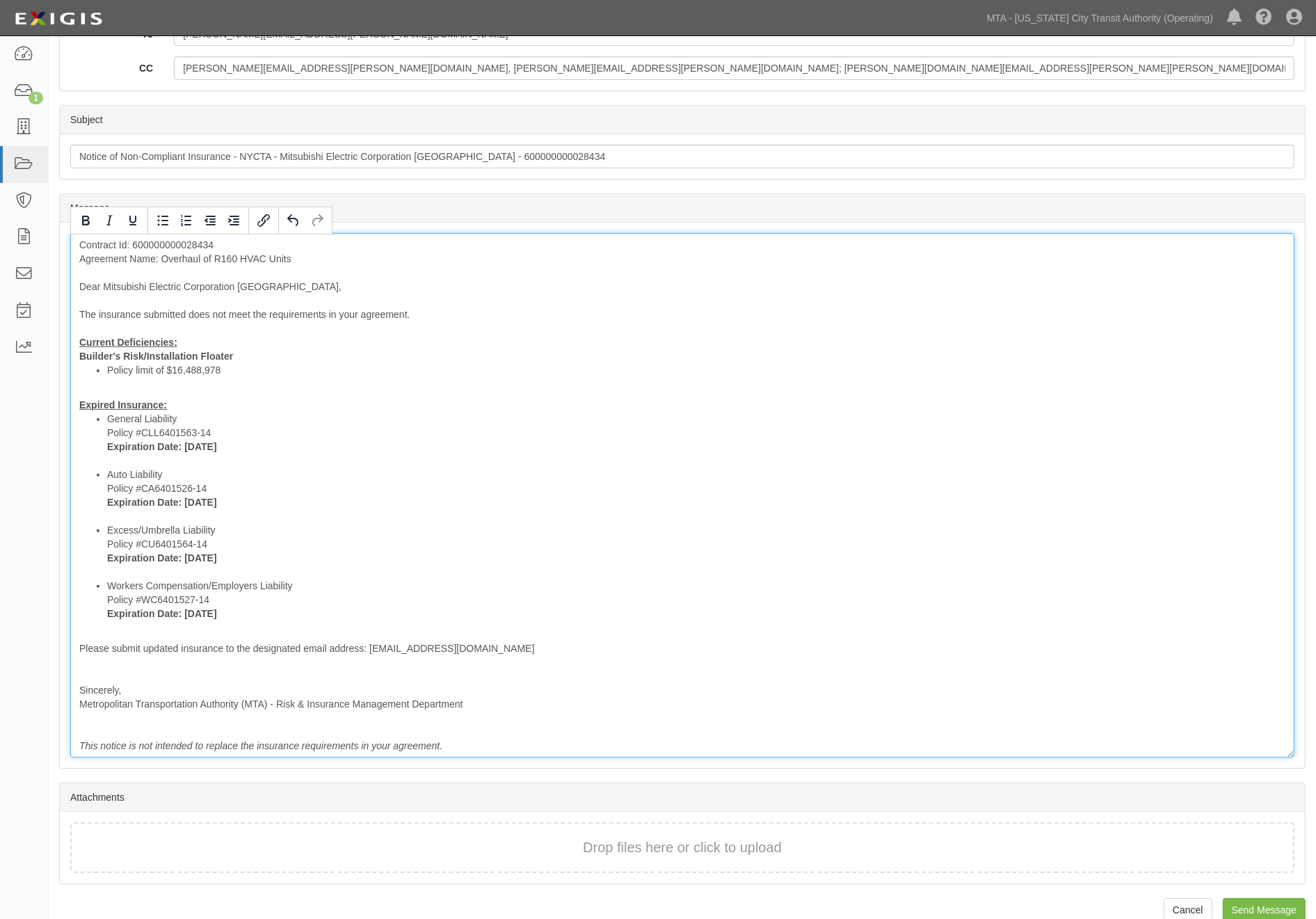
scroll to position [302, 0]
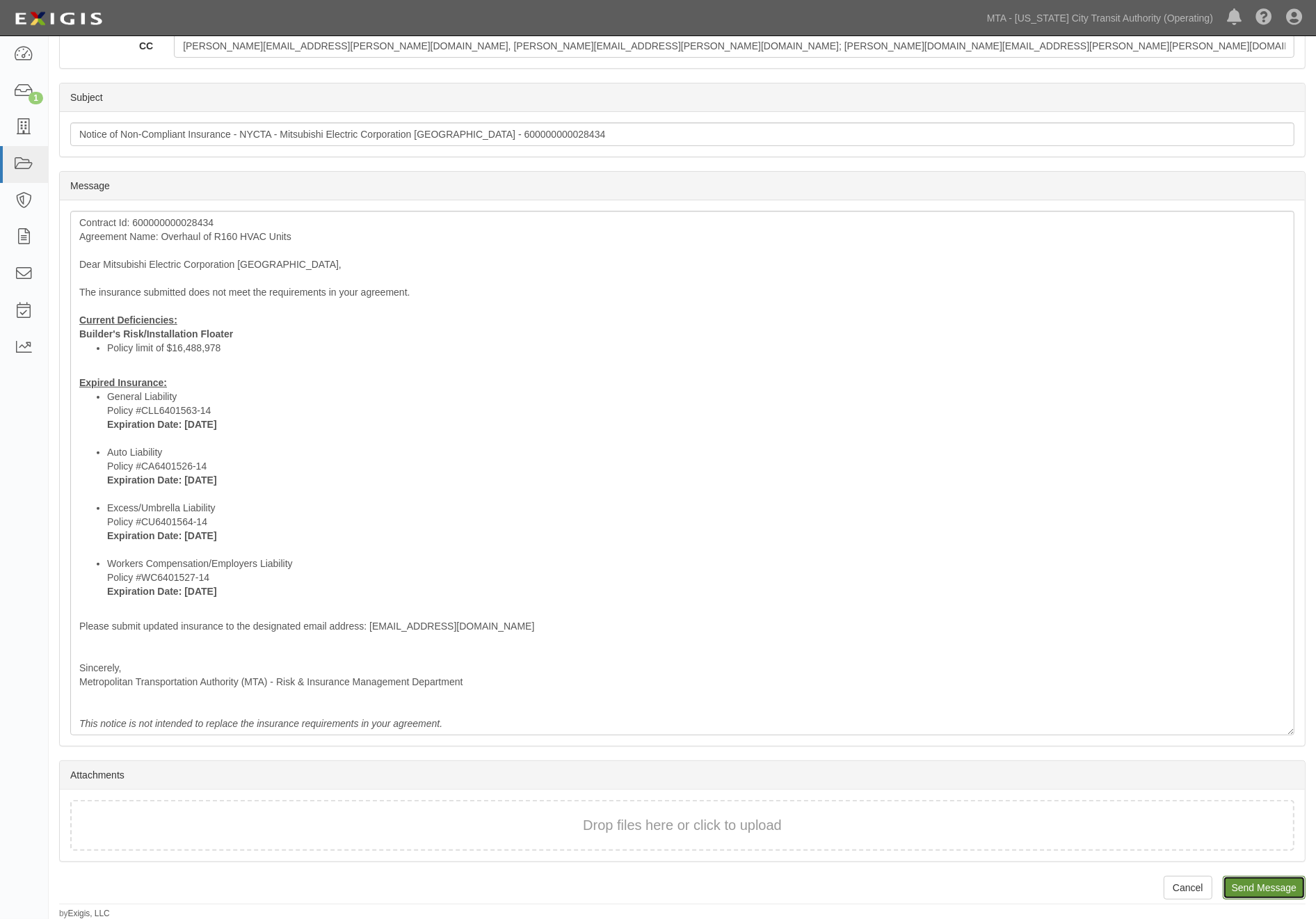
click at [1247, 884] on input "Send Message" at bounding box center [1263, 888] width 83 height 23
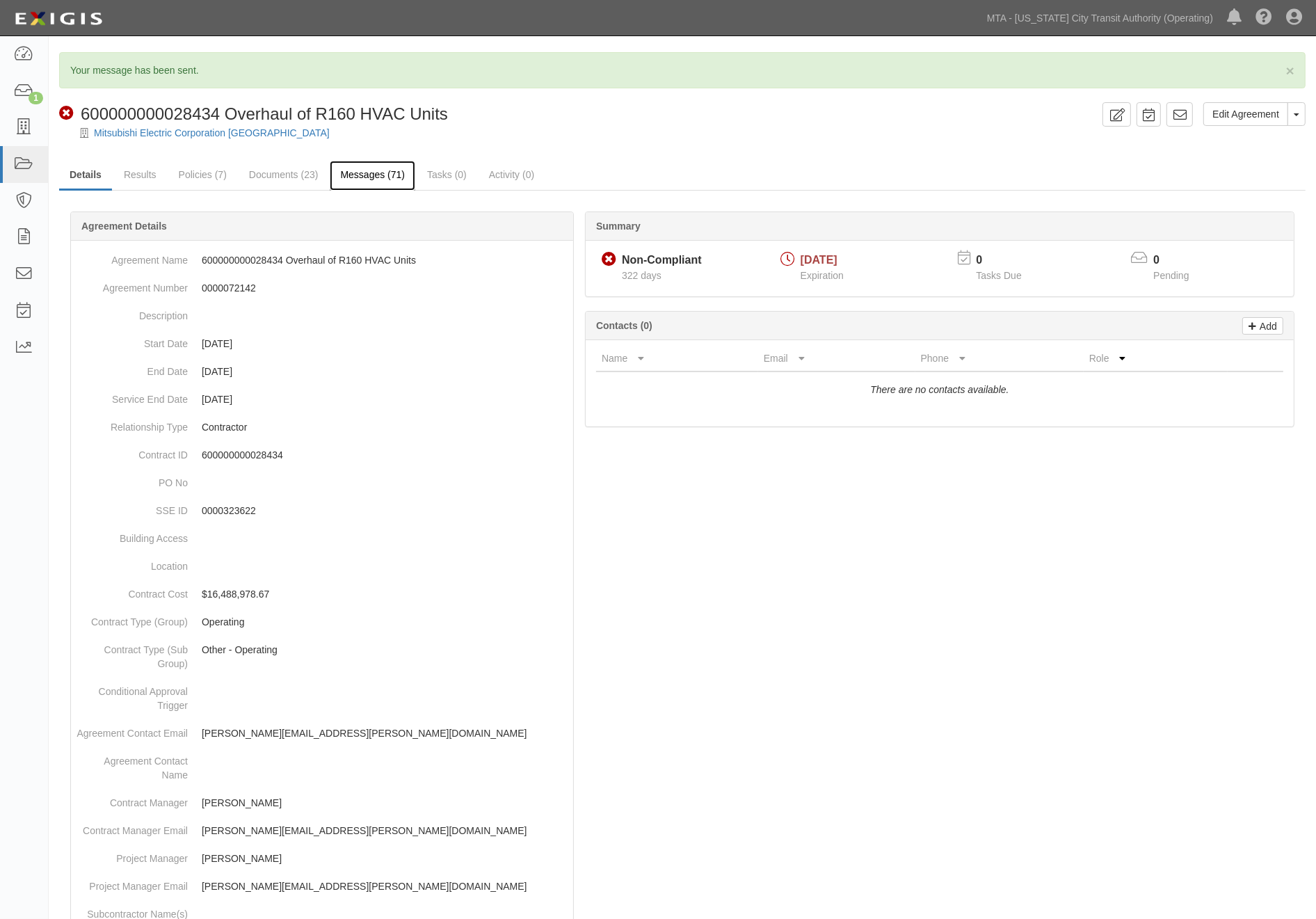
click at [372, 180] on link "Messages (71)" at bounding box center [372, 175] width 85 height 30
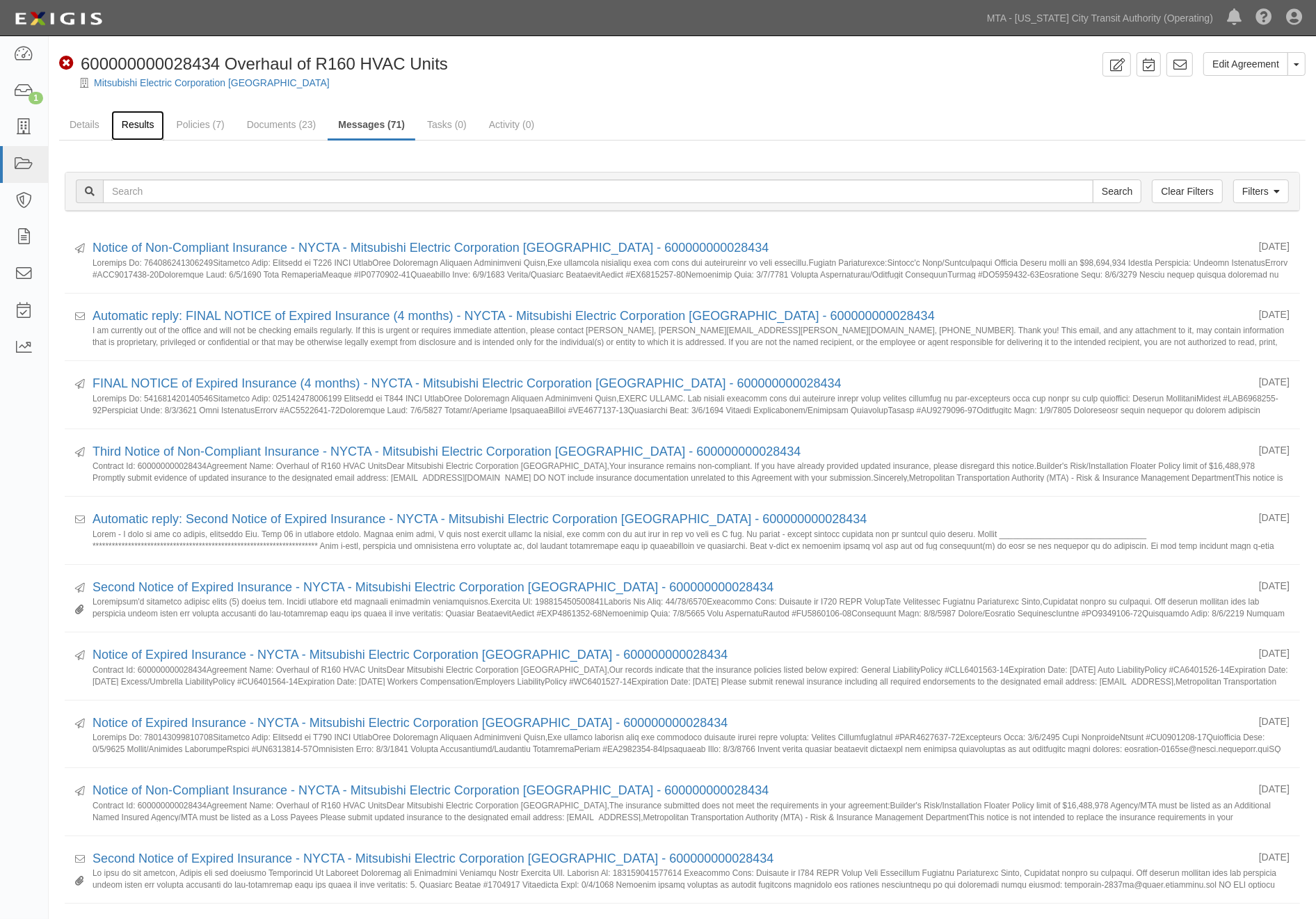
click at [116, 118] on link "Results" at bounding box center [137, 125] width 53 height 30
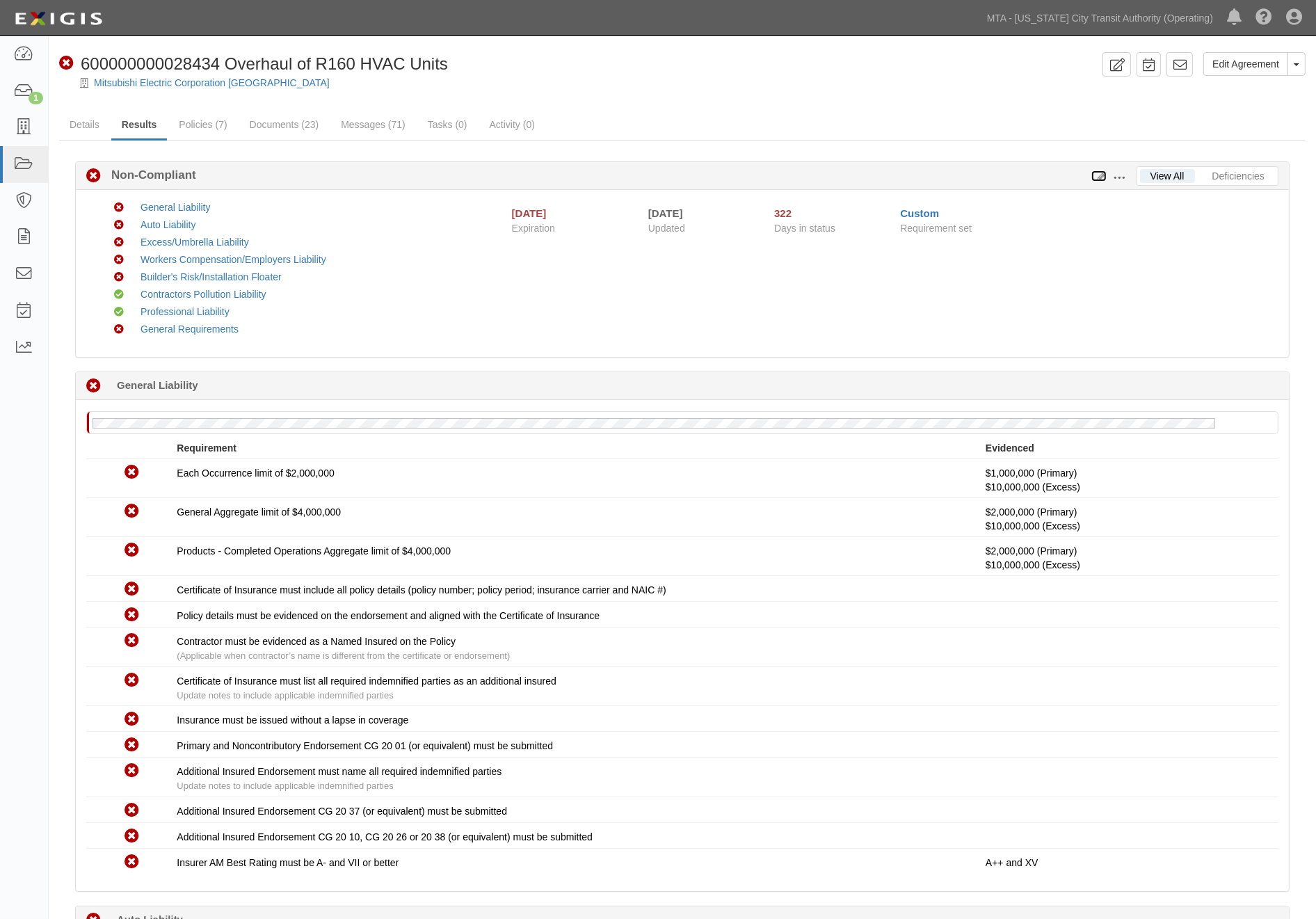
click at [1100, 172] on icon at bounding box center [1098, 176] width 15 height 9
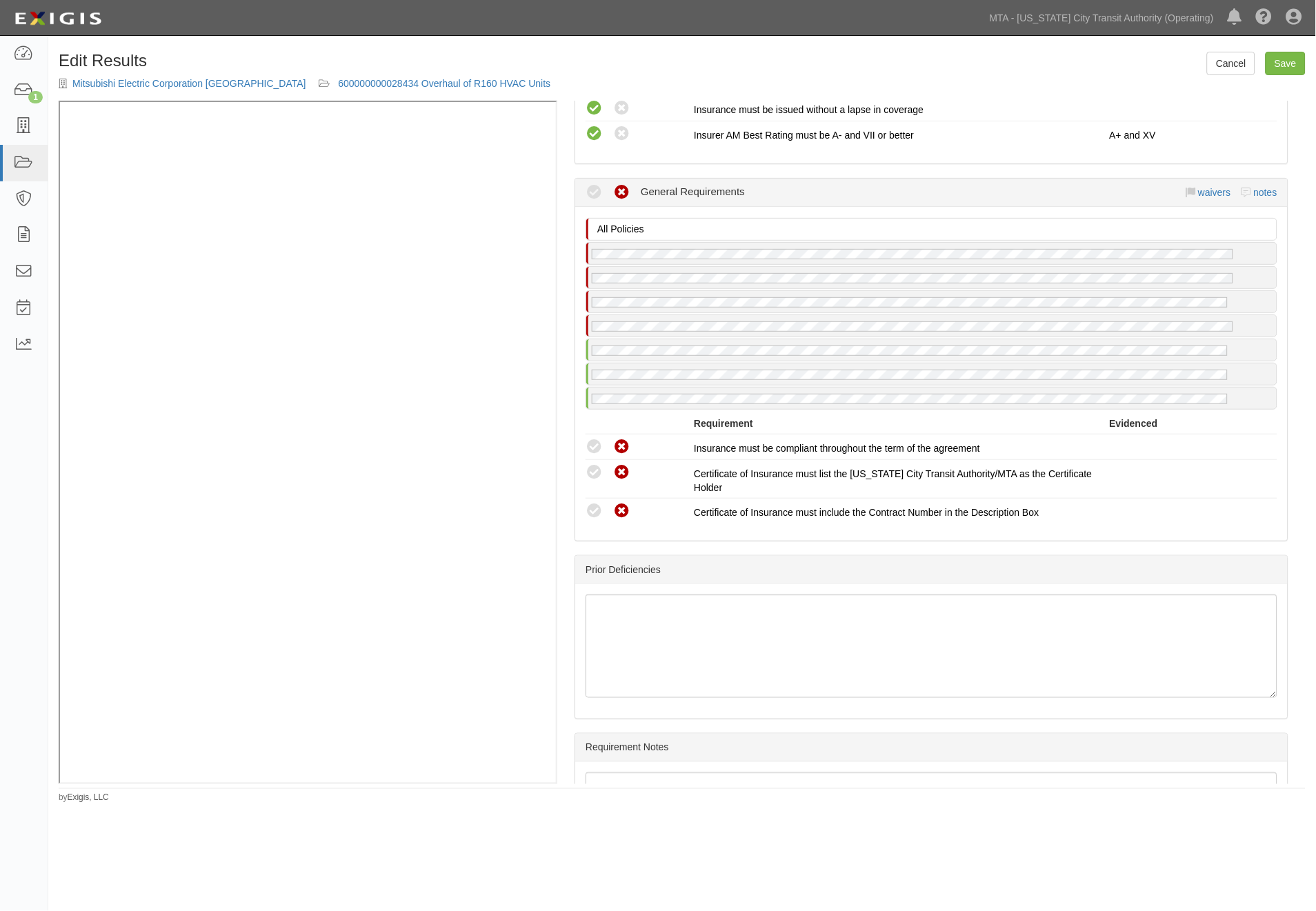
scroll to position [3160, 0]
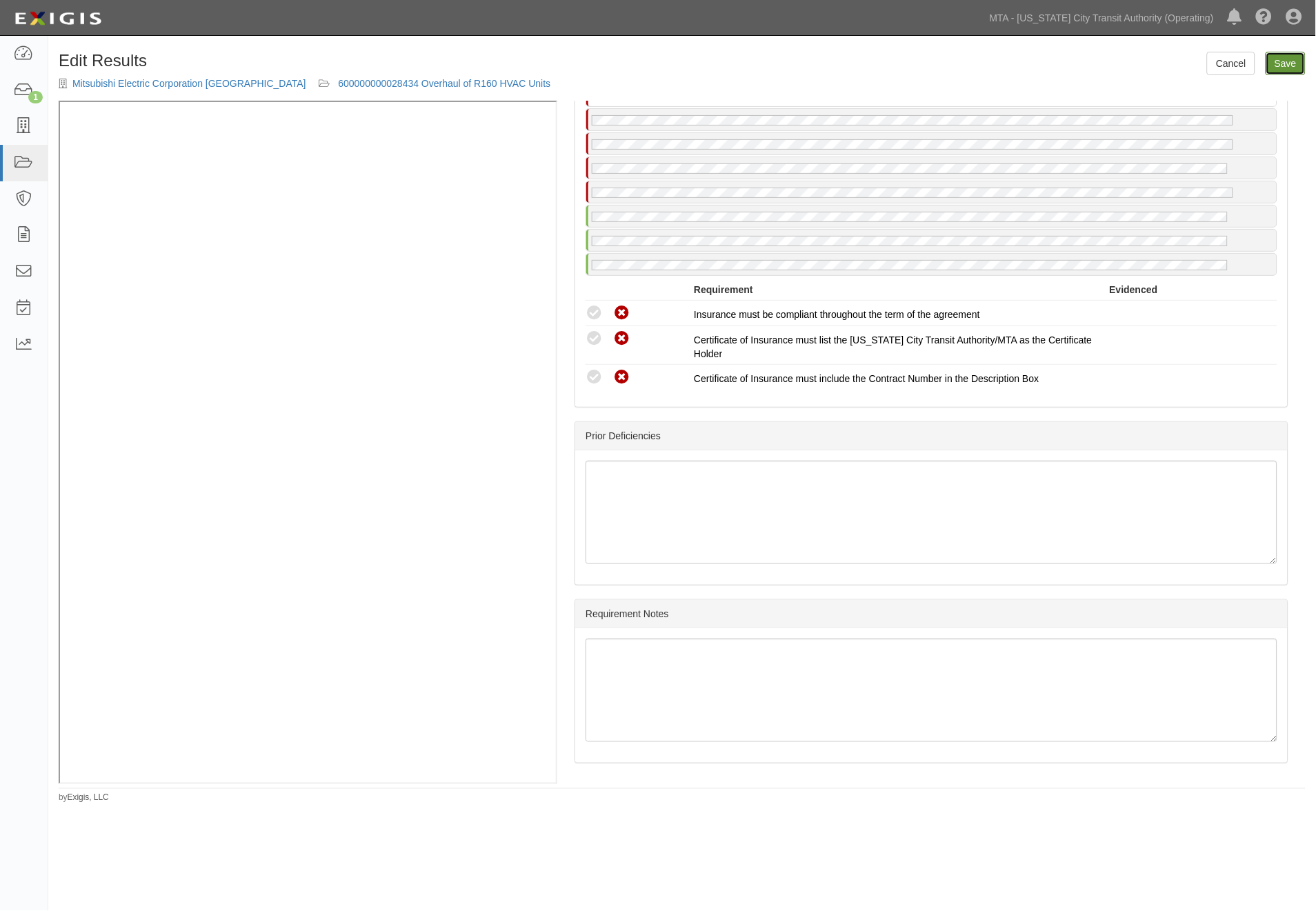
click at [1294, 67] on link "Save" at bounding box center [1286, 63] width 40 height 23
radio input "true"
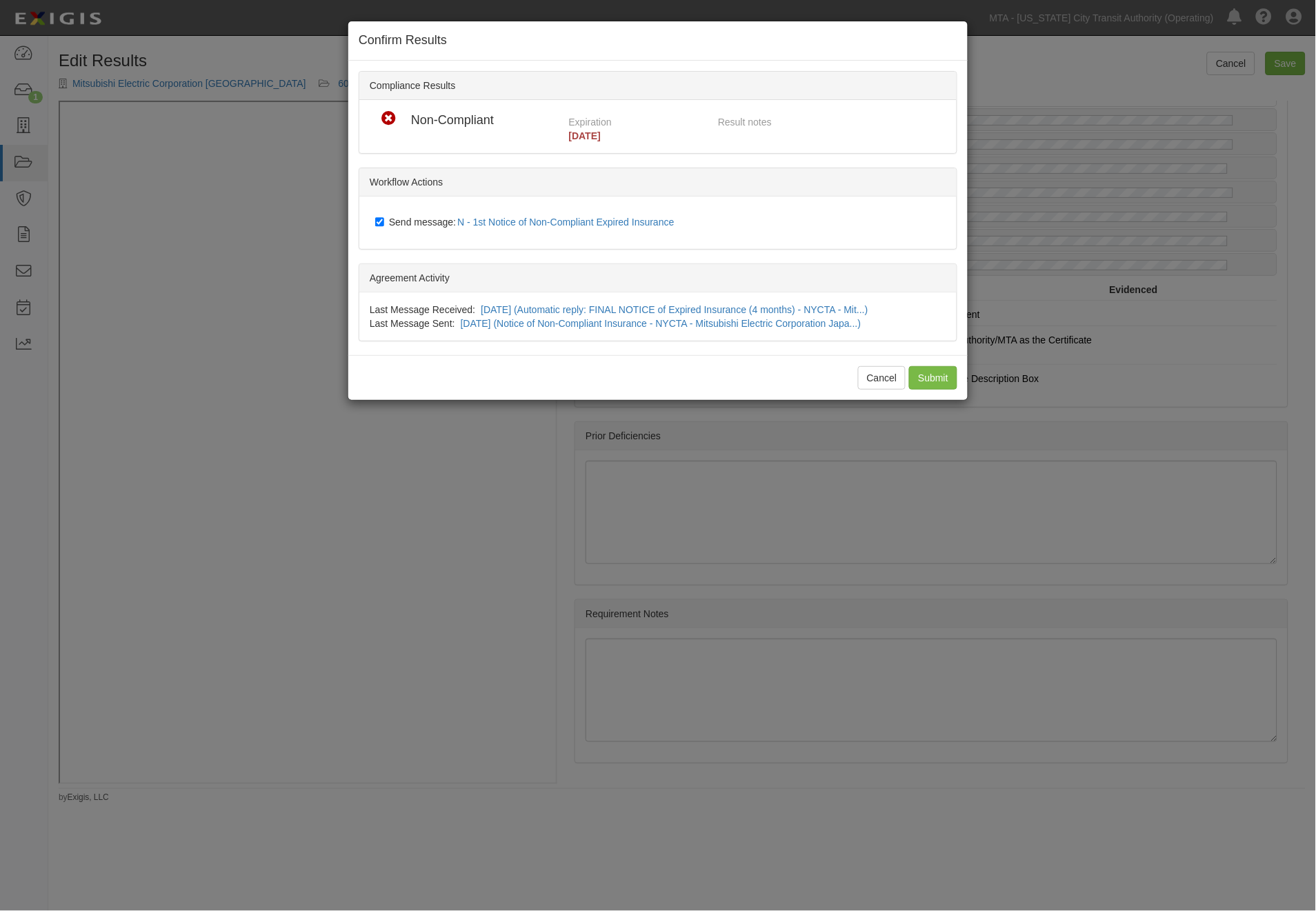
click at [439, 224] on span "Send message: N - 1st Notice of Non-Compliant Expired Insurance" at bounding box center [535, 222] width 291 height 11
click at [384, 224] on input "Send message: N - 1st Notice of Non-Compliant Expired Insurance" at bounding box center [380, 222] width 9 height 11
checkbox input "false"
click at [950, 375] on input "Submit" at bounding box center [933, 378] width 49 height 23
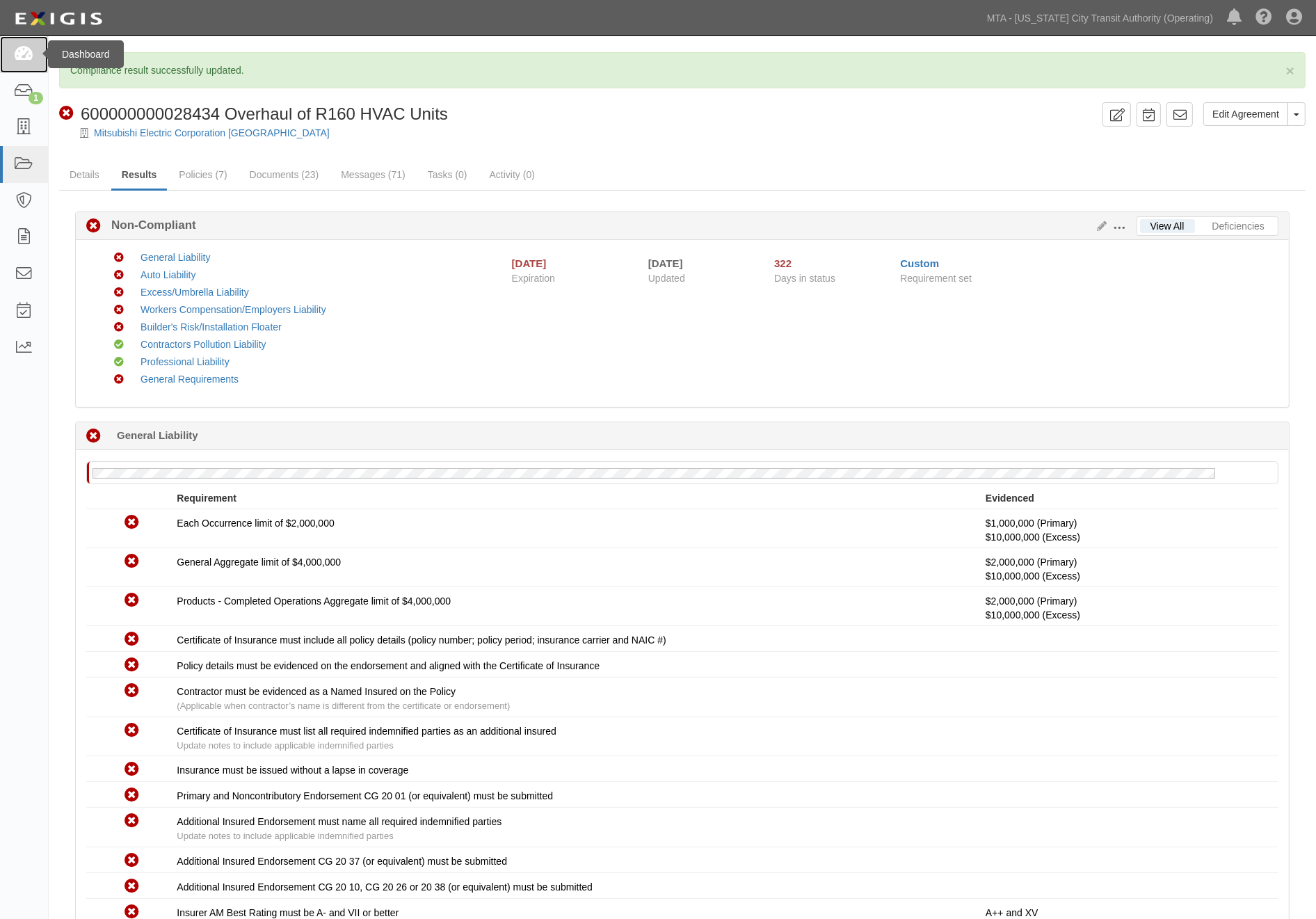
click at [25, 53] on icon at bounding box center [23, 55] width 20 height 16
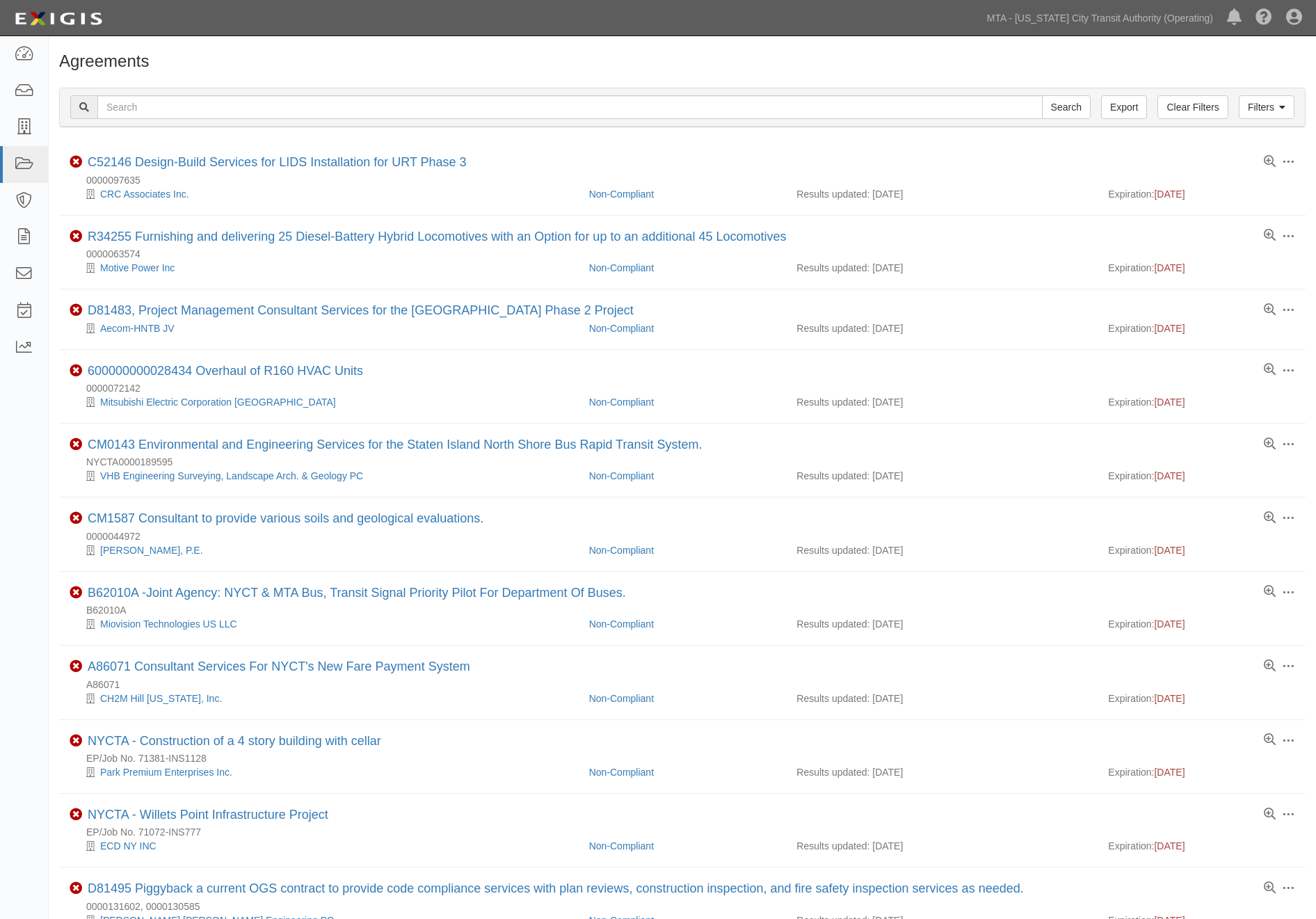
scroll to position [154, 0]
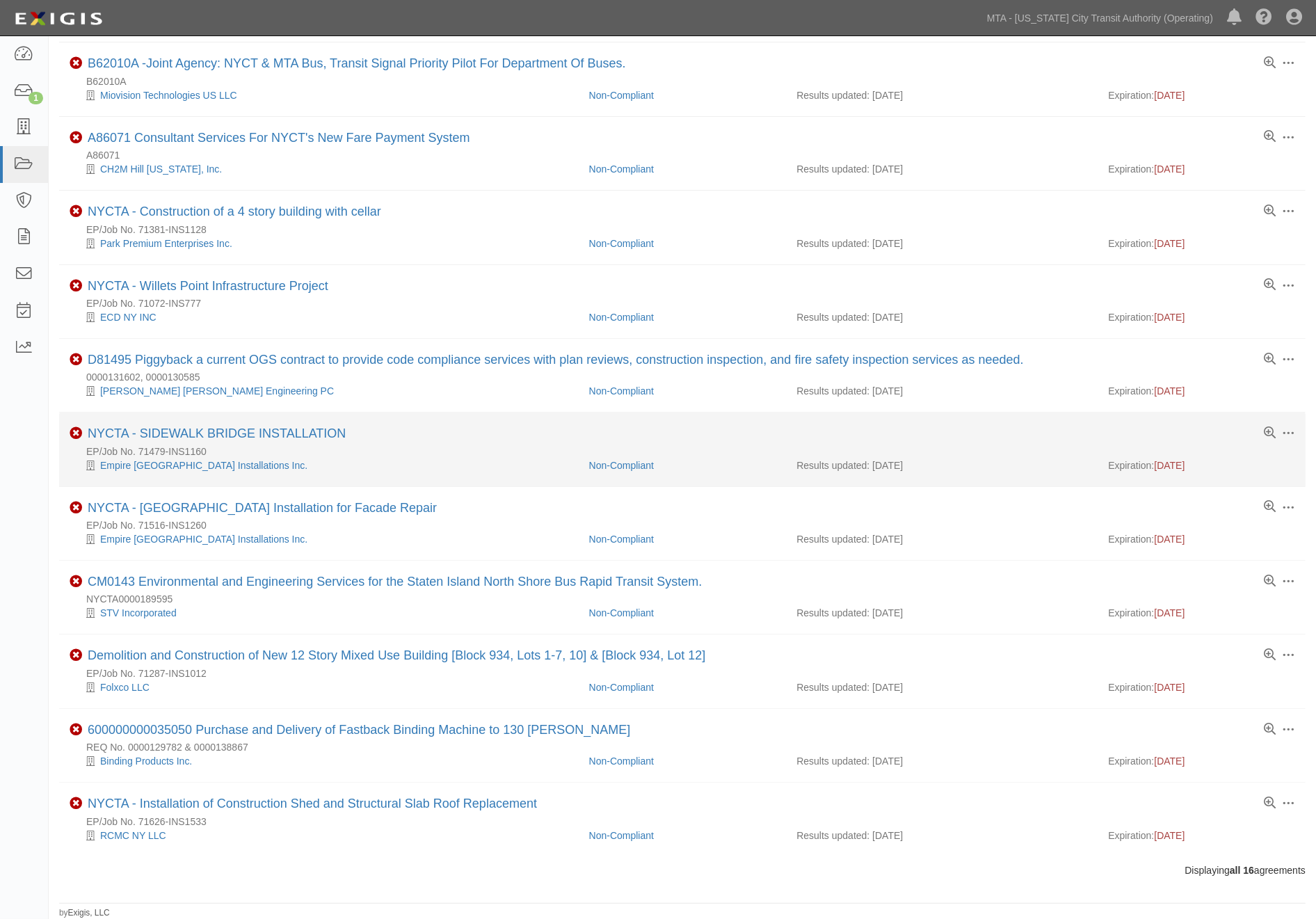
scroll to position [464, 0]
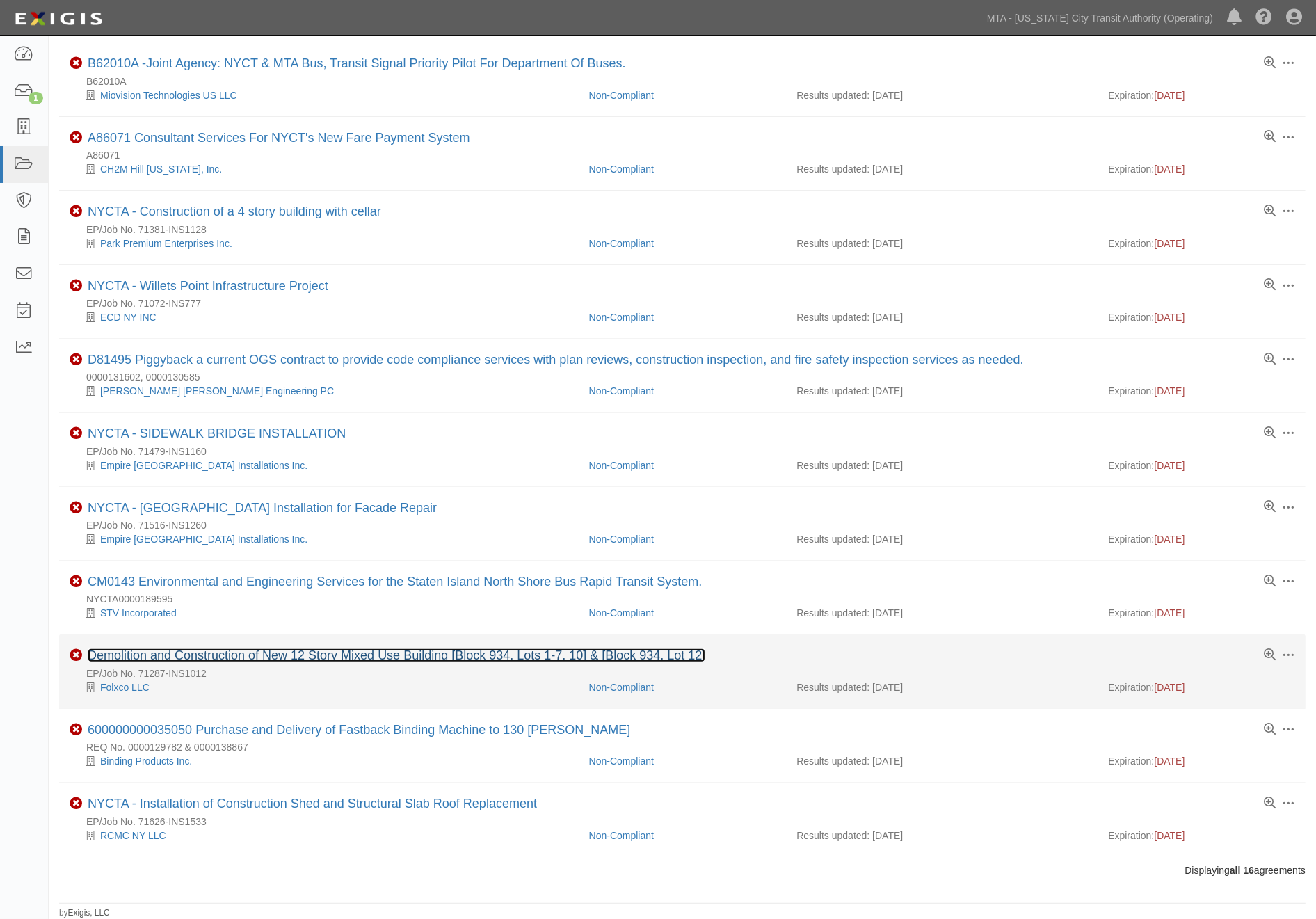
click at [330, 655] on link "Demolition and Construction of New 12 Story Mixed Use Building [Block 934, Lots…" at bounding box center [397, 655] width 618 height 14
